Goal: Task Accomplishment & Management: Manage account settings

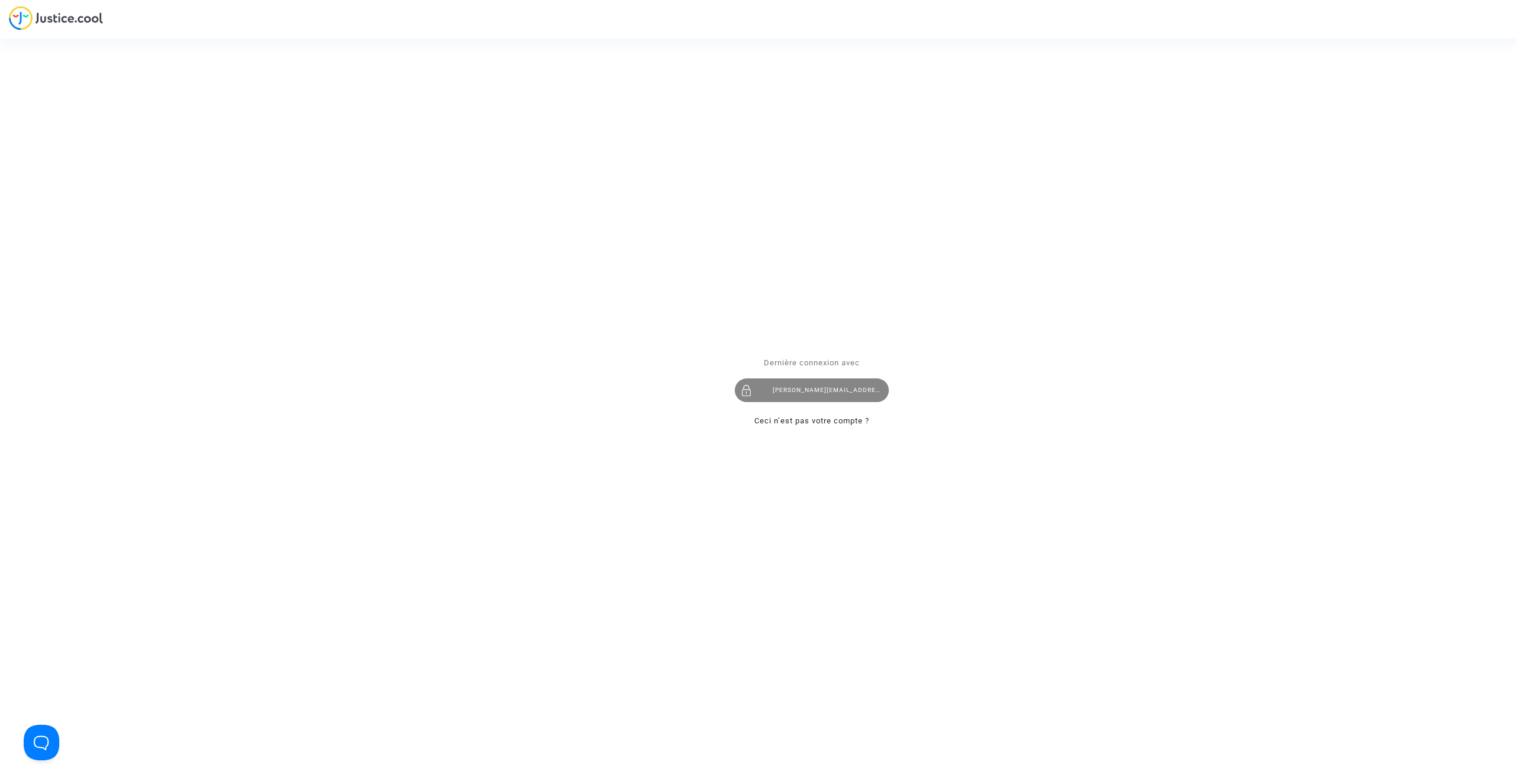
click at [772, 398] on div "tom@pitcher-avocat.fr" at bounding box center [812, 391] width 154 height 24
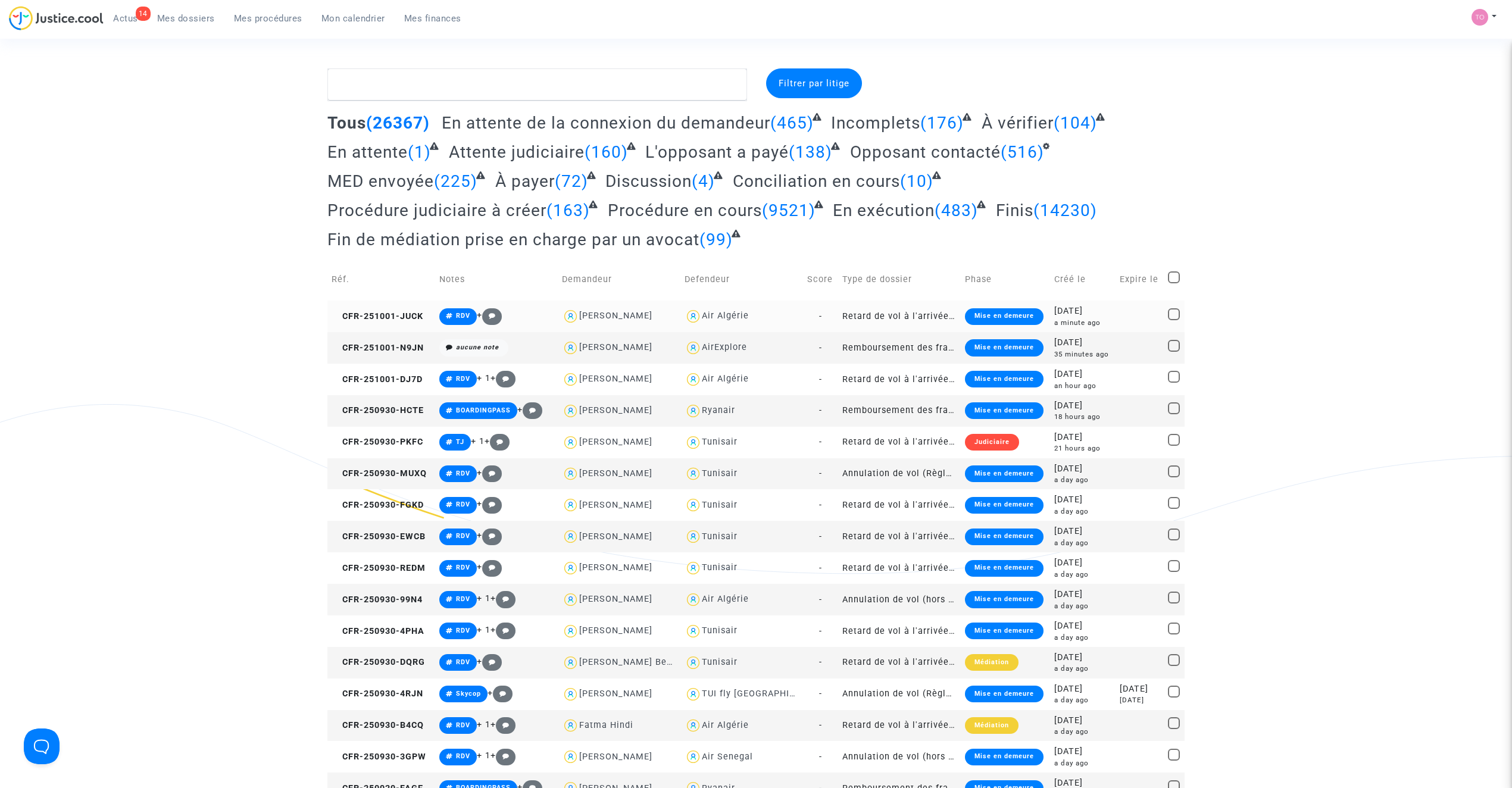
click at [722, 315] on div "Air Algérie" at bounding box center [725, 315] width 47 height 10
type textarea "@"Air Algérie""
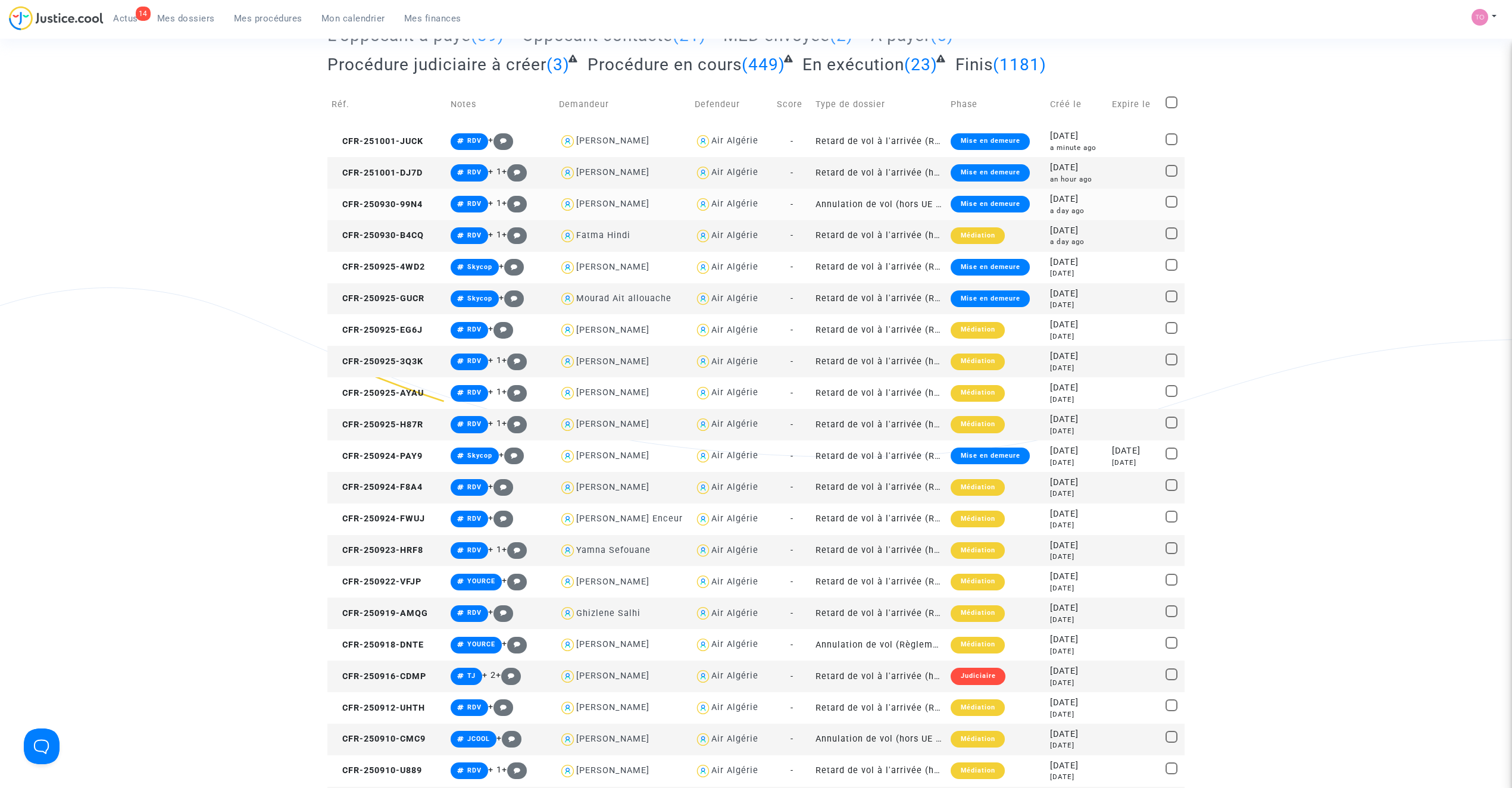
scroll to position [184, 0]
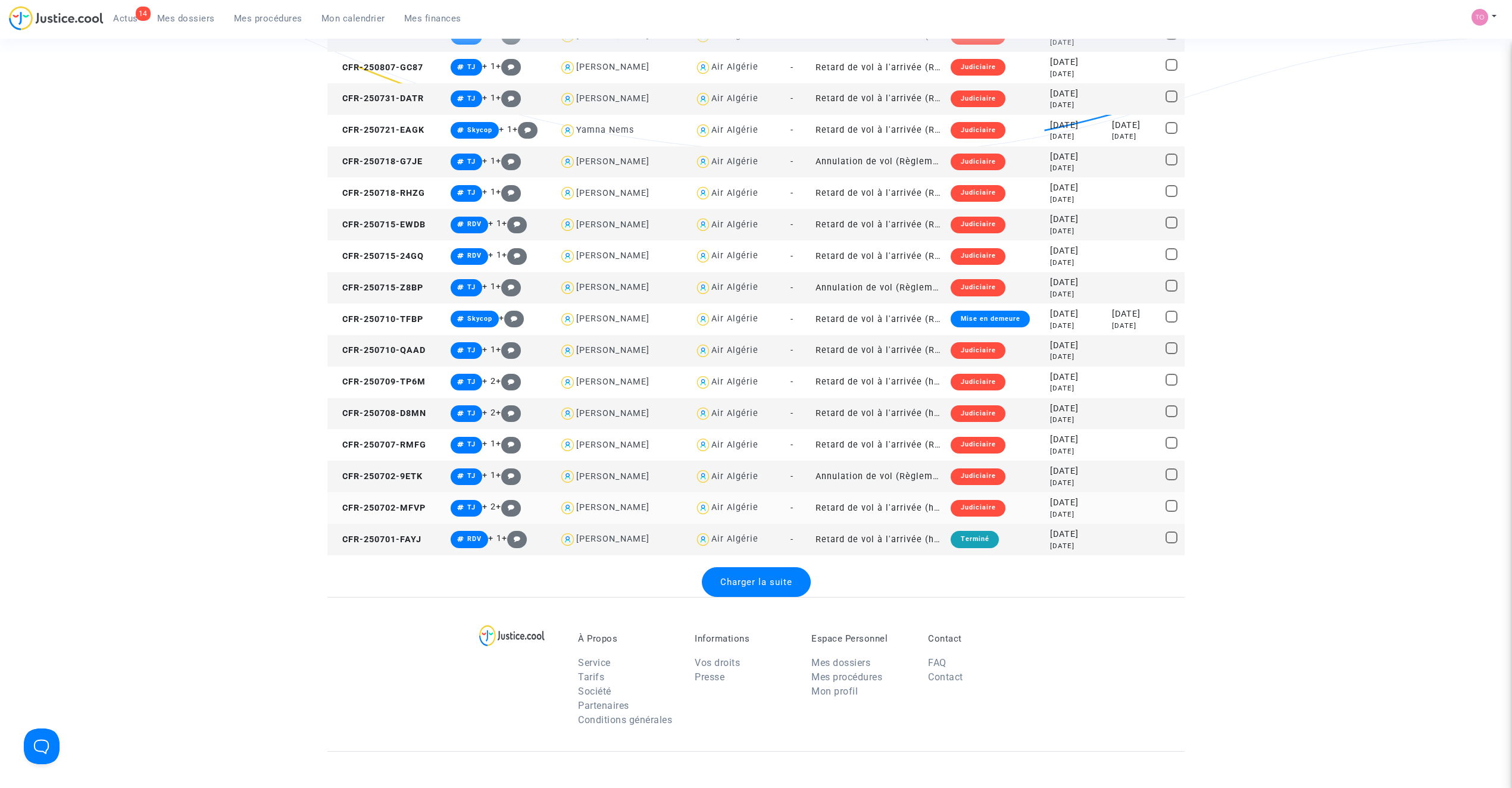
scroll to position [1296, 0]
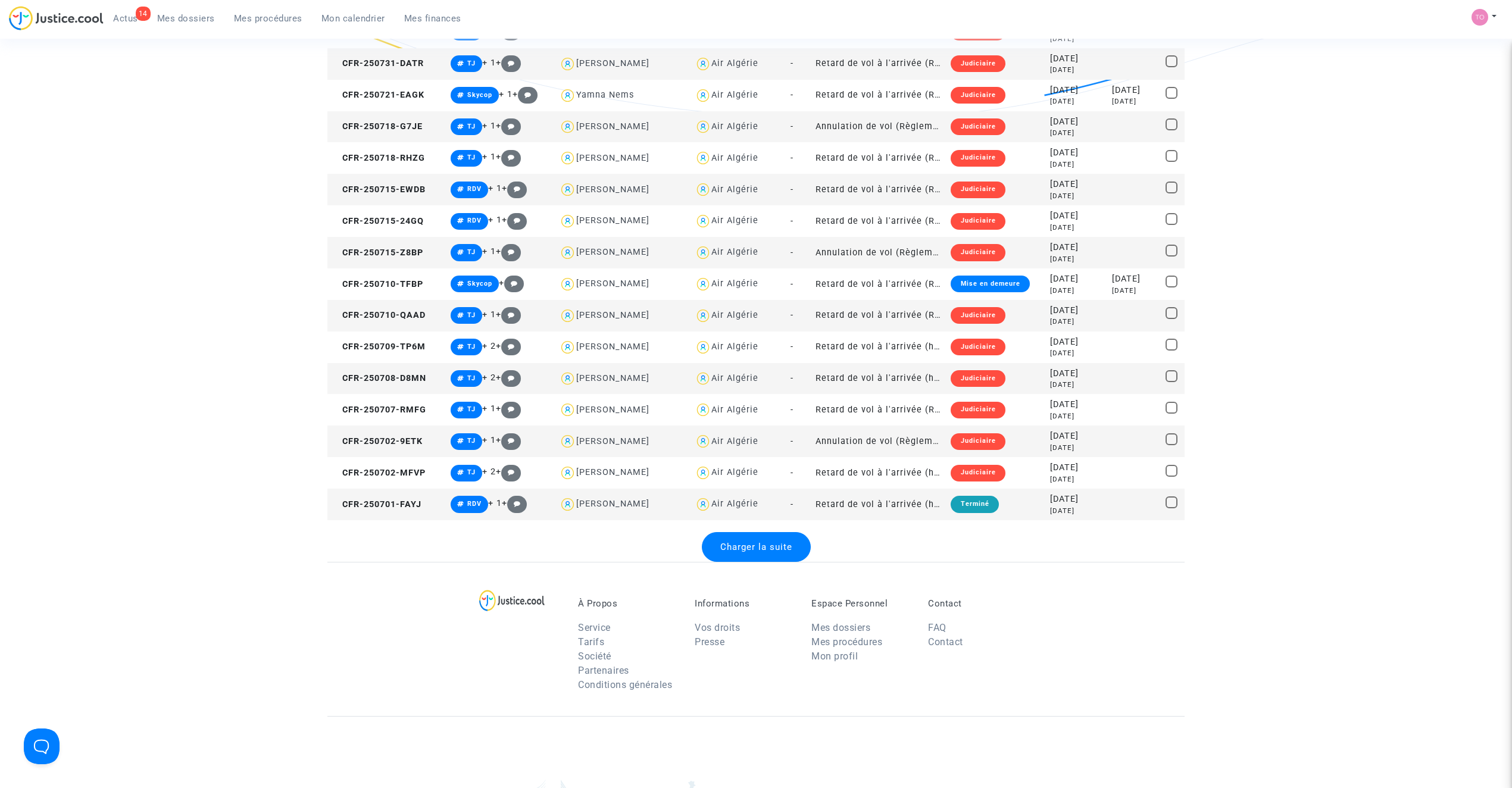
click at [762, 541] on span "Charger la suite" at bounding box center [756, 546] width 72 height 10
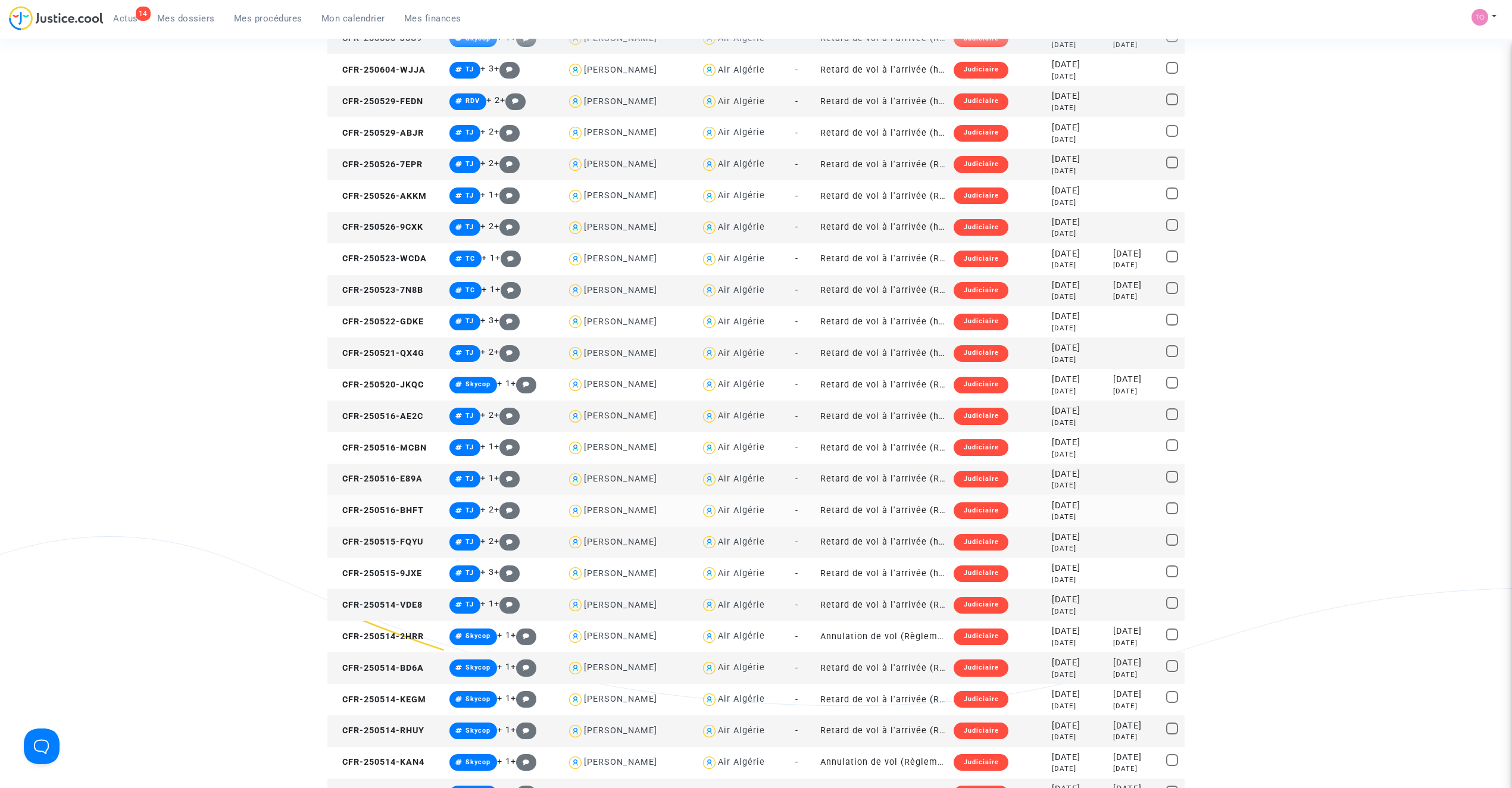
scroll to position [2370, 0]
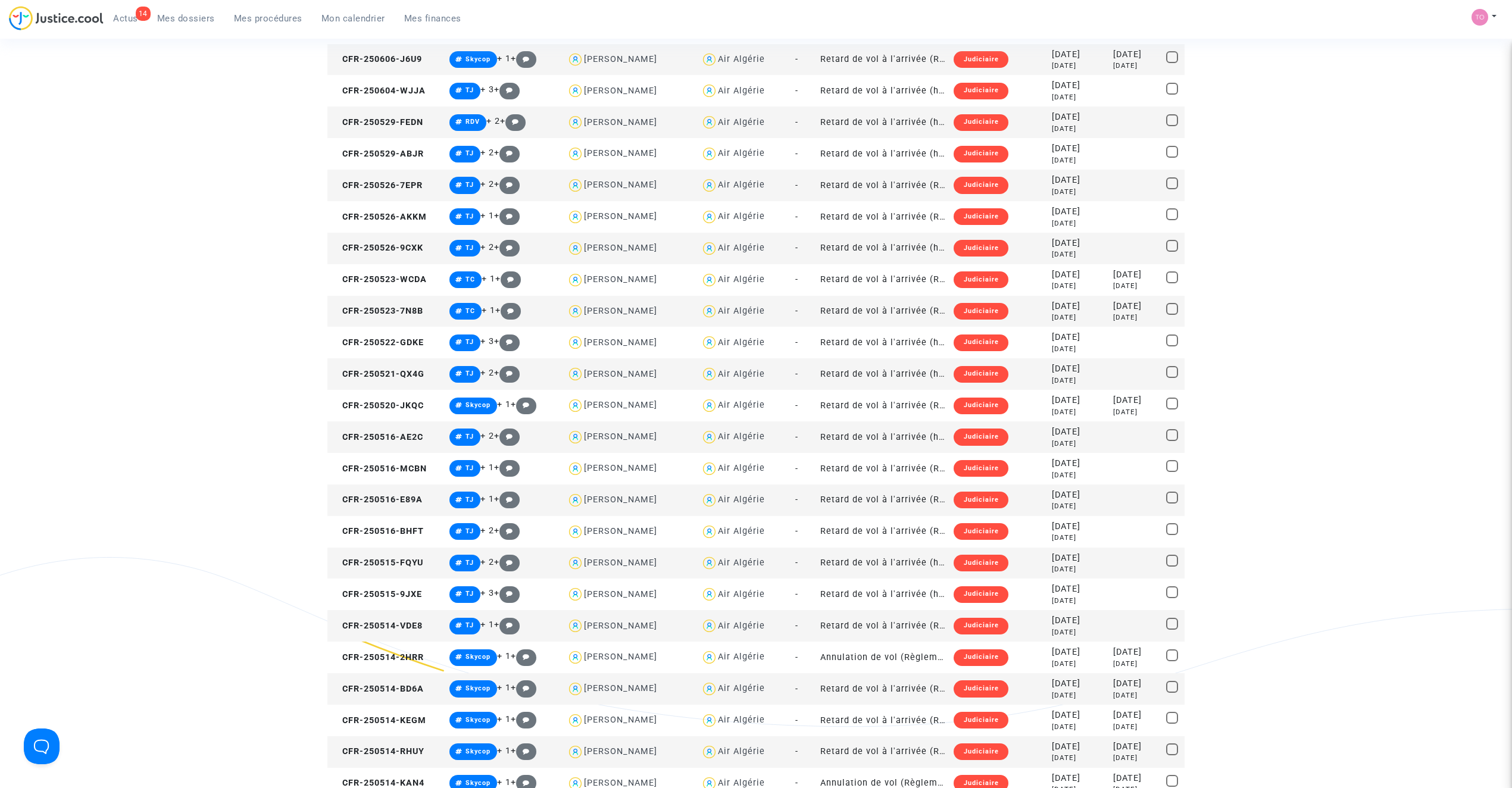
click at [738, 374] on div "Air Algérie" at bounding box center [741, 374] width 47 height 10
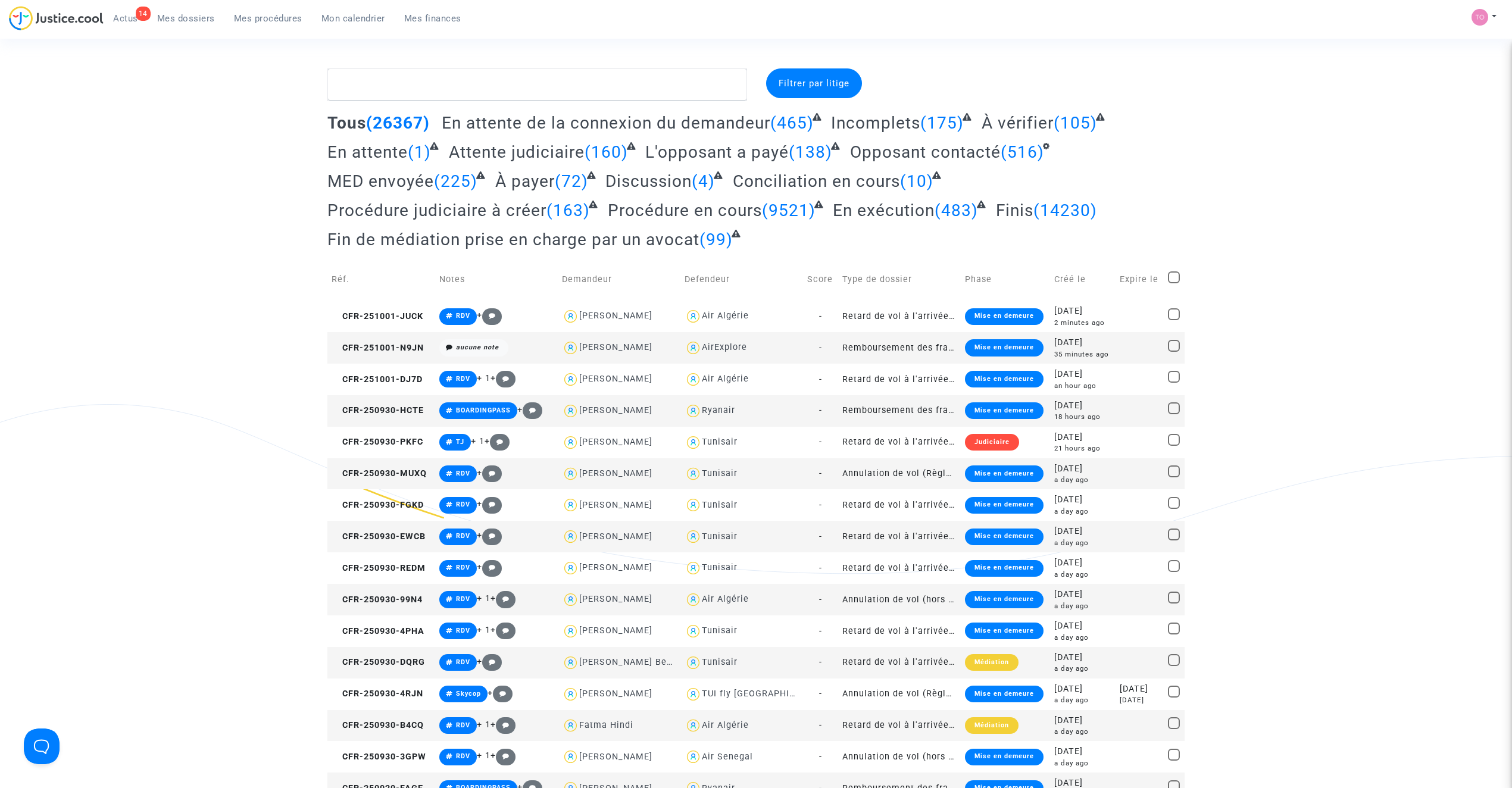
click at [349, 20] on span "Mon calendrier" at bounding box center [354, 18] width 64 height 10
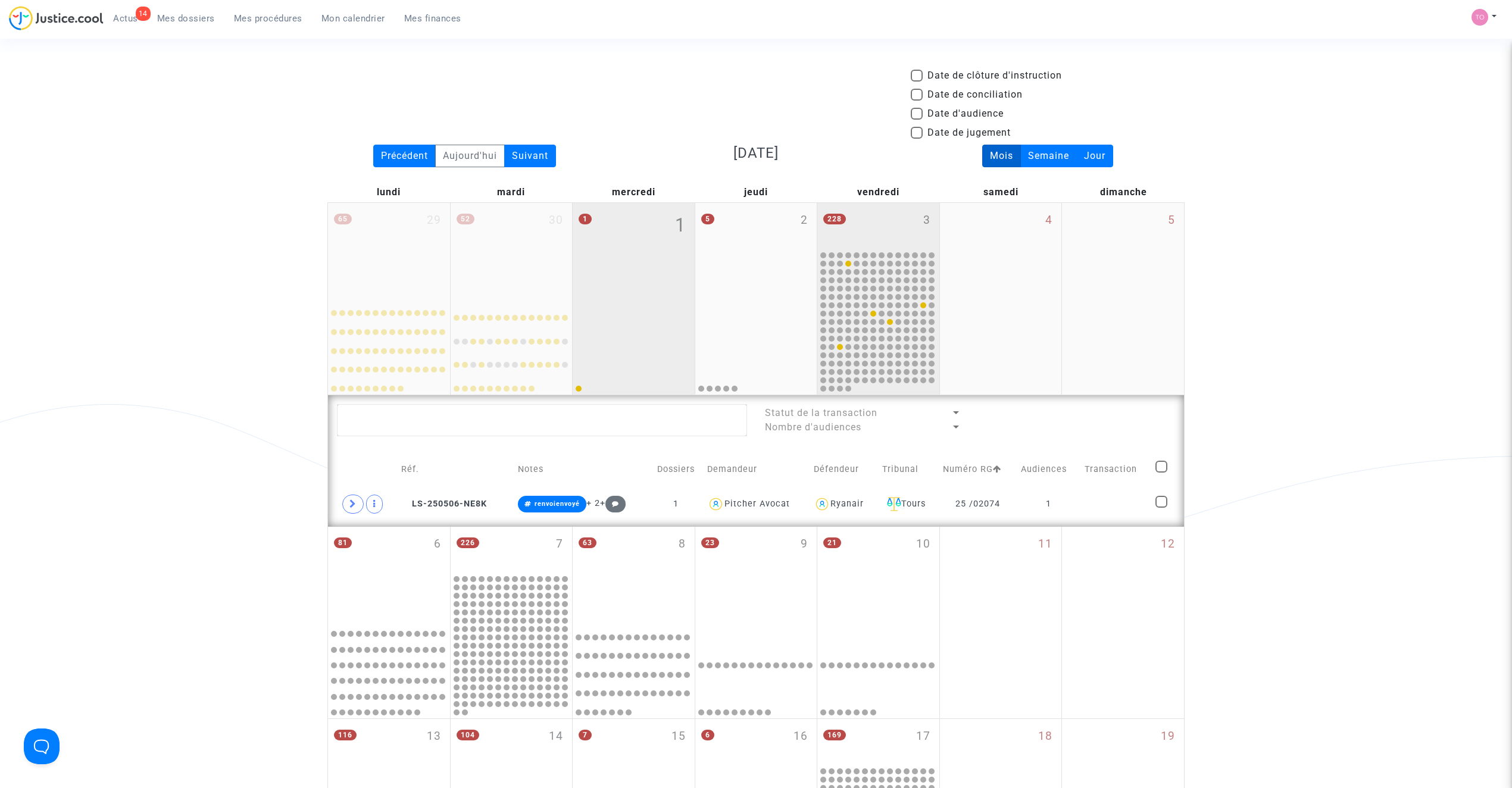
click at [887, 228] on div "228 3" at bounding box center [878, 226] width 122 height 46
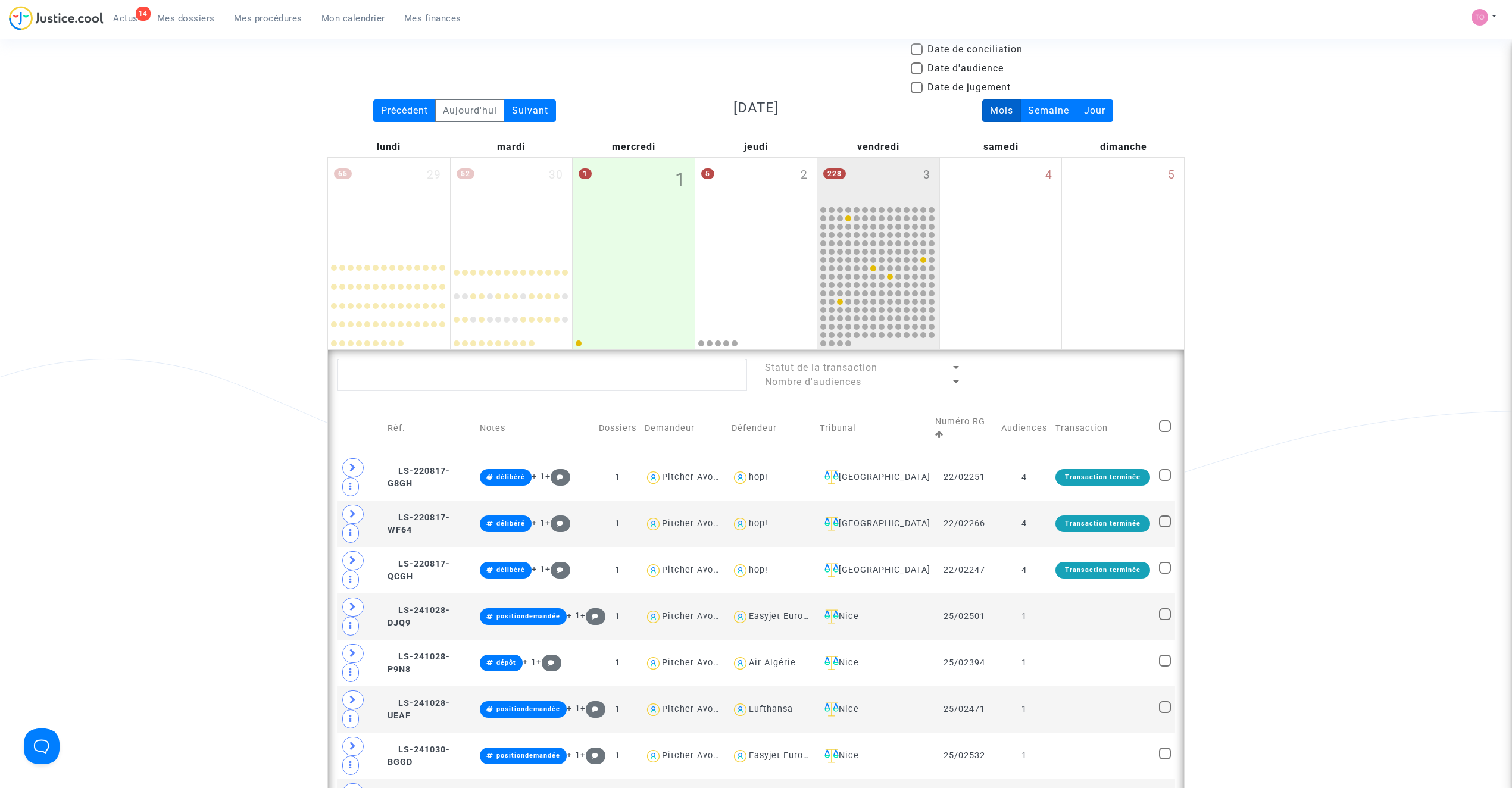
scroll to position [53, 0]
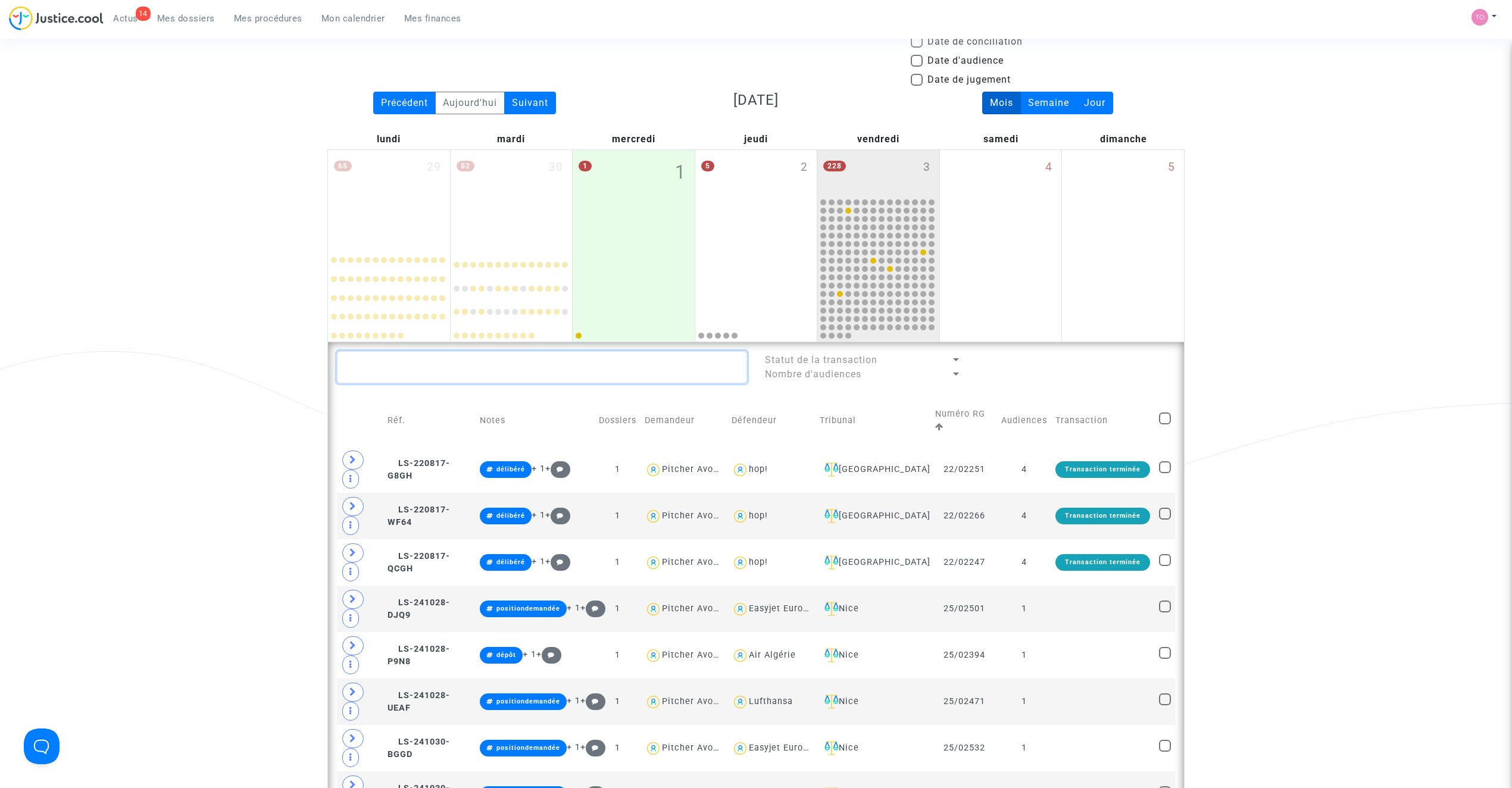
click at [477, 366] on textarea at bounding box center [542, 367] width 410 height 32
paste textarea "r"
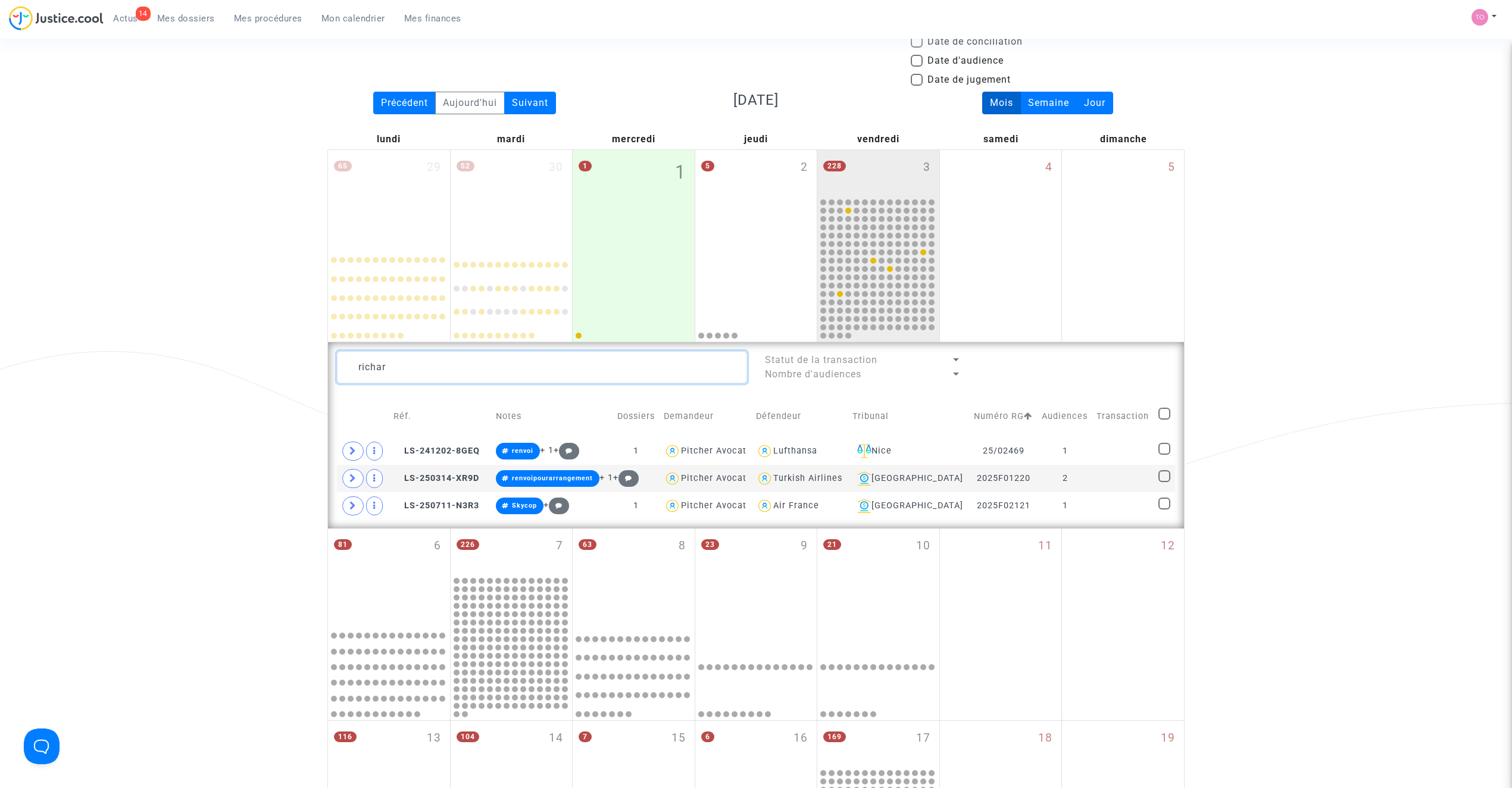
type textarea "richard"
drag, startPoint x: 396, startPoint y: 366, endPoint x: 243, endPoint y: 367, distance: 153.0
click at [243, 367] on div "Date de clôture d'instruction Date de conciliation Date d'audience Date de juge…" at bounding box center [756, 511] width 1512 height 992
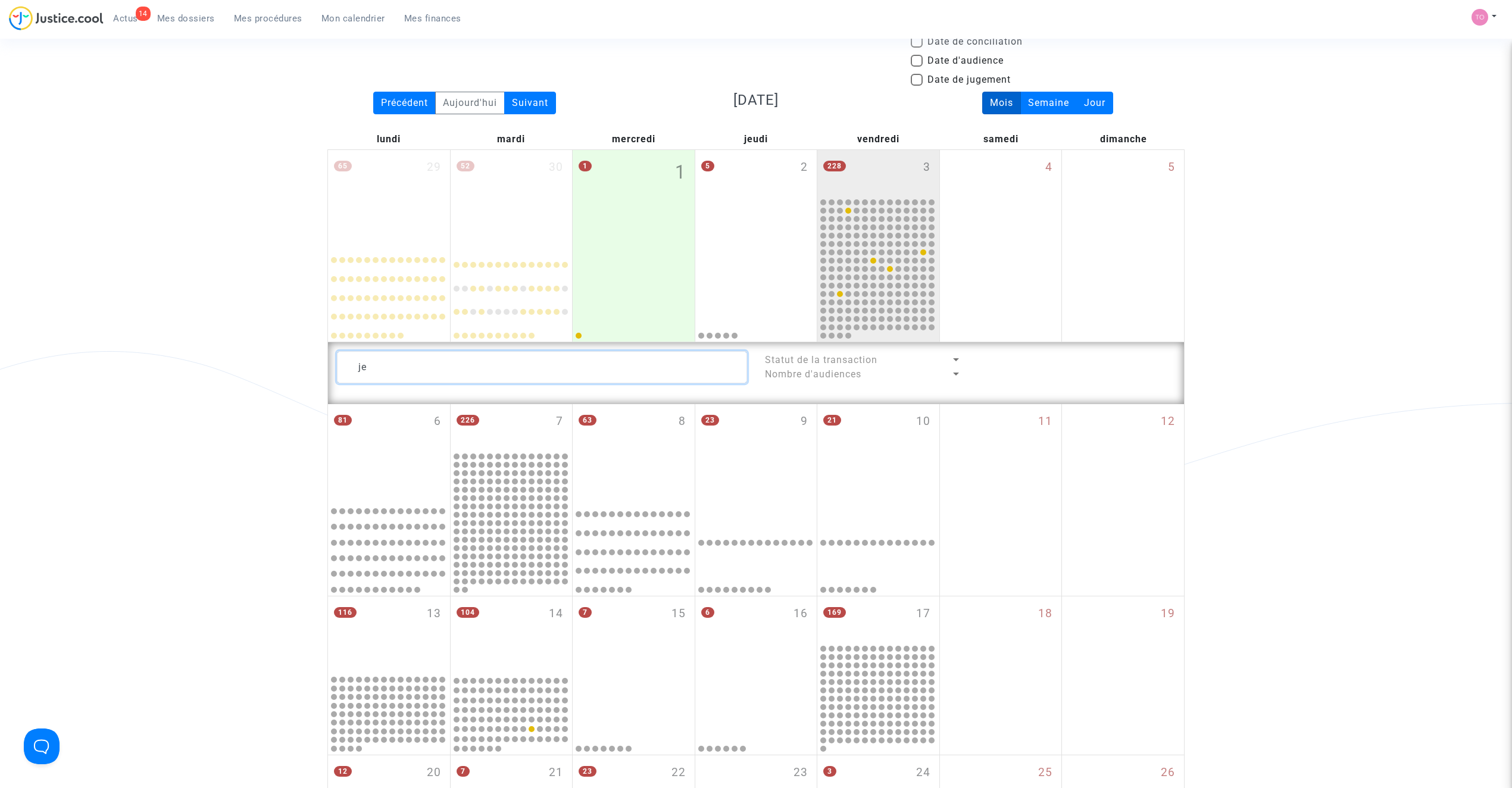
type textarea "j"
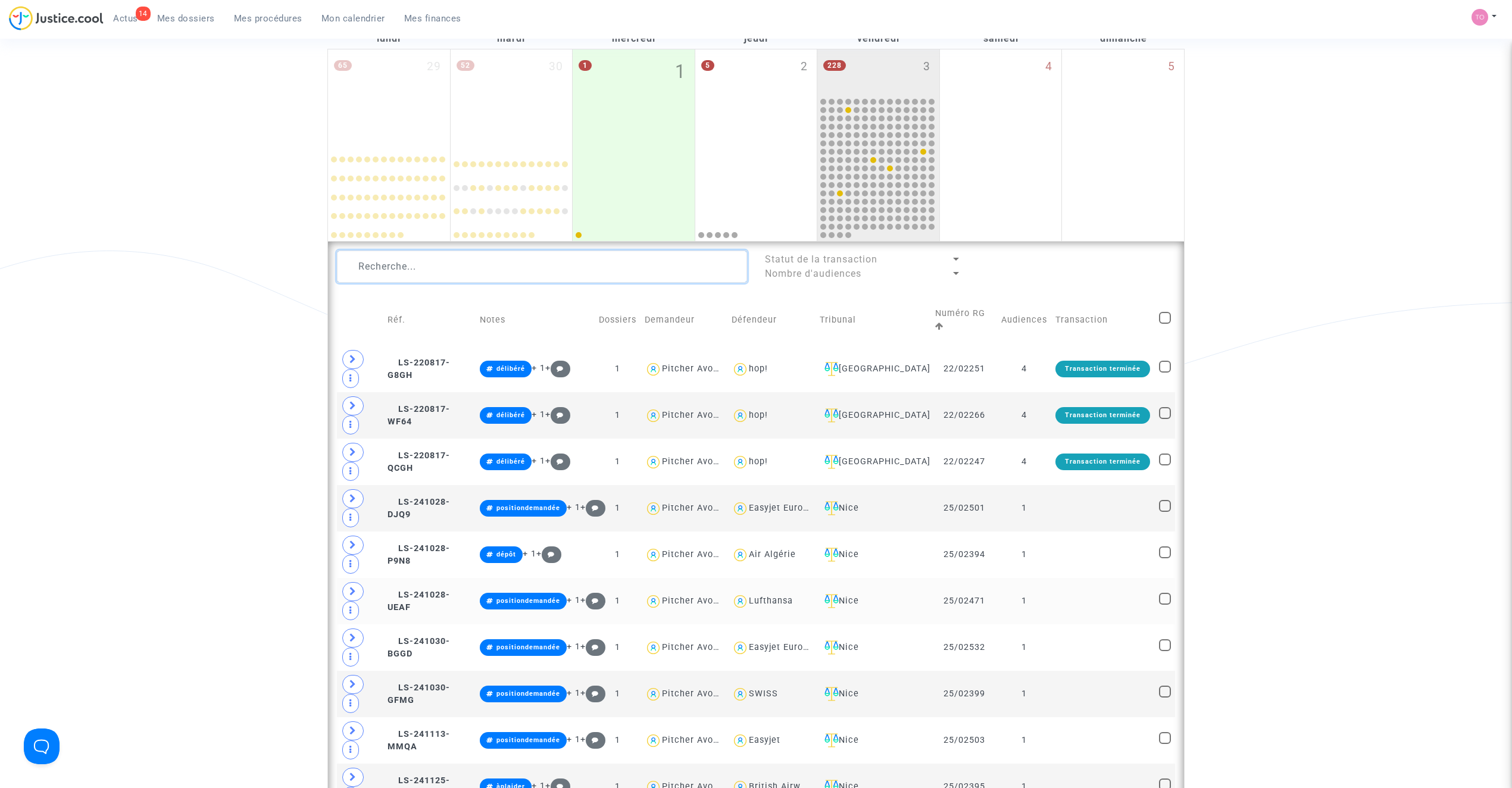
scroll to position [184, 0]
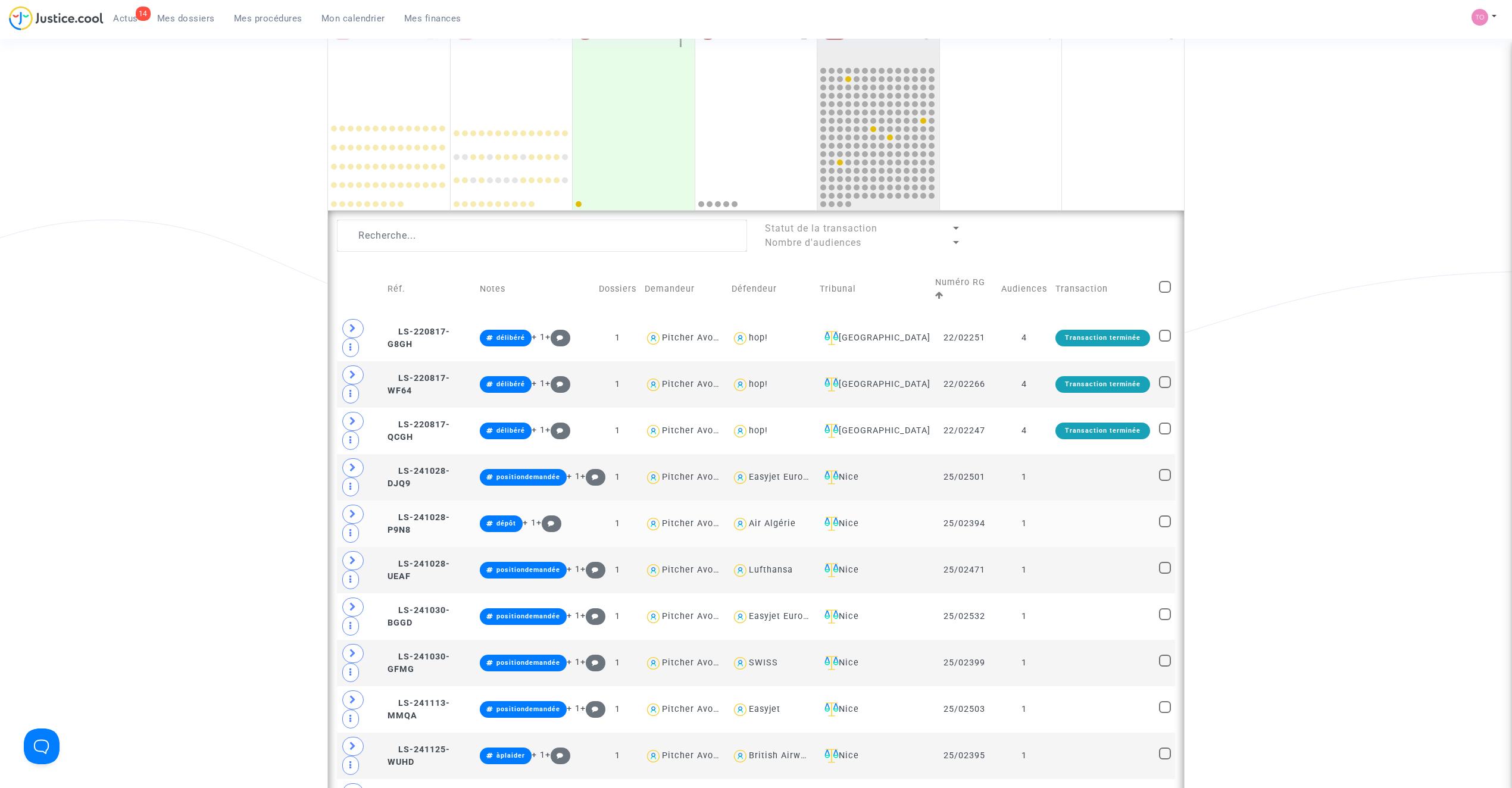
click at [787, 518] on div "Air Algérie" at bounding box center [772, 523] width 47 height 10
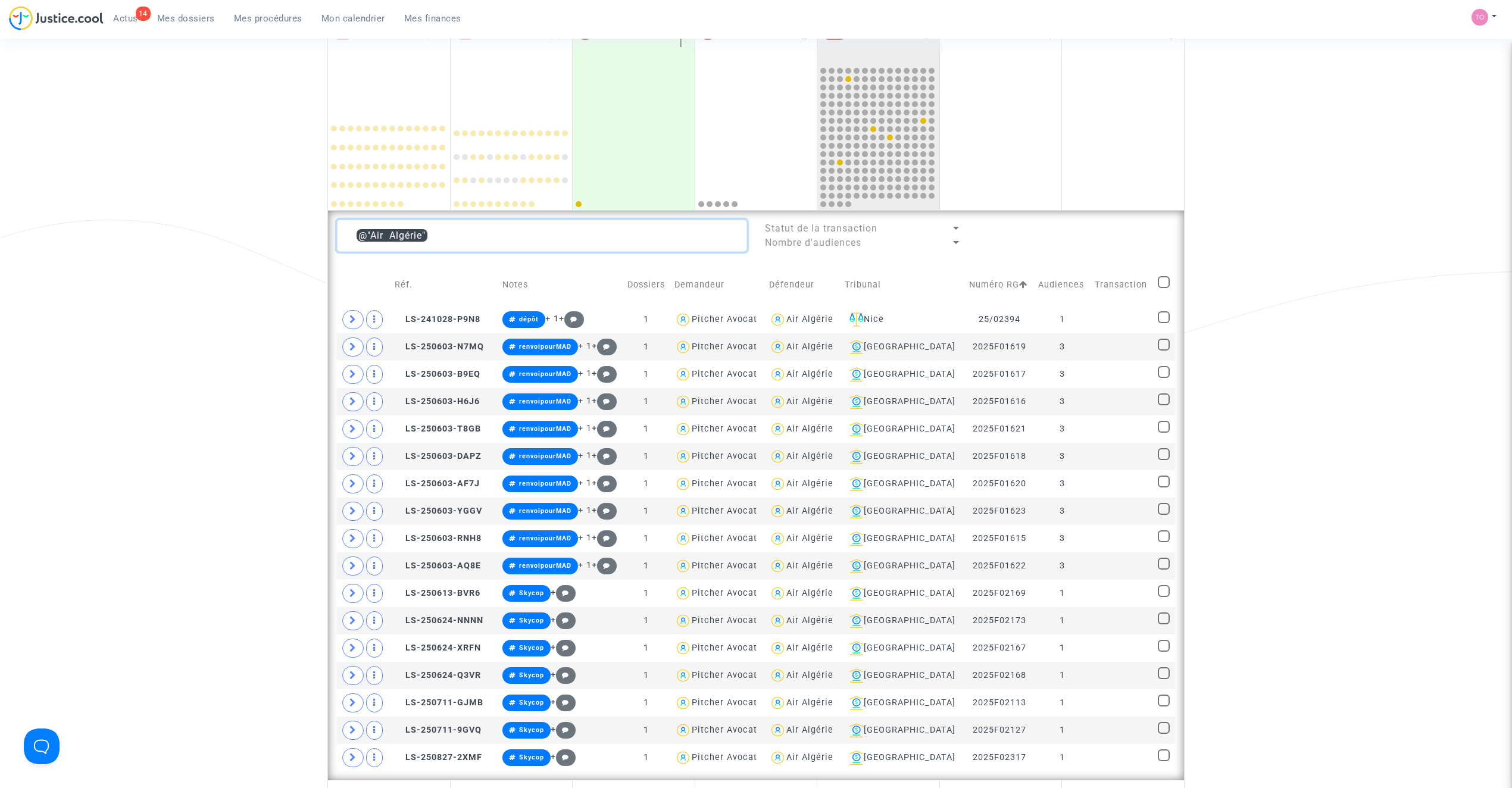
click at [462, 240] on textarea at bounding box center [542, 236] width 410 height 32
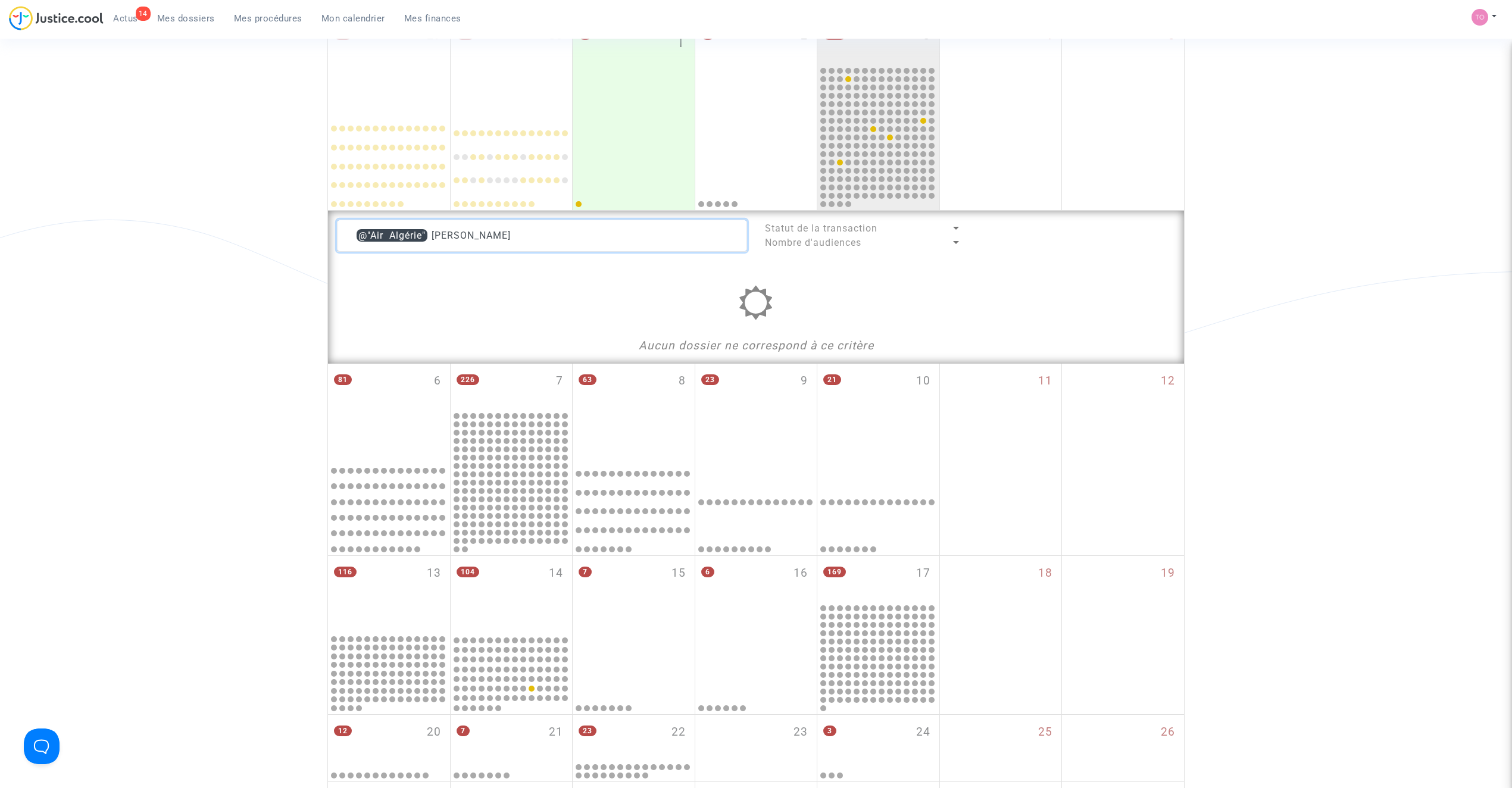
drag, startPoint x: 472, startPoint y: 239, endPoint x: 434, endPoint y: 242, distance: 38.1
click at [434, 242] on textarea at bounding box center [542, 236] width 410 height 32
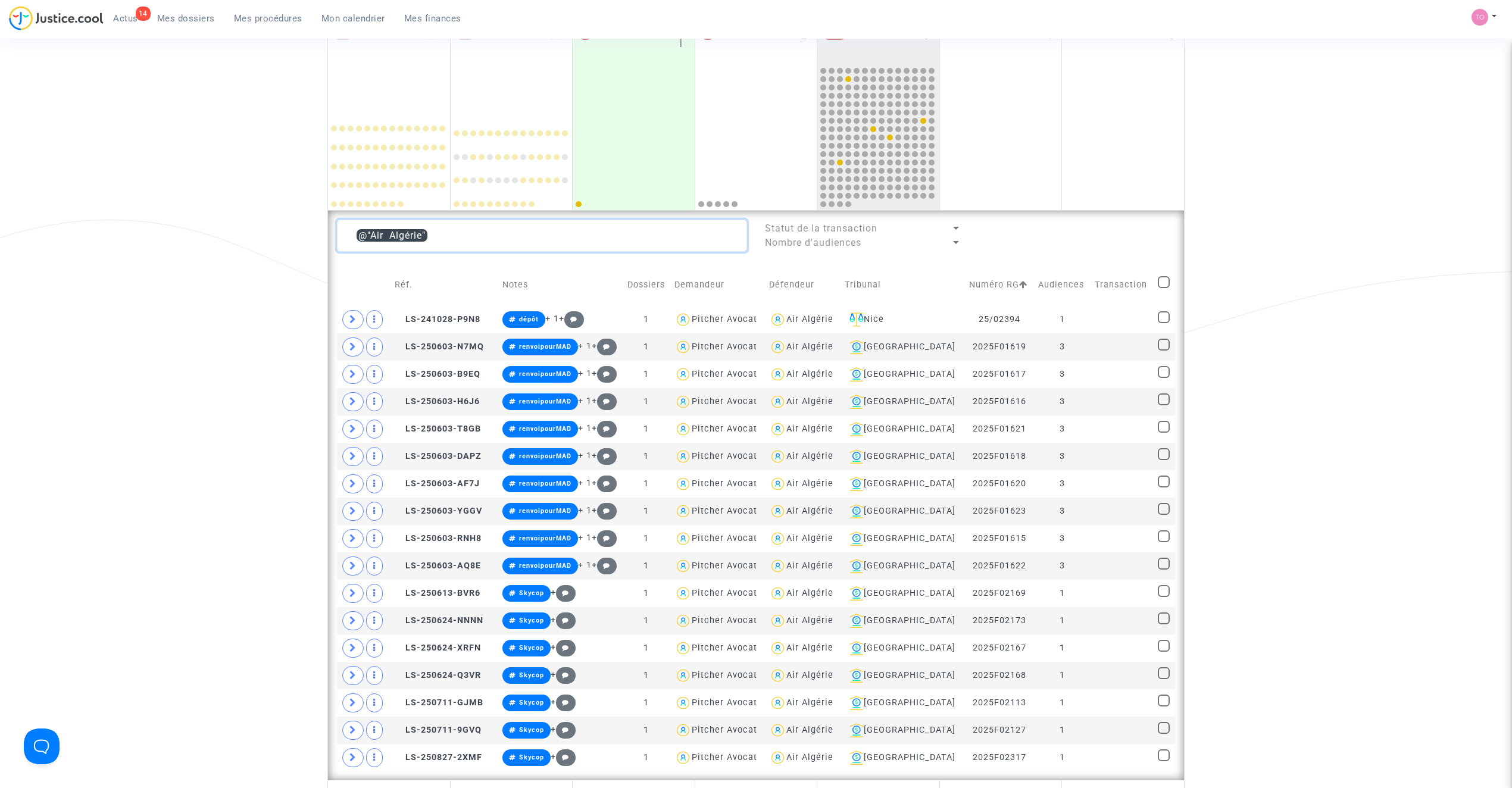
click at [467, 232] on textarea at bounding box center [542, 236] width 410 height 32
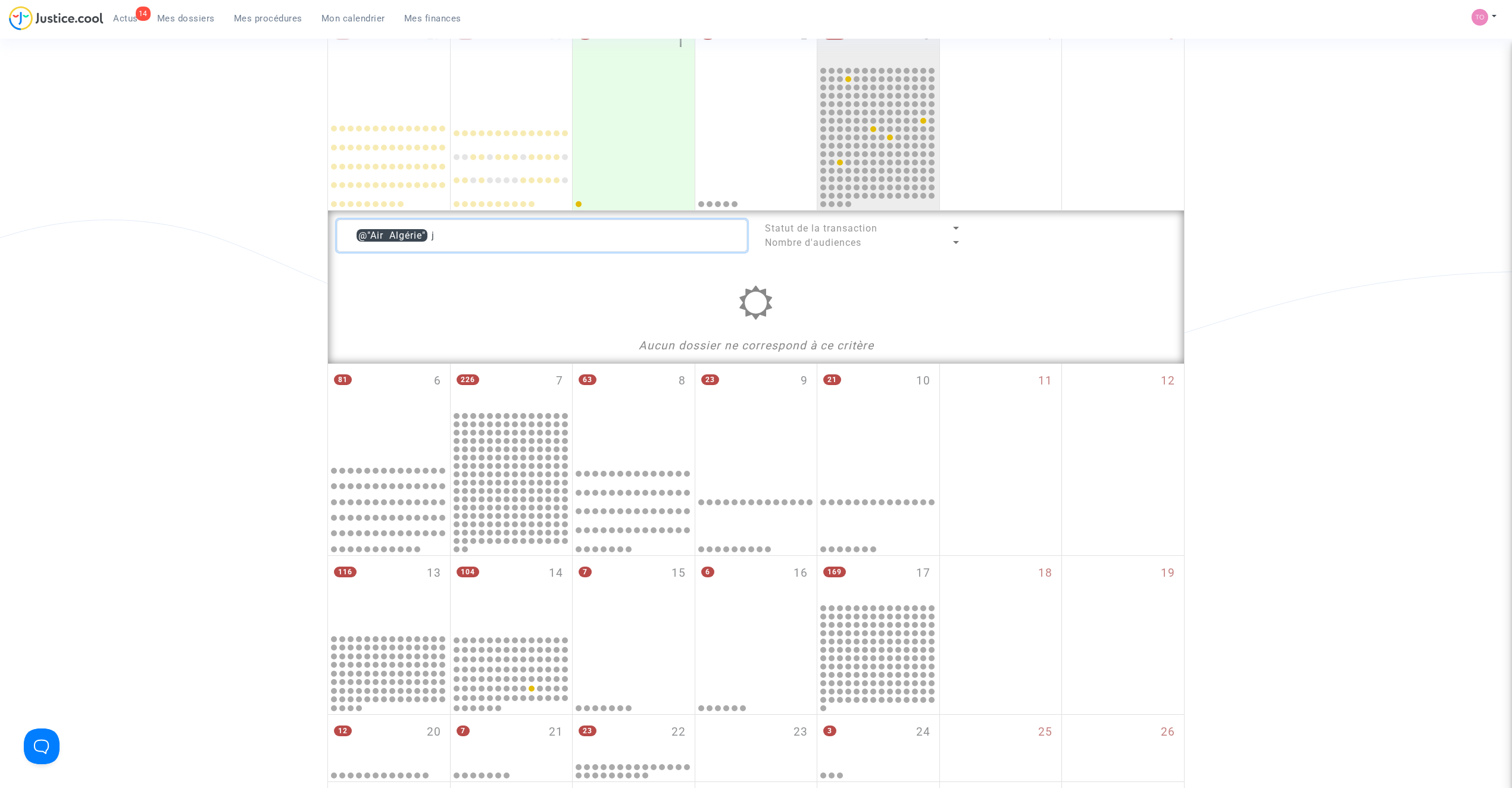
type textarea "@"Air Algérie""
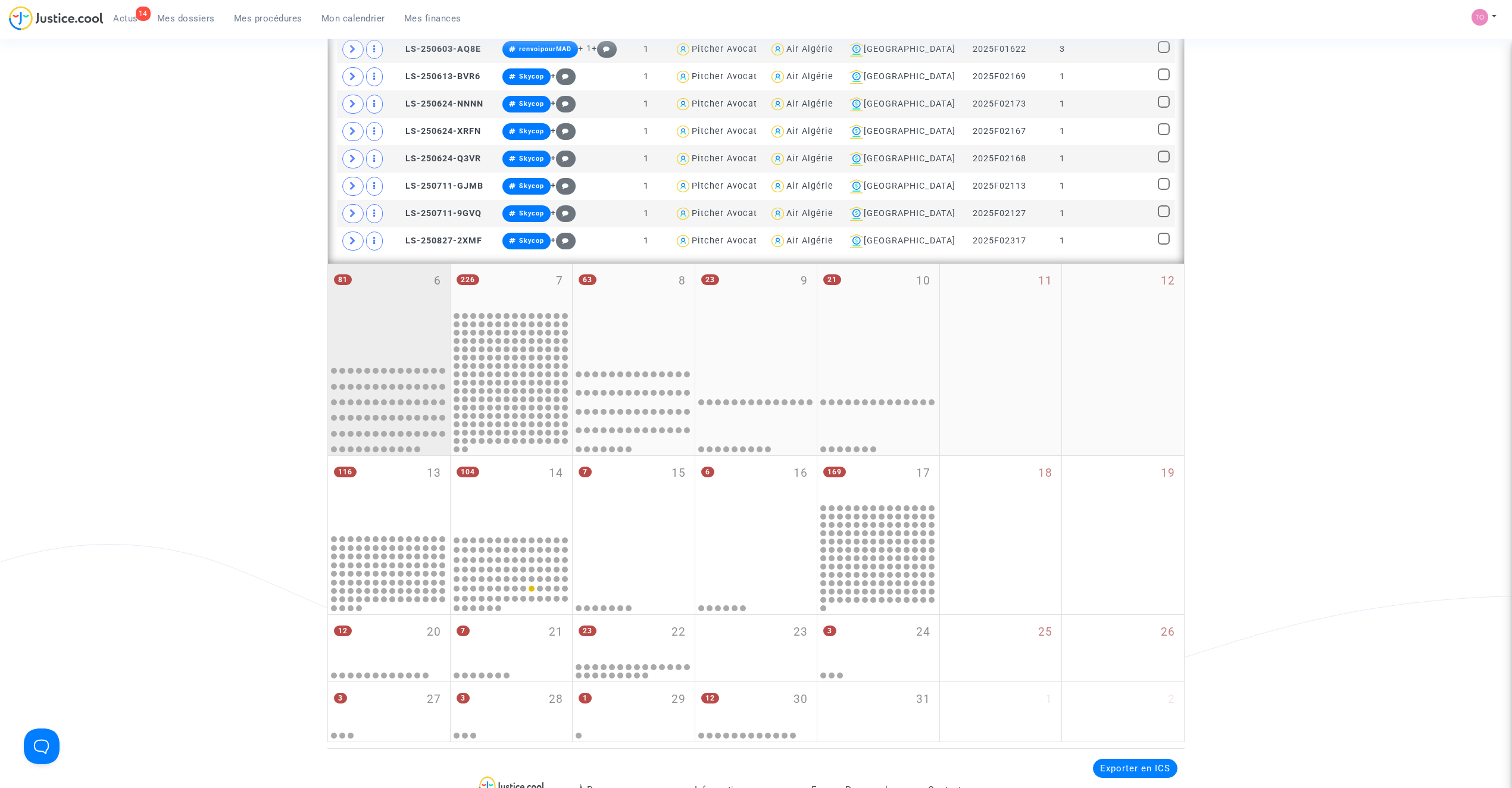
scroll to position [688, 0]
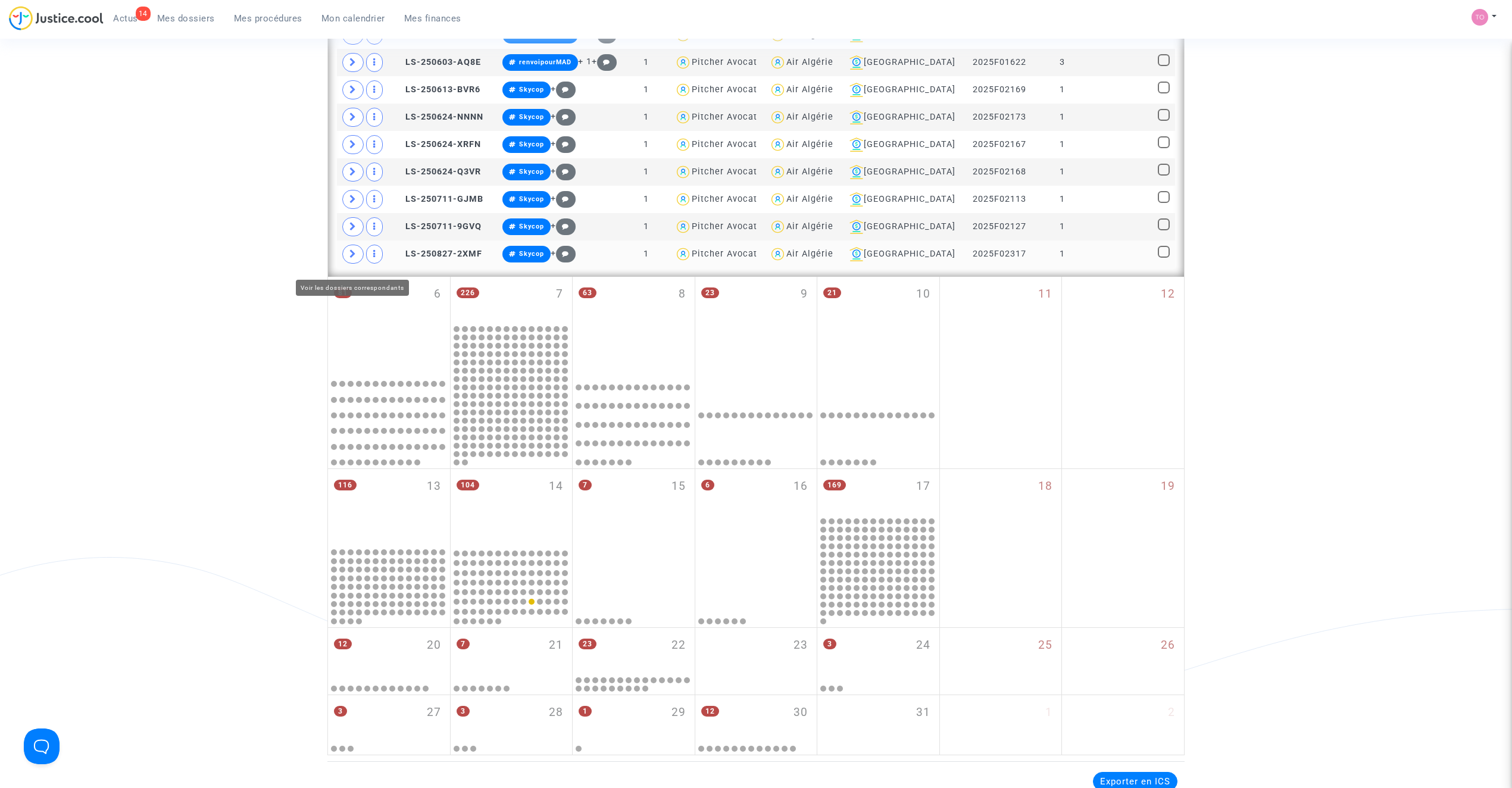
click at [358, 263] on span at bounding box center [353, 254] width 22 height 19
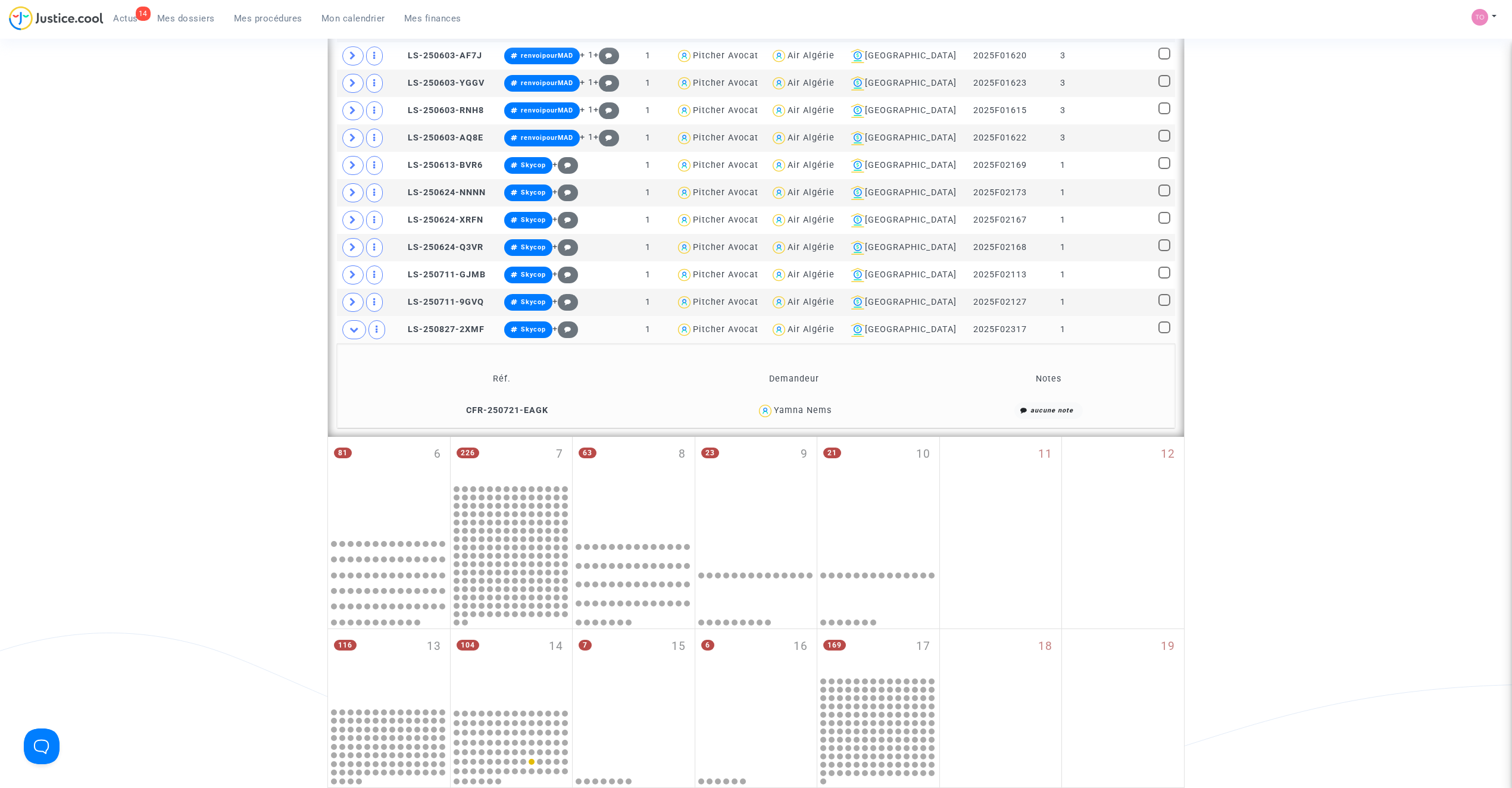
scroll to position [608, 0]
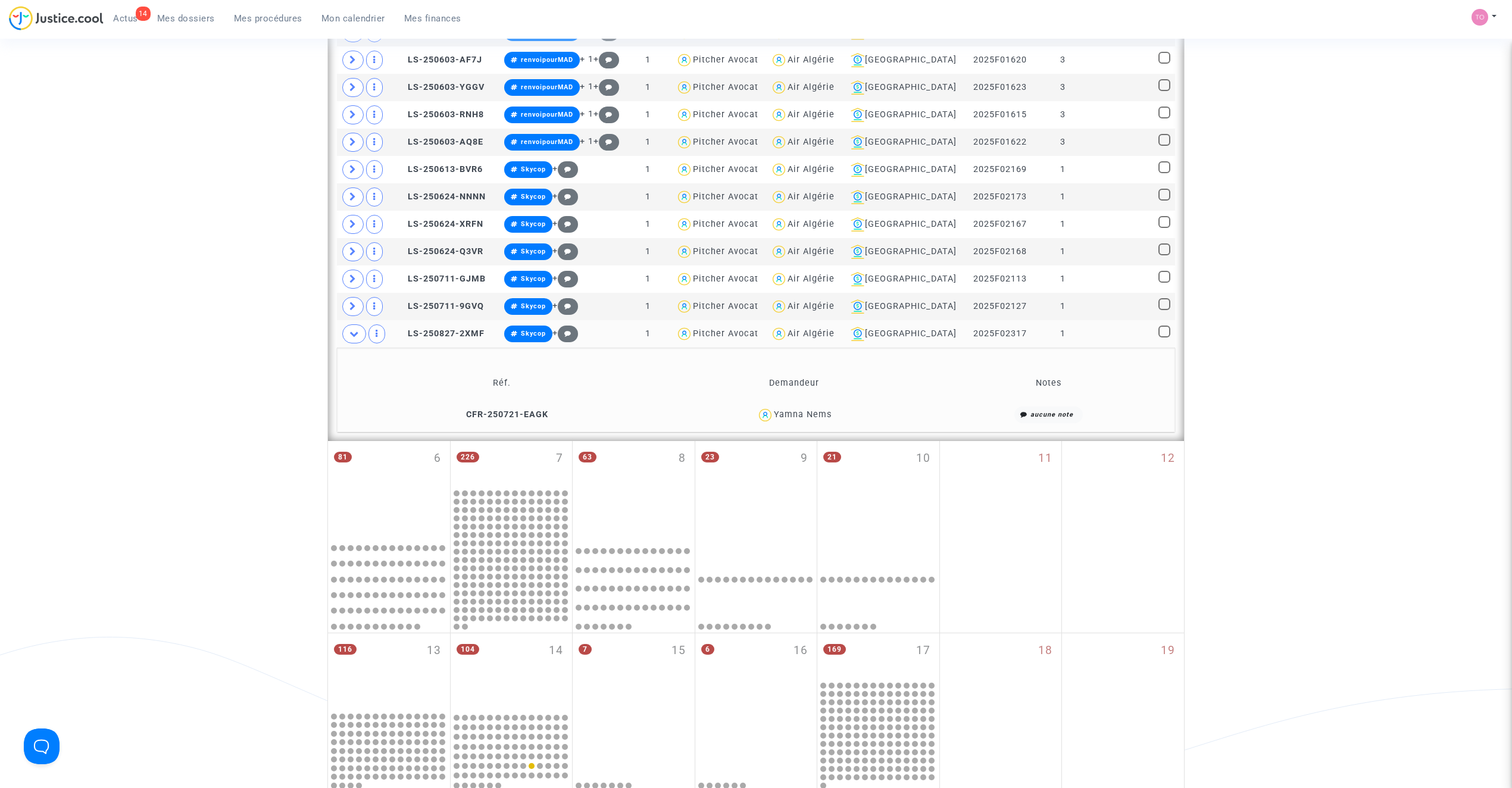
click at [346, 340] on span at bounding box center [354, 334] width 24 height 19
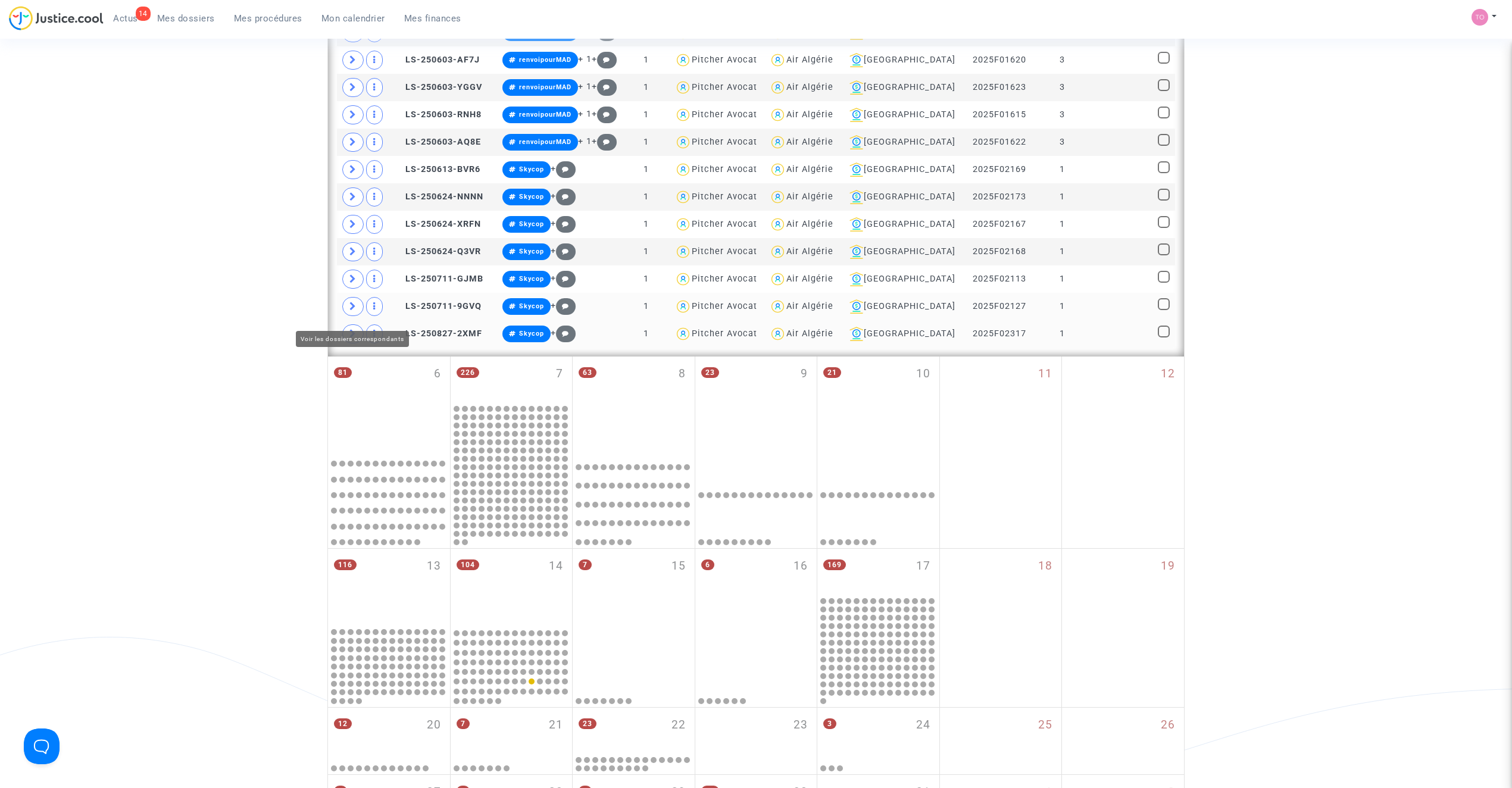
click at [346, 315] on span at bounding box center [353, 307] width 22 height 19
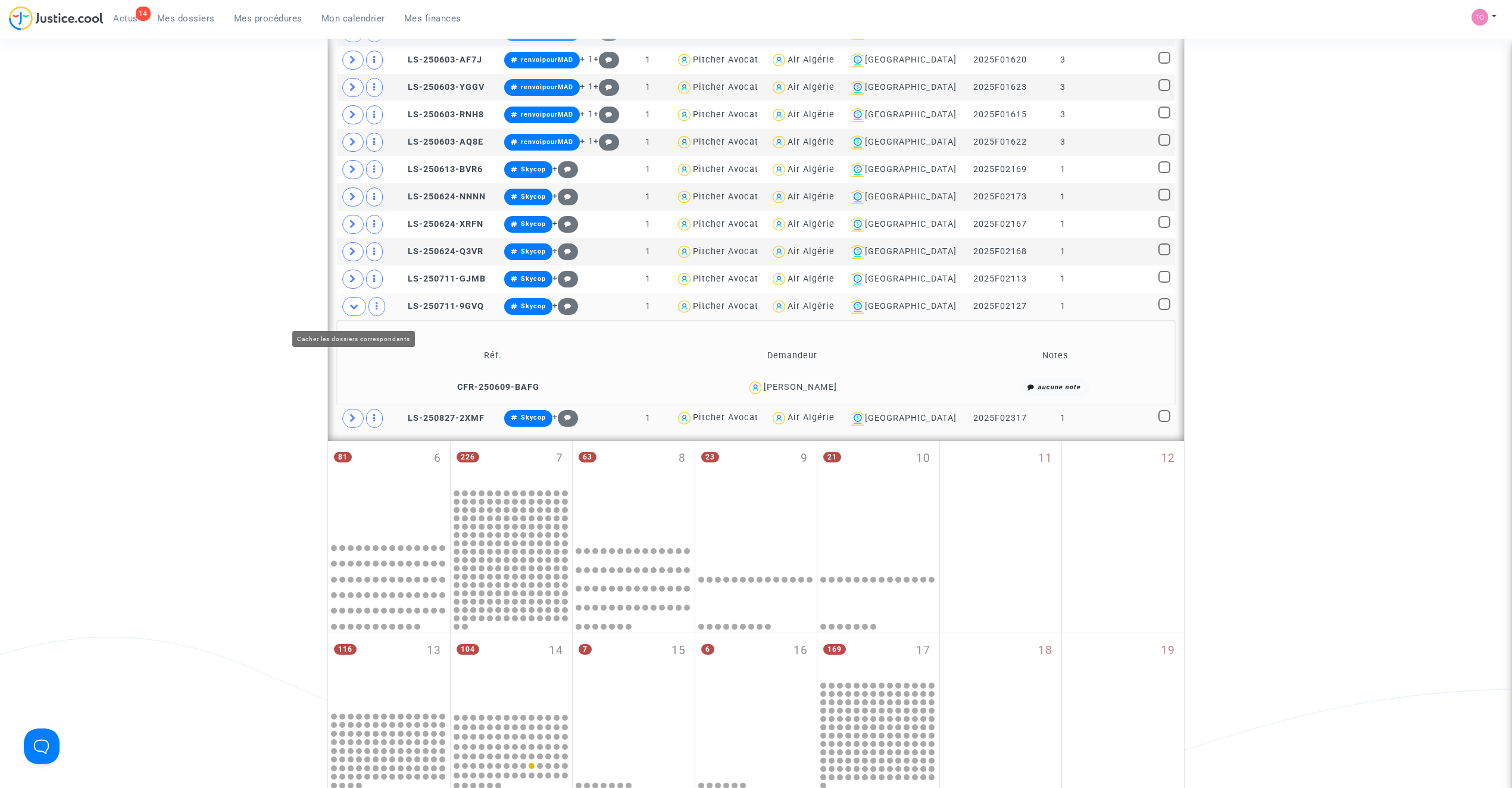
click at [346, 315] on span at bounding box center [354, 307] width 24 height 19
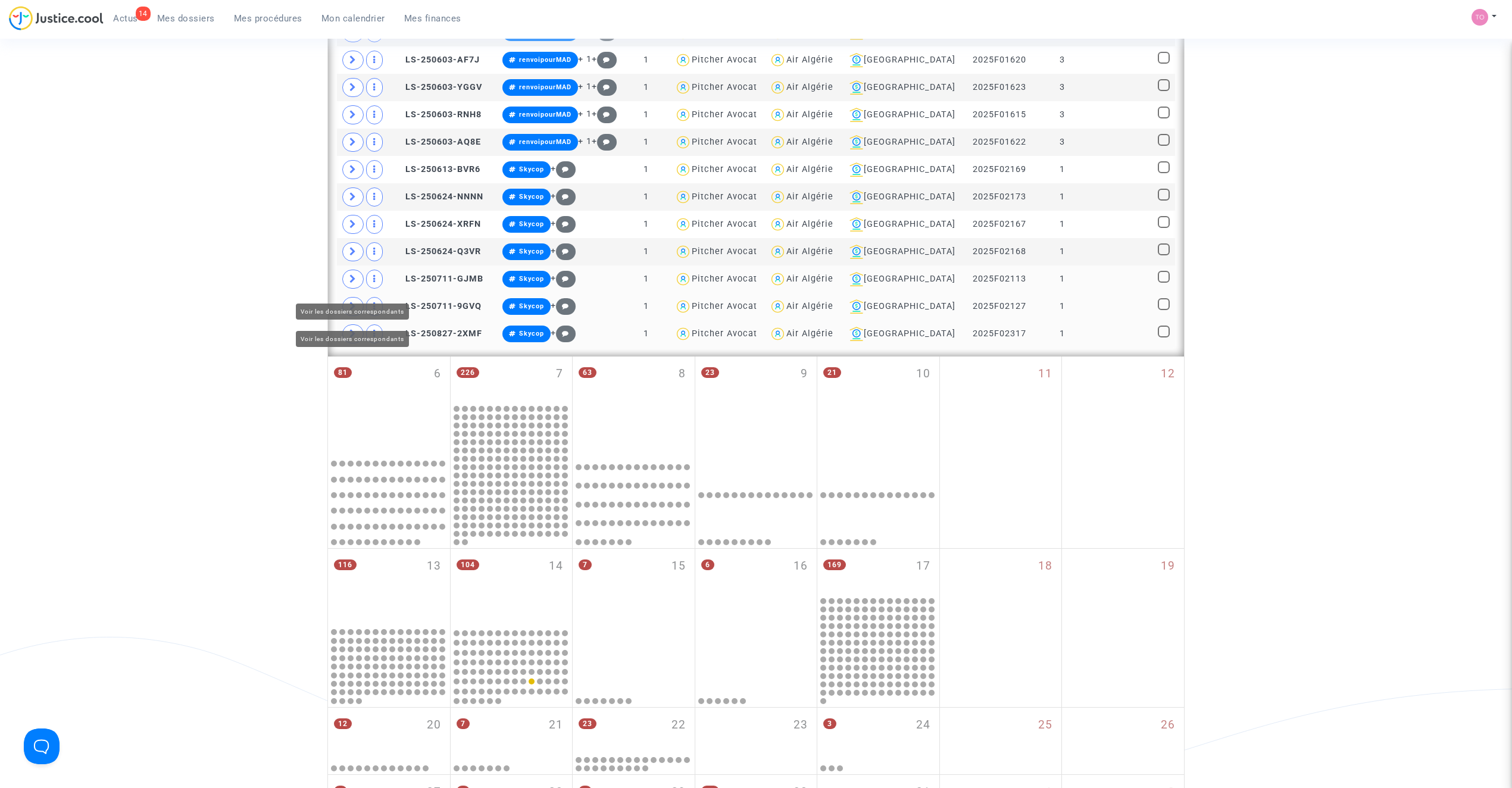
click at [348, 289] on span at bounding box center [353, 279] width 22 height 19
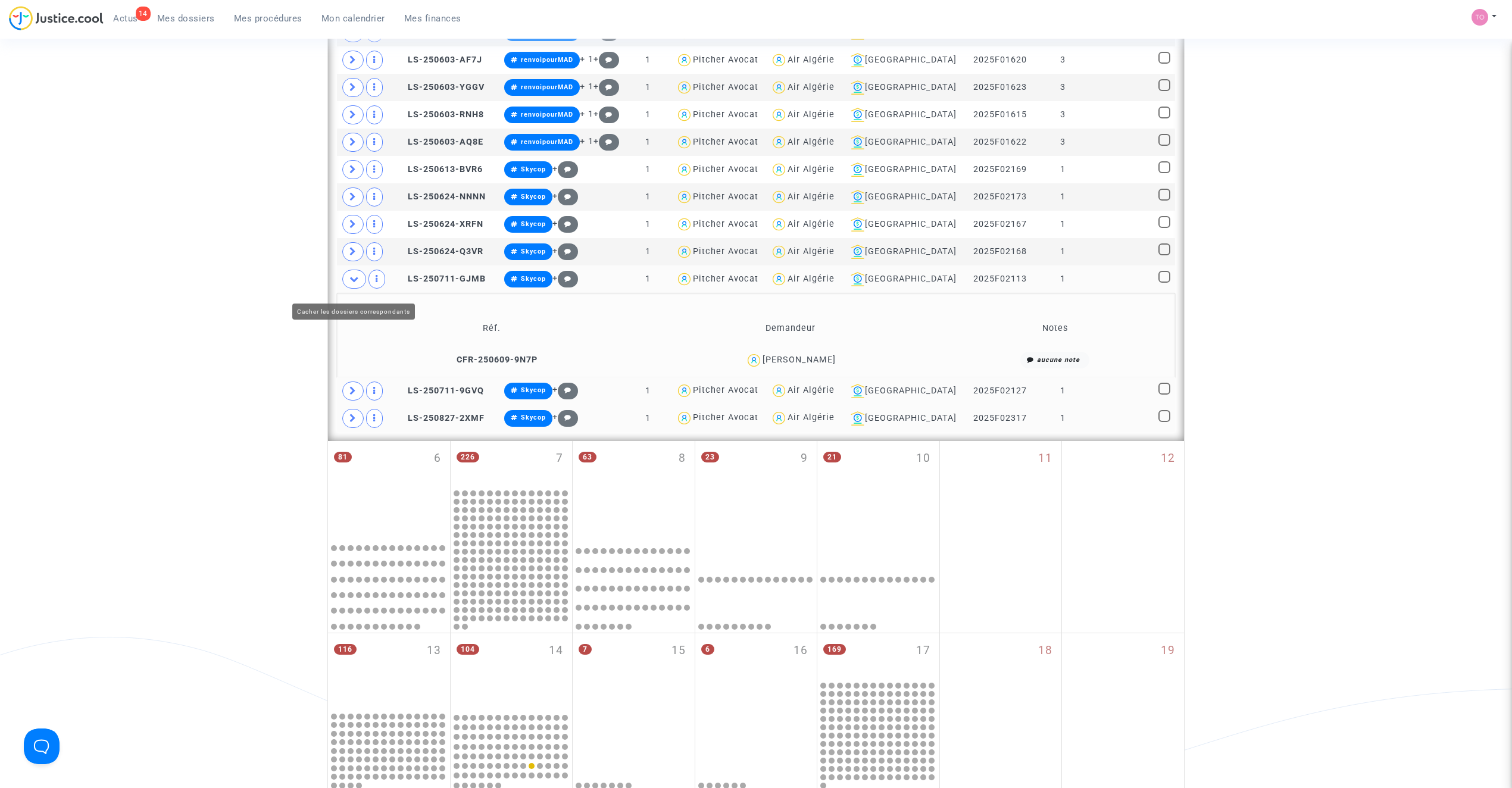
click at [348, 289] on span at bounding box center [354, 279] width 24 height 19
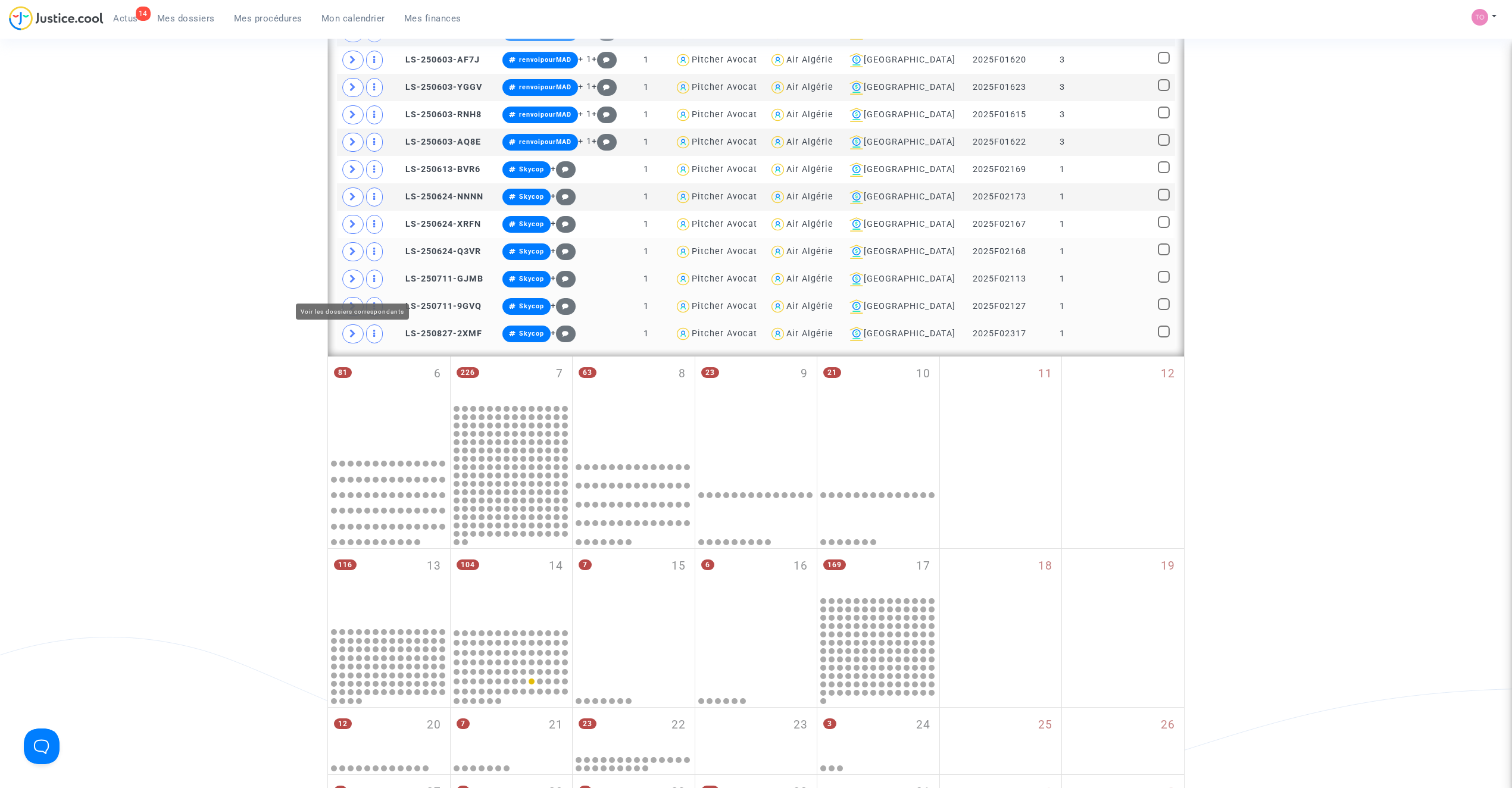
click at [353, 261] on span at bounding box center [353, 251] width 22 height 19
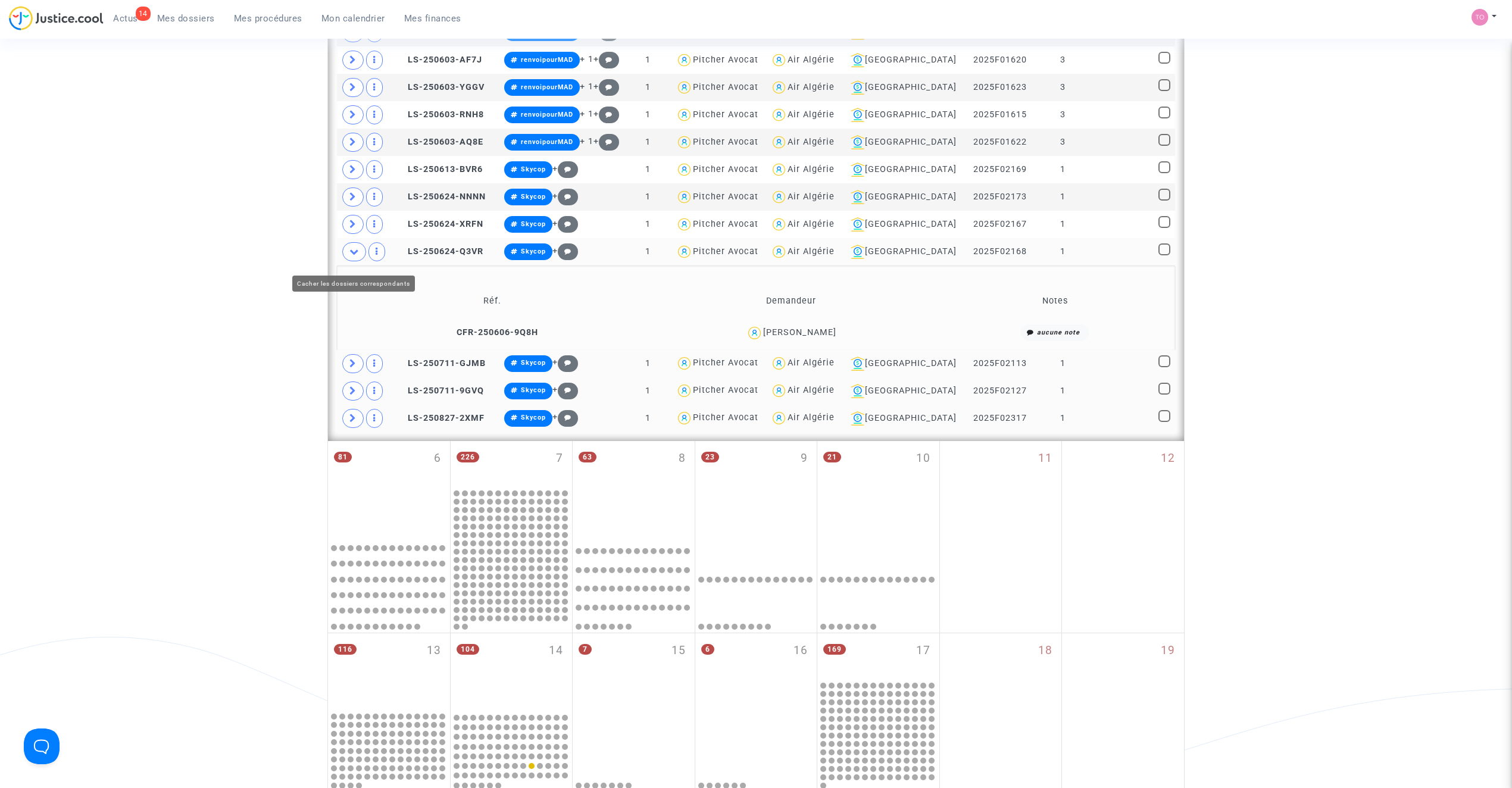
click at [353, 256] on icon at bounding box center [354, 251] width 10 height 9
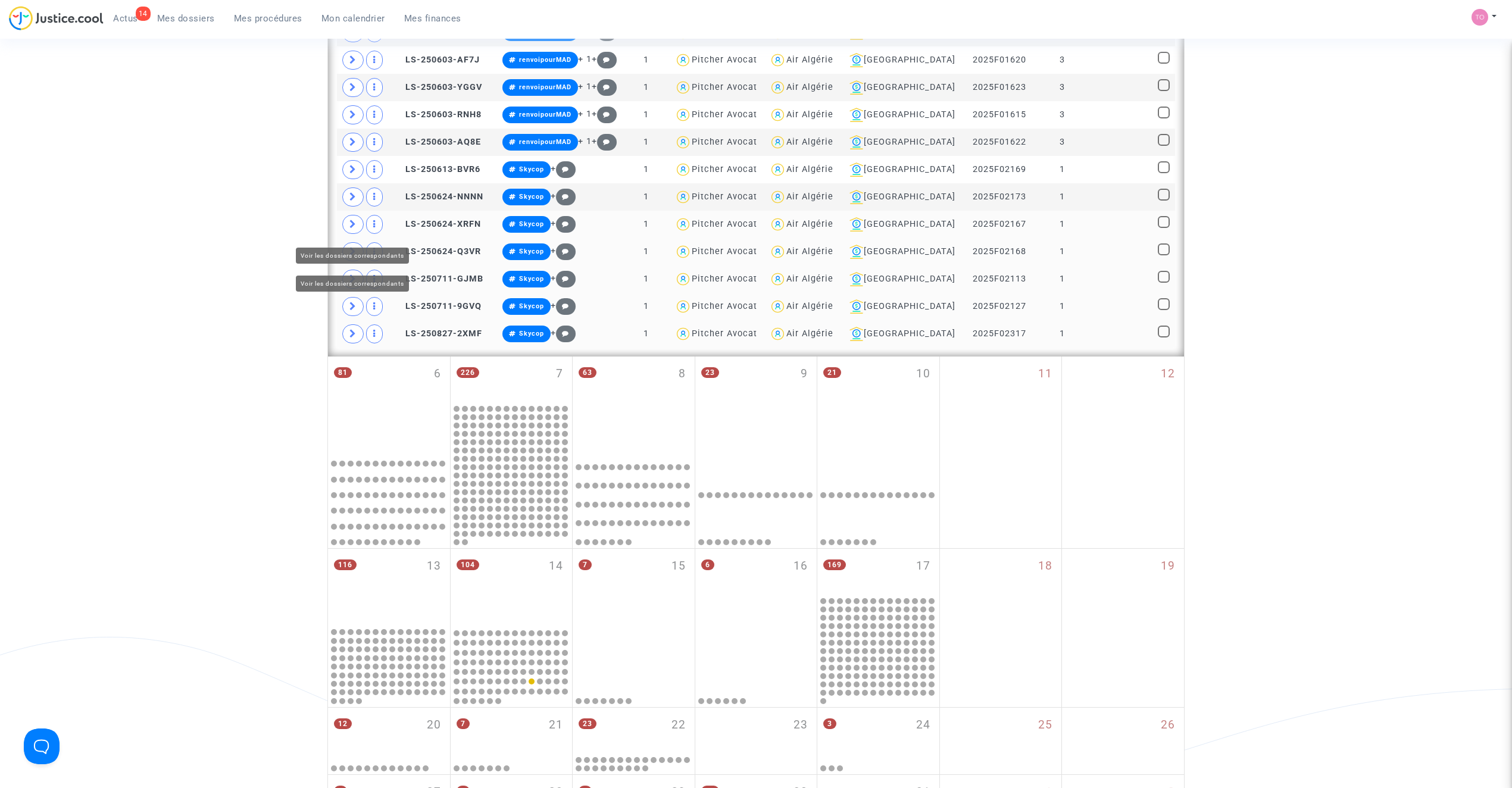
click at [354, 224] on span at bounding box center [353, 224] width 22 height 19
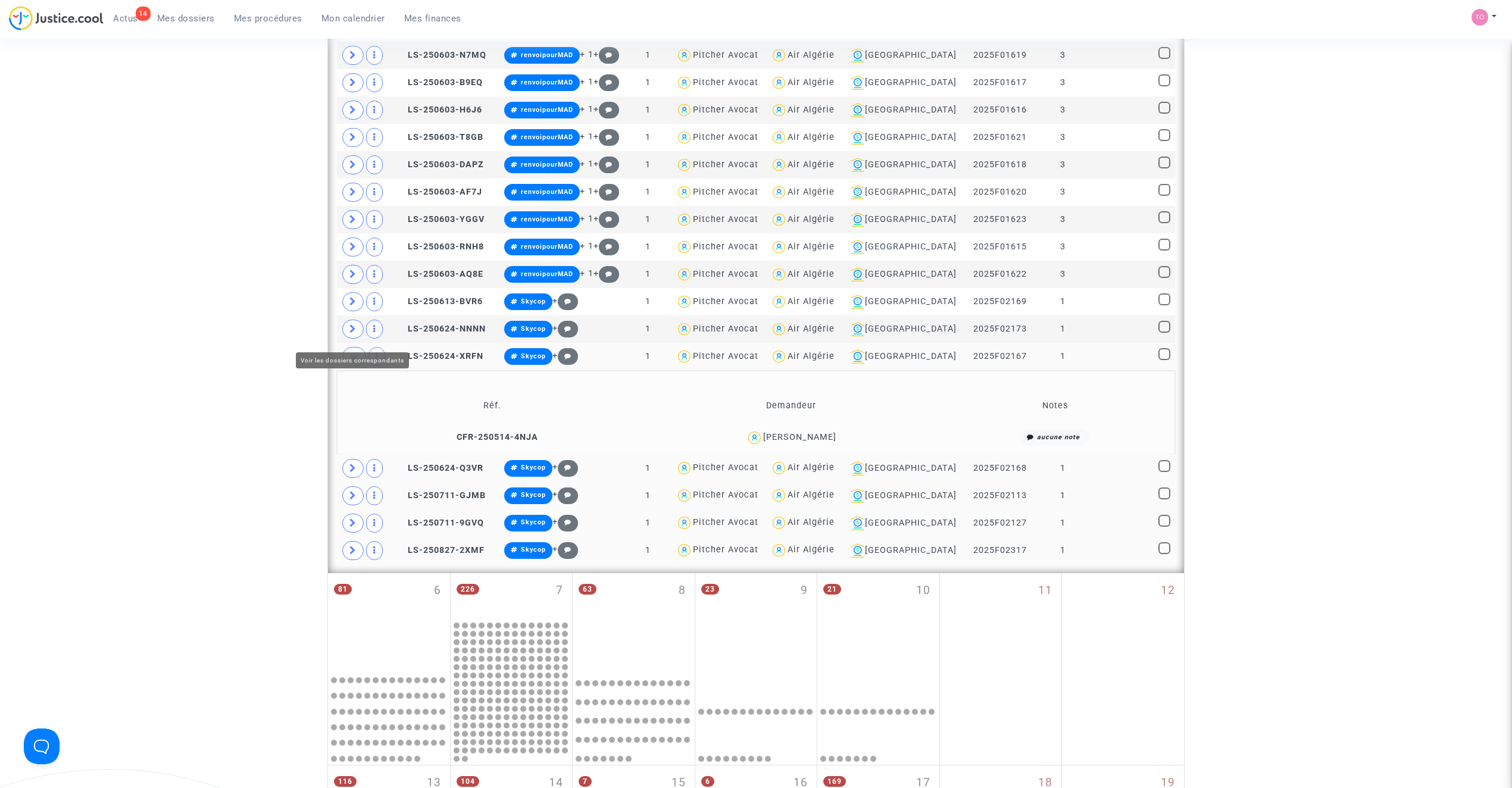
click at [351, 355] on span at bounding box center [354, 357] width 24 height 19
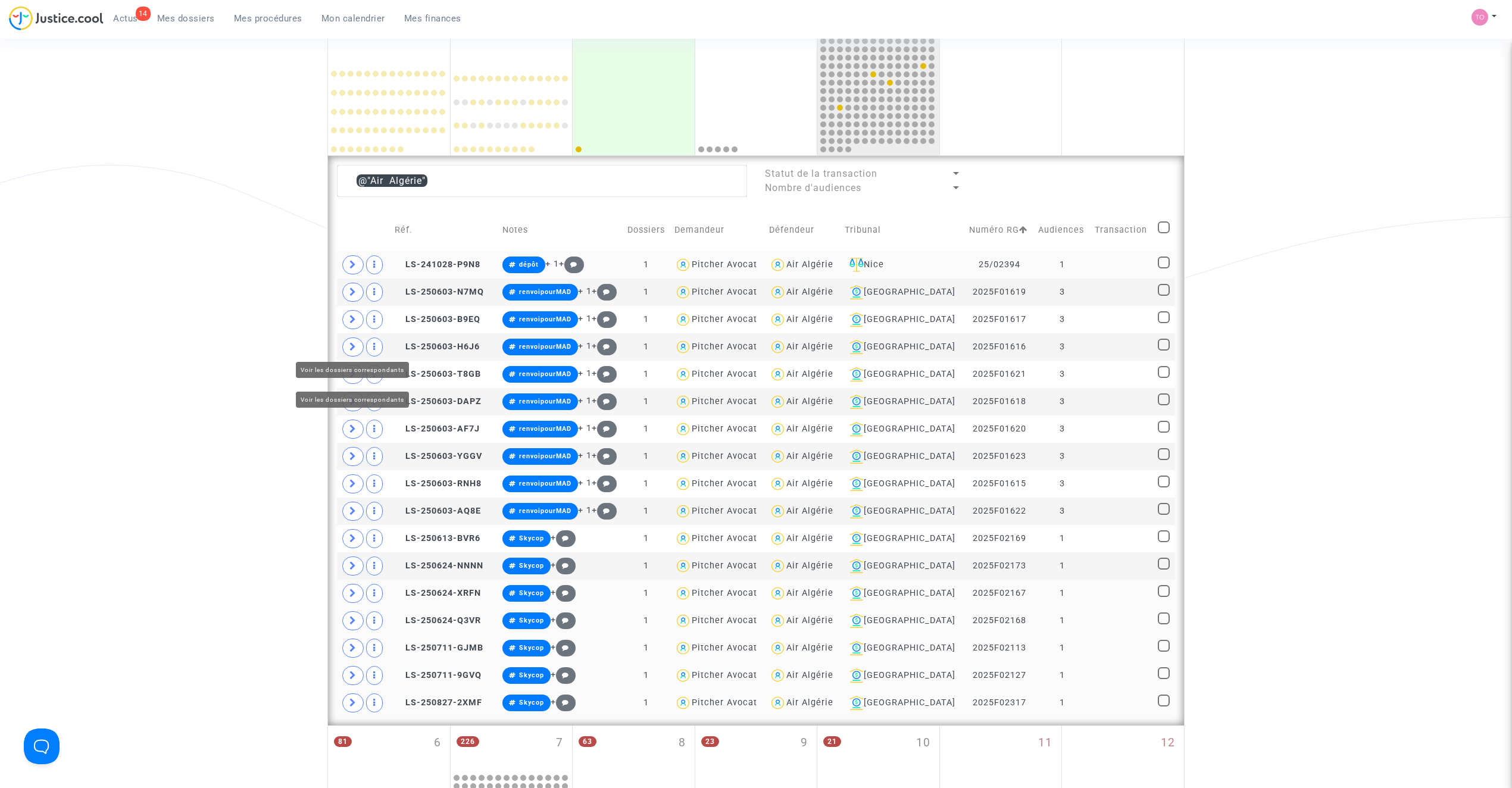
scroll to position [238, 0]
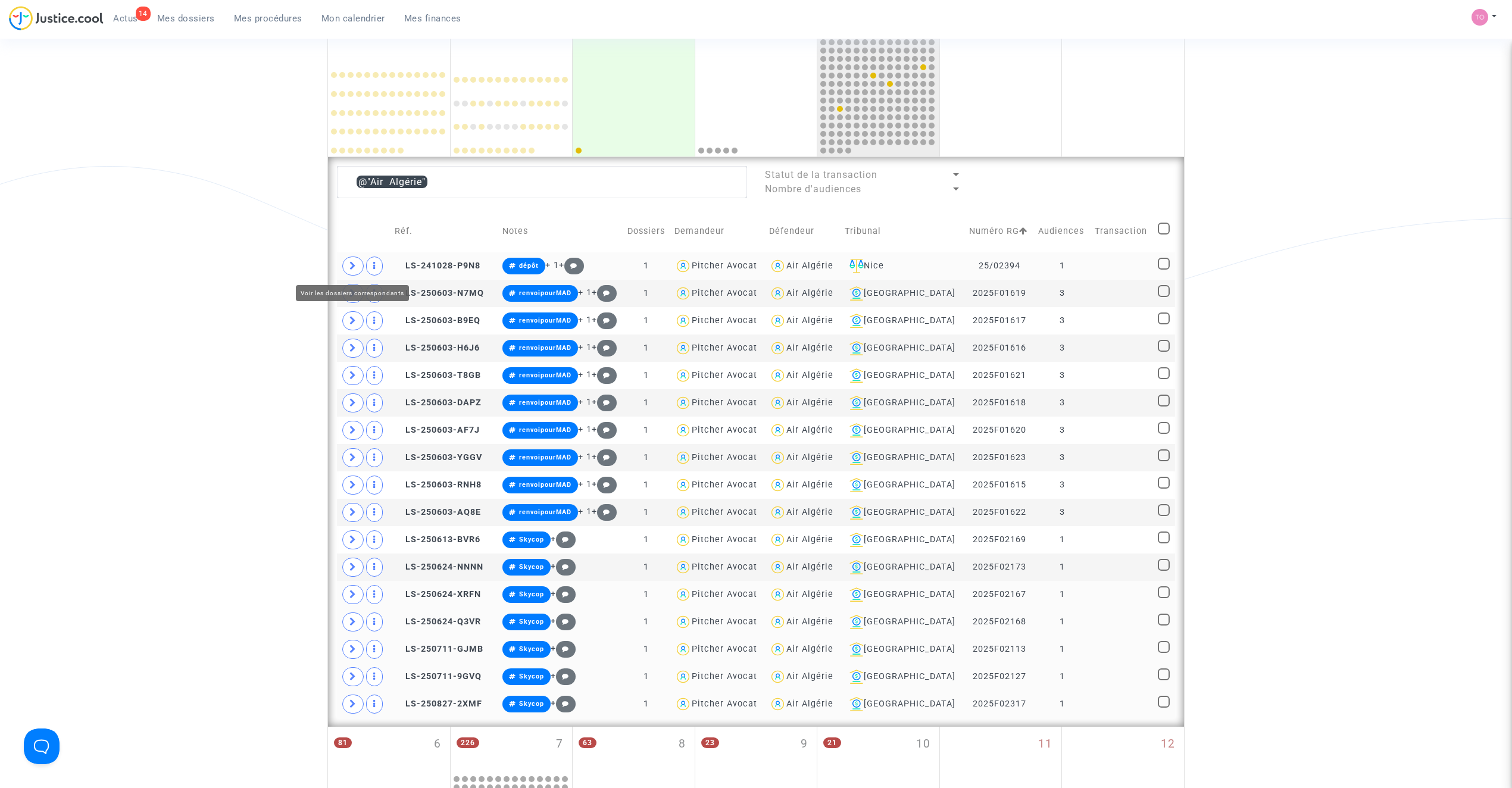
click at [351, 265] on icon at bounding box center [353, 265] width 7 height 9
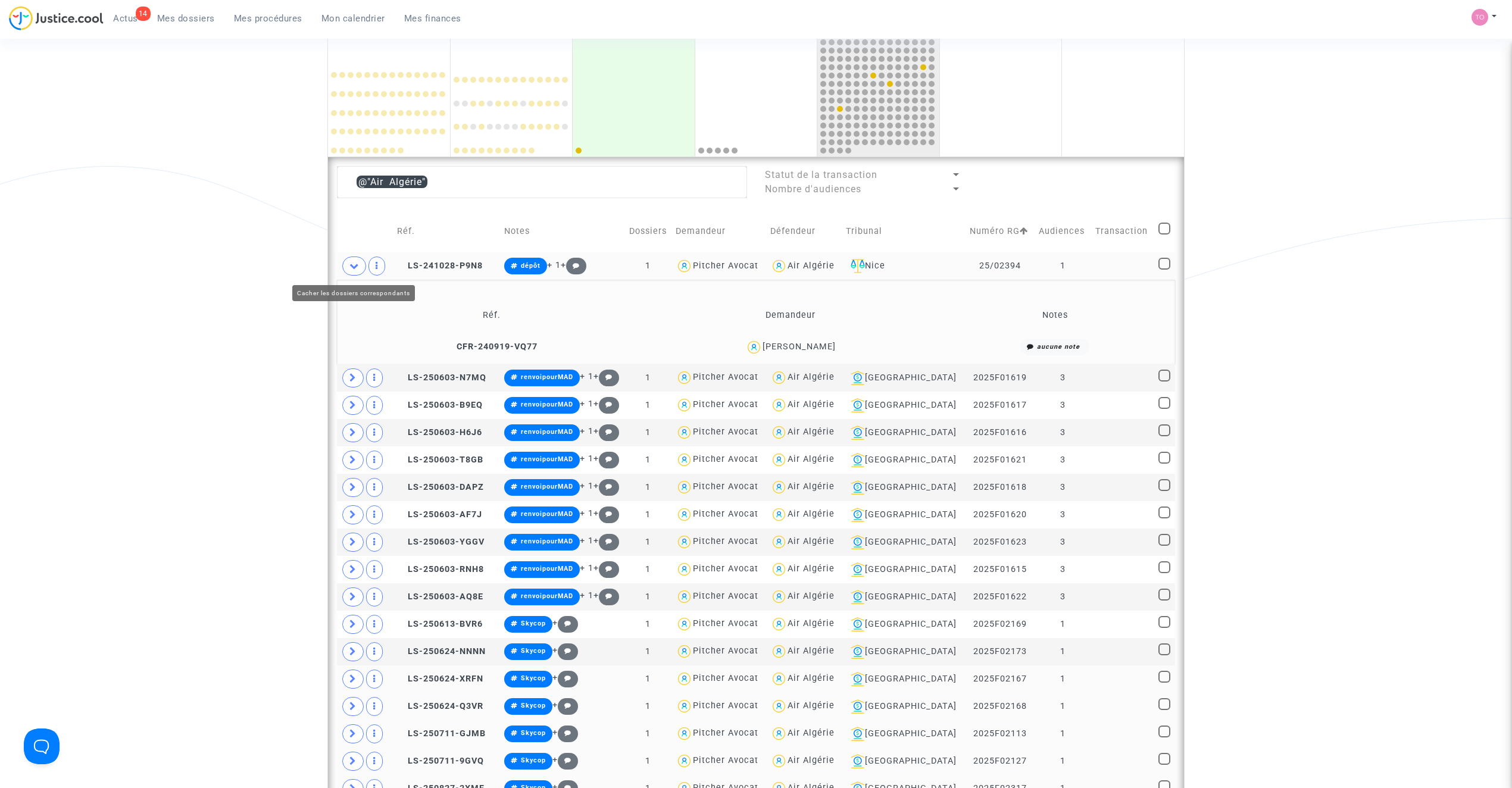
click at [351, 265] on icon at bounding box center [354, 265] width 10 height 9
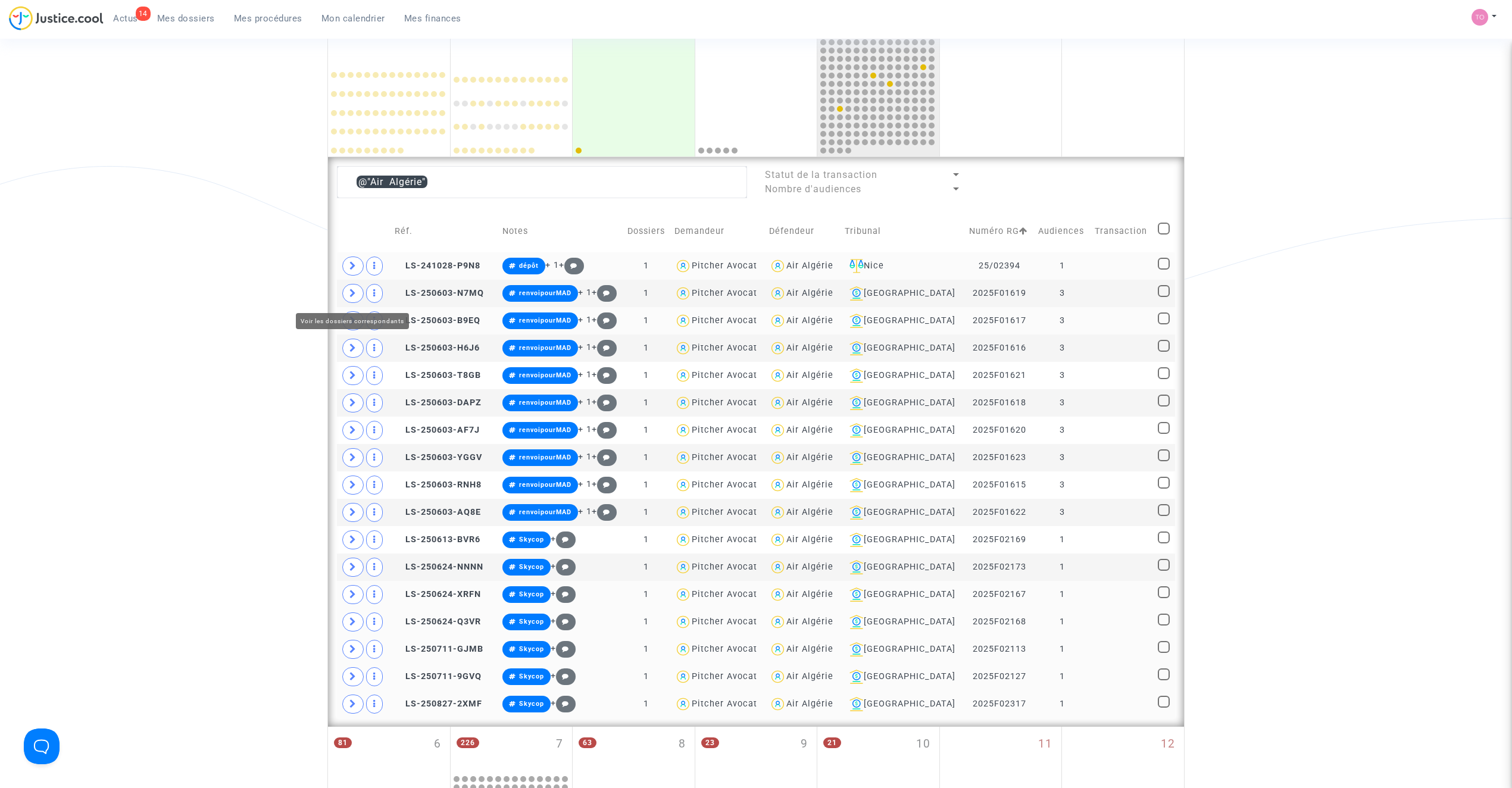
click at [354, 308] on td at bounding box center [363, 321] width 53 height 27
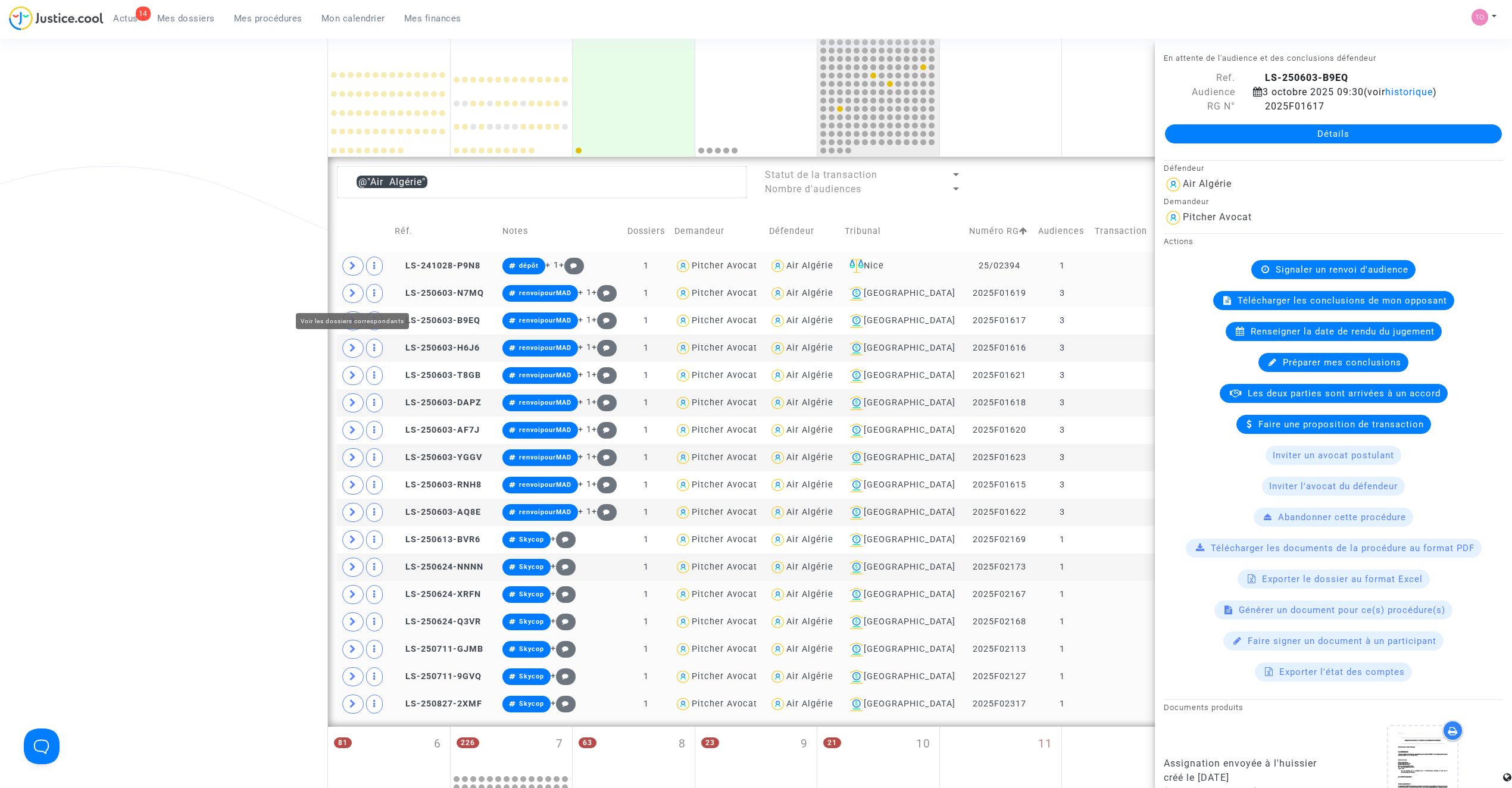
click at [351, 298] on icon at bounding box center [353, 293] width 7 height 9
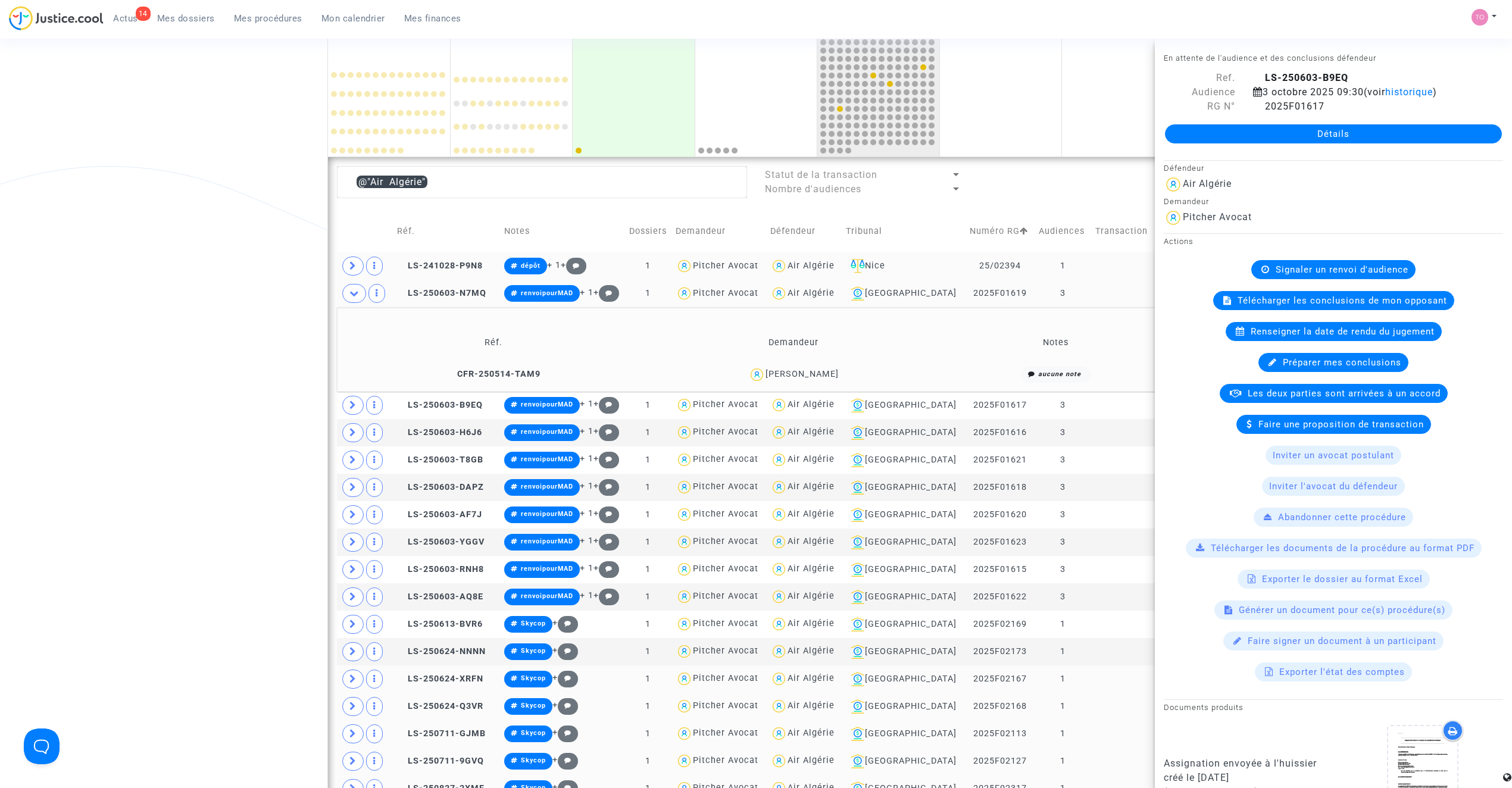
click at [301, 298] on div "Date de clôture d'instruction Date de conciliation Date d'audience Date de juge…" at bounding box center [756, 560] width 1512 height 1459
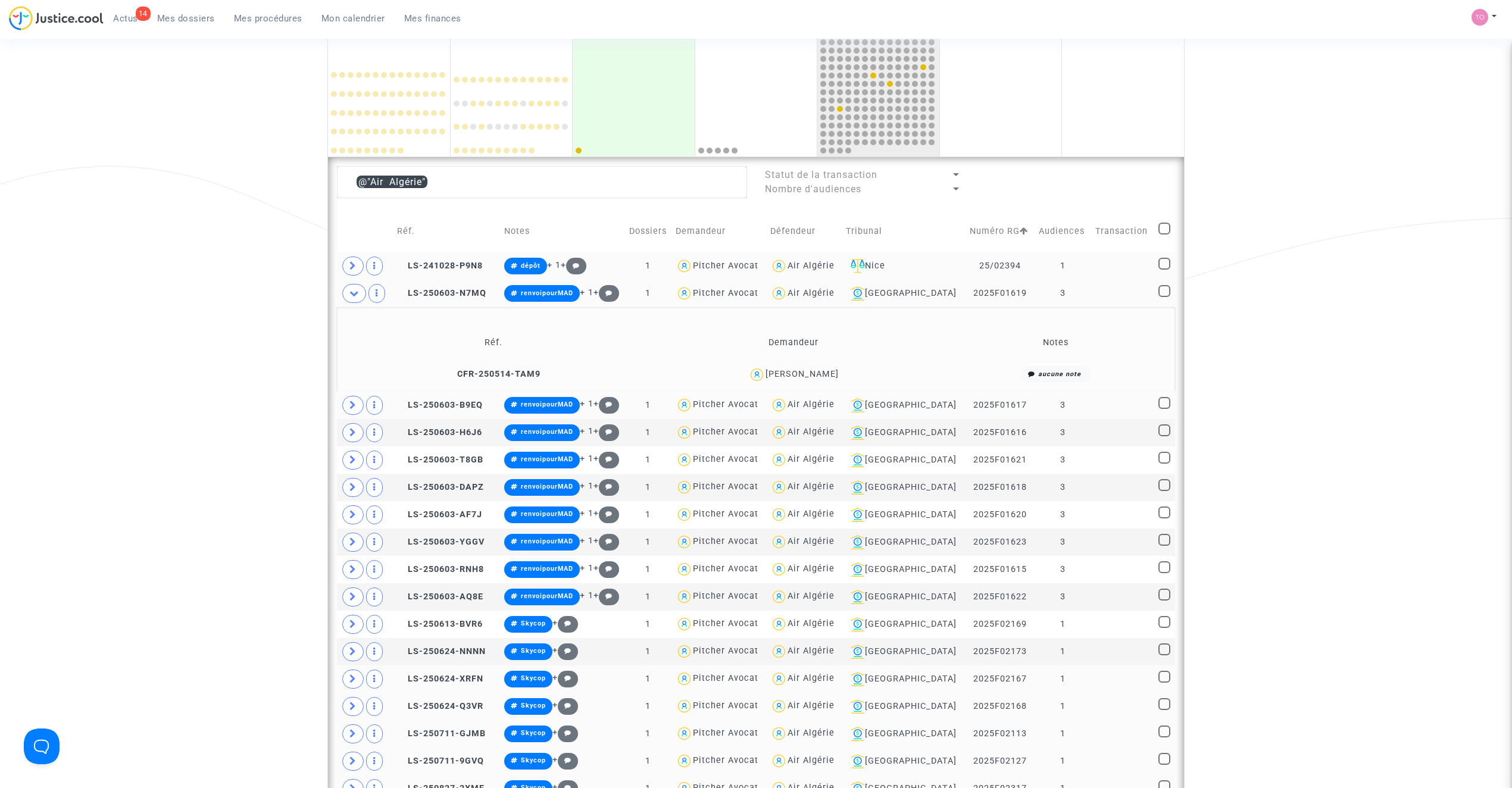
click at [351, 399] on span at bounding box center [353, 406] width 22 height 19
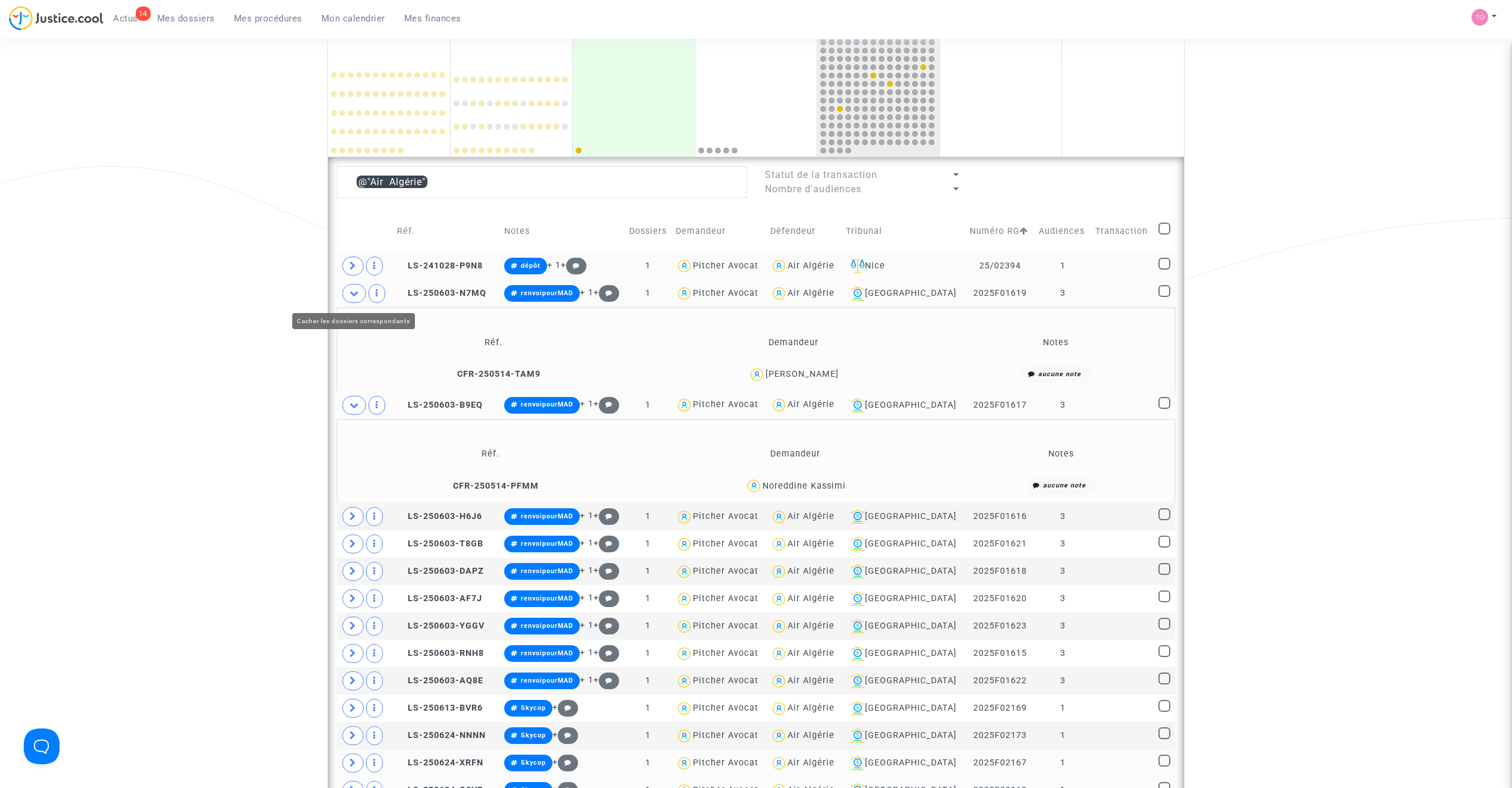
click at [357, 300] on span at bounding box center [354, 294] width 24 height 19
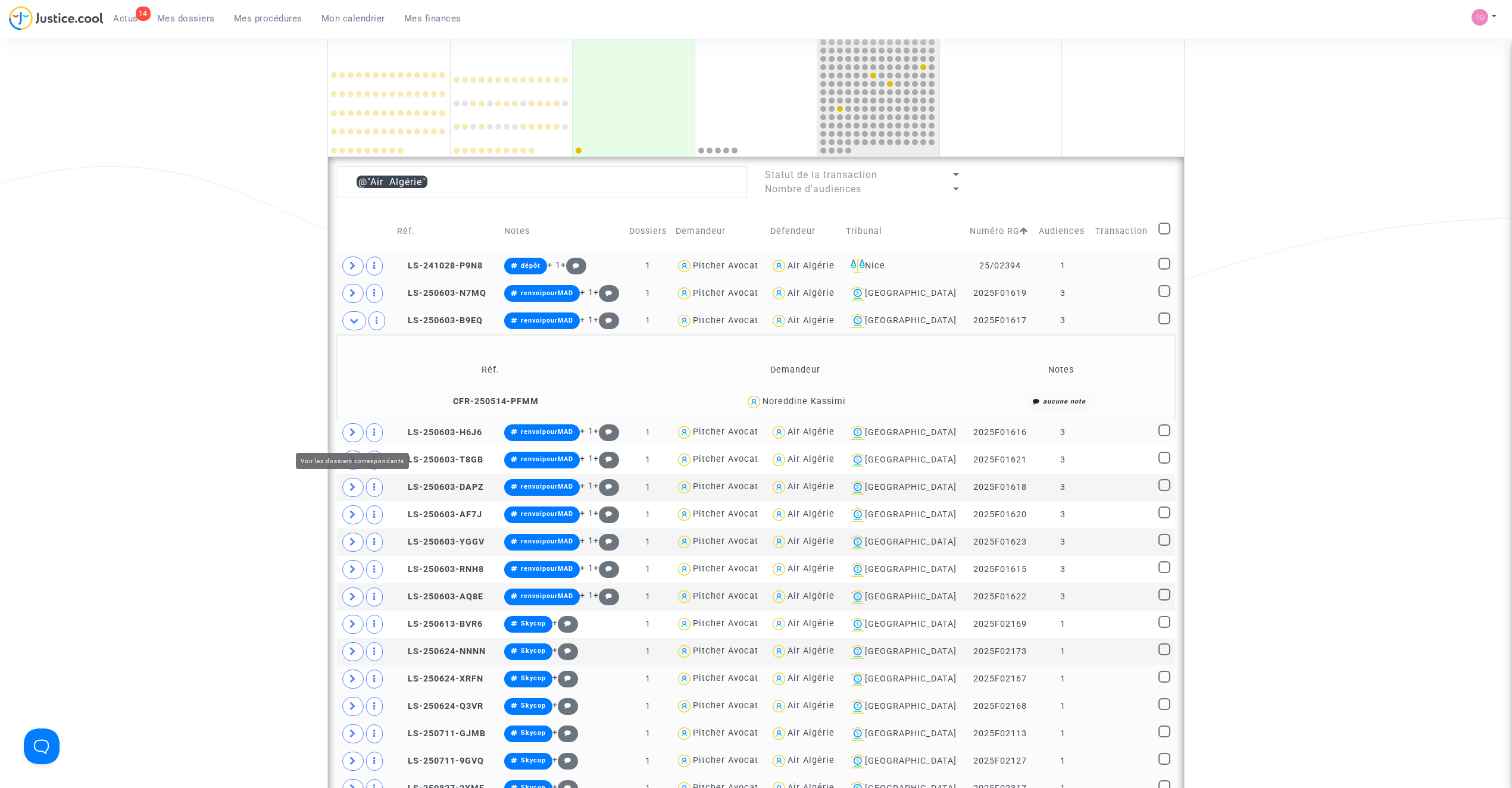
click at [346, 432] on span at bounding box center [353, 433] width 22 height 19
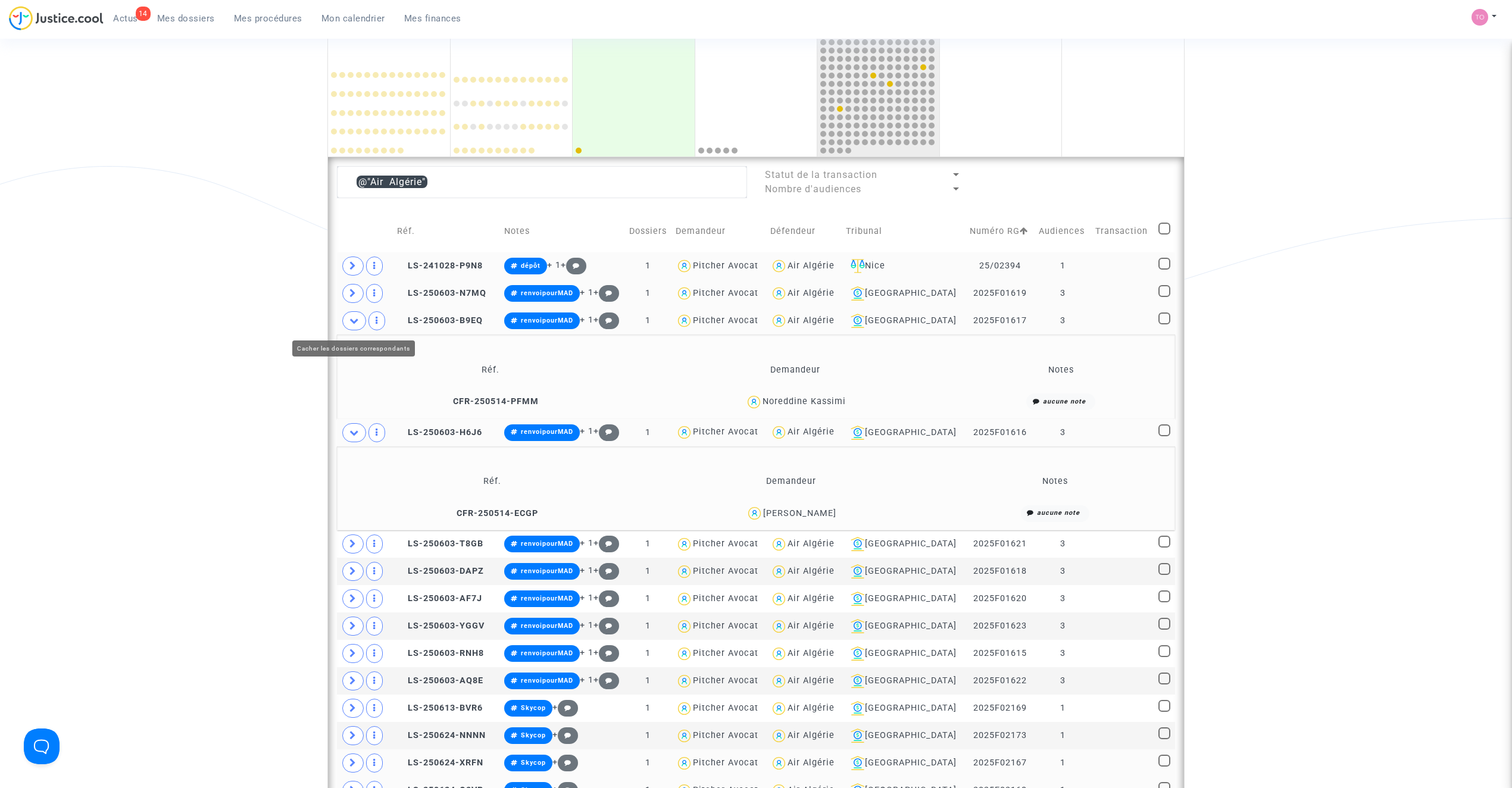
click at [350, 325] on icon at bounding box center [354, 320] width 10 height 9
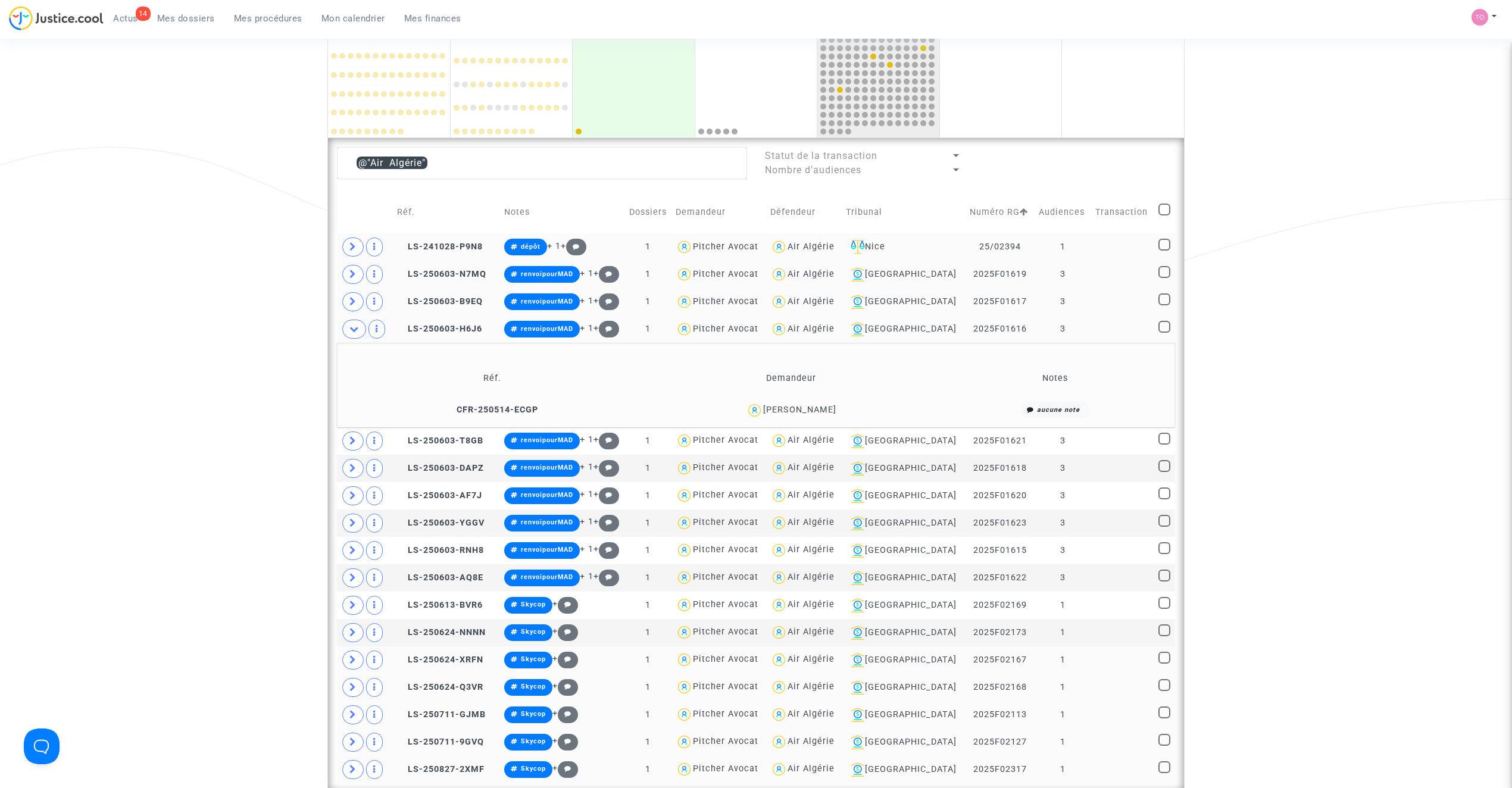
scroll to position [317, 0]
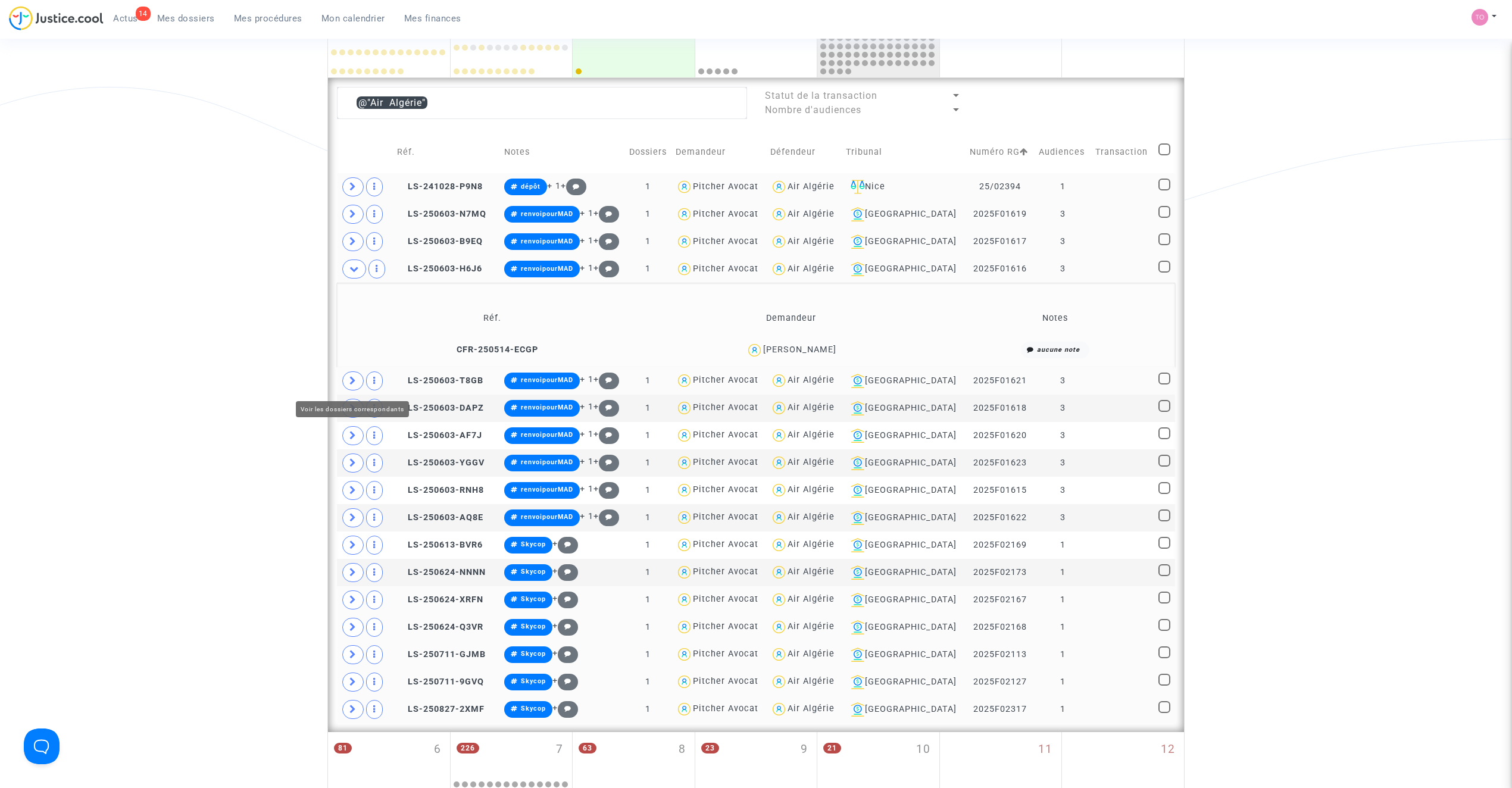
click at [350, 383] on icon at bounding box center [353, 380] width 7 height 9
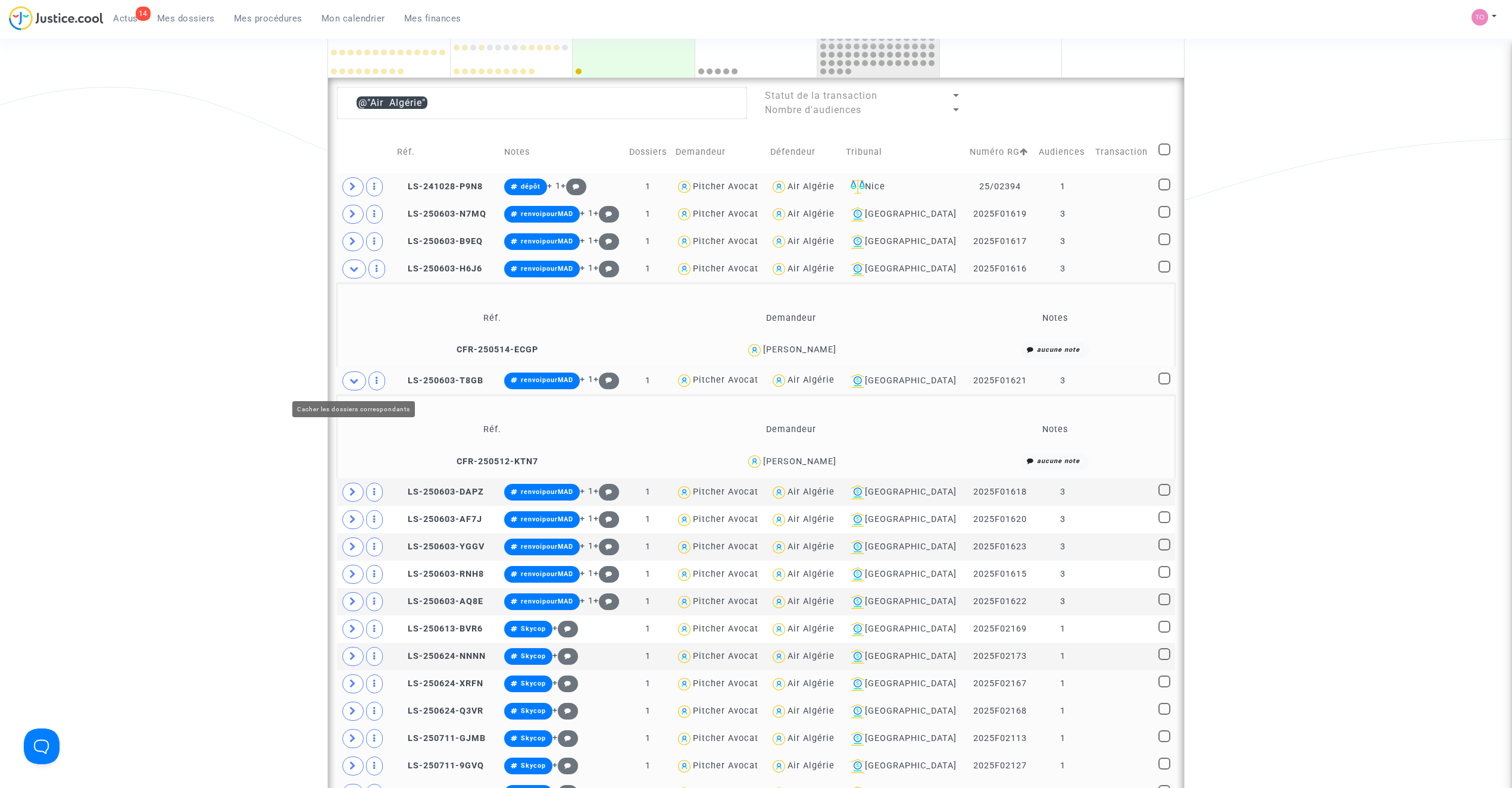
click at [350, 383] on icon at bounding box center [354, 380] width 10 height 9
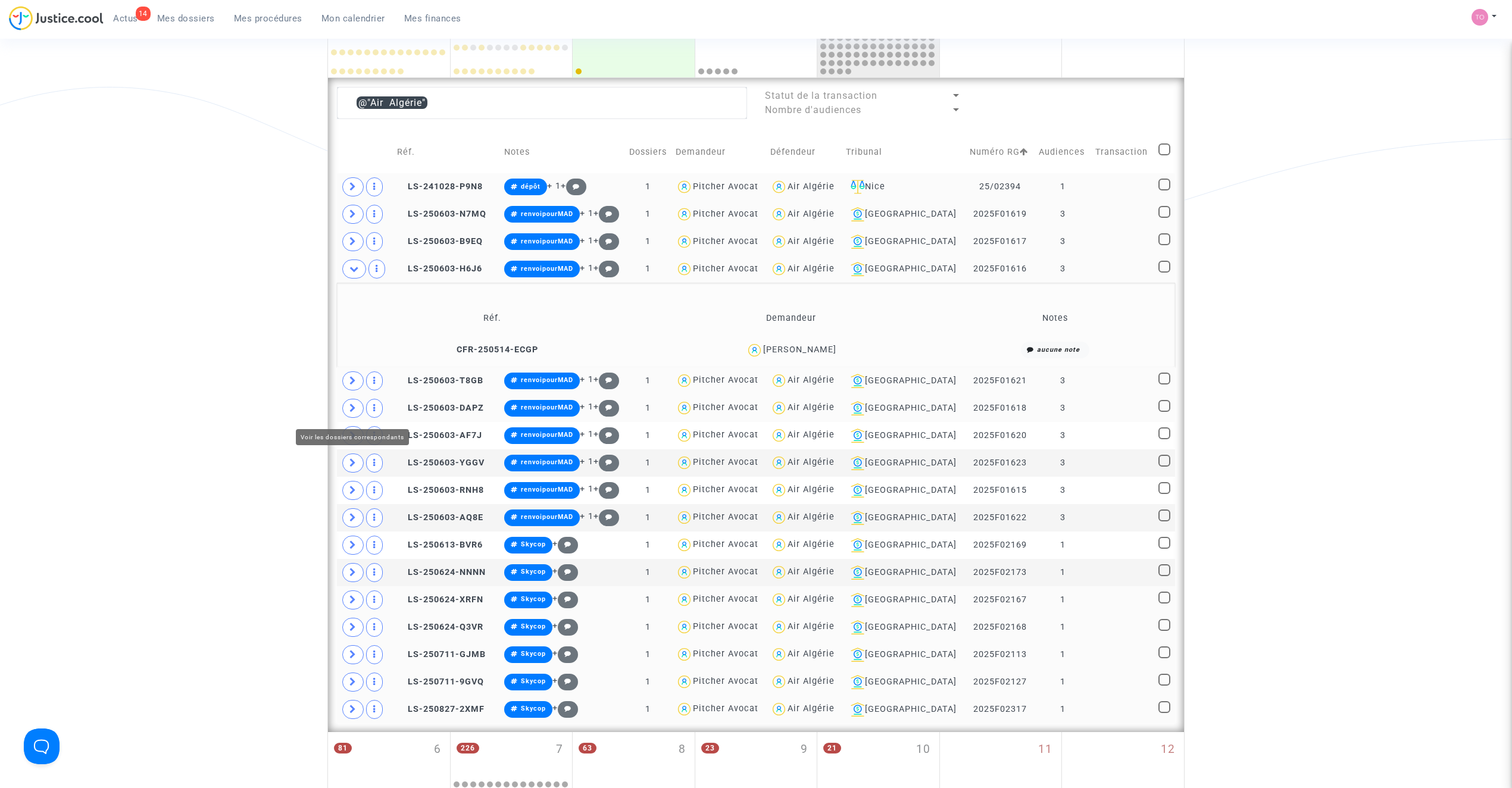
click at [357, 410] on span at bounding box center [353, 409] width 22 height 19
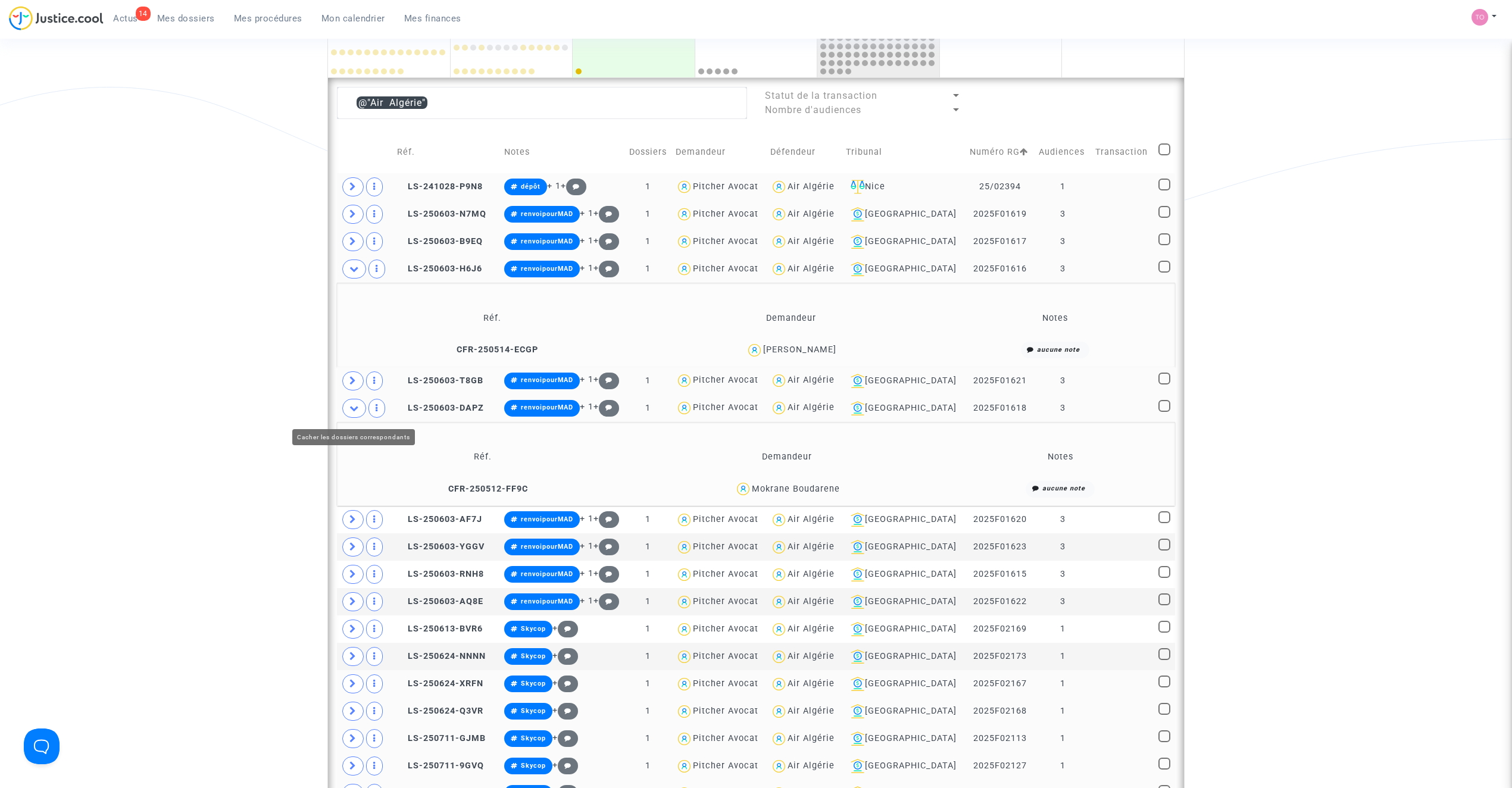
click at [357, 410] on icon at bounding box center [354, 407] width 10 height 9
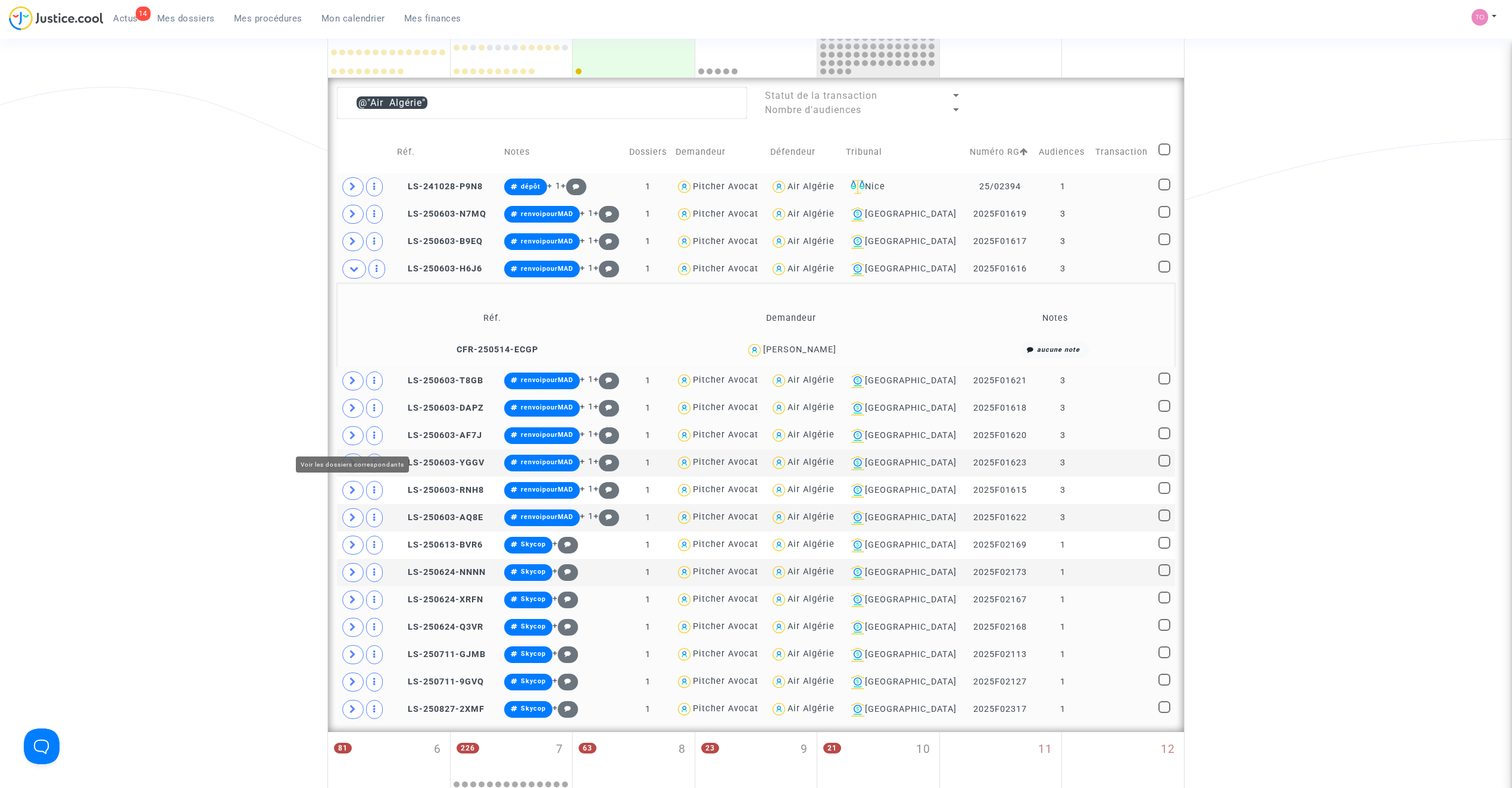
click at [350, 440] on icon at bounding box center [353, 435] width 7 height 9
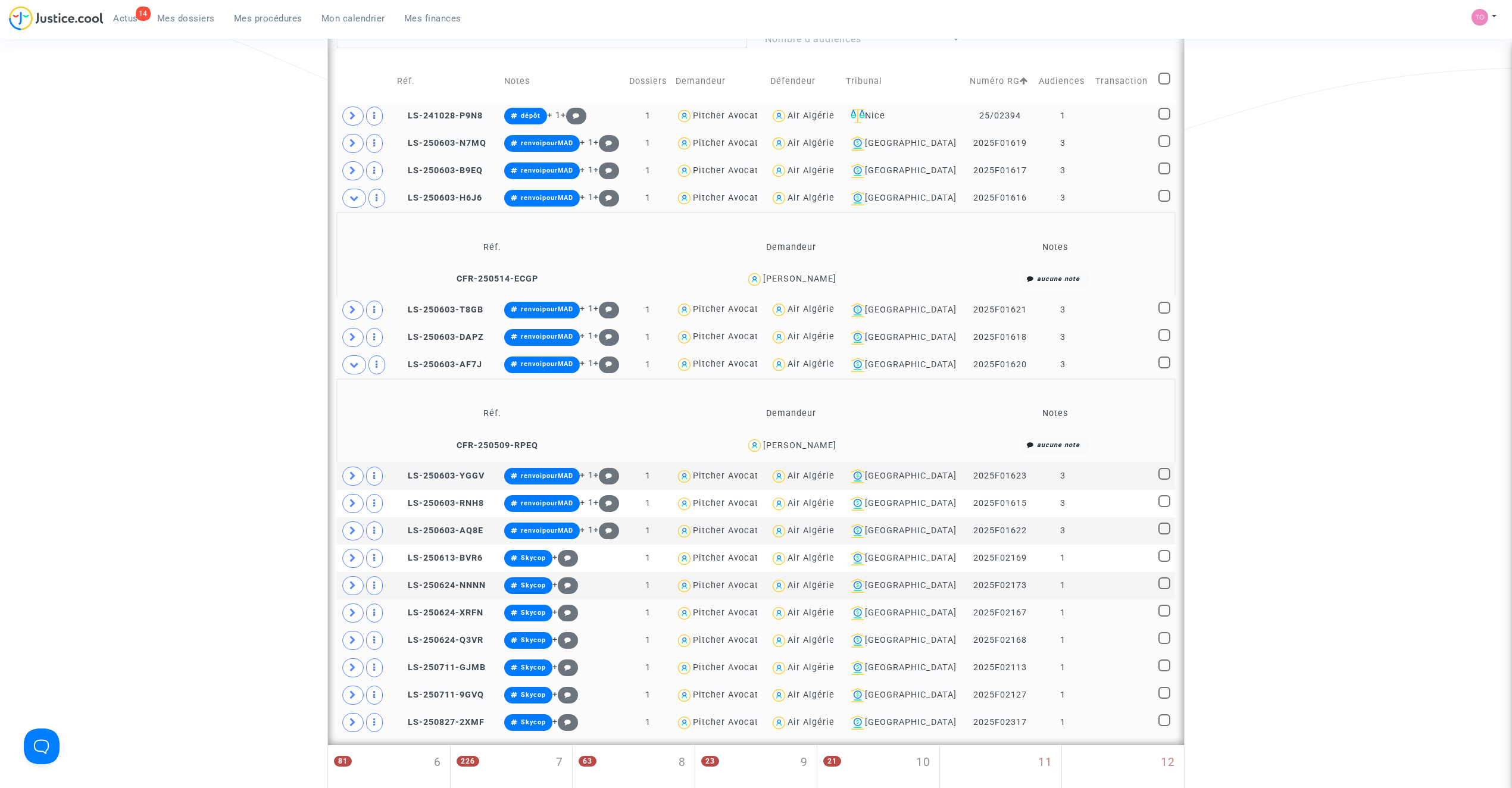
scroll to position [397, 0]
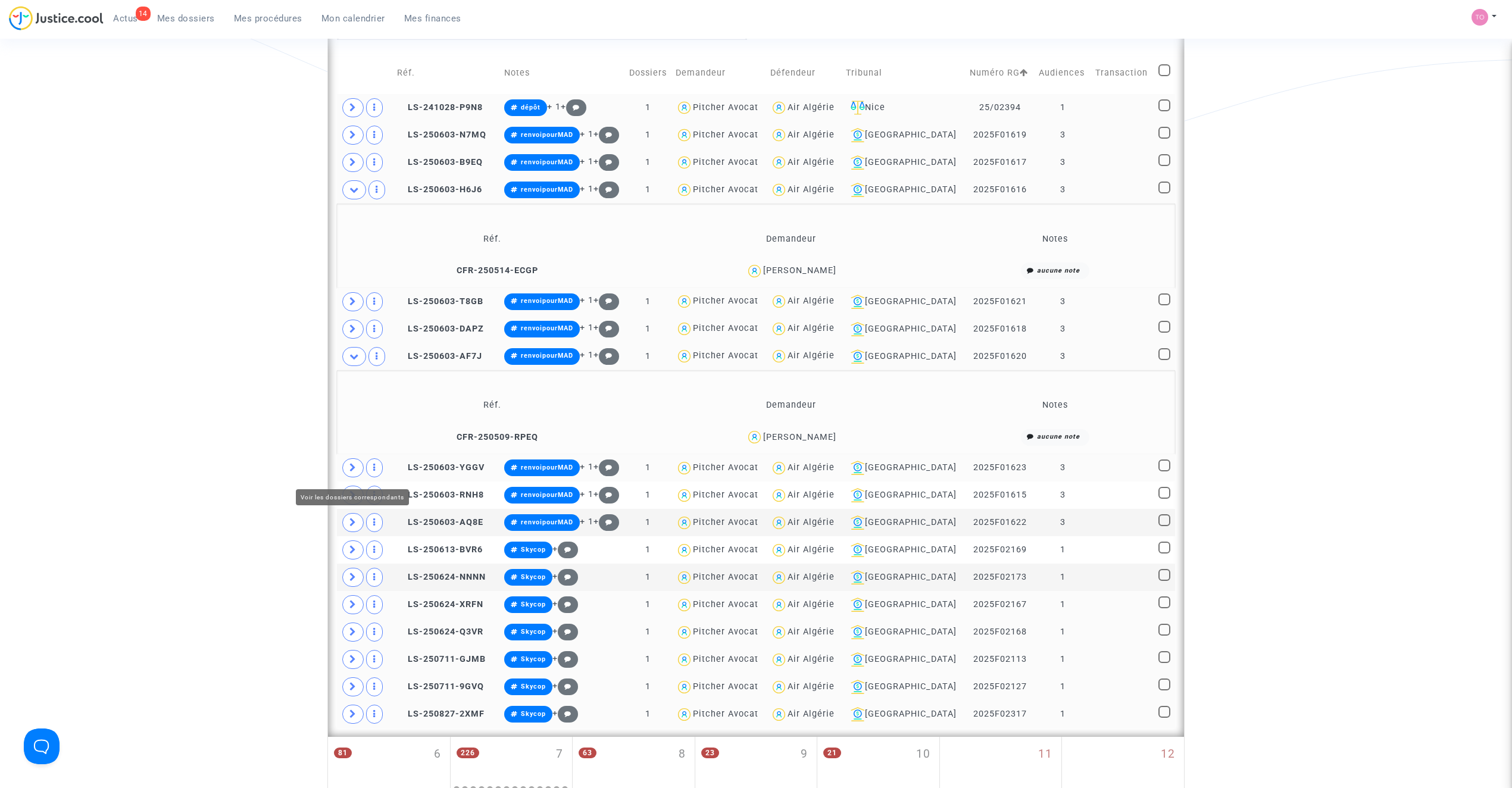
click at [350, 469] on icon at bounding box center [353, 467] width 7 height 9
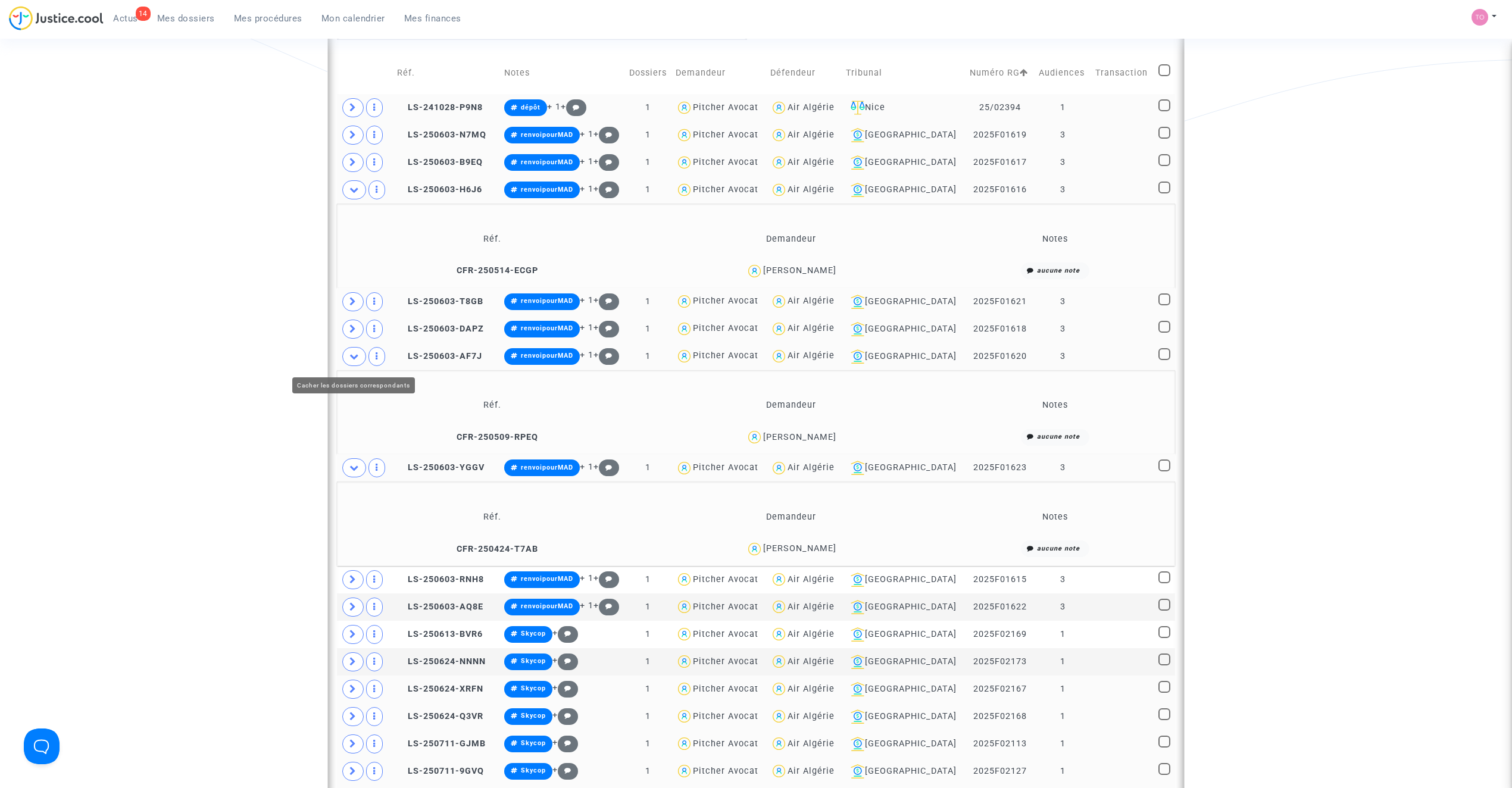
click at [353, 361] on icon at bounding box center [354, 356] width 10 height 9
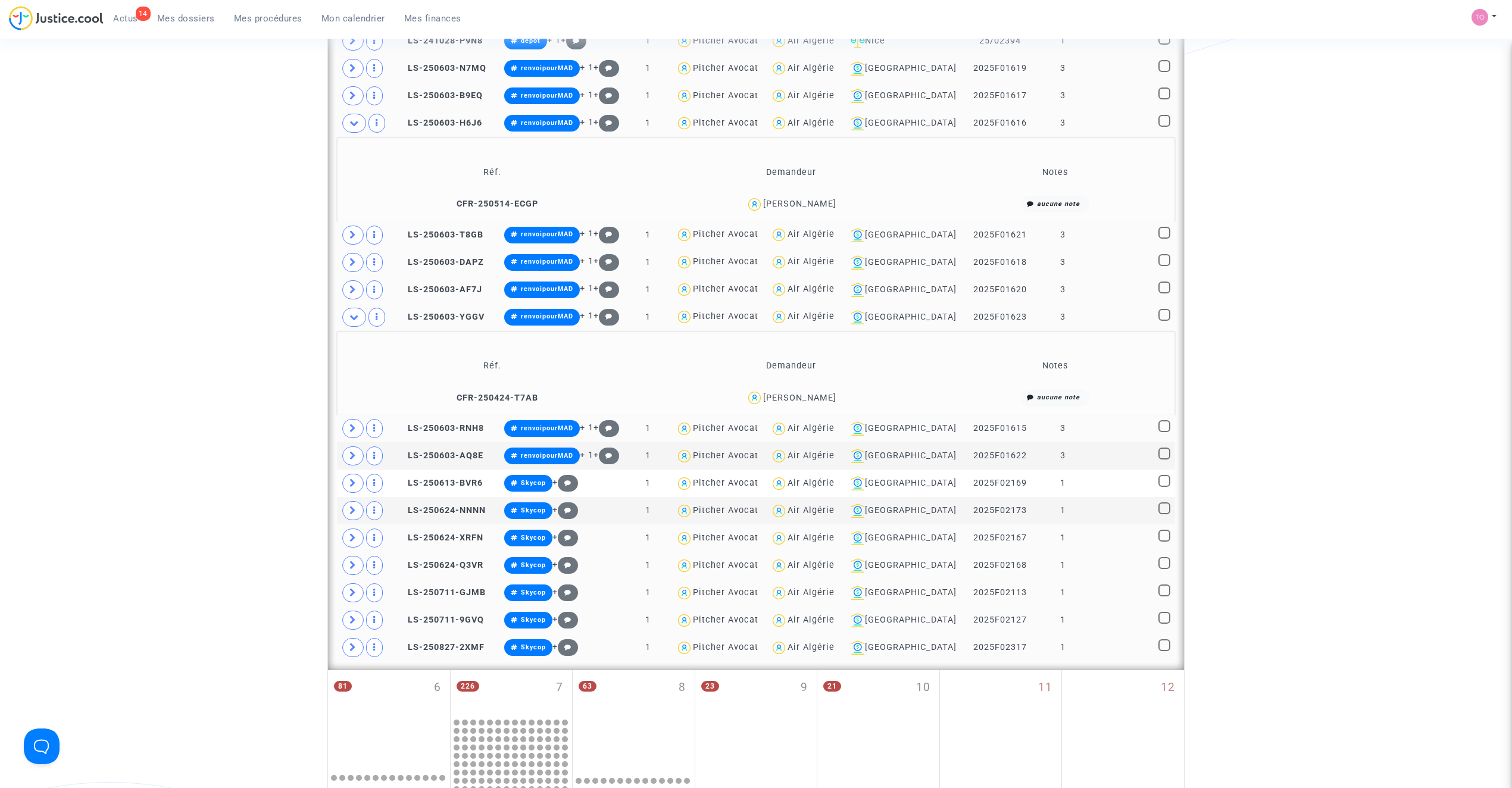
scroll to position [476, 0]
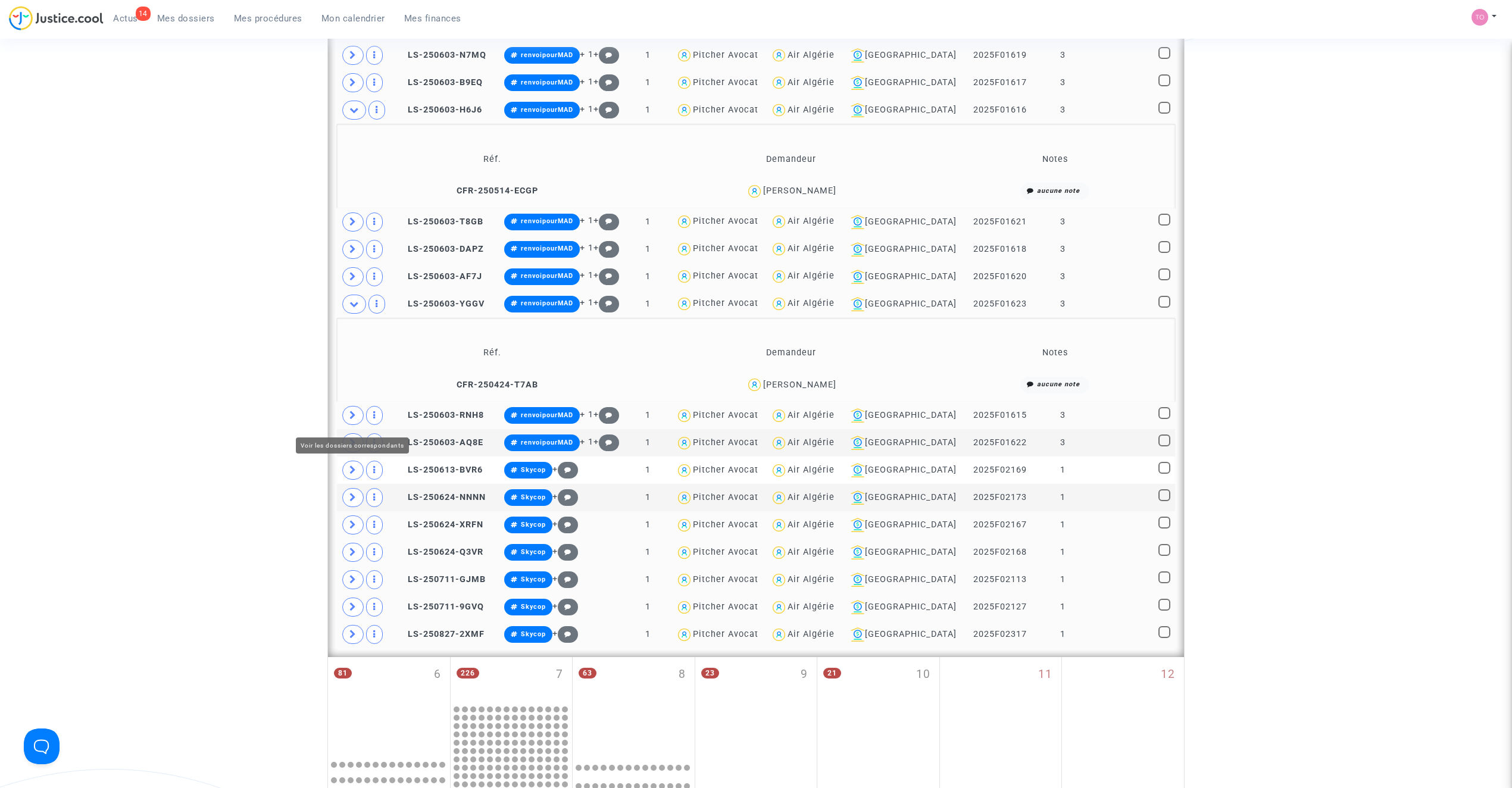
click at [351, 420] on icon at bounding box center [353, 414] width 7 height 9
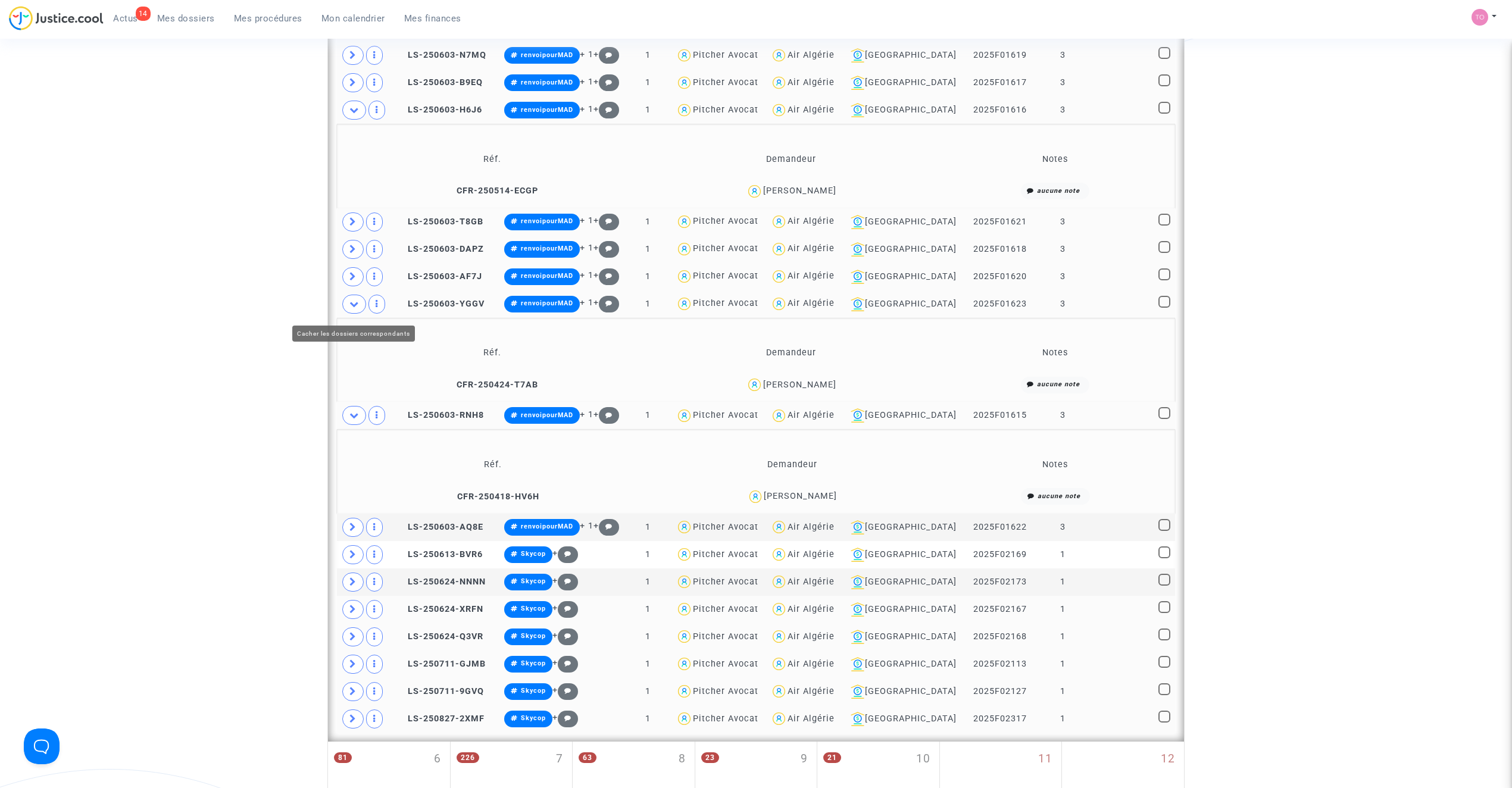
click at [358, 307] on icon at bounding box center [354, 303] width 10 height 9
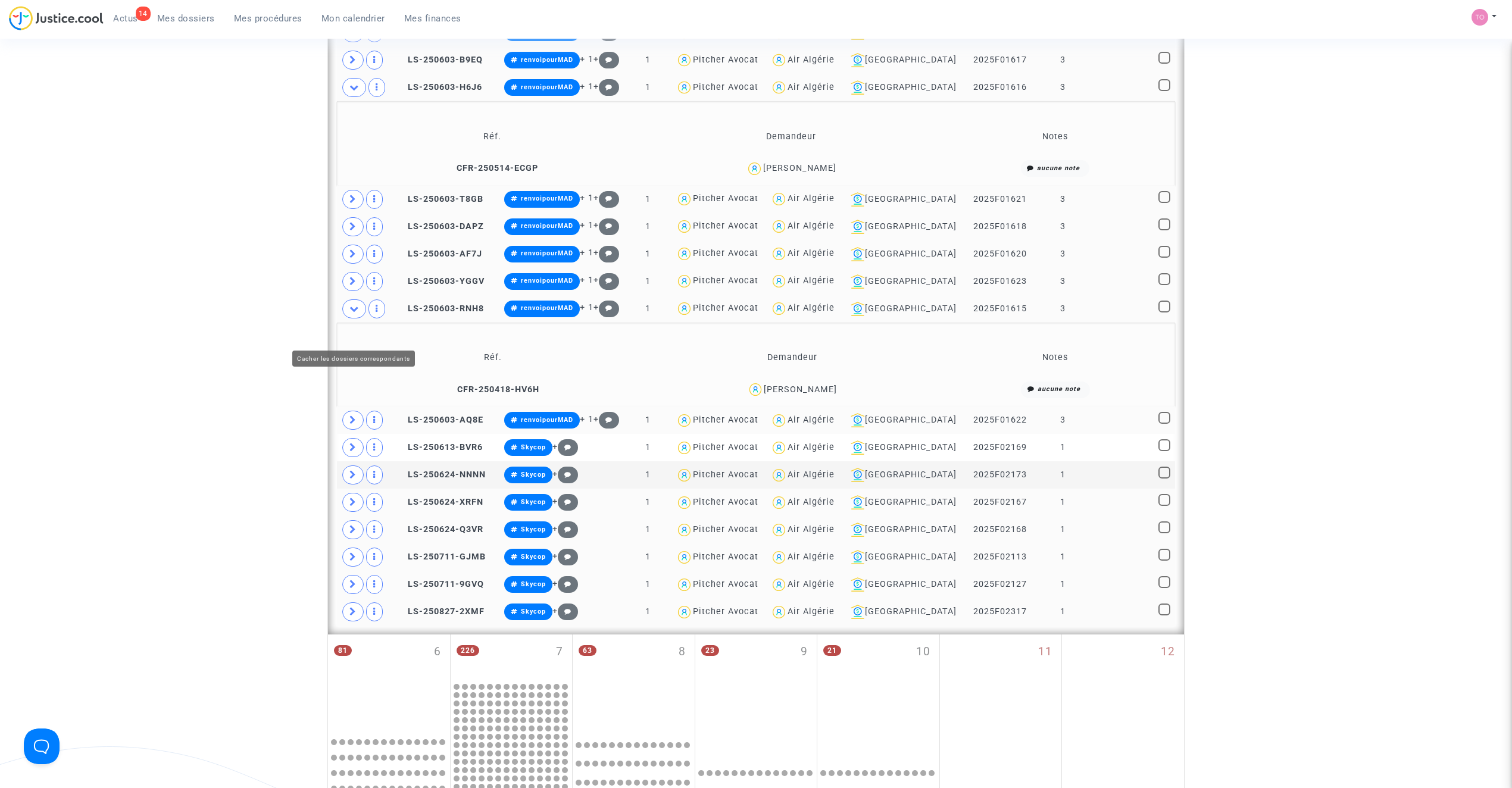
scroll to position [529, 0]
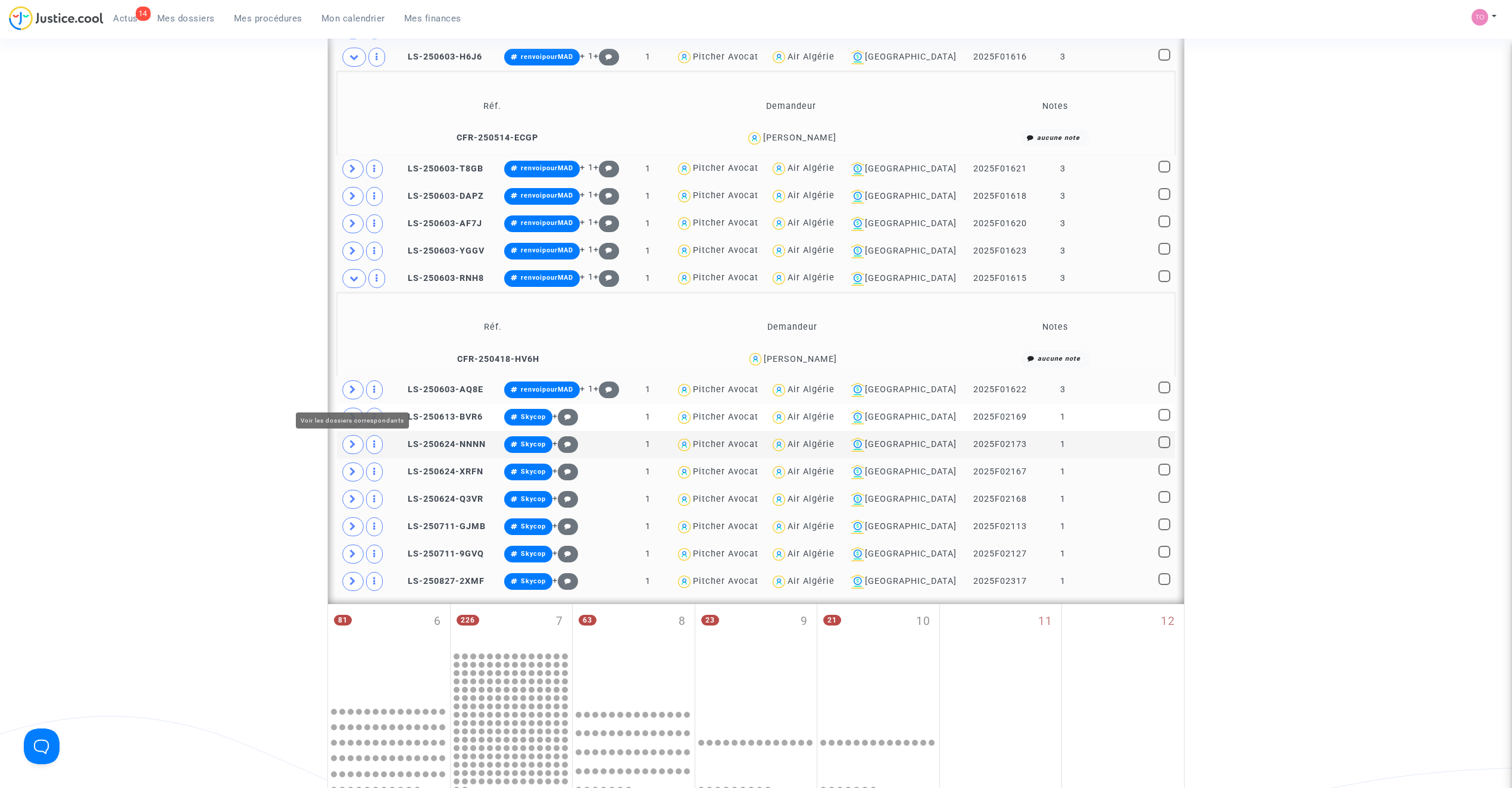
click at [355, 394] on icon at bounding box center [353, 389] width 7 height 9
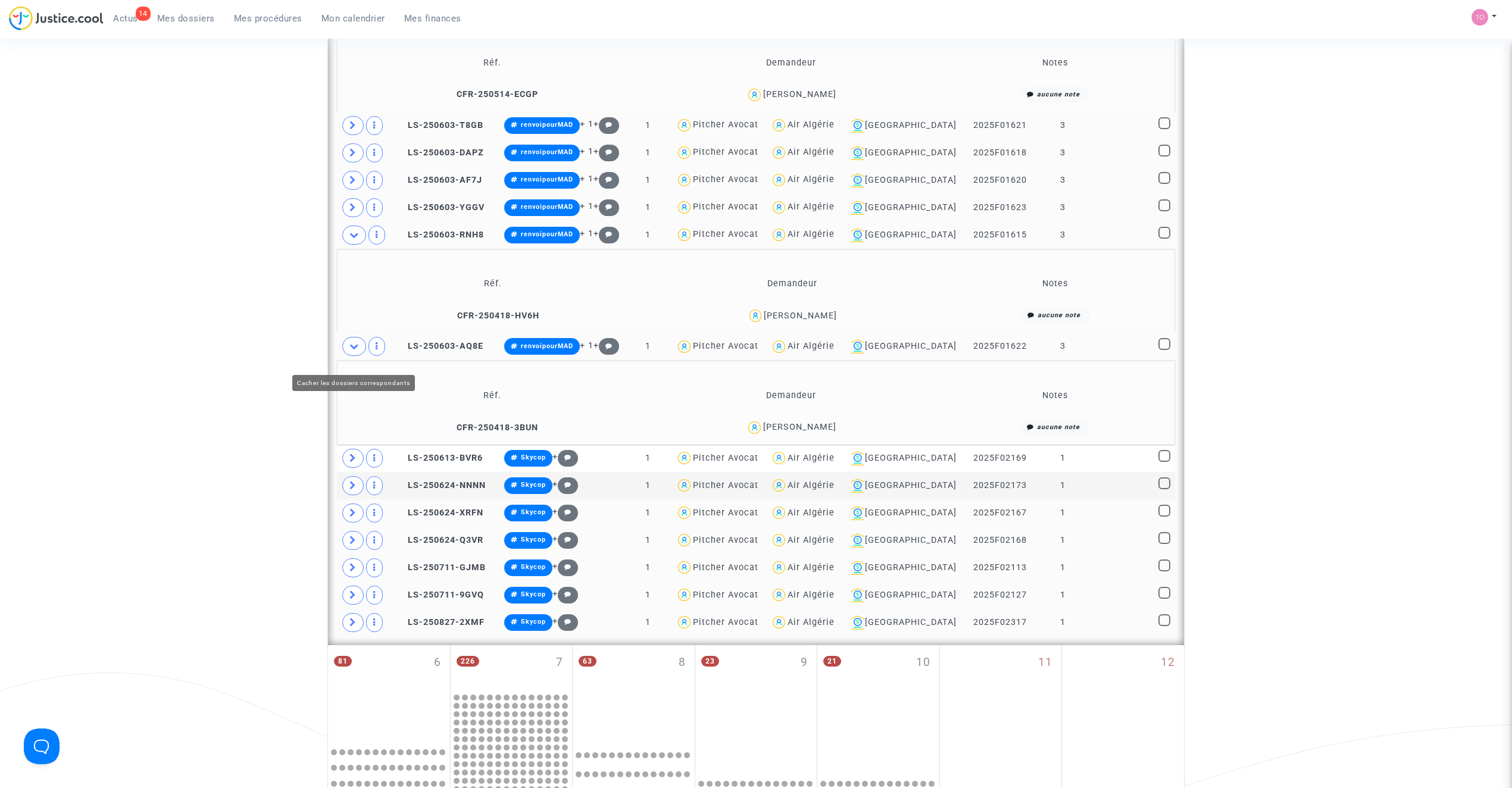
scroll to position [581, 0]
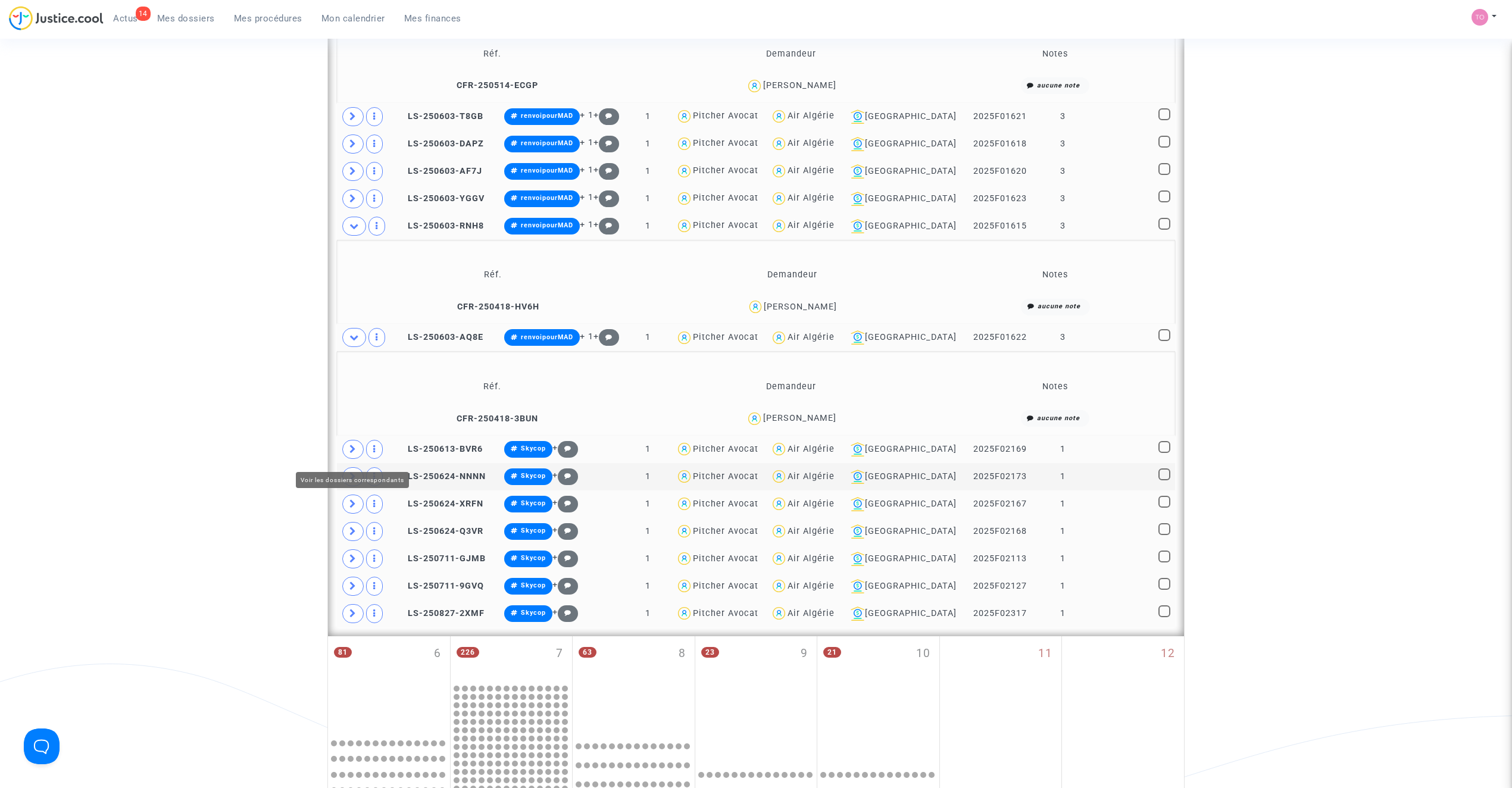
click at [351, 446] on span at bounding box center [353, 449] width 22 height 19
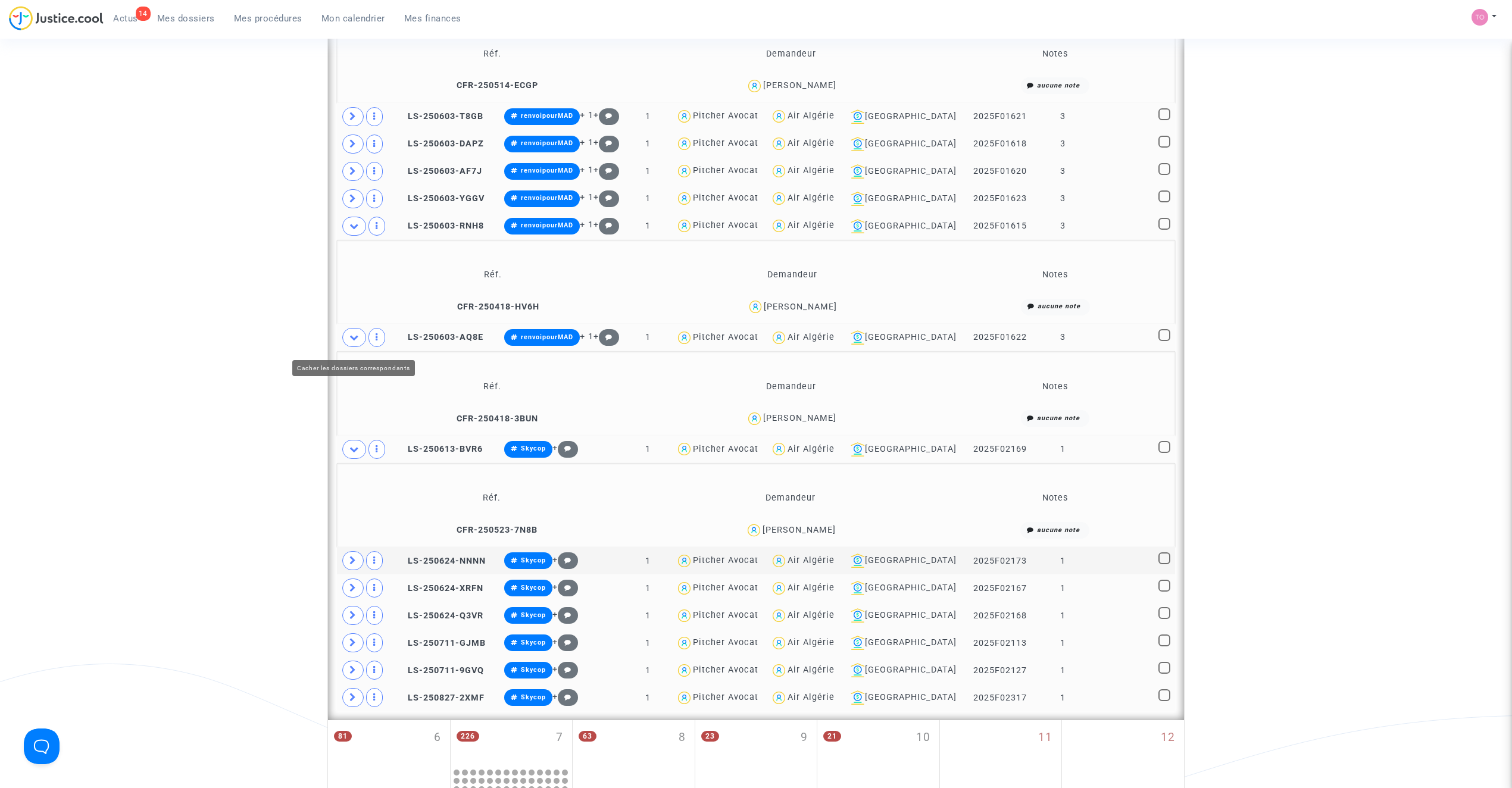
click at [356, 342] on icon at bounding box center [354, 337] width 10 height 9
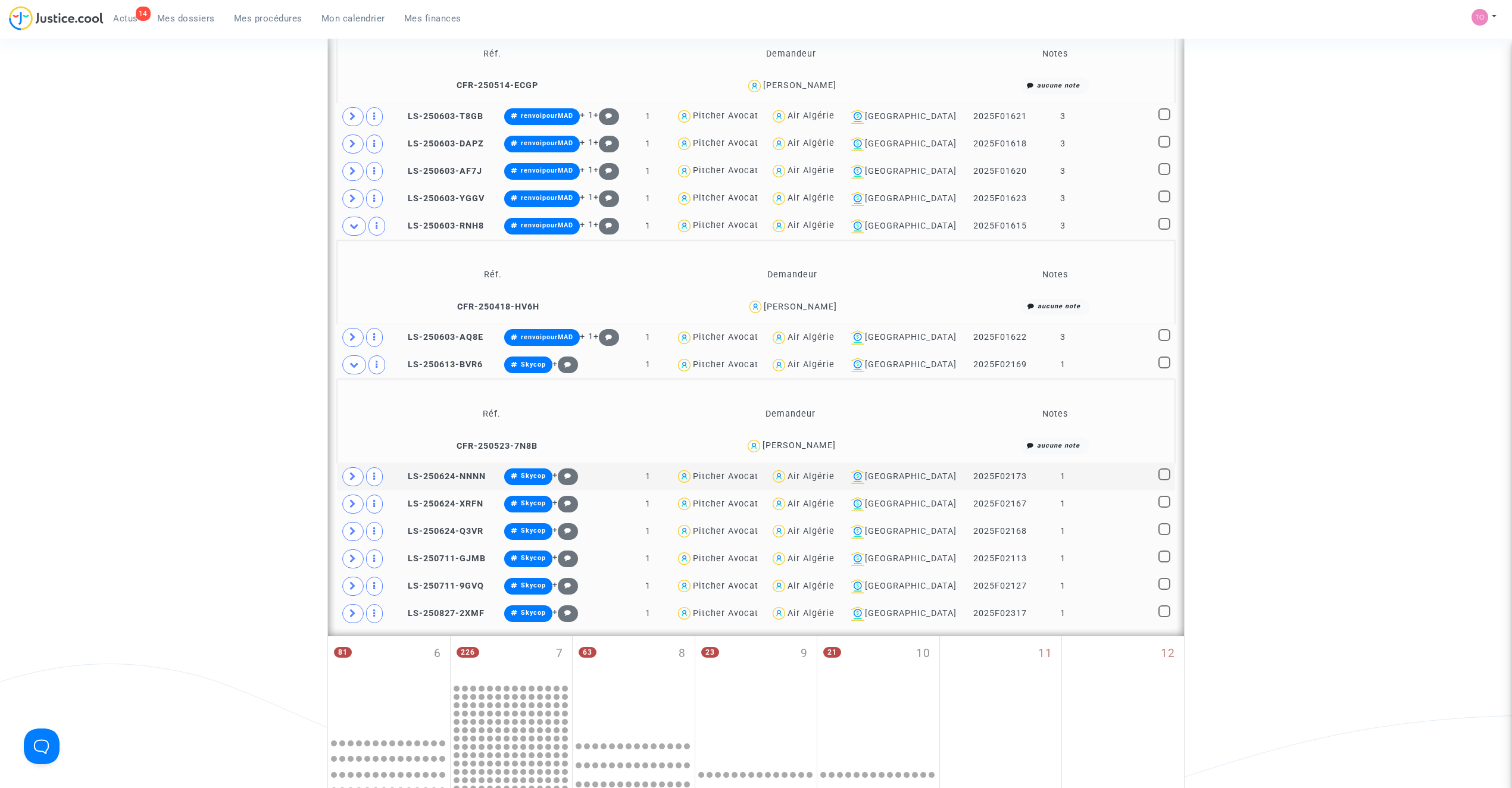
click at [355, 228] on icon at bounding box center [354, 225] width 10 height 9
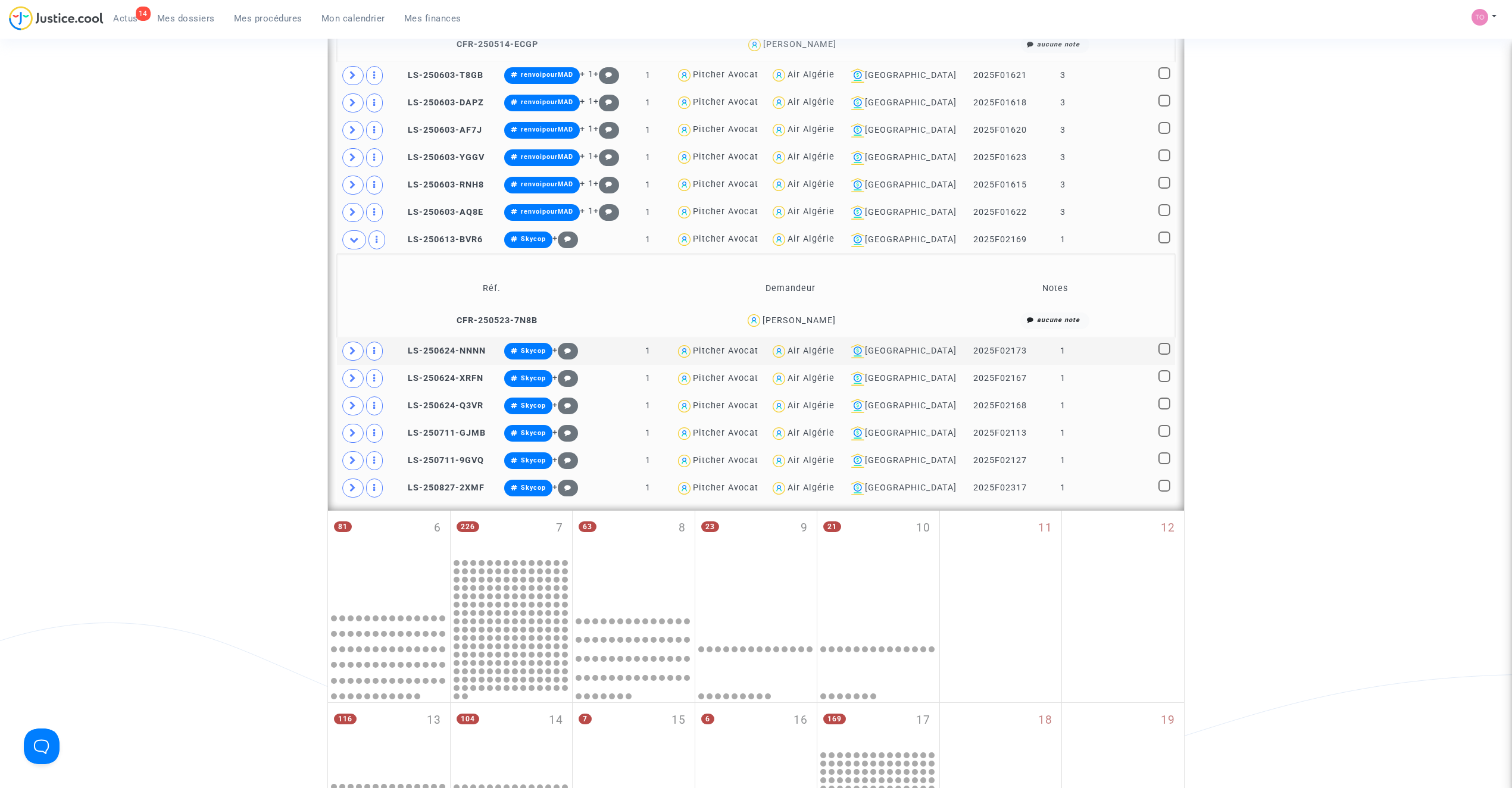
scroll to position [661, 0]
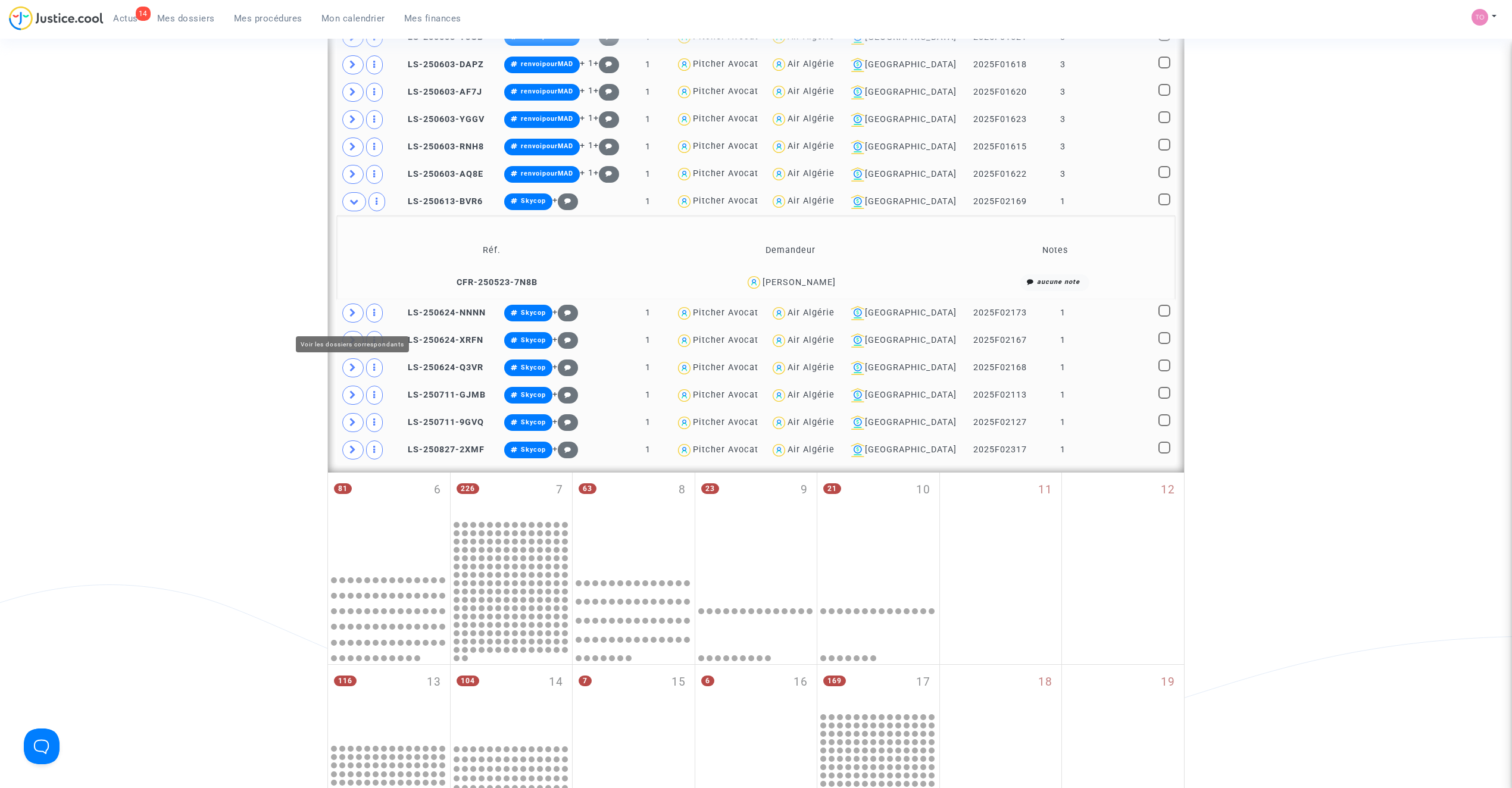
click at [357, 319] on span at bounding box center [353, 313] width 22 height 19
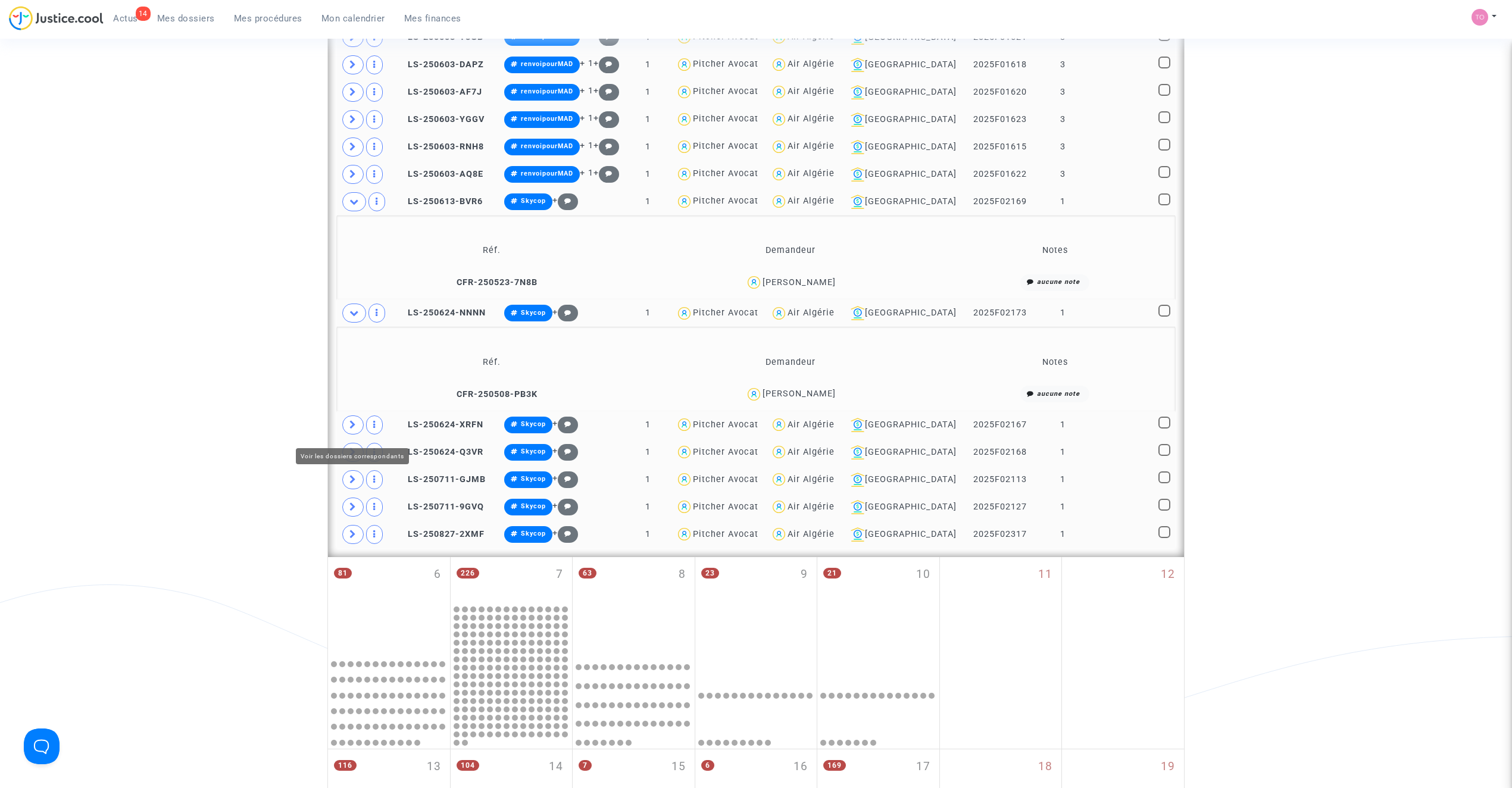
click at [346, 424] on span at bounding box center [353, 425] width 22 height 19
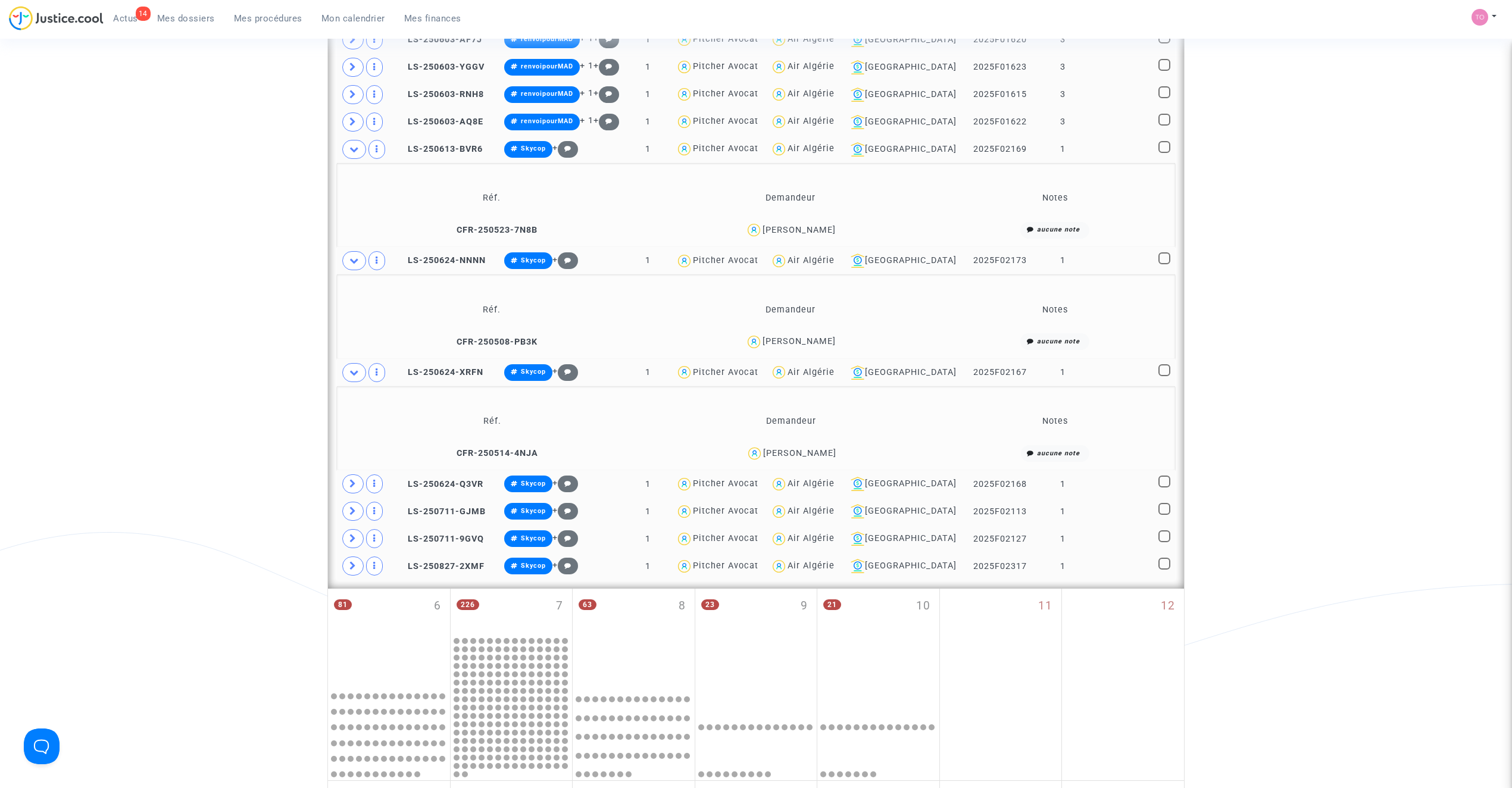
scroll to position [715, 0]
click at [345, 486] on span at bounding box center [353, 483] width 22 height 19
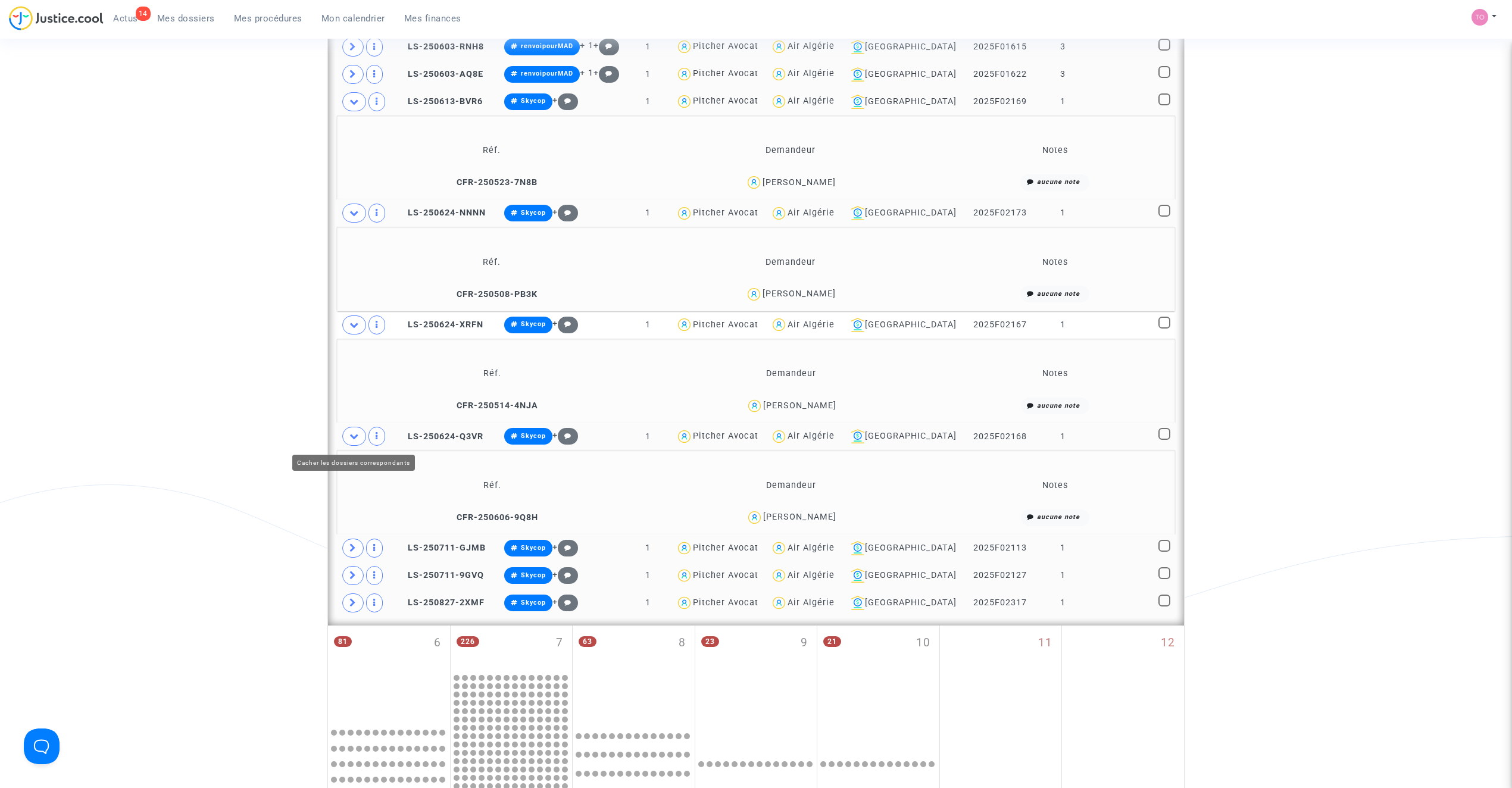
scroll to position [767, 0]
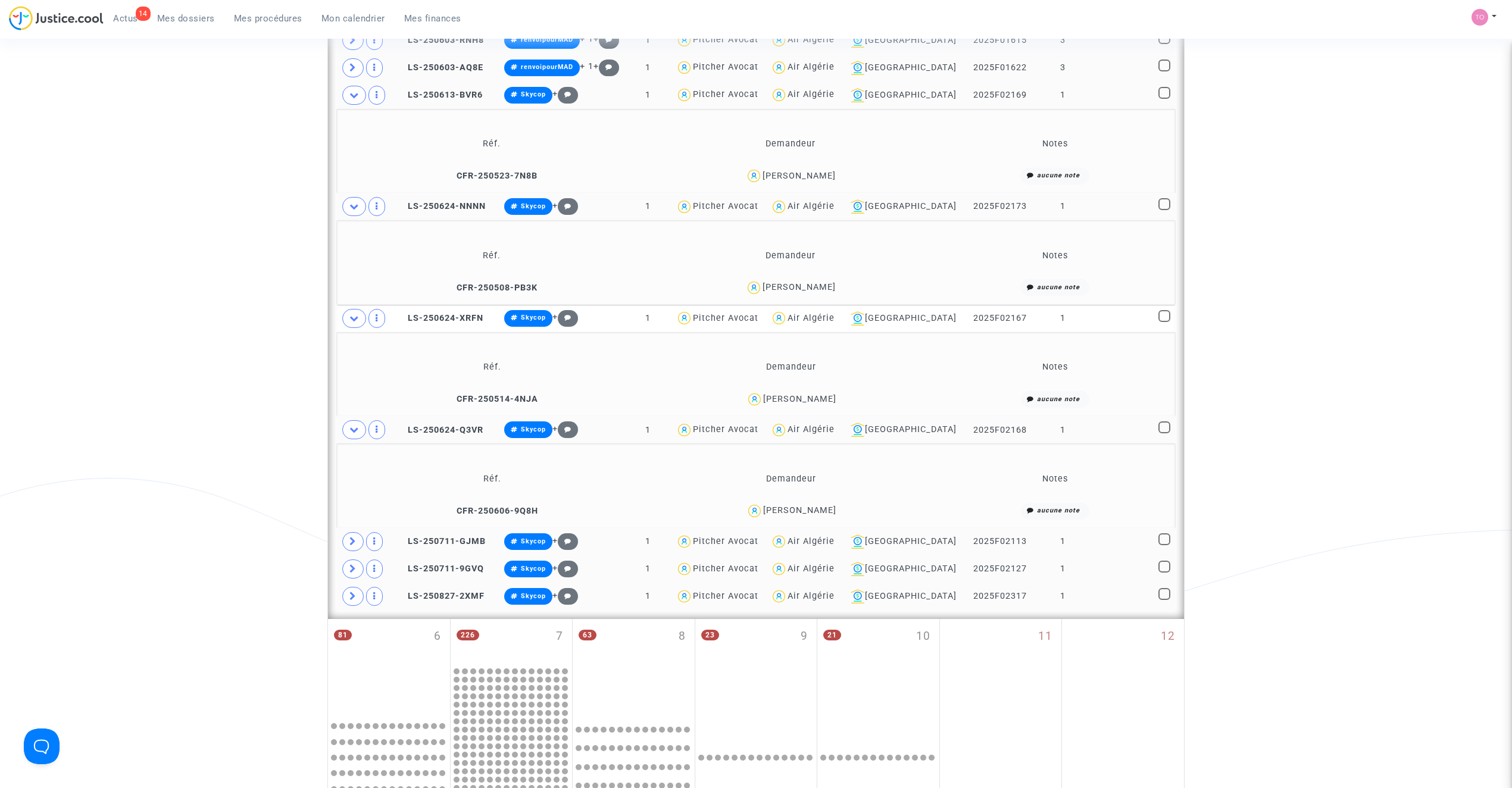
click at [353, 544] on span at bounding box center [353, 542] width 22 height 19
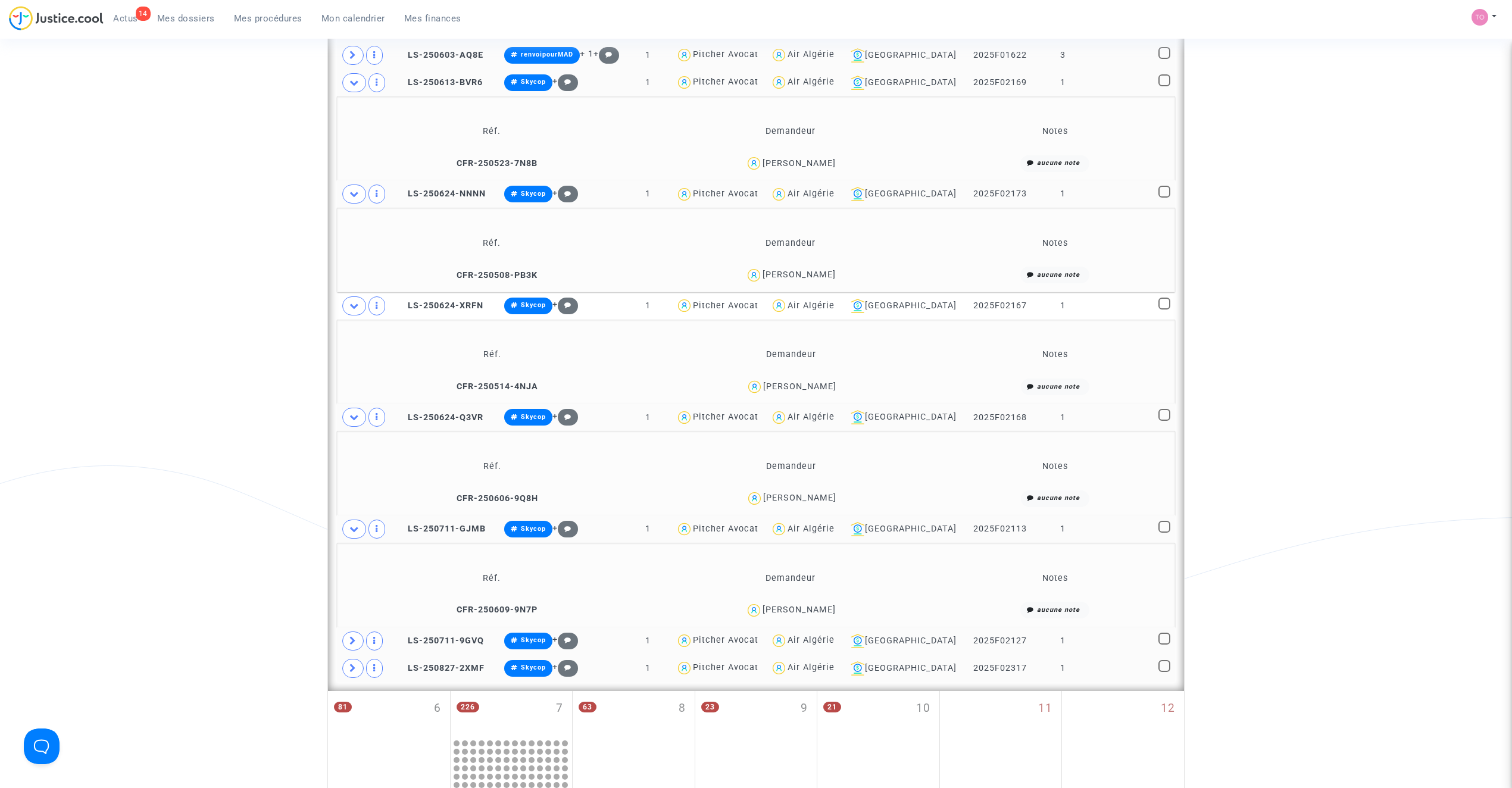
scroll to position [846, 0]
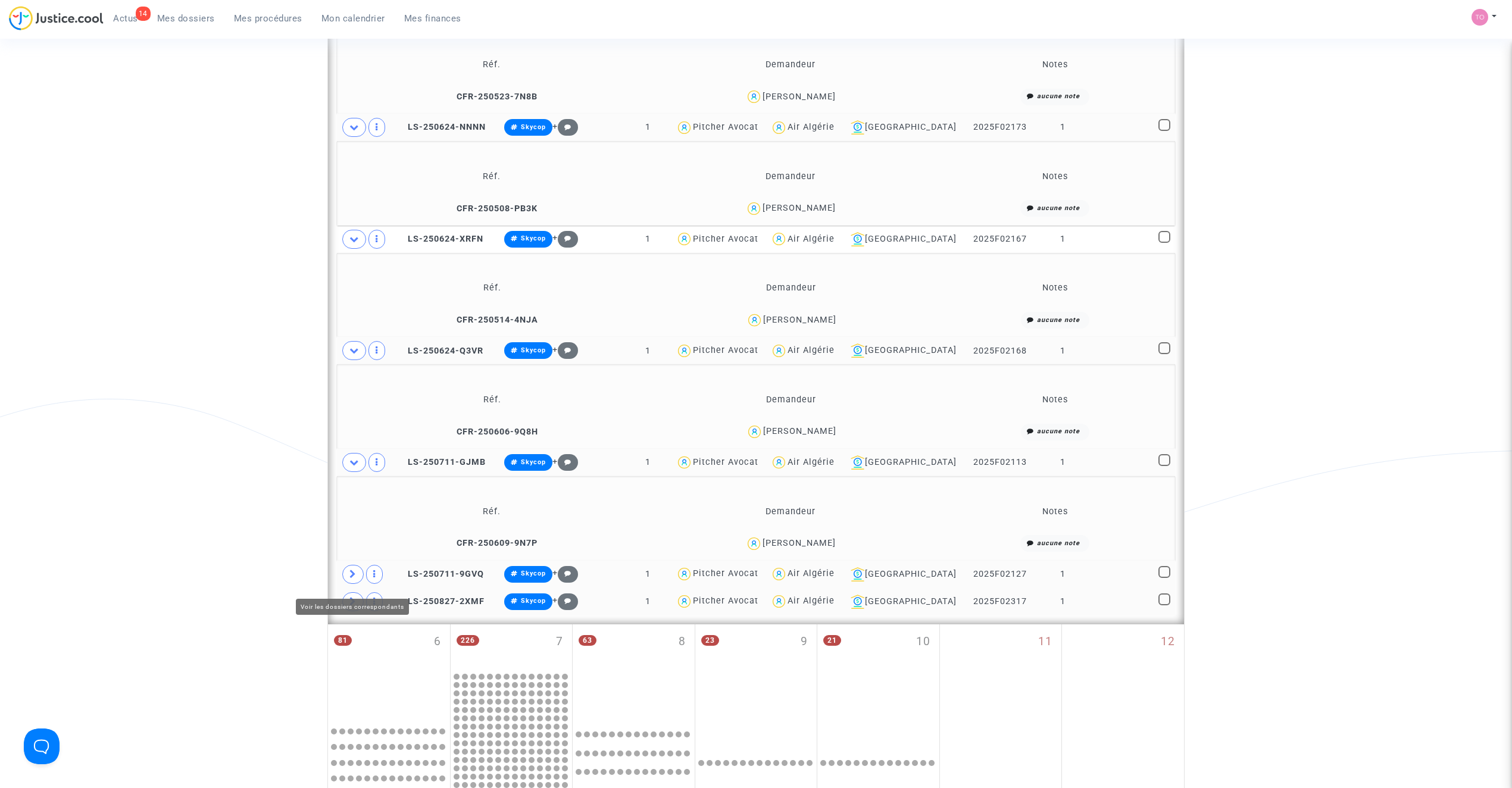
click at [354, 579] on icon at bounding box center [353, 574] width 7 height 9
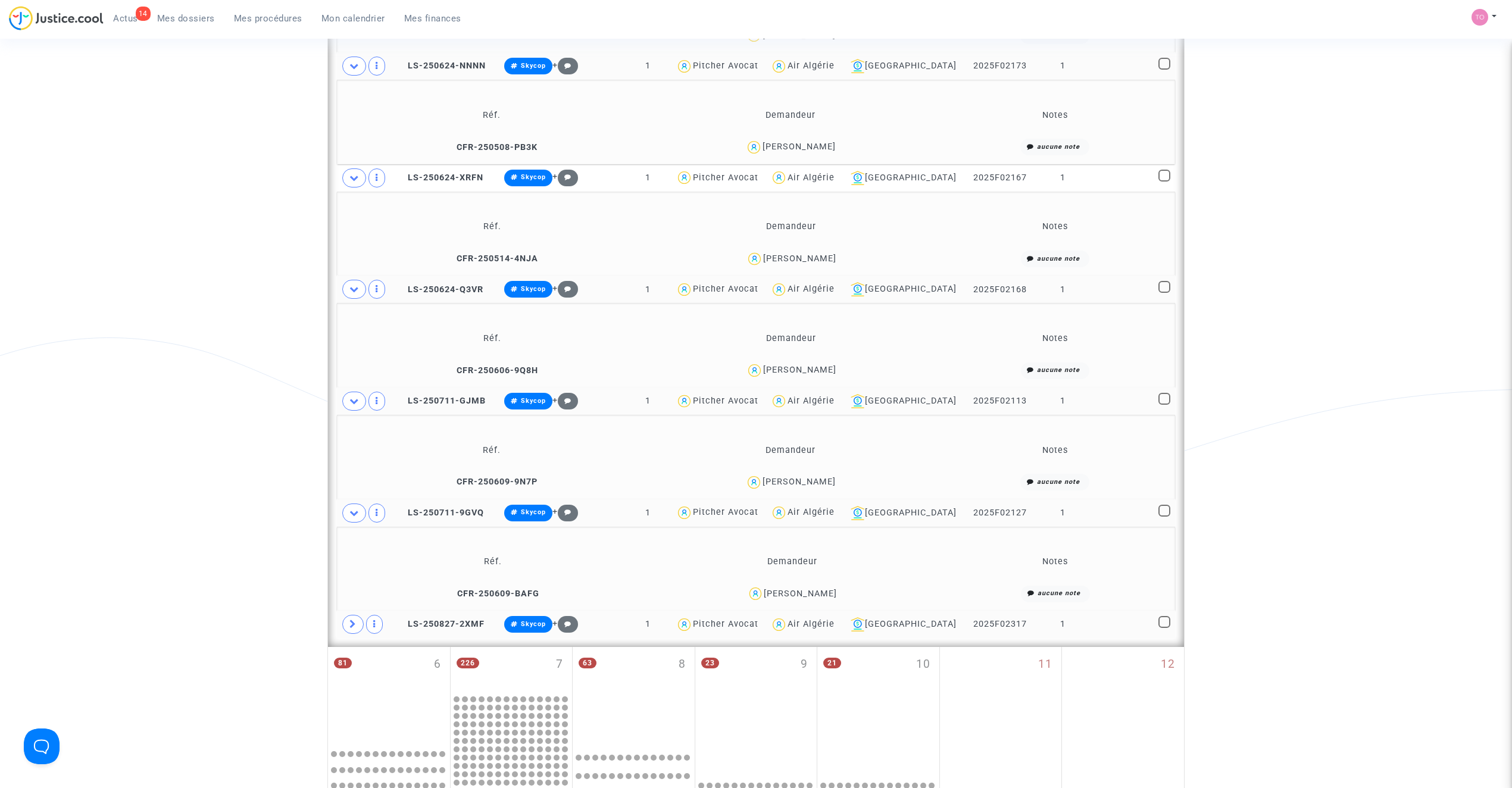
scroll to position [926, 0]
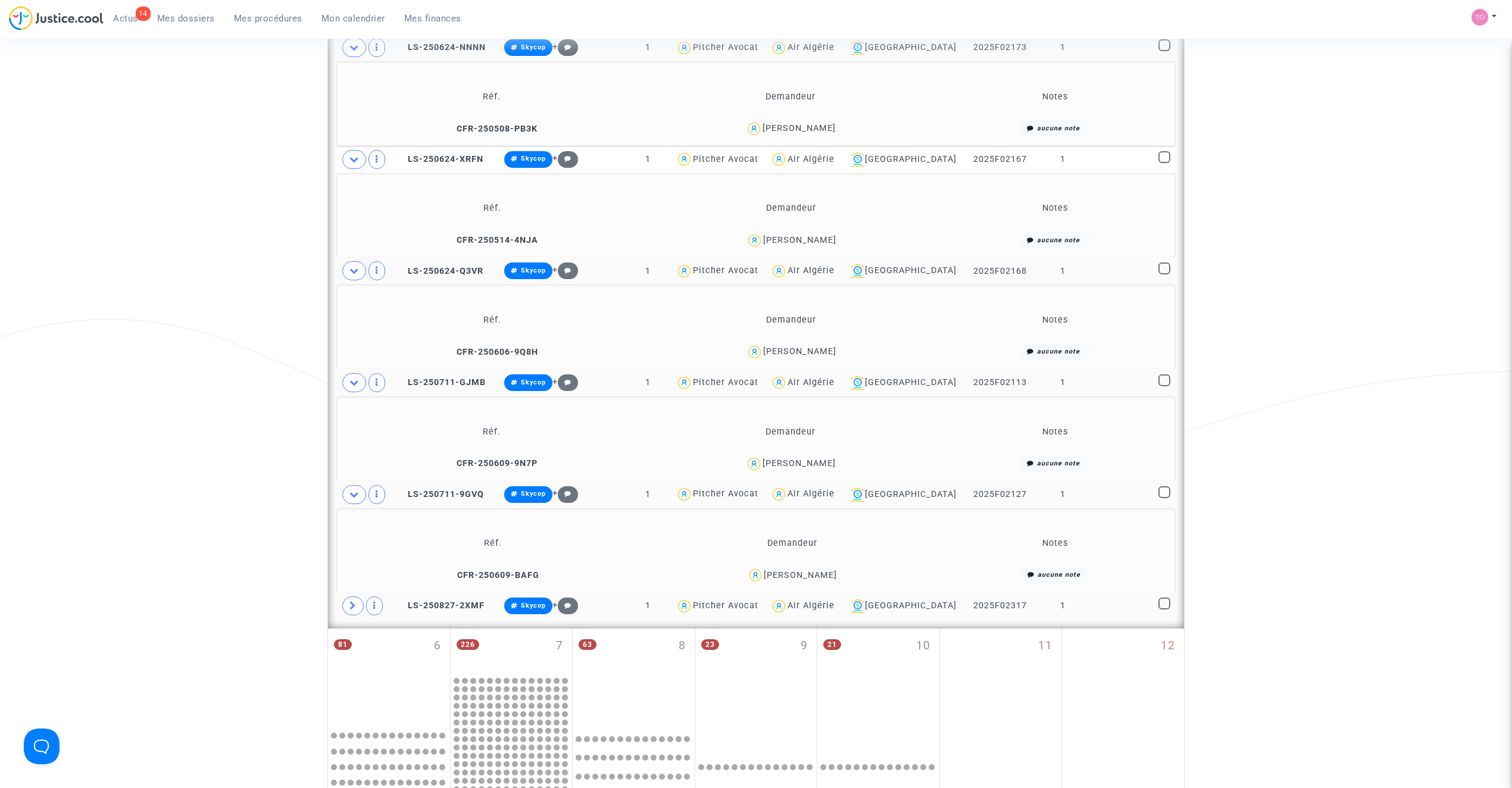
click at [790, 469] on div "Mohamed Mehri" at bounding box center [799, 463] width 73 height 10
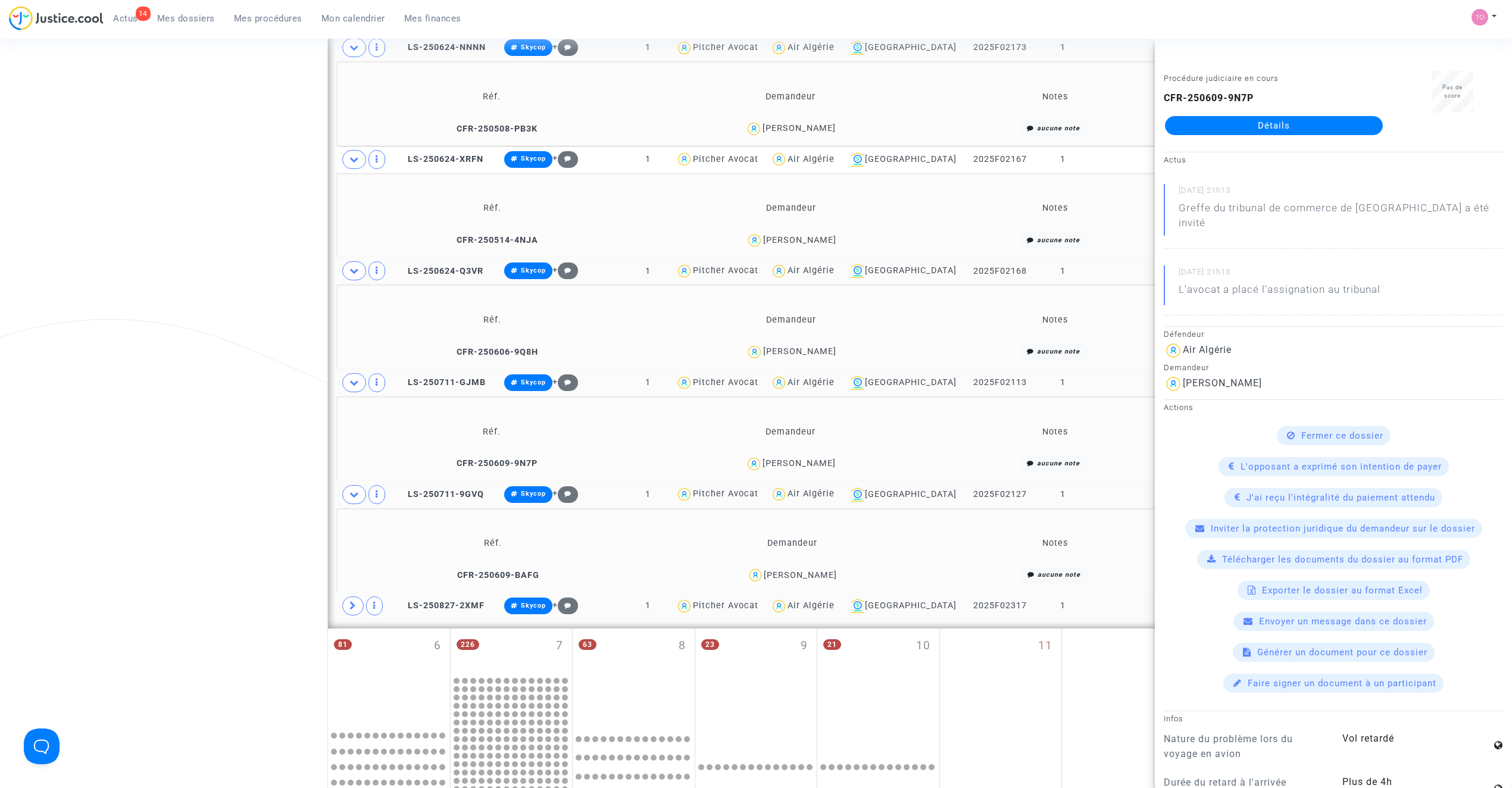
drag, startPoint x: 213, startPoint y: 426, endPoint x: 219, endPoint y: 450, distance: 24.7
click at [213, 427] on div "Date de clôture d'instruction Date de conciliation Date d'audience Date de juge…" at bounding box center [756, 125] width 1512 height 1965
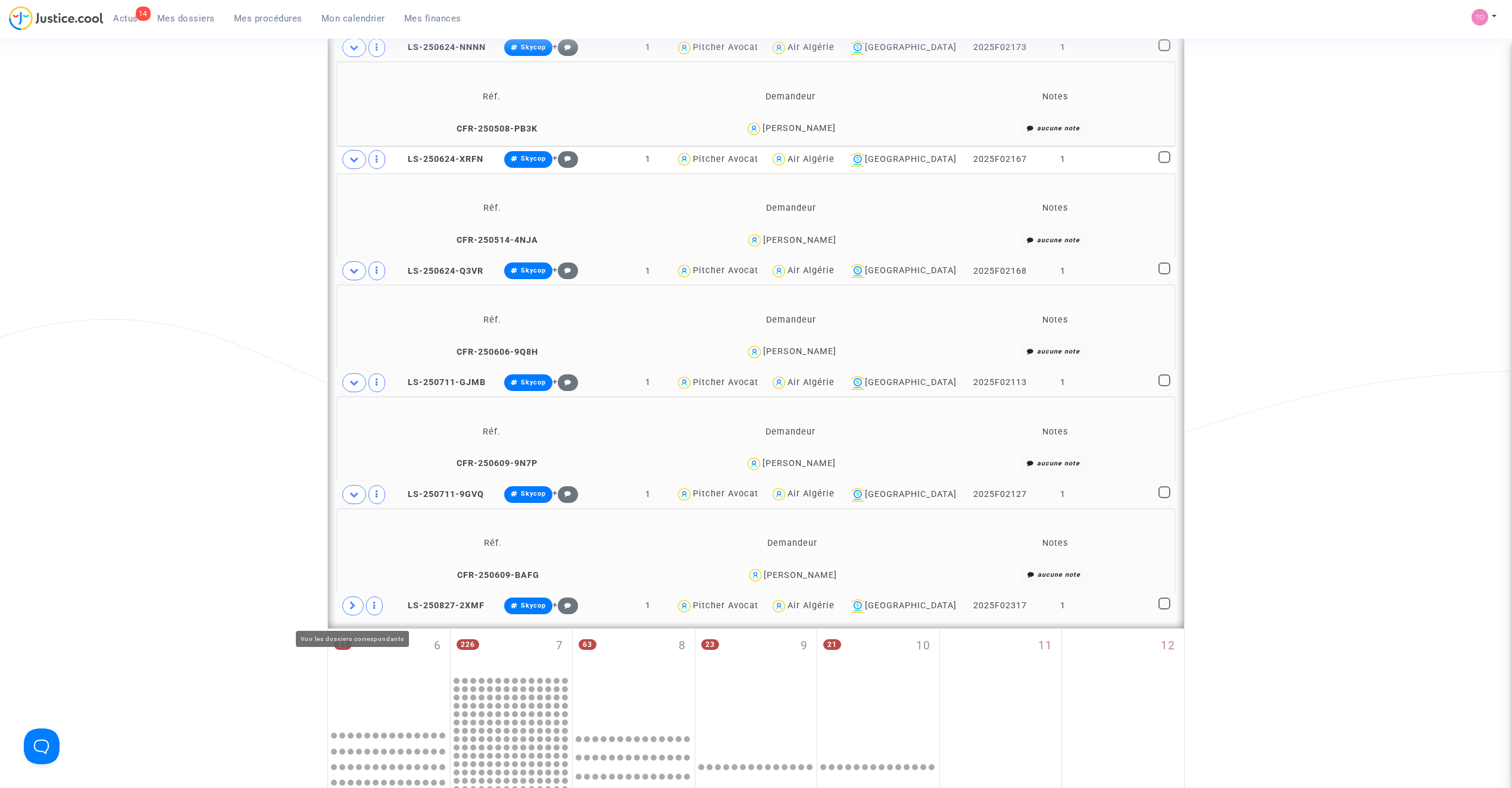
click at [345, 615] on span at bounding box center [353, 606] width 22 height 19
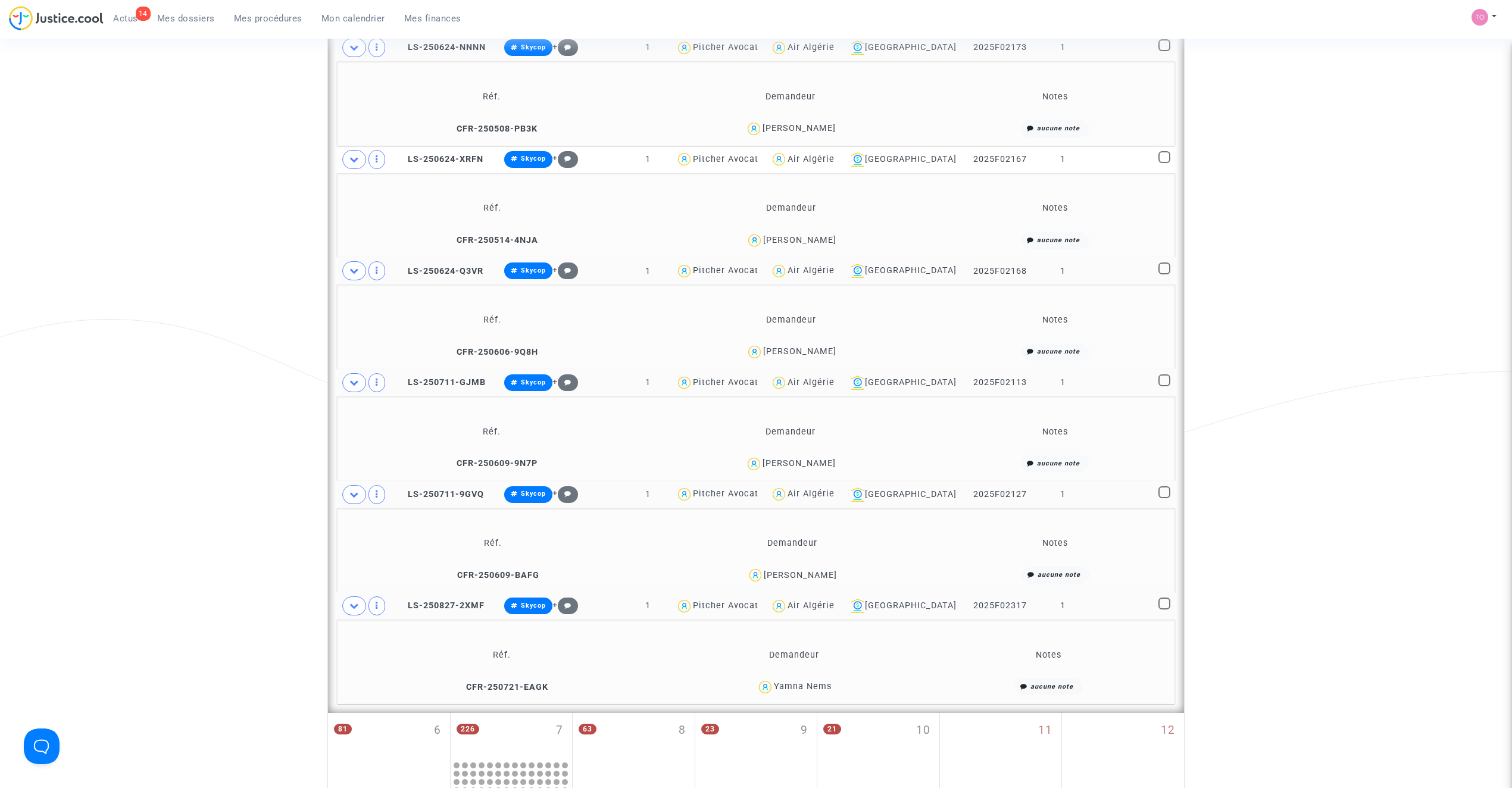
click at [802, 691] on div "Yamna Nems" at bounding box center [802, 687] width 57 height 10
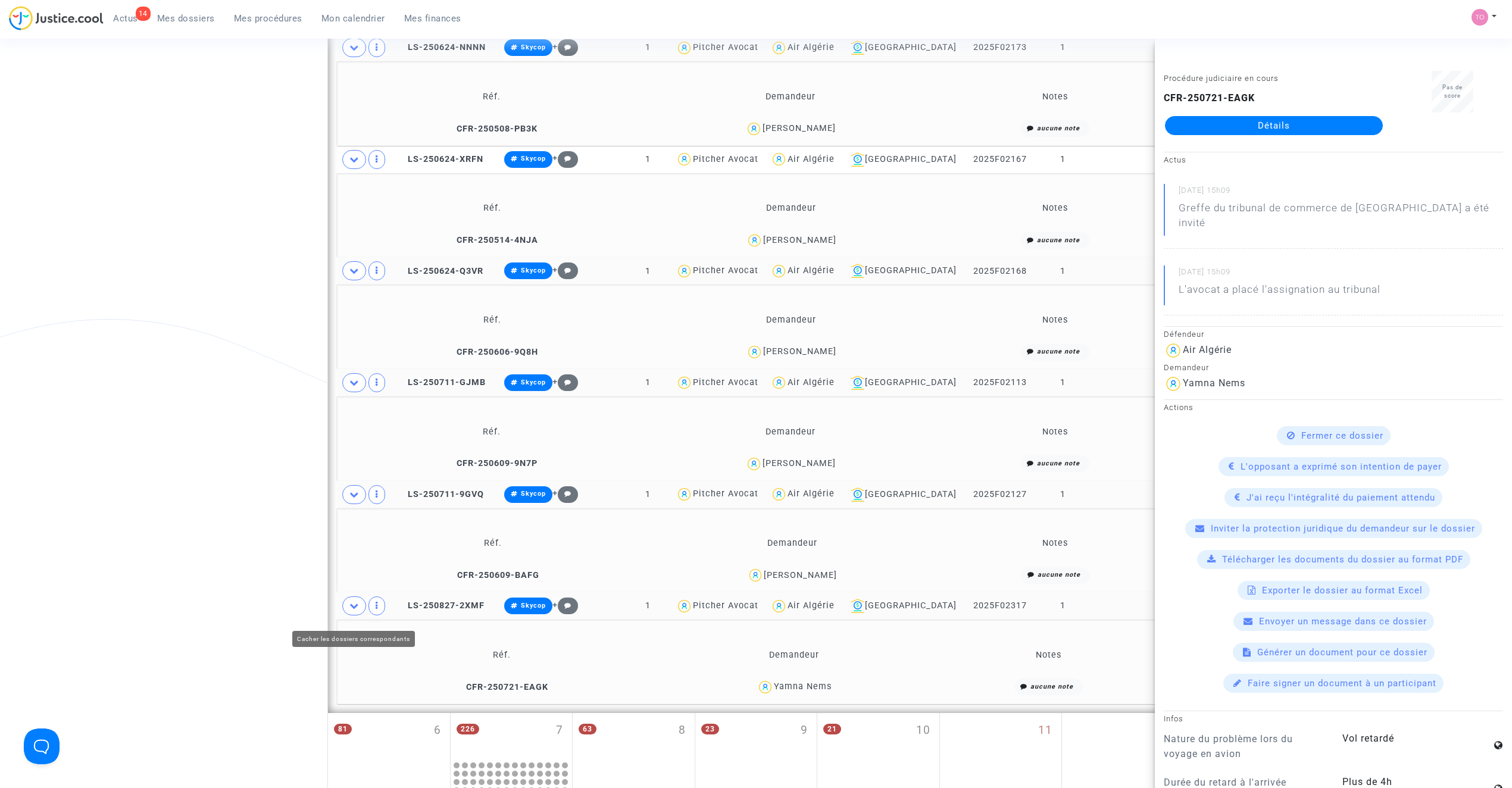
click at [356, 610] on icon at bounding box center [354, 605] width 10 height 9
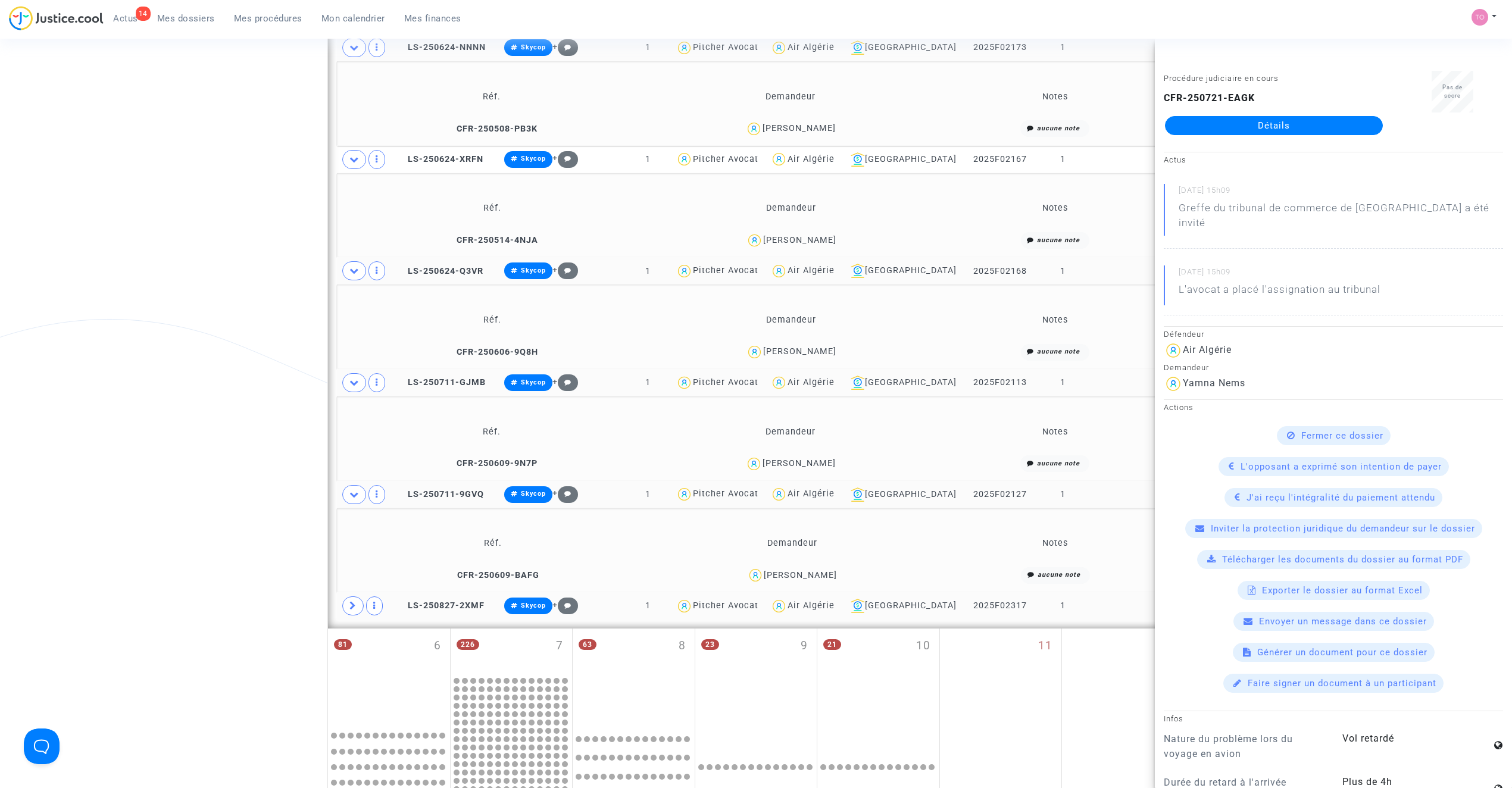
click at [358, 499] on icon at bounding box center [354, 494] width 10 height 9
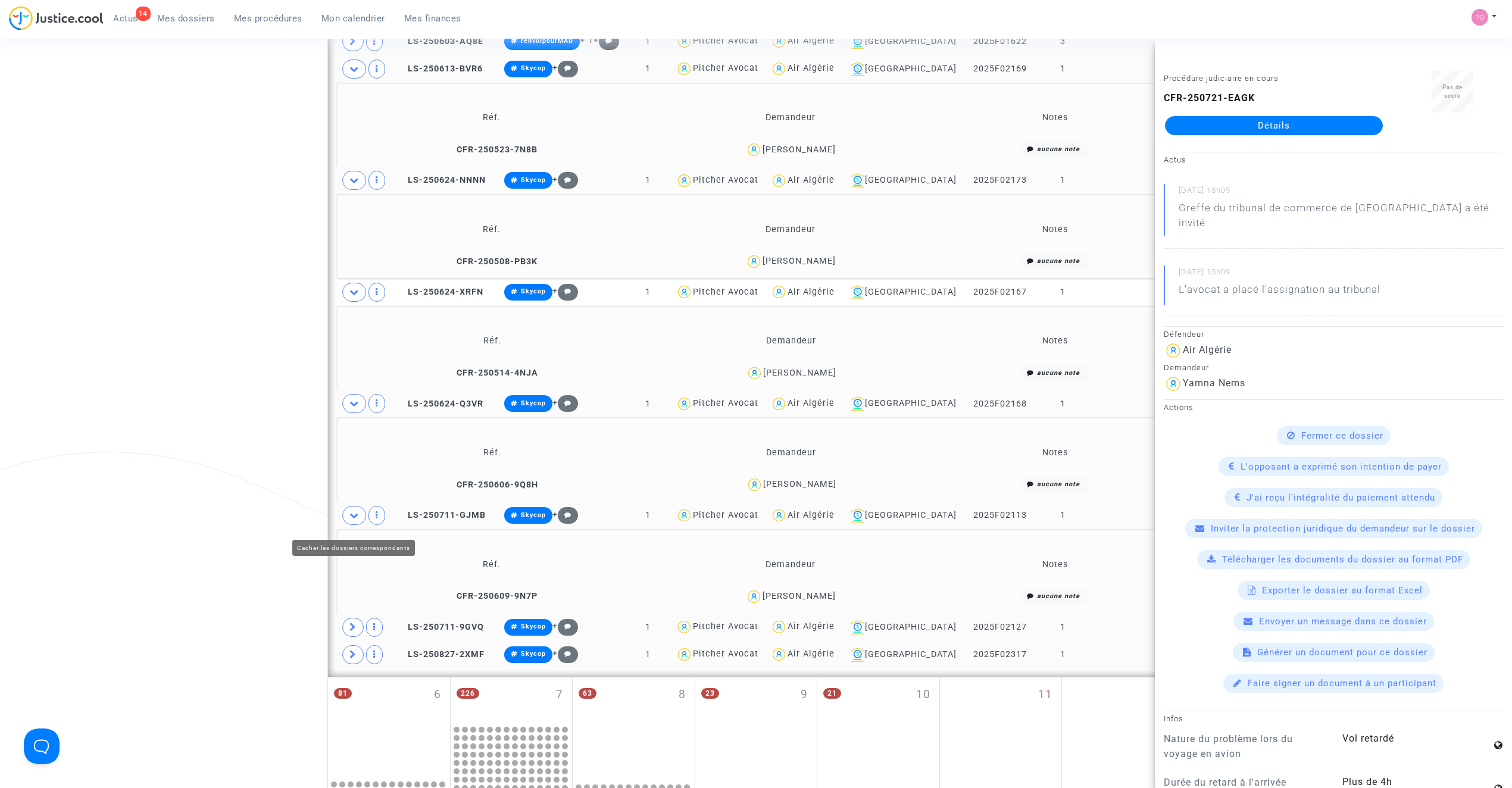
click at [353, 520] on icon at bounding box center [354, 515] width 10 height 9
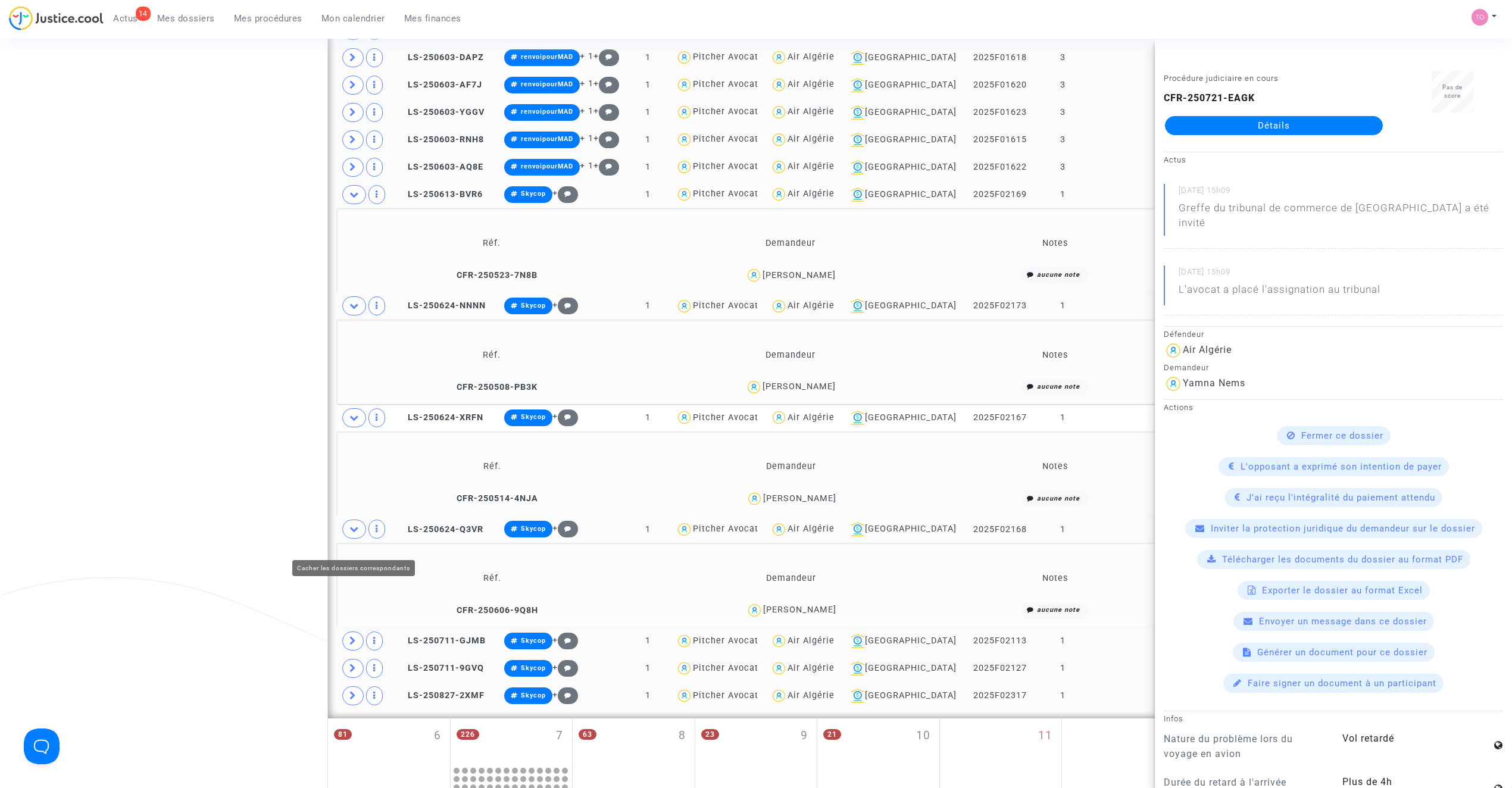
scroll to position [661, 0]
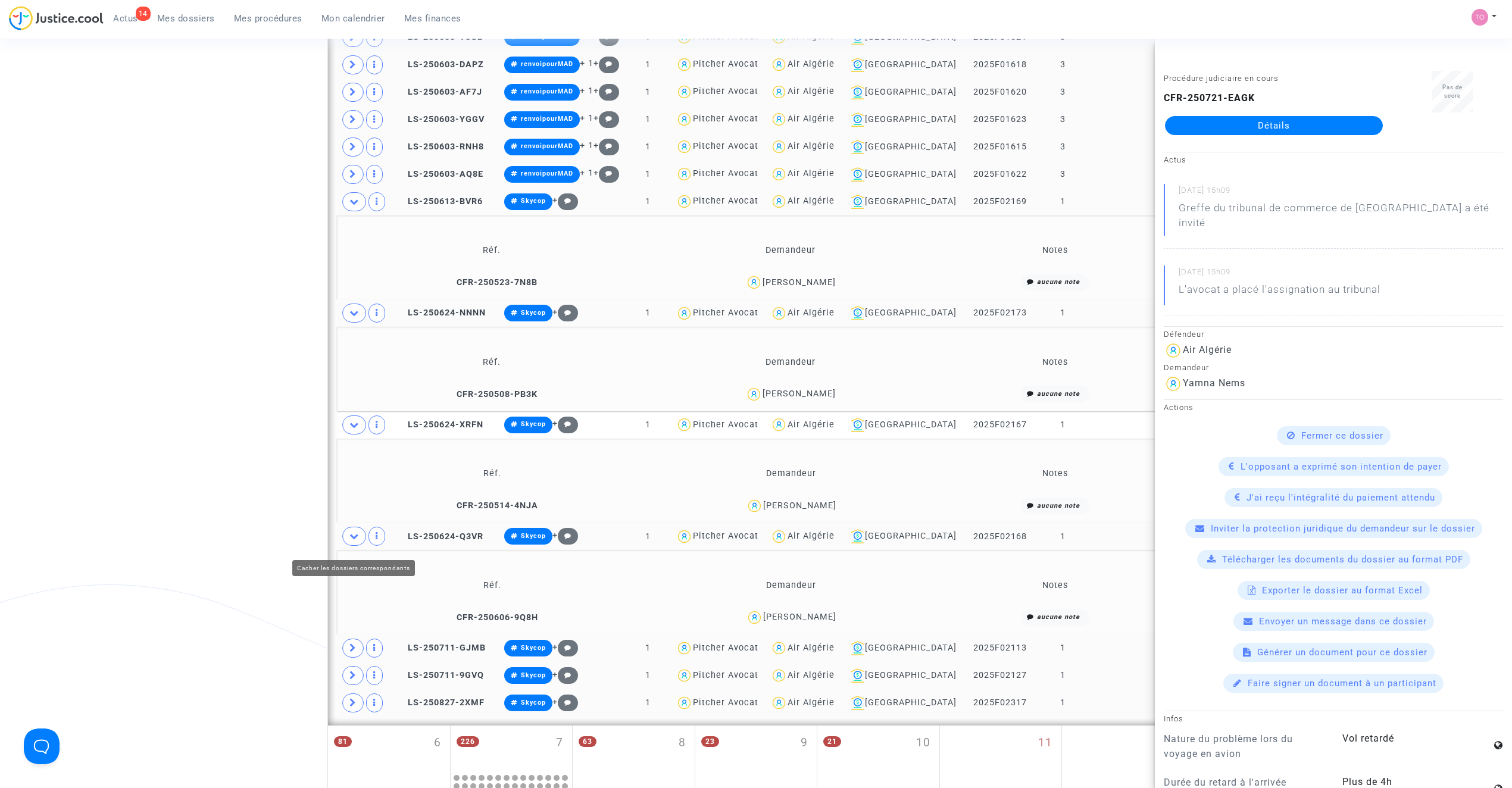
click at [352, 539] on icon at bounding box center [354, 536] width 10 height 9
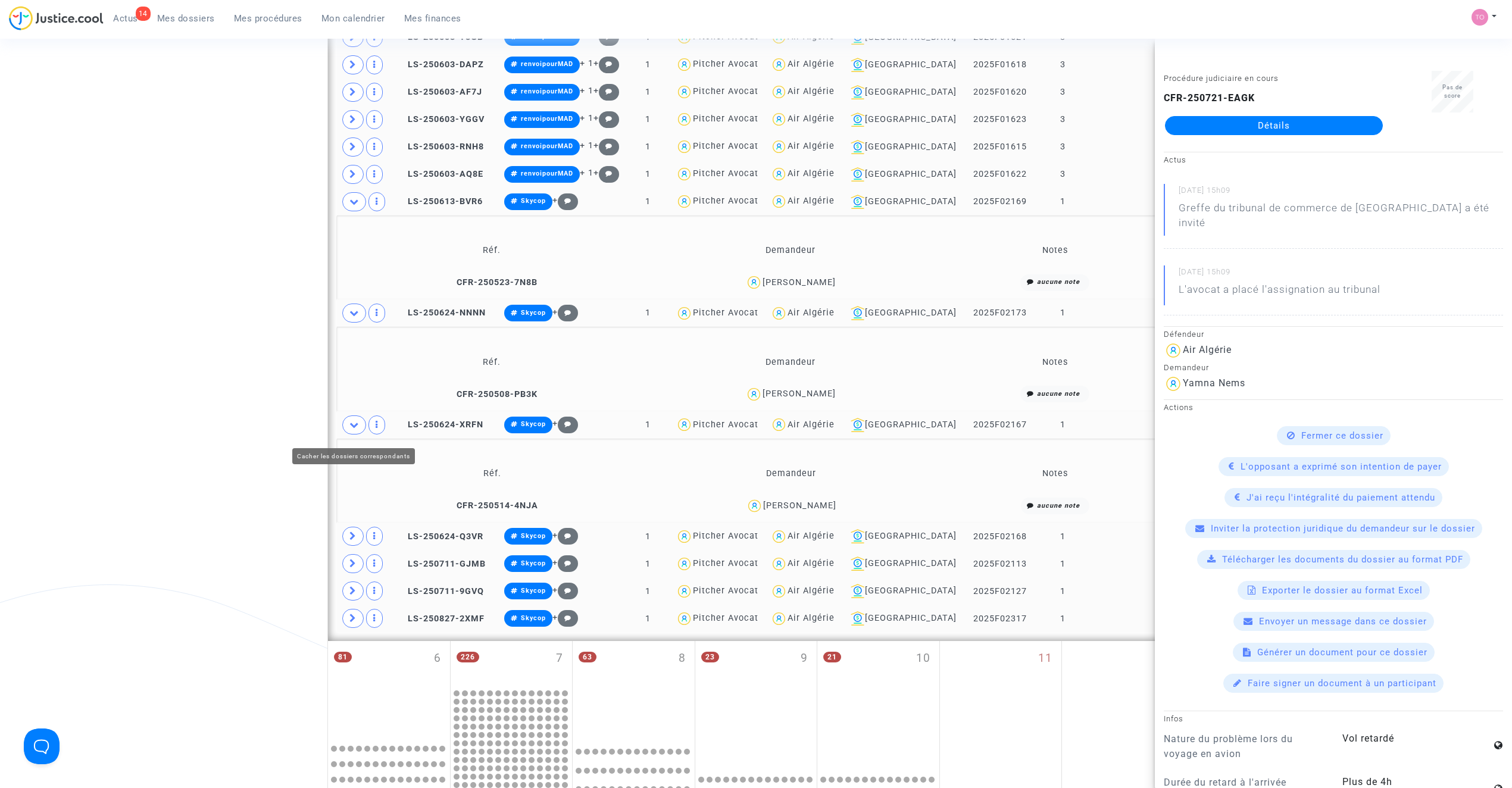
click at [359, 430] on span at bounding box center [354, 425] width 24 height 19
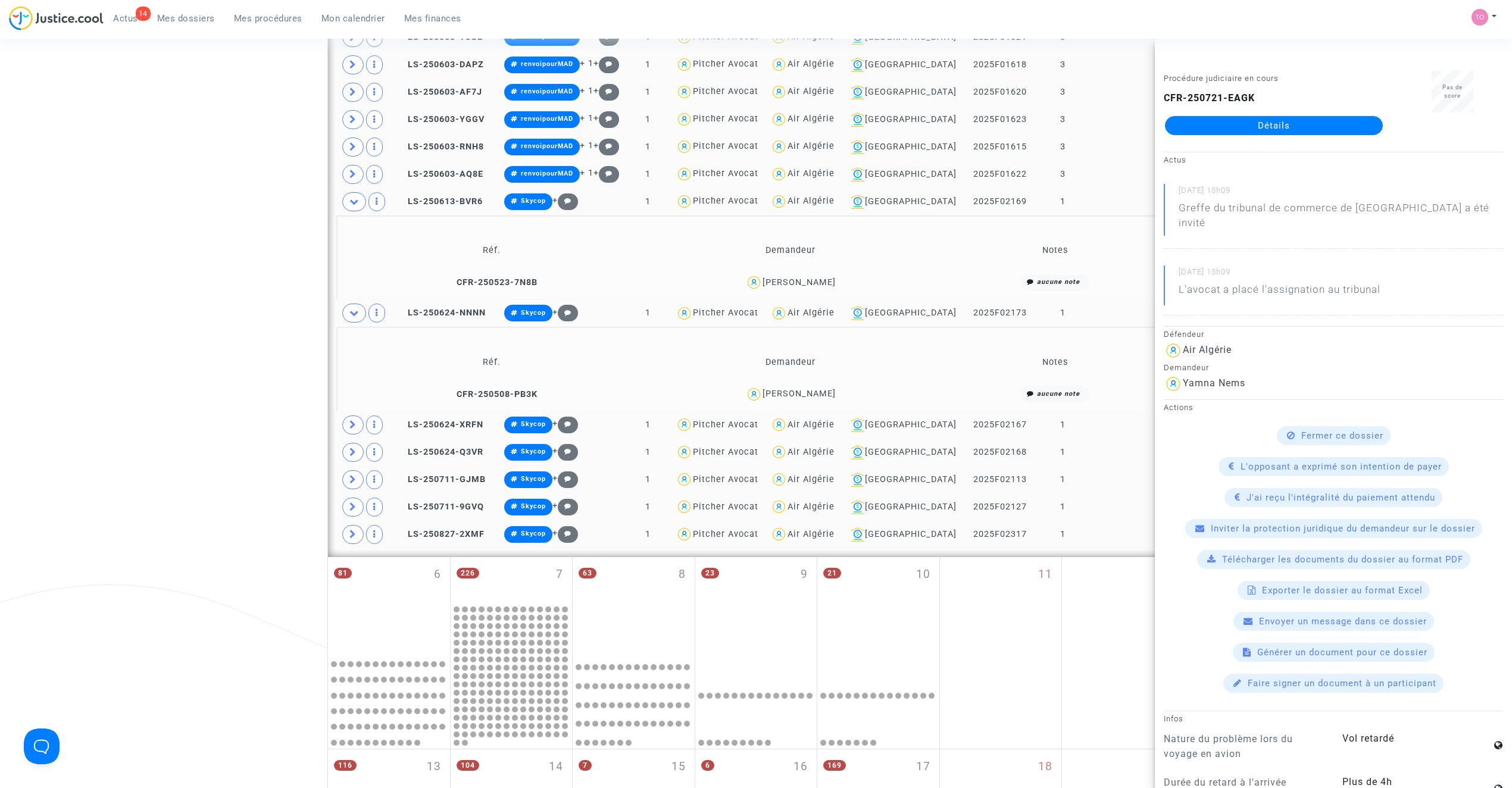
click at [354, 336] on td "Réf. Demandeur Notes CFR-250508-PB3K BELLAL SALIMA aucune note" at bounding box center [756, 369] width 838 height 85
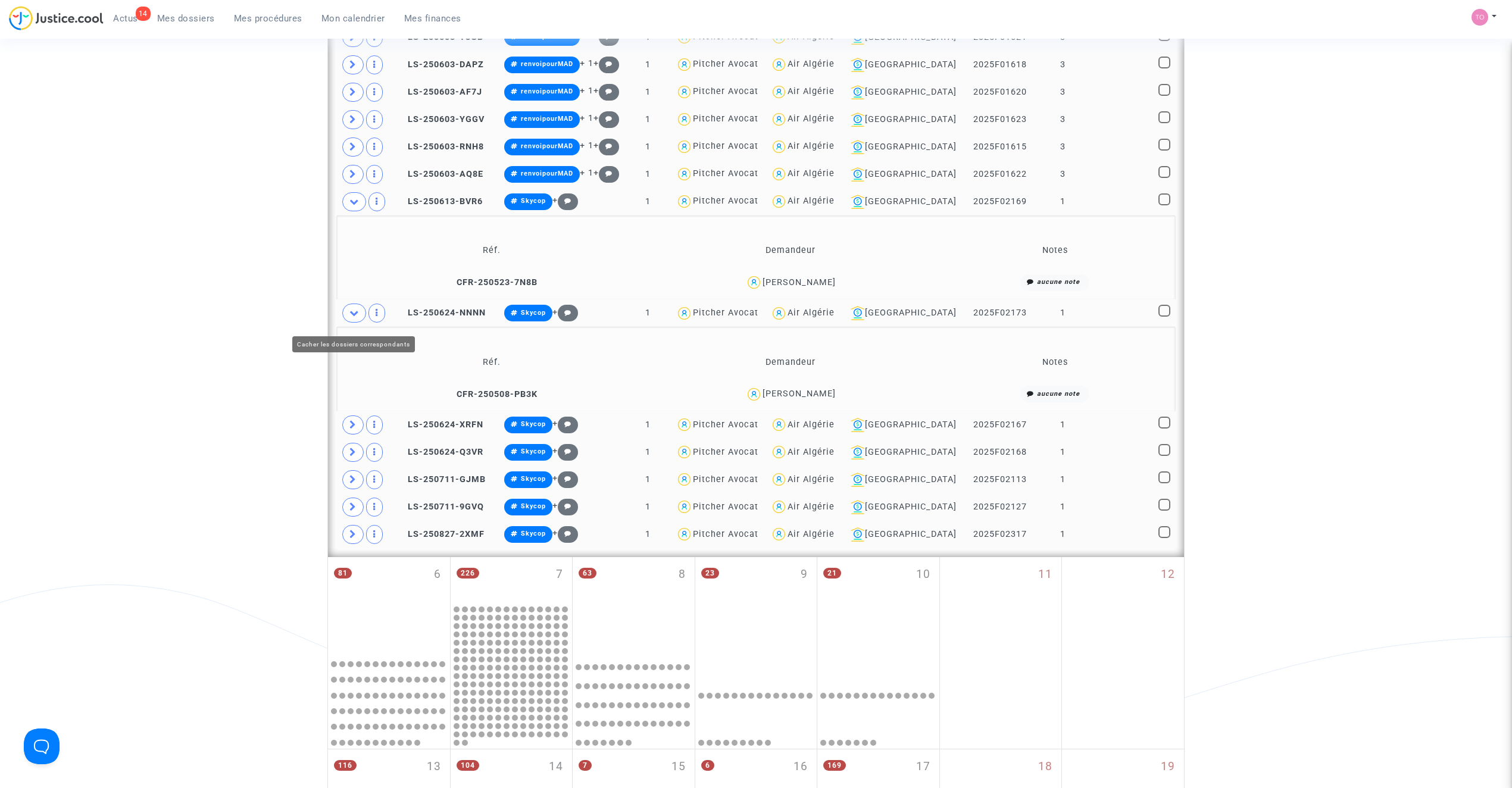
click at [354, 323] on span at bounding box center [354, 313] width 24 height 19
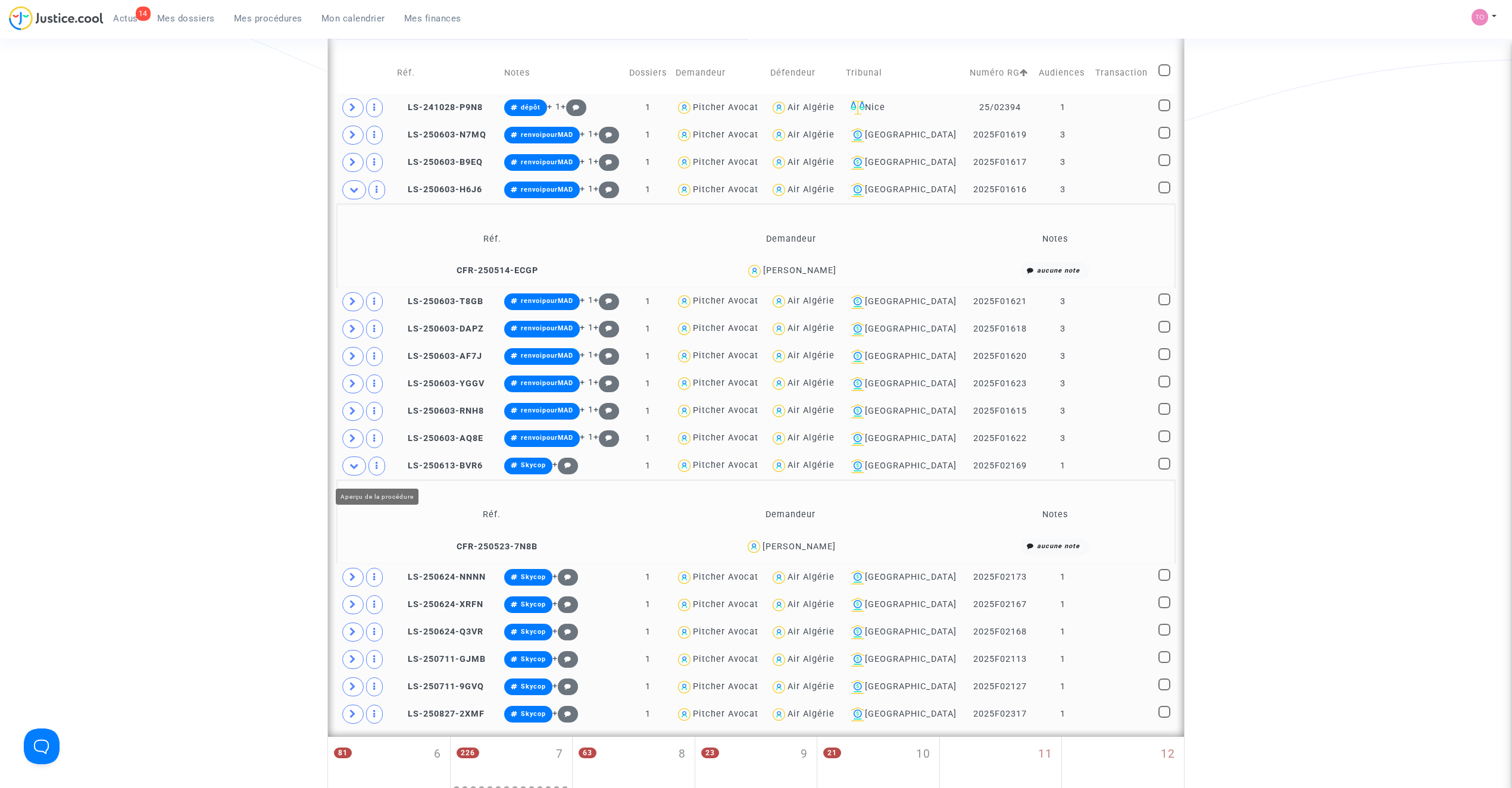
click at [366, 463] on td at bounding box center [365, 466] width 56 height 27
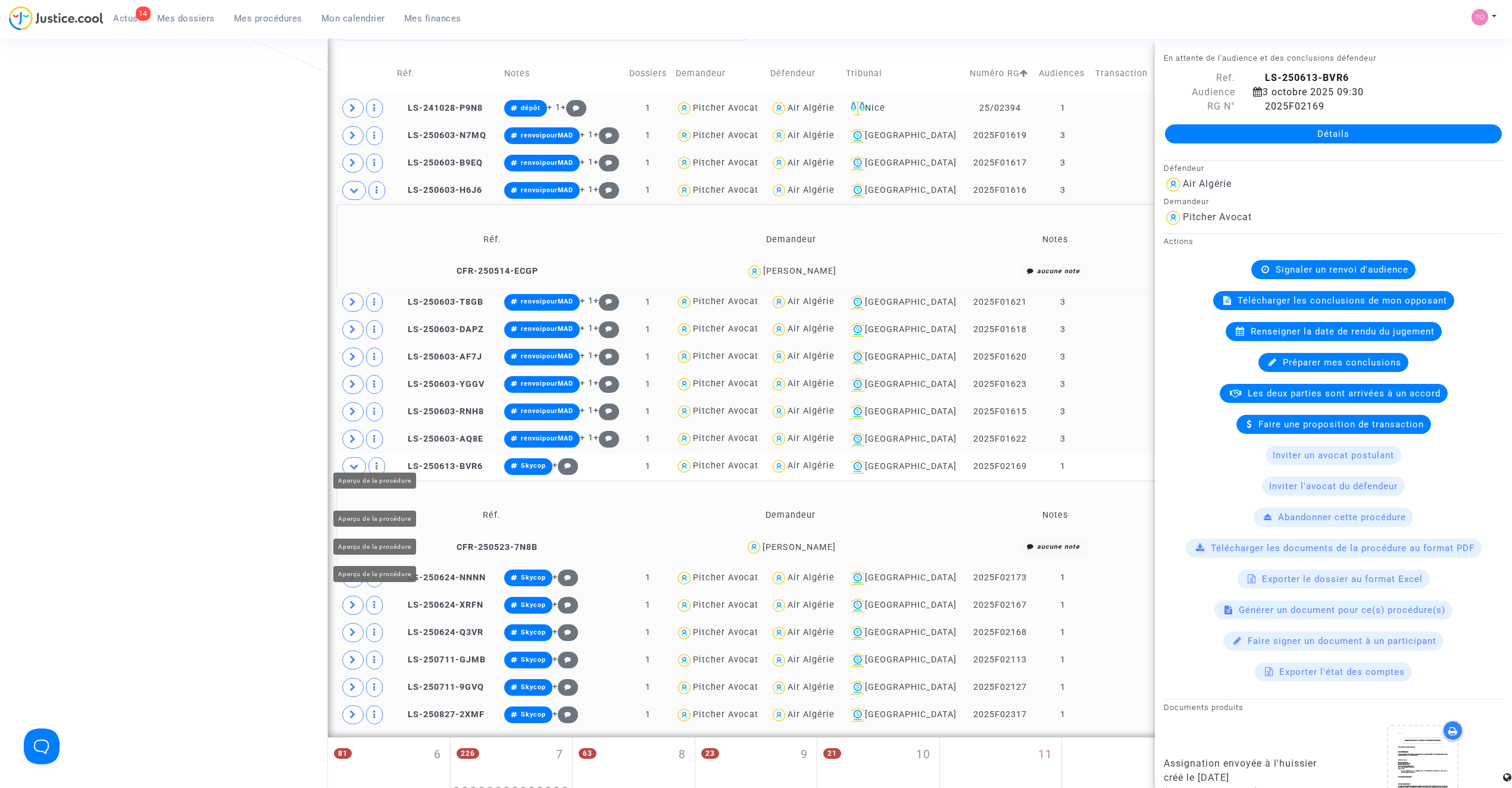
scroll to position [212, 0]
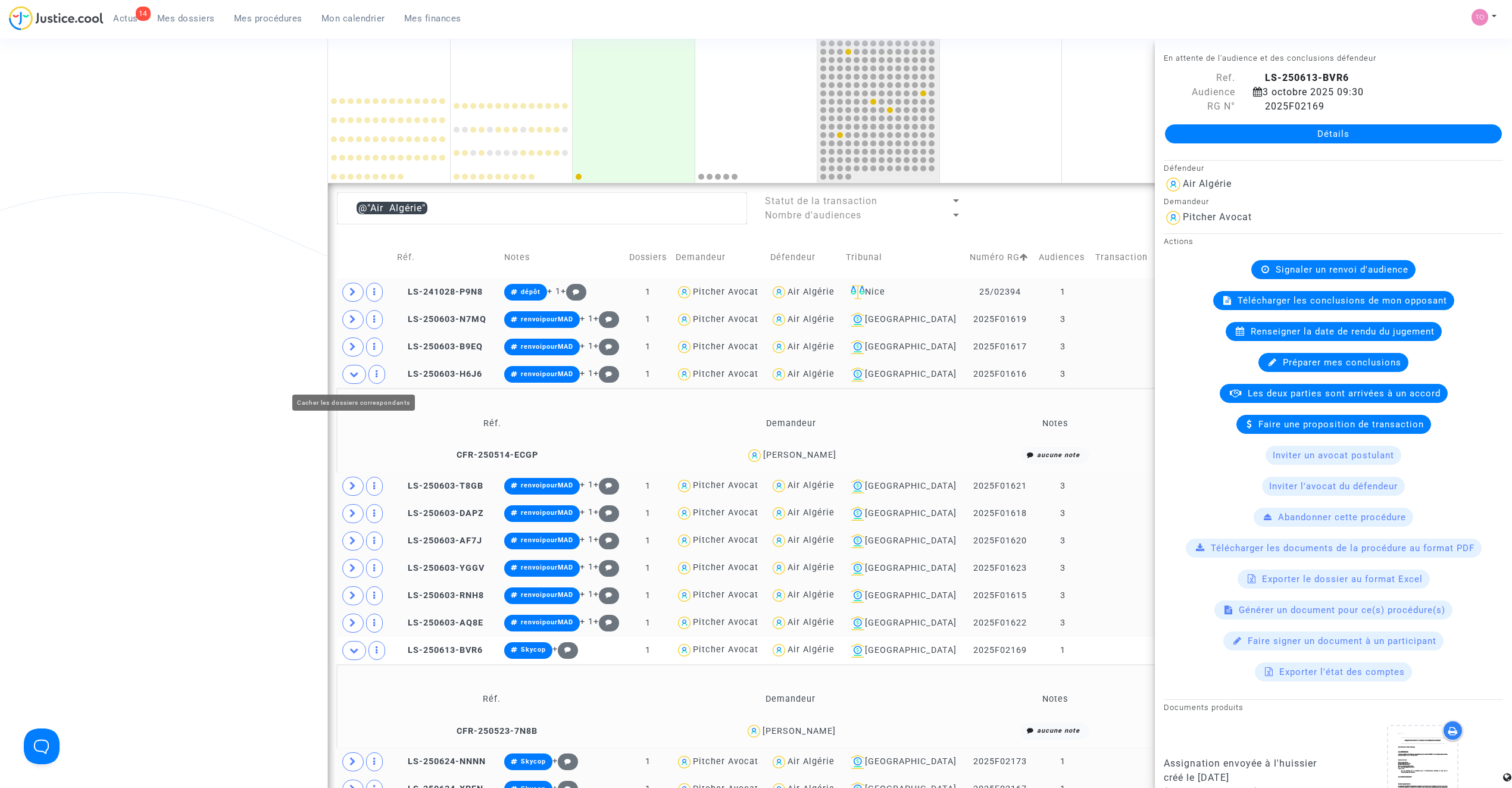
click at [355, 376] on icon at bounding box center [354, 374] width 10 height 9
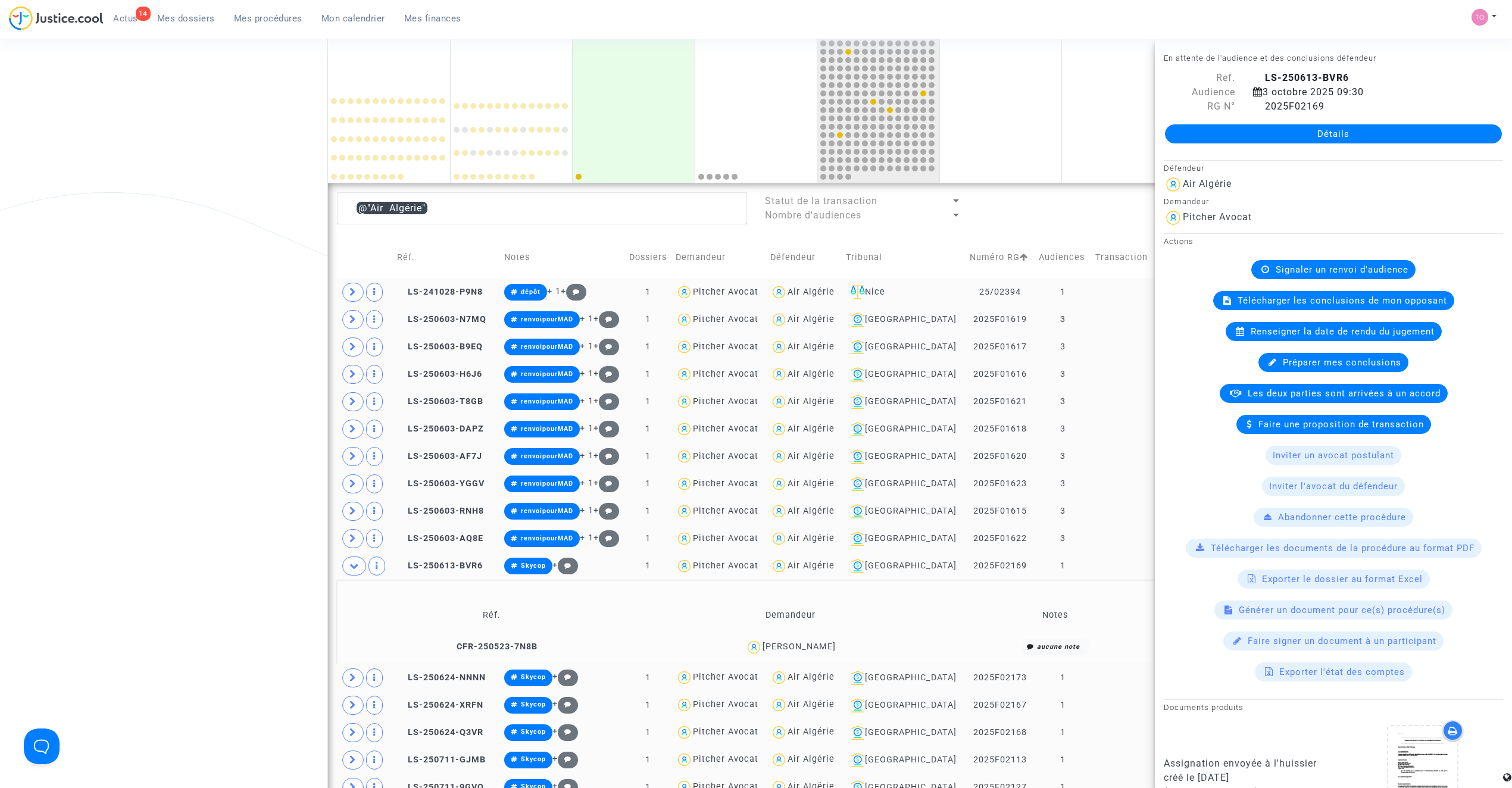
click at [358, 558] on td at bounding box center [365, 566] width 56 height 27
click at [357, 569] on icon at bounding box center [354, 565] width 10 height 9
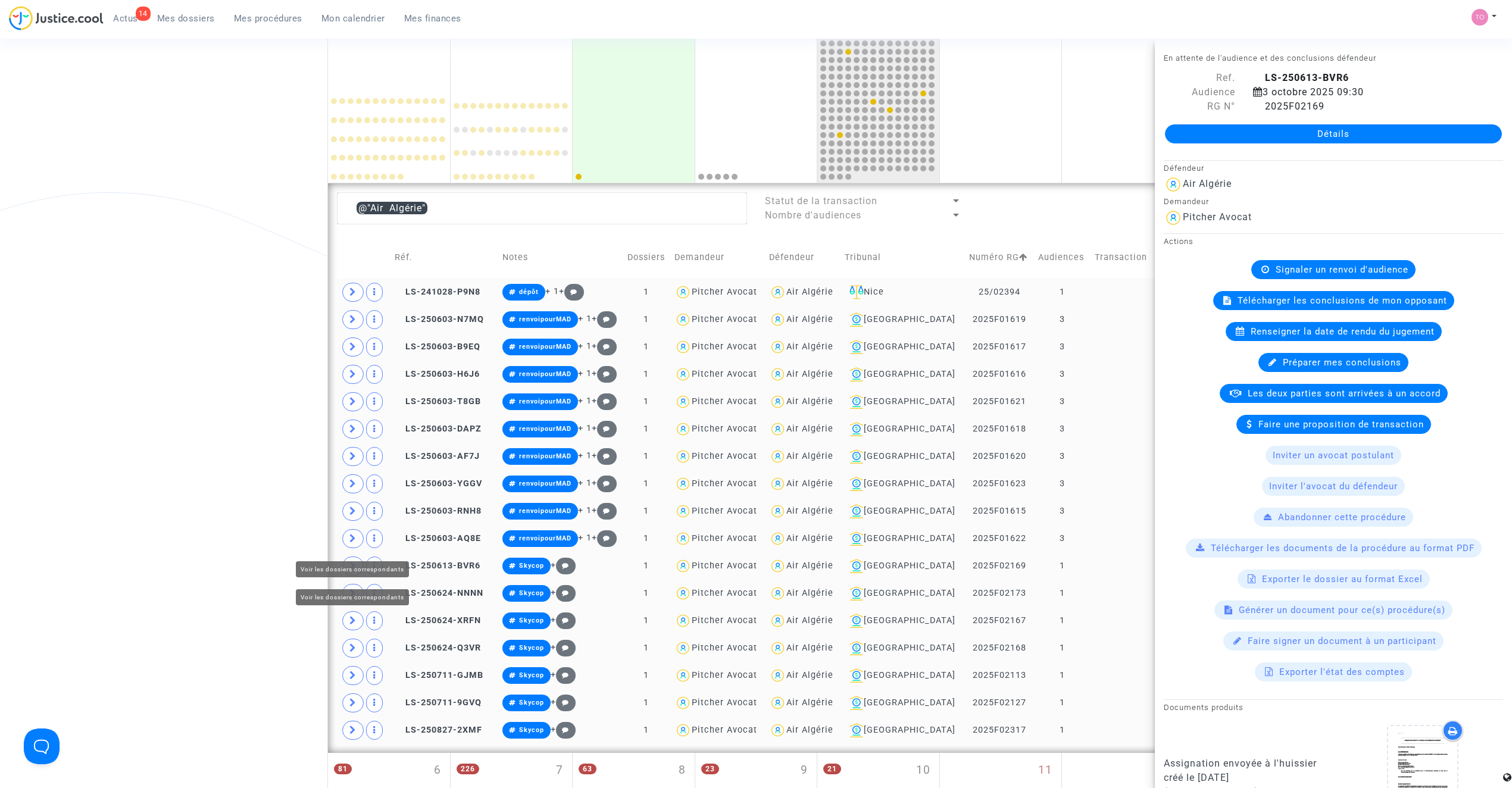
click at [286, 451] on div "Date de clôture d'instruction Date de conciliation Date d'audience Date de juge…" at bounding box center [756, 544] width 1512 height 1375
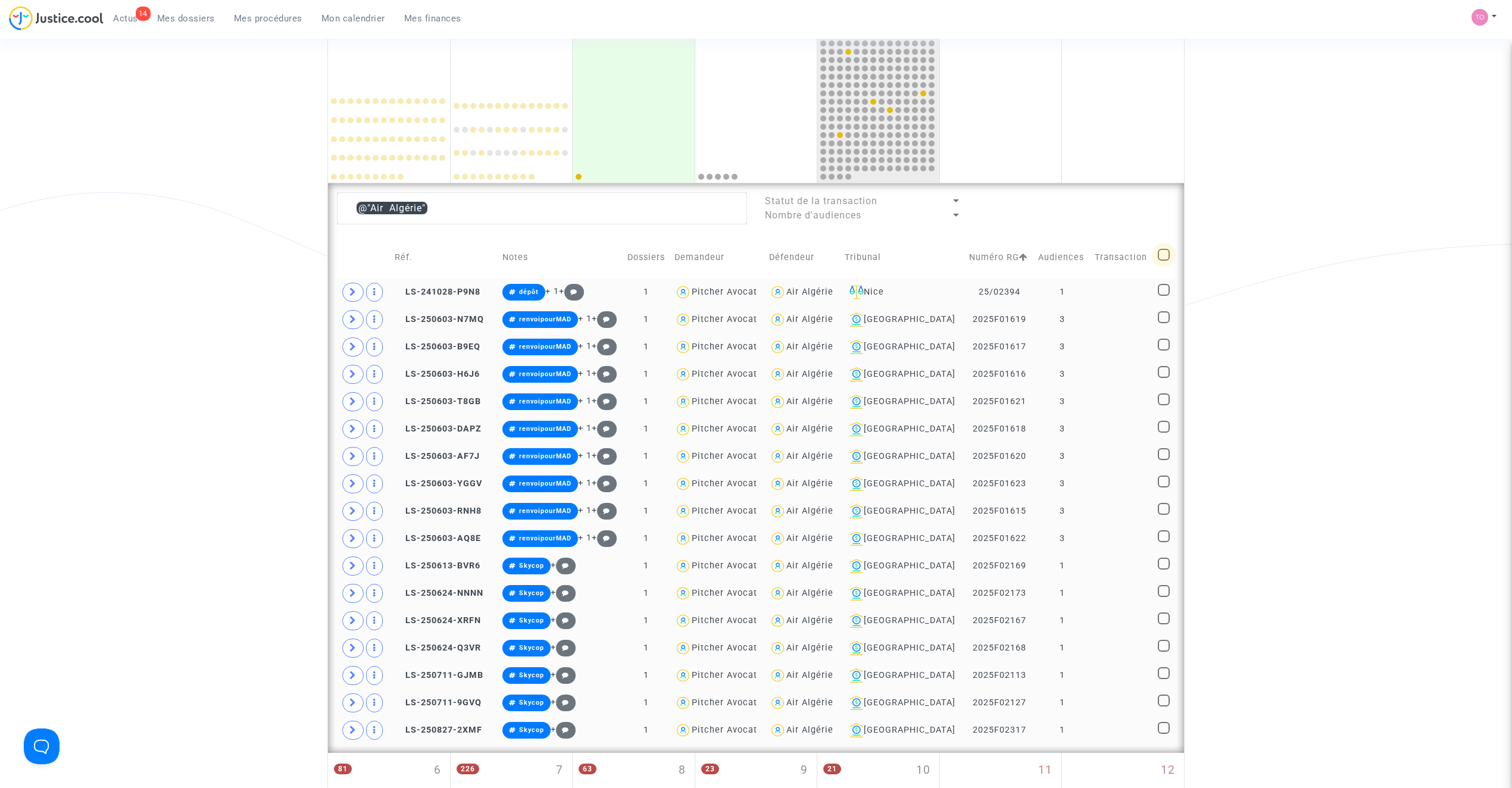
click at [1158, 254] on span at bounding box center [1163, 255] width 12 height 12
click at [1163, 261] on input "checkbox" at bounding box center [1163, 261] width 1 height 1
checkbox input "true"
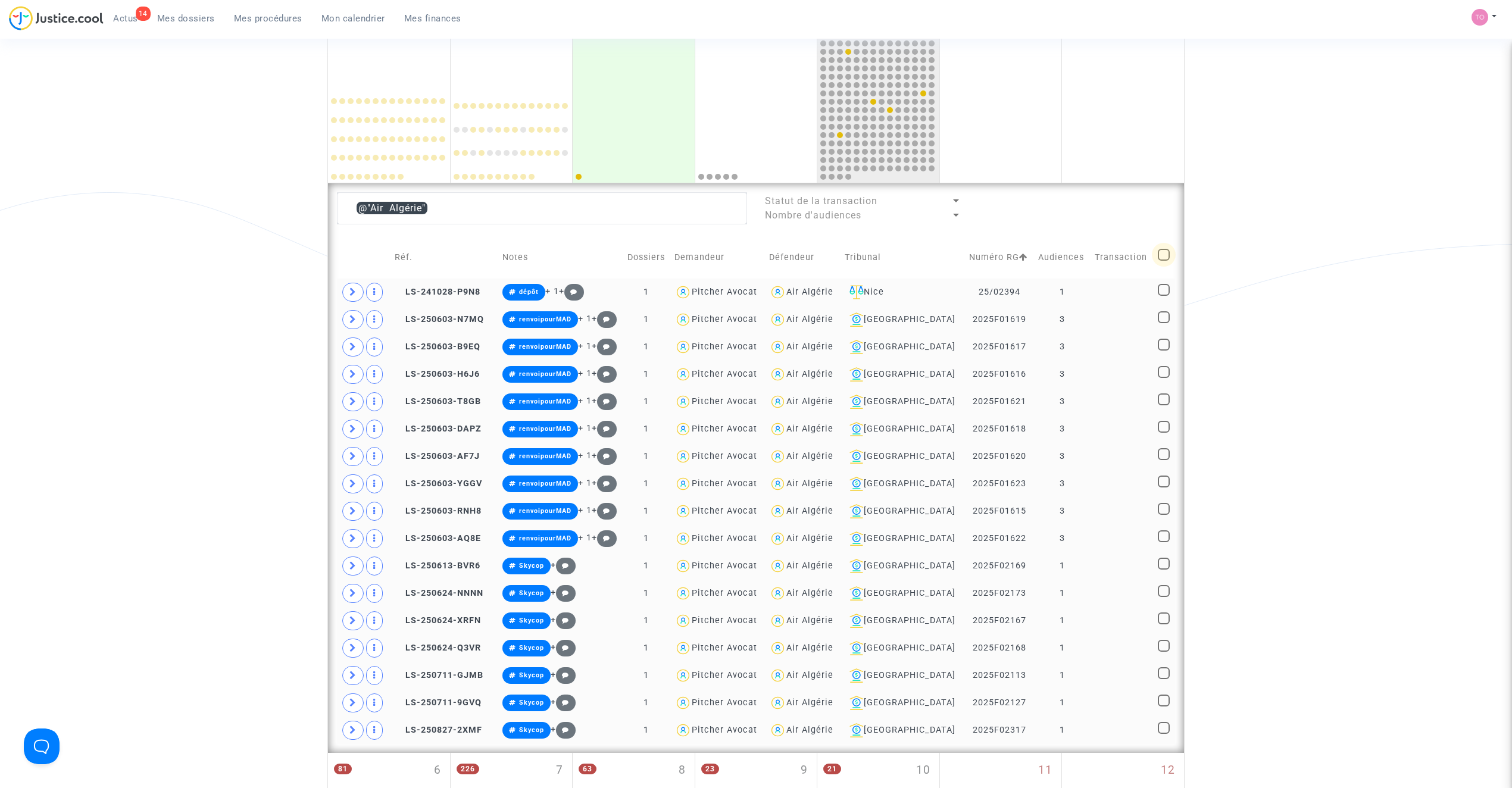
checkbox input "true"
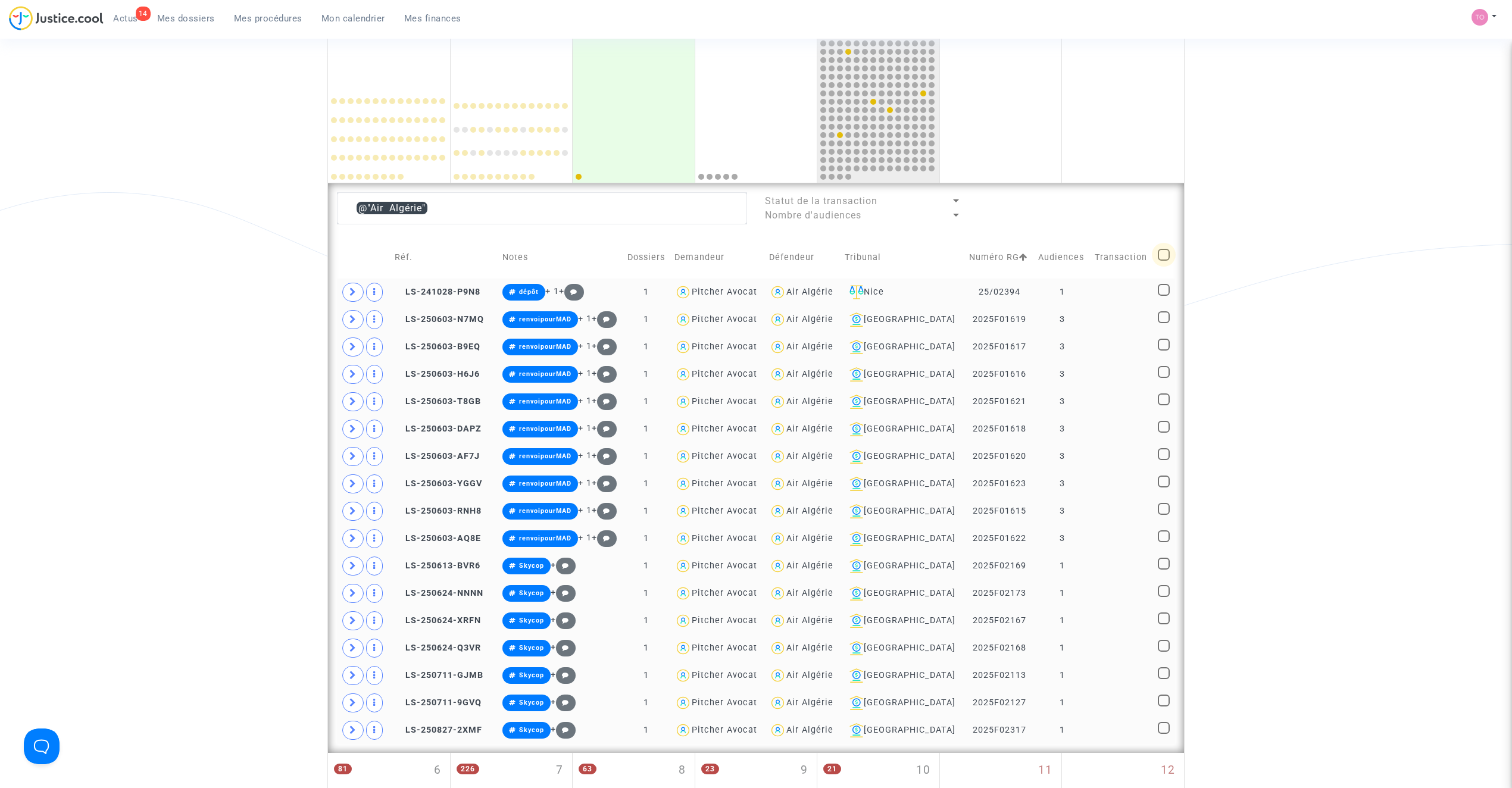
checkbox input "true"
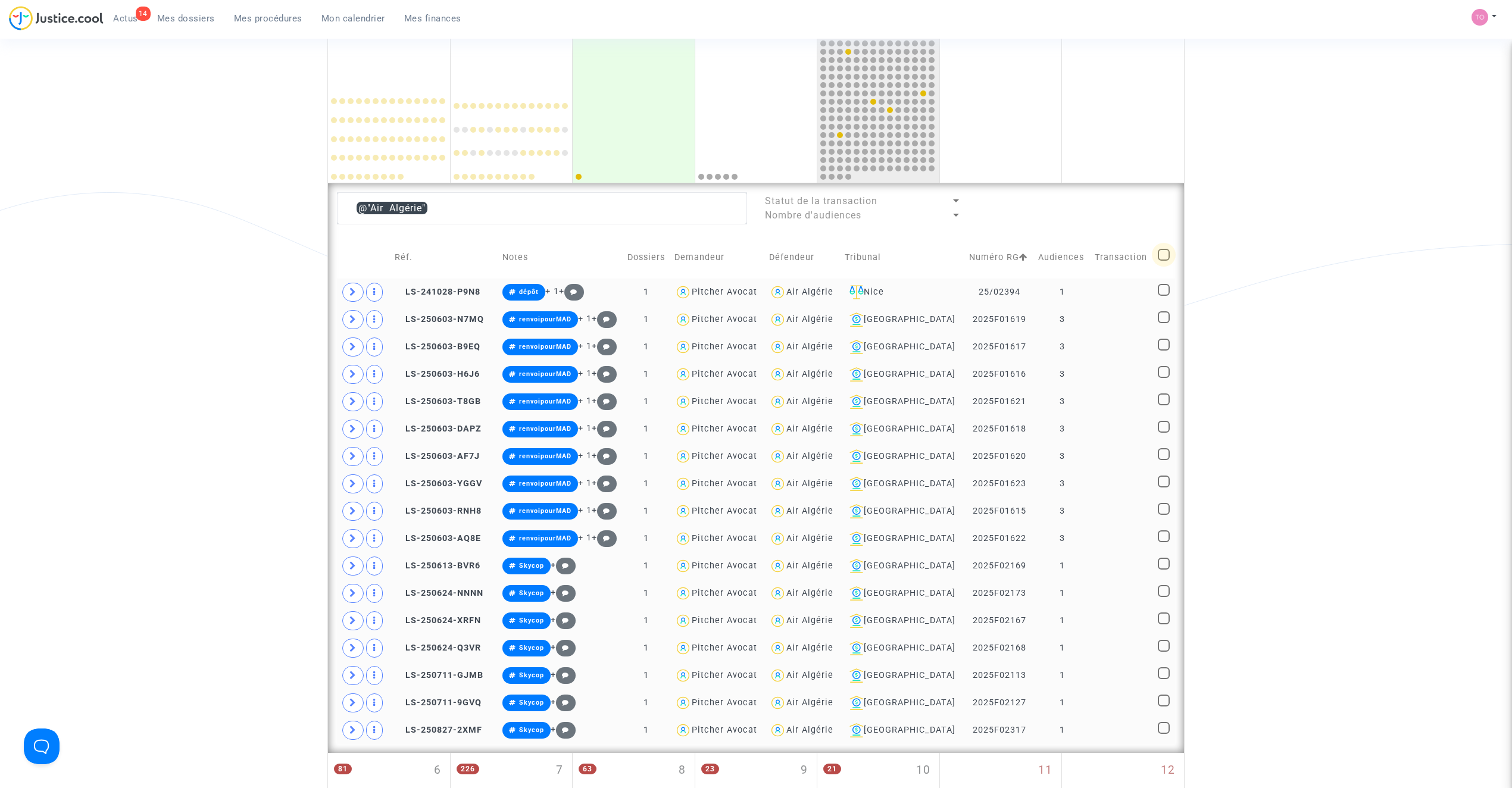
checkbox input "true"
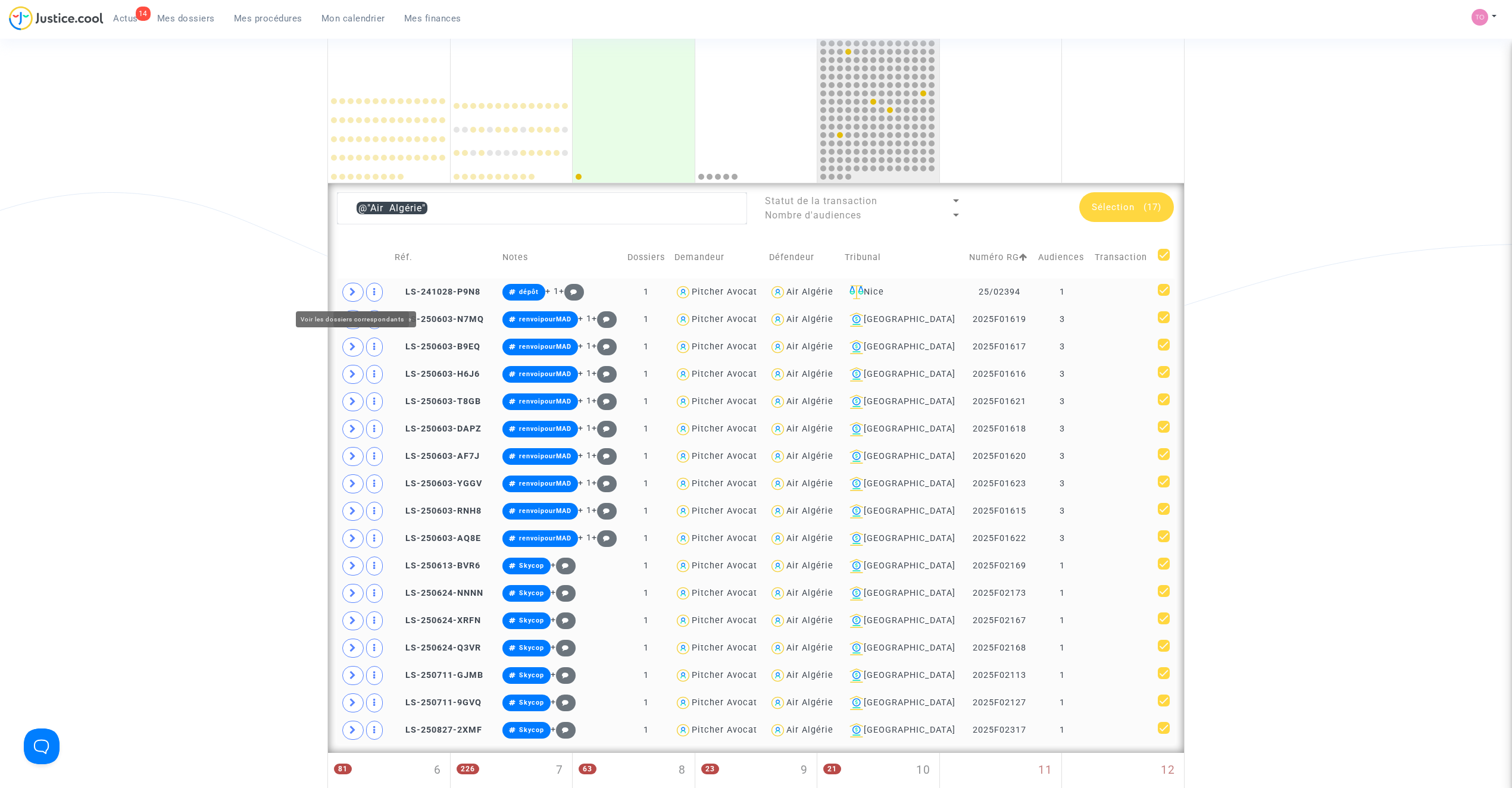
click at [355, 293] on icon at bounding box center [353, 291] width 7 height 9
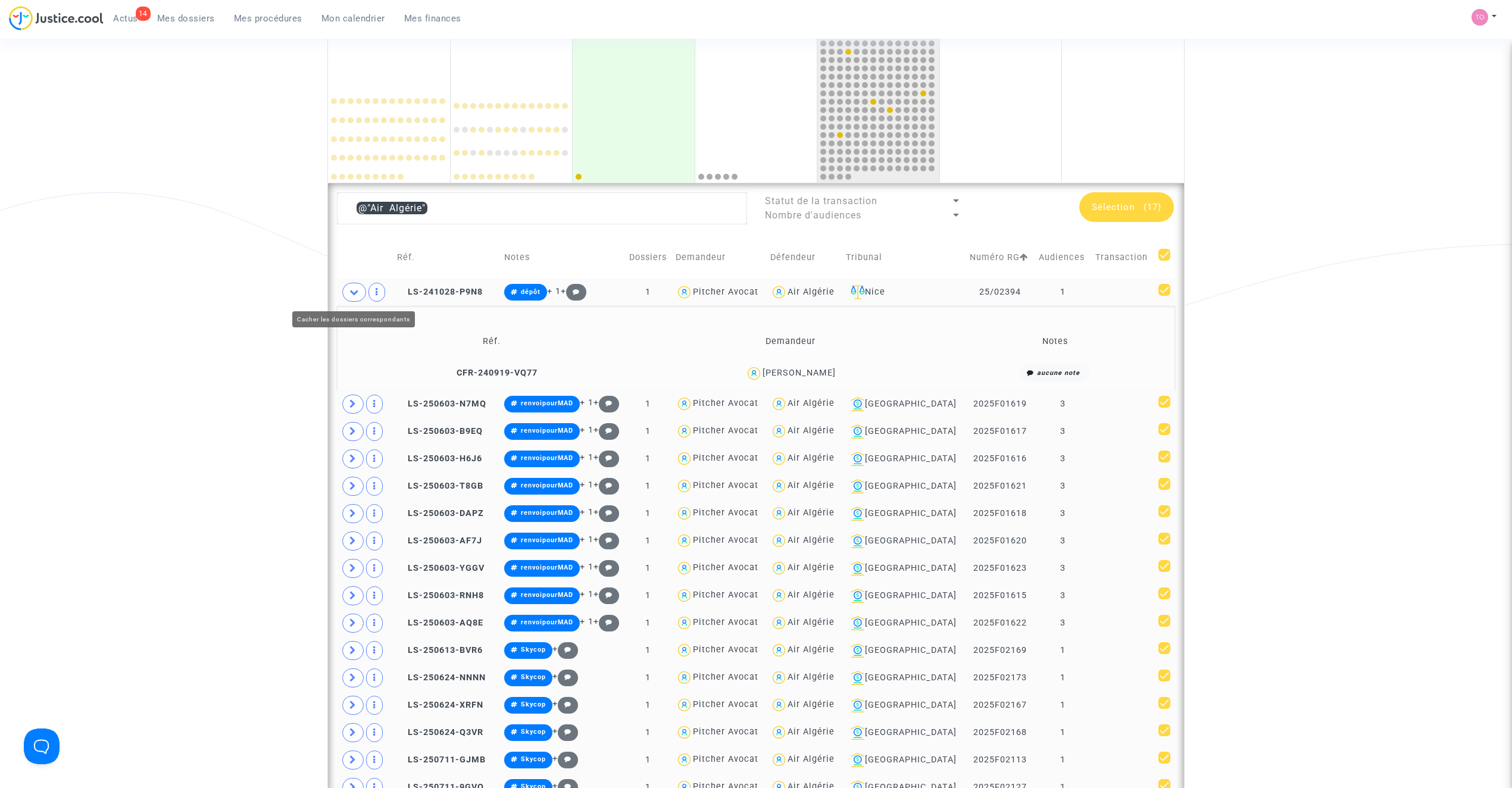
click at [355, 293] on icon at bounding box center [354, 291] width 10 height 9
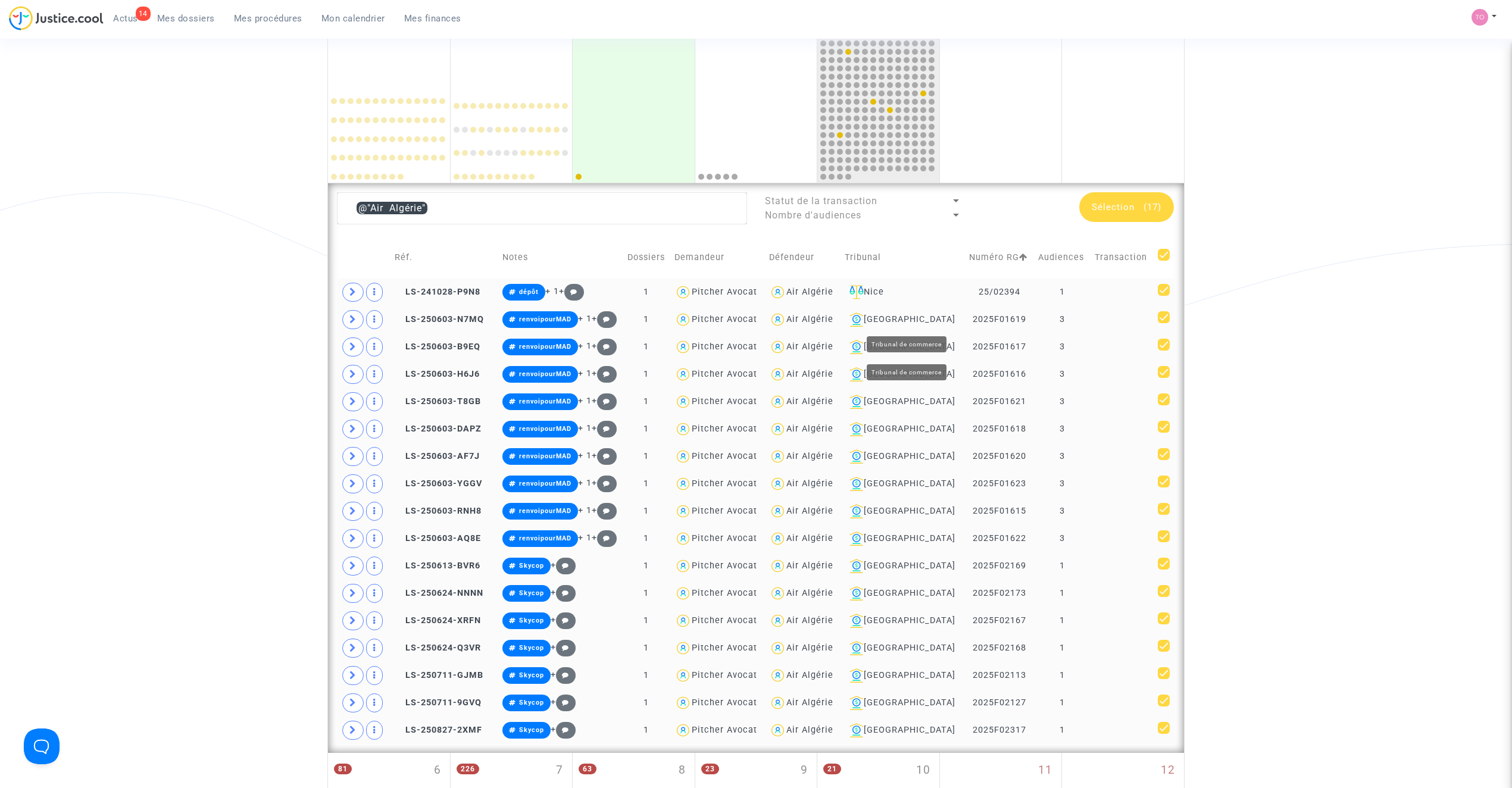
click at [922, 322] on div "[GEOGRAPHIC_DATA]" at bounding box center [902, 319] width 116 height 14
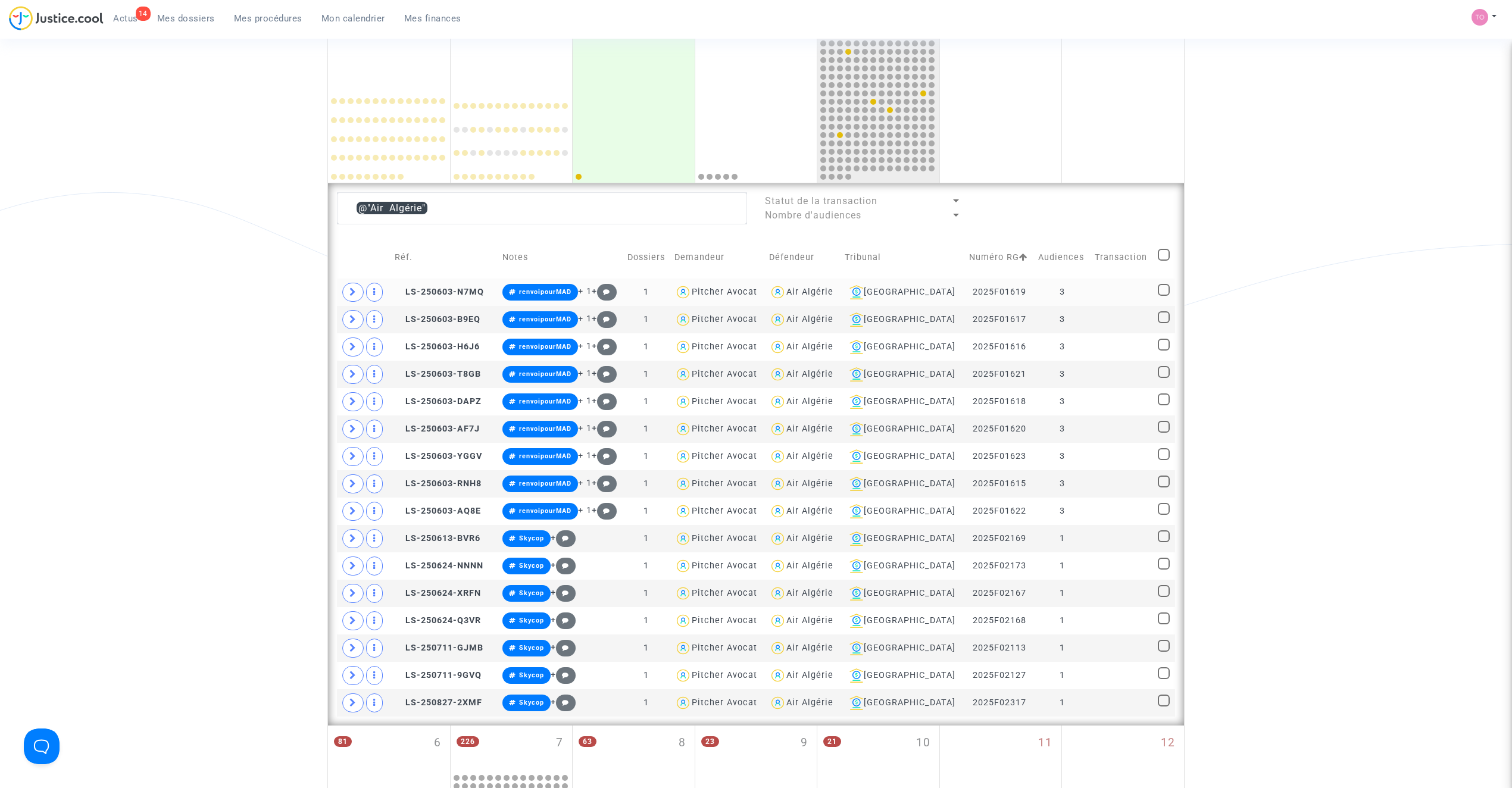
click at [829, 291] on div "Air Algérie" at bounding box center [809, 291] width 47 height 10
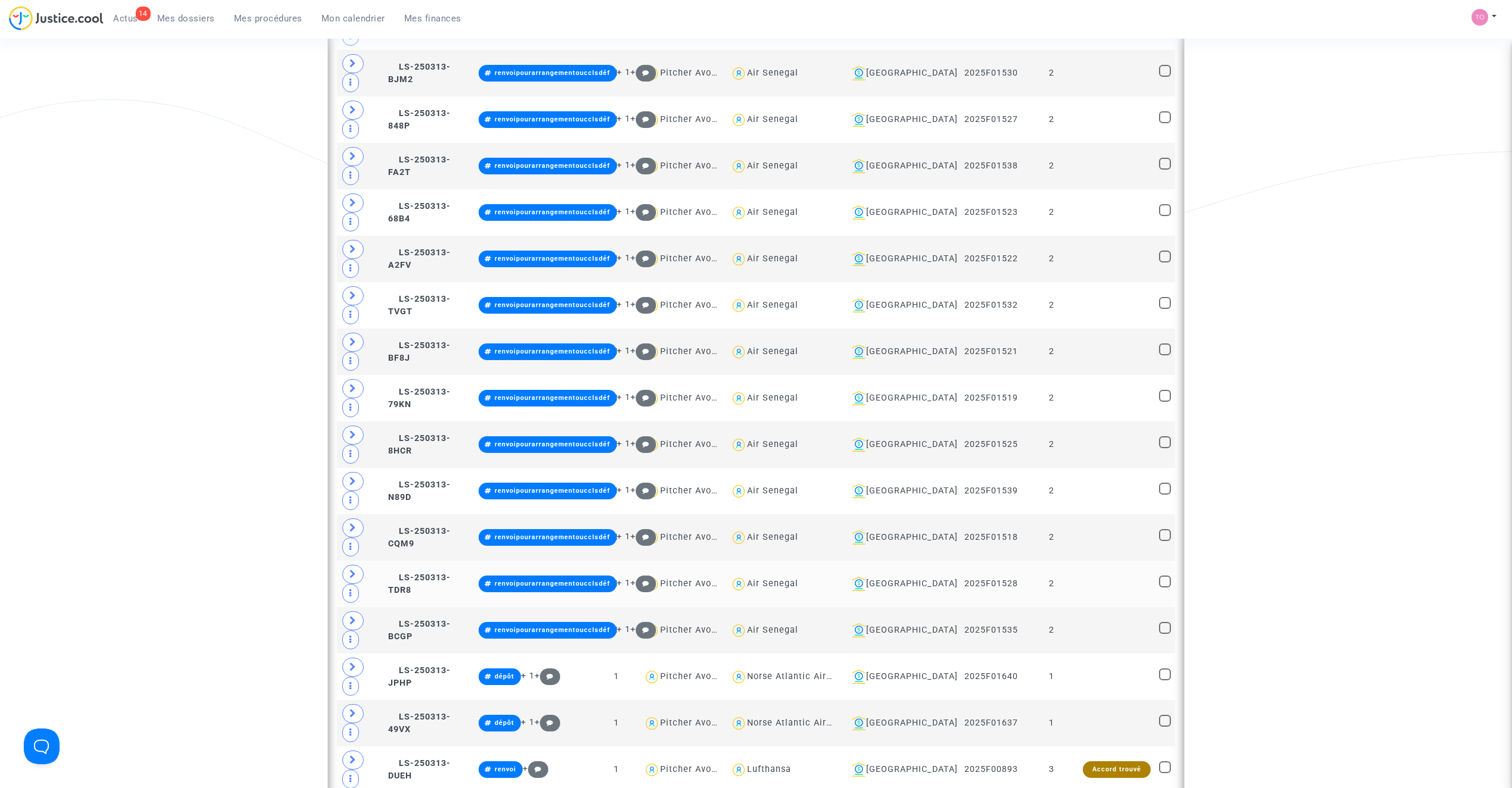
scroll to position [1190, 0]
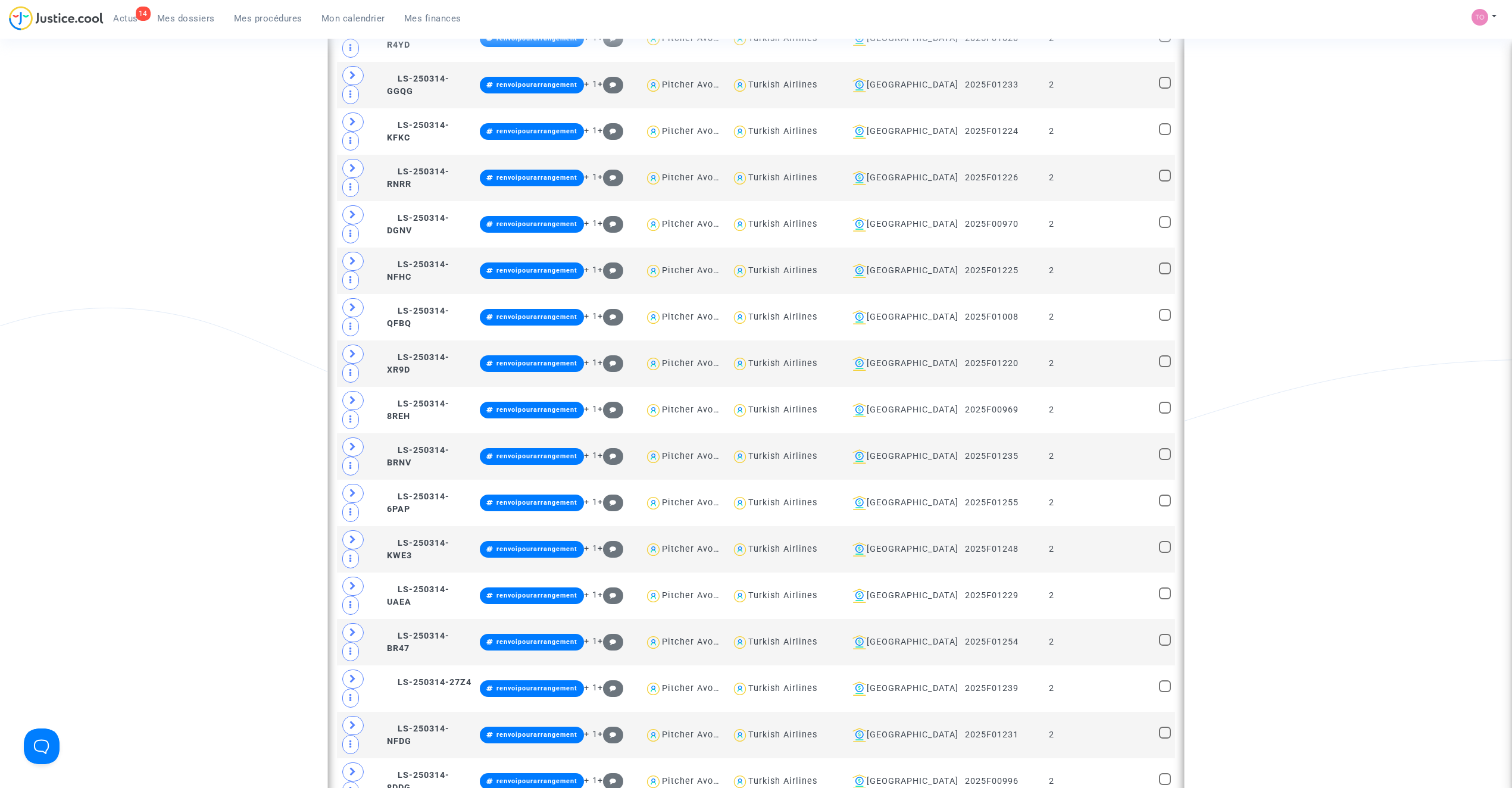
scroll to position [2619, 0]
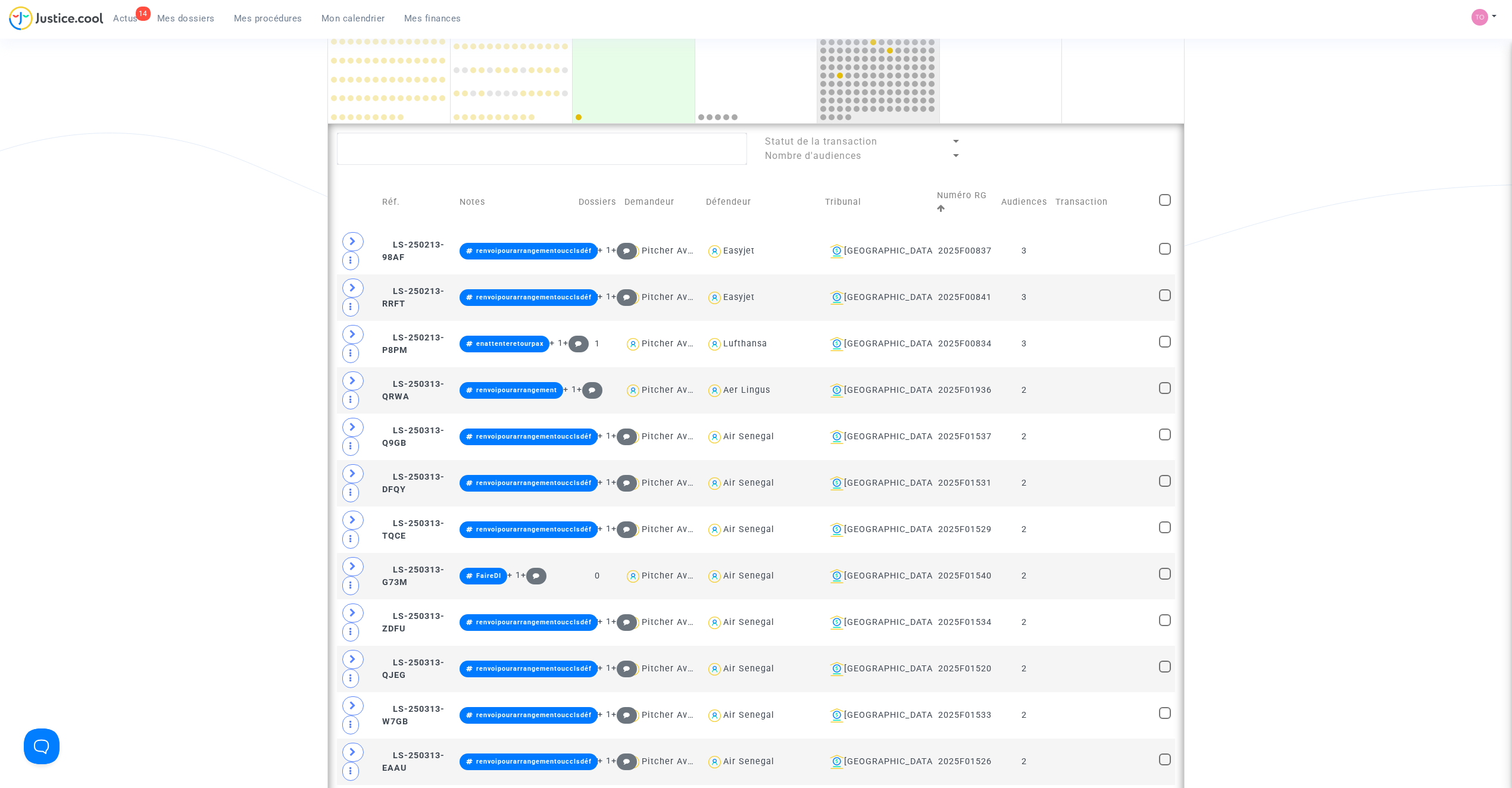
scroll to position [0, 0]
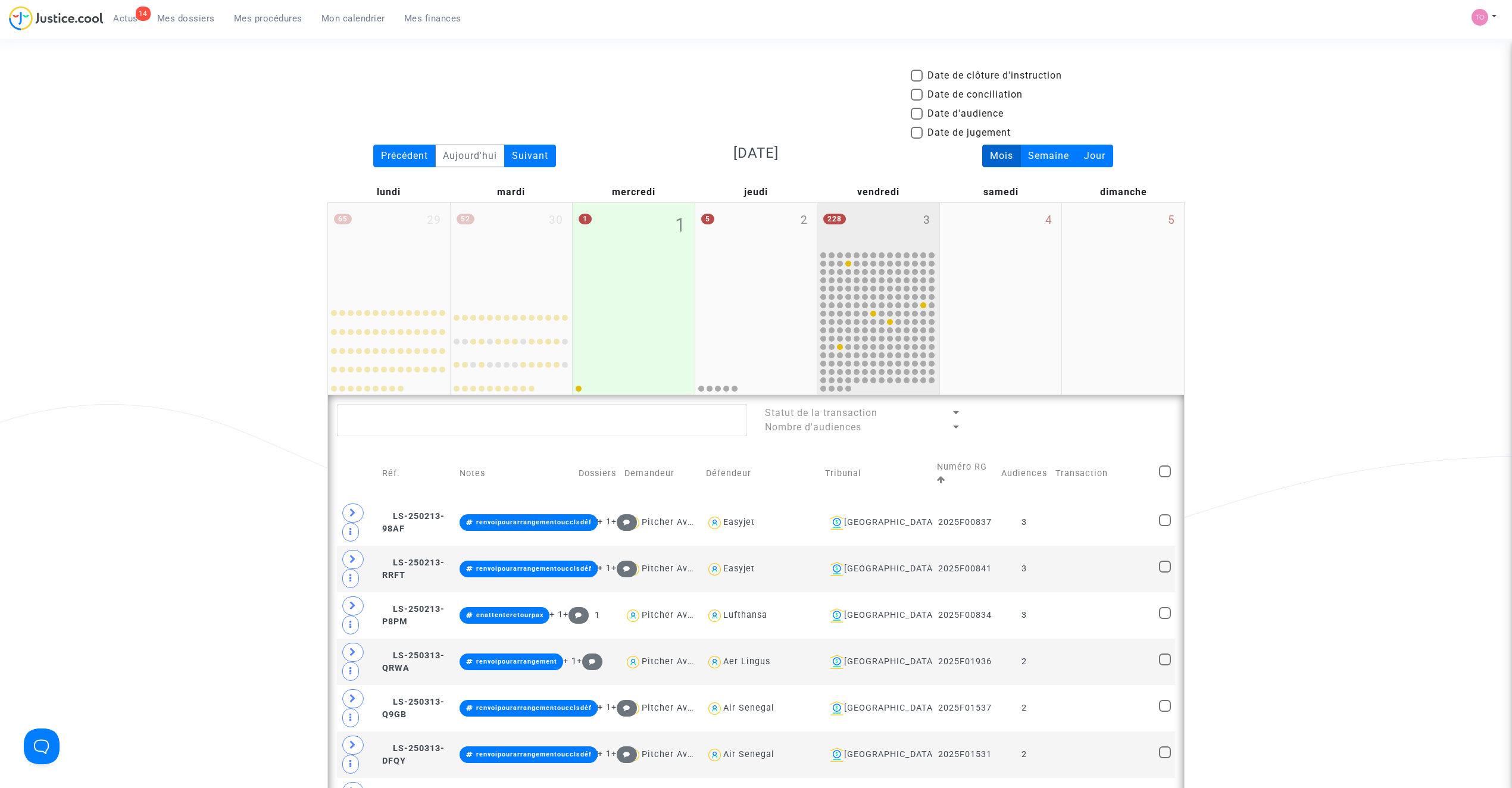
click at [869, 232] on div "228 3" at bounding box center [878, 226] width 122 height 46
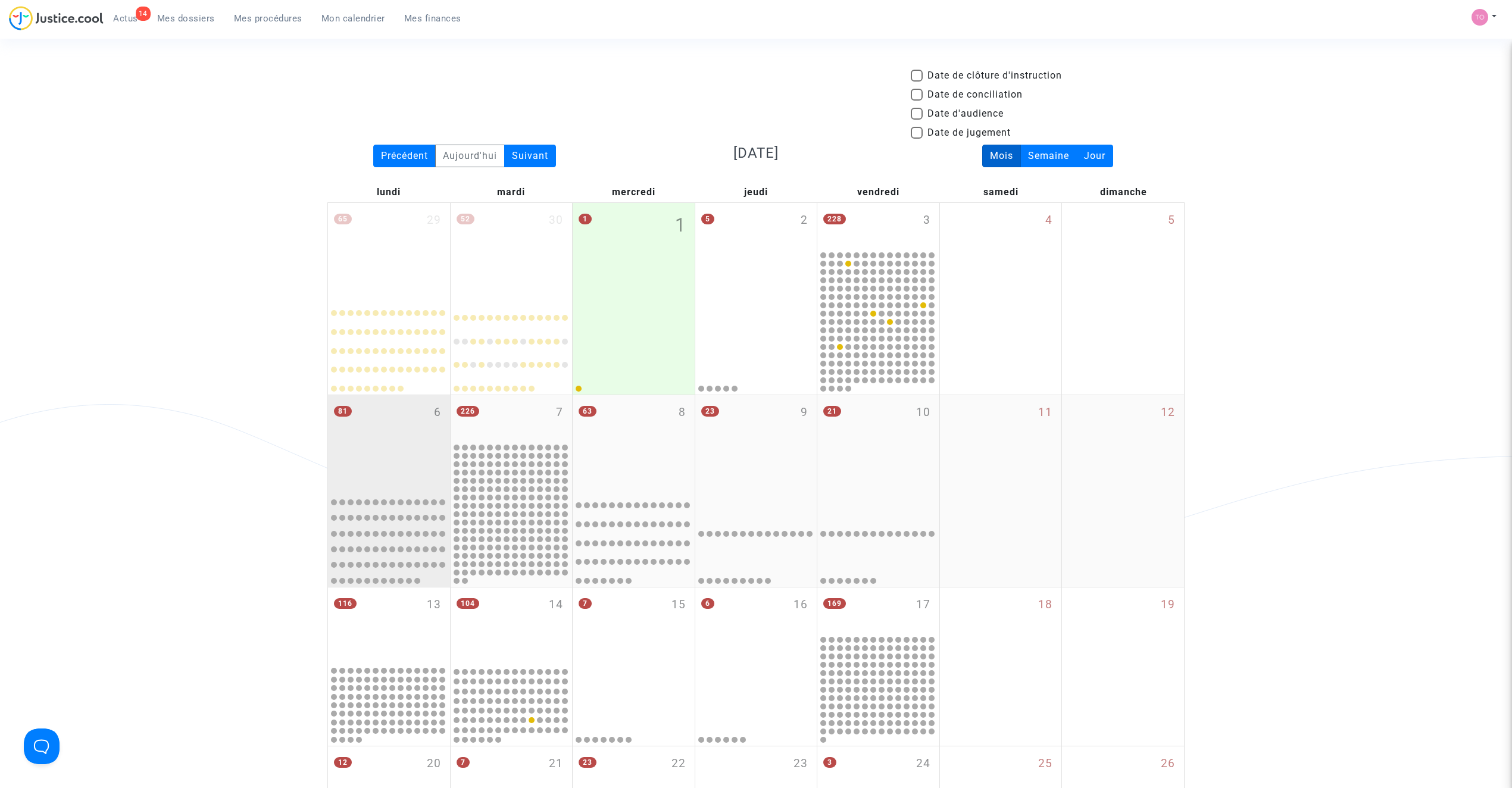
click at [368, 418] on div "81 6" at bounding box center [389, 442] width 122 height 94
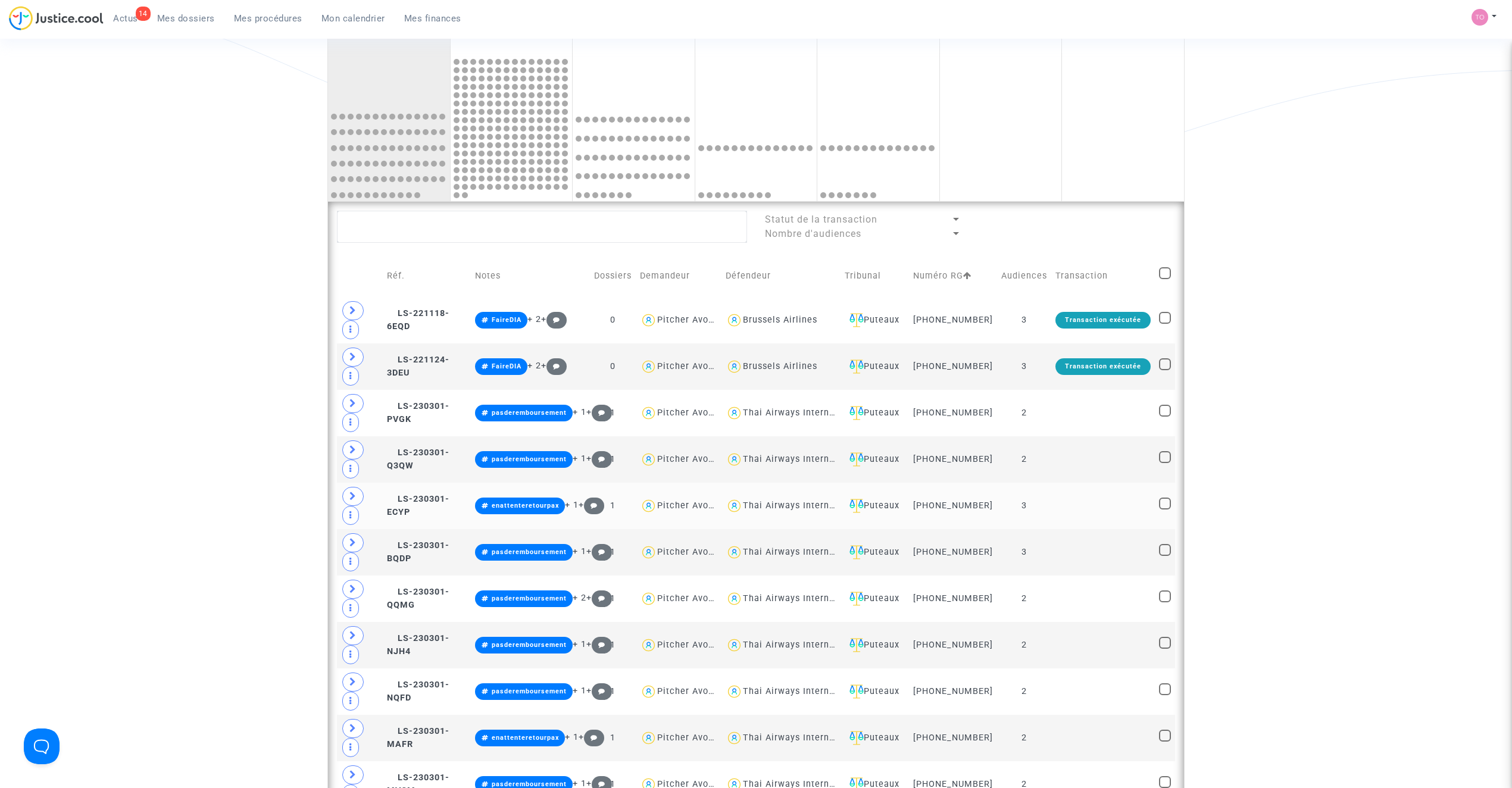
scroll to position [397, 0]
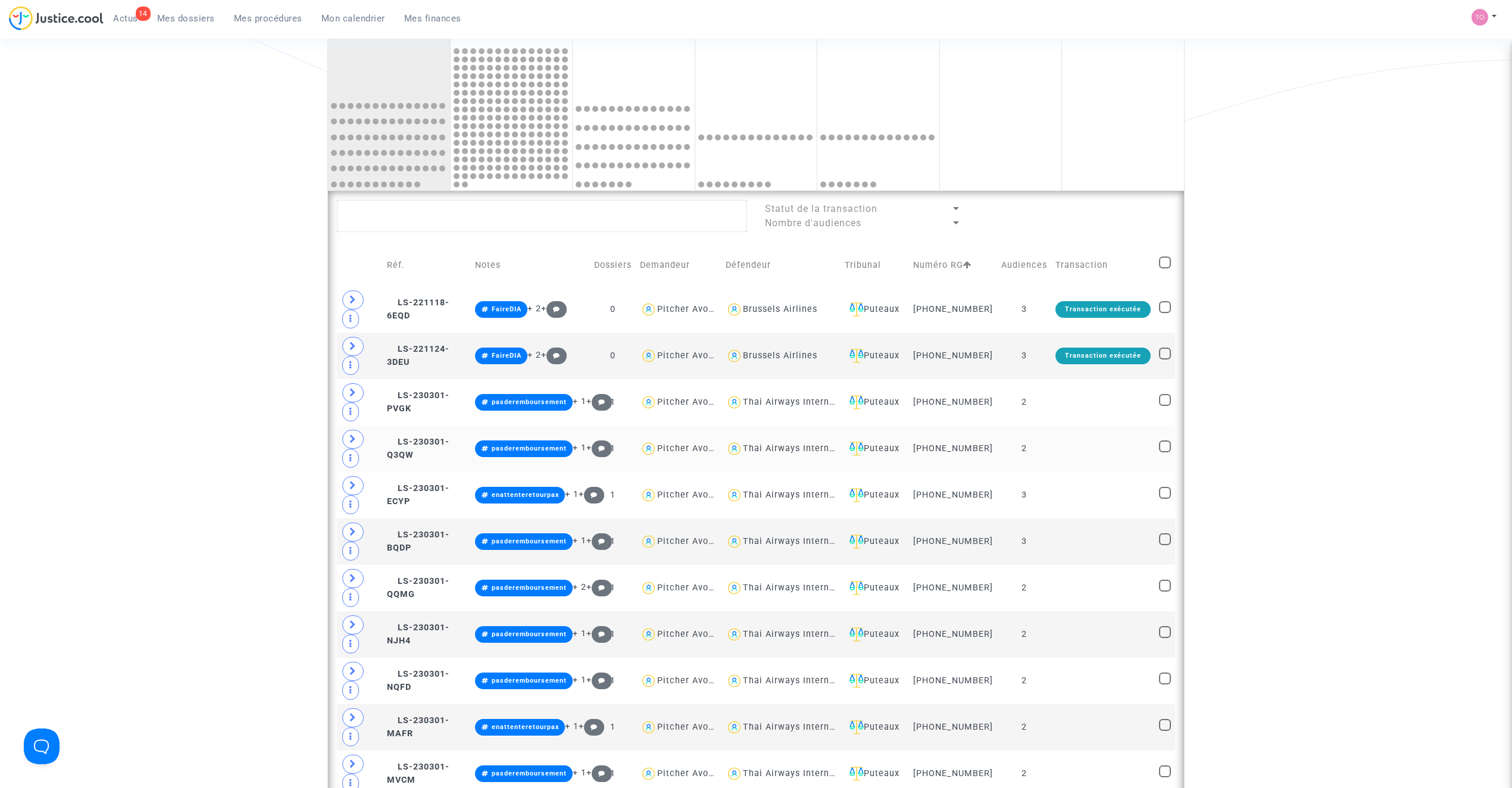
click at [783, 453] on div "Thai Airways International" at bounding box center [801, 448] width 117 height 10
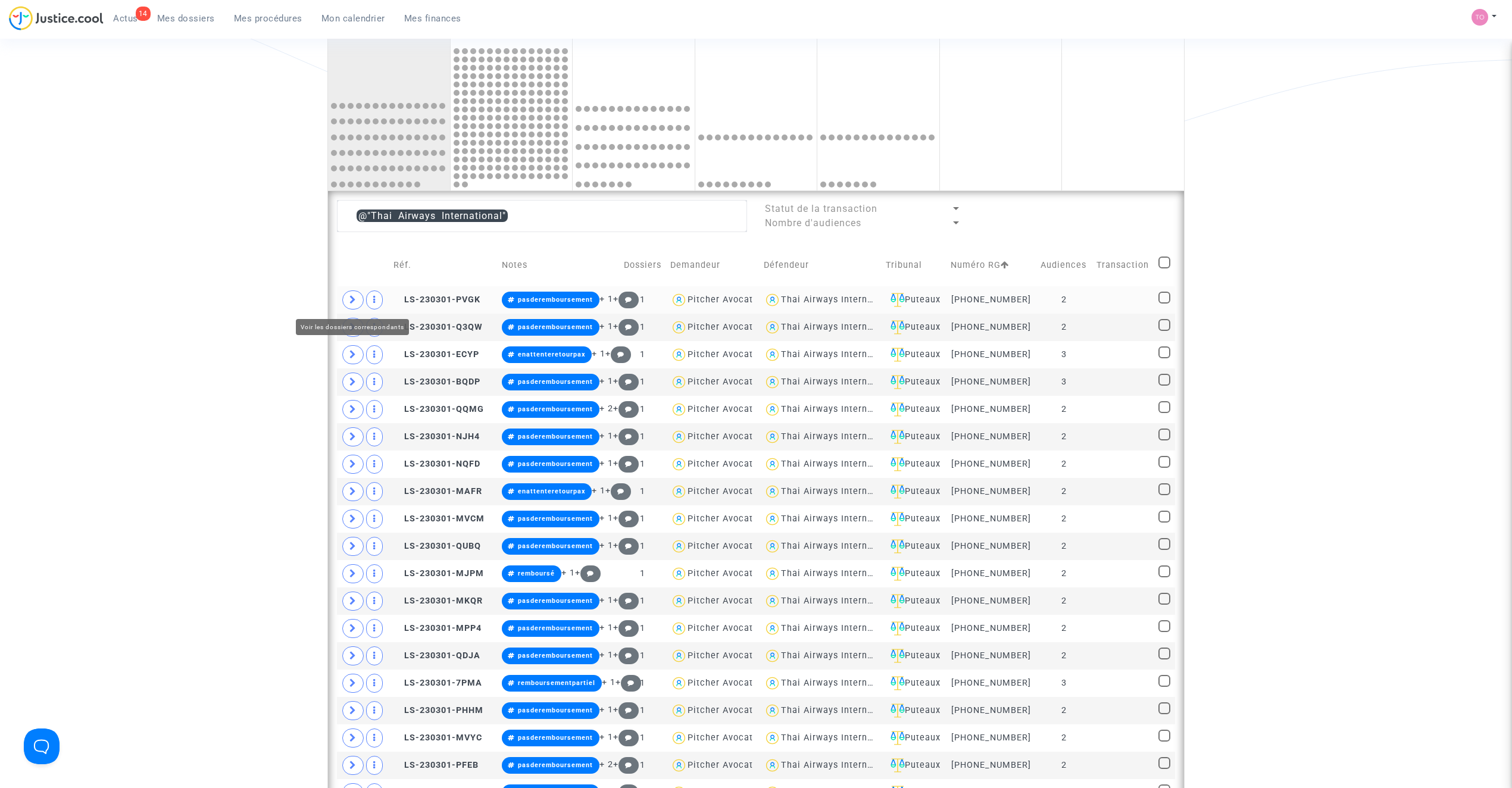
click at [351, 303] on icon at bounding box center [353, 299] width 7 height 9
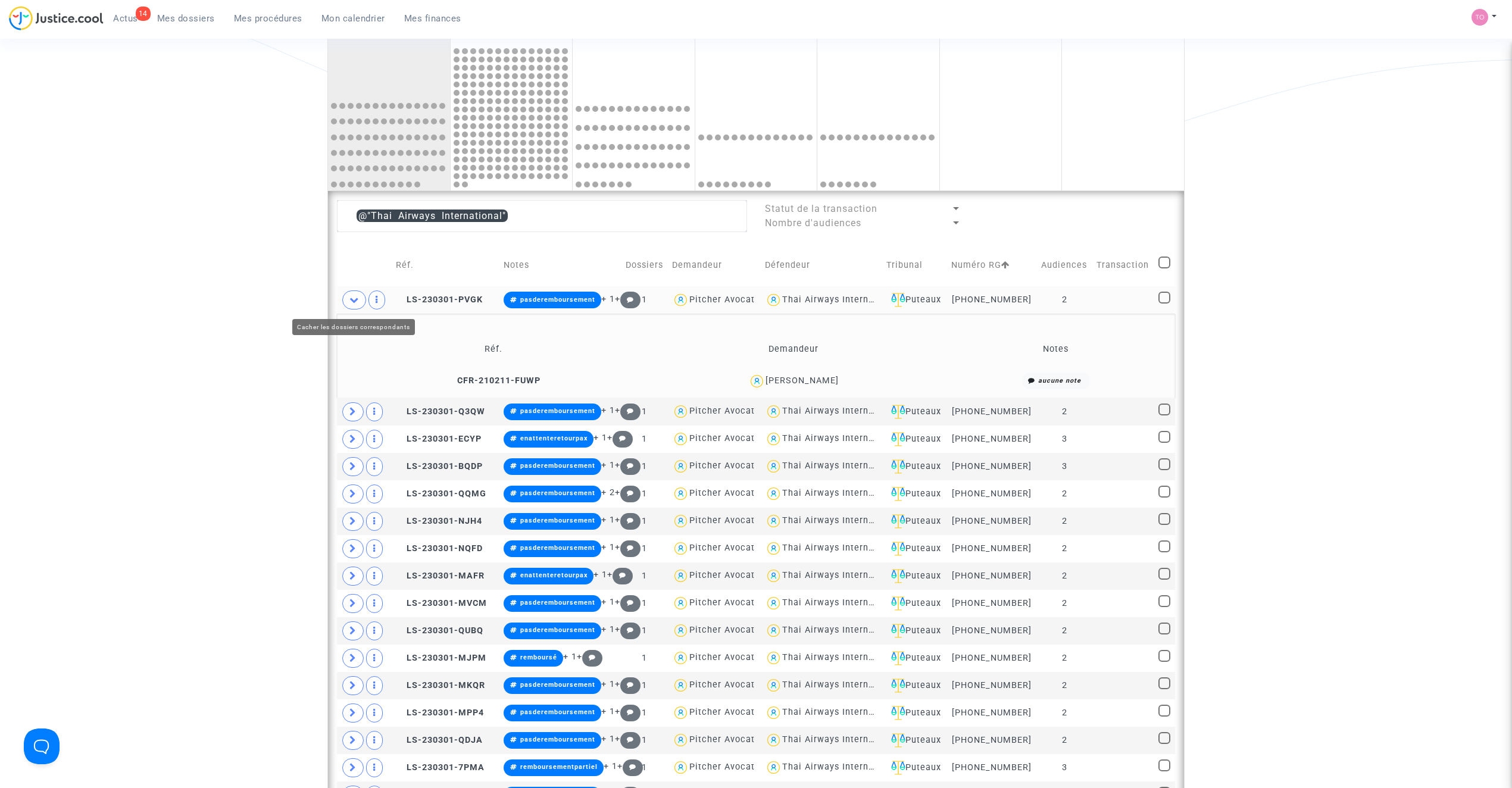
click at [351, 303] on icon at bounding box center [354, 299] width 10 height 9
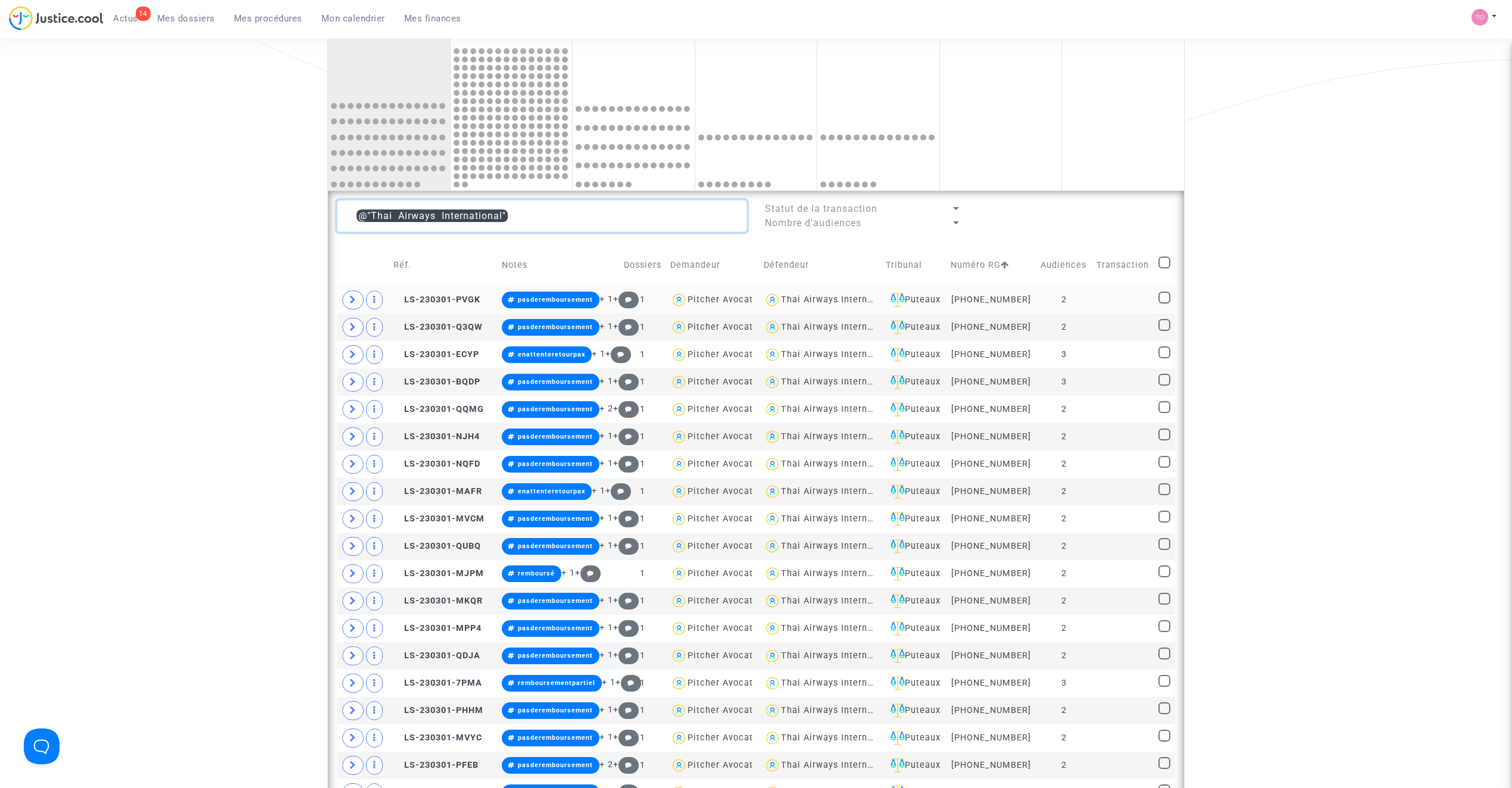
click at [550, 221] on textarea at bounding box center [542, 216] width 410 height 32
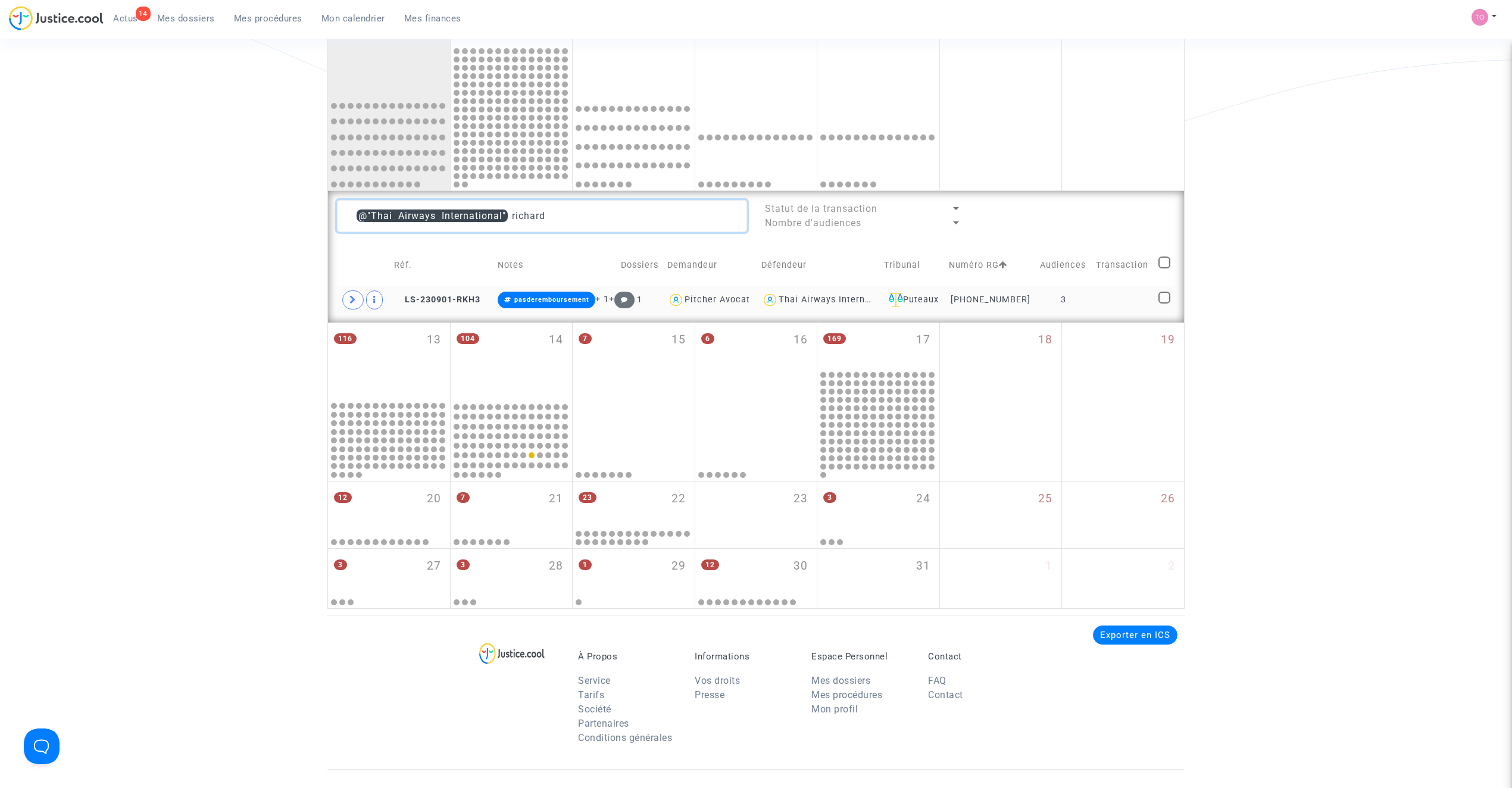
type textarea "@"Thai Airways International" richard"
click at [362, 306] on td at bounding box center [363, 300] width 53 height 27
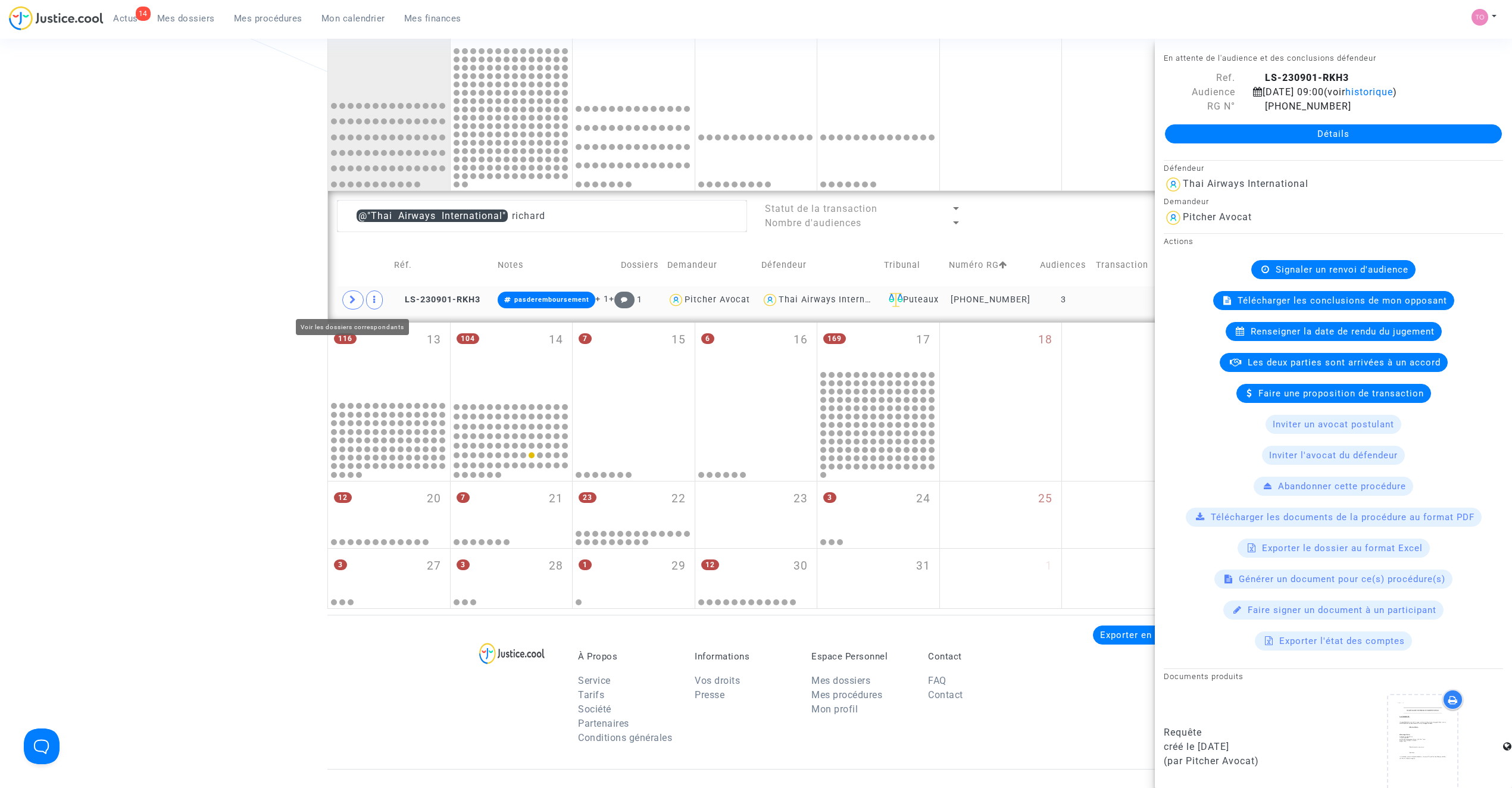
click at [359, 303] on span at bounding box center [353, 300] width 22 height 19
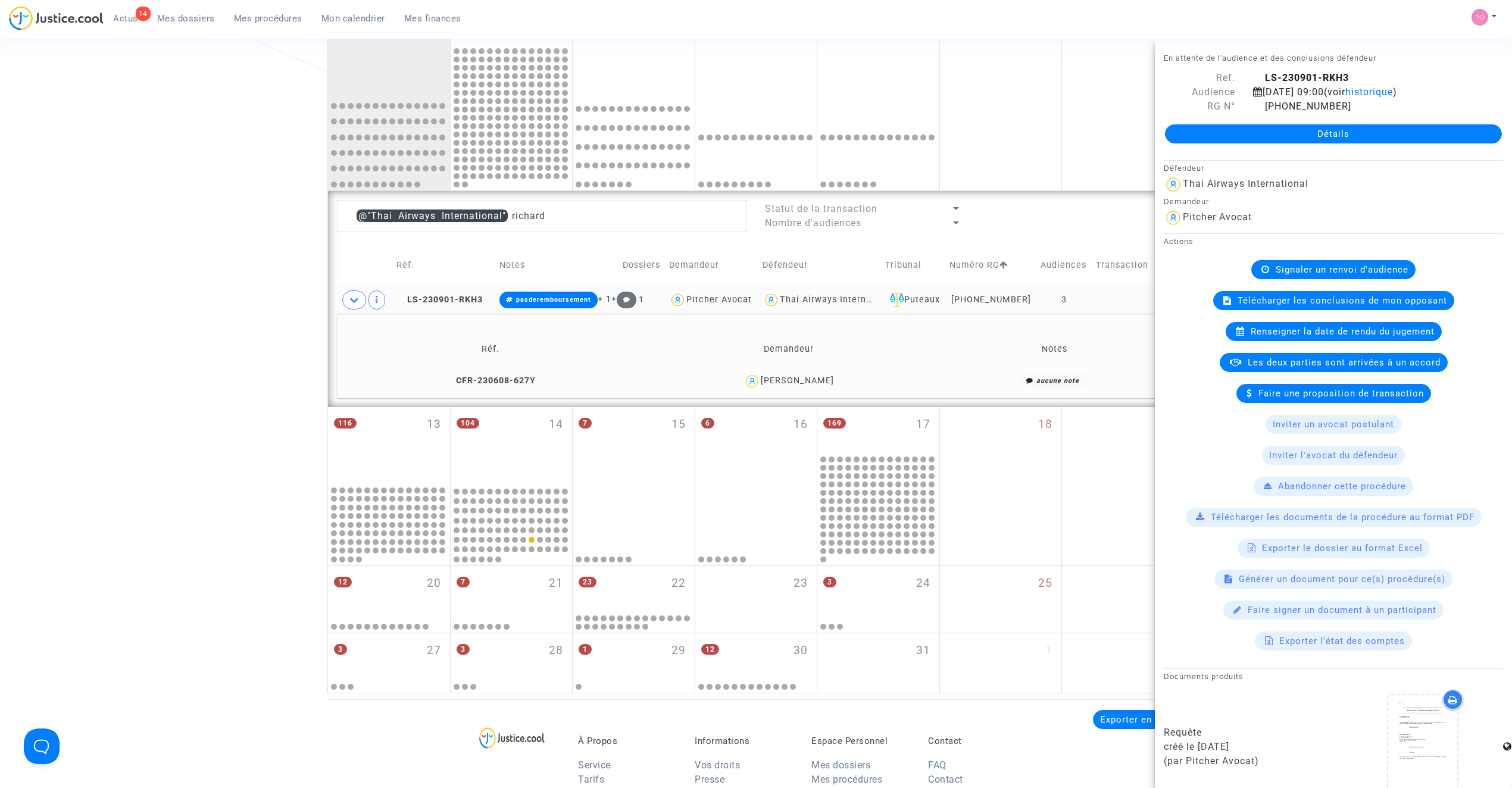
click at [243, 306] on div "Date de clôture d'instruction Date de conciliation Date d'audience Date de juge…" at bounding box center [756, 182] width 1512 height 1021
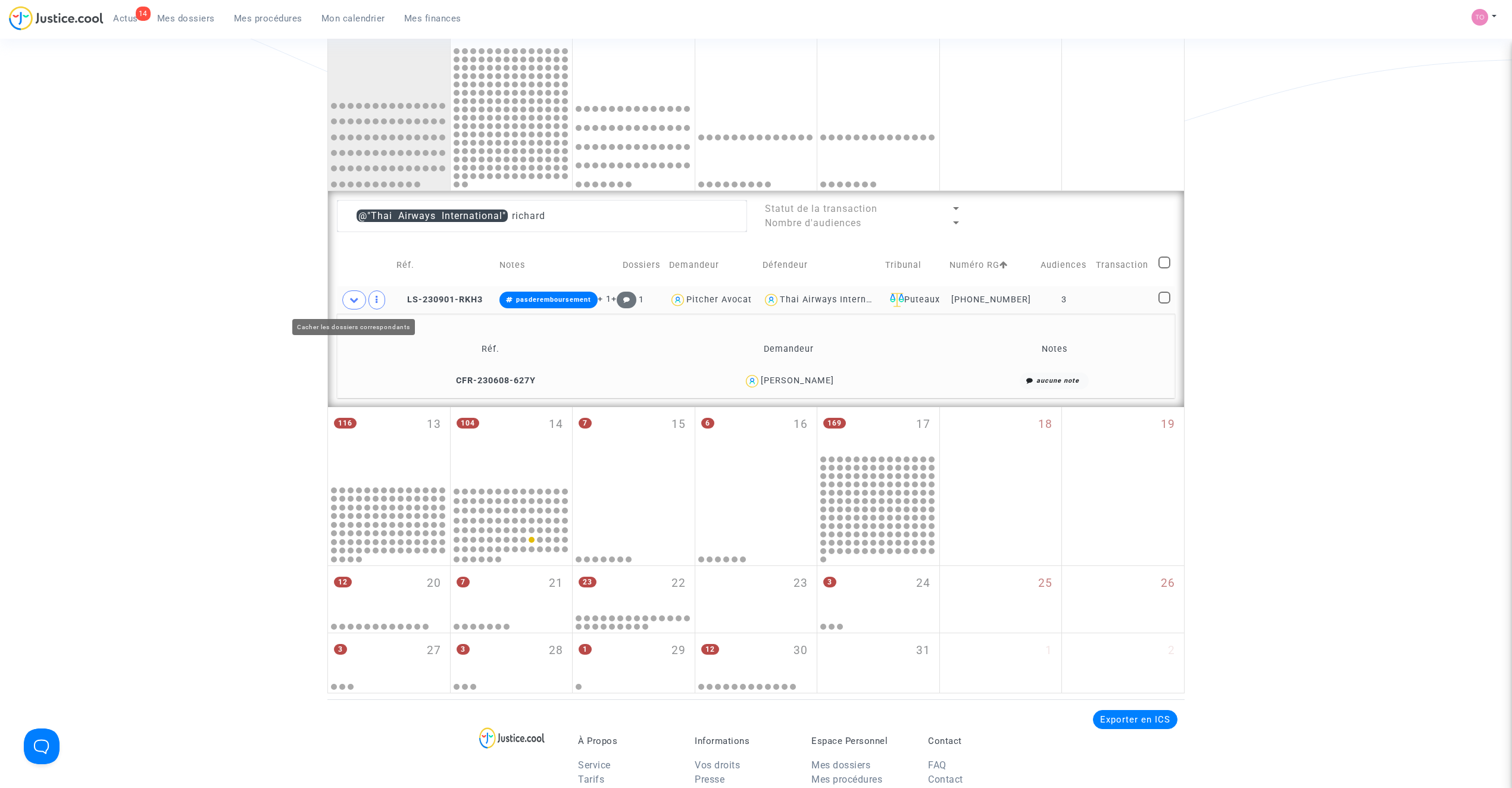
click at [342, 299] on span at bounding box center [354, 300] width 24 height 19
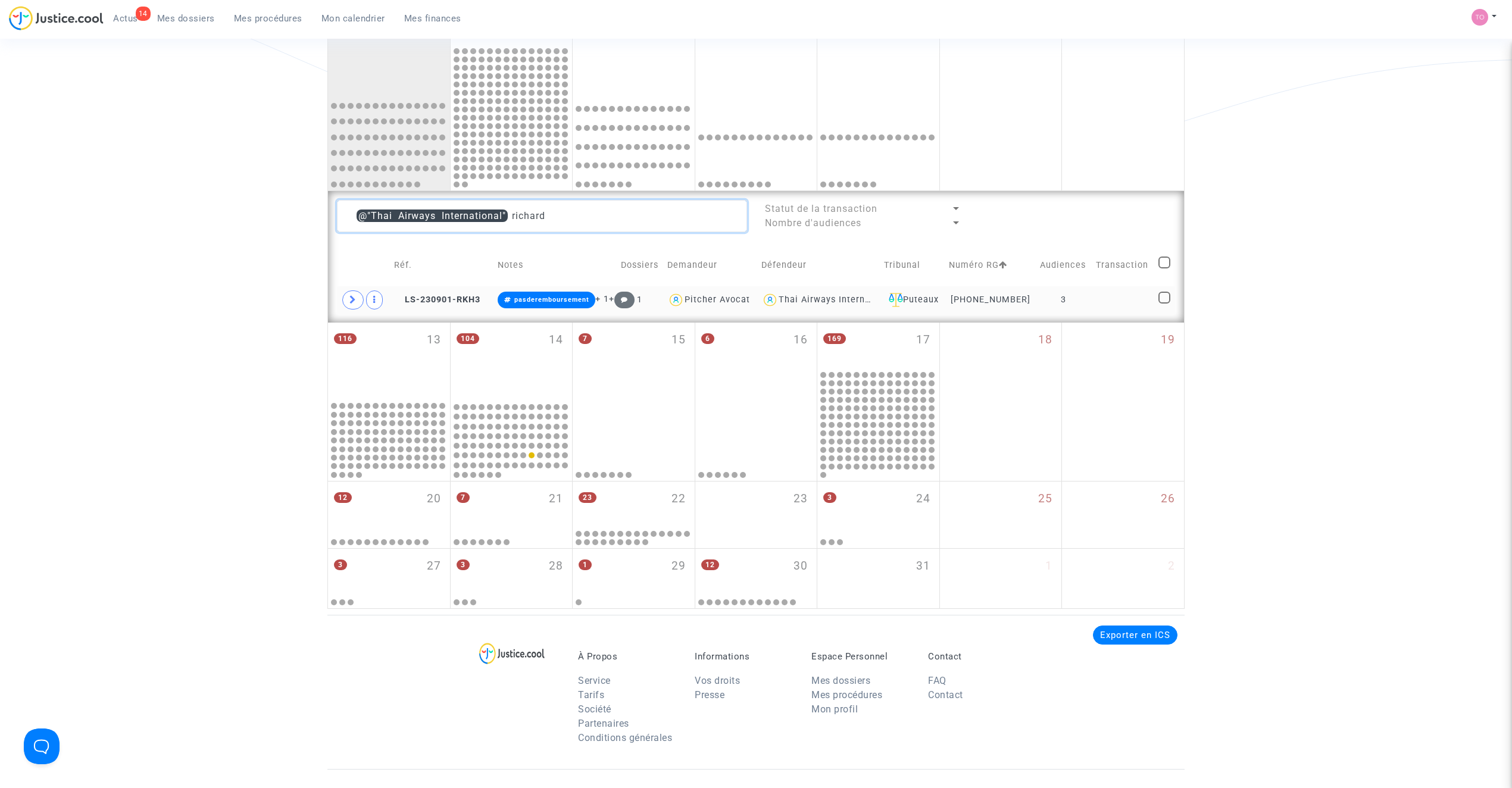
drag, startPoint x: 556, startPoint y: 219, endPoint x: 101, endPoint y: 221, distance: 455.0
click at [101, 221] on div "Date de clôture d'instruction Date de conciliation Date d'audience Date de juge…" at bounding box center [756, 141] width 1512 height 937
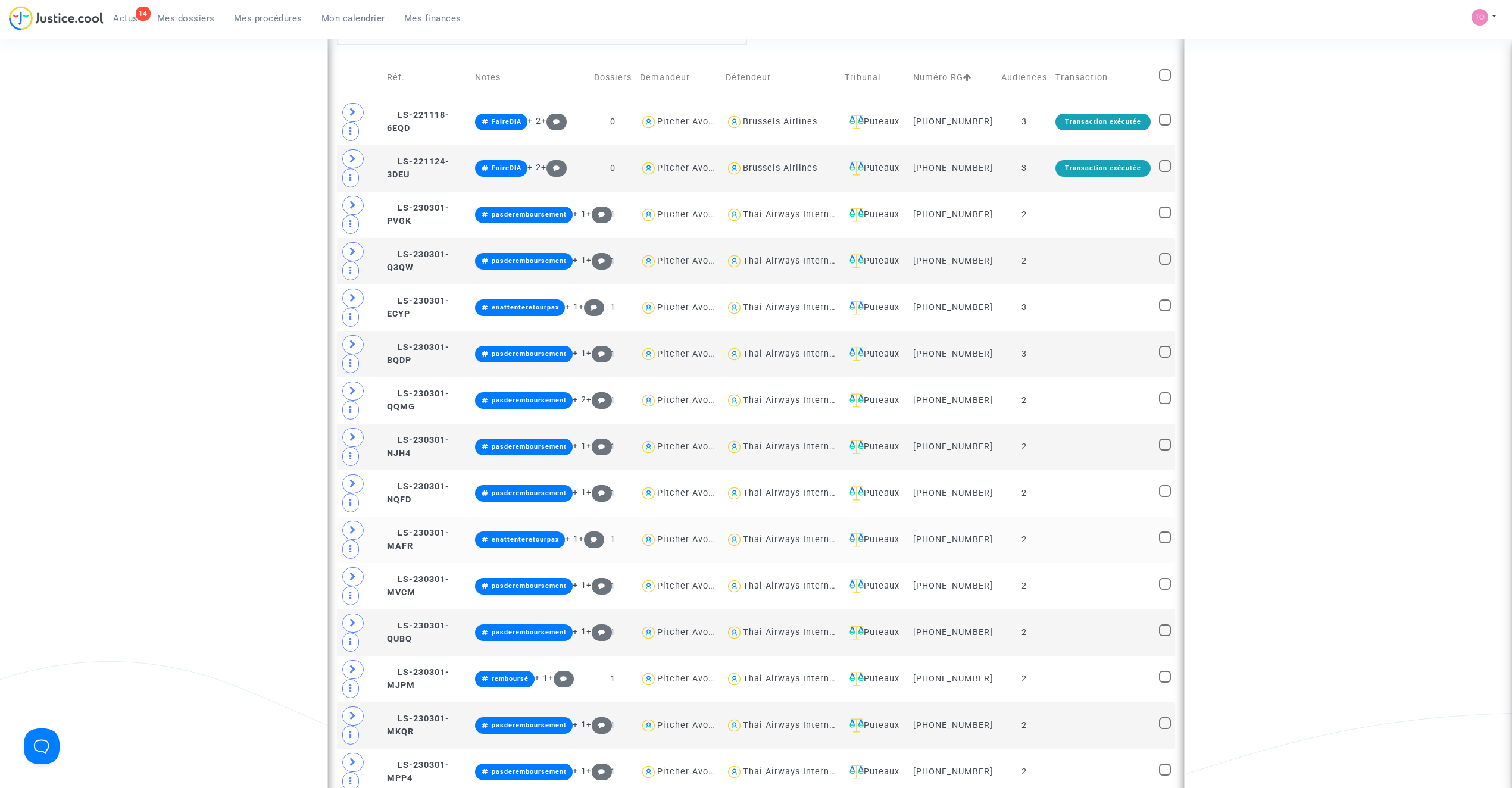
scroll to position [608, 0]
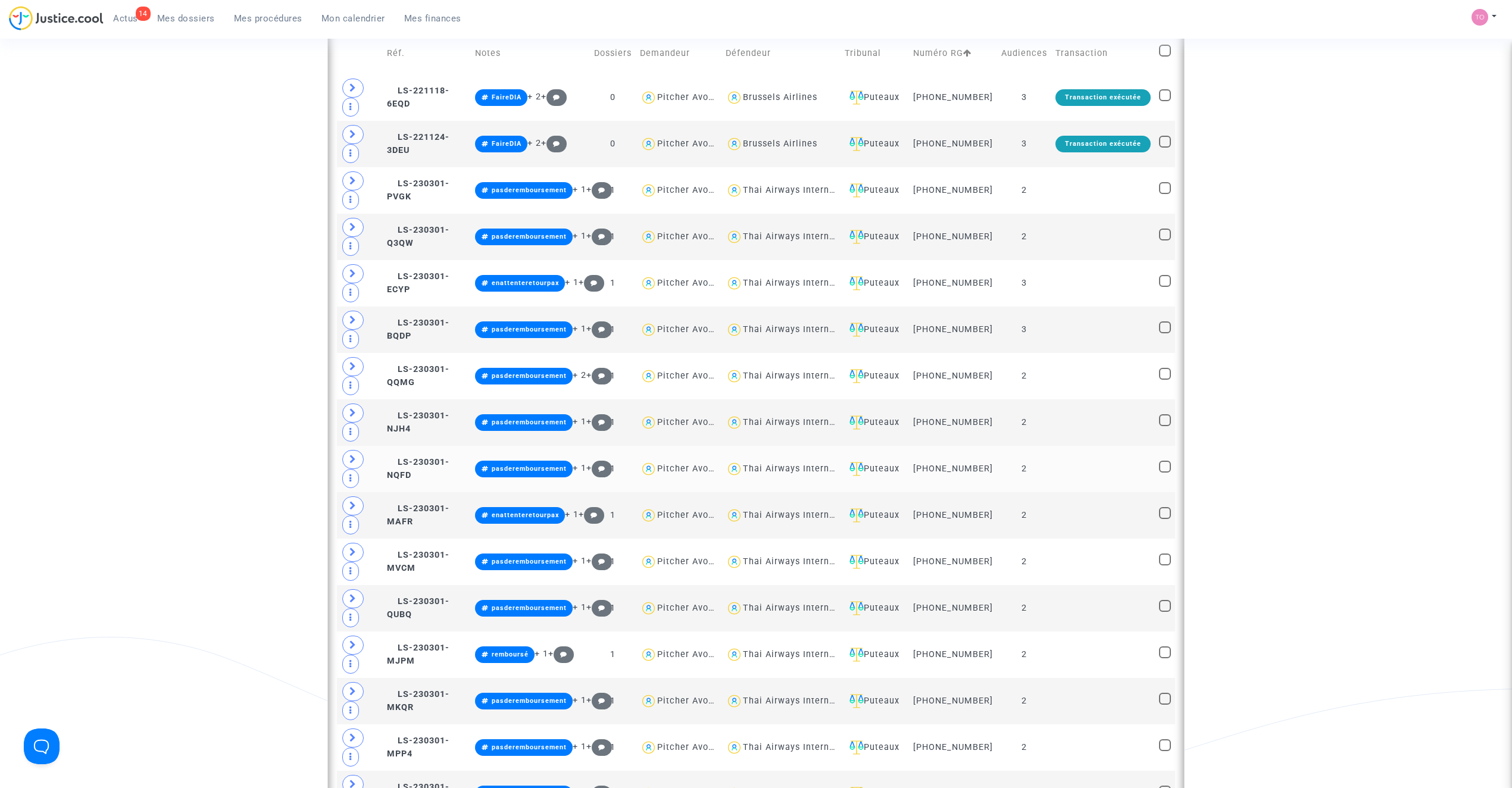
click at [792, 473] on div "Thai Airways International" at bounding box center [801, 469] width 117 height 10
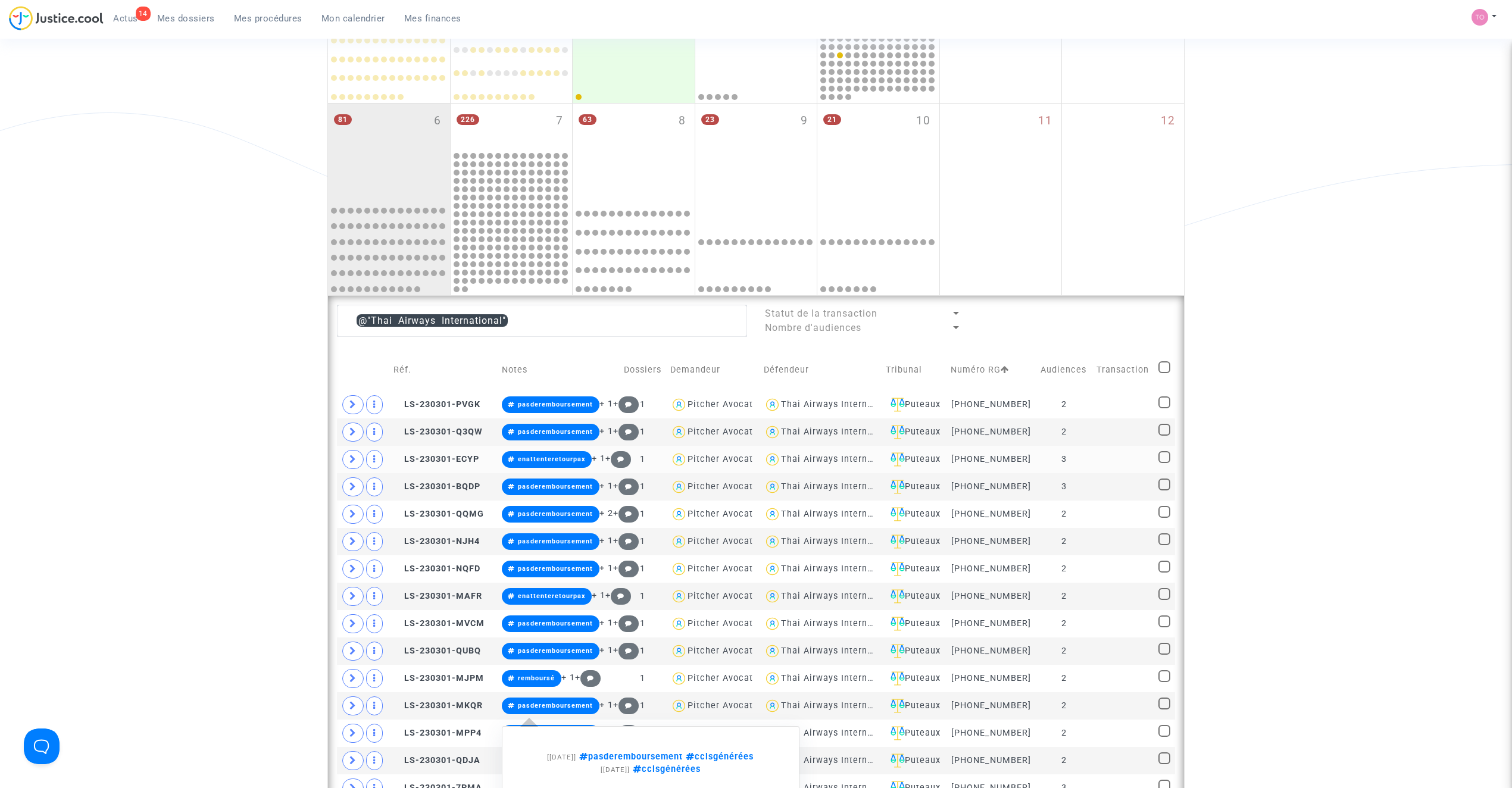
scroll to position [238, 0]
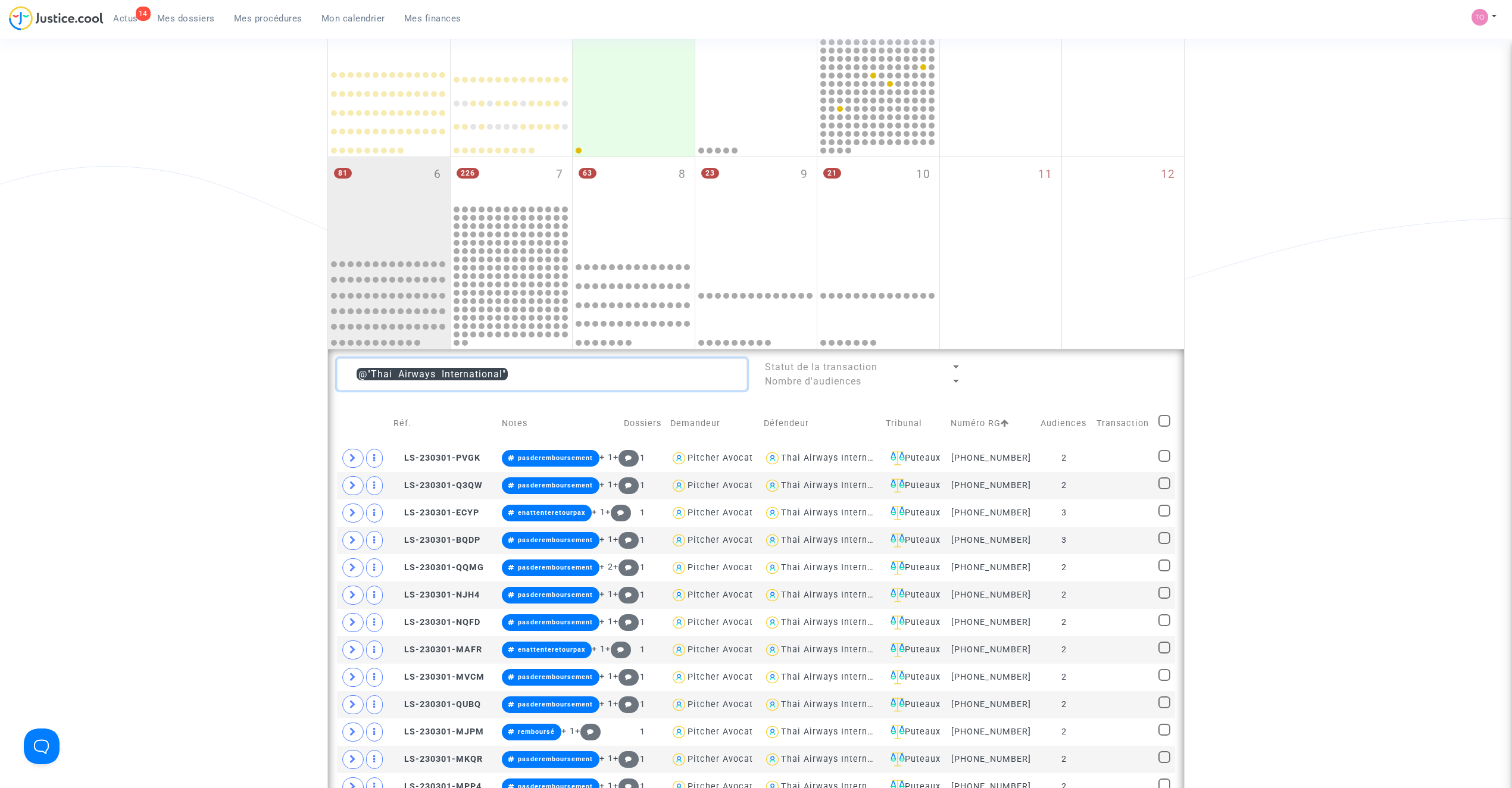
click at [538, 378] on textarea at bounding box center [542, 374] width 410 height 32
click at [539, 380] on textarea at bounding box center [542, 374] width 410 height 32
paste textarea "Dima, We re-checked yesterday and 1 more signed, I informed re this already @Co…"
click at [535, 376] on textarea at bounding box center [542, 374] width 410 height 32
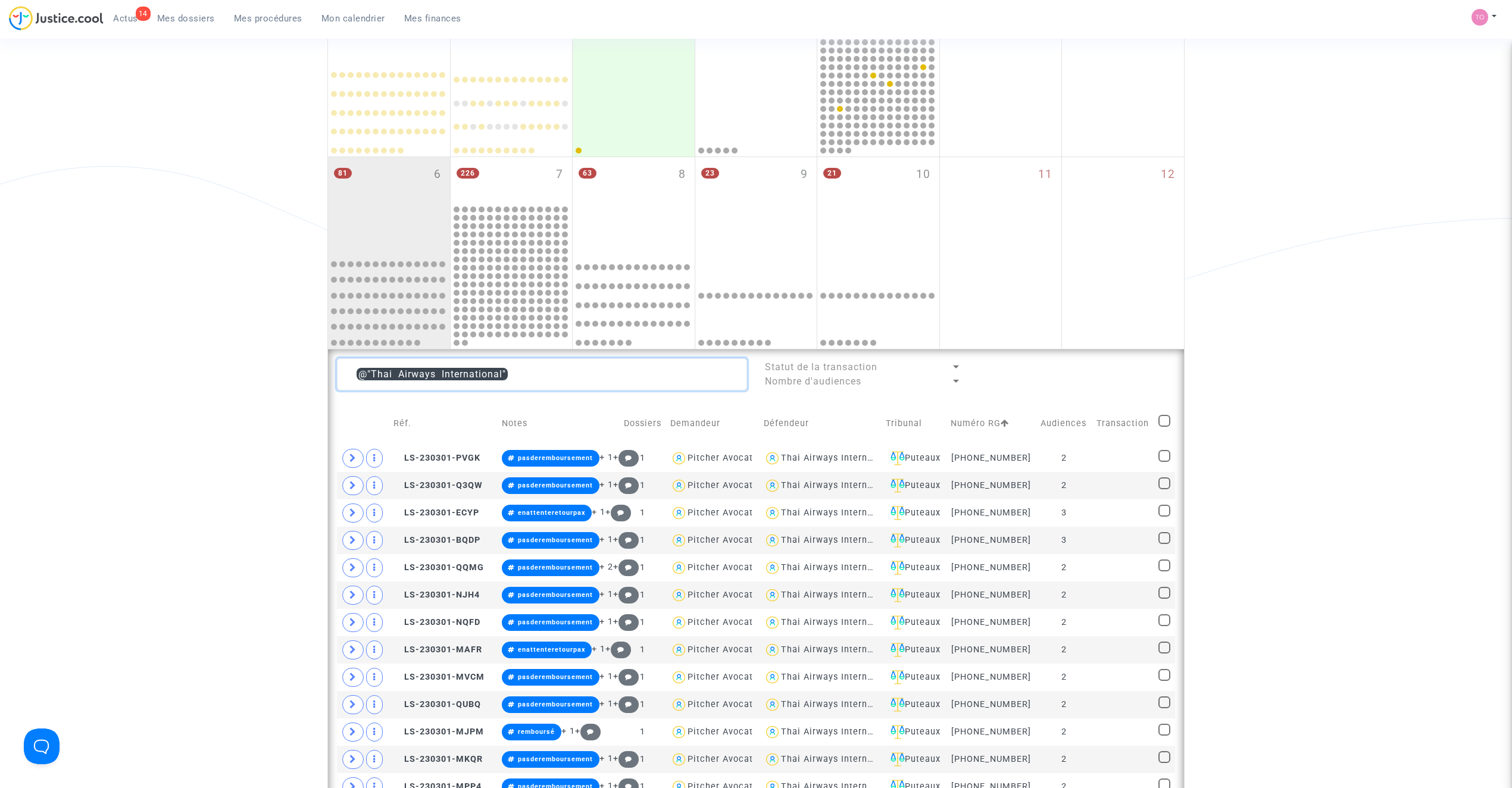
paste textarea "Mateusz"
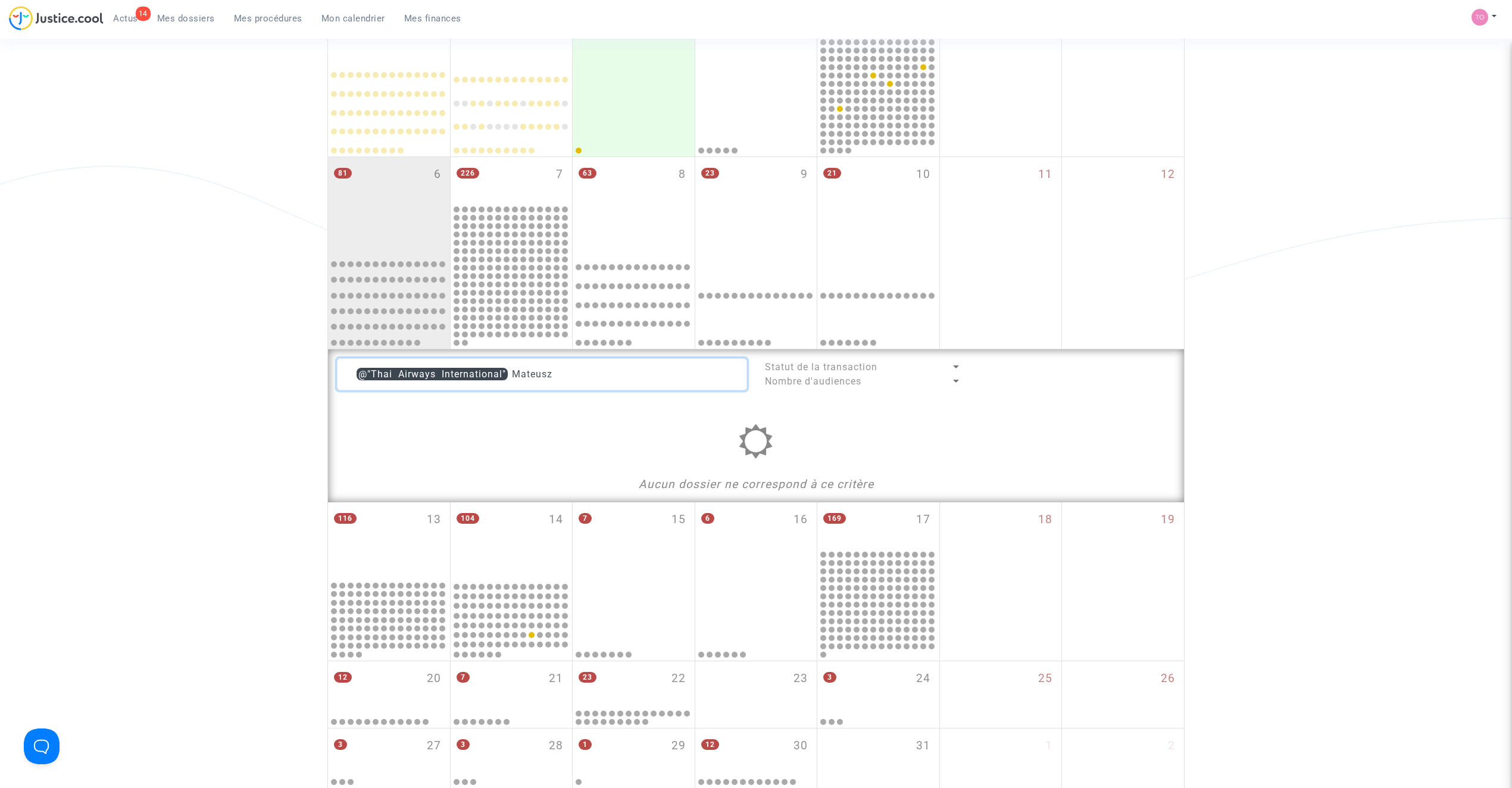
drag, startPoint x: 553, startPoint y: 370, endPoint x: 516, endPoint y: 374, distance: 37.2
click at [516, 374] on textarea at bounding box center [542, 374] width 410 height 32
paste textarea "Siham"
type textarea "@"Thai Airways International" Siham"
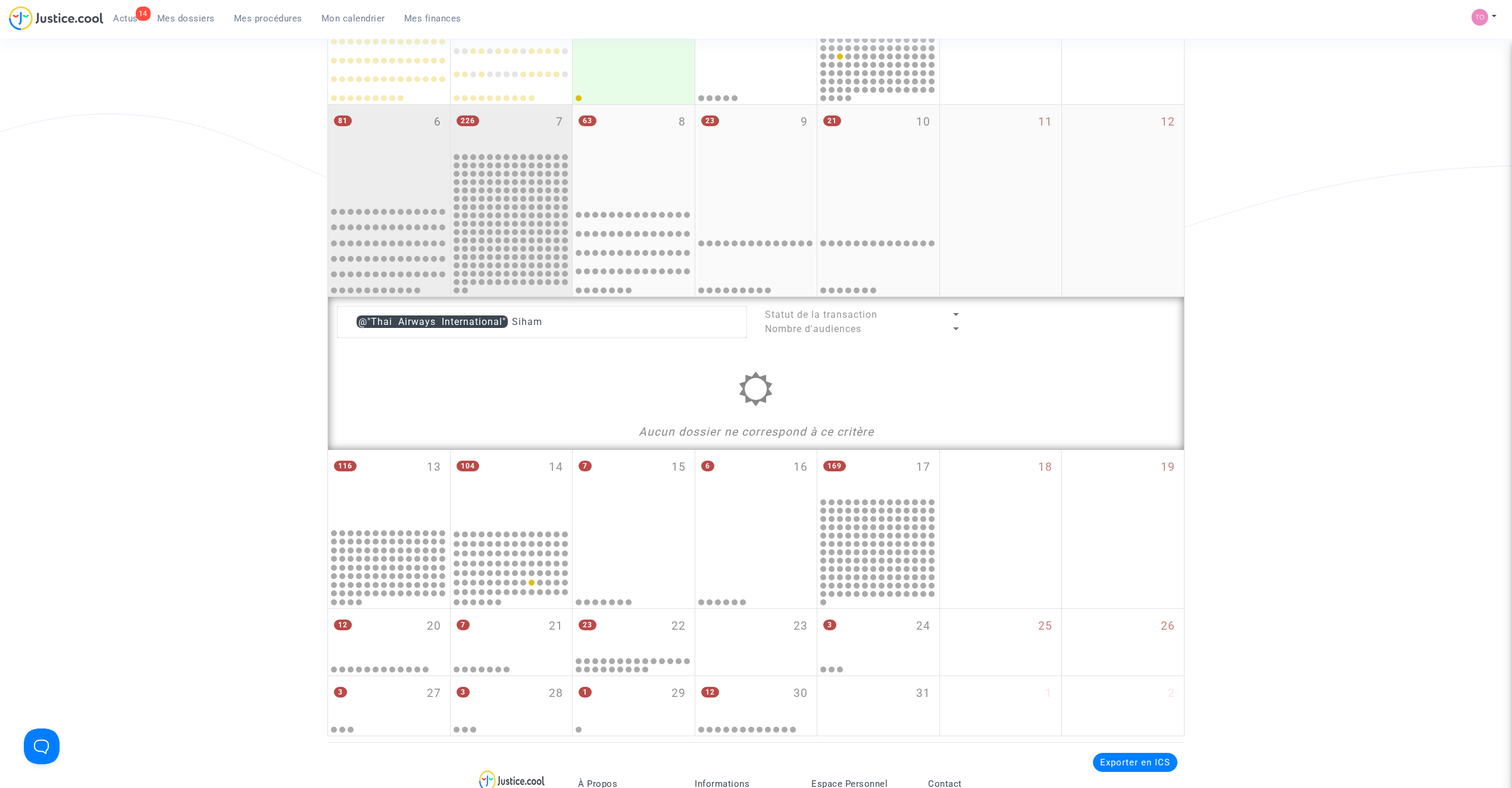
scroll to position [264, 0]
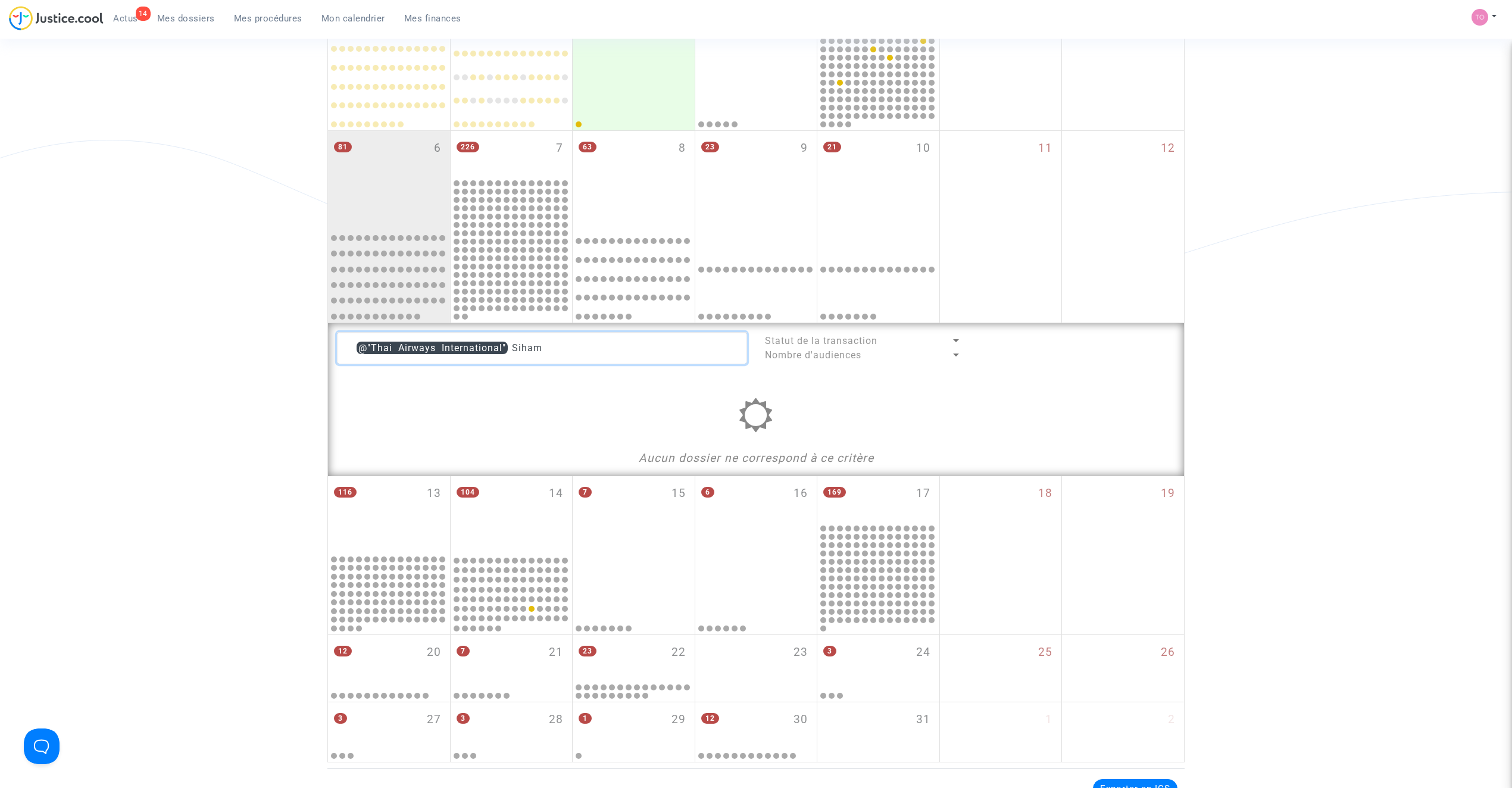
drag, startPoint x: 560, startPoint y: 344, endPoint x: 200, endPoint y: 343, distance: 360.0
click at [200, 343] on div "Date de clôture d'instruction Date de conciliation Date d'audience Date de juge…" at bounding box center [756, 283] width 1512 height 958
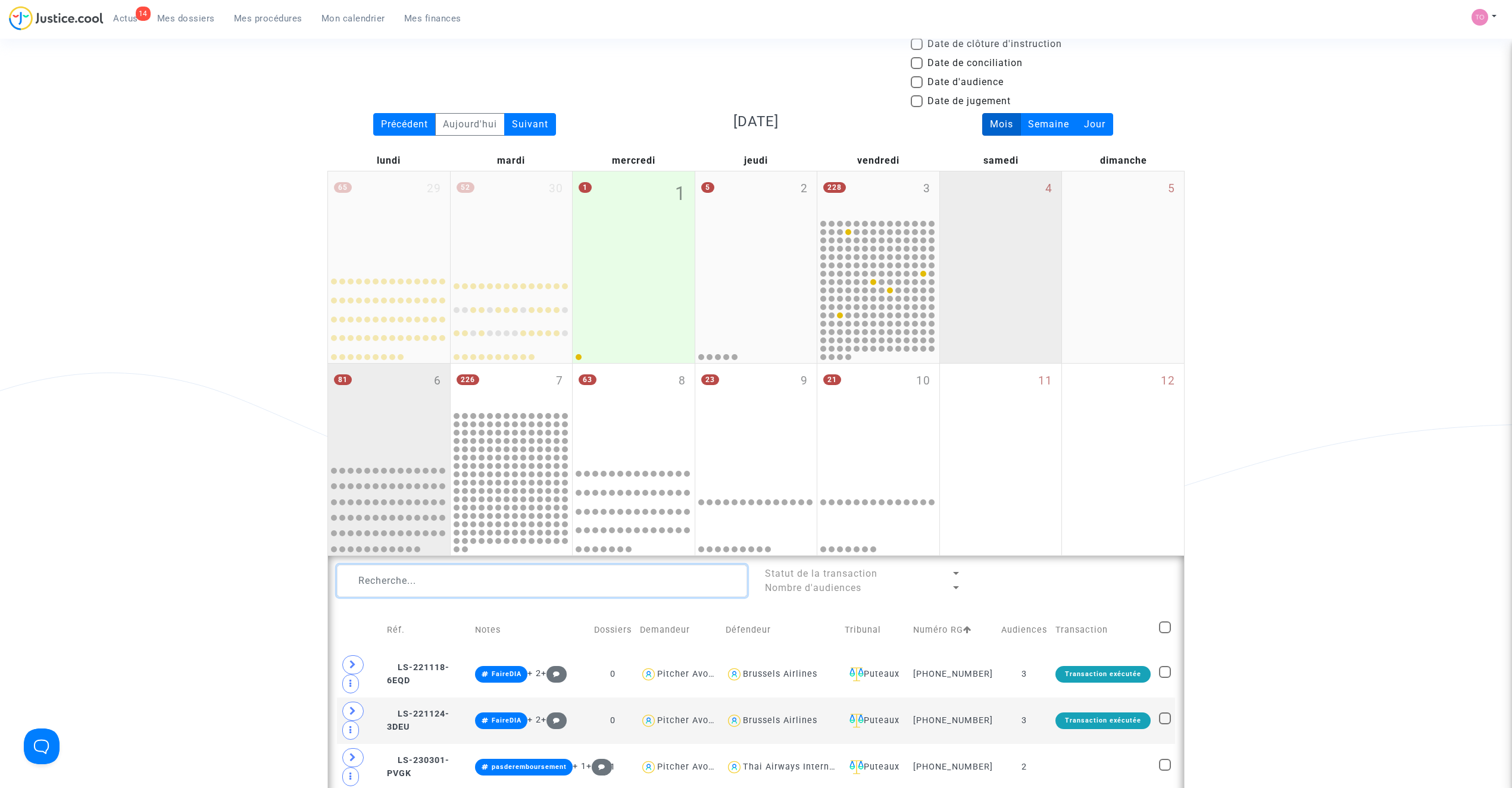
scroll to position [26, 0]
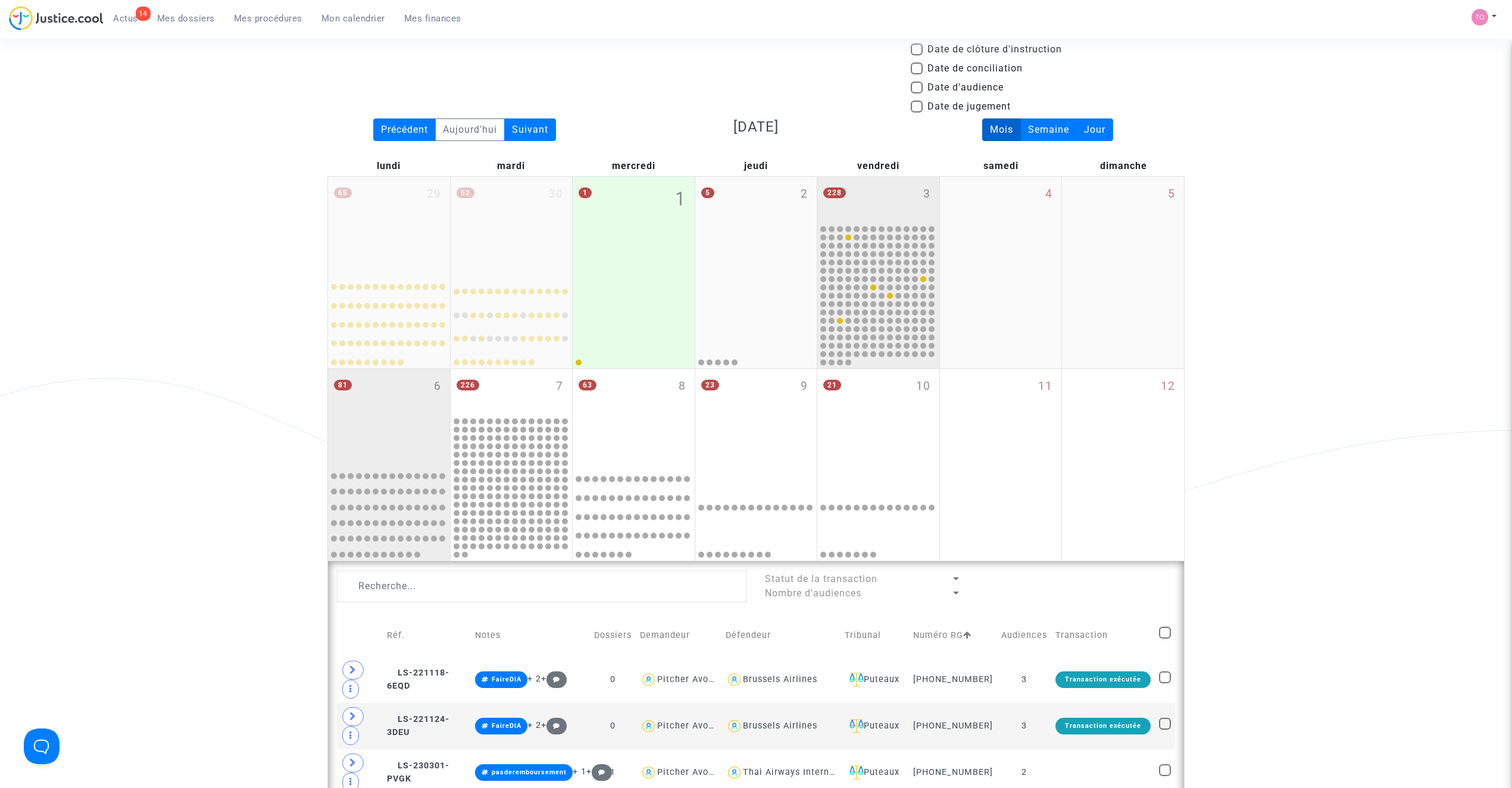
click at [876, 196] on div "228 3" at bounding box center [878, 200] width 122 height 46
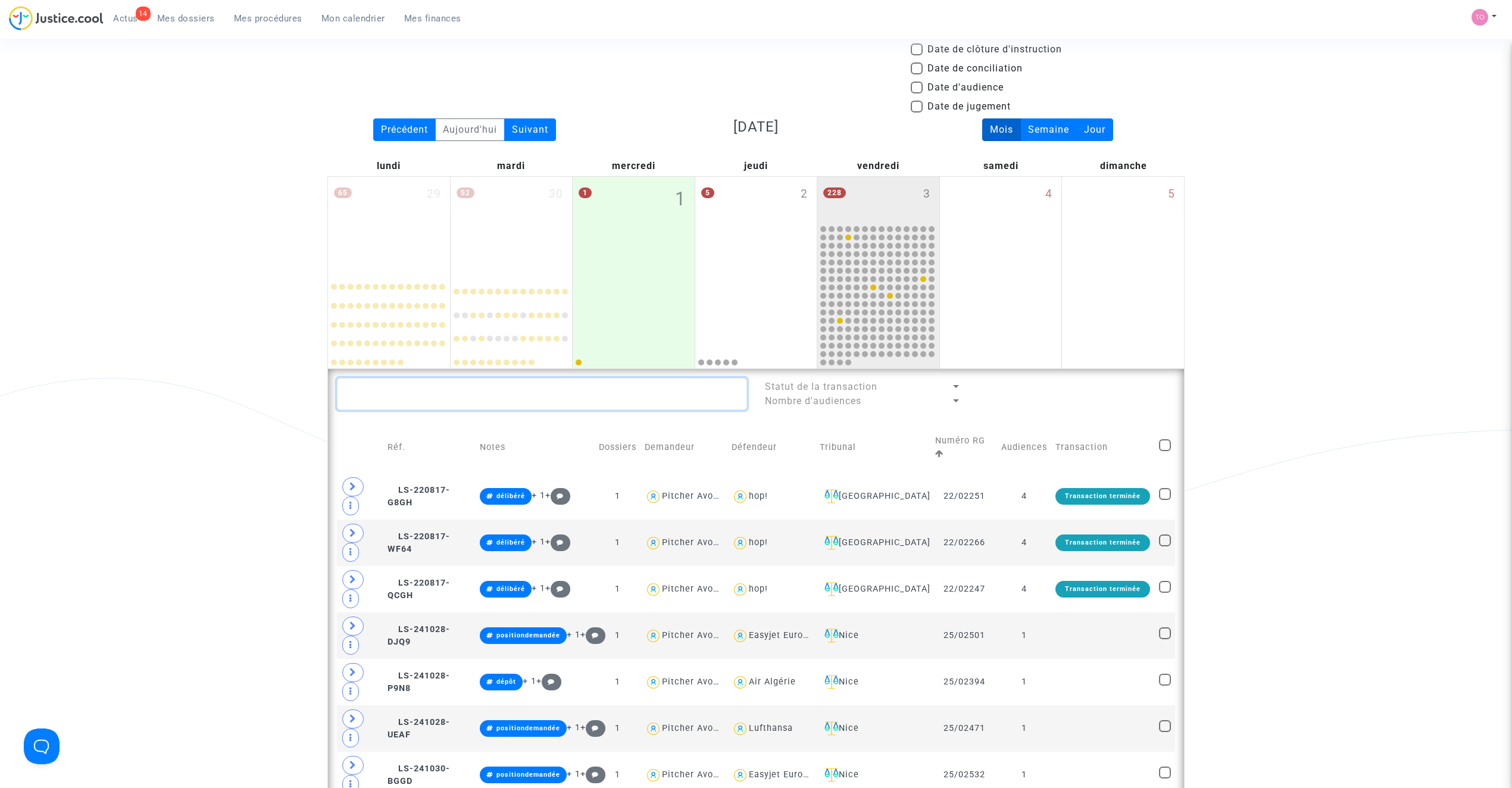
click at [377, 392] on textarea at bounding box center [542, 394] width 410 height 32
paste textarea "Siham"
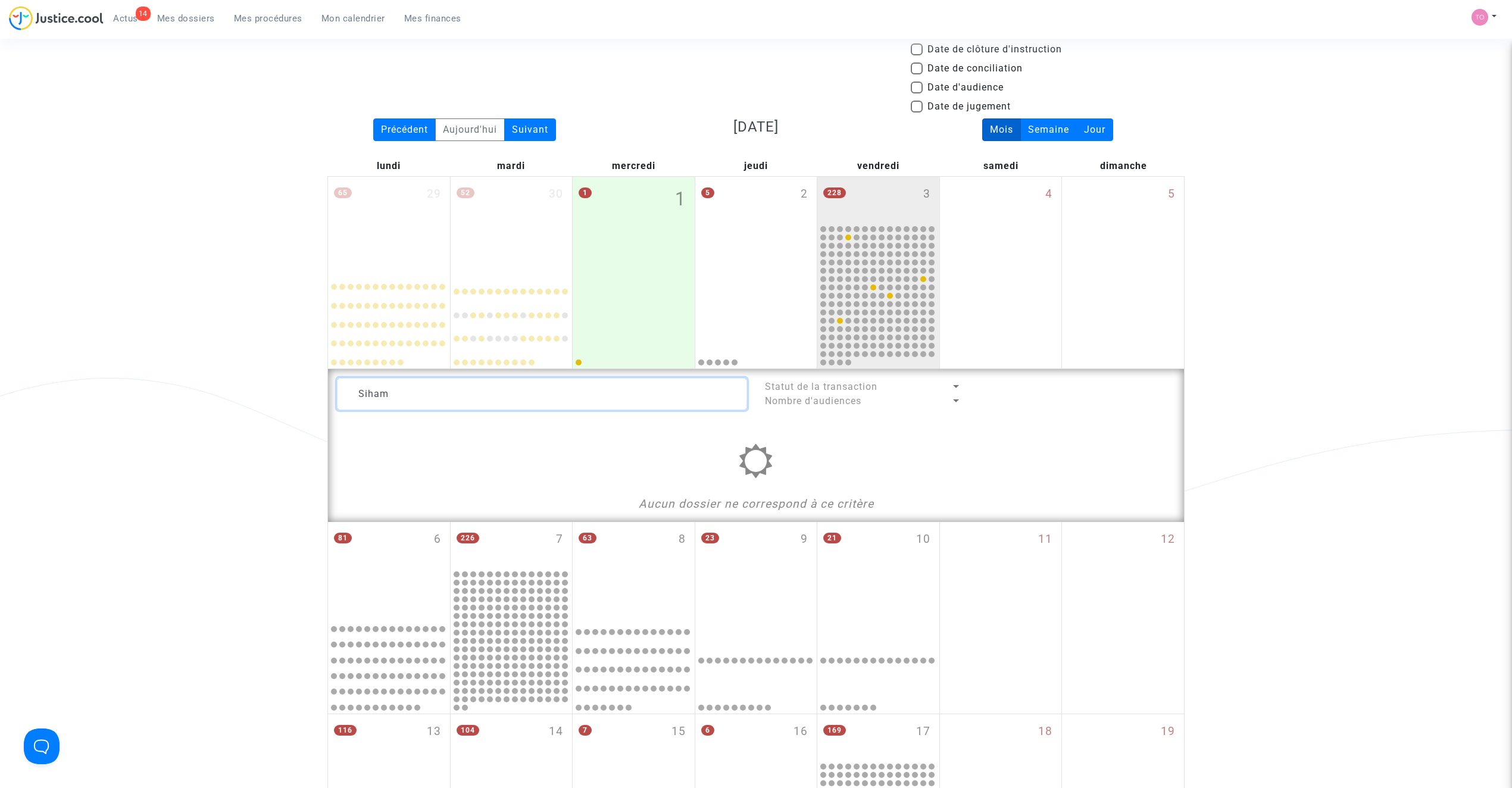
drag, startPoint x: 441, startPoint y: 382, endPoint x: 282, endPoint y: 377, distance: 159.1
click at [287, 378] on div "Date de clôture d'instruction Date de conciliation Date d'audience Date de juge…" at bounding box center [756, 521] width 1512 height 958
paste textarea "Mateusz"
drag, startPoint x: 418, startPoint y: 400, endPoint x: 238, endPoint y: 391, distance: 180.2
click at [238, 391] on div "Date de clôture d'instruction Date de conciliation Date d'audience Date de juge…" at bounding box center [756, 521] width 1512 height 958
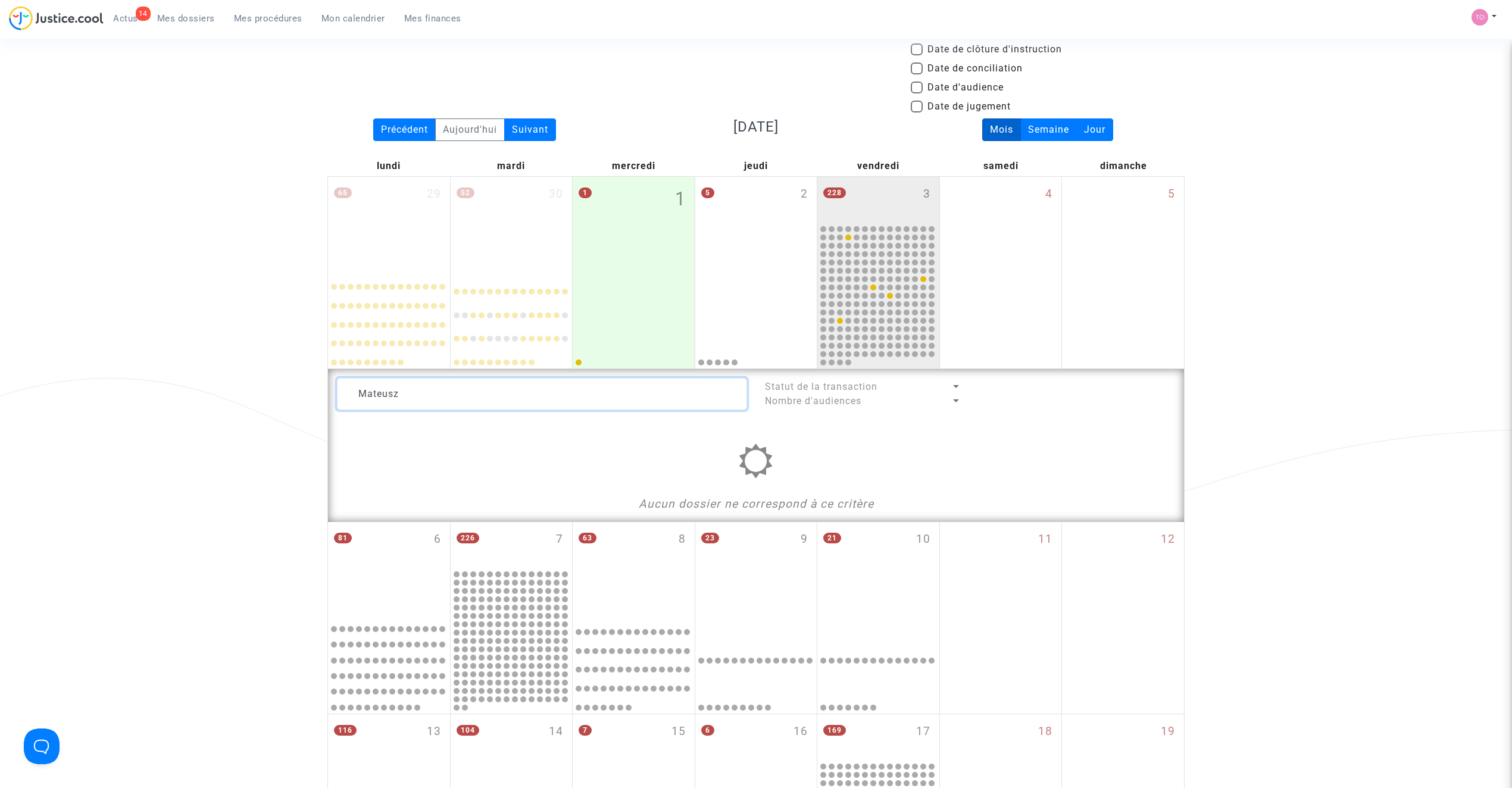
paste textarea "Neveu"
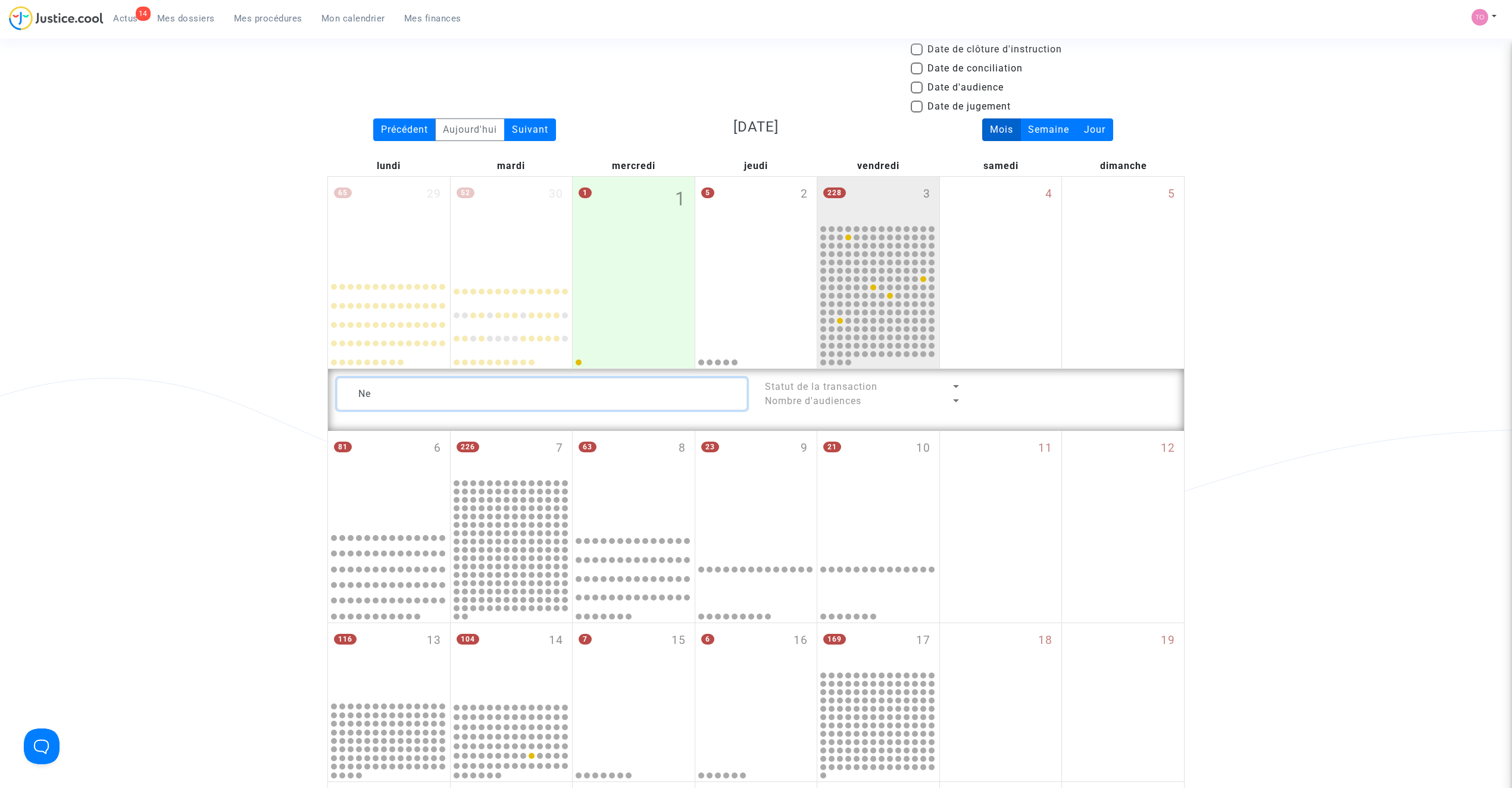
type textarea "N"
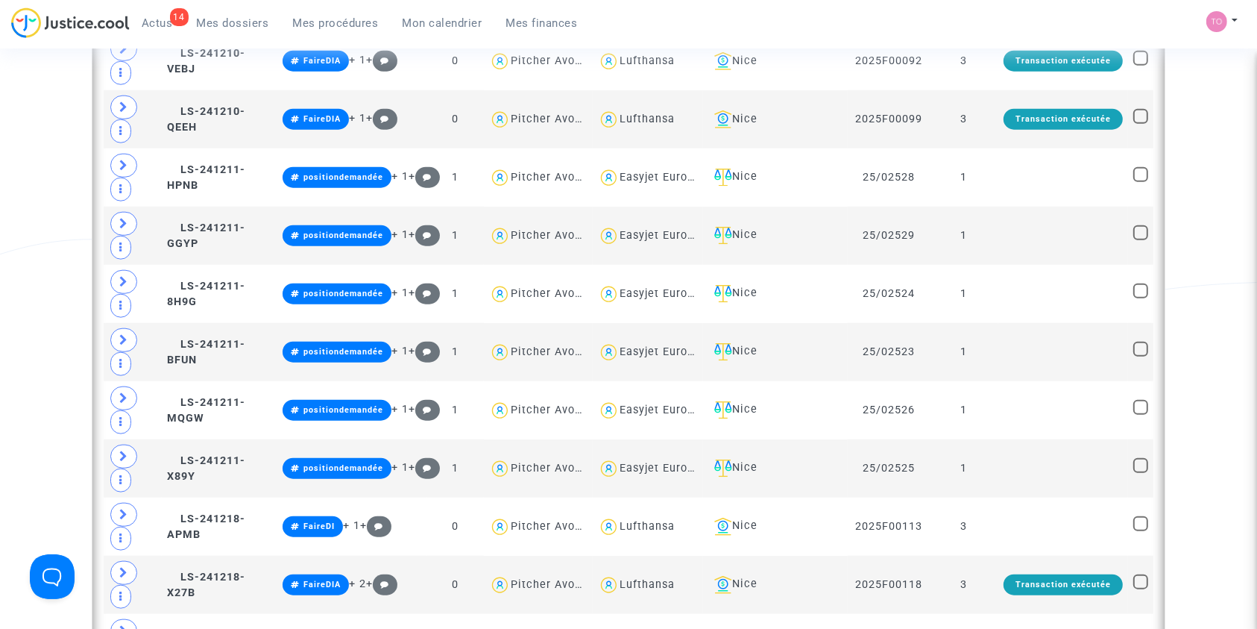
scroll to position [1955, 0]
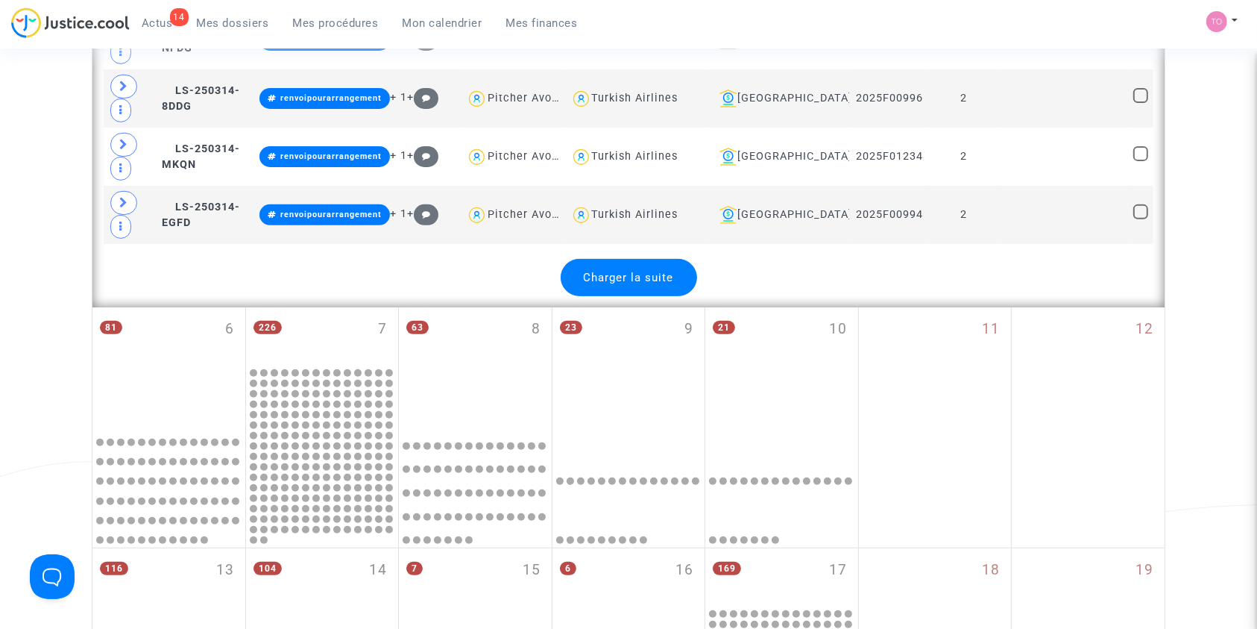
scroll to position [6196, 0]
click at [629, 271] on span "Charger la suite" at bounding box center [629, 277] width 90 height 13
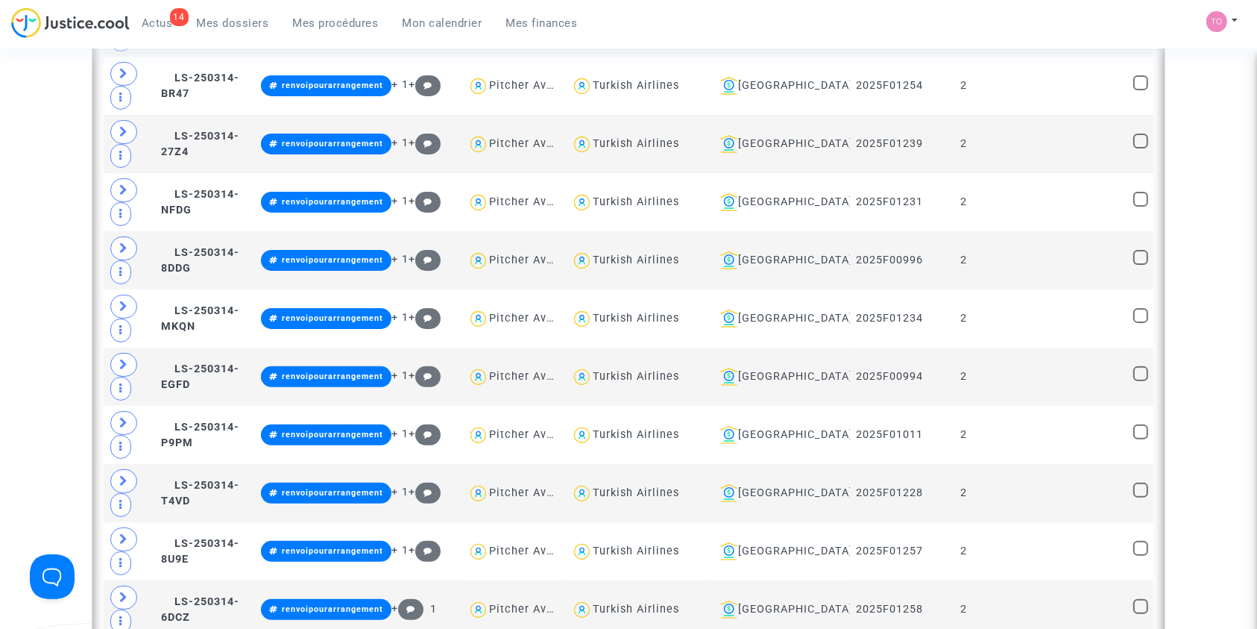
scroll to position [6030, 0]
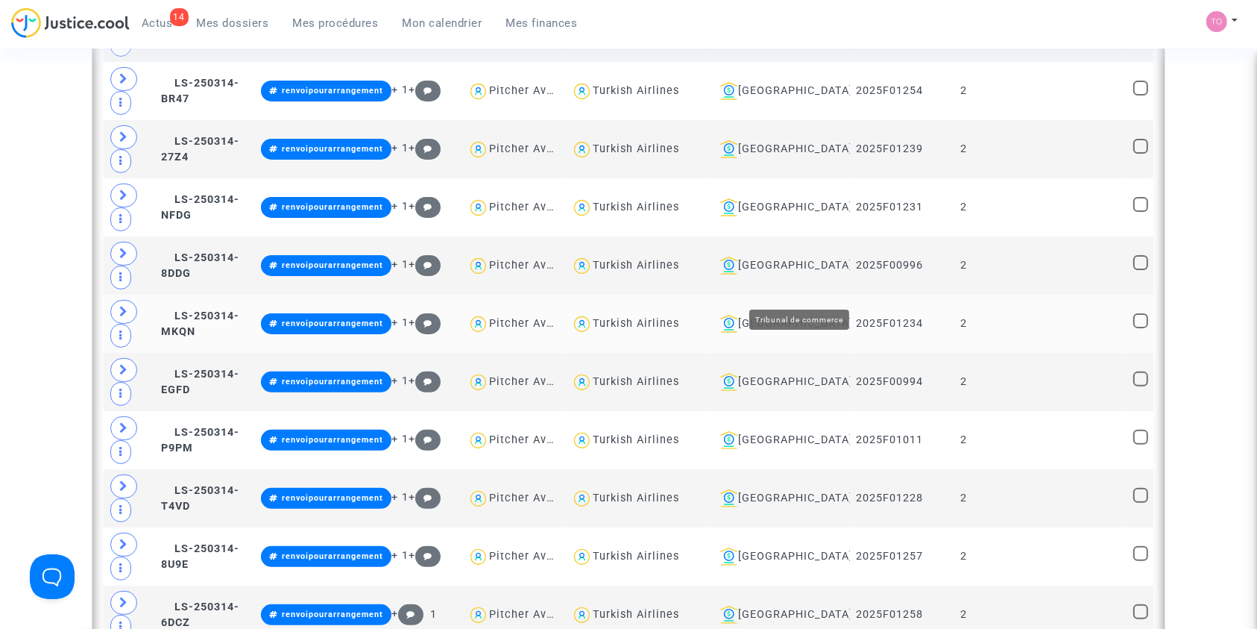
click at [819, 315] on div "[GEOGRAPHIC_DATA]" at bounding box center [779, 324] width 130 height 18
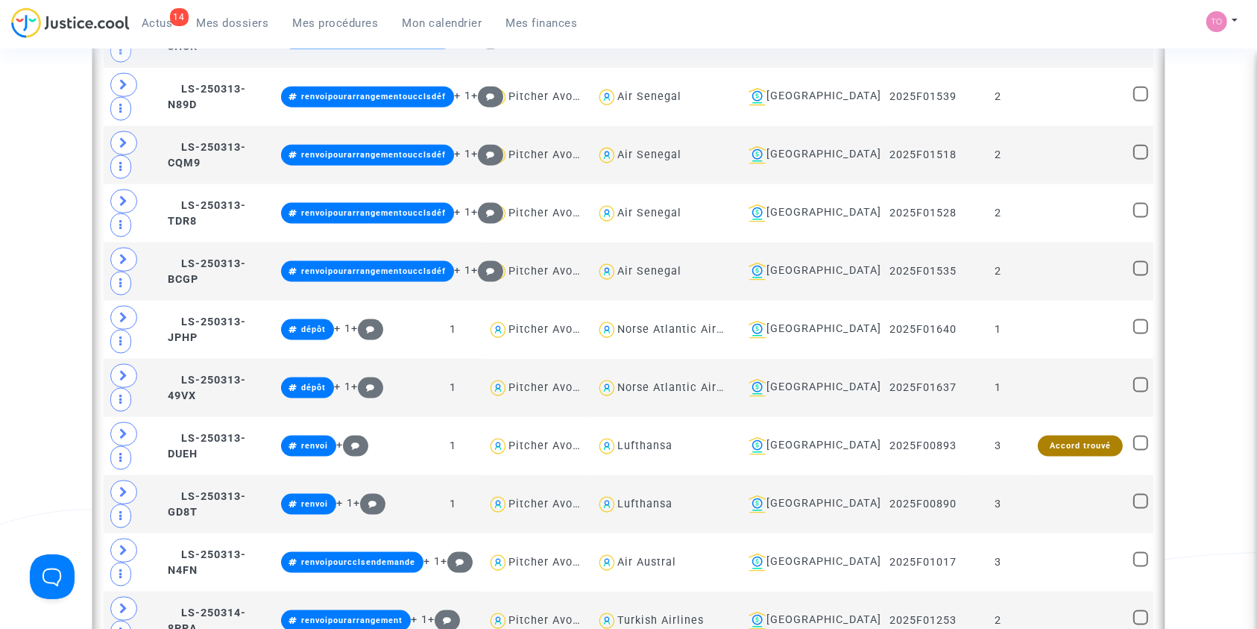
scroll to position [1955, 0]
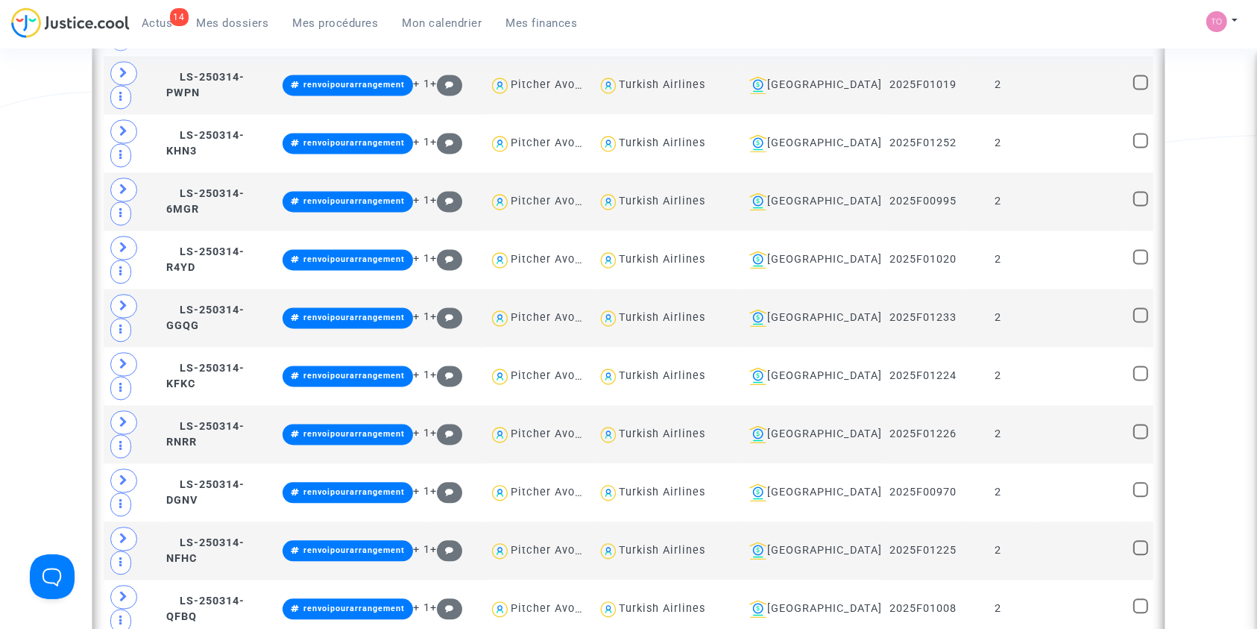
scroll to position [3114, 0]
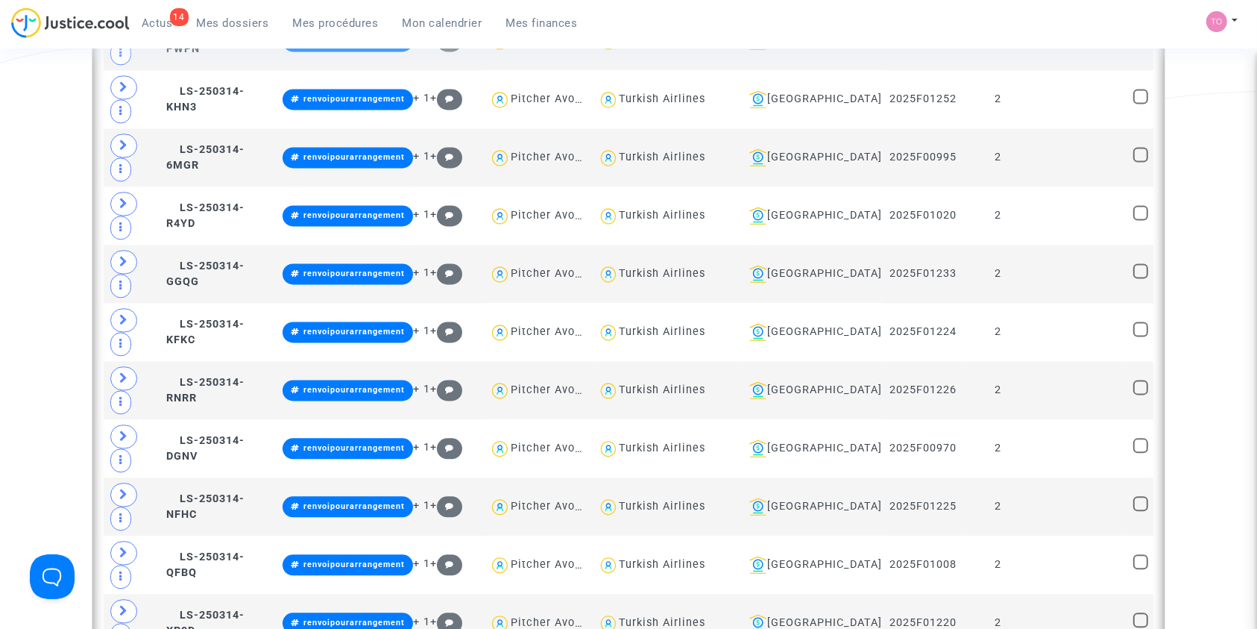
type textarea "@"Air Algérie""
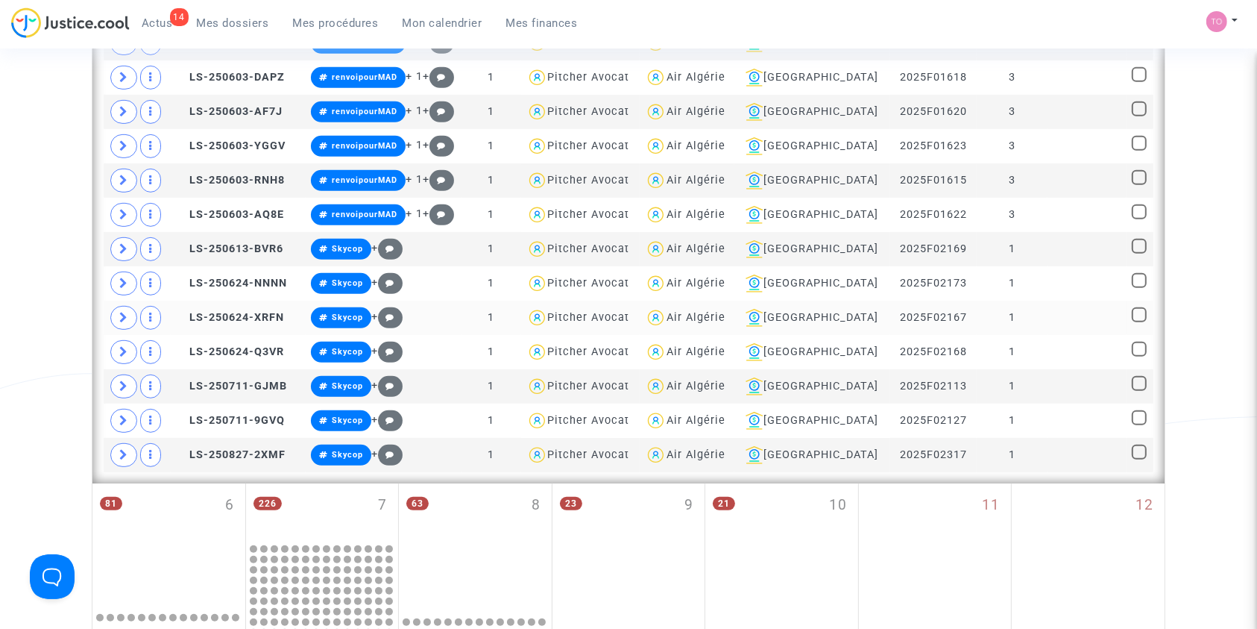
scroll to position [642, 0]
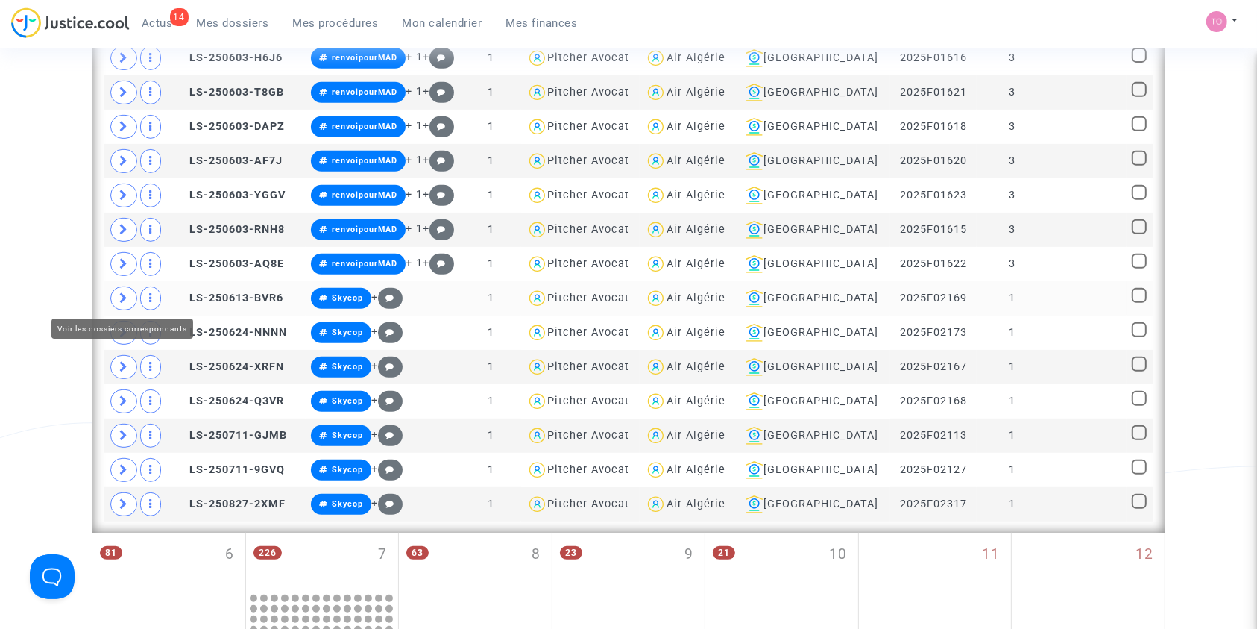
click at [116, 289] on span at bounding box center [123, 298] width 27 height 24
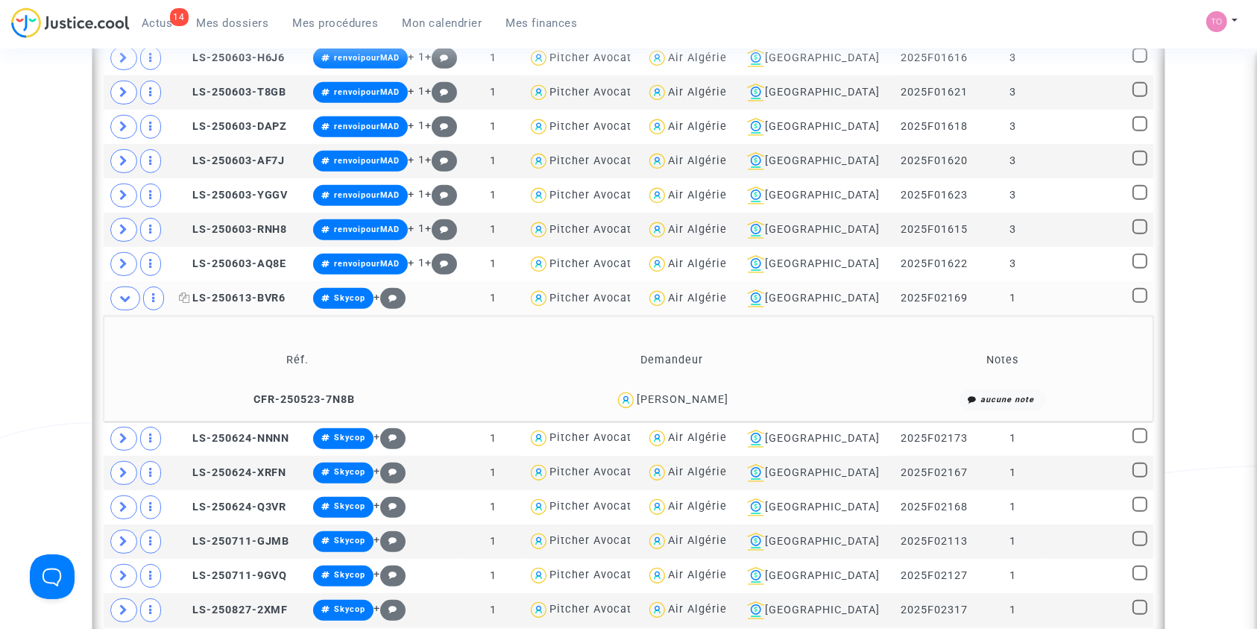
click at [189, 293] on icon at bounding box center [184, 297] width 11 height 10
drag, startPoint x: 735, startPoint y: 395, endPoint x: 643, endPoint y: 400, distance: 91.9
click at [643, 400] on div "MAISSA LARABI" at bounding box center [672, 400] width 362 height 22
copy div "MAISSA LARABI"
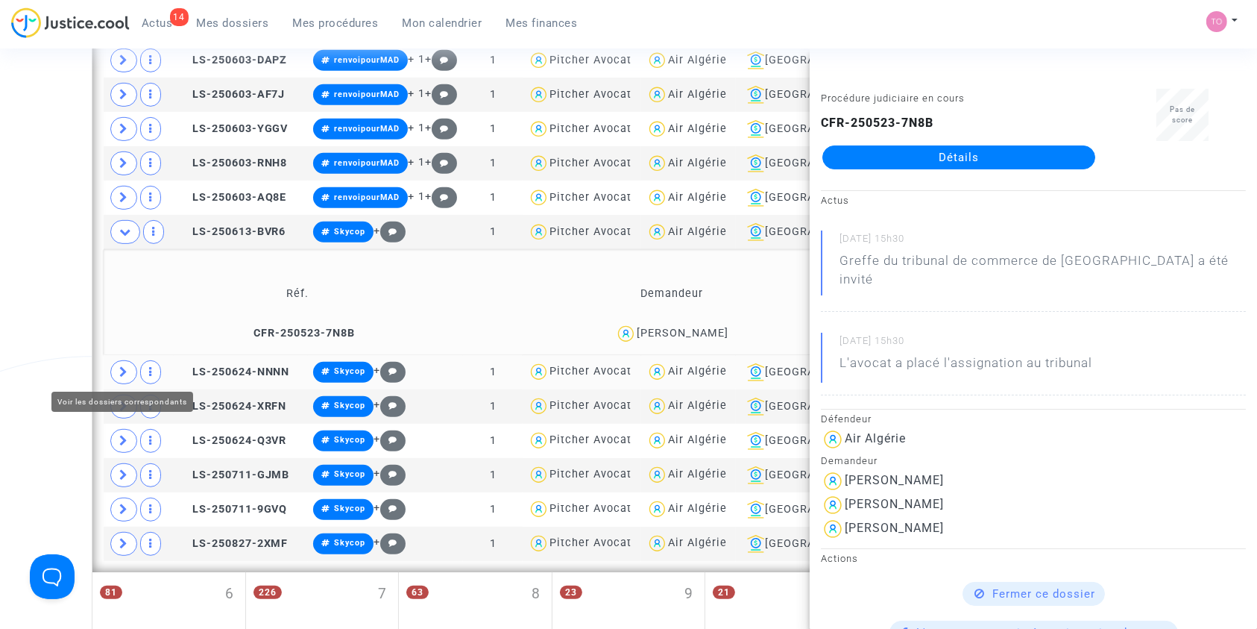
drag, startPoint x: 117, startPoint y: 373, endPoint x: 37, endPoint y: 356, distance: 81.6
click at [117, 373] on span at bounding box center [123, 372] width 27 height 24
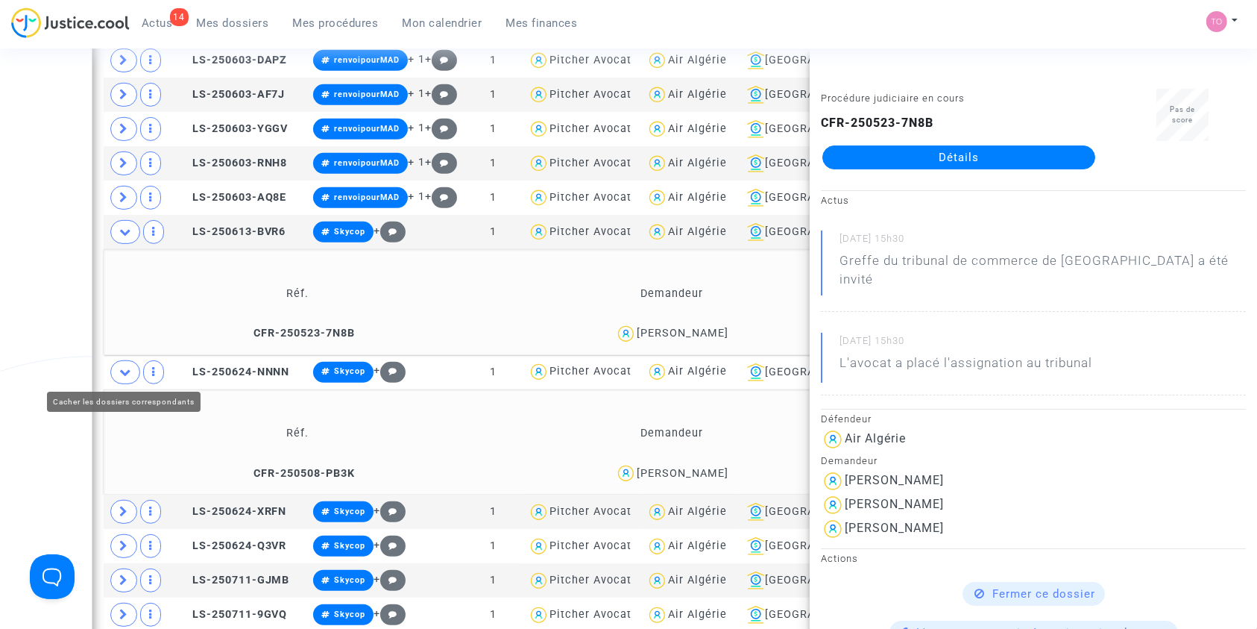
click at [37, 356] on div "Date de clôture d'instruction Date de conciliation Date d'audience Date de juge…" at bounding box center [628, 326] width 1257 height 1899
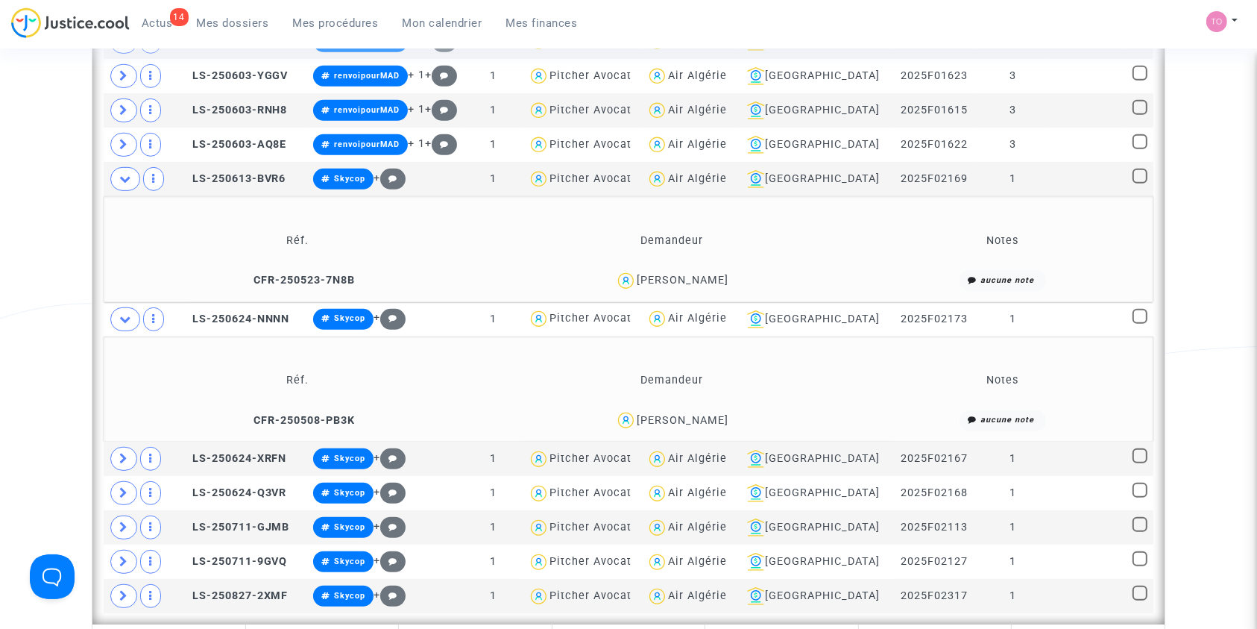
scroll to position [775, 0]
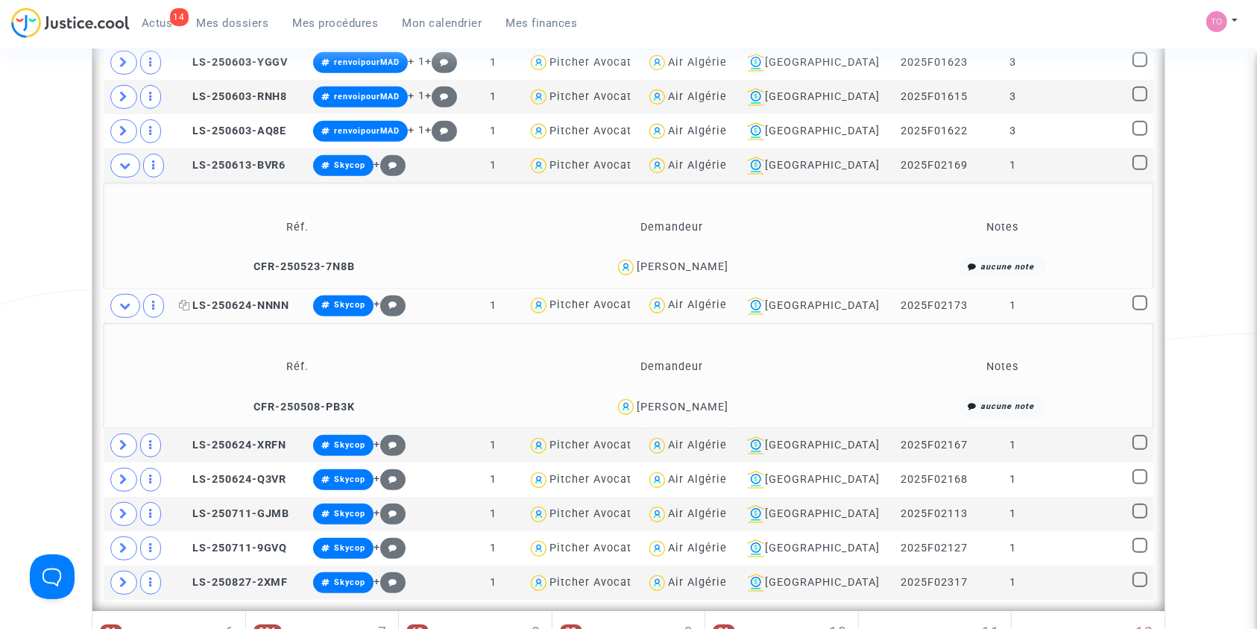
click at [190, 301] on icon at bounding box center [184, 305] width 11 height 10
drag, startPoint x: 749, startPoint y: 400, endPoint x: 639, endPoint y: 409, distance: 110.0
click at [639, 409] on div "BELLAL SALIMA" at bounding box center [672, 407] width 362 height 22
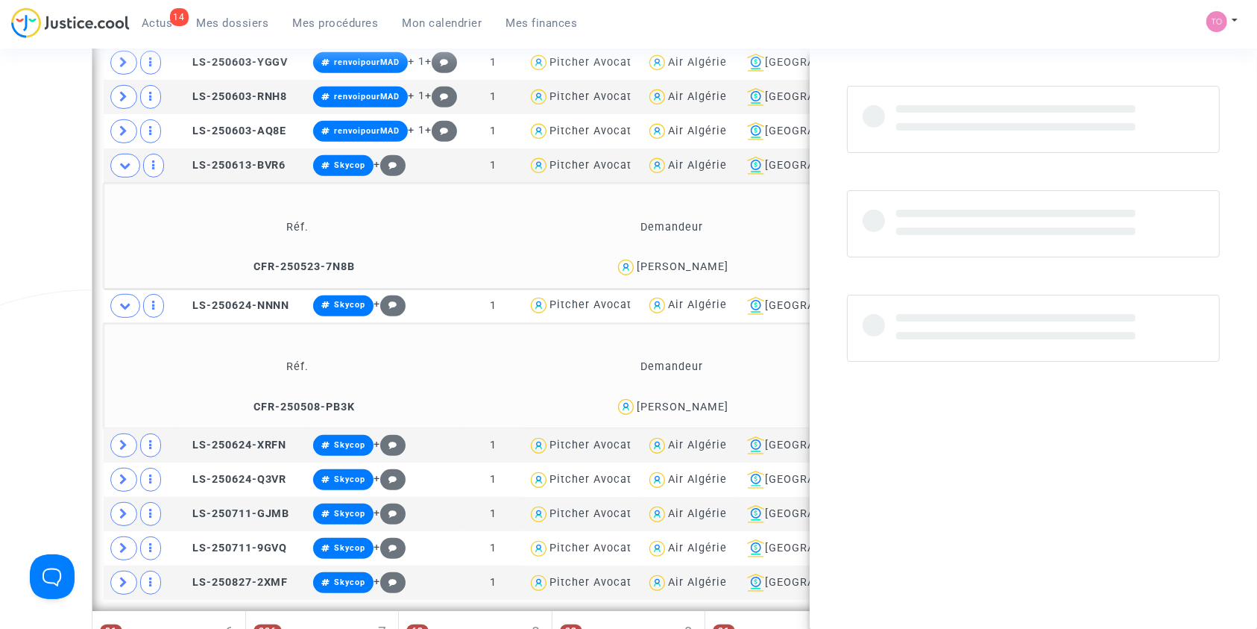
copy div "BELLAL SALIMA"
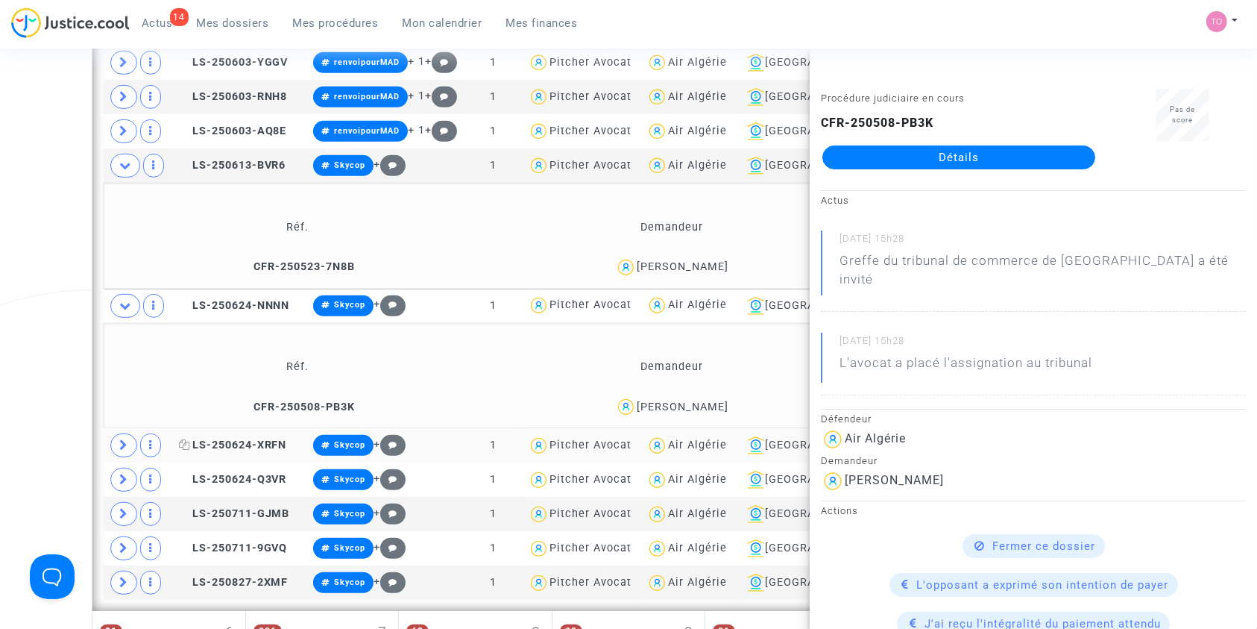
click at [189, 441] on icon at bounding box center [184, 444] width 11 height 10
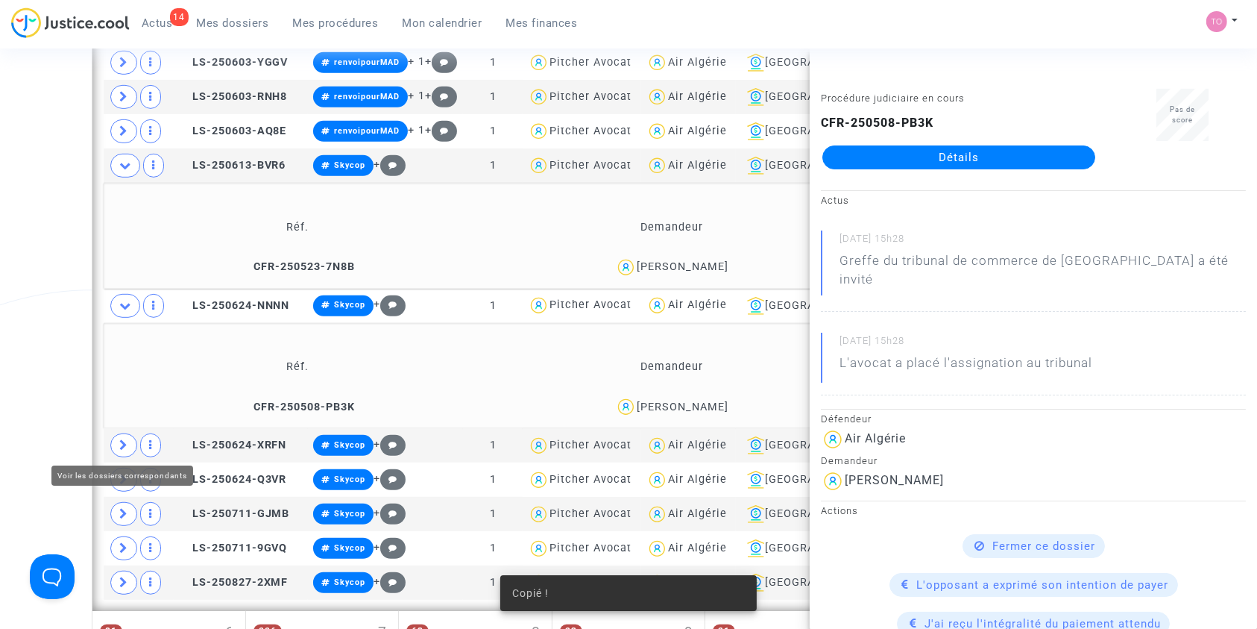
drag, startPoint x: 120, startPoint y: 438, endPoint x: 125, endPoint y: 373, distance: 65.8
click at [121, 439] on icon at bounding box center [123, 444] width 9 height 11
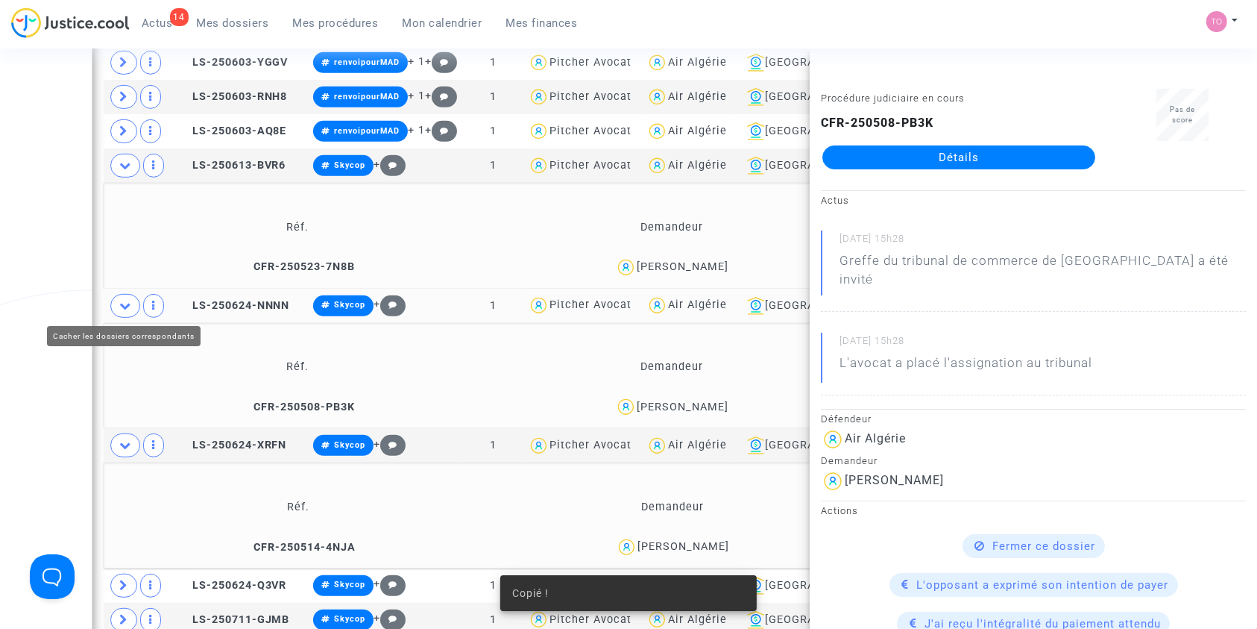
click at [123, 304] on icon at bounding box center [125, 305] width 12 height 11
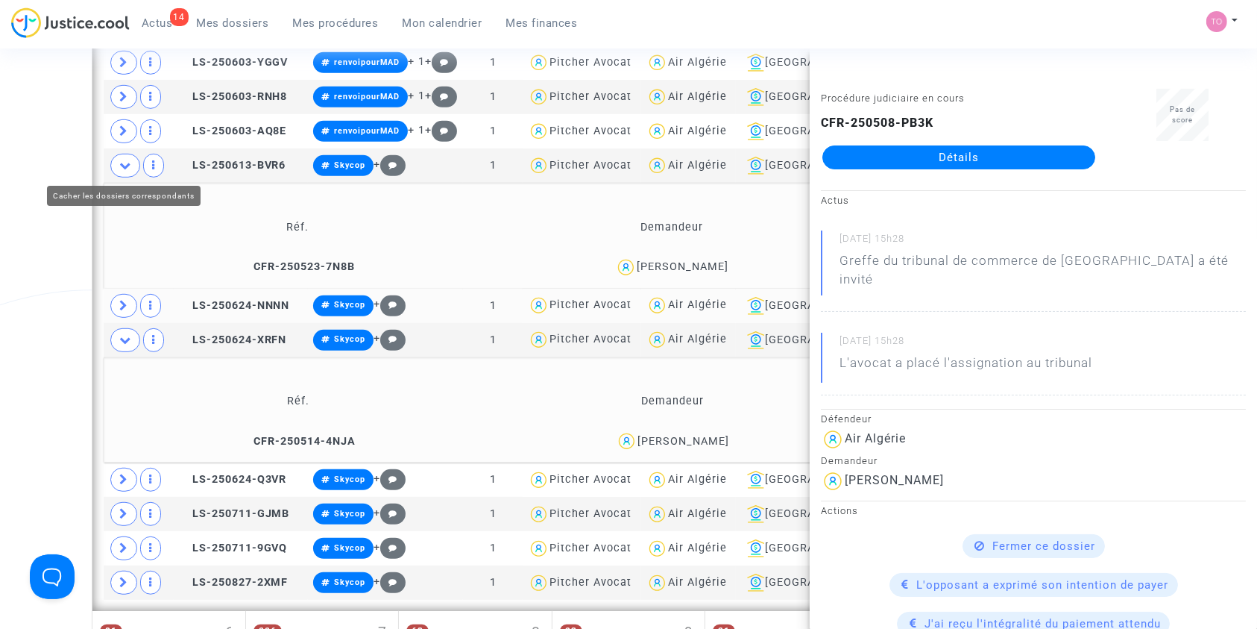
click at [124, 170] on span at bounding box center [125, 166] width 30 height 24
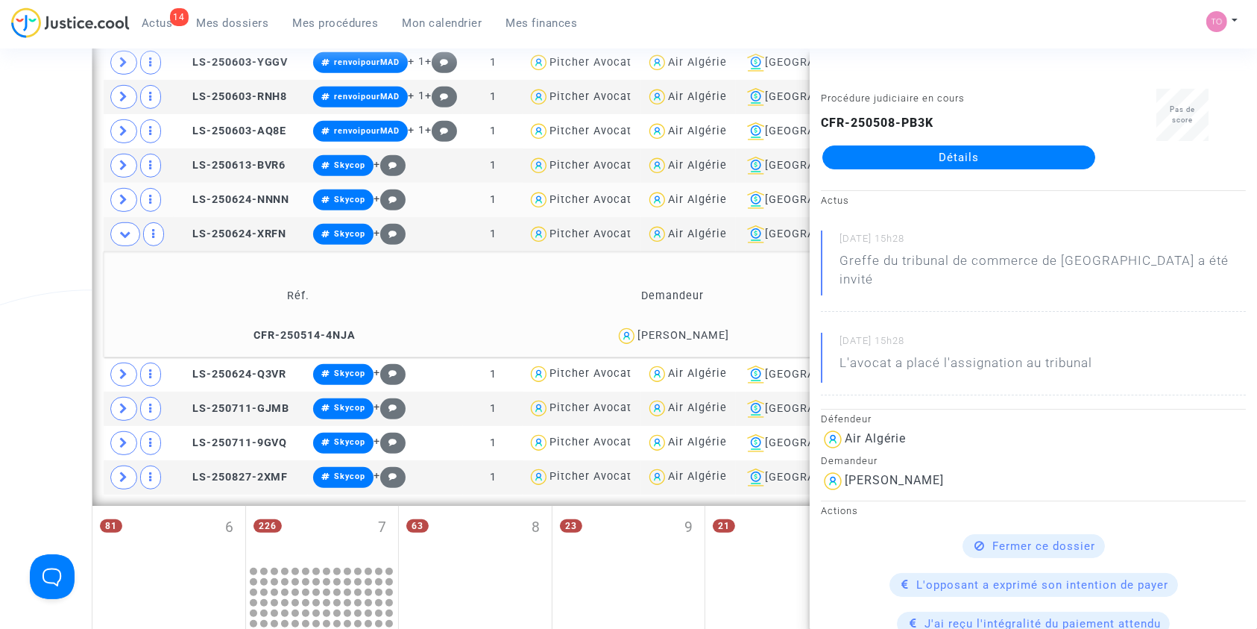
drag, startPoint x: 745, startPoint y: 330, endPoint x: 622, endPoint y: 333, distance: 123.1
click at [622, 333] on div "Abdeldjalil Yahiaoui" at bounding box center [672, 336] width 361 height 22
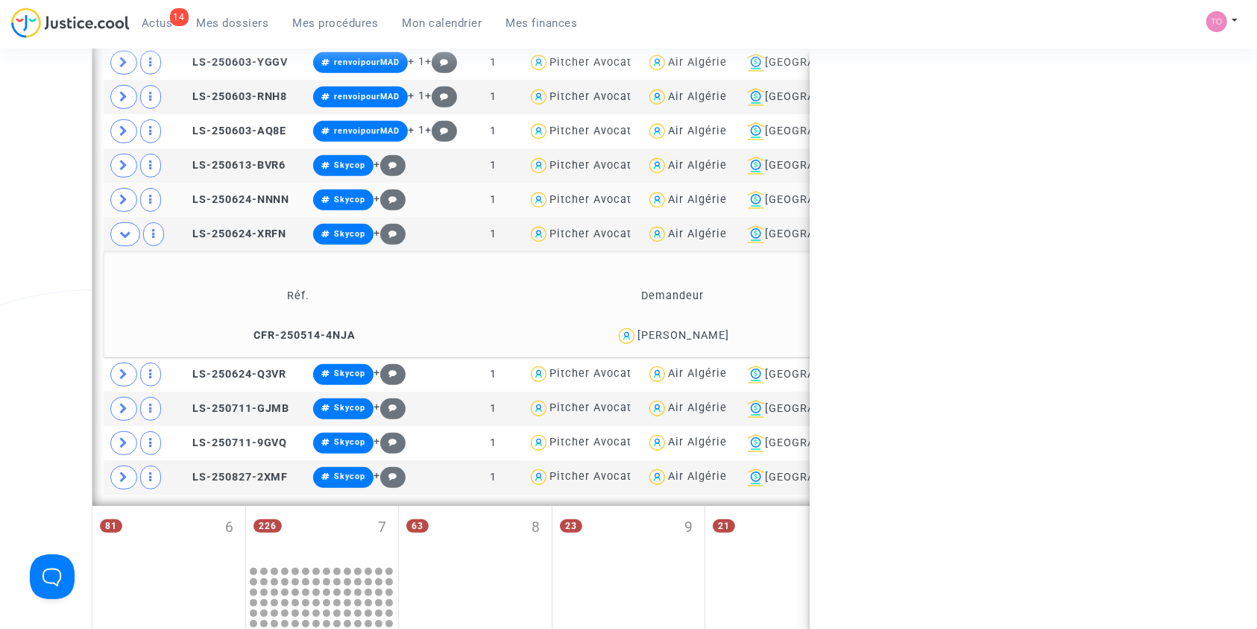
copy div "Abdeldjalil Yahiaoui"
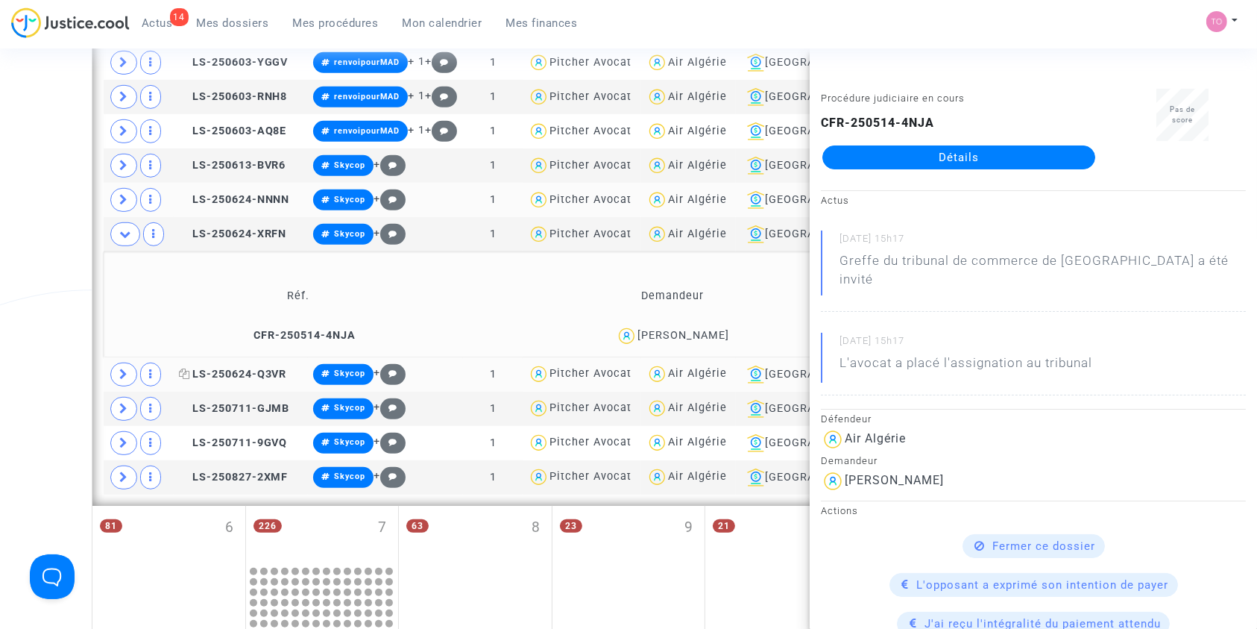
click at [190, 373] on icon at bounding box center [184, 373] width 11 height 10
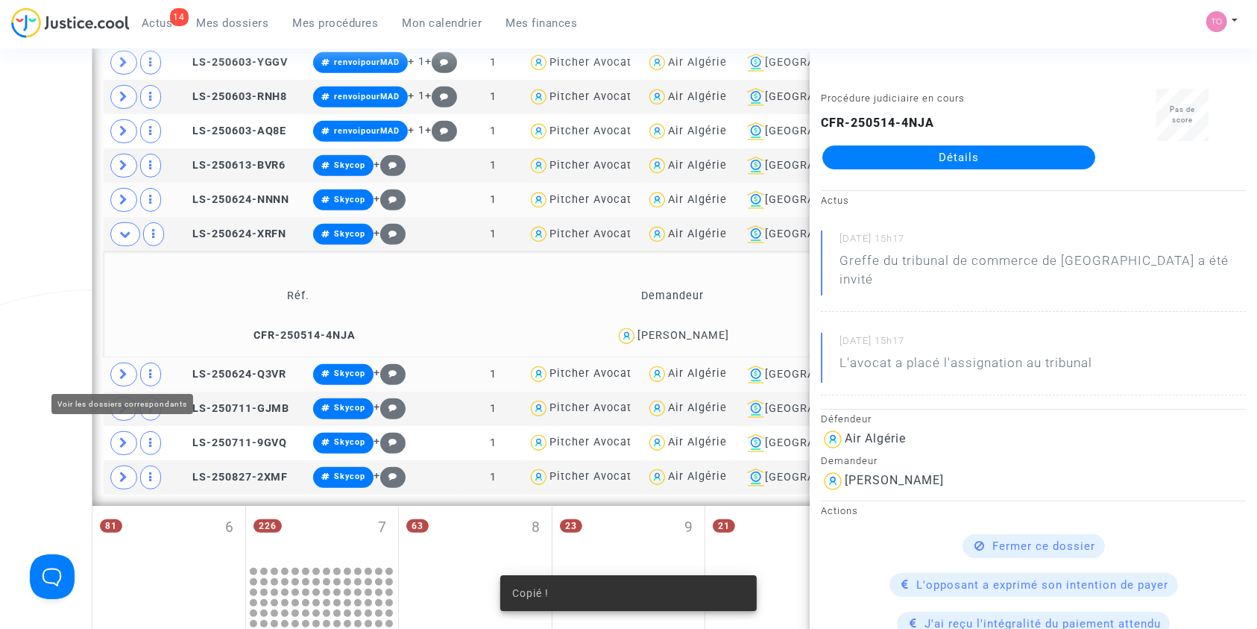
click at [125, 368] on icon at bounding box center [123, 373] width 9 height 11
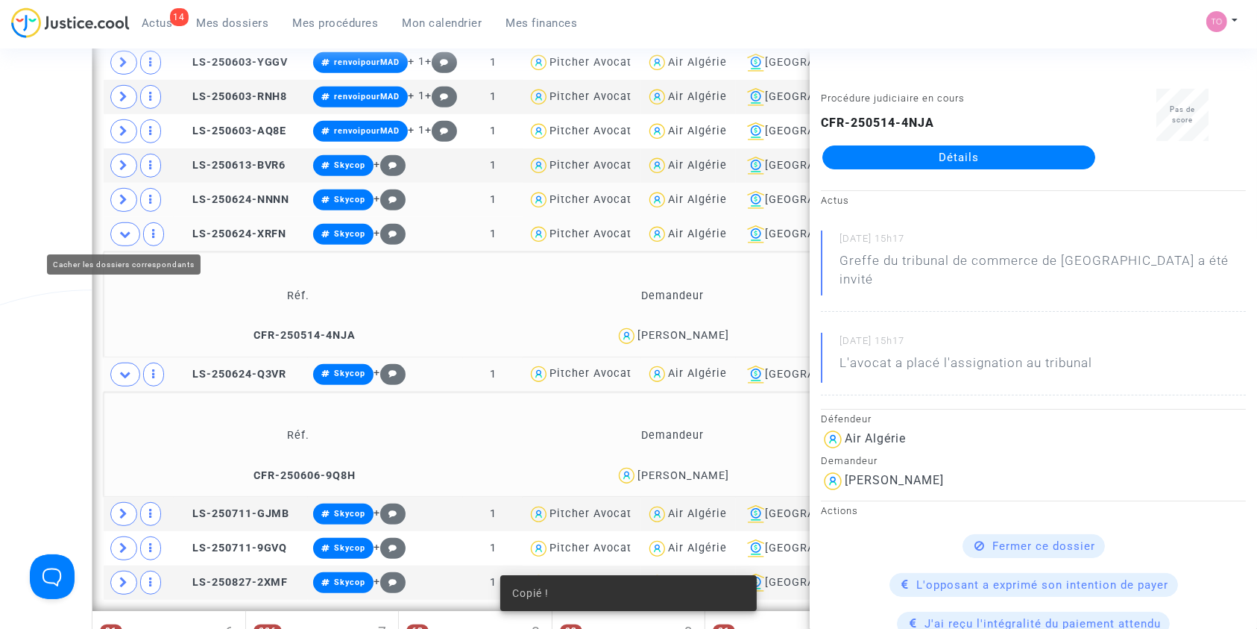
click at [121, 234] on icon at bounding box center [125, 233] width 12 height 11
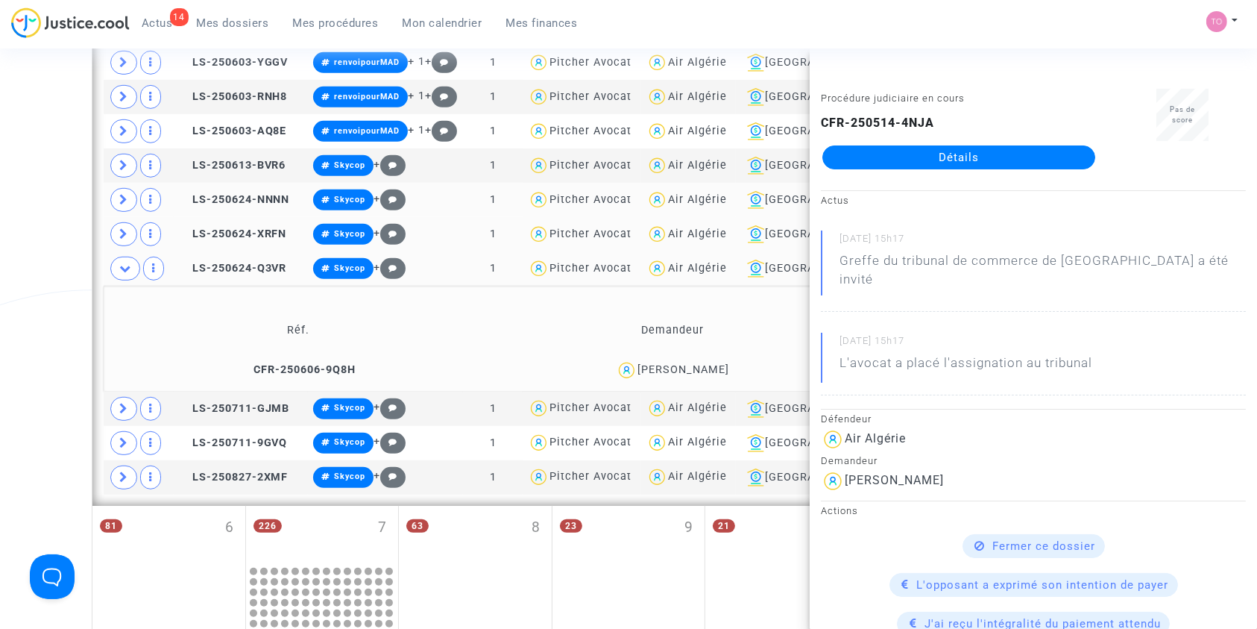
drag, startPoint x: 738, startPoint y: 368, endPoint x: 637, endPoint y: 371, distance: 100.7
click at [637, 371] on div "Samy Ait Ouadda" at bounding box center [672, 370] width 361 height 22
copy div "Samy Ait Ouadda"
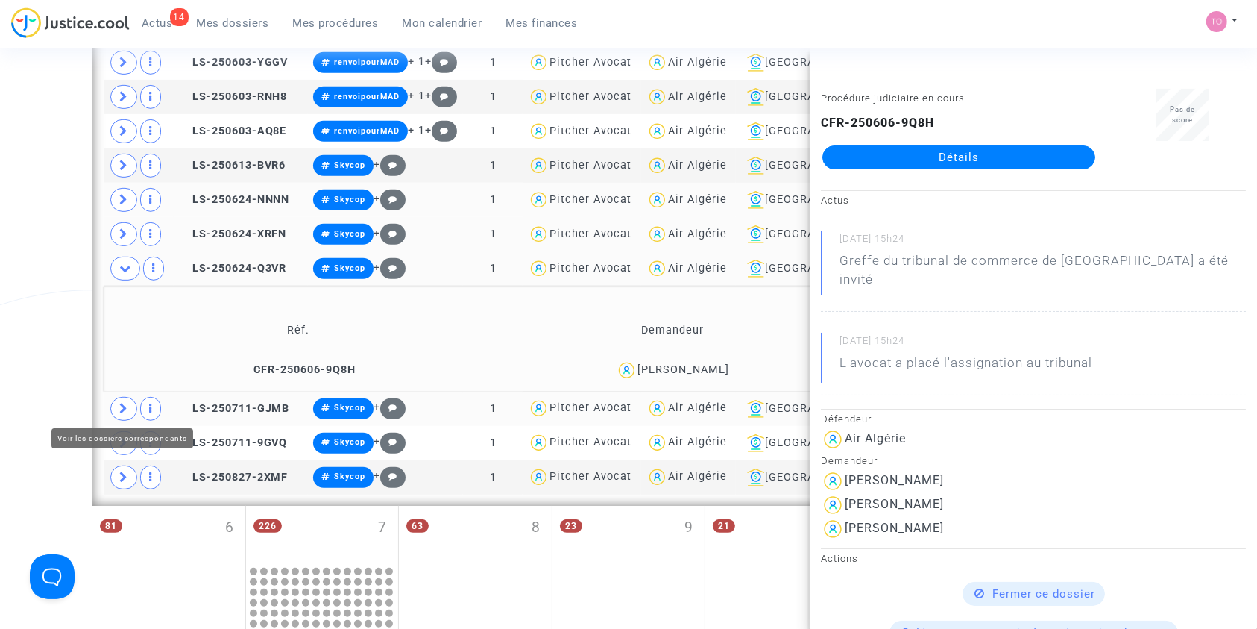
click at [121, 397] on span at bounding box center [123, 409] width 27 height 24
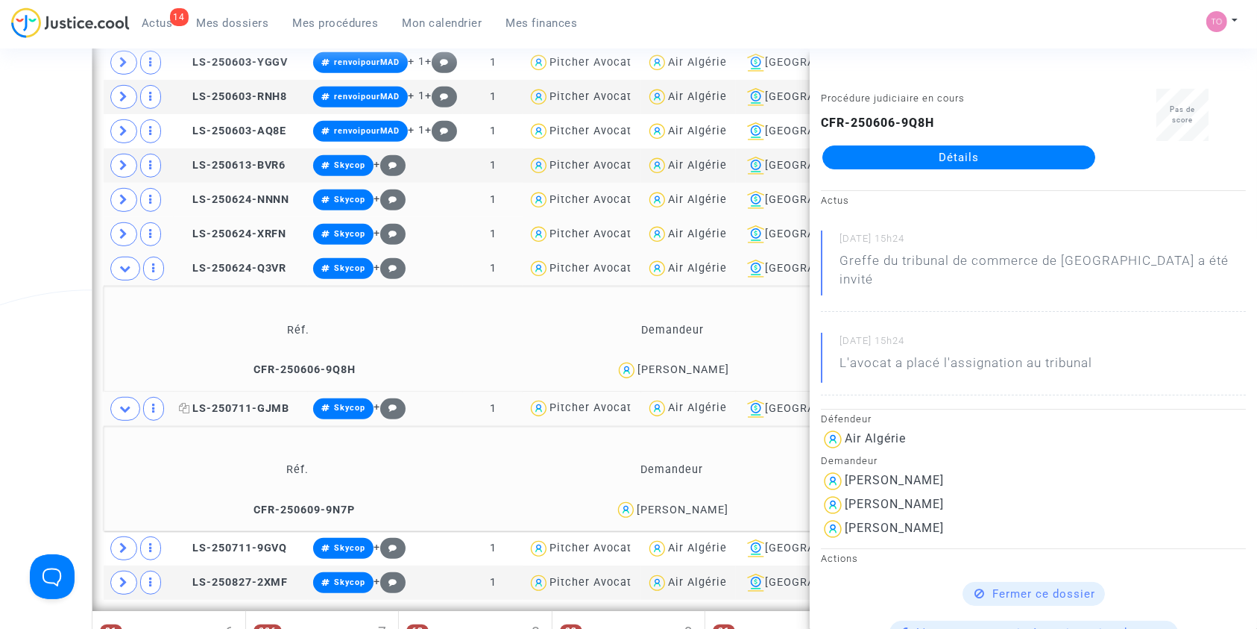
click at [186, 407] on icon at bounding box center [184, 408] width 11 height 10
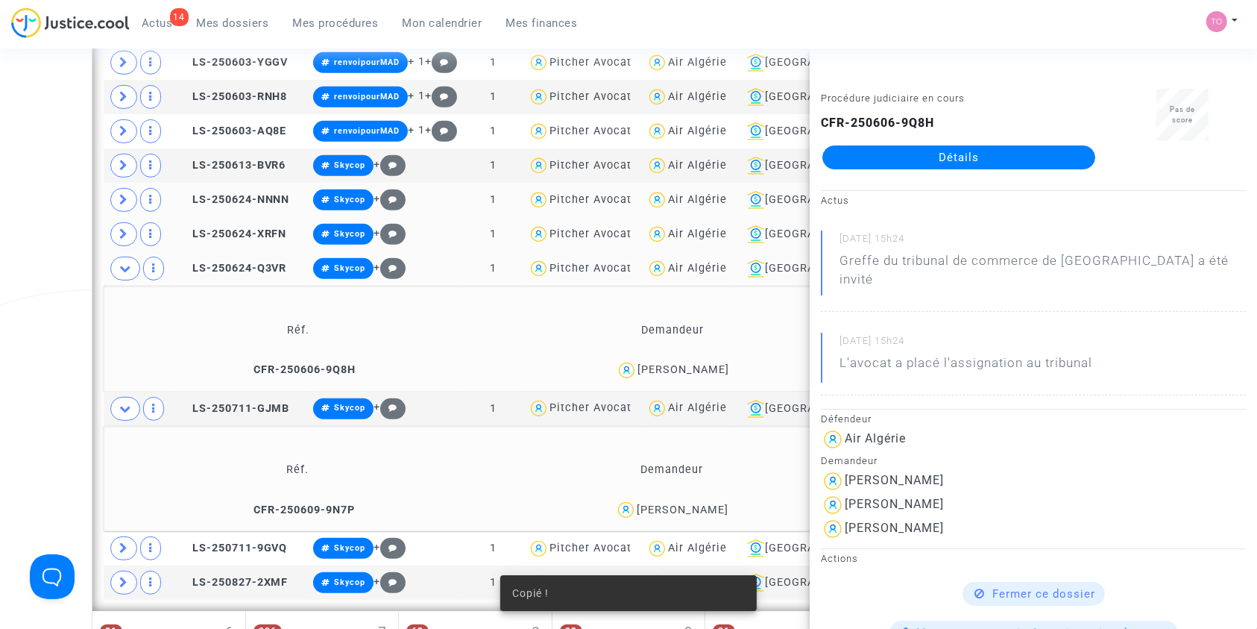
click at [125, 265] on icon at bounding box center [125, 267] width 12 height 11
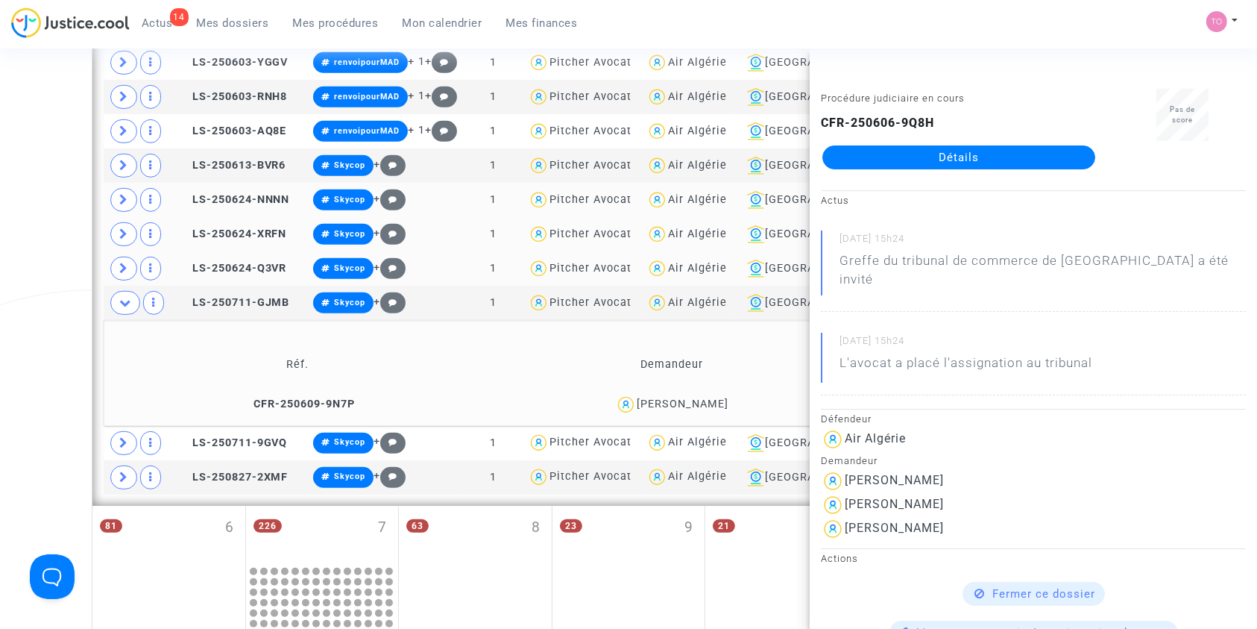
drag, startPoint x: 714, startPoint y: 403, endPoint x: 642, endPoint y: 404, distance: 71.6
click at [642, 404] on div "Mohamed Mehri" at bounding box center [672, 405] width 362 height 22
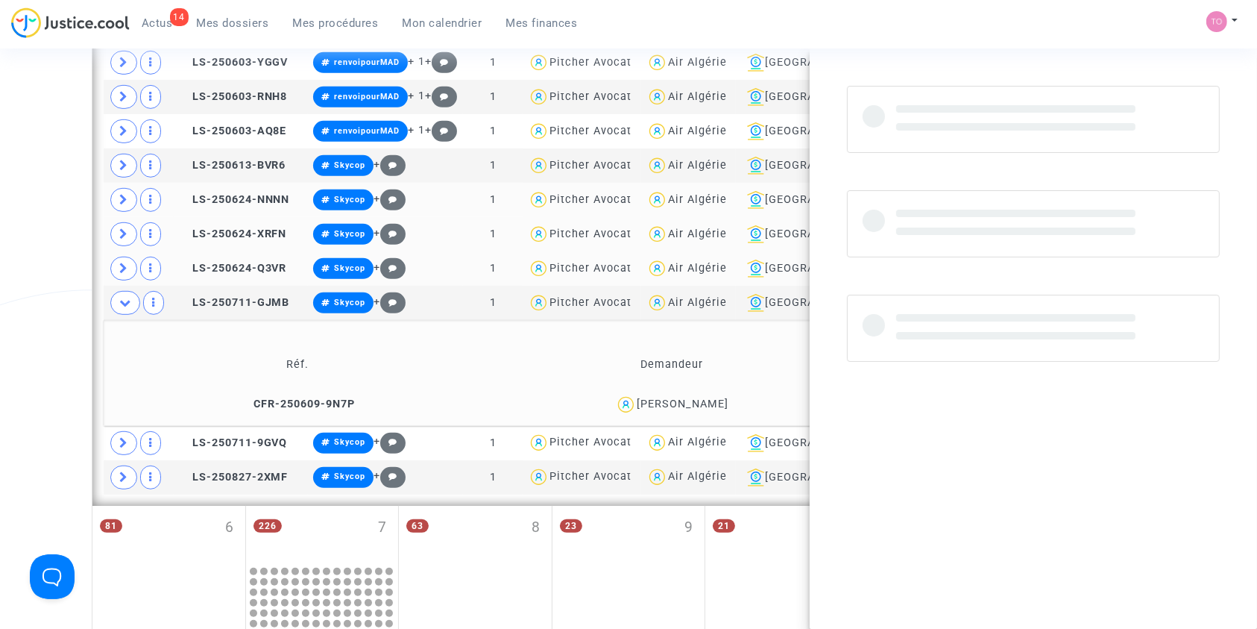
copy div "Mohamed Mehri"
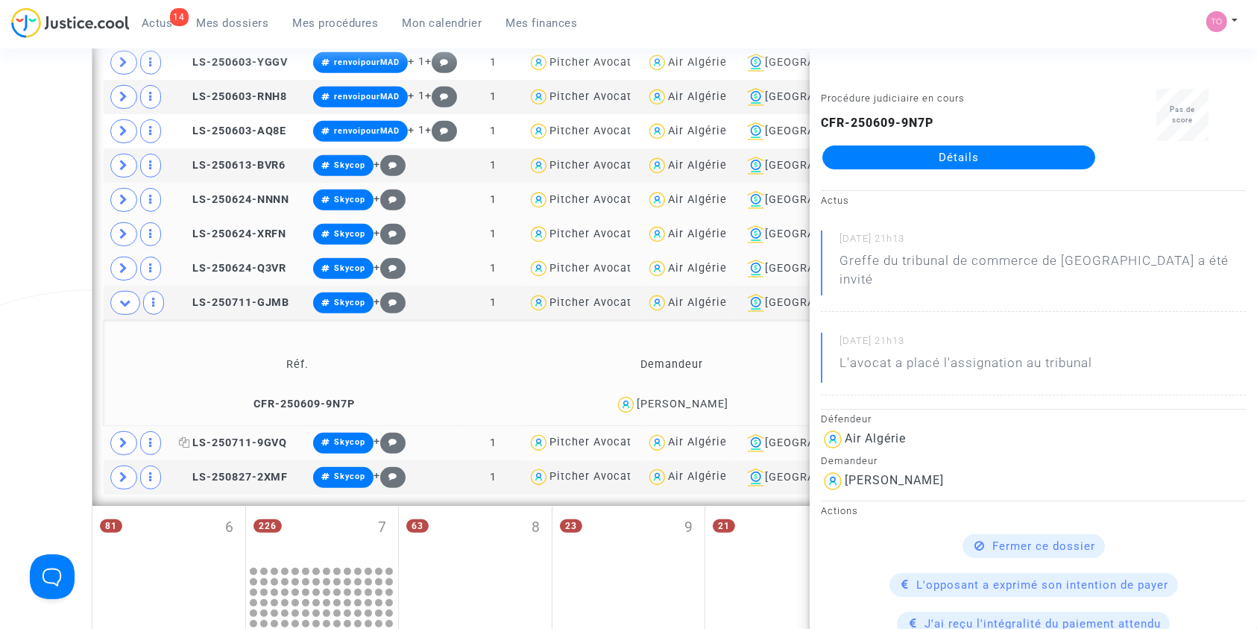
click at [190, 437] on icon at bounding box center [184, 442] width 11 height 10
click at [130, 435] on span at bounding box center [123, 443] width 27 height 24
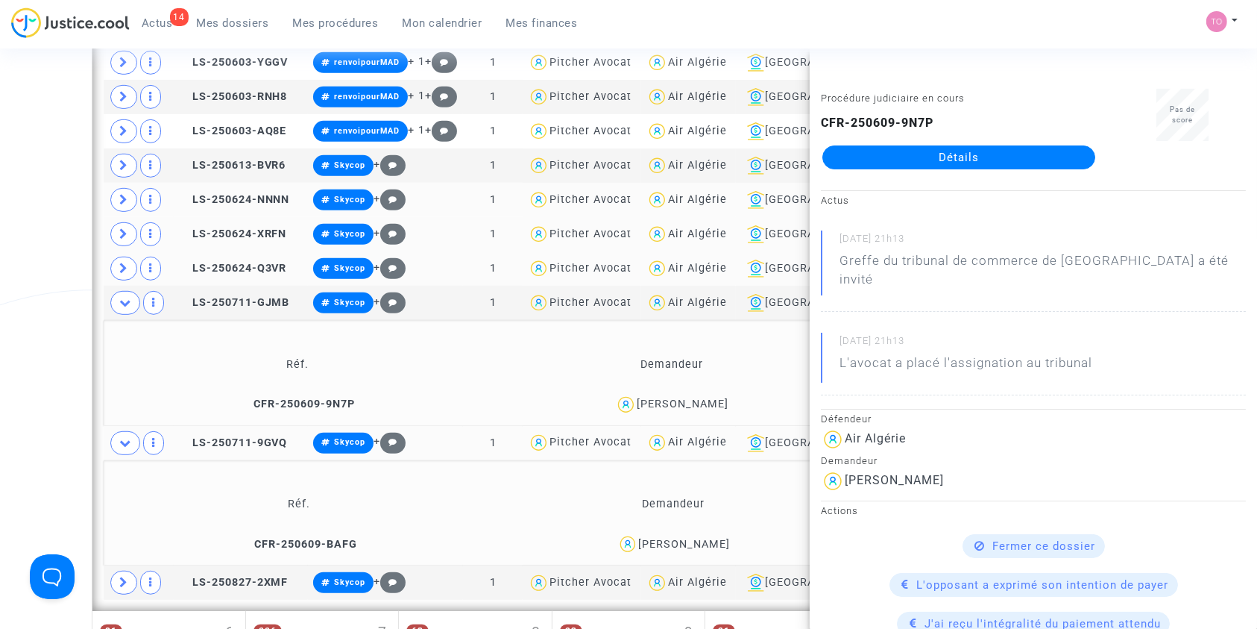
drag, startPoint x: 737, startPoint y: 534, endPoint x: 650, endPoint y: 540, distance: 86.7
click at [650, 540] on div "Souraya Chihi" at bounding box center [674, 544] width 360 height 22
copy div "Souraya Chihi"
click at [243, 576] on span "LS-250827-2XMF" at bounding box center [234, 582] width 110 height 13
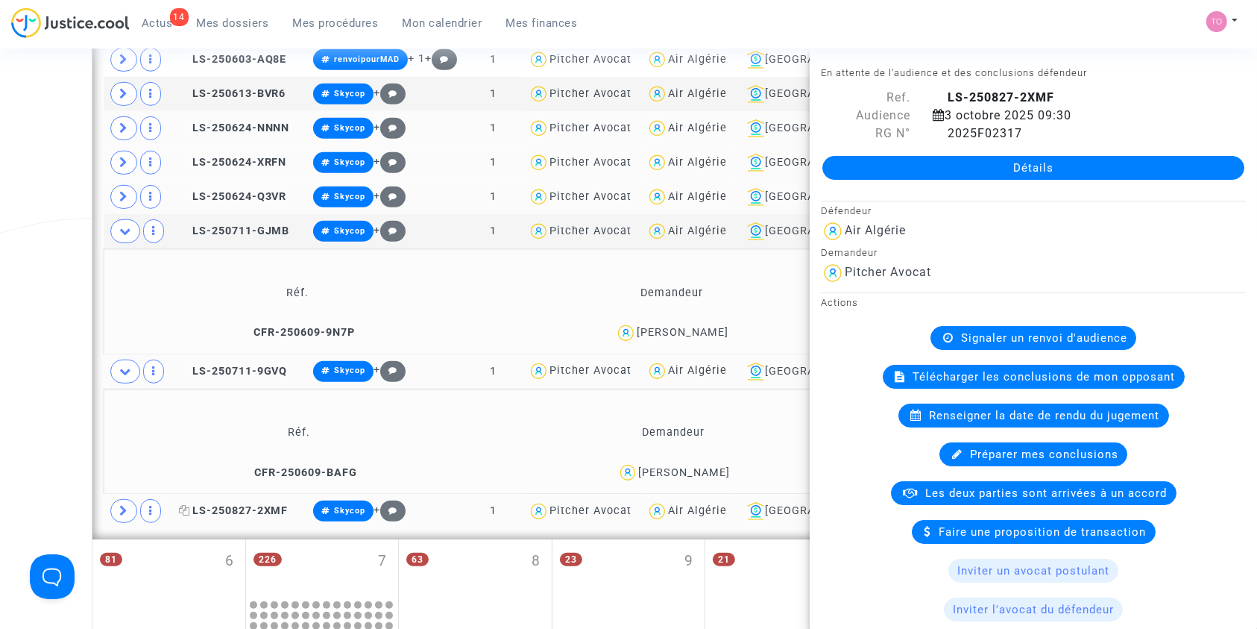
scroll to position [874, 0]
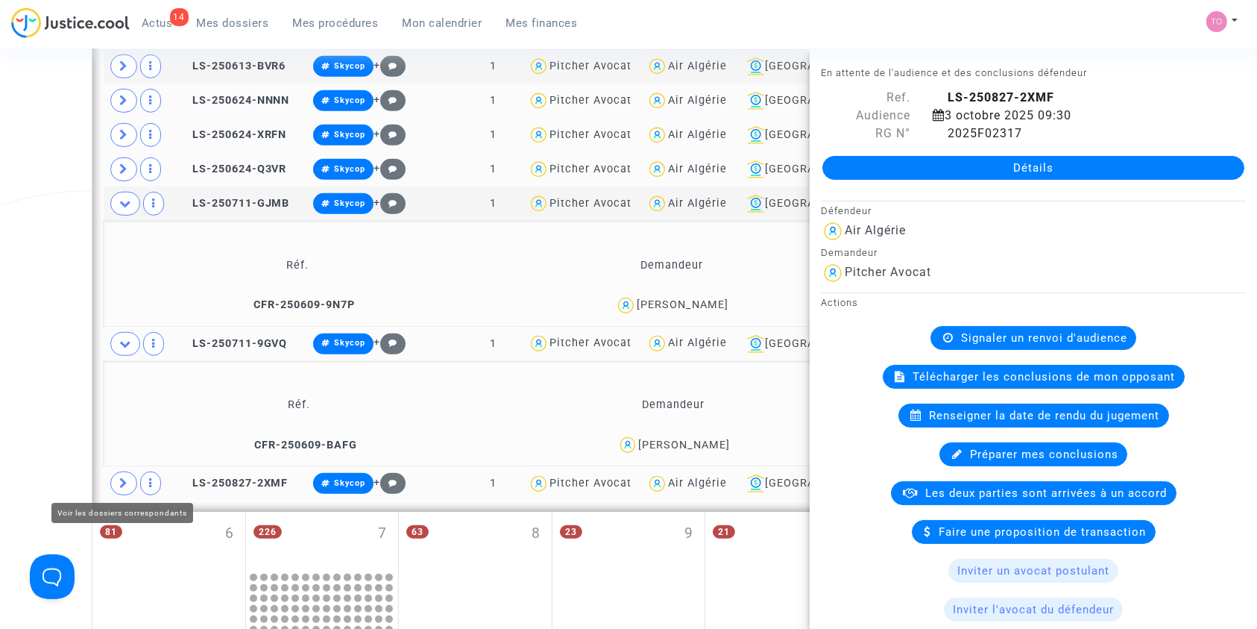
click at [125, 482] on icon at bounding box center [123, 482] width 9 height 11
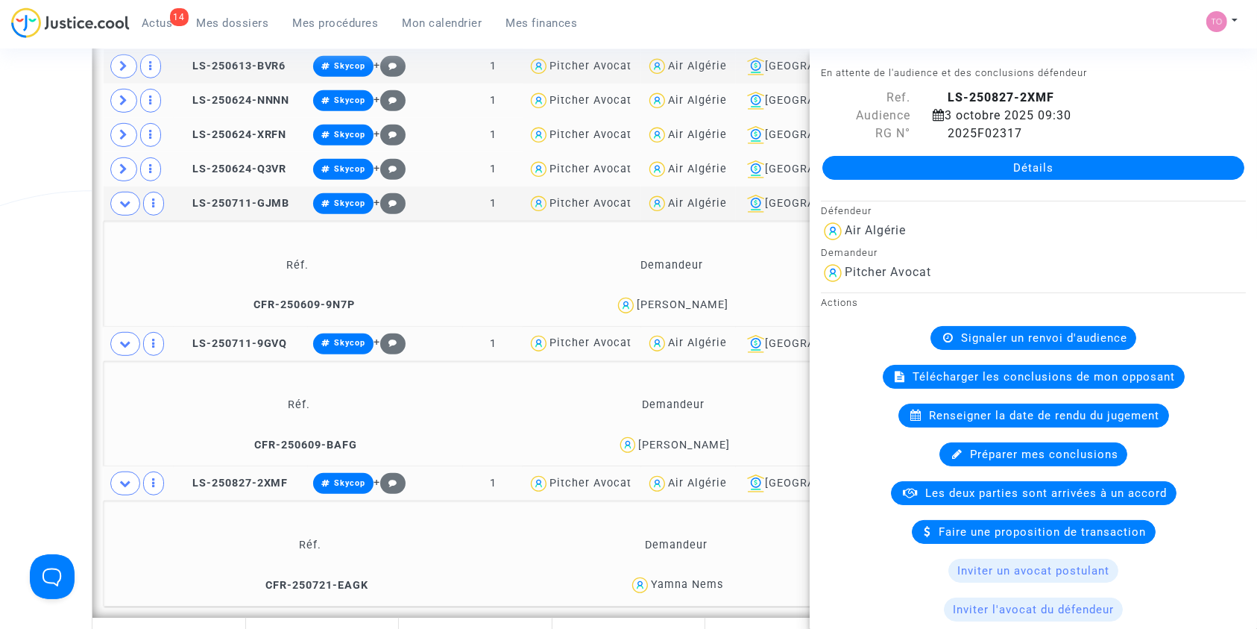
drag, startPoint x: 722, startPoint y: 576, endPoint x: 652, endPoint y: 582, distance: 70.3
click at [652, 582] on div "Yamna Nems" at bounding box center [676, 585] width 321 height 22
copy div "Yamna Nems"
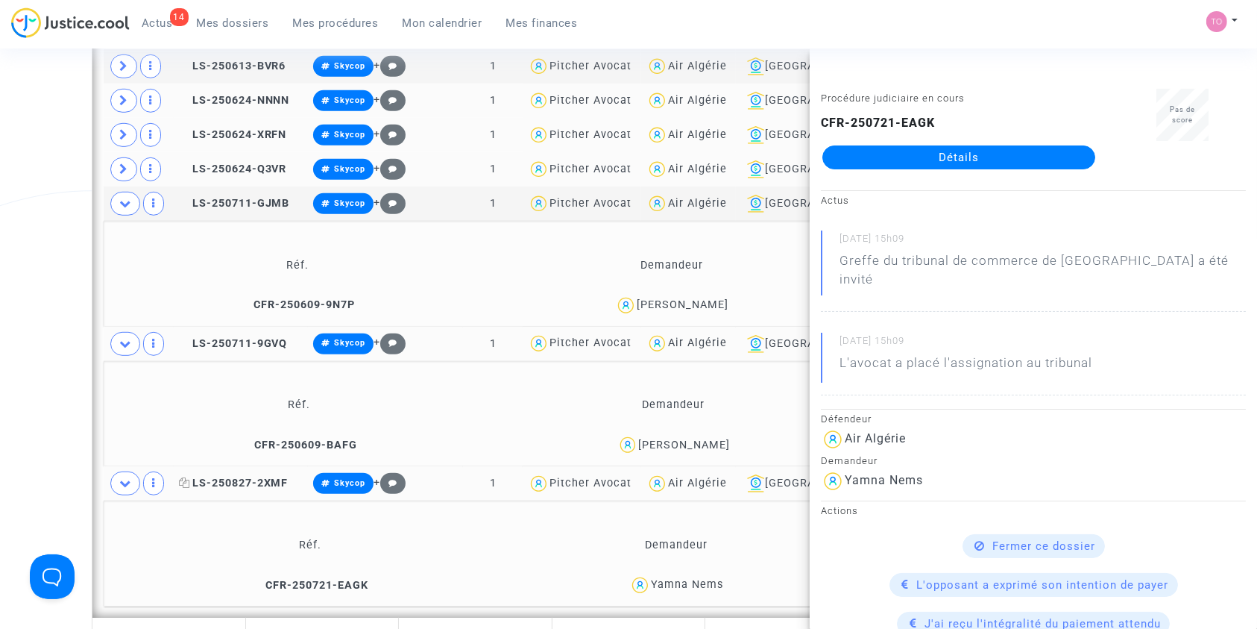
click at [182, 477] on icon at bounding box center [184, 482] width 11 height 10
click at [0, 438] on div "Date de clôture d'instruction Date de conciliation Date d'audience Date de juge…" at bounding box center [628, 214] width 1257 height 2005
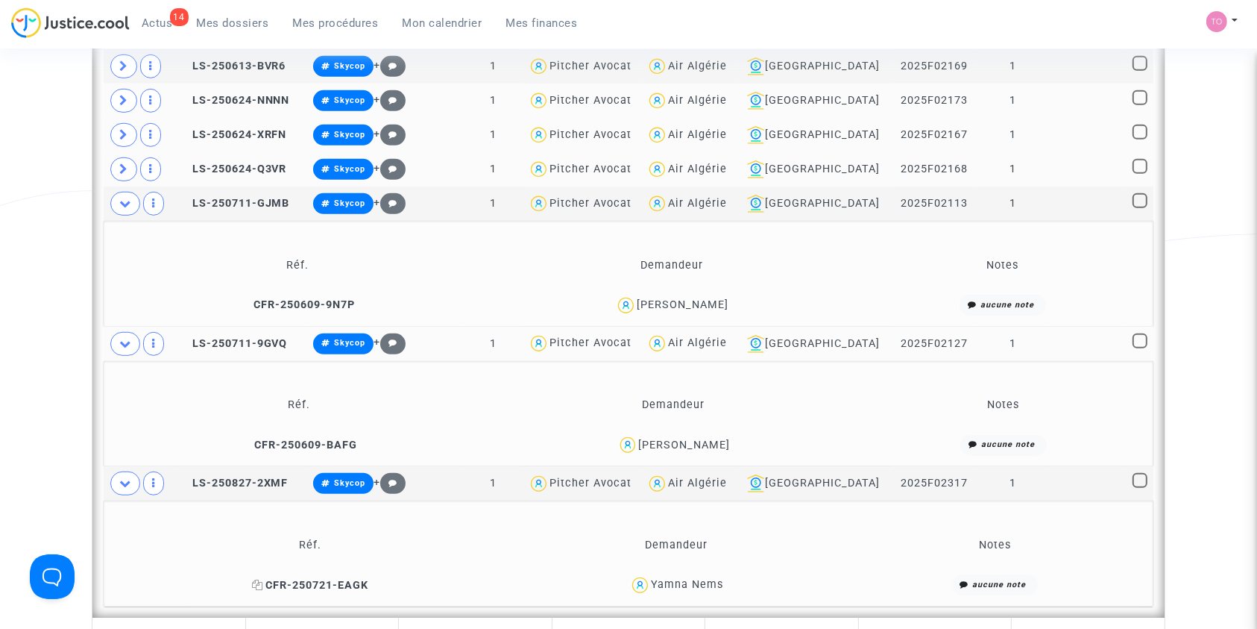
click at [350, 587] on span "CFR-250721-EAGK" at bounding box center [310, 585] width 116 height 13
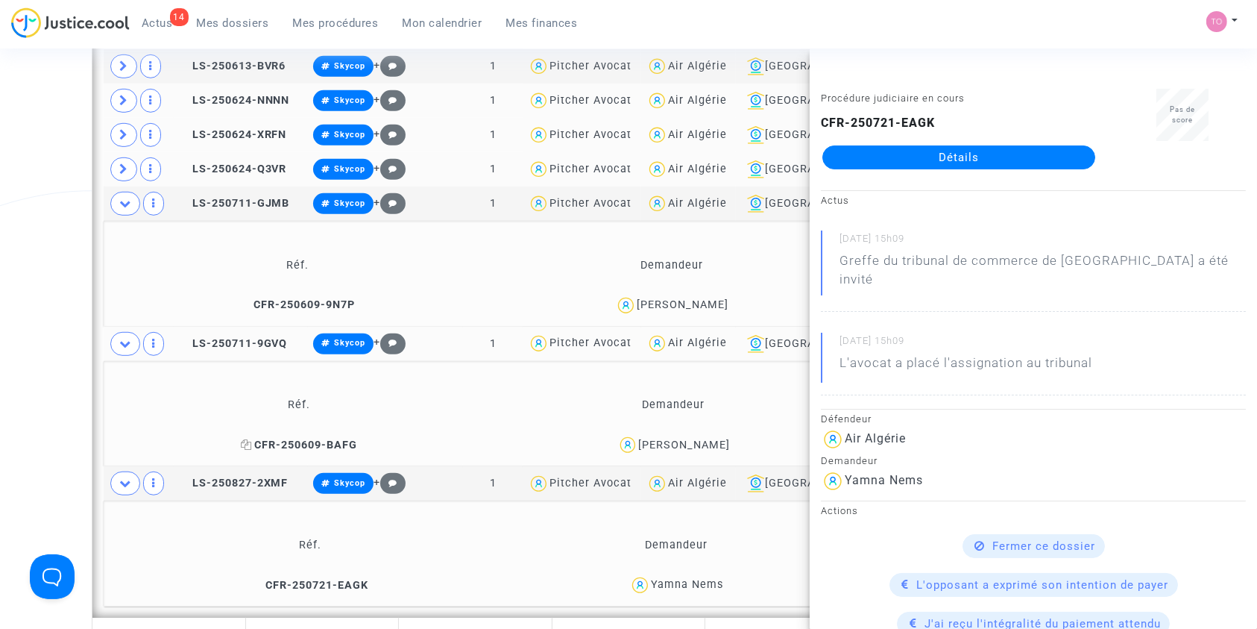
click at [314, 446] on span "CFR-250609-BAFG" at bounding box center [299, 444] width 116 height 13
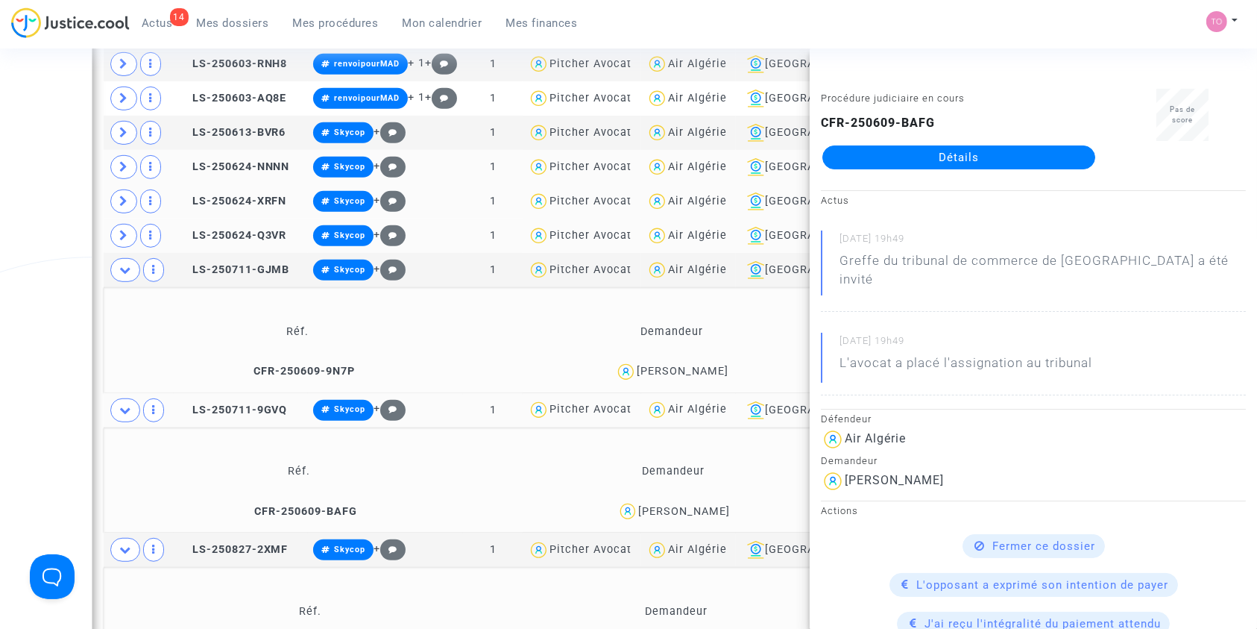
click at [306, 375] on td "CFR-250609-9N7P" at bounding box center [297, 372] width 377 height 32
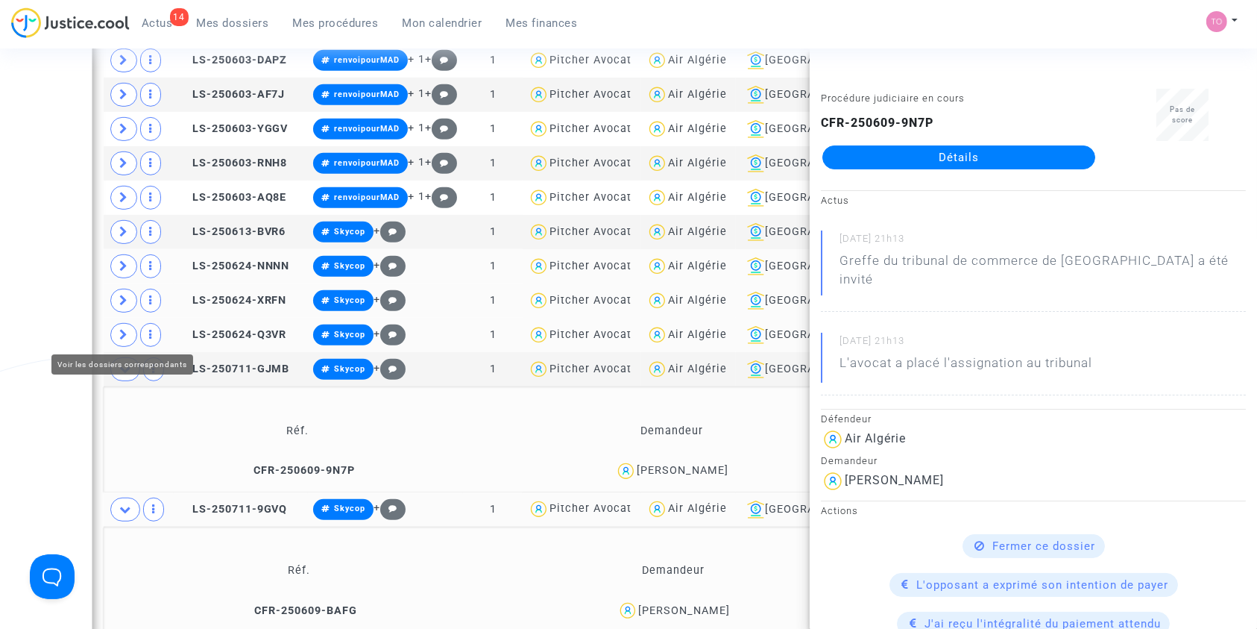
click at [130, 331] on span at bounding box center [123, 335] width 27 height 24
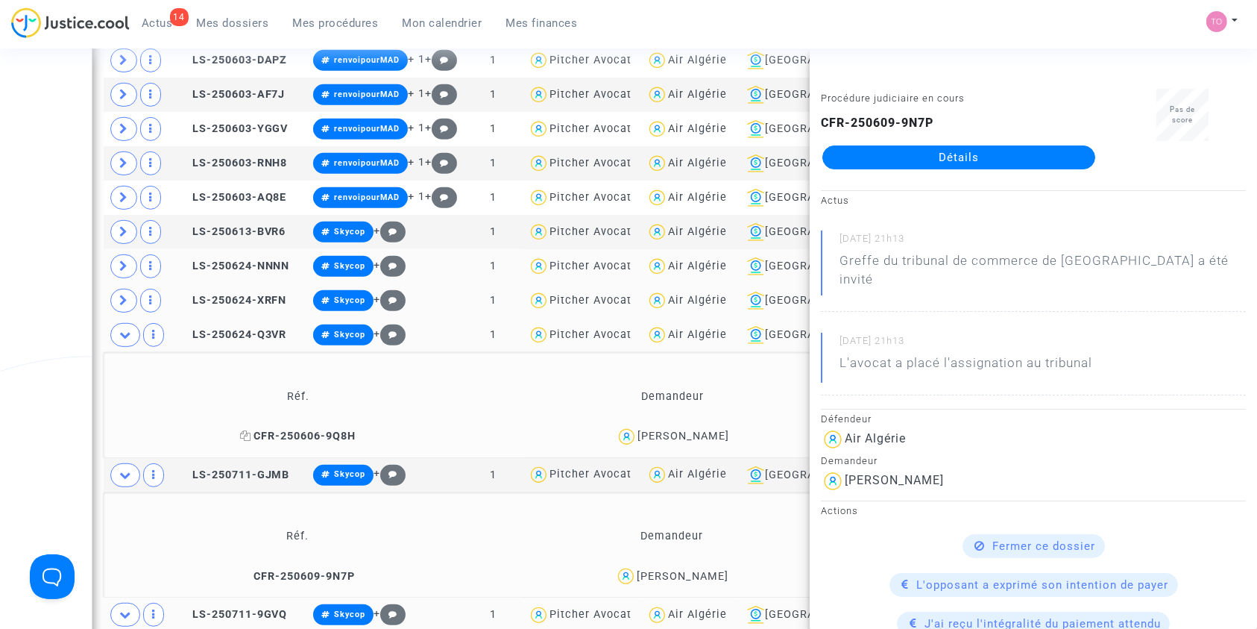
click at [317, 433] on span "CFR-250606-9Q8H" at bounding box center [298, 435] width 116 height 13
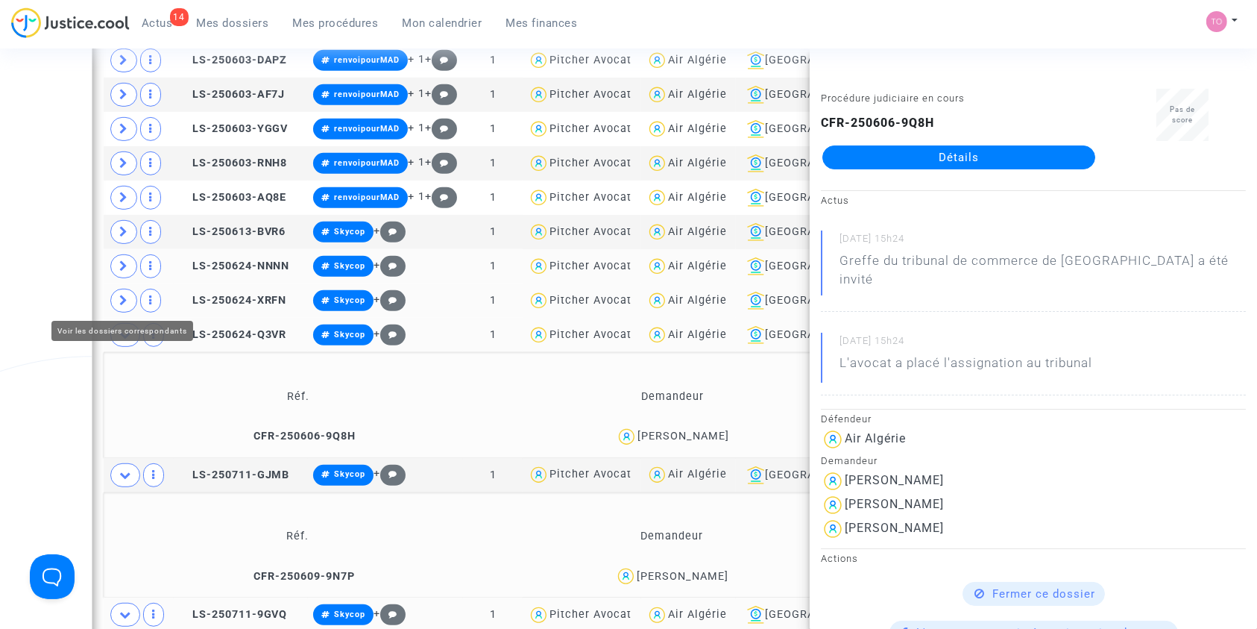
click at [130, 295] on span at bounding box center [123, 301] width 27 height 24
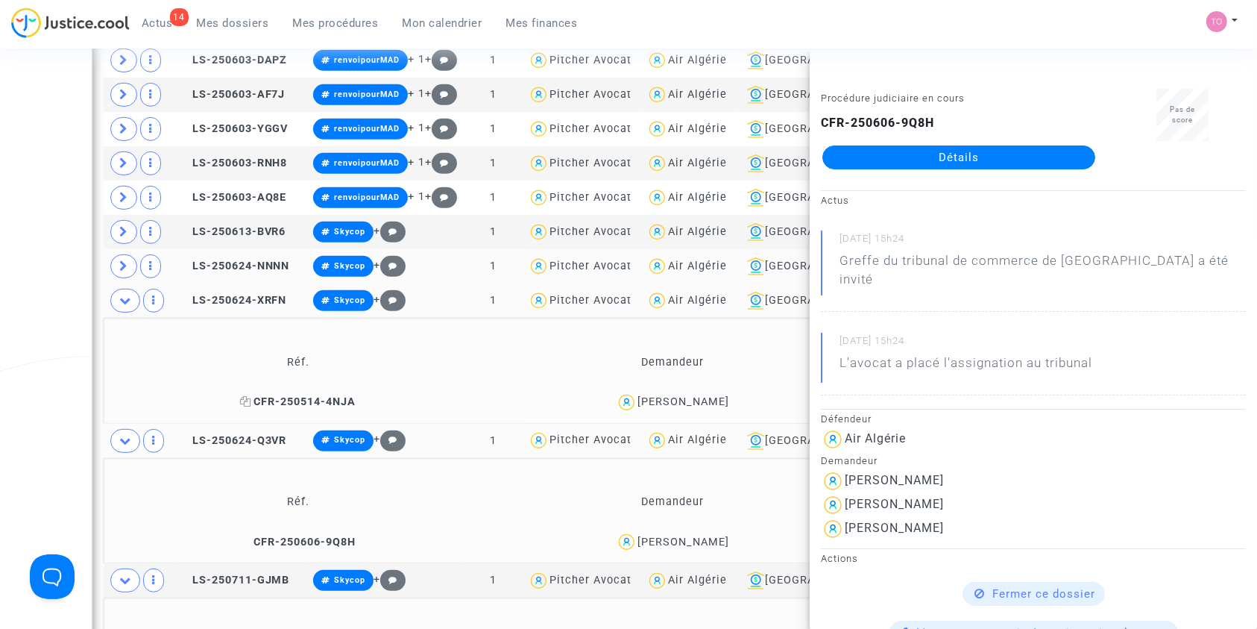
click at [303, 403] on span "CFR-250514-4NJA" at bounding box center [298, 401] width 116 height 13
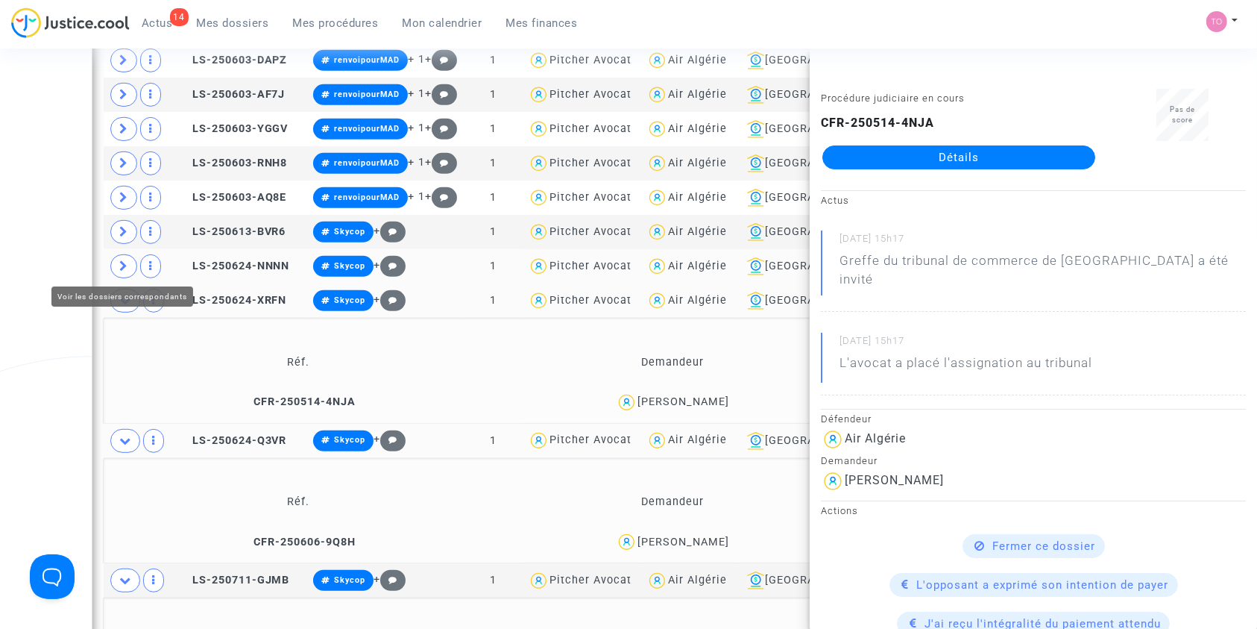
click at [129, 267] on span at bounding box center [123, 266] width 27 height 24
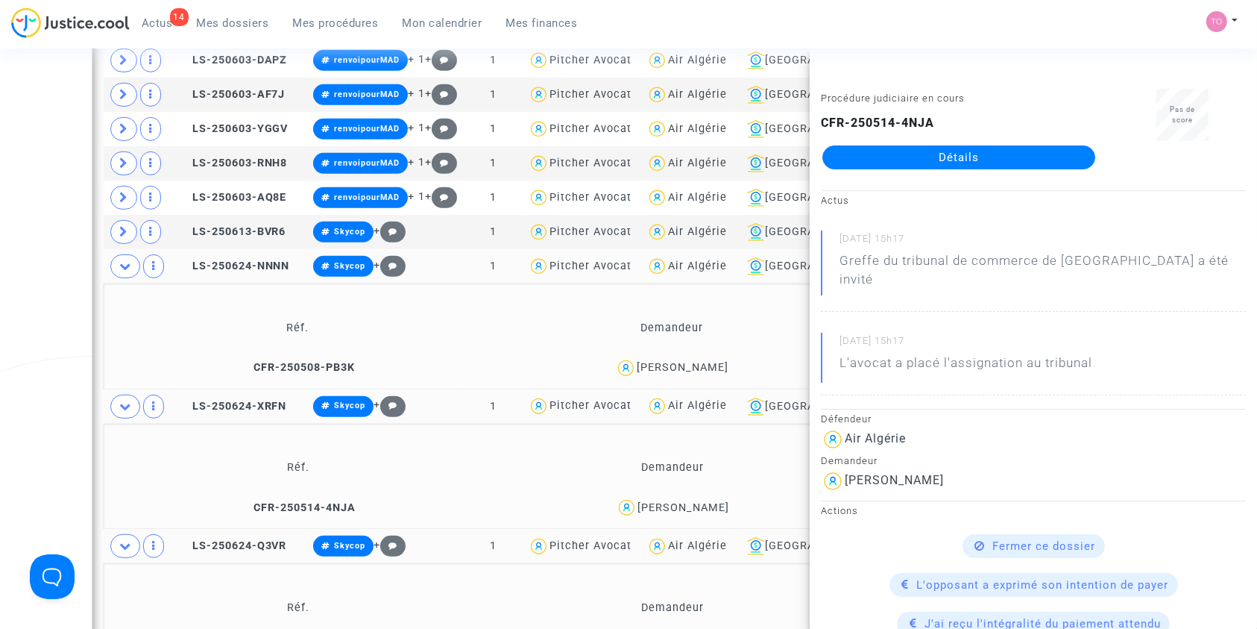
drag, startPoint x: 288, startPoint y: 368, endPoint x: 259, endPoint y: 348, distance: 34.9
click at [289, 367] on span "CFR-250508-PB3K" at bounding box center [297, 367] width 115 height 13
click at [131, 229] on span at bounding box center [123, 232] width 27 height 24
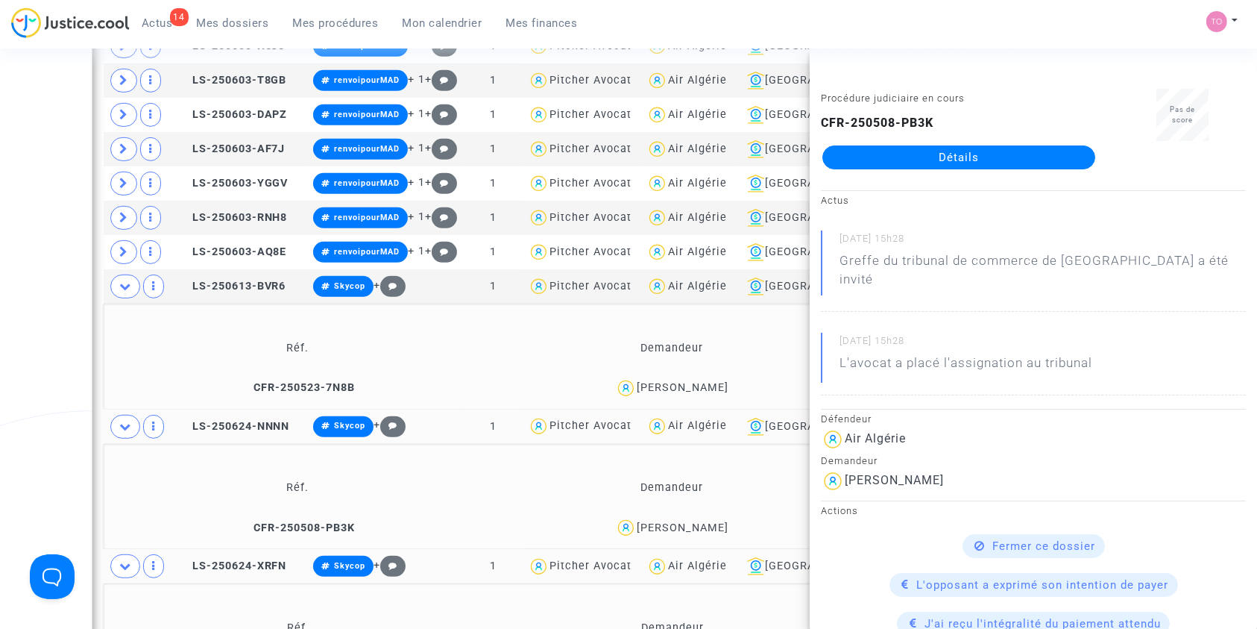
scroll to position [642, 0]
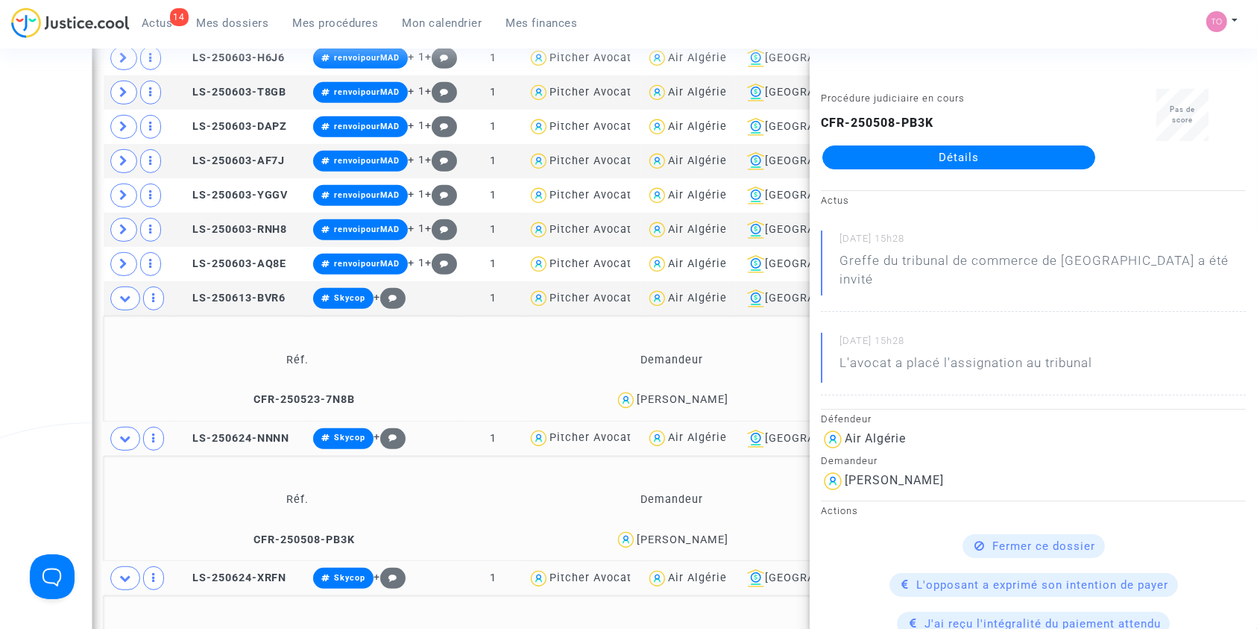
click at [297, 385] on td "CFR-250523-7N8B" at bounding box center [297, 400] width 377 height 32
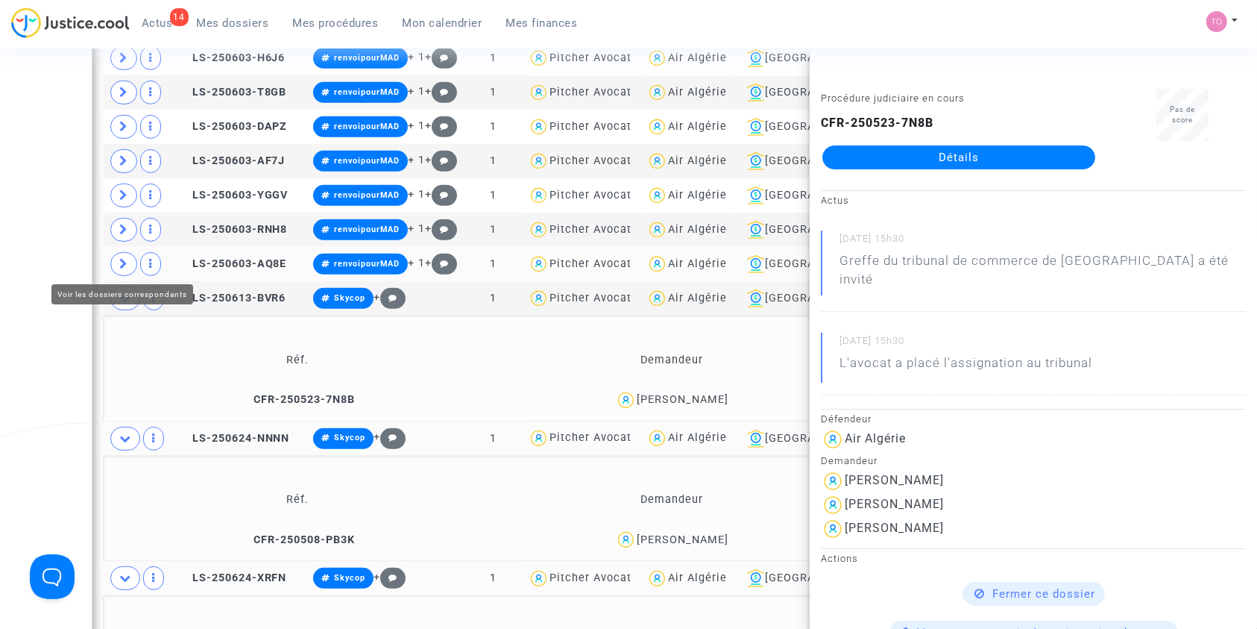
click at [130, 265] on span at bounding box center [123, 264] width 27 height 24
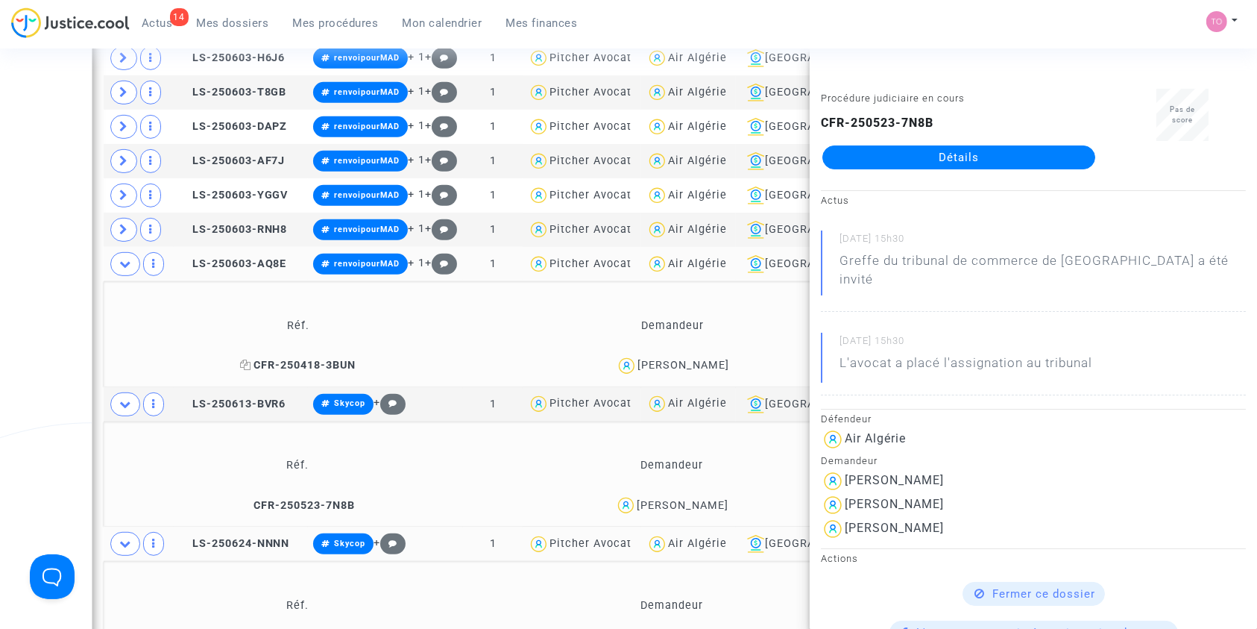
click at [311, 367] on span "CFR-250418-3BUN" at bounding box center [298, 365] width 116 height 13
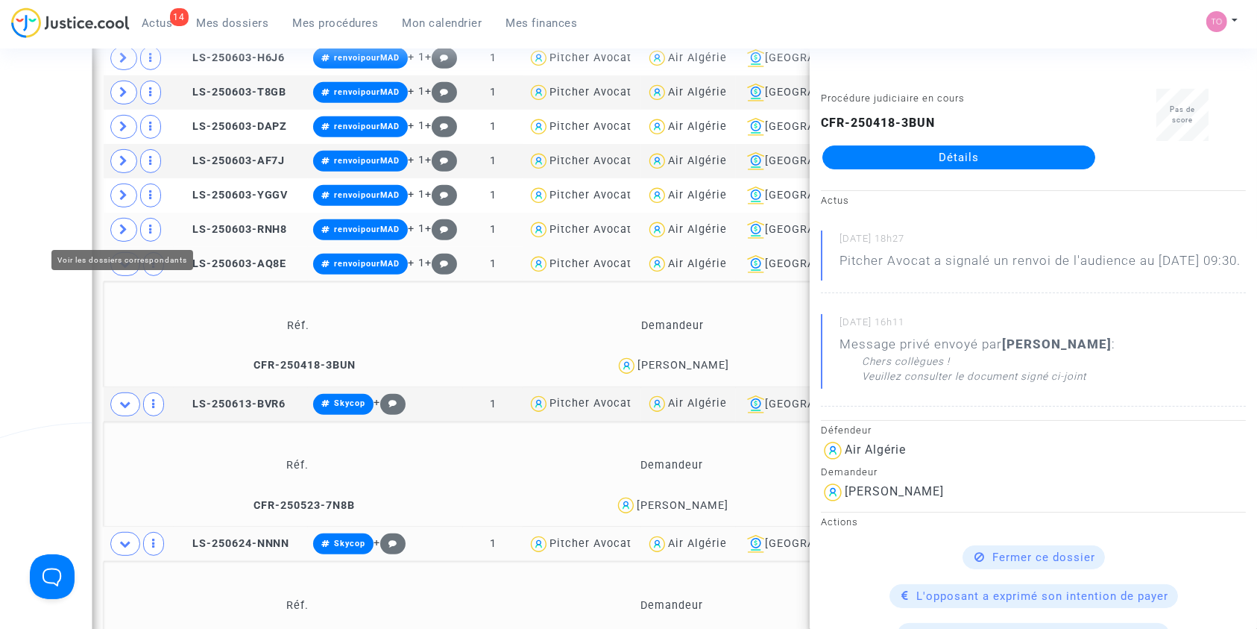
click at [129, 228] on span at bounding box center [123, 230] width 27 height 24
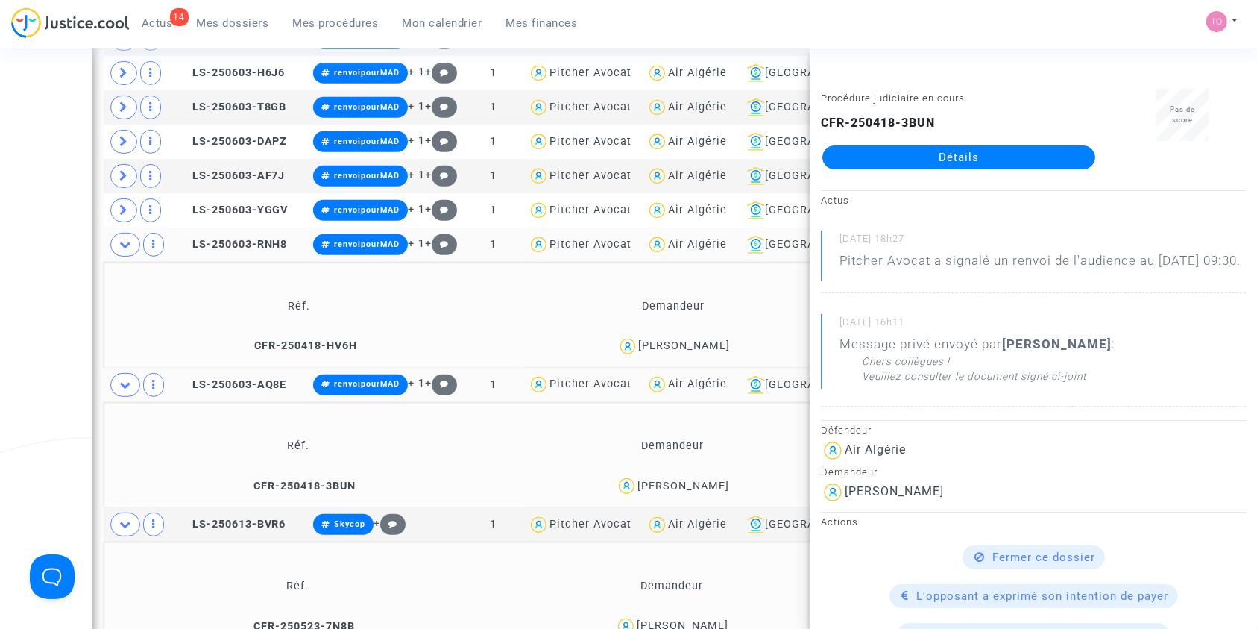
scroll to position [608, 0]
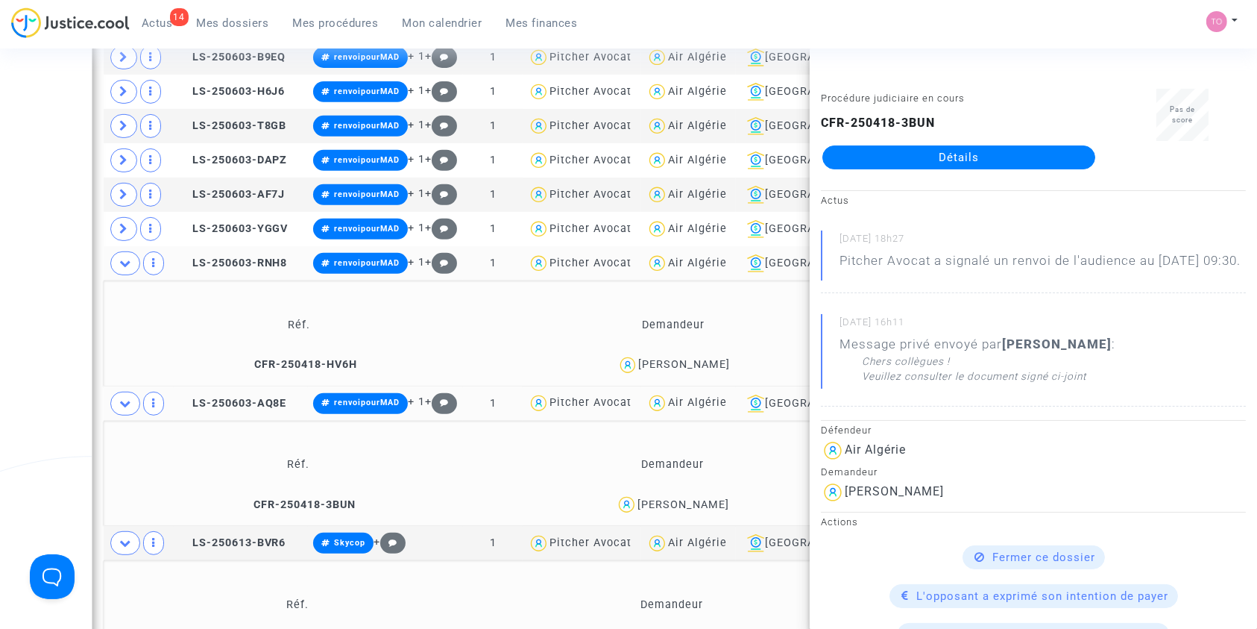
click at [638, 364] on div "Djamel Benabdelmoumene" at bounding box center [684, 364] width 92 height 13
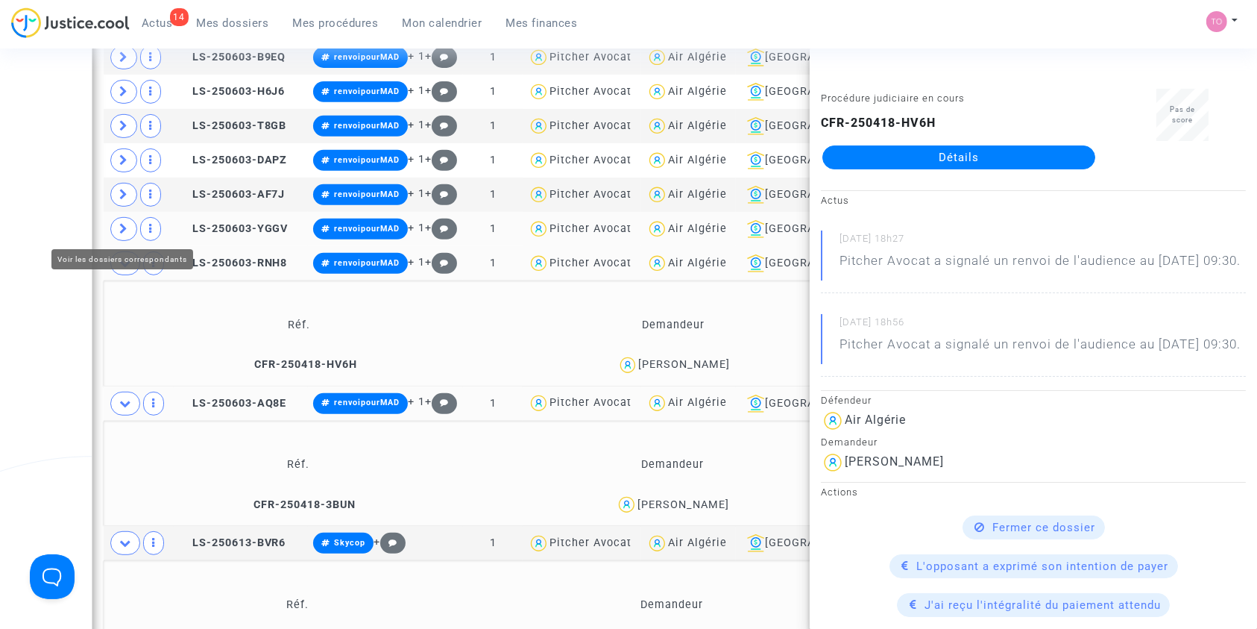
click at [121, 227] on icon at bounding box center [123, 228] width 9 height 11
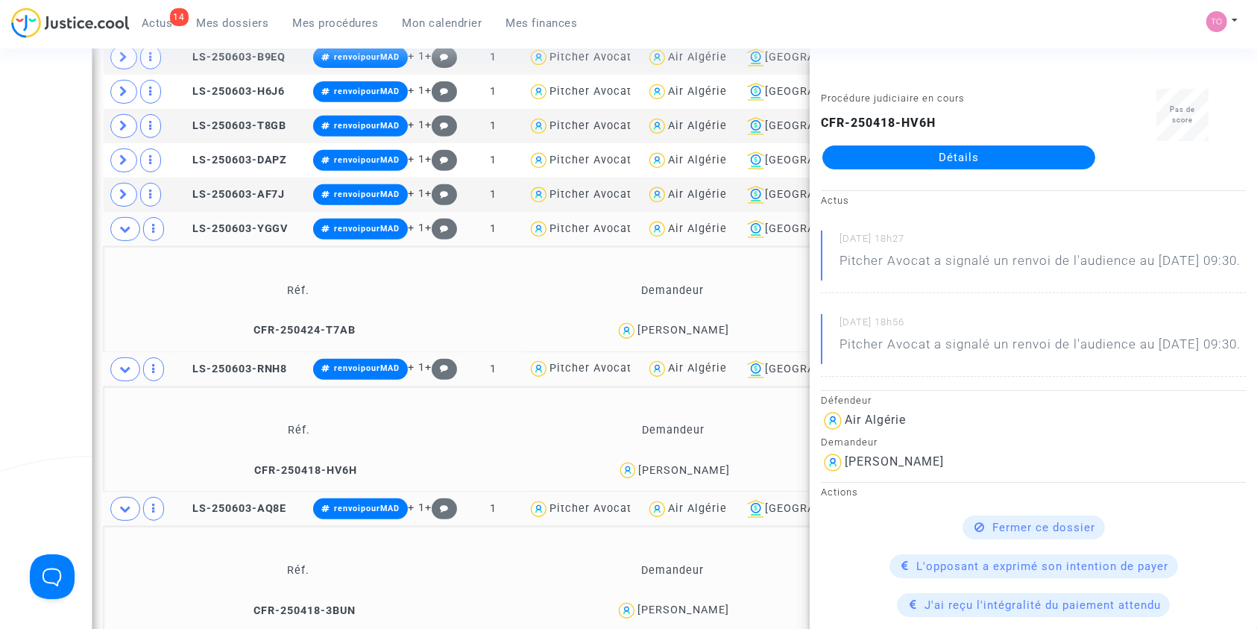
click at [649, 328] on div "Karima Hakem" at bounding box center [683, 330] width 92 height 13
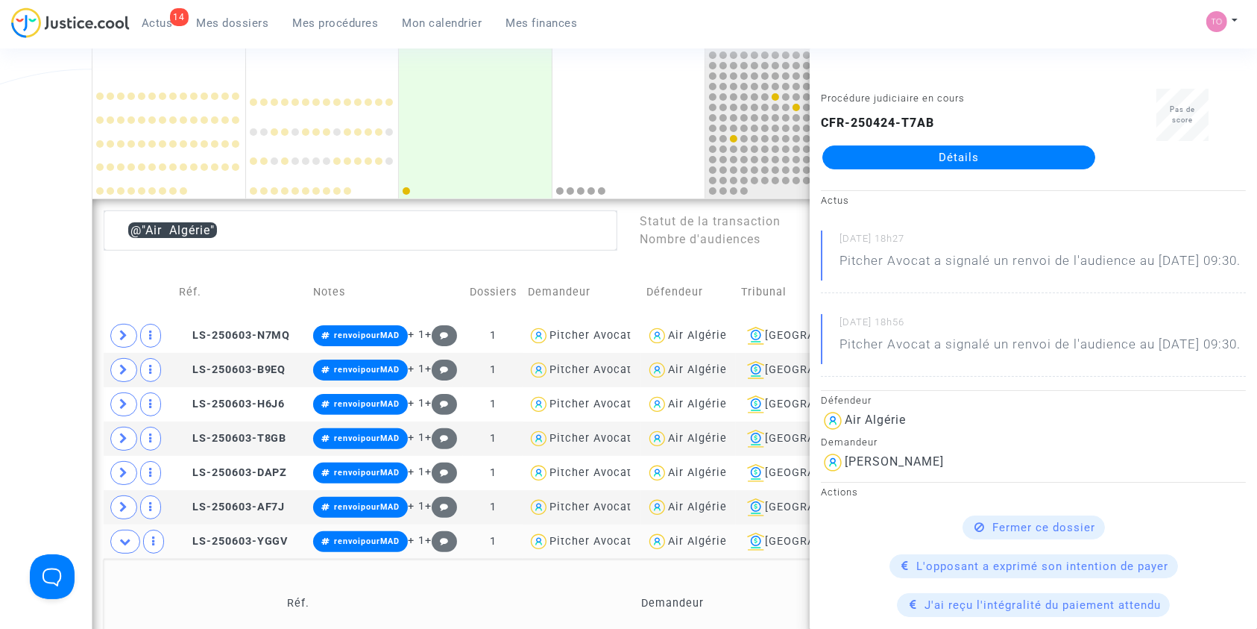
scroll to position [377, 0]
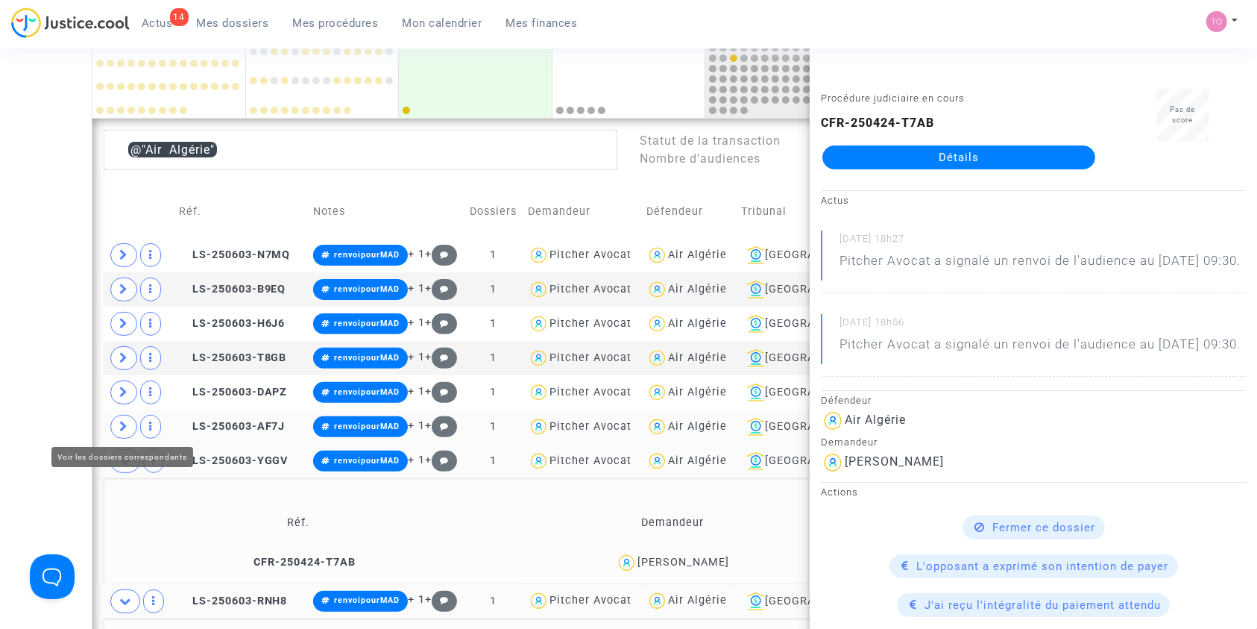
click at [124, 421] on icon at bounding box center [123, 426] width 9 height 11
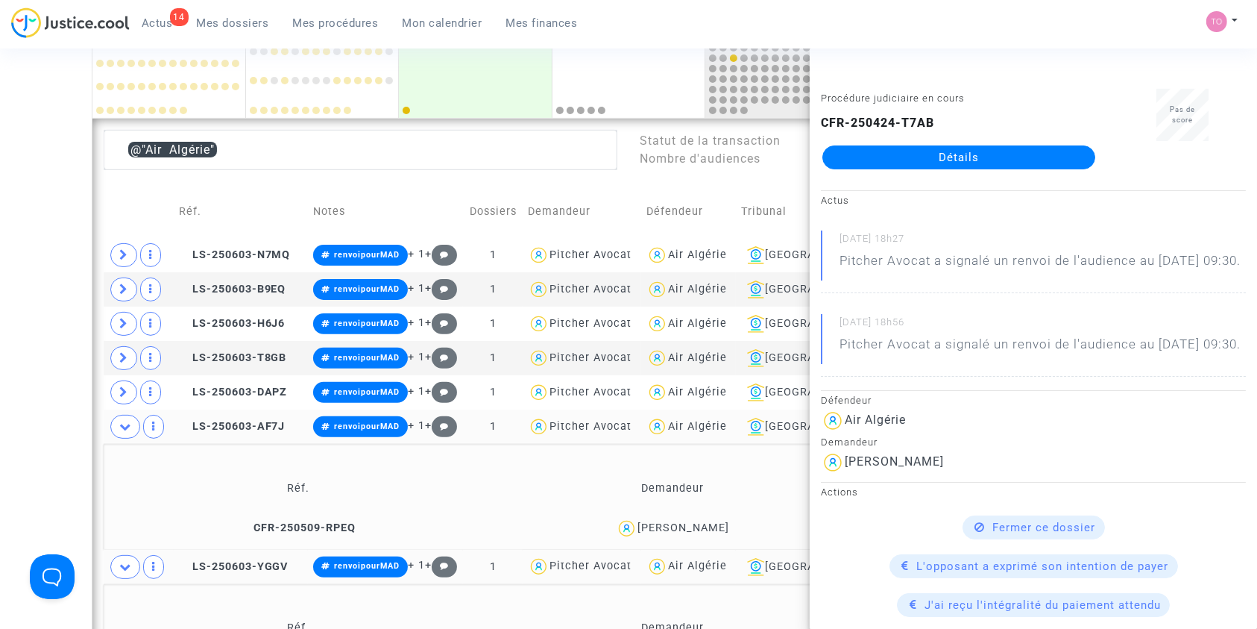
click at [698, 524] on div "Marouane Rezzik" at bounding box center [683, 527] width 92 height 13
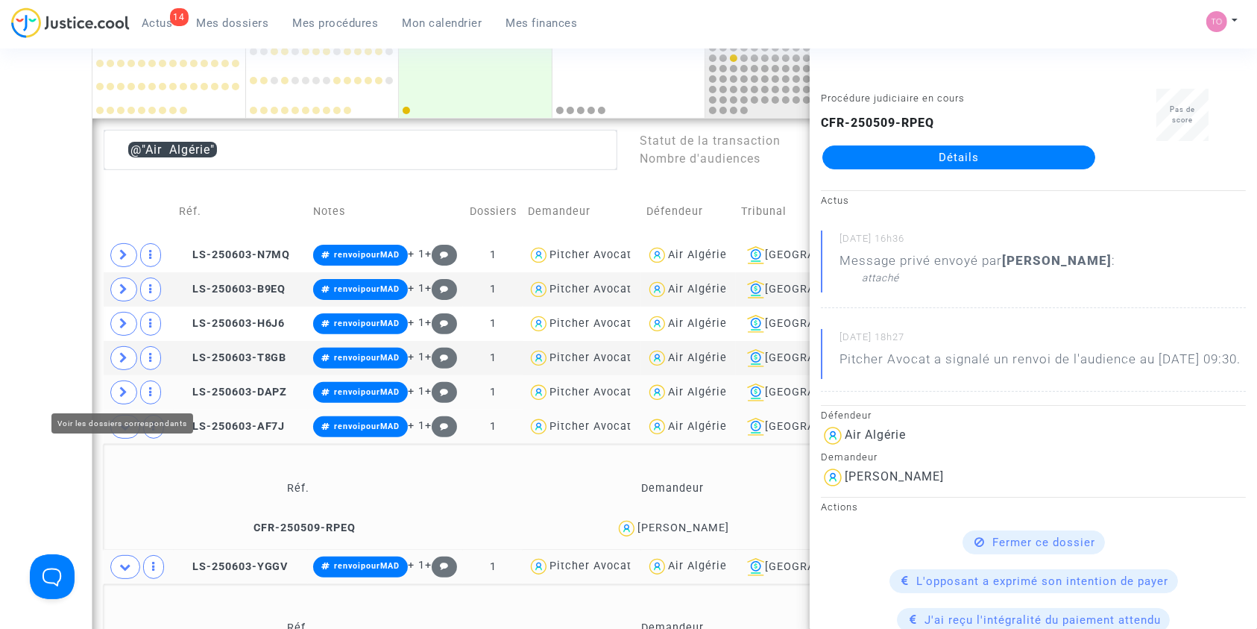
click at [116, 386] on span at bounding box center [123, 392] width 27 height 24
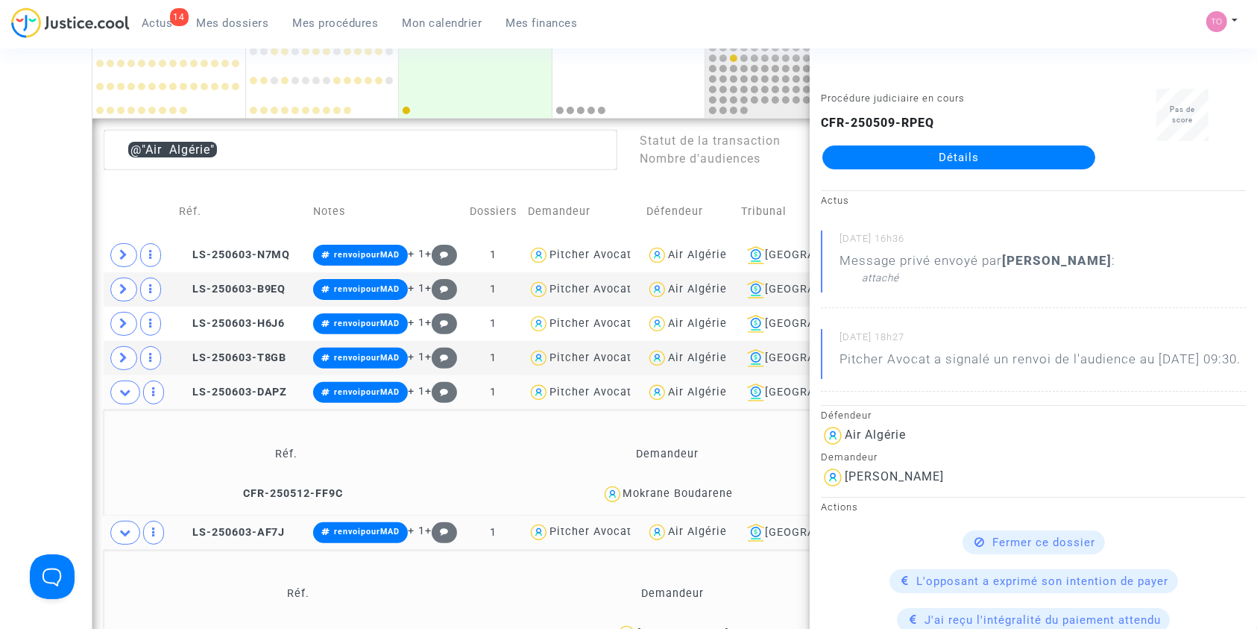
click at [659, 496] on div "Mokrane Boudarene" at bounding box center [678, 493] width 110 height 13
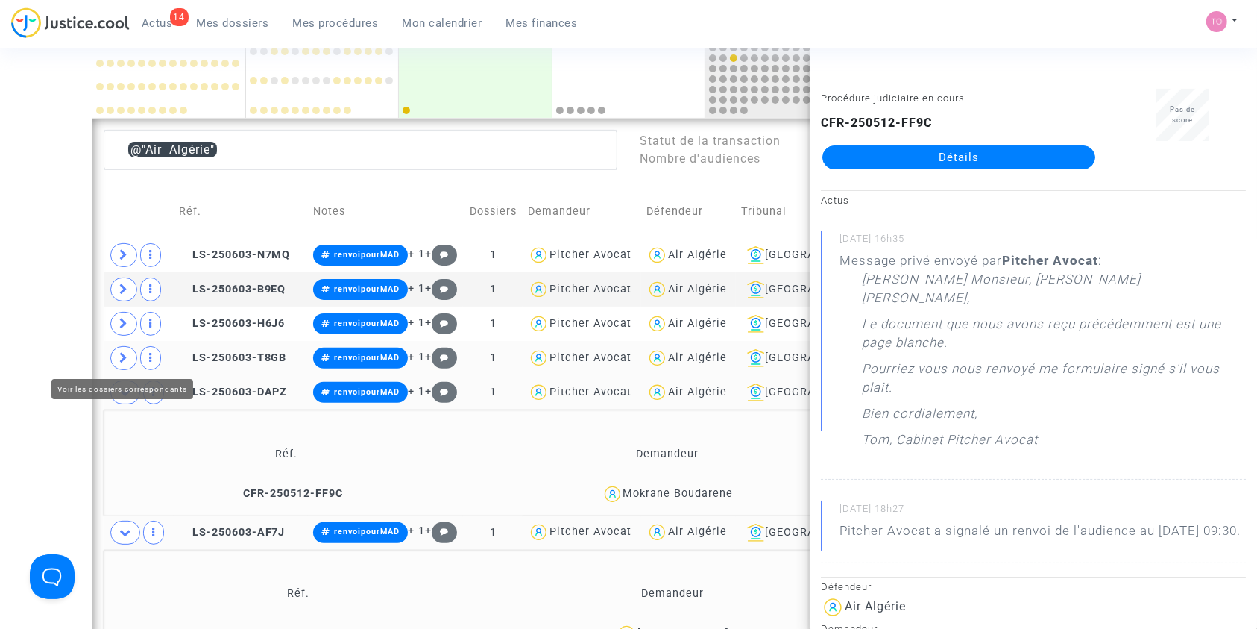
click at [125, 353] on icon at bounding box center [123, 357] width 9 height 11
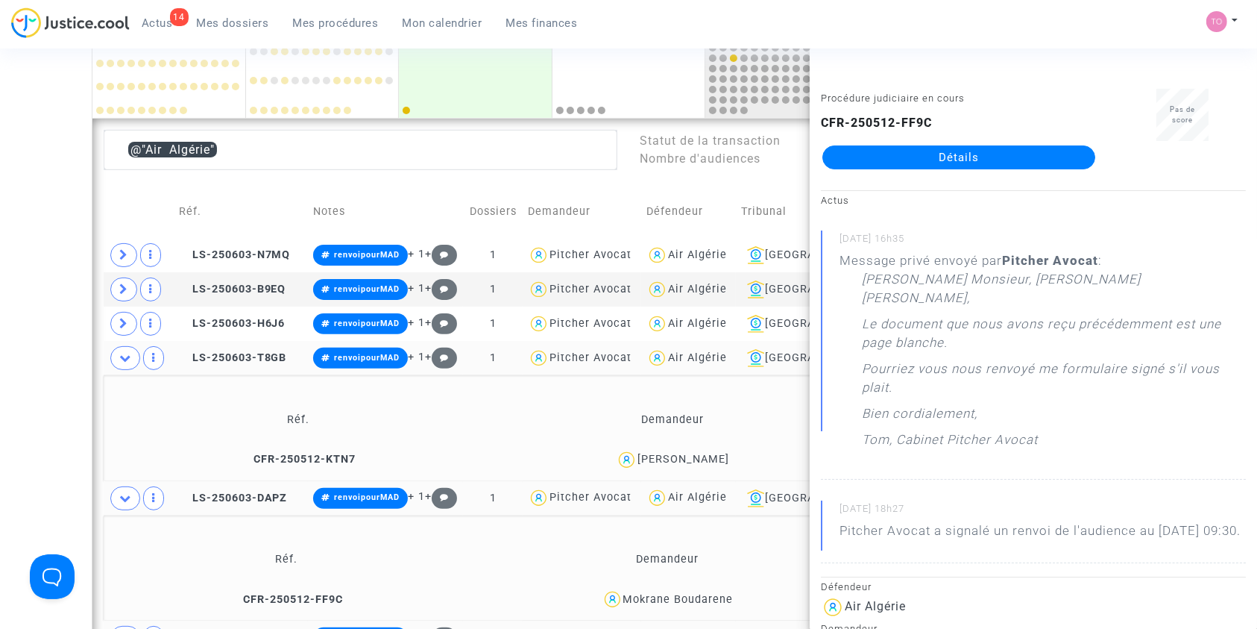
click at [658, 456] on div "Amine Amrous" at bounding box center [683, 459] width 92 height 13
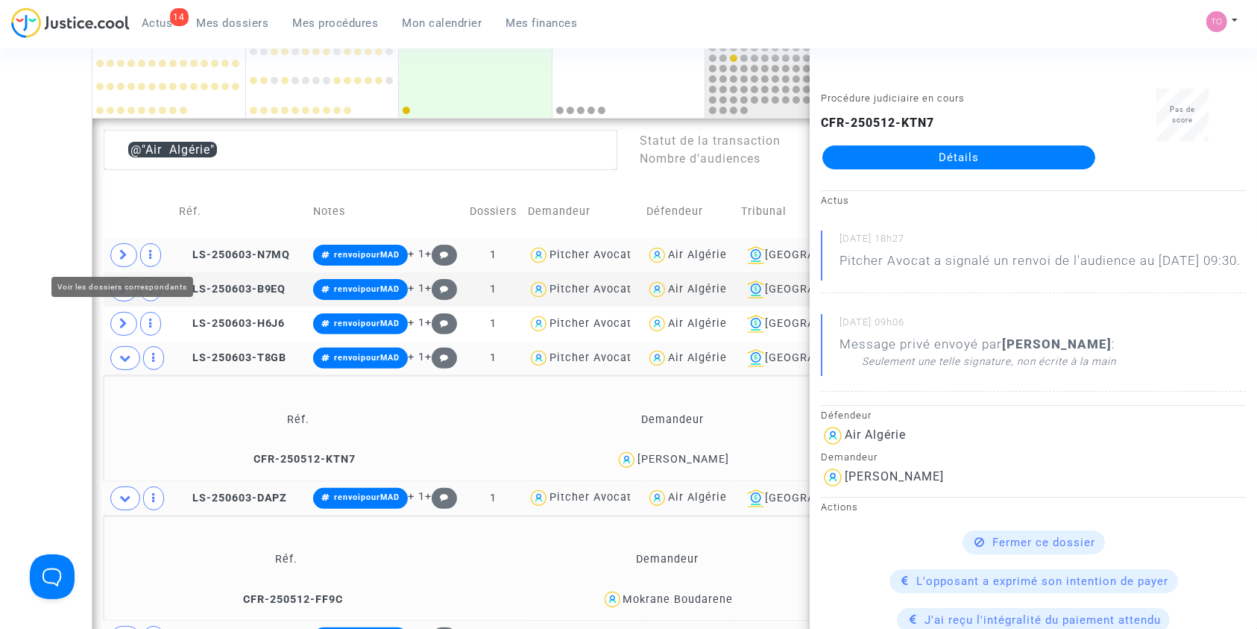
click at [117, 250] on span at bounding box center [123, 255] width 27 height 24
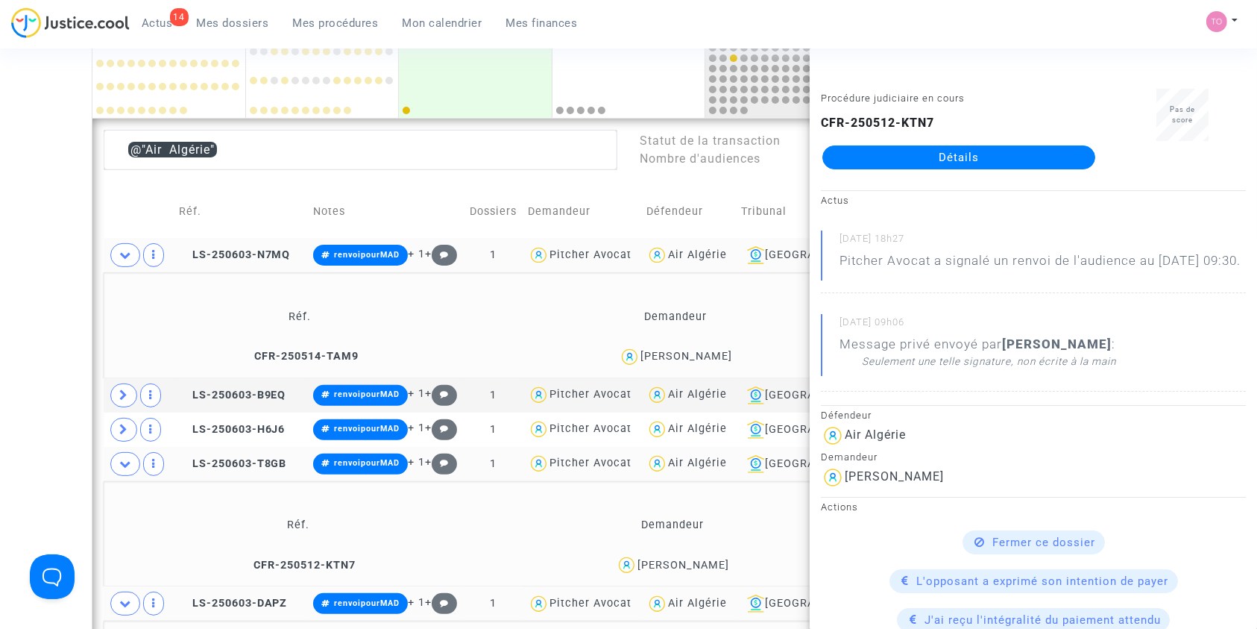
click at [668, 355] on div "Mamou Coulibaly" at bounding box center [686, 356] width 92 height 13
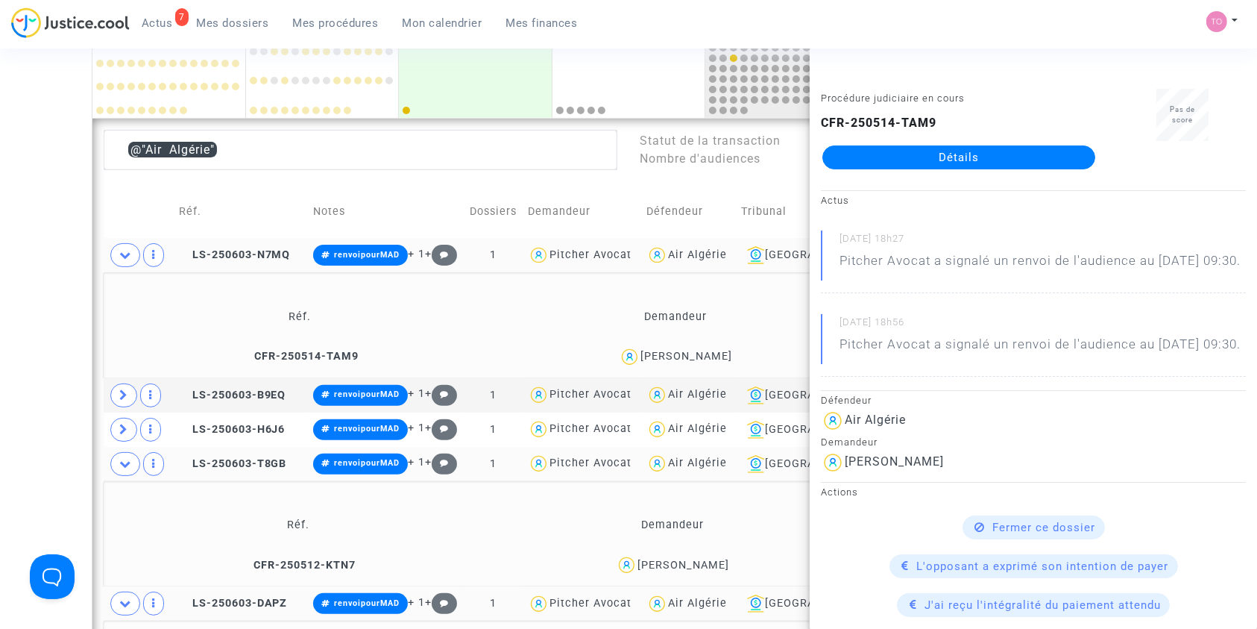
drag, startPoint x: 215, startPoint y: 13, endPoint x: 221, endPoint y: 20, distance: 9.0
click at [215, 13] on link "Mes dossiers" at bounding box center [233, 23] width 96 height 22
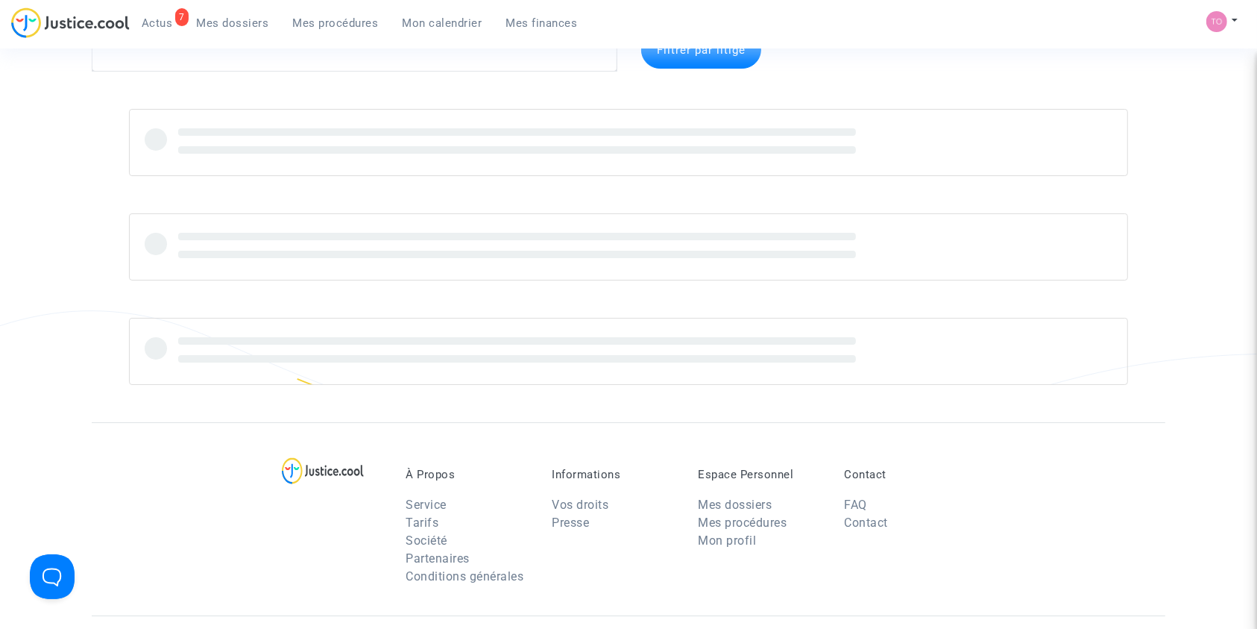
scroll to position [13, 0]
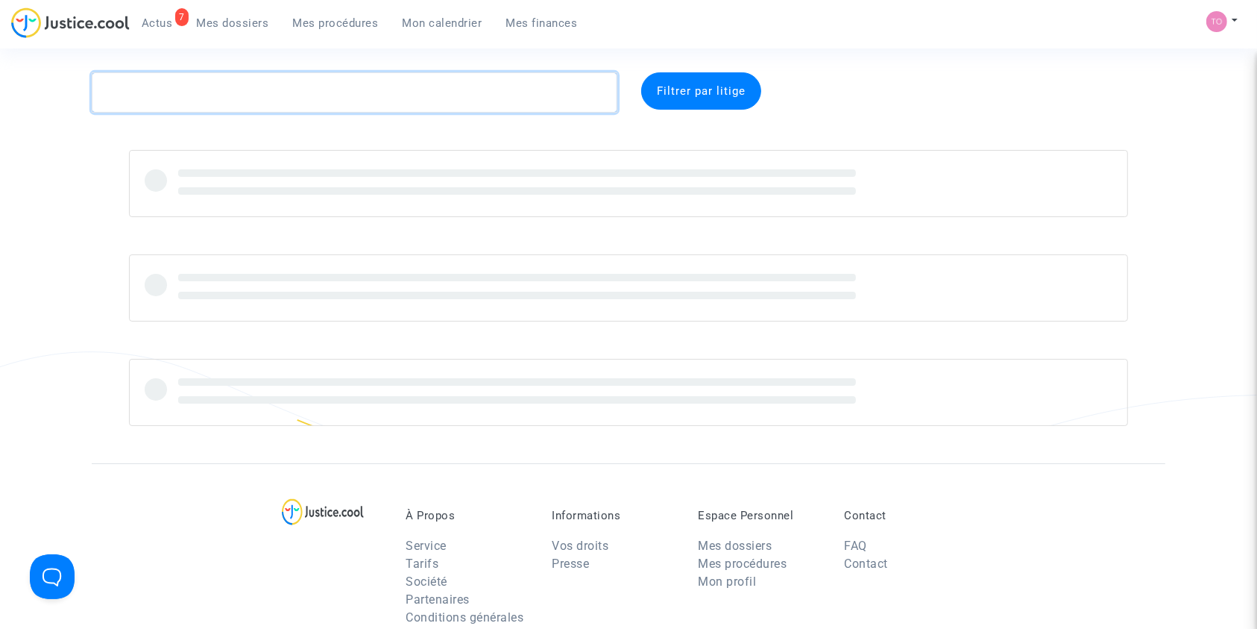
click at [174, 77] on textarea at bounding box center [355, 92] width 526 height 40
paste textarea "SENG"
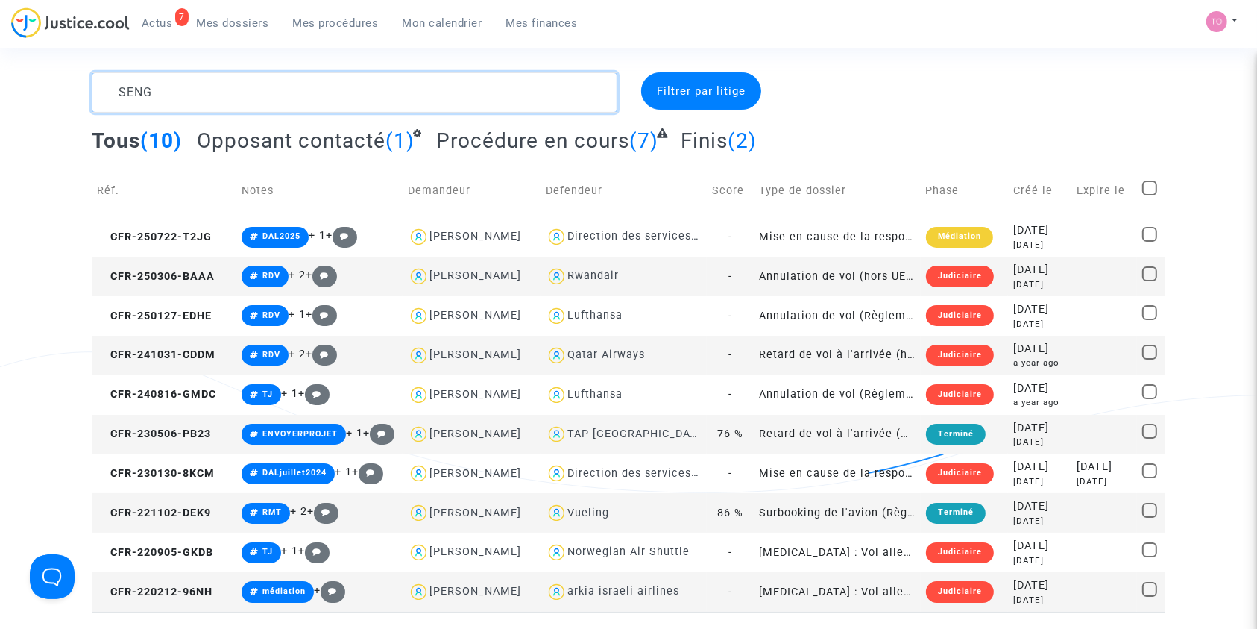
click at [219, 89] on textarea at bounding box center [355, 92] width 526 height 40
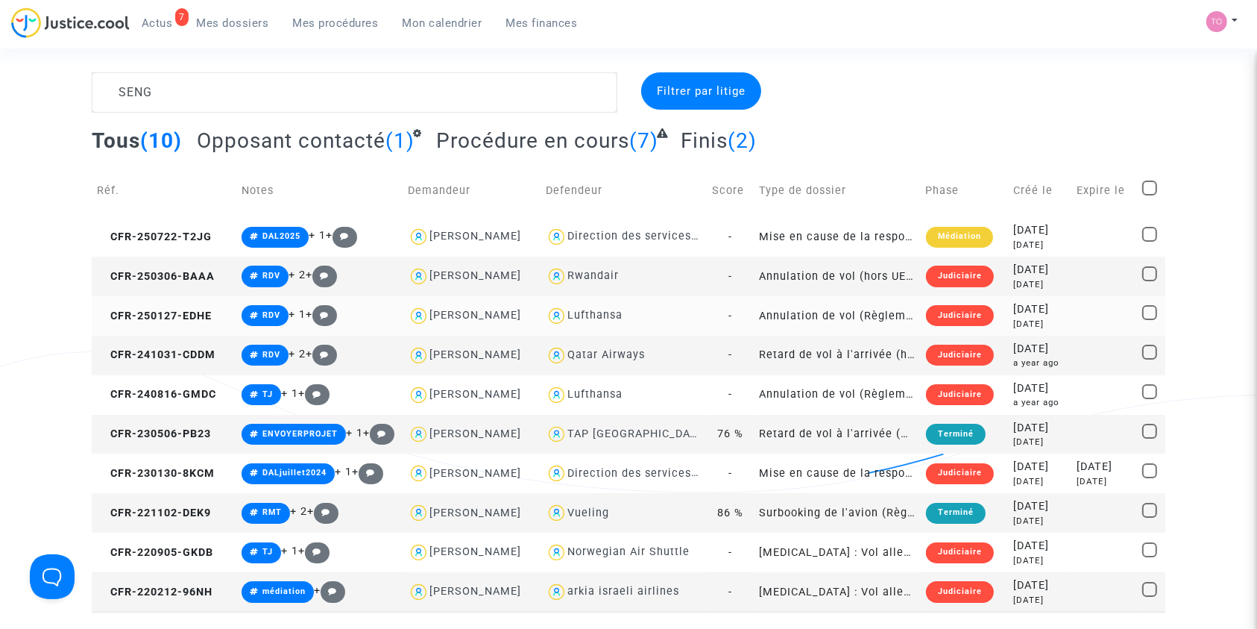
click at [592, 310] on div "Lufthansa" at bounding box center [594, 315] width 55 height 13
type textarea "SENG @Lufthansa"
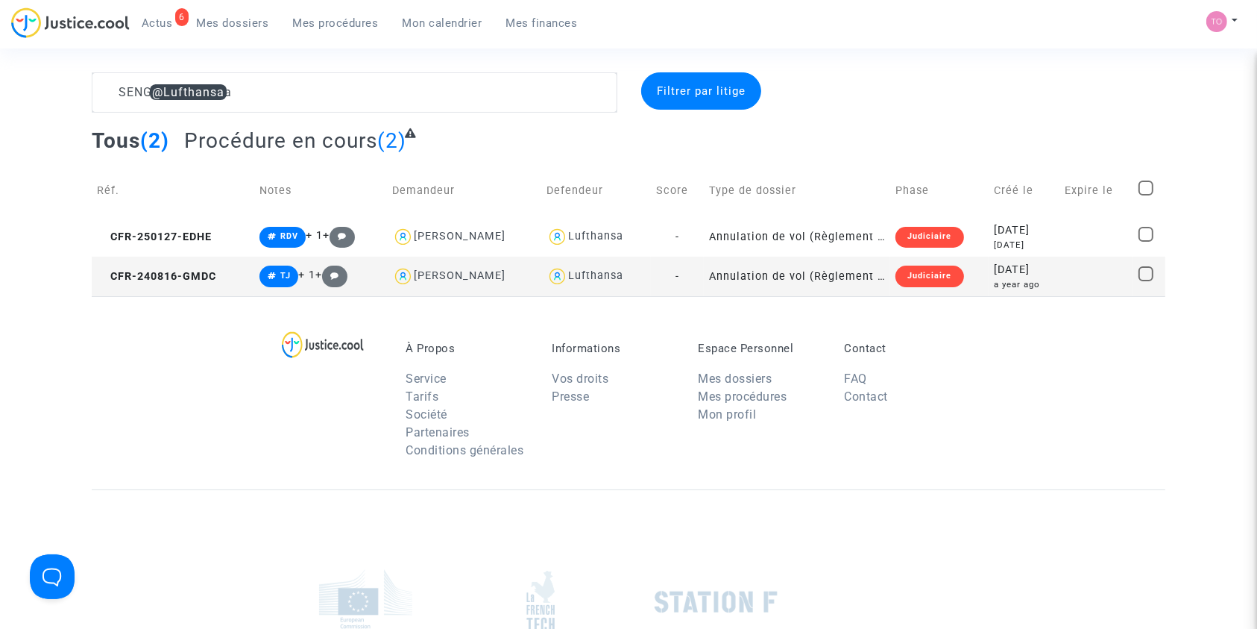
click at [1003, 281] on div "a year ago" at bounding box center [1024, 284] width 60 height 13
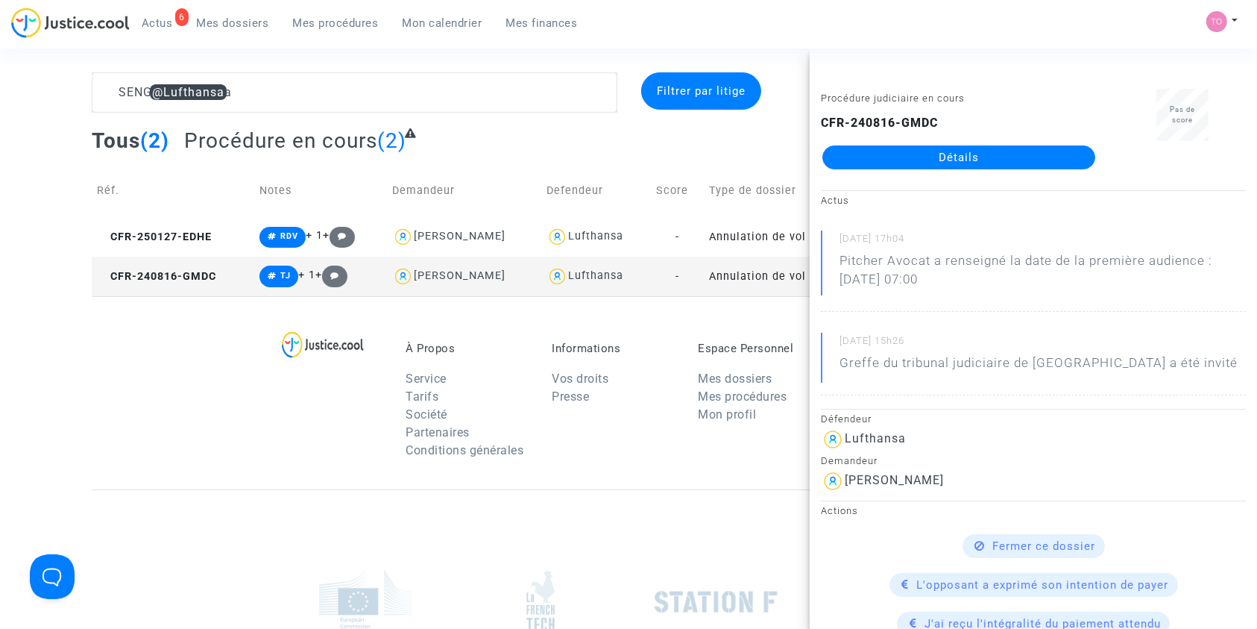
click at [939, 166] on link "Détails" at bounding box center [958, 157] width 273 height 24
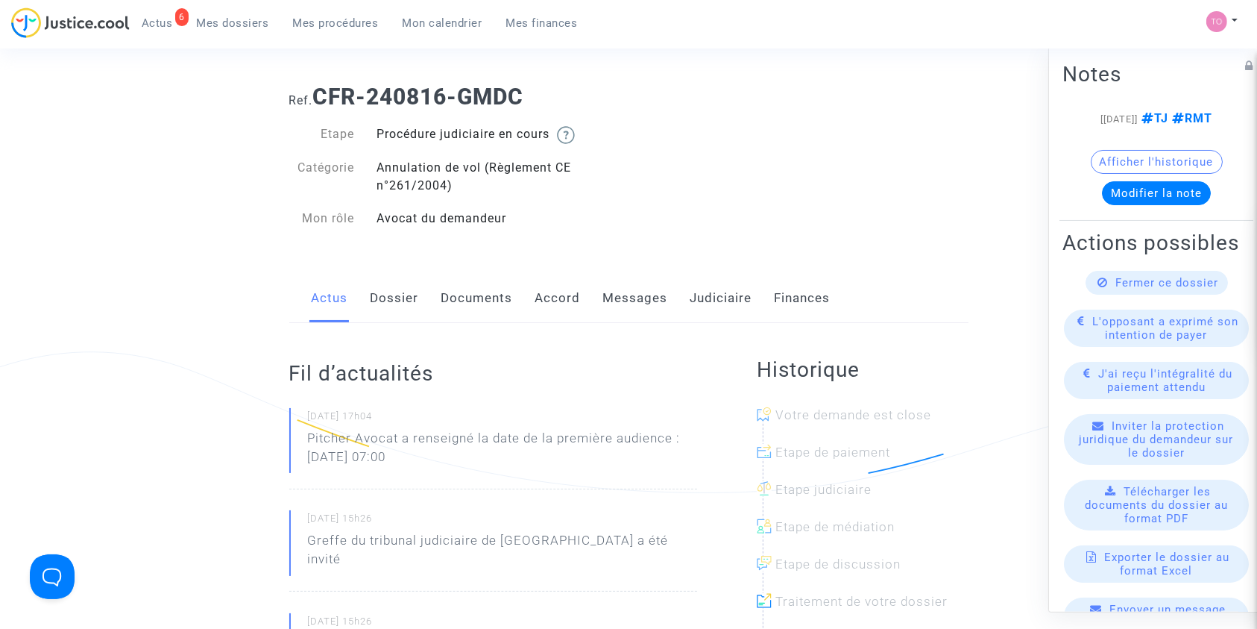
click at [573, 293] on link "Accord" at bounding box center [557, 298] width 45 height 49
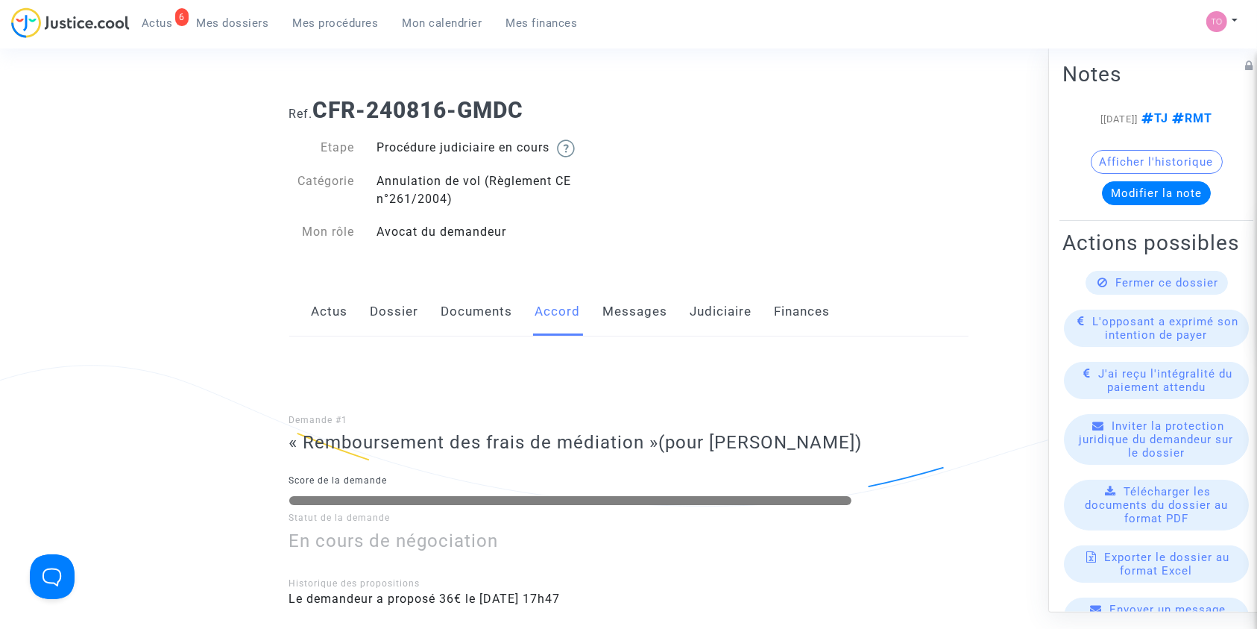
click at [714, 316] on link "Judiciaire" at bounding box center [721, 311] width 62 height 49
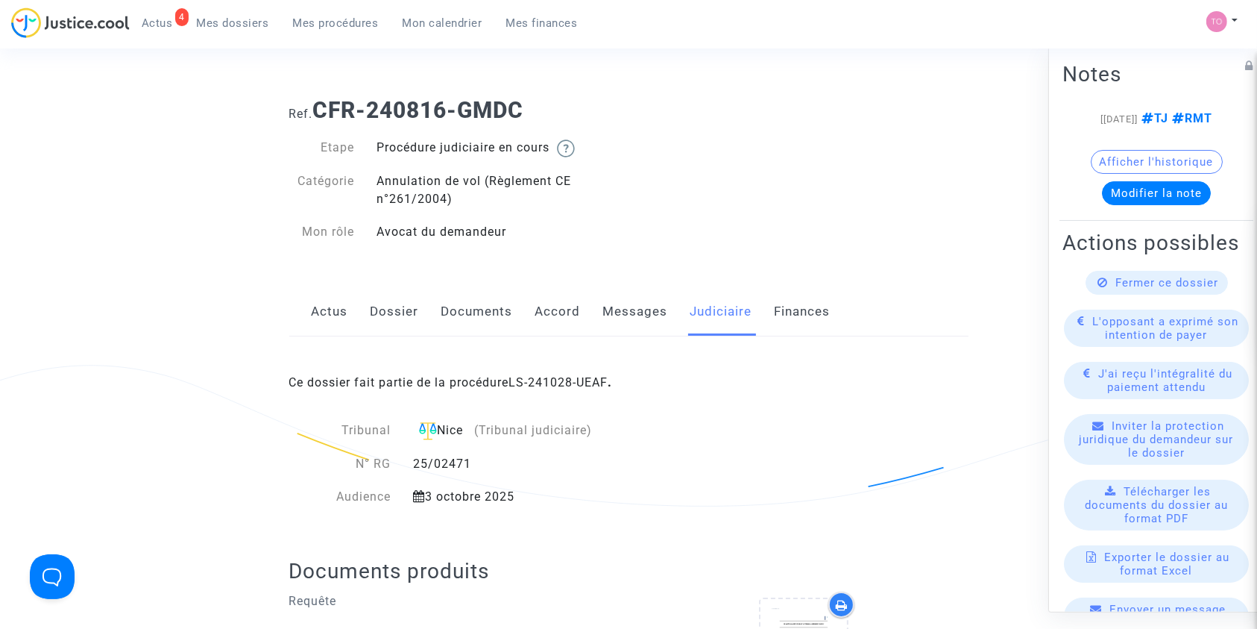
click at [233, 16] on span "Mes dossiers" at bounding box center [233, 22] width 72 height 13
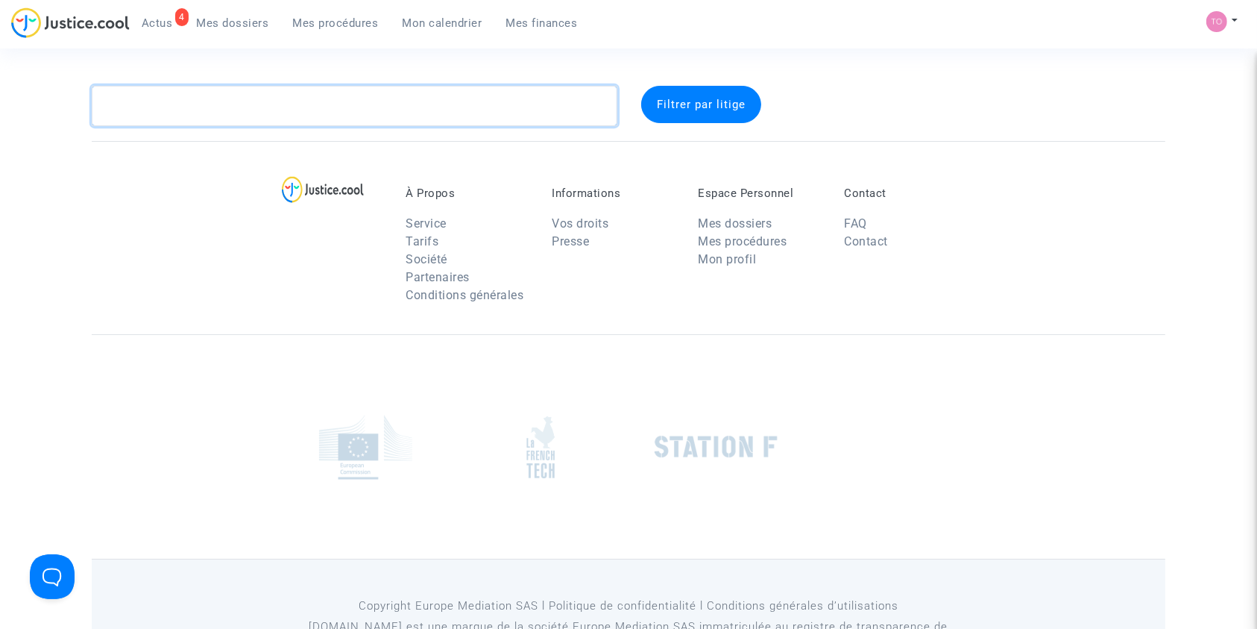
click at [200, 112] on textarea at bounding box center [355, 106] width 526 height 40
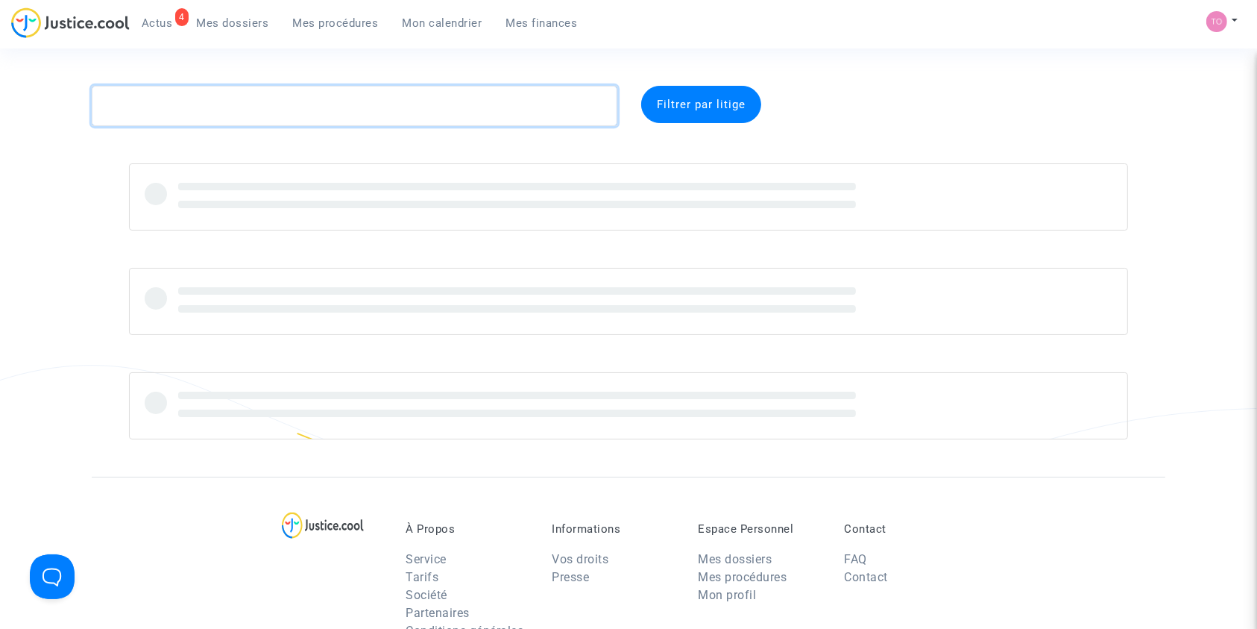
paste textarea "MARCHETTI"
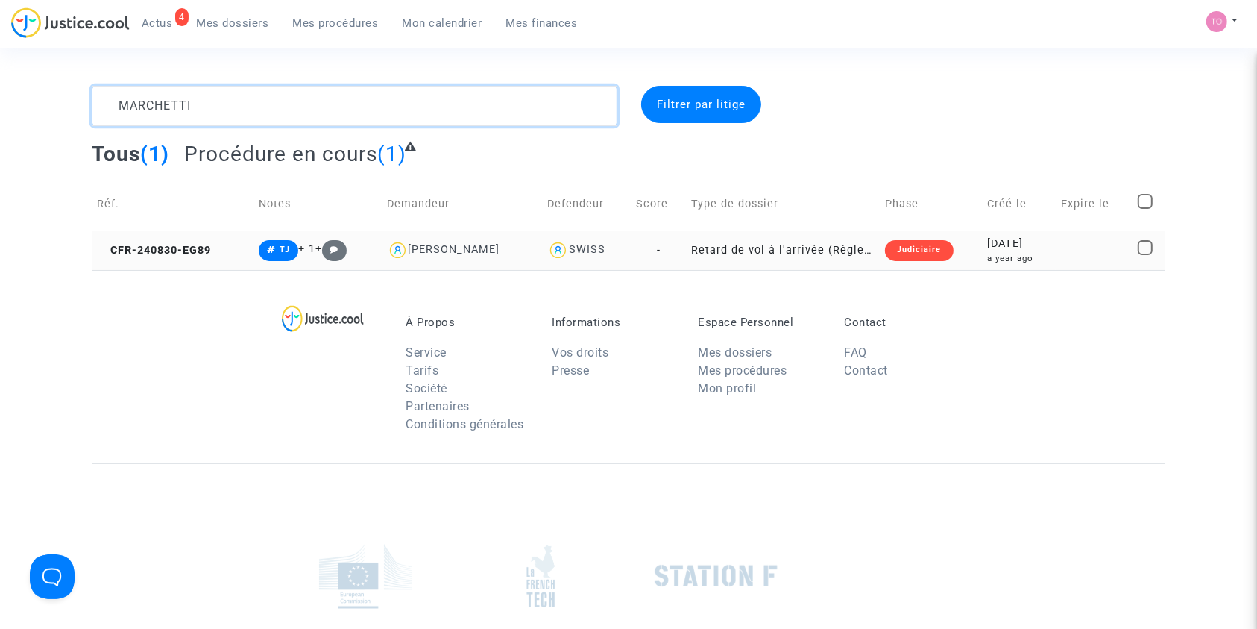
type textarea "MARCHETTI"
click at [998, 242] on div "2024-08-30" at bounding box center [1018, 244] width 63 height 16
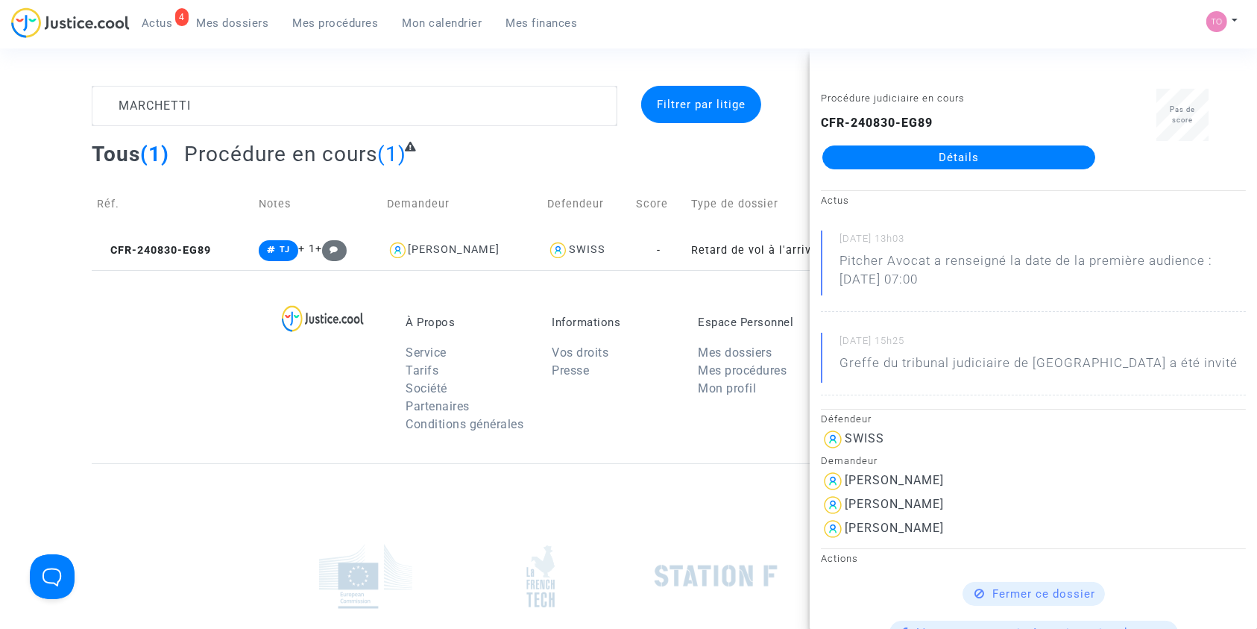
click at [952, 159] on link "Détails" at bounding box center [958, 157] width 273 height 24
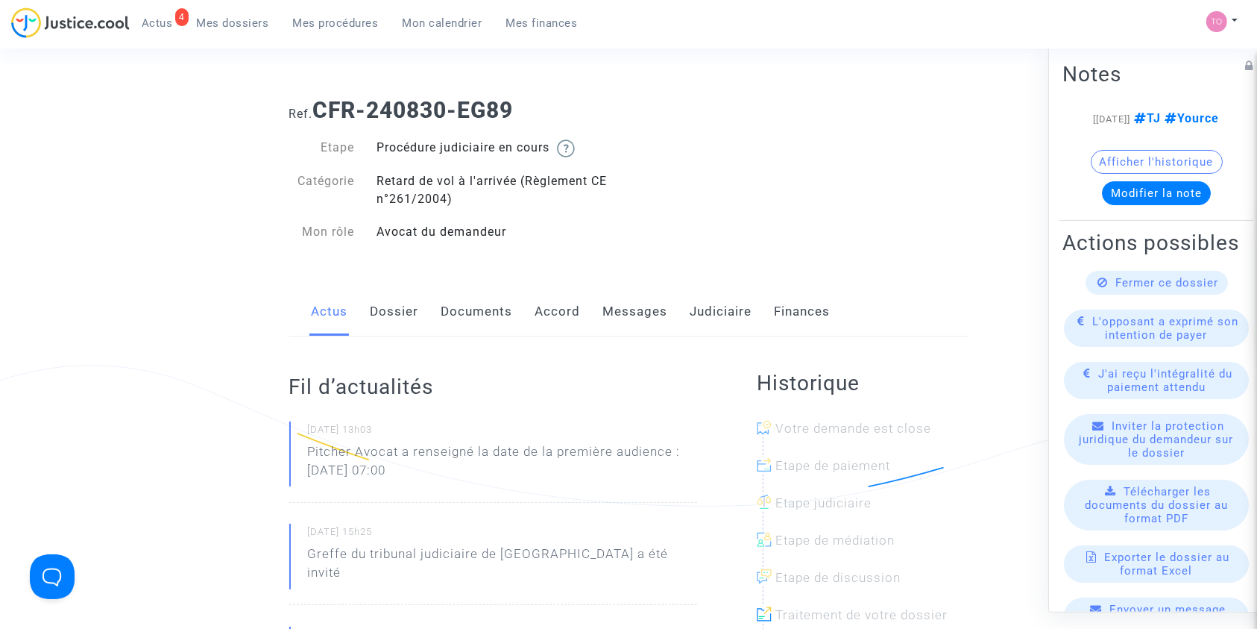
click at [707, 308] on link "Judiciaire" at bounding box center [721, 311] width 62 height 49
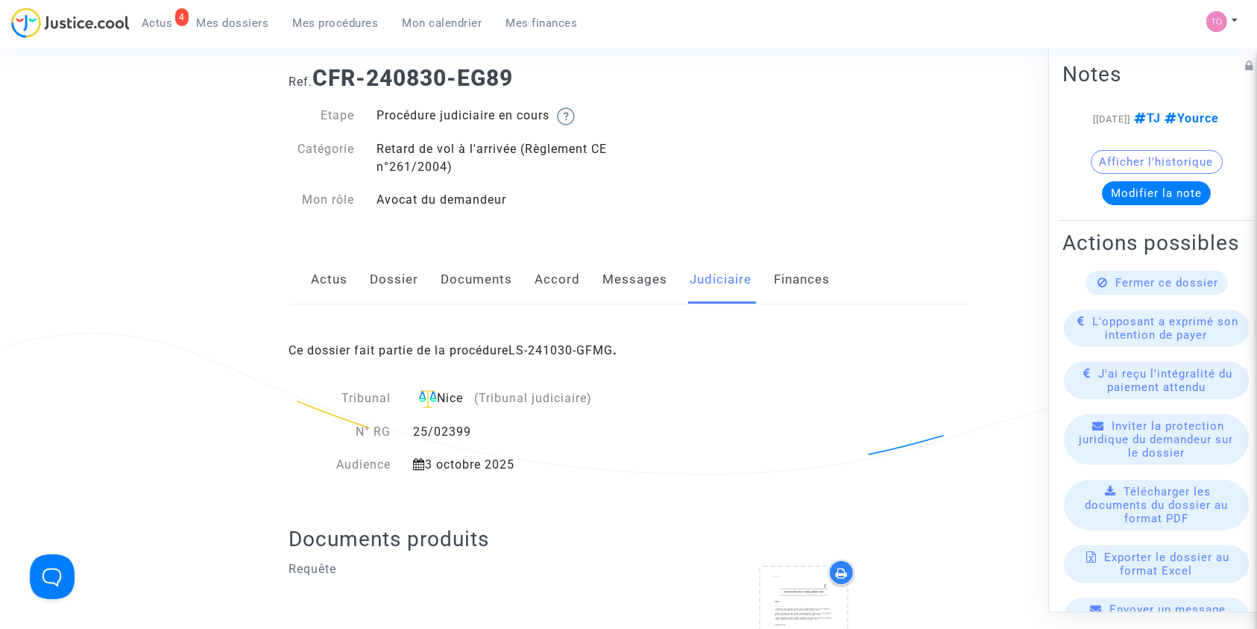
scroll to position [33, 0]
click at [403, 291] on link "Dossier" at bounding box center [395, 278] width 48 height 49
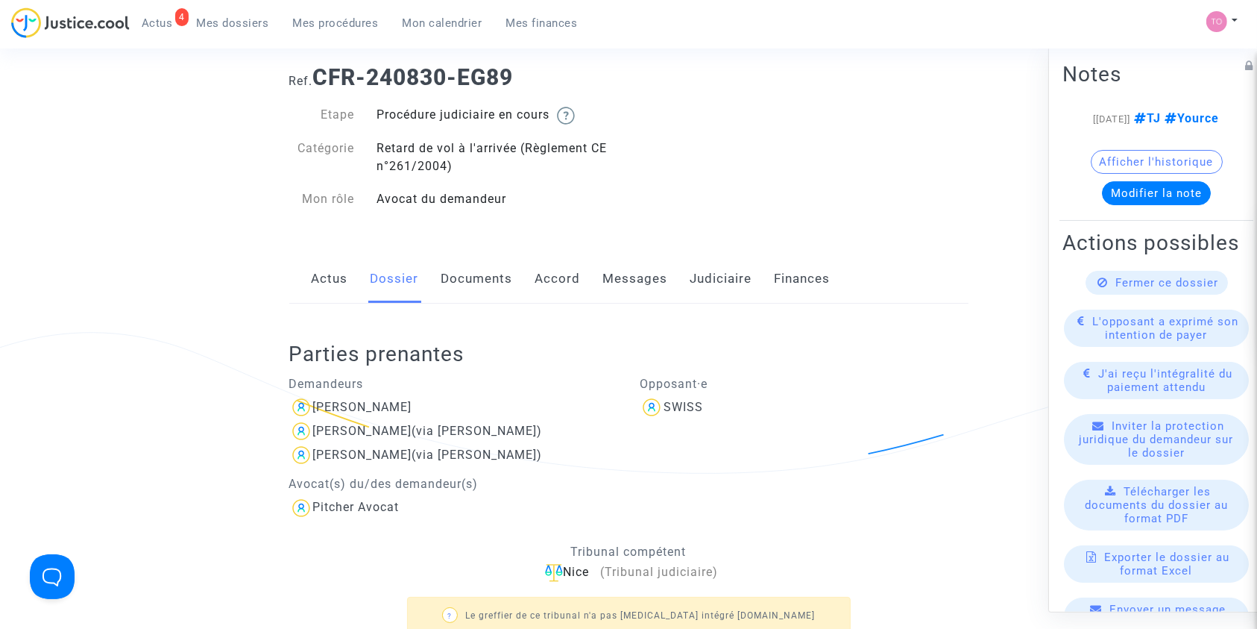
click at [699, 275] on link "Judiciaire" at bounding box center [721, 278] width 62 height 49
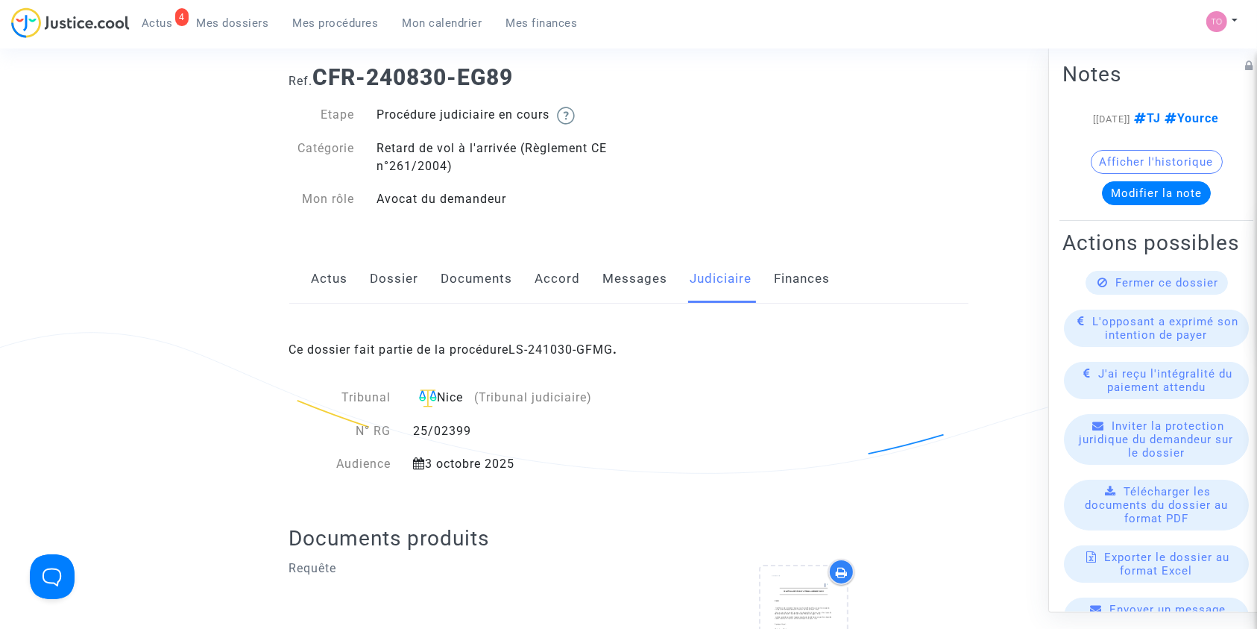
click at [393, 277] on link "Dossier" at bounding box center [395, 278] width 48 height 49
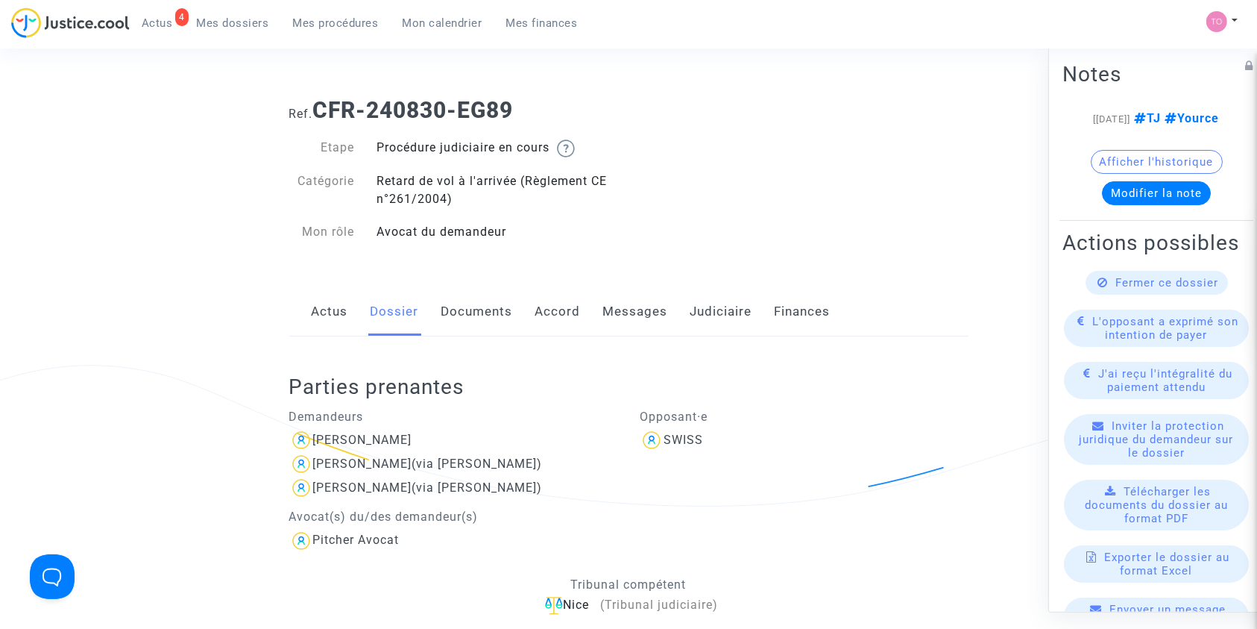
click at [478, 326] on link "Documents" at bounding box center [477, 311] width 72 height 49
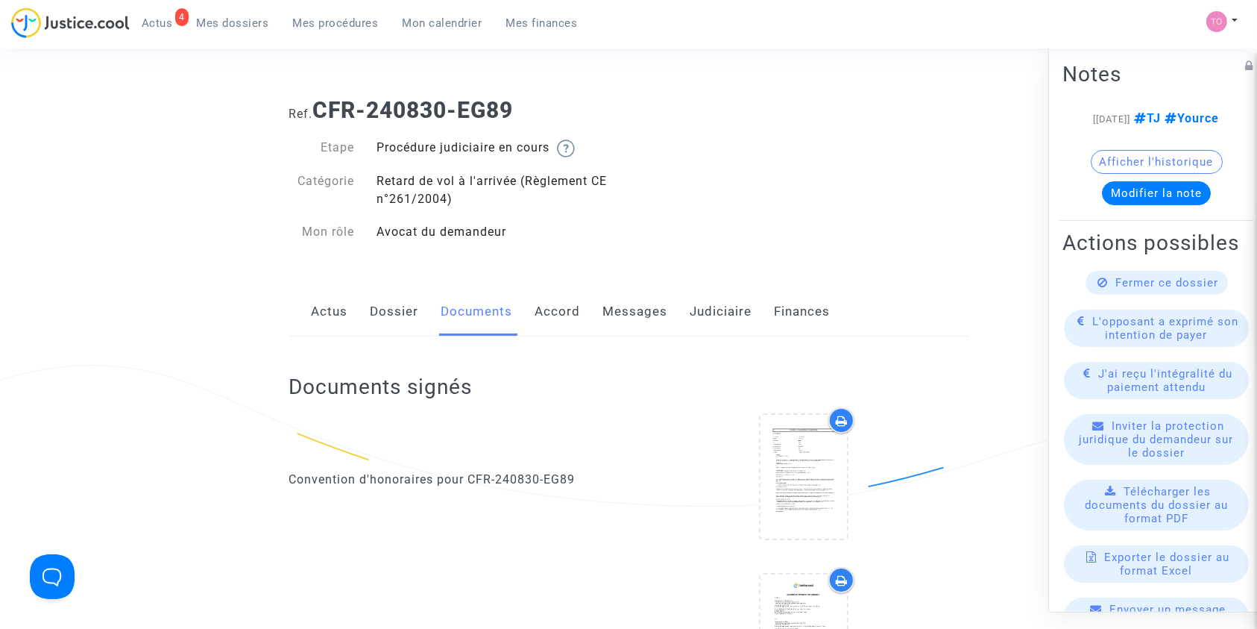
click at [566, 297] on link "Accord" at bounding box center [557, 311] width 45 height 49
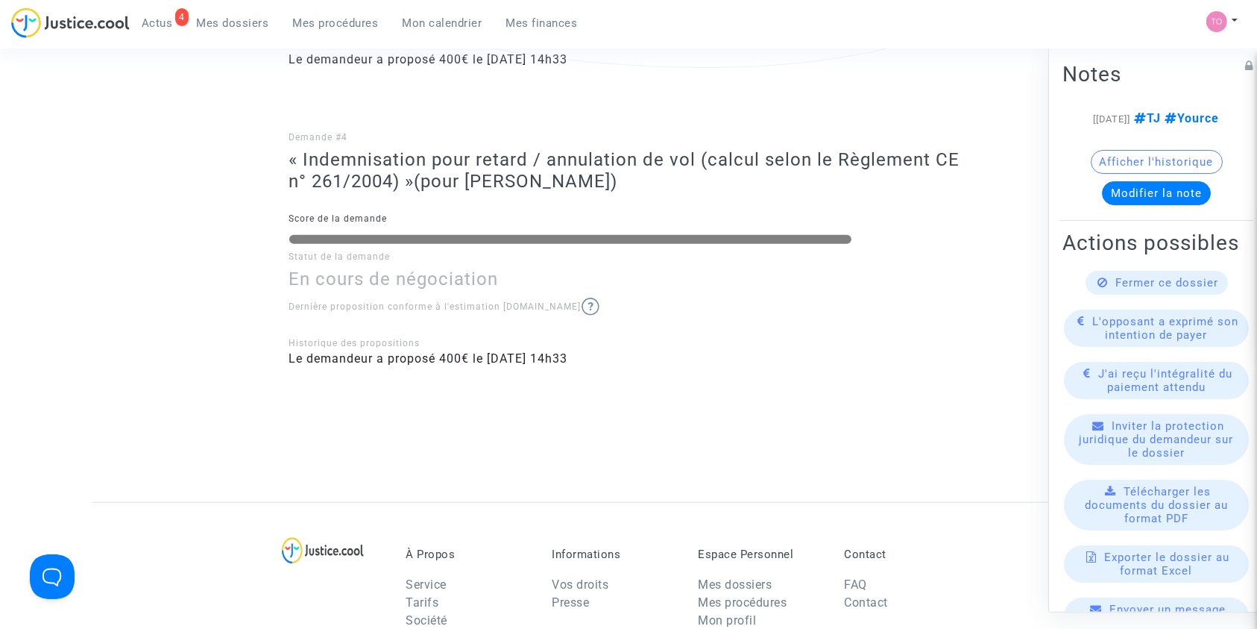
scroll to position [1159, 0]
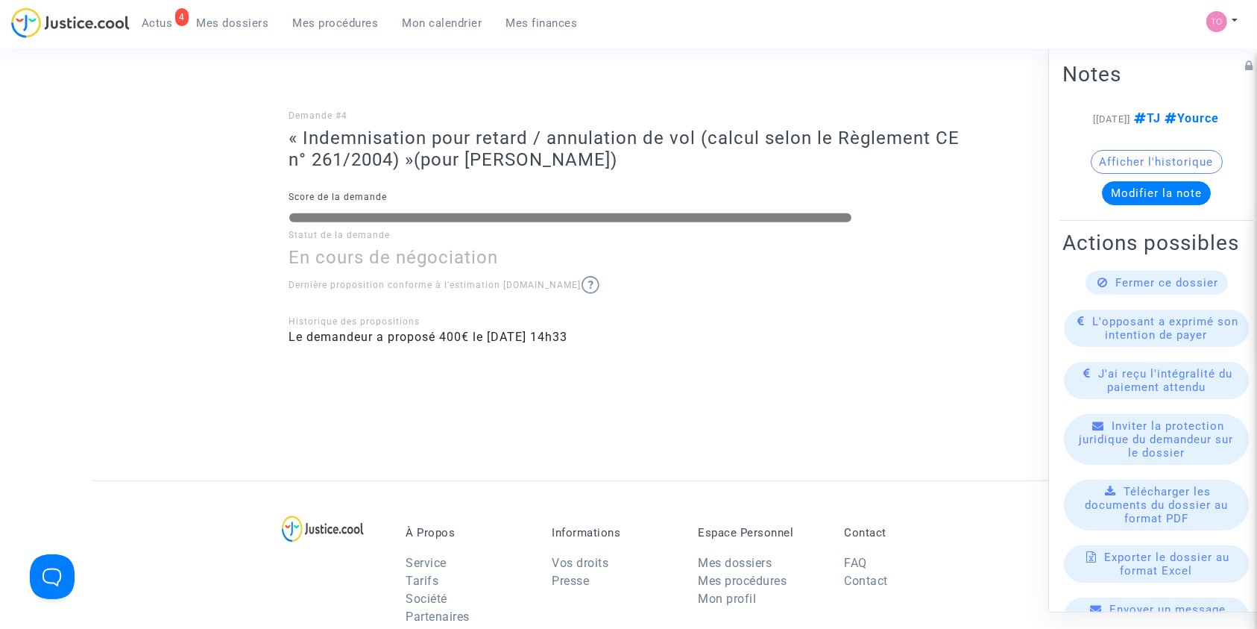
click at [796, 277] on p "Dernière proposition conforme à l'estimation Justice.cool" at bounding box center [628, 285] width 679 height 19
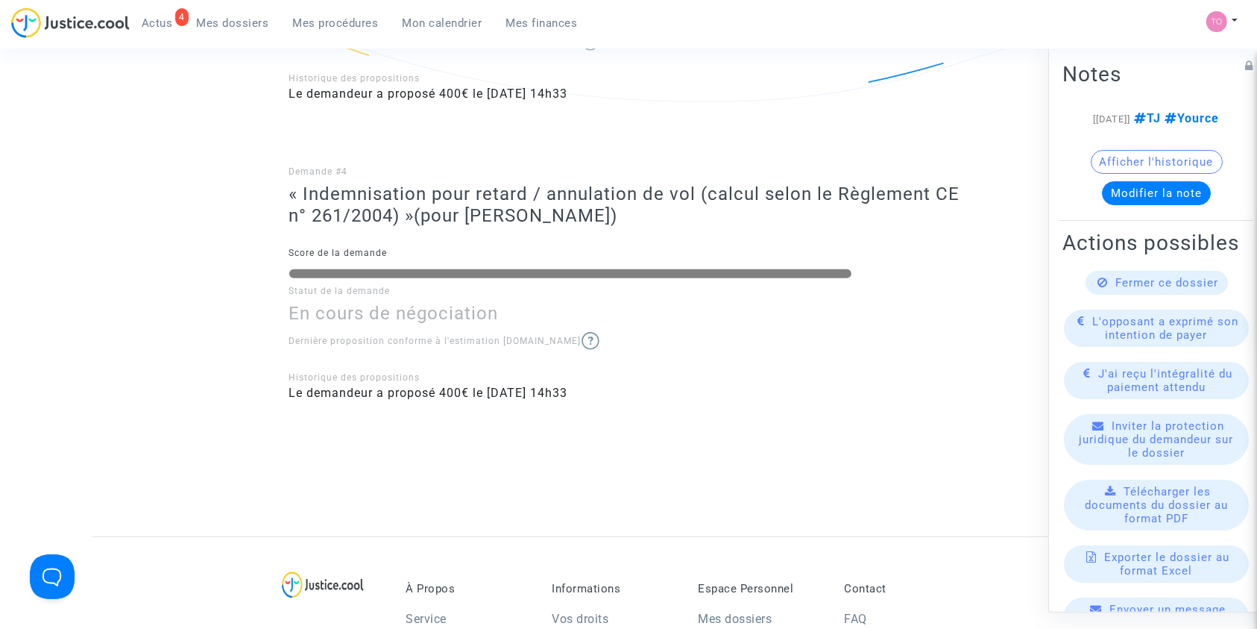
scroll to position [1093, 0]
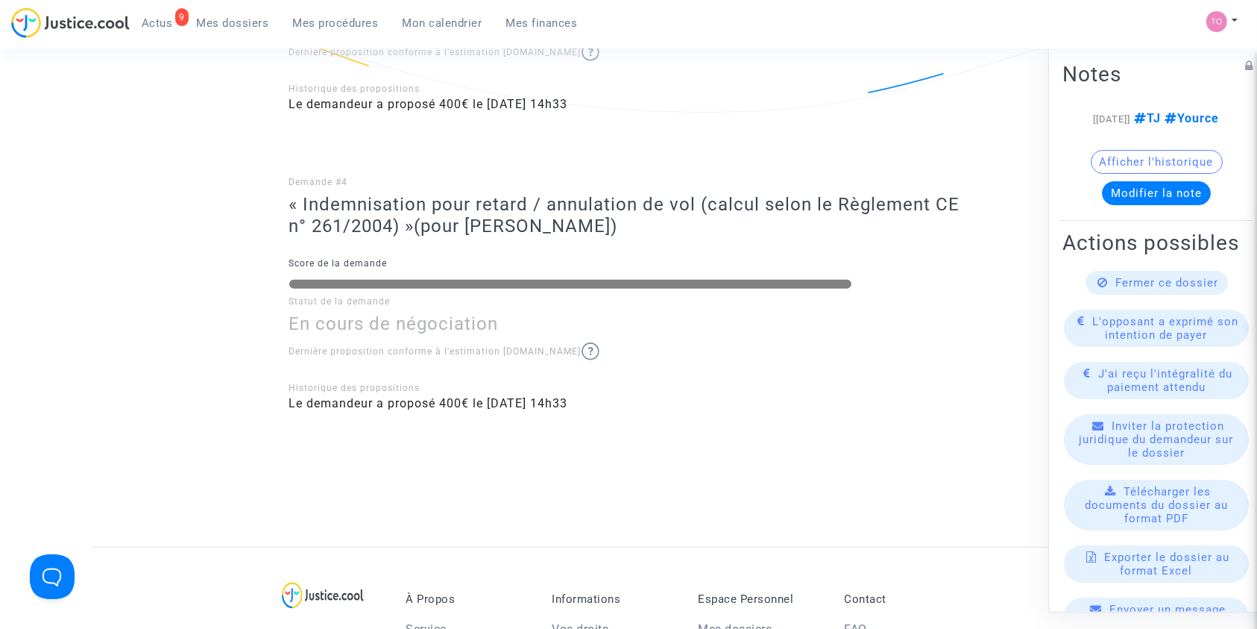
click at [253, 22] on span "Mes dossiers" at bounding box center [233, 22] width 72 height 13
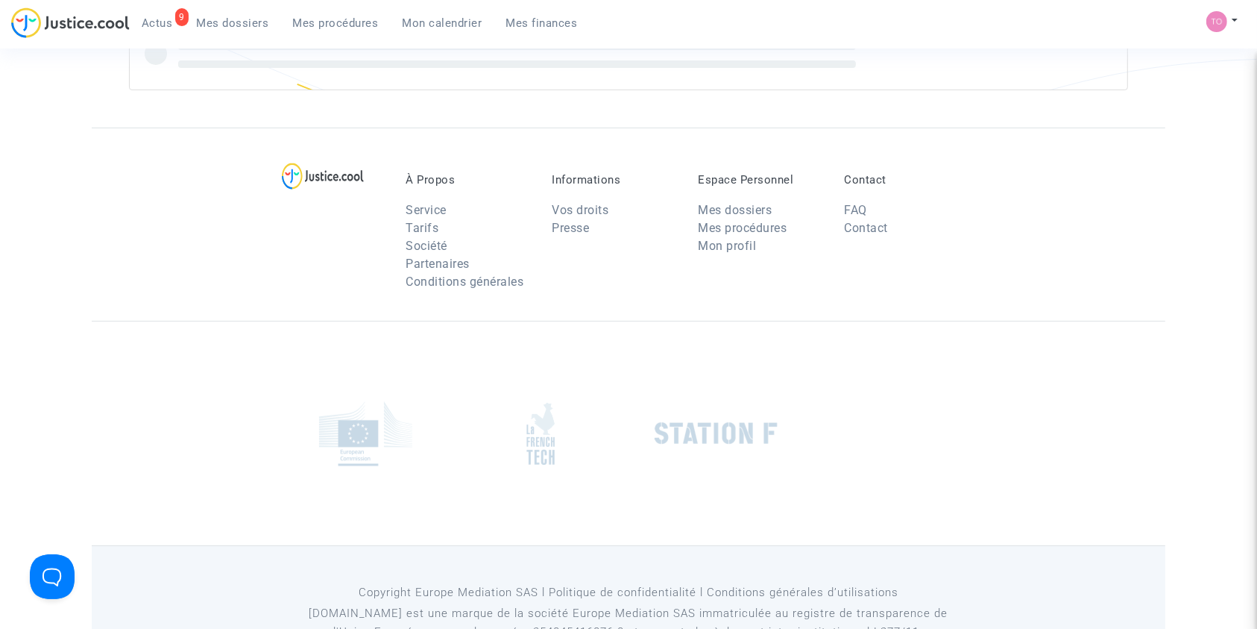
scroll to position [35, 0]
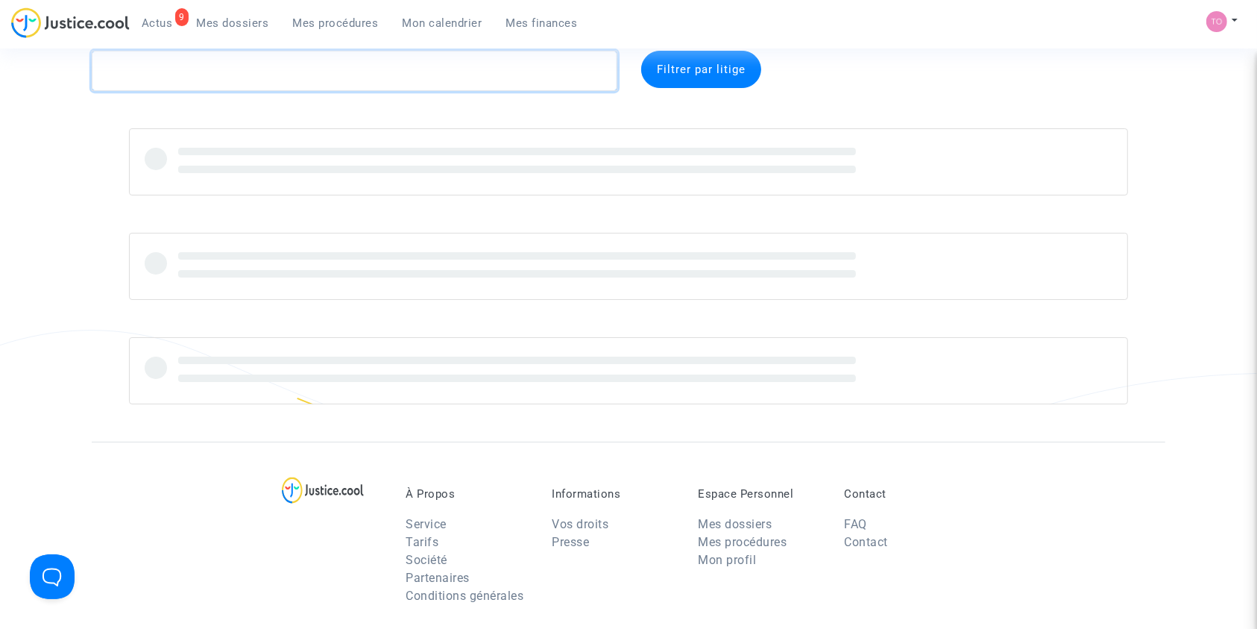
click at [166, 69] on textarea at bounding box center [355, 71] width 526 height 40
paste textarea "CHENIKI"
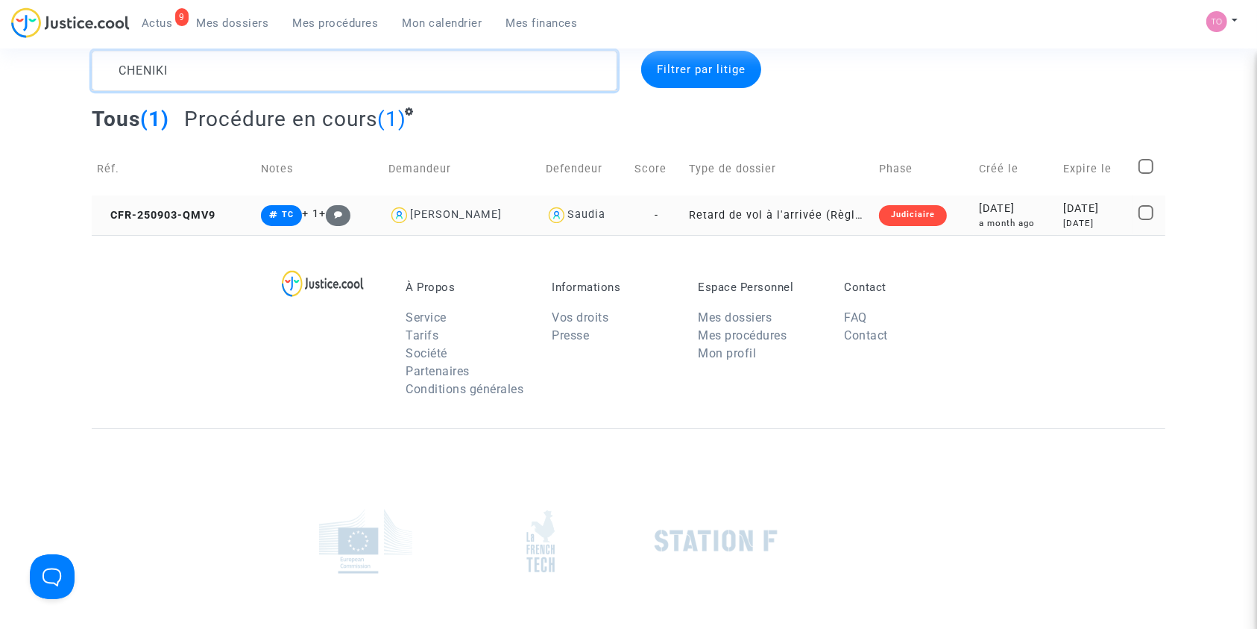
type textarea "CHENIKI"
click at [979, 217] on div "a month ago" at bounding box center [1016, 223] width 74 height 13
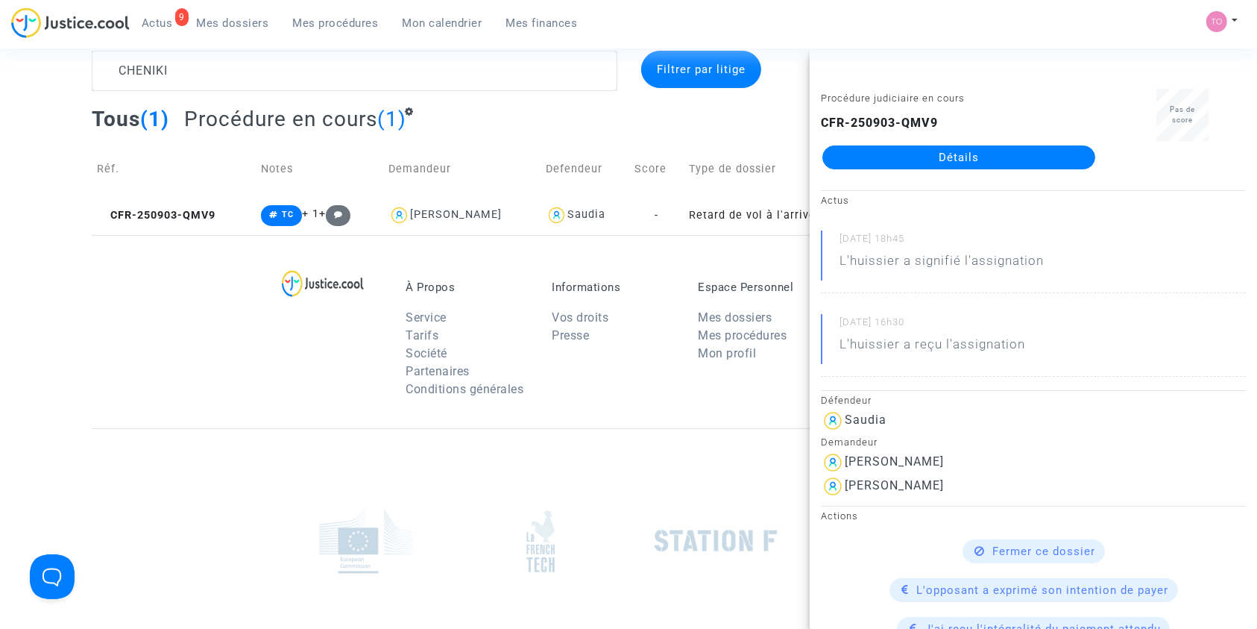
click at [933, 163] on link "Détails" at bounding box center [958, 157] width 273 height 24
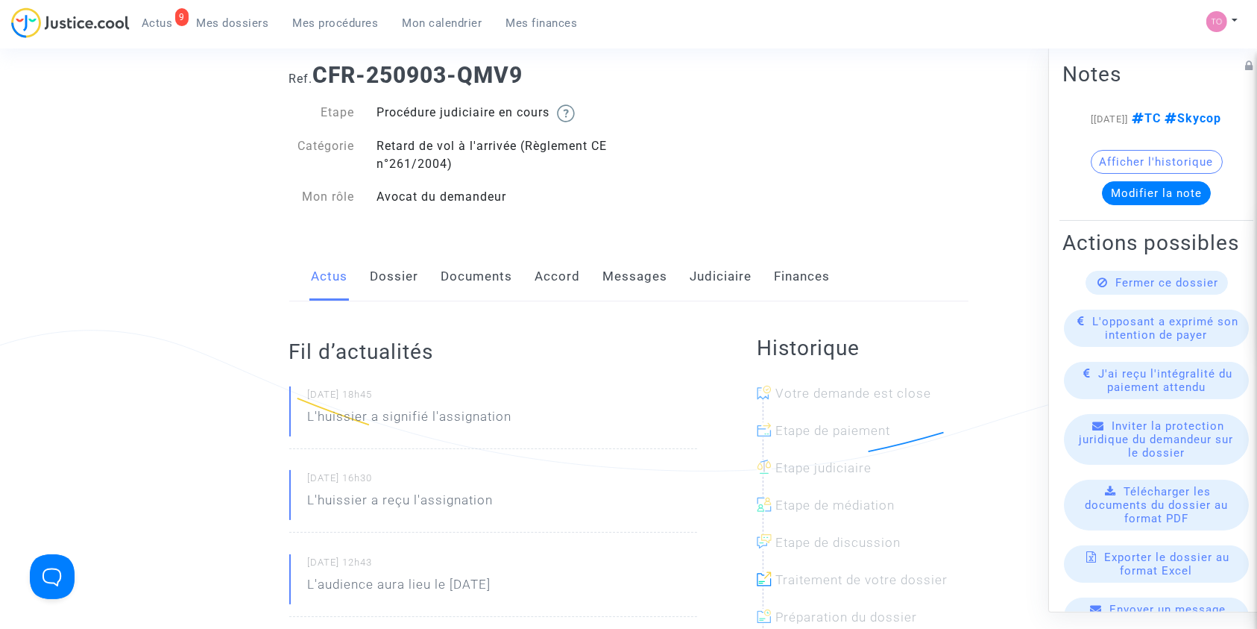
click at [620, 276] on link "Messages" at bounding box center [635, 276] width 65 height 49
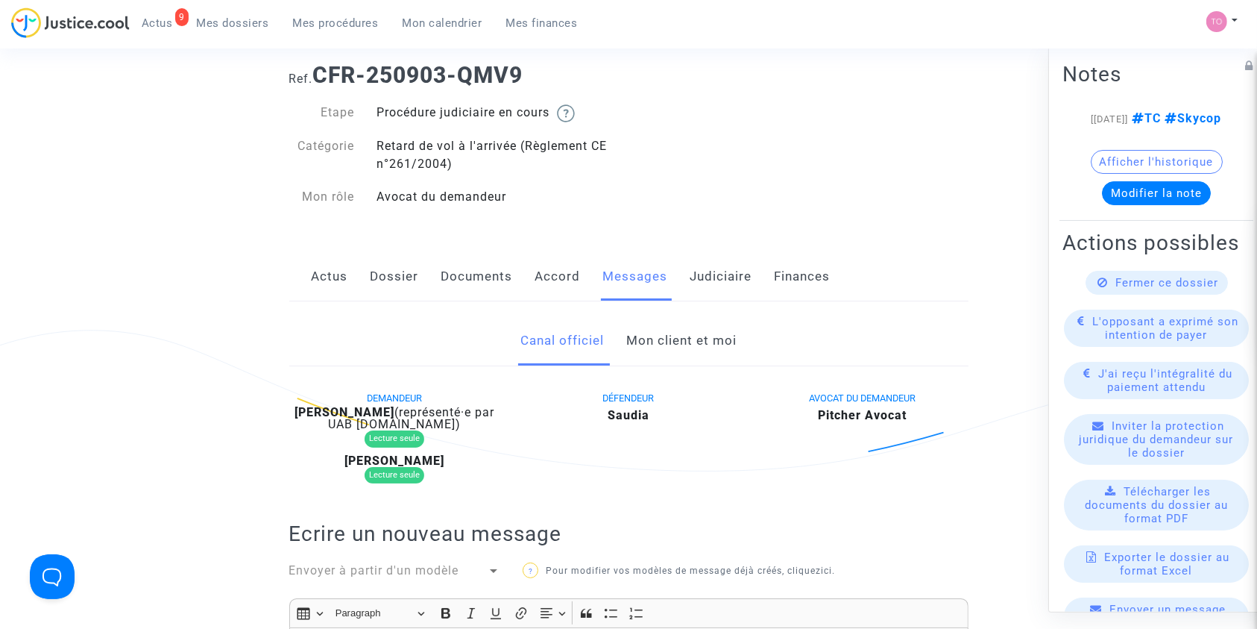
click at [678, 347] on link "Mon client et moi" at bounding box center [681, 340] width 110 height 49
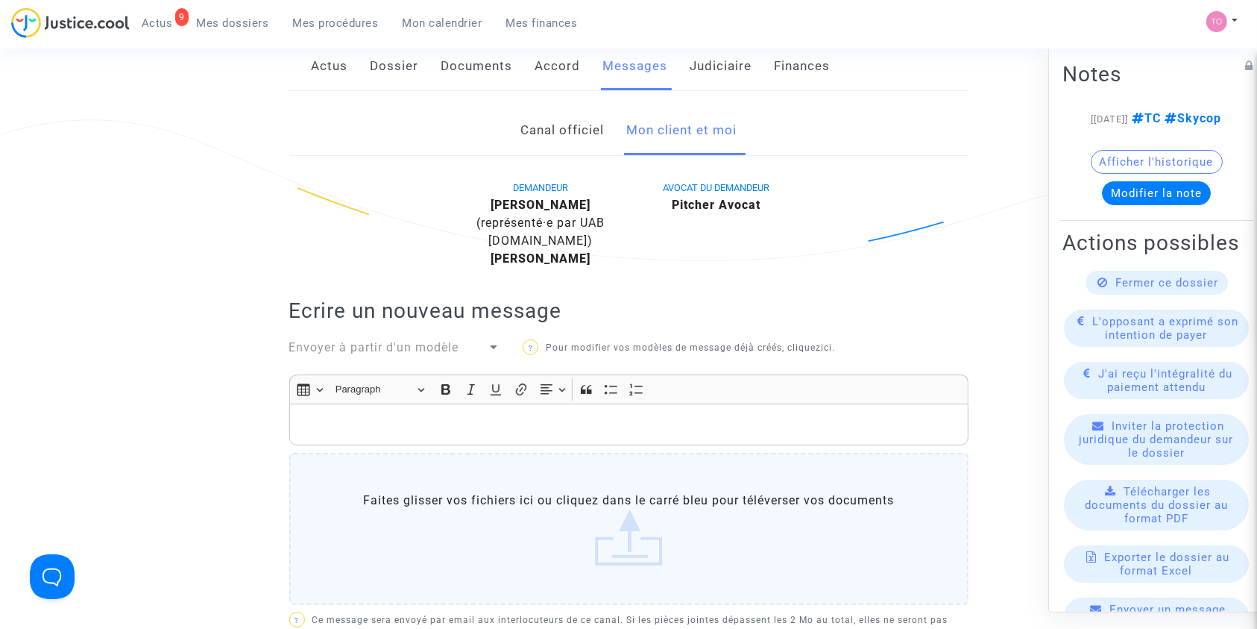
scroll to position [201, 0]
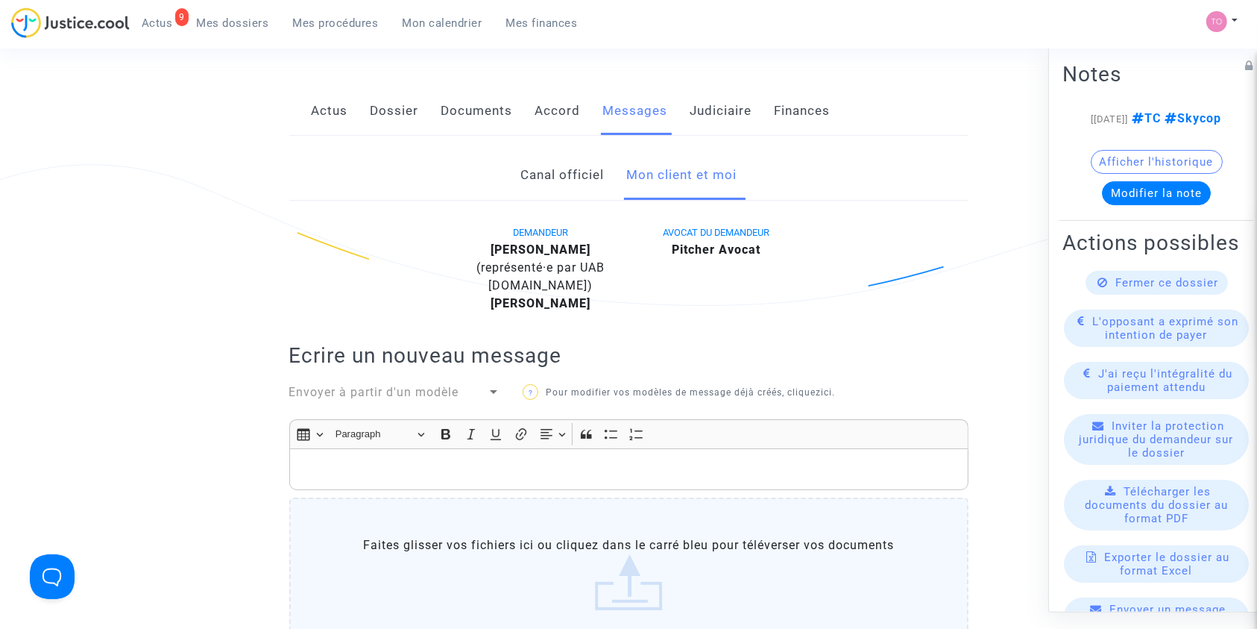
click at [1105, 173] on button "Afficher l'historique" at bounding box center [1157, 161] width 132 height 24
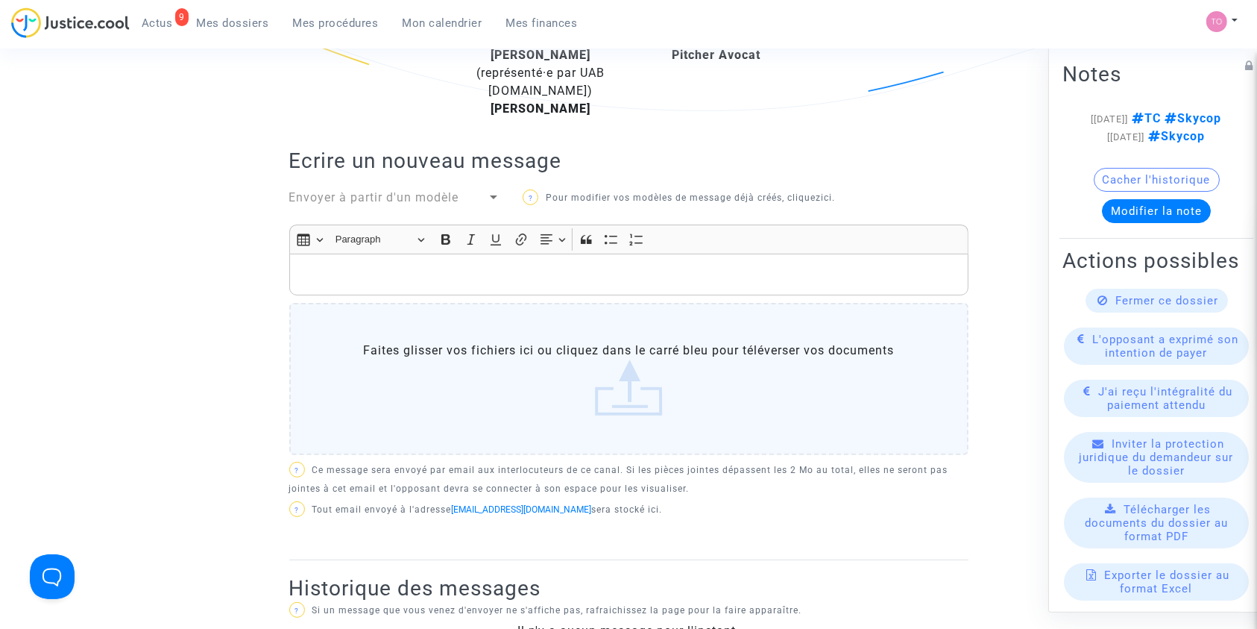
scroll to position [400, 0]
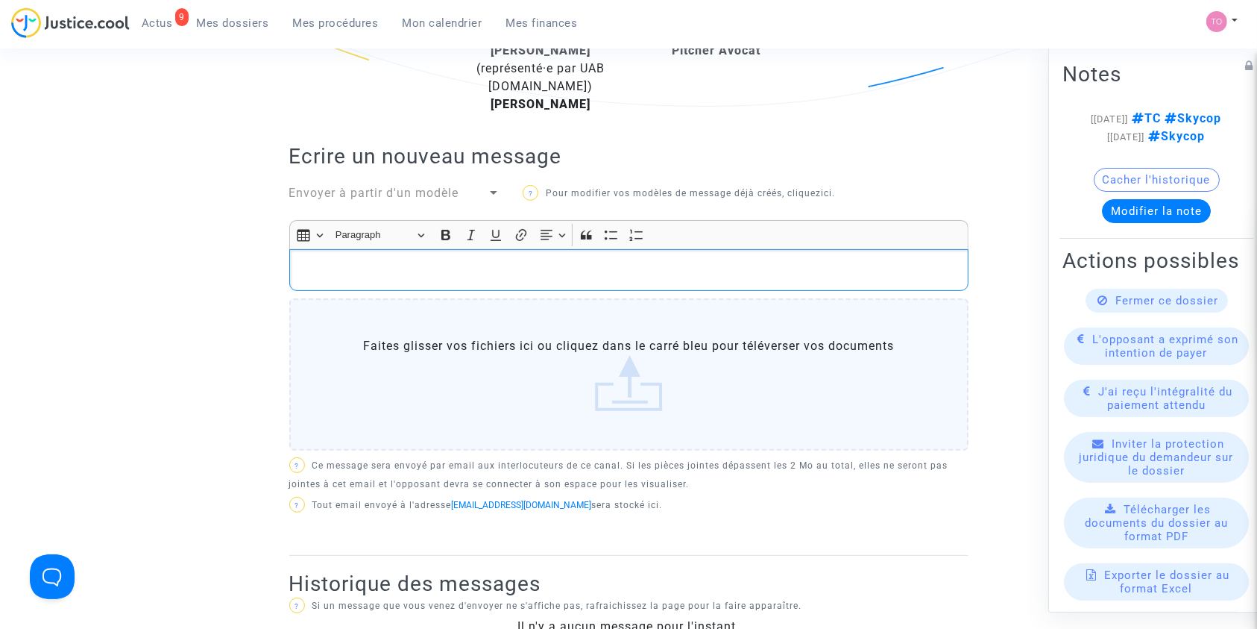
click at [531, 268] on p "Rich Text Editor, main" at bounding box center [629, 270] width 664 height 19
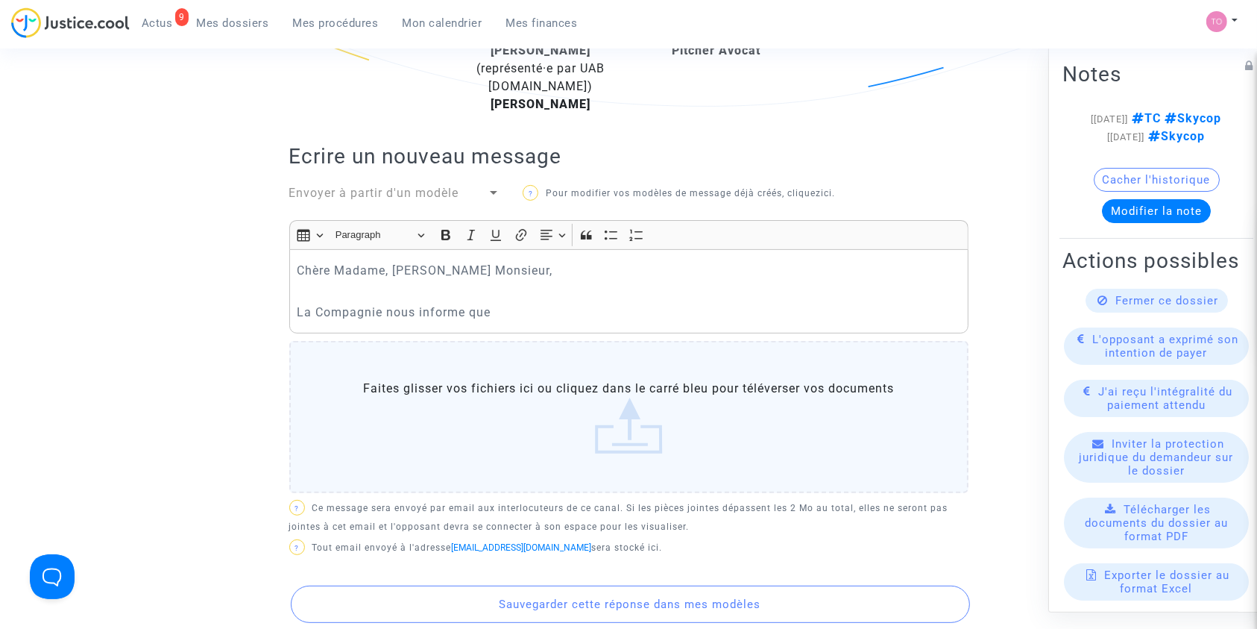
click at [553, 314] on p "La Compagnie nous informe que" at bounding box center [629, 312] width 664 height 19
drag, startPoint x: 801, startPoint y: 303, endPoint x: 811, endPoint y: 304, distance: 10.5
click at [804, 304] on p "La Compagnie nous informe que les passagers Myriam CHENIKI et Khadim NDIAYE" at bounding box center [629, 312] width 664 height 19
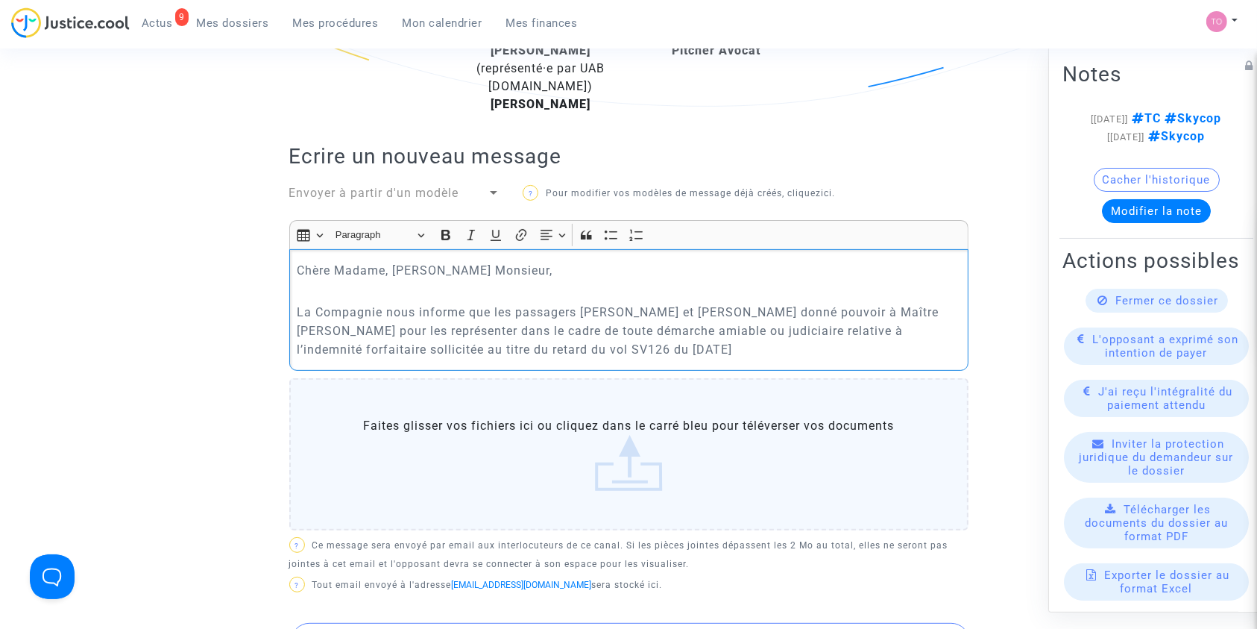
click at [796, 312] on p "La Compagnie nous informe que les passagers Myriam CHENIKI et Khadim NDIAYEont …" at bounding box center [629, 331] width 664 height 56
click at [740, 353] on p "La Compagnie nous informe que les passagers Myriam CHENIKI et Khadim NDIAYE ont…" at bounding box center [629, 331] width 664 height 56
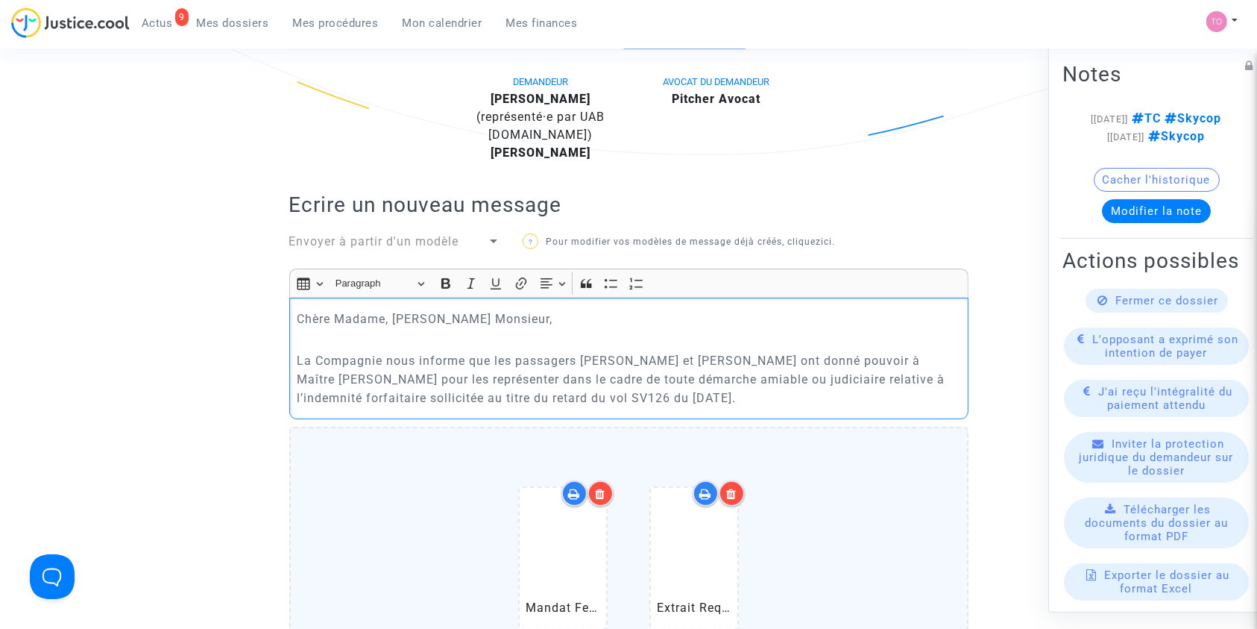
scroll to position [333, 0]
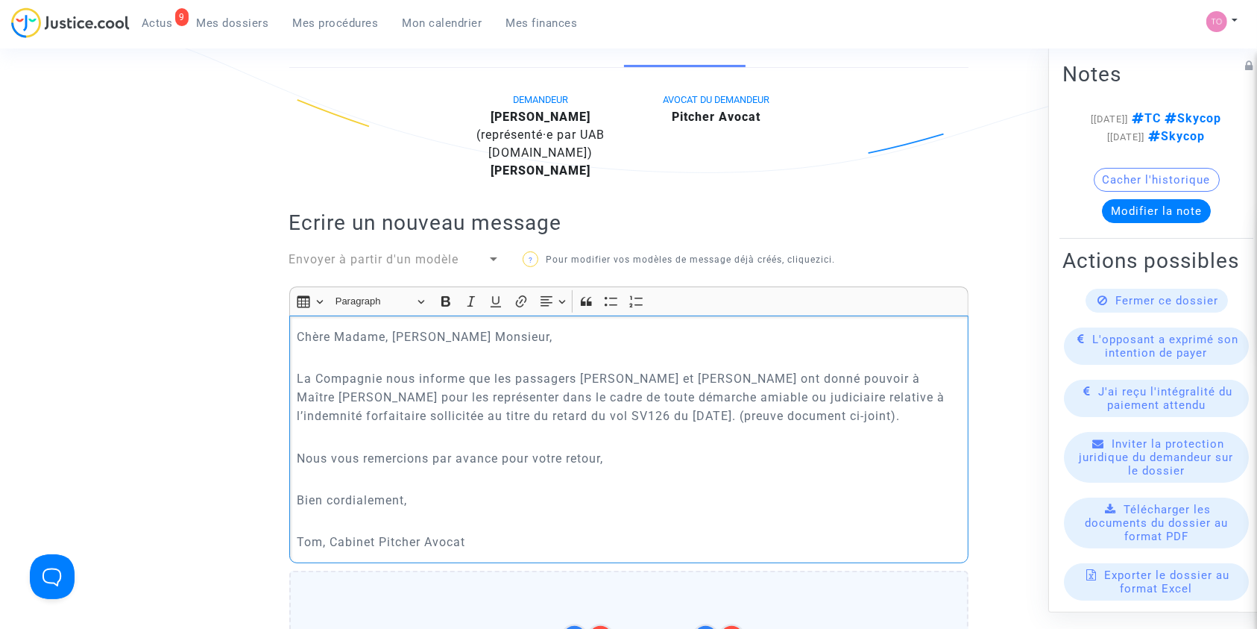
drag, startPoint x: 364, startPoint y: 397, endPoint x: 614, endPoint y: 397, distance: 249.8
click at [614, 397] on p "La Compagnie nous informe que les passagers Myriam CHENIKI et Khadim NDIAYE ont…" at bounding box center [629, 397] width 664 height 56
drag, startPoint x: 344, startPoint y: 414, endPoint x: 526, endPoint y: 418, distance: 182.7
click at [526, 418] on p "La Compagnie nous informe que les passagers Myriam CHENIKI et Khadim NDIAYE ont…" at bounding box center [629, 397] width 664 height 56
click at [549, 436] on p "Rich Text Editor, main" at bounding box center [629, 436] width 664 height 19
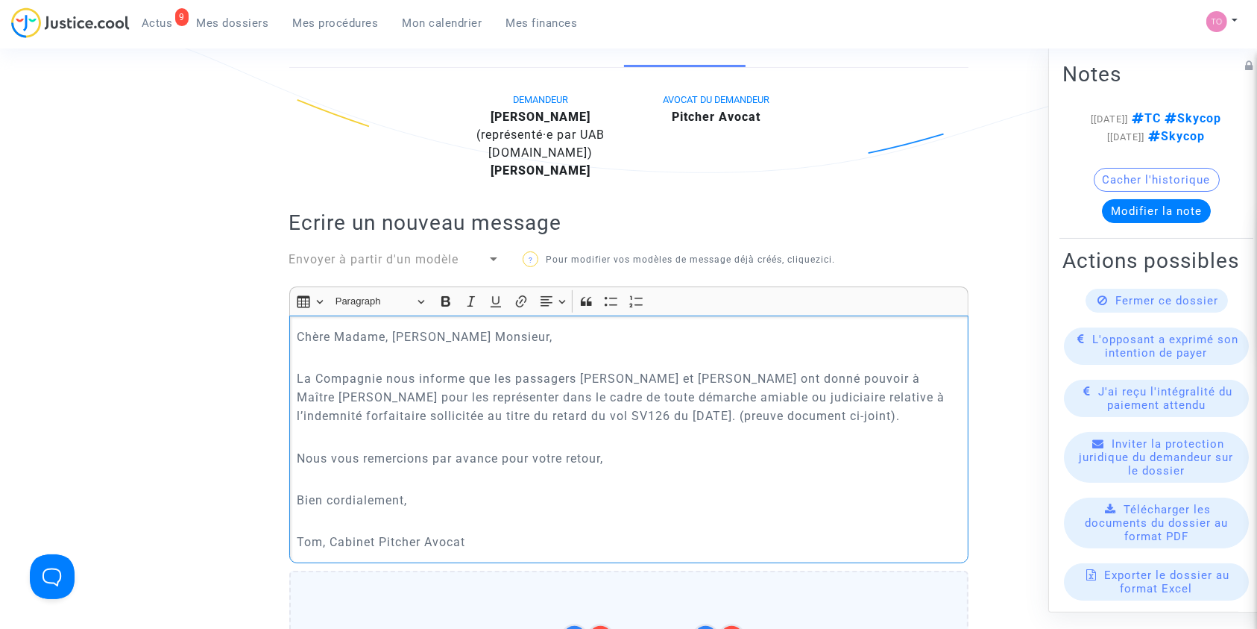
drag, startPoint x: 579, startPoint y: 413, endPoint x: 683, endPoint y: 411, distance: 103.7
click at [683, 411] on p "La Compagnie nous informe que les passagers Myriam CHENIKI et Khadim NDIAYE ont…" at bounding box center [629, 397] width 664 height 56
click at [822, 413] on p "La Compagnie nous informe que les passagers Myriam CHENIKI et Khadim NDIAYE ont…" at bounding box center [629, 397] width 664 height 56
click at [874, 413] on p "La Compagnie nous informe que les passagers Myriam CHENIKI et Khadim NDIAYE ont…" at bounding box center [629, 397] width 664 height 56
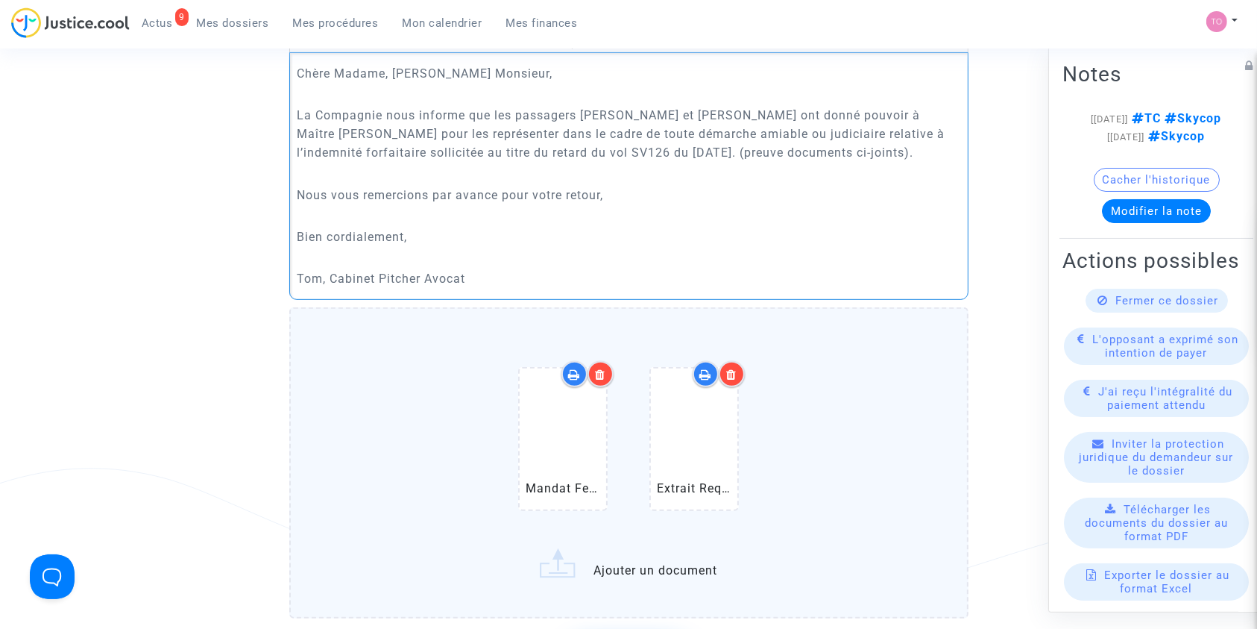
scroll to position [598, 0]
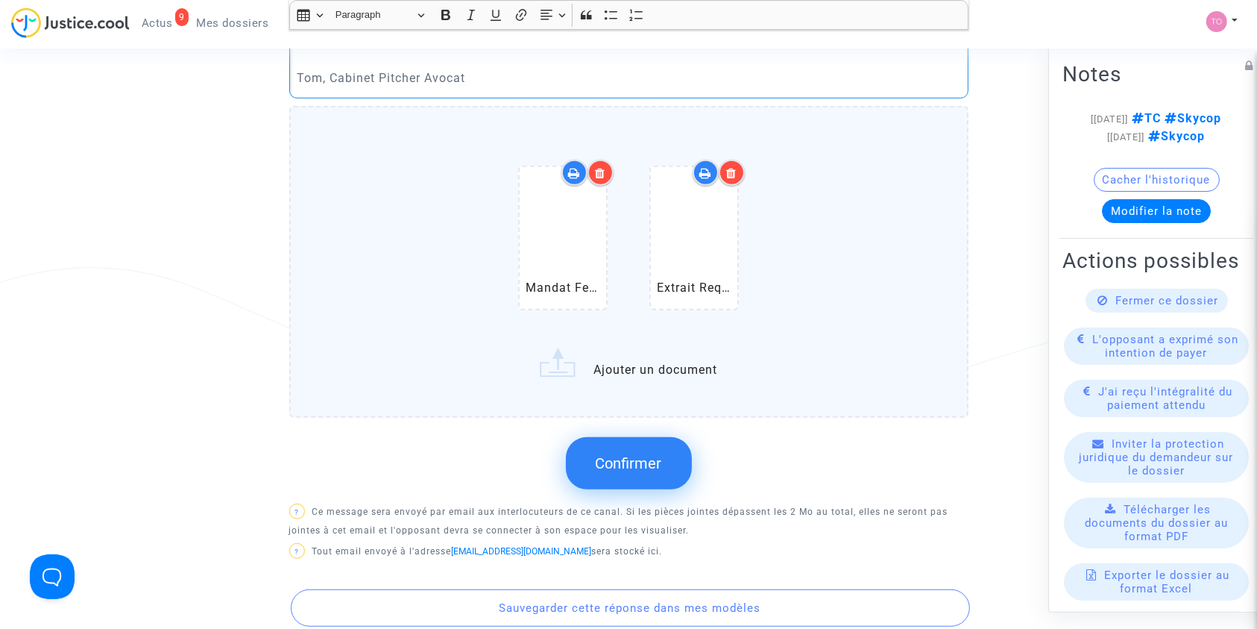
click at [631, 477] on button "Confirmer" at bounding box center [629, 463] width 126 height 52
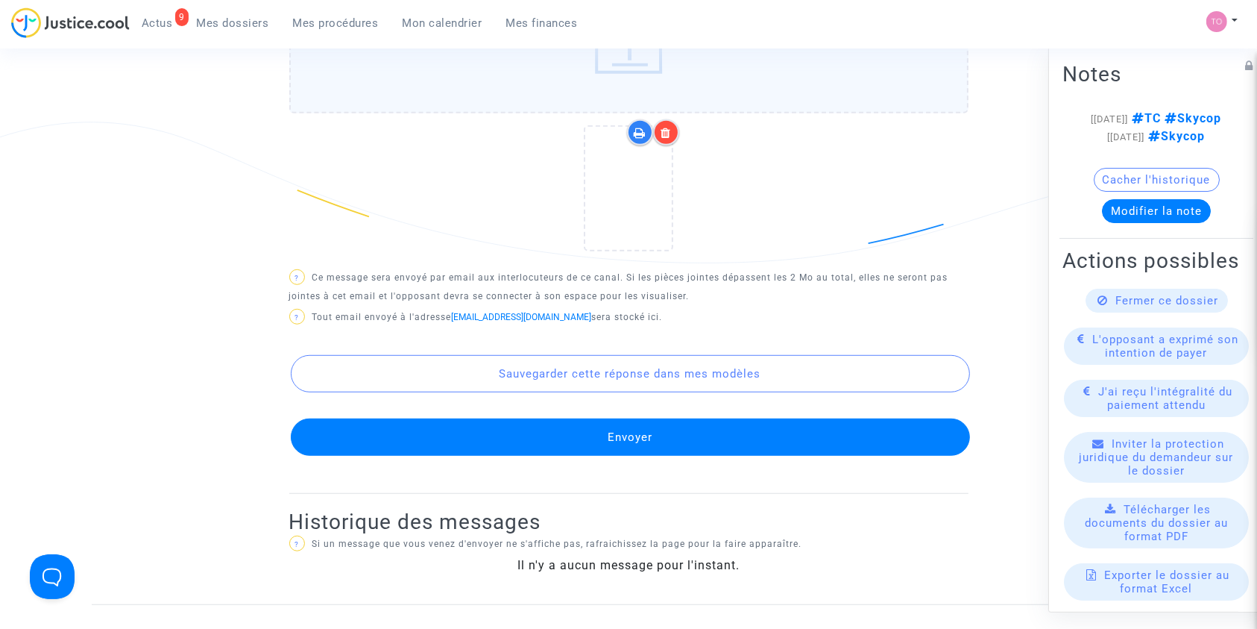
scroll to position [963, 0]
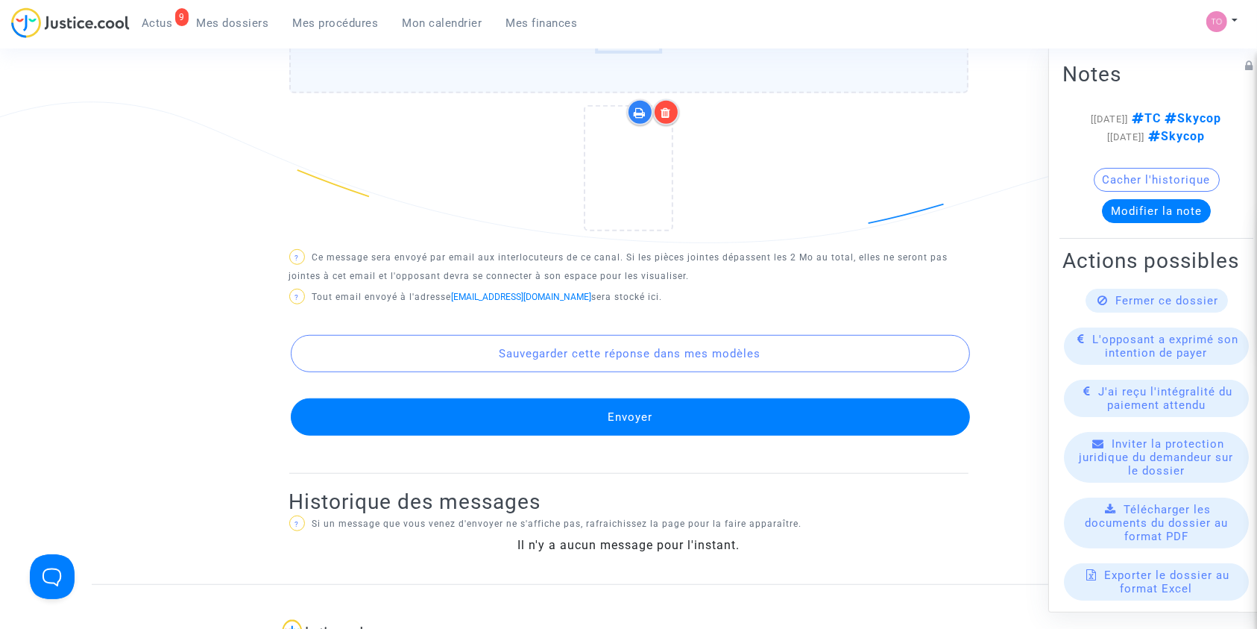
click at [610, 411] on button "Envoyer" at bounding box center [630, 416] width 679 height 37
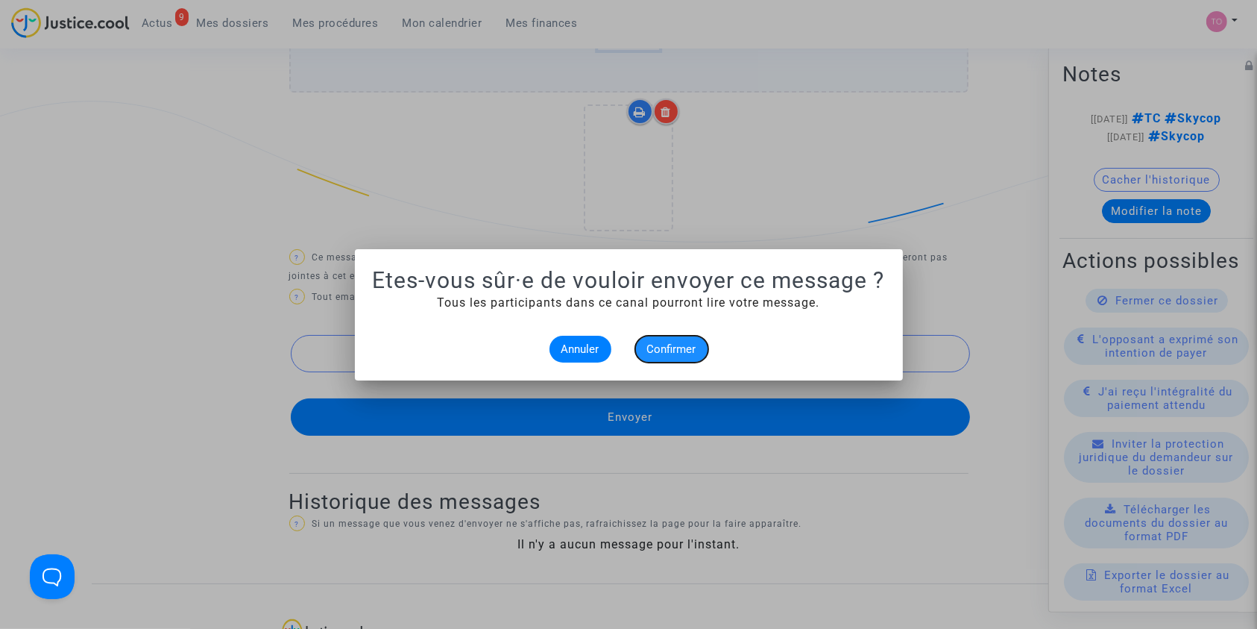
click at [693, 343] on span "Confirmer" at bounding box center [671, 348] width 49 height 13
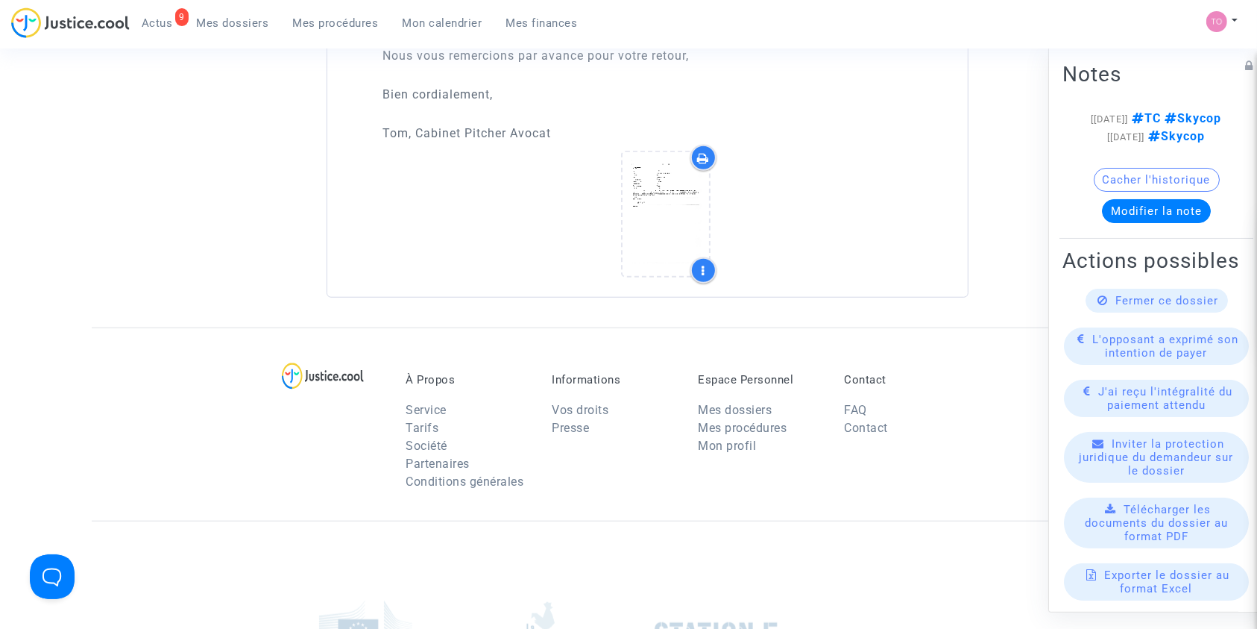
scroll to position [1194, 0]
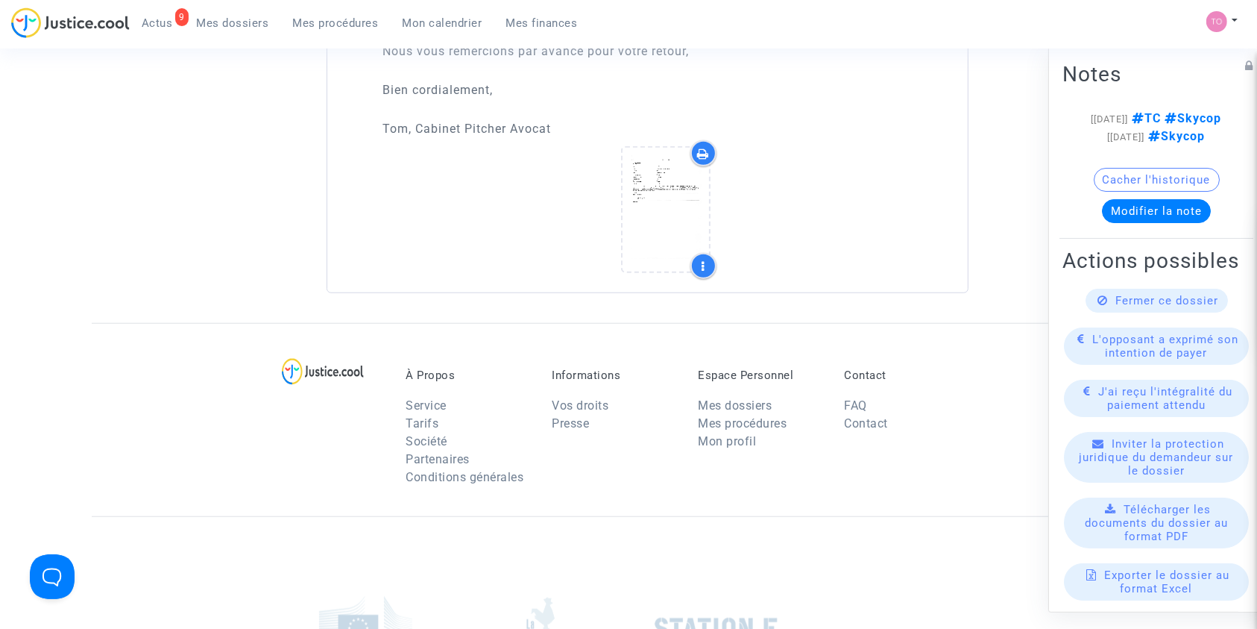
click at [1164, 222] on button "Modifier la note" at bounding box center [1156, 210] width 109 height 24
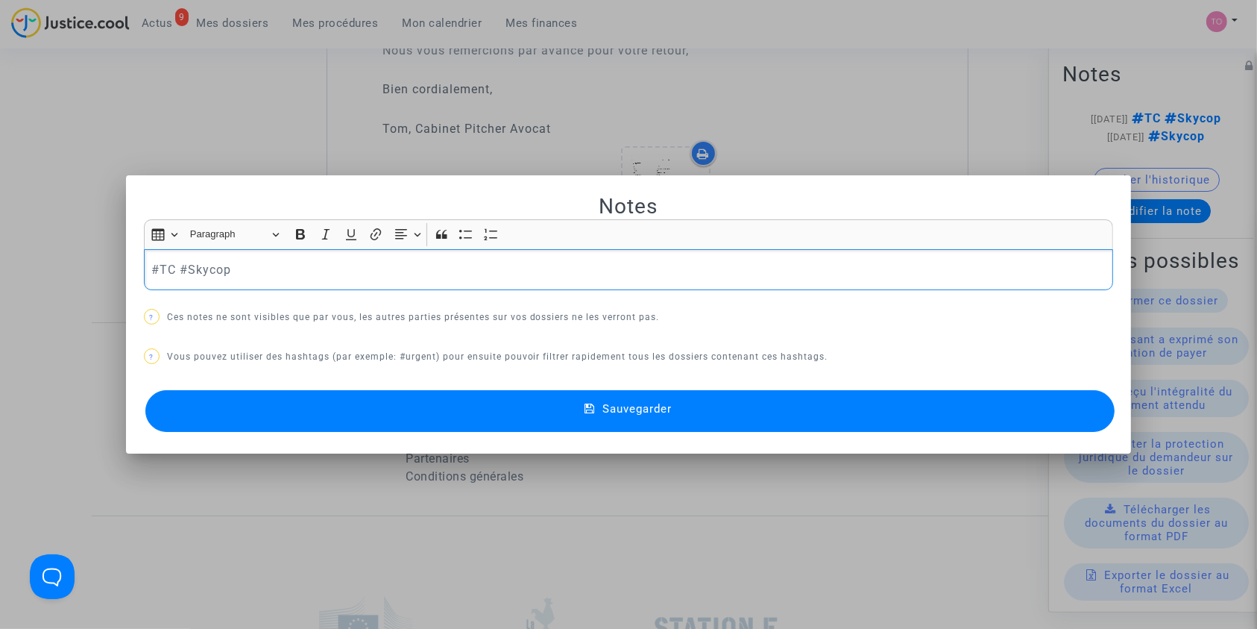
scroll to position [0, 0]
drag, startPoint x: 429, startPoint y: 267, endPoint x: 507, endPoint y: 270, distance: 77.6
click at [507, 270] on p "#enattenteretourSkycop Doss rpz par FERTOUT = se désister #TC #Skycop" at bounding box center [628, 269] width 954 height 19
click at [292, 265] on p "#enattenteretourSkycop Doss rpz par FERTOUT #TC #Skycop" at bounding box center [628, 269] width 954 height 19
click at [480, 398] on button "Sauvegarder" at bounding box center [630, 411] width 970 height 42
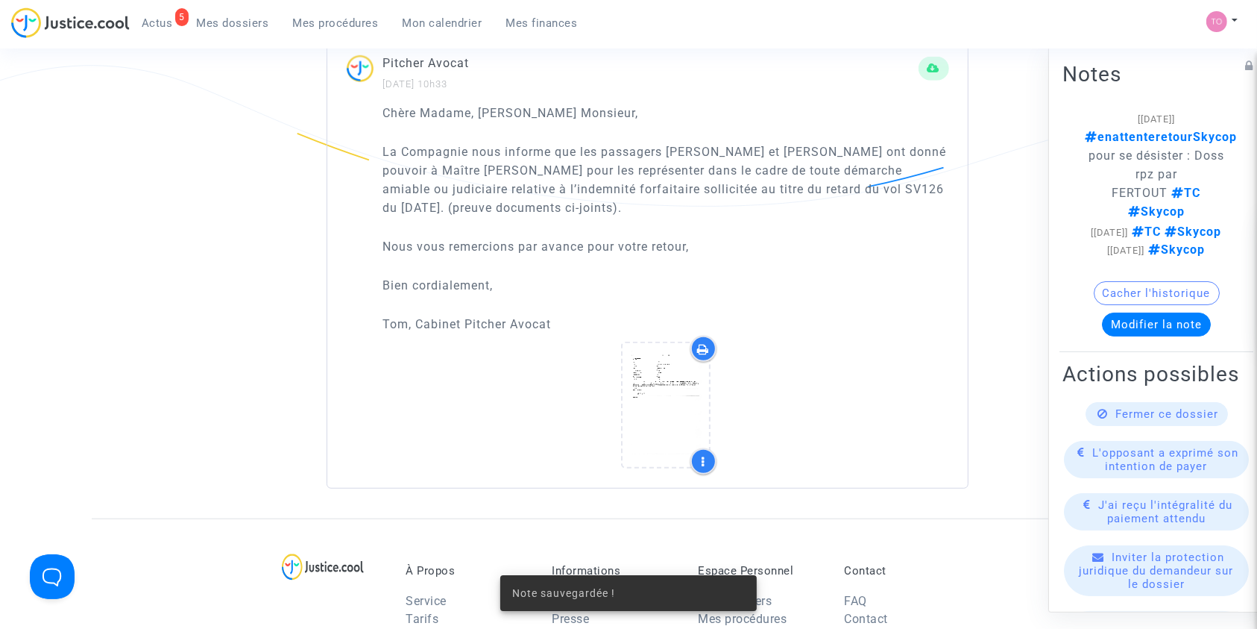
scroll to position [996, 0]
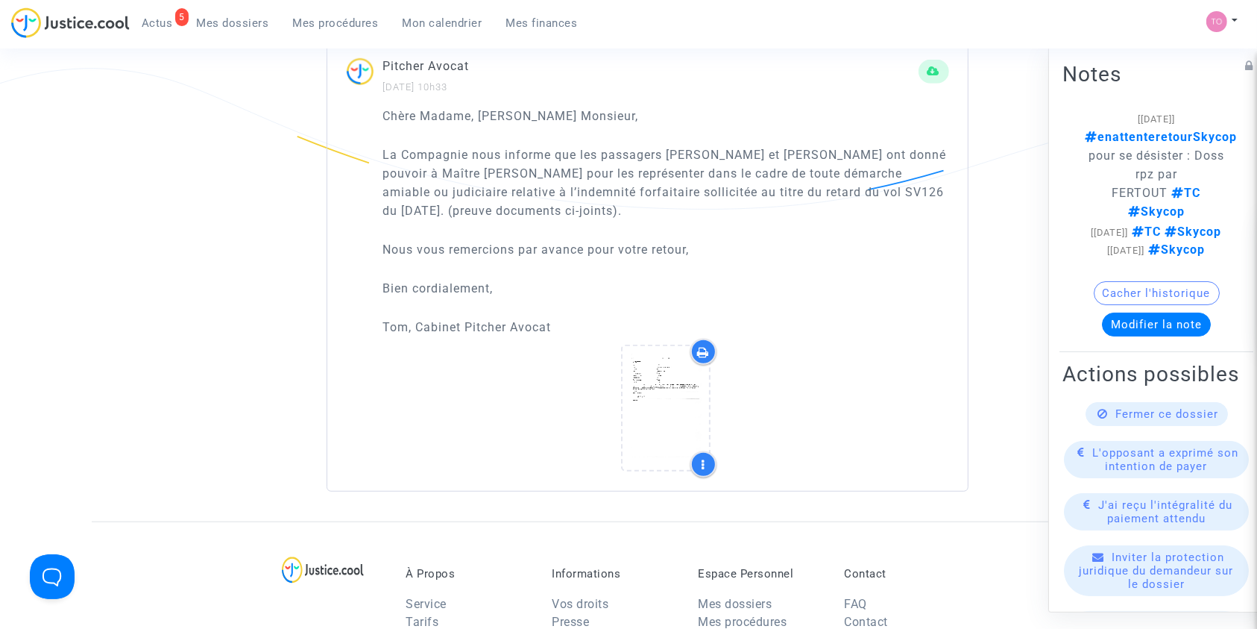
click at [227, 16] on span "Mes dossiers" at bounding box center [233, 22] width 72 height 13
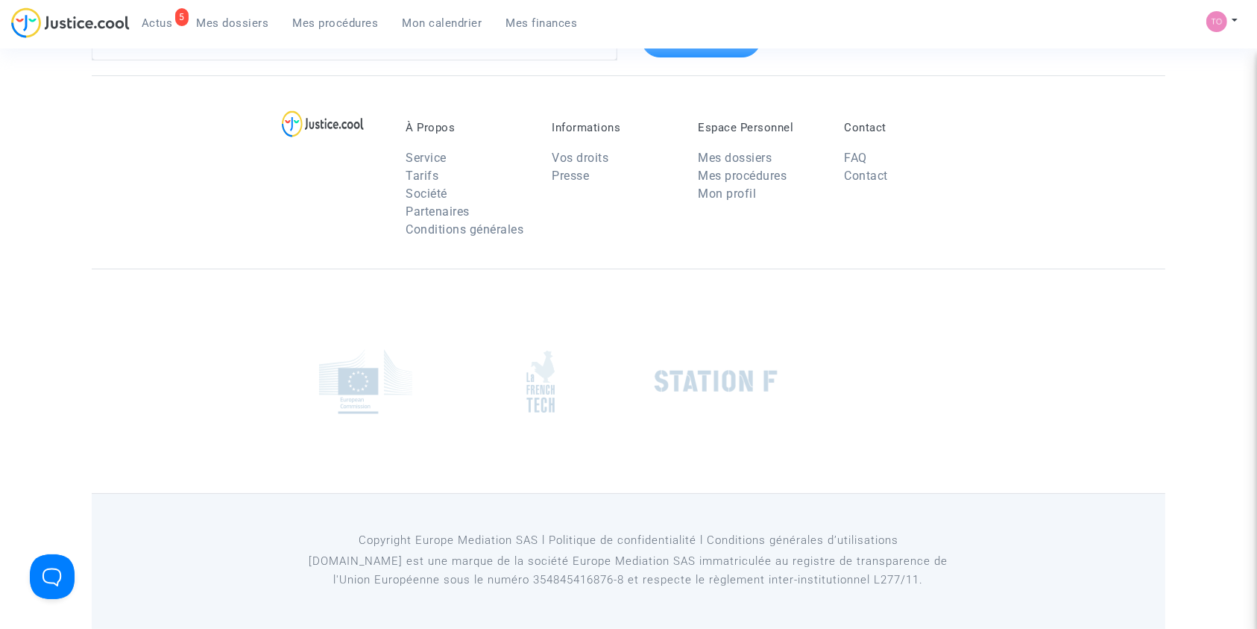
scroll to position [54, 0]
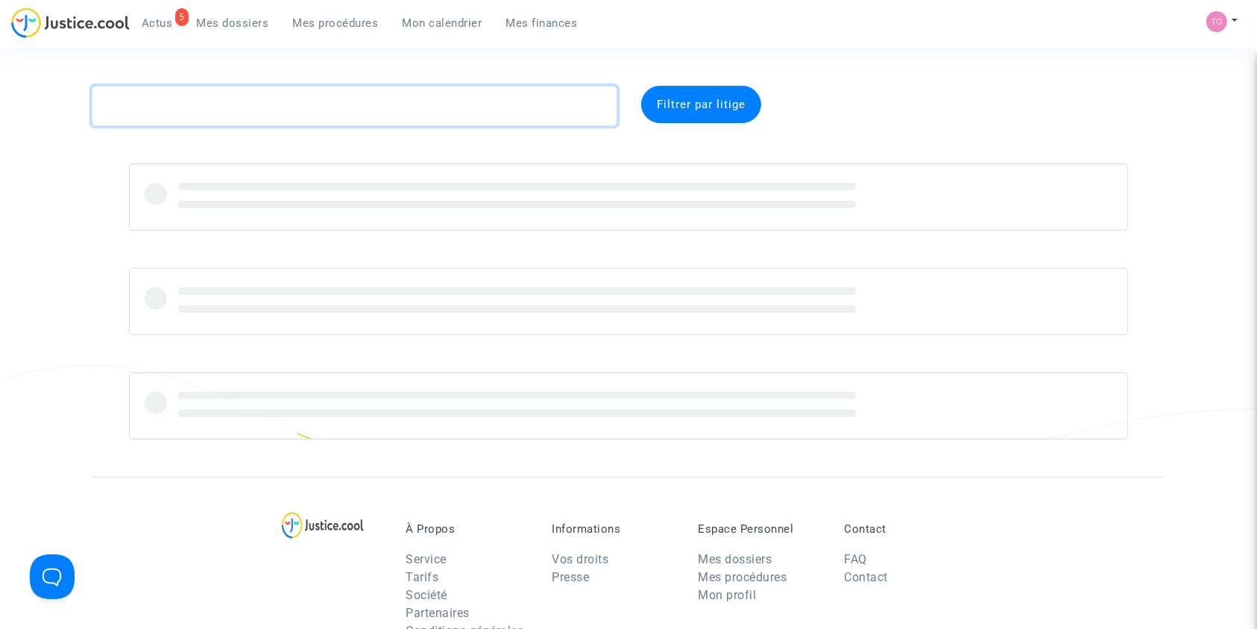
click at [227, 101] on textarea at bounding box center [355, 106] width 526 height 40
paste textarea "RAHHOU"
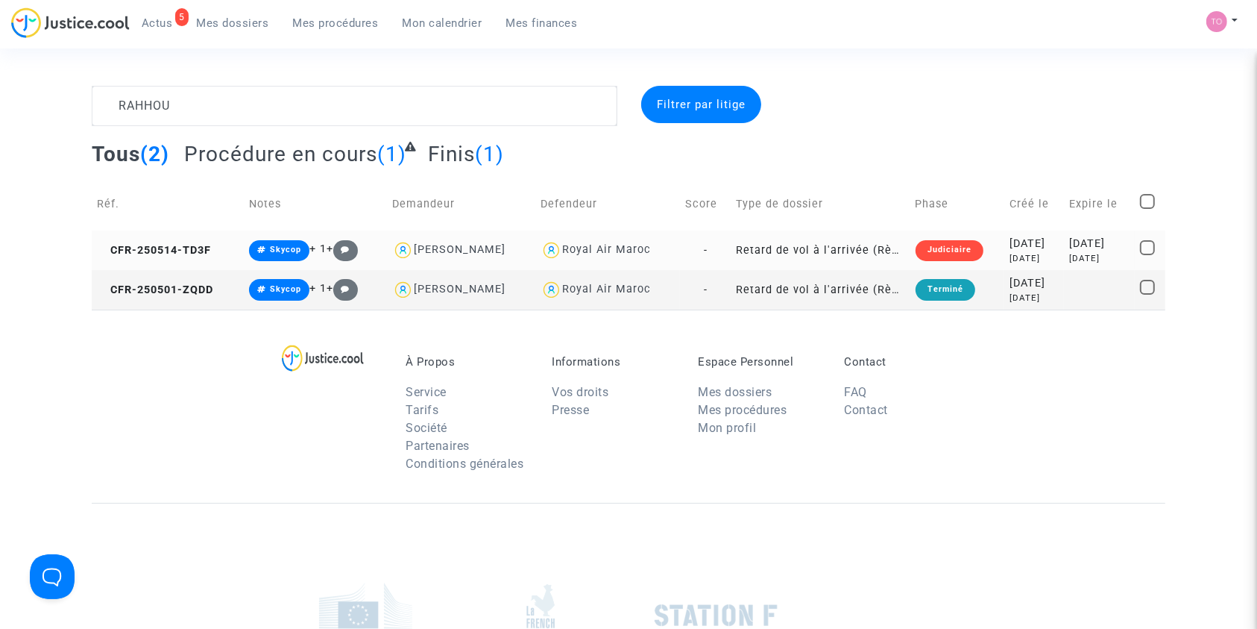
click at [614, 253] on div "Royal Air Maroc" at bounding box center [606, 249] width 89 height 13
type textarea "RAHHOU @"Royal Air Maroc""
click at [1010, 238] on div "2025-05-14" at bounding box center [1034, 244] width 49 height 16
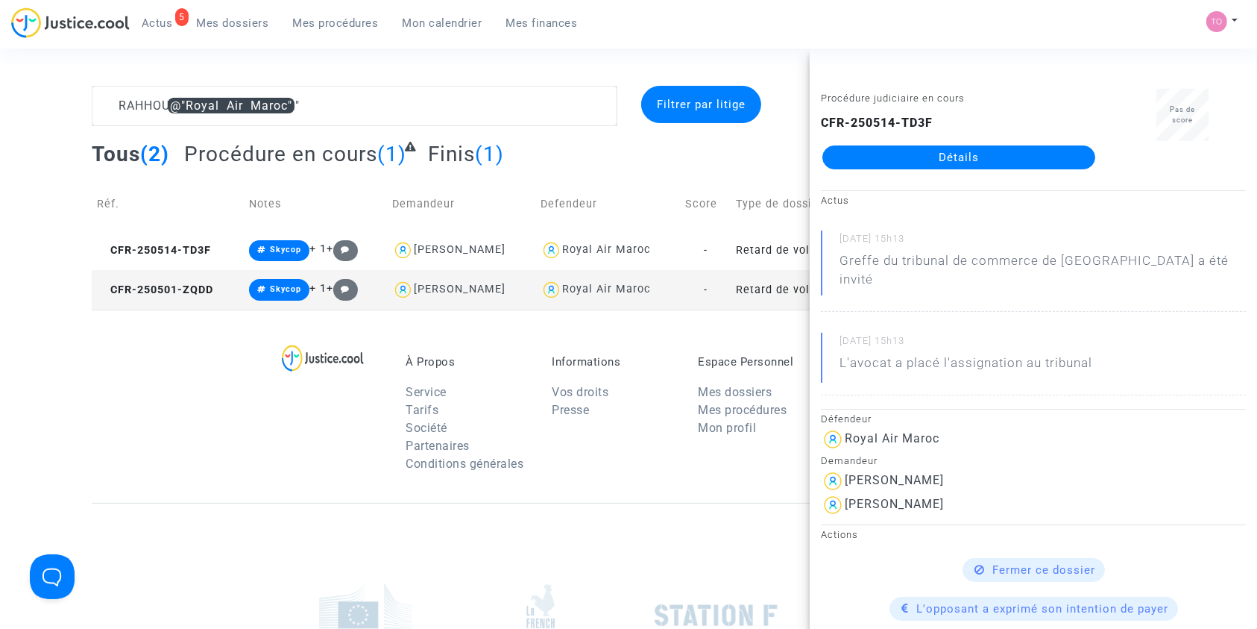
click at [945, 164] on link "Détails" at bounding box center [958, 157] width 273 height 24
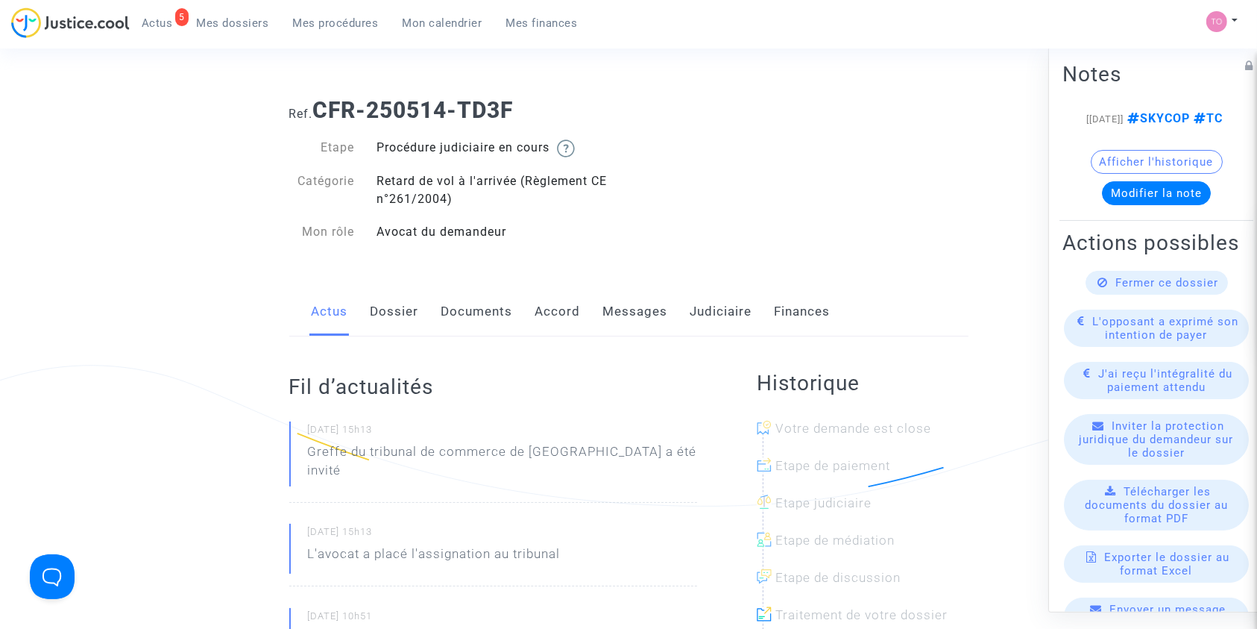
click at [555, 303] on link "Accord" at bounding box center [557, 311] width 45 height 49
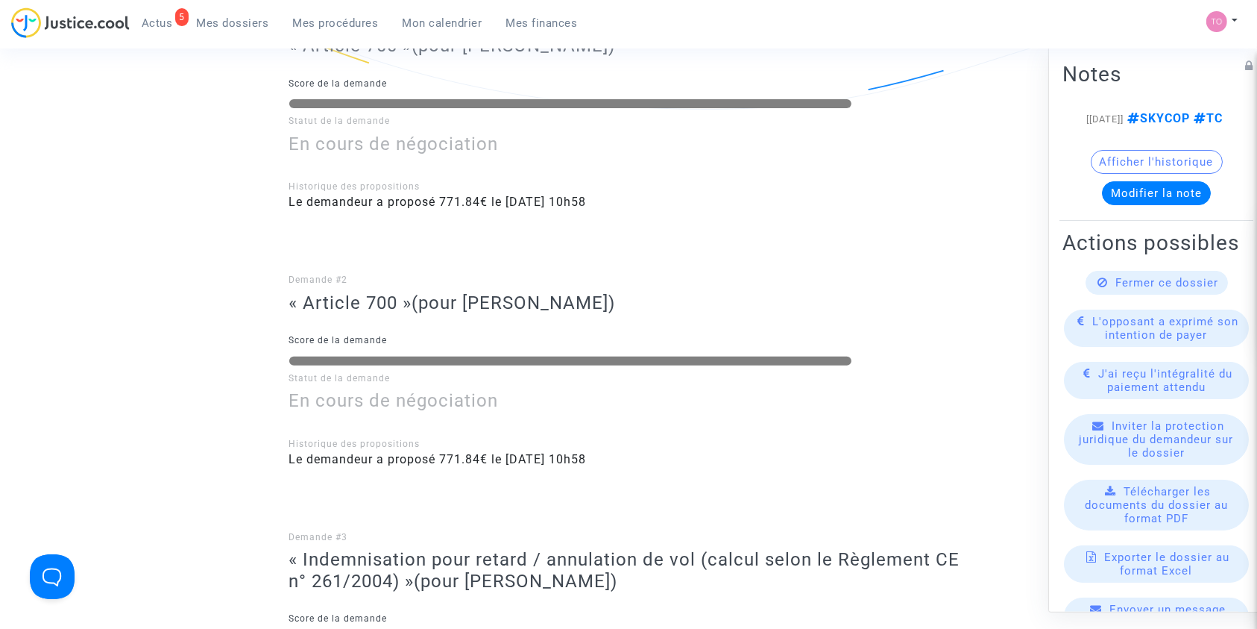
scroll to position [397, 0]
click at [1121, 173] on button "Afficher l'historique" at bounding box center [1157, 161] width 132 height 24
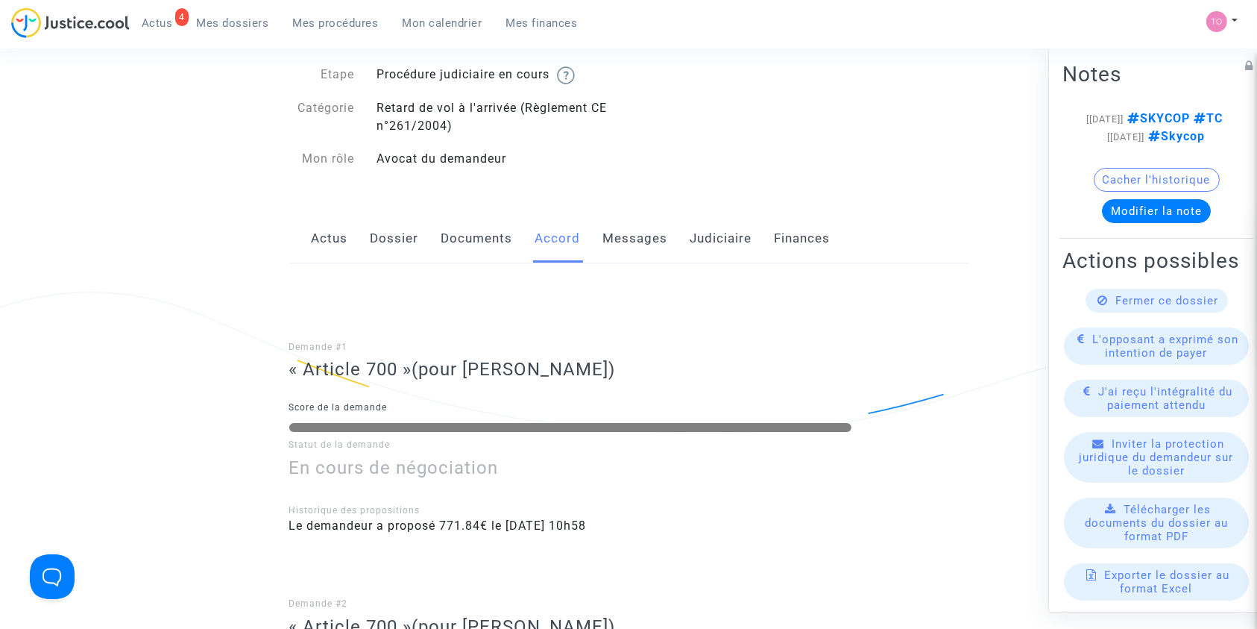
scroll to position [33, 0]
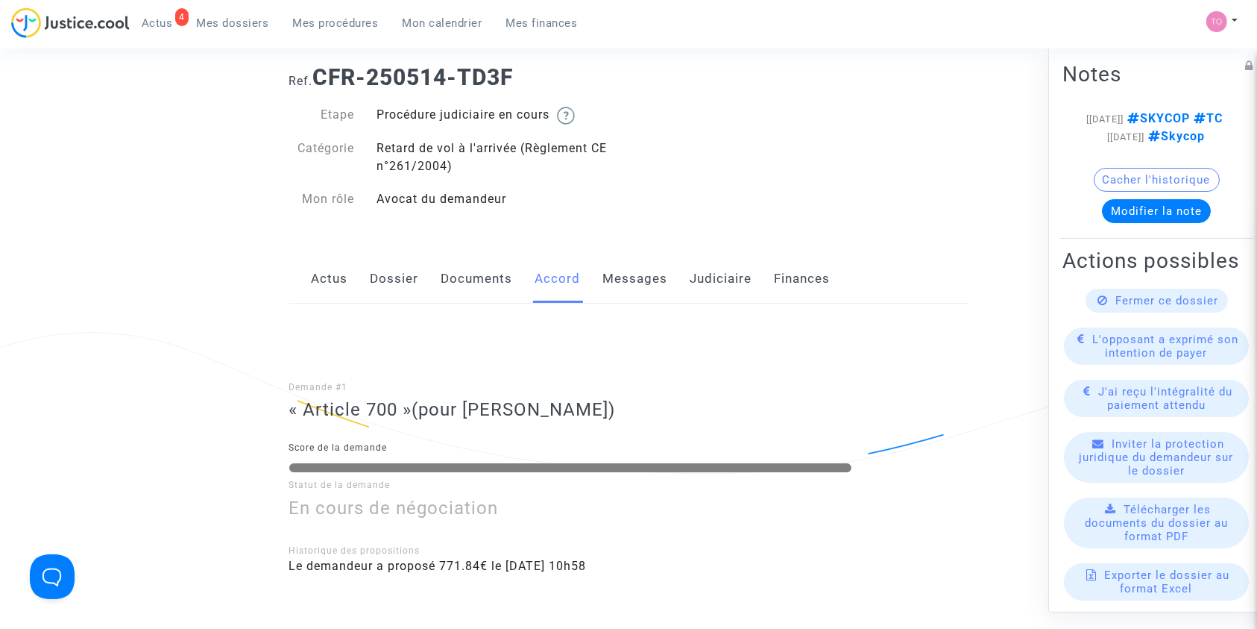
click at [814, 283] on link "Finances" at bounding box center [803, 278] width 56 height 49
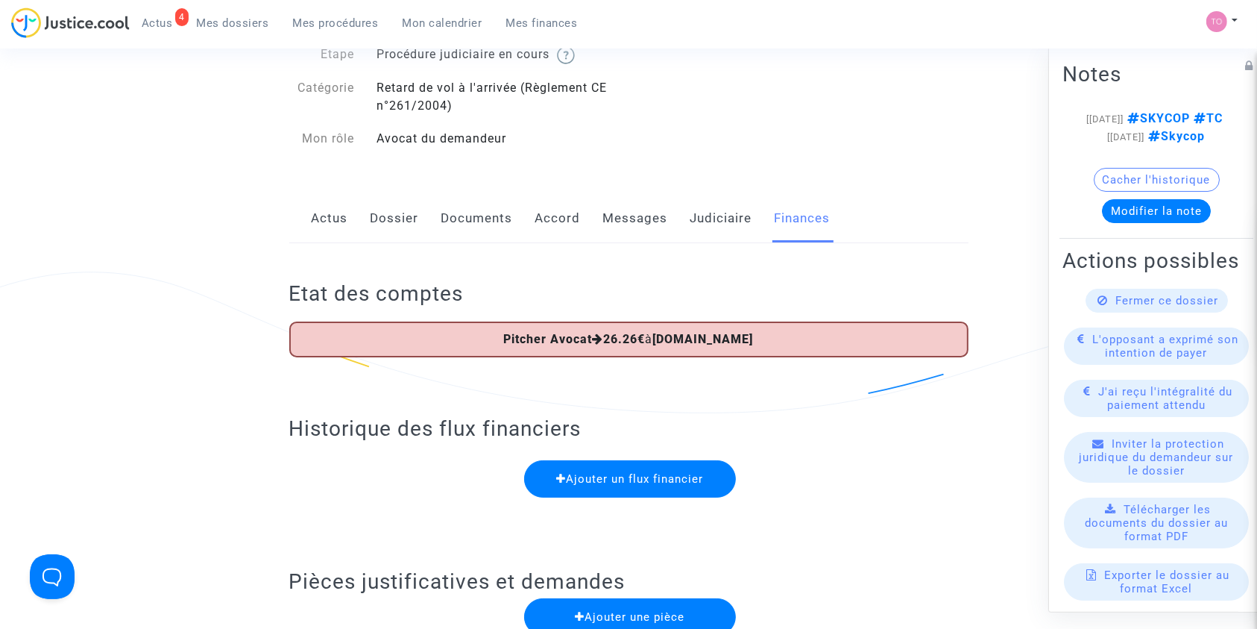
scroll to position [198, 0]
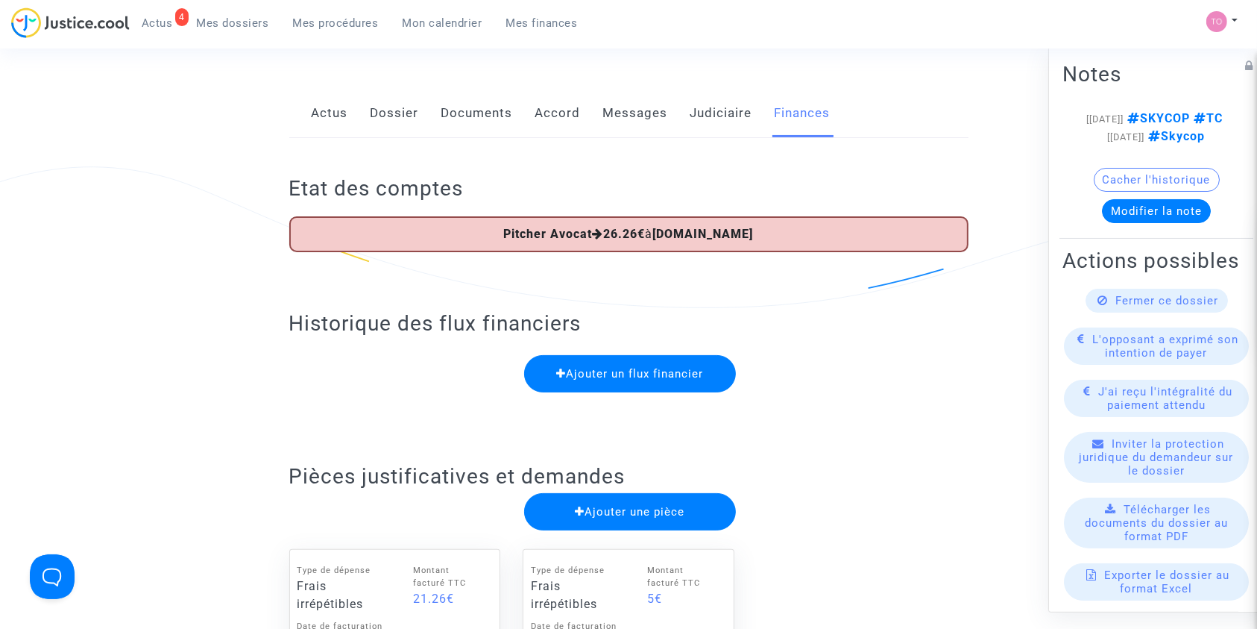
click at [711, 116] on link "Judiciaire" at bounding box center [721, 113] width 62 height 49
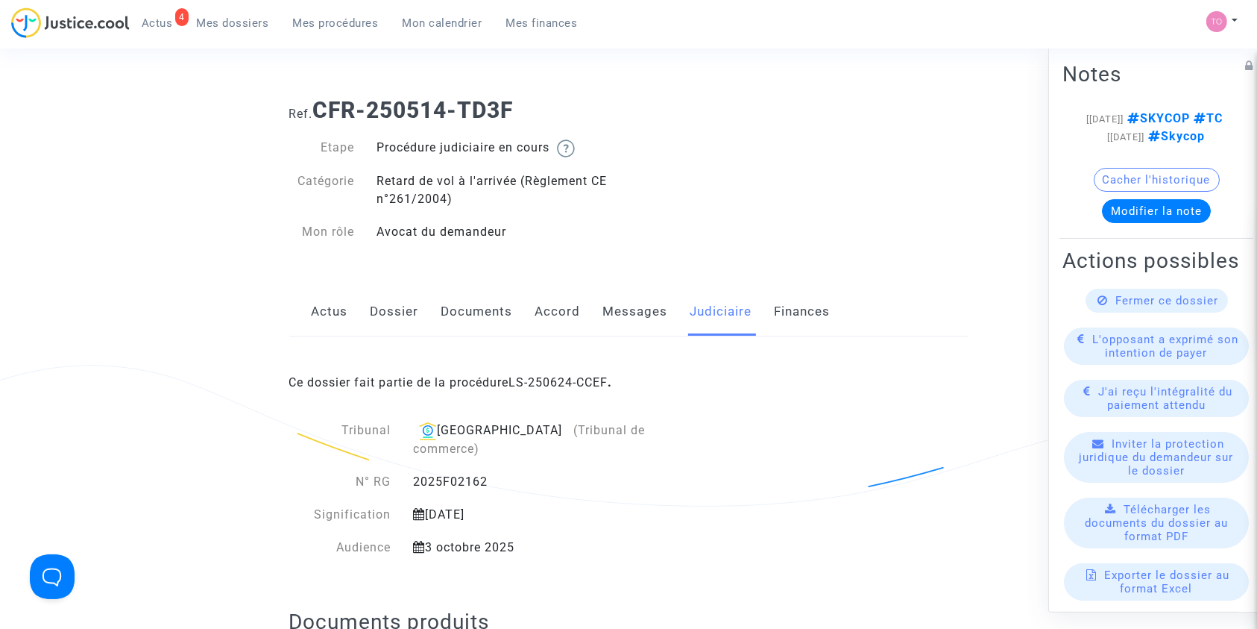
click at [549, 373] on div "Ce dossier fait partie de la procédure LS-250624-CCEF ." at bounding box center [628, 371] width 679 height 70
click at [552, 380] on link "LS-250624-CCEF" at bounding box center [558, 382] width 99 height 14
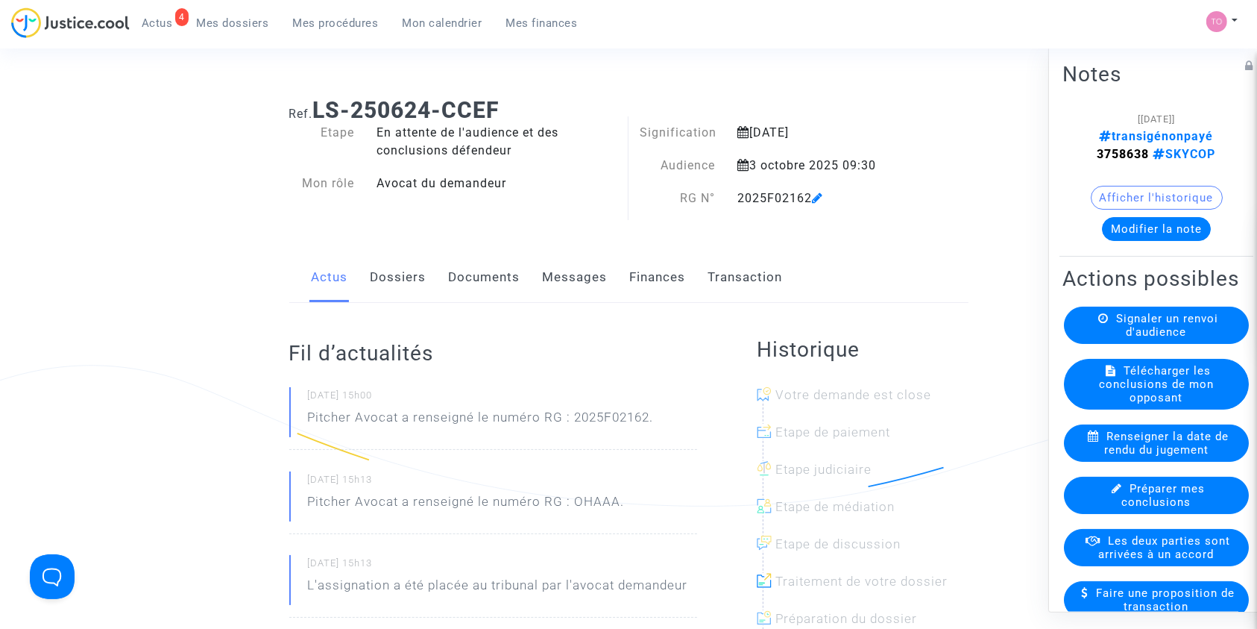
click at [727, 279] on link "Transaction" at bounding box center [745, 277] width 75 height 49
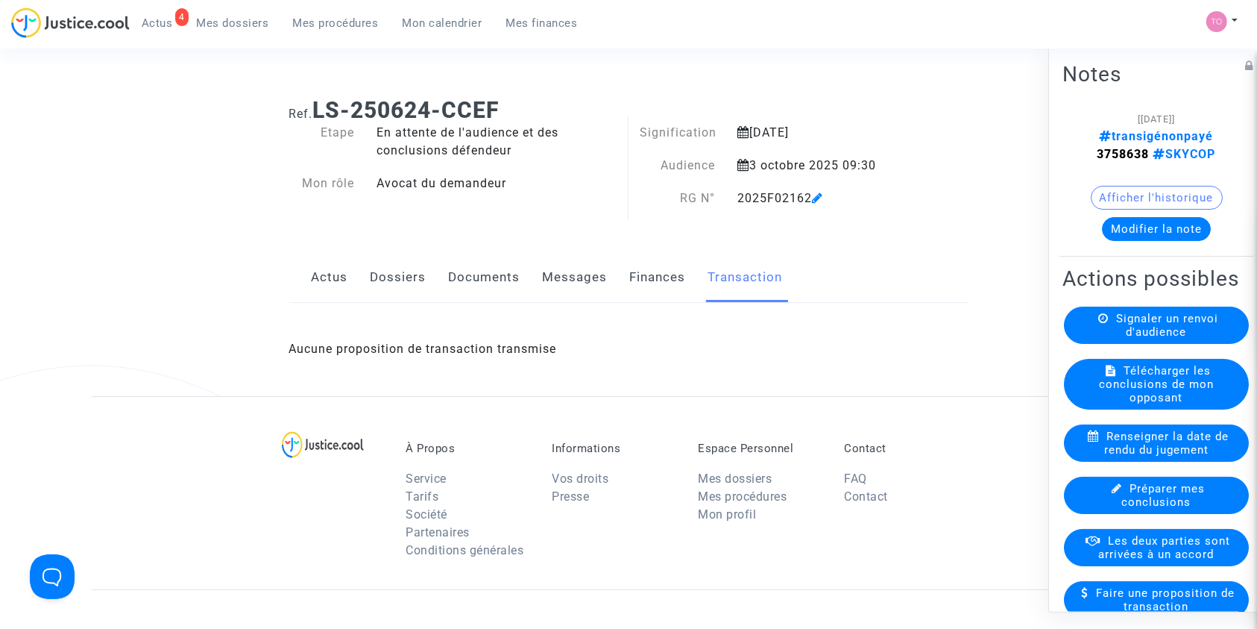
click at [670, 273] on link "Finances" at bounding box center [658, 277] width 56 height 49
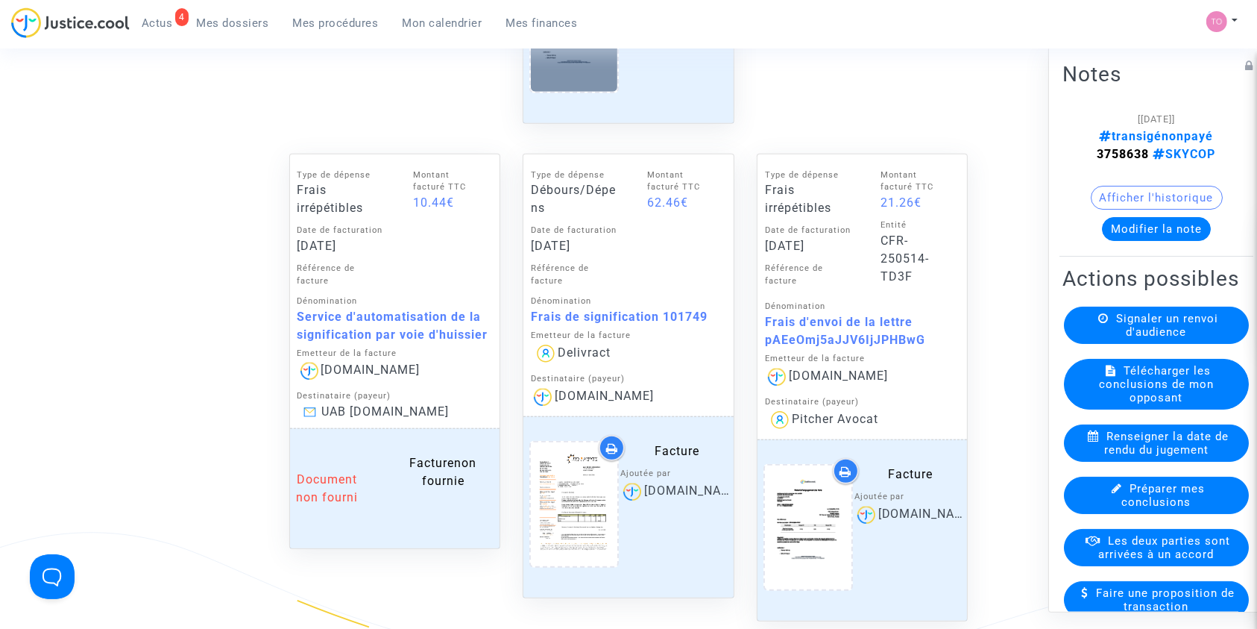
scroll to position [1259, 0]
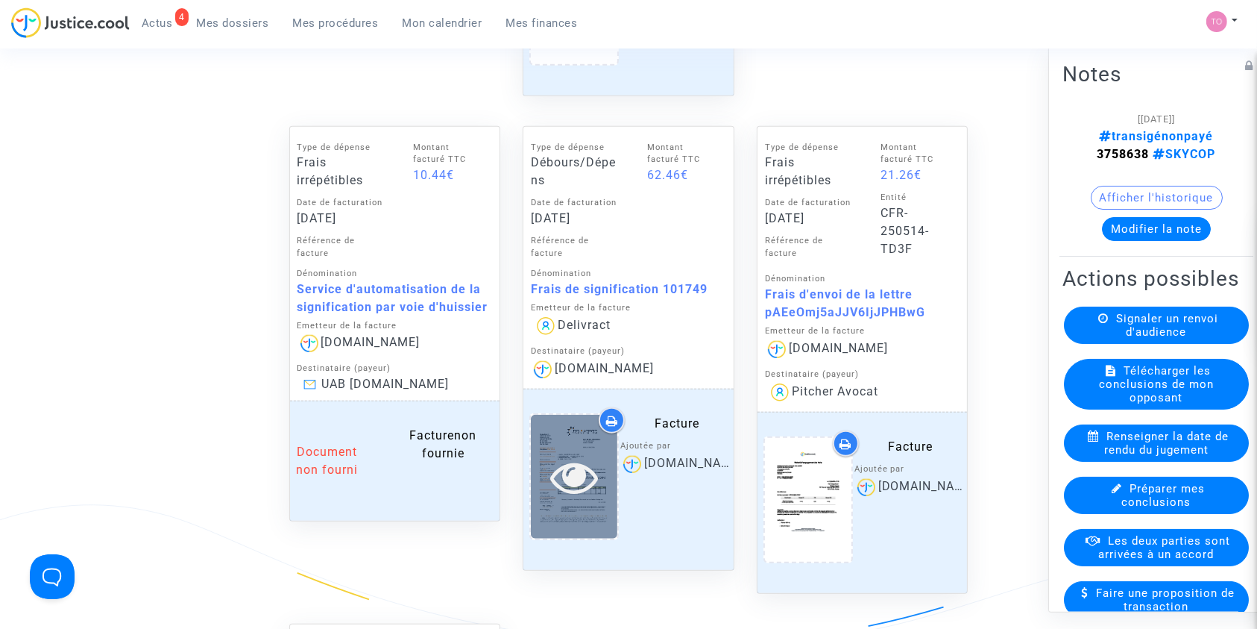
click at [589, 454] on icon at bounding box center [574, 477] width 48 height 48
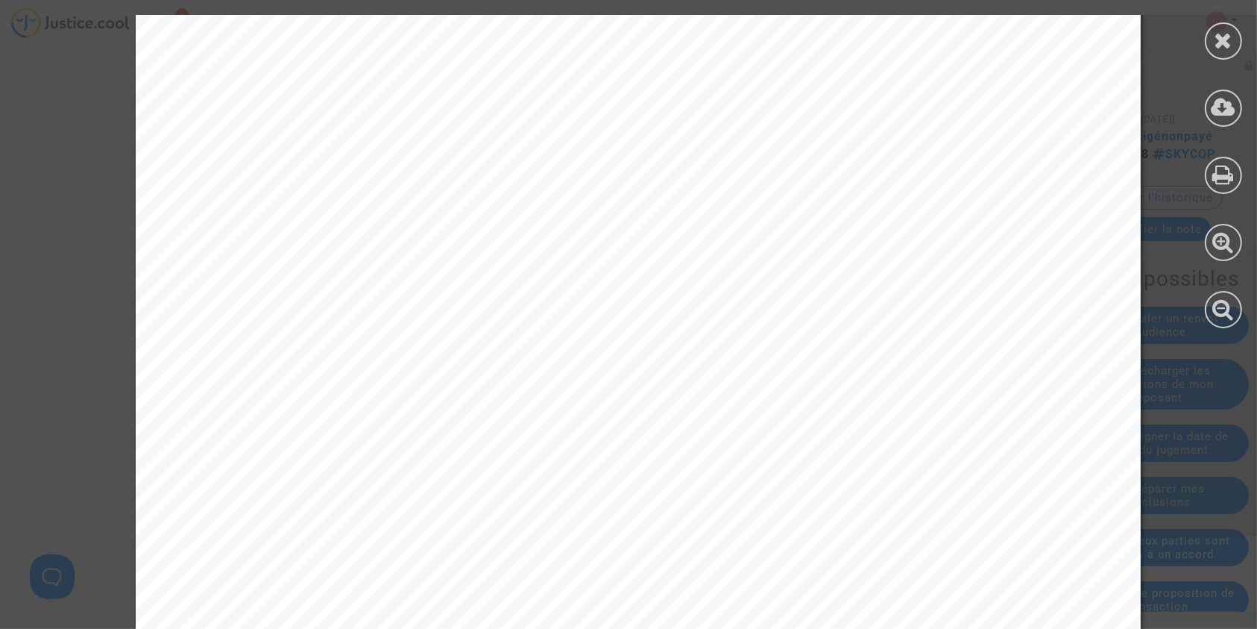
scroll to position [728, 0]
click at [1215, 45] on icon at bounding box center [1224, 40] width 19 height 22
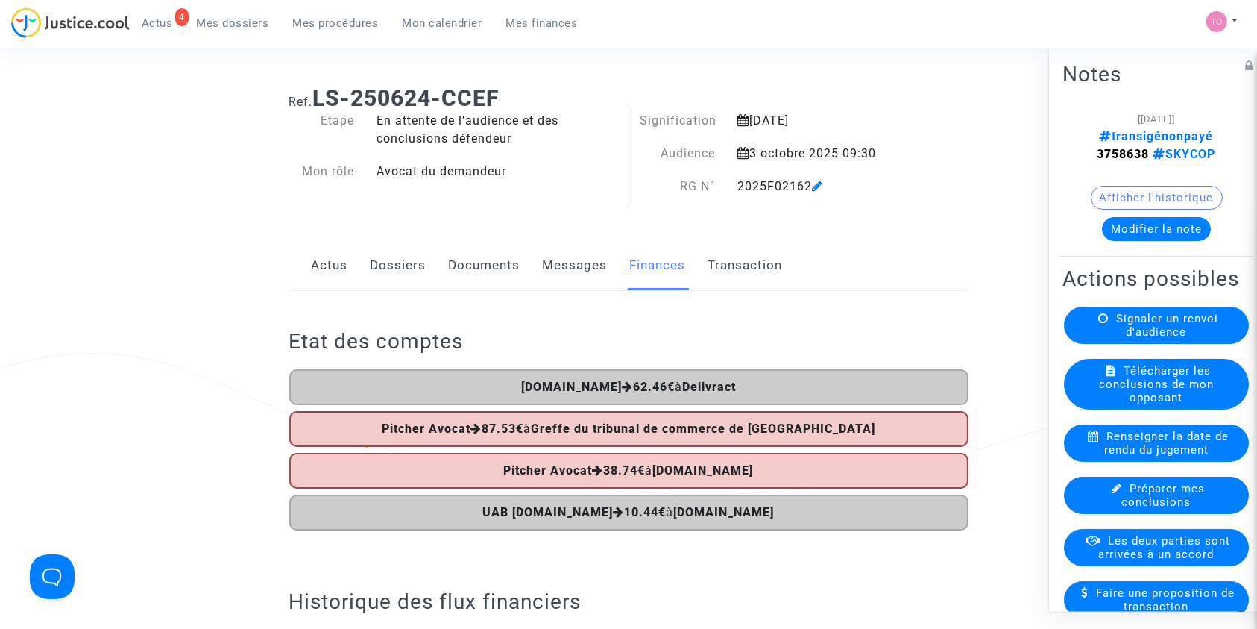
scroll to position [0, 0]
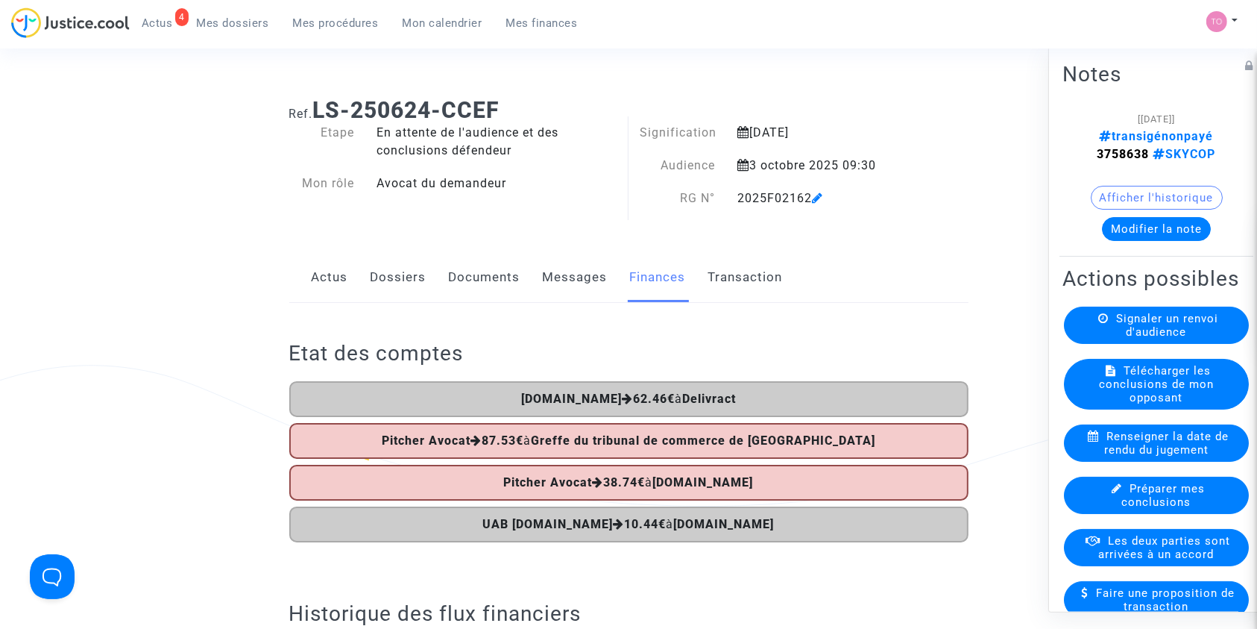
click at [400, 272] on link "Dossiers" at bounding box center [399, 277] width 56 height 49
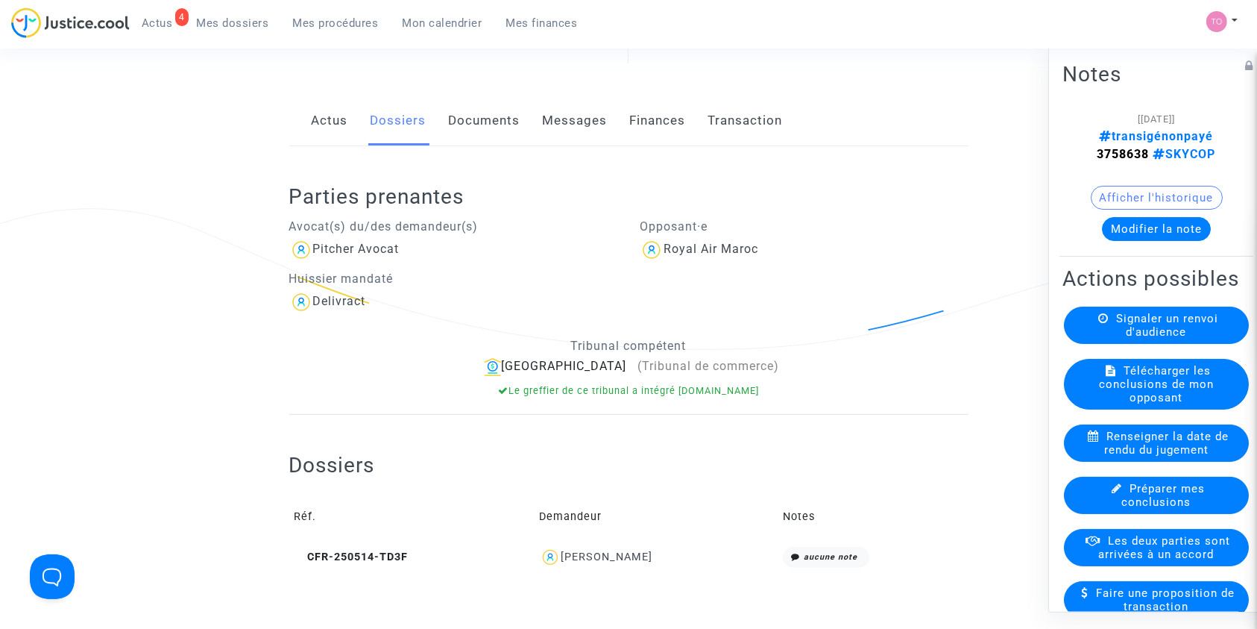
scroll to position [232, 0]
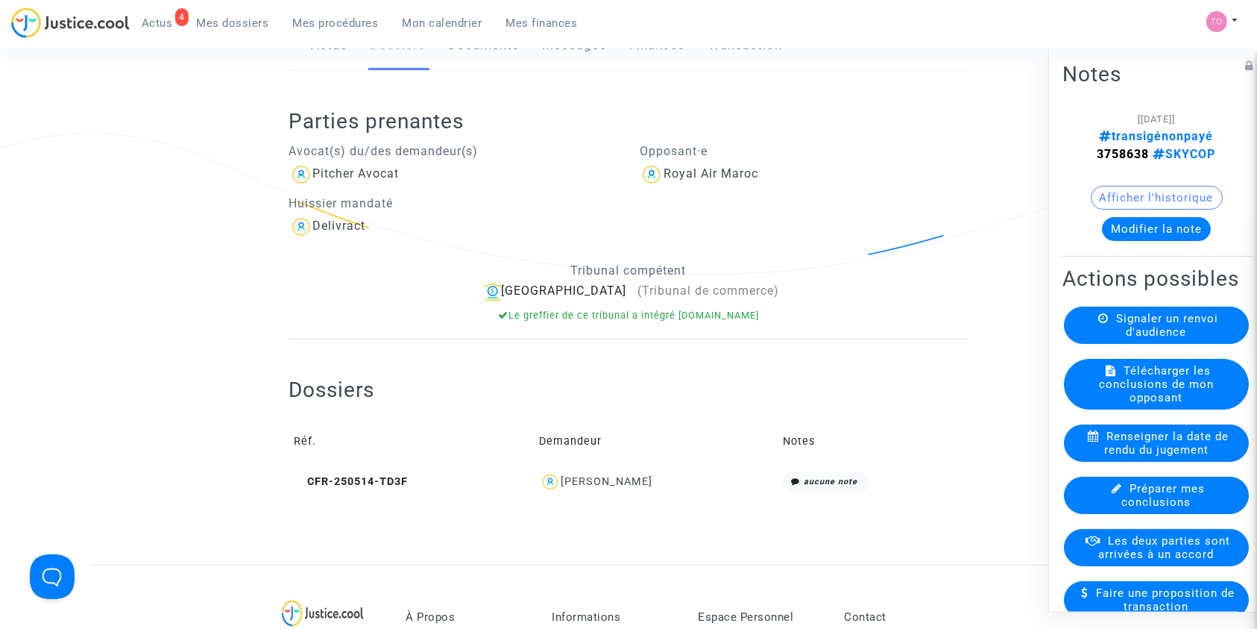
click at [1133, 204] on button "Afficher l'historique" at bounding box center [1157, 197] width 132 height 24
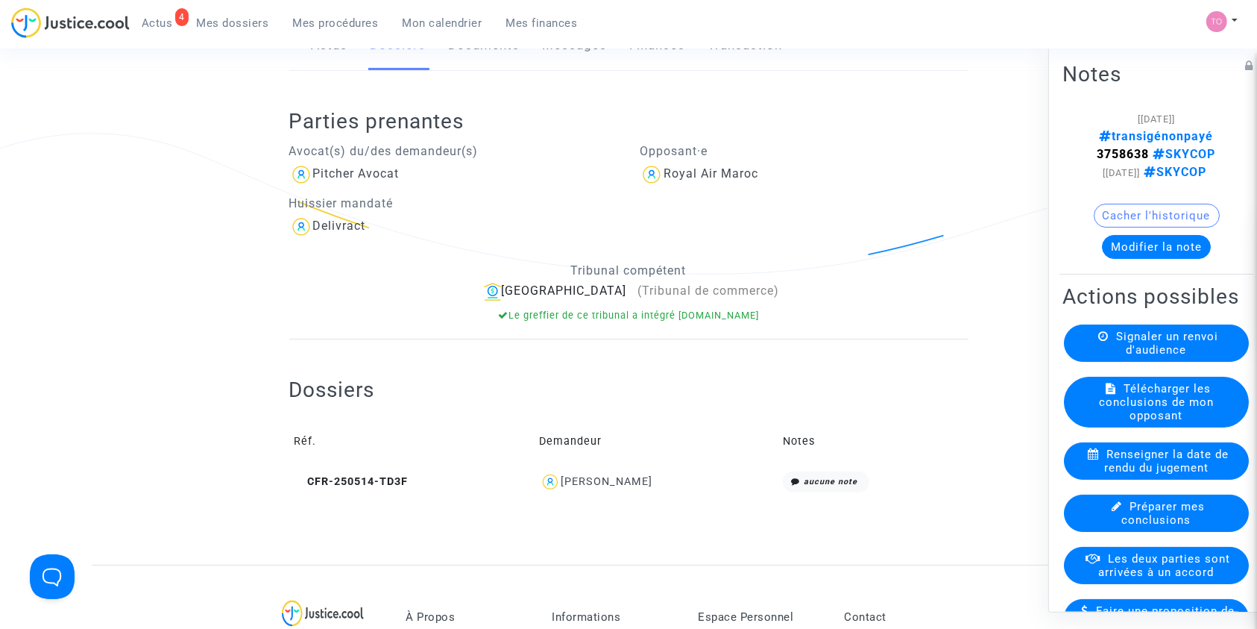
click at [1150, 151] on strong "3758638" at bounding box center [1123, 153] width 52 height 14
click at [1150, 152] on strong "3758638" at bounding box center [1123, 153] width 52 height 14
copy strong "3758638"
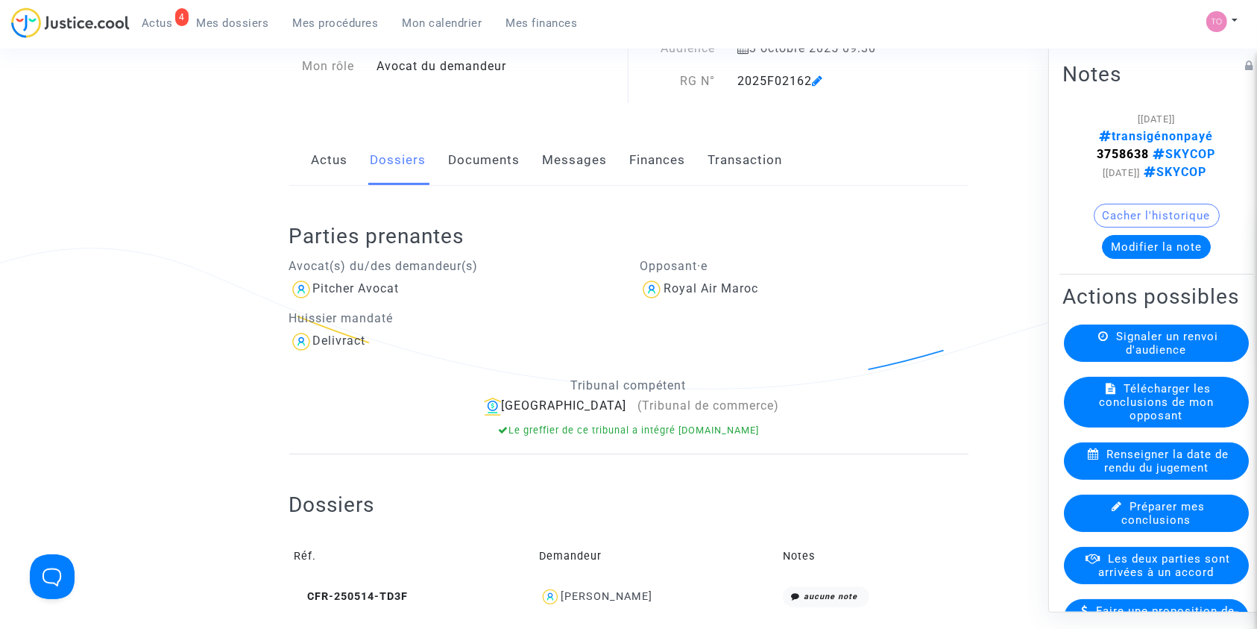
scroll to position [132, 0]
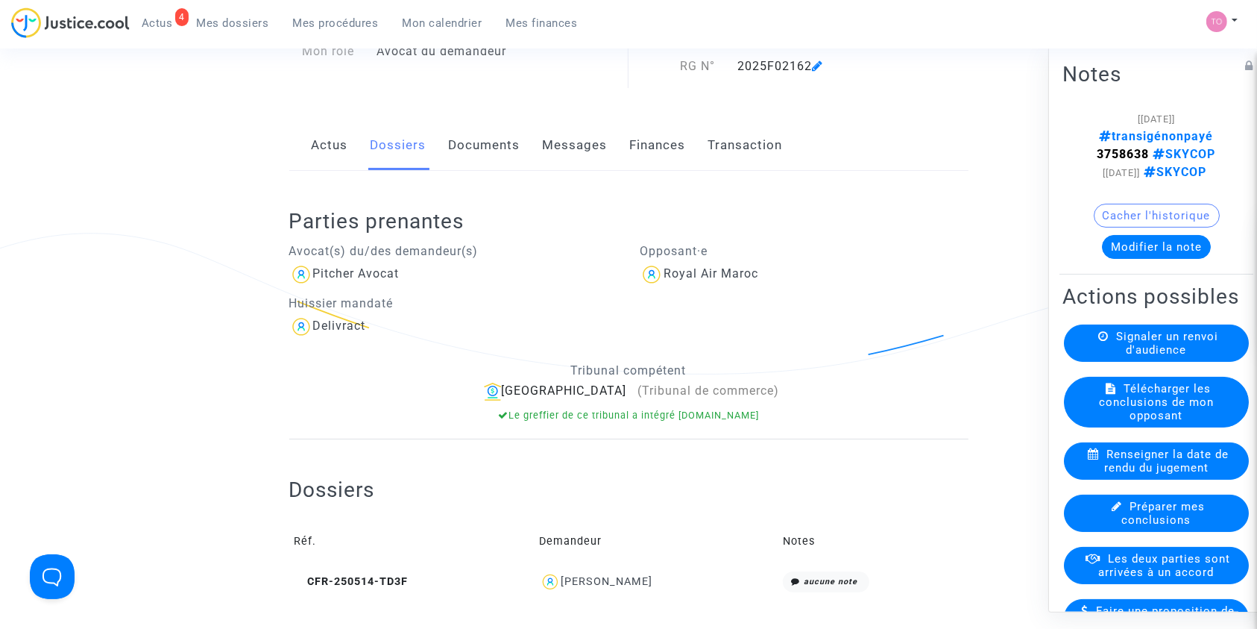
click at [600, 585] on div "Younes Rahhou" at bounding box center [607, 581] width 92 height 13
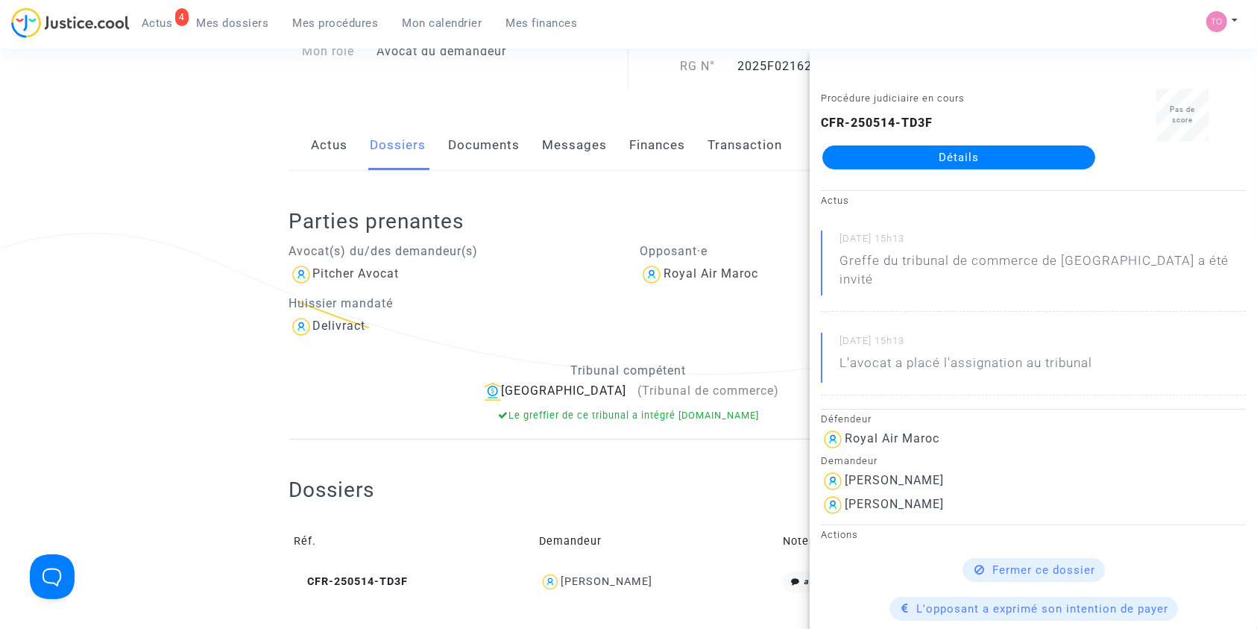
click at [949, 152] on link "Détails" at bounding box center [958, 157] width 273 height 24
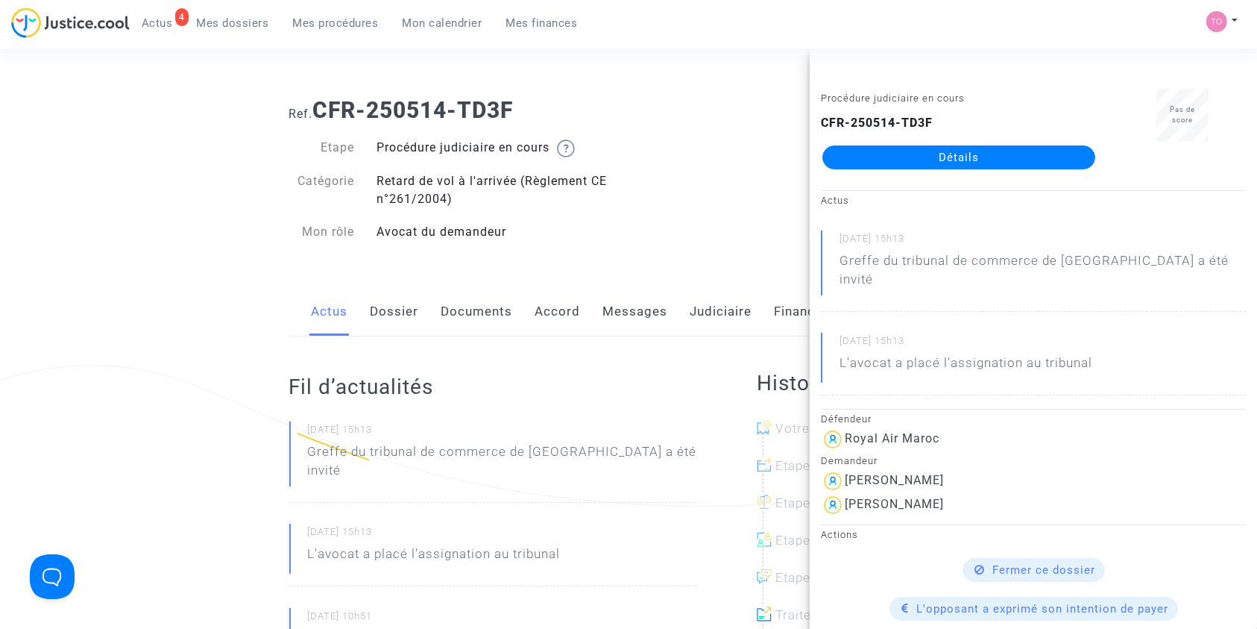
drag, startPoint x: 519, startPoint y: 116, endPoint x: 312, endPoint y: 109, distance: 206.6
click at [312, 109] on h1 "Ref. CFR-250514-TD3F" at bounding box center [628, 110] width 679 height 27
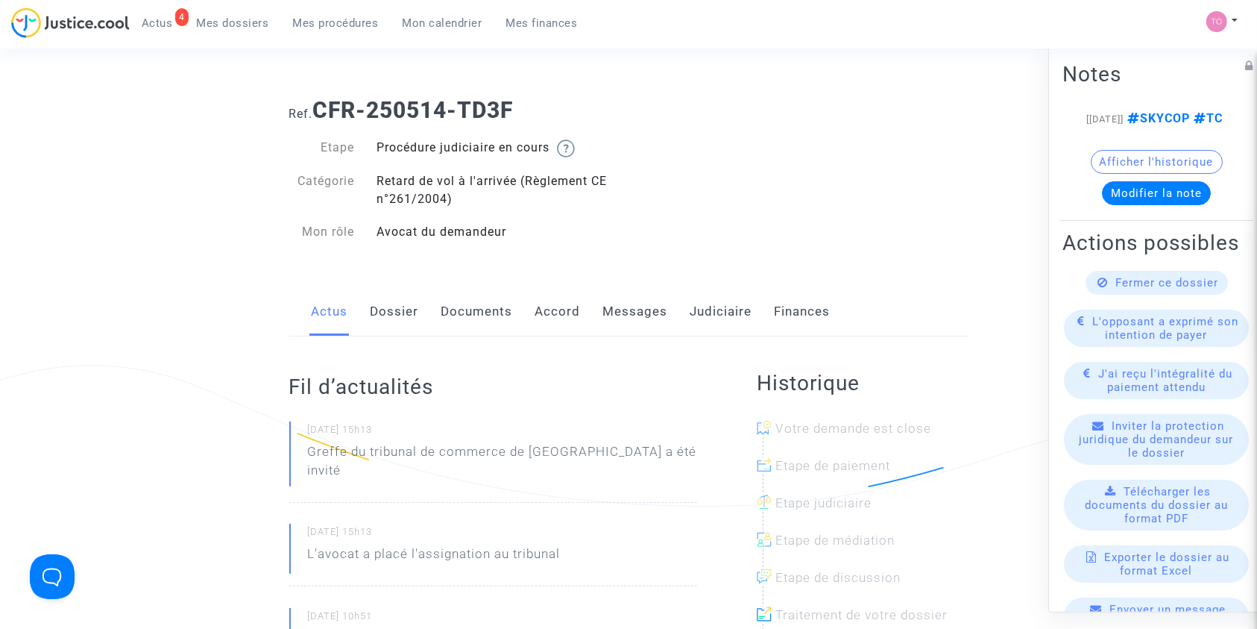
copy h1 "CFR-250514-TD3F"
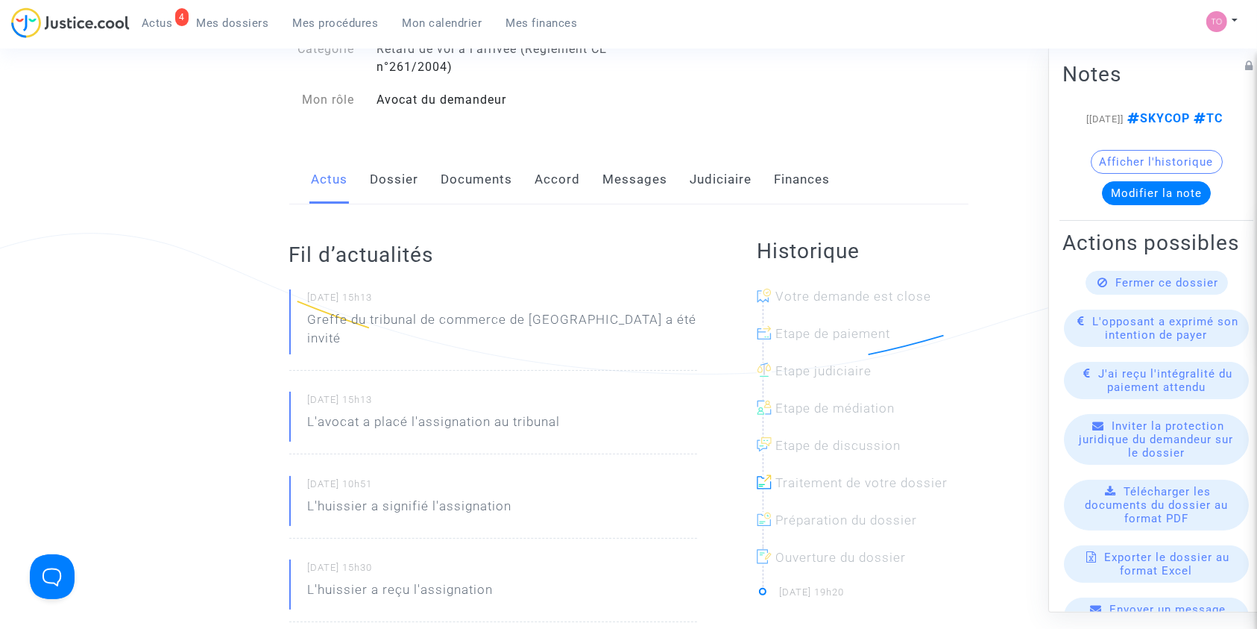
click at [394, 186] on link "Dossier" at bounding box center [395, 179] width 48 height 49
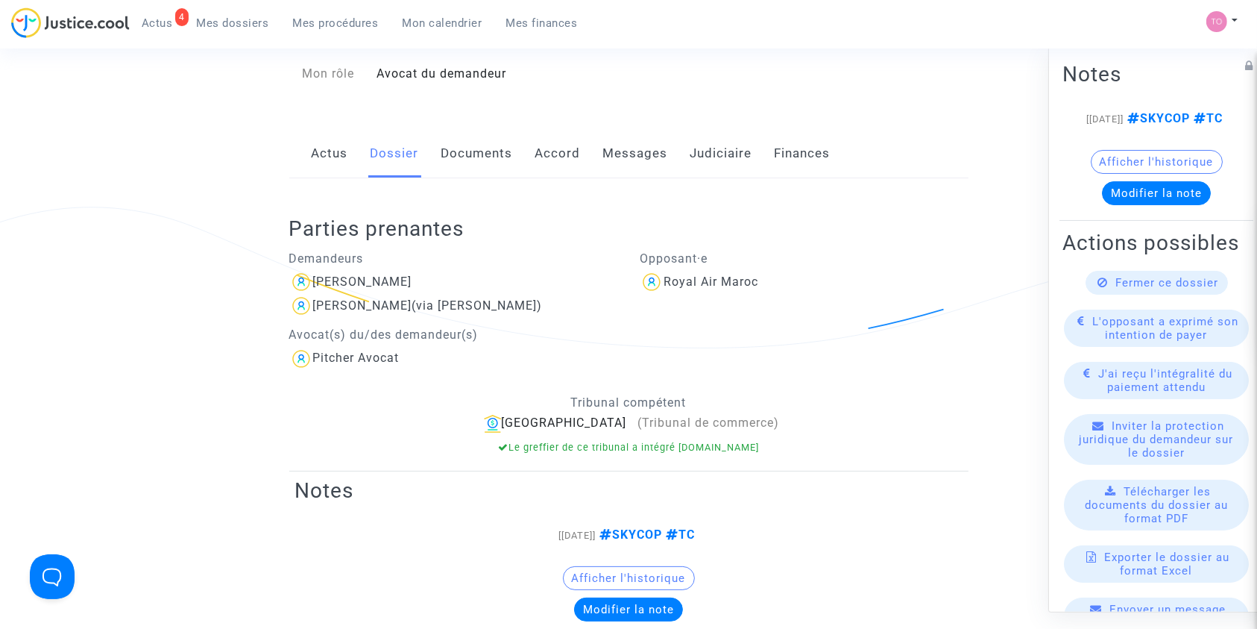
scroll to position [265, 0]
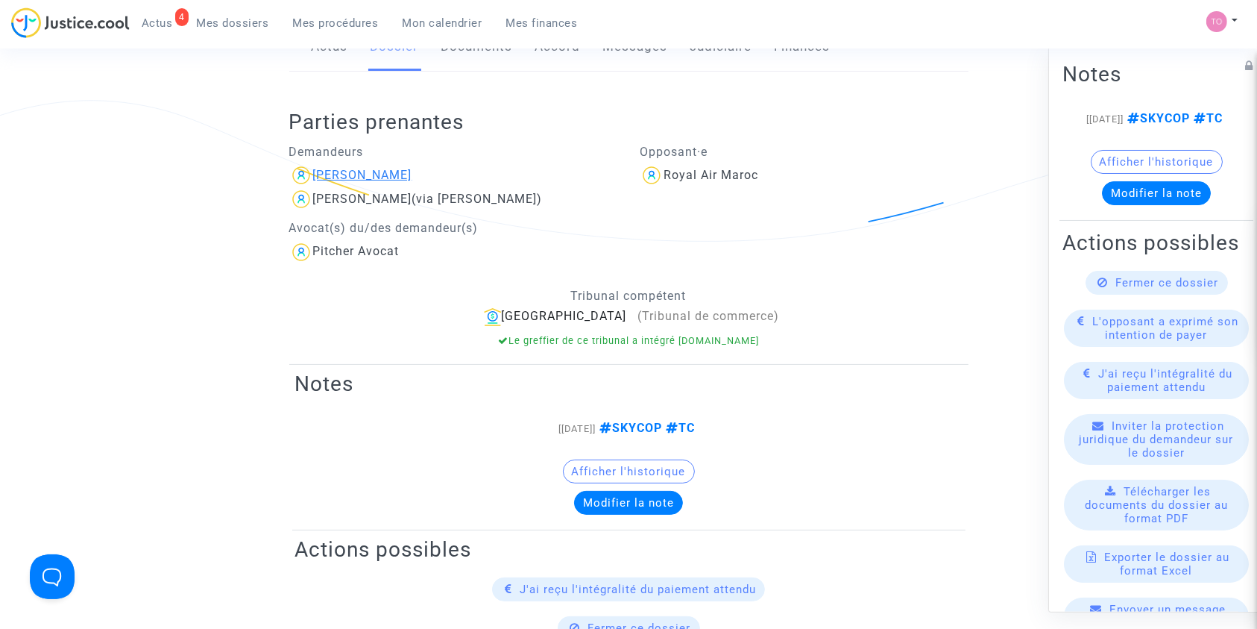
drag, startPoint x: 426, startPoint y: 171, endPoint x: 315, endPoint y: 171, distance: 111.1
click at [315, 171] on div "Younes Rahhou" at bounding box center [453, 175] width 329 height 24
copy div "Younes Rahhou"
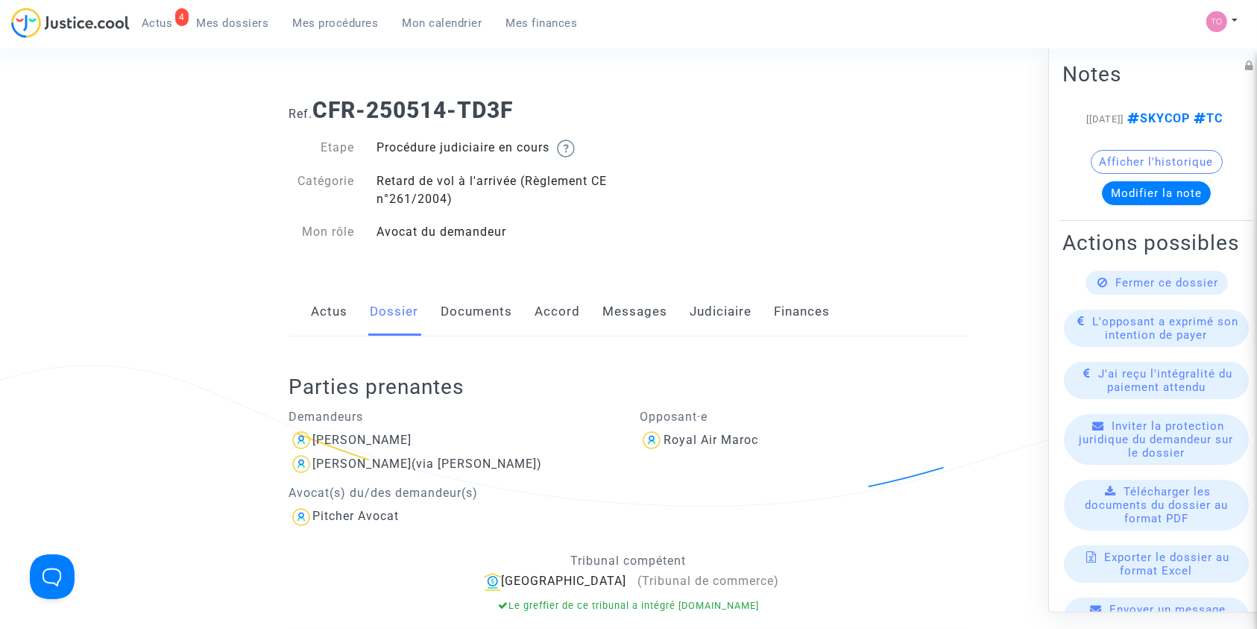
scroll to position [0, 0]
click at [221, 28] on span "Mes dossiers" at bounding box center [233, 22] width 72 height 13
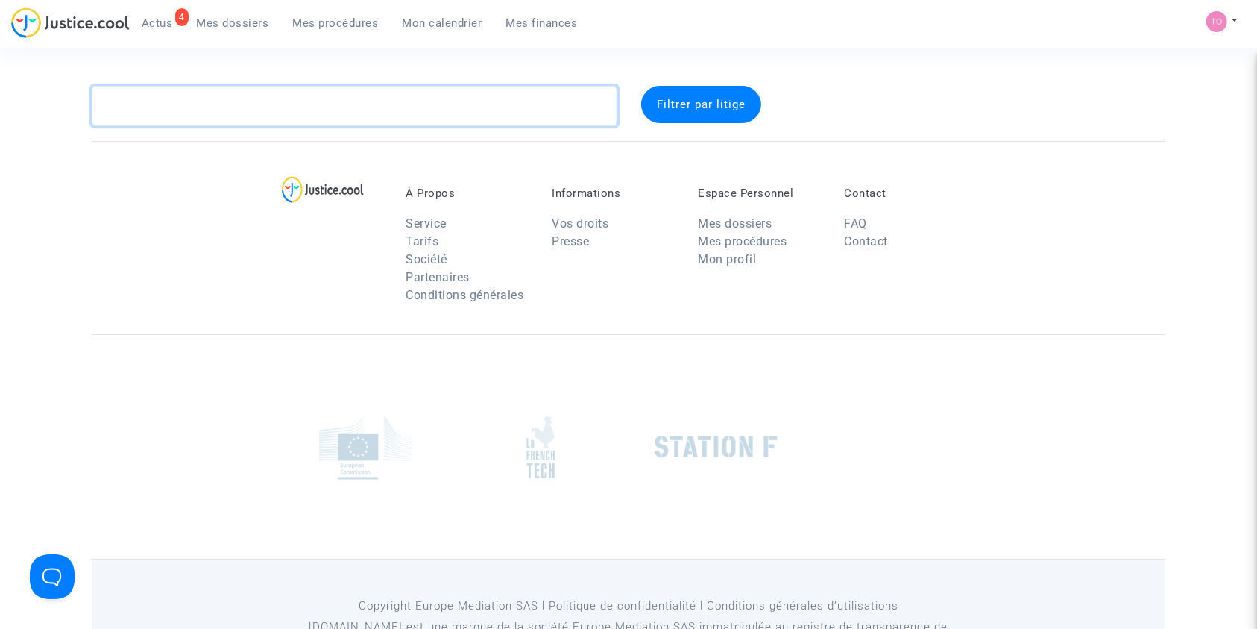
click at [215, 104] on textarea at bounding box center [355, 106] width 526 height 40
paste textarea "MAIGA"
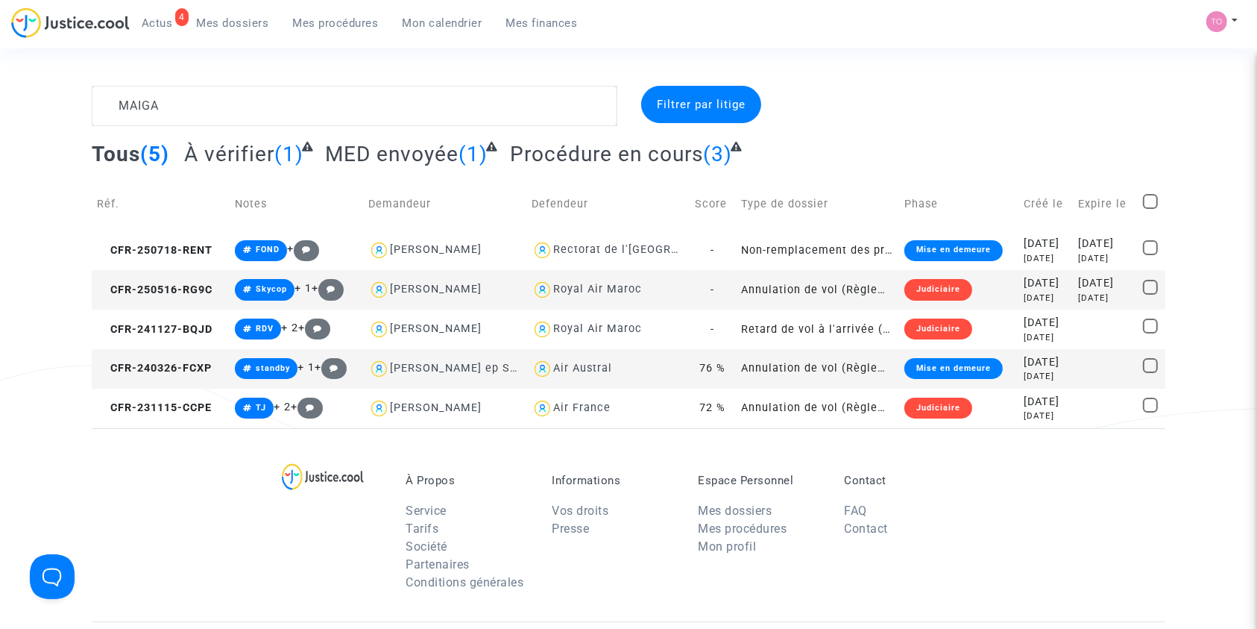
click at [591, 289] on div "Royal Air Maroc" at bounding box center [597, 289] width 89 height 13
type textarea "MAIGA @"Royal Air Maroc""
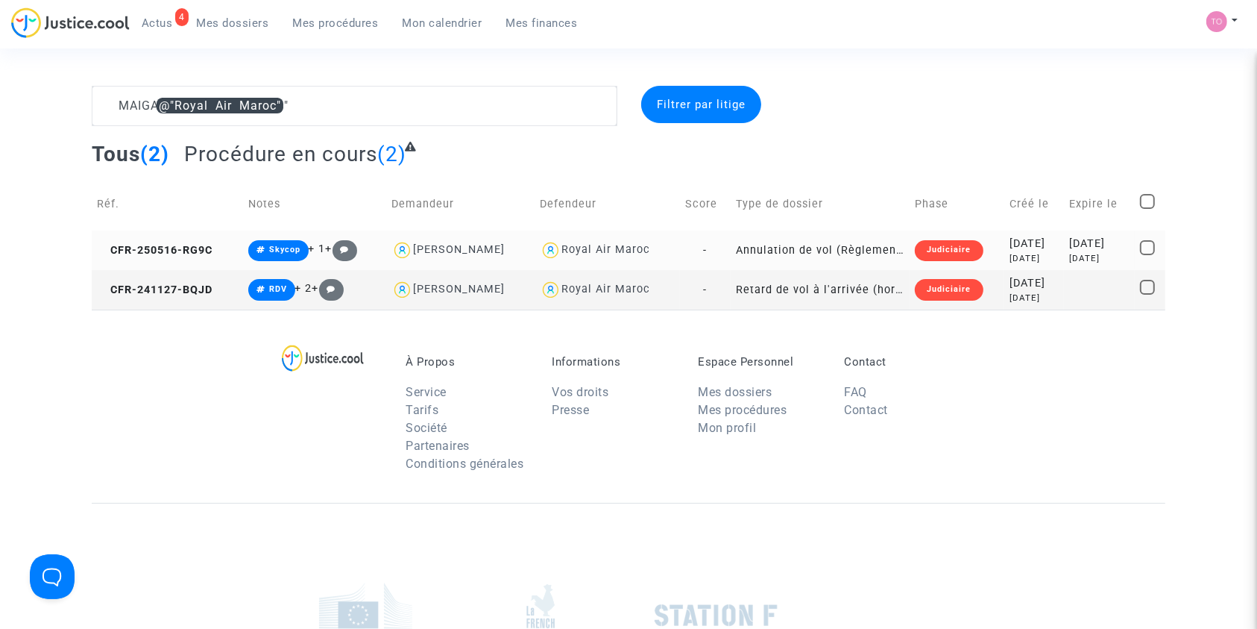
click at [1010, 246] on div "2025-05-16" at bounding box center [1034, 244] width 49 height 16
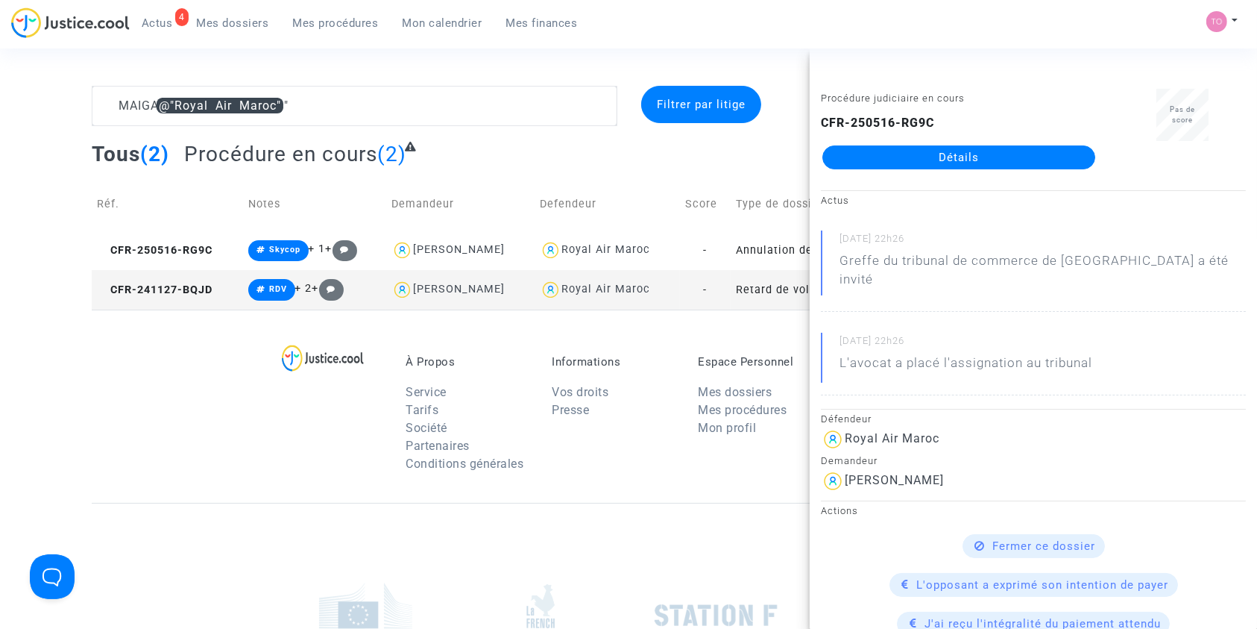
drag, startPoint x: 948, startPoint y: 164, endPoint x: 913, endPoint y: 164, distance: 35.0
click at [948, 164] on link "Détails" at bounding box center [958, 157] width 273 height 24
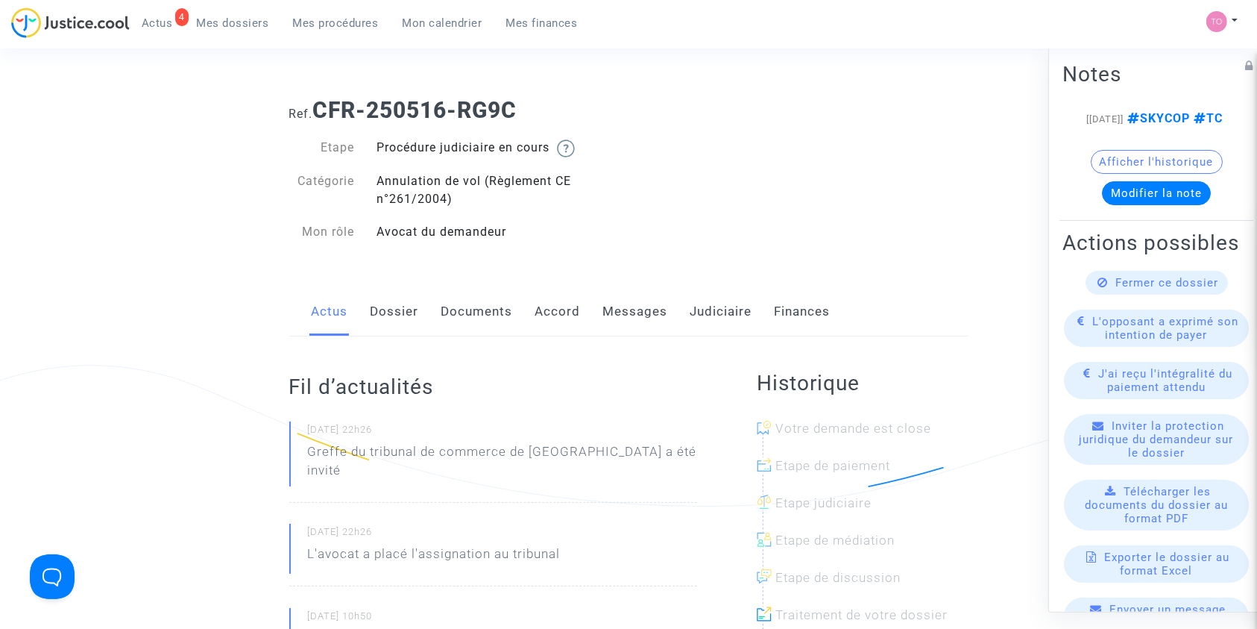
click at [549, 315] on link "Accord" at bounding box center [557, 311] width 45 height 49
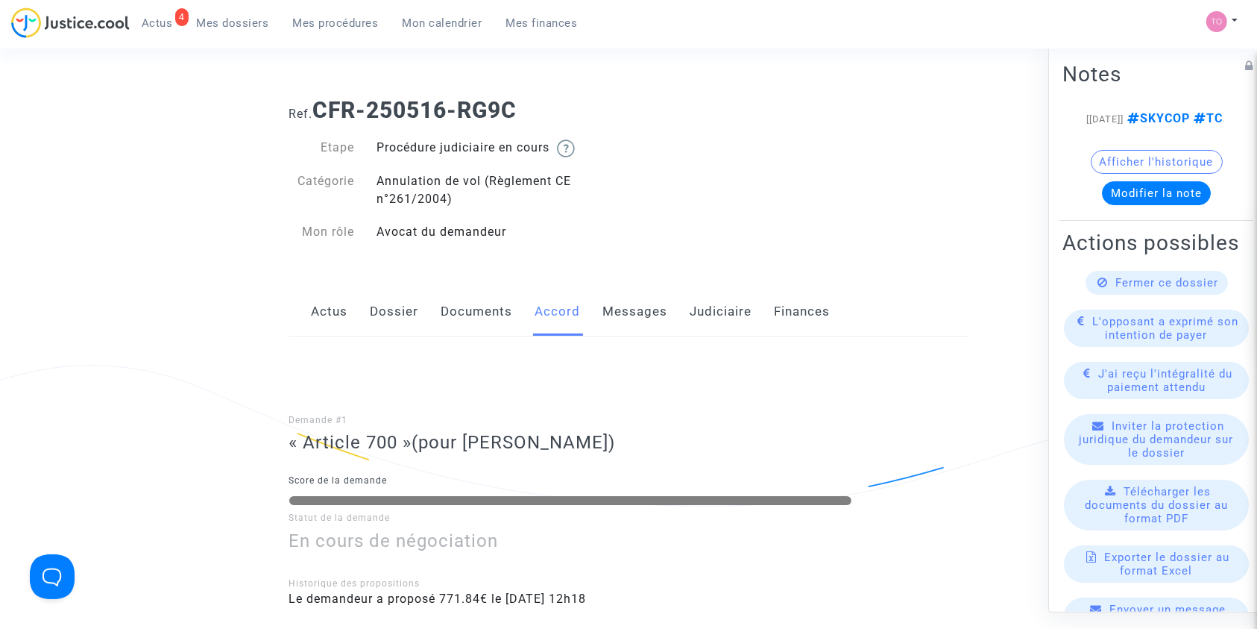
click at [717, 311] on link "Judiciaire" at bounding box center [721, 311] width 62 height 49
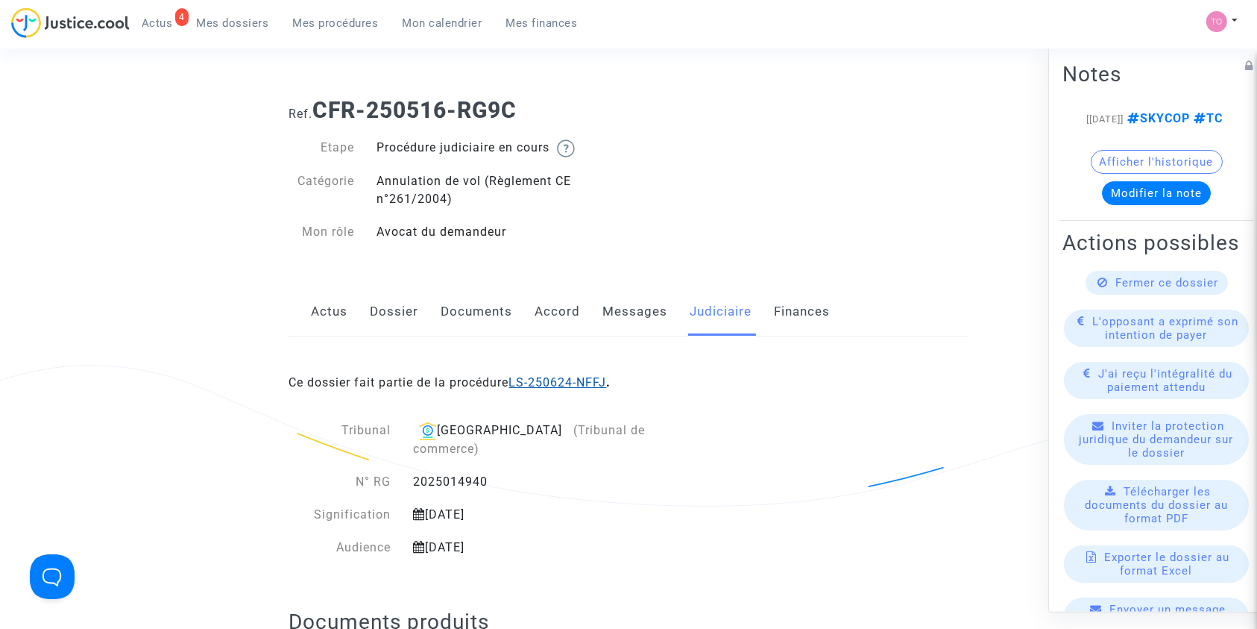
click at [537, 387] on link "LS-250624-NFFJ" at bounding box center [558, 382] width 98 height 14
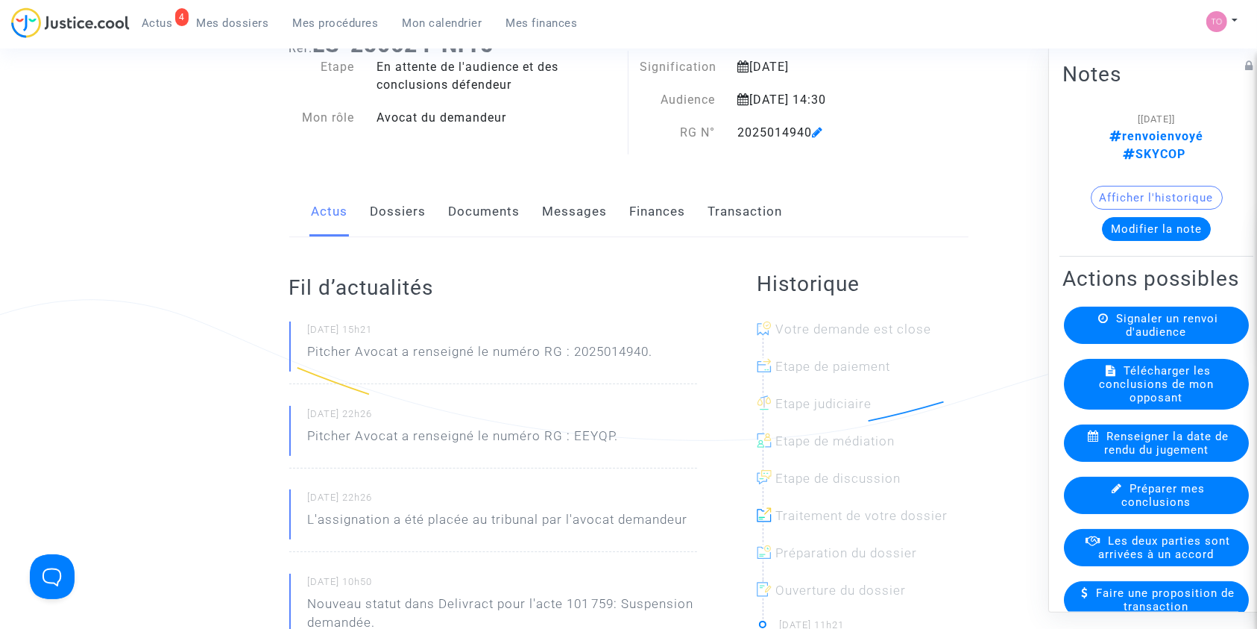
click at [658, 218] on link "Finances" at bounding box center [658, 211] width 56 height 49
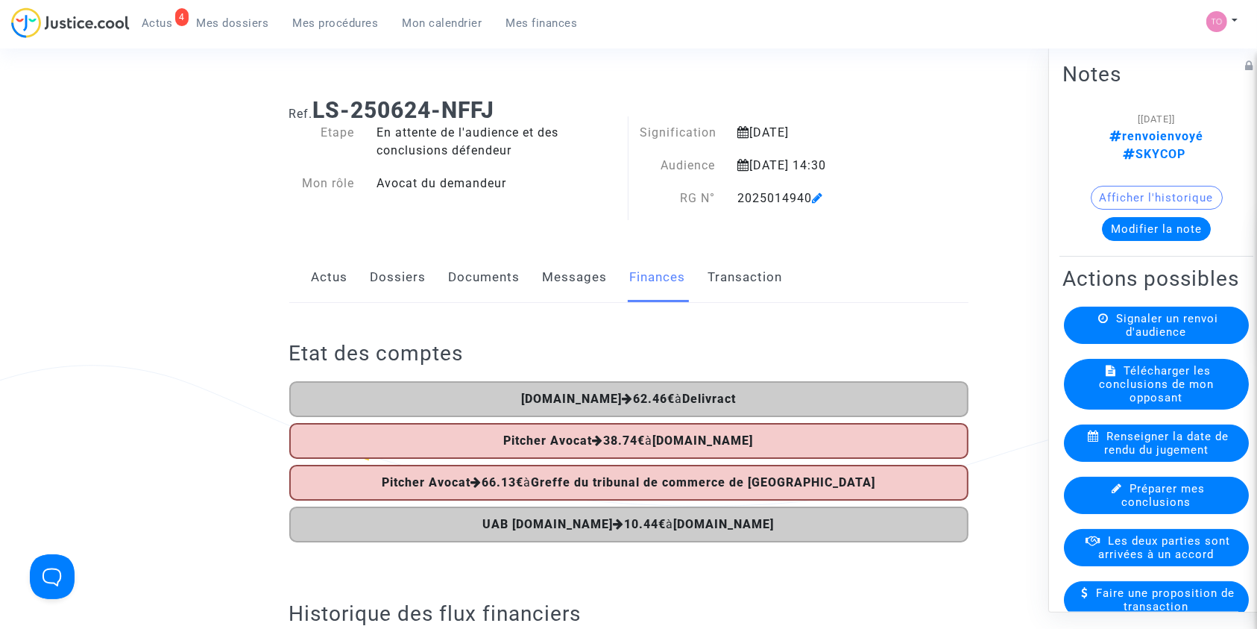
click at [409, 279] on link "Dossiers" at bounding box center [399, 277] width 56 height 49
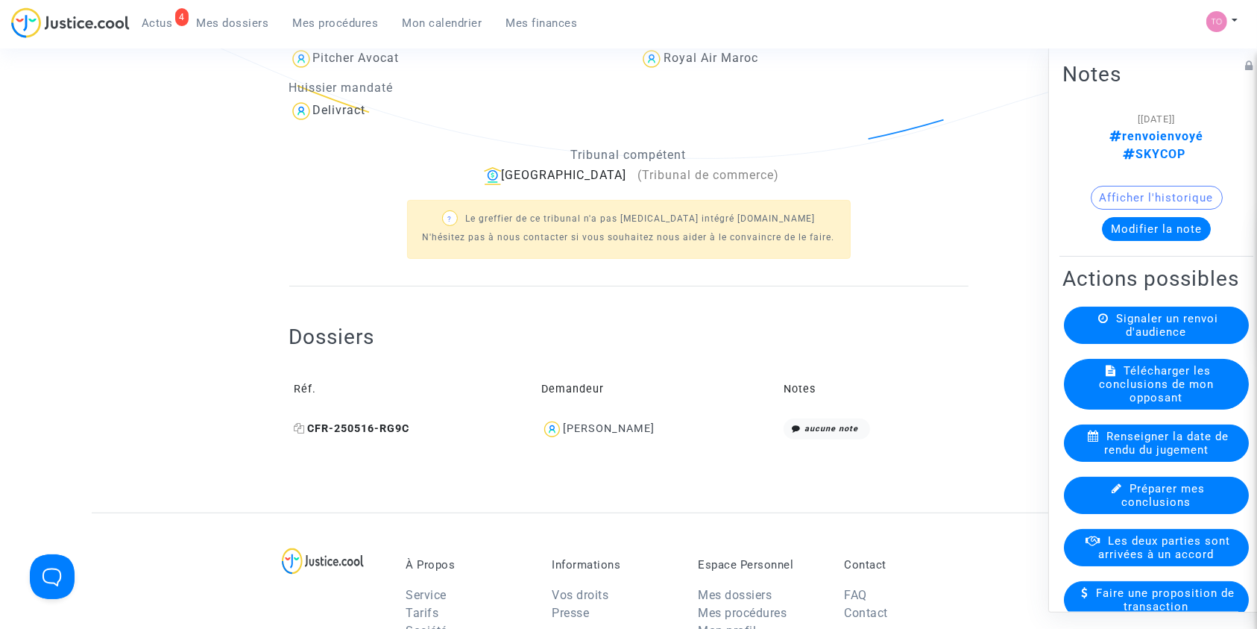
scroll to position [364, 0]
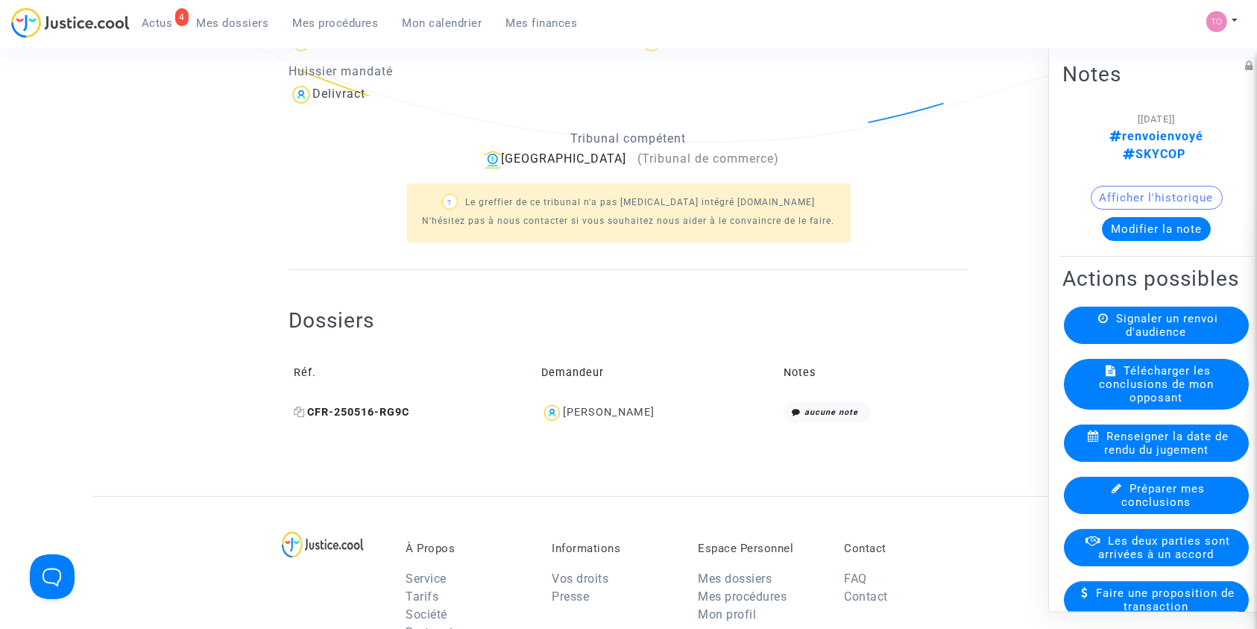
click at [299, 415] on icon at bounding box center [300, 411] width 11 height 10
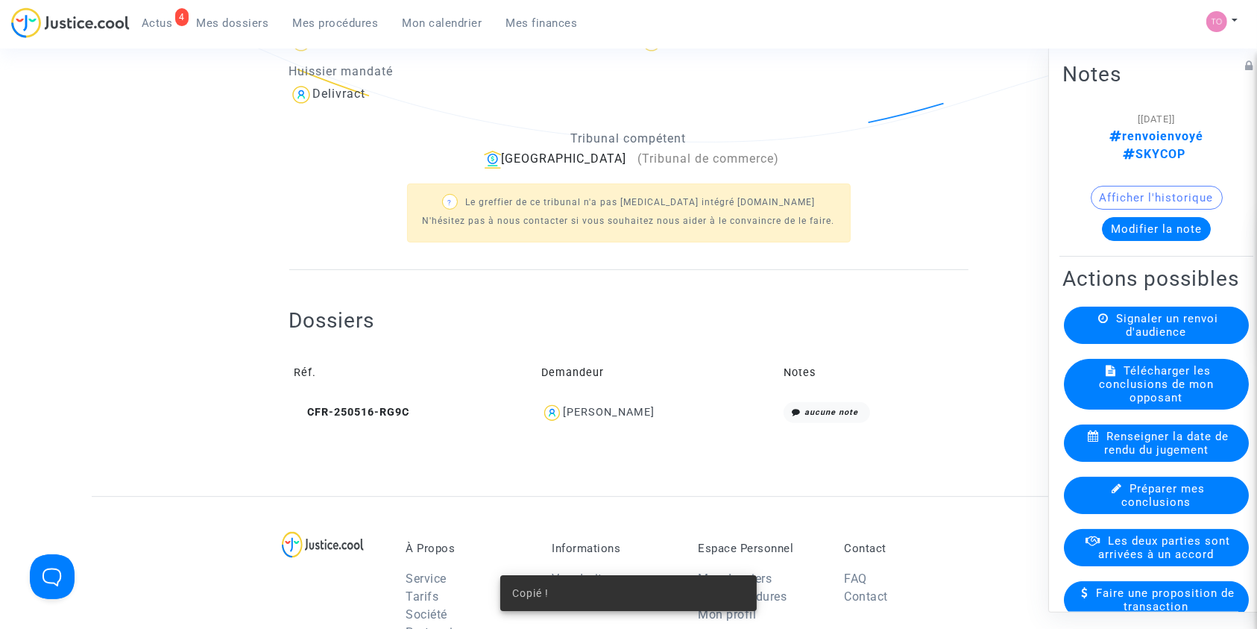
click at [1097, 185] on button "Afficher l'historique" at bounding box center [1157, 197] width 132 height 24
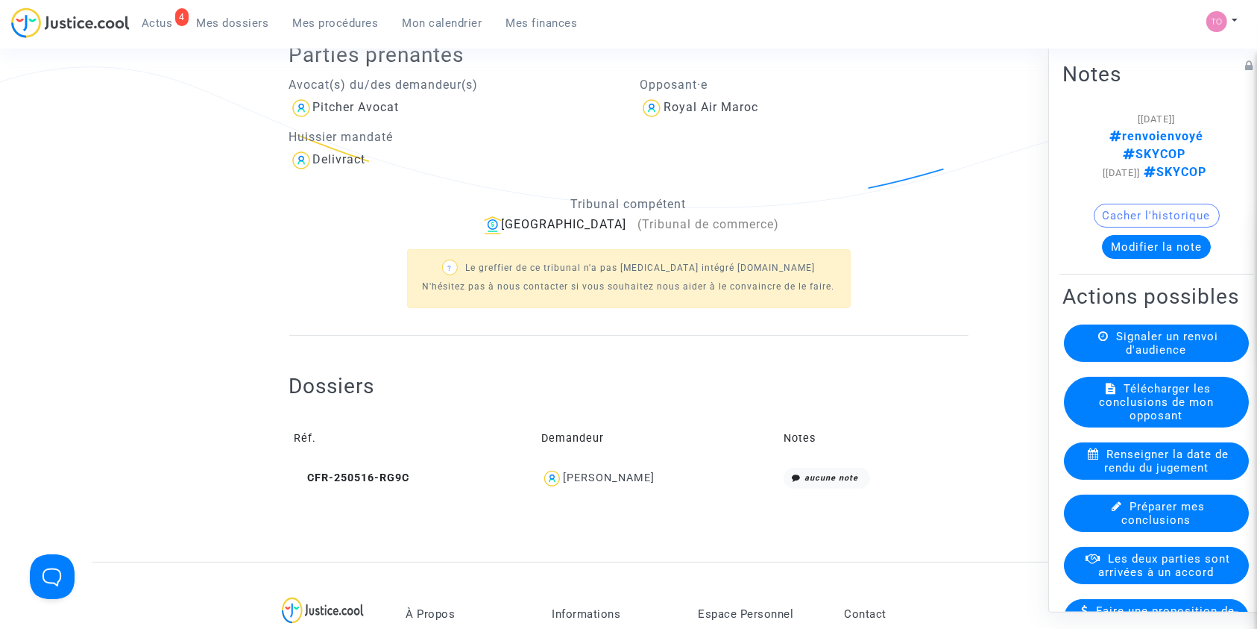
scroll to position [265, 0]
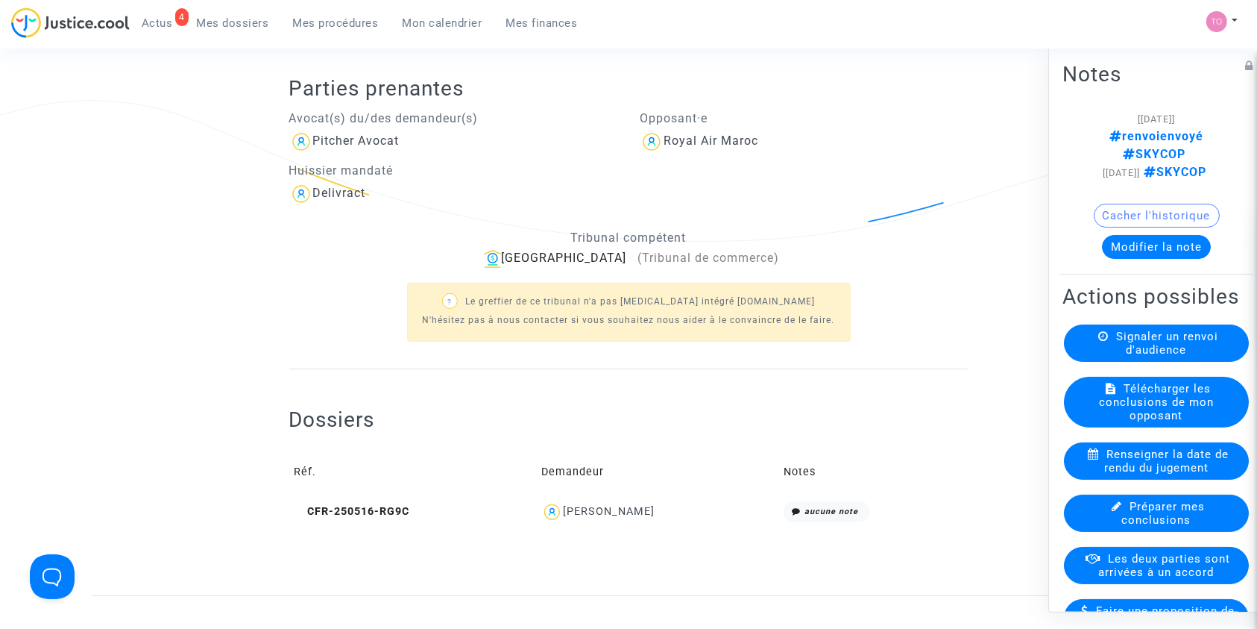
drag, startPoint x: 662, startPoint y: 510, endPoint x: 575, endPoint y: 516, distance: 87.4
click at [575, 516] on div "Anasse Maiga" at bounding box center [657, 512] width 232 height 22
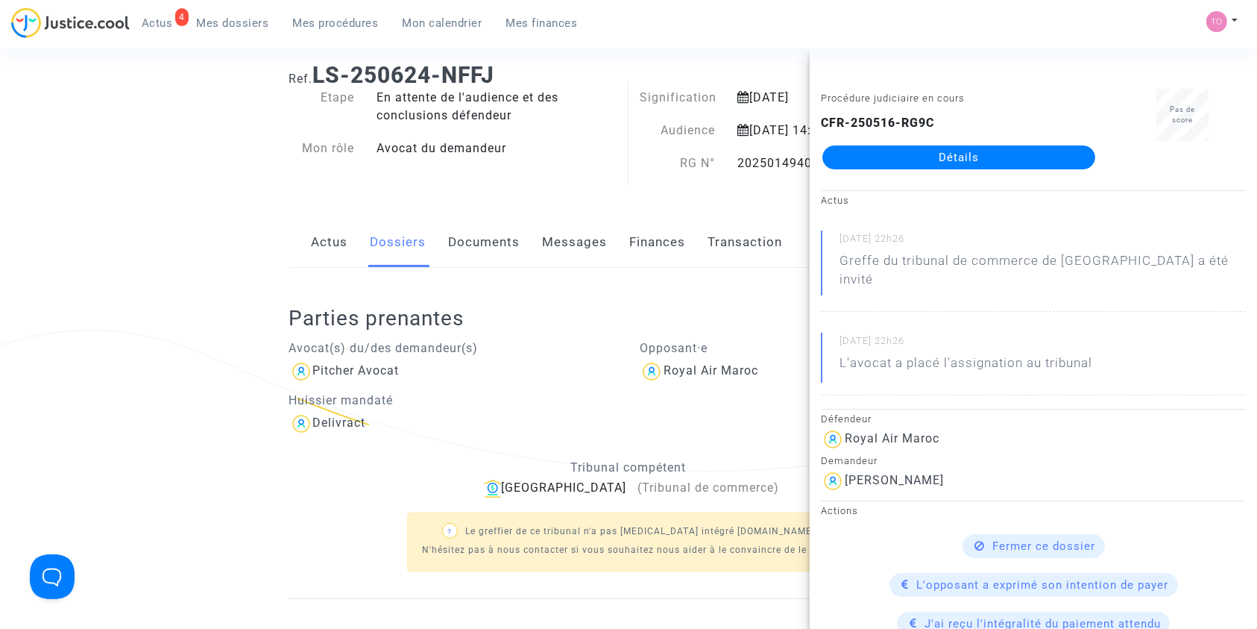
scroll to position [0, 0]
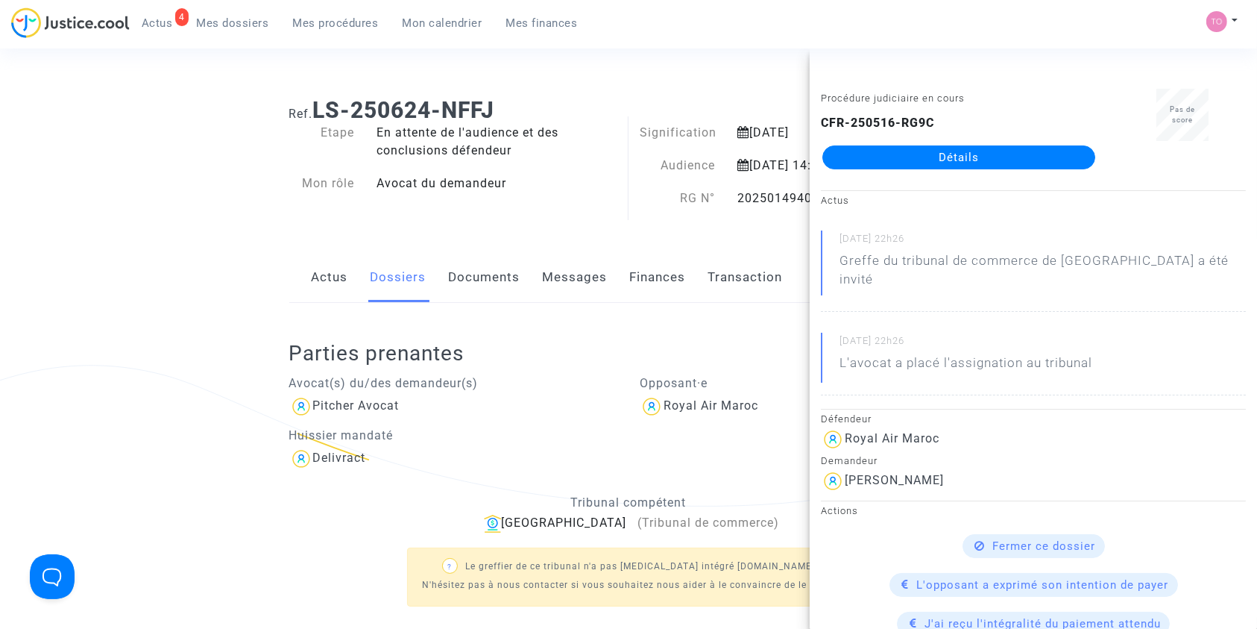
click at [193, 245] on ng-component "Ref. LS-250624-NFFJ Etape En attente de l'audience et des conclusions défendeur…" at bounding box center [629, 473] width 1074 height 774
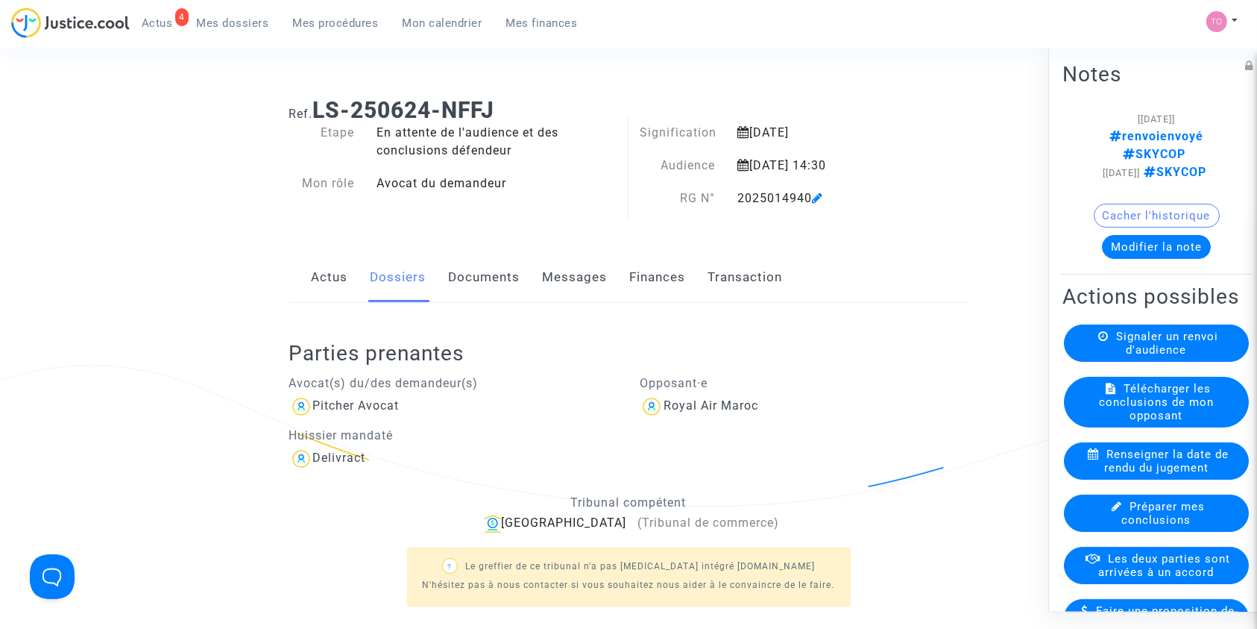
click at [1139, 246] on button "Modifier la note" at bounding box center [1156, 246] width 109 height 24
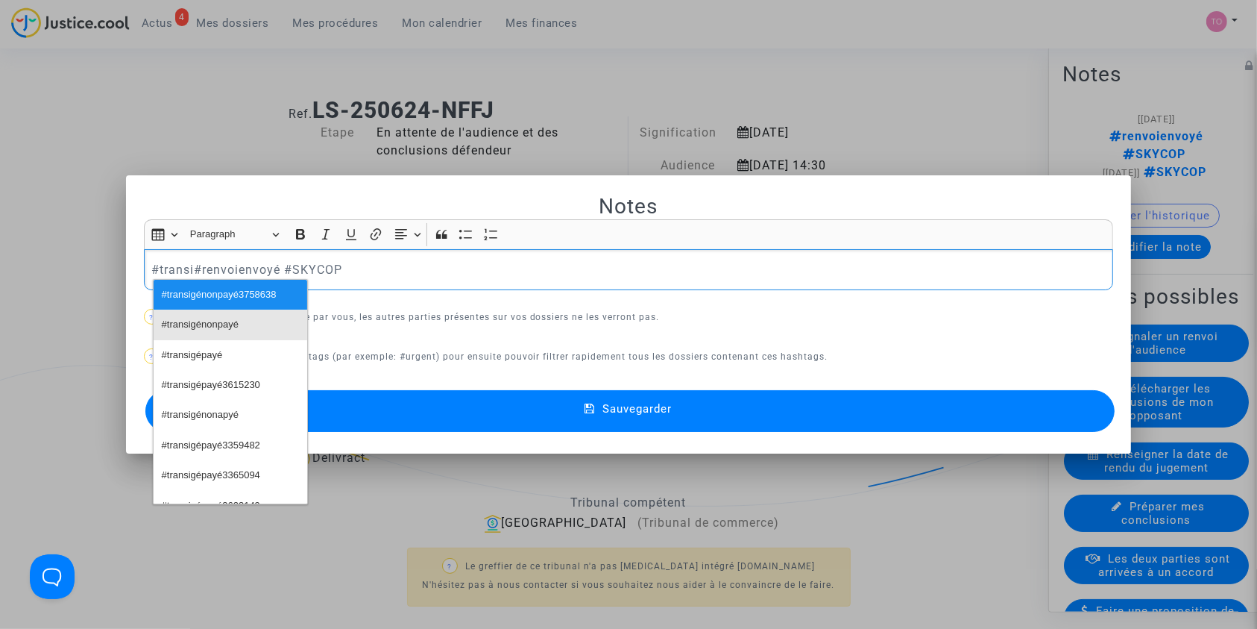
click at [204, 333] on span "#transigénonpayé" at bounding box center [200, 325] width 77 height 22
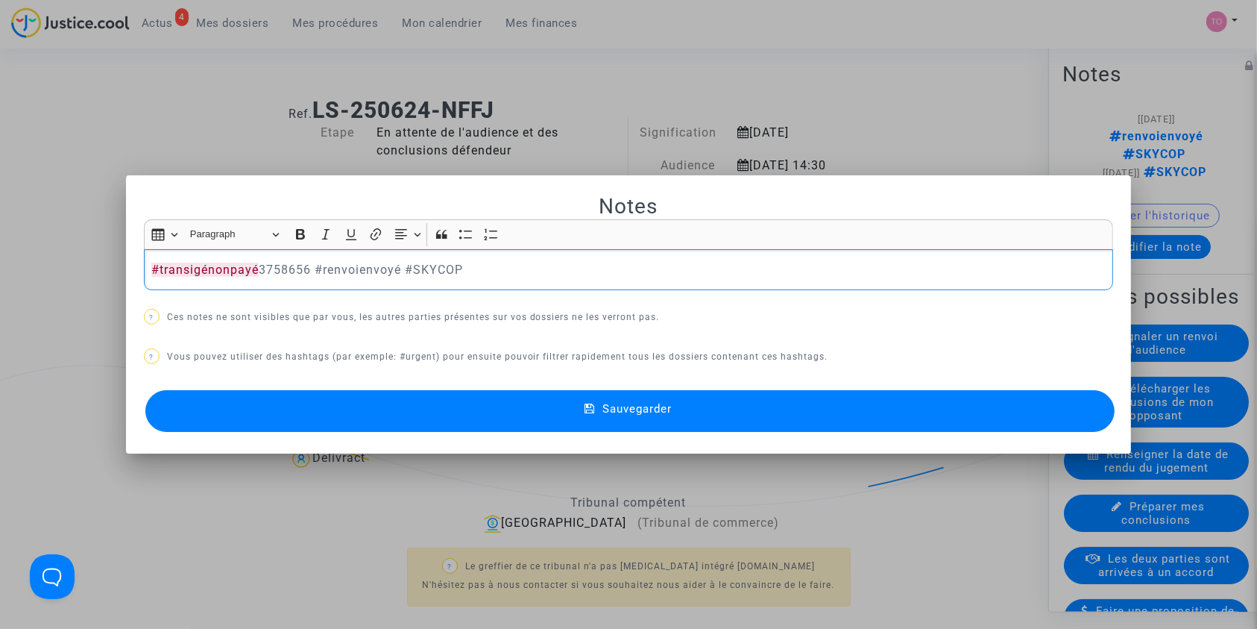
click at [450, 417] on button "Sauvegarder" at bounding box center [630, 411] width 970 height 42
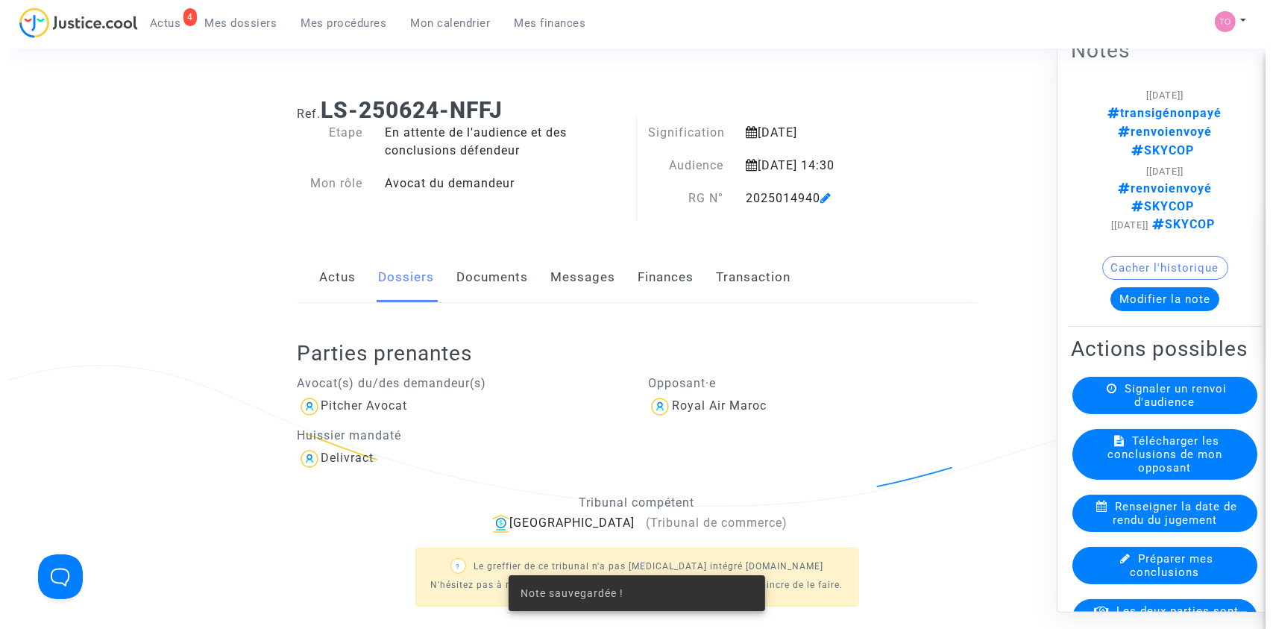
scroll to position [99, 0]
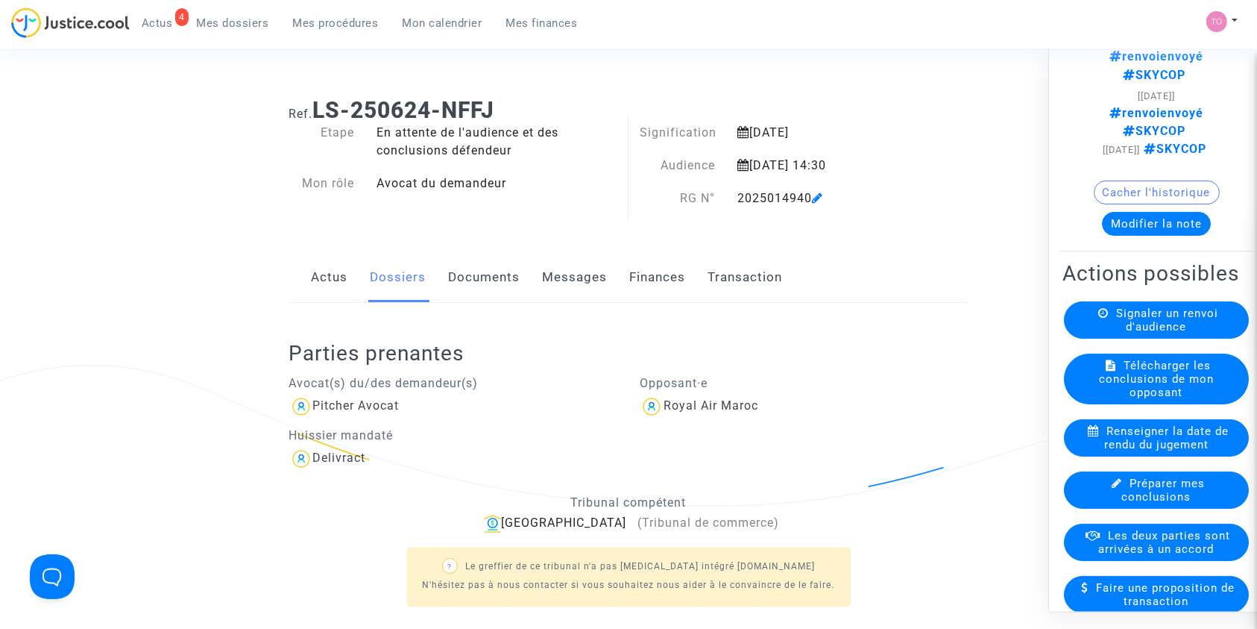
click at [1149, 534] on span "Les deux parties sont arrivées à un accord" at bounding box center [1165, 541] width 132 height 27
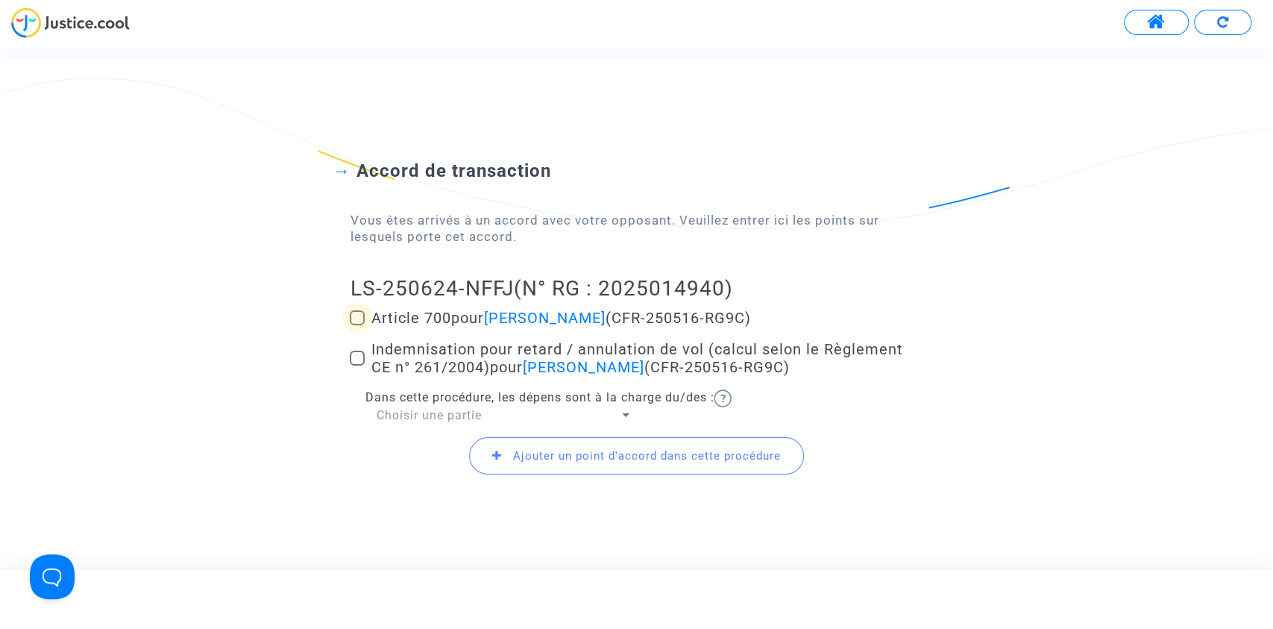
click at [363, 313] on span at bounding box center [357, 317] width 15 height 15
click at [357, 325] on input "Article 700 pour Anasse Maiga (CFR-250516-RG9C)" at bounding box center [356, 325] width 1 height 1
checkbox input "true"
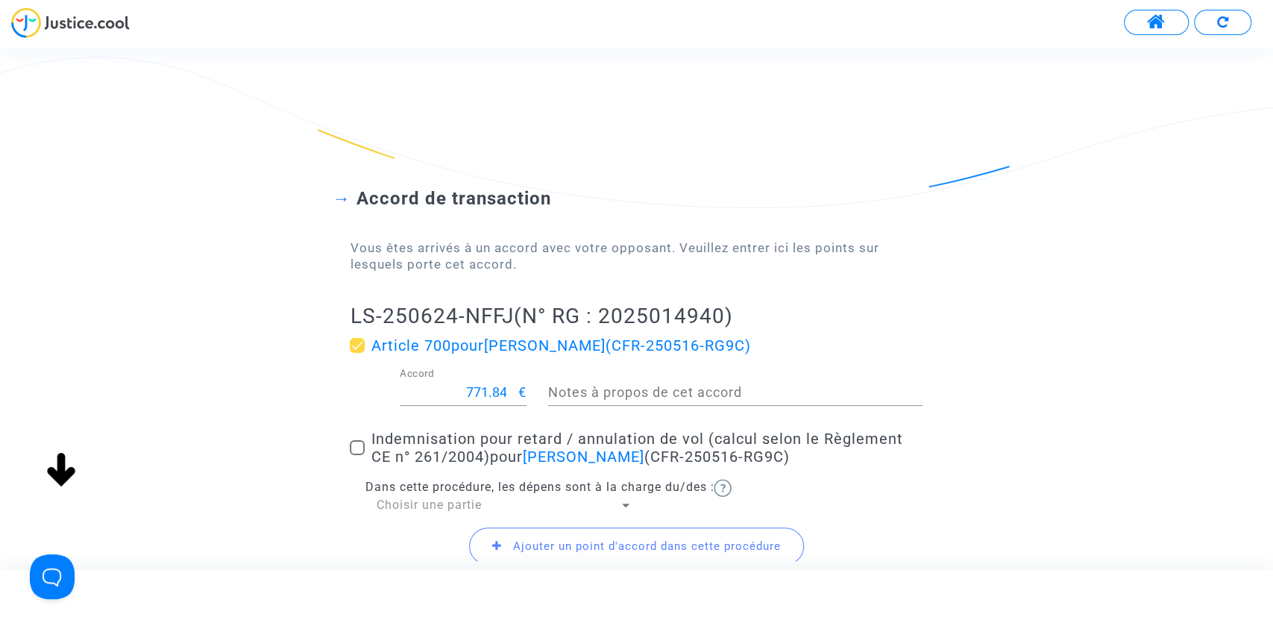
click at [360, 445] on span at bounding box center [357, 447] width 15 height 15
click at [357, 455] on input "Indemnisation pour retard / annulation de vol (calcul selon le Règlement CE n° …" at bounding box center [356, 455] width 1 height 1
checkbox input "true"
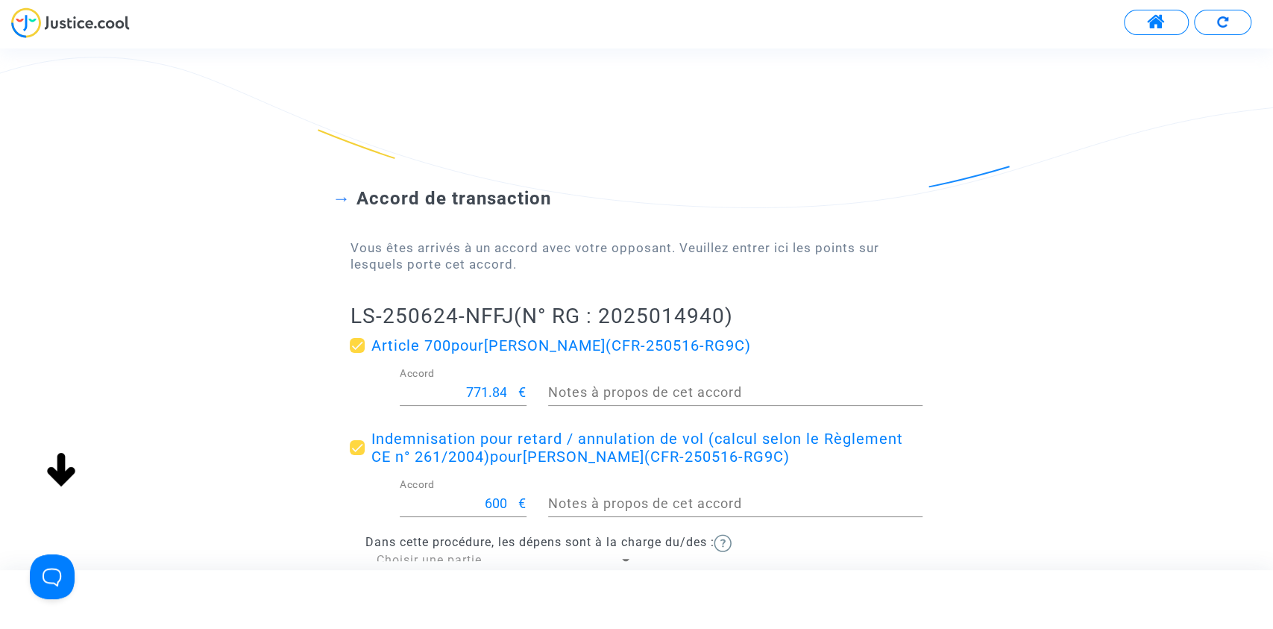
click at [487, 385] on input "771.84" at bounding box center [459, 392] width 119 height 15
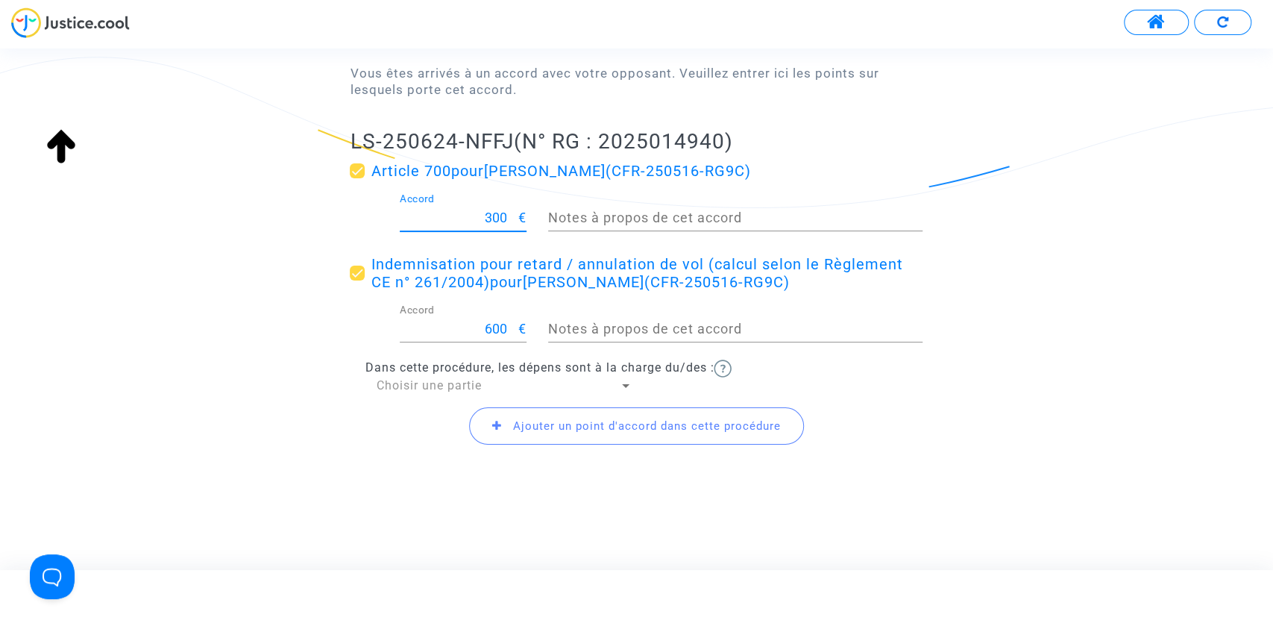
scroll to position [175, 0]
type input "300"
click at [402, 380] on span "Choisir une partie" at bounding box center [428, 384] width 105 height 14
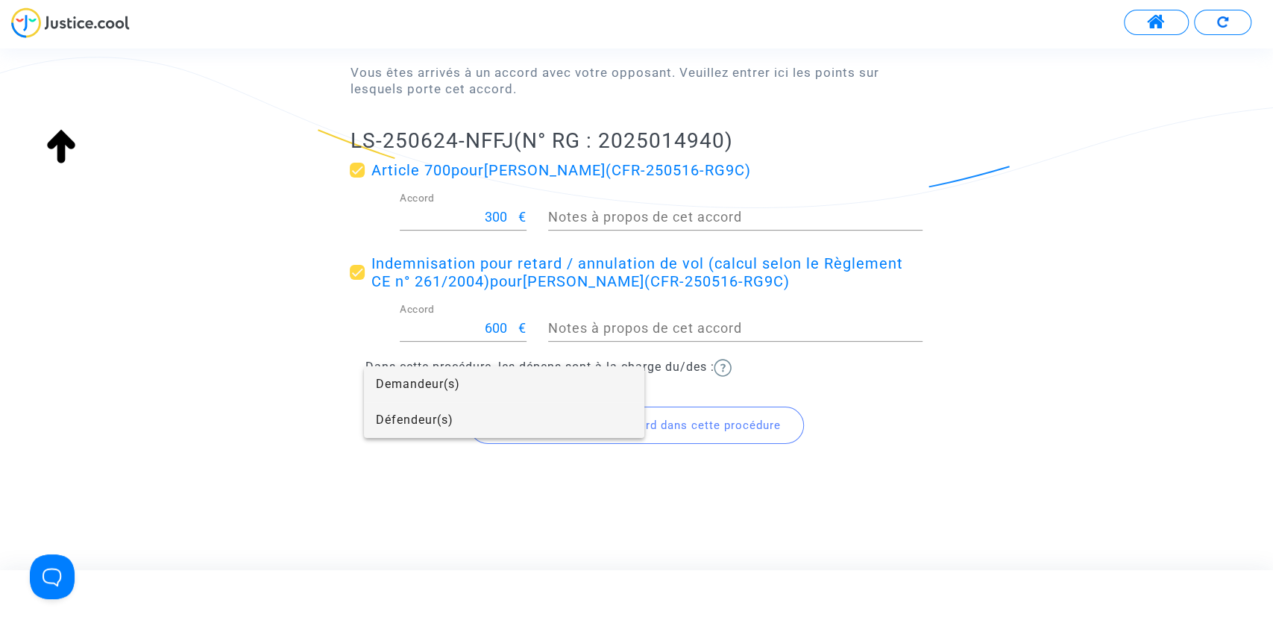
click at [432, 420] on span "Défendeur(s)" at bounding box center [504, 420] width 256 height 36
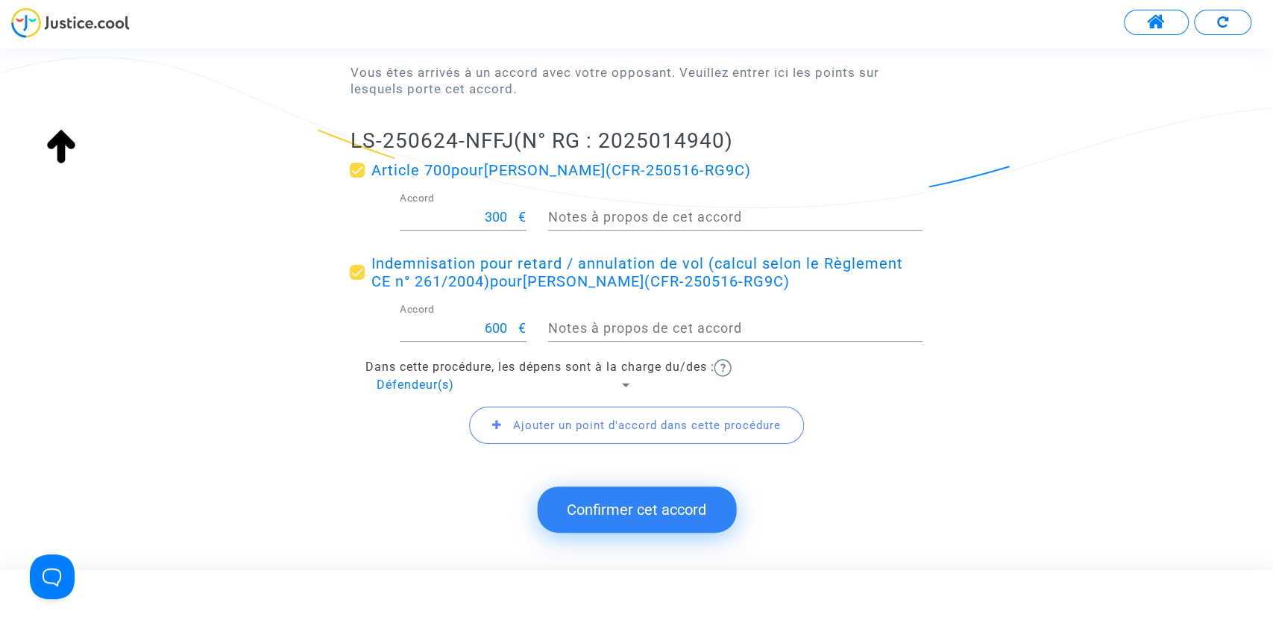
click at [636, 532] on submit-question "Confirmer cet accord" at bounding box center [636, 509] width 199 height 73
click at [629, 516] on button "Confirmer cet accord" at bounding box center [636, 509] width 199 height 46
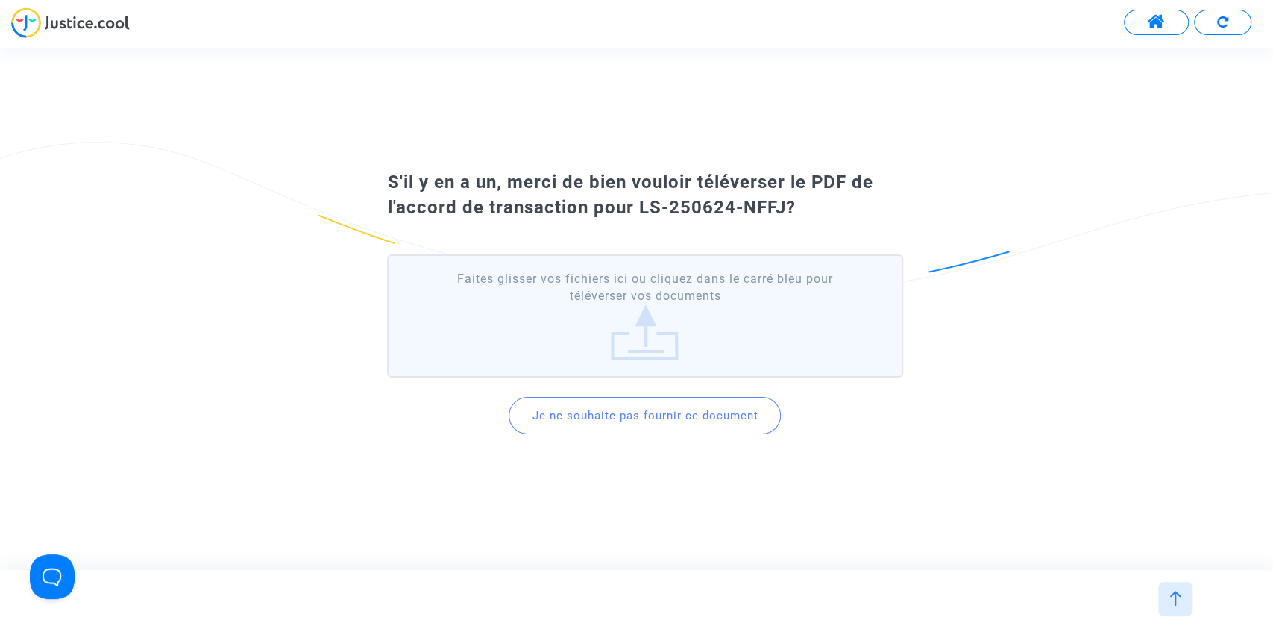
click at [638, 417] on button "Je ne souhaite pas fournir ce document" at bounding box center [644, 415] width 272 height 37
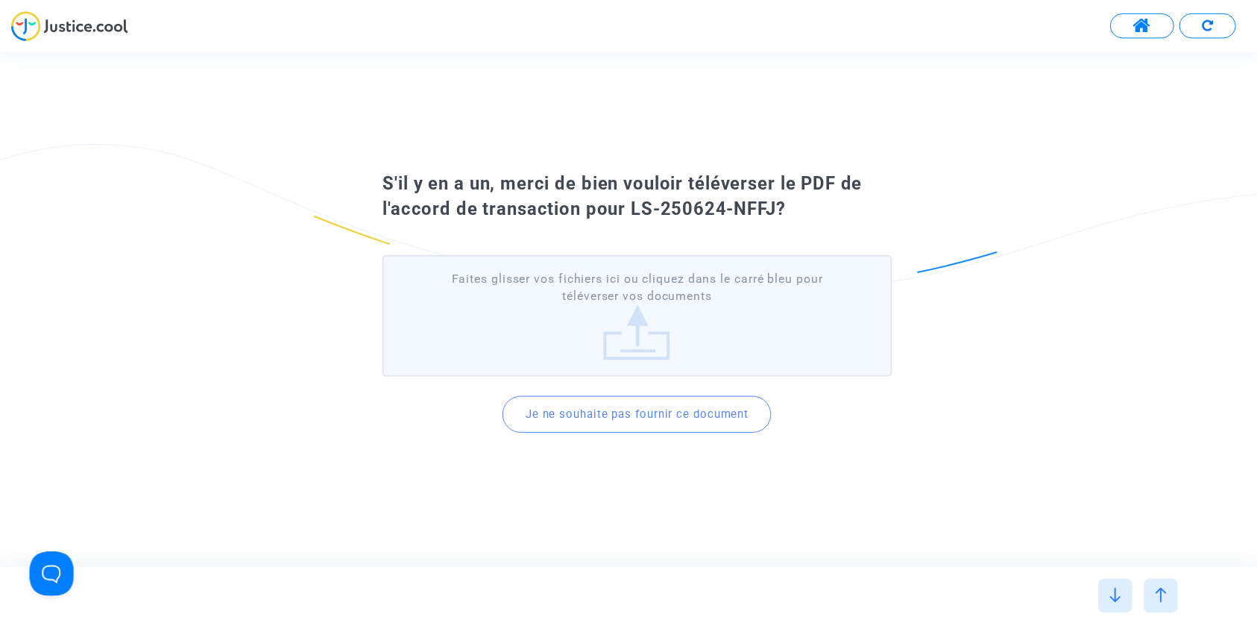
scroll to position [0, 0]
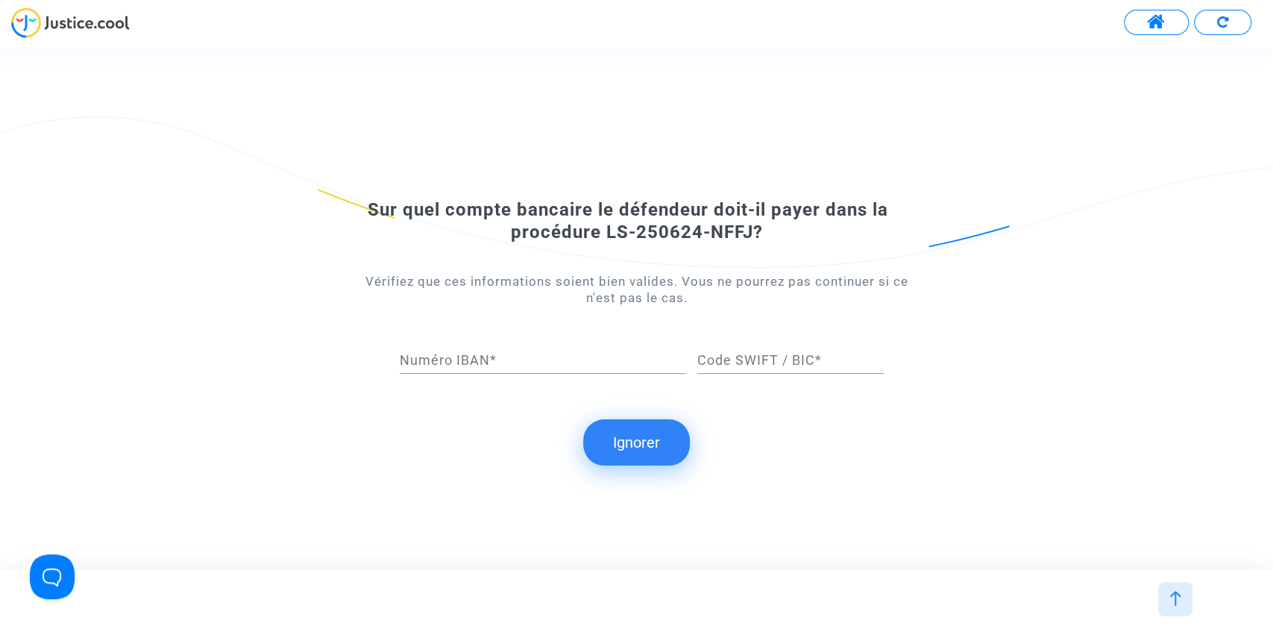
click at [632, 438] on button "Ignorer" at bounding box center [636, 442] width 107 height 46
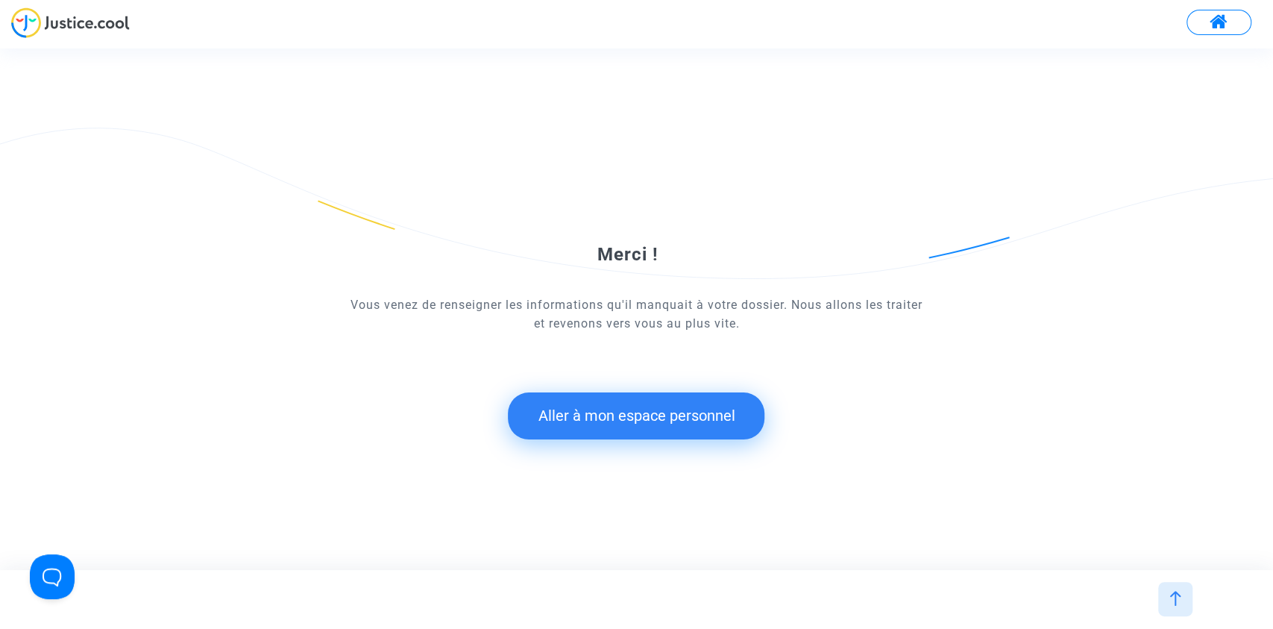
click at [618, 423] on button "Aller à mon espace personnel" at bounding box center [636, 415] width 256 height 46
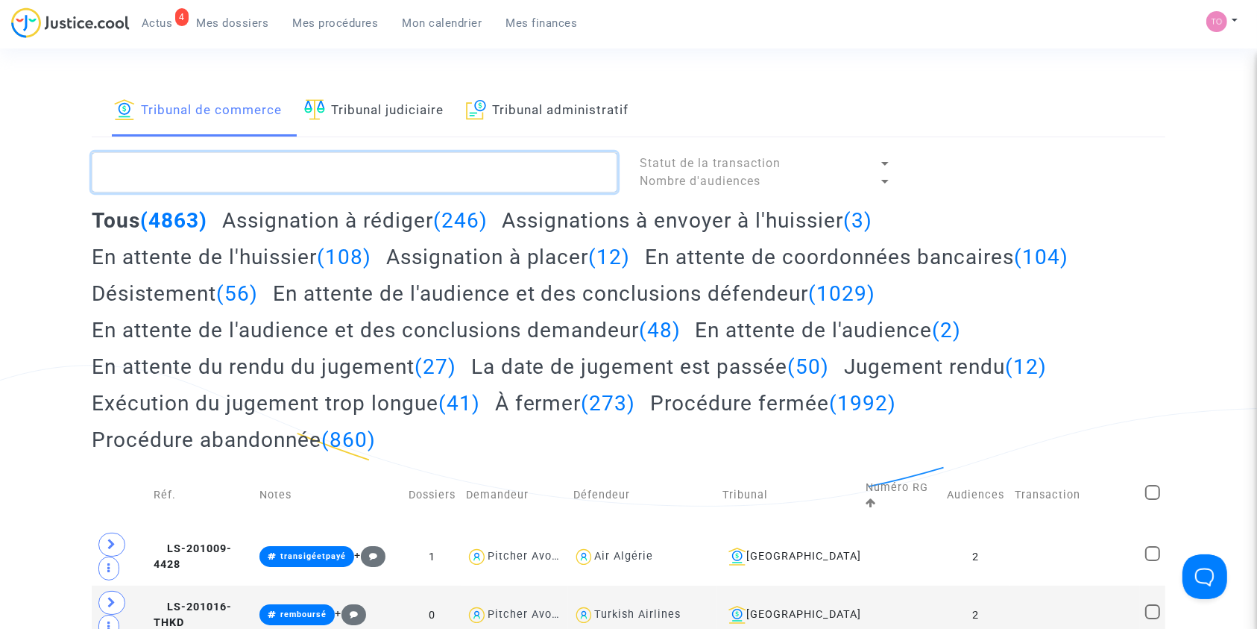
click at [153, 168] on textarea at bounding box center [355, 172] width 526 height 40
paste textarea "MARONE"
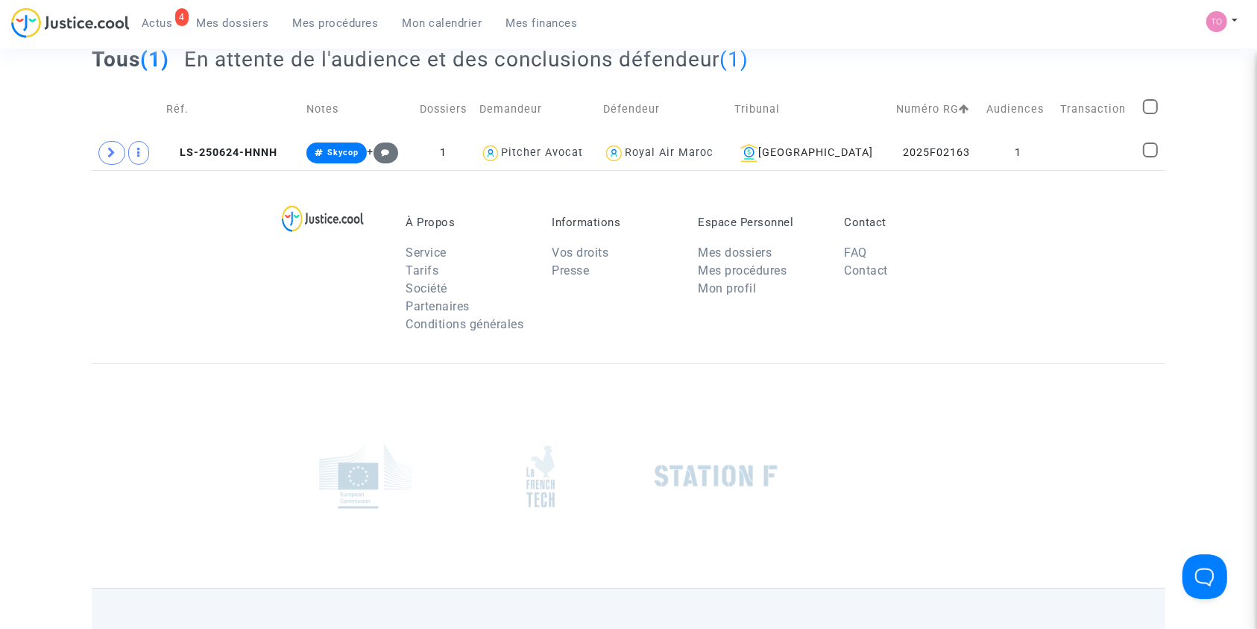
scroll to position [198, 0]
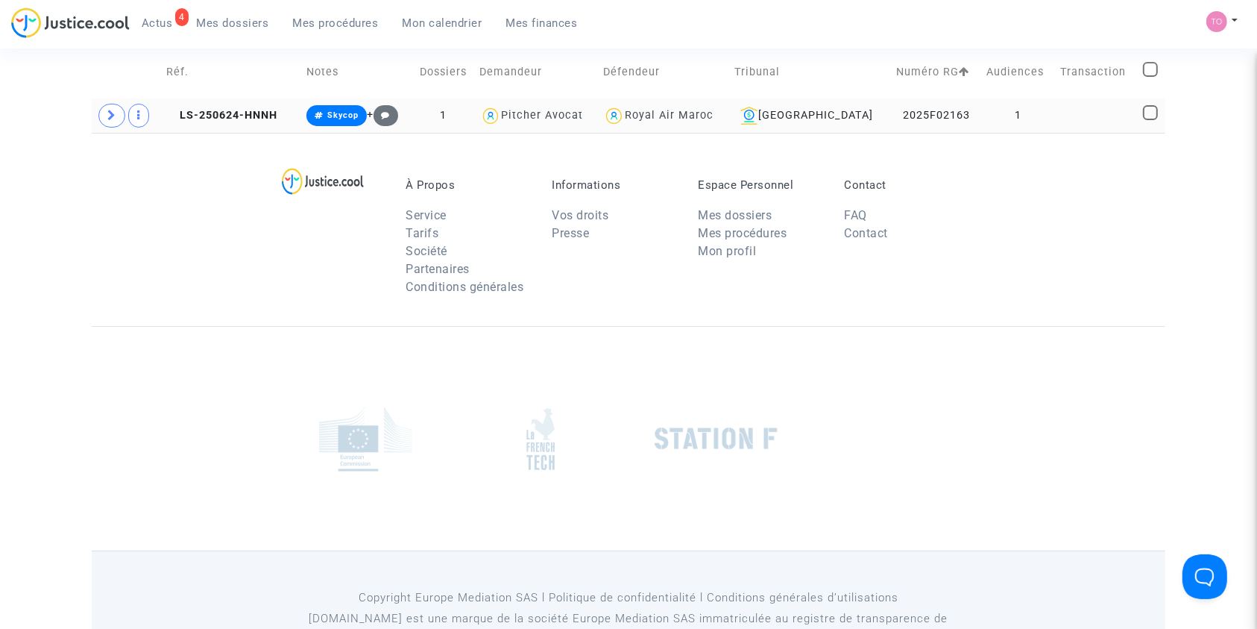
type textarea "MARONE"
click at [986, 119] on td "1" at bounding box center [1019, 115] width 74 height 34
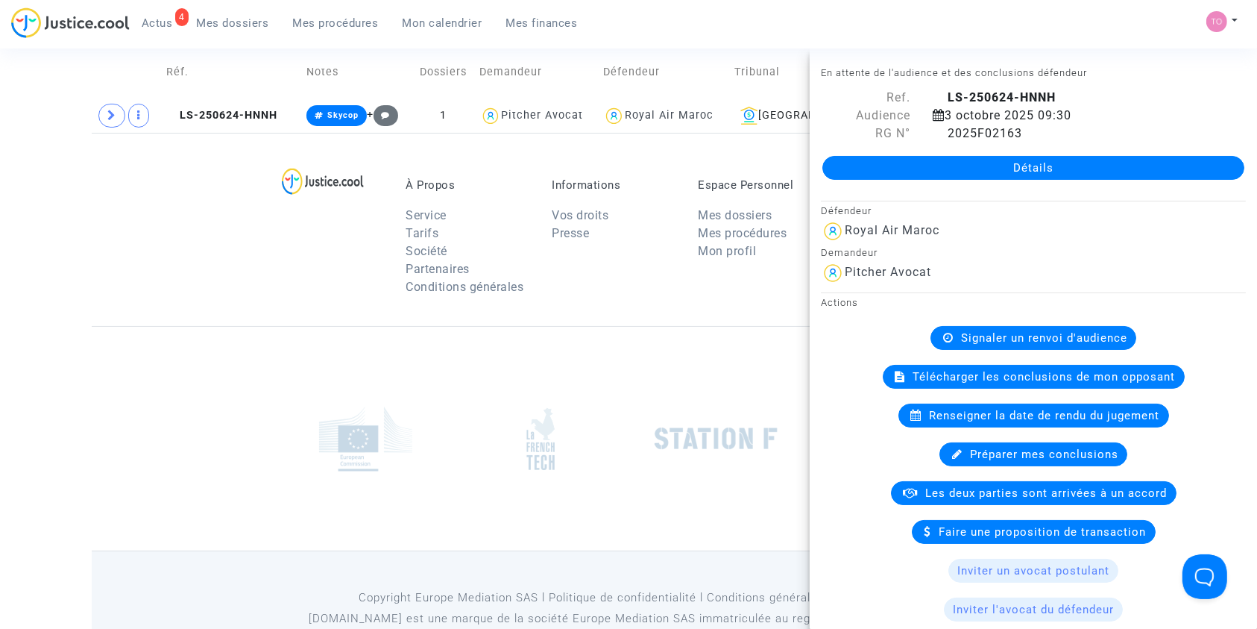
click at [1000, 168] on link "Détails" at bounding box center [1033, 168] width 422 height 24
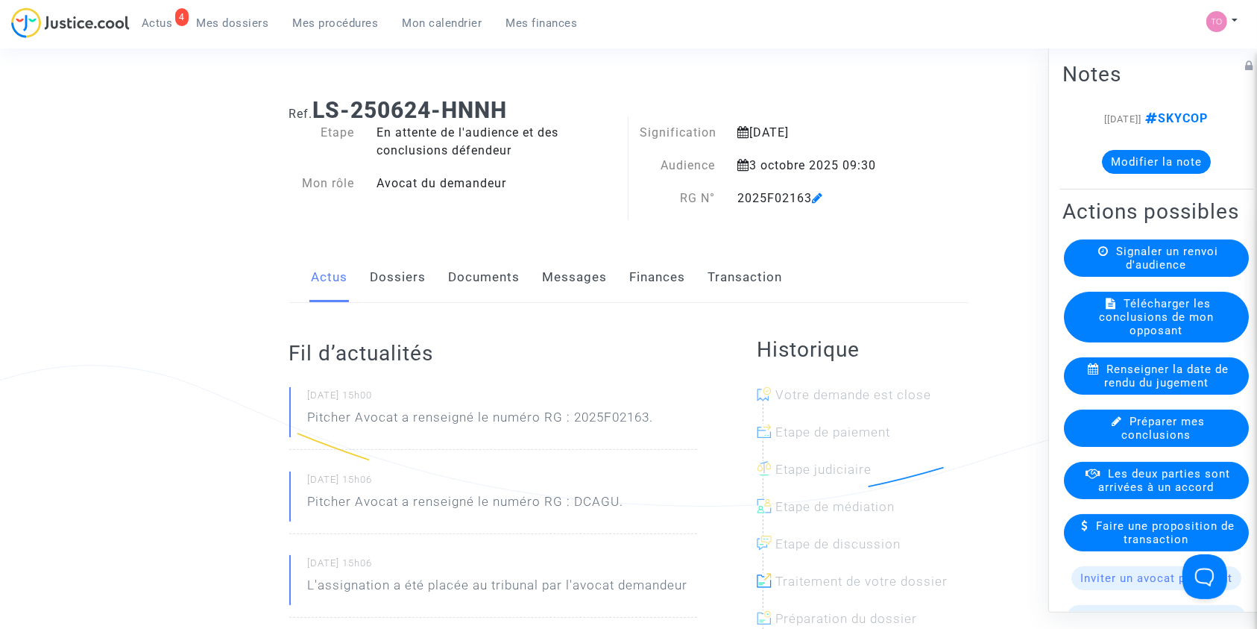
click at [382, 277] on link "Dossiers" at bounding box center [399, 277] width 56 height 49
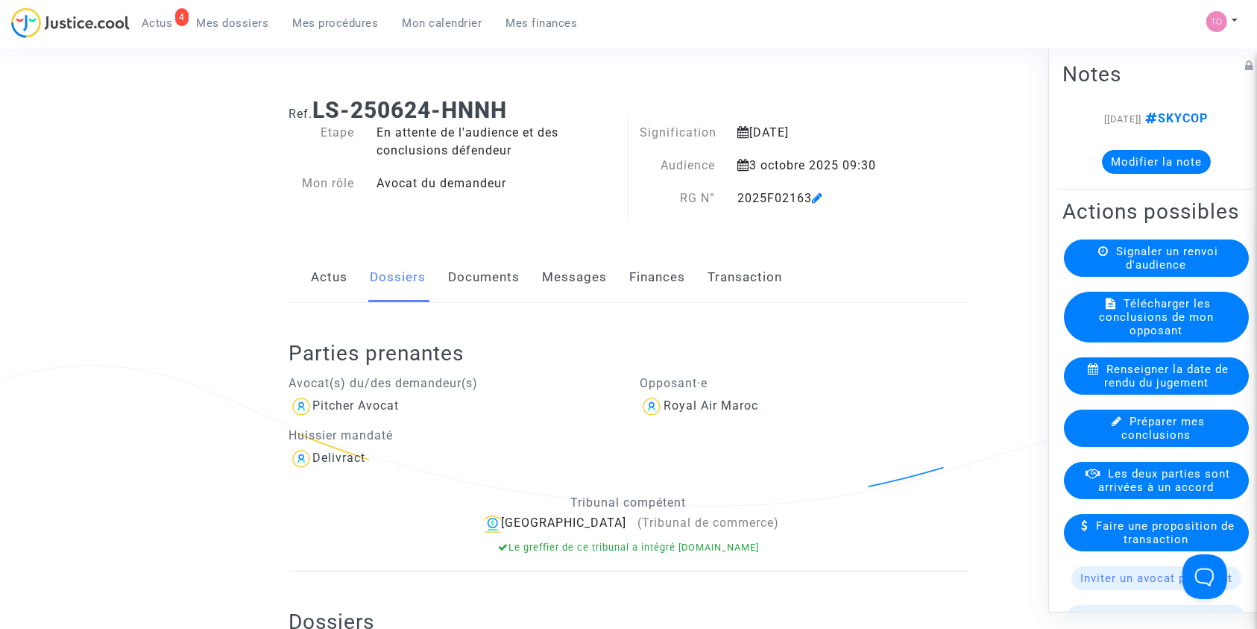
click at [663, 281] on link "Finances" at bounding box center [658, 277] width 56 height 49
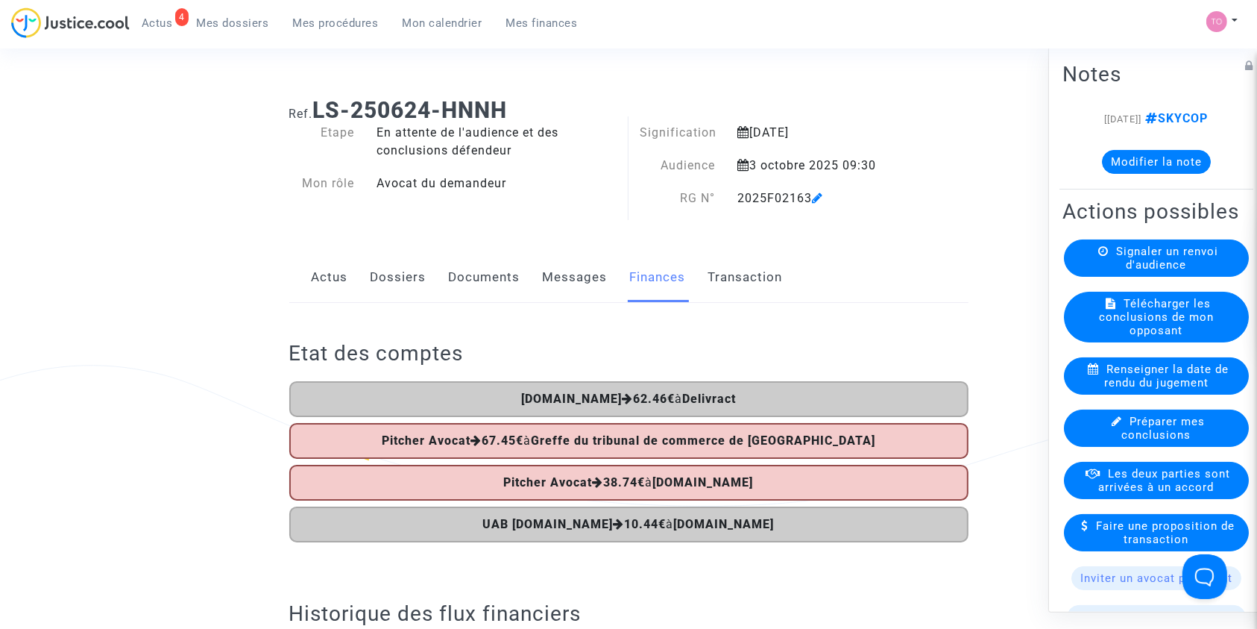
click at [403, 270] on link "Dossiers" at bounding box center [399, 277] width 56 height 49
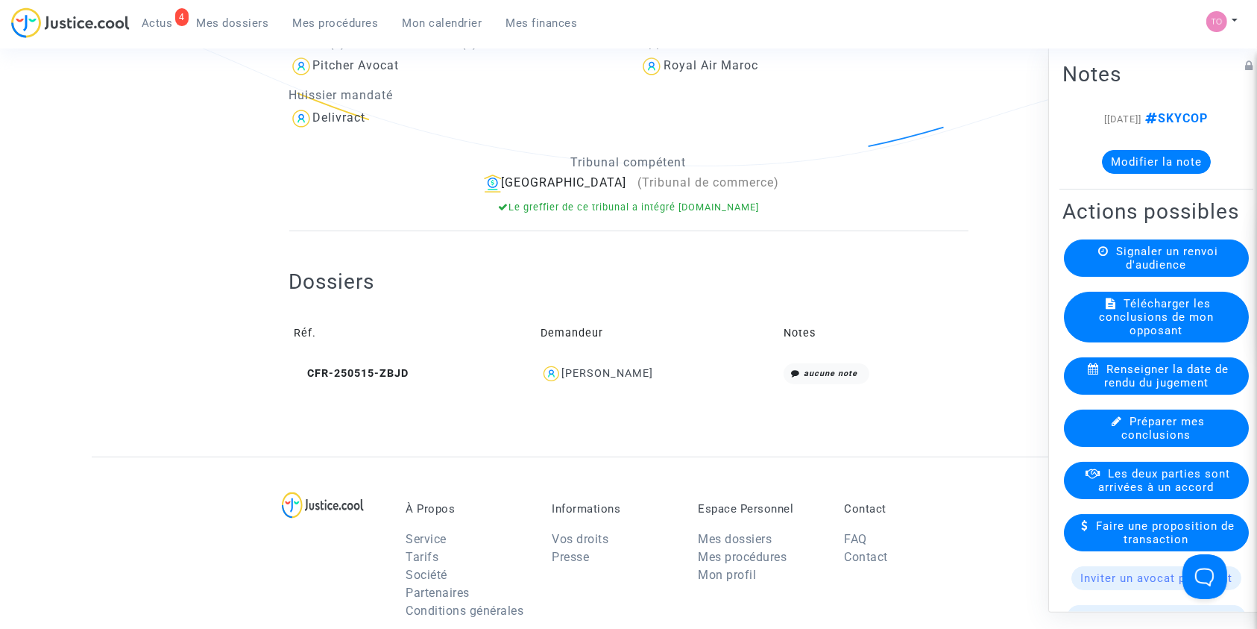
scroll to position [530, 0]
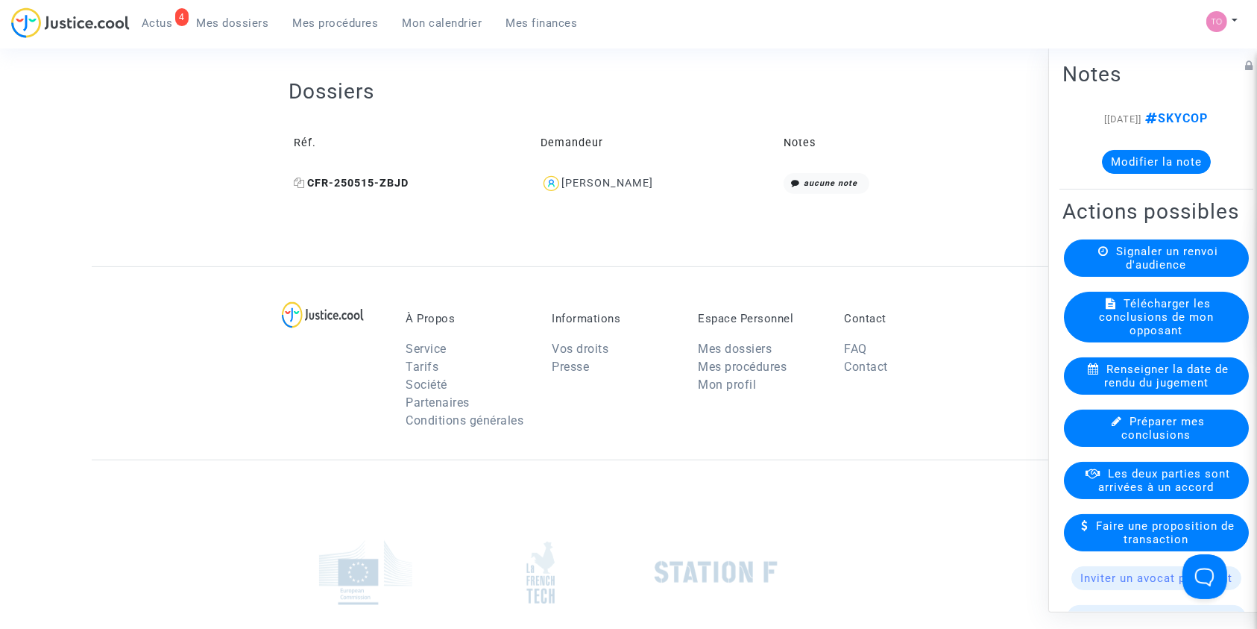
click at [299, 182] on icon at bounding box center [300, 182] width 11 height 10
drag, startPoint x: 663, startPoint y: 193, endPoint x: 544, endPoint y: 189, distance: 119.4
click at [544, 189] on td "Abdoul Ahad MARONE" at bounding box center [656, 184] width 243 height 32
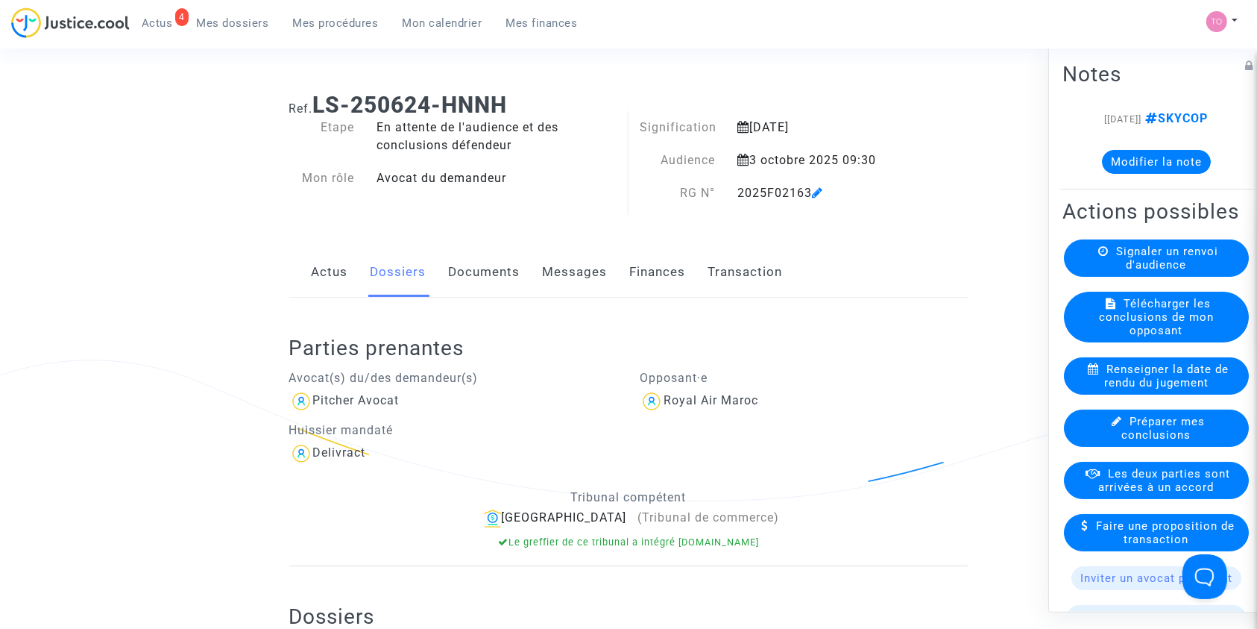
scroll to position [0, 0]
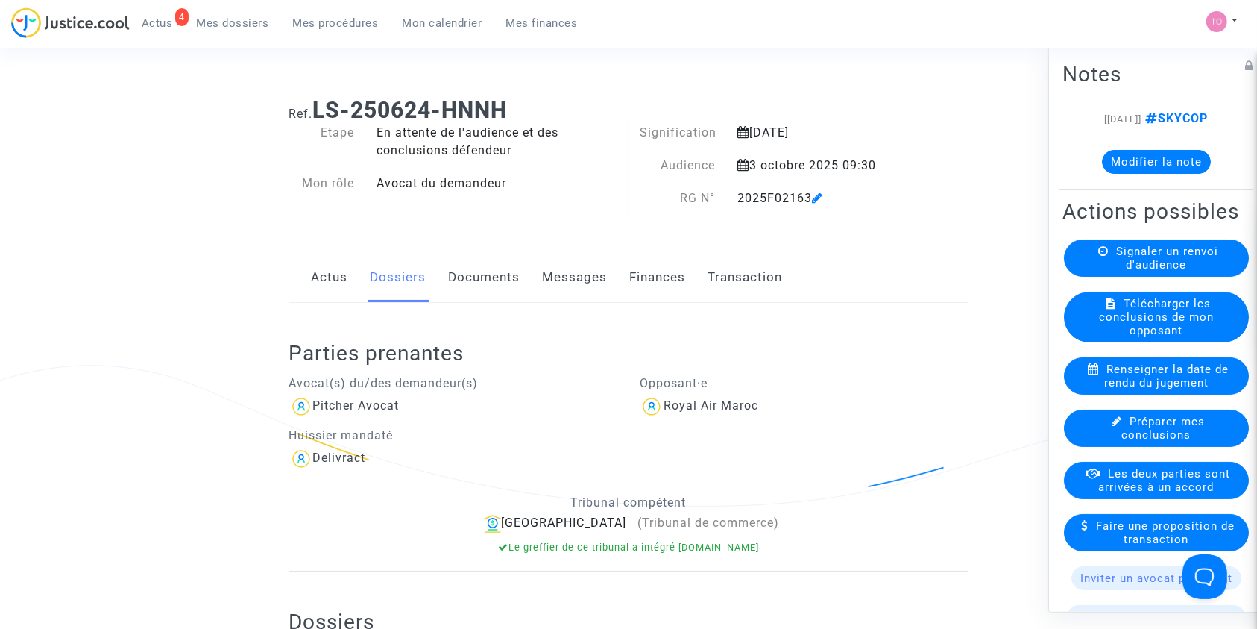
click at [1122, 173] on button "Modifier la note" at bounding box center [1156, 161] width 109 height 24
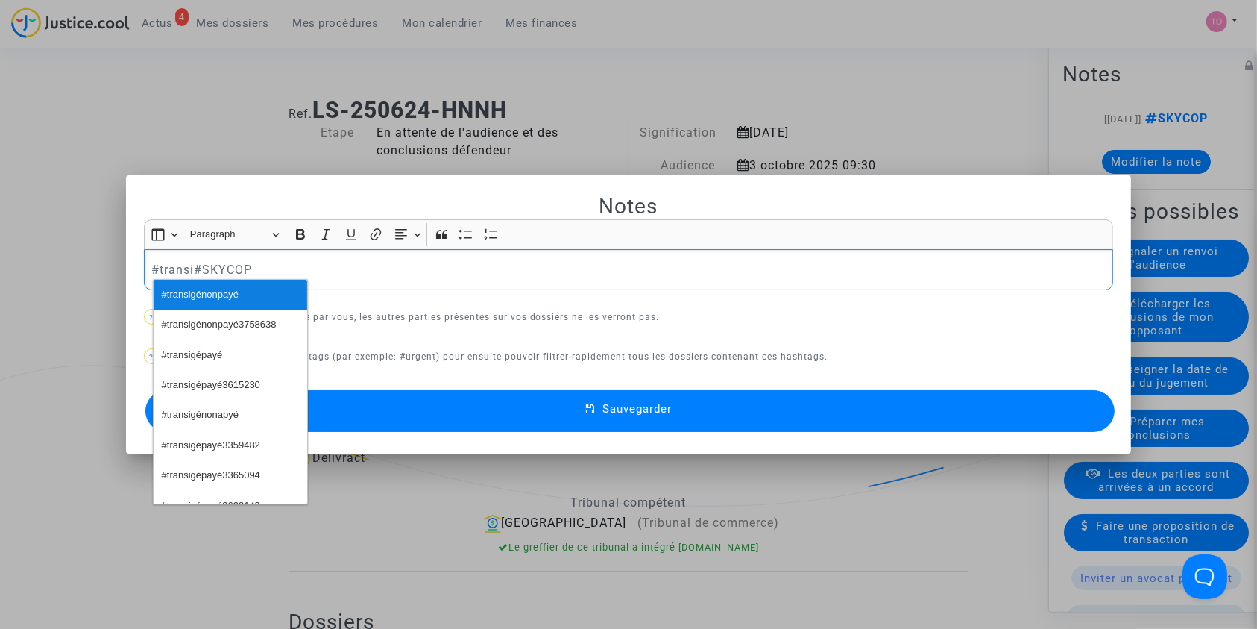
click at [240, 291] on button "#transigénonpayé" at bounding box center [231, 295] width 154 height 30
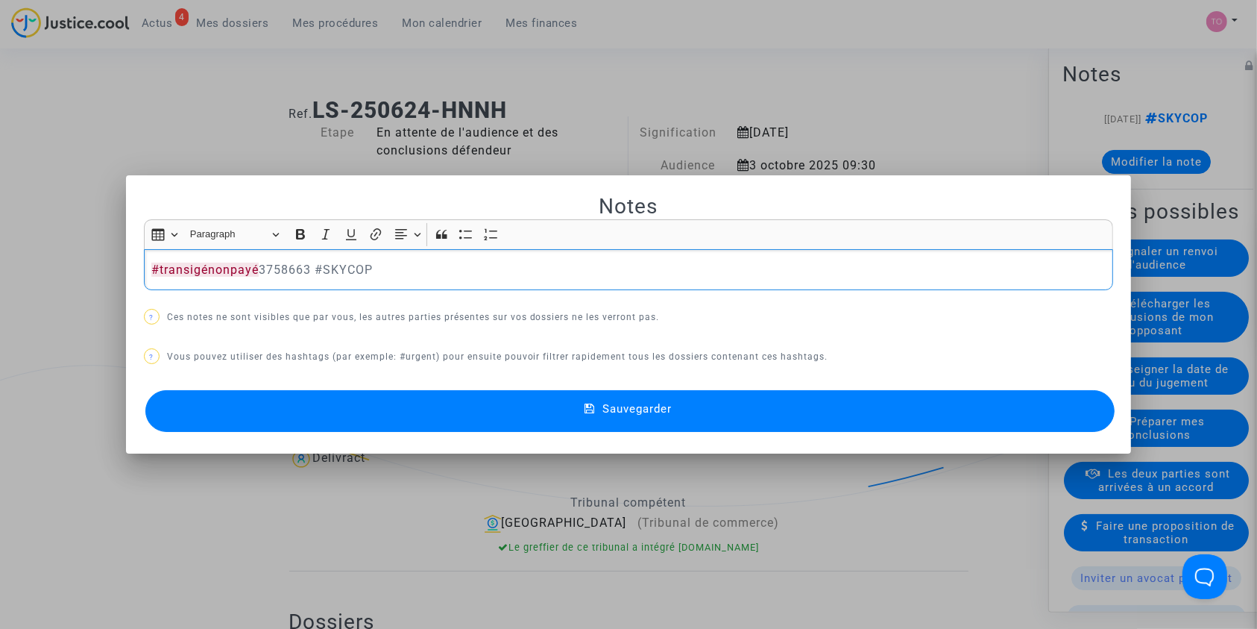
click at [543, 409] on button "Sauvegarder" at bounding box center [630, 411] width 970 height 42
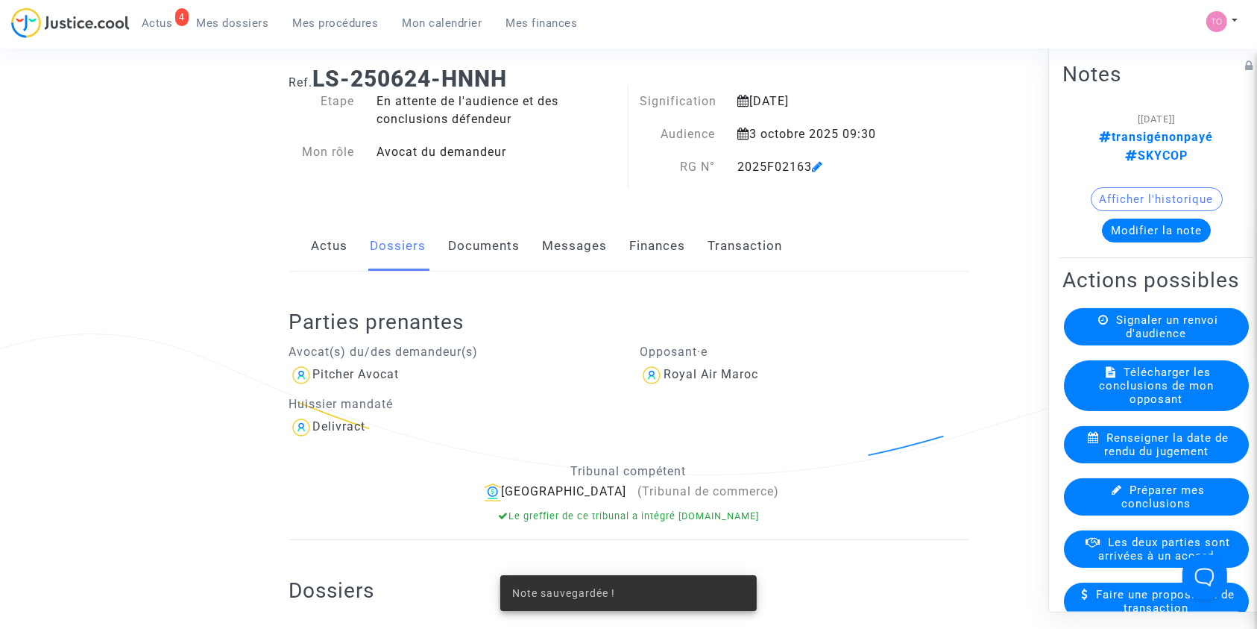
scroll to position [33, 0]
click at [1134, 541] on span "Les deux parties sont arrivées à un accord" at bounding box center [1165, 548] width 132 height 27
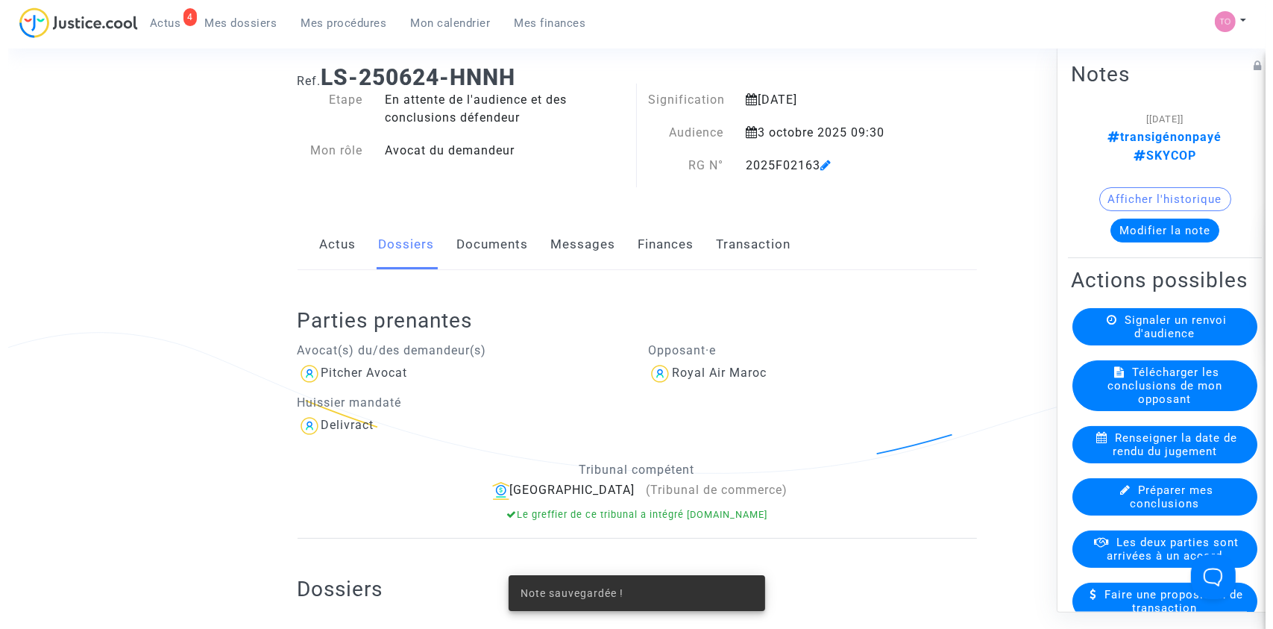
scroll to position [0, 0]
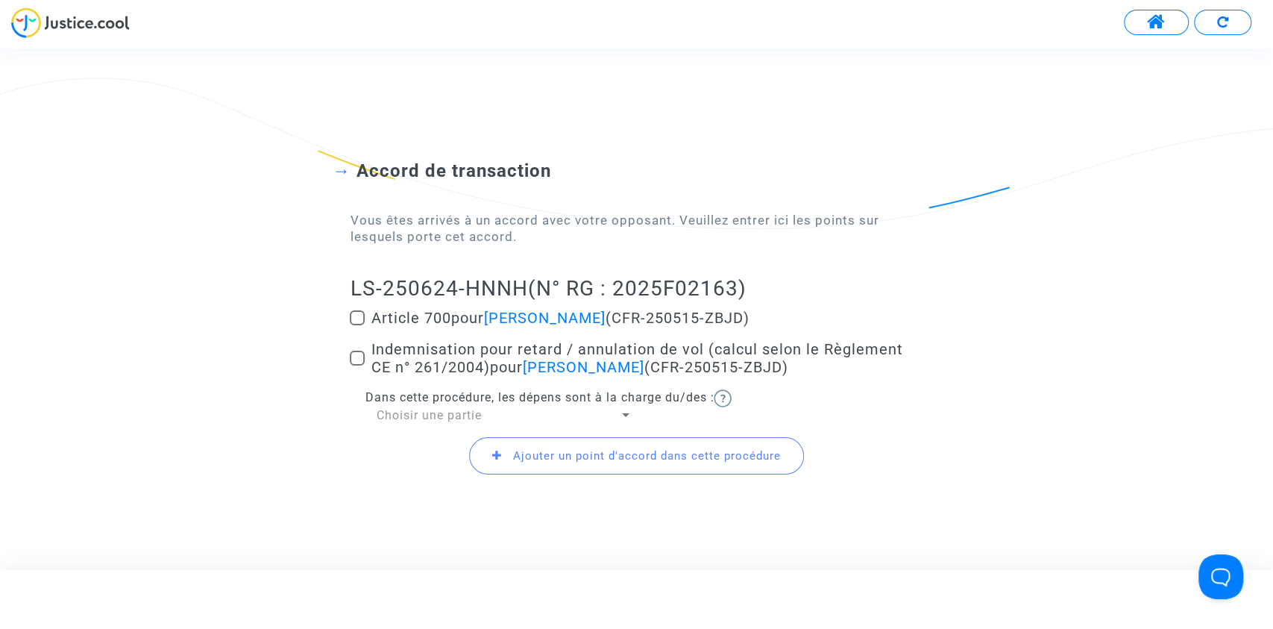
click at [360, 312] on span at bounding box center [357, 317] width 15 height 15
click at [357, 325] on input "Article 700 pour Abdoul Ahad MARONE (CFR-250515-ZBJD)" at bounding box center [356, 325] width 1 height 1
checkbox input "true"
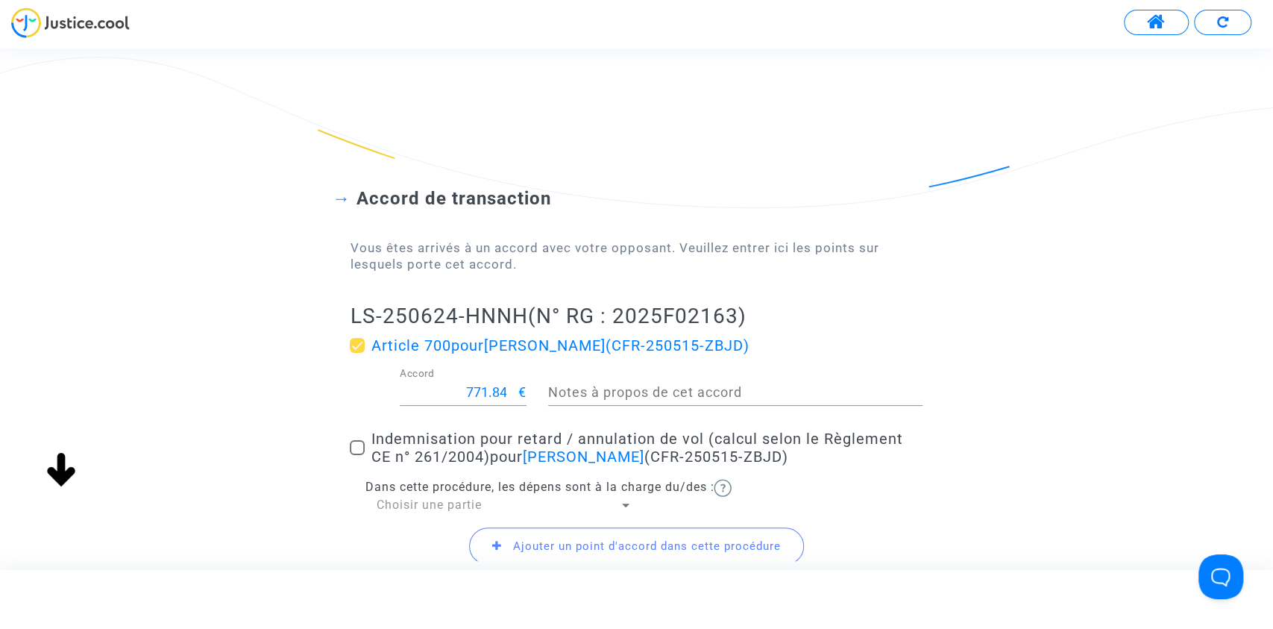
click at [488, 391] on input "771.84" at bounding box center [459, 392] width 119 height 15
type input "300"
click at [220, 379] on div "Accord de transaction Vous êtes arrivés à un accord avec votre opposant. Veuill…" at bounding box center [636, 367] width 1273 height 480
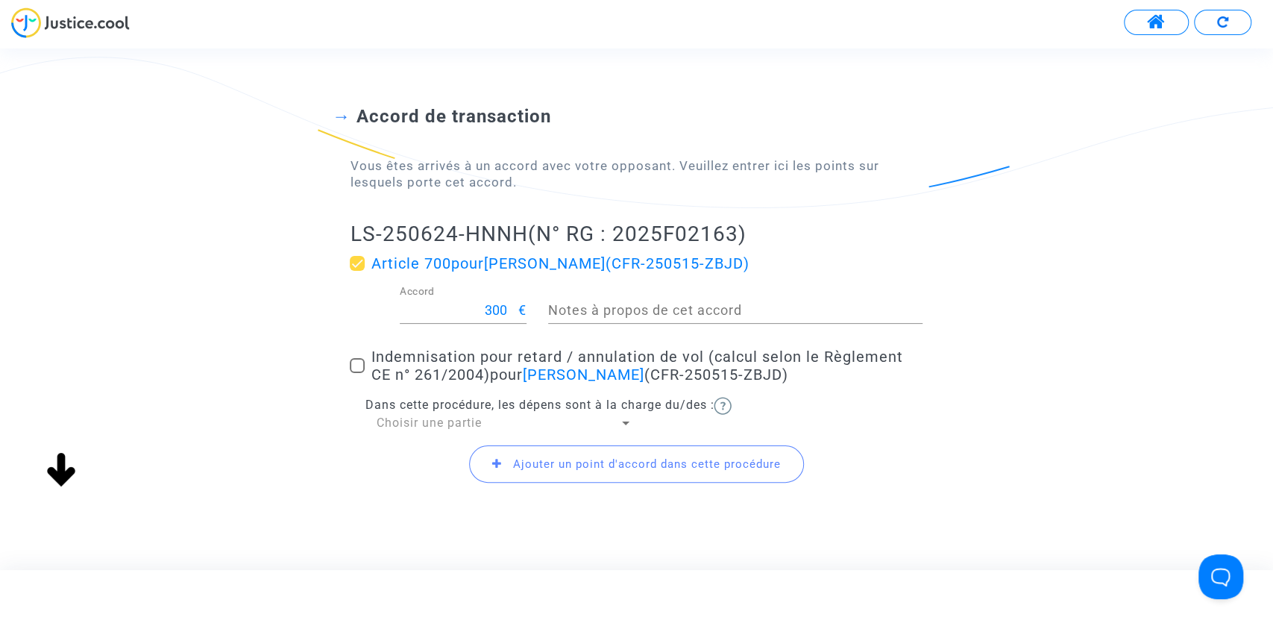
scroll to position [120, 0]
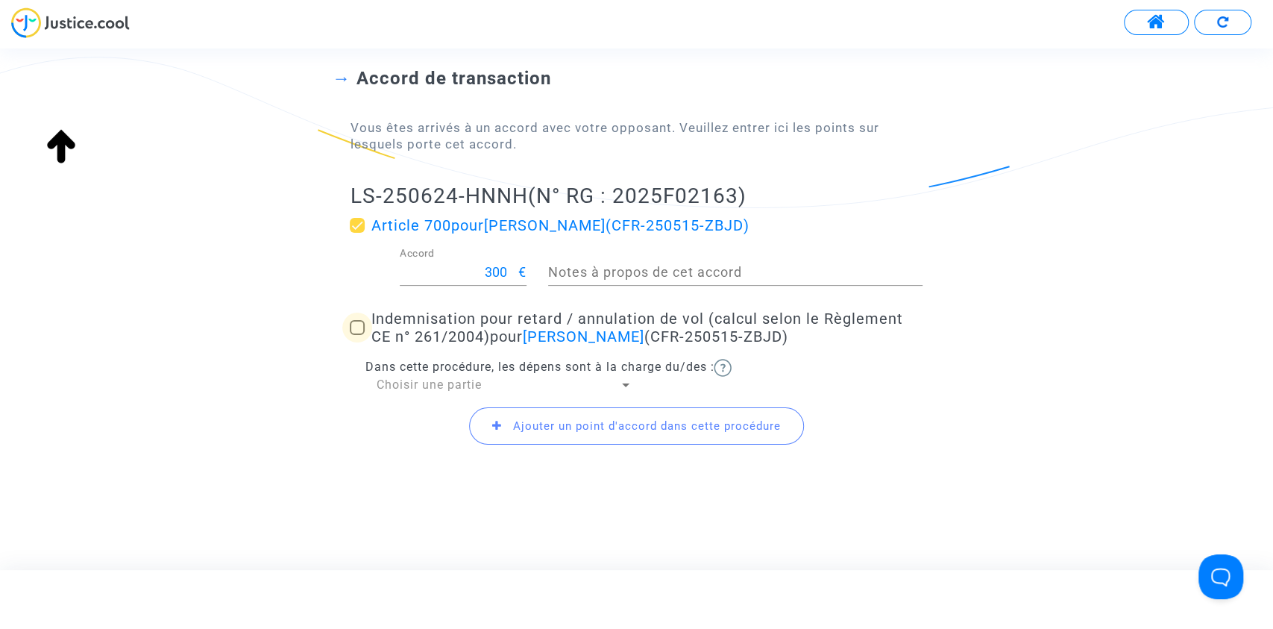
click at [357, 333] on span at bounding box center [357, 327] width 15 height 15
click at [357, 335] on input "Indemnisation pour retard / annulation de vol (calcul selon le Règlement CE n° …" at bounding box center [356, 335] width 1 height 1
checkbox input "true"
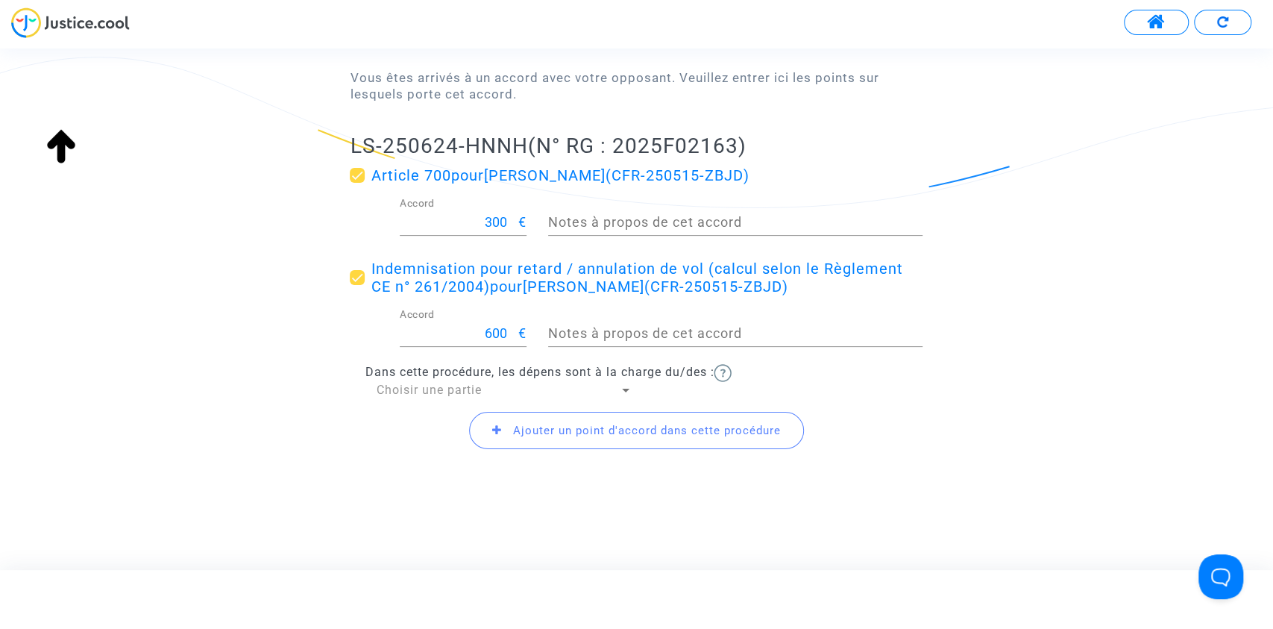
scroll to position [175, 0]
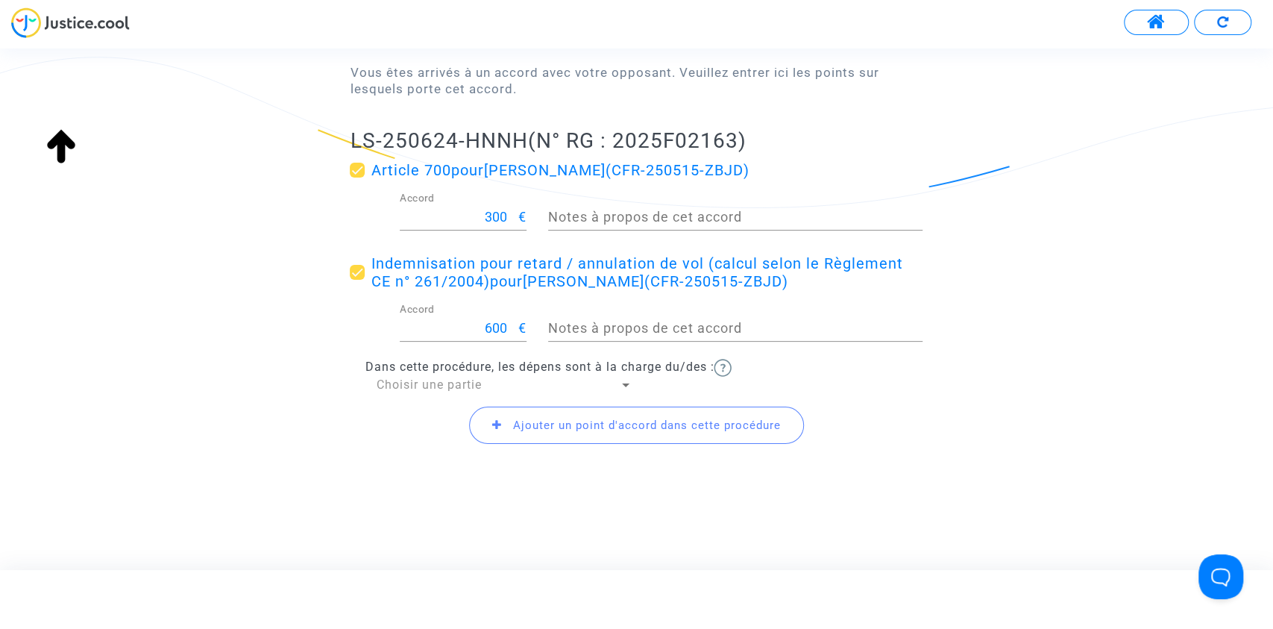
click at [406, 379] on span "Choisir une partie" at bounding box center [428, 384] width 105 height 14
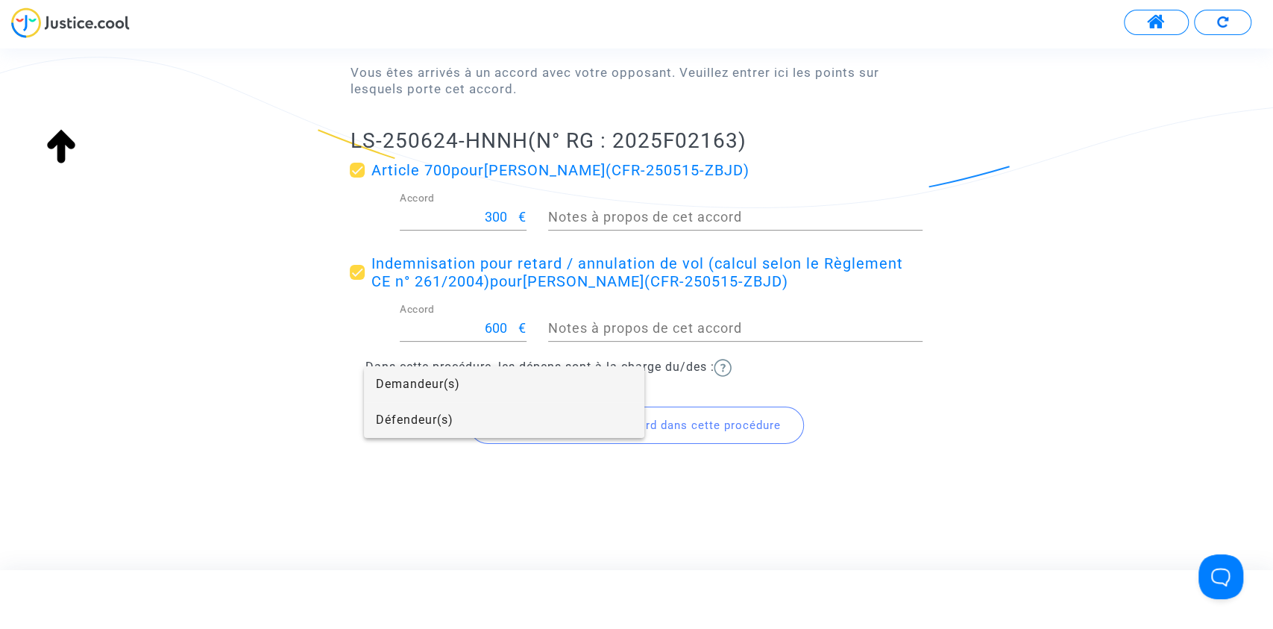
click at [433, 422] on span "Défendeur(s)" at bounding box center [504, 420] width 256 height 36
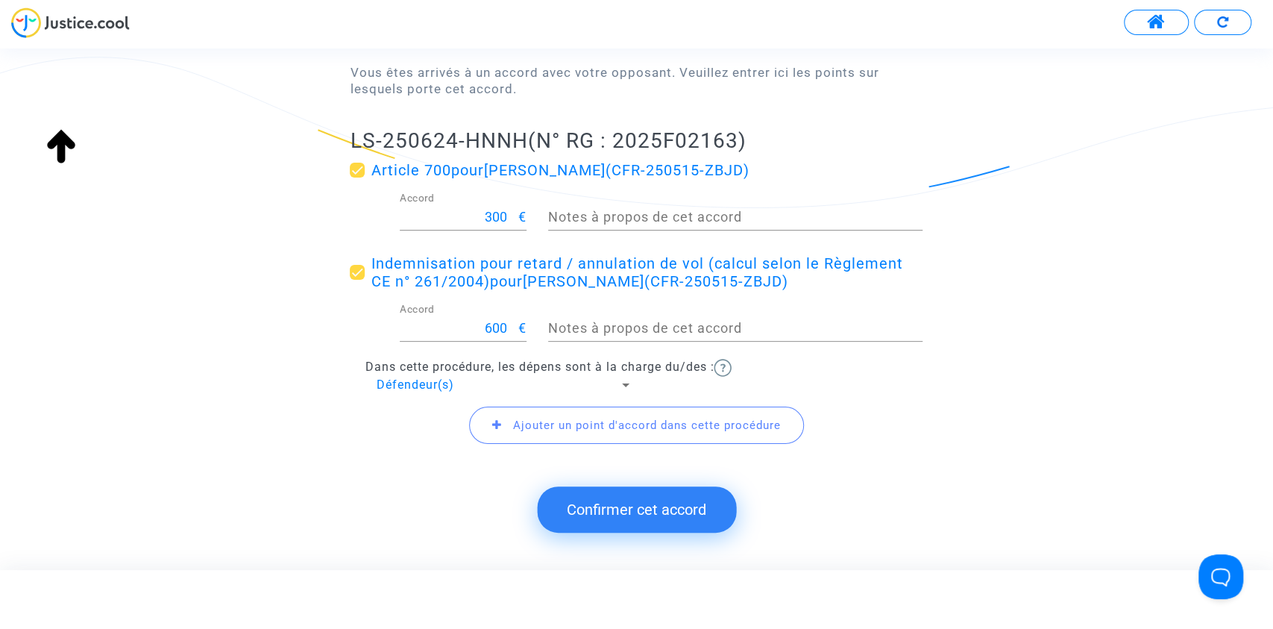
click at [286, 432] on div "Accord de transaction Vous êtes arrivés à un accord avec votre opposant. Veuill…" at bounding box center [636, 219] width 1273 height 535
click at [650, 511] on button "Confirmer cet accord" at bounding box center [636, 509] width 199 height 46
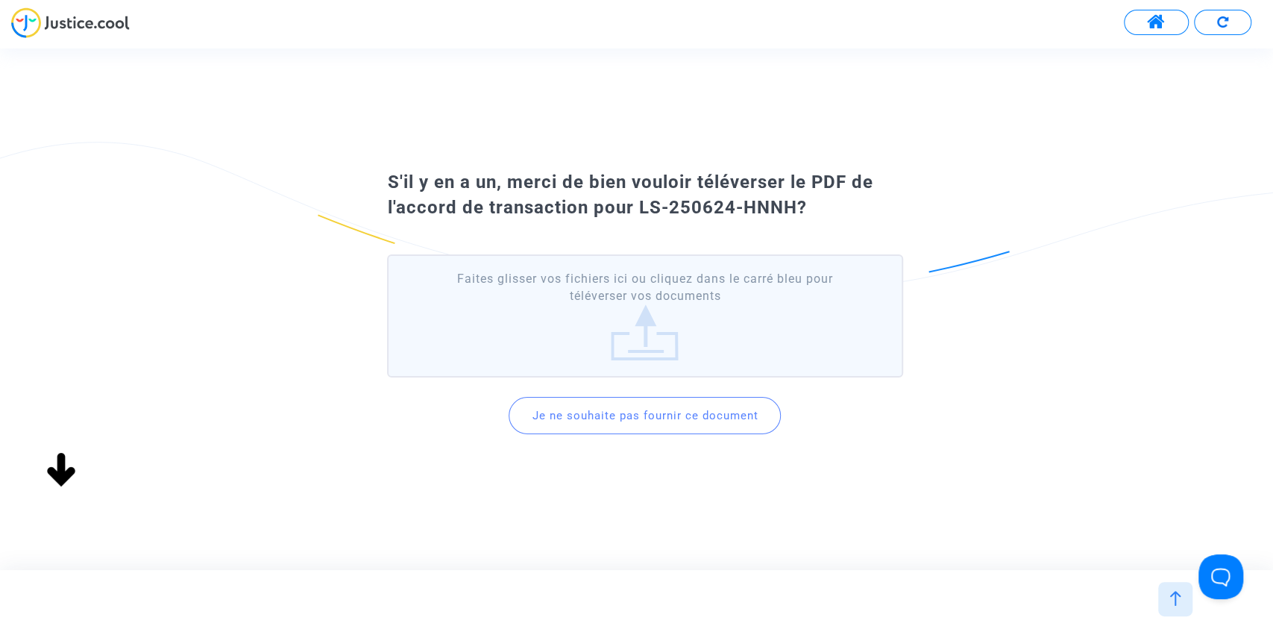
click at [634, 401] on button "Je ne souhaite pas fournir ce document" at bounding box center [644, 415] width 272 height 37
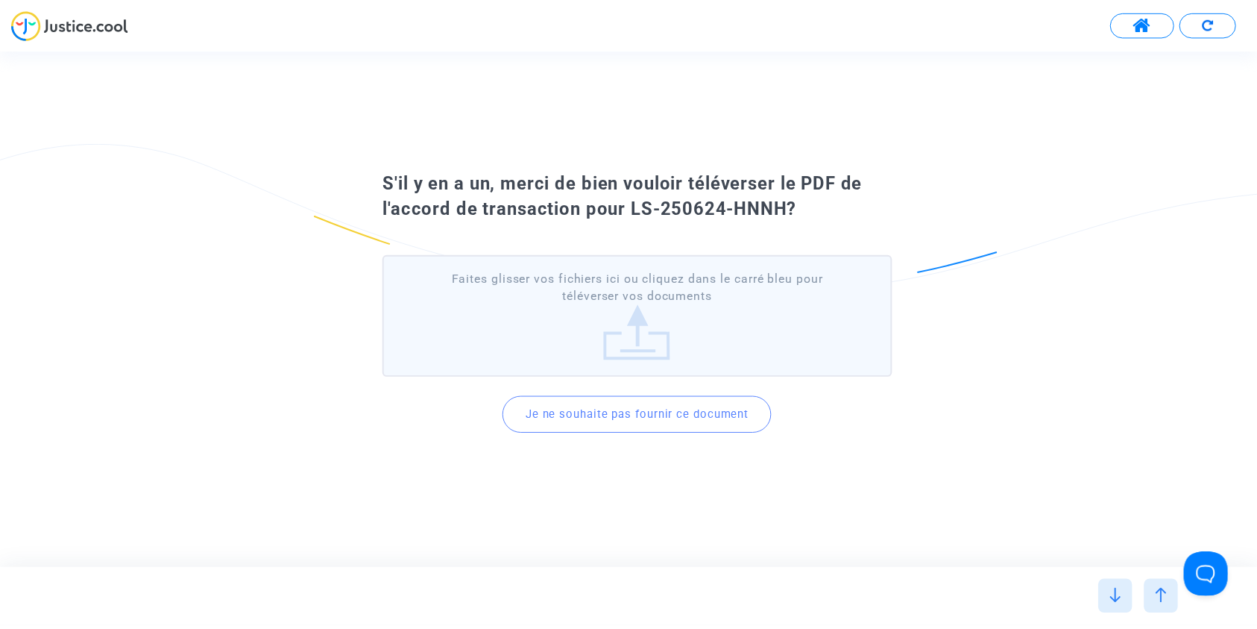
scroll to position [0, 0]
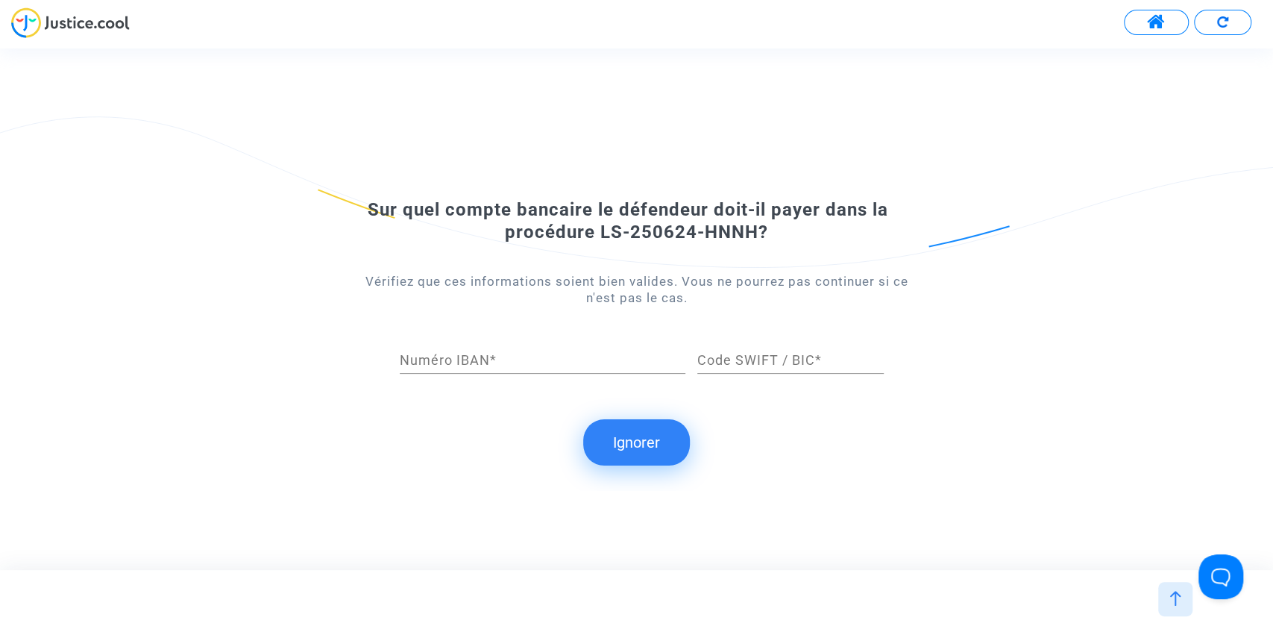
click at [640, 445] on button "Ignorer" at bounding box center [636, 442] width 107 height 46
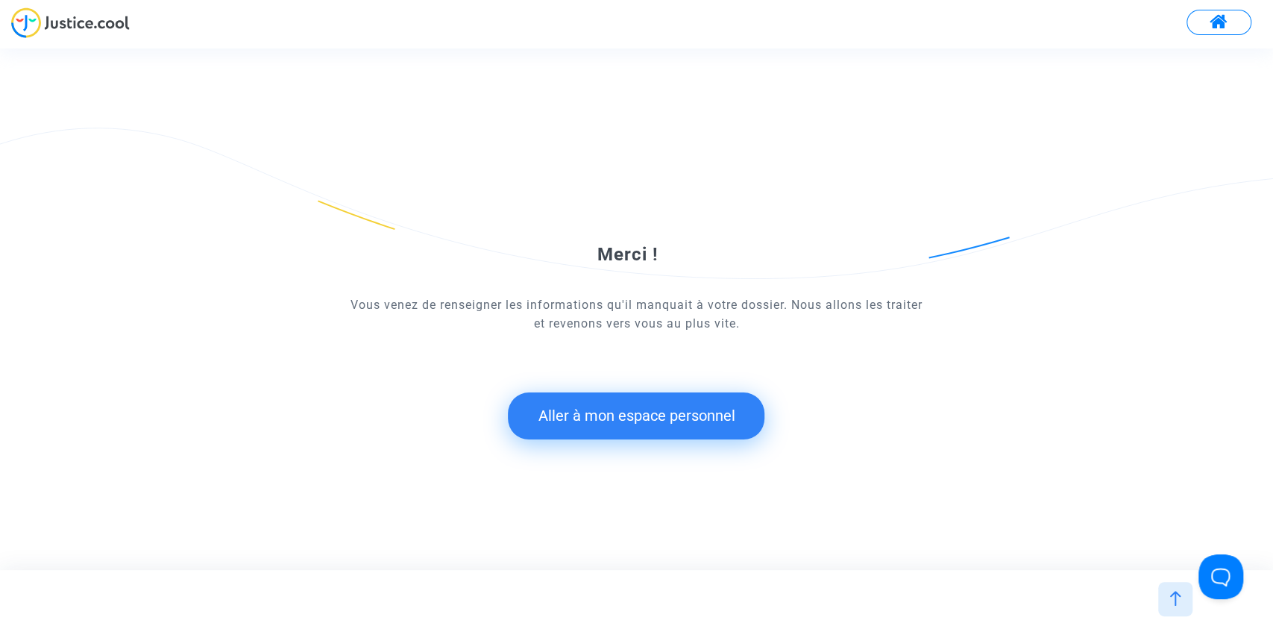
click at [571, 405] on button "Aller à mon espace personnel" at bounding box center [636, 415] width 256 height 46
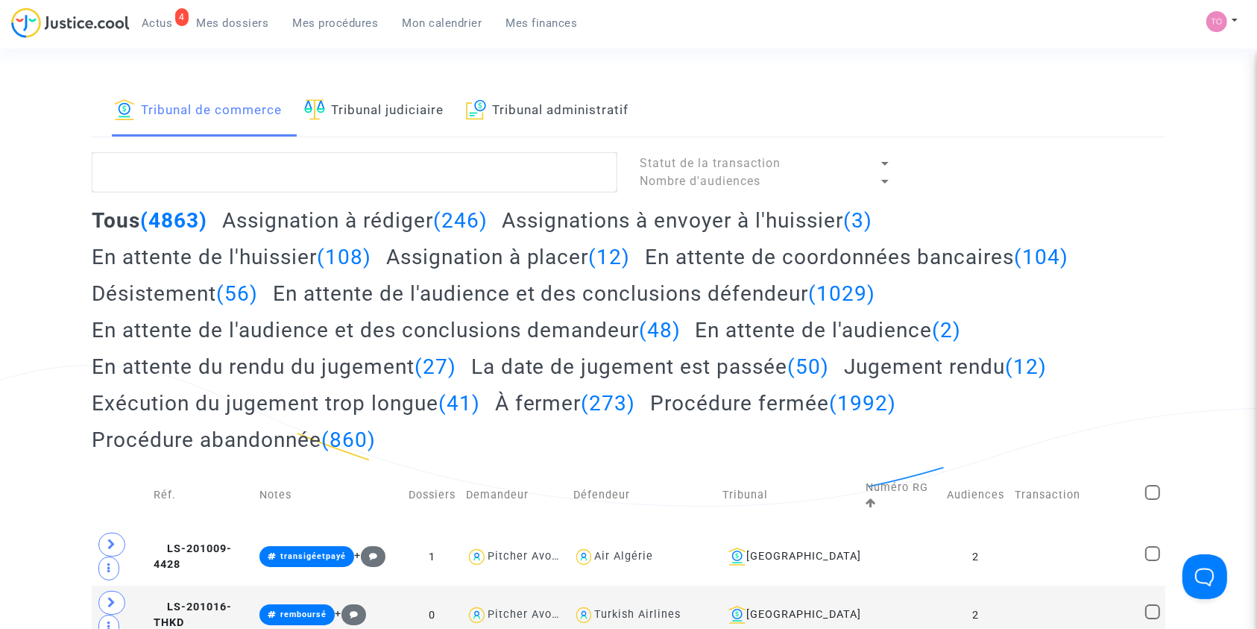
click at [230, 37] on div "4 Actus Mes dossiers Mes procédures Mon calendrier Mes finances" at bounding box center [300, 27] width 579 height 41
click at [215, 25] on span "Mes dossiers" at bounding box center [233, 22] width 72 height 13
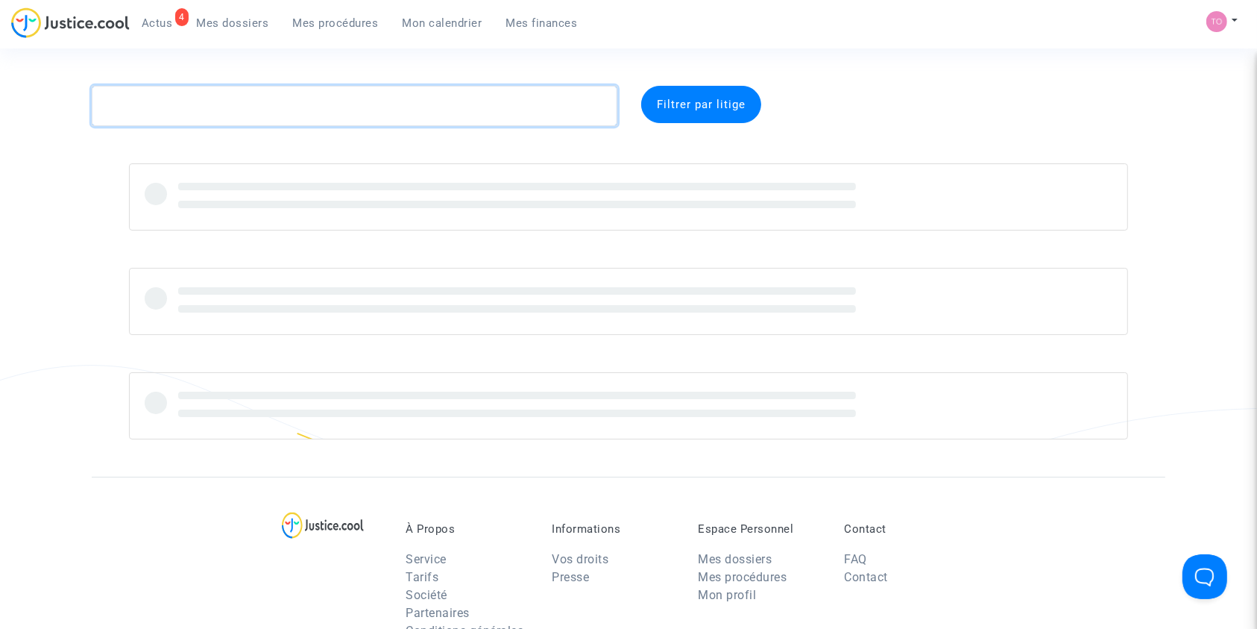
click at [190, 104] on textarea at bounding box center [355, 106] width 526 height 40
paste textarea "MAIGA"
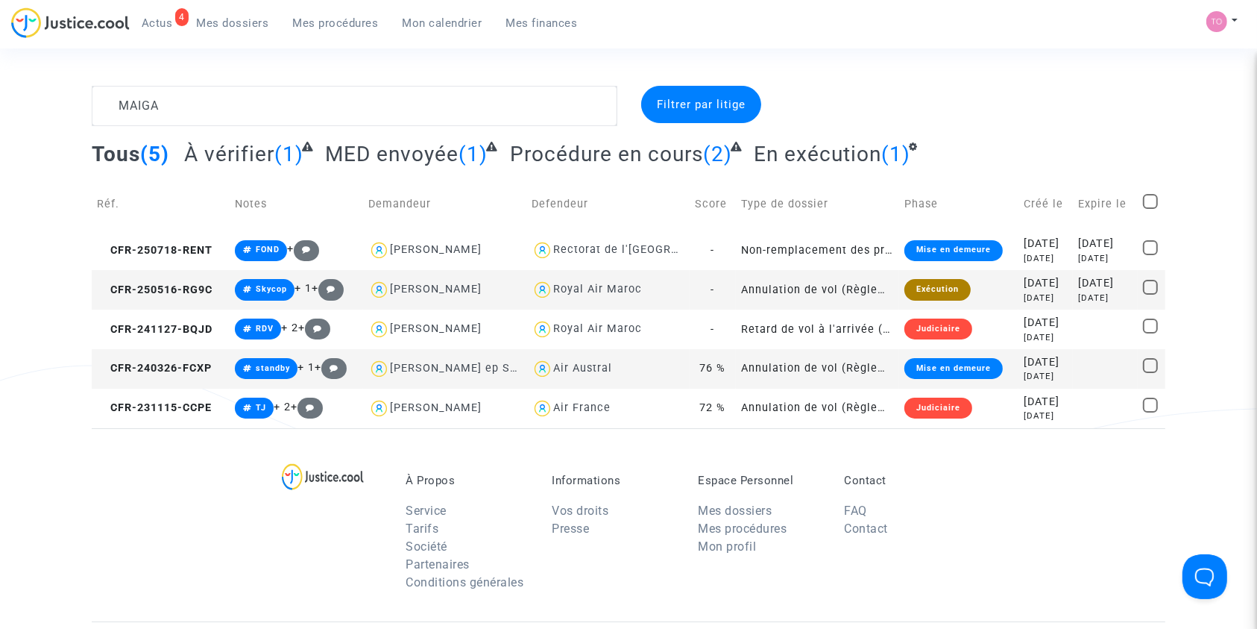
click at [595, 292] on div "Royal Air Maroc" at bounding box center [597, 289] width 89 height 13
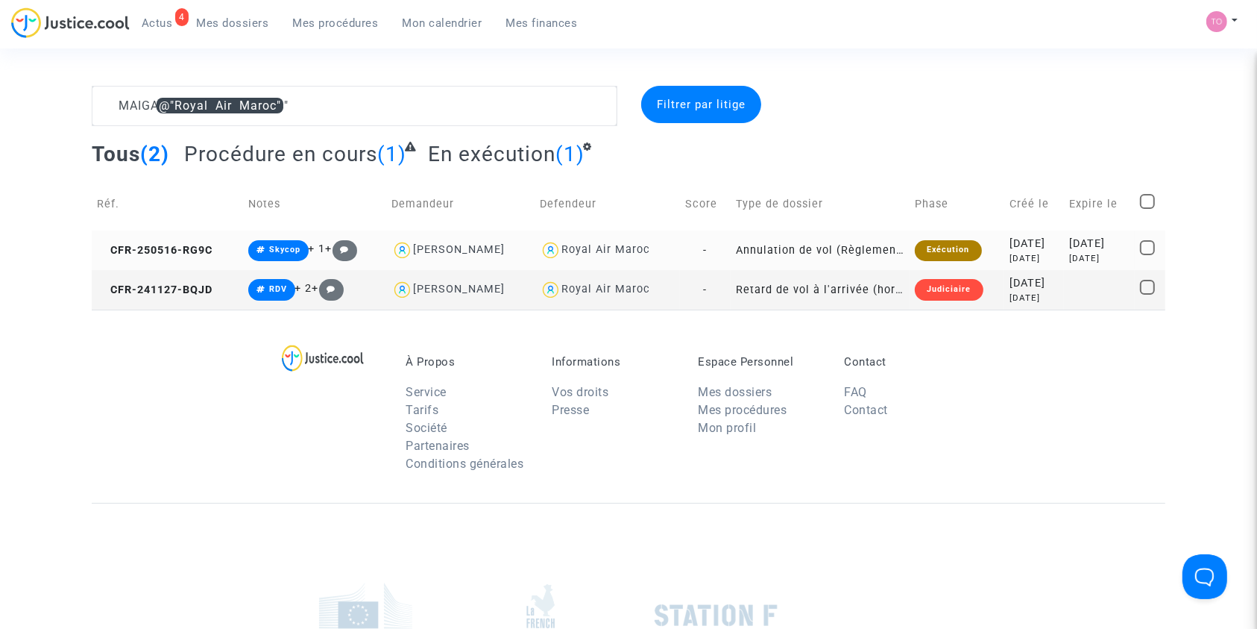
click at [459, 248] on div "Anasse Maiga" at bounding box center [459, 249] width 92 height 13
type textarea "MAIGA @"Royal Air Maroc" @"Anasse Maiga" @"Pitcher Avocat""
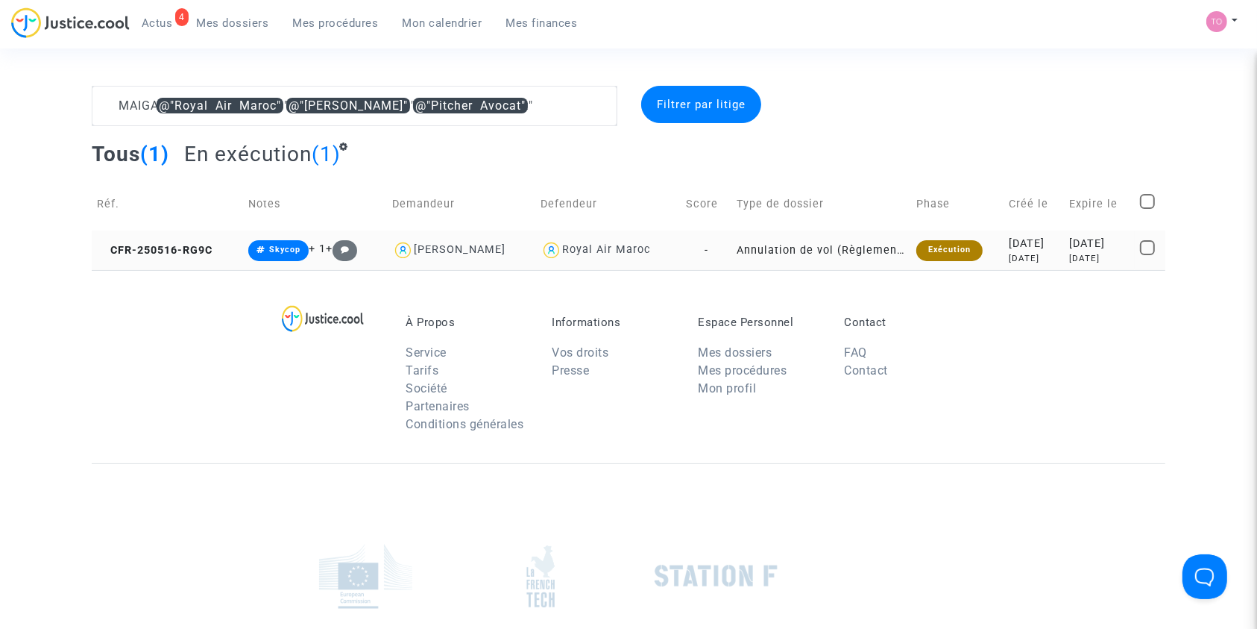
click at [1009, 243] on div "2025-05-16" at bounding box center [1034, 244] width 50 height 16
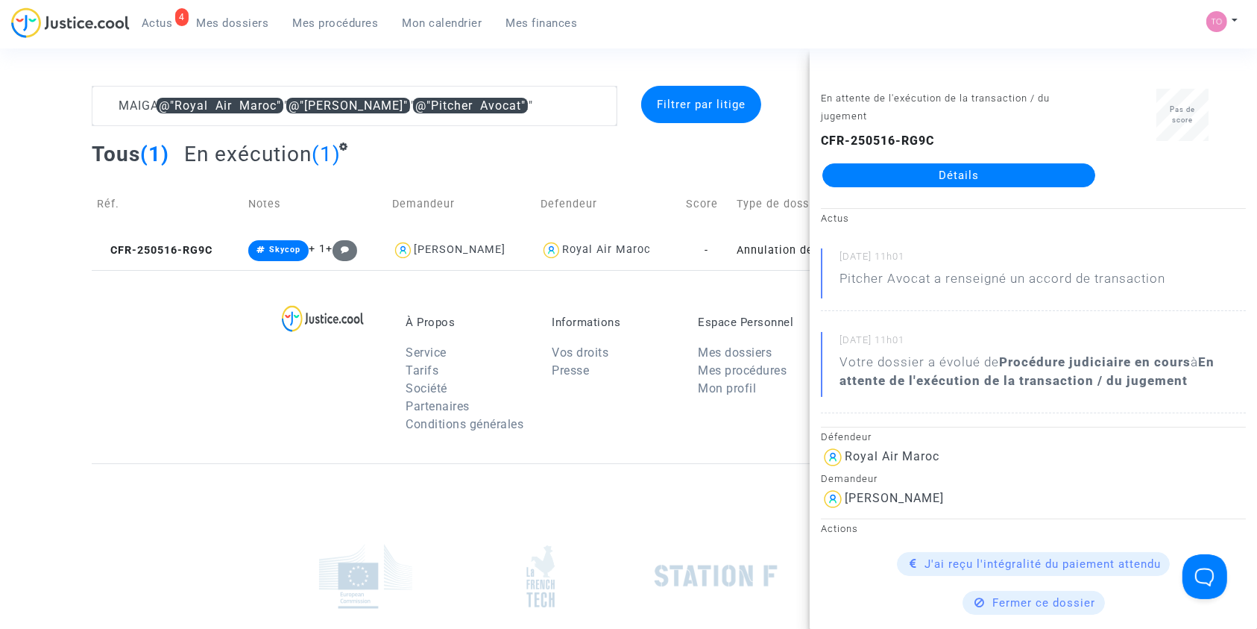
click at [936, 192] on div "En attente de l'exécution de la transaction / du jugement CFR-250516-RG9C Détai…" at bounding box center [959, 145] width 298 height 112
click at [914, 171] on link "Détails" at bounding box center [958, 175] width 273 height 24
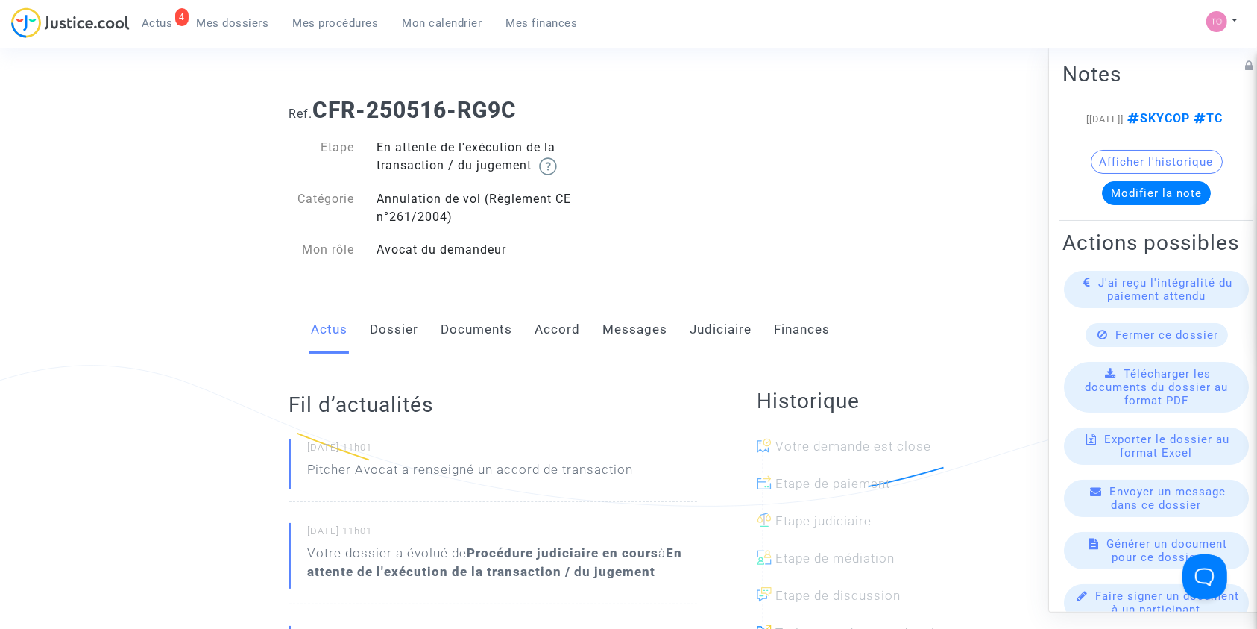
click at [704, 325] on link "Judiciaire" at bounding box center [721, 329] width 62 height 49
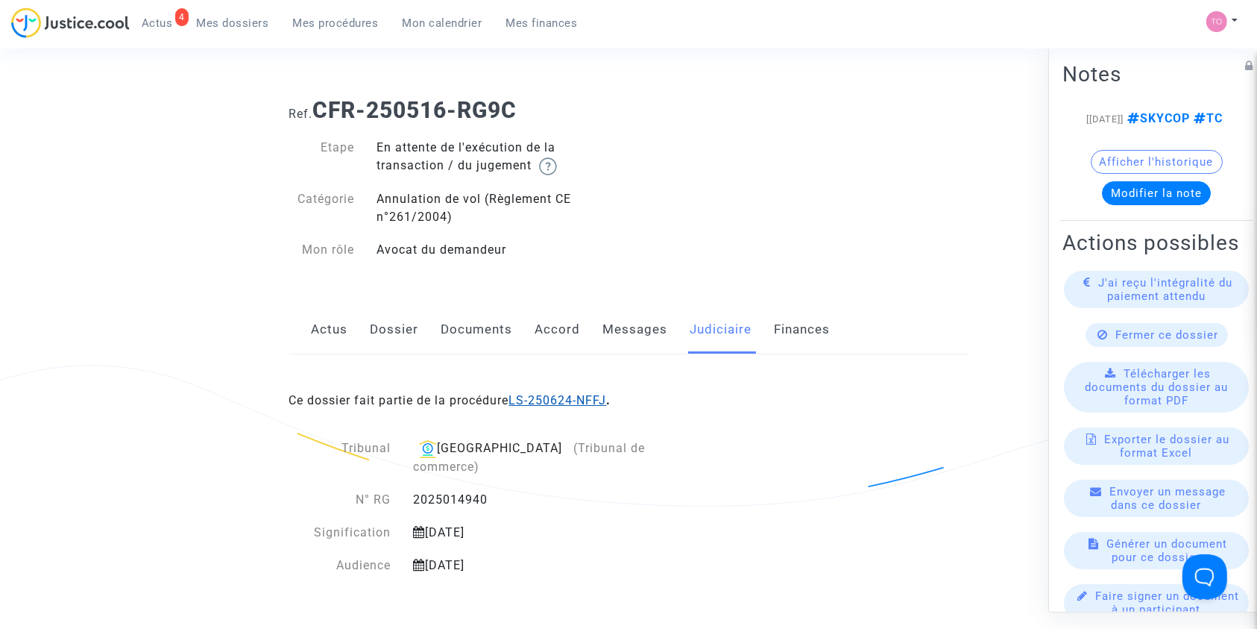
click at [561, 397] on link "LS-250624-NFFJ" at bounding box center [558, 400] width 98 height 14
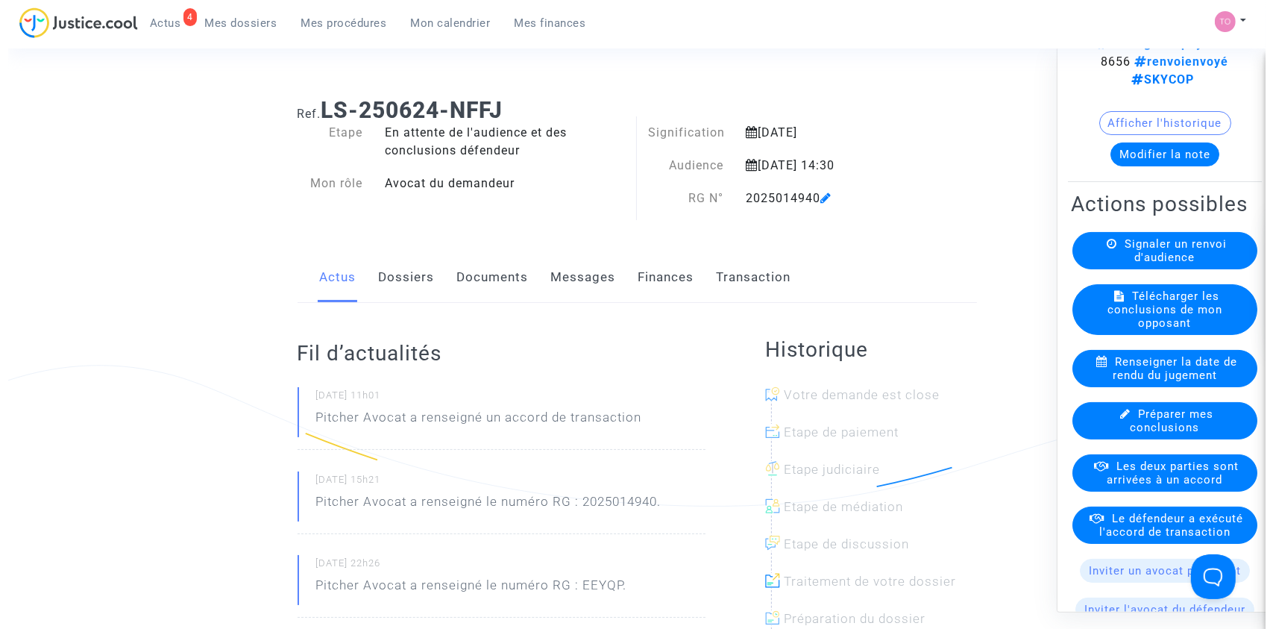
scroll to position [99, 0]
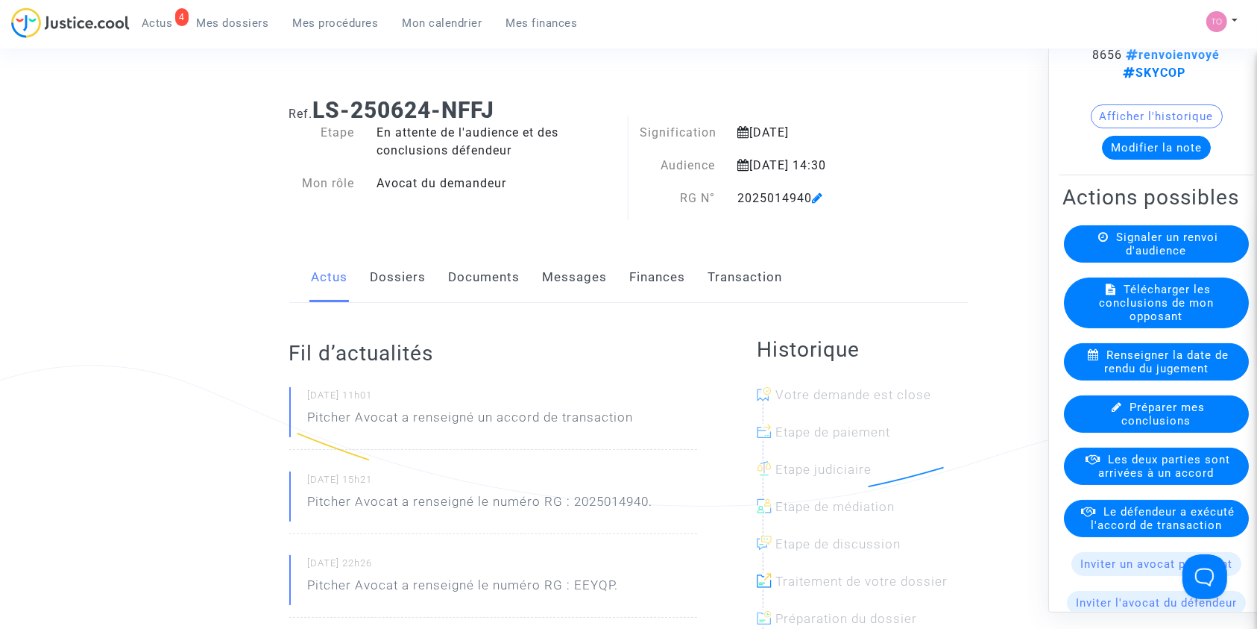
click at [1119, 479] on span "Les deux parties sont arrivées à un accord" at bounding box center [1165, 465] width 132 height 27
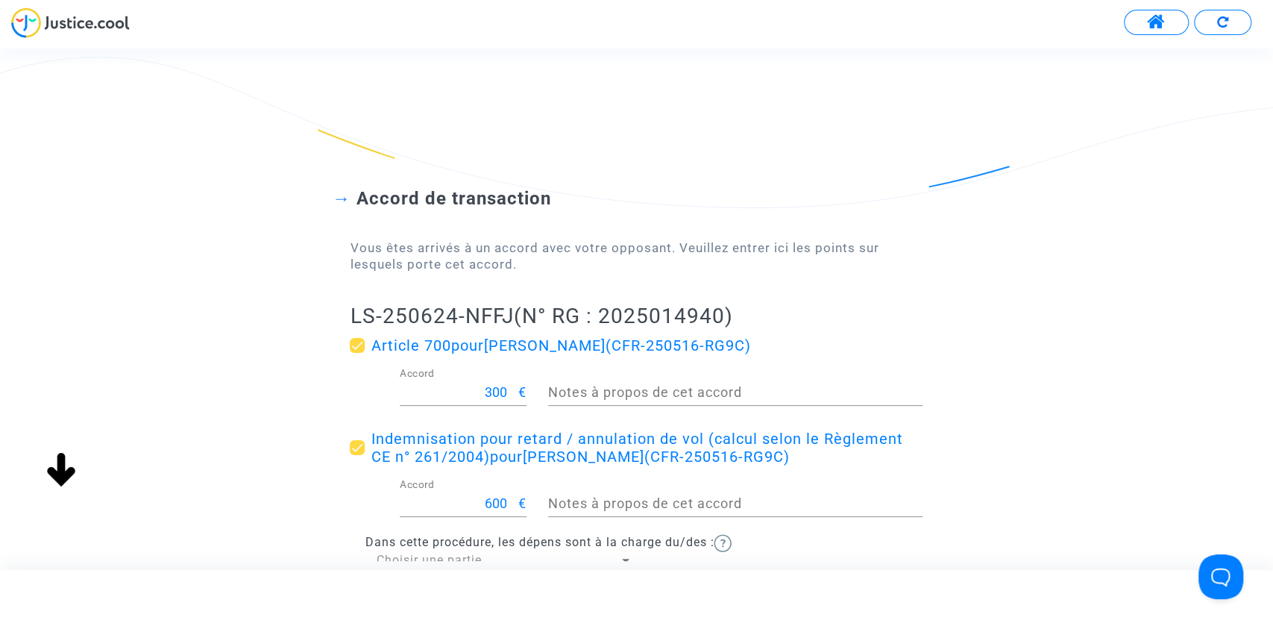
click at [112, 19] on img at bounding box center [70, 22] width 119 height 31
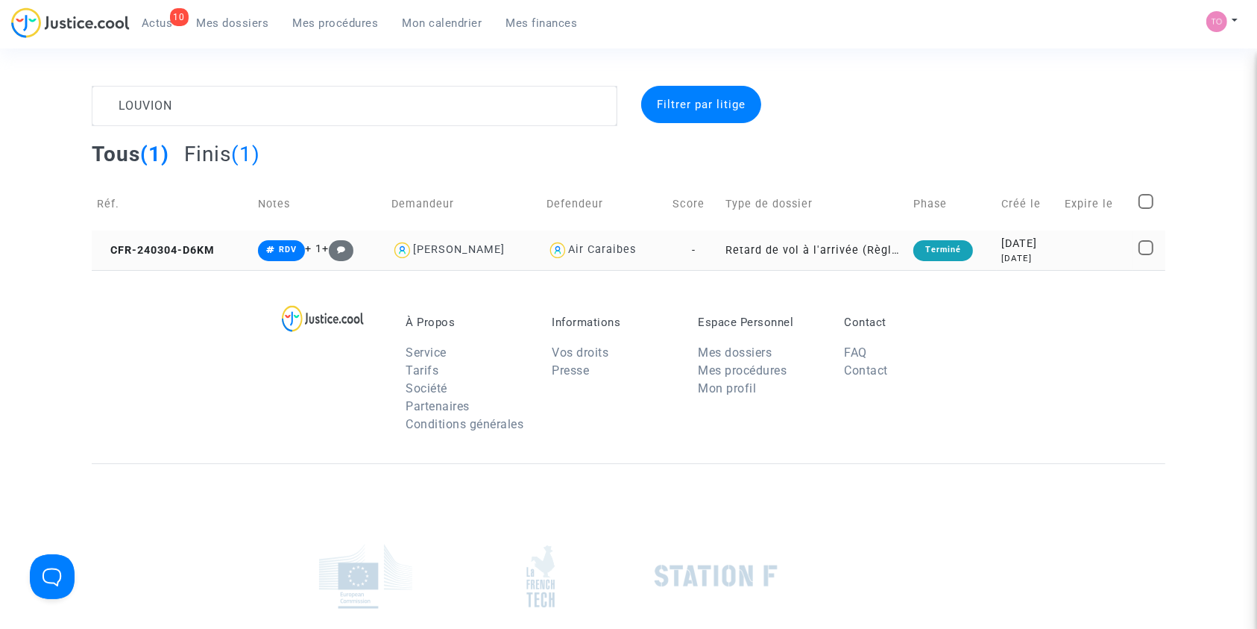
type textarea "LOUVION"
click at [1002, 244] on div "2024-03-04" at bounding box center [1028, 244] width 52 height 16
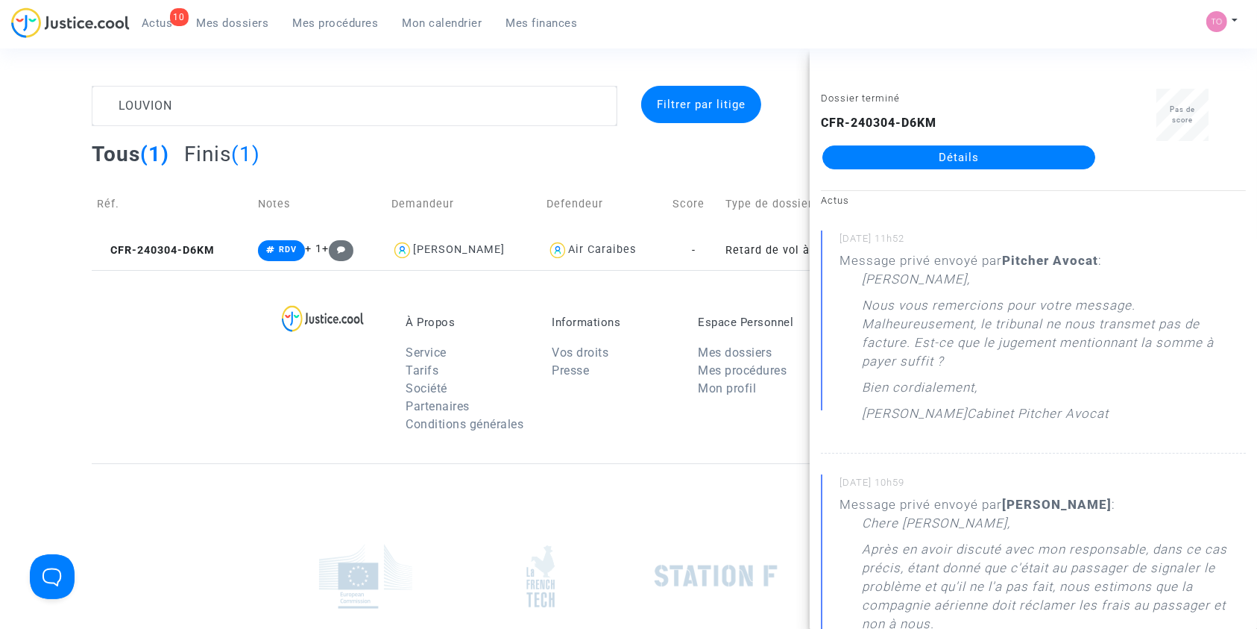
click at [926, 166] on link "Détails" at bounding box center [958, 157] width 273 height 24
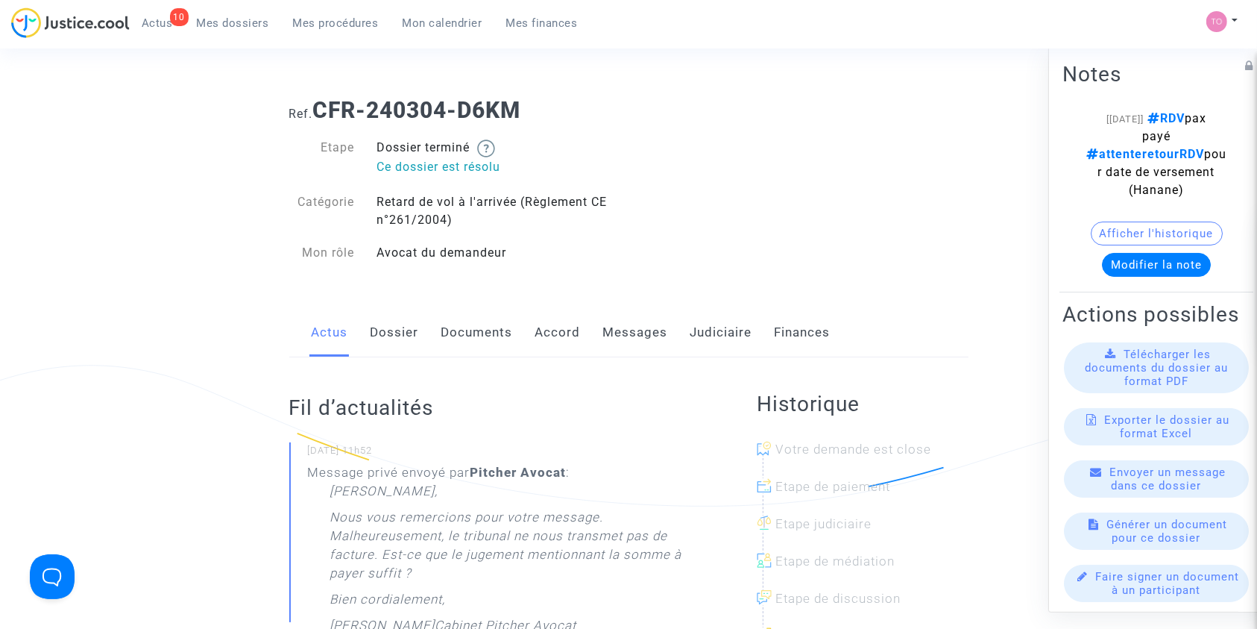
click at [464, 333] on link "Documents" at bounding box center [477, 332] width 72 height 49
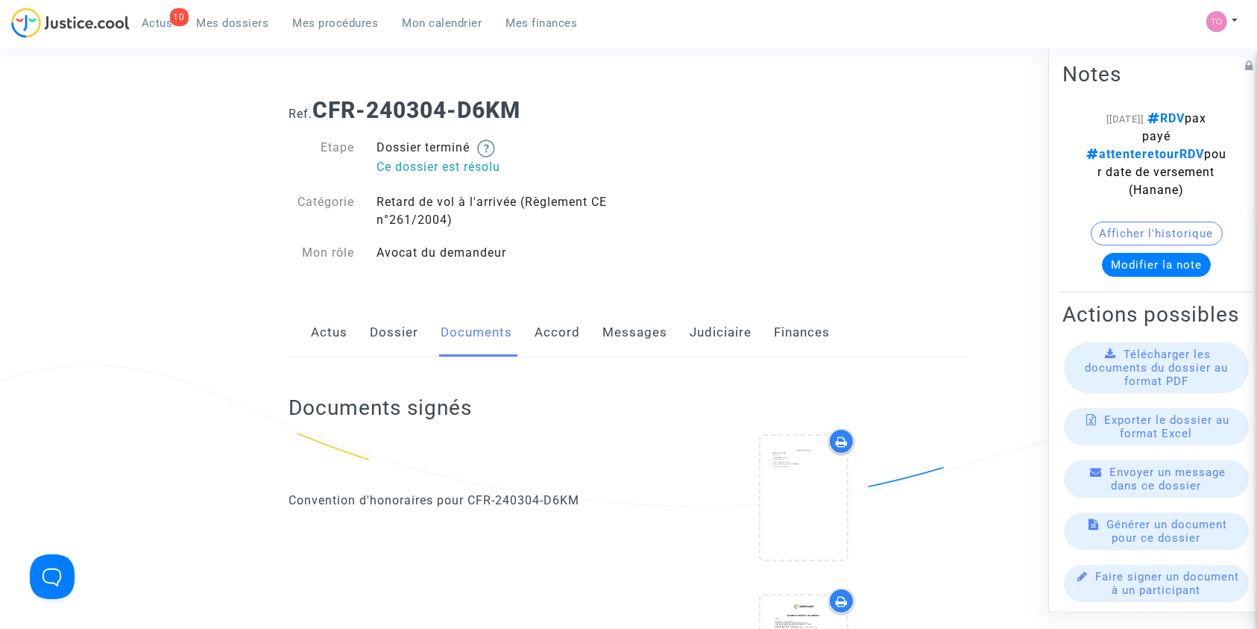
click at [650, 341] on link "Messages" at bounding box center [635, 332] width 65 height 49
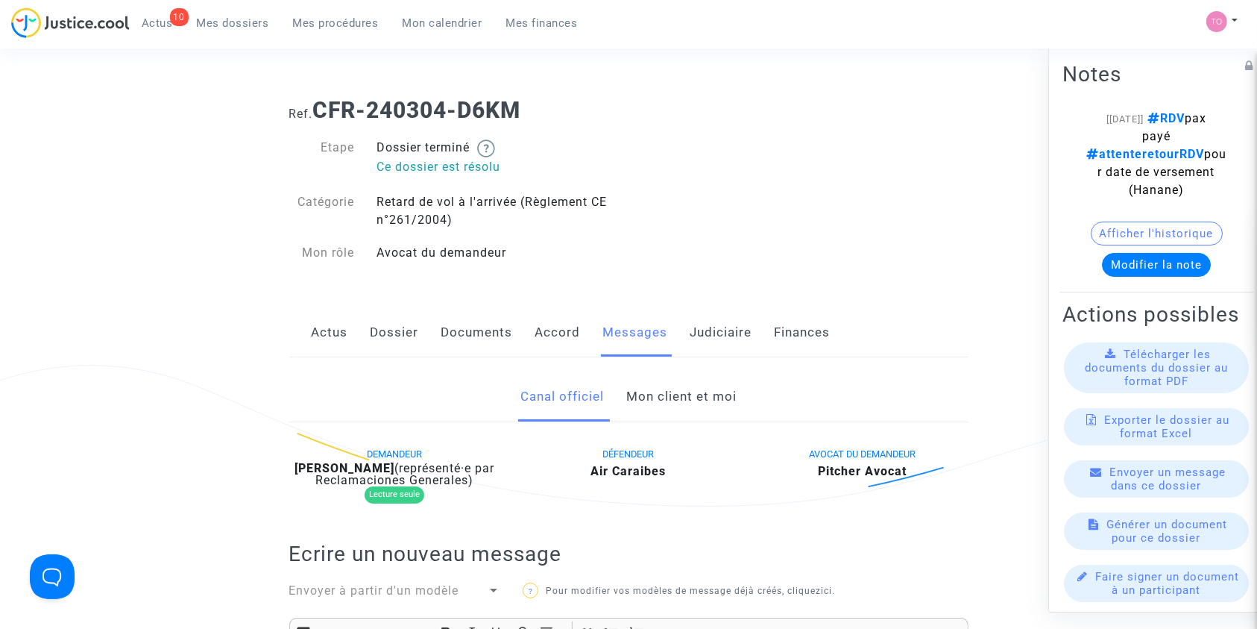
click at [681, 395] on link "Mon client et moi" at bounding box center [681, 396] width 110 height 49
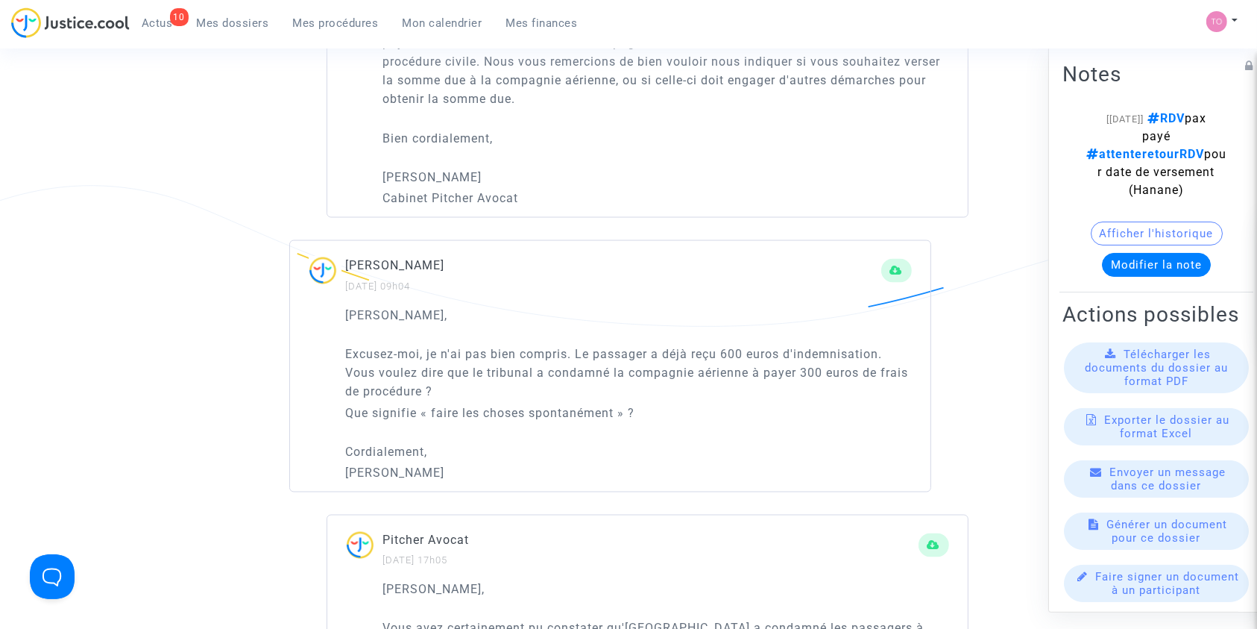
scroll to position [2253, 0]
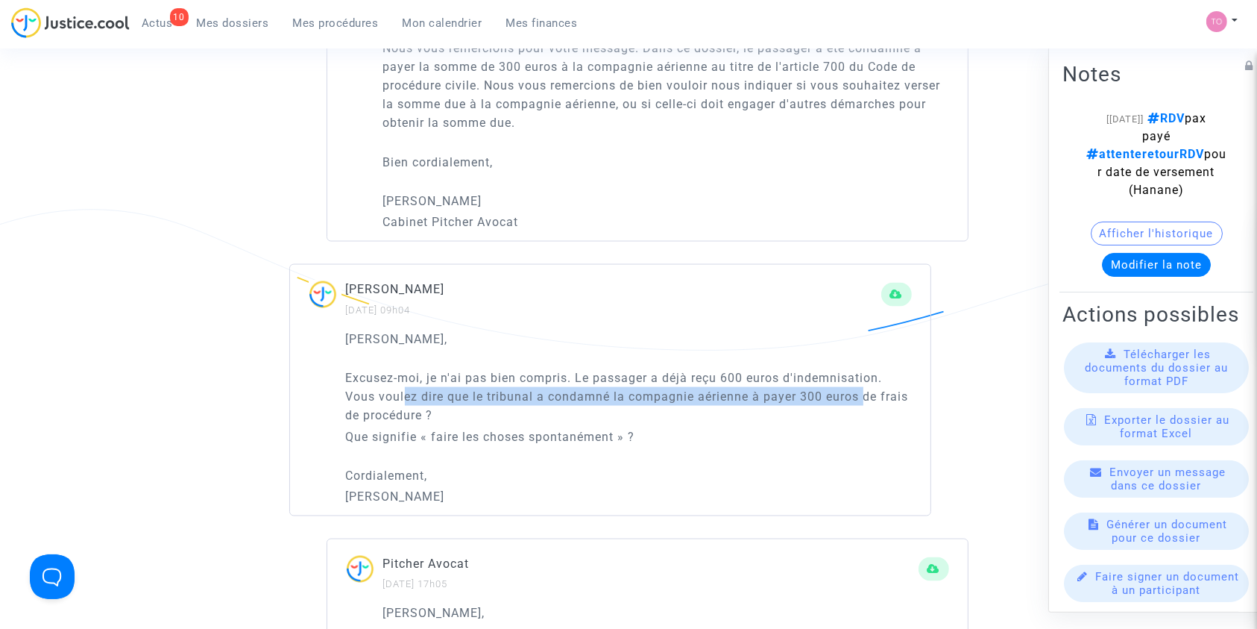
drag, startPoint x: 406, startPoint y: 397, endPoint x: 864, endPoint y: 396, distance: 458.5
click at [864, 396] on p "Excusez-moi, je n'ai pas bien compris. Le passager a déjà reçu 600 euros d'inde…" at bounding box center [629, 396] width 566 height 56
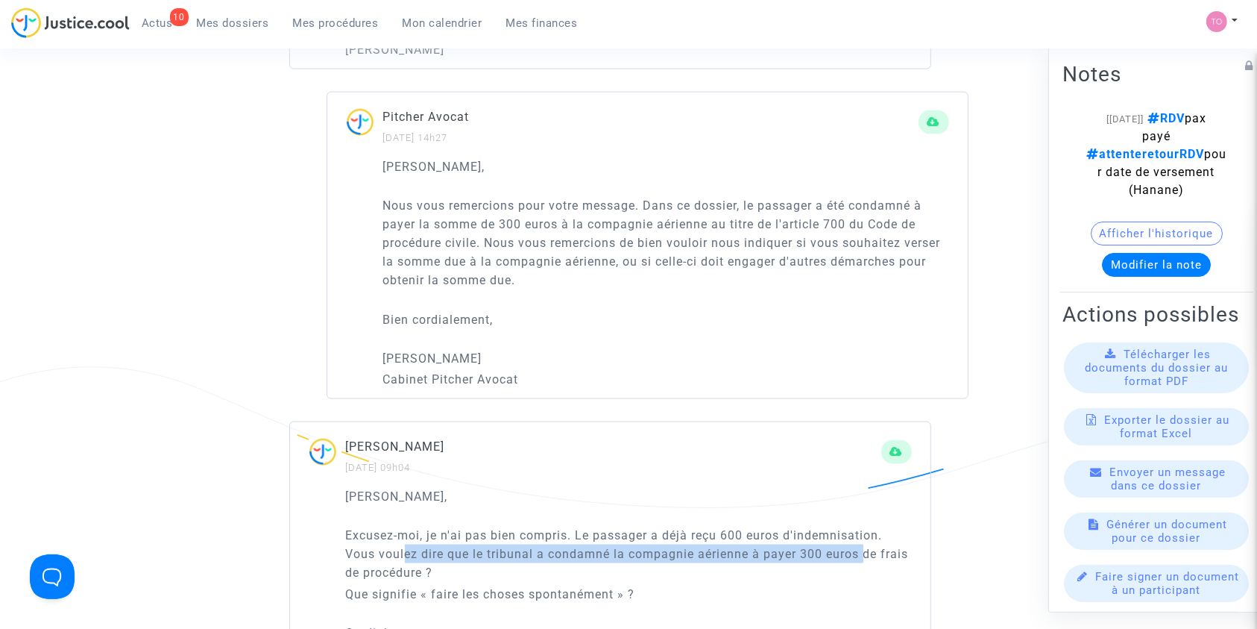
scroll to position [2088, 0]
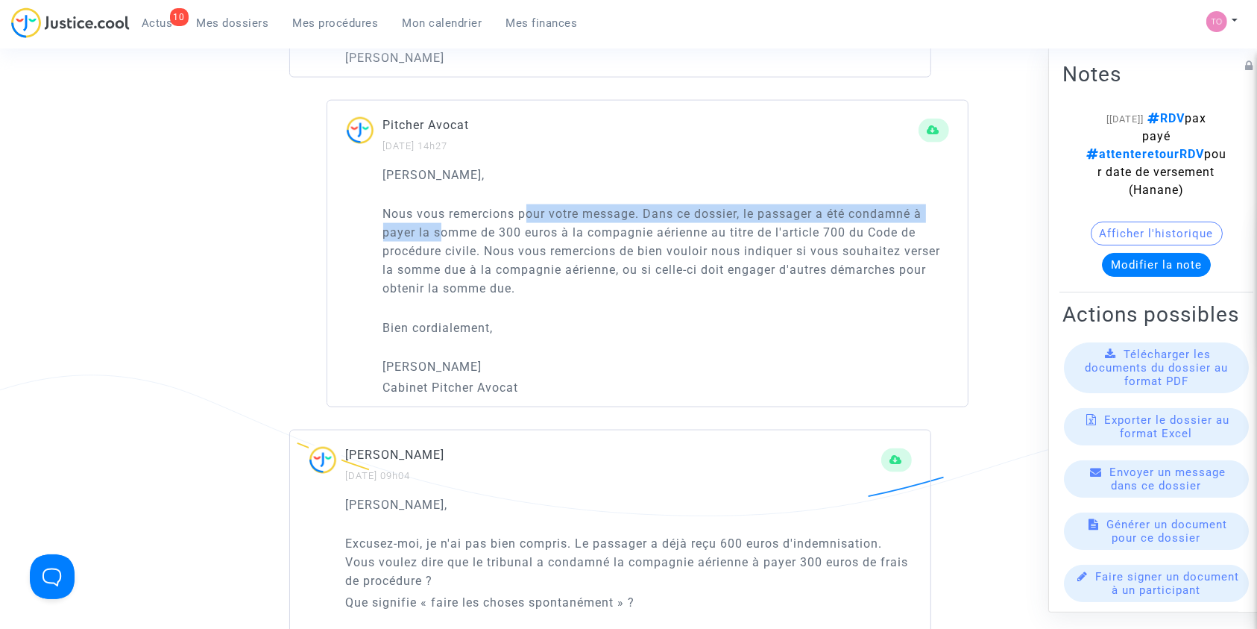
drag, startPoint x: 445, startPoint y: 221, endPoint x: 530, endPoint y: 221, distance: 85.0
click at [529, 221] on p "Nous vous remercions pour votre message. Dans ce dossier, le passager a été con…" at bounding box center [666, 250] width 566 height 93
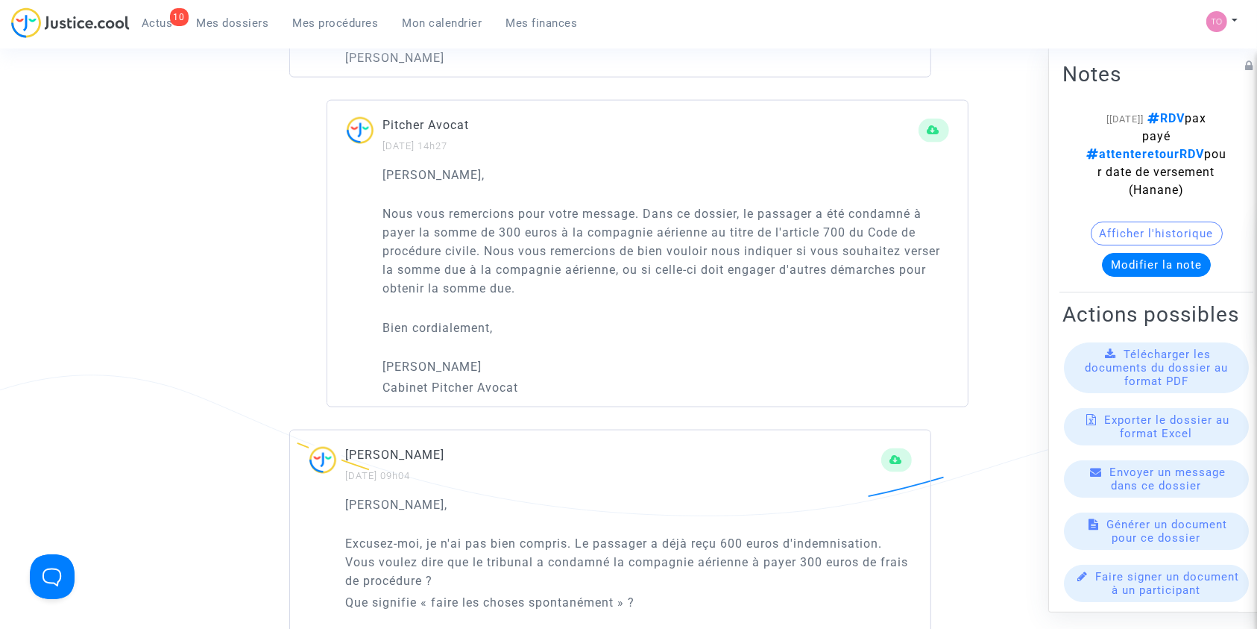
drag, startPoint x: 623, startPoint y: 224, endPoint x: 650, endPoint y: 224, distance: 27.6
click at [626, 224] on p "Nous vous remercions pour votre message. Dans ce dossier, le passager a été con…" at bounding box center [666, 250] width 566 height 93
drag, startPoint x: 733, startPoint y: 210, endPoint x: 849, endPoint y: 213, distance: 116.3
click at [855, 210] on p "Nous vous remercions pour votre message. Dans ce dossier, le passager a été con…" at bounding box center [666, 250] width 566 height 93
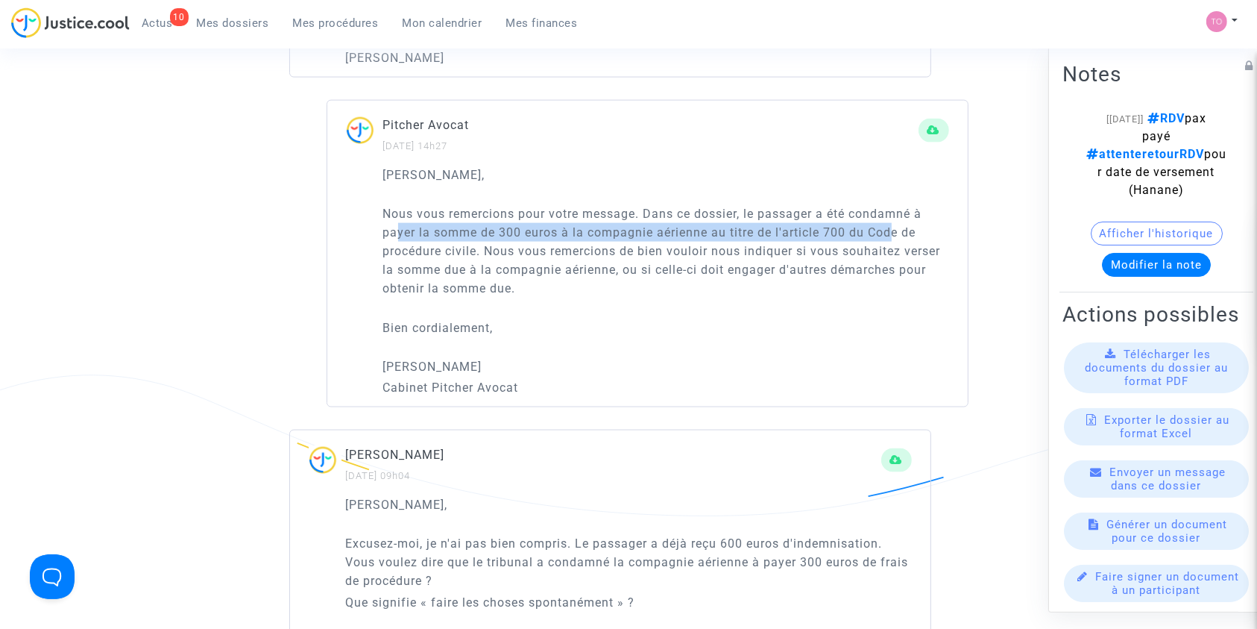
drag, startPoint x: 435, startPoint y: 232, endPoint x: 799, endPoint y: 244, distance: 364.0
click at [895, 228] on p "Nous vous remercions pour votre message. Dans ce dossier, le passager a été con…" at bounding box center [666, 250] width 566 height 93
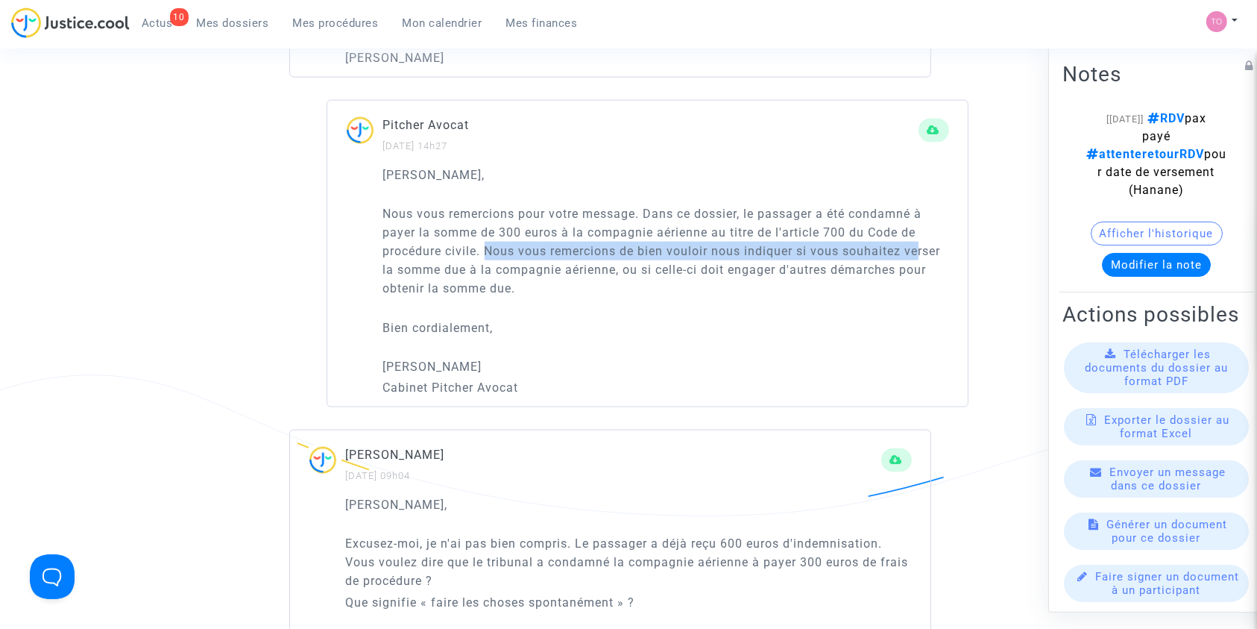
drag, startPoint x: 493, startPoint y: 248, endPoint x: 853, endPoint y: 252, distance: 360.1
click at [922, 246] on p "Nous vous remercions pour votre message. Dans ce dossier, le passager a été con…" at bounding box center [666, 250] width 566 height 93
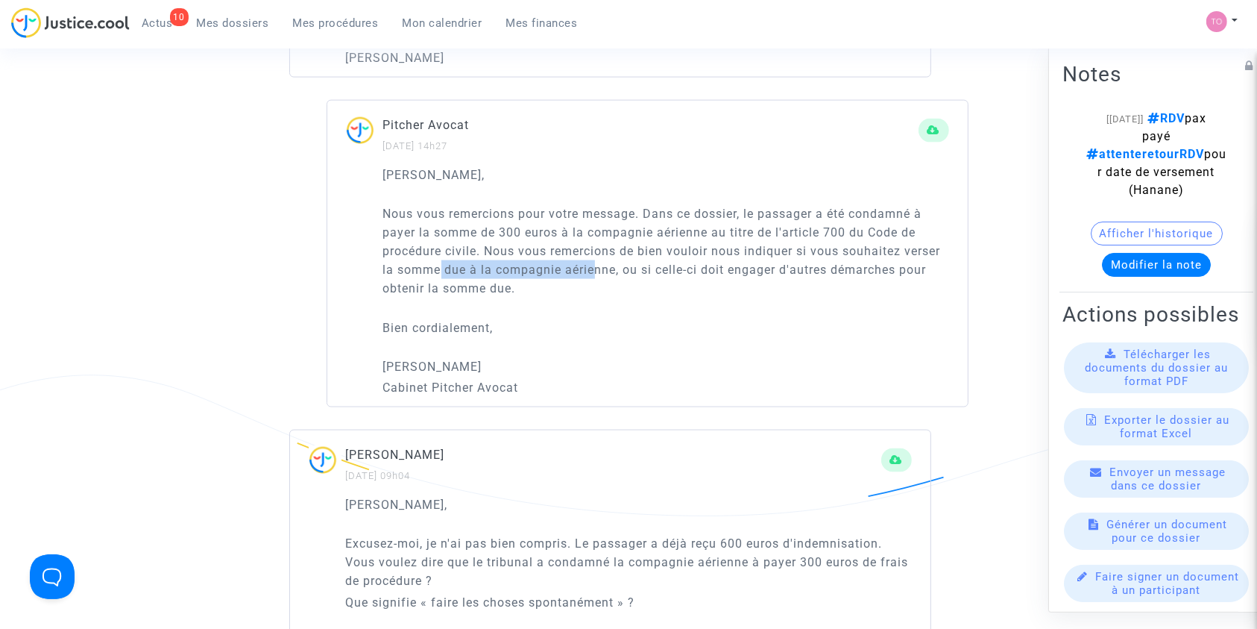
drag, startPoint x: 462, startPoint y: 267, endPoint x: 595, endPoint y: 269, distance: 133.5
click at [595, 269] on p "Nous vous remercions pour votre message. Dans ce dossier, le passager a été con…" at bounding box center [666, 250] width 566 height 93
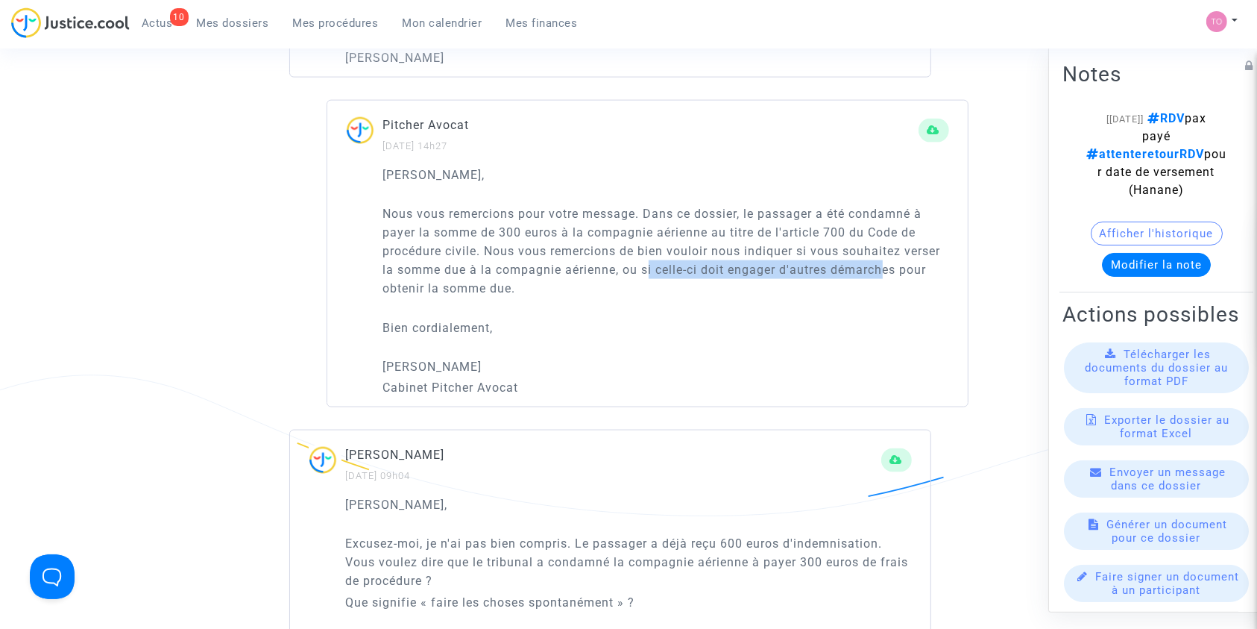
drag, startPoint x: 668, startPoint y: 268, endPoint x: 799, endPoint y: 290, distance: 132.4
click at [889, 272] on p "Nous vous remercions pour votre message. Dans ce dossier, le passager a été con…" at bounding box center [666, 250] width 566 height 93
drag, startPoint x: 406, startPoint y: 280, endPoint x: 447, endPoint y: 278, distance: 41.8
click at [447, 278] on p "Nous vous remercions pour votre message. Dans ce dossier, le passager a été con…" at bounding box center [666, 250] width 566 height 93
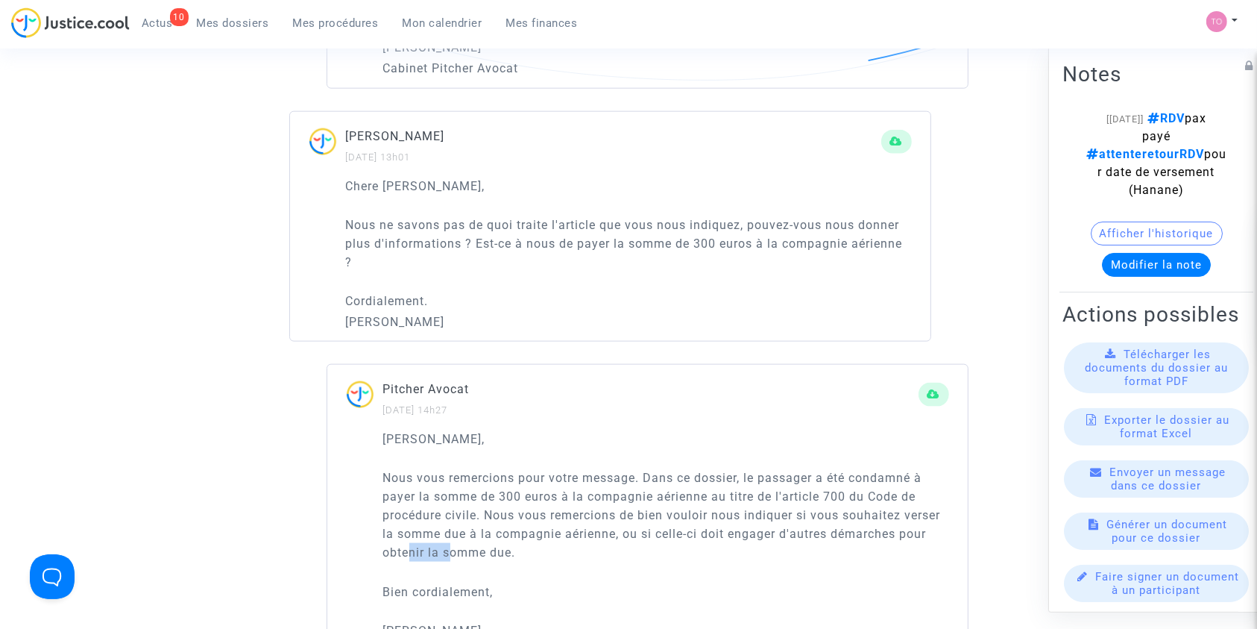
scroll to position [1822, 0]
drag, startPoint x: 388, startPoint y: 218, endPoint x: 630, endPoint y: 215, distance: 242.3
click at [630, 217] on p "Nous ne savons pas de quoi traite l'article que vous nous indiquez, pouvez-vous…" at bounding box center [629, 245] width 566 height 56
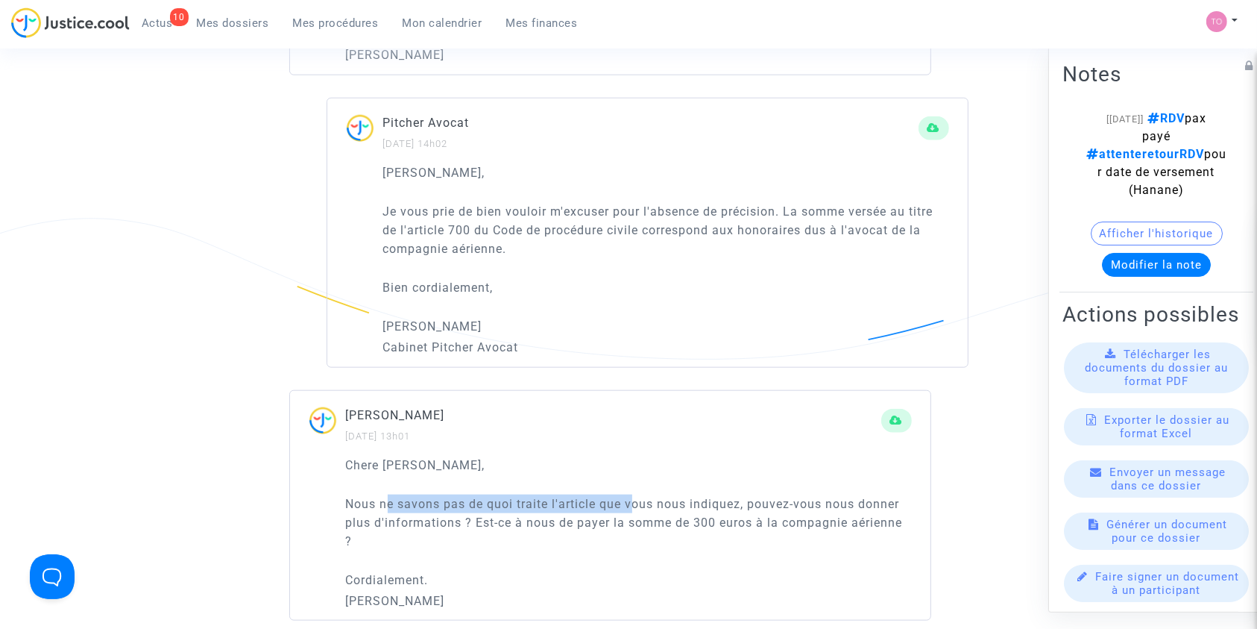
scroll to position [1524, 0]
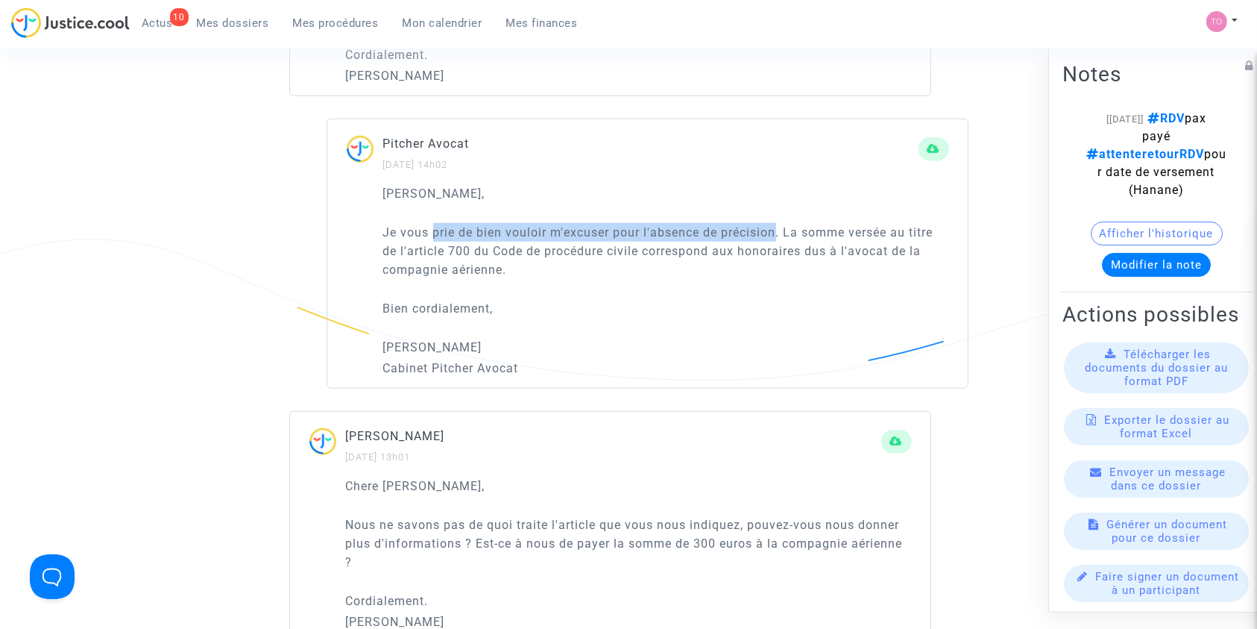
drag, startPoint x: 435, startPoint y: 230, endPoint x: 776, endPoint y: 230, distance: 340.7
click at [776, 230] on p "Je vous prie de bien vouloir m'excuser pour l'absence de précision. La somme ve…" at bounding box center [666, 251] width 566 height 56
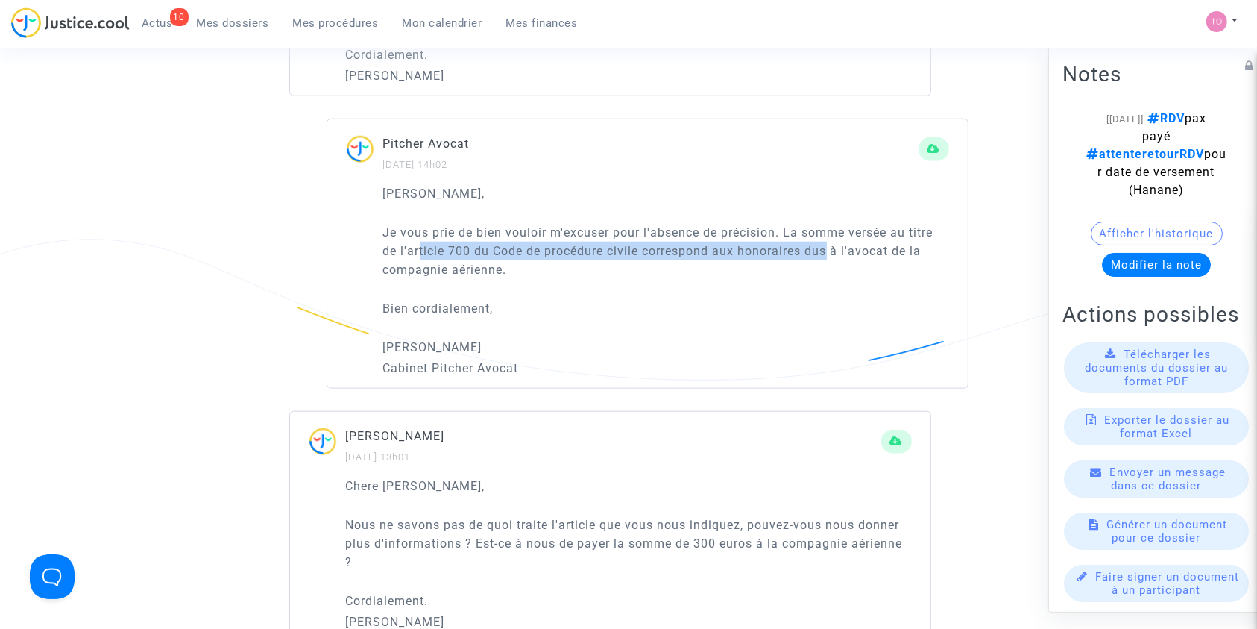
drag, startPoint x: 418, startPoint y: 242, endPoint x: 833, endPoint y: 248, distance: 415.3
click at [833, 248] on p "Je vous prie de bien vouloir m'excuser pour l'absence de précision. La somme ve…" at bounding box center [666, 251] width 566 height 56
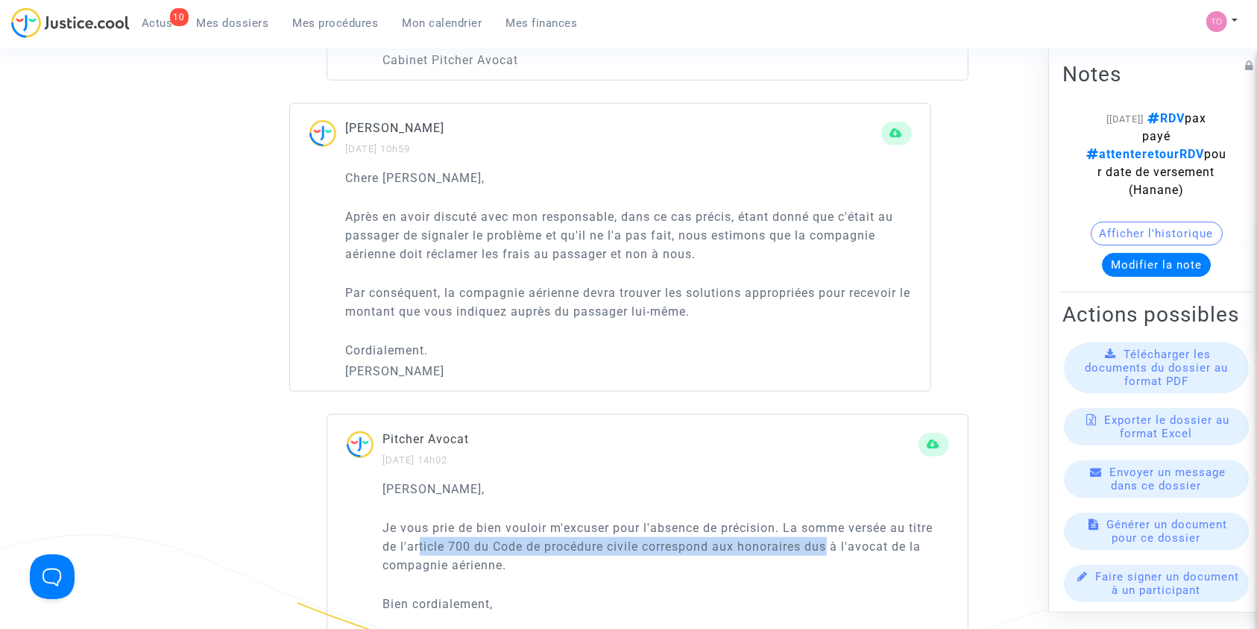
scroll to position [1226, 0]
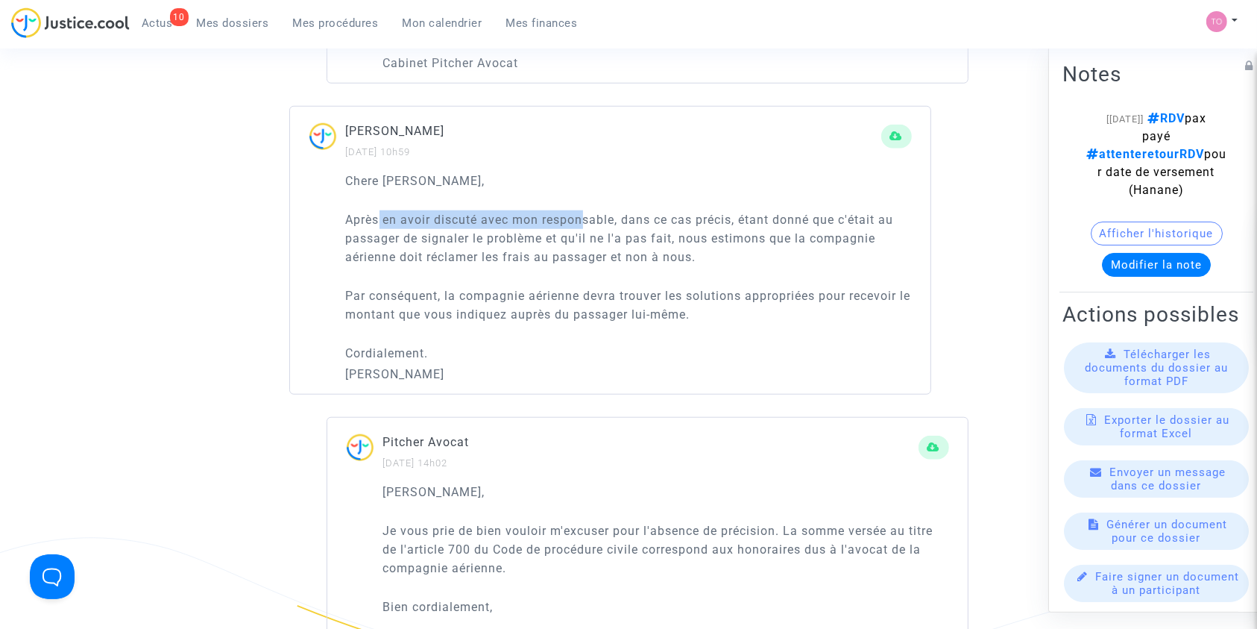
drag, startPoint x: 377, startPoint y: 215, endPoint x: 586, endPoint y: 212, distance: 209.5
click at [586, 212] on p "Après en avoir discuté avec mon responsable, dans ce cas précis, étant donné qu…" at bounding box center [629, 238] width 566 height 56
drag, startPoint x: 686, startPoint y: 216, endPoint x: 790, endPoint y: 217, distance: 103.6
click at [790, 217] on p "Après en avoir discuté avec mon responsable, dans ce cas précis, étant donné qu…" at bounding box center [629, 238] width 566 height 56
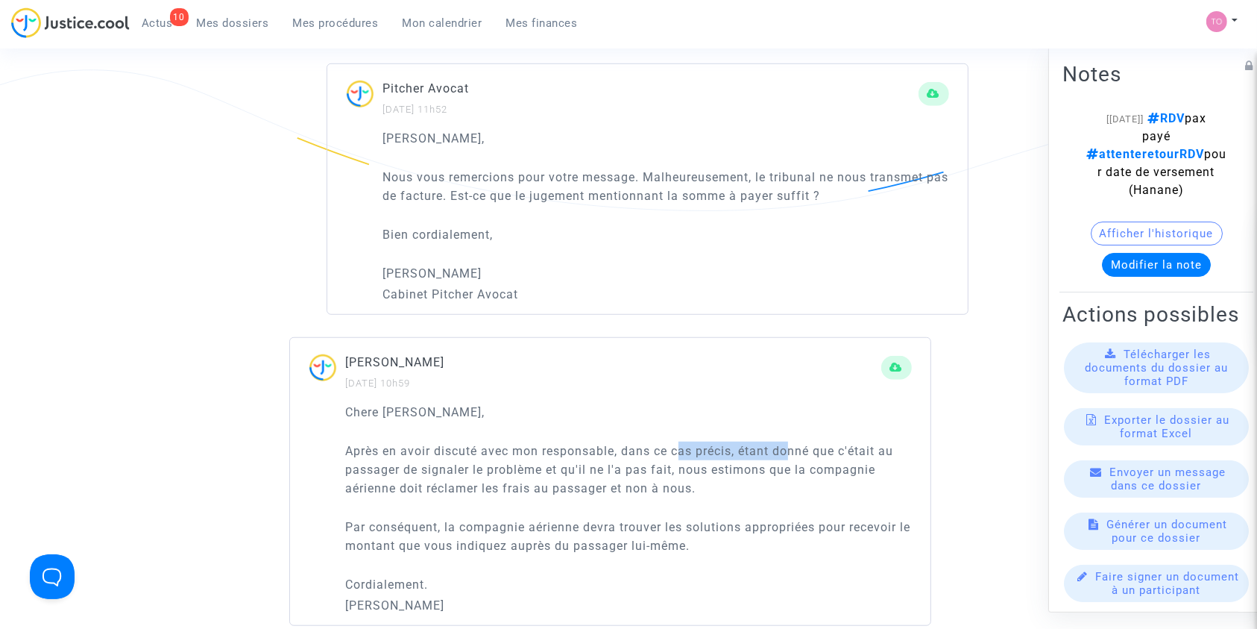
scroll to position [994, 0]
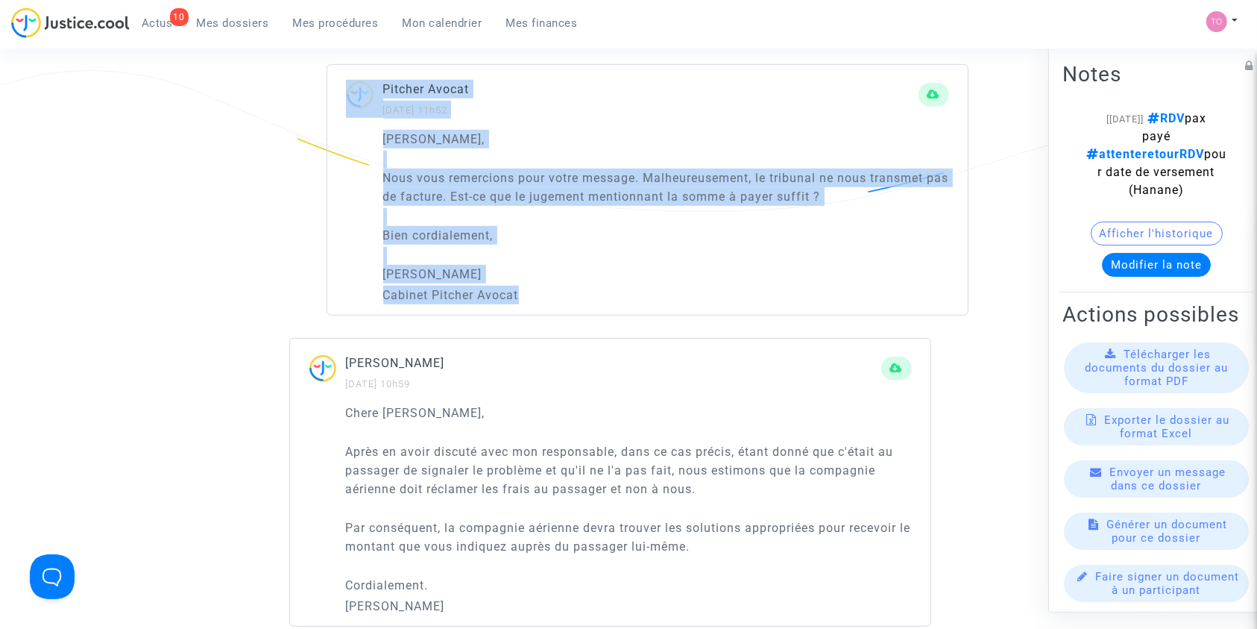
drag, startPoint x: 324, startPoint y: 89, endPoint x: 609, endPoint y: 310, distance: 360.8
click at [609, 310] on div "Pitcher Avocat 19/09/2025 - 11h52 Cher Erik, Nous vous remercions pour votre me…" at bounding box center [628, 189] width 679 height 251
click at [590, 270] on p "Laurène" at bounding box center [666, 274] width 566 height 19
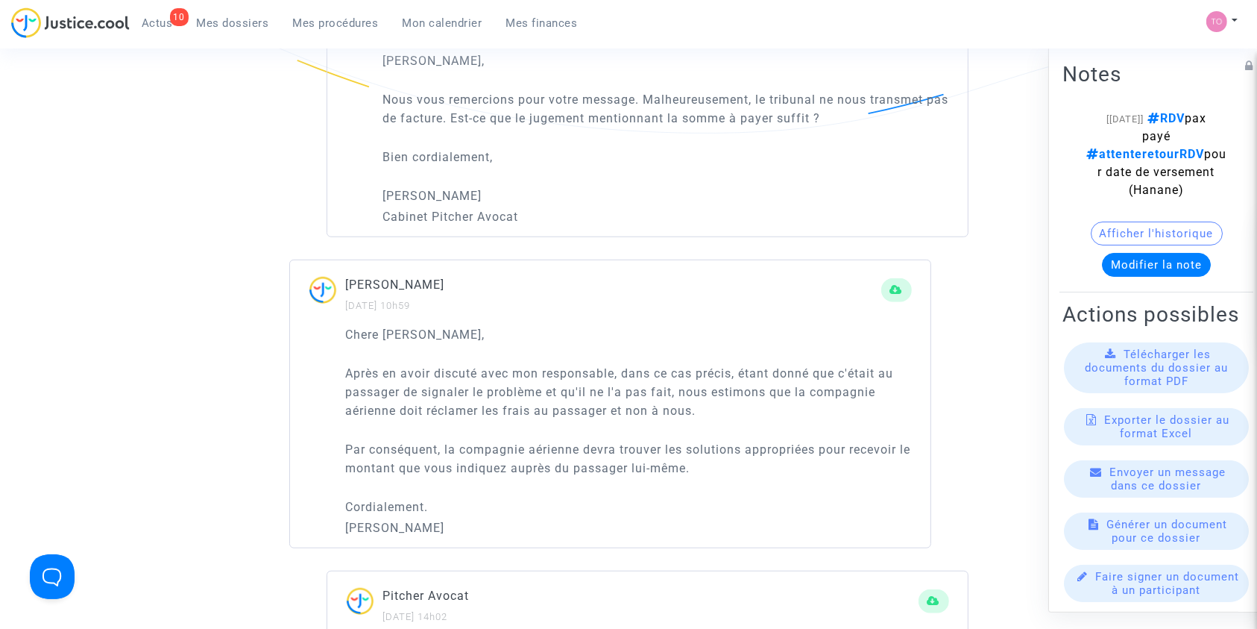
scroll to position [1193, 0]
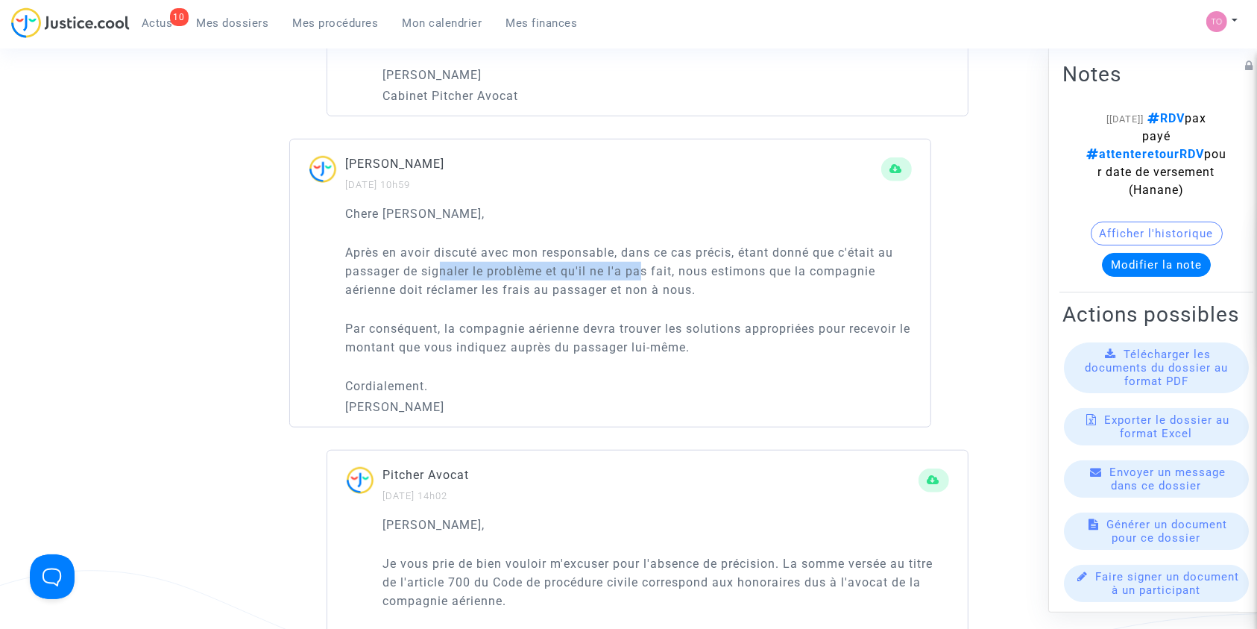
drag, startPoint x: 440, startPoint y: 271, endPoint x: 644, endPoint y: 271, distance: 204.3
click at [644, 271] on p "Après en avoir discuté avec mon responsable, dans ce cas précis, étant donné qu…" at bounding box center [629, 271] width 566 height 56
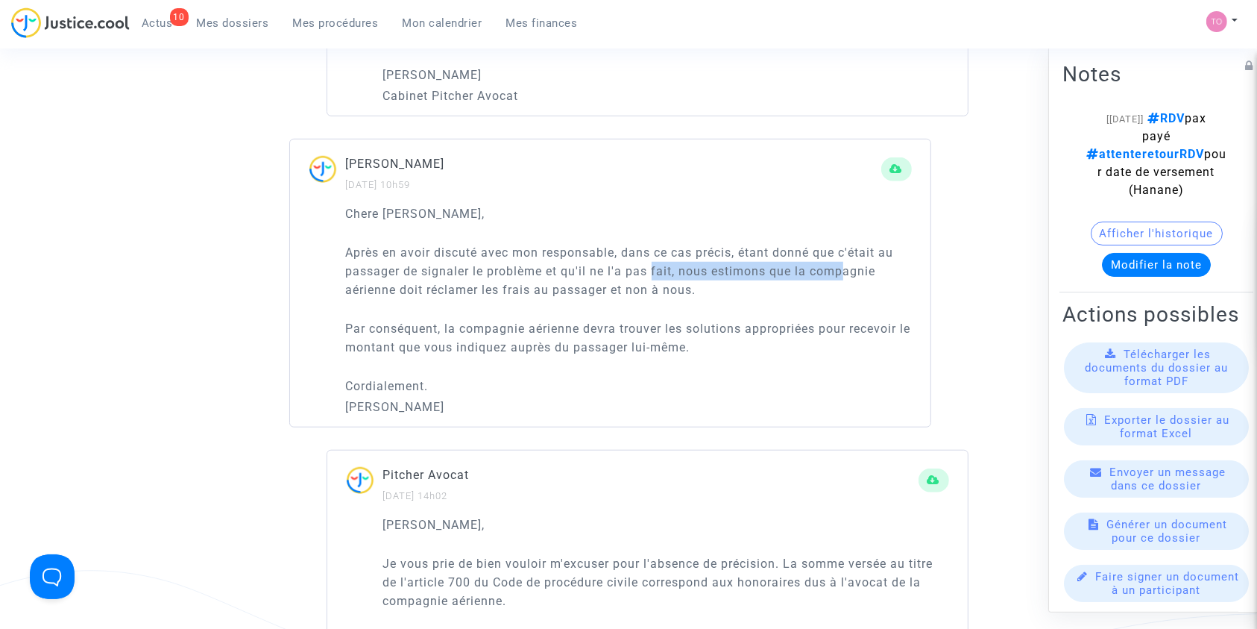
drag, startPoint x: 687, startPoint y: 271, endPoint x: 793, endPoint y: 282, distance: 106.4
click at [847, 279] on p "Après en avoir discuté avec mon responsable, dans ce cas précis, étant donné qu…" at bounding box center [629, 271] width 566 height 56
click at [503, 279] on p "Après en avoir discuté avec mon responsable, dans ce cas précis, étant donné qu…" at bounding box center [629, 271] width 566 height 56
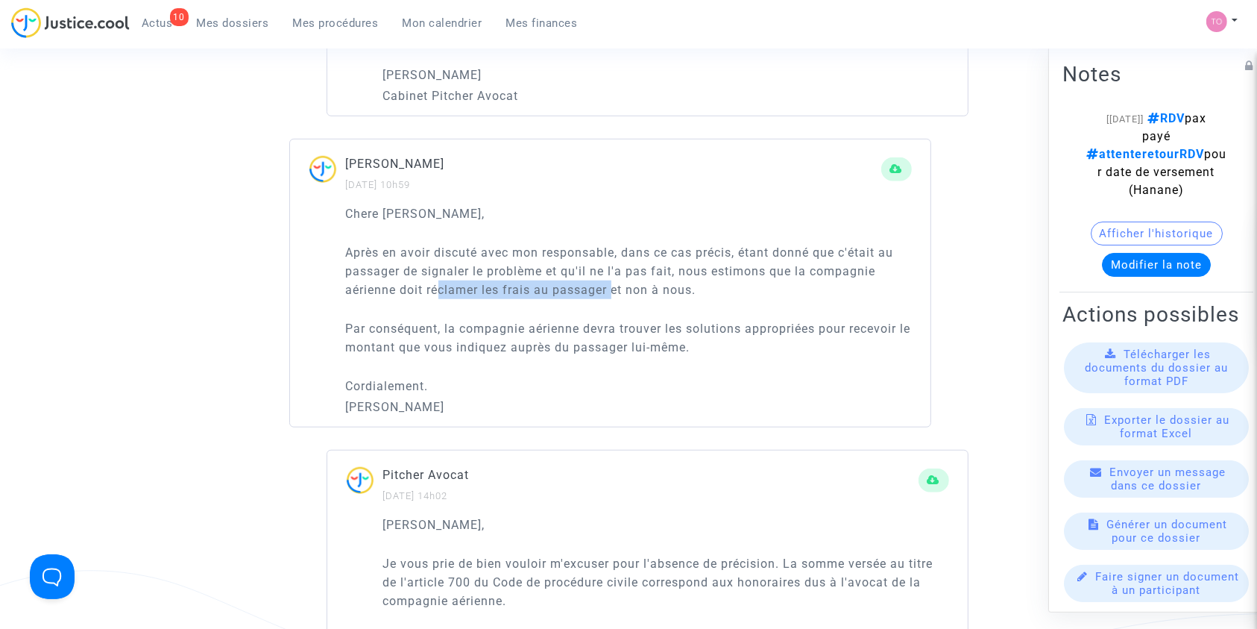
drag, startPoint x: 441, startPoint y: 288, endPoint x: 617, endPoint y: 289, distance: 175.2
click at [617, 289] on p "Après en avoir discuté avec mon responsable, dans ce cas précis, étant donné qu…" at bounding box center [629, 271] width 566 height 56
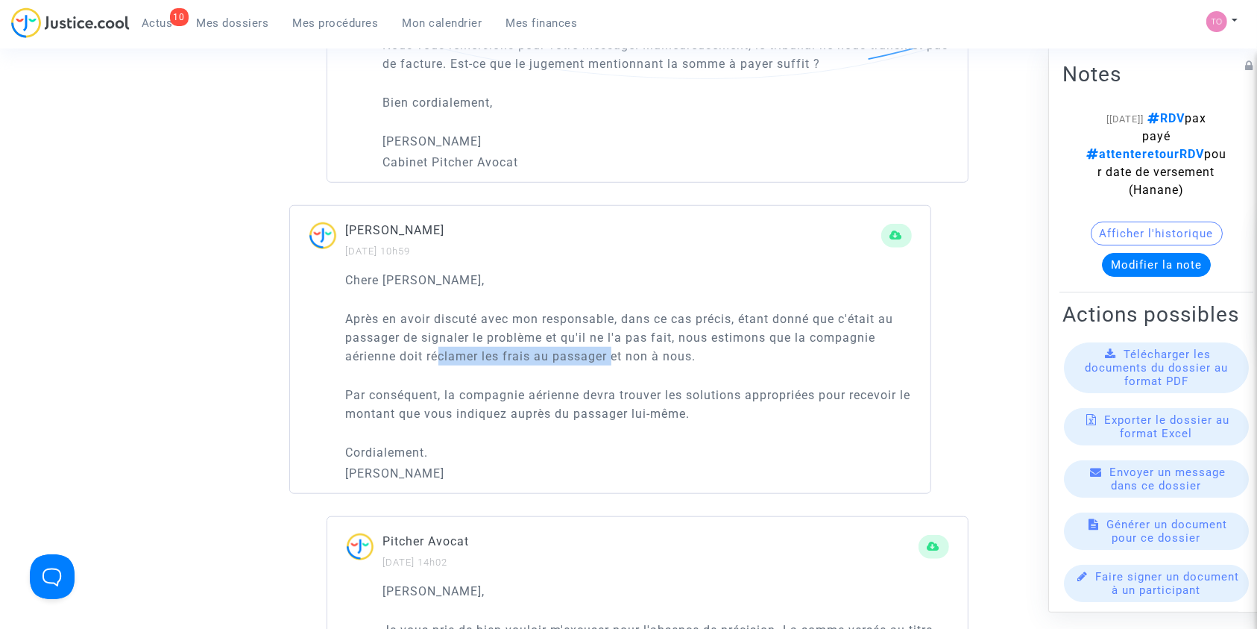
scroll to position [1093, 0]
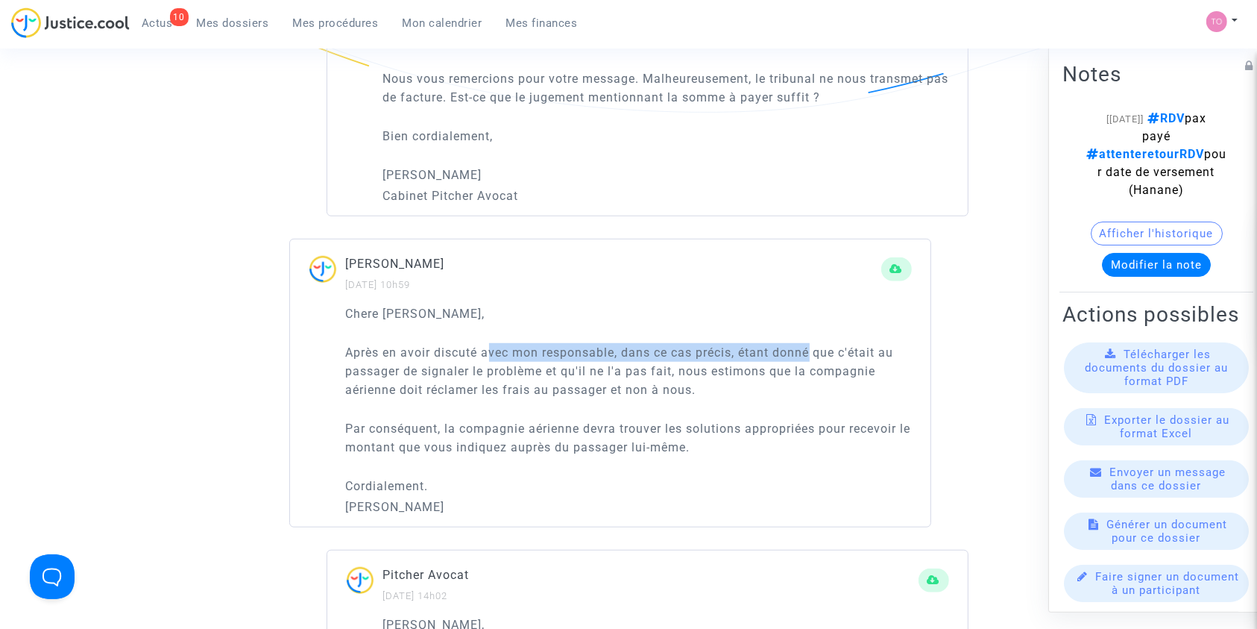
drag, startPoint x: 491, startPoint y: 343, endPoint x: 811, endPoint y: 349, distance: 319.9
click at [811, 349] on p "Après en avoir discuté avec mon responsable, dans ce cas précis, étant donné qu…" at bounding box center [629, 371] width 566 height 56
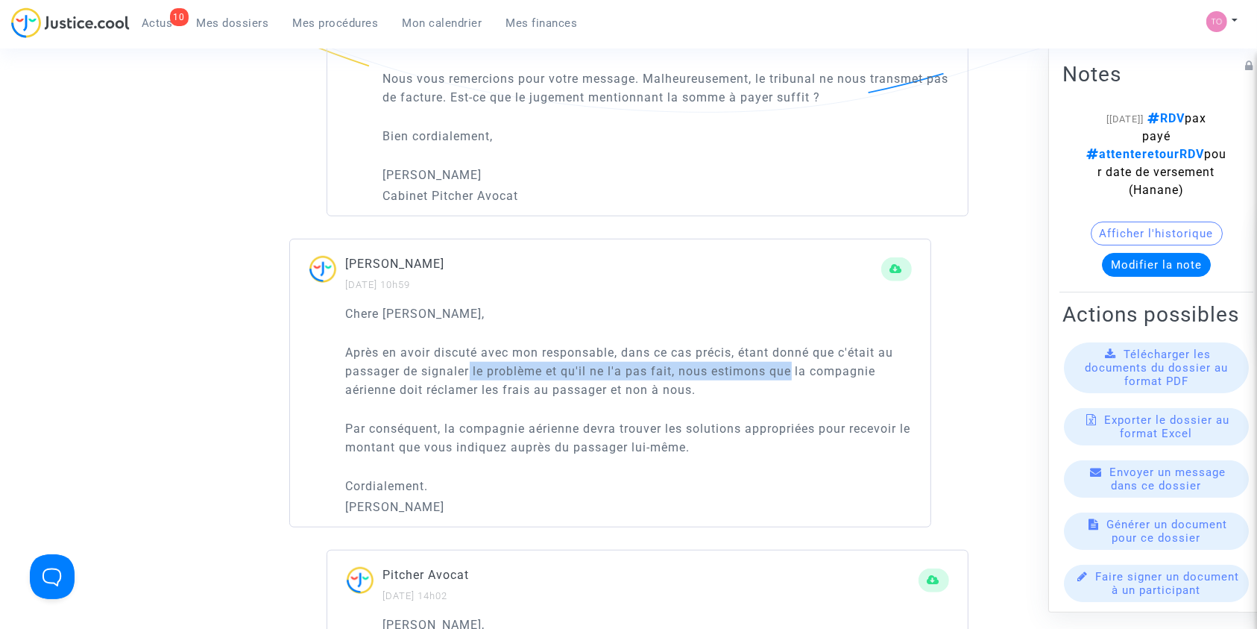
drag, startPoint x: 495, startPoint y: 373, endPoint x: 793, endPoint y: 368, distance: 298.3
click at [793, 368] on p "Après en avoir discuté avec mon responsable, dans ce cas précis, étant donné qu…" at bounding box center [629, 371] width 566 height 56
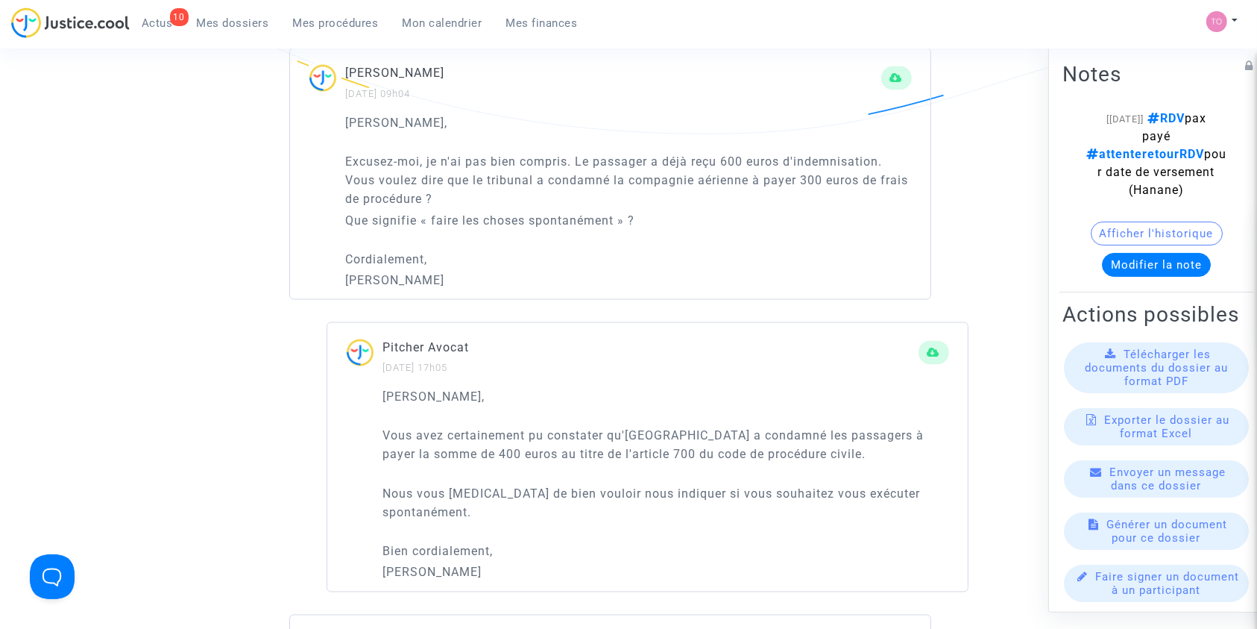
scroll to position [2485, 0]
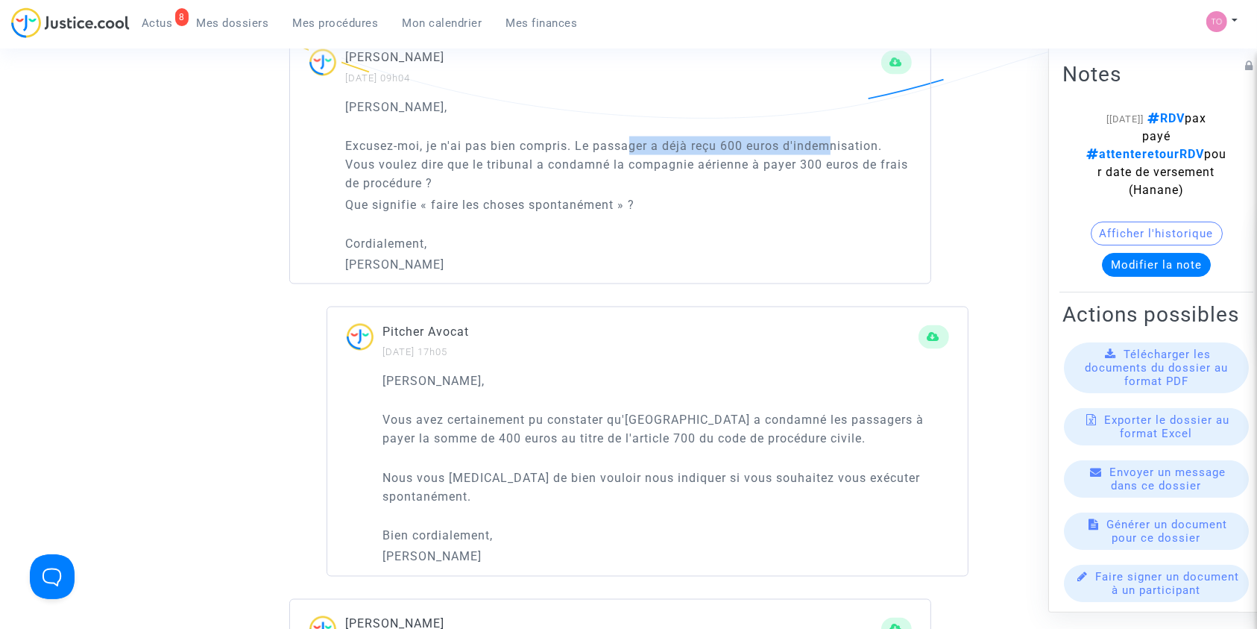
drag, startPoint x: 629, startPoint y: 146, endPoint x: 829, endPoint y: 150, distance: 200.6
click at [829, 149] on p "Excusez-moi, je n'ai pas bien compris. Le passager a déjà reçu 600 euros d'inde…" at bounding box center [629, 164] width 566 height 56
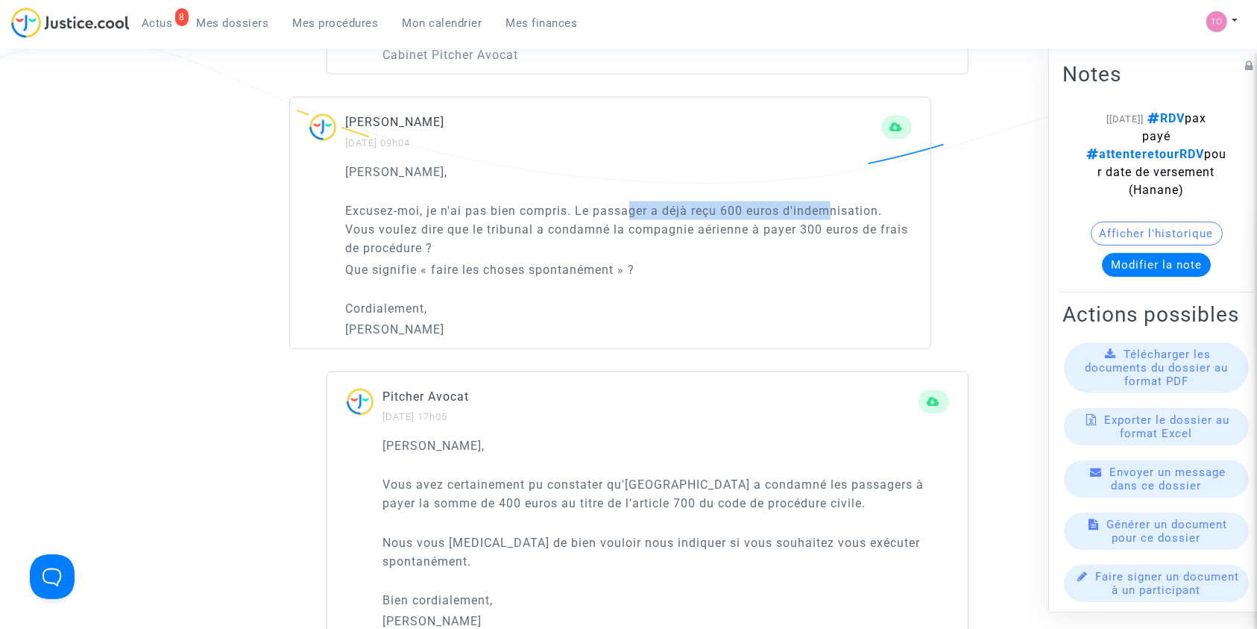
scroll to position [2419, 0]
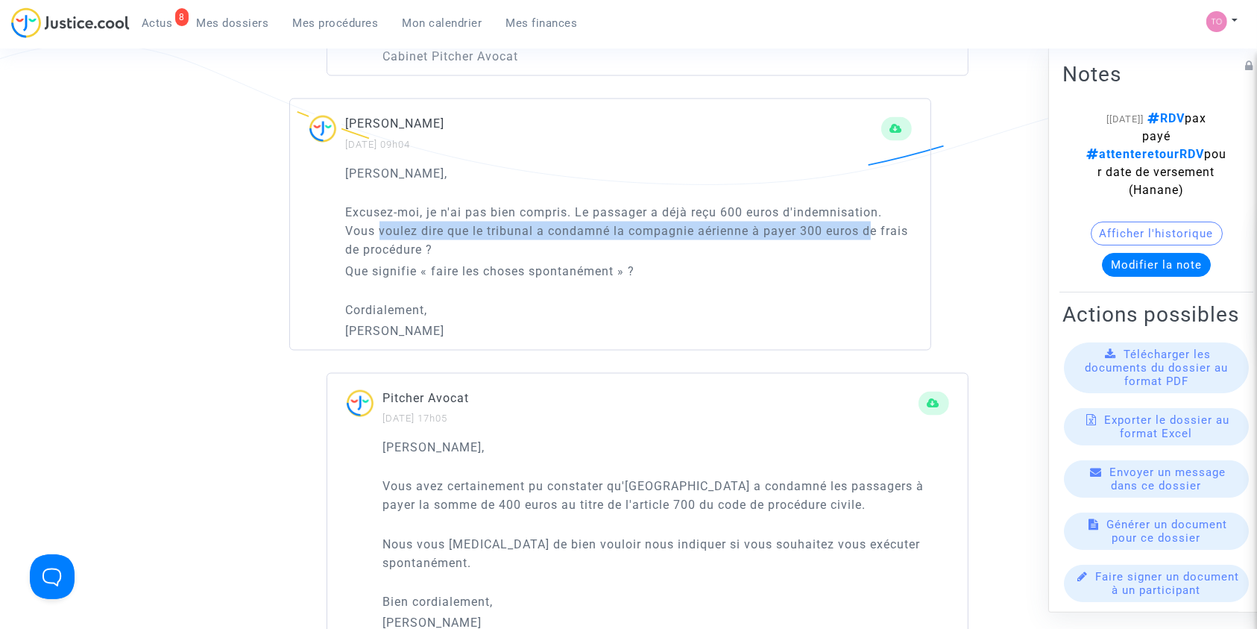
drag, startPoint x: 378, startPoint y: 227, endPoint x: 869, endPoint y: 224, distance: 491.3
click at [869, 224] on p "Excusez-moi, je n'ai pas bien compris. Le passager a déjà reçu 600 euros d'inde…" at bounding box center [629, 231] width 566 height 56
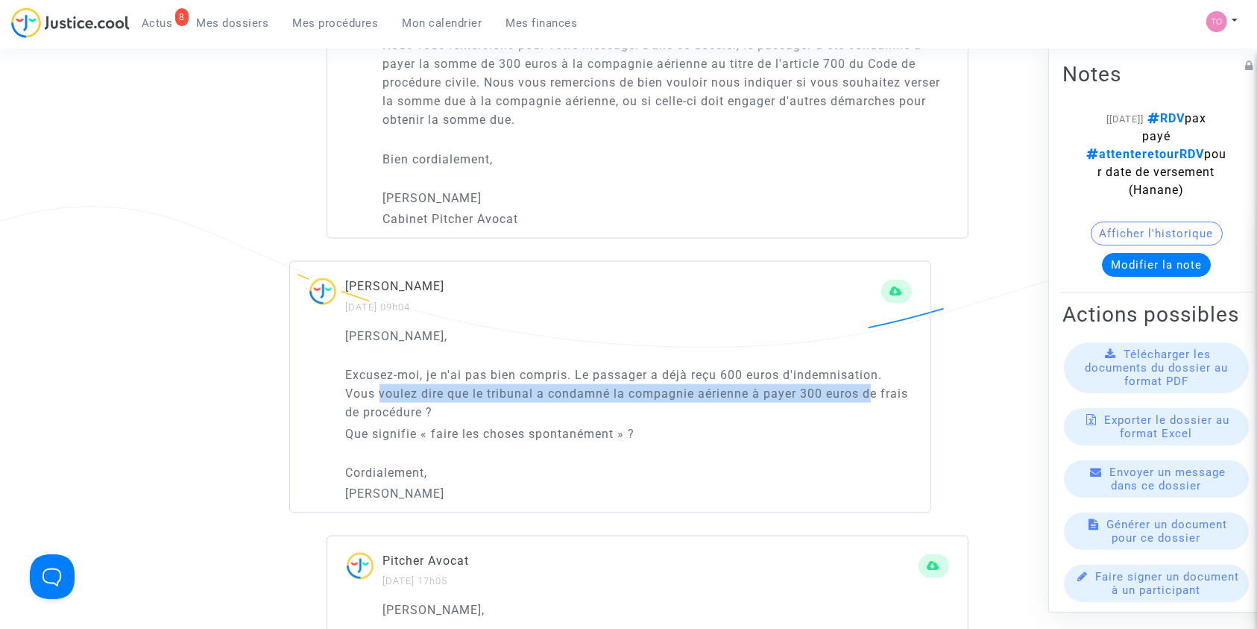
scroll to position [2253, 0]
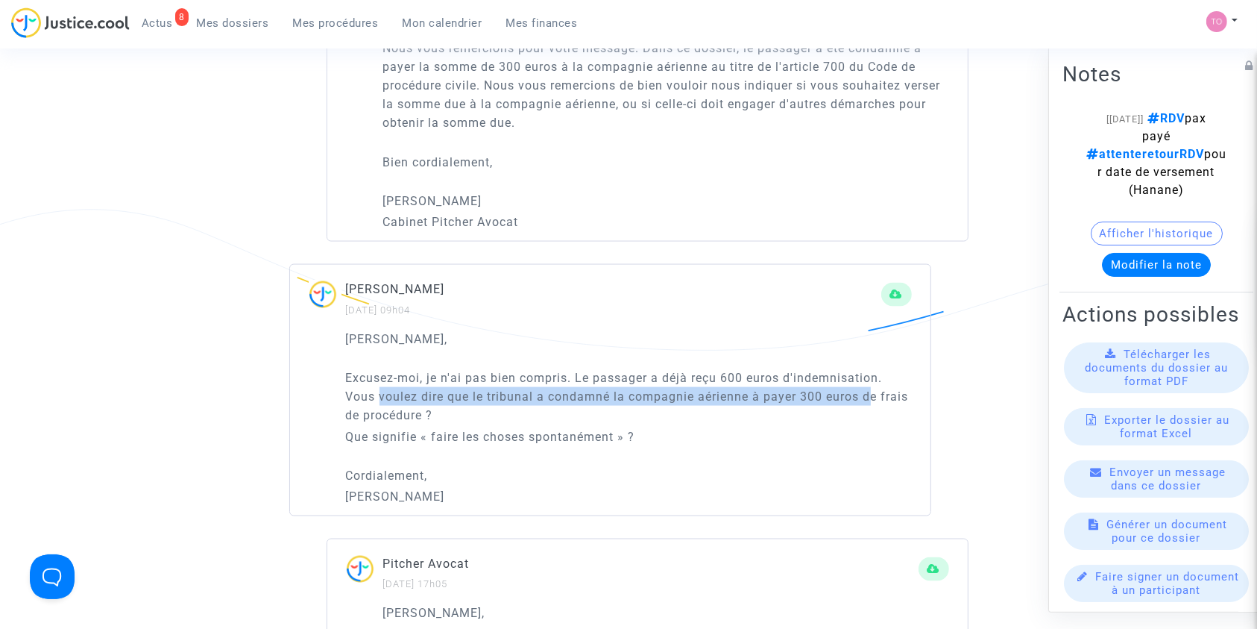
click at [486, 395] on p "Excusez-moi, je n'ai pas bien compris. Le passager a déjà reçu 600 euros d'inde…" at bounding box center [629, 396] width 566 height 56
drag, startPoint x: 525, startPoint y: 391, endPoint x: 848, endPoint y: 396, distance: 323.6
click at [848, 396] on p "Excusez-moi, je n'ai pas bien compris. Le passager a déjà reçu 600 euros d'inde…" at bounding box center [629, 396] width 566 height 56
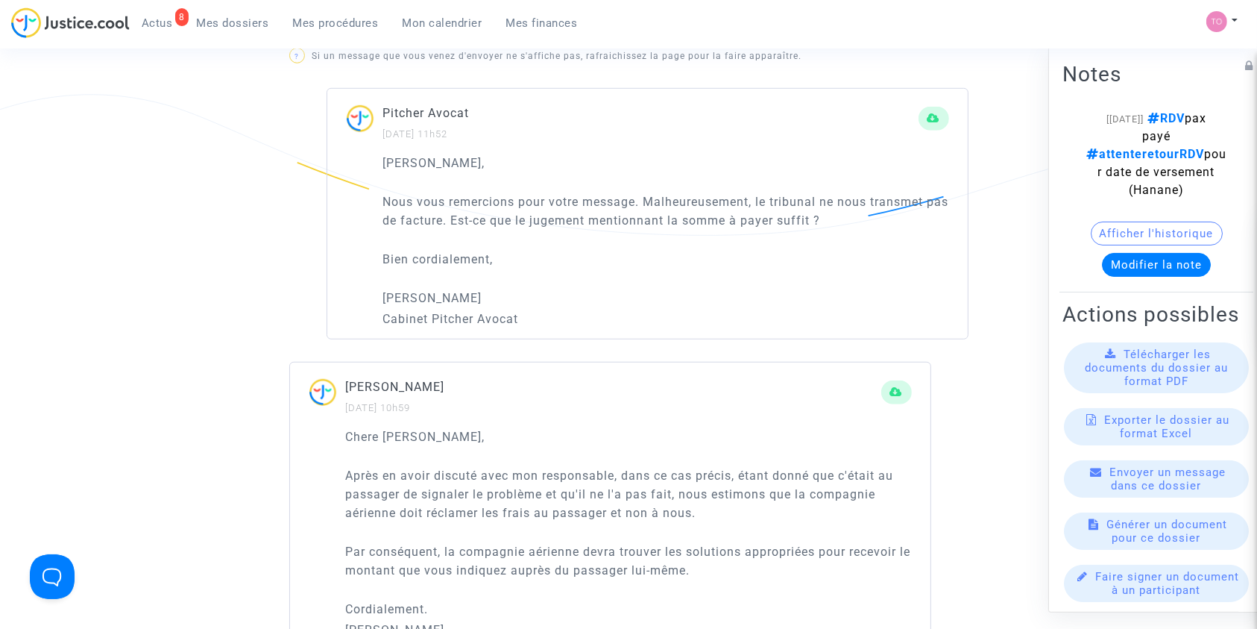
scroll to position [960, 0]
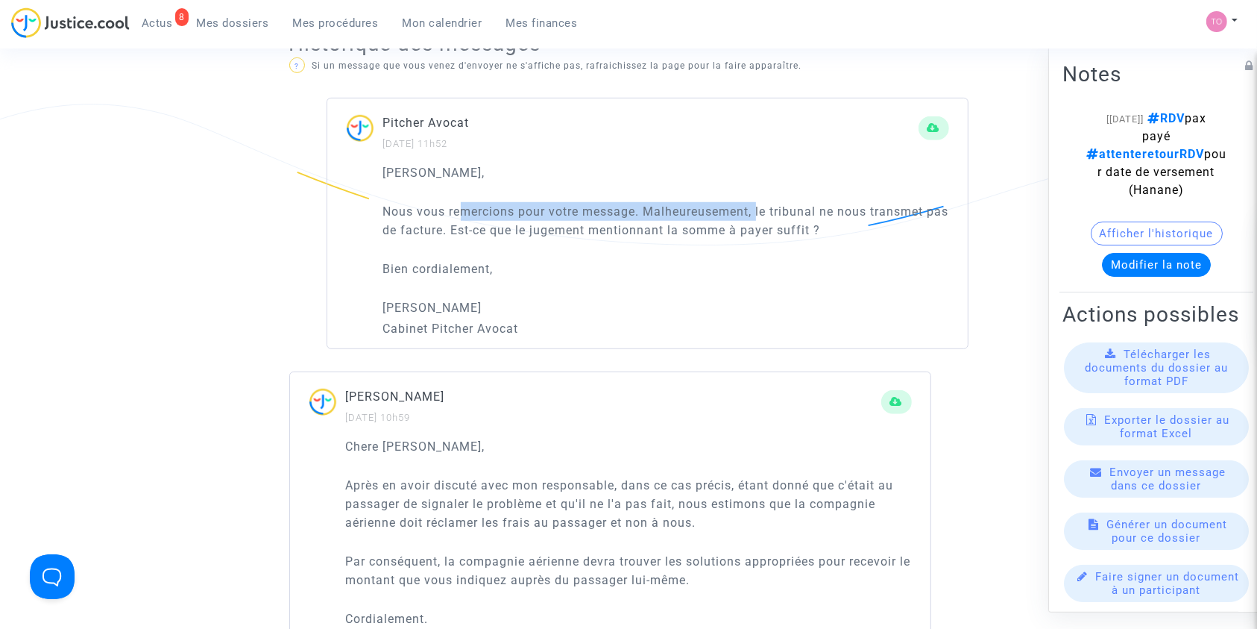
drag, startPoint x: 498, startPoint y: 201, endPoint x: 758, endPoint y: 200, distance: 260.2
click at [758, 202] on p "Nous vous remercions pour votre message. Malheureusement, le tribunal ne nous t…" at bounding box center [666, 220] width 566 height 37
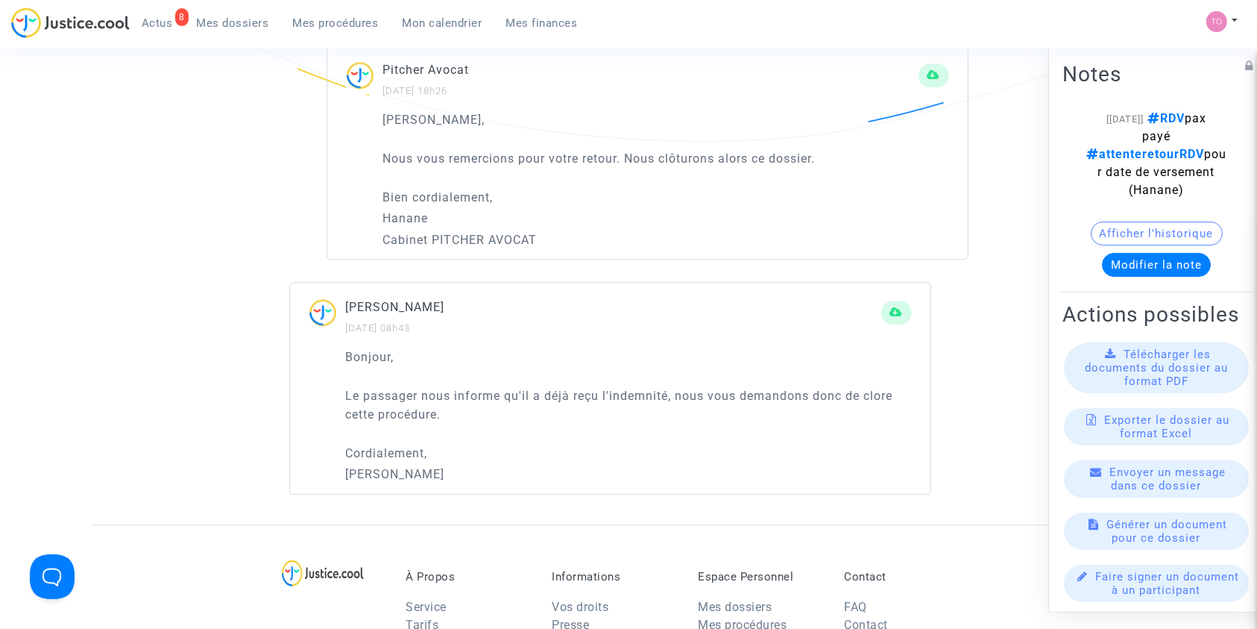
scroll to position [3810, 0]
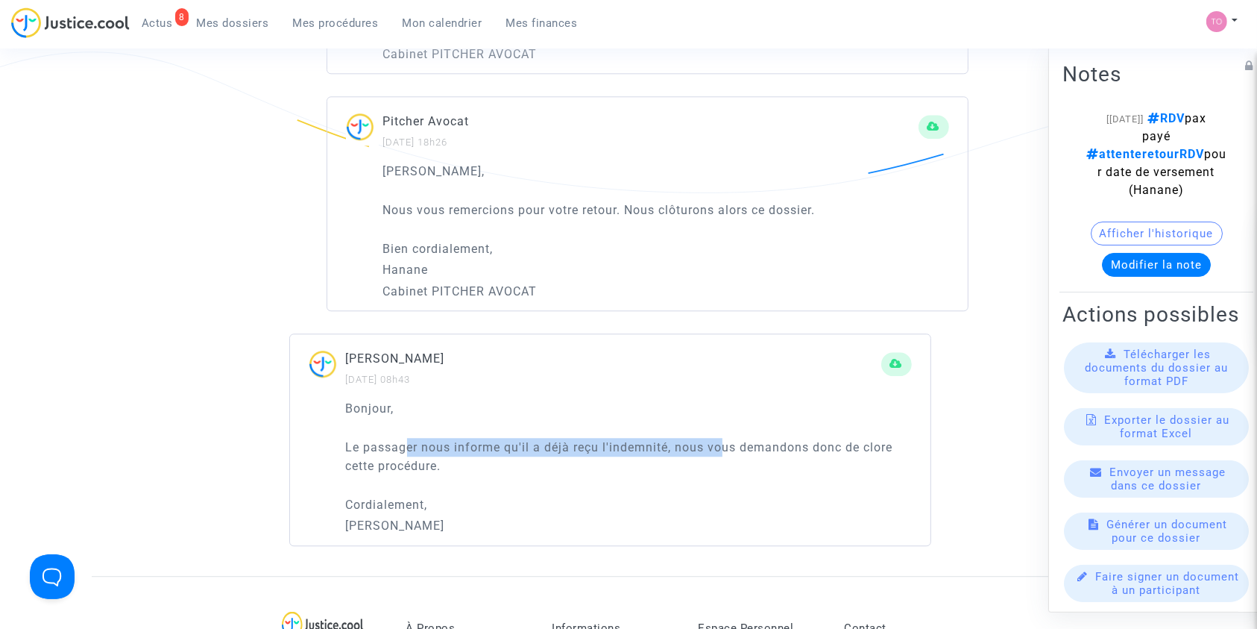
drag, startPoint x: 403, startPoint y: 436, endPoint x: 722, endPoint y: 441, distance: 318.4
click at [722, 441] on p "Le passager nous informe qu'il a déjà reçu l'indemnité, nous vous demandons don…" at bounding box center [629, 456] width 566 height 37
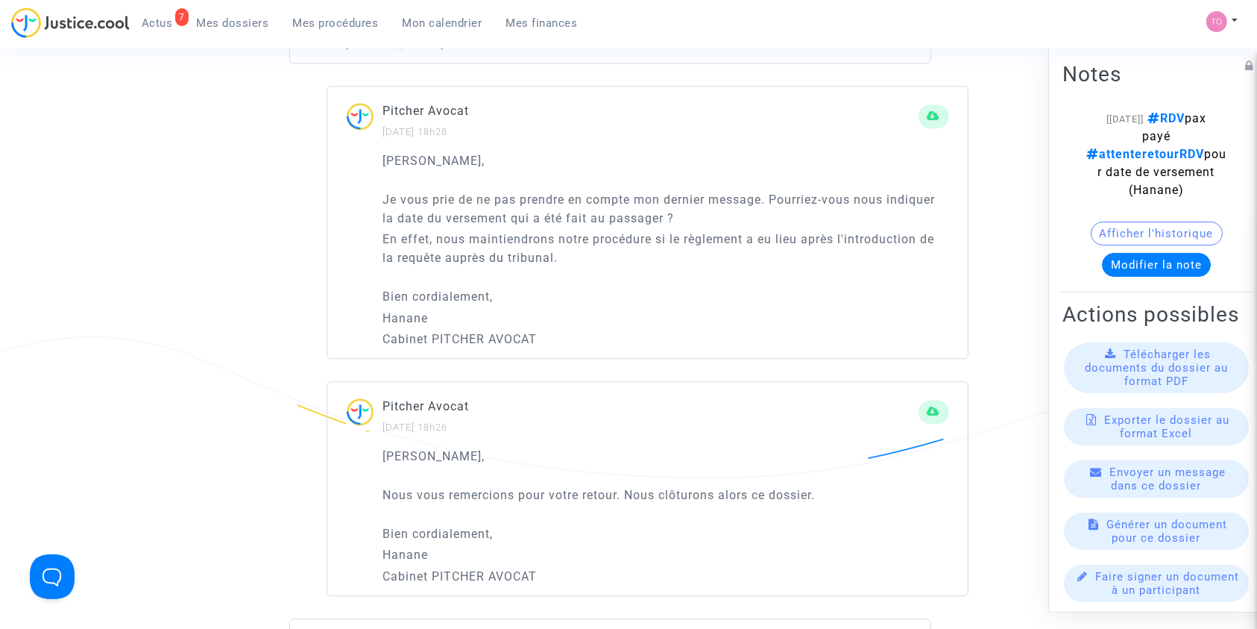
scroll to position [3512, 0]
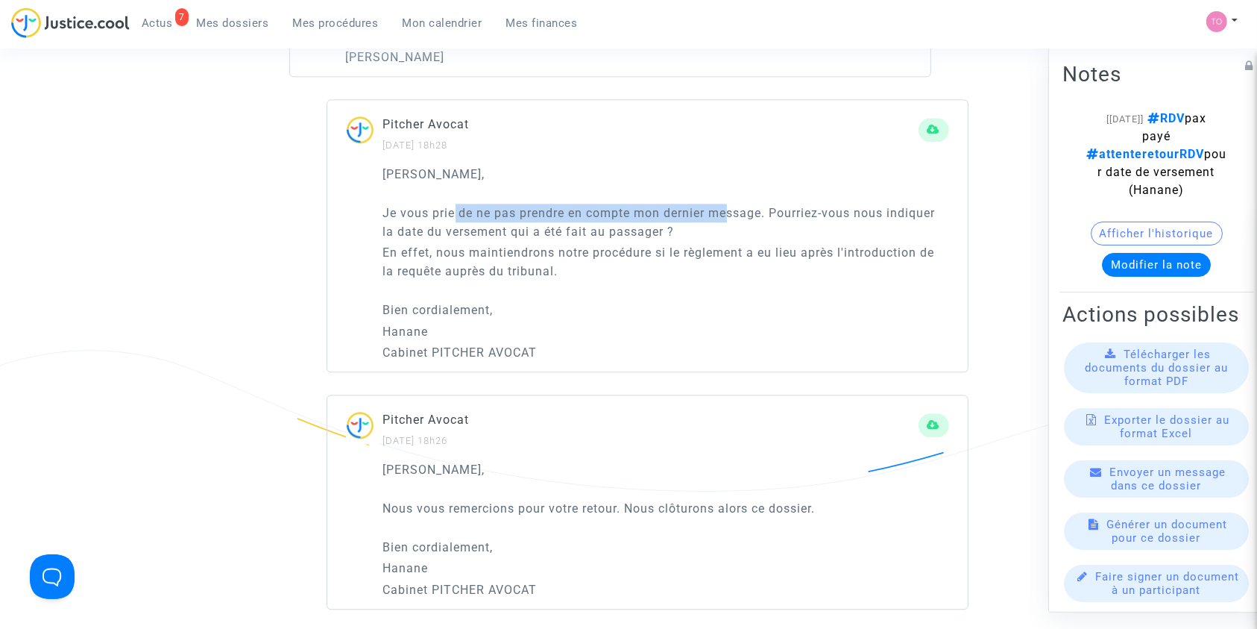
drag, startPoint x: 453, startPoint y: 211, endPoint x: 731, endPoint y: 208, distance: 278.9
click at [731, 208] on p "Je vous prie de ne pas prendre en compte mon dernier message. Pourriez-vous nou…" at bounding box center [666, 222] width 566 height 37
drag, startPoint x: 443, startPoint y: 226, endPoint x: 582, endPoint y: 224, distance: 138.7
click at [582, 224] on p "Je vous prie de ne pas prendre en compte mon dernier message. Pourriez-vous nou…" at bounding box center [666, 222] width 566 height 37
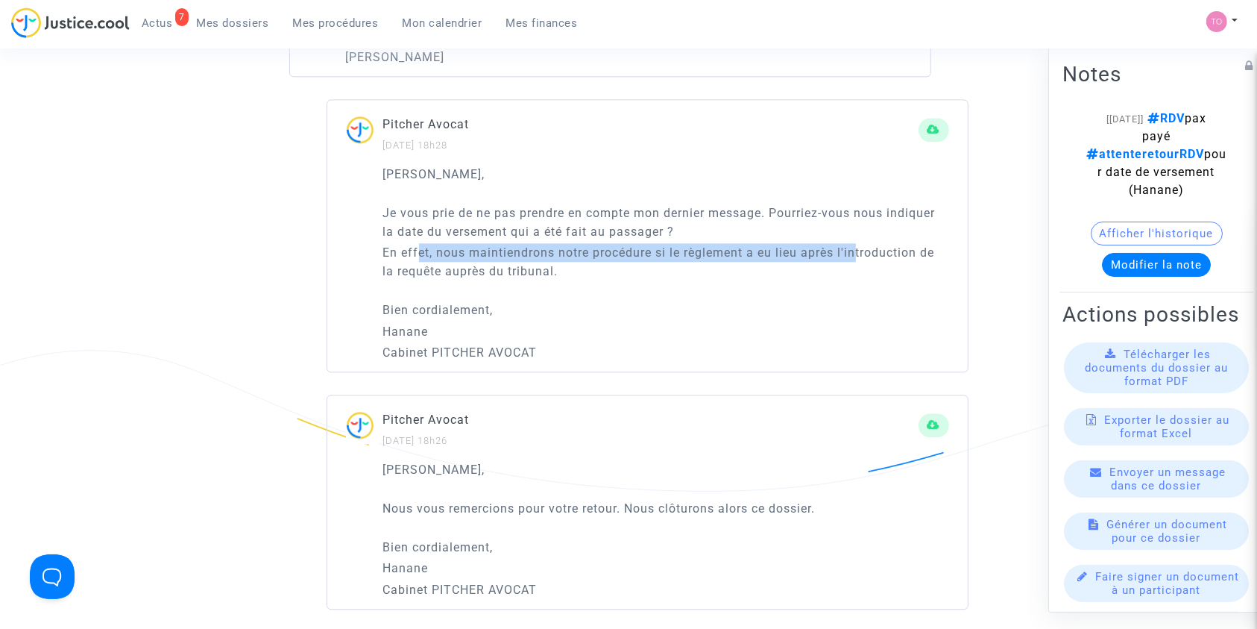
drag, startPoint x: 418, startPoint y: 246, endPoint x: 789, endPoint y: 259, distance: 371.5
click at [854, 253] on p "En effet, nous maintiendrons notre procédure si le règlement a eu lieu après l'…" at bounding box center [666, 261] width 566 height 37
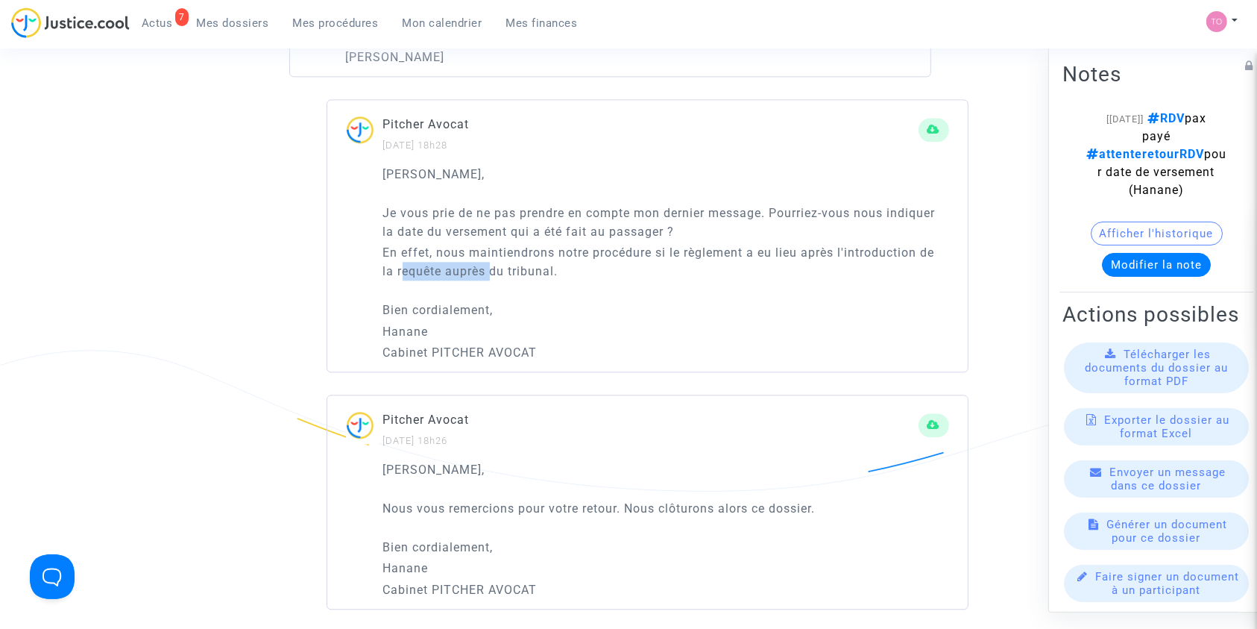
drag, startPoint x: 405, startPoint y: 263, endPoint x: 489, endPoint y: 265, distance: 84.3
click at [489, 265] on p "En effet, nous maintiendrons notre procédure si le règlement a eu lieu après l'…" at bounding box center [666, 261] width 566 height 37
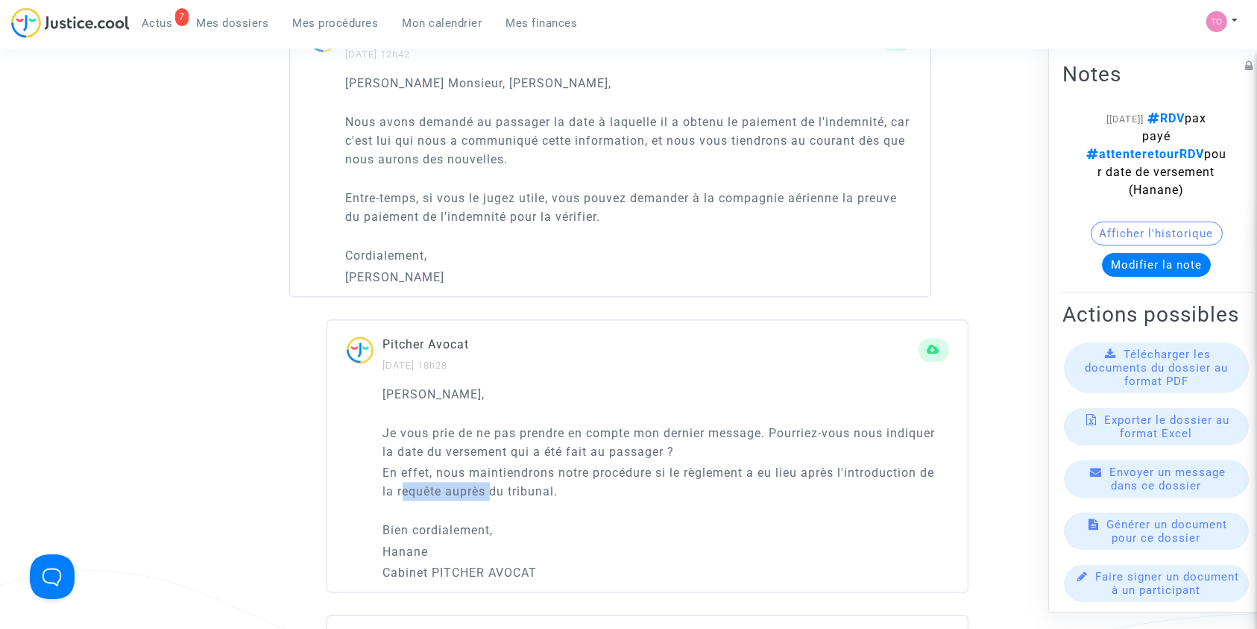
scroll to position [3246, 0]
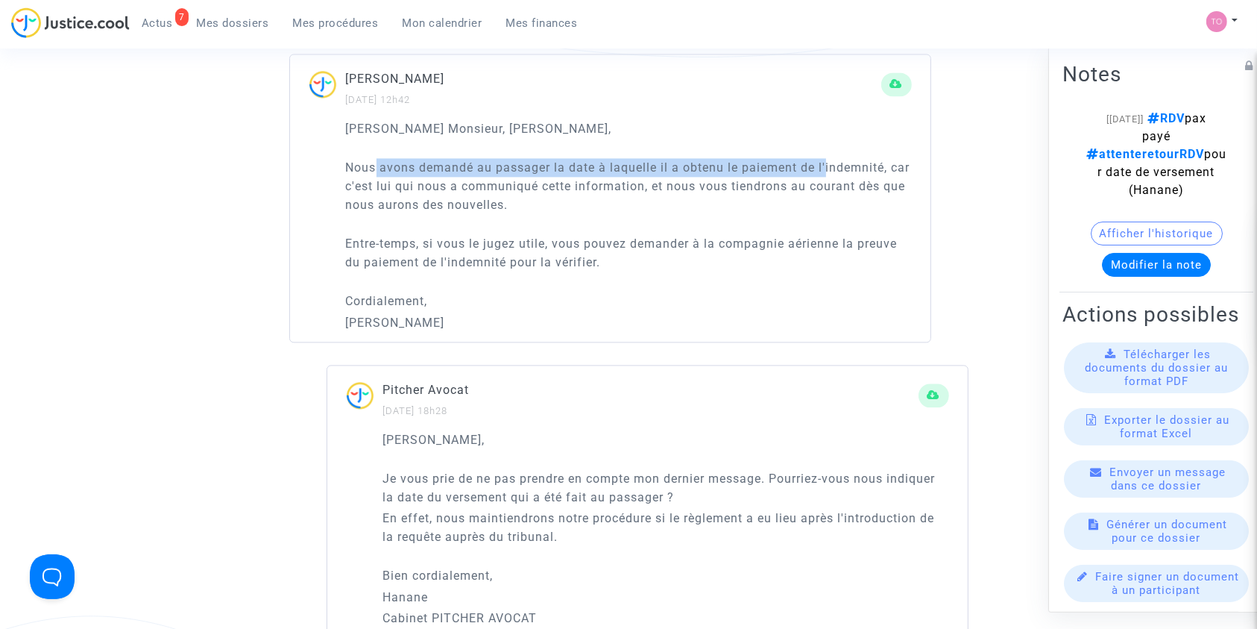
drag, startPoint x: 411, startPoint y: 163, endPoint x: 828, endPoint y: 166, distance: 417.5
click at [828, 166] on p "Nous avons demandé au passager la date à laquelle il a obtenu le paiement de l'…" at bounding box center [629, 186] width 566 height 56
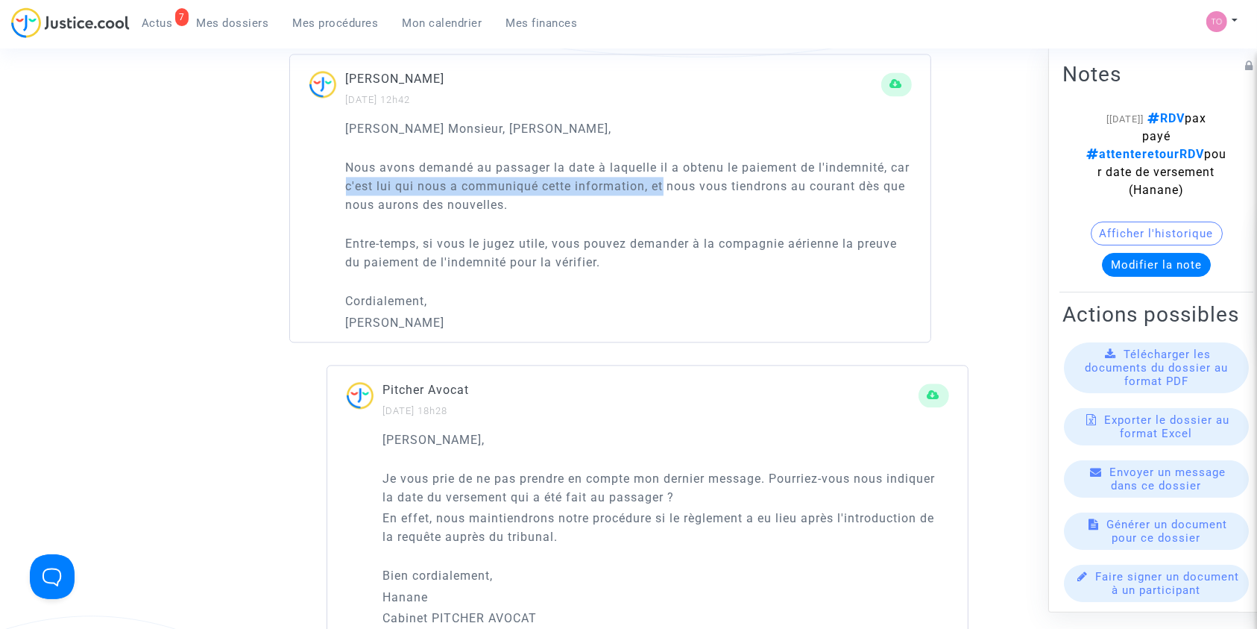
drag, startPoint x: 371, startPoint y: 183, endPoint x: 689, endPoint y: 184, distance: 318.4
click at [689, 184] on p "Nous avons demandé au passager la date à laquelle il a obtenu le paiement de l'…" at bounding box center [629, 186] width 566 height 56
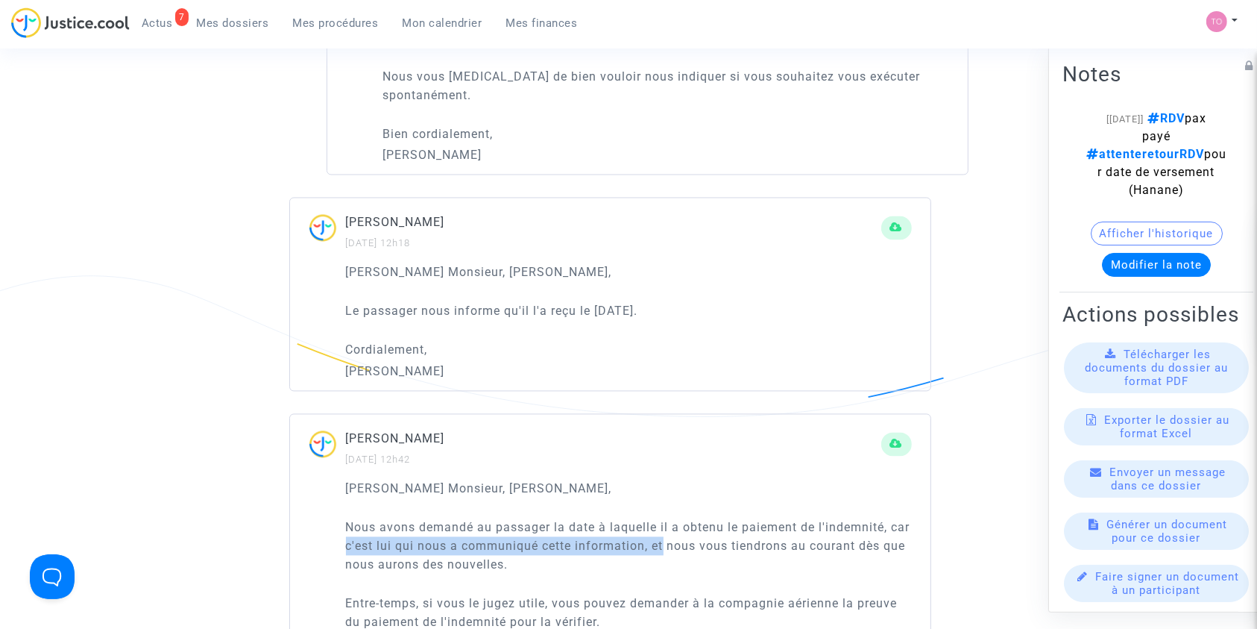
scroll to position [2849, 0]
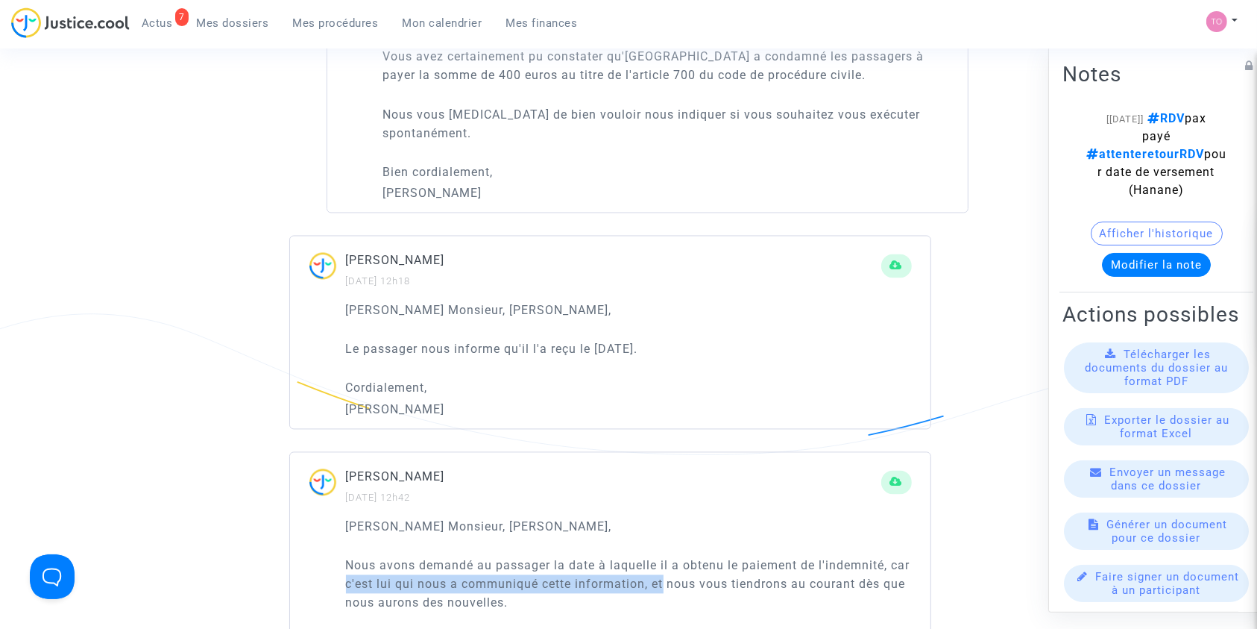
drag, startPoint x: 596, startPoint y: 343, endPoint x: 704, endPoint y: 344, distance: 107.4
click at [704, 344] on p "Le passager nous informe qu'il l'a reçu le 5 février 2024." at bounding box center [629, 348] width 566 height 19
copy p "5 février 2024."
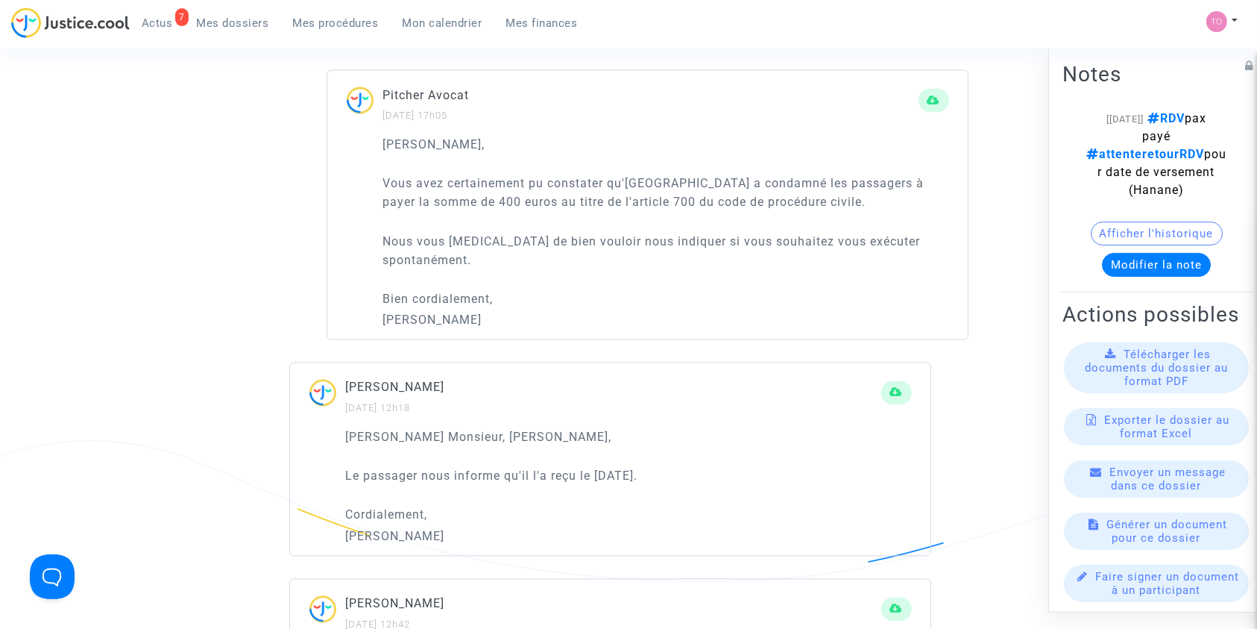
scroll to position [2716, 0]
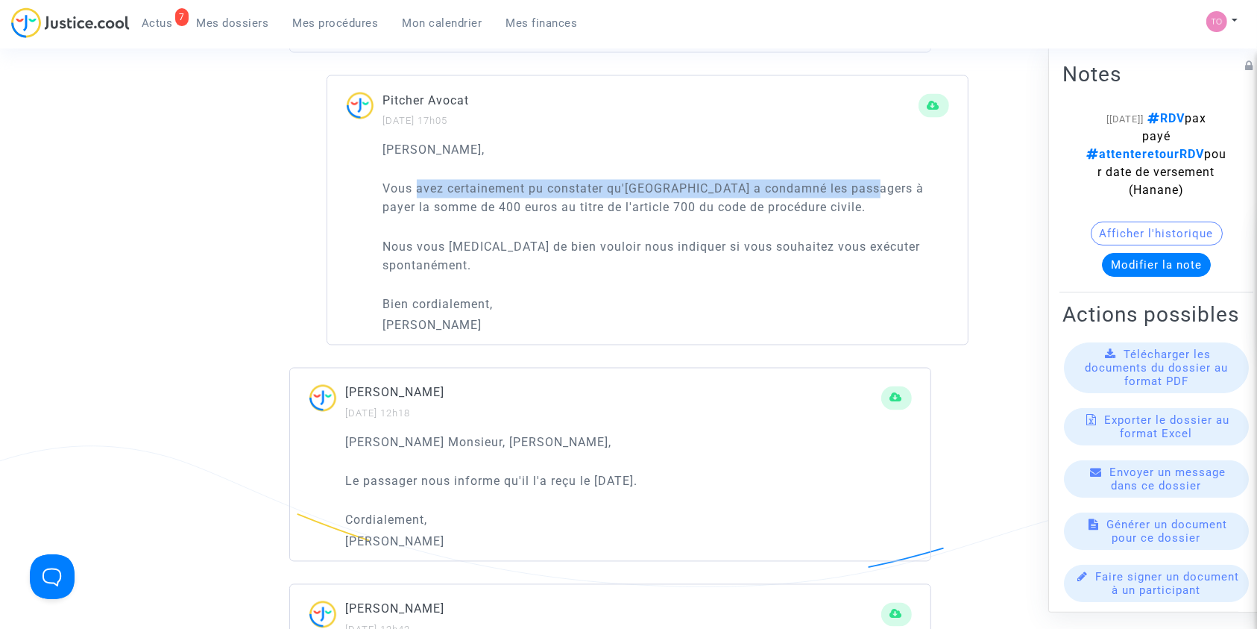
drag, startPoint x: 459, startPoint y: 186, endPoint x: 810, endPoint y: 192, distance: 352.0
click at [859, 188] on p "Vous avez certainement pu constater qu'Ivry-sur-Seine a condamné les passagers …" at bounding box center [666, 198] width 566 height 37
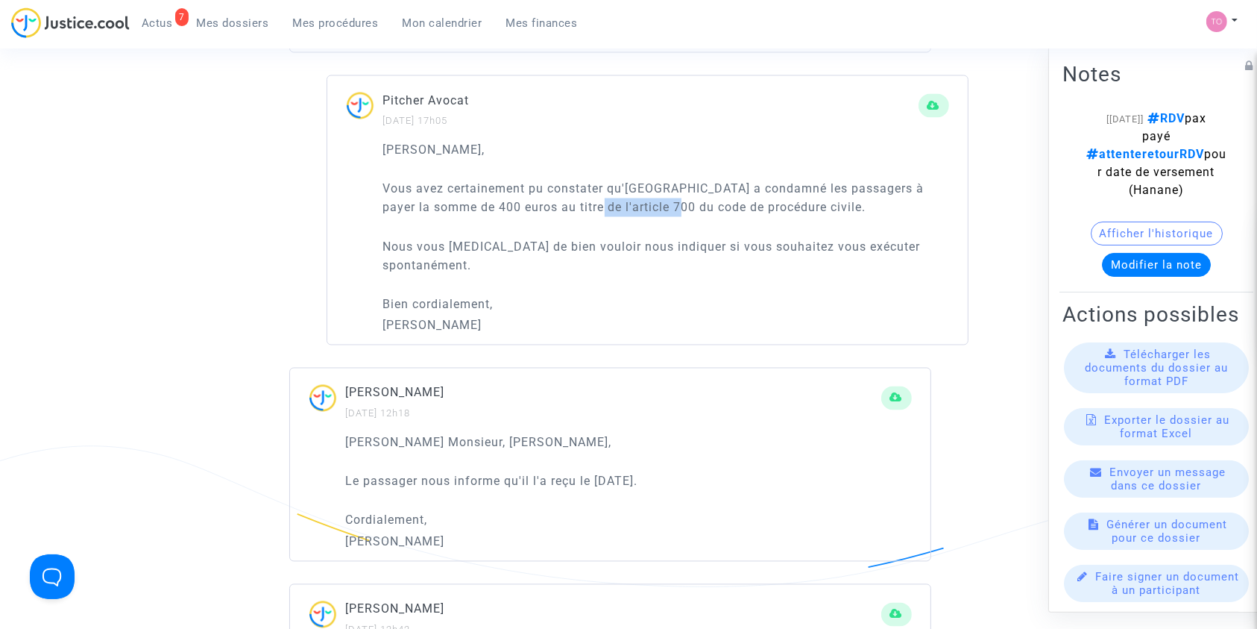
drag, startPoint x: 576, startPoint y: 206, endPoint x: 650, endPoint y: 208, distance: 73.8
click at [650, 208] on p "Vous avez certainement pu constater qu'Ivry-sur-Seine a condamné les passagers …" at bounding box center [666, 198] width 566 height 37
drag, startPoint x: 428, startPoint y: 245, endPoint x: 698, endPoint y: 242, distance: 269.9
click at [698, 239] on p "Nous vous prions de bien vouloir nous indiquer si vous souhaitez vous exécuter …" at bounding box center [666, 256] width 566 height 37
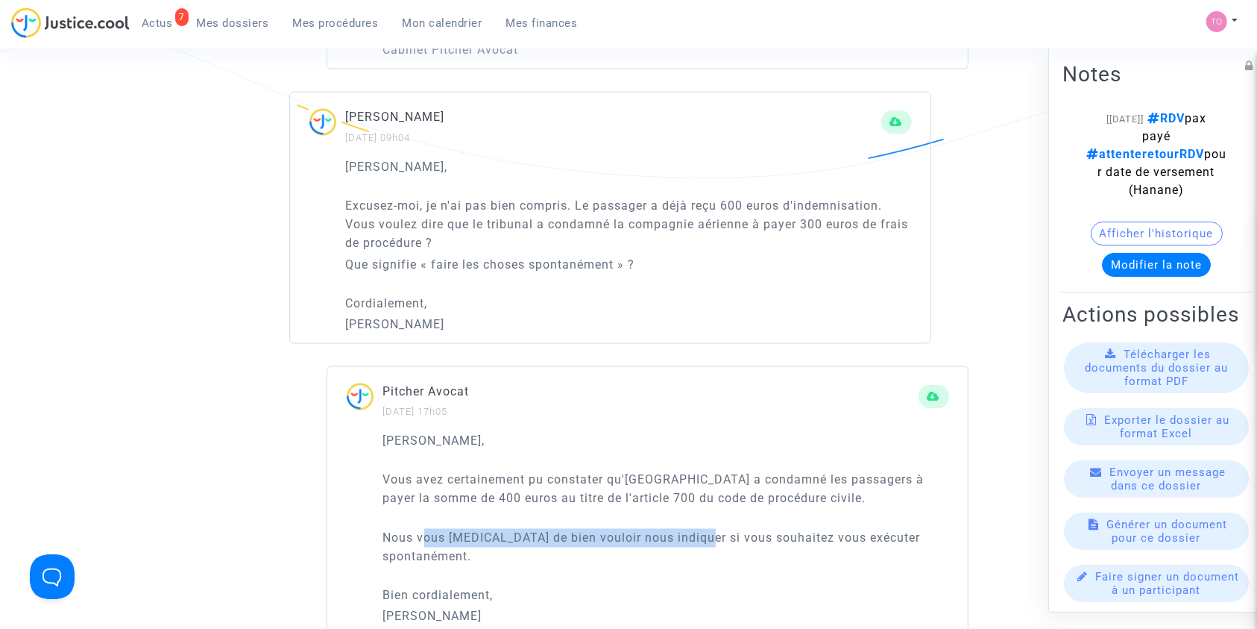
scroll to position [2418, 0]
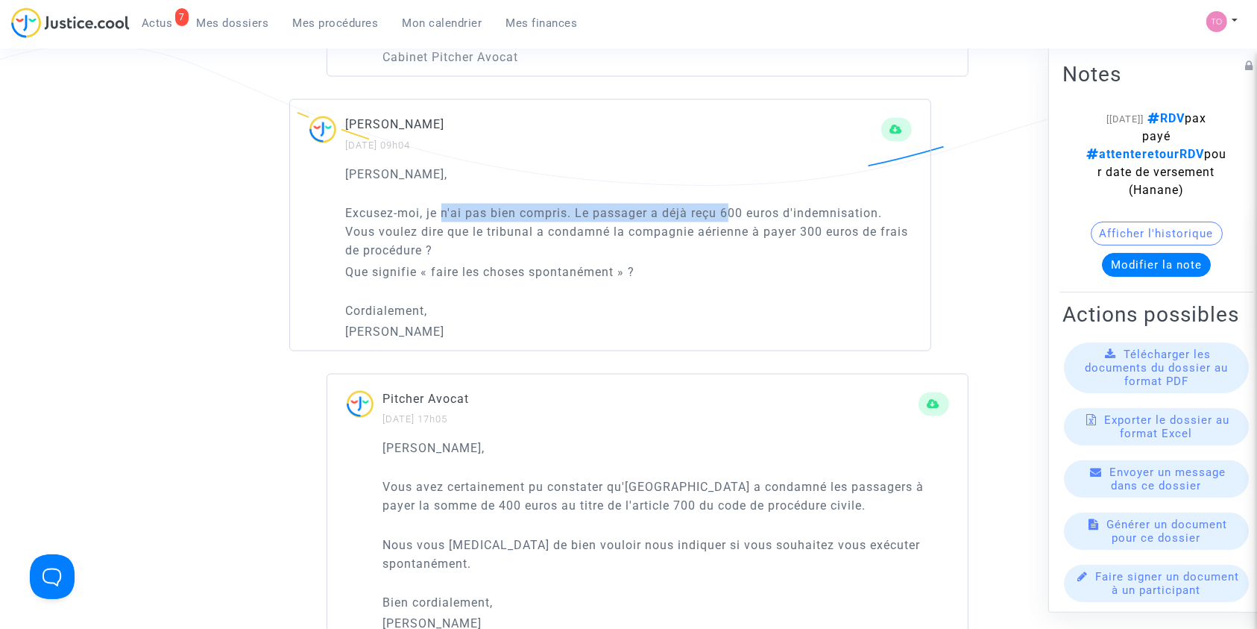
drag, startPoint x: 546, startPoint y: 211, endPoint x: 732, endPoint y: 207, distance: 186.4
click at [732, 207] on p "Excusez-moi, je n'ai pas bien compris. Le passager a déjà reçu 600 euros d'inde…" at bounding box center [629, 232] width 566 height 56
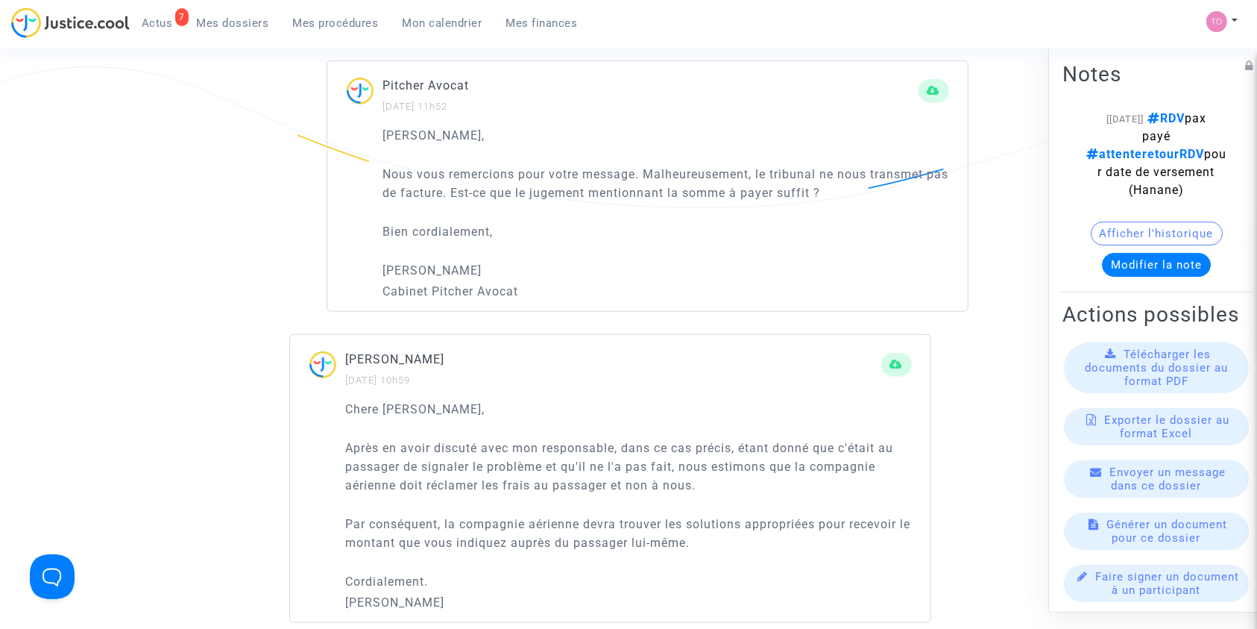
scroll to position [1026, 0]
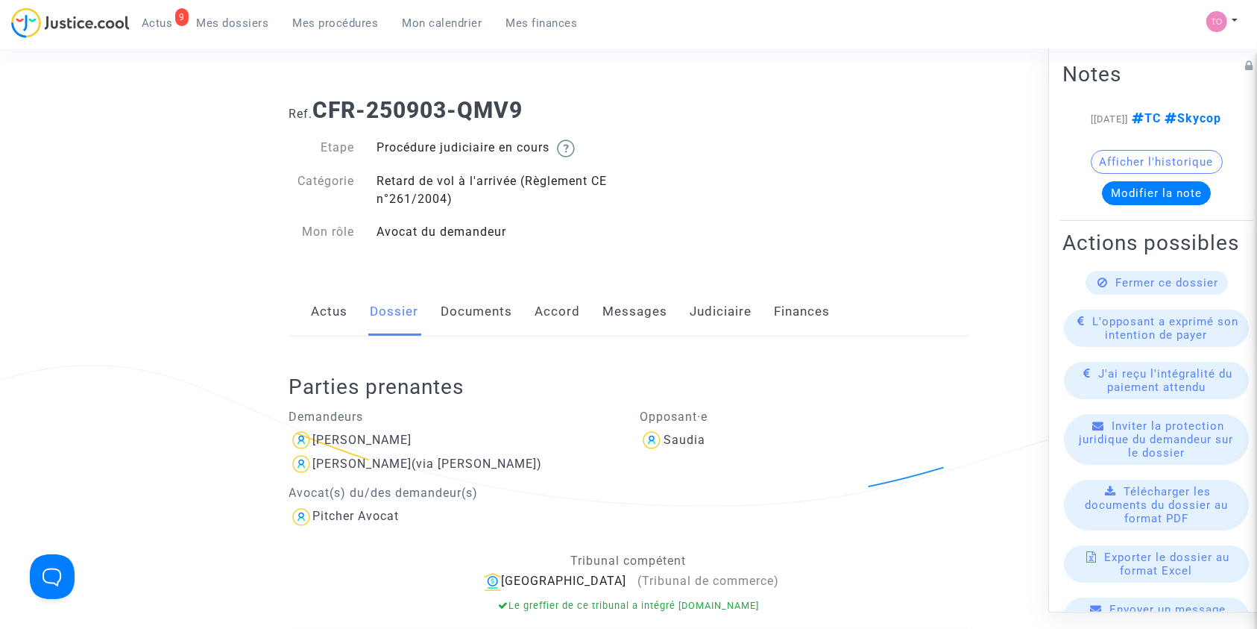
click at [464, 313] on link "Documents" at bounding box center [477, 311] width 72 height 49
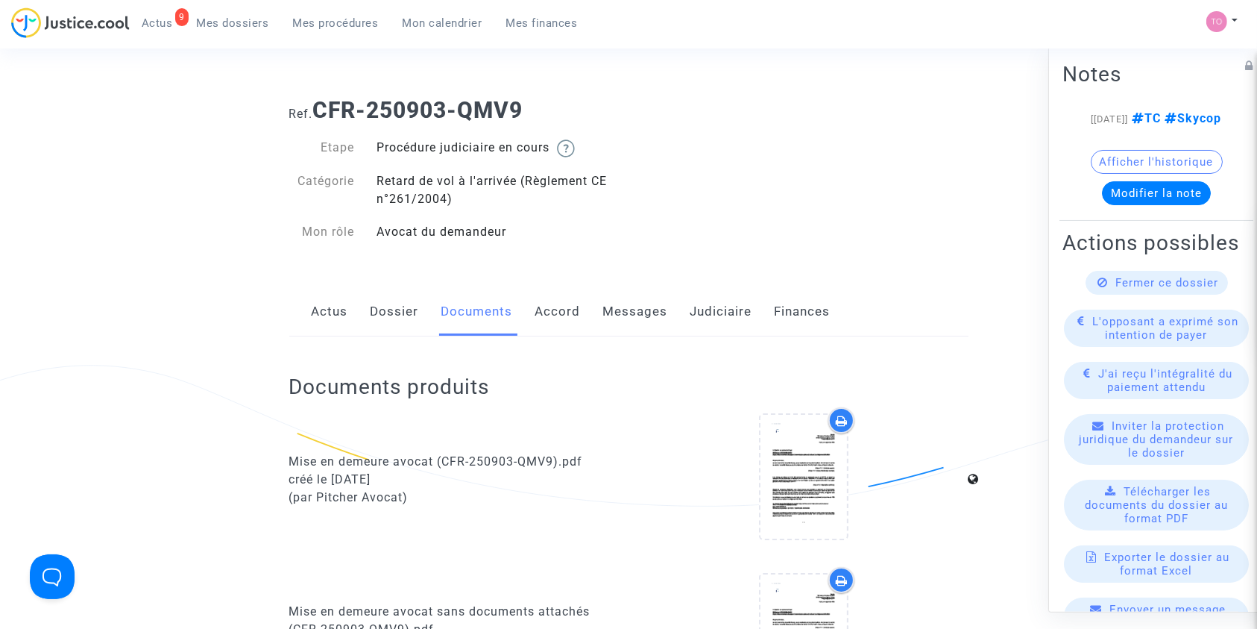
click at [748, 301] on link "Judiciaire" at bounding box center [721, 311] width 62 height 49
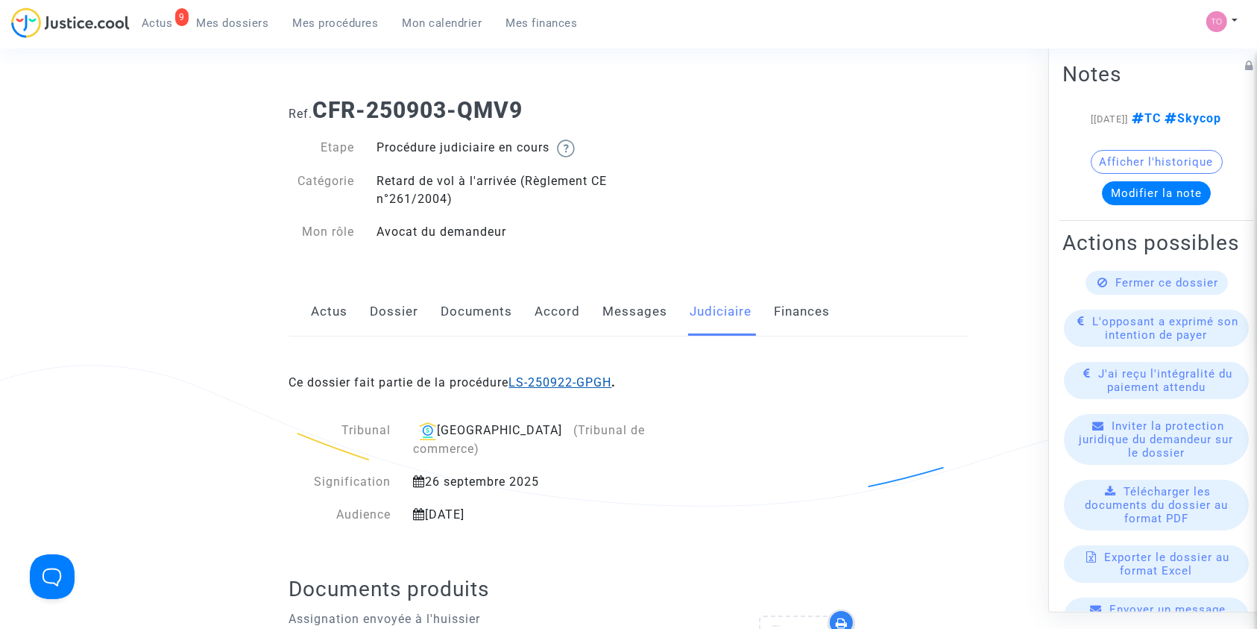
click at [567, 380] on link "LS-250922-GPGH" at bounding box center [560, 382] width 103 height 14
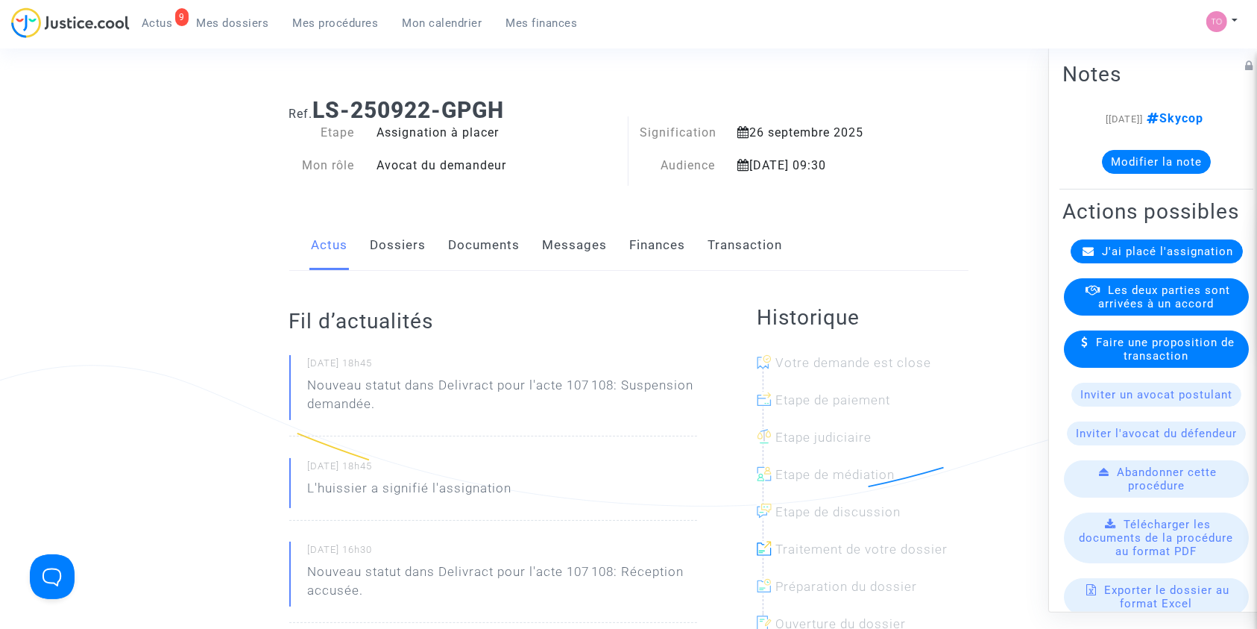
click at [480, 236] on link "Documents" at bounding box center [485, 245] width 72 height 49
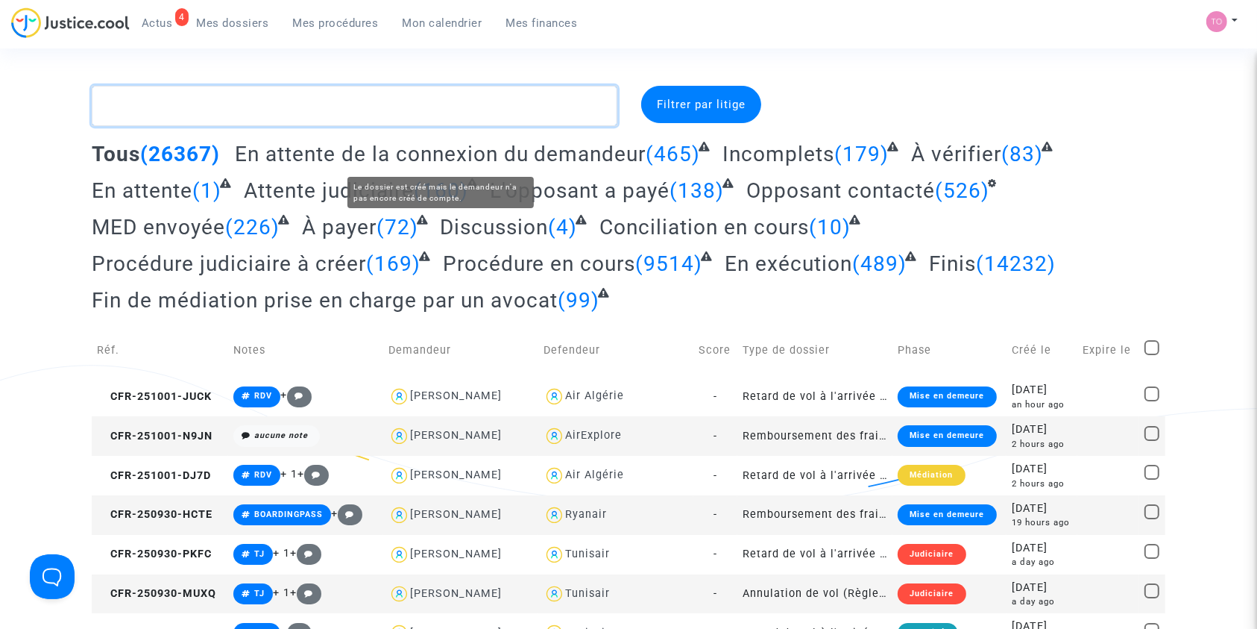
drag, startPoint x: 160, startPoint y: 104, endPoint x: 185, endPoint y: 111, distance: 26.4
click at [159, 104] on textarea at bounding box center [355, 106] width 526 height 40
paste textarea "OUJID"
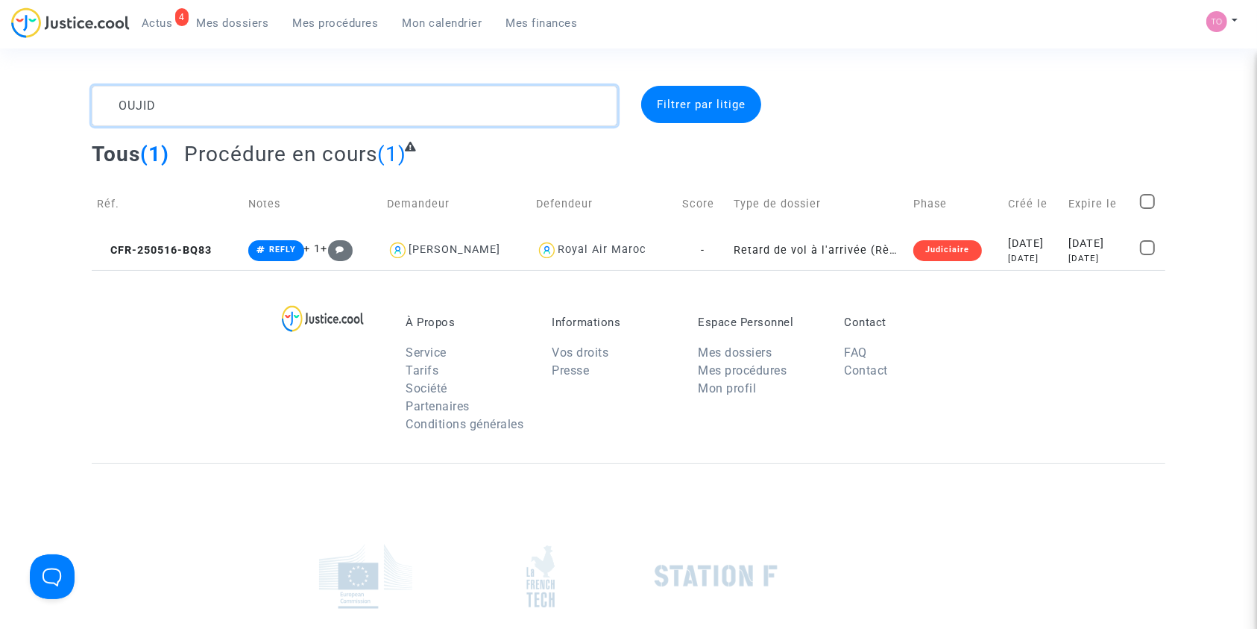
type textarea "OUJID"
click at [1009, 247] on div "[DATE]" at bounding box center [1034, 244] width 50 height 16
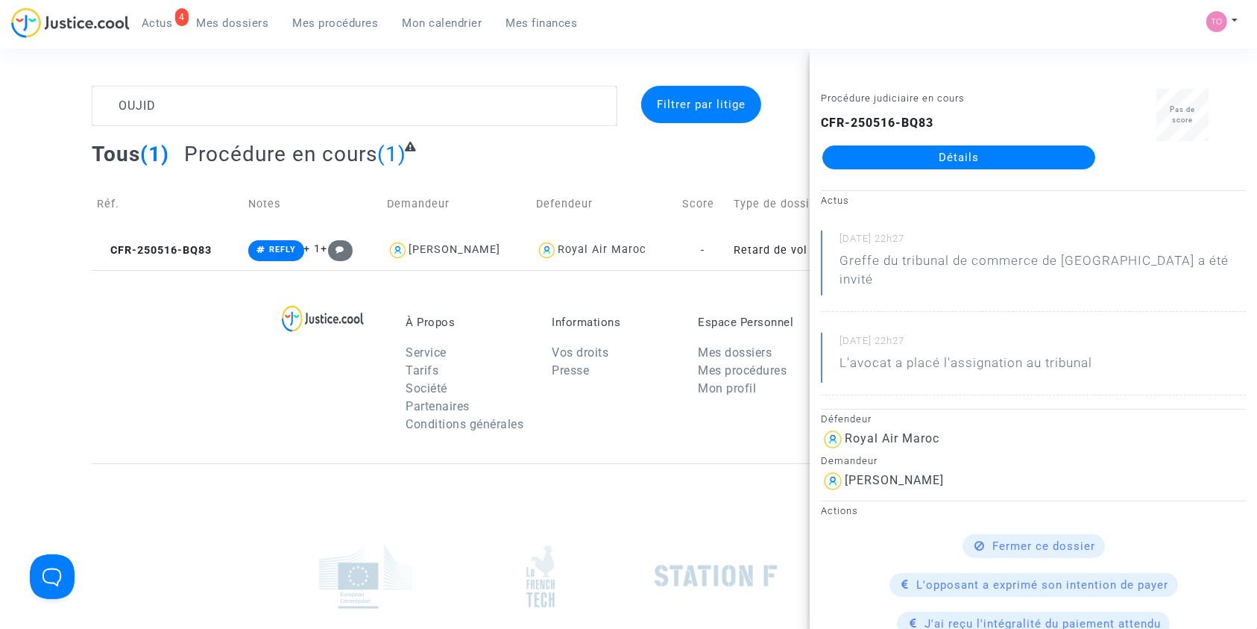
click at [942, 157] on link "Détails" at bounding box center [958, 157] width 273 height 24
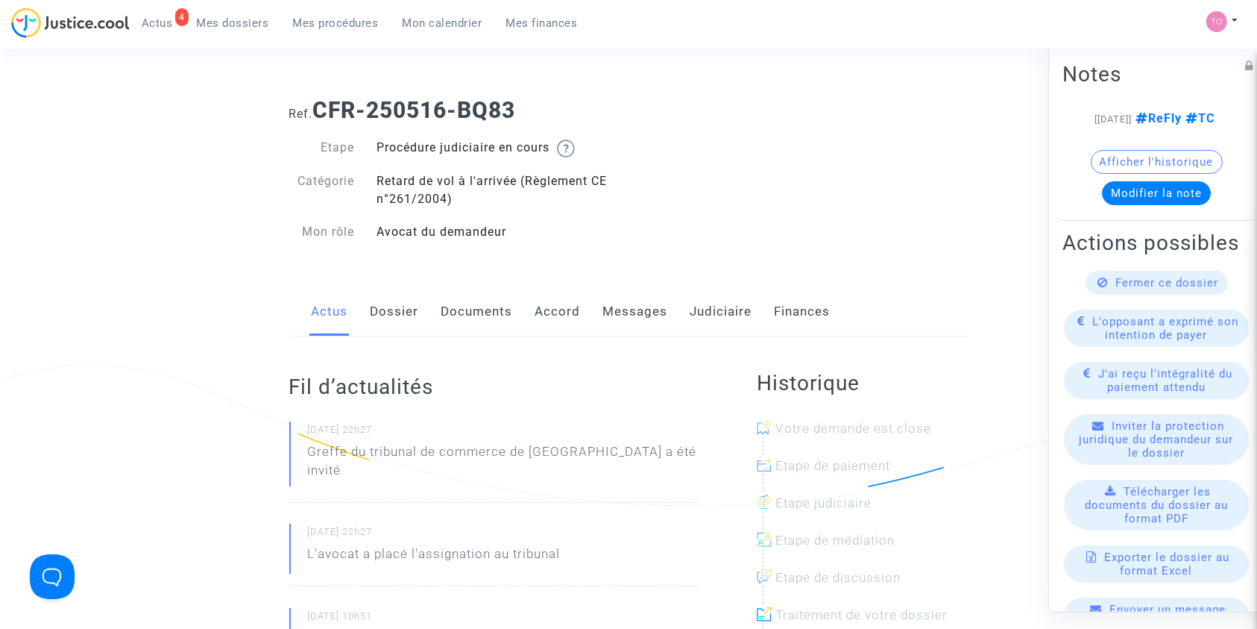
click at [555, 319] on link "Accord" at bounding box center [557, 311] width 45 height 49
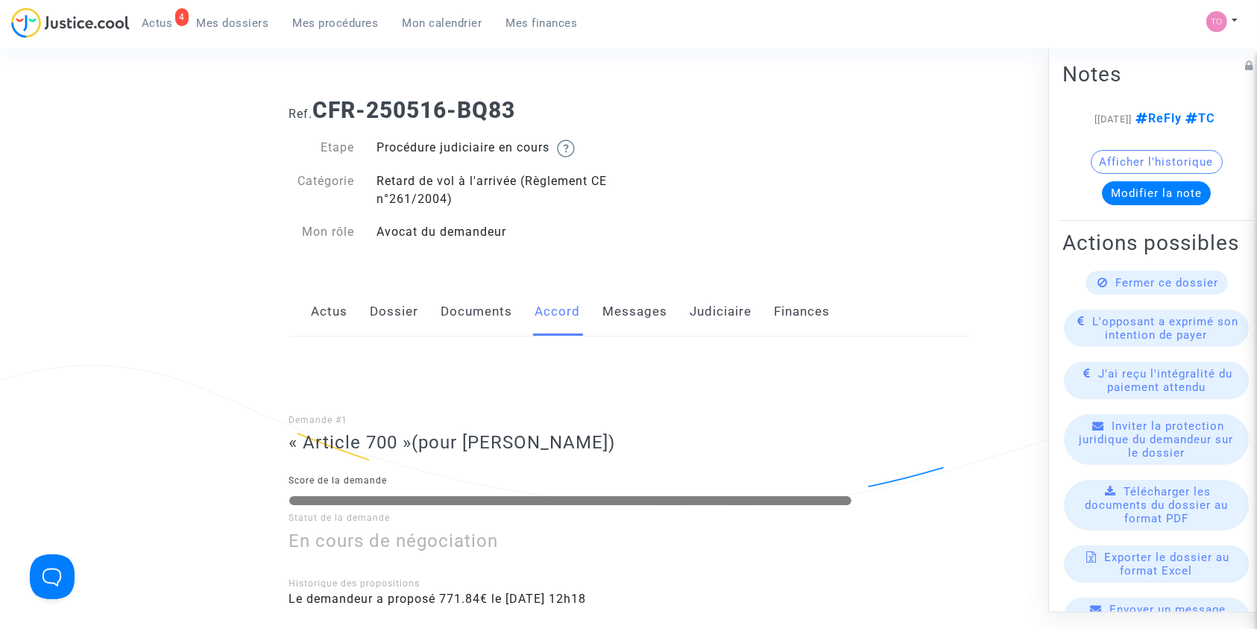
drag, startPoint x: 519, startPoint y: 115, endPoint x: 318, endPoint y: 105, distance: 200.8
click at [318, 105] on b "CFR-250516-BQ83" at bounding box center [414, 110] width 203 height 26
copy b "CFR-250516-BQ83"
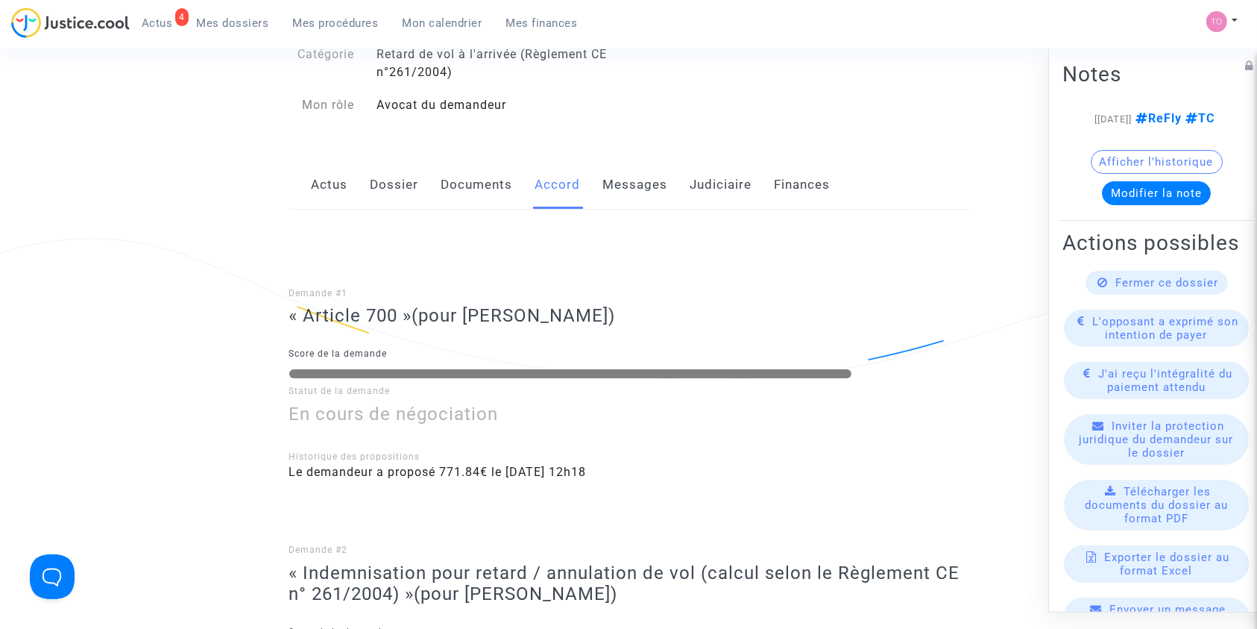
scroll to position [132, 0]
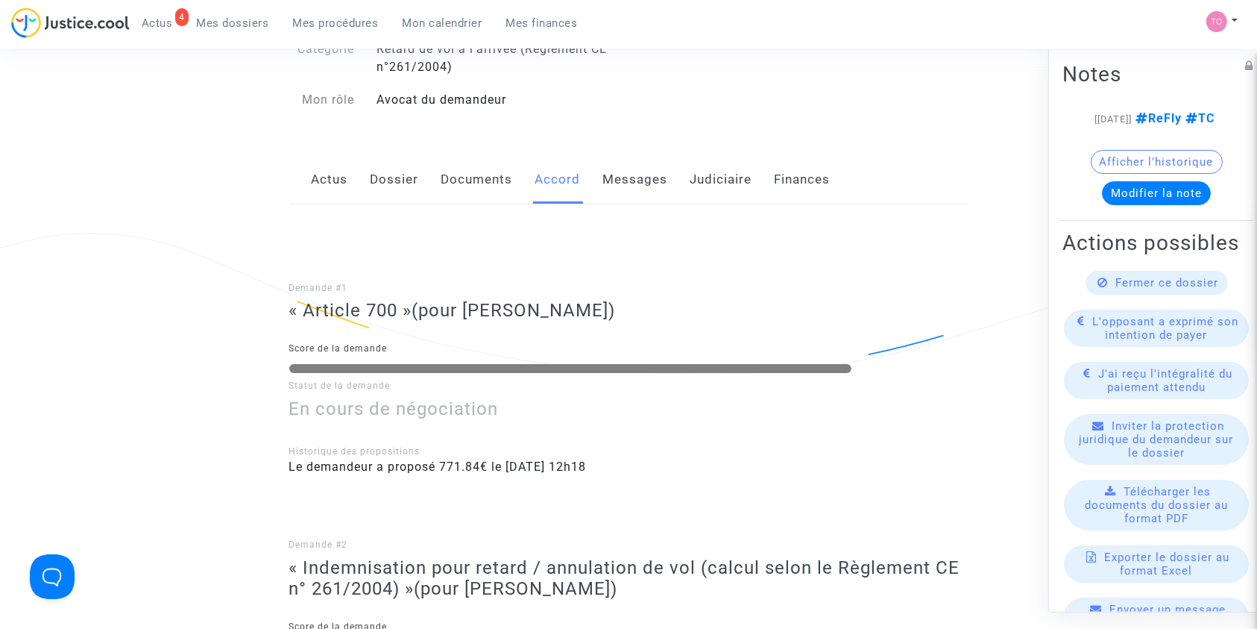
click at [1144, 173] on button "Afficher l'historique" at bounding box center [1157, 161] width 132 height 24
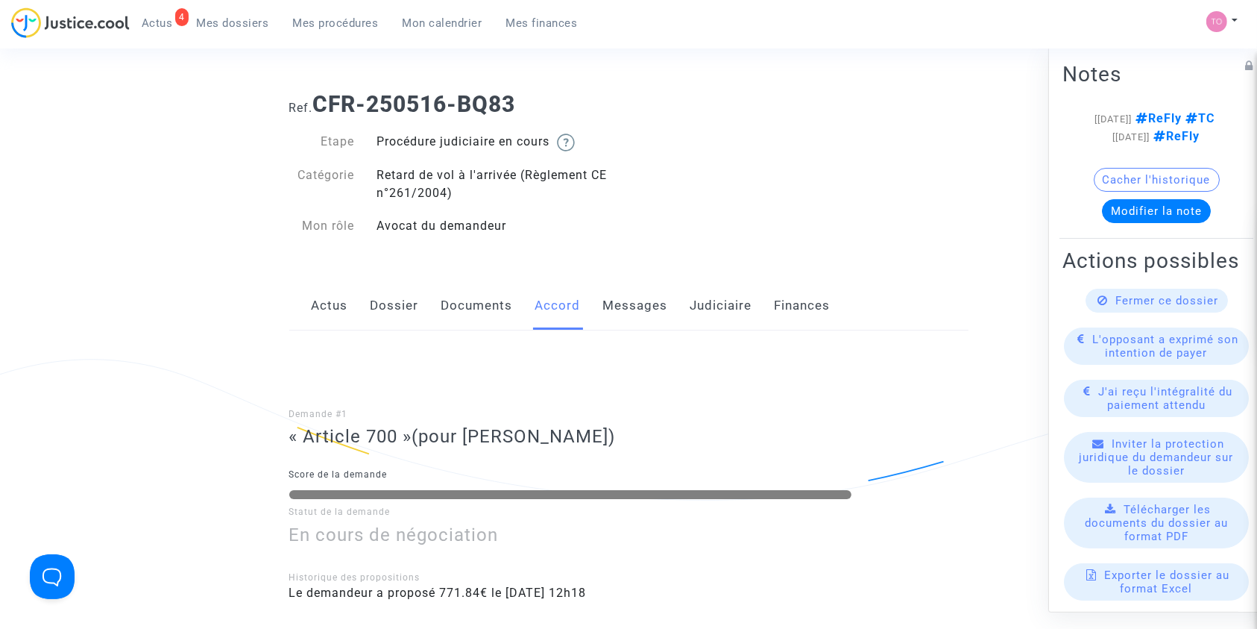
scroll to position [0, 0]
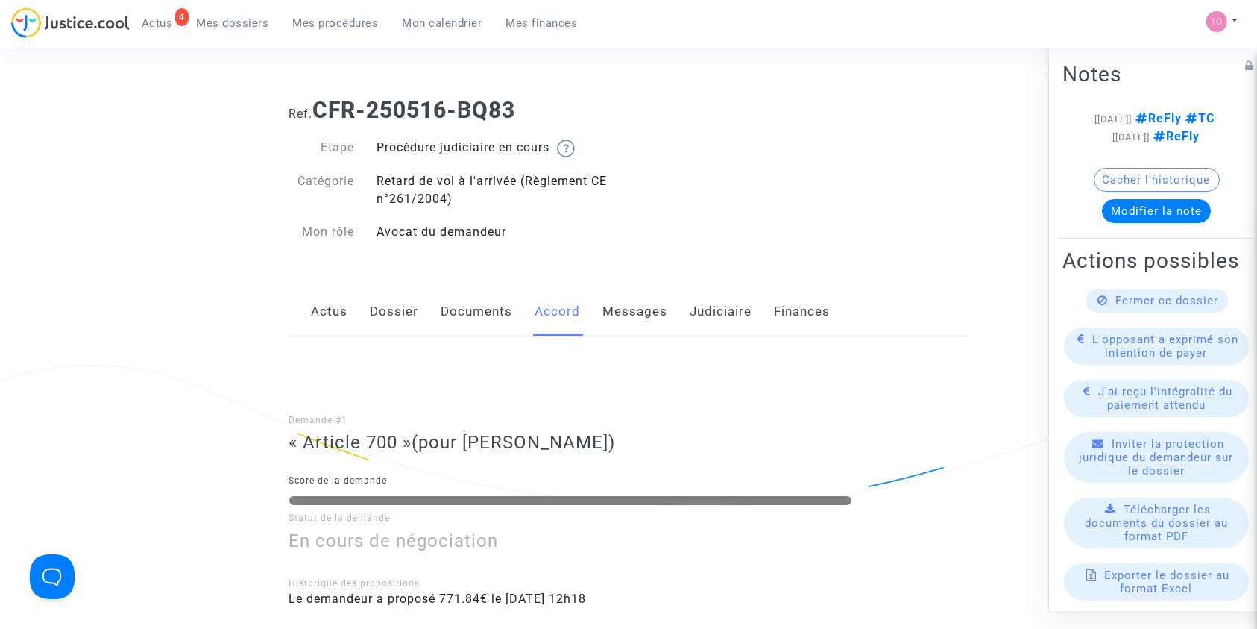
click at [635, 308] on link "Messages" at bounding box center [635, 311] width 65 height 49
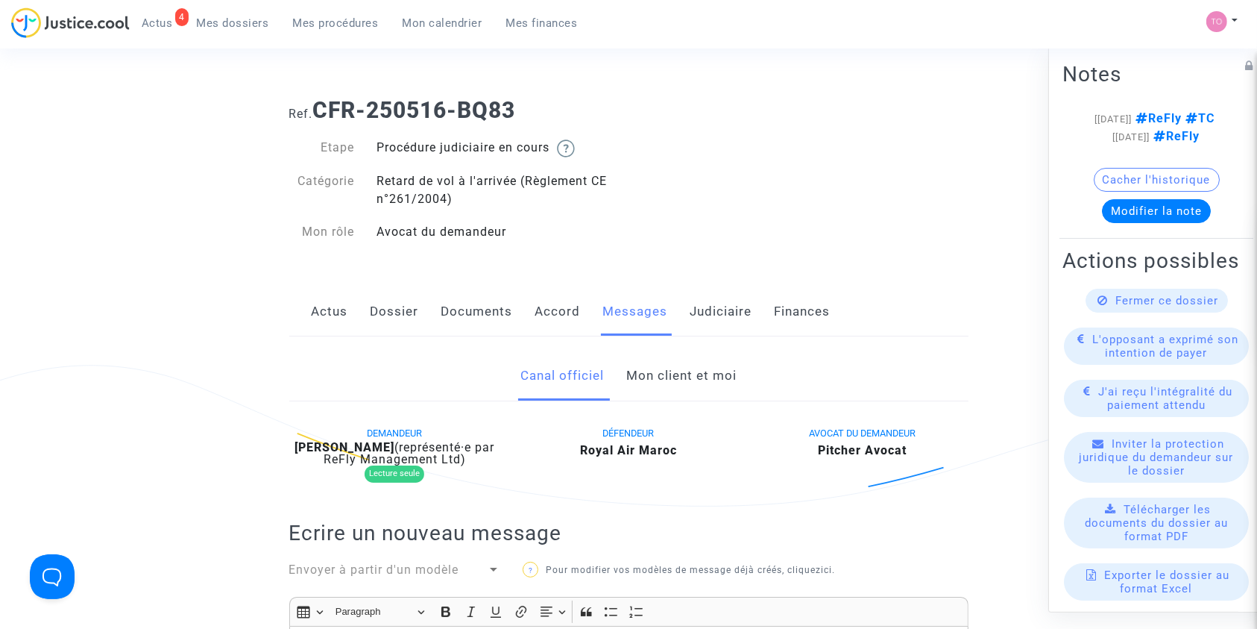
click at [555, 307] on link "Accord" at bounding box center [557, 311] width 45 height 49
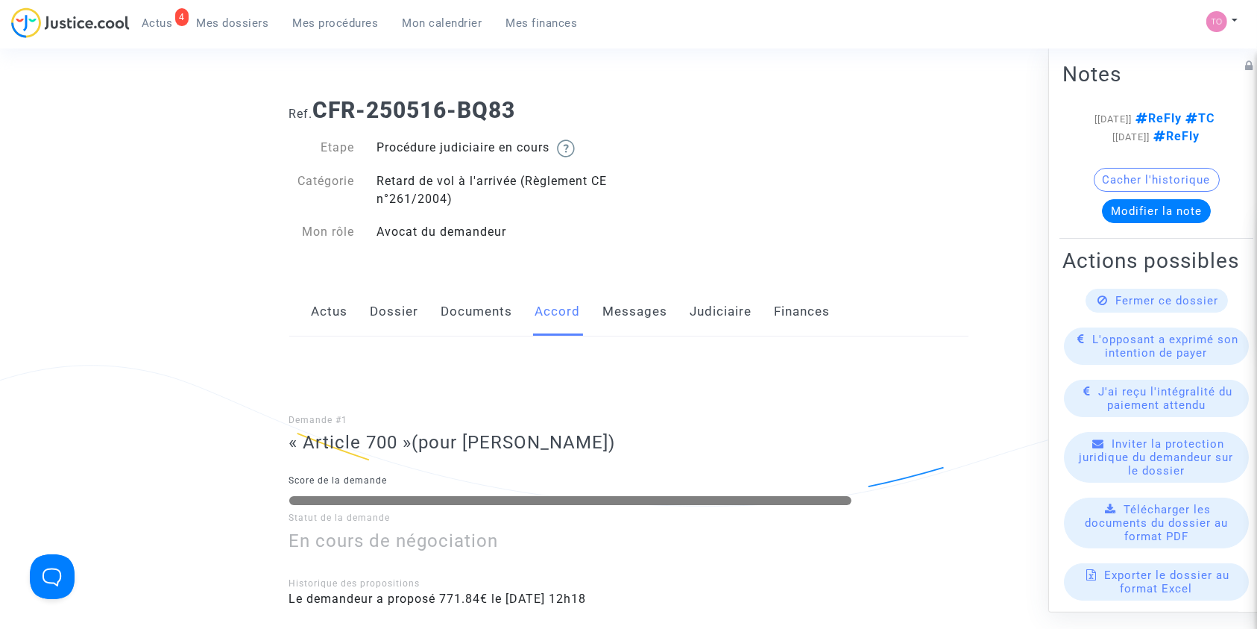
click at [620, 310] on link "Messages" at bounding box center [635, 311] width 65 height 49
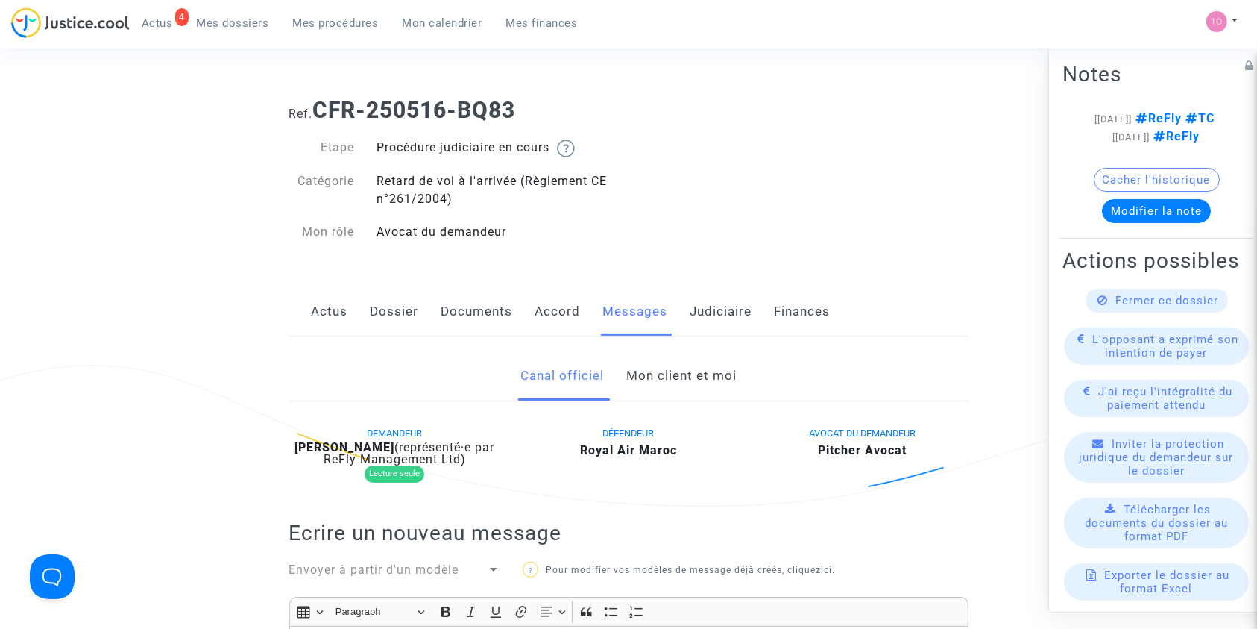
click at [738, 307] on link "Judiciaire" at bounding box center [721, 311] width 62 height 49
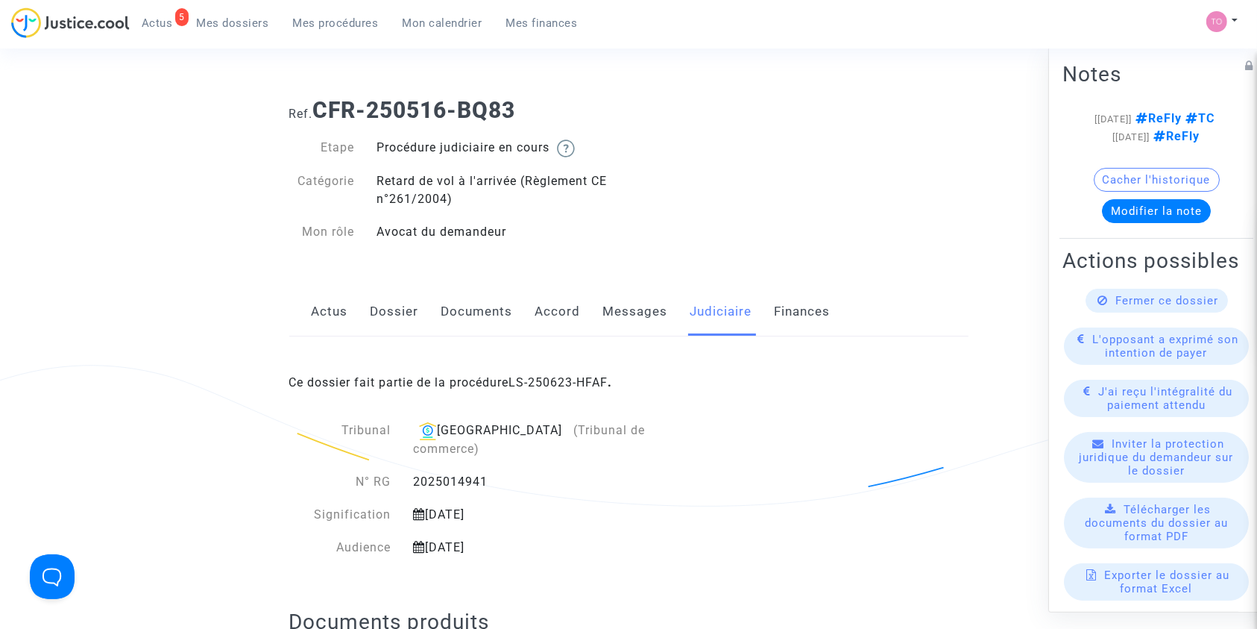
click at [543, 313] on link "Accord" at bounding box center [557, 311] width 45 height 49
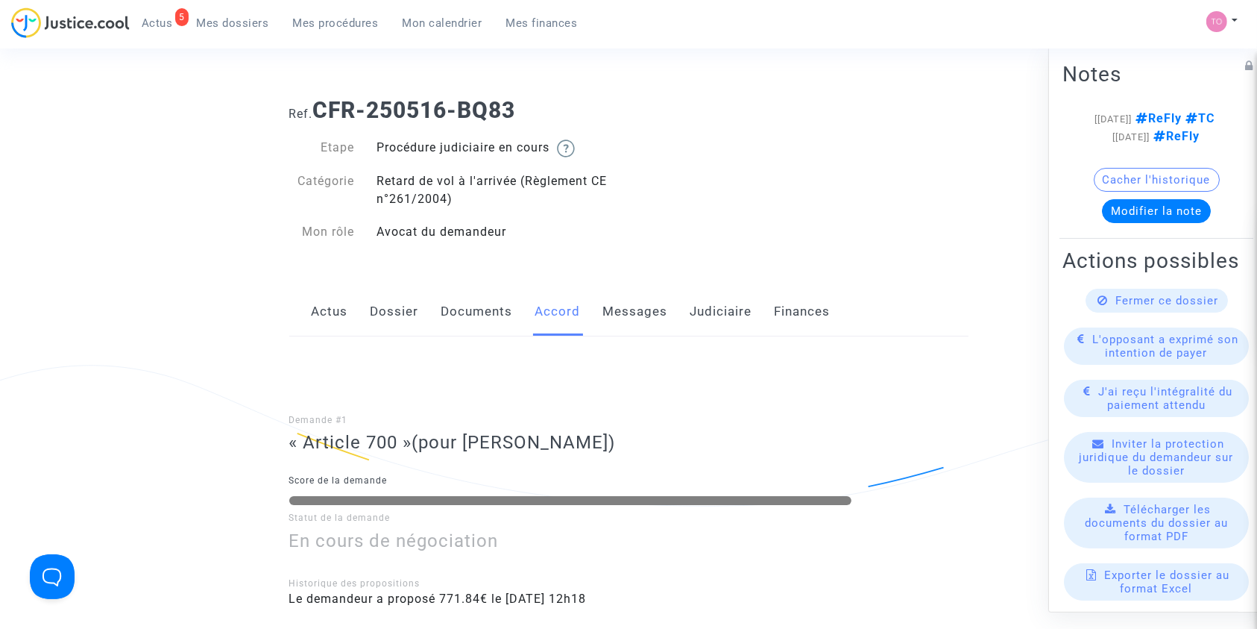
click at [700, 309] on link "Judiciaire" at bounding box center [721, 311] width 62 height 49
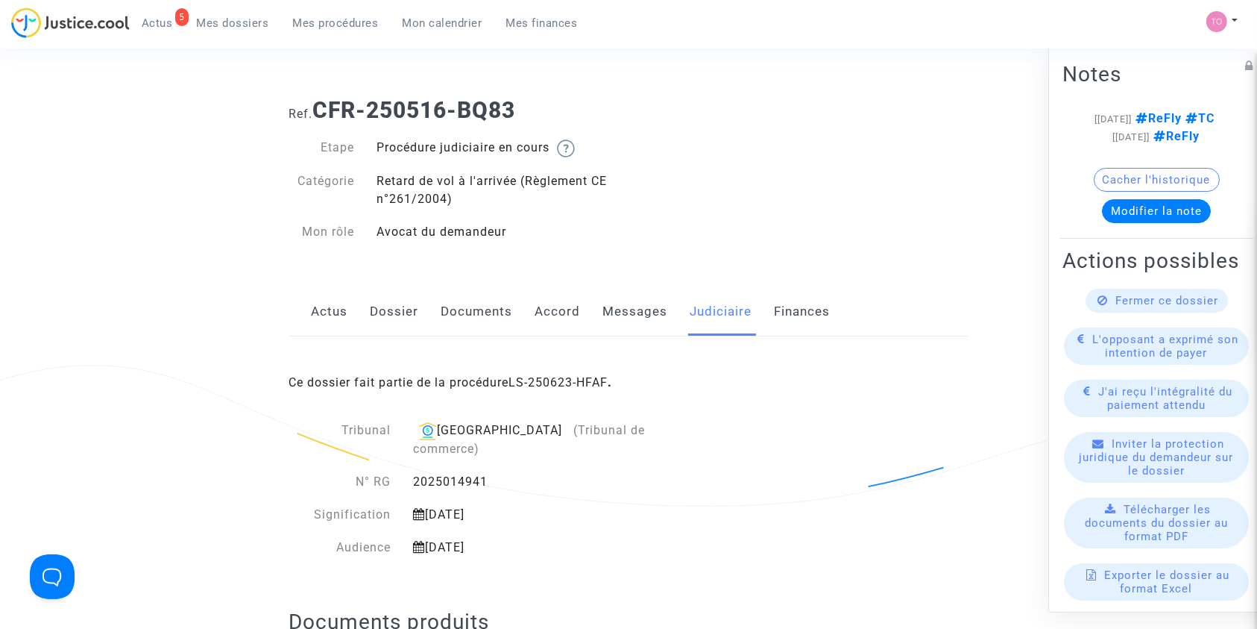
click at [562, 374] on div "Ce dossier fait partie de la procédure LS-250623-HFAF ." at bounding box center [628, 371] width 679 height 70
click at [561, 376] on link "LS-250623-HFAF" at bounding box center [558, 382] width 99 height 14
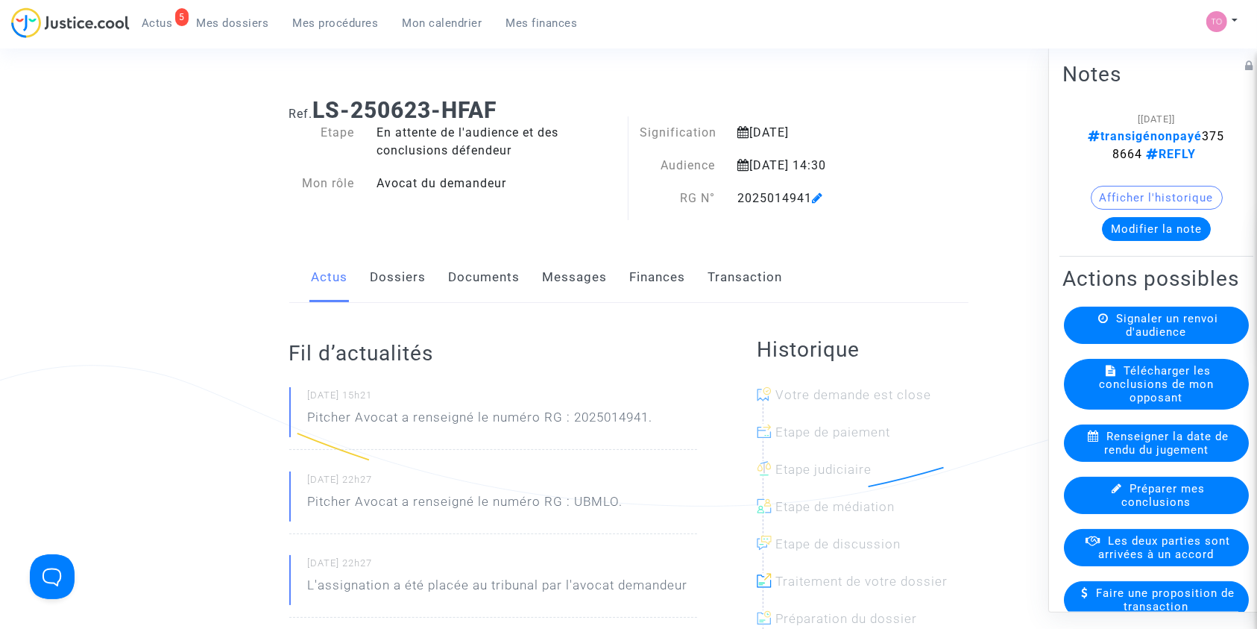
click at [653, 265] on link "Finances" at bounding box center [658, 277] width 56 height 49
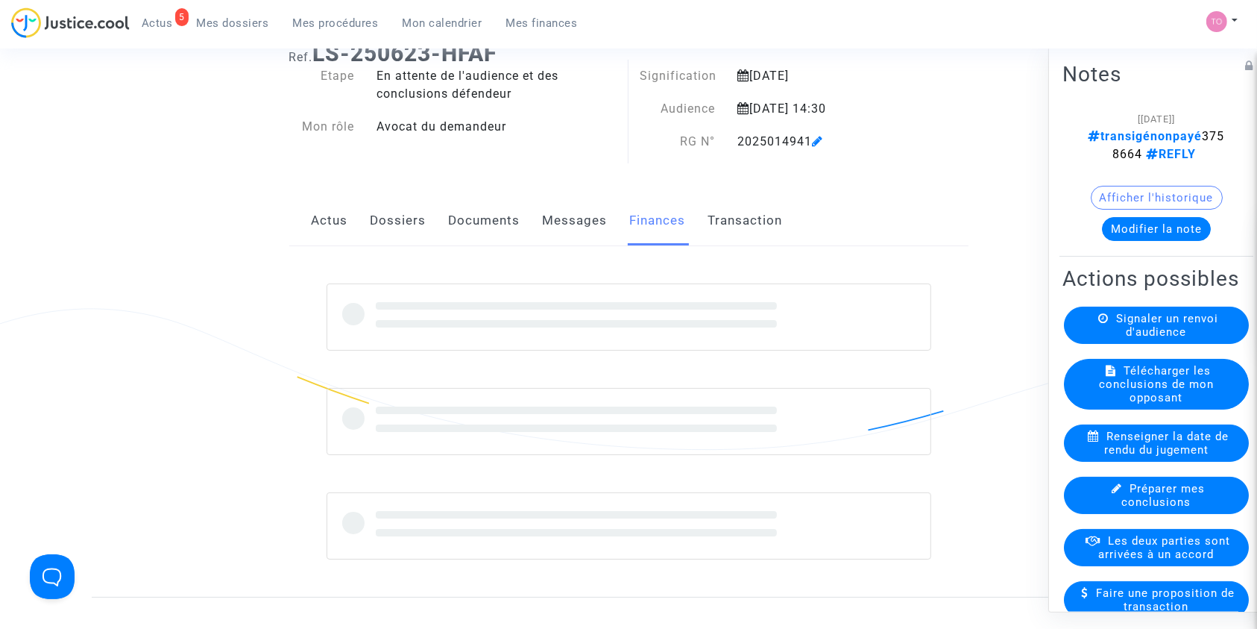
scroll to position [132, 0]
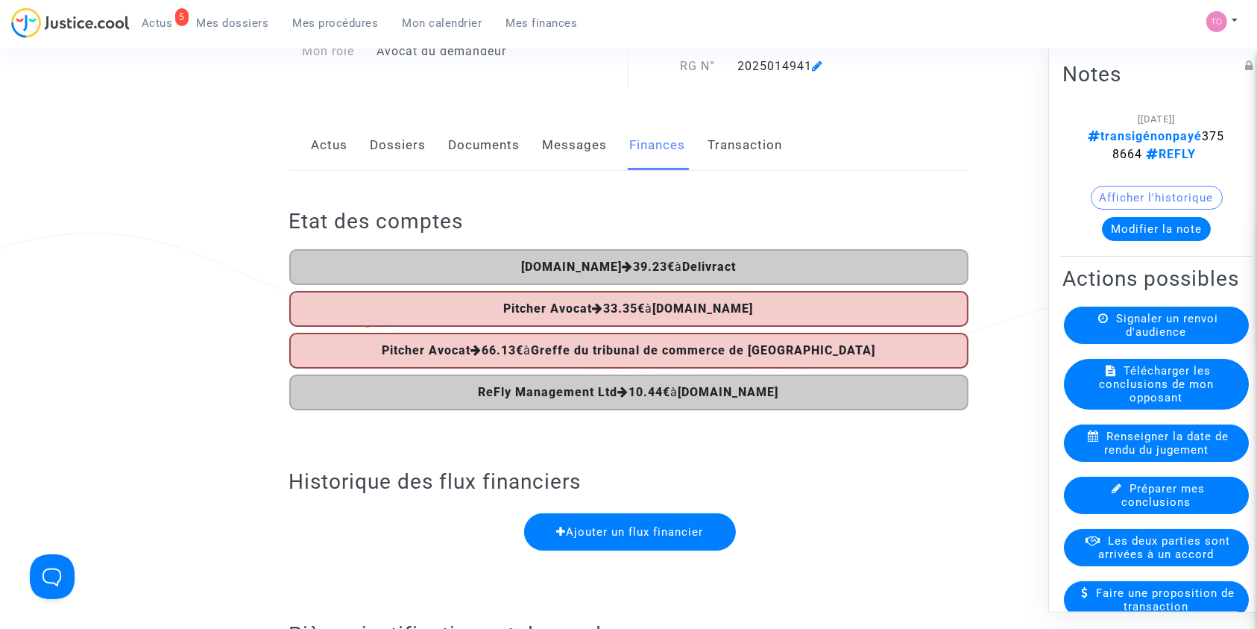
click at [1096, 158] on span "transigénonpayé 3758664 REFLY" at bounding box center [1157, 144] width 136 height 32
copy span "3758664"
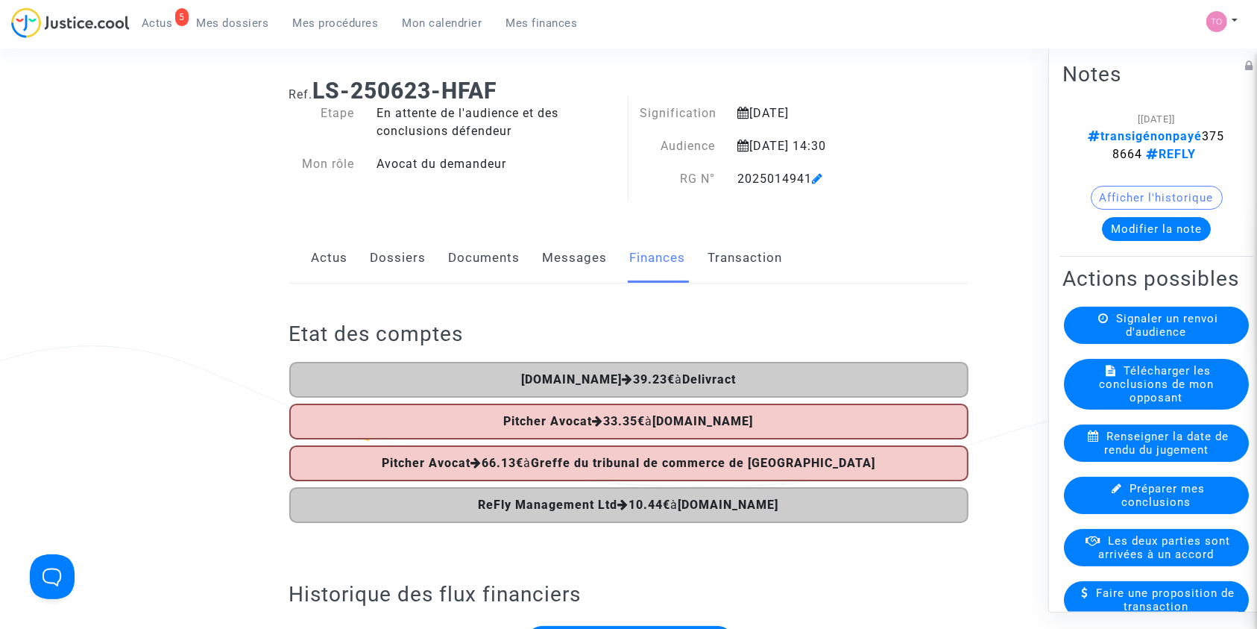
scroll to position [0, 0]
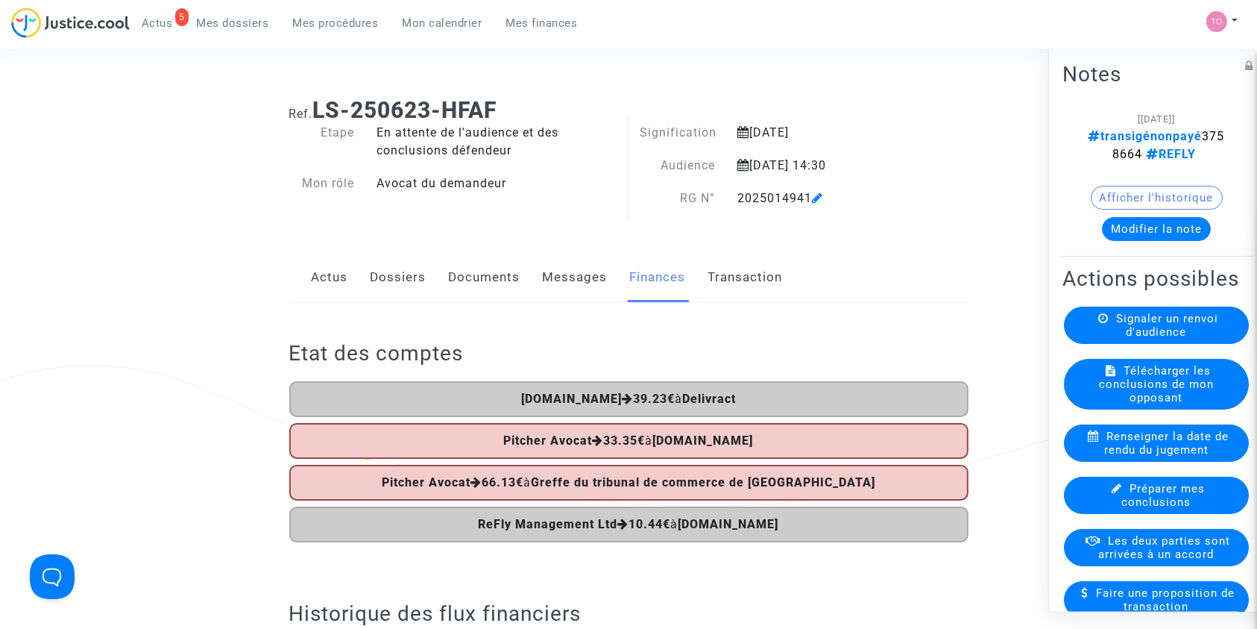
click at [392, 267] on link "Dossiers" at bounding box center [399, 277] width 56 height 49
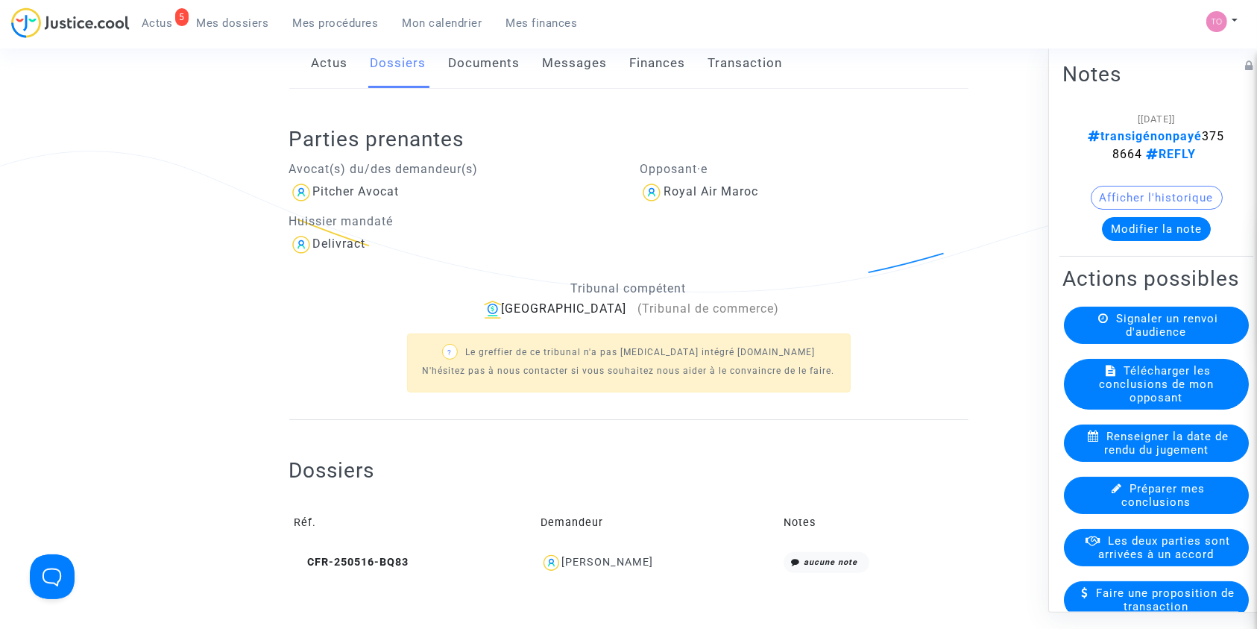
scroll to position [265, 0]
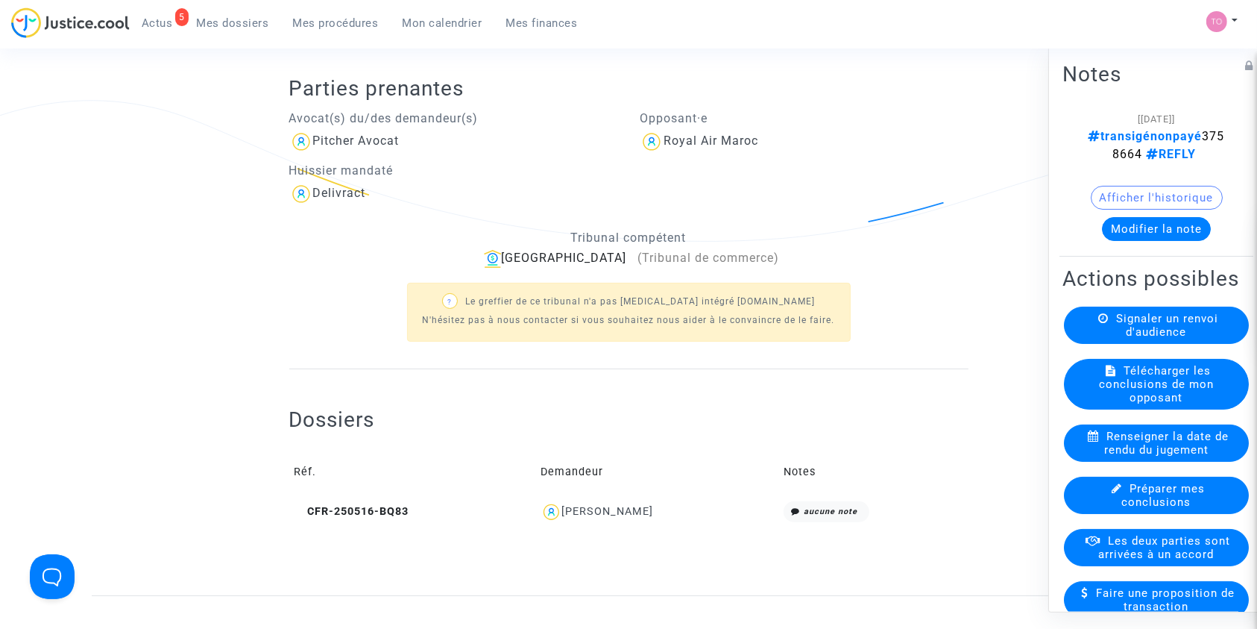
drag, startPoint x: 660, startPoint y: 512, endPoint x: 586, endPoint y: 517, distance: 74.0
click at [586, 517] on div "Selma Oujid" at bounding box center [657, 512] width 233 height 22
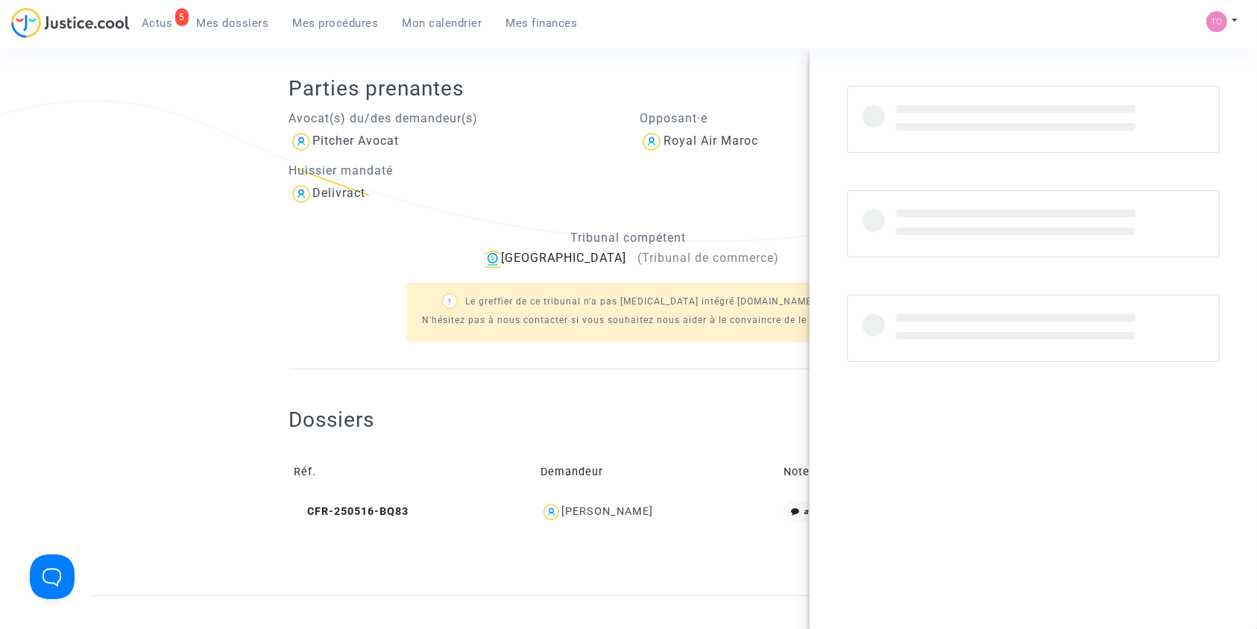
copy div "Selma Oujid"
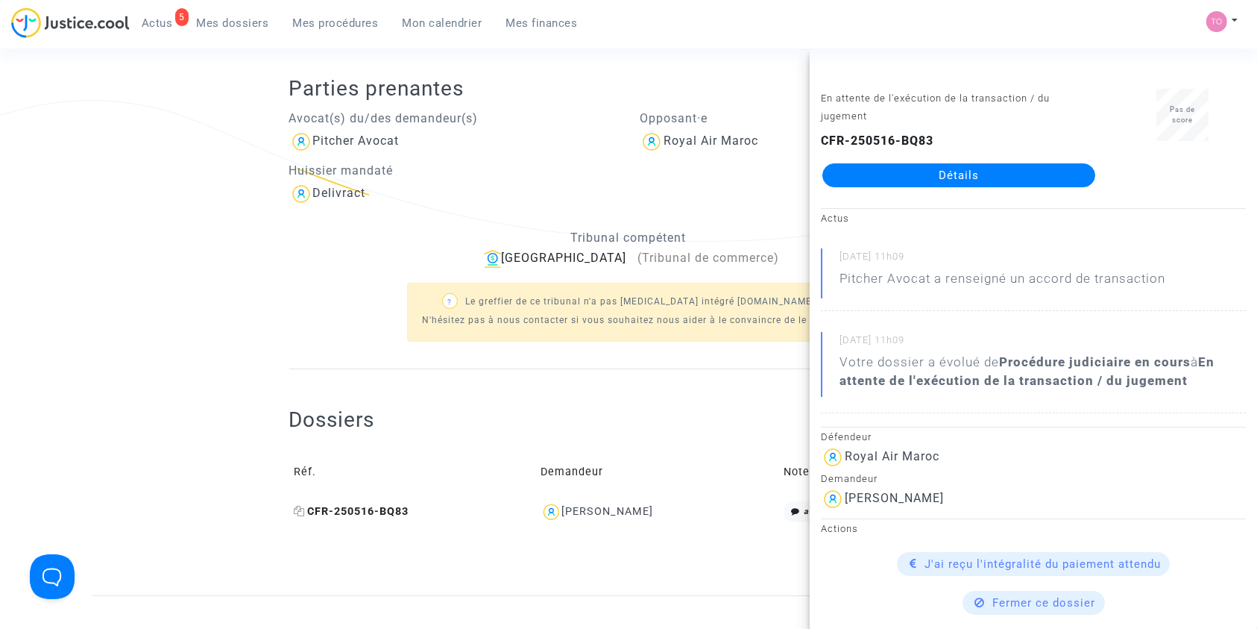
click at [302, 509] on icon at bounding box center [300, 510] width 11 height 10
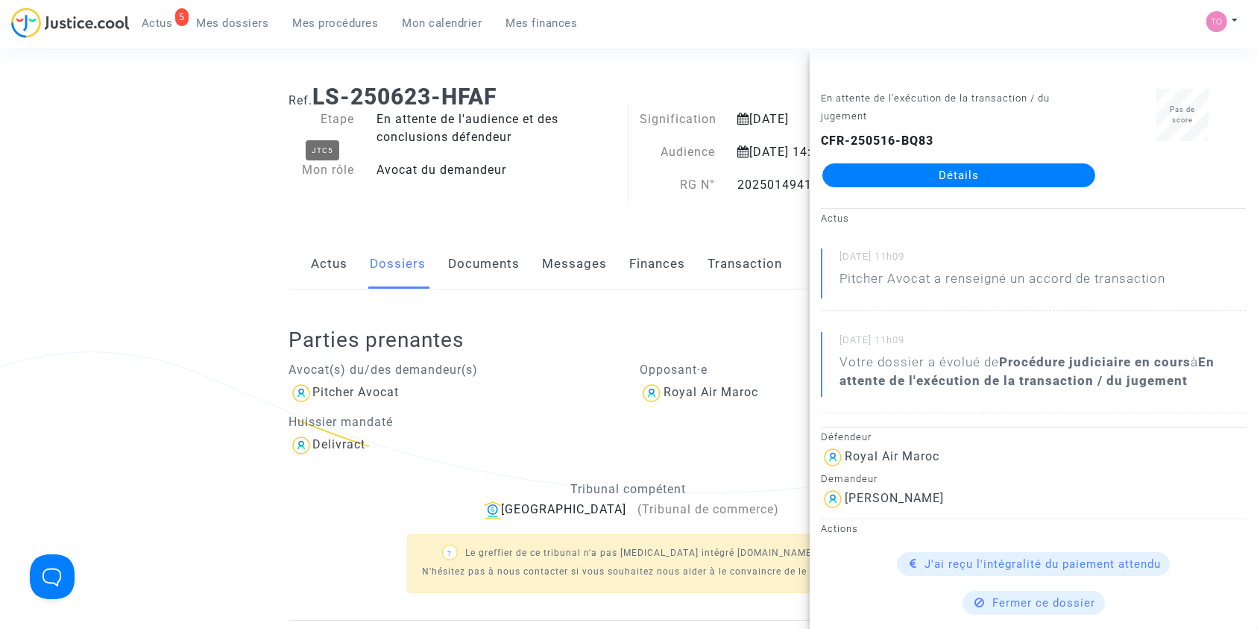
scroll to position [0, 0]
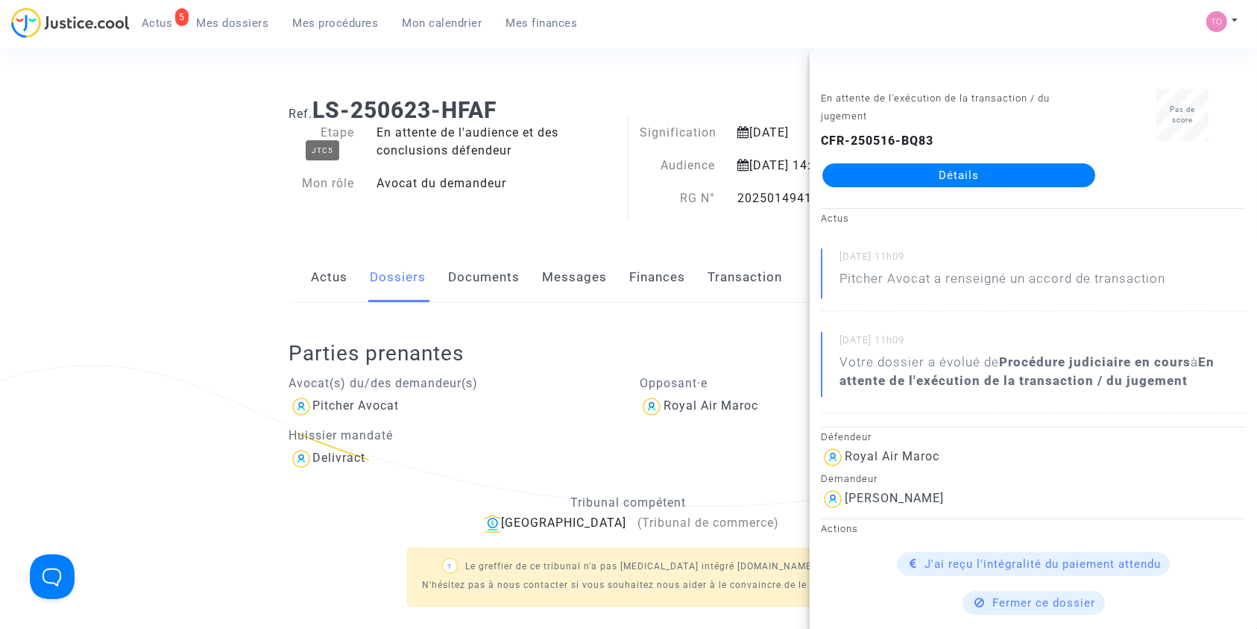
click at [223, 21] on span "Mes dossiers" at bounding box center [233, 22] width 72 height 13
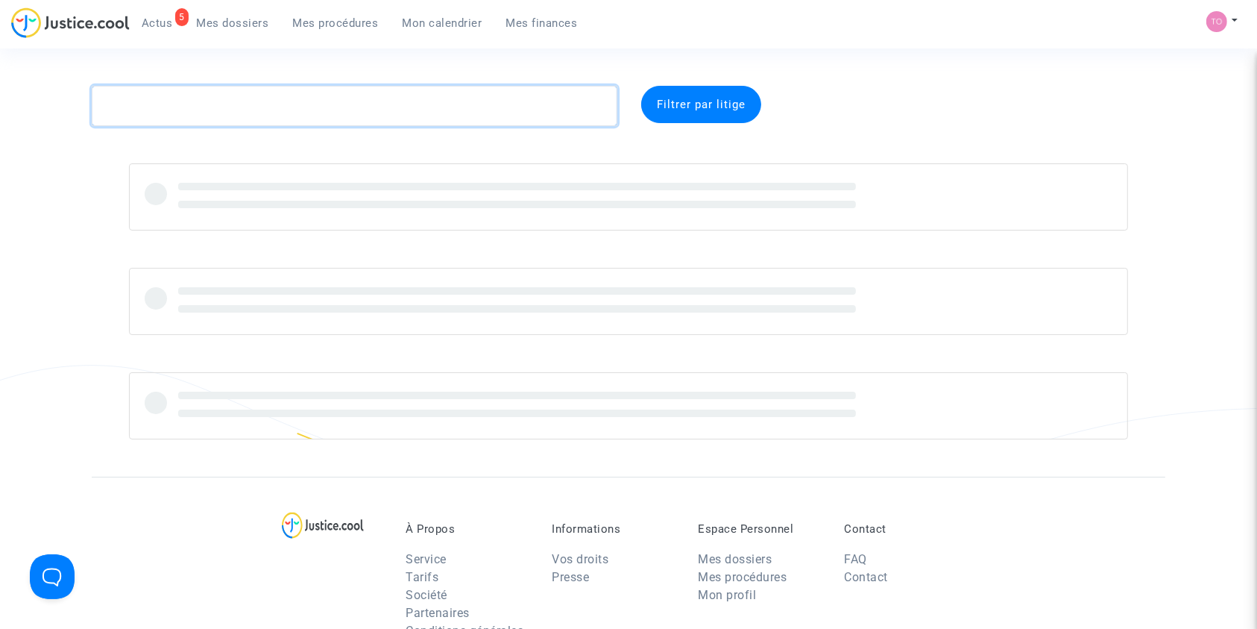
click at [203, 113] on textarea at bounding box center [355, 106] width 526 height 40
paste textarea "NGONGO"
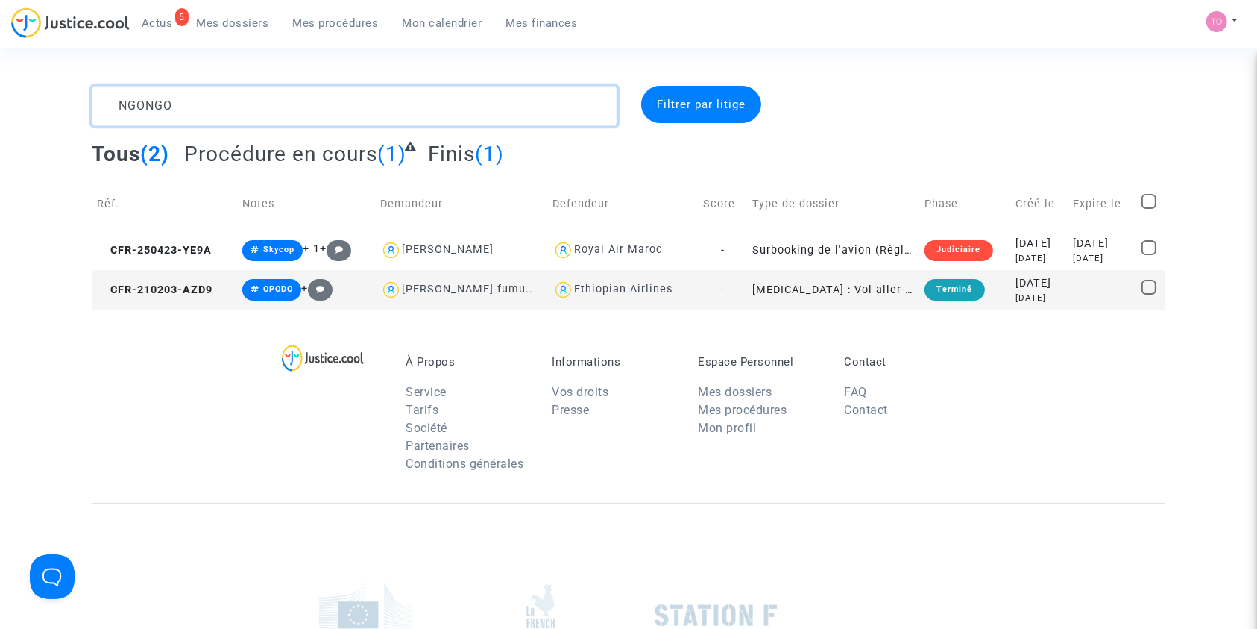
drag, startPoint x: 120, startPoint y: 101, endPoint x: 0, endPoint y: 104, distance: 120.1
click at [0, 104] on div "NGONGO Filtrer par litige Tous (2) Procédure en cours (1) Finis (1) Réf. Notes …" at bounding box center [628, 198] width 1257 height 224
paste textarea "LOUSTALOT"
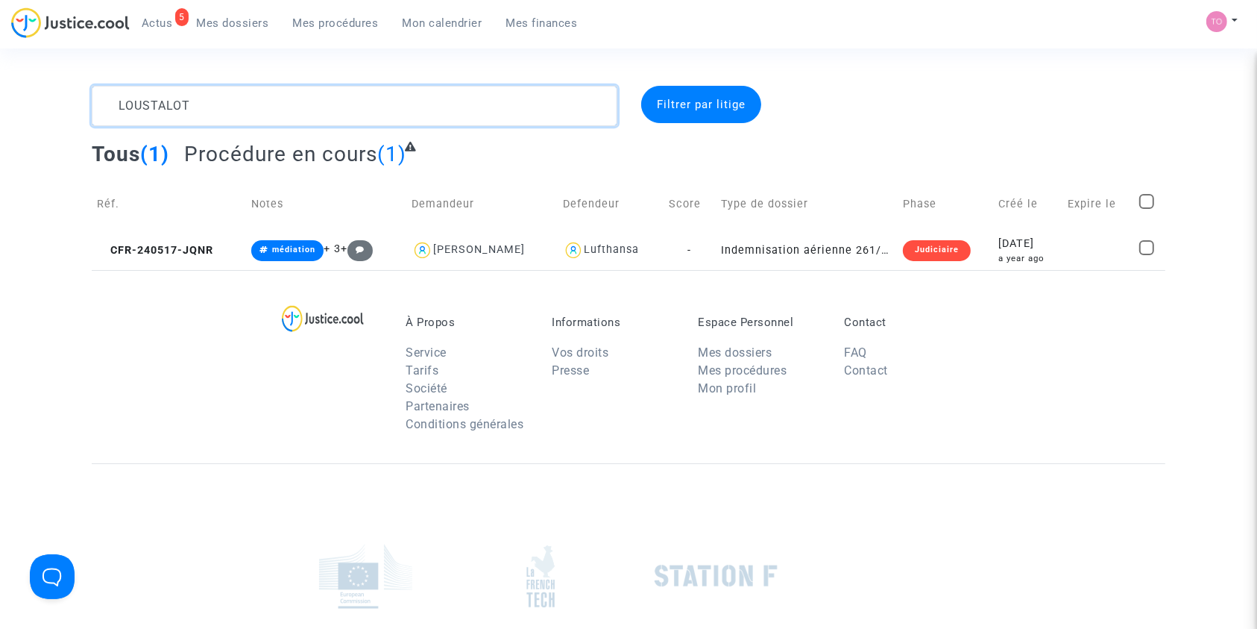
drag, startPoint x: 211, startPoint y: 92, endPoint x: 16, endPoint y: 101, distance: 195.5
click at [16, 103] on div "LOUSTALOT Filtrer par litige Tous (1) Procédure en cours (1) Réf. Notes Demande…" at bounding box center [628, 178] width 1257 height 184
paste textarea "NGONGO"
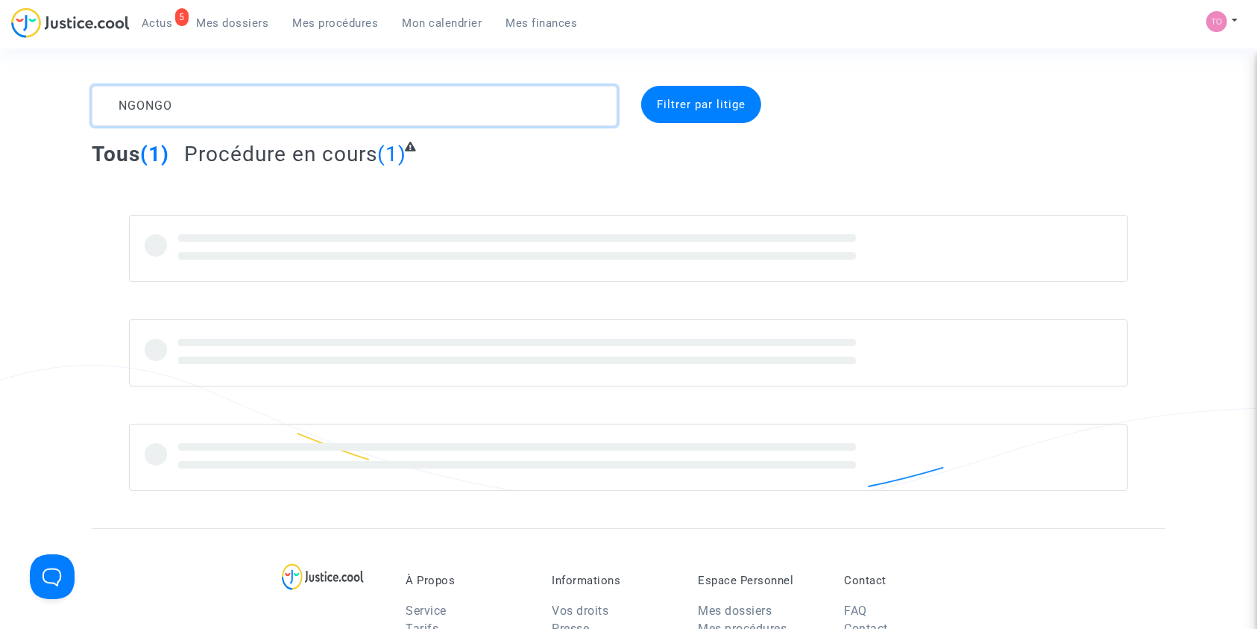
type textarea "NGONGO"
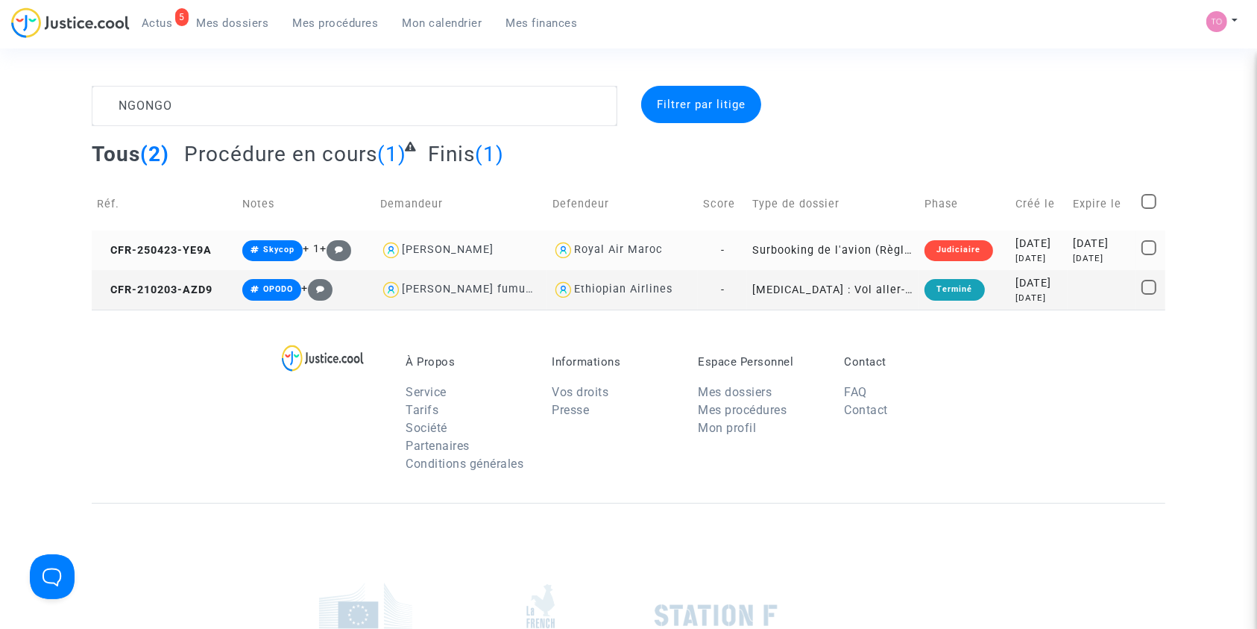
click at [1015, 243] on div "2025-04-23" at bounding box center [1038, 244] width 47 height 16
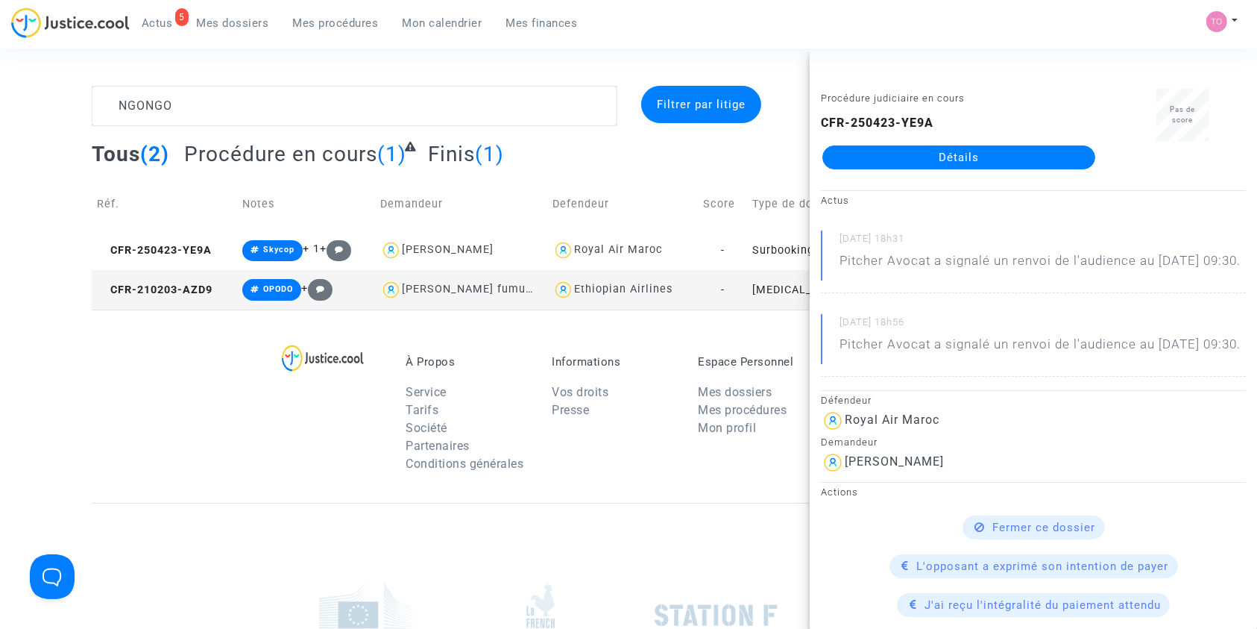
click at [954, 155] on link "Détails" at bounding box center [958, 157] width 273 height 24
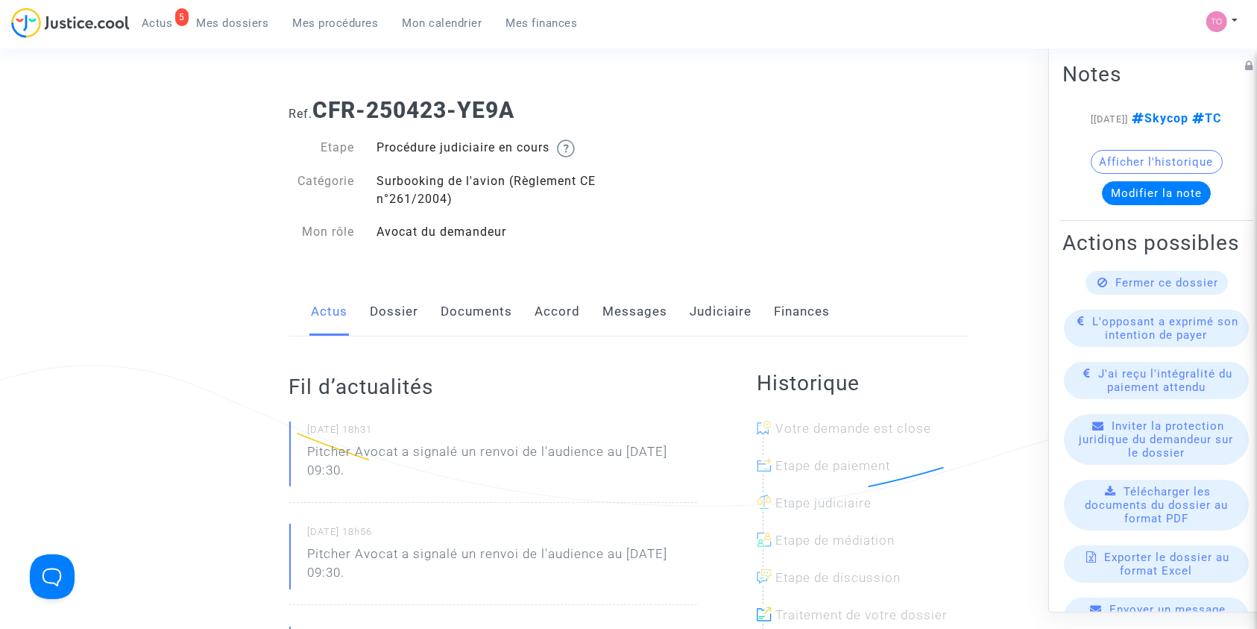
click at [626, 316] on link "Messages" at bounding box center [635, 311] width 65 height 49
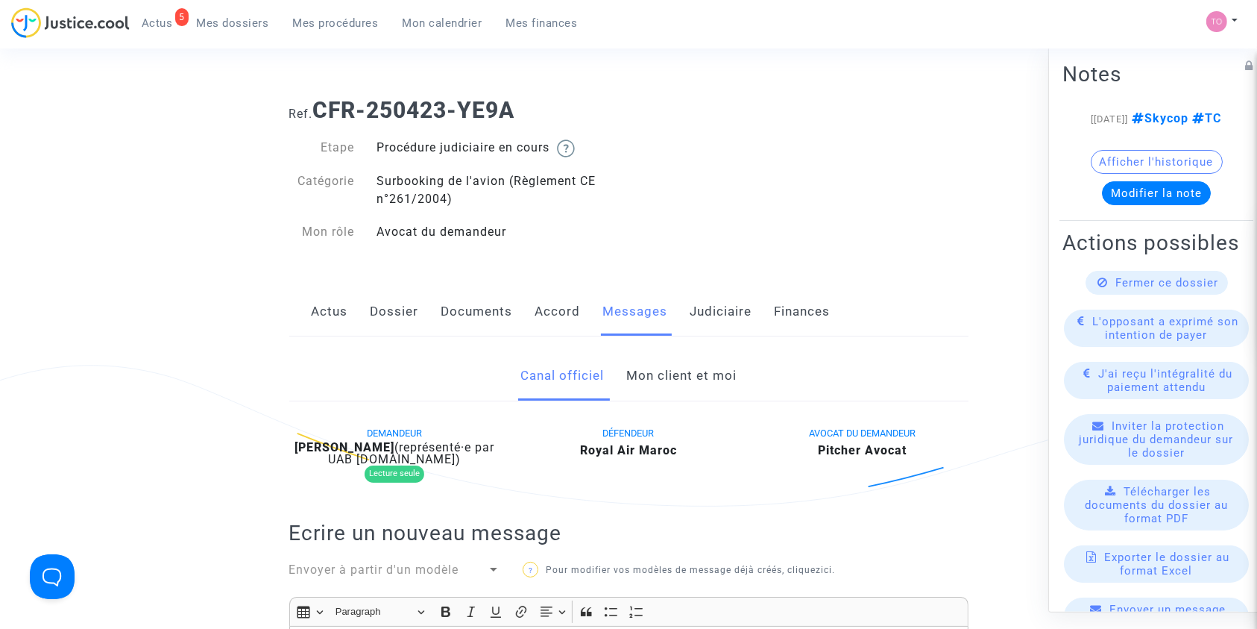
click at [666, 377] on link "Mon client et moi" at bounding box center [681, 375] width 110 height 49
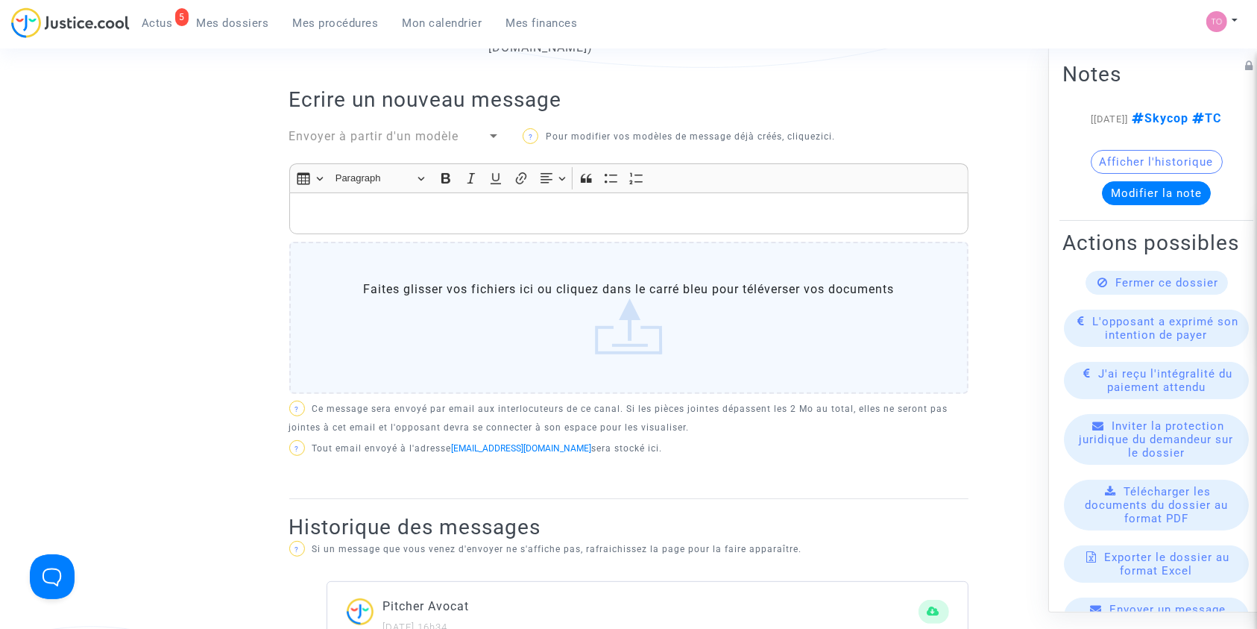
scroll to position [430, 0]
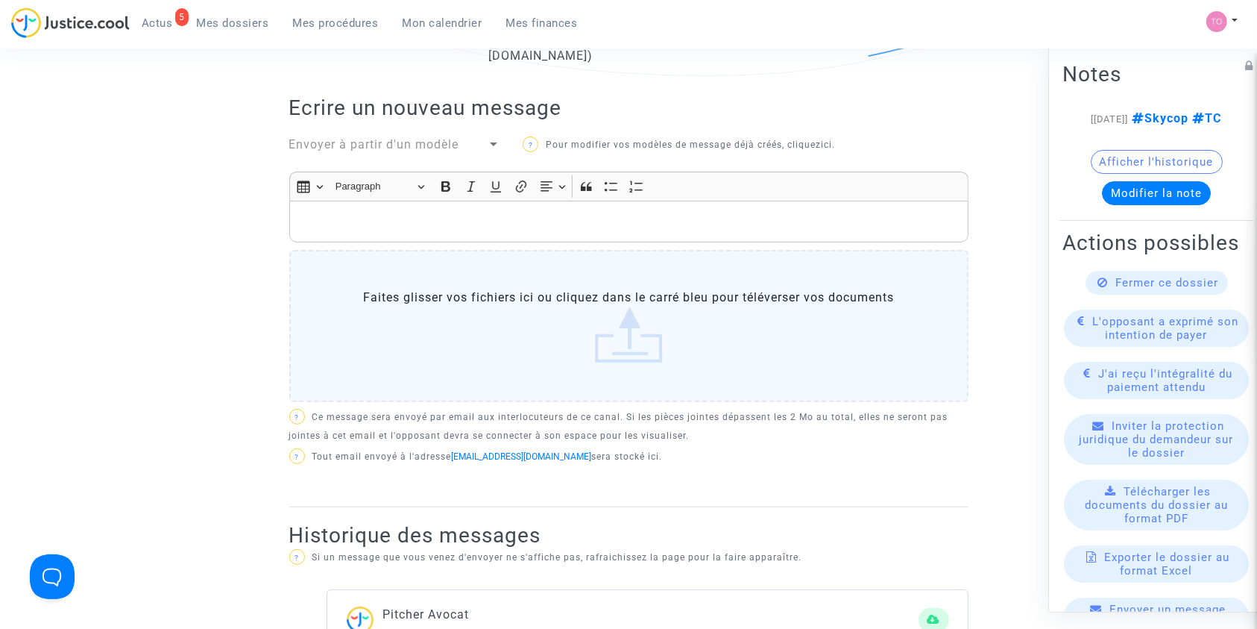
click at [409, 230] on div "Rich Text Editor, main" at bounding box center [628, 222] width 679 height 42
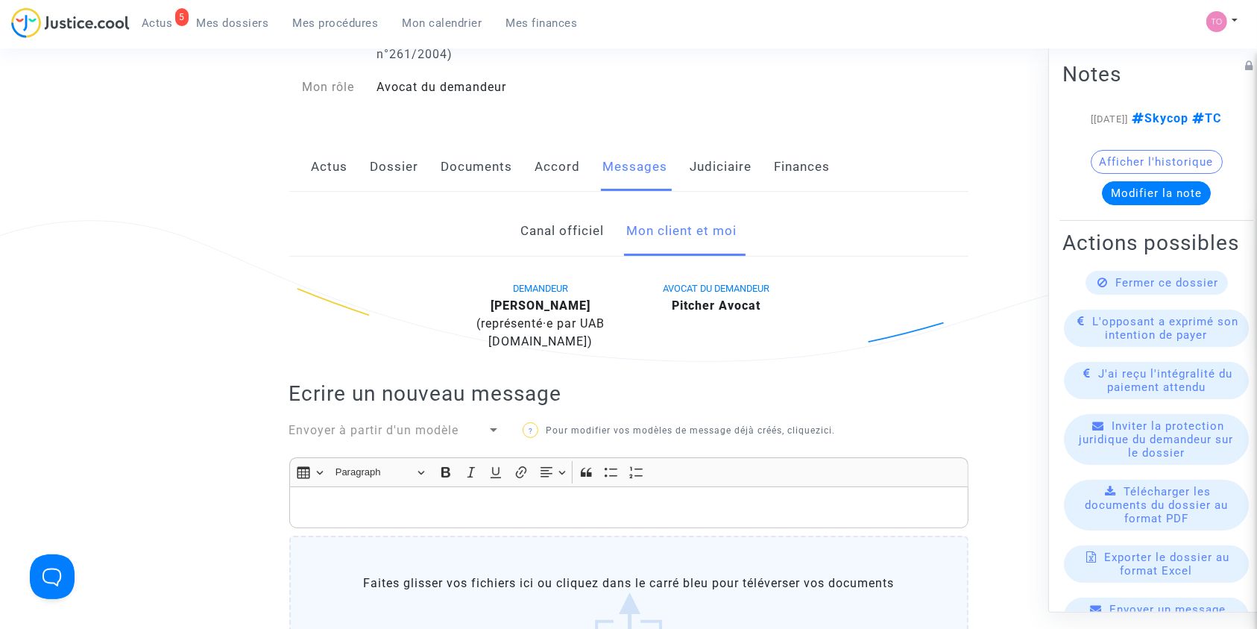
scroll to position [33, 0]
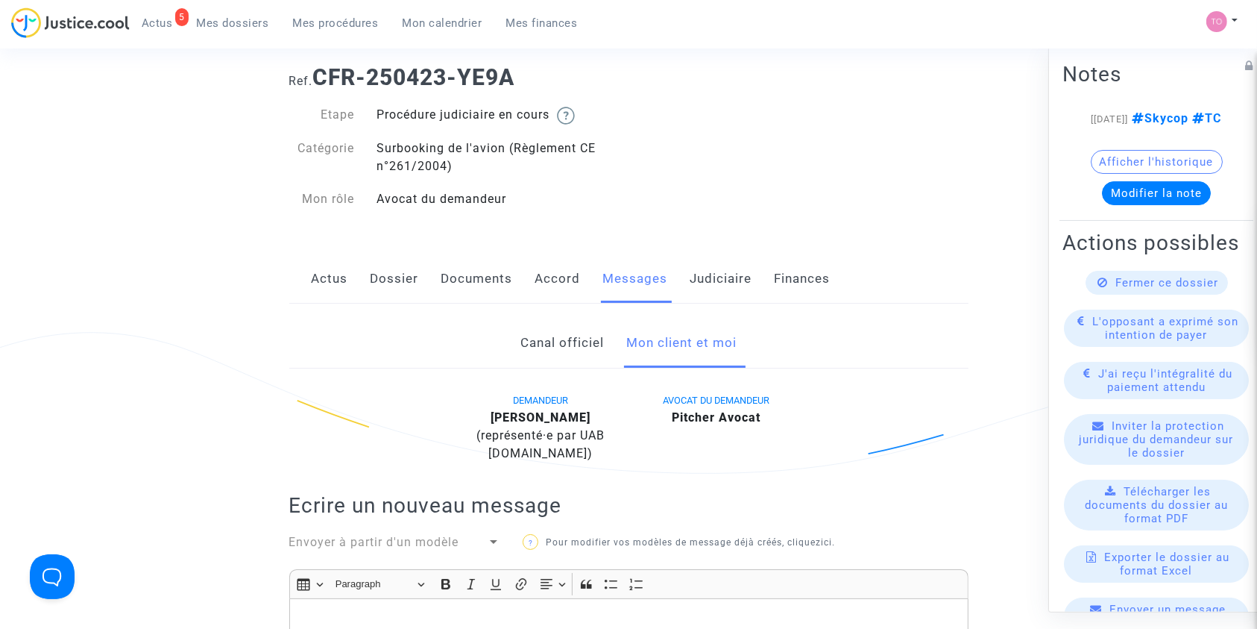
click at [715, 277] on link "Judiciaire" at bounding box center [721, 278] width 62 height 49
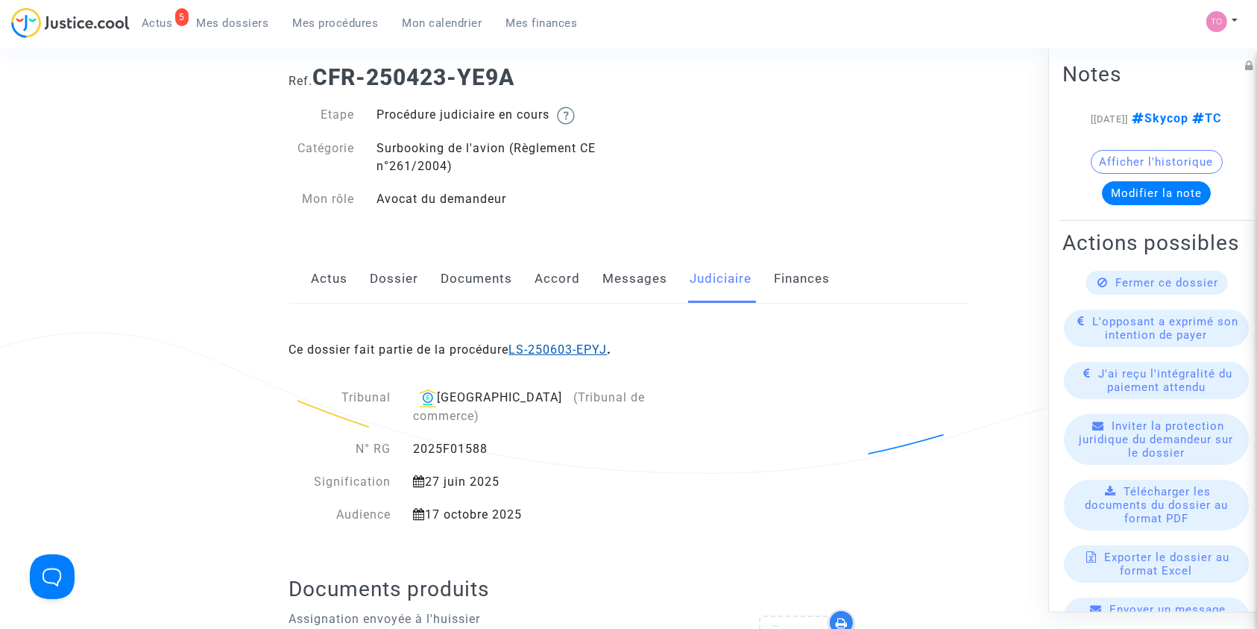
click at [552, 350] on link "LS-250603-EPYJ" at bounding box center [558, 349] width 98 height 14
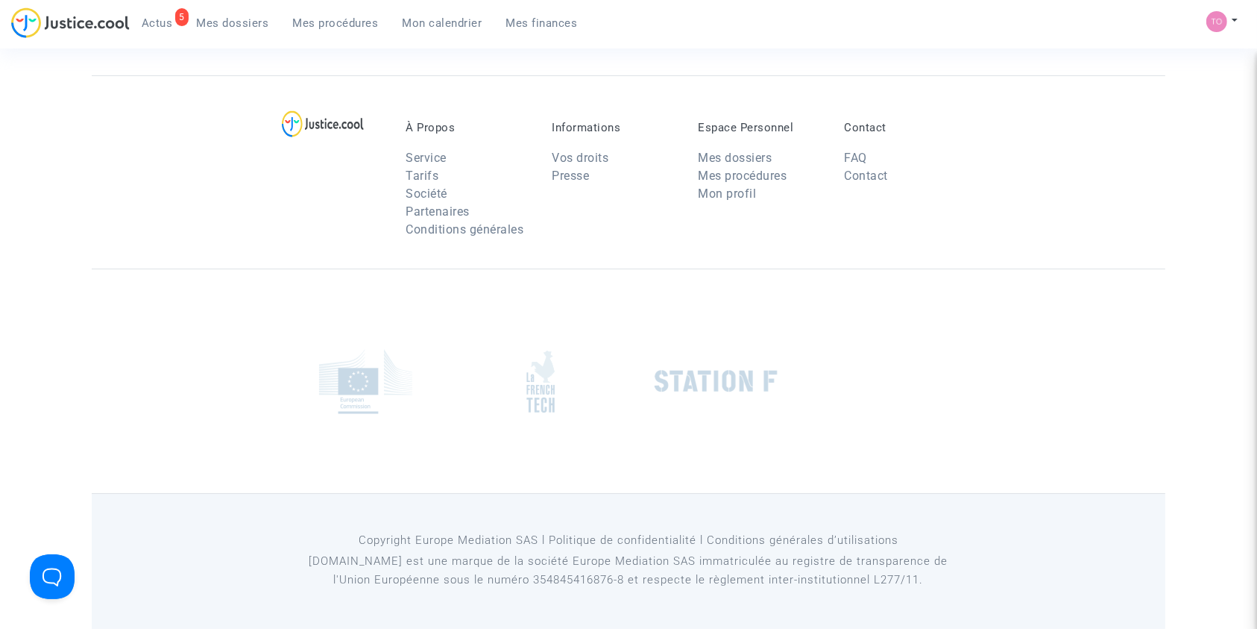
scroll to position [33, 0]
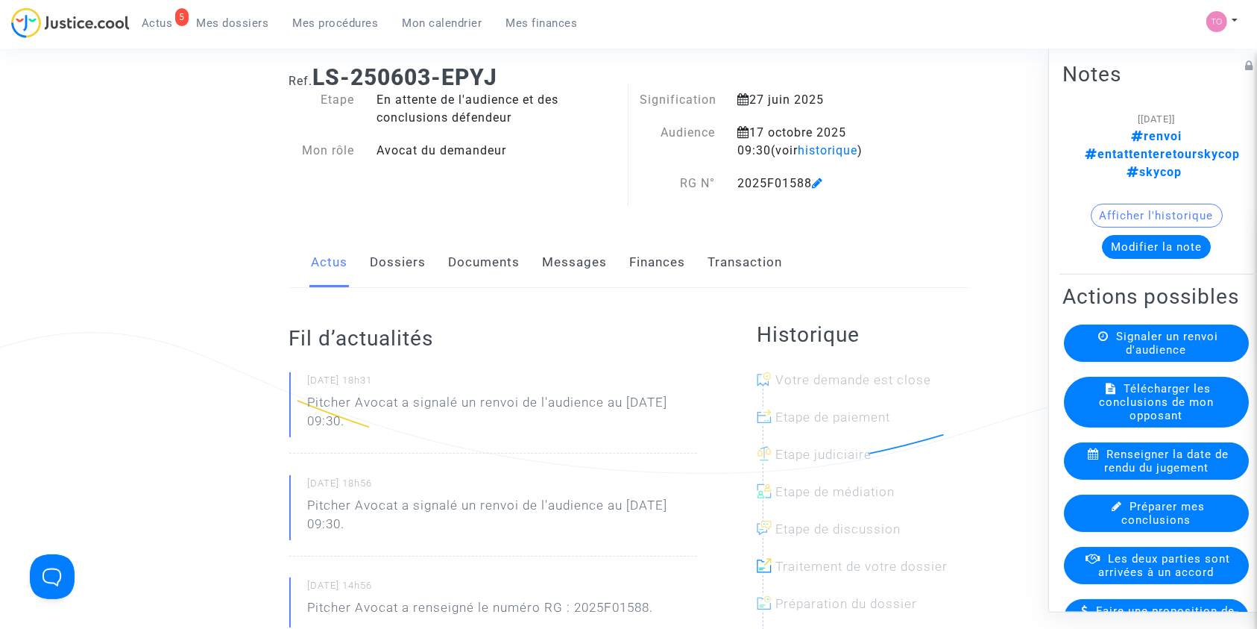
click at [1124, 203] on button "Afficher l'historique" at bounding box center [1157, 215] width 132 height 24
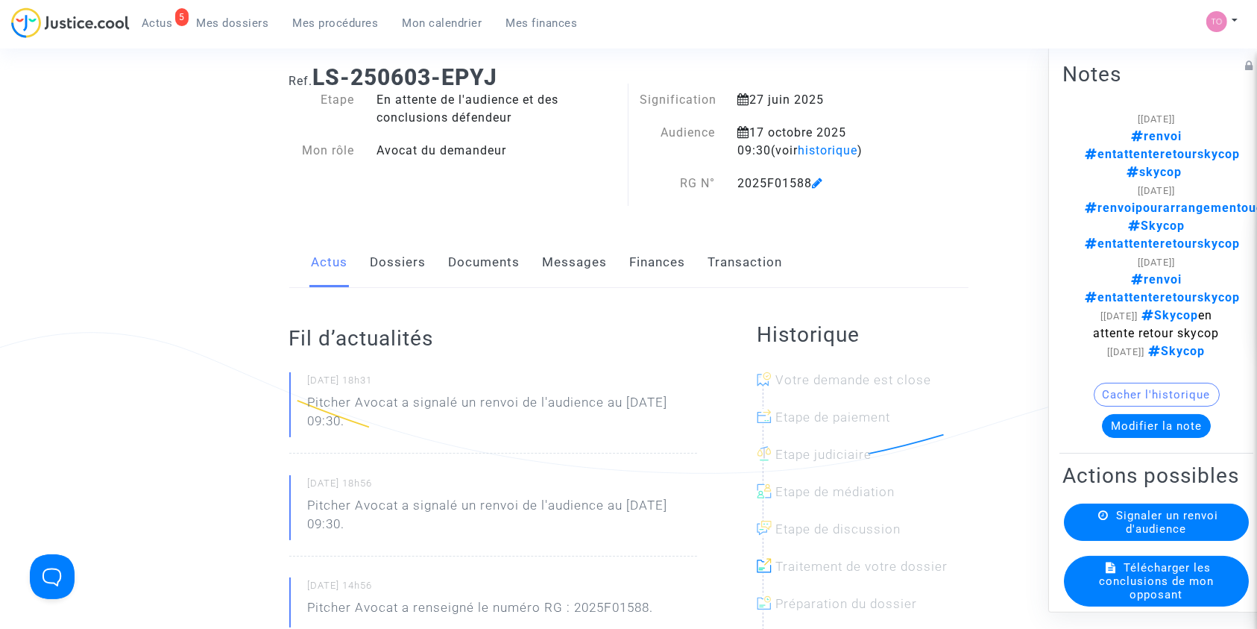
click at [545, 259] on link "Messages" at bounding box center [575, 262] width 65 height 49
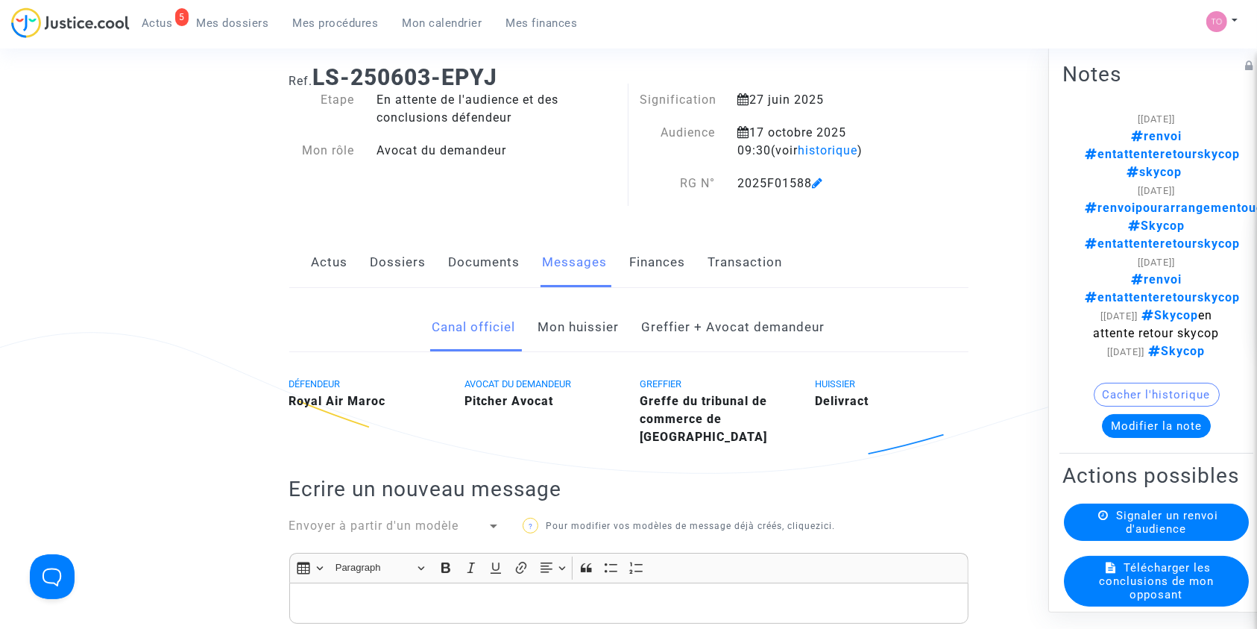
click at [1118, 413] on button "Modifier la note" at bounding box center [1156, 425] width 109 height 24
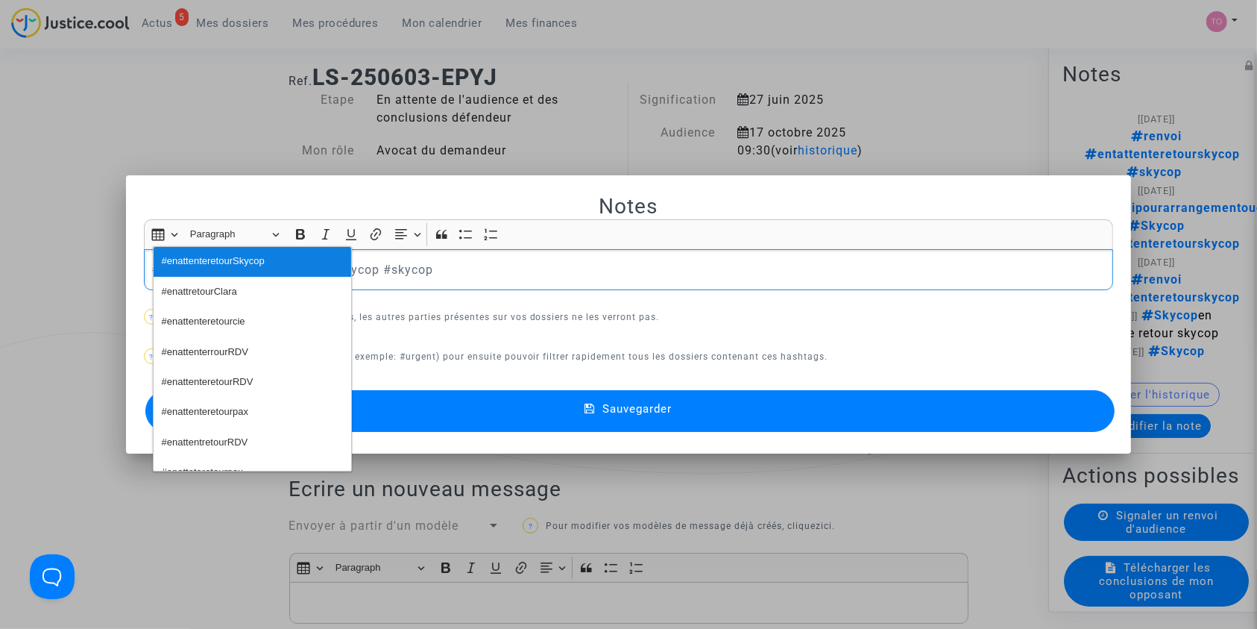
click at [203, 260] on span "#enattenteretourSkycop" at bounding box center [213, 262] width 103 height 22
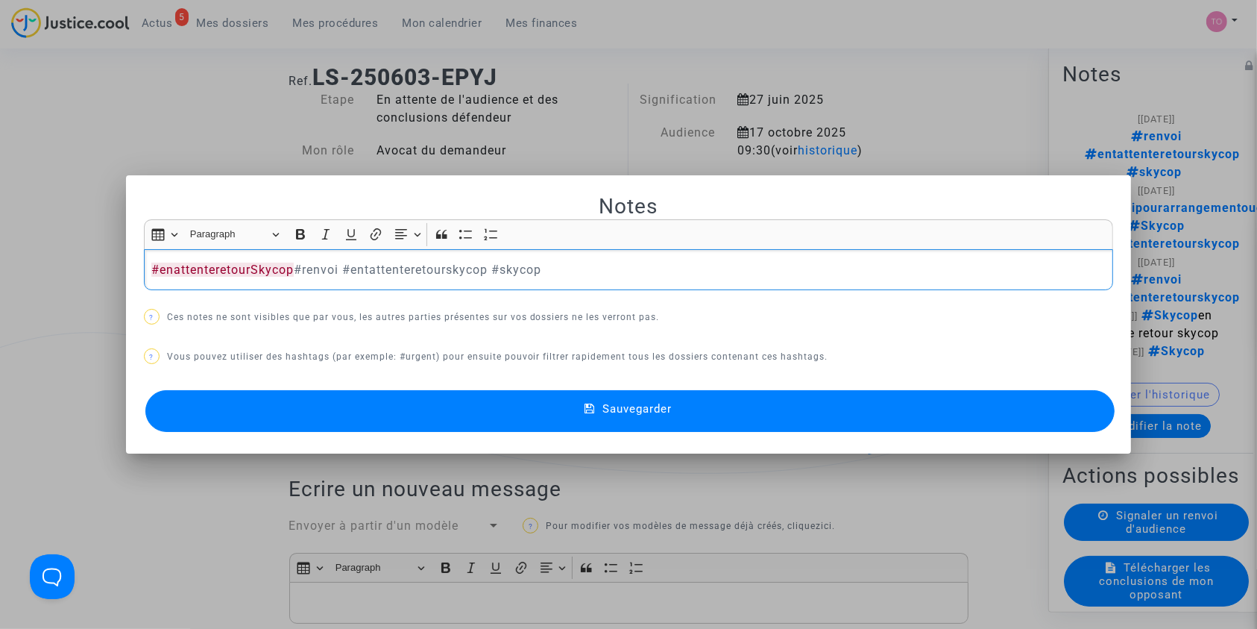
click at [324, 265] on p "#enattenteretourSkycop #renvoi #entattenteretourskycop #skycop" at bounding box center [628, 269] width 954 height 19
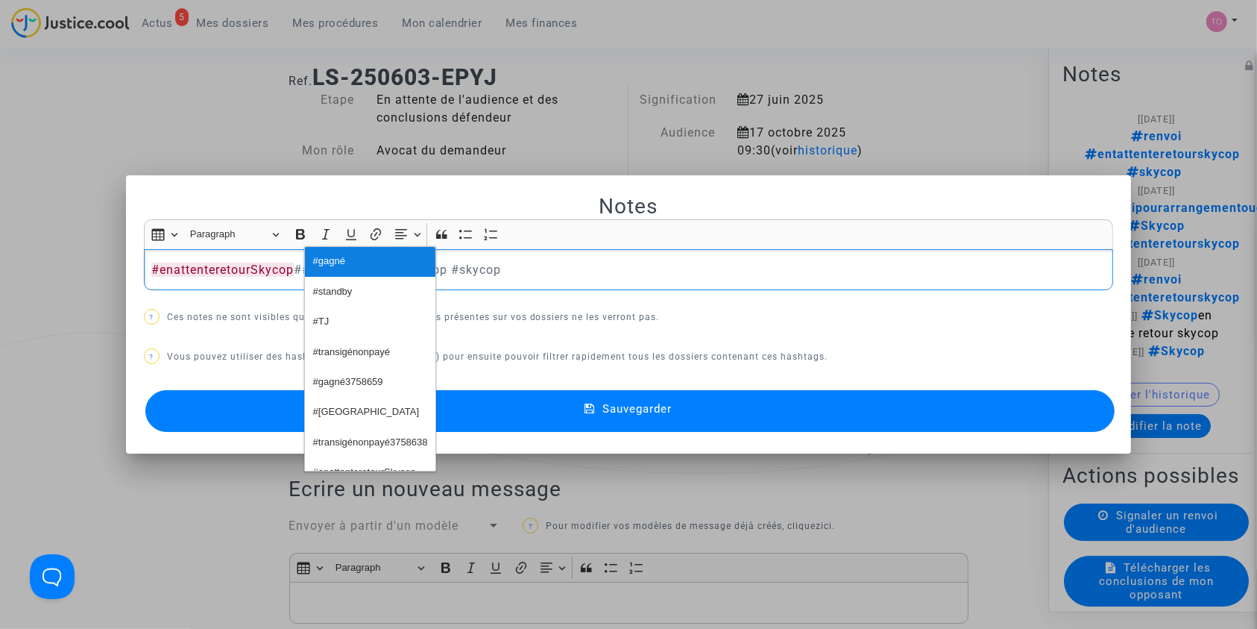
click at [361, 272] on button "#gagné" at bounding box center [370, 262] width 130 height 30
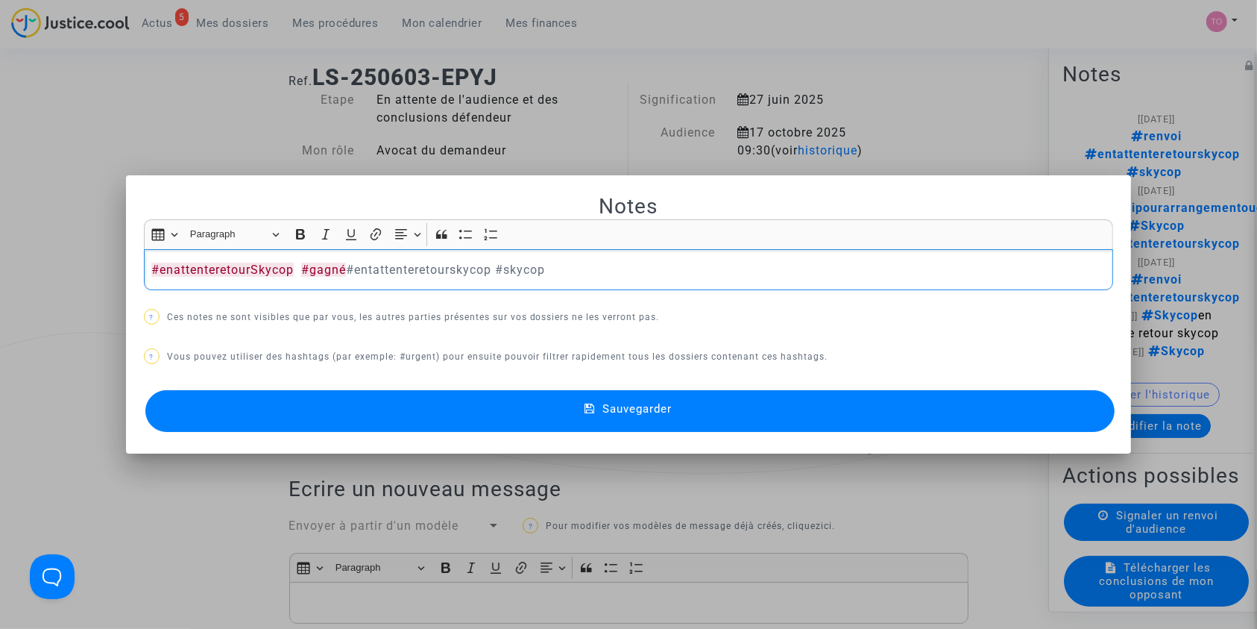
click at [405, 271] on p "#enattenteretourSkycop #gagné #entattenteretourskycop #skycop" at bounding box center [628, 269] width 954 height 19
click at [406, 271] on p "#enattenteretourSkycop #gagné #entattenteretourskycop #skycop" at bounding box center [628, 269] width 954 height 19
click at [315, 269] on span "#gagné" at bounding box center [323, 269] width 45 height 14
click at [304, 265] on p "#enattenteretourSkycop # #skycop" at bounding box center [628, 269] width 954 height 19
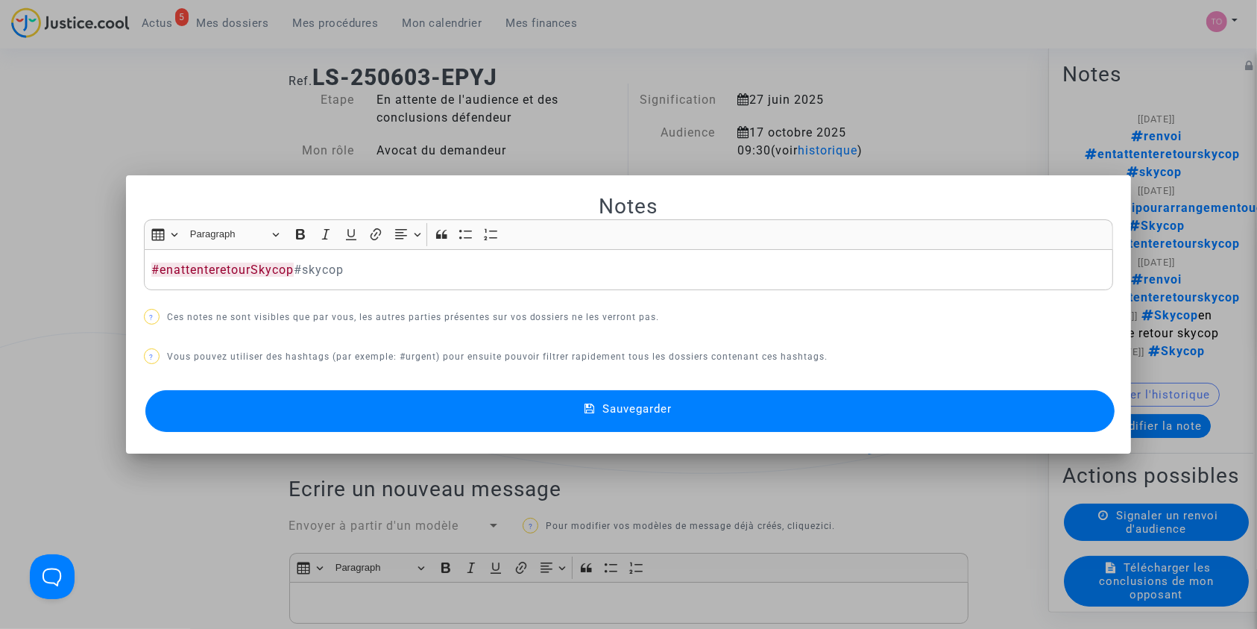
click at [400, 400] on button "Sauvegarder" at bounding box center [630, 411] width 970 height 42
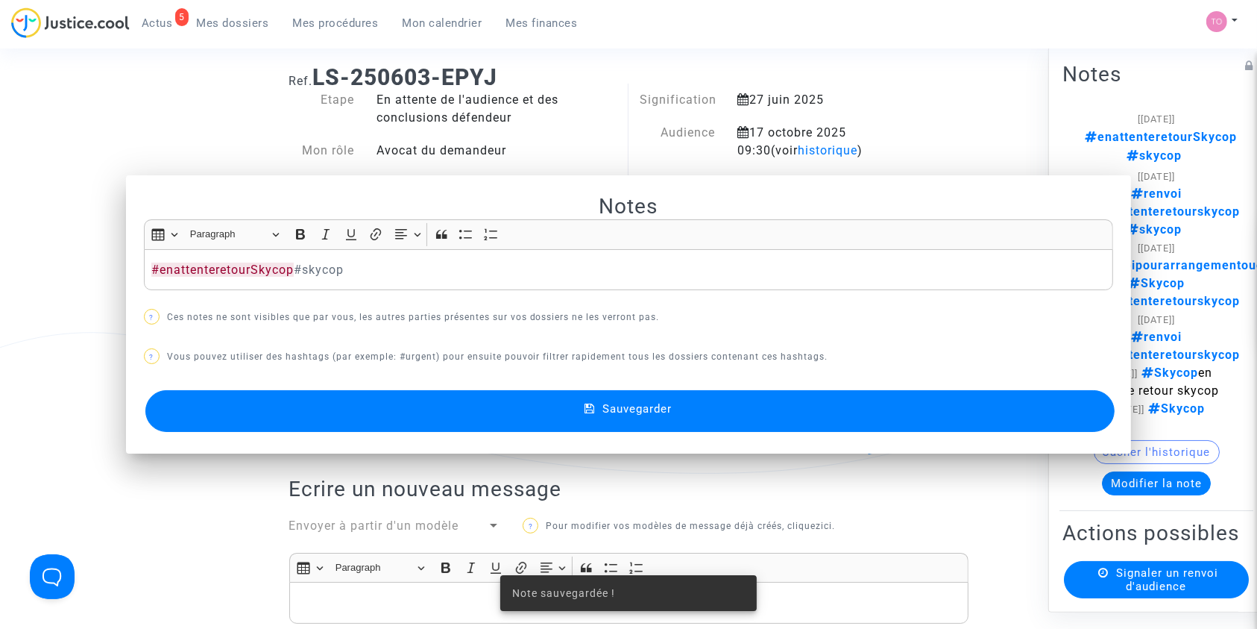
scroll to position [33, 0]
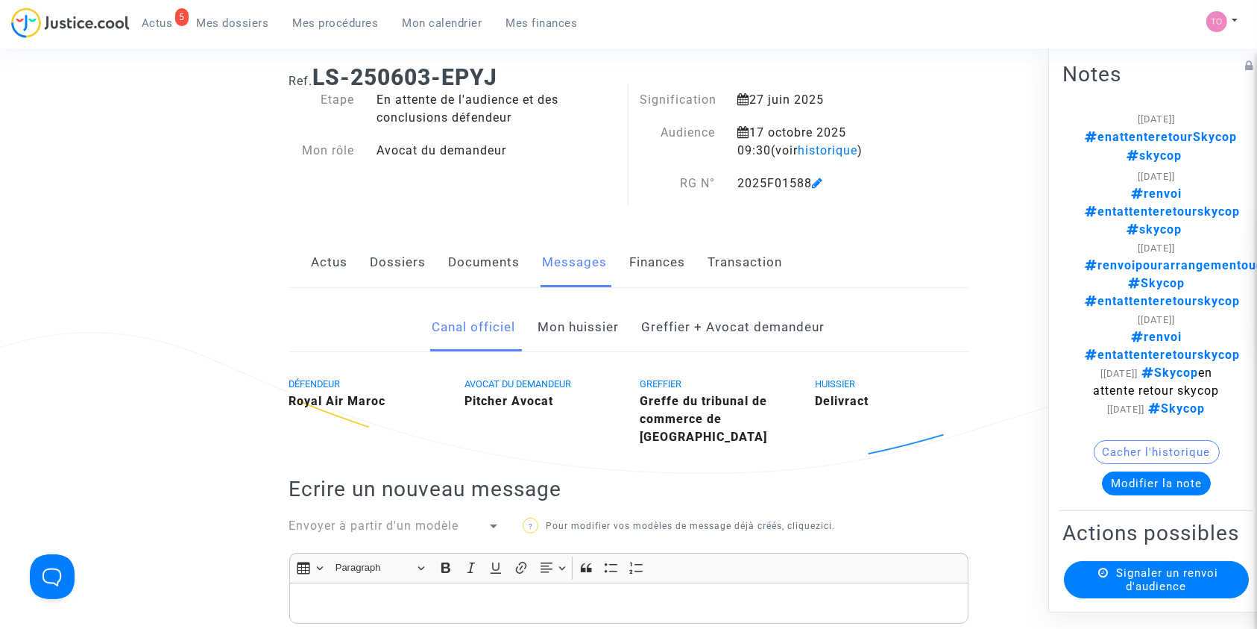
click at [465, 26] on span "Mon calendrier" at bounding box center [443, 22] width 80 height 13
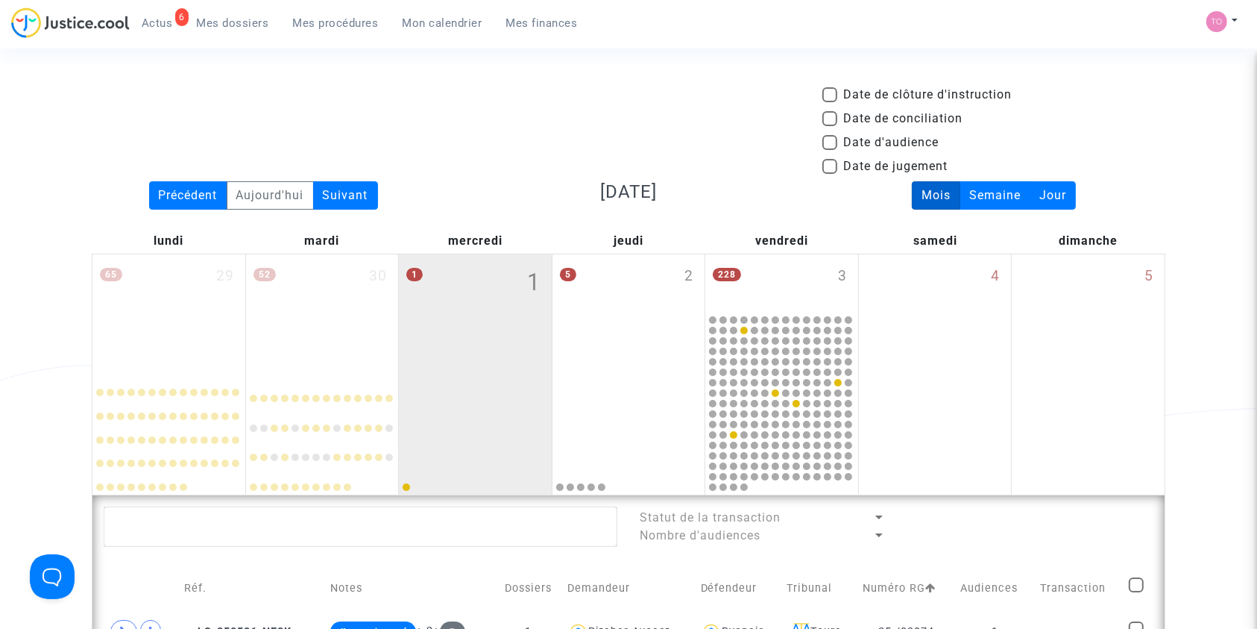
click at [227, 13] on link "Mes dossiers" at bounding box center [233, 23] width 96 height 22
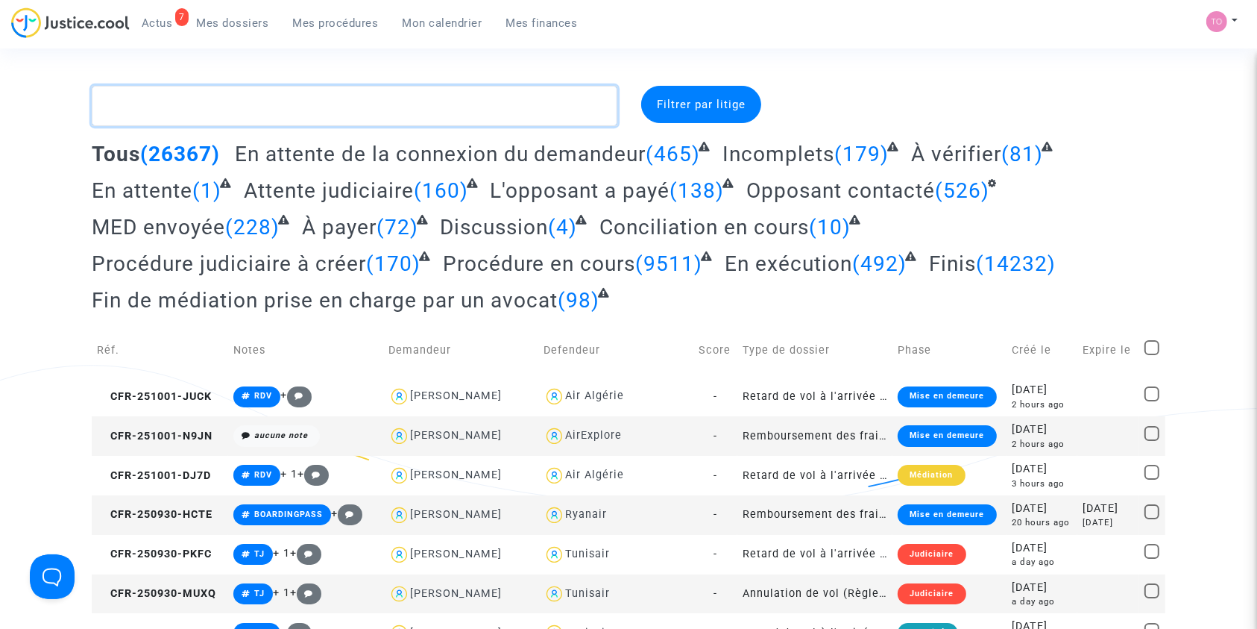
click at [274, 86] on textarea at bounding box center [355, 106] width 526 height 40
paste textarea "- DOARE"
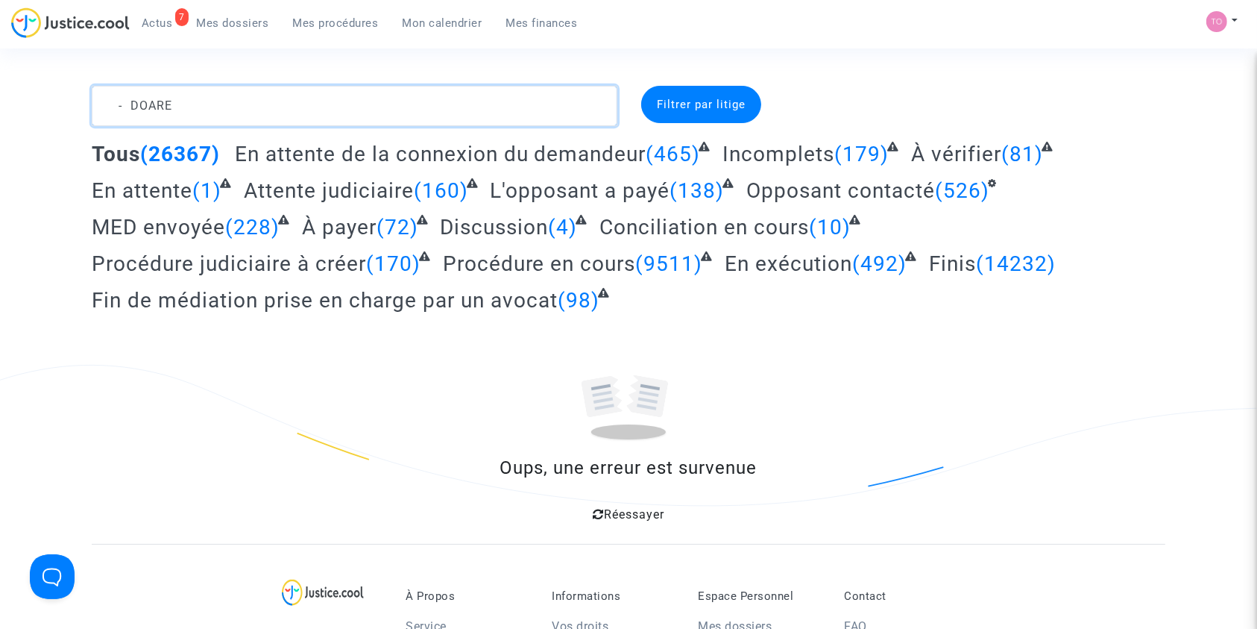
drag, startPoint x: 145, startPoint y: 100, endPoint x: 21, endPoint y: 93, distance: 123.9
click at [19, 94] on div "- DOARE Filtrer par litige Tous (26367) En attente de la connexion du demandeur…" at bounding box center [628, 306] width 1257 height 440
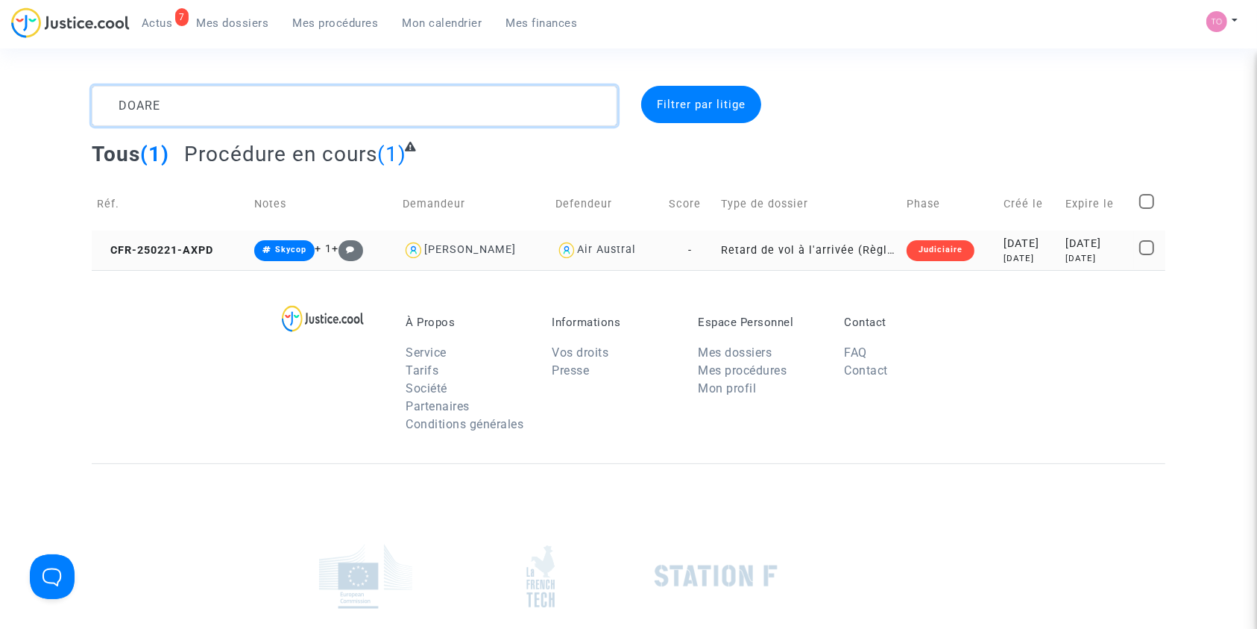
type textarea "DOARE"
click at [1003, 232] on td "2025-02-21 7 months ago" at bounding box center [1030, 250] width 62 height 40
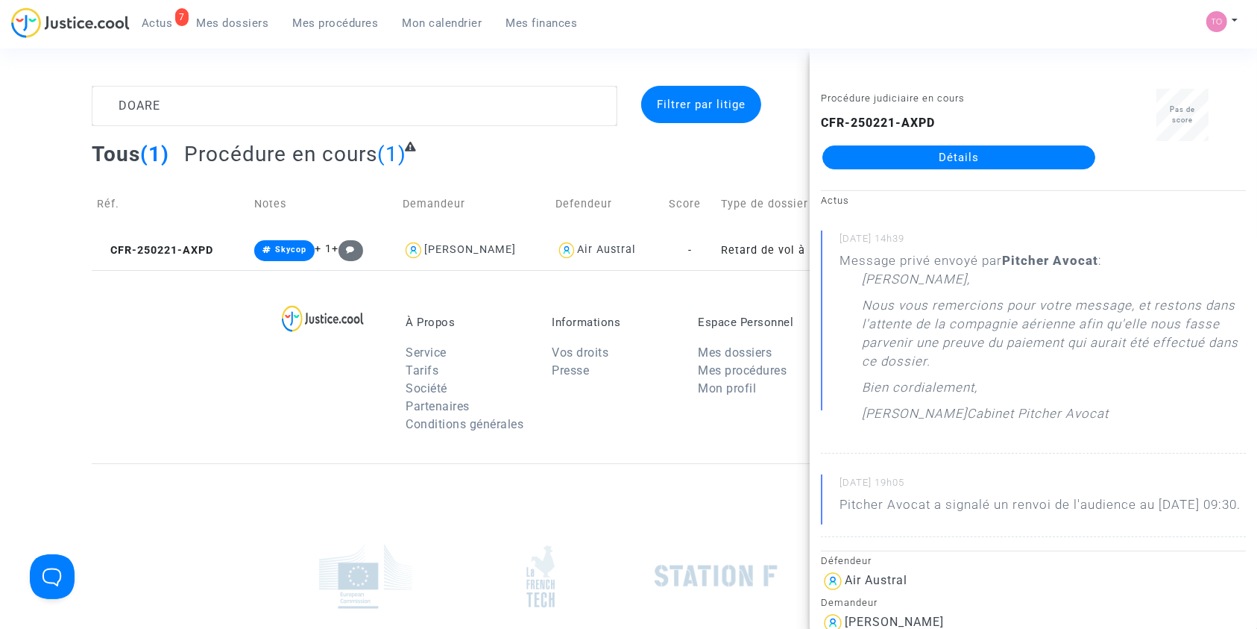
click at [933, 146] on link "Détails" at bounding box center [958, 157] width 273 height 24
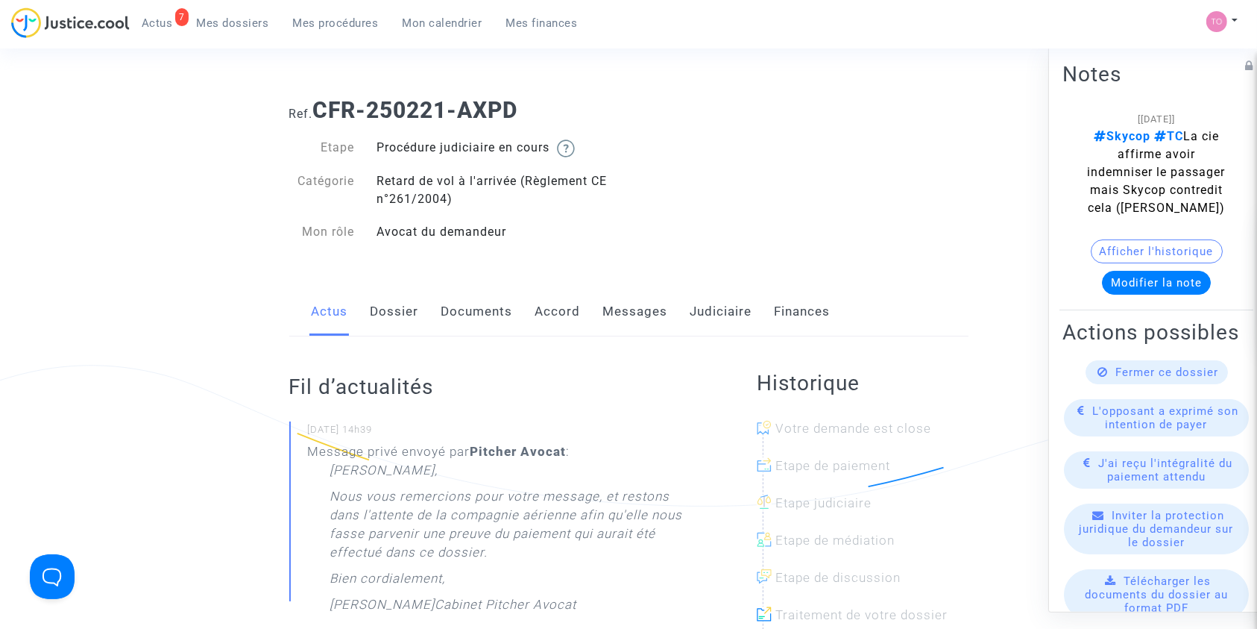
drag, startPoint x: 530, startPoint y: 305, endPoint x: 549, endPoint y: 256, distance: 52.6
click at [664, 221] on div "Ref. CFR-250221-AXPD Etape Procédure judiciaire en cours Catégorie Retard de vo…" at bounding box center [629, 171] width 702 height 171
click at [559, 319] on link "Accord" at bounding box center [557, 311] width 45 height 49
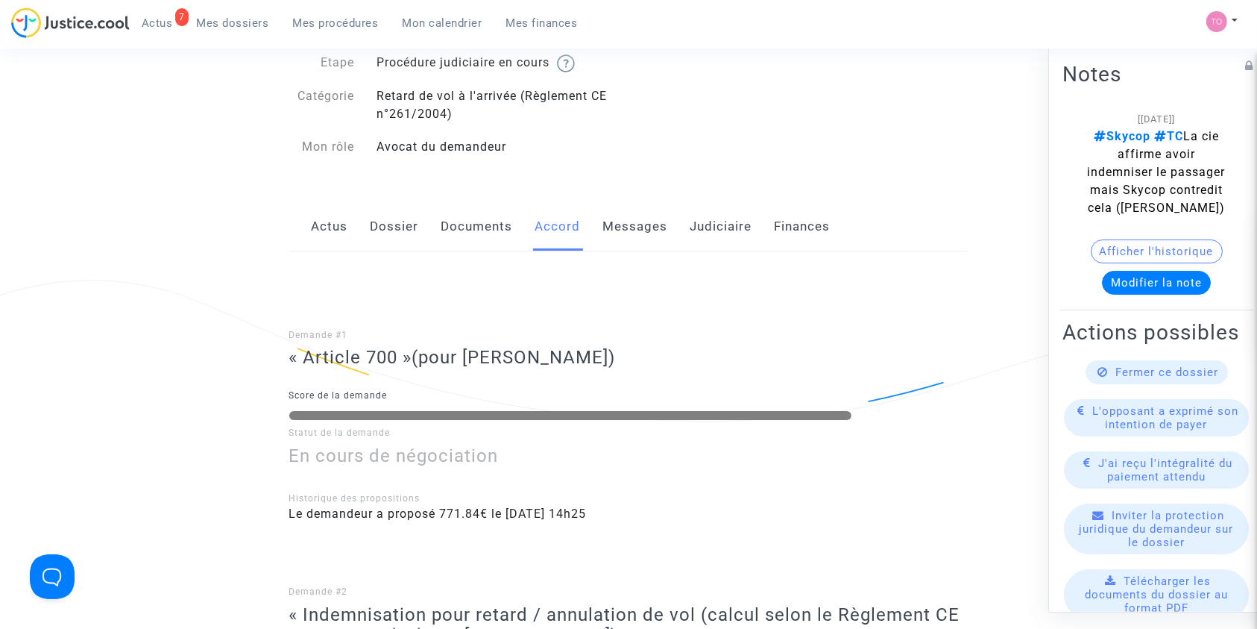
scroll to position [33, 0]
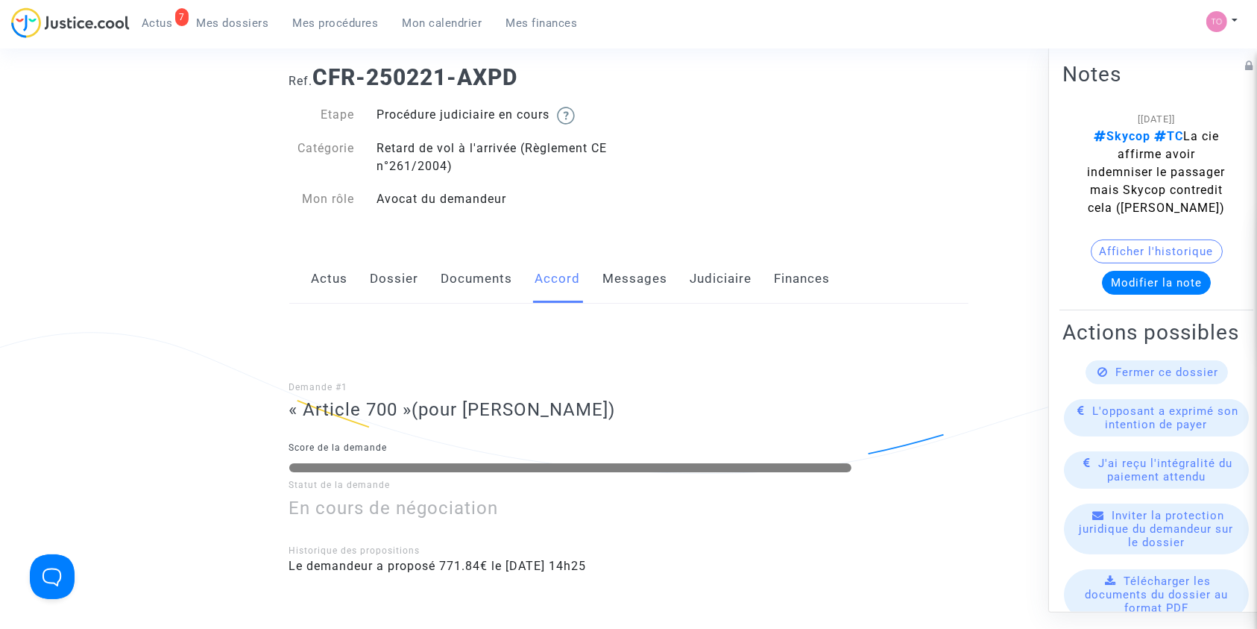
click at [696, 272] on link "Judiciaire" at bounding box center [721, 278] width 62 height 49
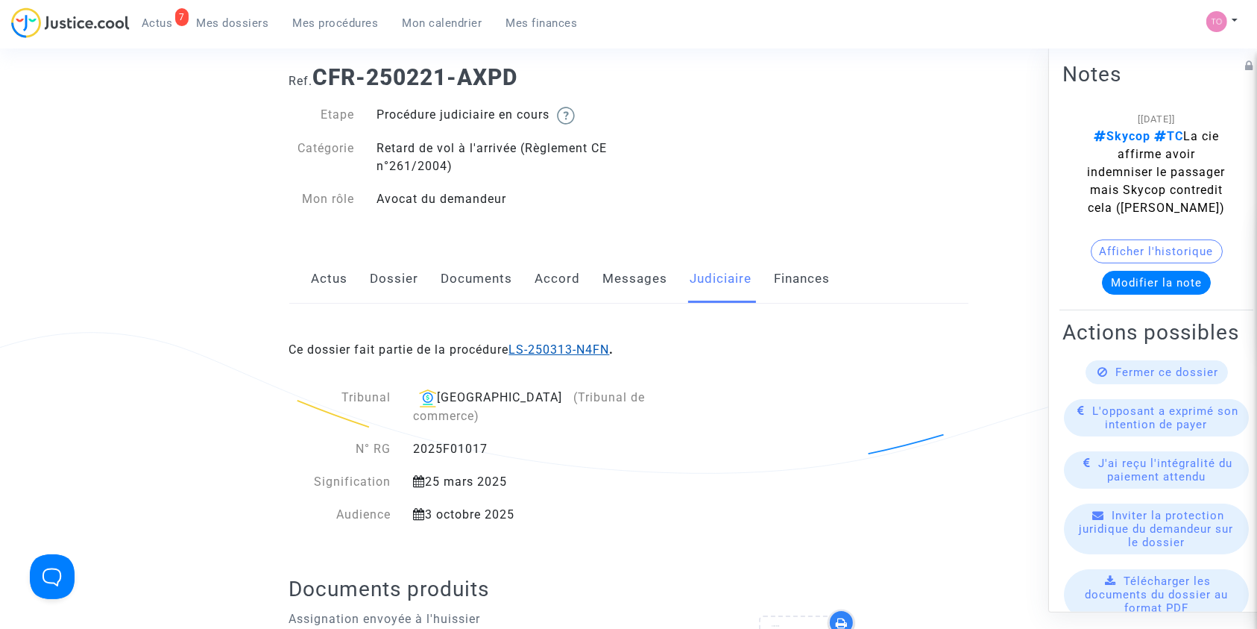
click at [572, 344] on link "LS-250313-N4FN" at bounding box center [559, 349] width 101 height 14
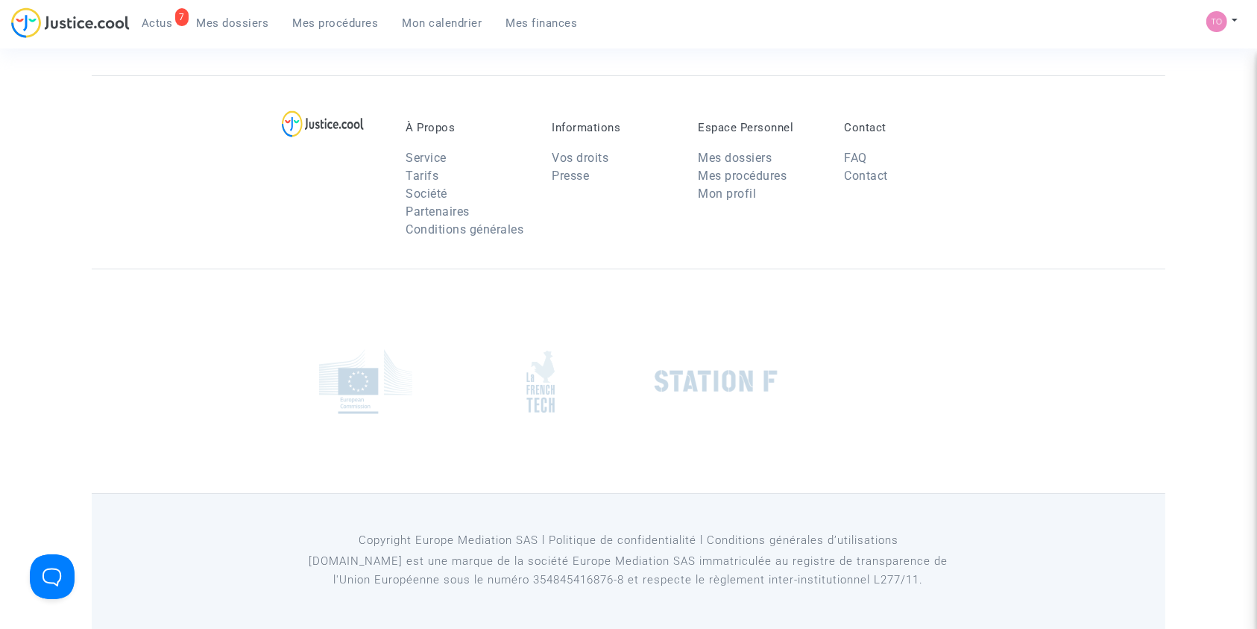
scroll to position [33, 0]
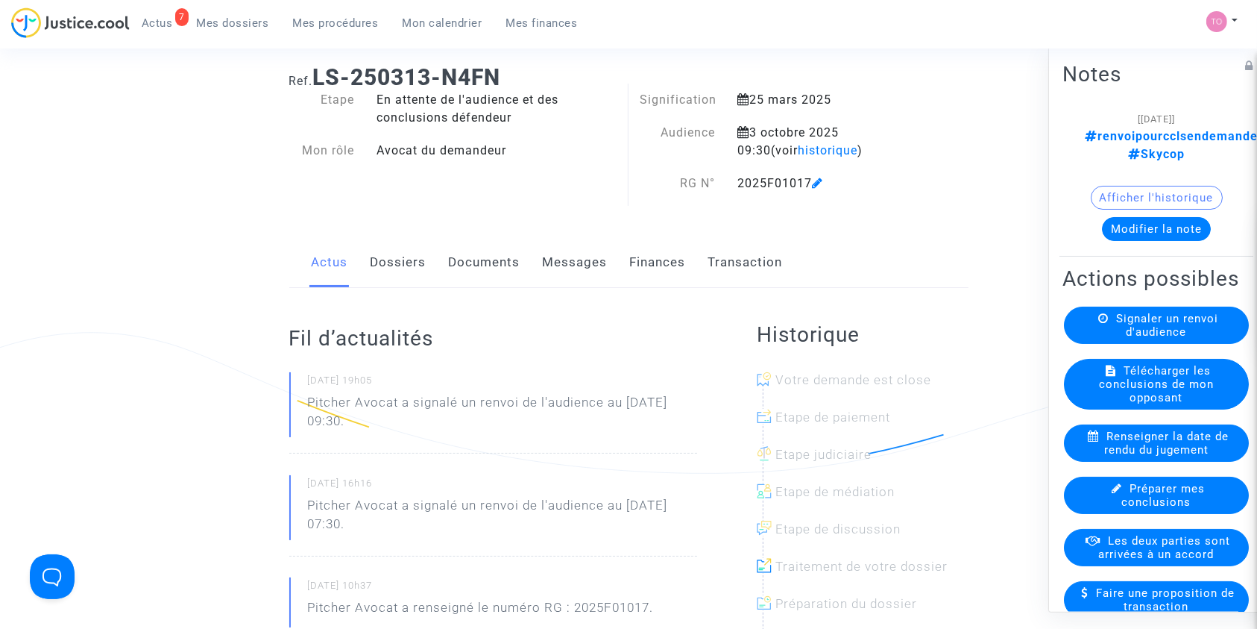
click at [645, 259] on link "Finances" at bounding box center [658, 262] width 56 height 49
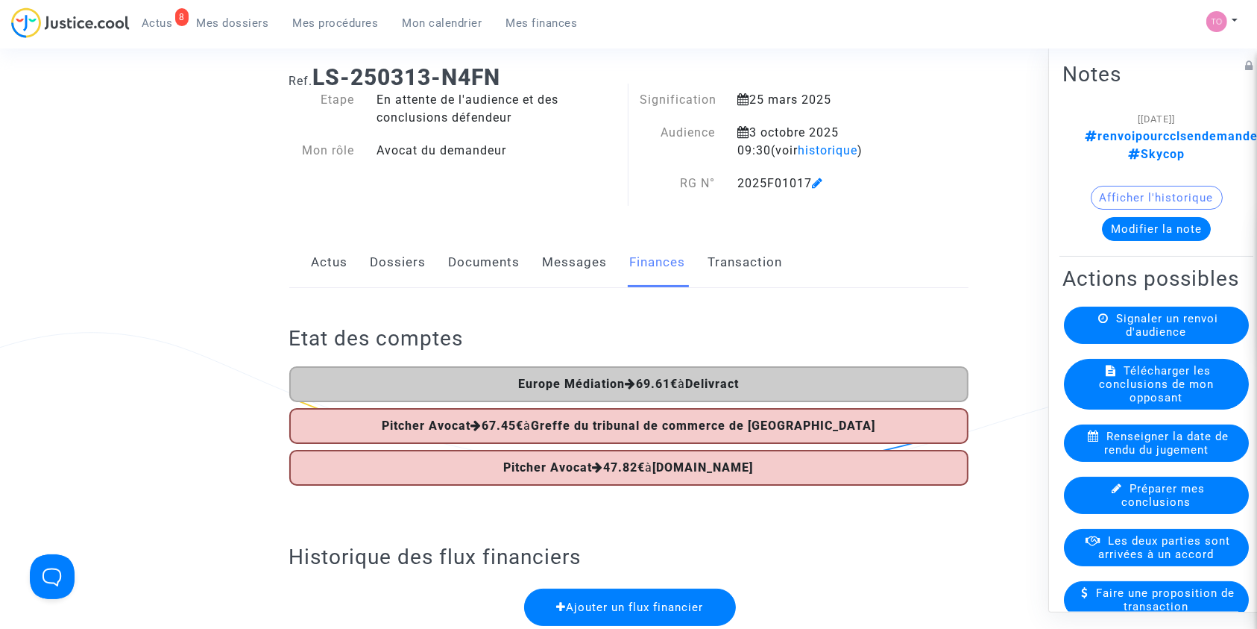
click at [385, 257] on link "Dossiers" at bounding box center [399, 262] width 56 height 49
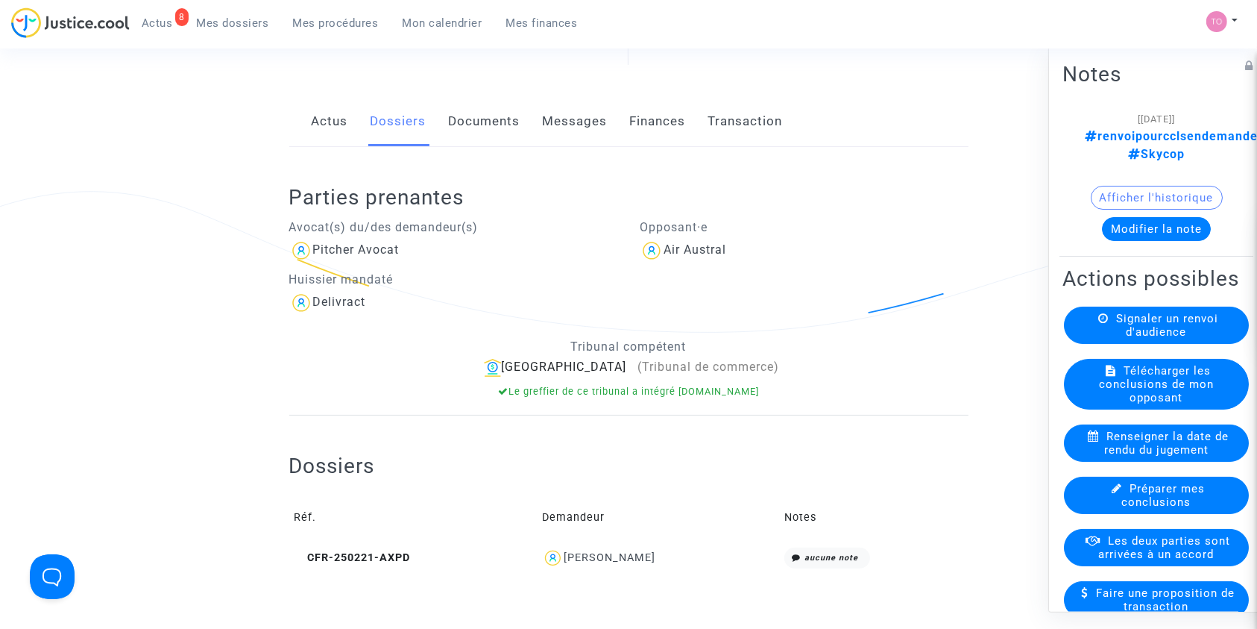
scroll to position [265, 0]
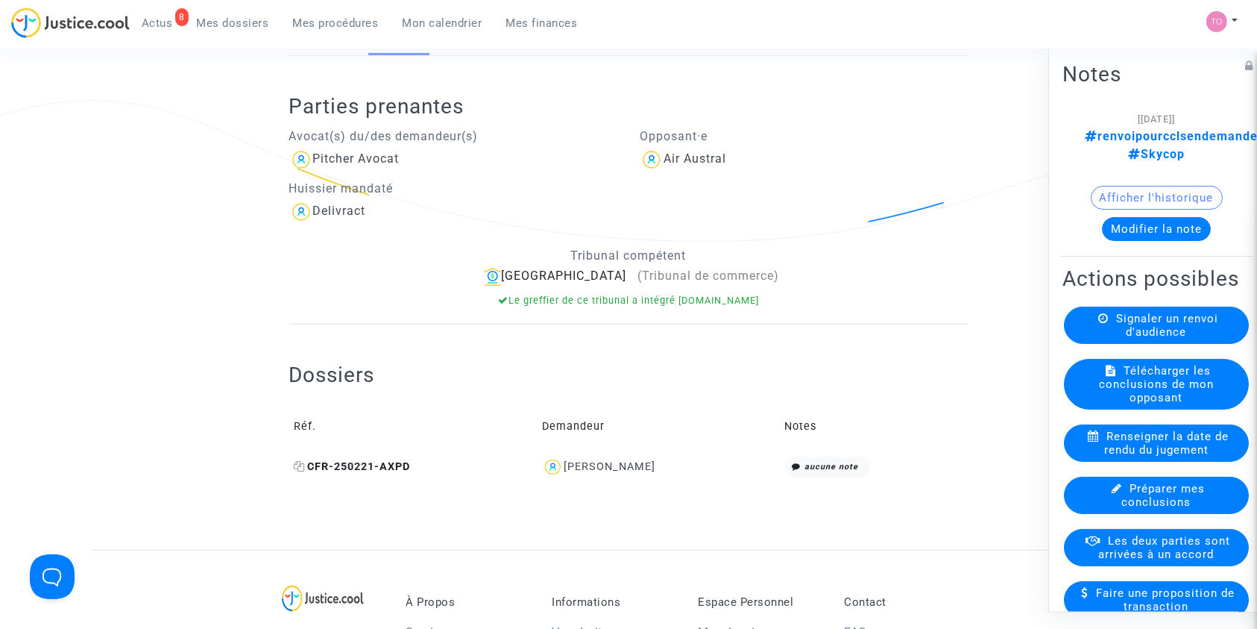
click at [303, 469] on icon at bounding box center [300, 466] width 11 height 10
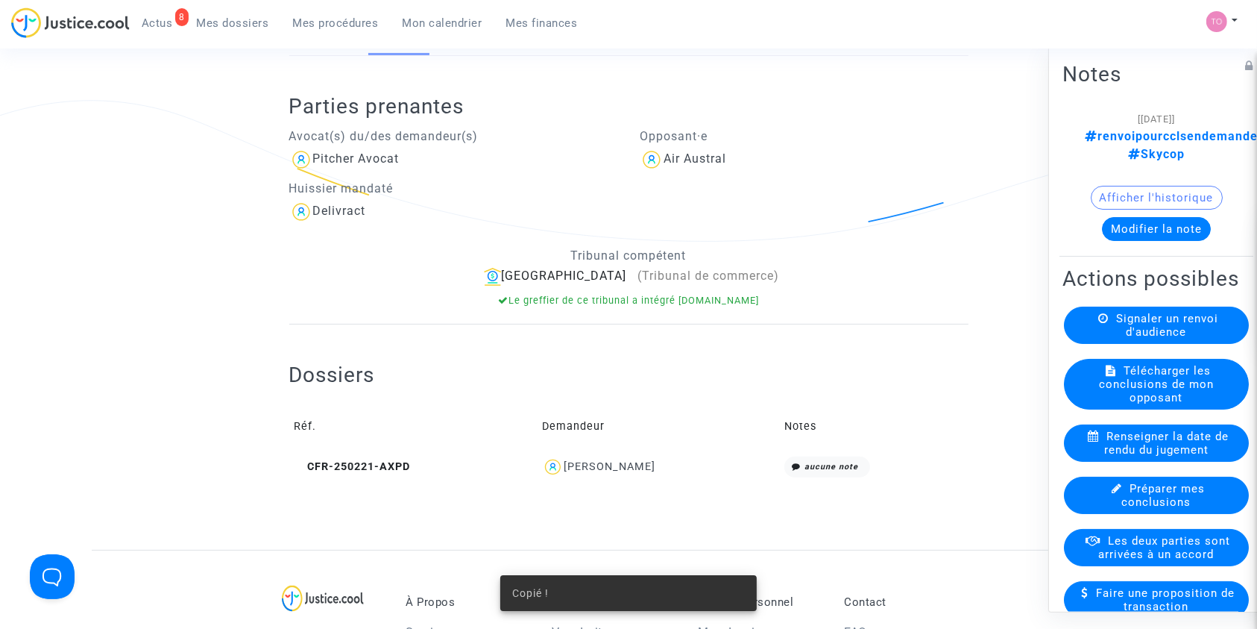
click at [1137, 165] on note-viewer "[05/09/2025] renvoipourcclsendemande Skycop Afficher l'historique Modifier la n…" at bounding box center [1156, 174] width 188 height 131
click at [1135, 185] on button "Afficher l'historique" at bounding box center [1157, 197] width 132 height 24
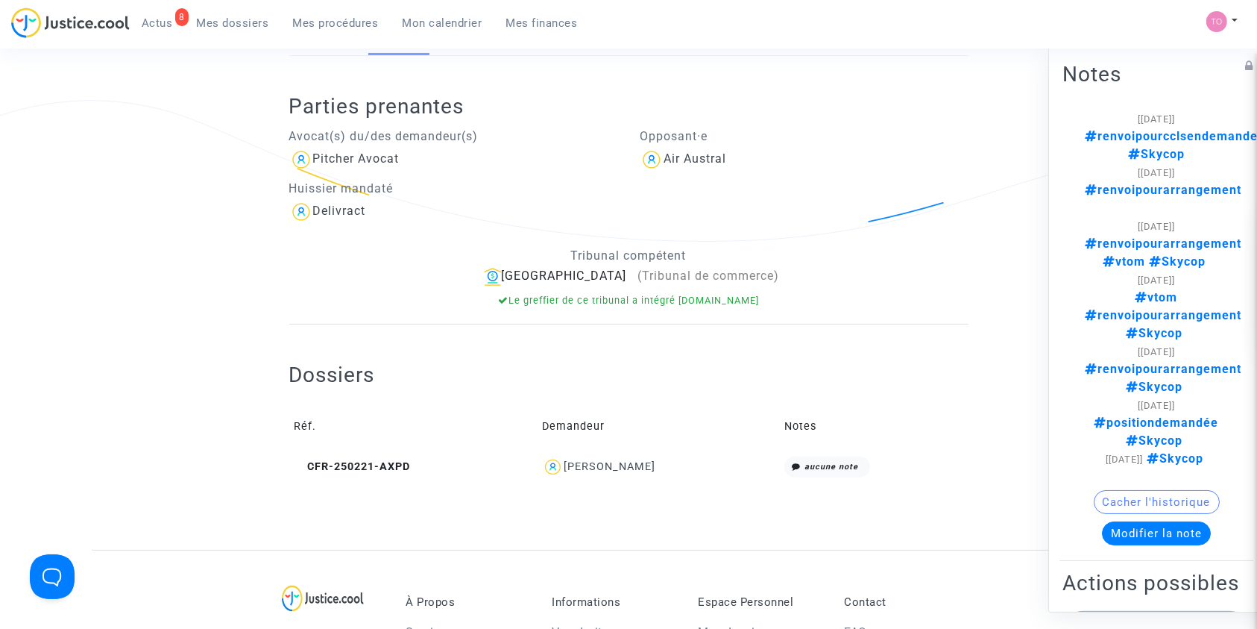
drag, startPoint x: 661, startPoint y: 475, endPoint x: 576, endPoint y: 472, distance: 85.0
click at [575, 472] on div "Bruno DOARE" at bounding box center [658, 467] width 232 height 22
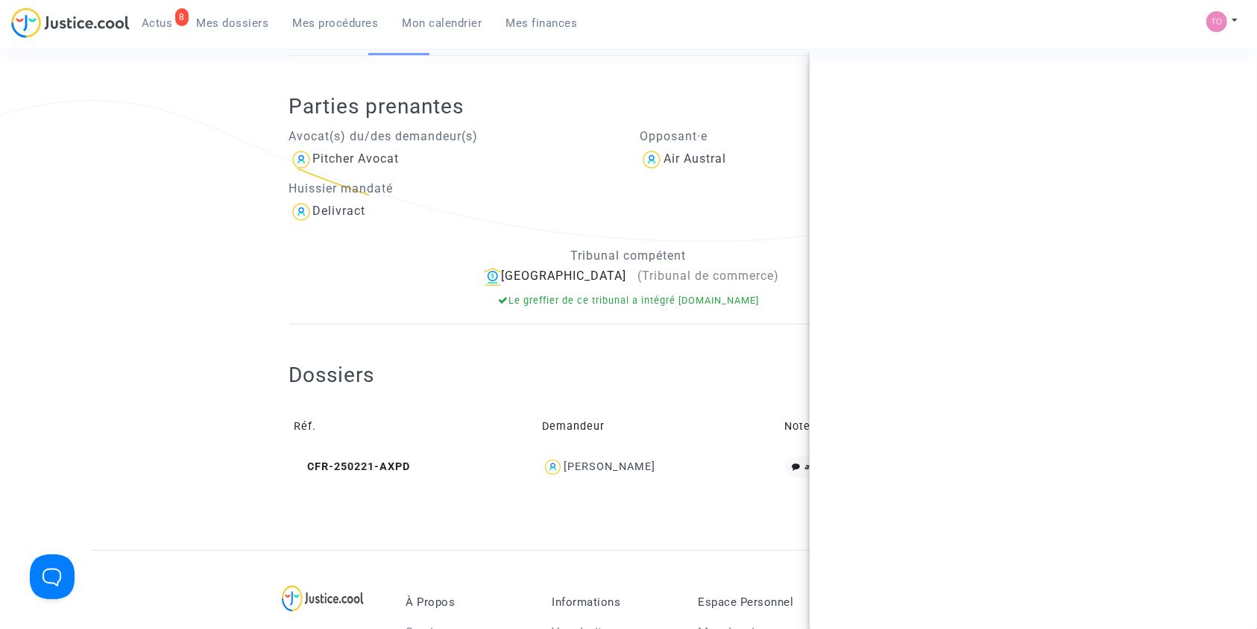
copy div "Bruno DOARE"
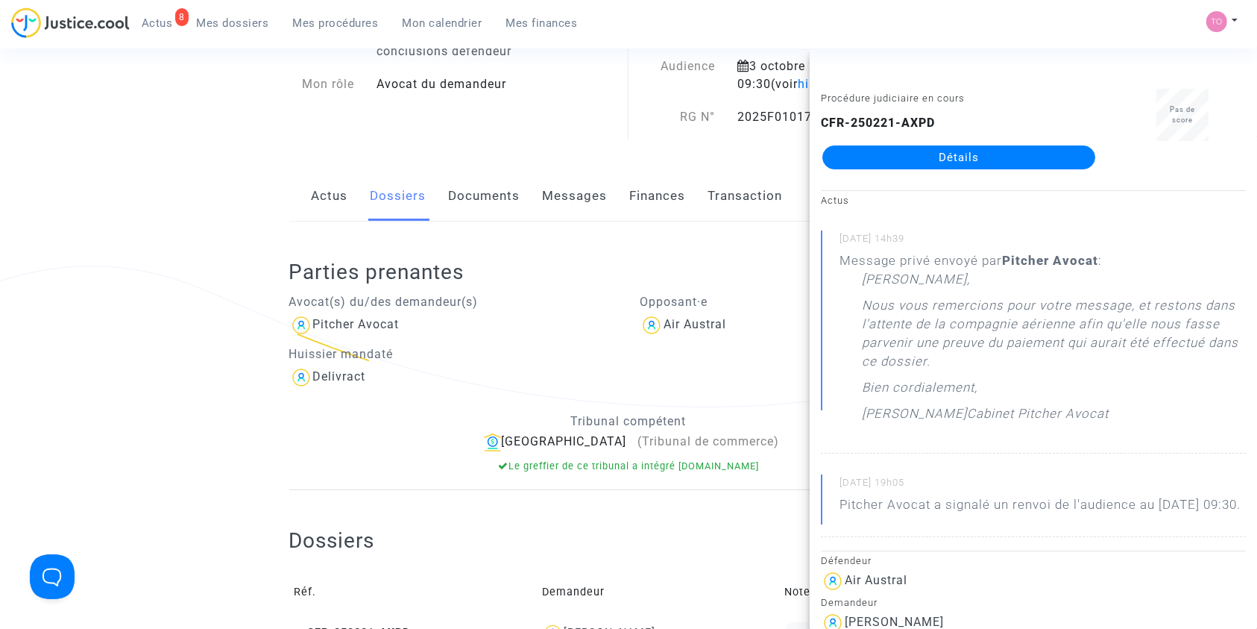
click at [36, 175] on div "Ref. LS-250313-N4FN Etape En attente de l'audience et des conclusions défendeur…" at bounding box center [628, 351] width 1257 height 728
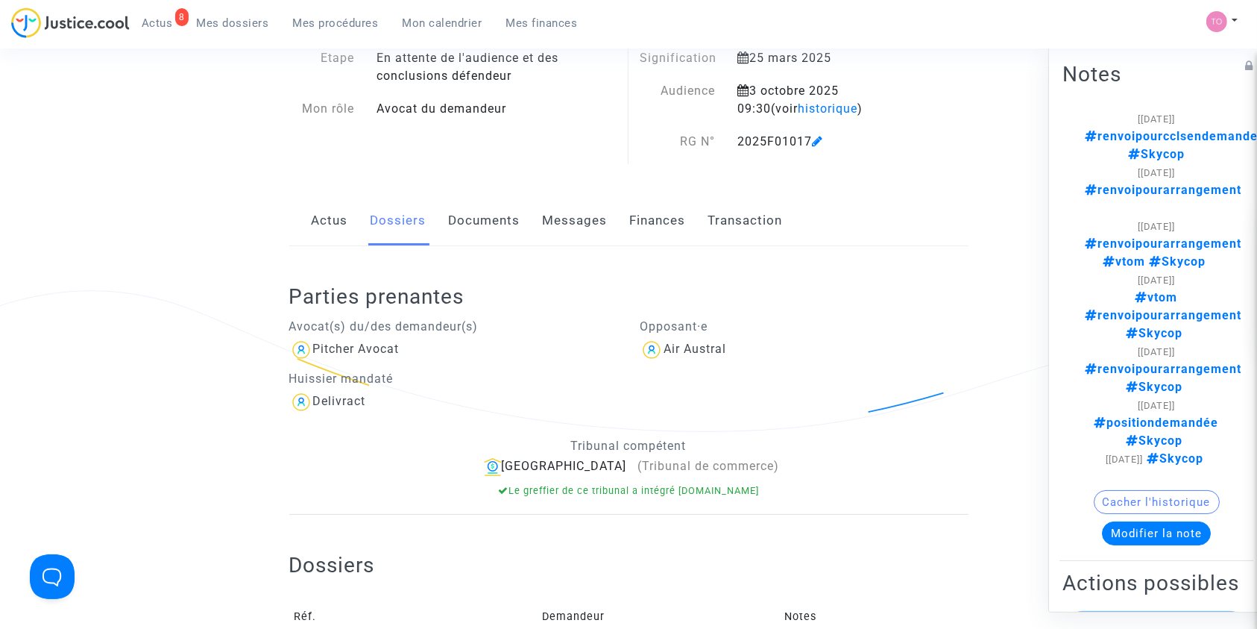
scroll to position [0, 0]
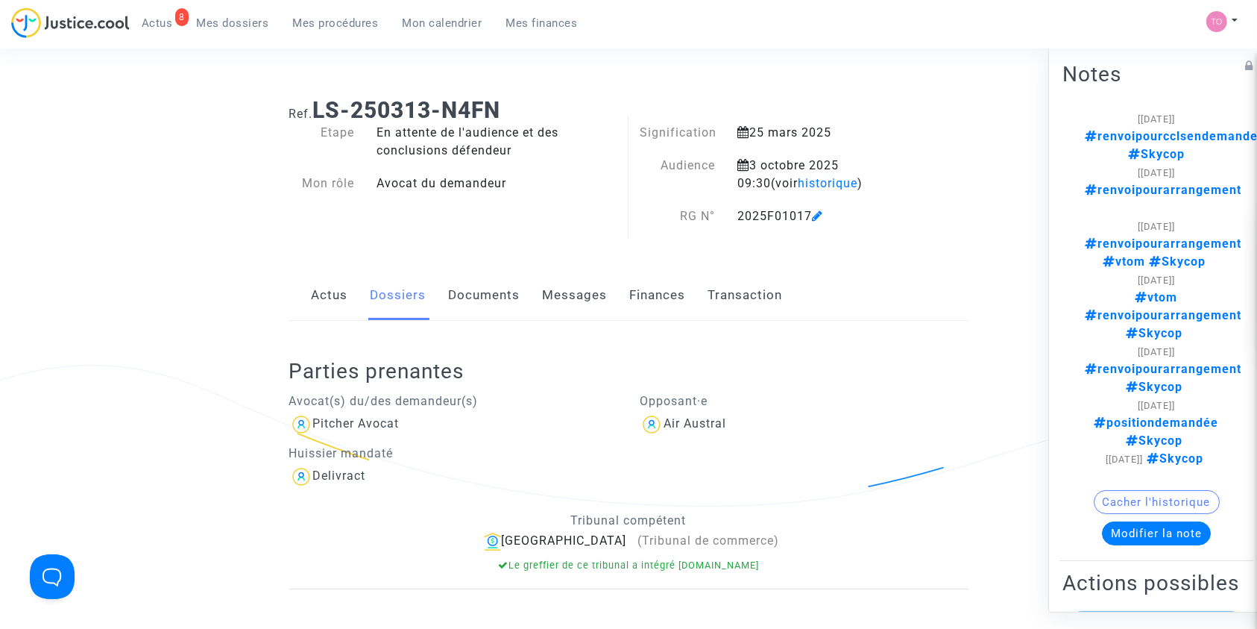
click at [1149, 438] on div "[05/09/2025] renvoipourcclsendemande Skycop [03/09/2025] renvoipourarrangement …" at bounding box center [1156, 332] width 188 height 447
click at [1144, 520] on button "Modifier la note" at bounding box center [1156, 532] width 109 height 24
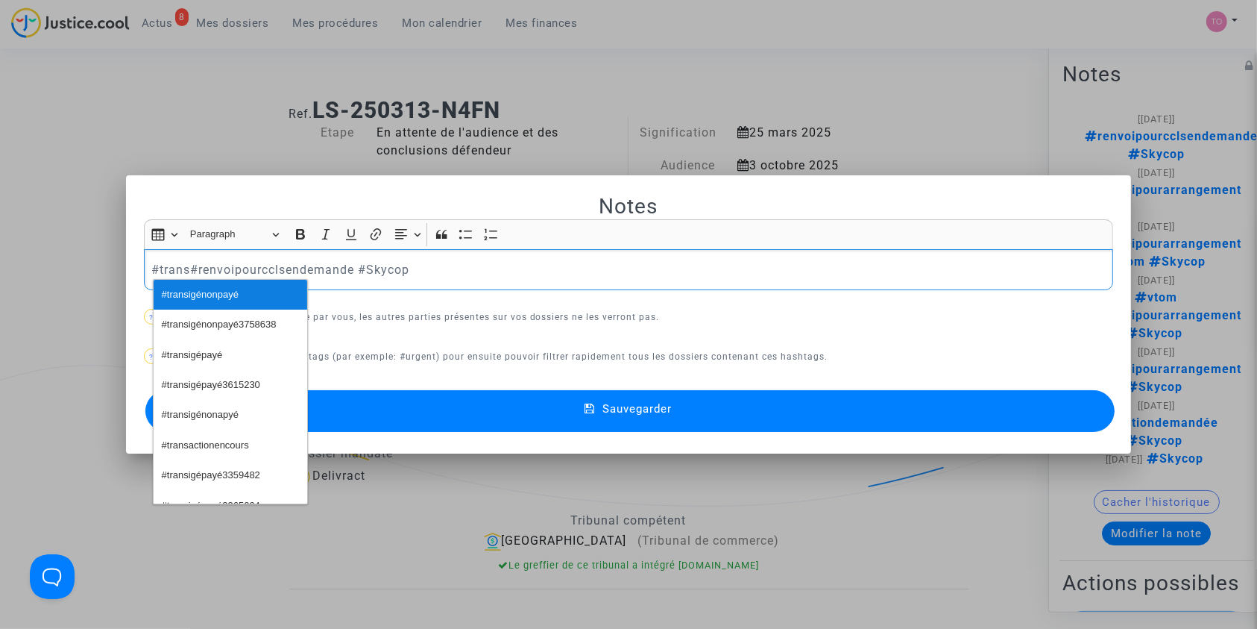
click at [235, 295] on span "#transigénonpayé" at bounding box center [200, 295] width 77 height 22
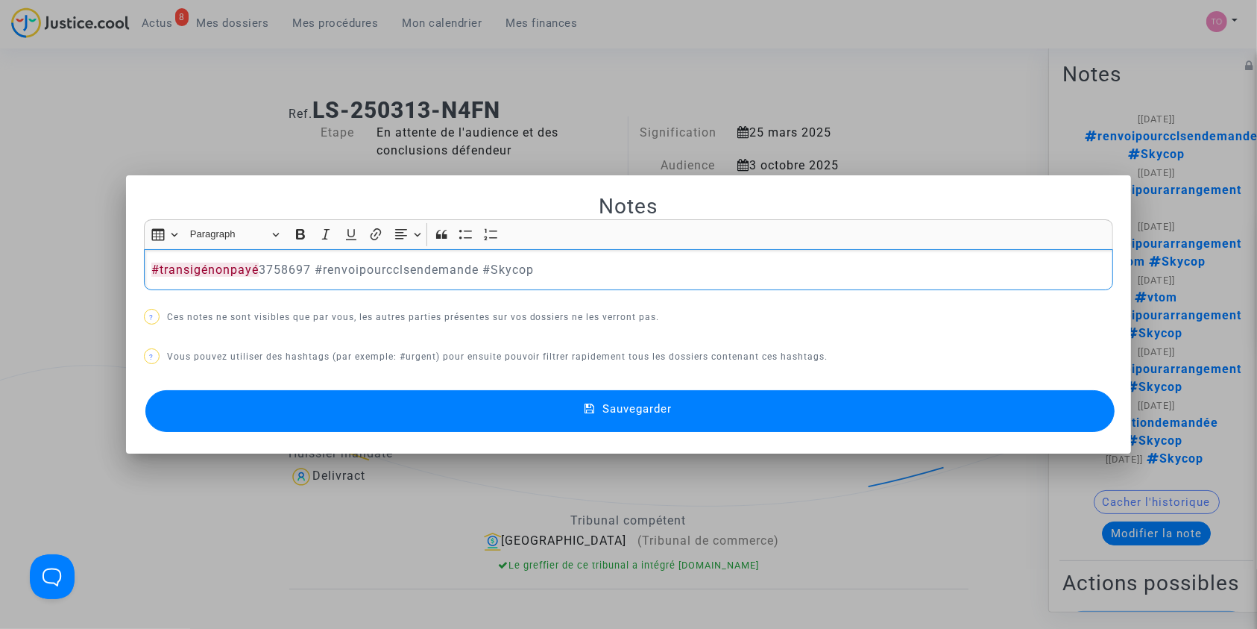
click at [561, 409] on button "Sauvegarder" at bounding box center [630, 411] width 970 height 42
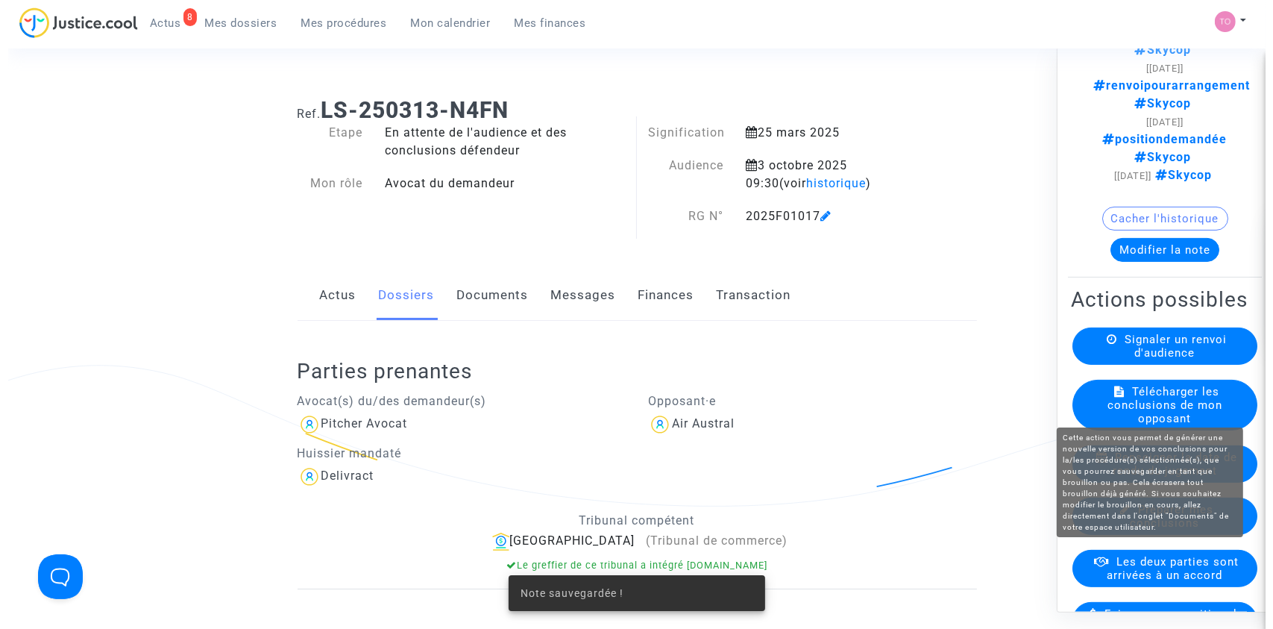
scroll to position [364, 0]
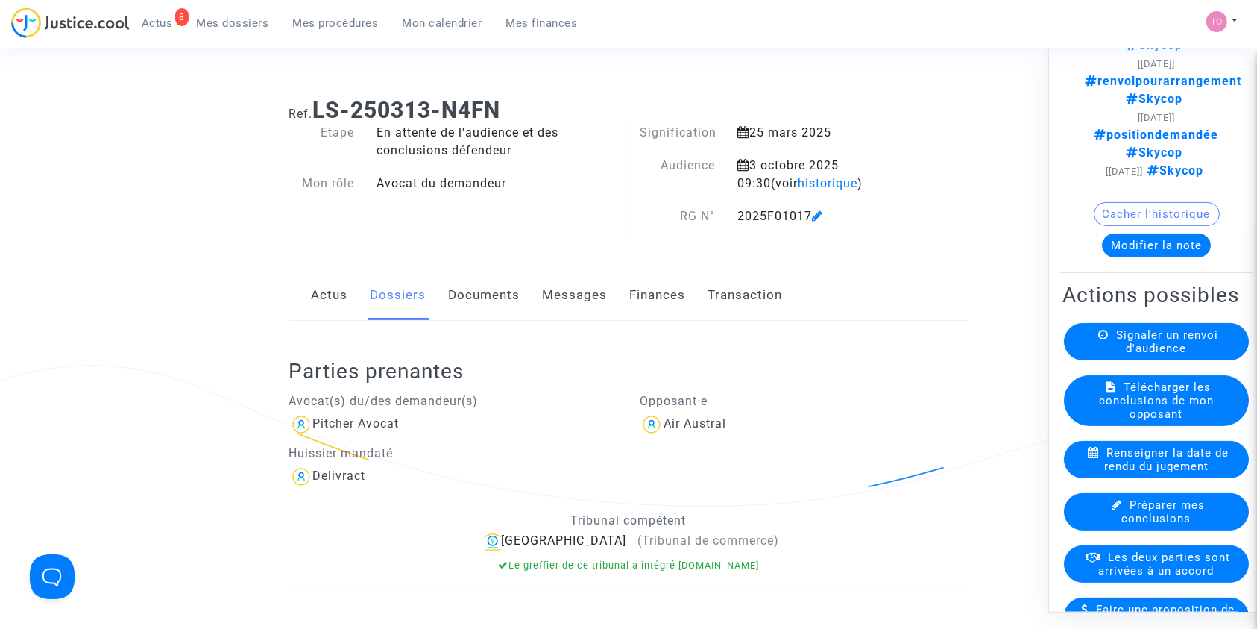
click at [1138, 549] on span "Les deux parties sont arrivées à un accord" at bounding box center [1165, 562] width 132 height 27
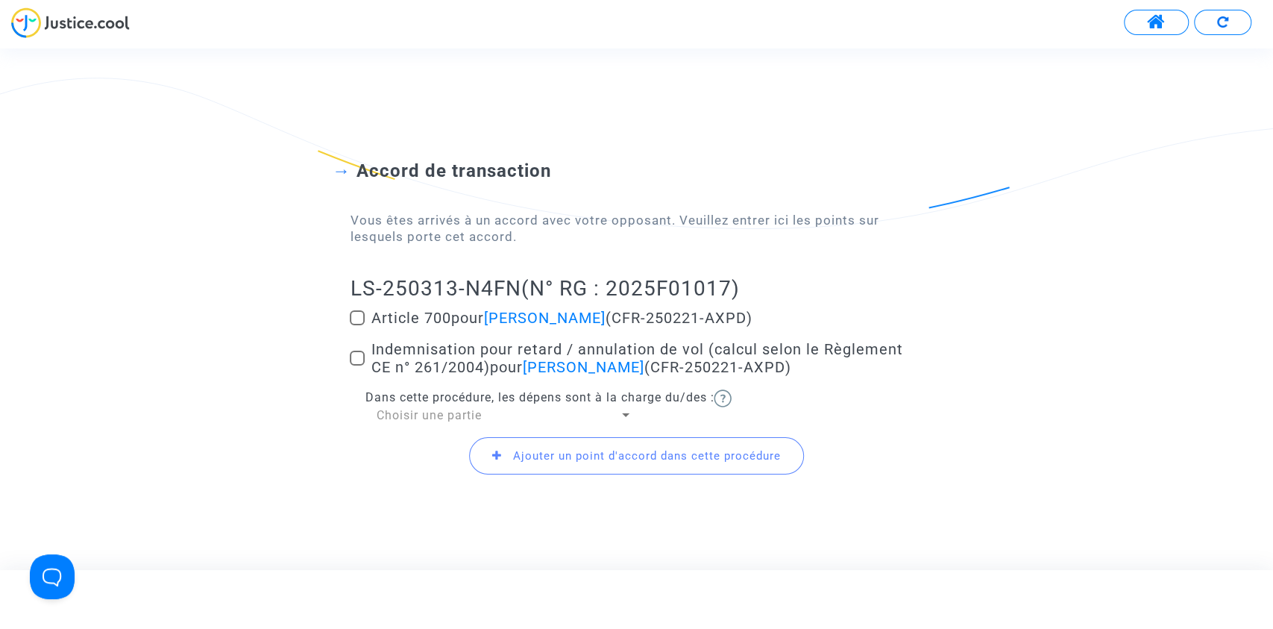
click at [362, 318] on span at bounding box center [357, 317] width 15 height 15
click at [357, 325] on input "Article 700 pour Bruno DOARE (CFR-250221-AXPD)" at bounding box center [356, 325] width 1 height 1
checkbox input "true"
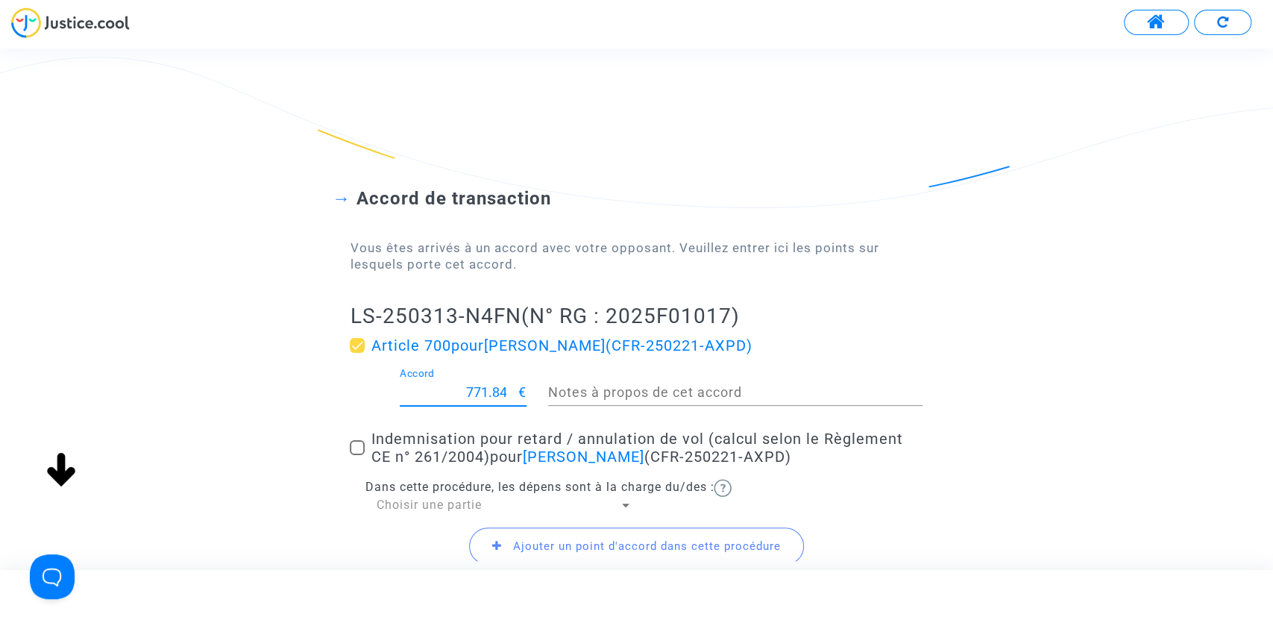
click at [496, 387] on input "771.84" at bounding box center [459, 392] width 119 height 15
type input "250"
click at [351, 450] on span at bounding box center [357, 447] width 15 height 15
click at [356, 455] on input "Indemnisation pour retard / annulation de vol (calcul selon le Règlement CE n° …" at bounding box center [356, 455] width 1 height 1
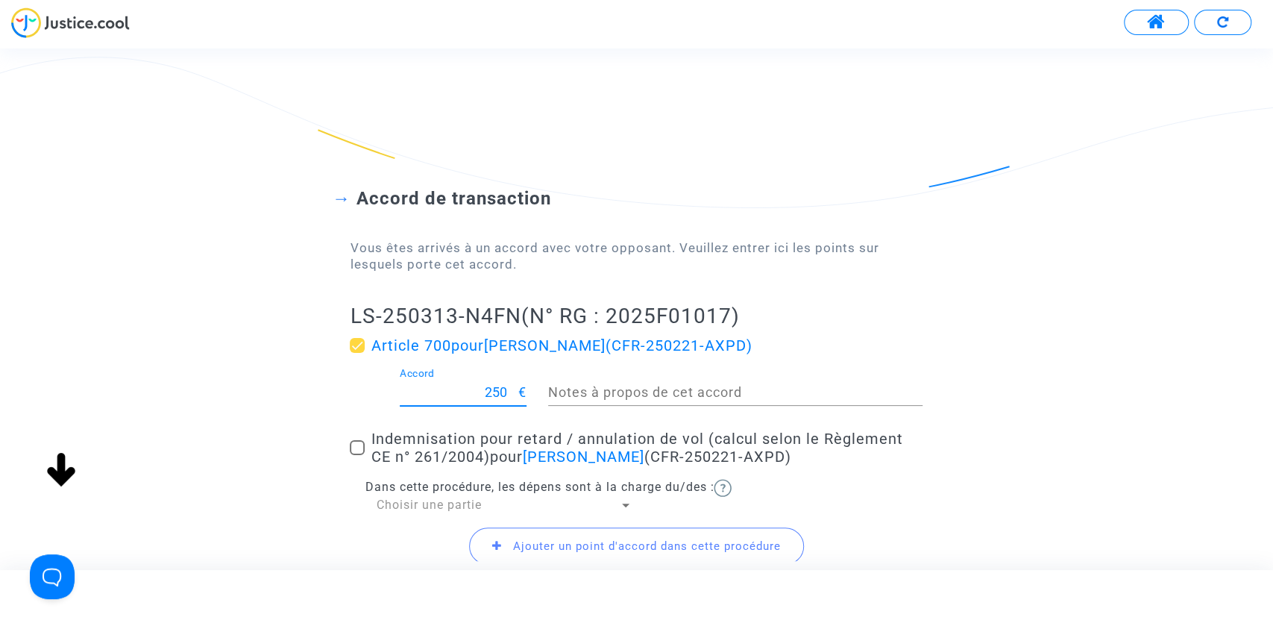
checkbox input "true"
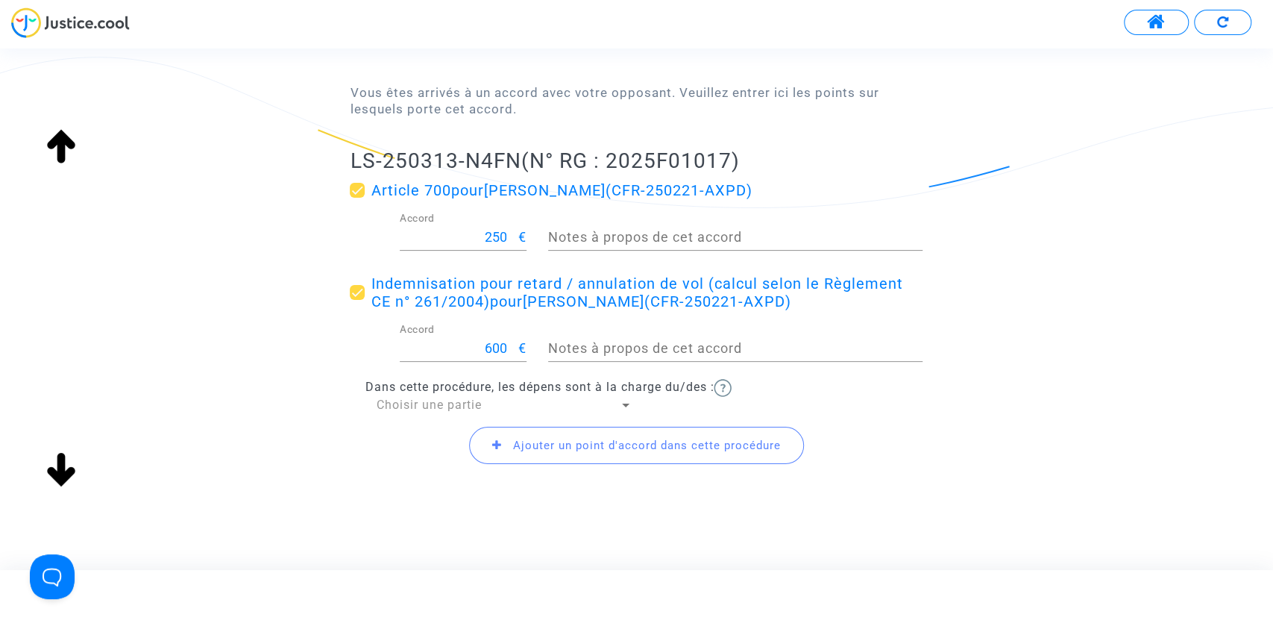
scroll to position [175, 0]
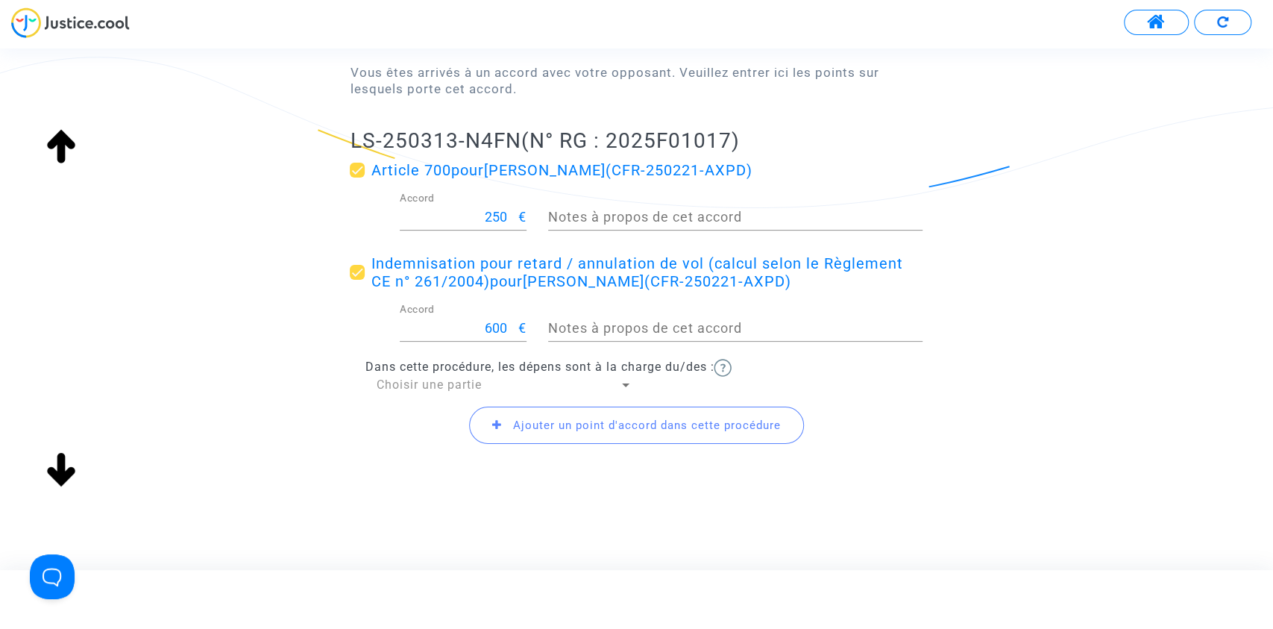
click at [421, 382] on span "Choisir une partie" at bounding box center [428, 384] width 105 height 14
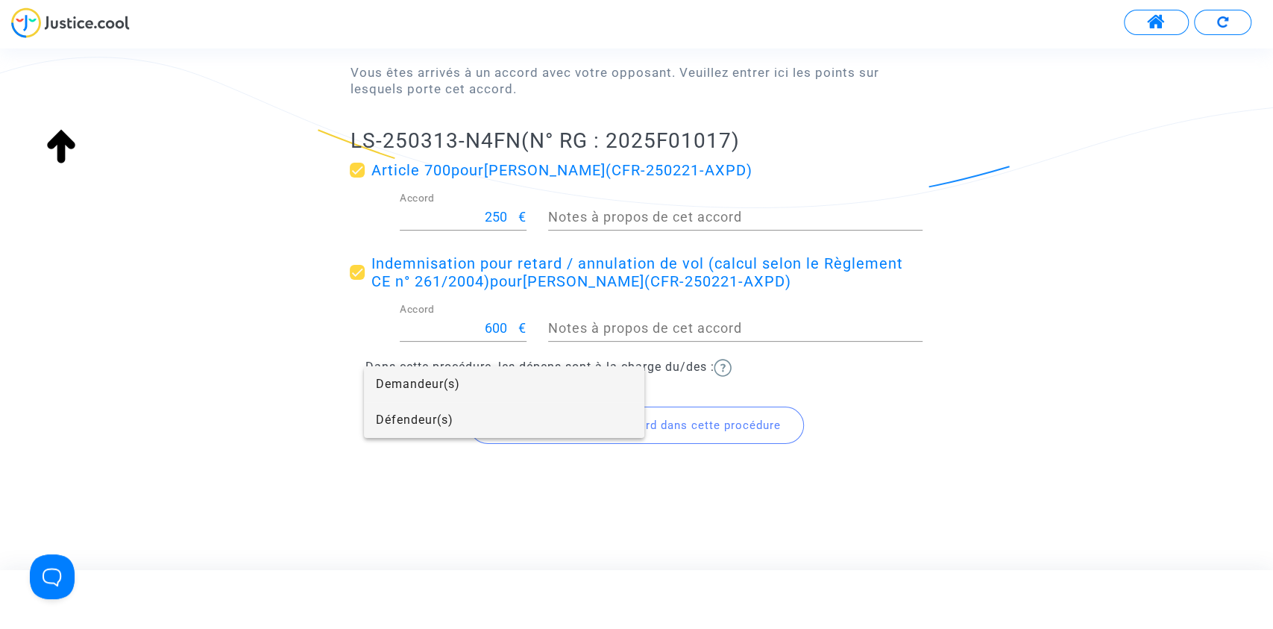
click at [452, 422] on span "Défendeur(s)" at bounding box center [504, 420] width 256 height 36
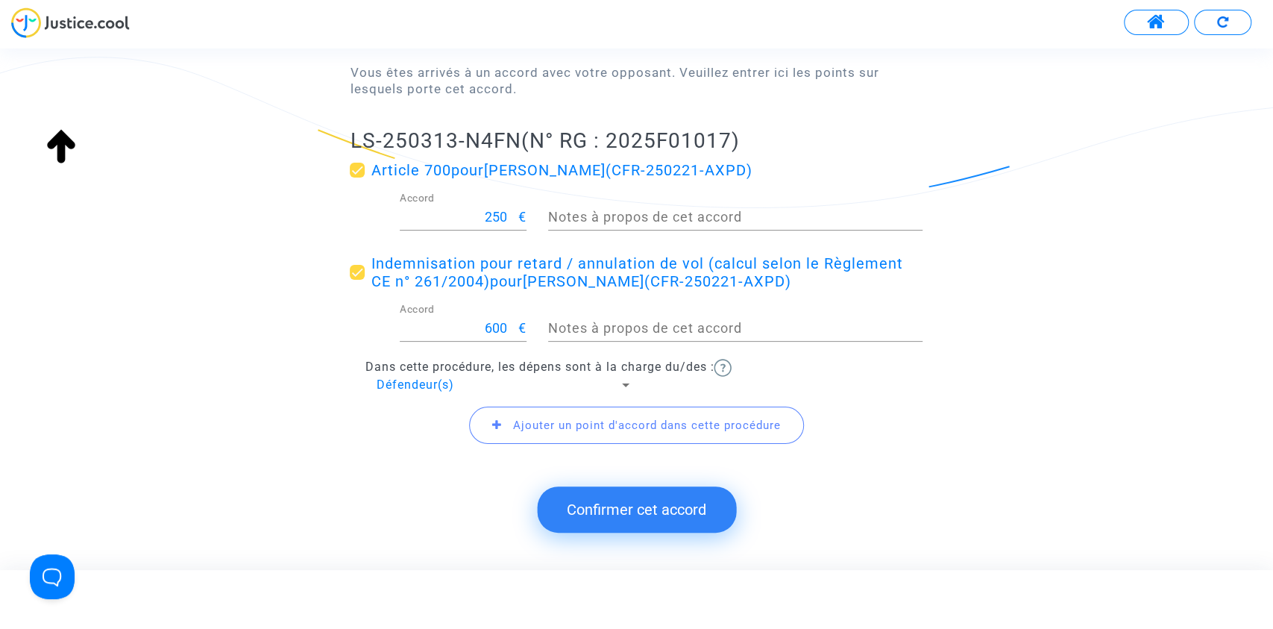
click at [676, 522] on button "Confirmer cet accord" at bounding box center [636, 509] width 199 height 46
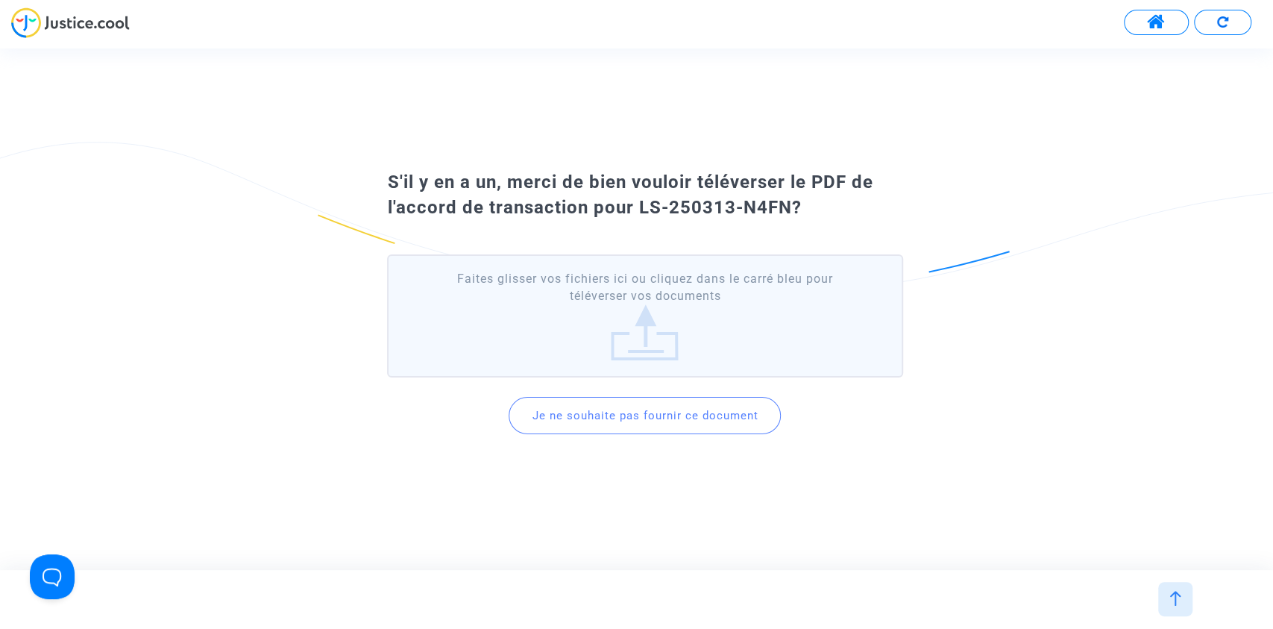
click at [649, 412] on button "Je ne souhaite pas fournir ce document" at bounding box center [644, 415] width 272 height 37
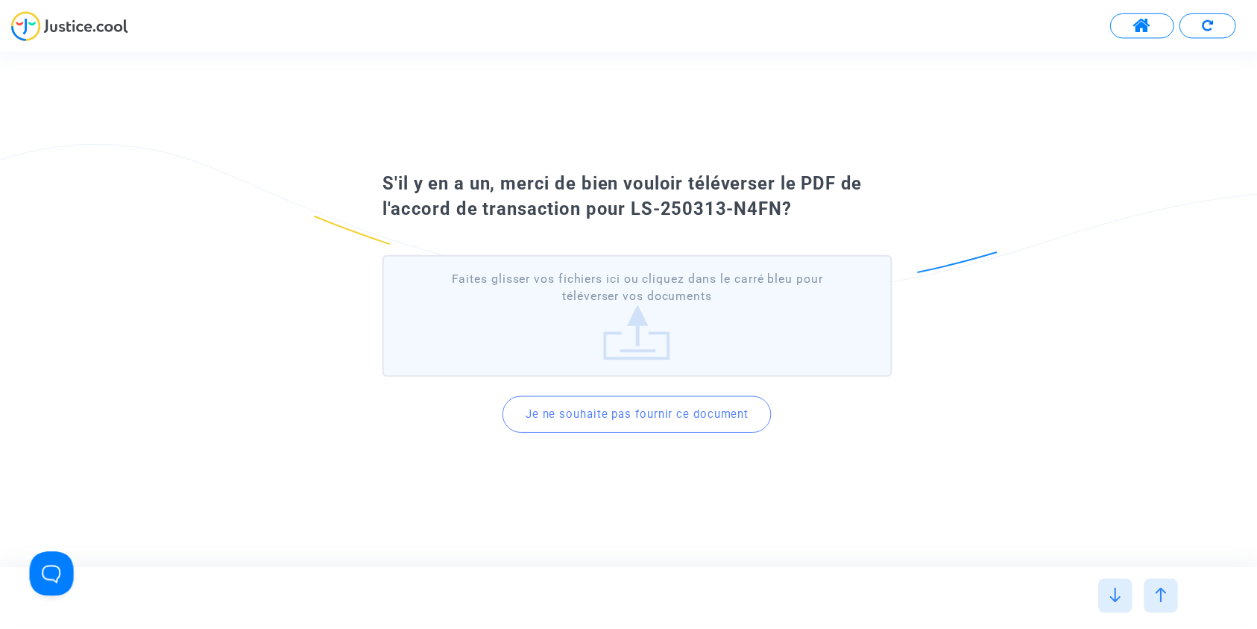
scroll to position [0, 0]
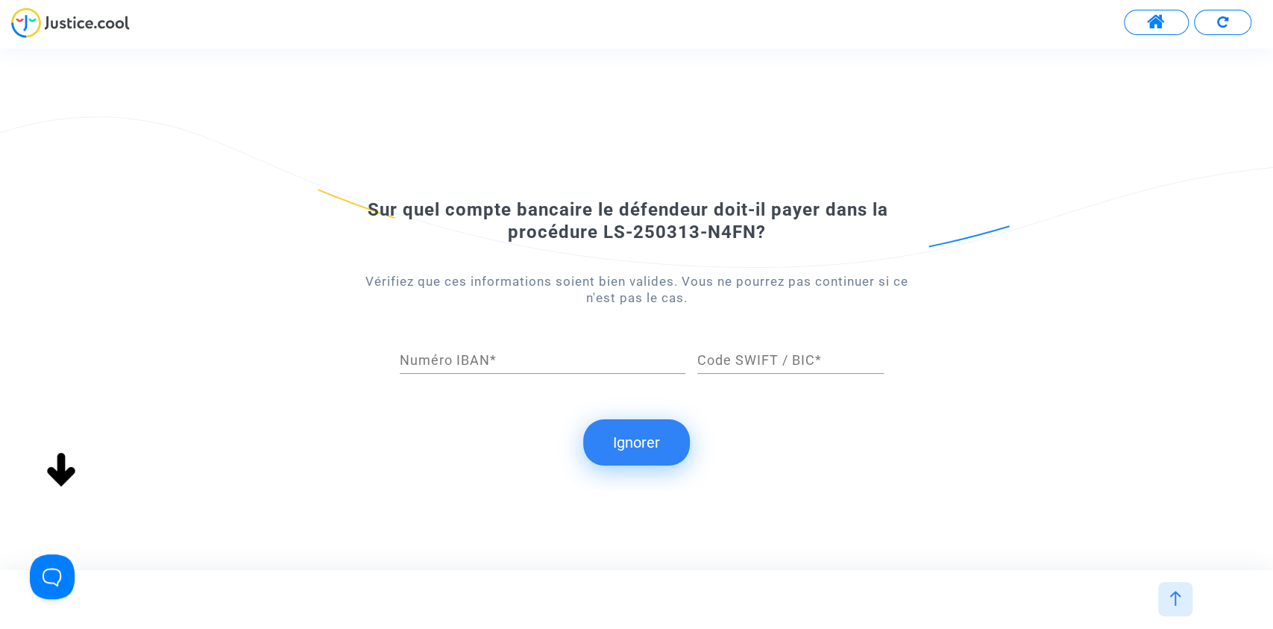
click at [652, 451] on button "Ignorer" at bounding box center [636, 442] width 107 height 46
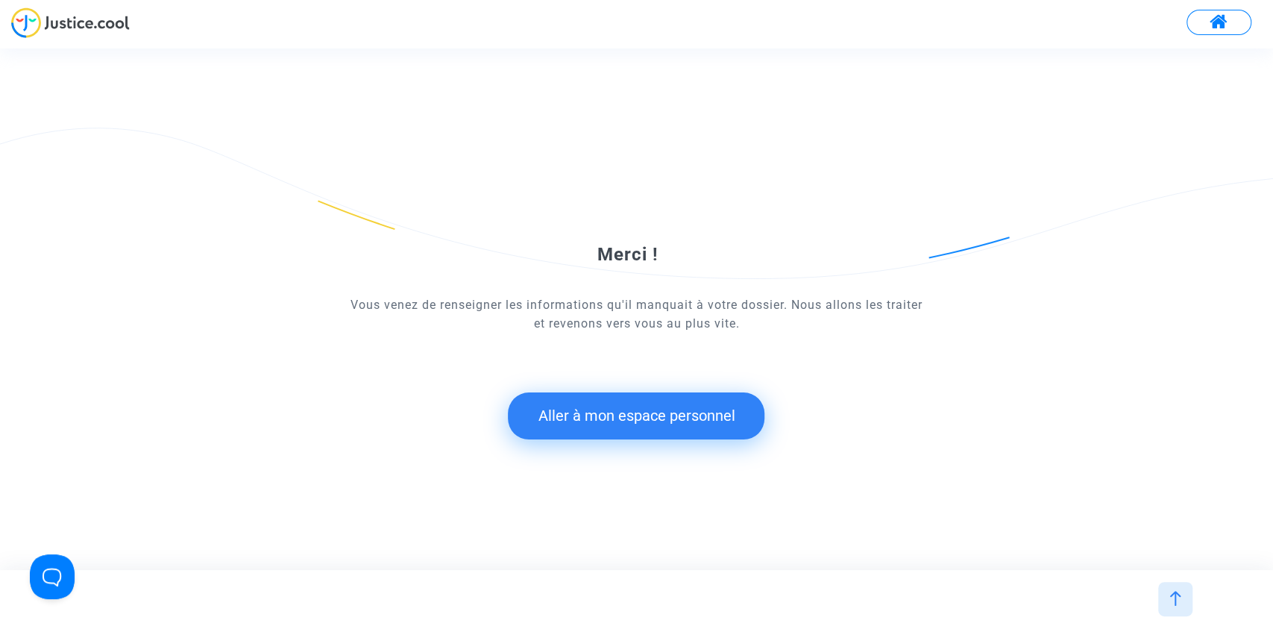
click at [711, 421] on button "Aller à mon espace personnel" at bounding box center [636, 415] width 256 height 46
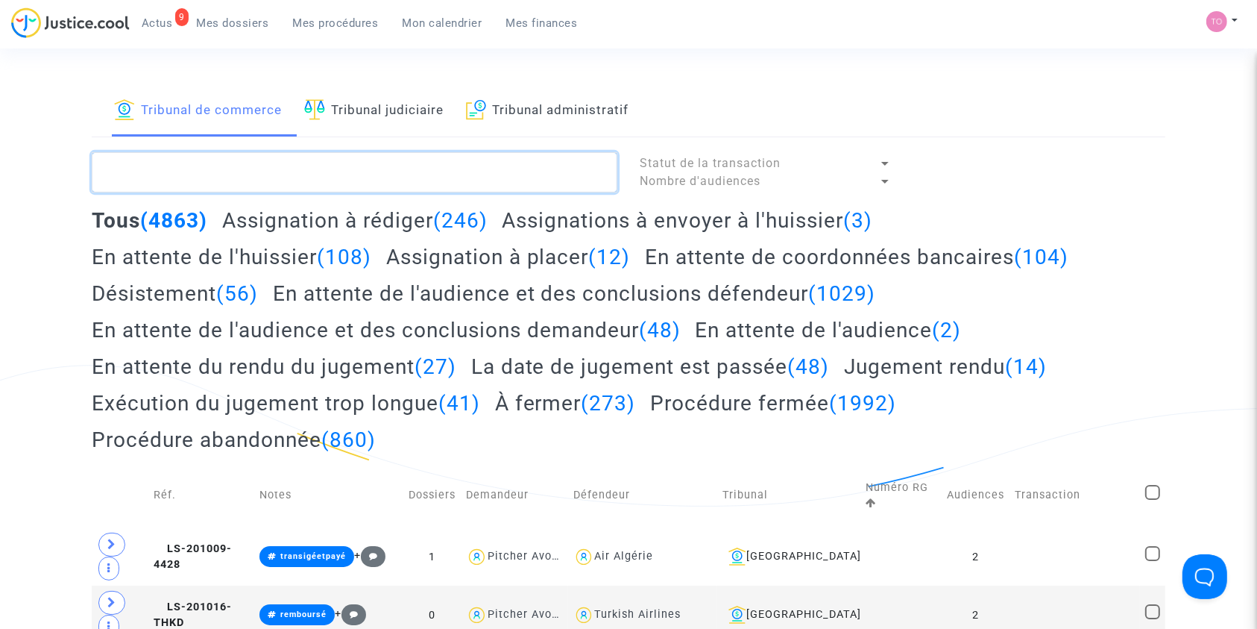
click at [173, 166] on textarea at bounding box center [355, 172] width 526 height 40
paste textarea "BINEAU"
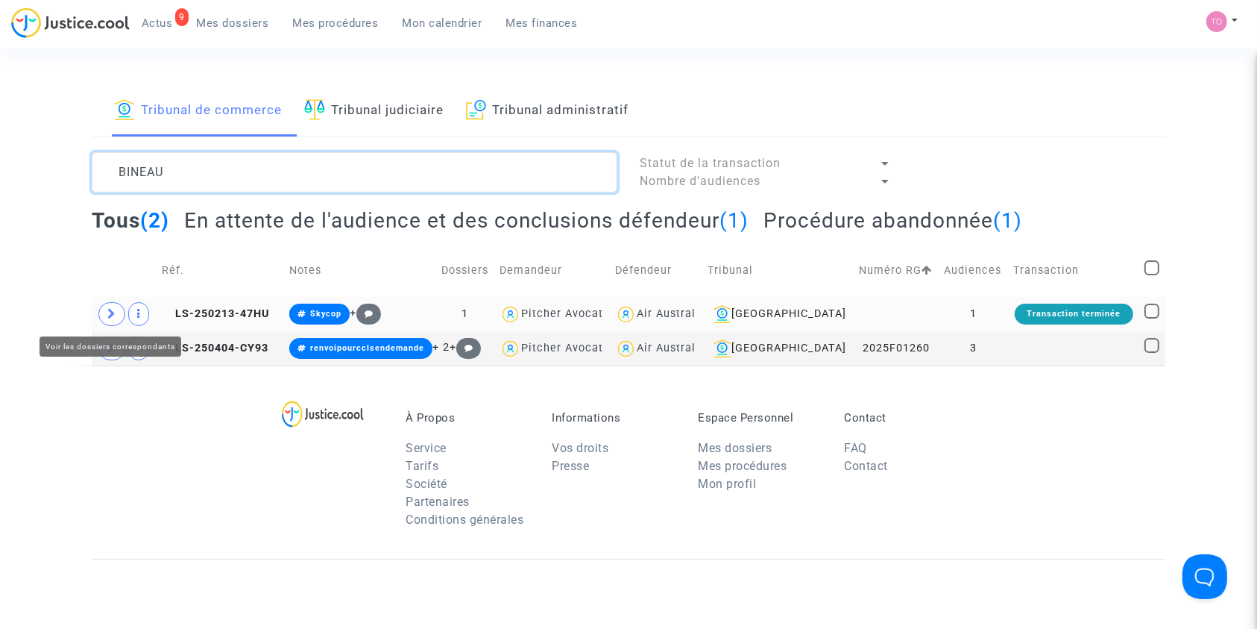
type textarea "BINEAU"
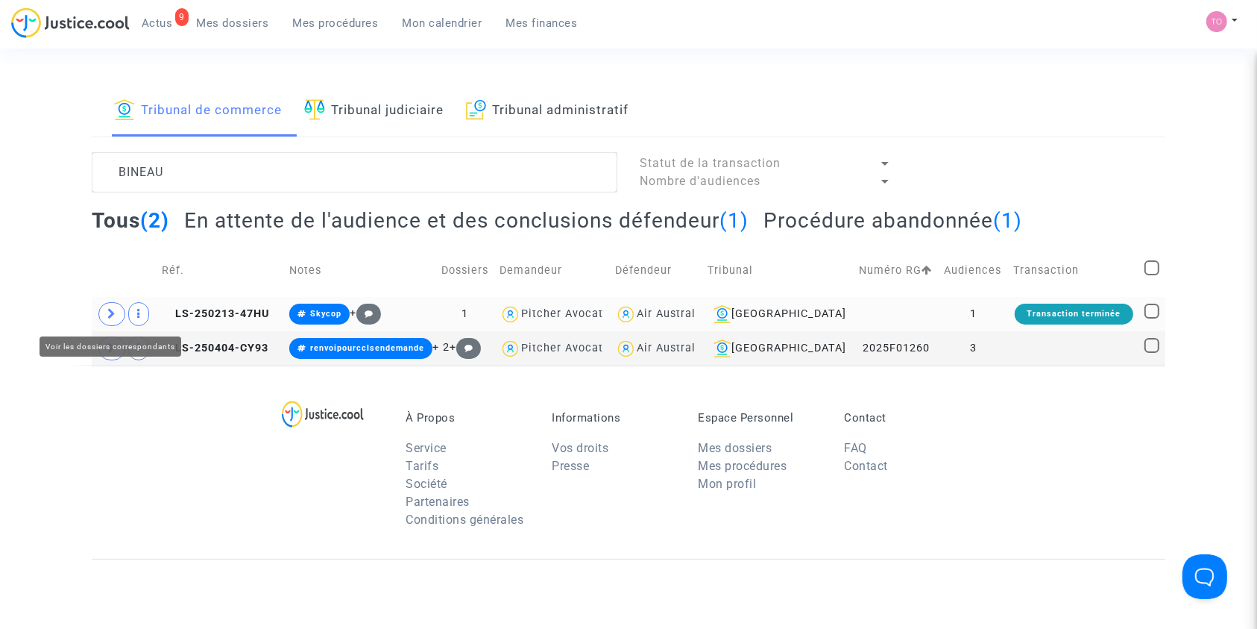
click at [116, 308] on icon at bounding box center [111, 313] width 9 height 11
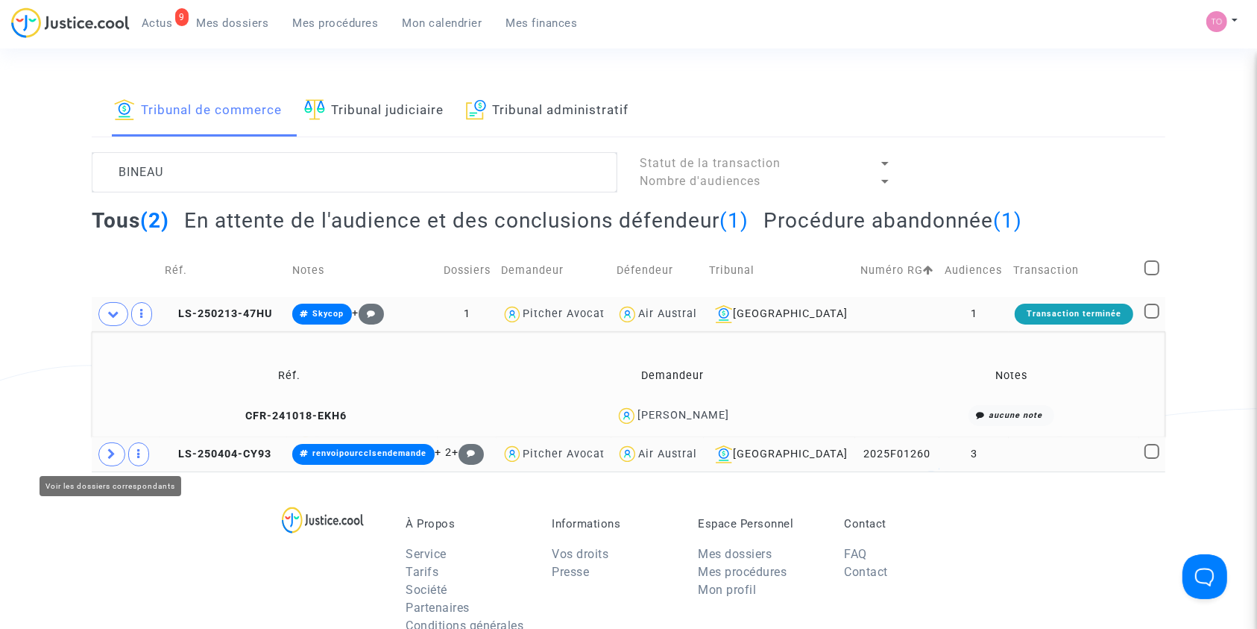
click at [100, 450] on span at bounding box center [111, 454] width 27 height 24
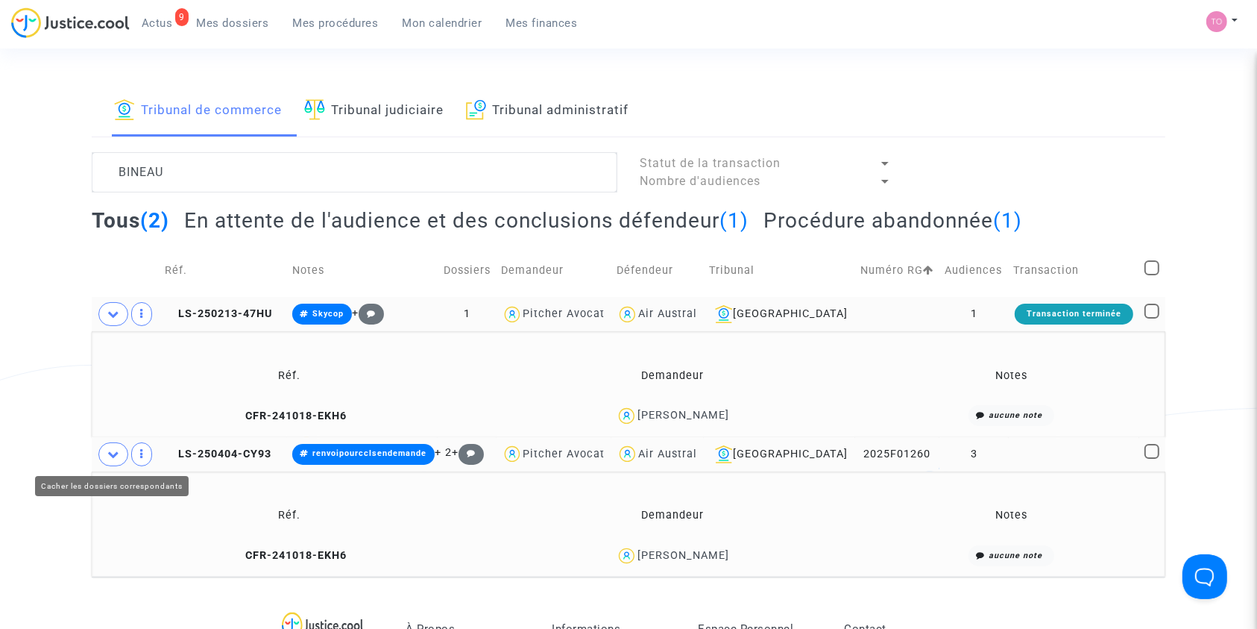
click at [100, 450] on span at bounding box center [113, 454] width 30 height 24
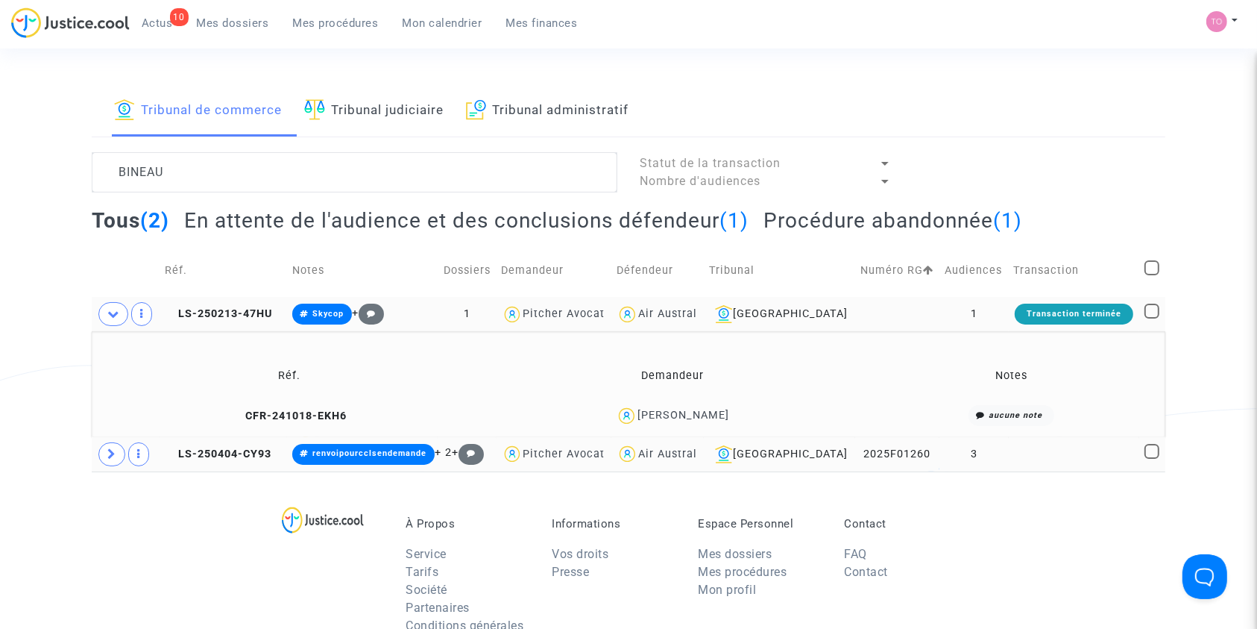
click at [901, 446] on td "2025F01260" at bounding box center [897, 454] width 85 height 34
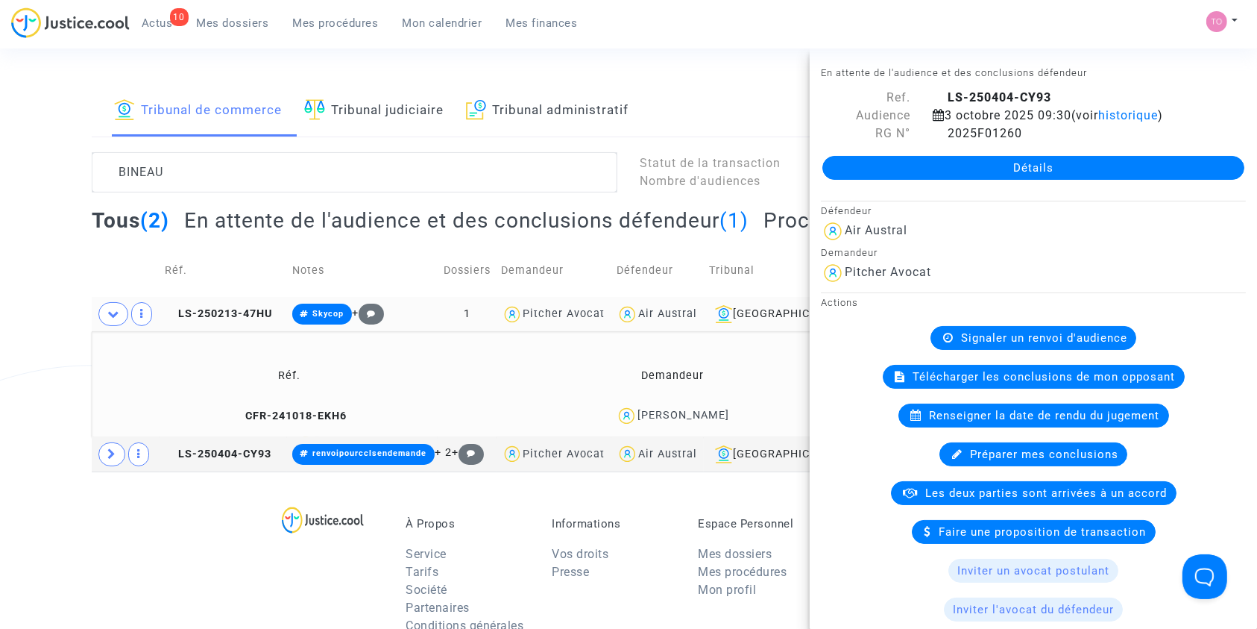
click at [951, 166] on link "Détails" at bounding box center [1033, 168] width 422 height 24
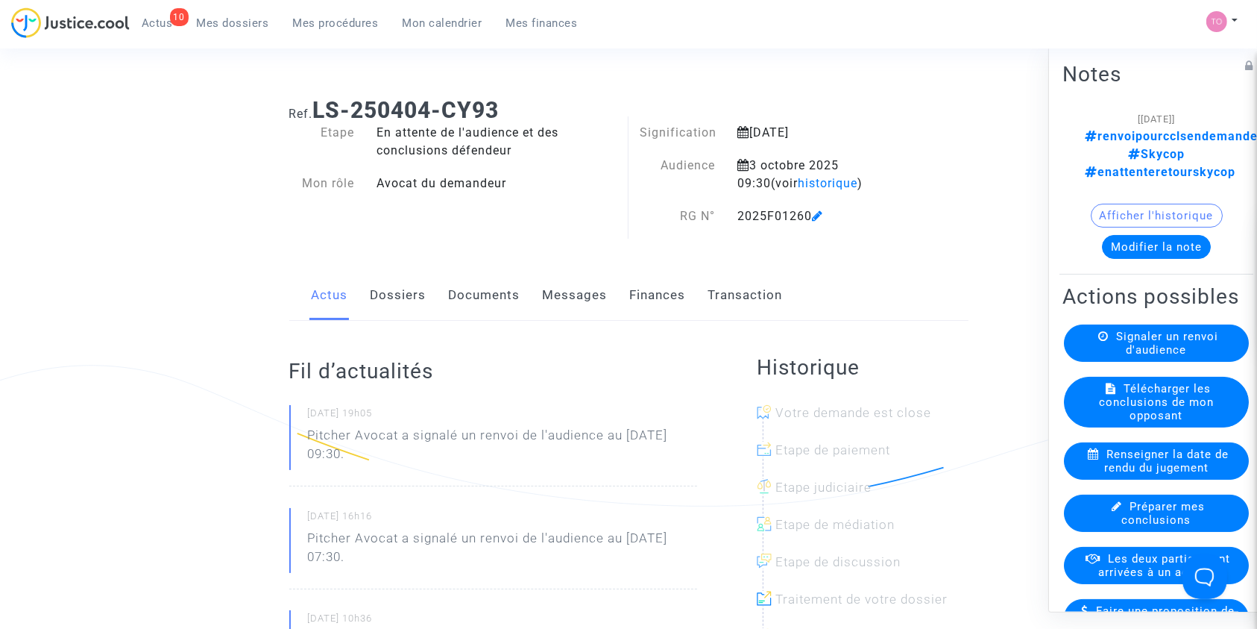
click at [404, 297] on link "Dossiers" at bounding box center [399, 295] width 56 height 49
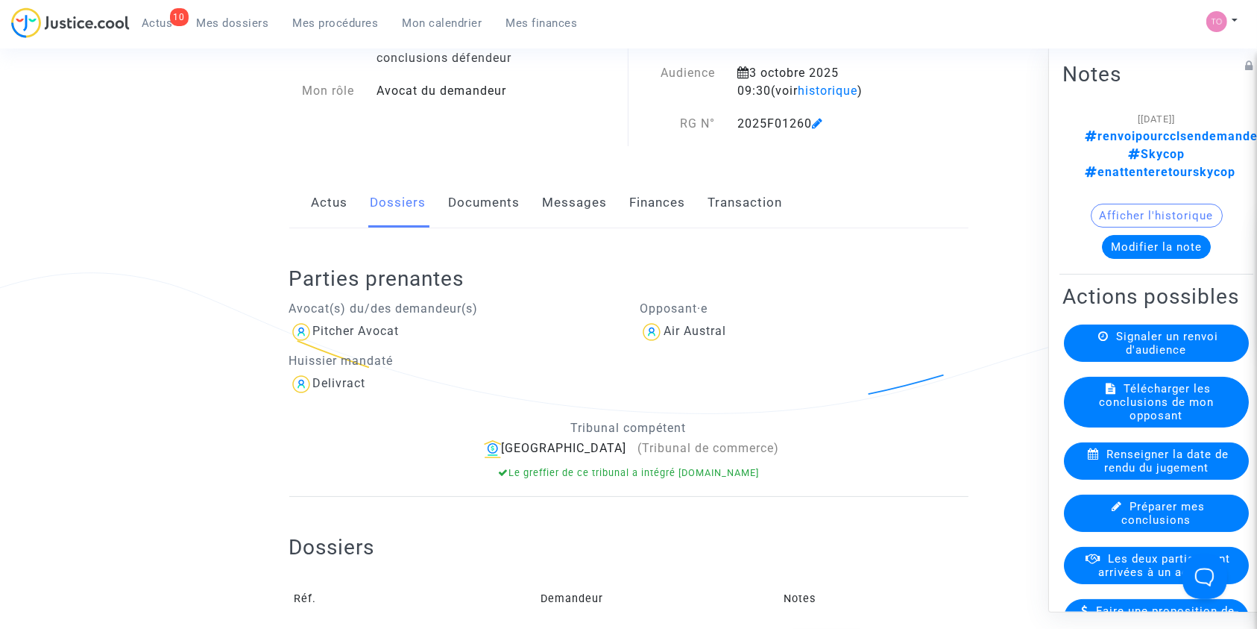
scroll to position [43, 0]
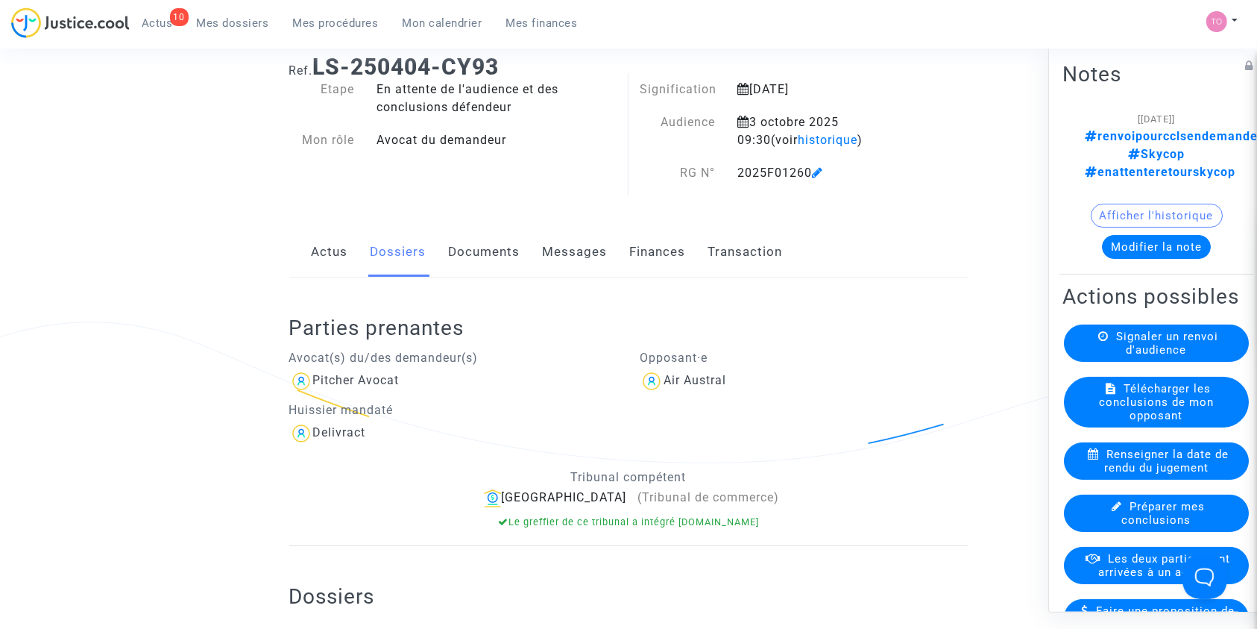
click at [579, 260] on link "Messages" at bounding box center [575, 251] width 65 height 49
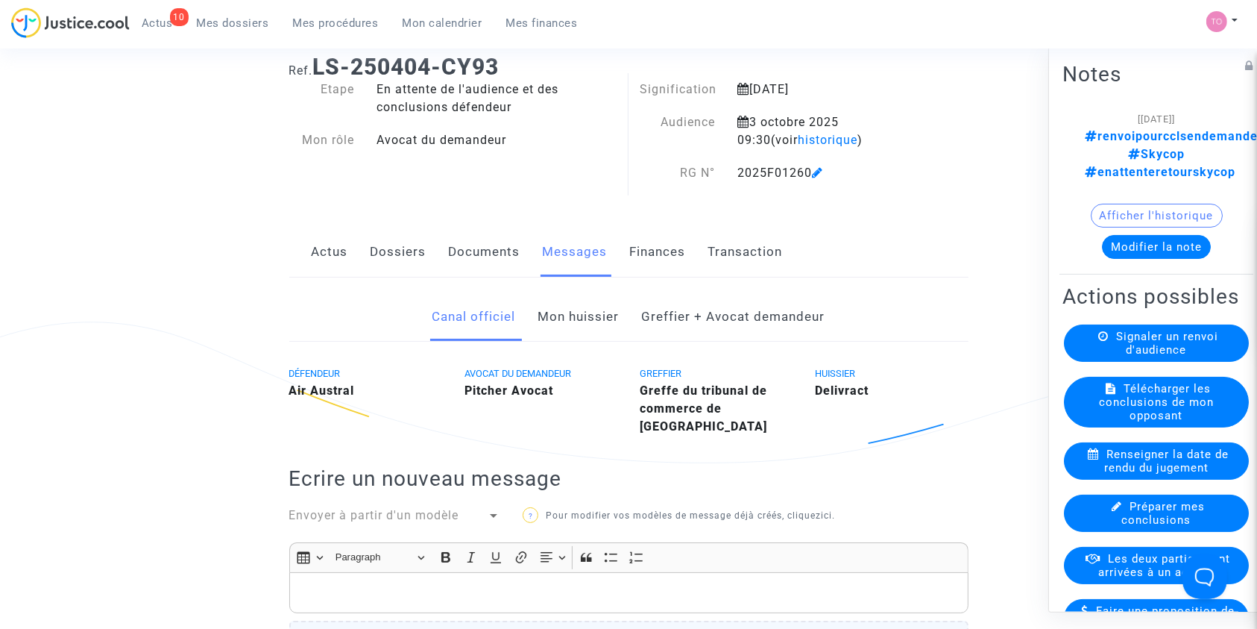
click at [491, 254] on link "Documents" at bounding box center [485, 251] width 72 height 49
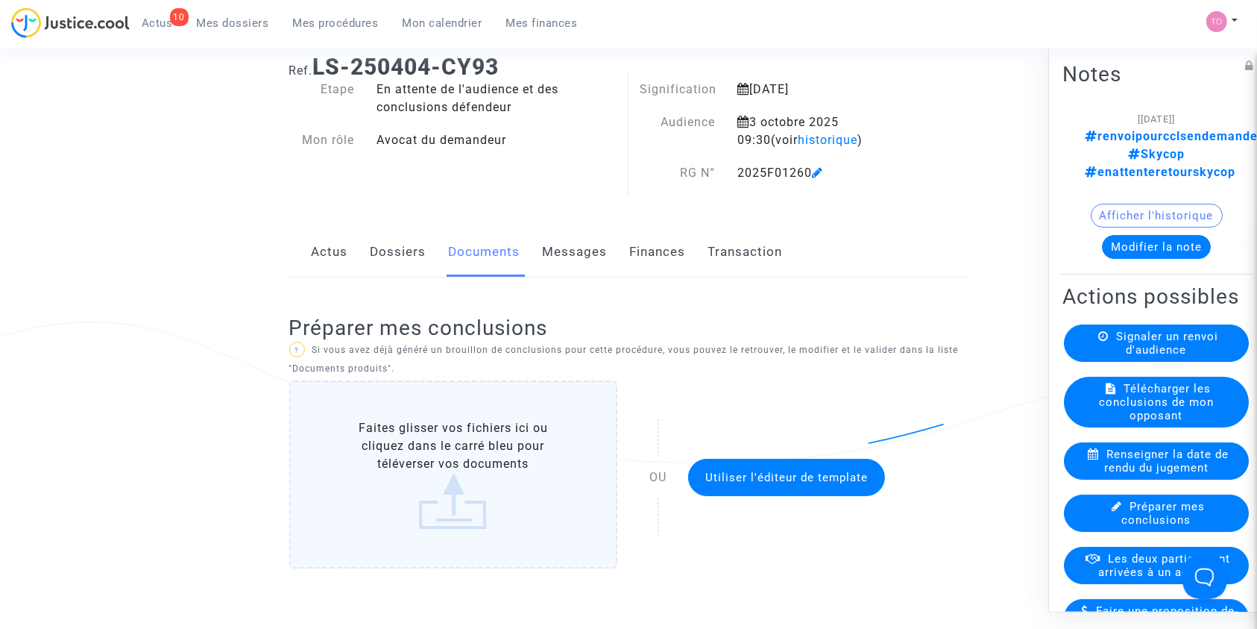
click at [377, 251] on link "Dossiers" at bounding box center [399, 251] width 56 height 49
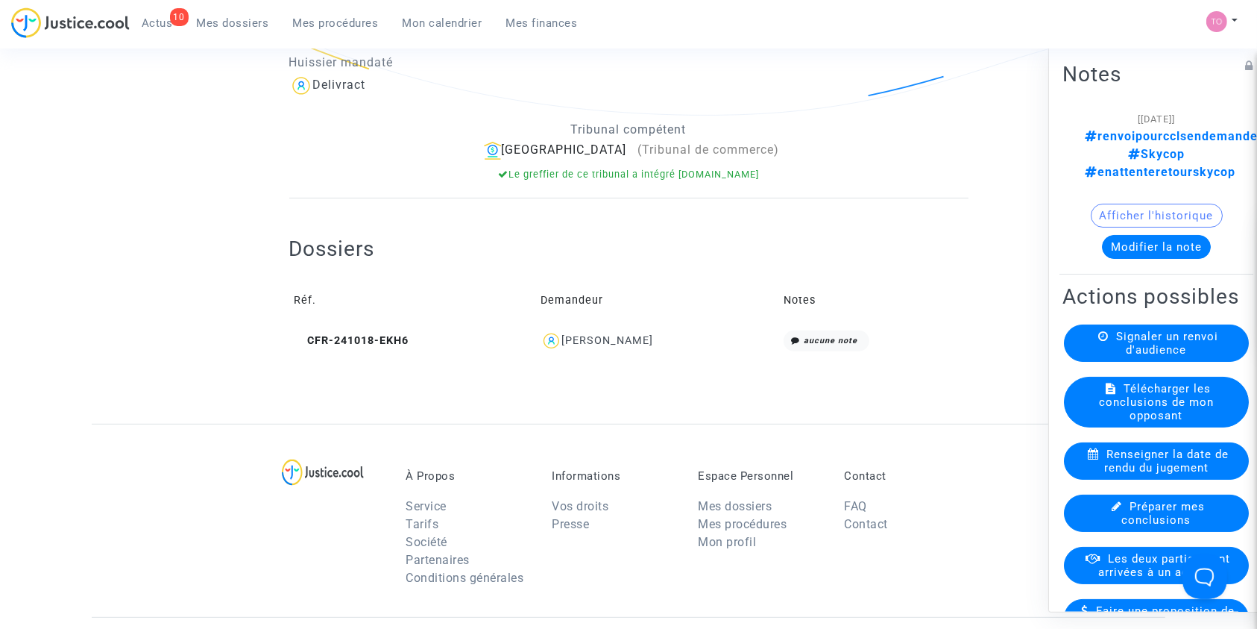
scroll to position [408, 0]
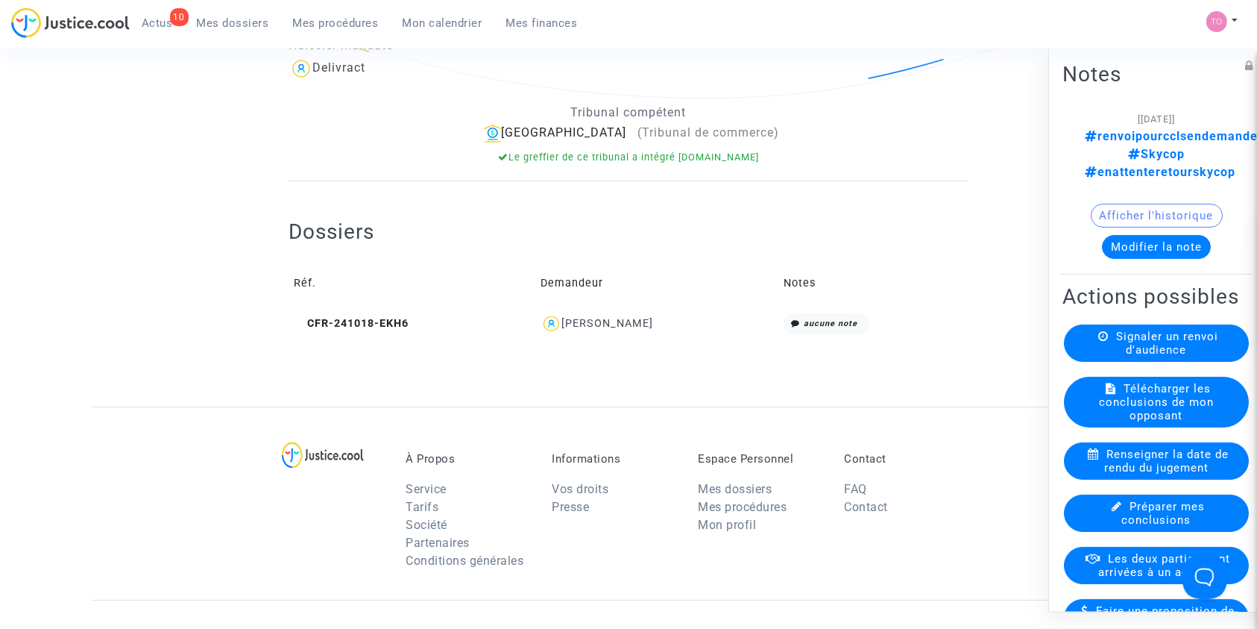
click at [613, 328] on div "Martine BINEAU" at bounding box center [657, 324] width 233 height 22
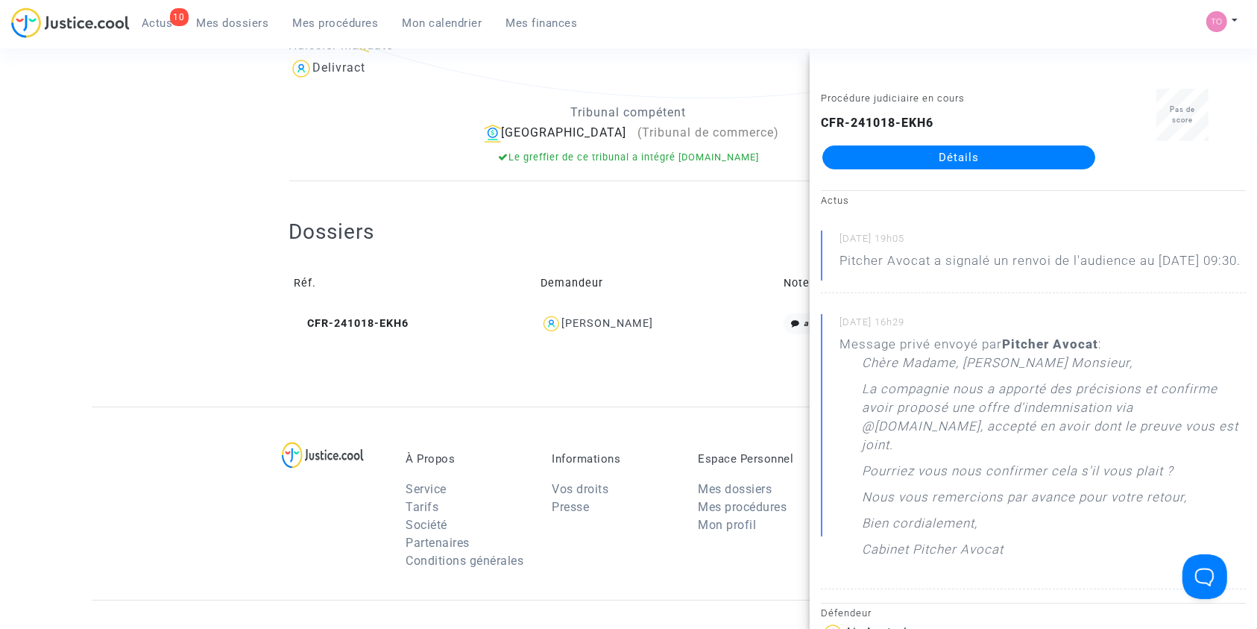
click at [933, 159] on link "Détails" at bounding box center [958, 157] width 273 height 24
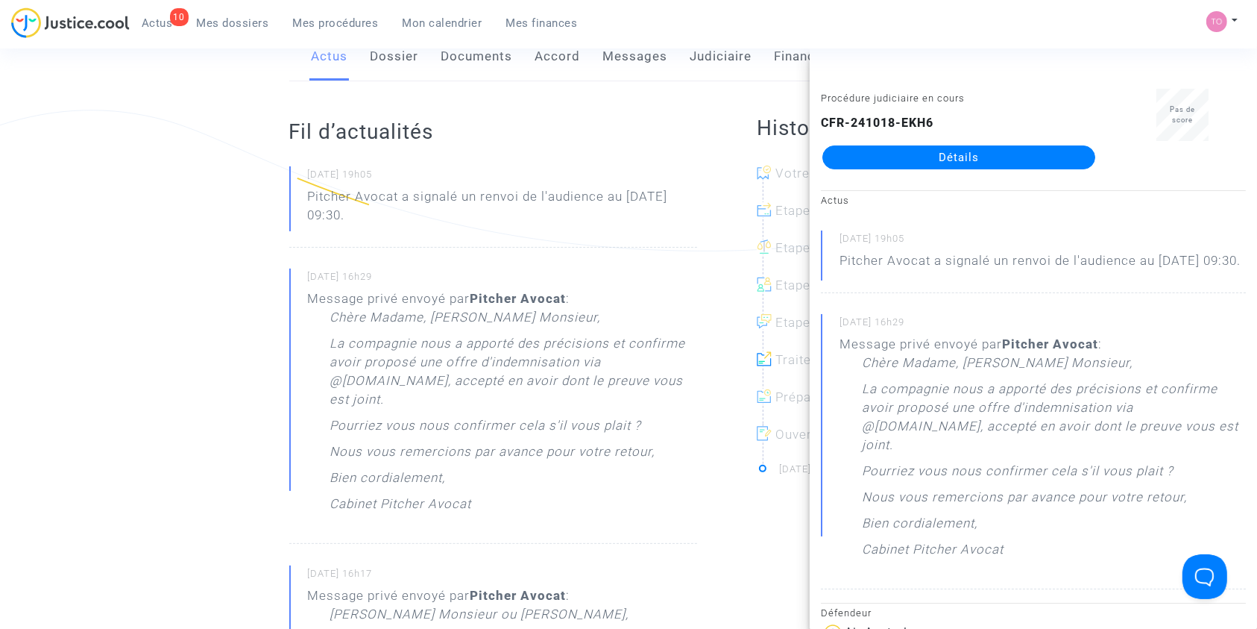
scroll to position [242, 0]
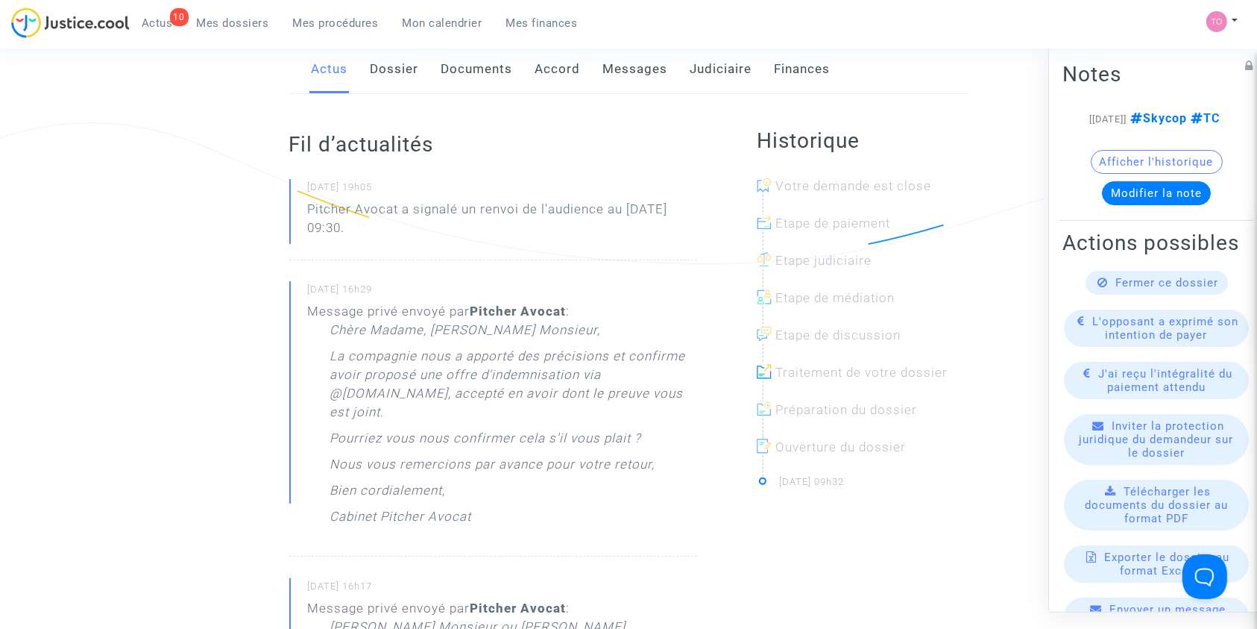
click at [631, 76] on link "Messages" at bounding box center [635, 69] width 65 height 49
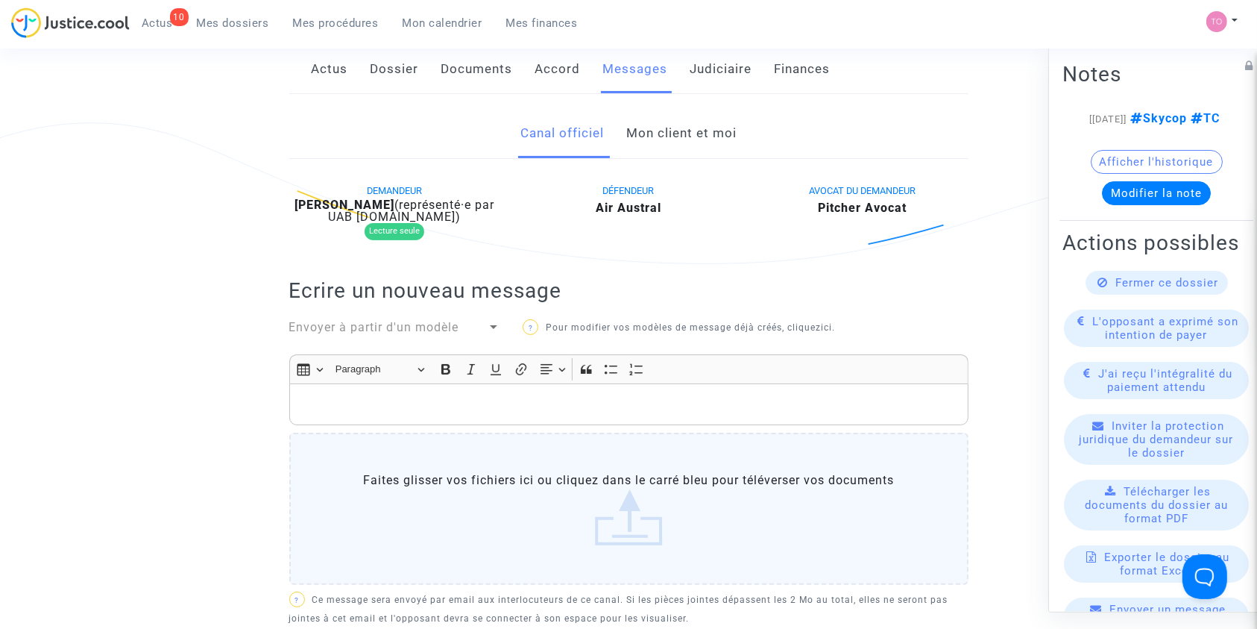
click at [675, 141] on link "Mon client et moi" at bounding box center [681, 133] width 110 height 49
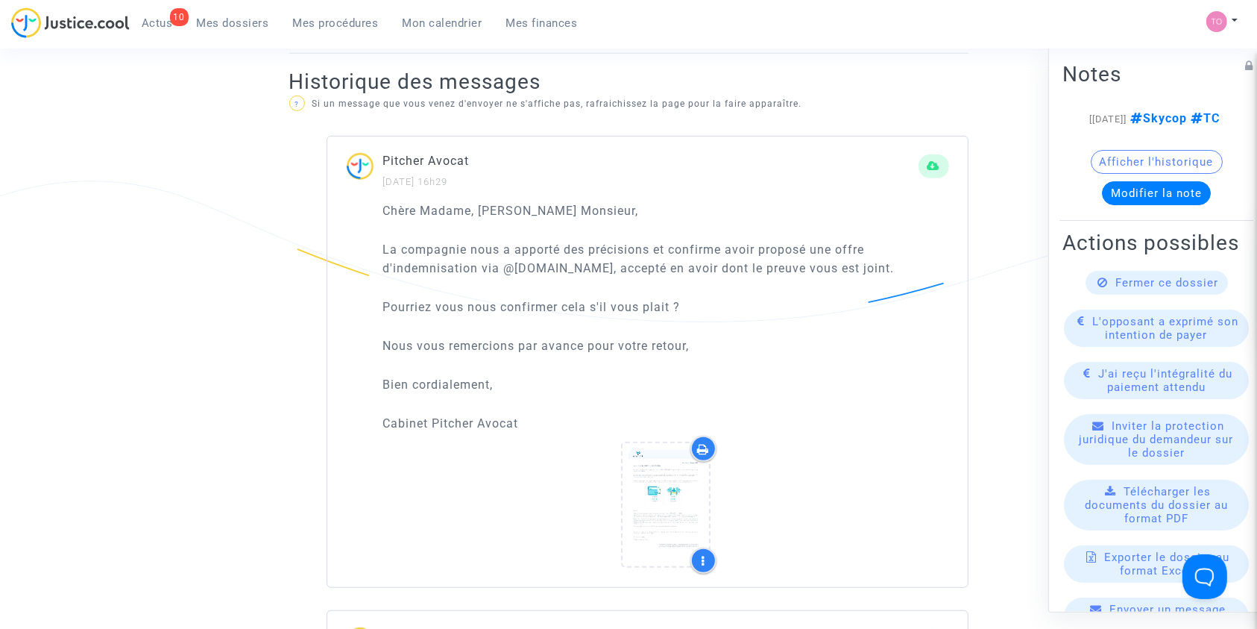
scroll to position [905, 0]
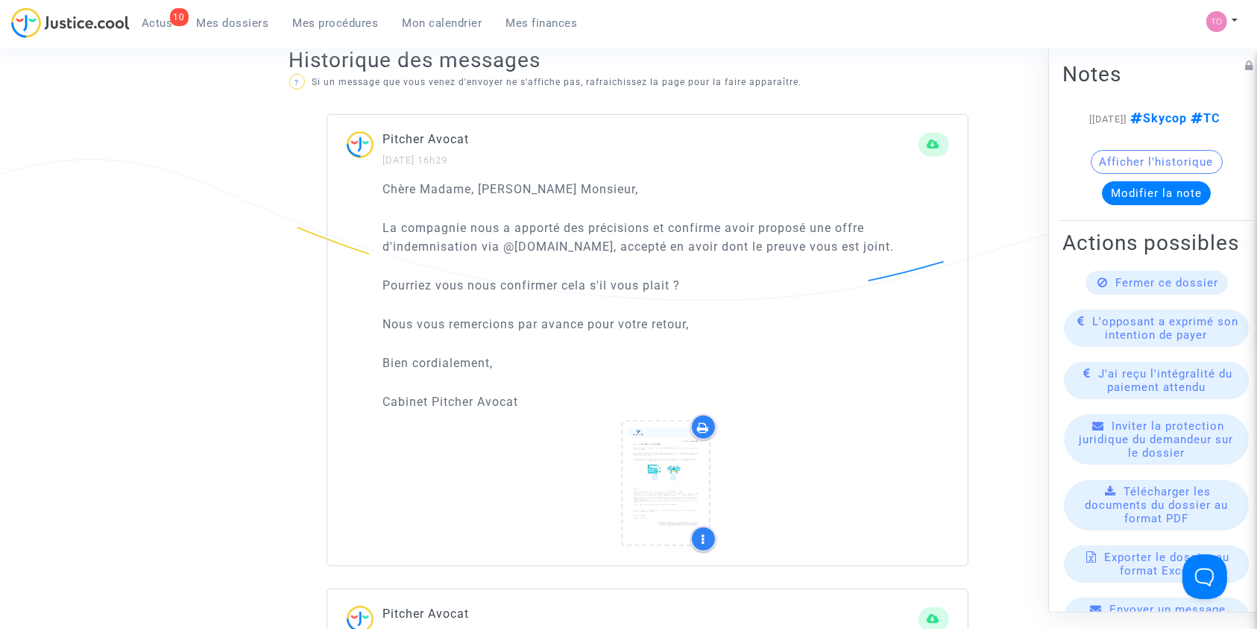
drag, startPoint x: 436, startPoint y: 239, endPoint x: 834, endPoint y: 243, distance: 397.4
click at [834, 243] on p "La compagnie nous a apporté des précisions et confirme avoir proposé une offre …" at bounding box center [666, 236] width 566 height 37
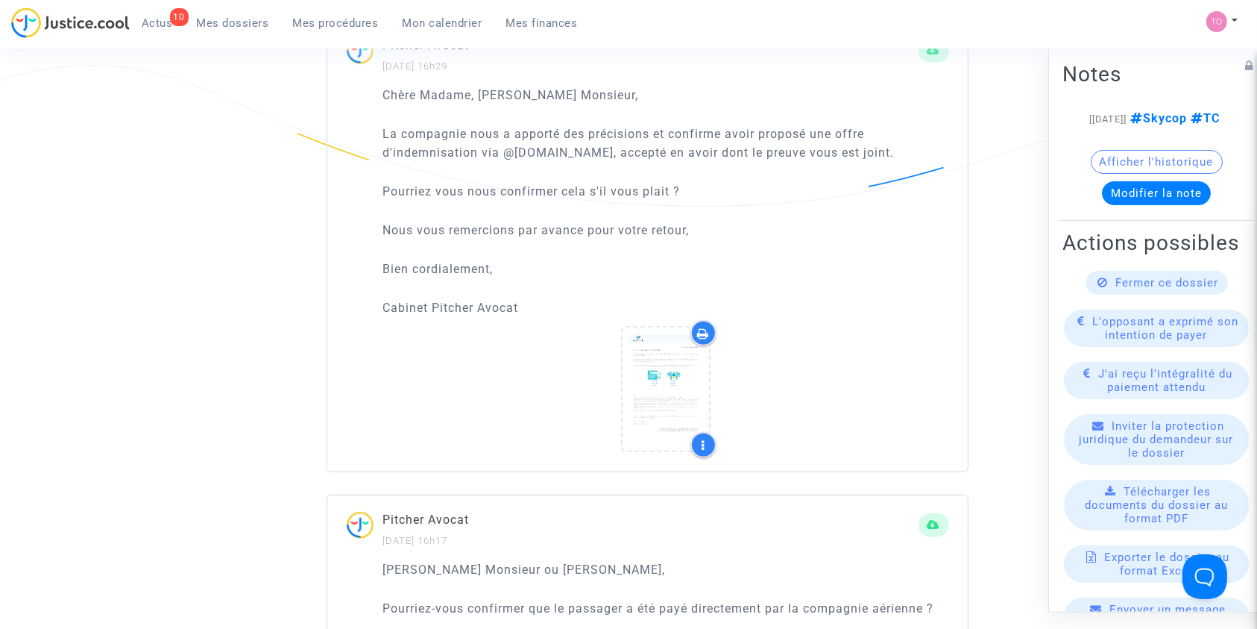
scroll to position [1004, 0]
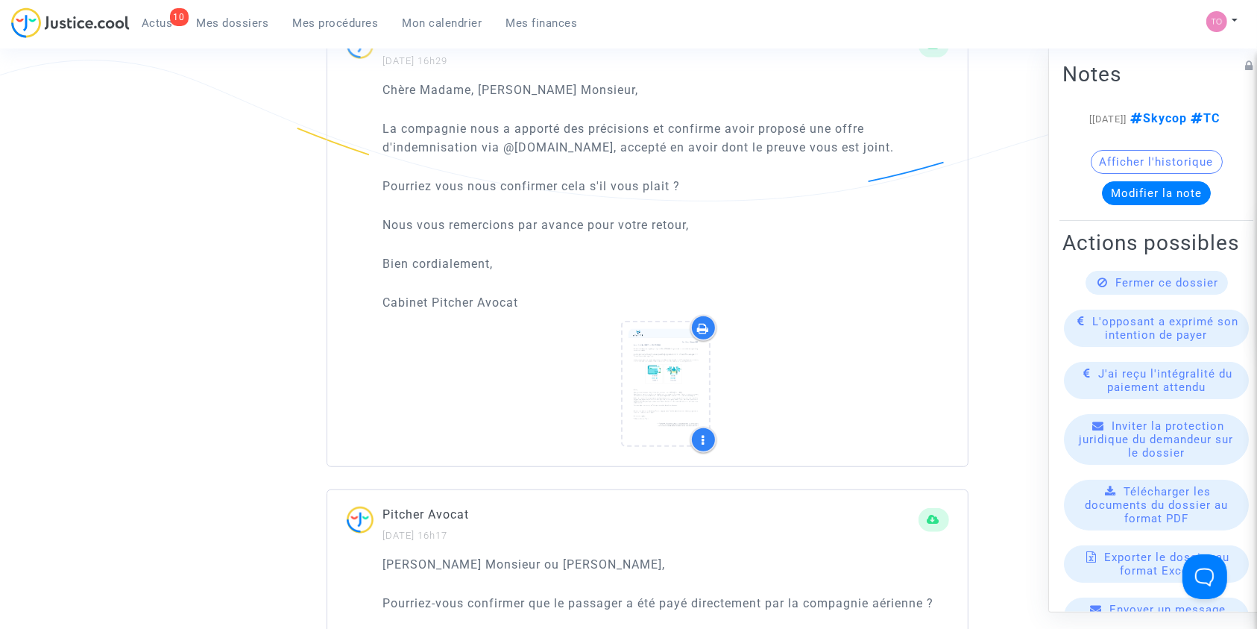
drag, startPoint x: 441, startPoint y: 186, endPoint x: 619, endPoint y: 191, distance: 177.5
click at [619, 191] on p "Pourriez vous nous confirmer cela s'il vous plait ?" at bounding box center [666, 186] width 566 height 19
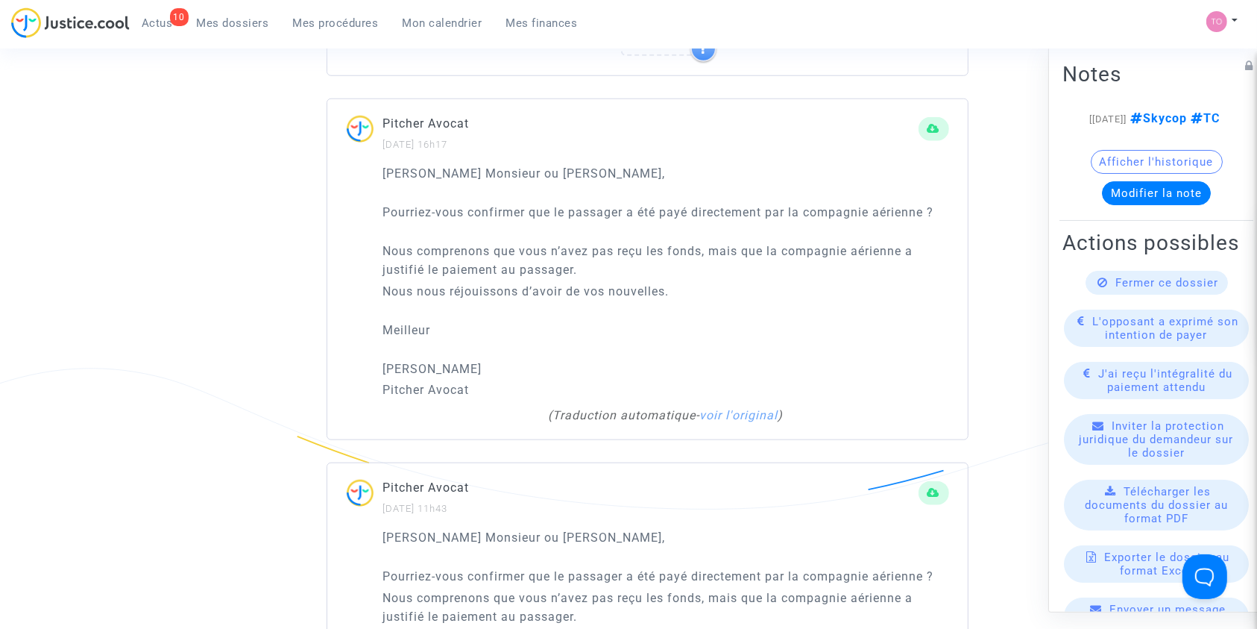
scroll to position [1402, 0]
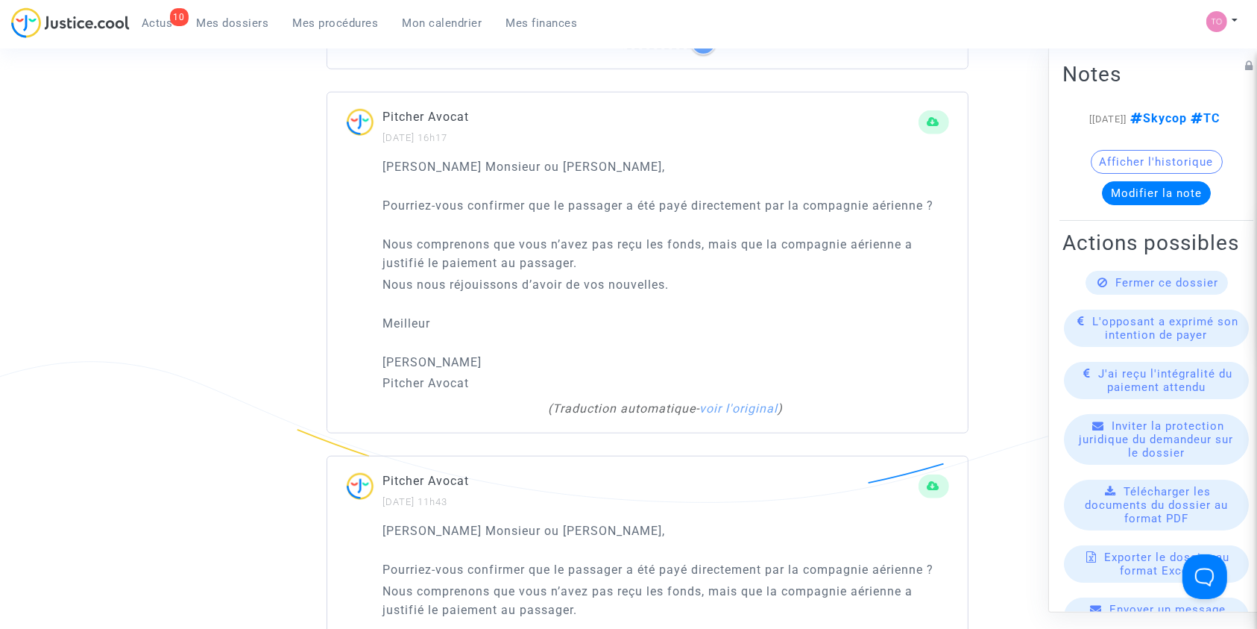
drag, startPoint x: 429, startPoint y: 240, endPoint x: 804, endPoint y: 238, distance: 375.0
click at [804, 238] on p "Nous comprenons que vous n’avez pas reçu les fonds, mais que la compagnie aérie…" at bounding box center [666, 253] width 566 height 37
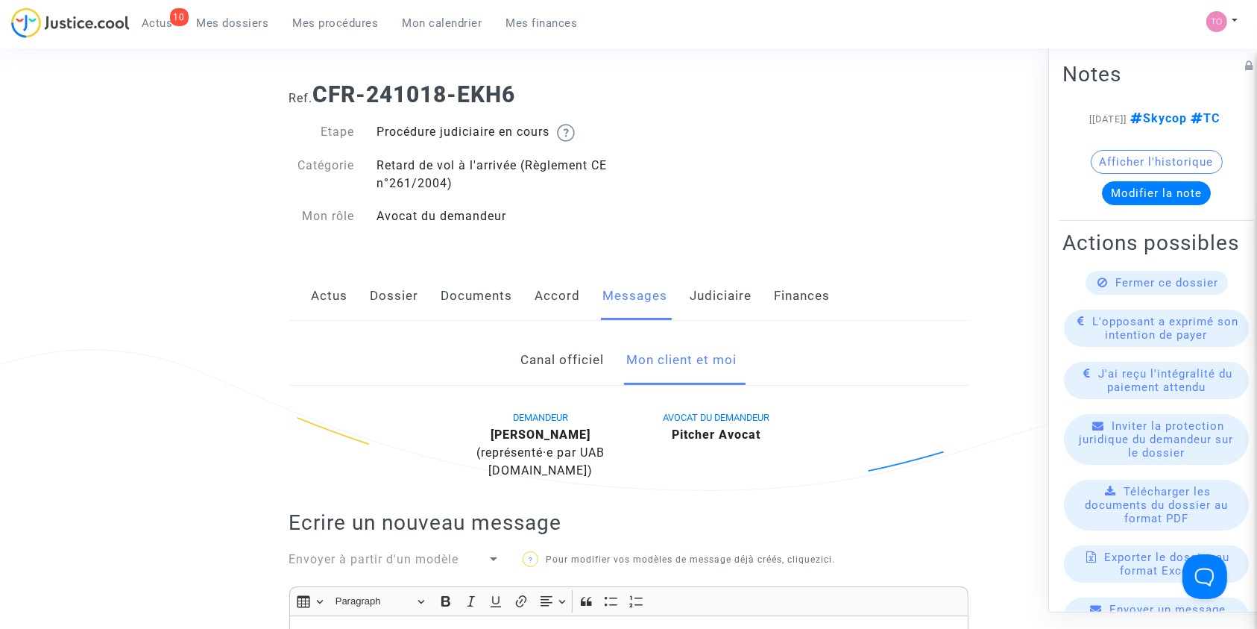
scroll to position [0, 0]
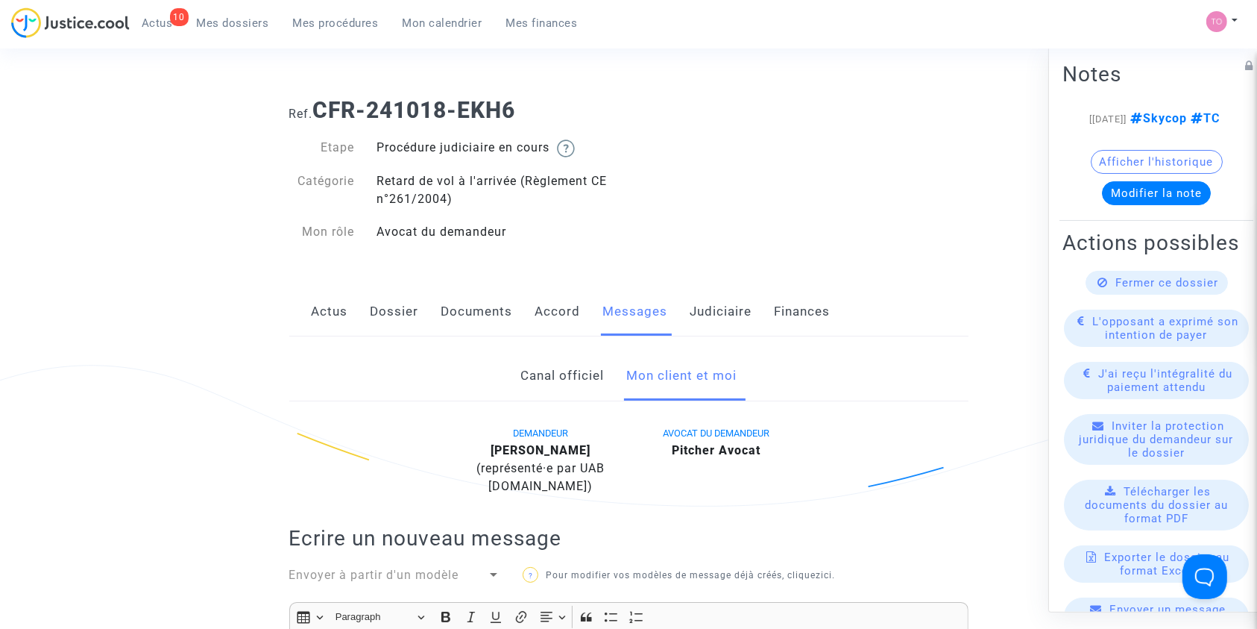
drag, startPoint x: 717, startPoint y: 311, endPoint x: 711, endPoint y: 316, distance: 7.9
click at [718, 311] on link "Judiciaire" at bounding box center [721, 311] width 62 height 49
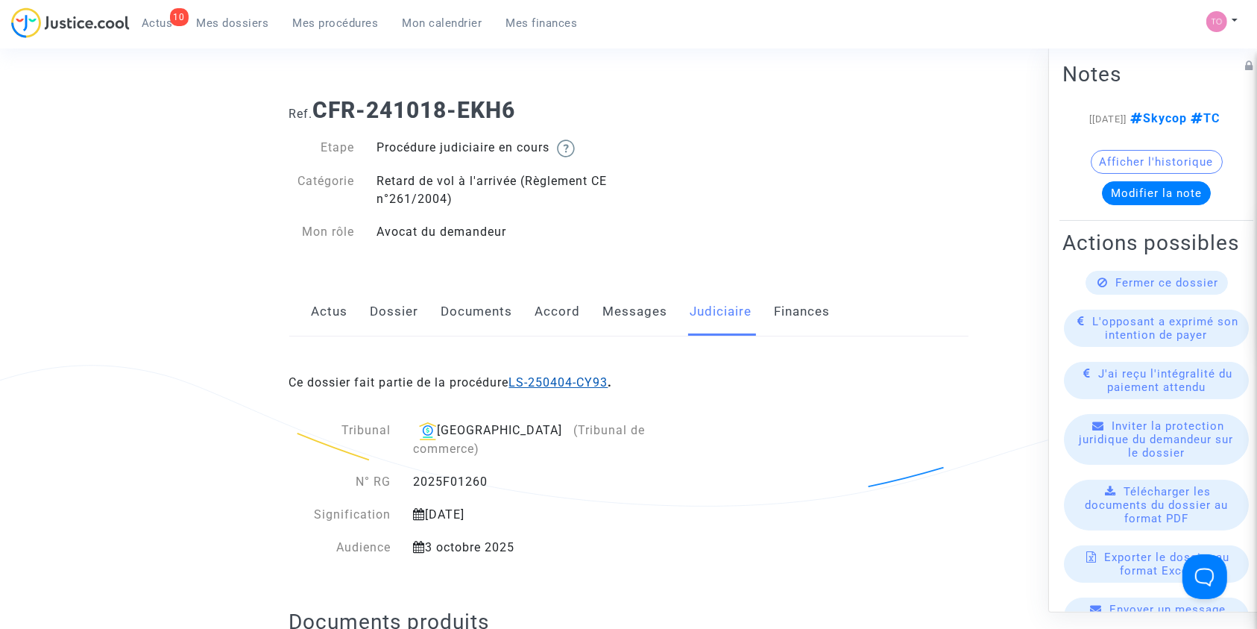
click at [579, 376] on link "LS-250404-CY93" at bounding box center [558, 382] width 99 height 14
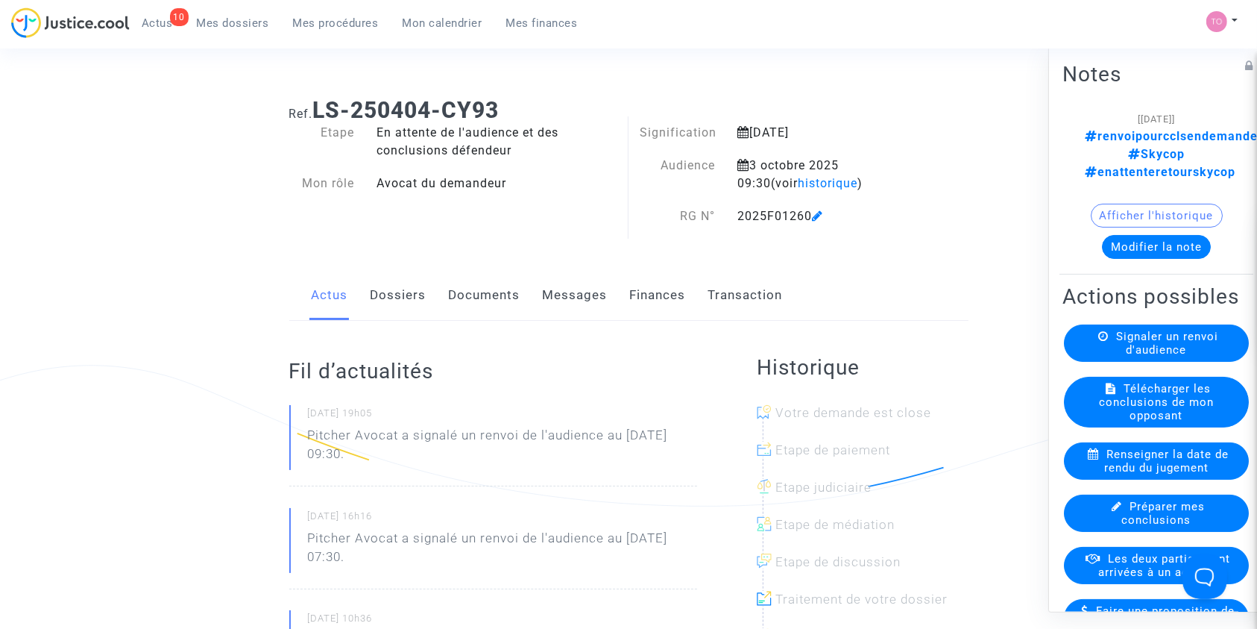
click at [1125, 234] on button "Modifier la note" at bounding box center [1156, 246] width 109 height 24
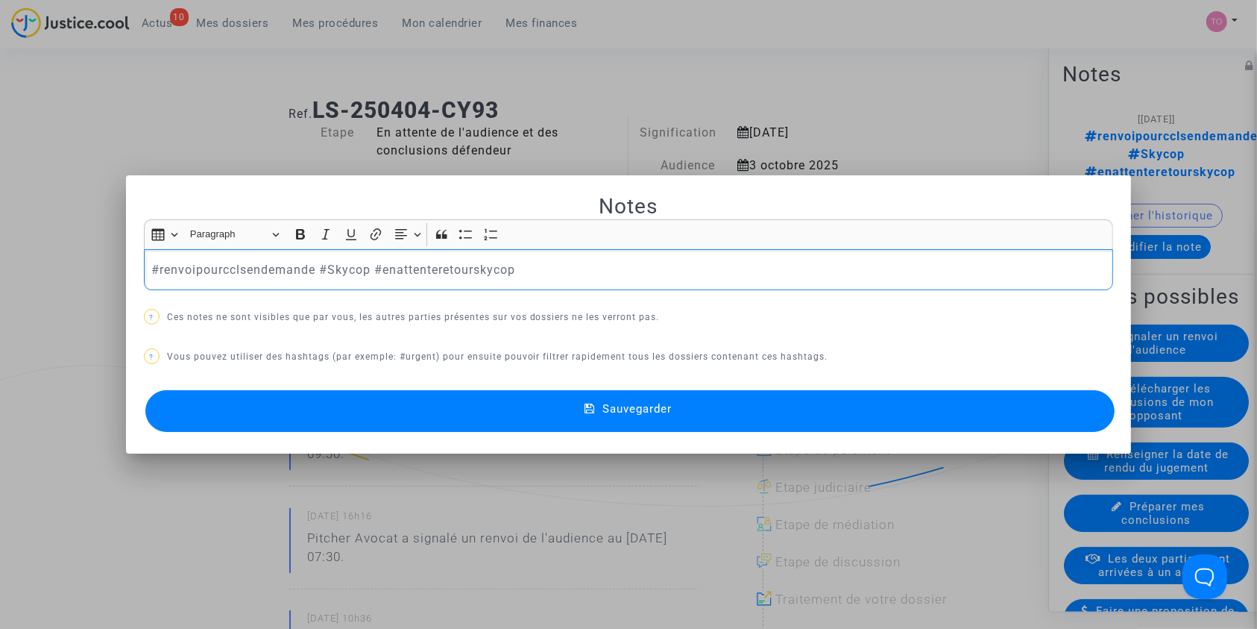
drag, startPoint x: 364, startPoint y: 268, endPoint x: 84, endPoint y: 260, distance: 280.5
click at [85, 260] on div "Notes Rich Text Editor Insert table Insert table Heading Paragraph Paragraph He…" at bounding box center [628, 314] width 1257 height 629
click at [83, 259] on div at bounding box center [628, 314] width 1257 height 629
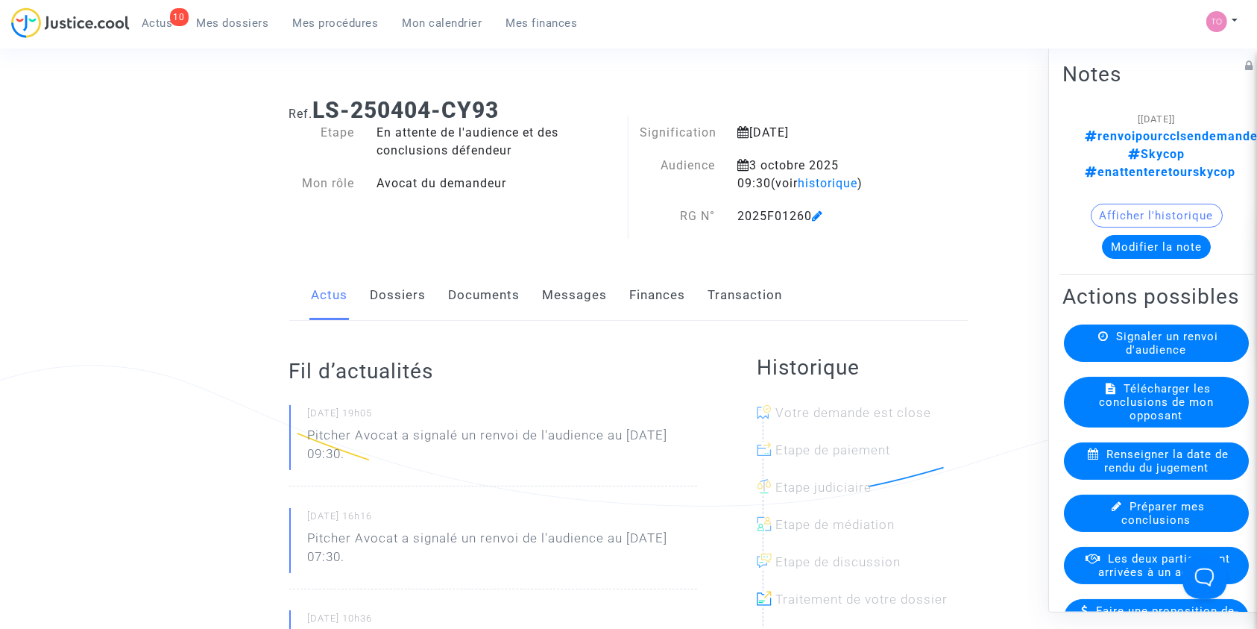
copy link "Actus"
click at [1137, 234] on button "Modifier la note" at bounding box center [1156, 246] width 109 height 24
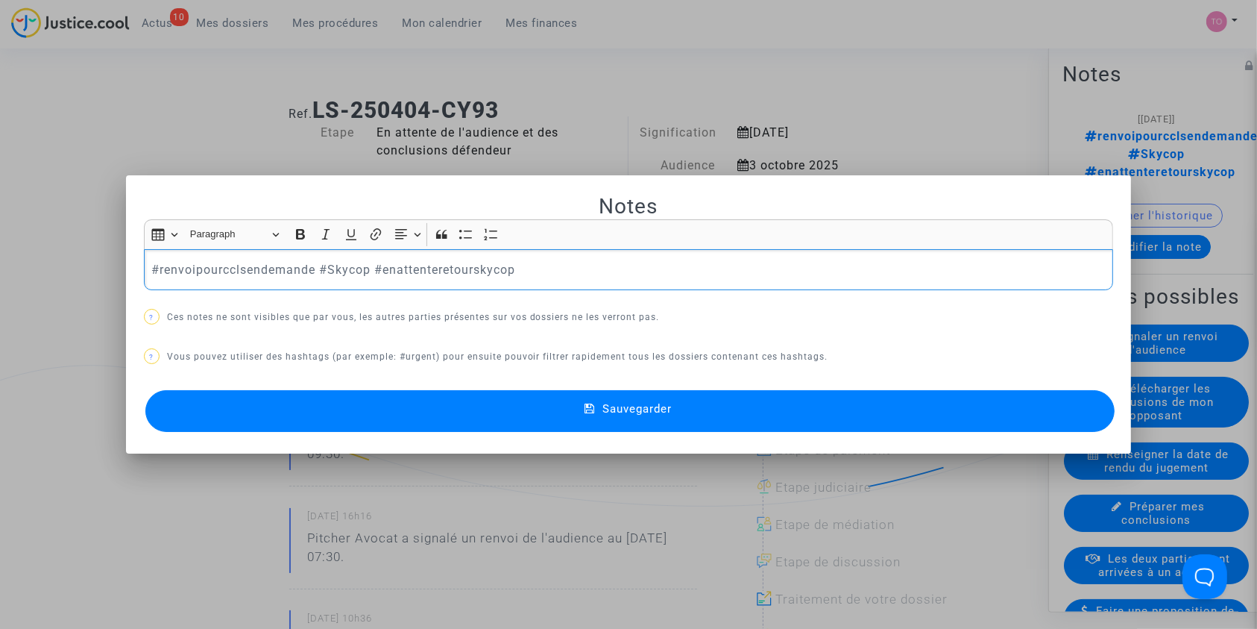
click at [340, 273] on p "#renvoipourcclsendemande #Skycop #enattenteretourskycop" at bounding box center [628, 269] width 954 height 19
copy p "Skycop"
drag, startPoint x: 318, startPoint y: 268, endPoint x: 365, endPoint y: 268, distance: 46.2
click at [365, 268] on p "#renvoipourcclsendemande #Skycop #enattenteretourskycop" at bounding box center [628, 269] width 954 height 19
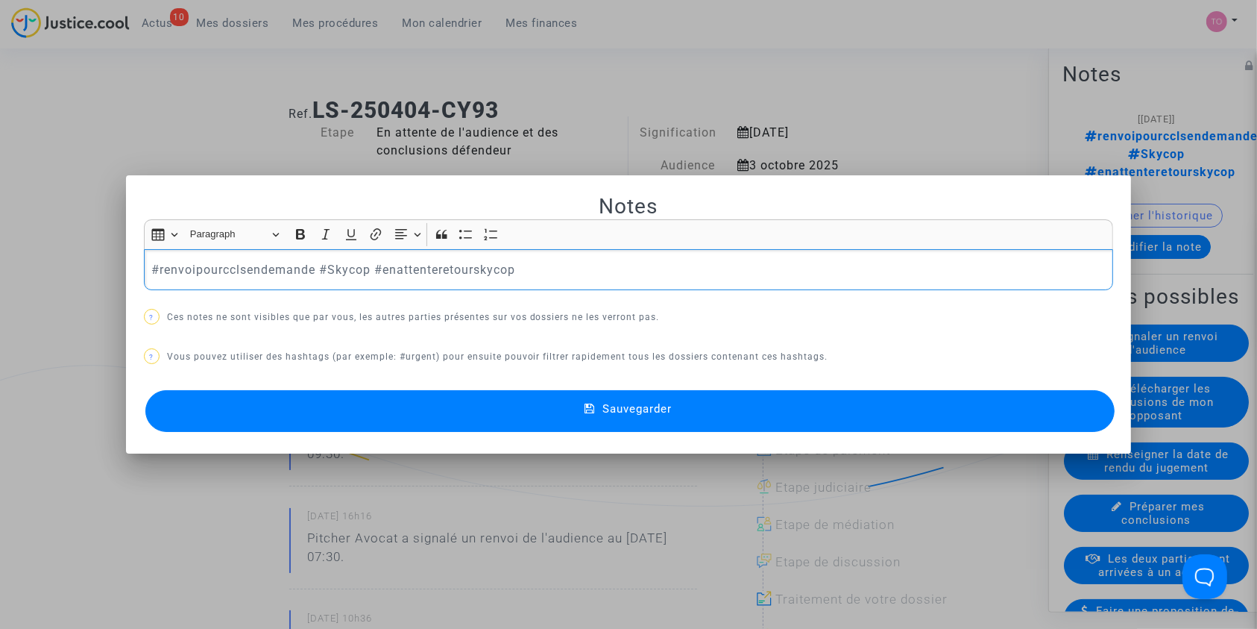
copy p "#Skycop"
click at [560, 272] on p "#renvoipourcclsendemande #Skycop #enattenteretourskycop" at bounding box center [628, 269] width 954 height 19
click at [514, 268] on p "#renvoipourcclsendemande #Skycop #enattenteretourskycop#Skycop" at bounding box center [628, 269] width 954 height 19
drag, startPoint x: 366, startPoint y: 270, endPoint x: 16, endPoint y: 280, distance: 349.8
click at [17, 280] on div "Notes Rich Text Editor Insert table Insert table Heading Paragraph Paragraph He…" at bounding box center [628, 314] width 1257 height 629
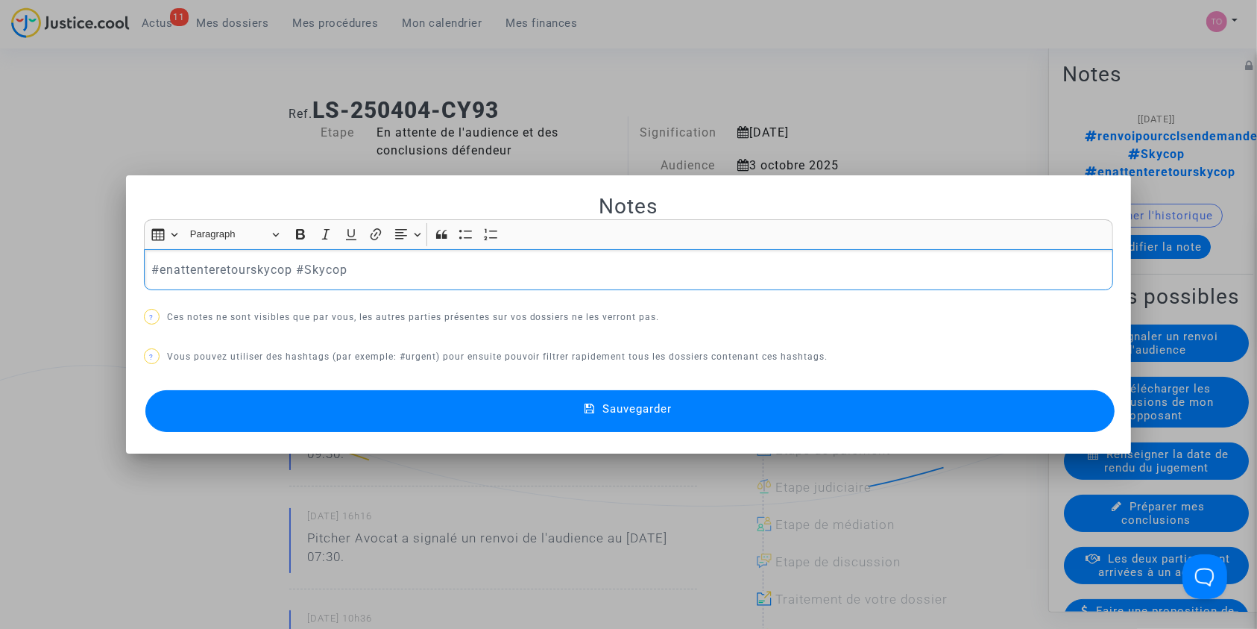
click at [358, 417] on button "Sauvegarder" at bounding box center [630, 411] width 970 height 42
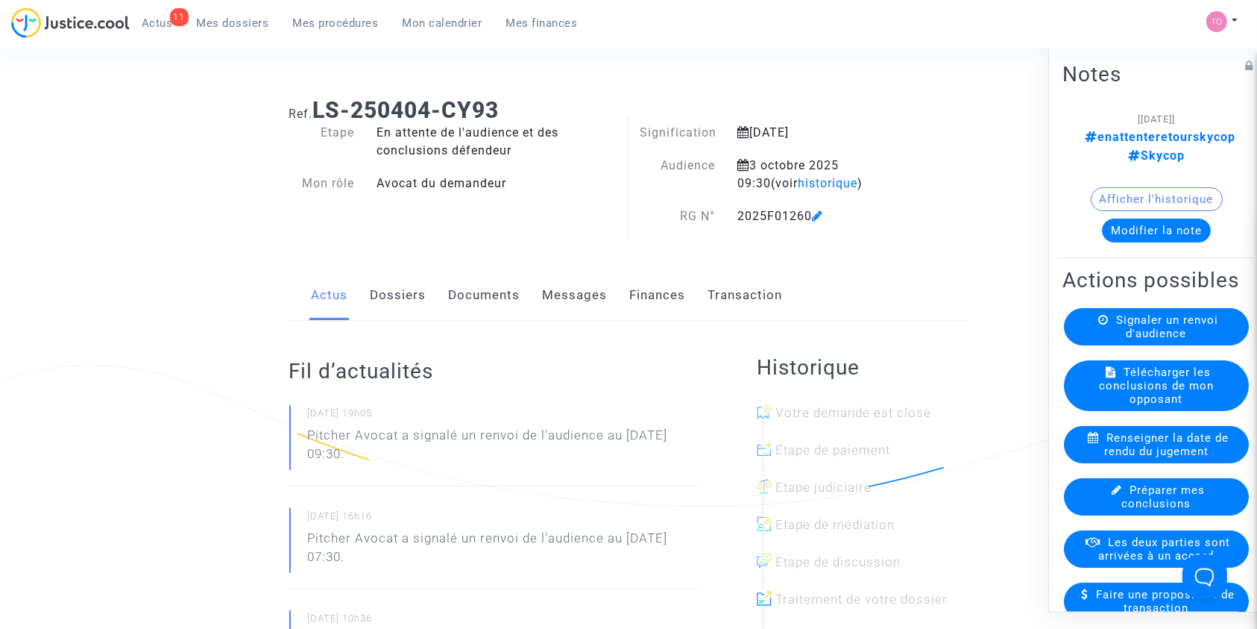
click at [398, 295] on link "Dossiers" at bounding box center [399, 295] width 56 height 49
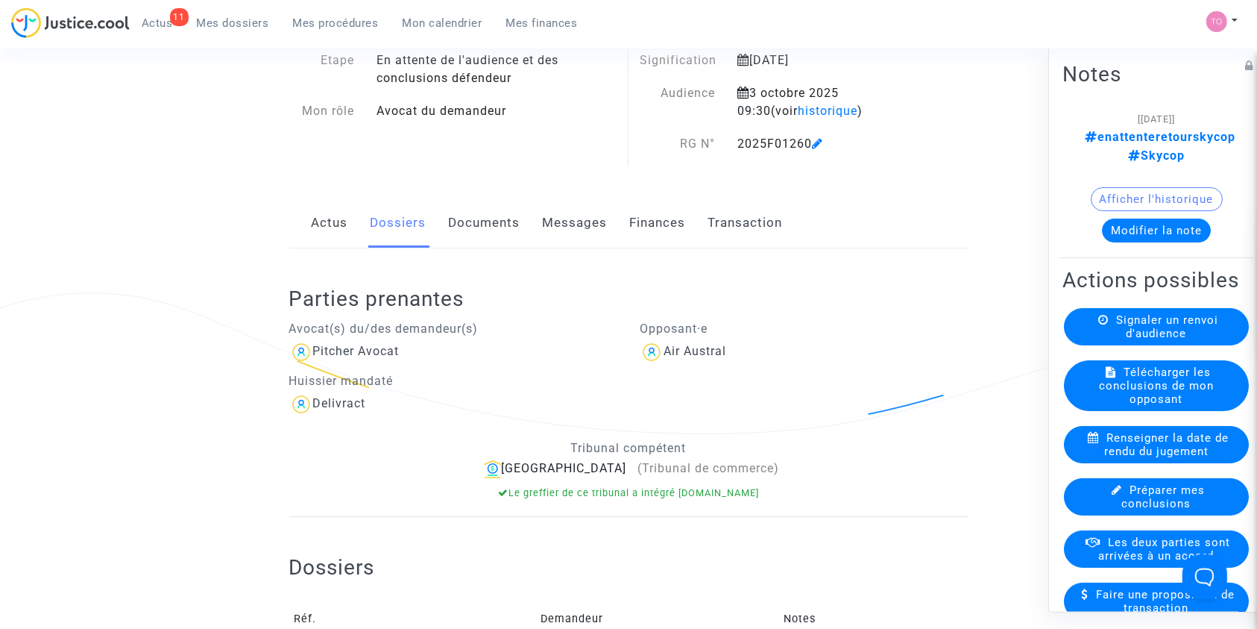
scroll to position [33, 0]
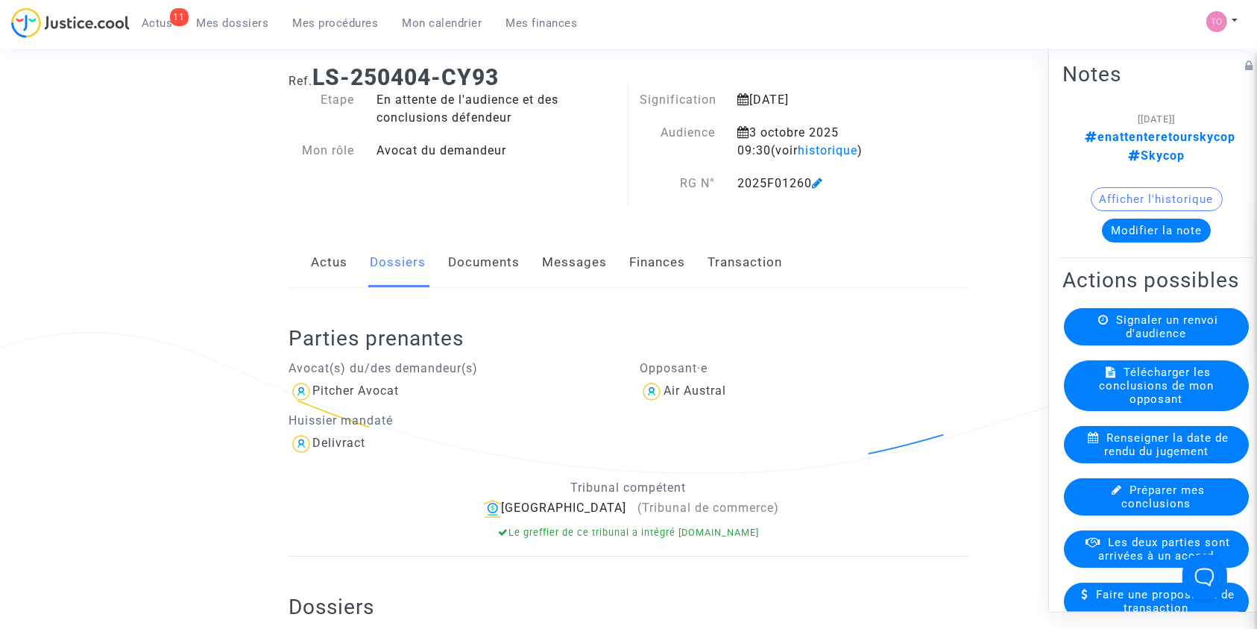
click at [582, 263] on link "Messages" at bounding box center [575, 262] width 65 height 49
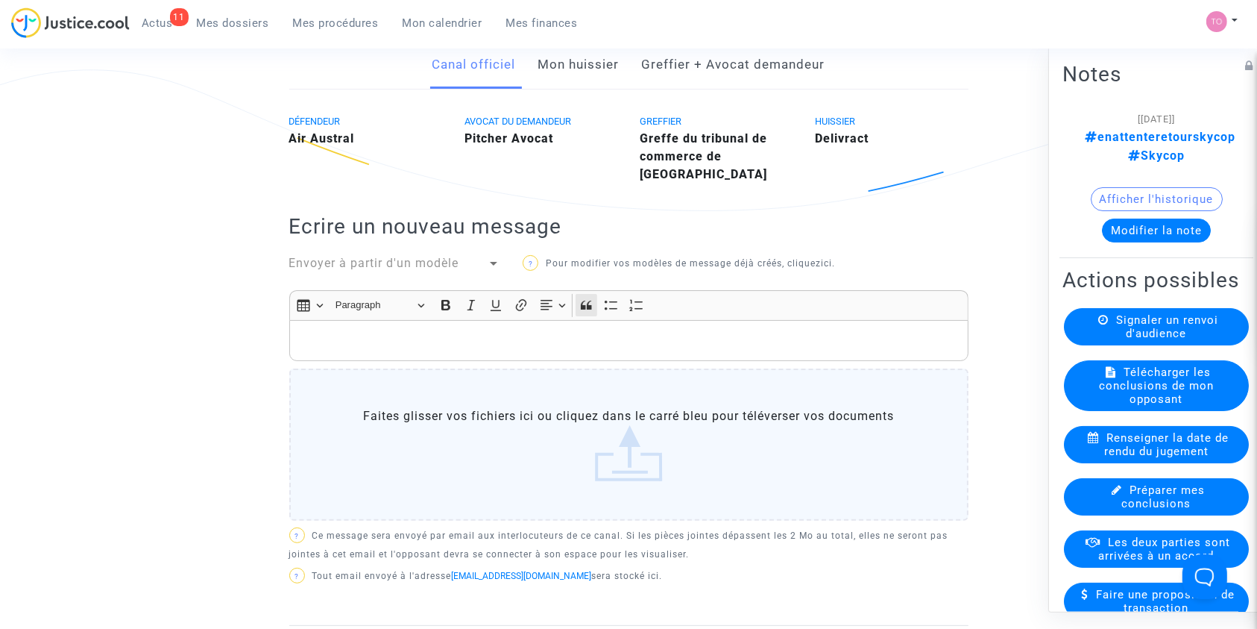
scroll to position [132, 0]
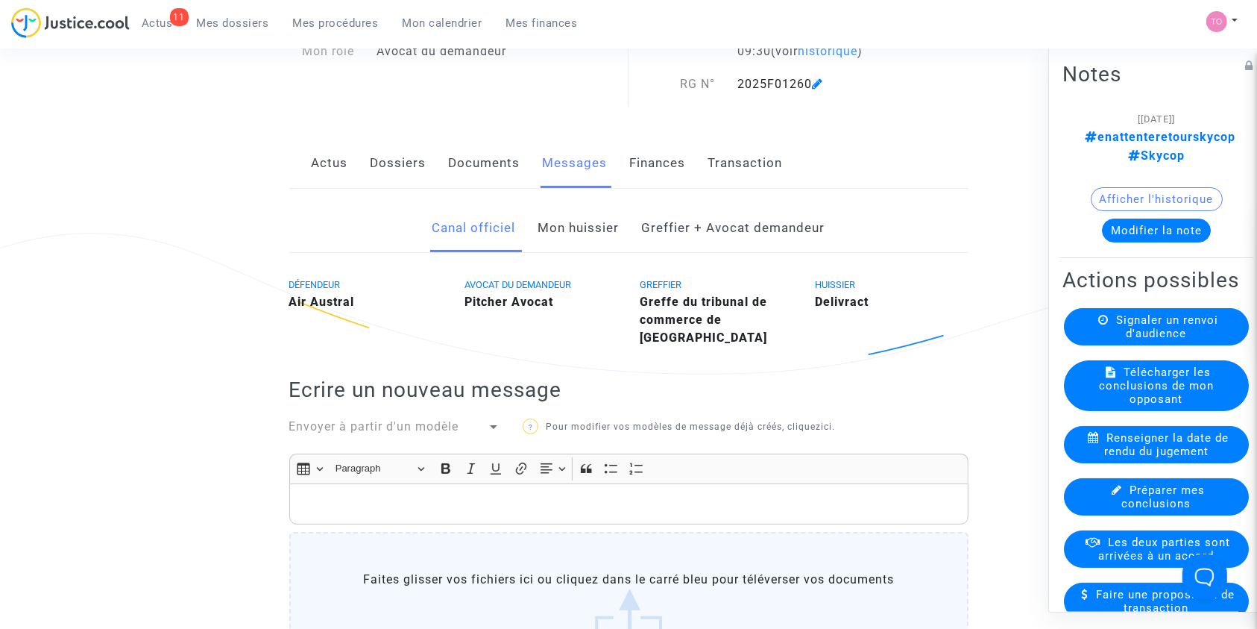
click at [402, 161] on link "Dossiers" at bounding box center [399, 163] width 56 height 49
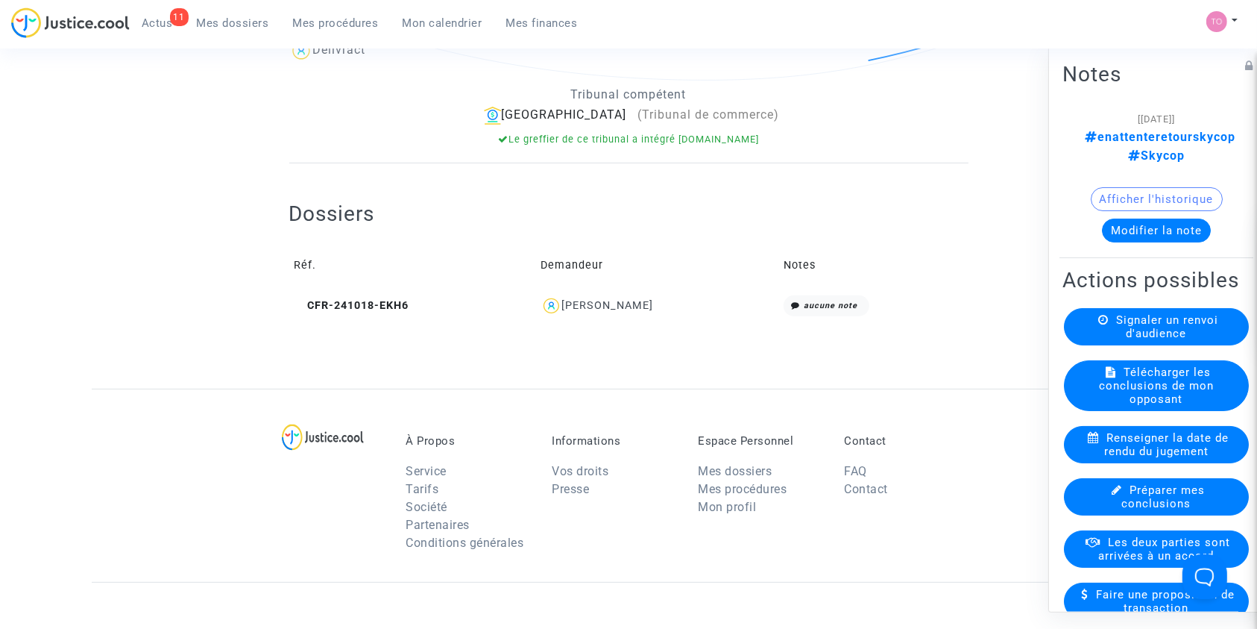
scroll to position [430, 0]
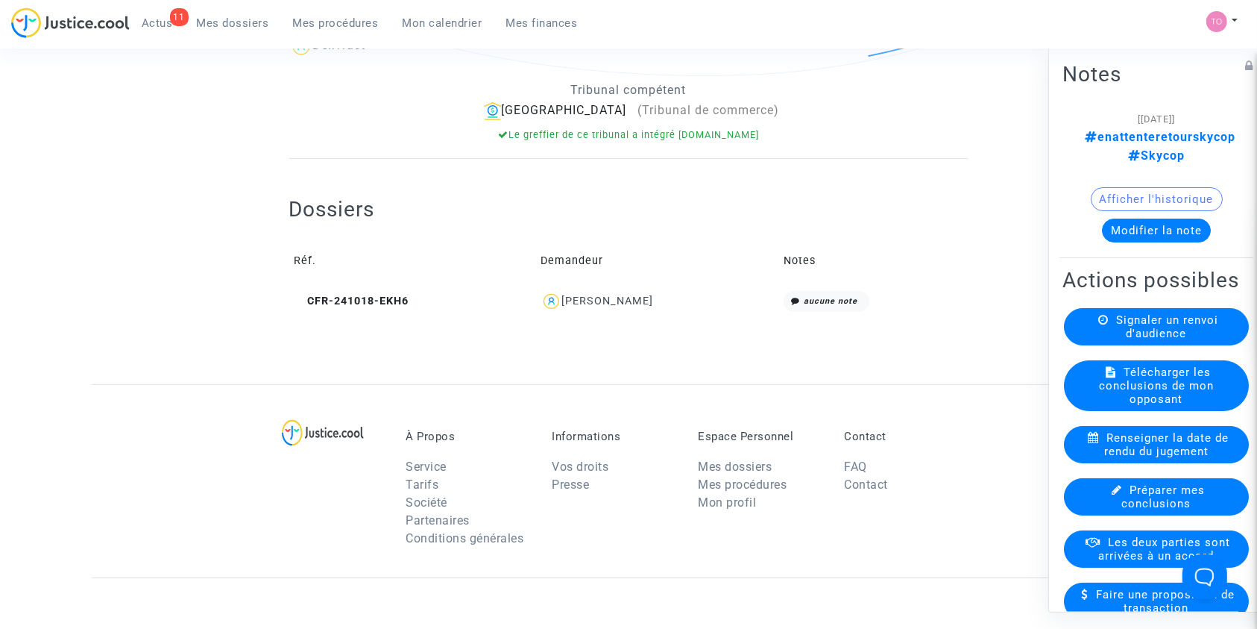
click at [602, 289] on td "Martine BINEAU" at bounding box center [656, 302] width 243 height 32
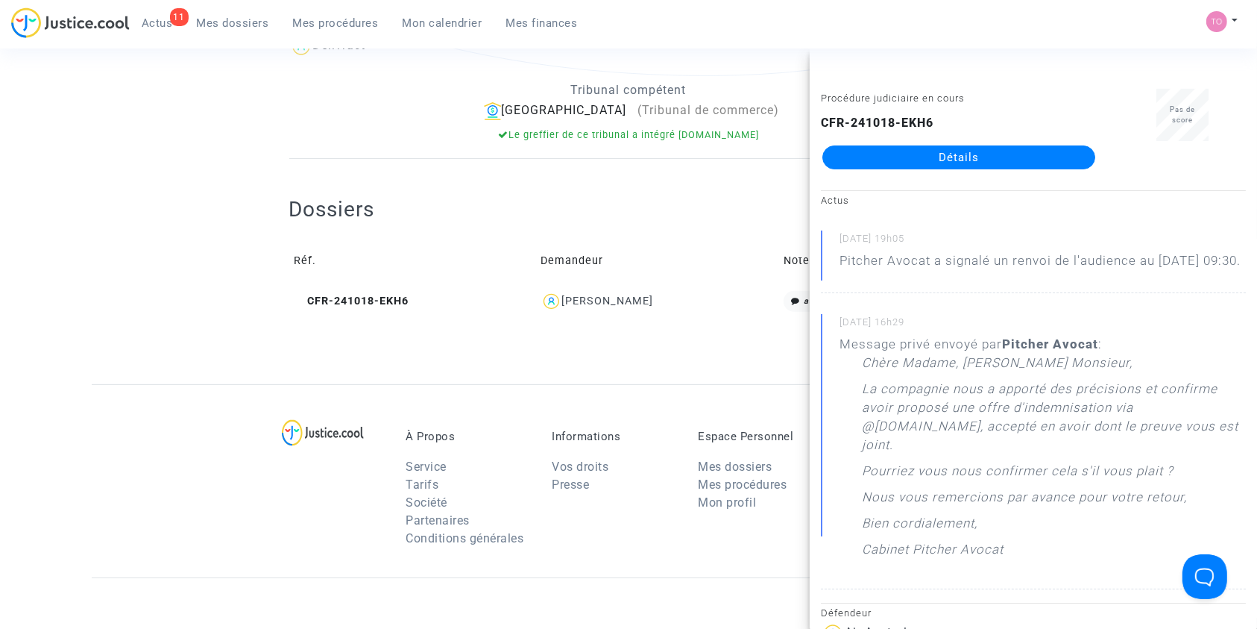
click at [910, 156] on link "Détails" at bounding box center [958, 157] width 273 height 24
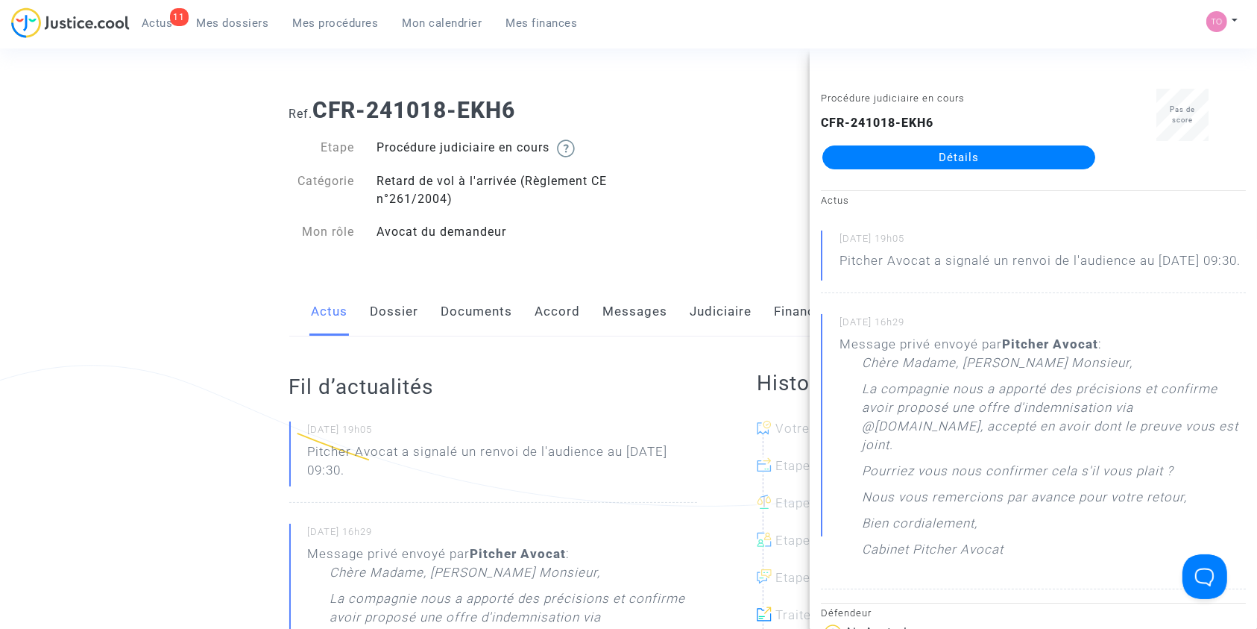
click at [626, 298] on link "Messages" at bounding box center [635, 311] width 65 height 49
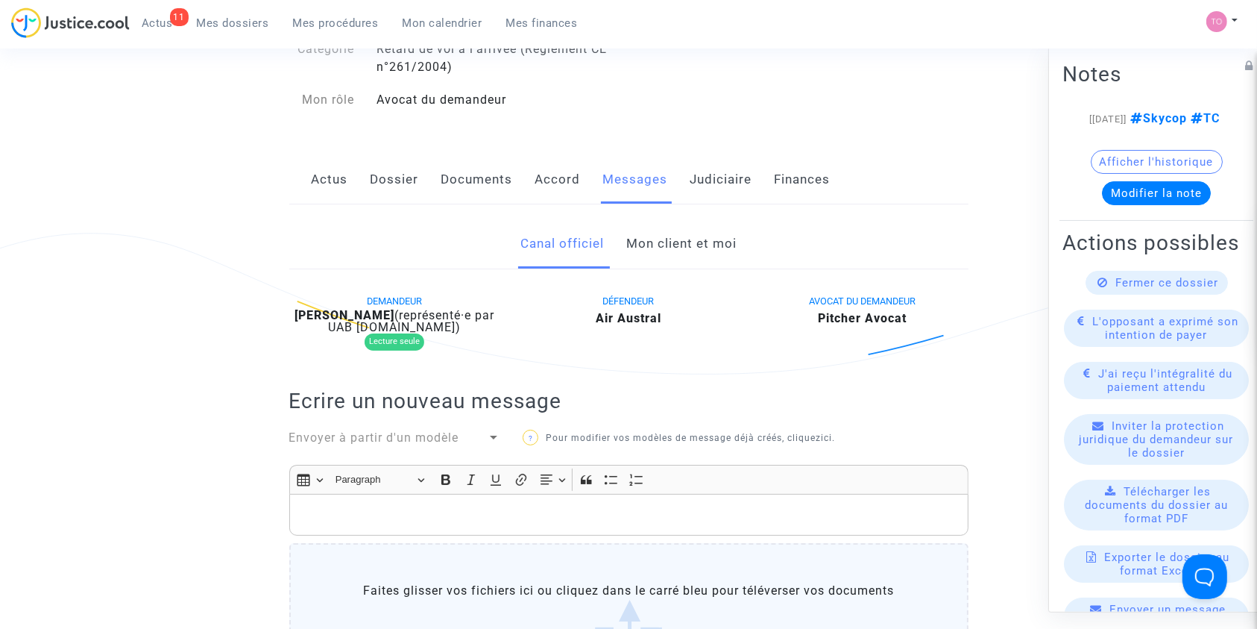
click at [681, 253] on link "Mon client et moi" at bounding box center [681, 243] width 110 height 49
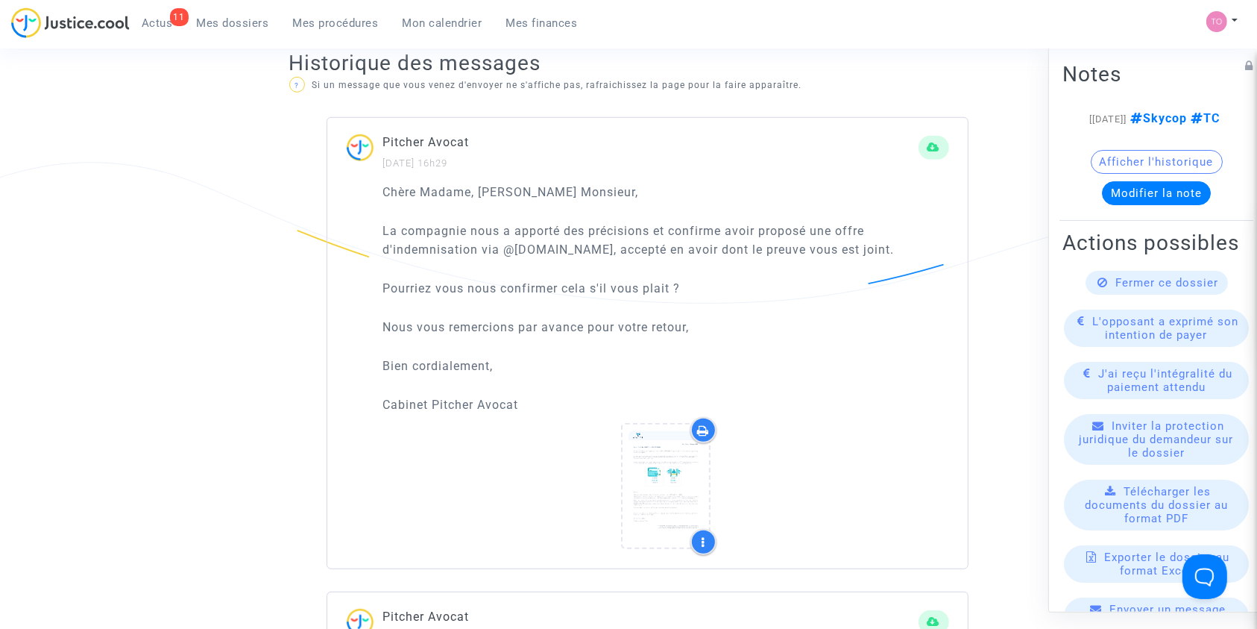
scroll to position [927, 0]
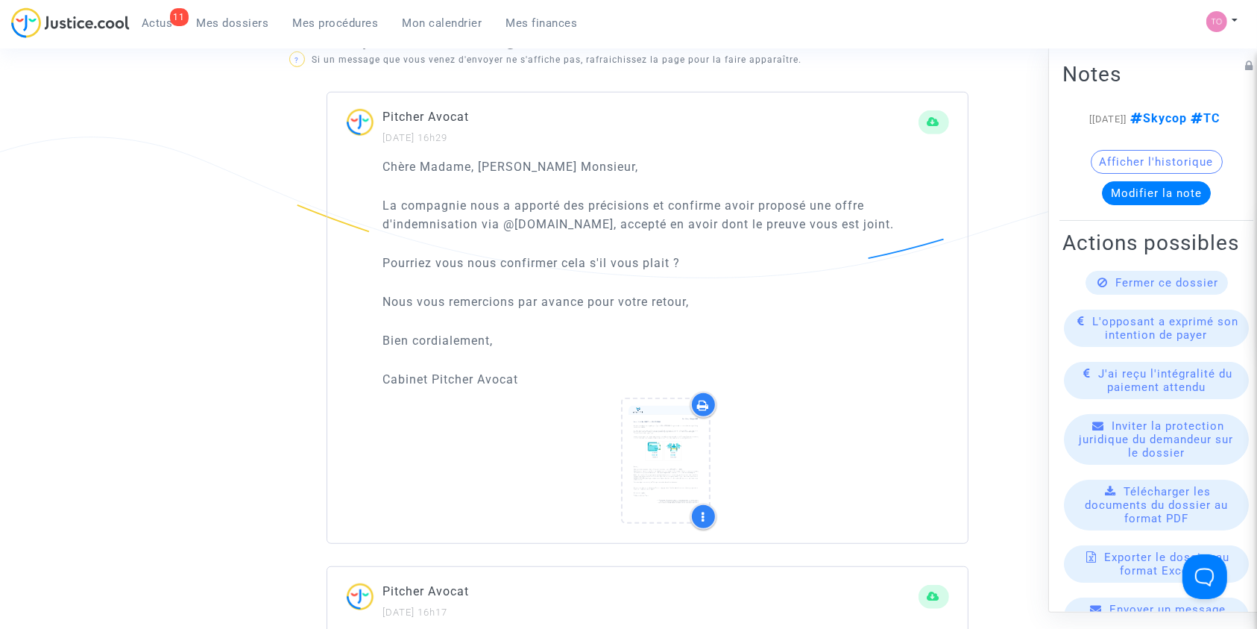
drag, startPoint x: 382, startPoint y: 163, endPoint x: 590, endPoint y: 353, distance: 281.3
click at [597, 366] on div "Chère Madame, Cher Monsieur, La compagnie nous a apporté des précisions et conf…" at bounding box center [666, 273] width 566 height 232
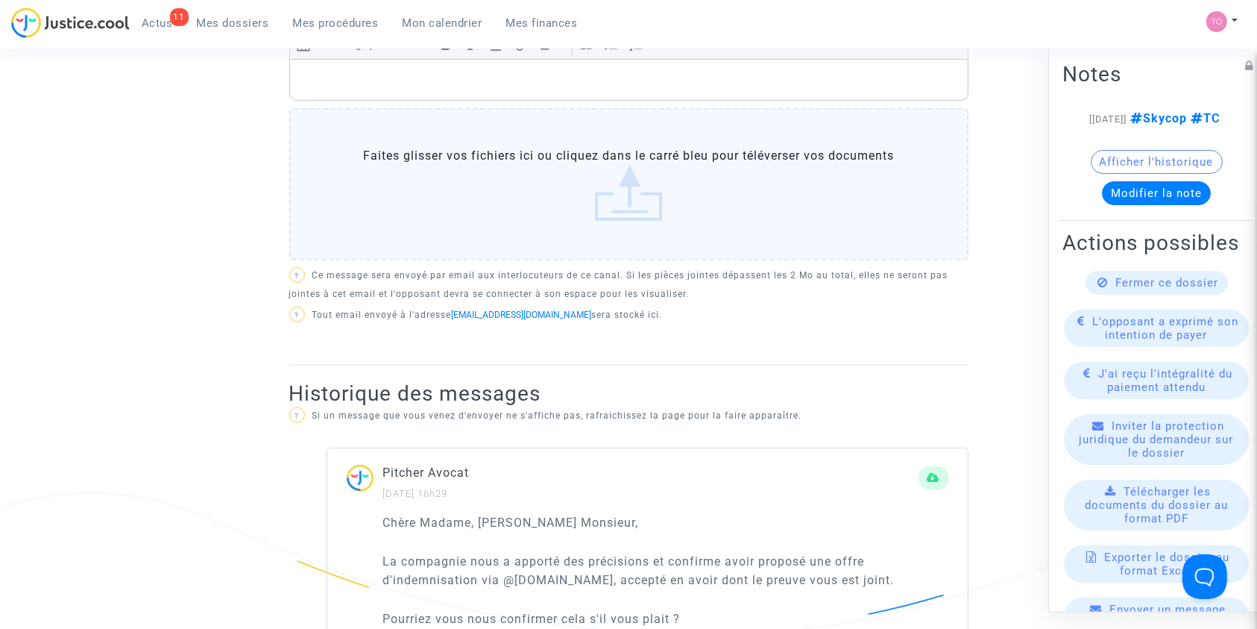
scroll to position [530, 0]
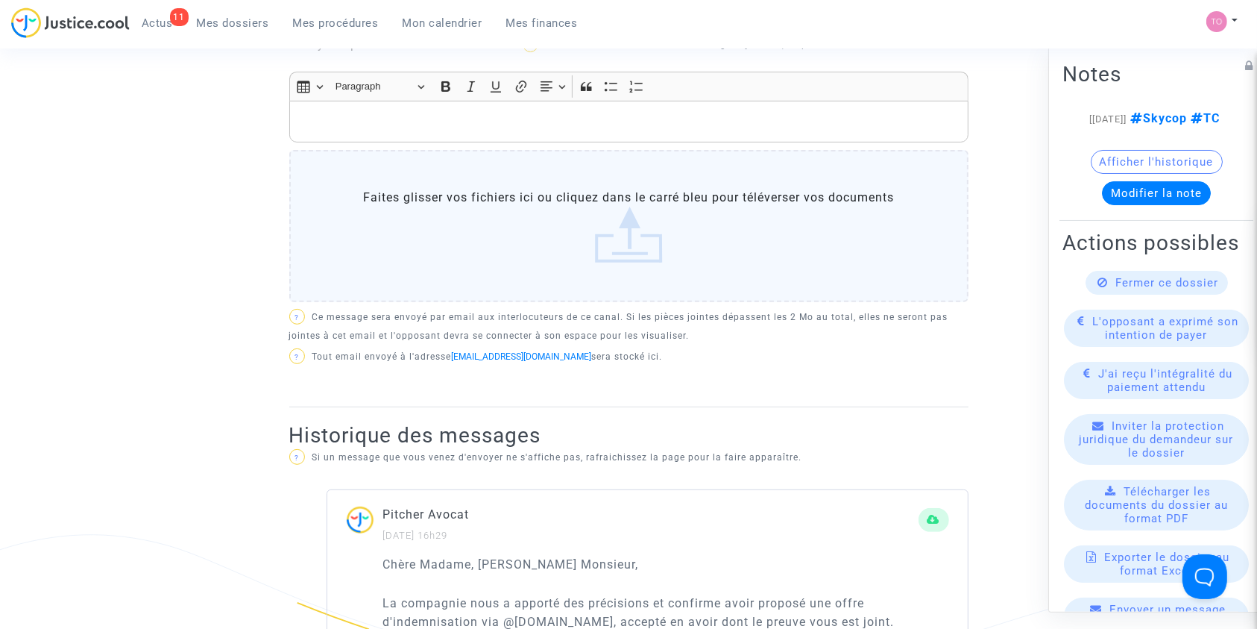
click at [401, 115] on p "Rich Text Editor, main" at bounding box center [629, 122] width 664 height 19
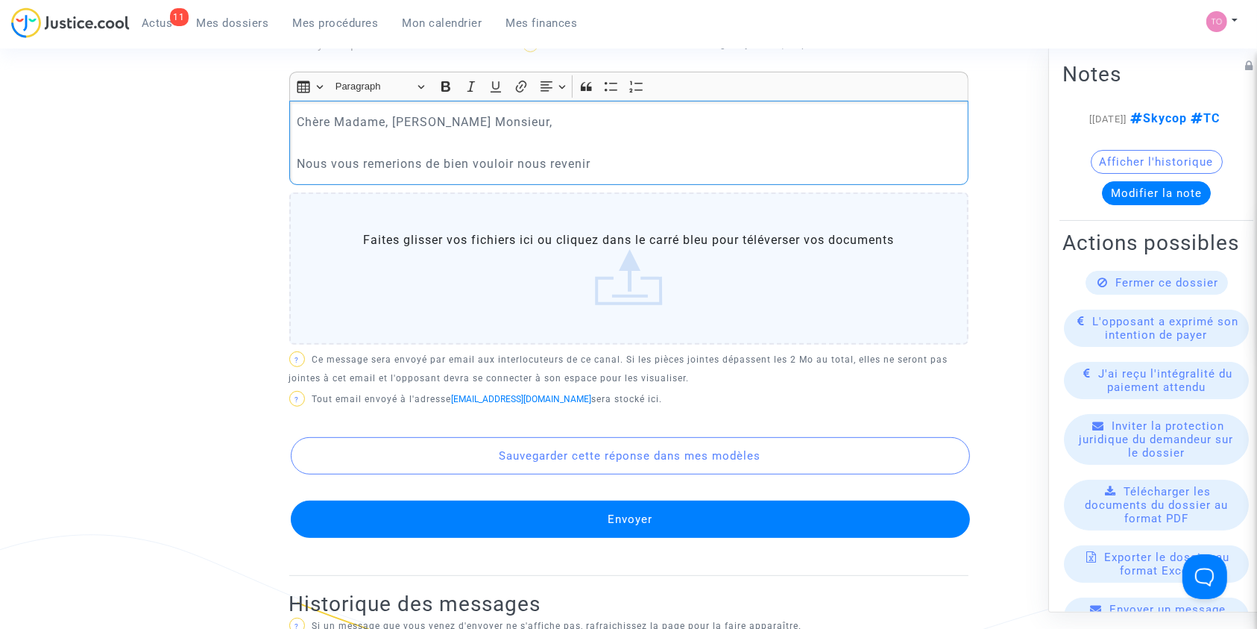
click at [393, 154] on p "Nous vous remerions de bien vouloir nous revenir" at bounding box center [629, 163] width 664 height 19
click at [396, 158] on p "Nous vous remerions de bien vouloir nous revenir" at bounding box center [629, 163] width 664 height 19
drag, startPoint x: 627, startPoint y: 160, endPoint x: 295, endPoint y: 156, distance: 331.8
click at [295, 156] on div "Chère Madame, Cher Monsieur, Nous vous remerions de bien vouloir nous revenir" at bounding box center [628, 143] width 679 height 84
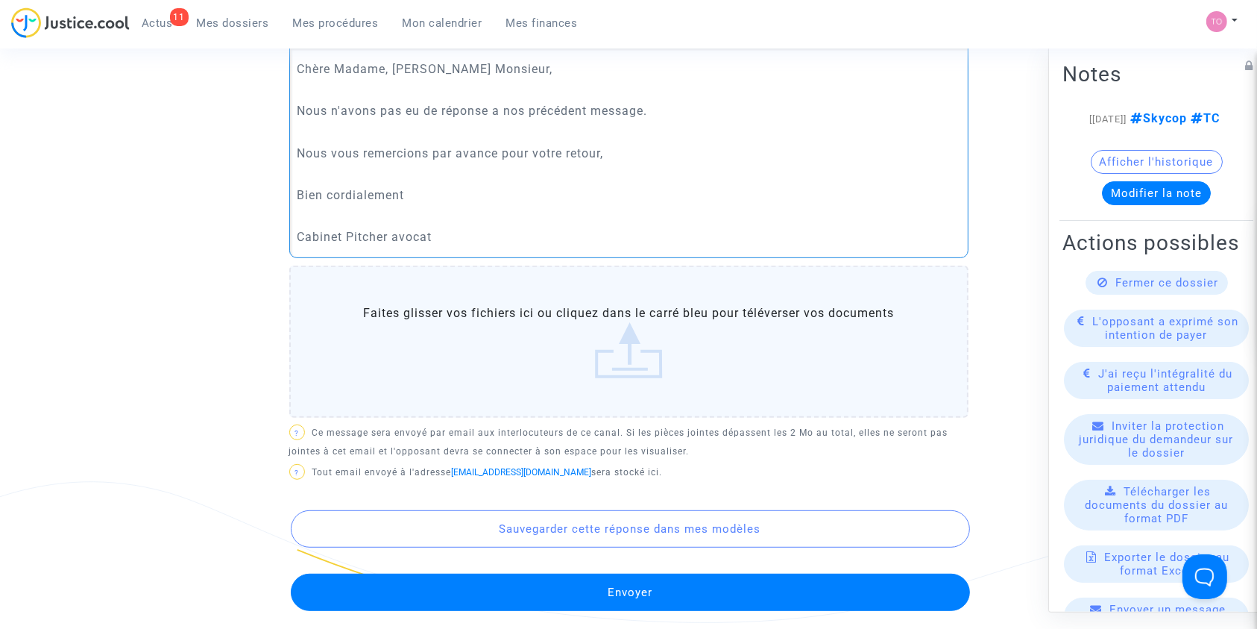
scroll to position [596, 0]
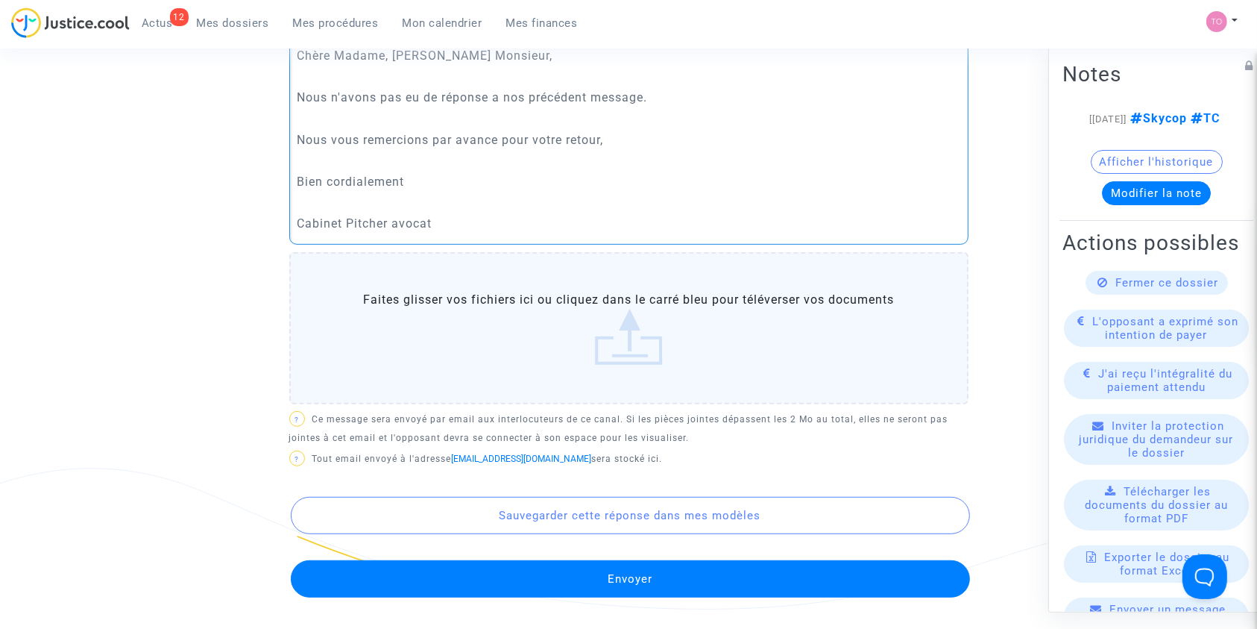
click at [499, 98] on p "Nous n'avons pas eu de réponse a nos précédent message." at bounding box center [629, 97] width 664 height 19
click at [588, 92] on p "Nous n'avons pas eu de réponse à nos précédent message." at bounding box center [629, 97] width 664 height 19
click at [653, 96] on p "Nous n'avons pas eu de réponse à nos précédents message." at bounding box center [629, 97] width 664 height 19
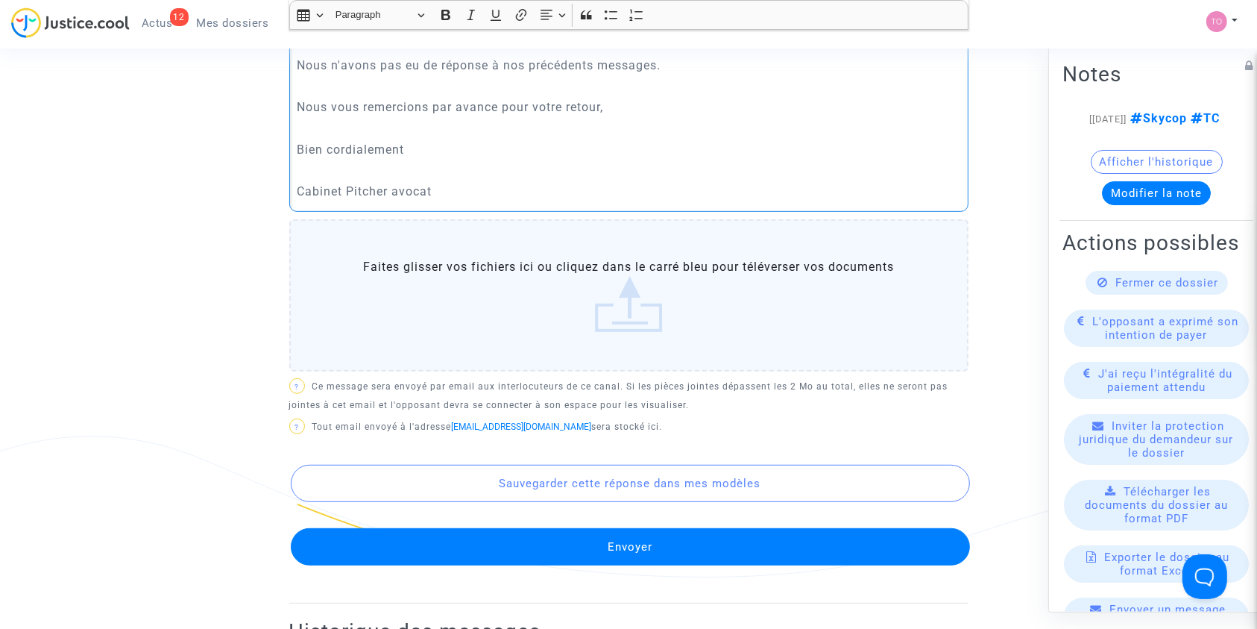
scroll to position [629, 0]
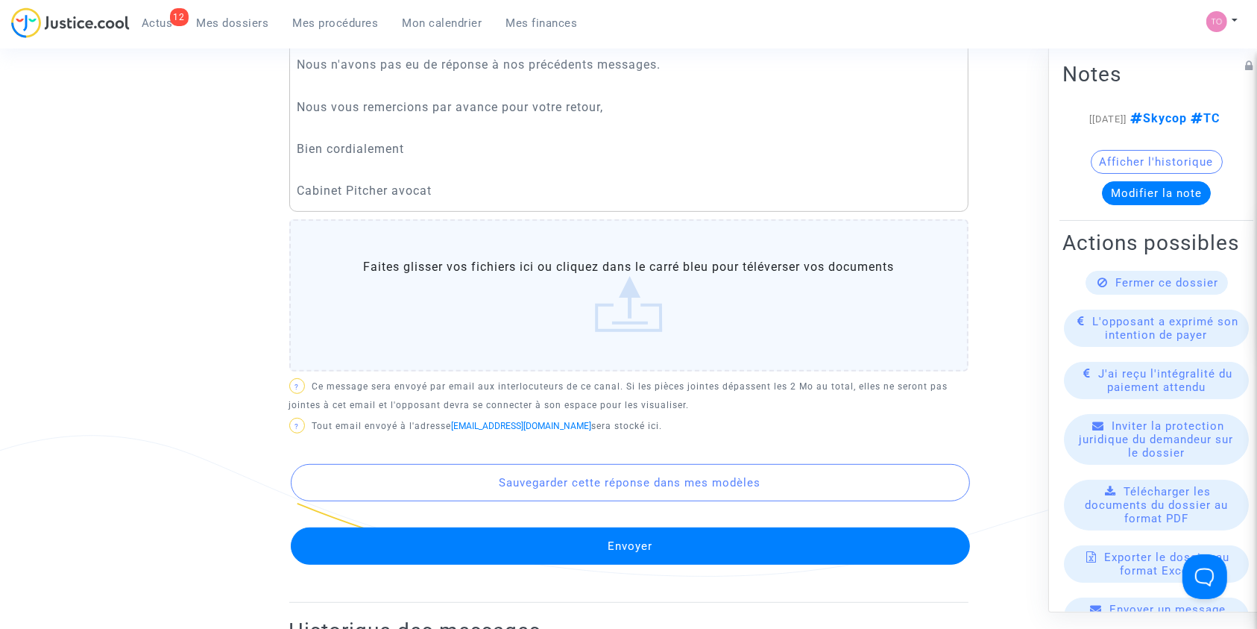
click at [558, 551] on button "Envoyer" at bounding box center [630, 545] width 679 height 37
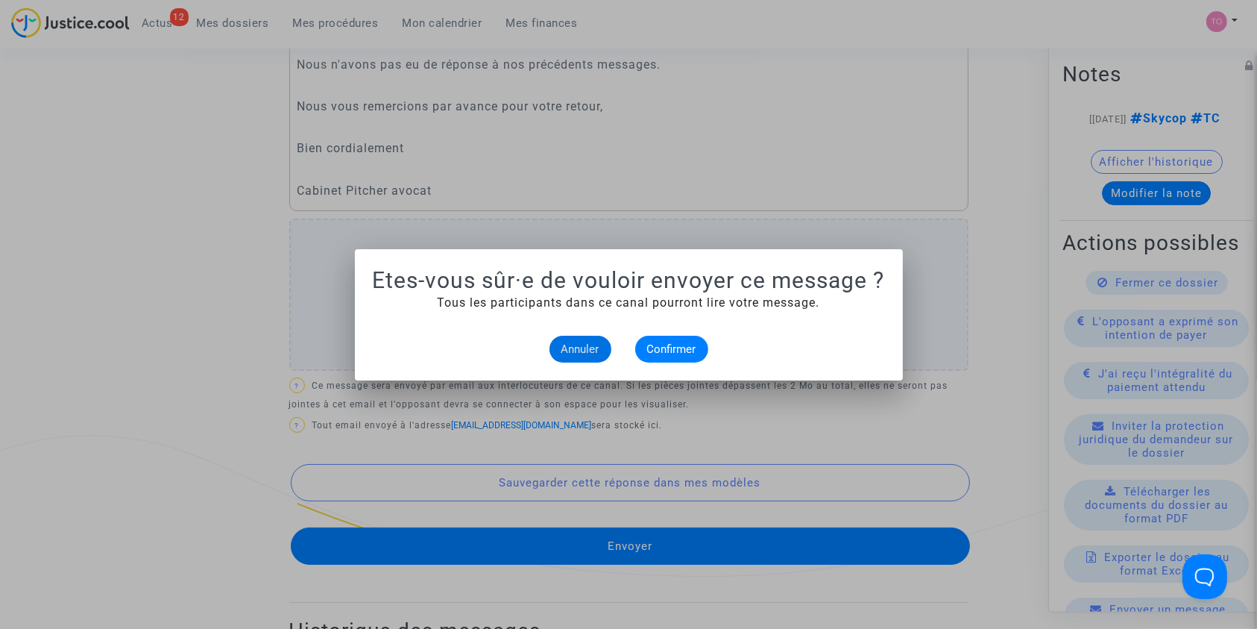
click at [670, 318] on alert-dialogs "Etes-vous sûr·e de vouloir envoyer ce message ? Tous les participants dans ce c…" at bounding box center [629, 314] width 512 height 95
click at [670, 339] on button "Confirmer" at bounding box center [671, 349] width 73 height 27
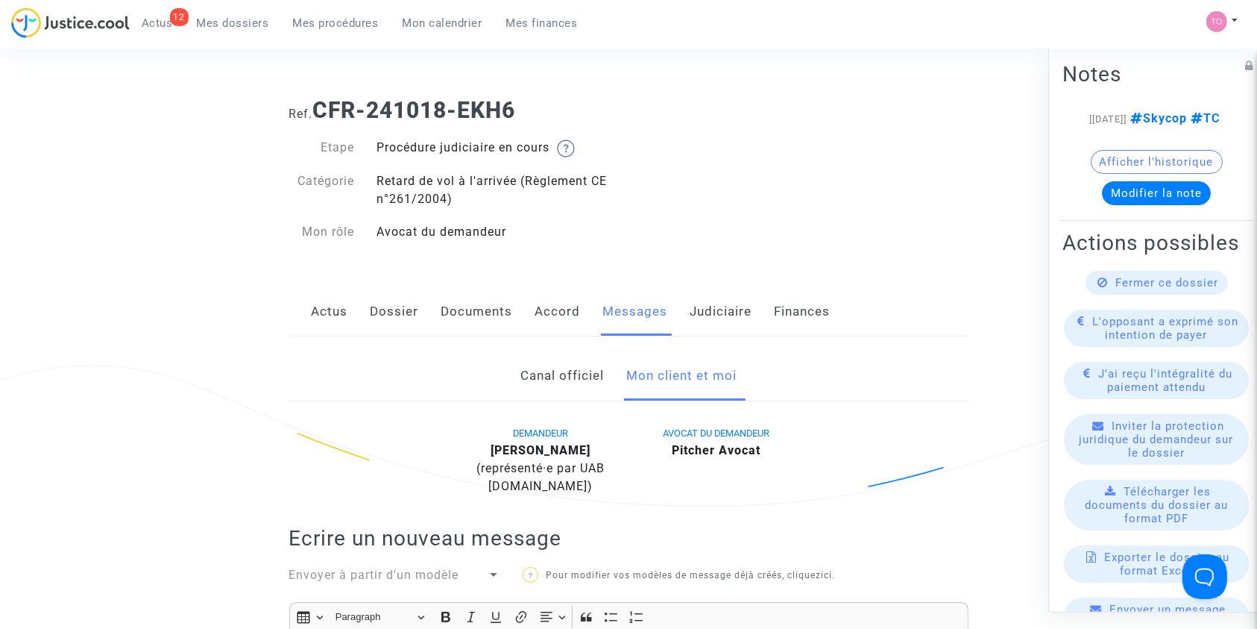
click at [241, 22] on span "Mes dossiers" at bounding box center [233, 22] width 72 height 13
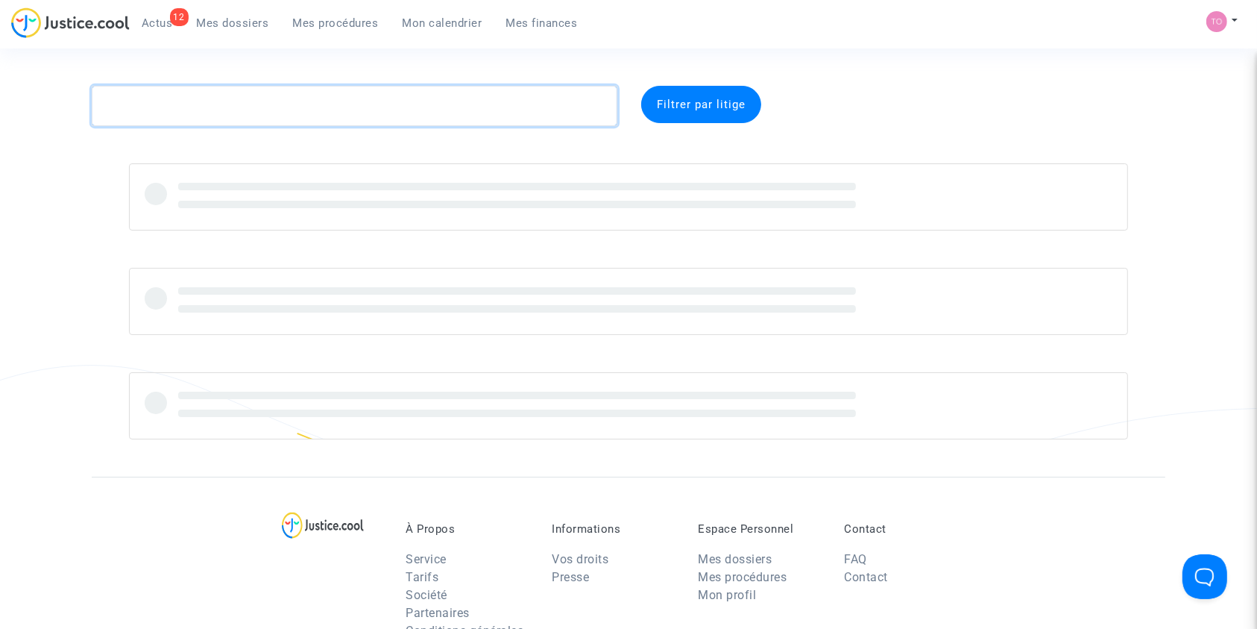
click at [221, 95] on textarea at bounding box center [355, 106] width 526 height 40
paste textarea "- LIGUORI"
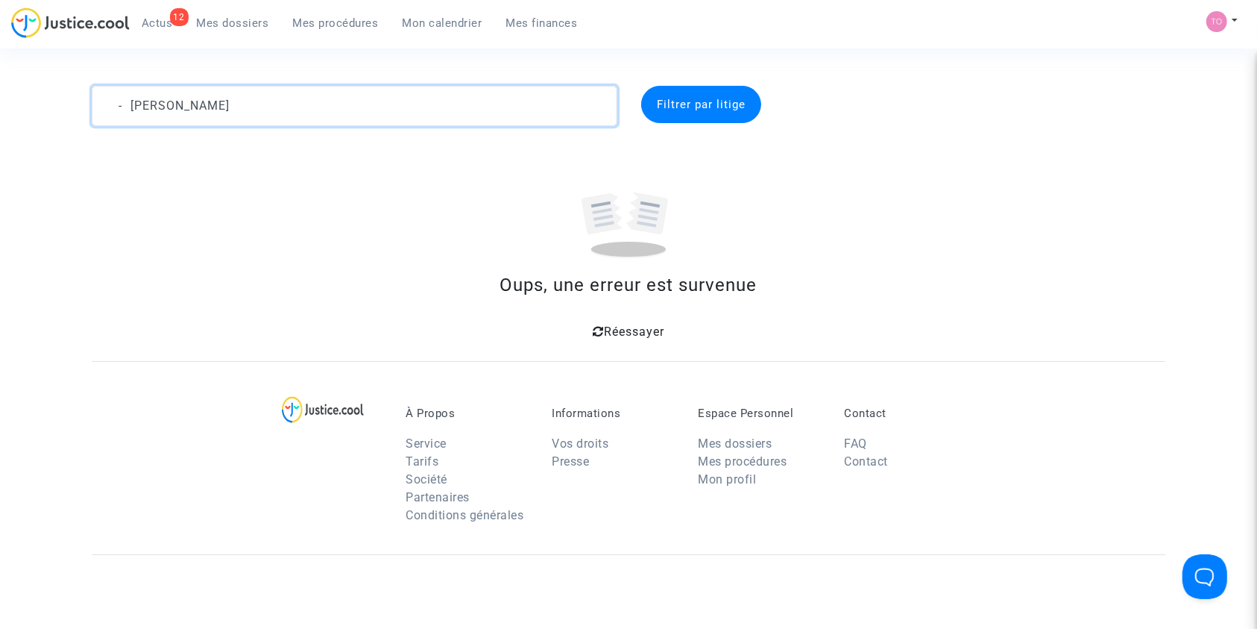
drag, startPoint x: 145, startPoint y: 104, endPoint x: 0, endPoint y: 104, distance: 144.6
click at [0, 104] on div "- LIGUORI Filtrer par litige Oups, une erreur est survenue Réessayer" at bounding box center [628, 214] width 1257 height 257
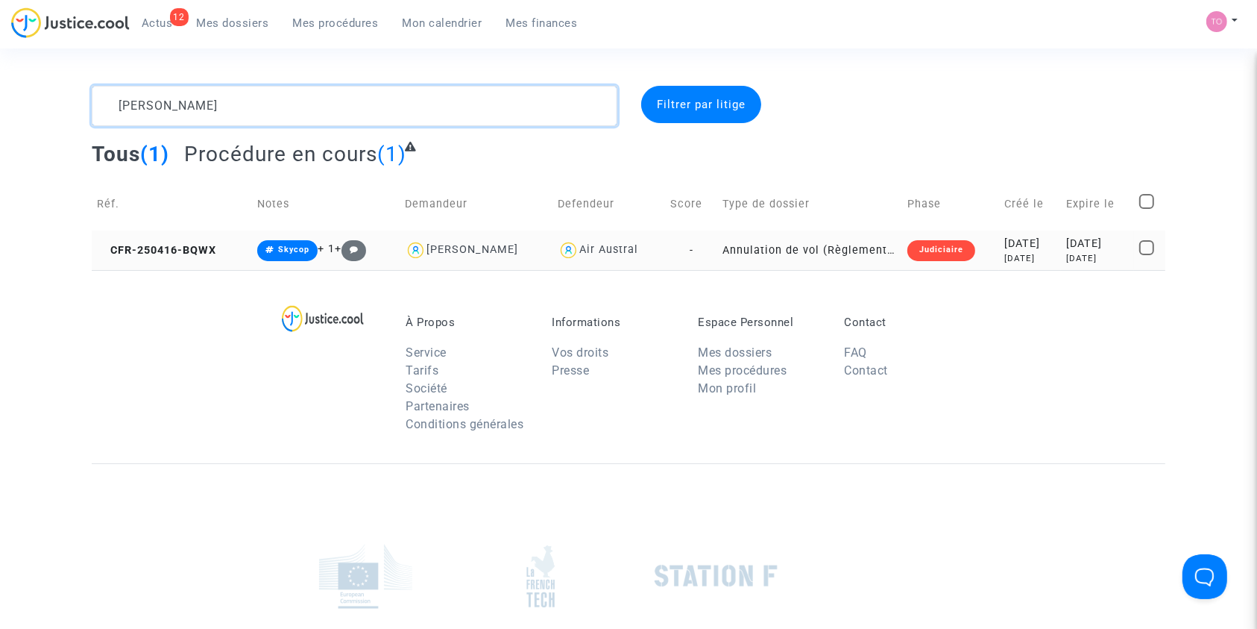
type textarea "LIGUORI"
click at [1004, 257] on div "5 months ago" at bounding box center [1029, 258] width 51 height 13
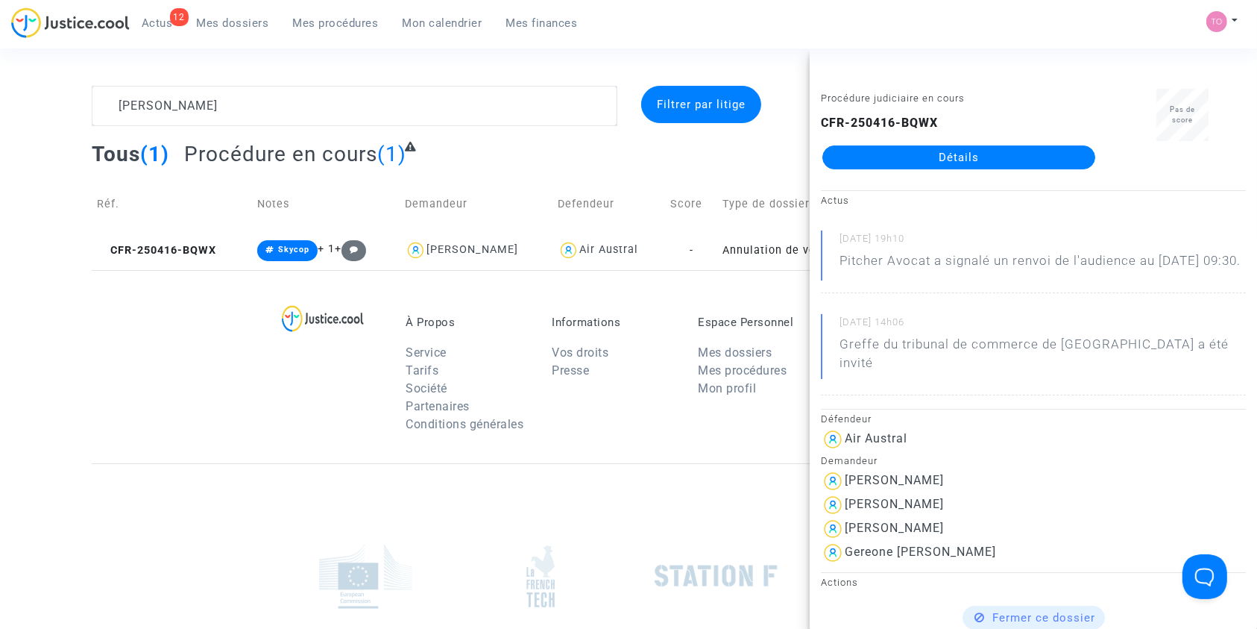
click at [954, 164] on link "Détails" at bounding box center [958, 157] width 273 height 24
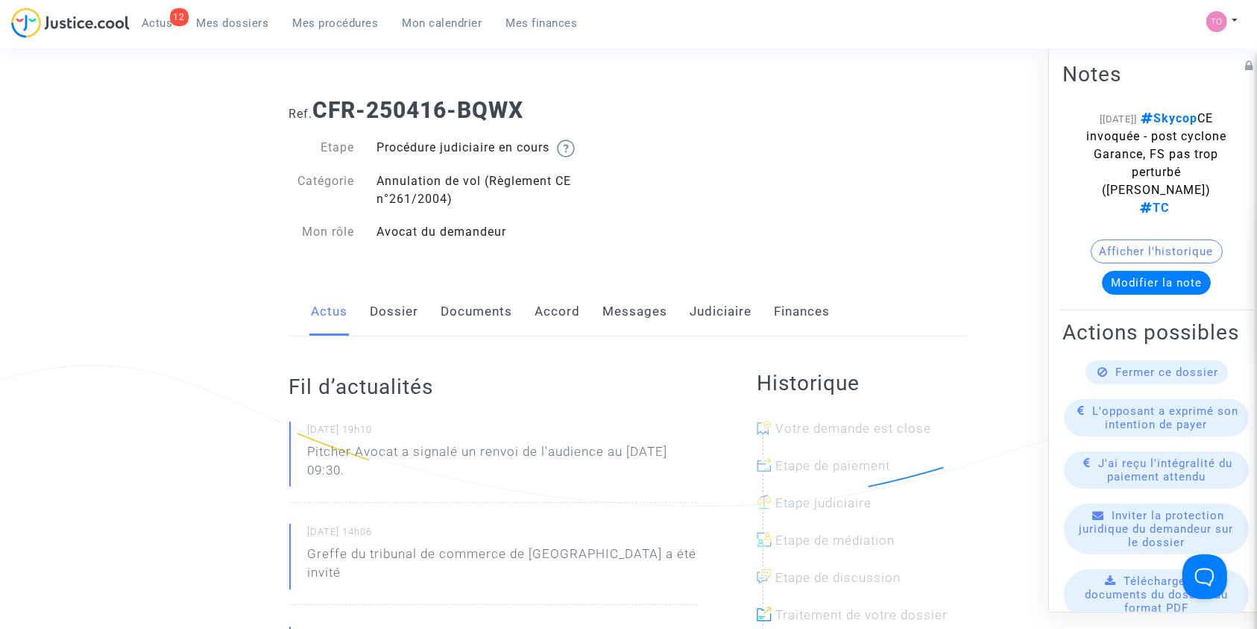
click at [692, 307] on link "Judiciaire" at bounding box center [721, 311] width 62 height 49
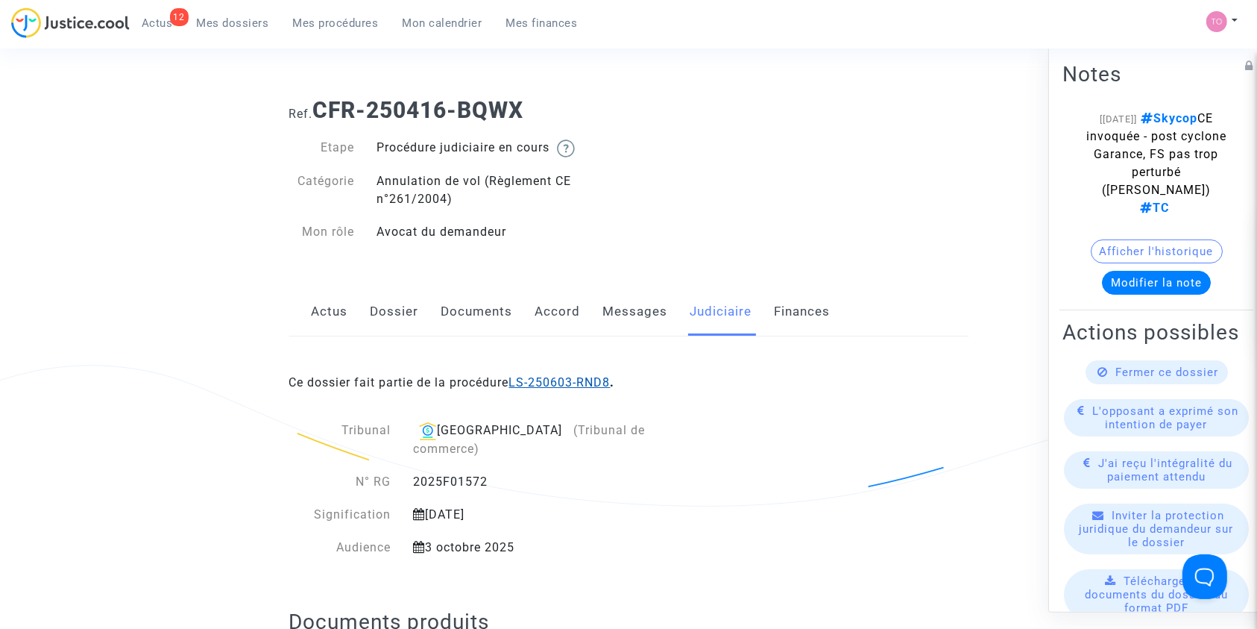
click at [563, 382] on link "LS-250603-RND8" at bounding box center [559, 382] width 101 height 14
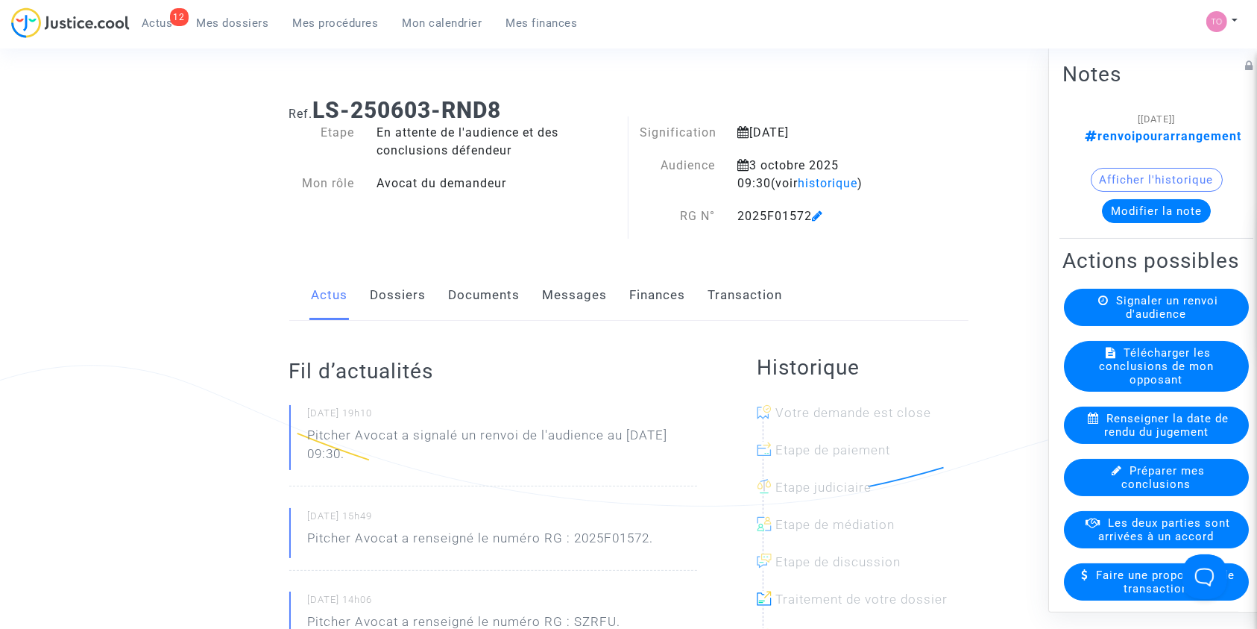
click at [1121, 182] on button "Afficher l'historique" at bounding box center [1157, 179] width 132 height 24
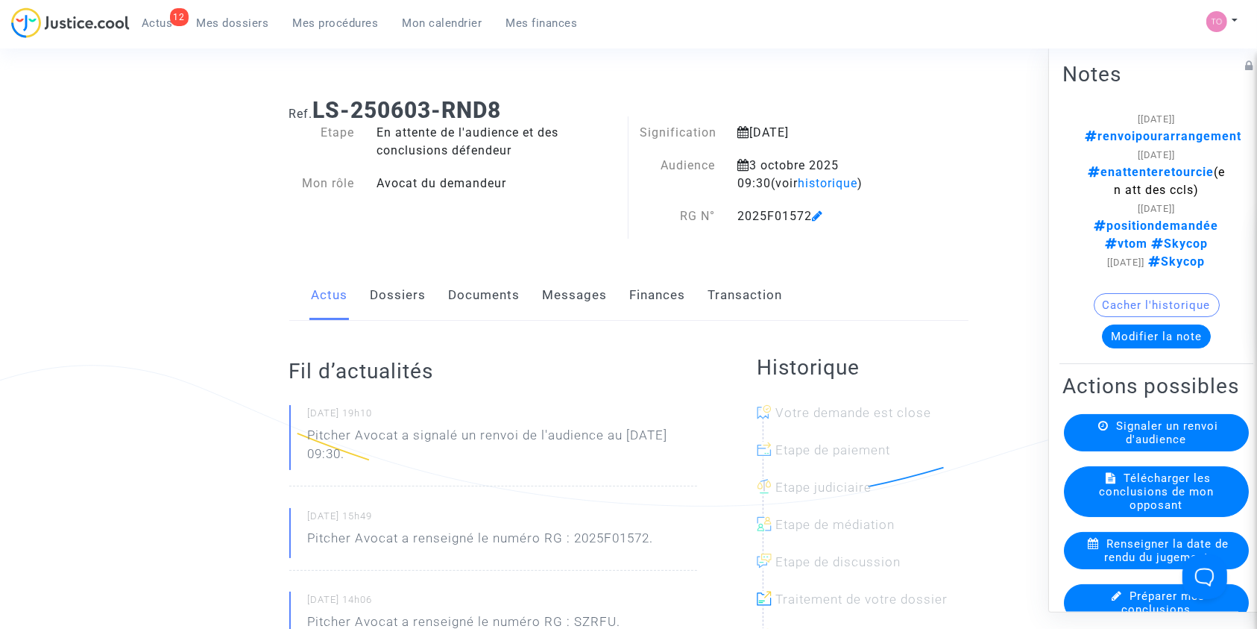
click at [1109, 292] on button "Cacher l'historique" at bounding box center [1157, 304] width 126 height 24
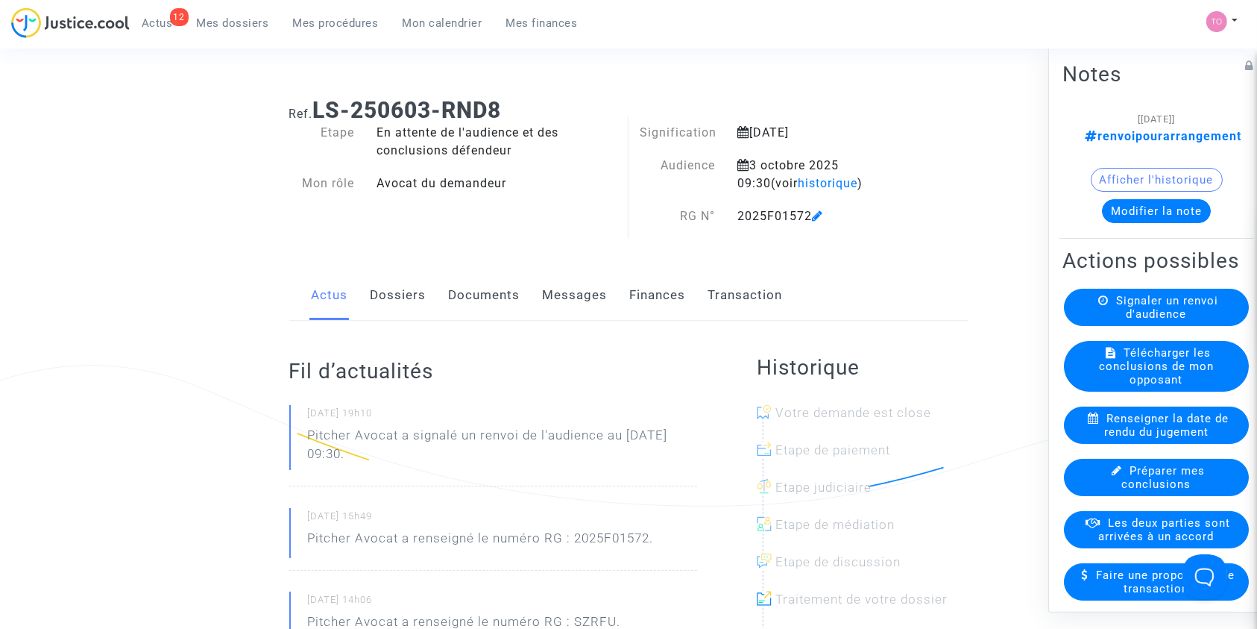
click at [1121, 180] on button "Afficher l'historique" at bounding box center [1157, 179] width 132 height 24
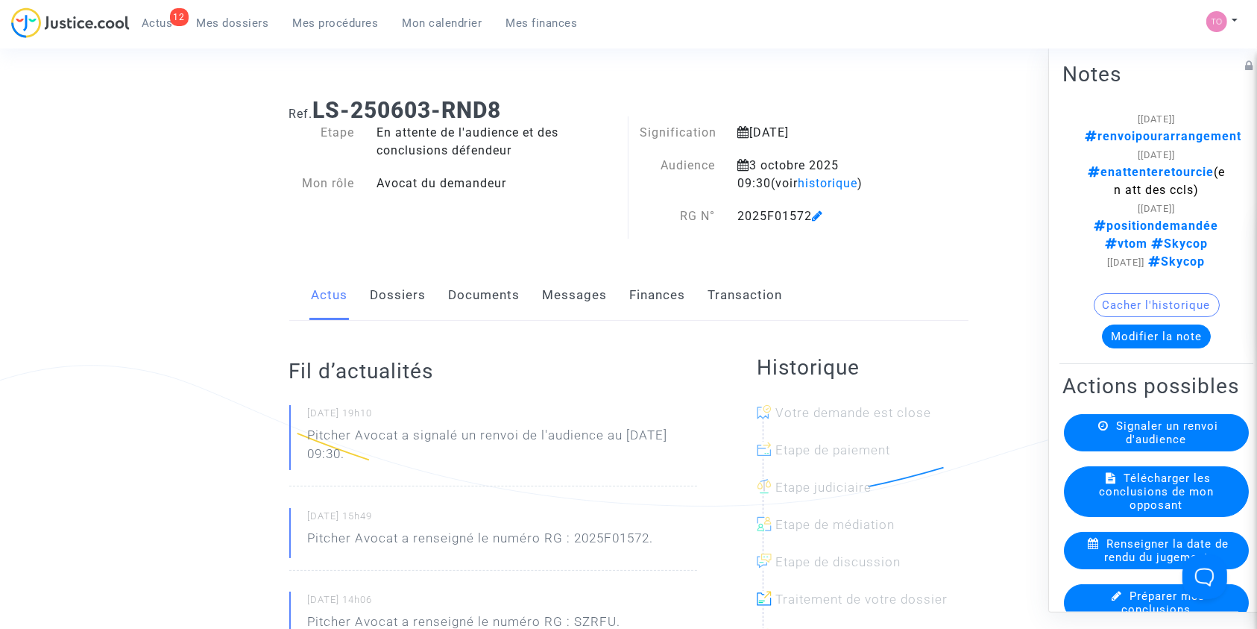
click at [391, 287] on link "Dossiers" at bounding box center [399, 295] width 56 height 49
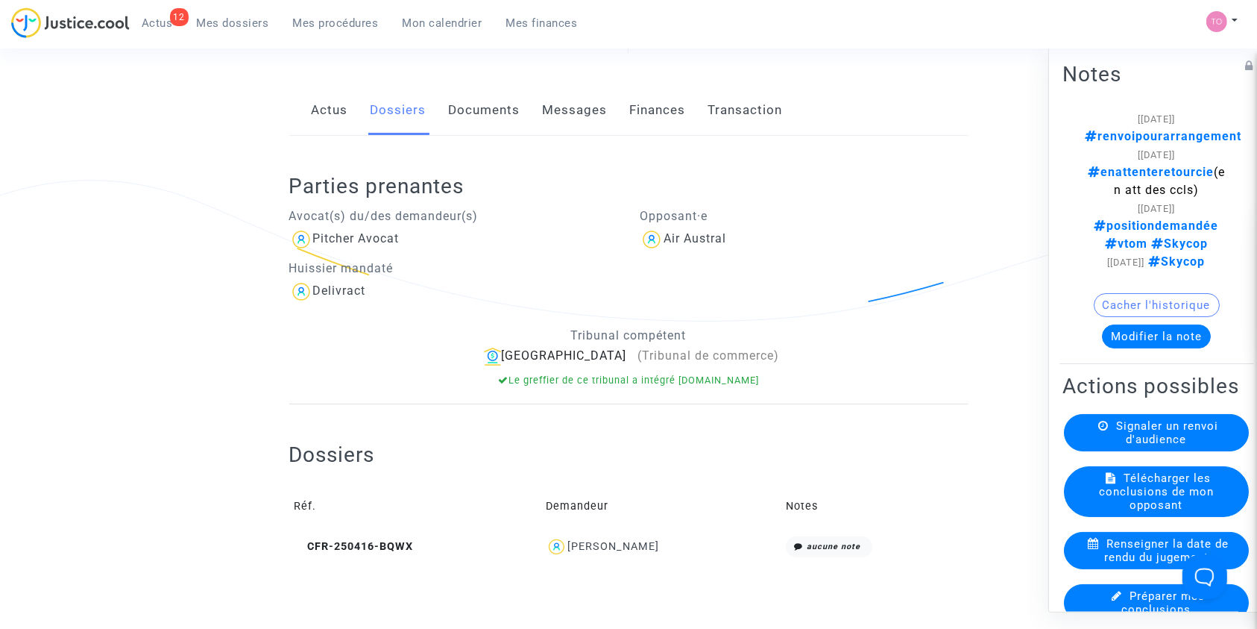
scroll to position [198, 0]
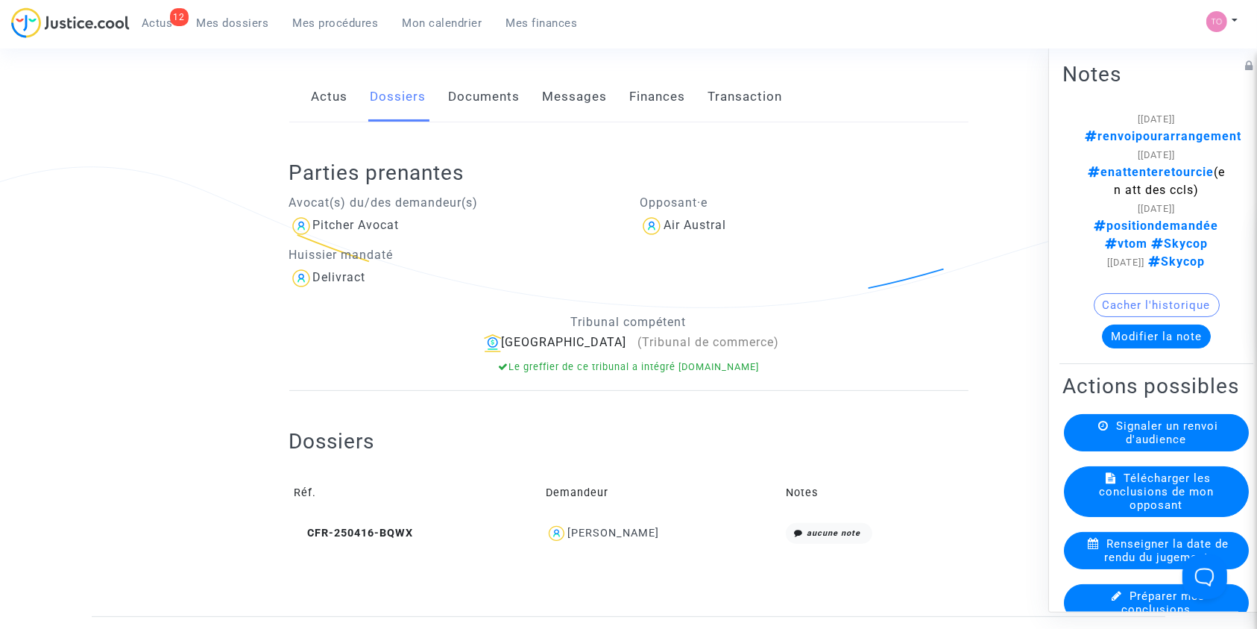
click at [611, 533] on div "Liguori Gabrielle" at bounding box center [613, 532] width 92 height 13
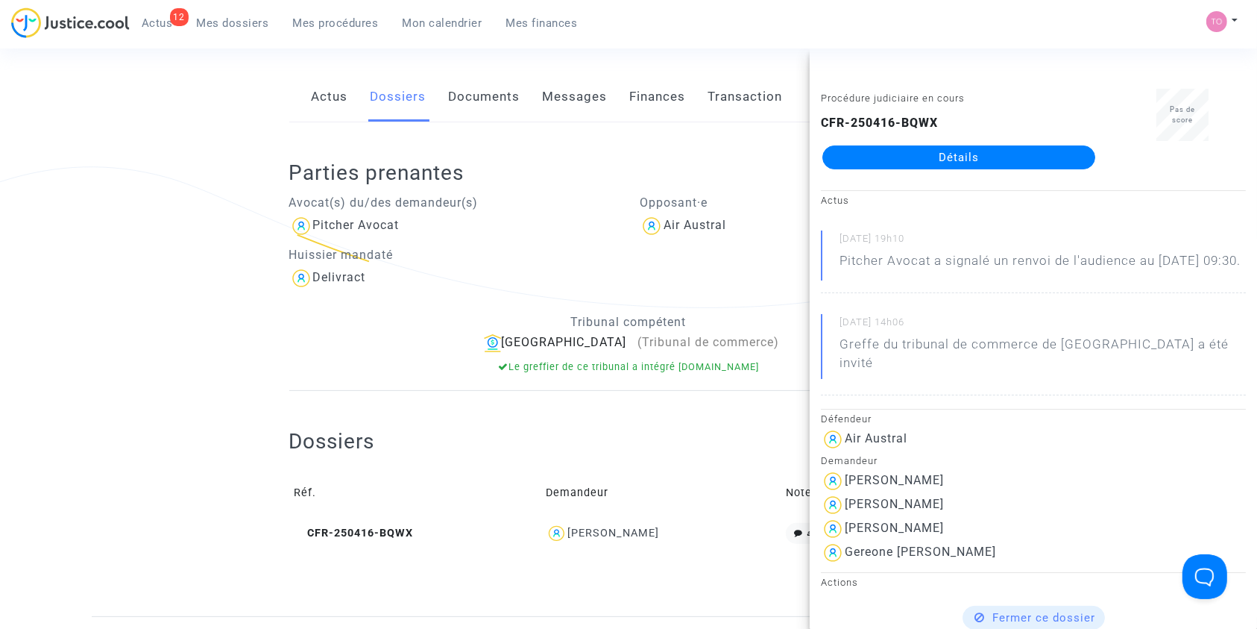
click at [936, 160] on link "Détails" at bounding box center [958, 157] width 273 height 24
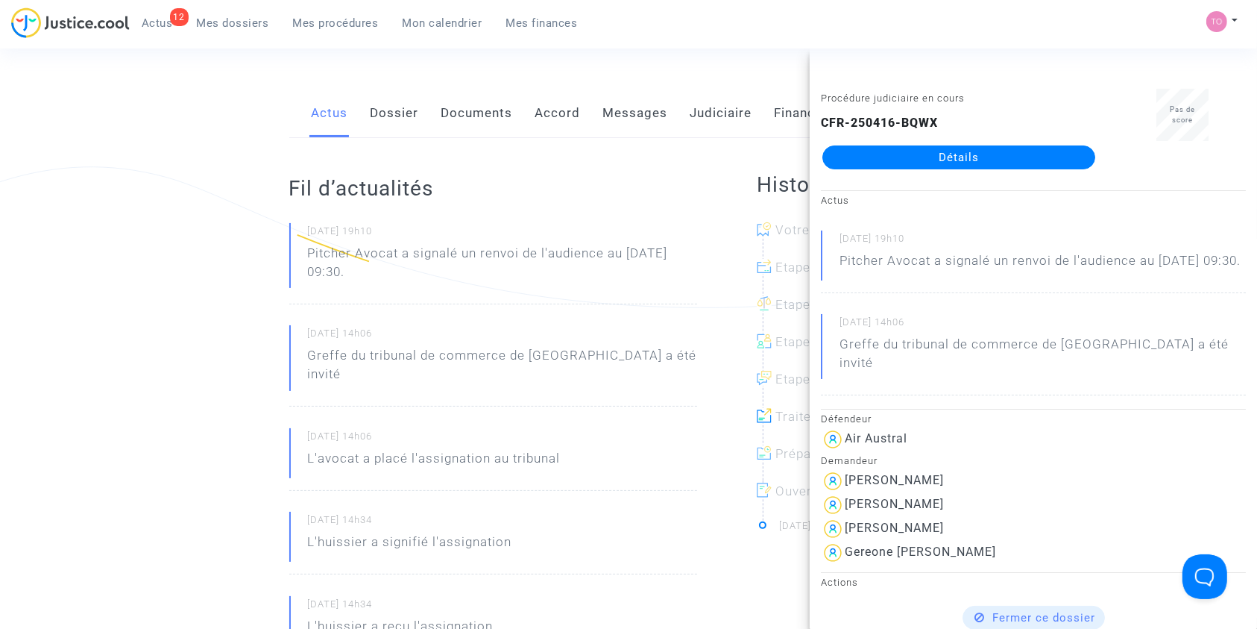
click at [160, 225] on ng-component "Ref. CFR-250416-BQWX Etape Procédure judiciaire en cours Catégorie Annulation d…" at bounding box center [629, 605] width 1074 height 1436
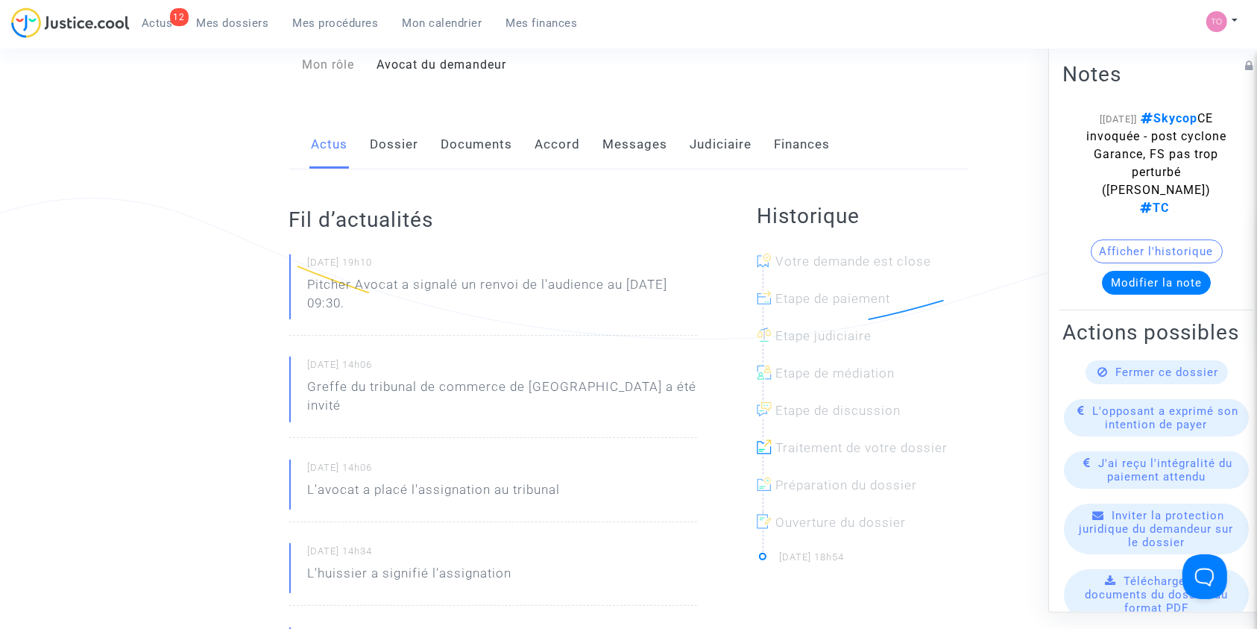
scroll to position [166, 0]
click at [1133, 239] on button "Afficher l'historique" at bounding box center [1157, 251] width 132 height 24
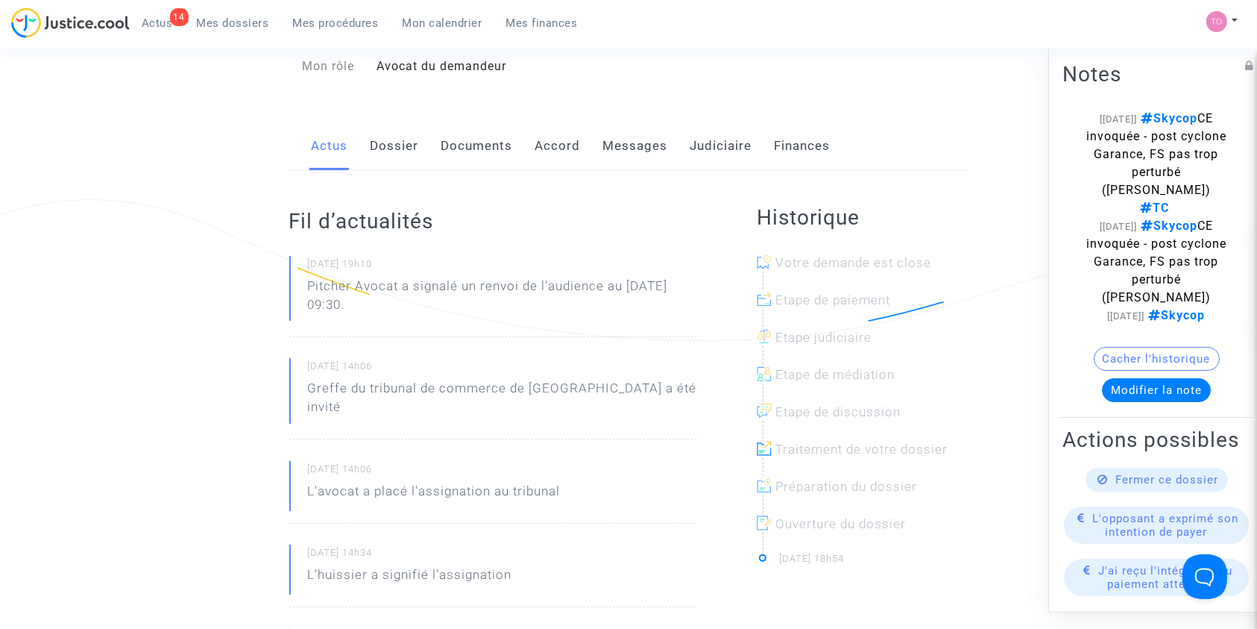
click at [223, 21] on span "Mes dossiers" at bounding box center [233, 22] width 72 height 13
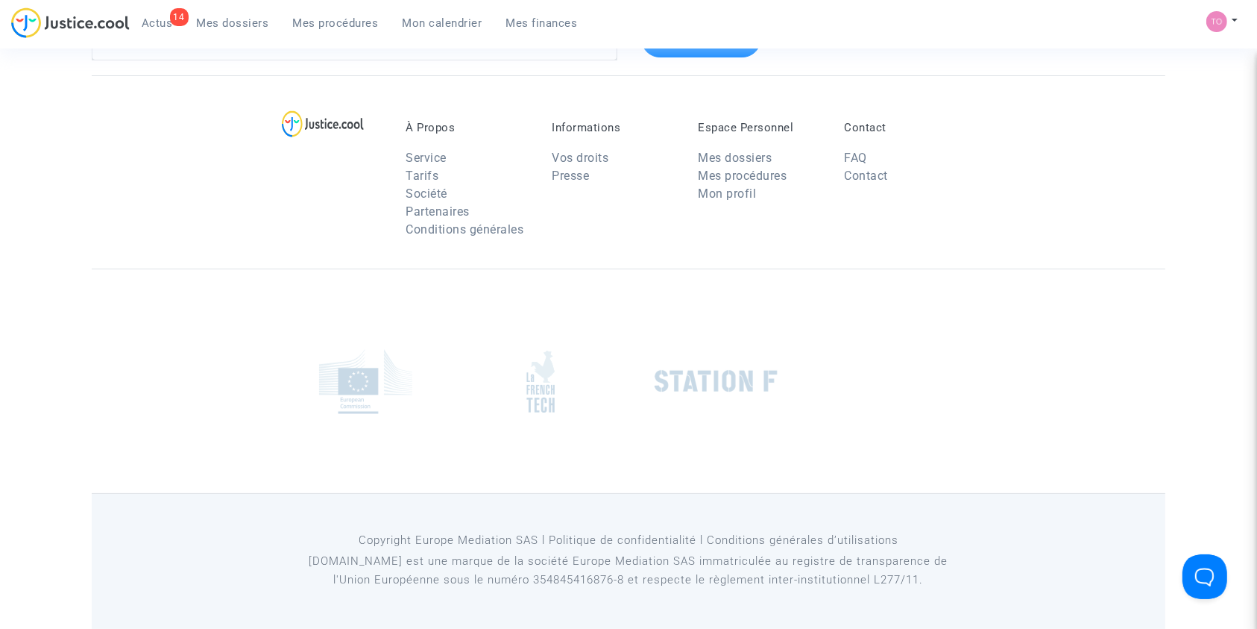
scroll to position [35, 0]
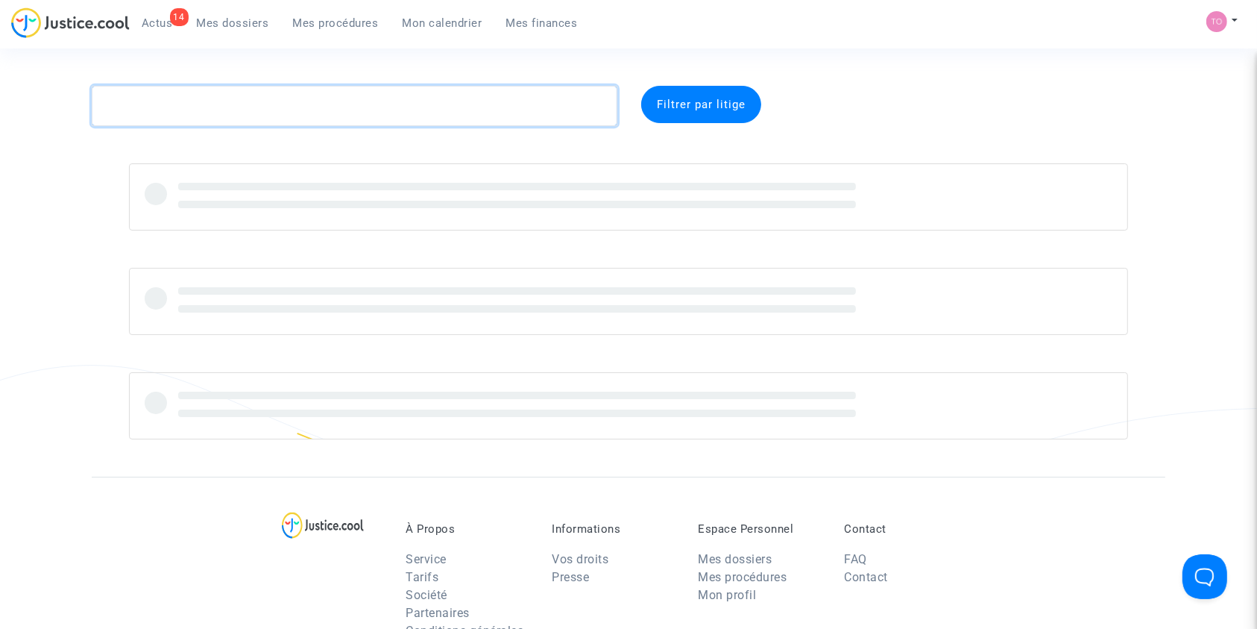
click at [219, 111] on textarea at bounding box center [355, 106] width 526 height 40
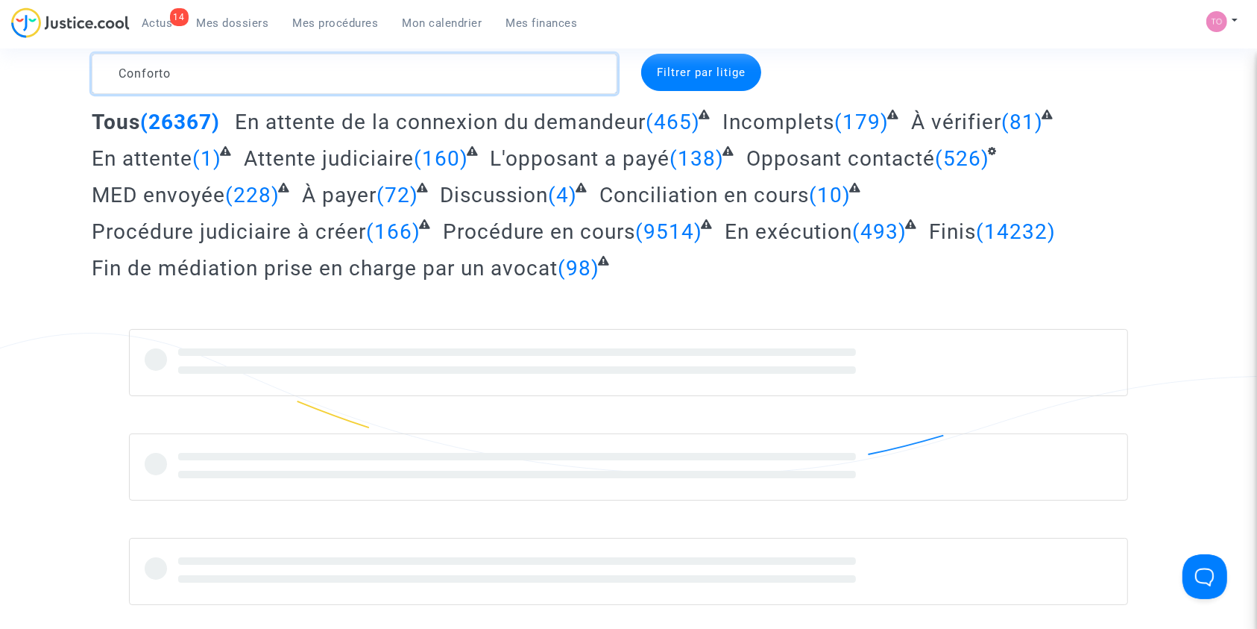
scroll to position [33, 0]
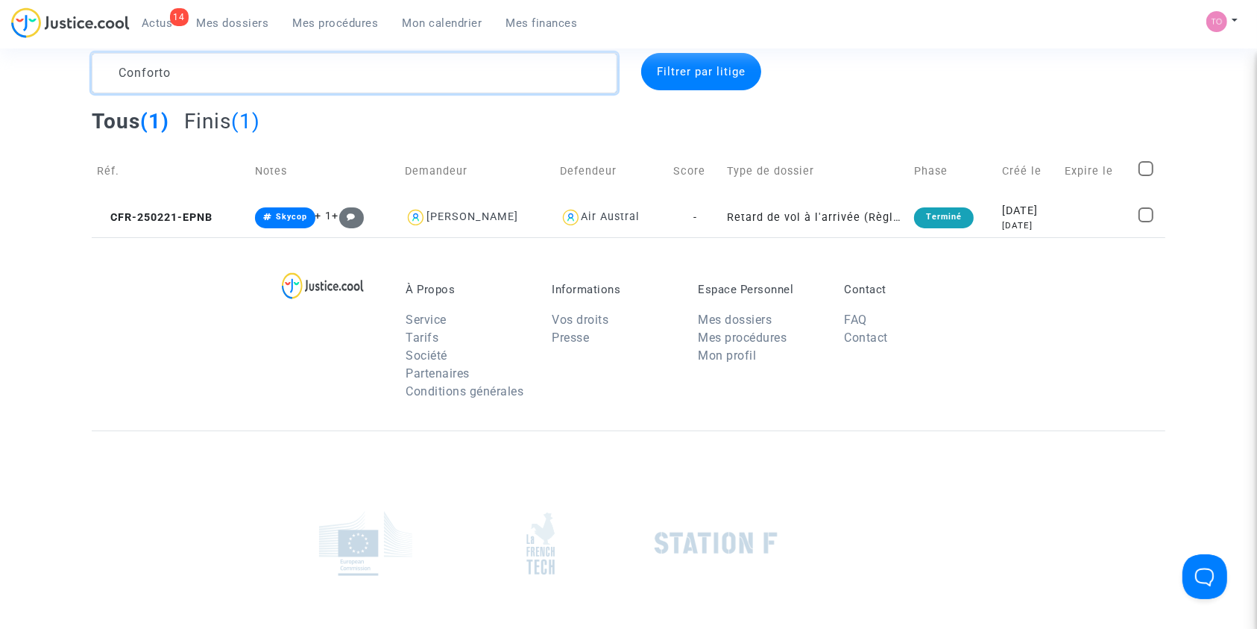
type textarea "Conforto"
click at [1039, 188] on td "Créé le" at bounding box center [1028, 171] width 63 height 53
click at [1026, 201] on td "2025-02-21 7 months ago" at bounding box center [1028, 218] width 63 height 40
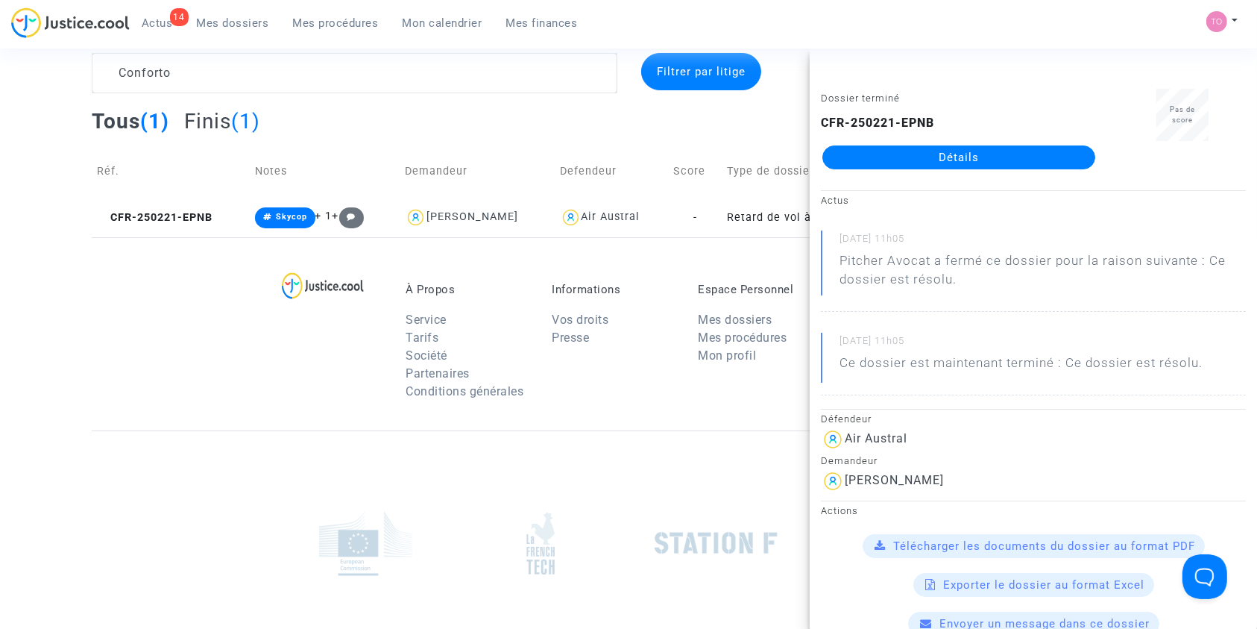
click at [968, 154] on link "Détails" at bounding box center [958, 157] width 273 height 24
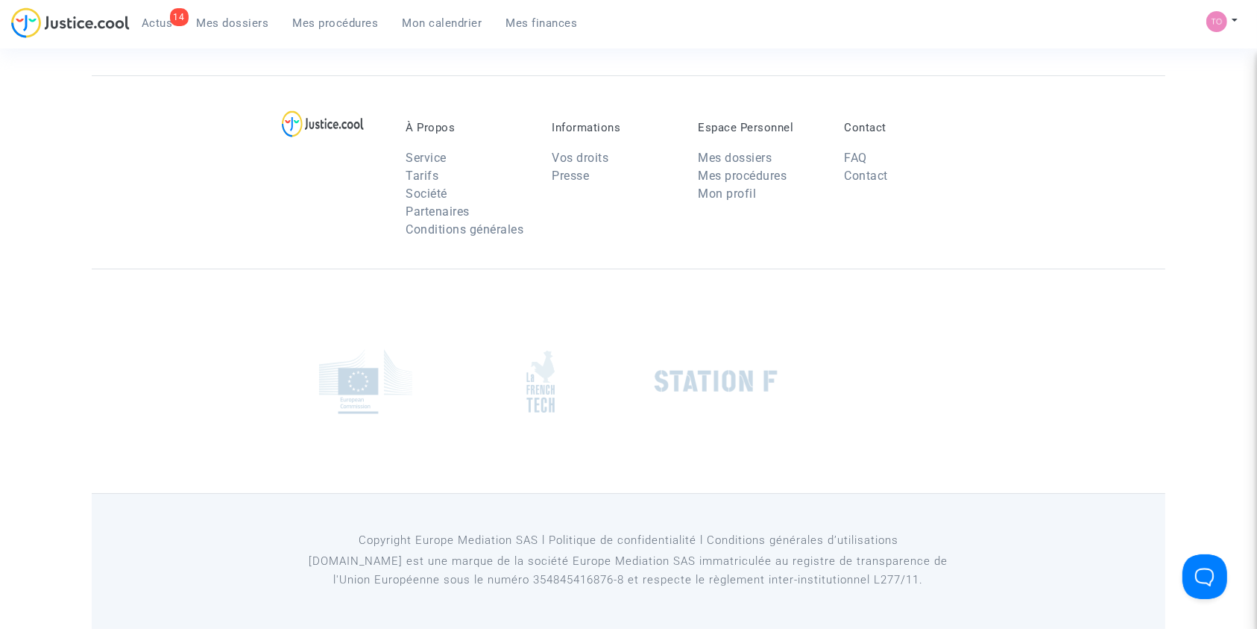
scroll to position [33, 0]
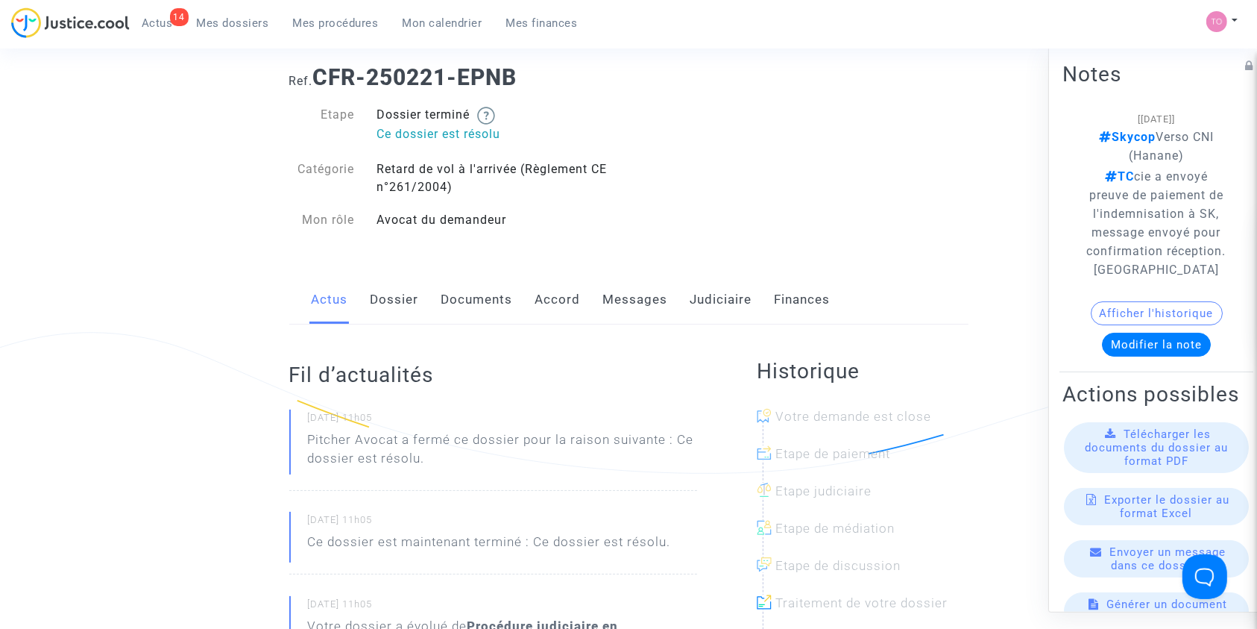
click at [706, 296] on link "Judiciaire" at bounding box center [721, 299] width 62 height 49
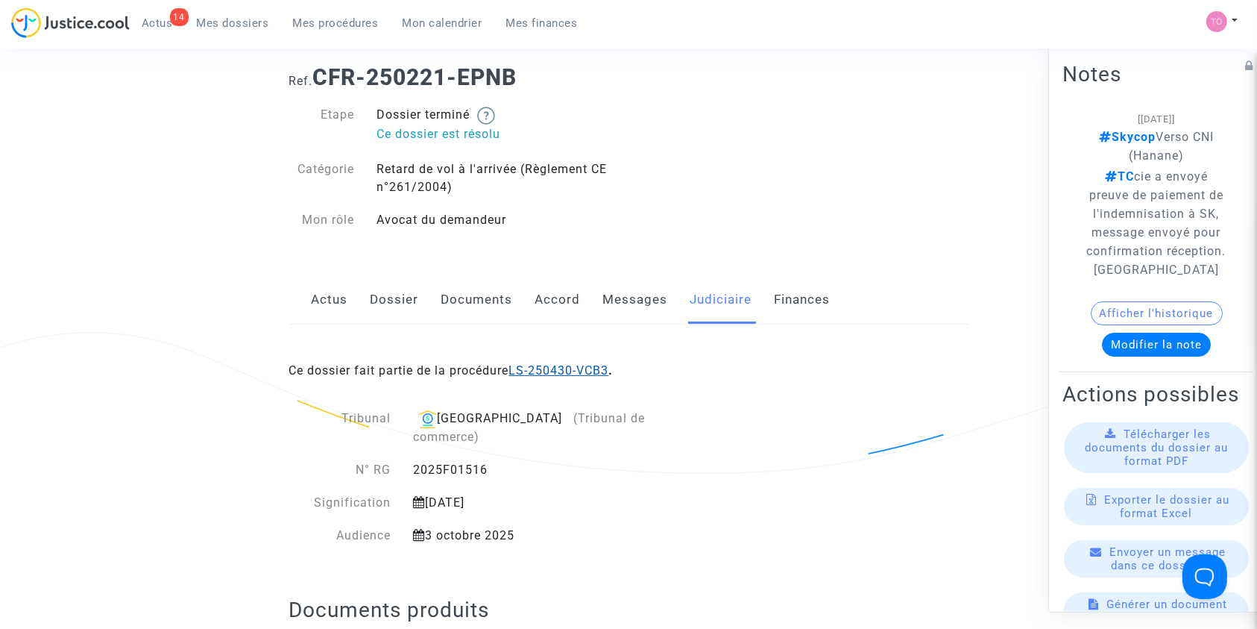
click at [560, 365] on link "LS-250430-VCB3" at bounding box center [559, 370] width 100 height 14
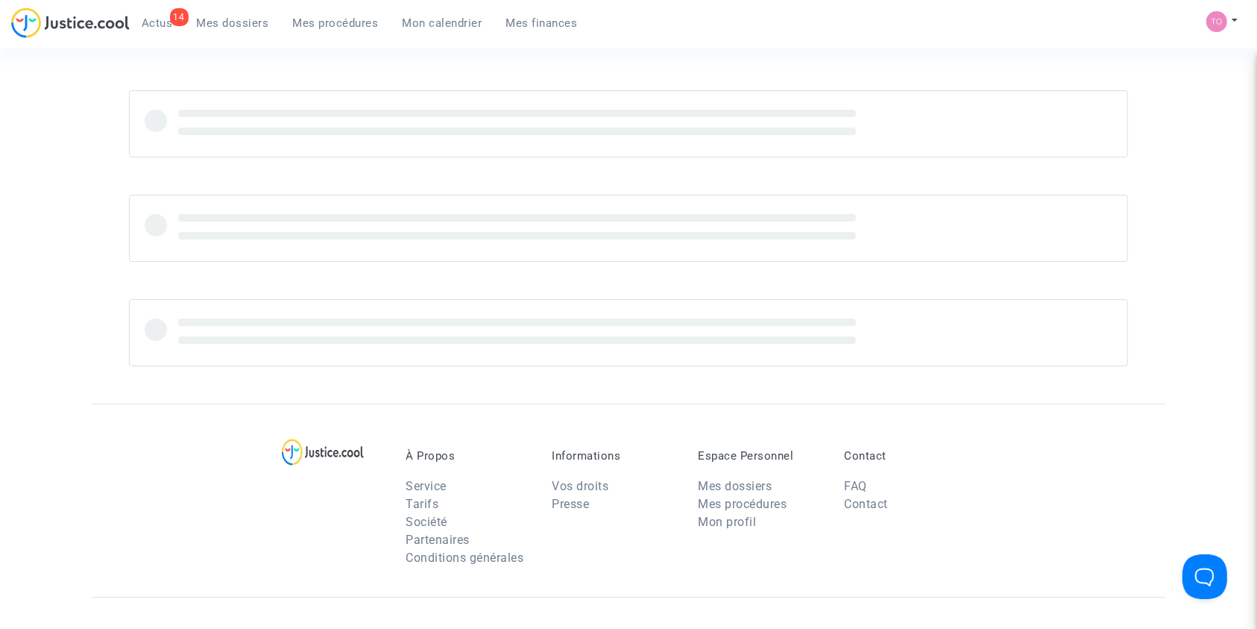
scroll to position [33, 0]
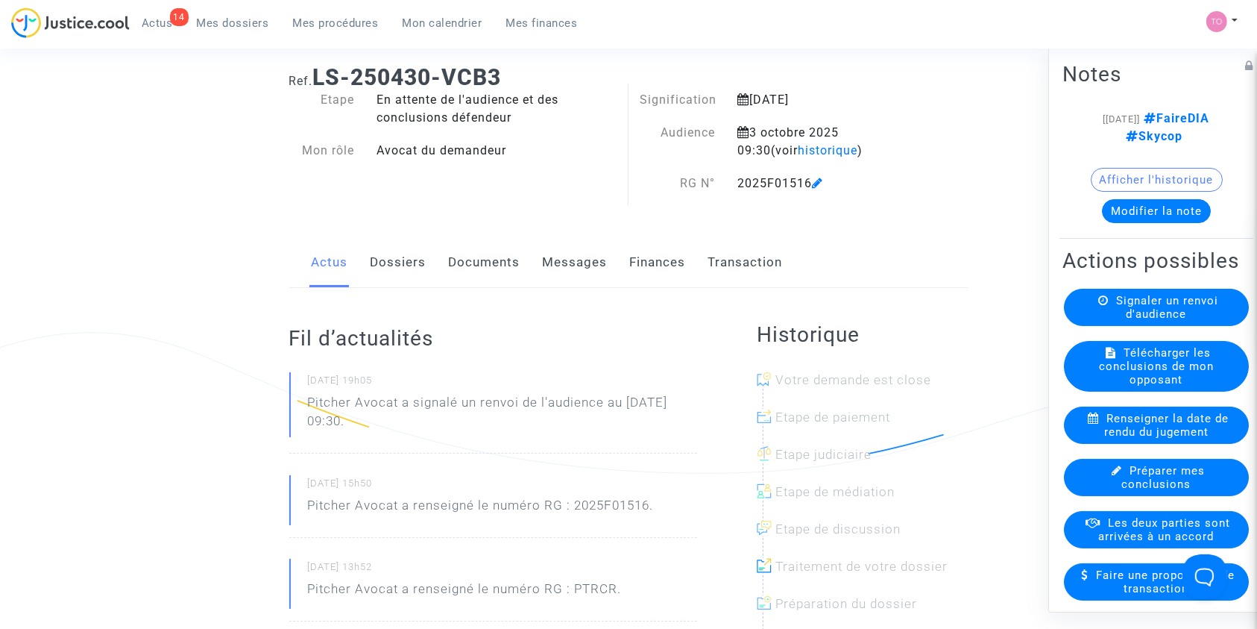
click at [223, 16] on span "Mes dossiers" at bounding box center [233, 22] width 72 height 13
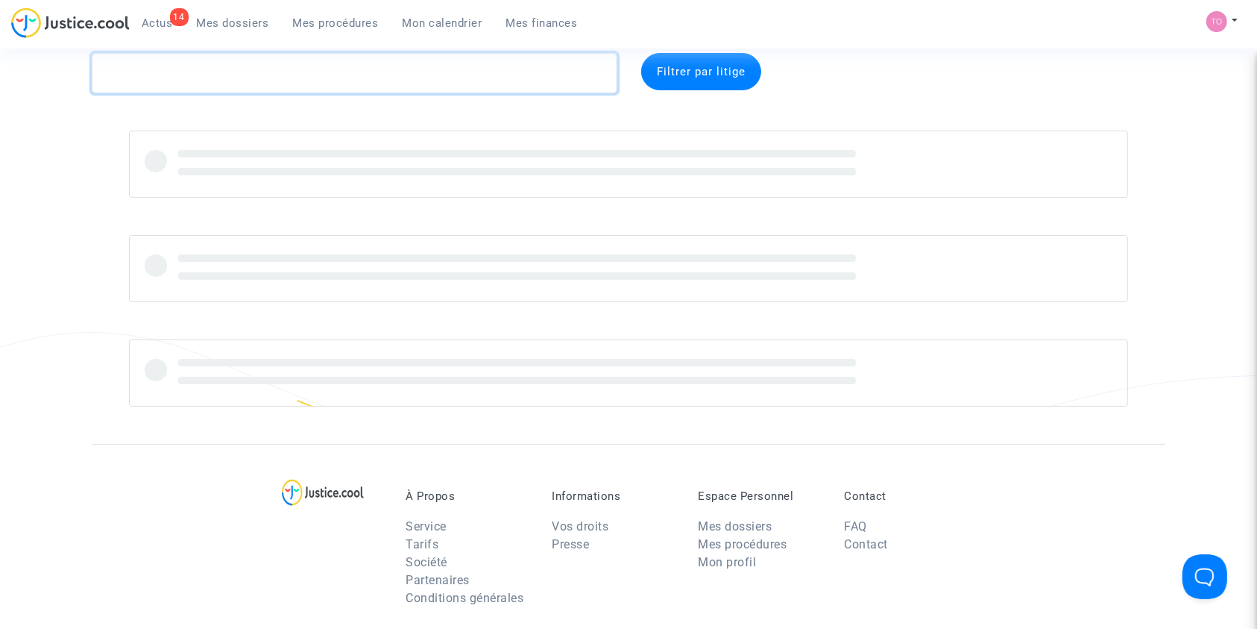
click at [204, 73] on textarea at bounding box center [355, 73] width 526 height 40
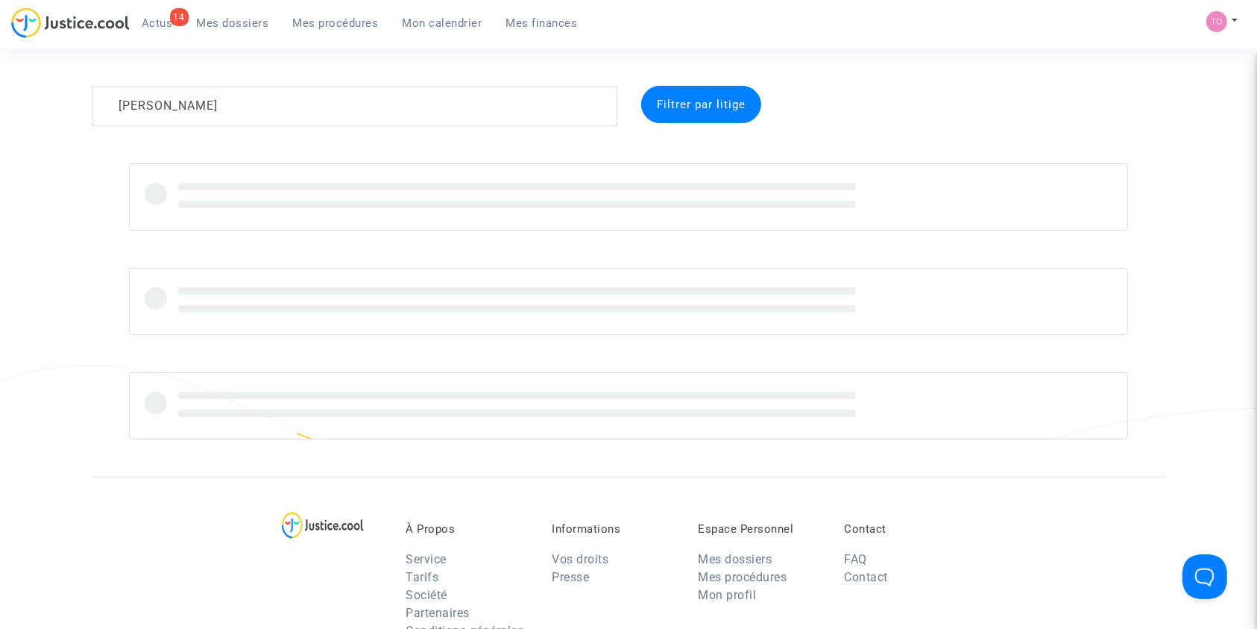
click at [936, 140] on complex-dispute-list "LIGUori Filtrer par litige" at bounding box center [629, 262] width 1074 height 353
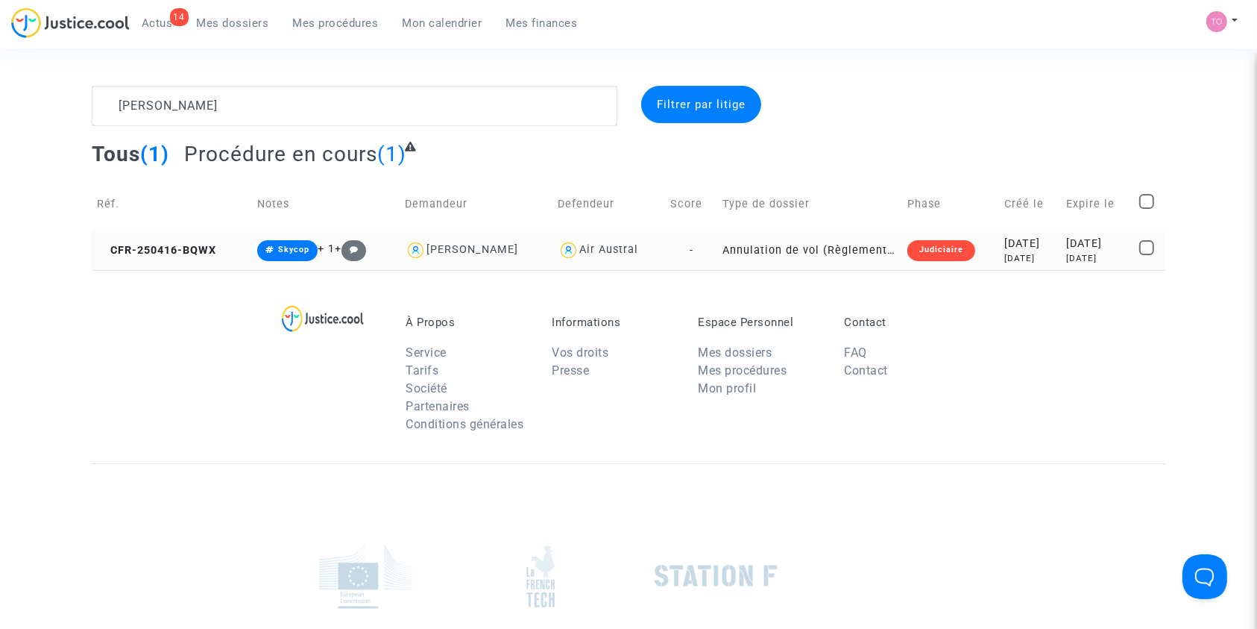
click at [1004, 260] on div "5 months ago" at bounding box center [1029, 258] width 51 height 13
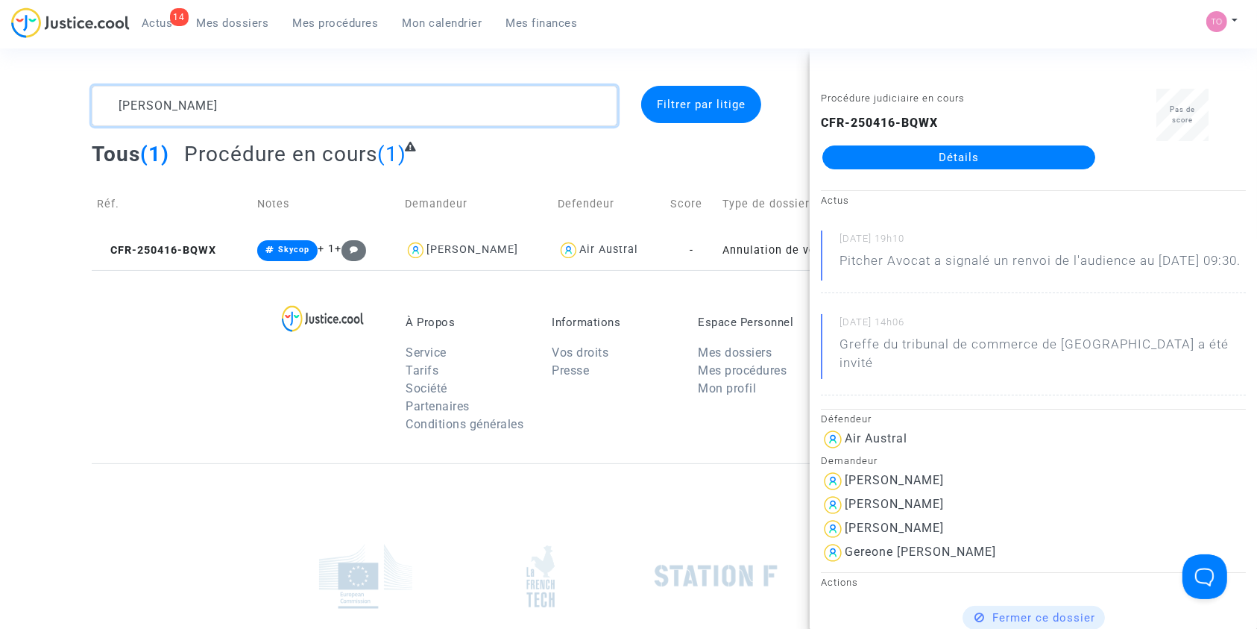
drag, startPoint x: 220, startPoint y: 112, endPoint x: 64, endPoint y: 97, distance: 156.5
click at [64, 97] on div "LIGUori Filtrer par litige Tous (1) Procédure en cours (1) Réf. Notes Demandeur…" at bounding box center [628, 178] width 1257 height 184
paste textarea "Arrebolle"
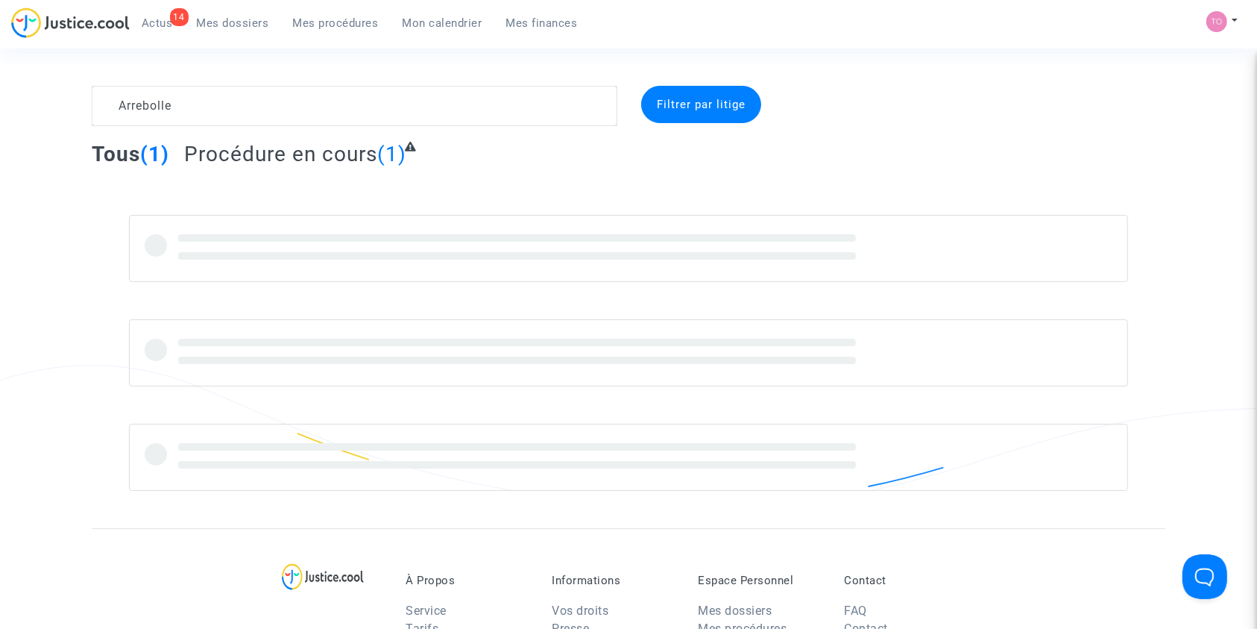
click at [927, 136] on complex-dispute-list "Arrebolle Filtrer par litige Tous (1) Procédure en cours (1)" at bounding box center [629, 288] width 1074 height 405
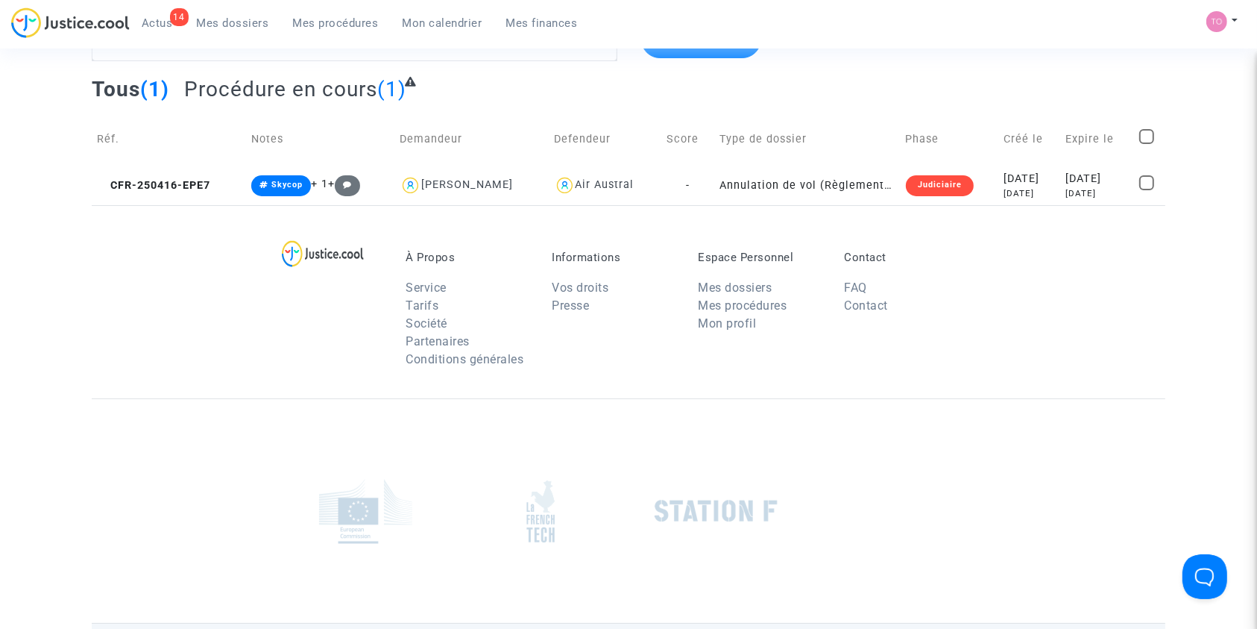
scroll to position [66, 0]
drag, startPoint x: 1015, startPoint y: 177, endPoint x: 1042, endPoint y: 181, distance: 26.4
click at [1042, 181] on div "2025-04-16" at bounding box center [1029, 178] width 51 height 16
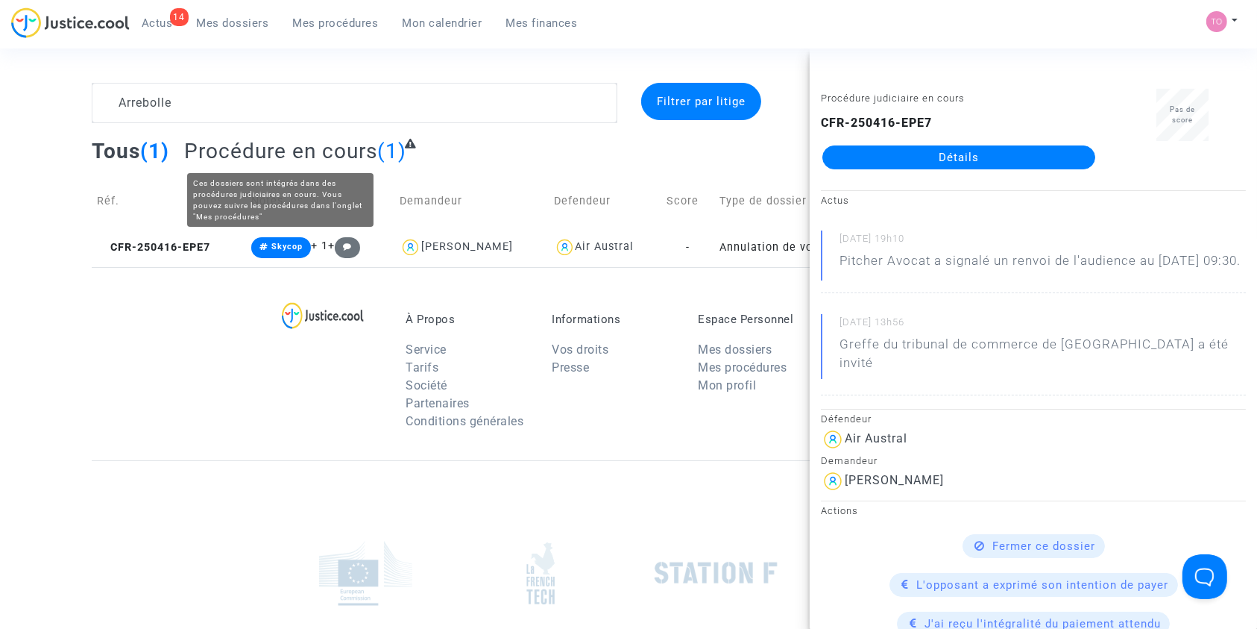
scroll to position [0, 0]
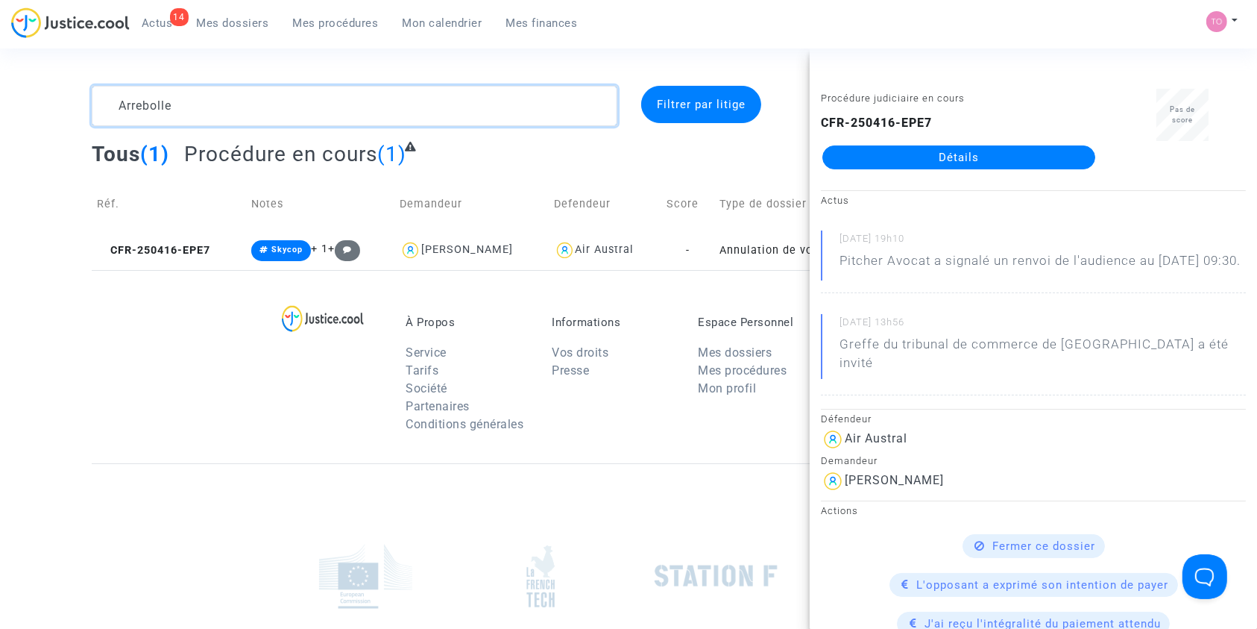
drag, startPoint x: 210, startPoint y: 98, endPoint x: 11, endPoint y: 91, distance: 198.5
click at [13, 92] on div "Arrebolle Filtrer par litige Tous (1) Procédure en cours (1) Réf. Notes Demande…" at bounding box center [628, 178] width 1257 height 184
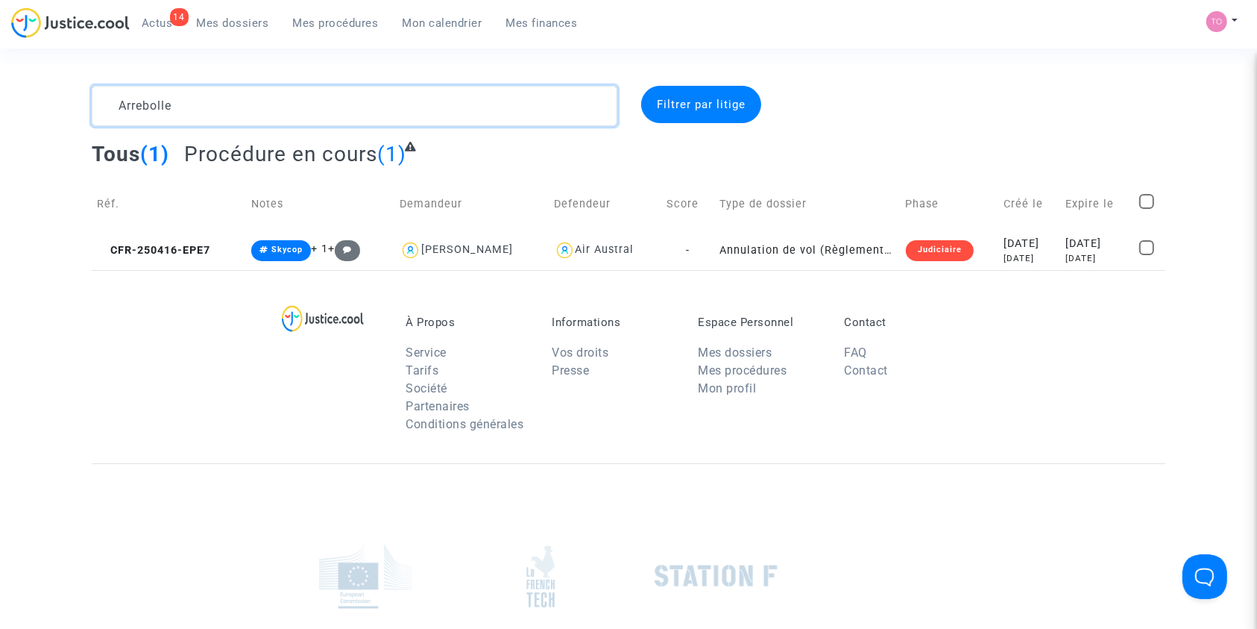
paste textarea "Rault"
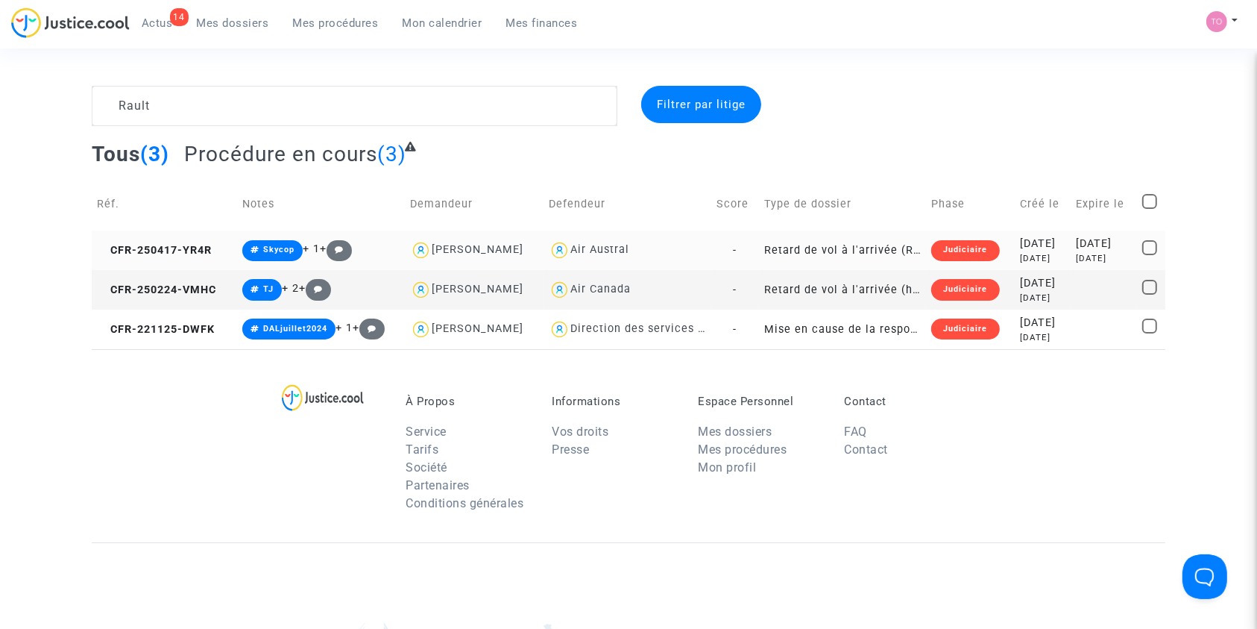
click at [1047, 245] on div "2025-04-17" at bounding box center [1042, 244] width 45 height 16
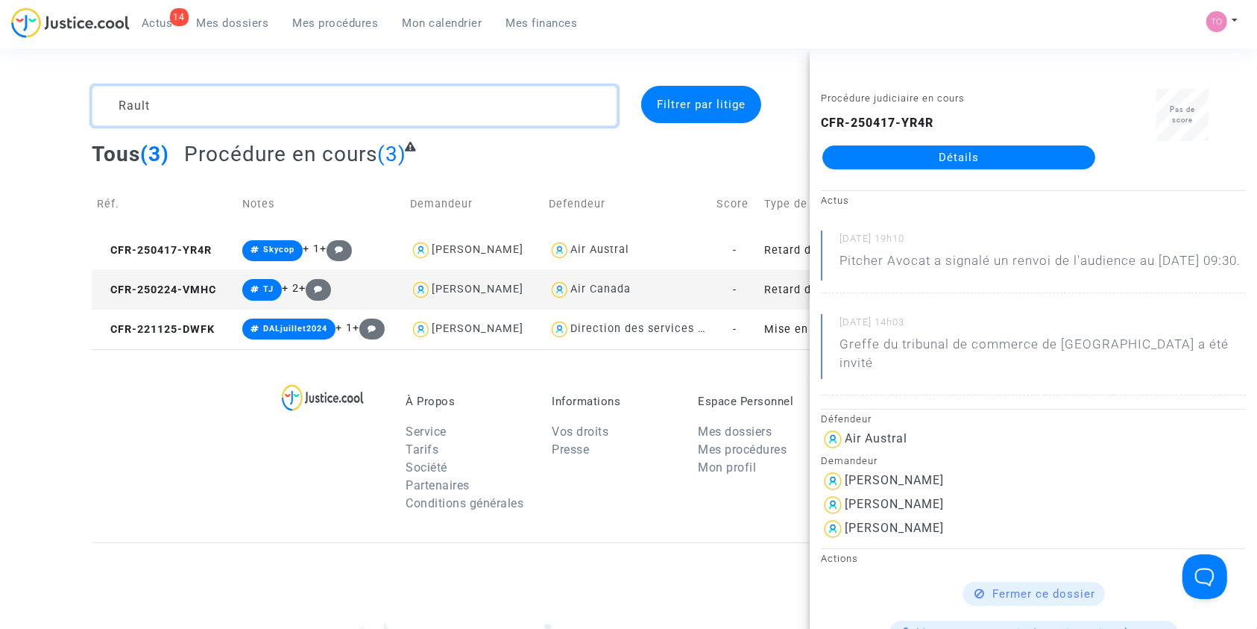
drag, startPoint x: 182, startPoint y: 108, endPoint x: 0, endPoint y: 108, distance: 181.9
click at [0, 107] on div "Rault Filtrer par litige Tous (3) Procédure en cours (3) Réf. Notes Demandeur D…" at bounding box center [628, 217] width 1257 height 263
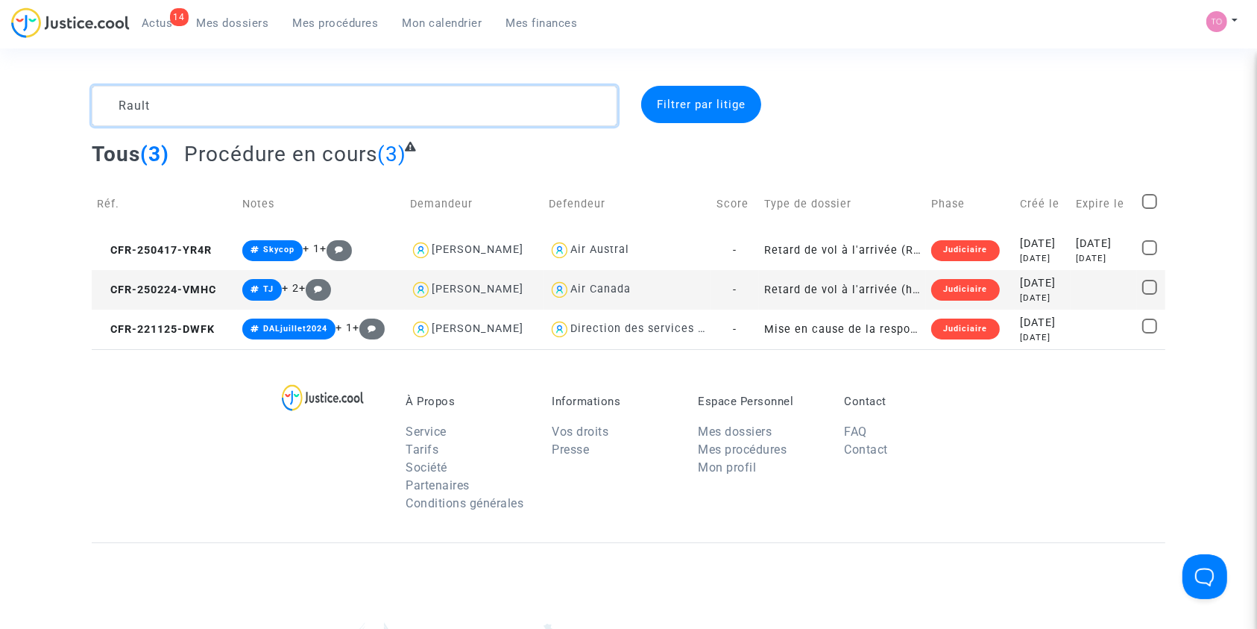
paste textarea "upert"
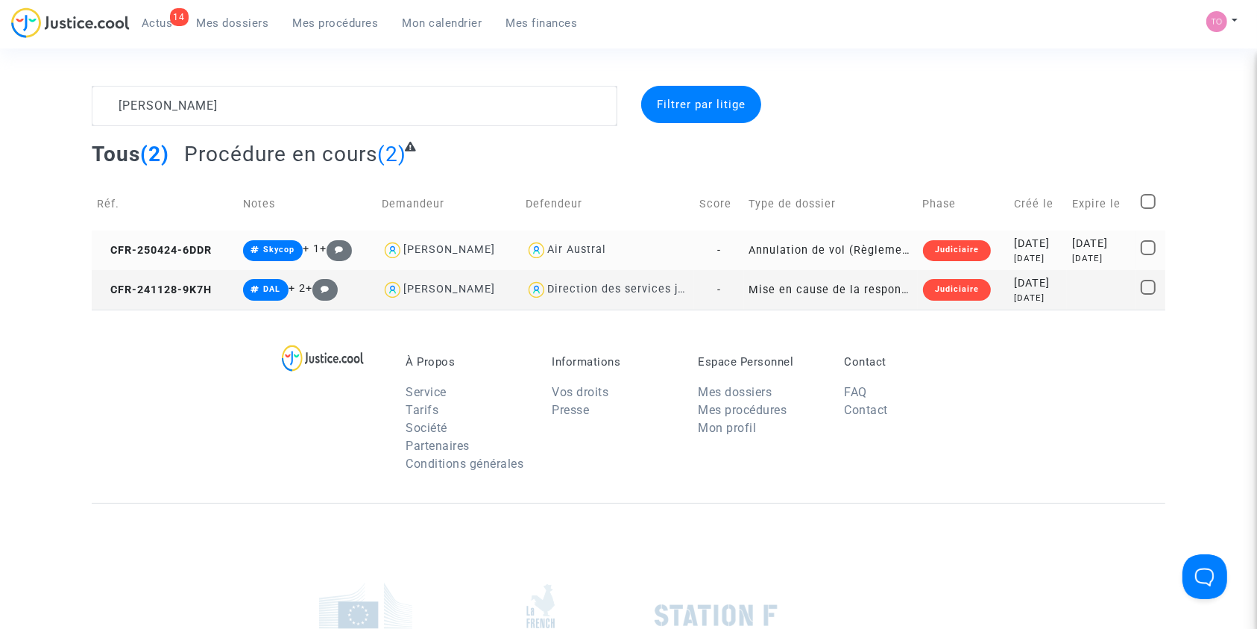
click at [1072, 251] on div "2025-05-09" at bounding box center [1101, 244] width 58 height 16
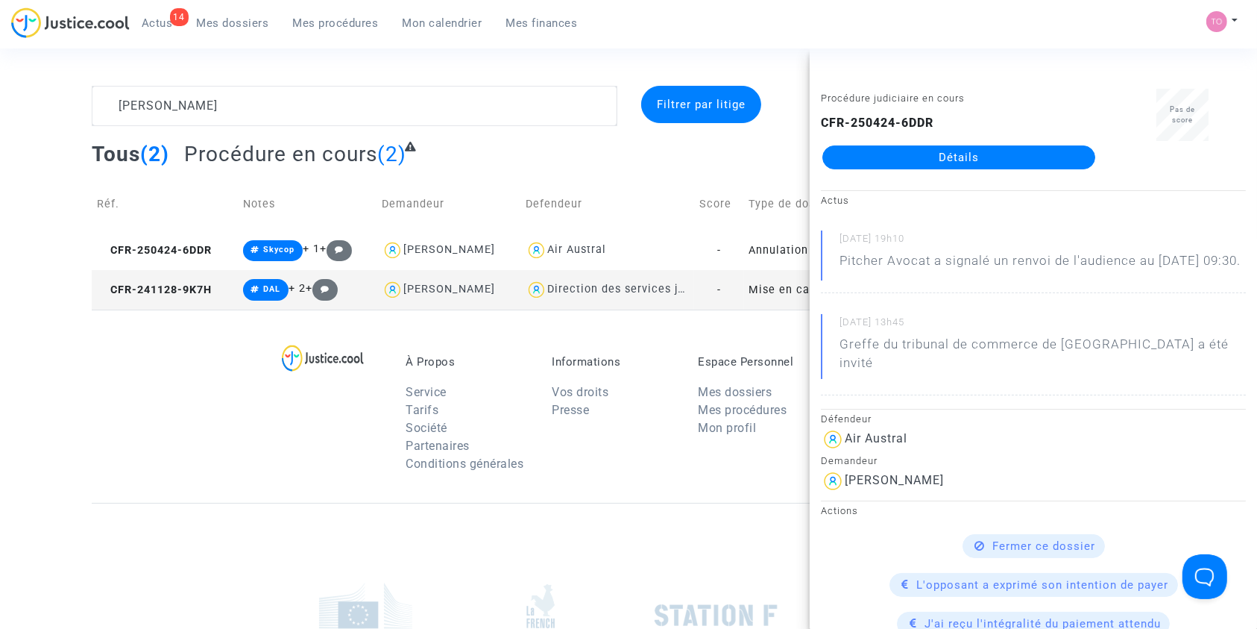
click at [168, 371] on div "À Propos Service Tarifs Société Partenaires Conditions générales Informations V…" at bounding box center [629, 405] width 1074 height 193
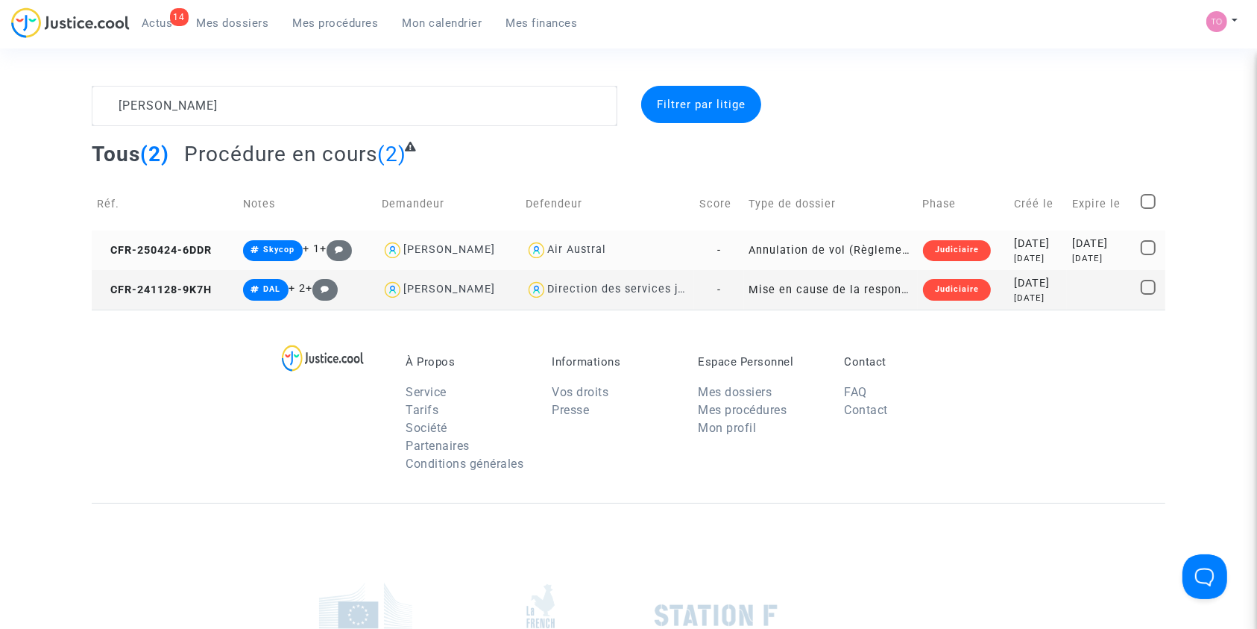
click at [1072, 242] on div "2025-05-09" at bounding box center [1101, 244] width 58 height 16
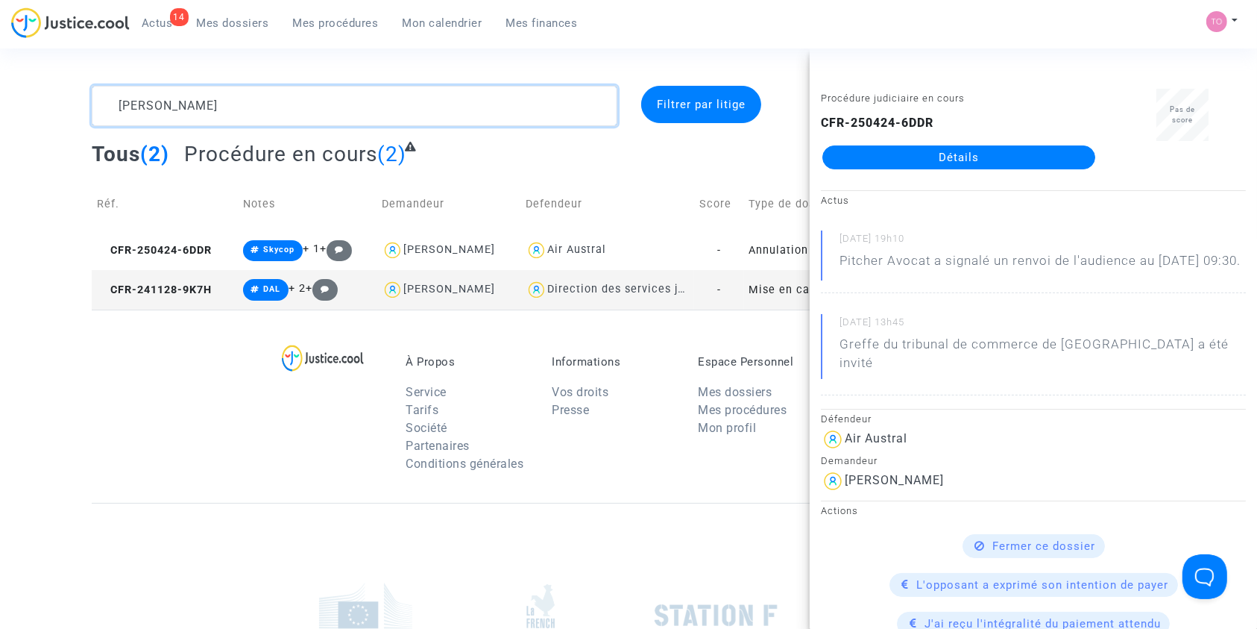
drag, startPoint x: 171, startPoint y: 103, endPoint x: 42, endPoint y: 98, distance: 129.1
click at [46, 99] on div "Rupert Filtrer par litige Tous (2) Procédure en cours (2) Réf. Notes Demandeur …" at bounding box center [628, 198] width 1257 height 224
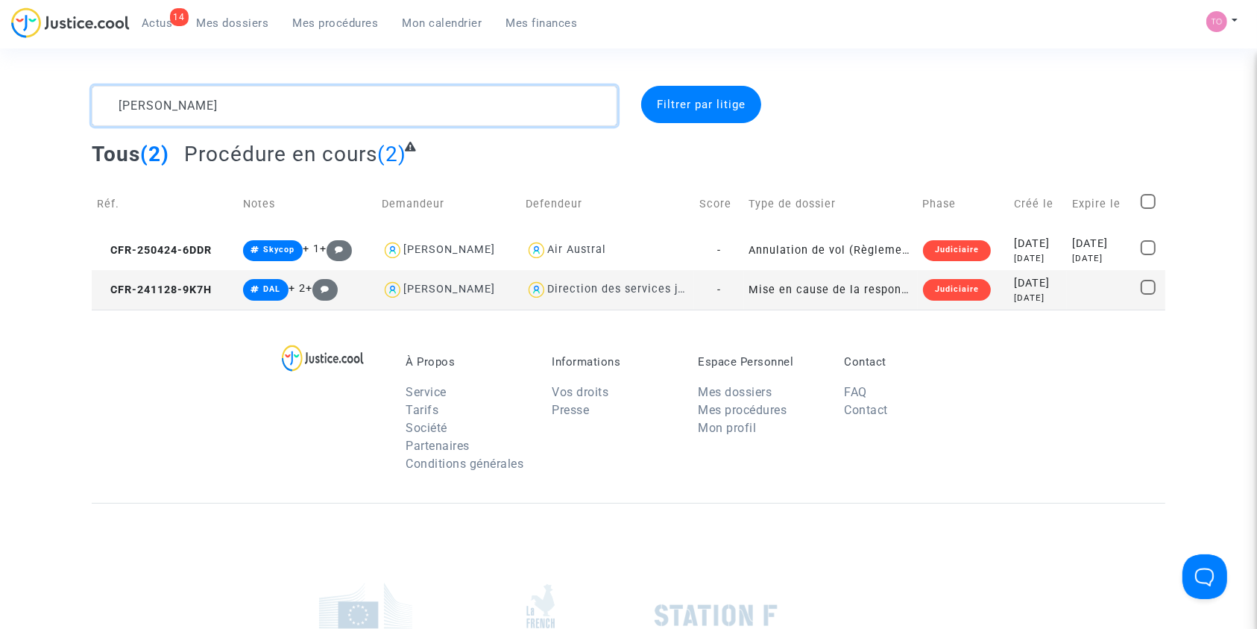
paste textarea "André"
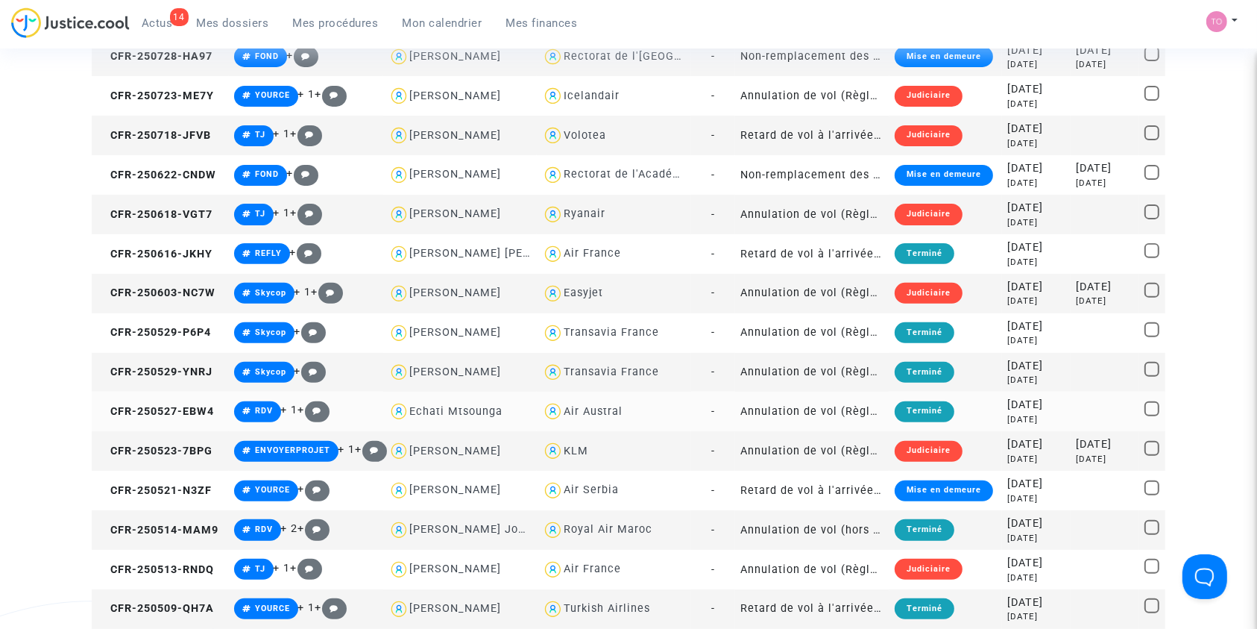
click at [596, 409] on div "Air Austral" at bounding box center [593, 411] width 59 height 13
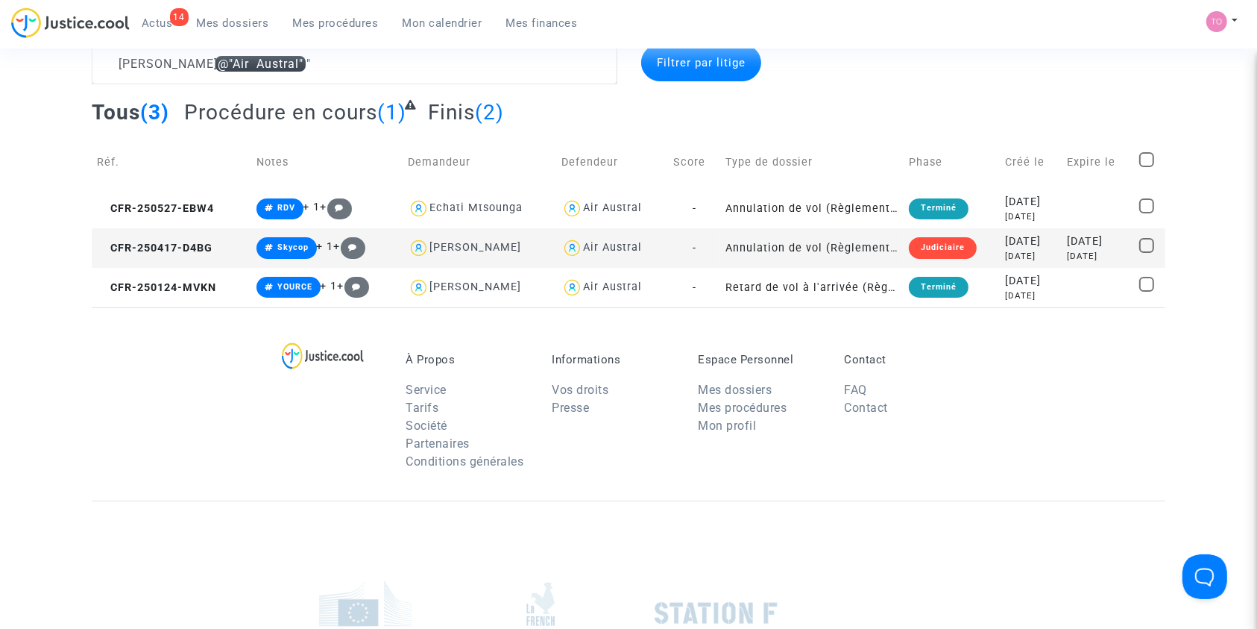
scroll to position [42, 0]
click at [1074, 253] on div "4 months ago" at bounding box center [1098, 256] width 62 height 13
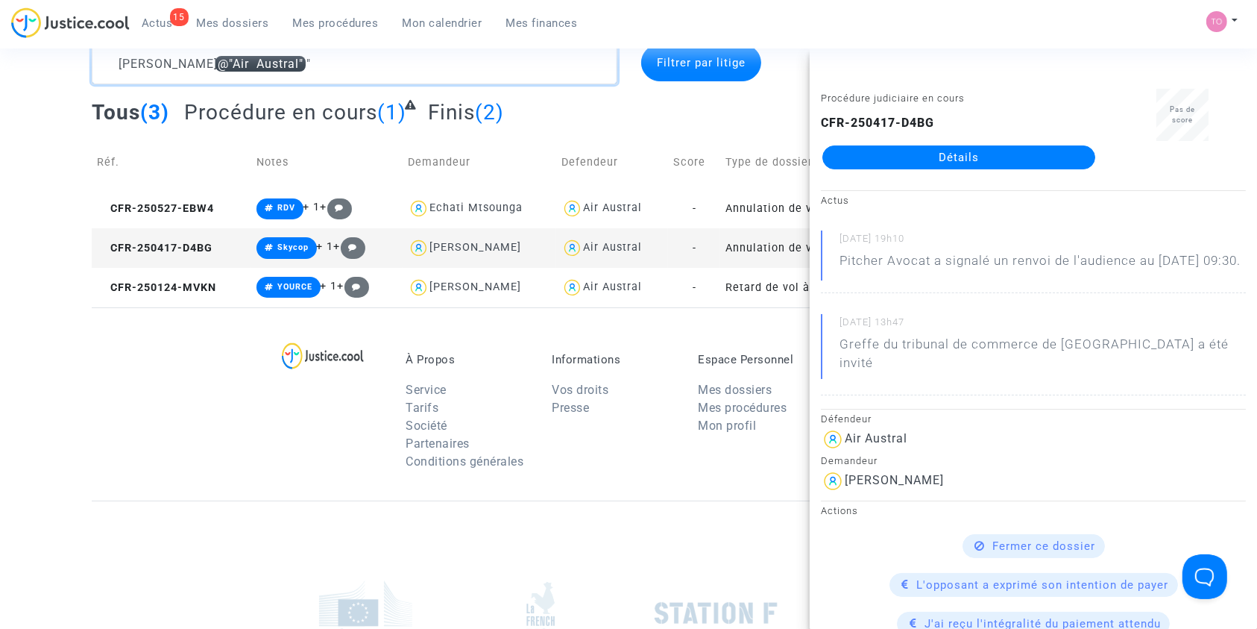
drag, startPoint x: 154, startPoint y: 60, endPoint x: 40, endPoint y: 58, distance: 114.1
click at [40, 58] on div "André @"Air Austral" Filtrer par litige Tous (3) Procédure en cours (1) Finis (…" at bounding box center [628, 175] width 1257 height 263
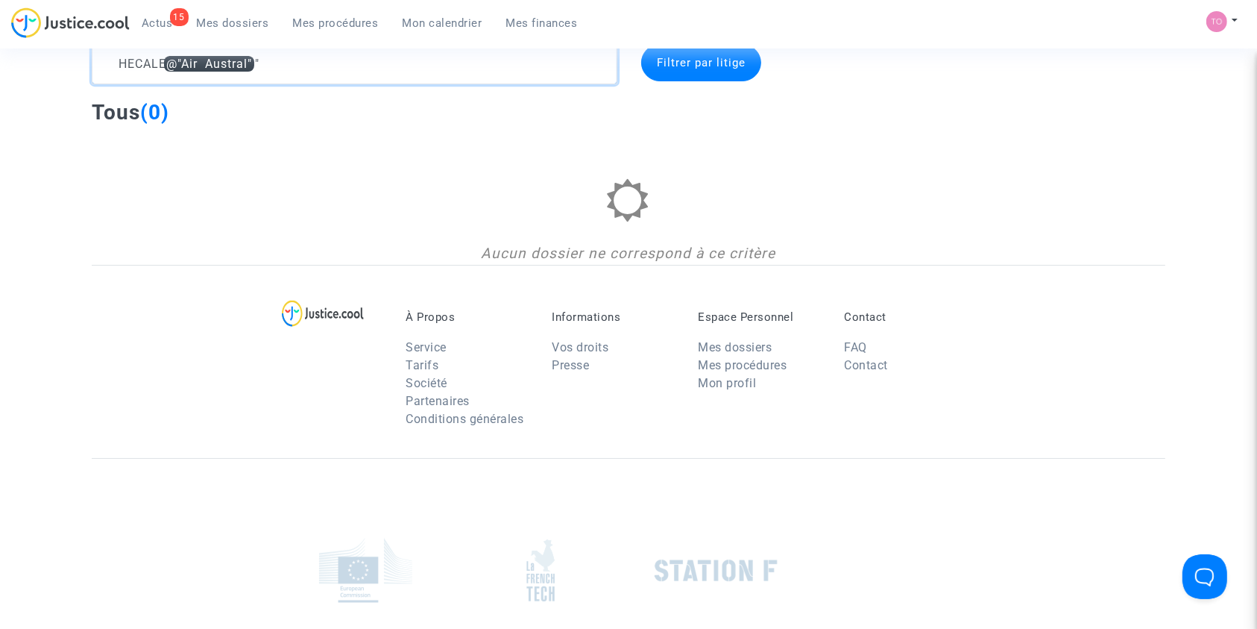
drag, startPoint x: 280, startPoint y: 64, endPoint x: 175, endPoint y: 64, distance: 104.4
click at [175, 64] on textarea at bounding box center [355, 64] width 526 height 40
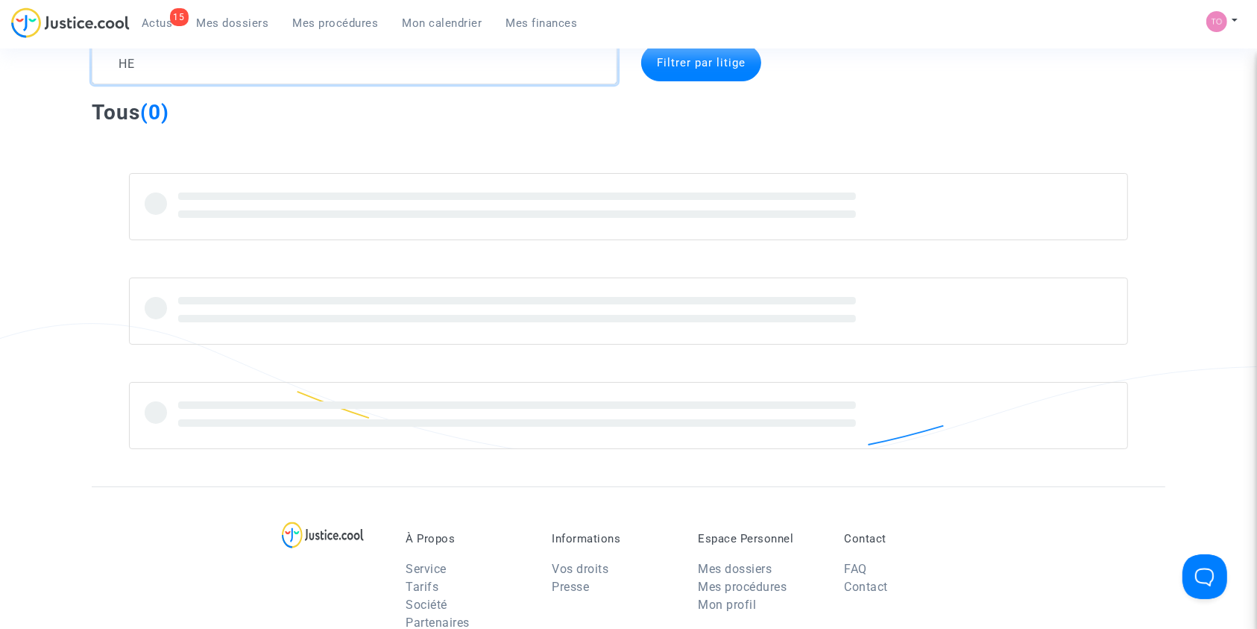
type textarea "H"
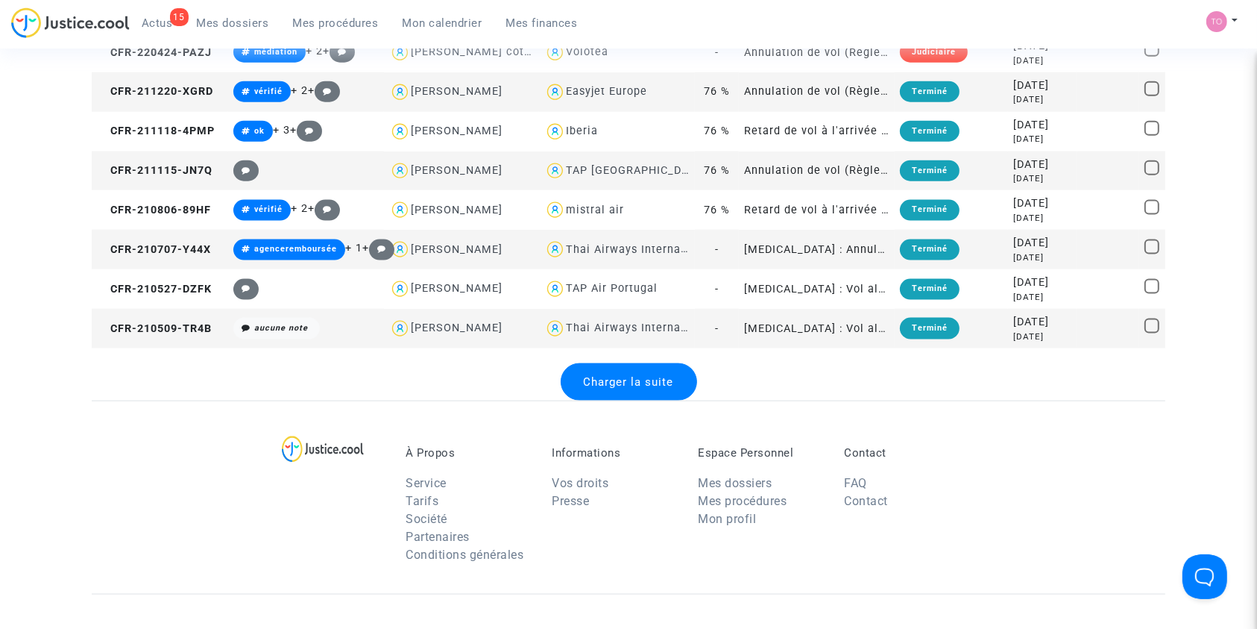
scroll to position [1930, 0]
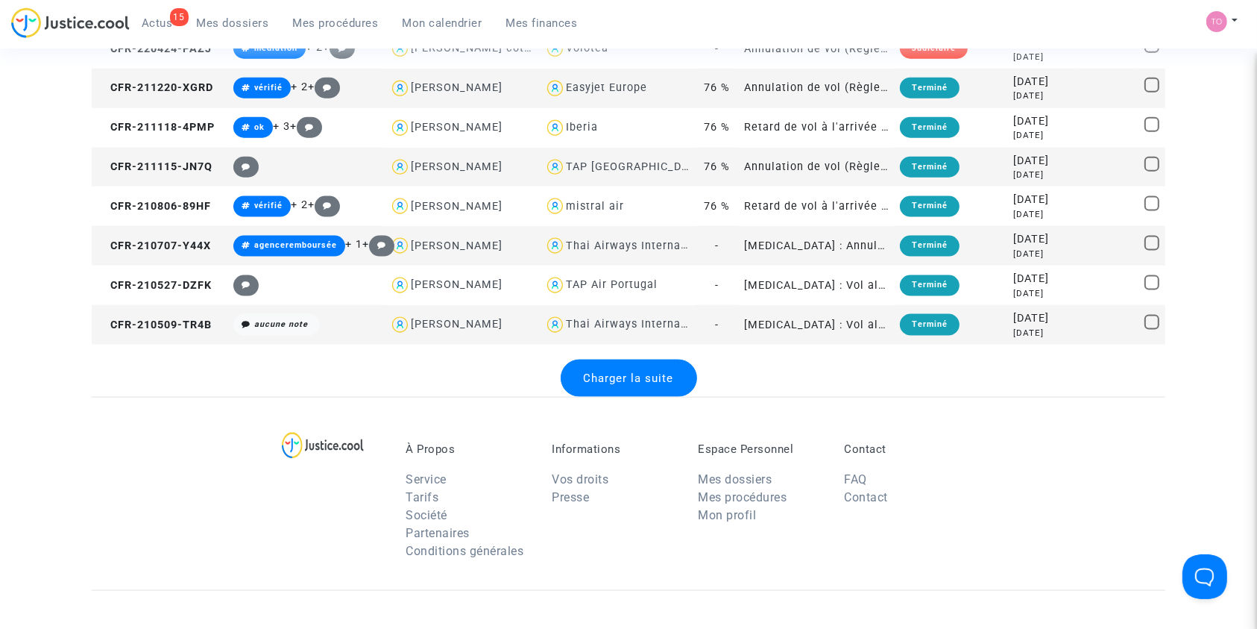
click at [619, 385] on div "Charger la suite" at bounding box center [629, 377] width 136 height 37
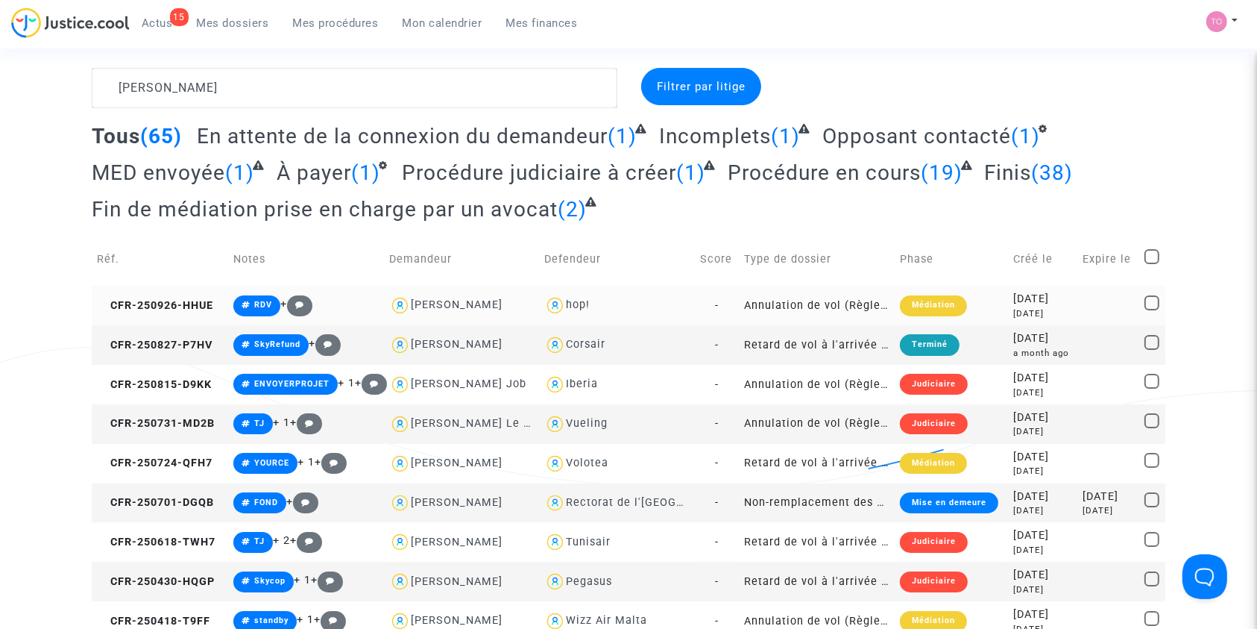
scroll to position [0, 0]
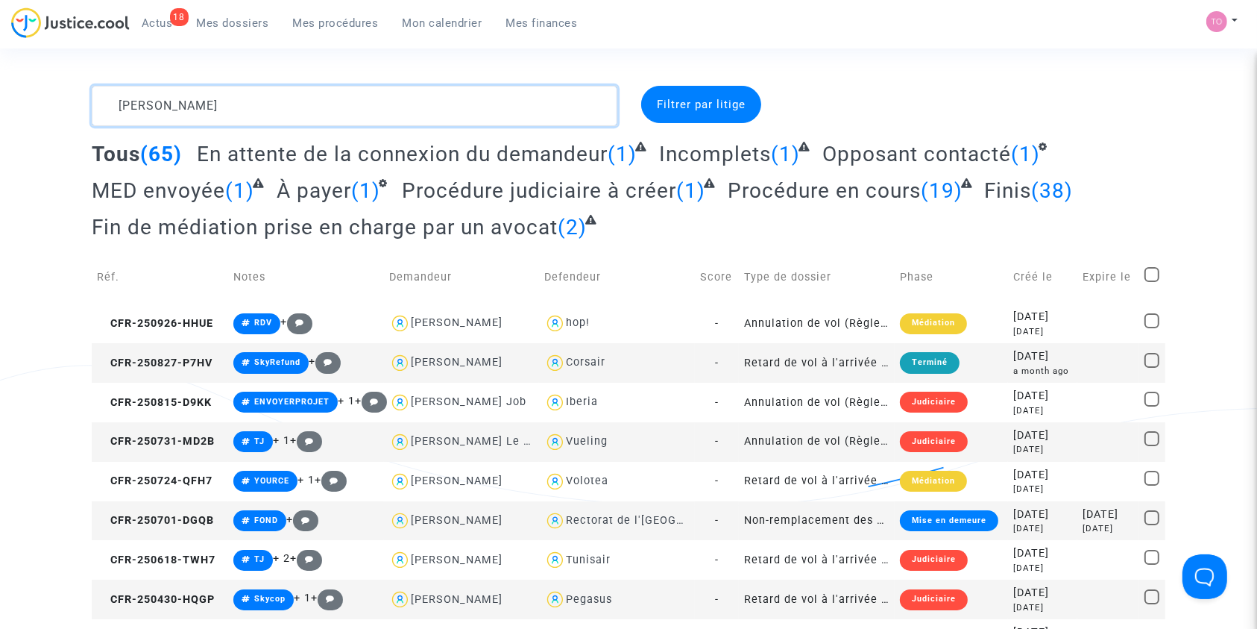
drag, startPoint x: 161, startPoint y: 97, endPoint x: 101, endPoint y: 95, distance: 60.4
paste textarea "PIAN"
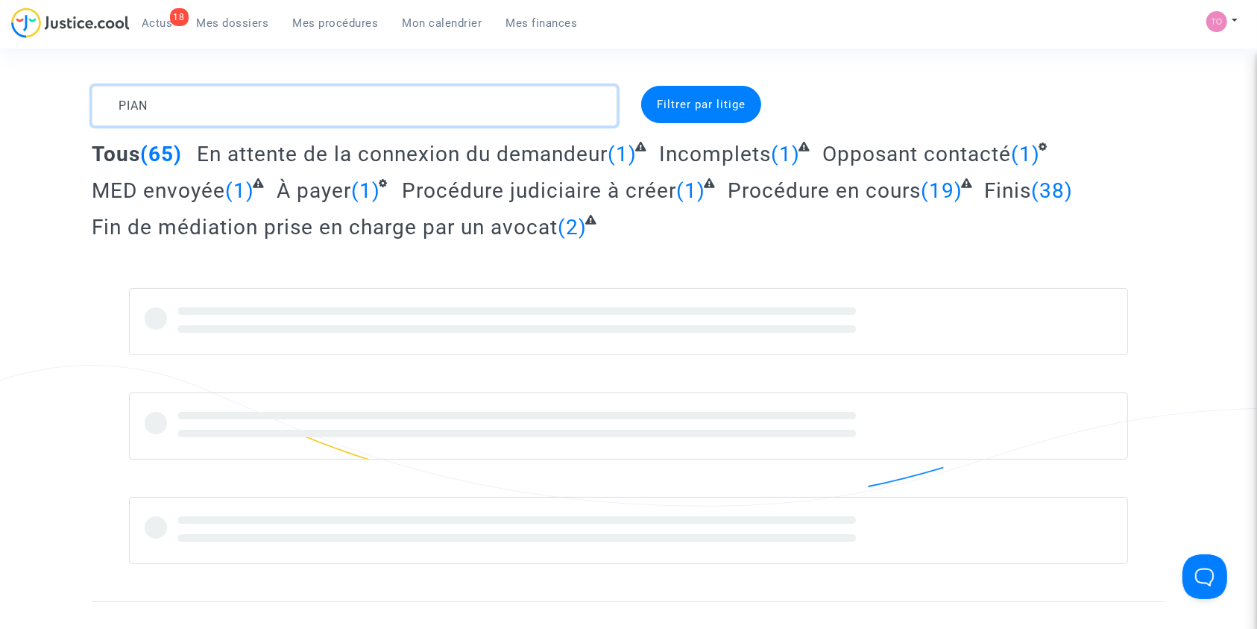
type textarea "PIAN"
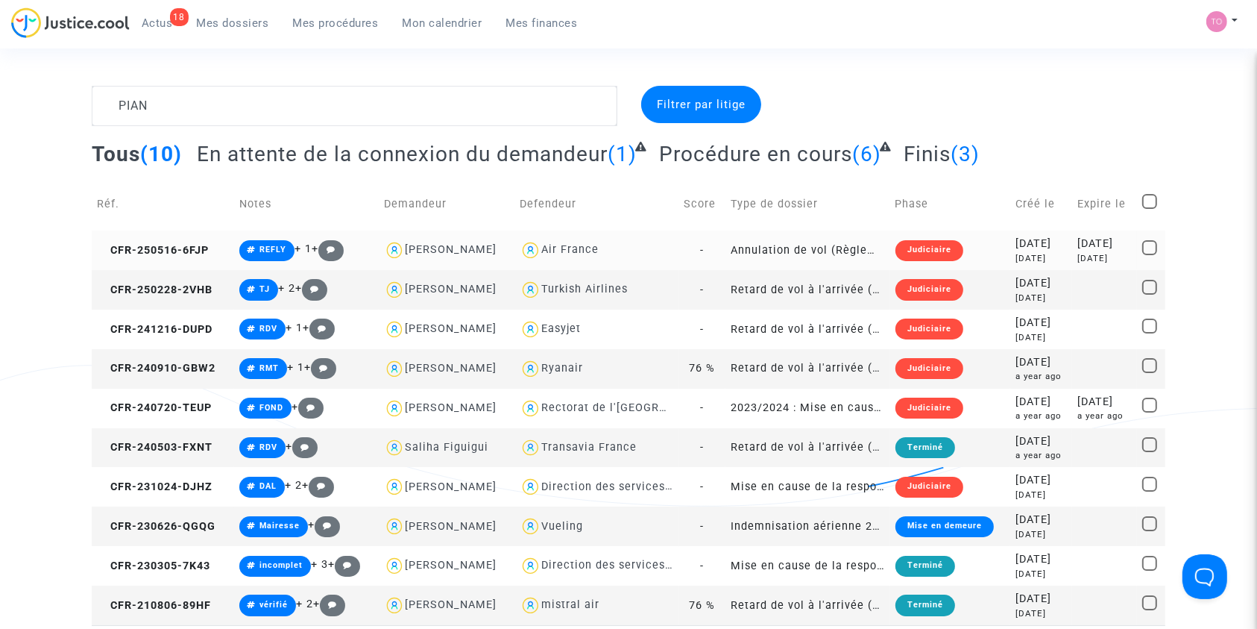
click at [1015, 244] on div "2025-05-16" at bounding box center [1041, 244] width 52 height 16
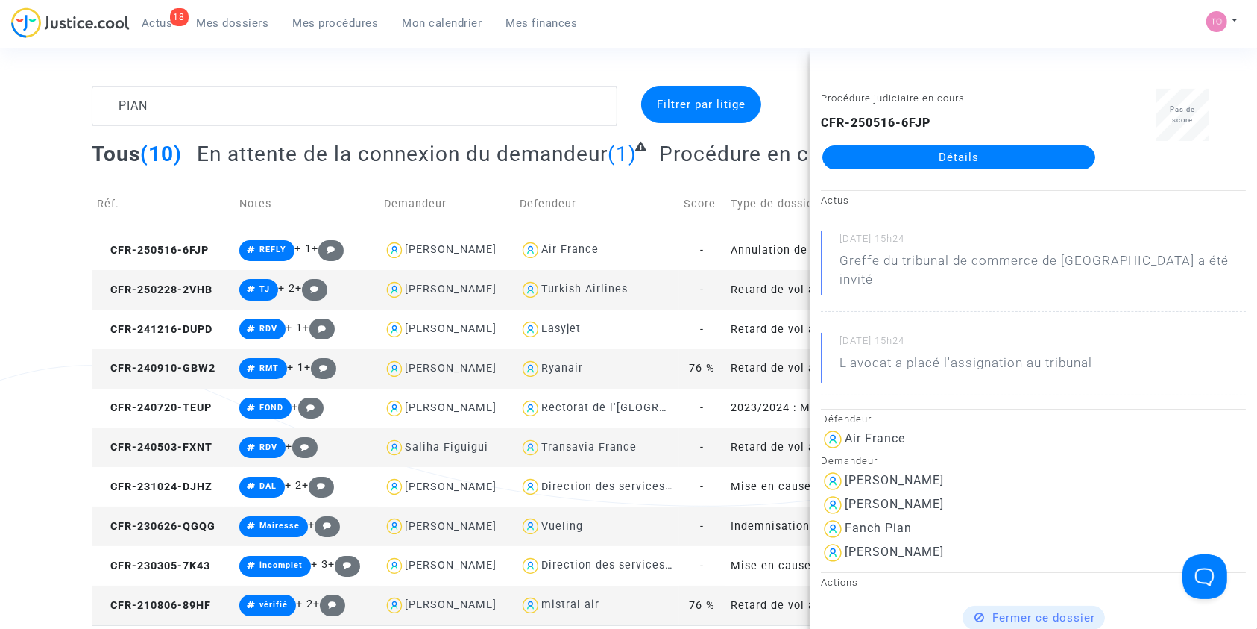
click at [909, 146] on link "Détails" at bounding box center [958, 157] width 273 height 24
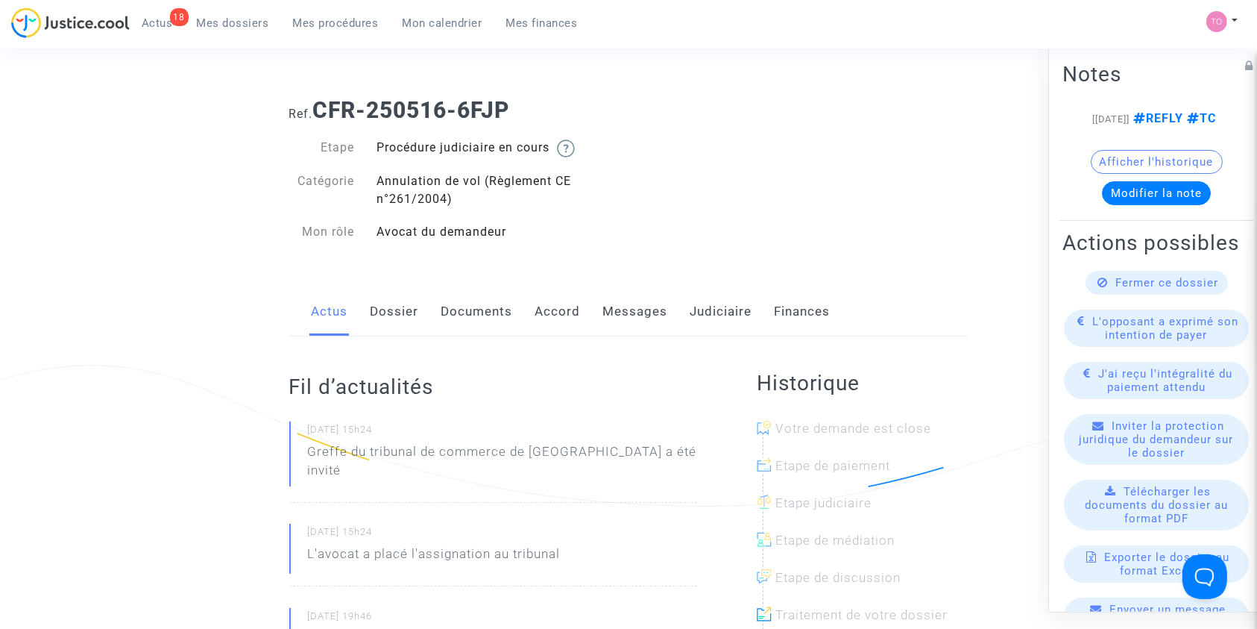
click at [398, 313] on link "Dossier" at bounding box center [395, 311] width 48 height 49
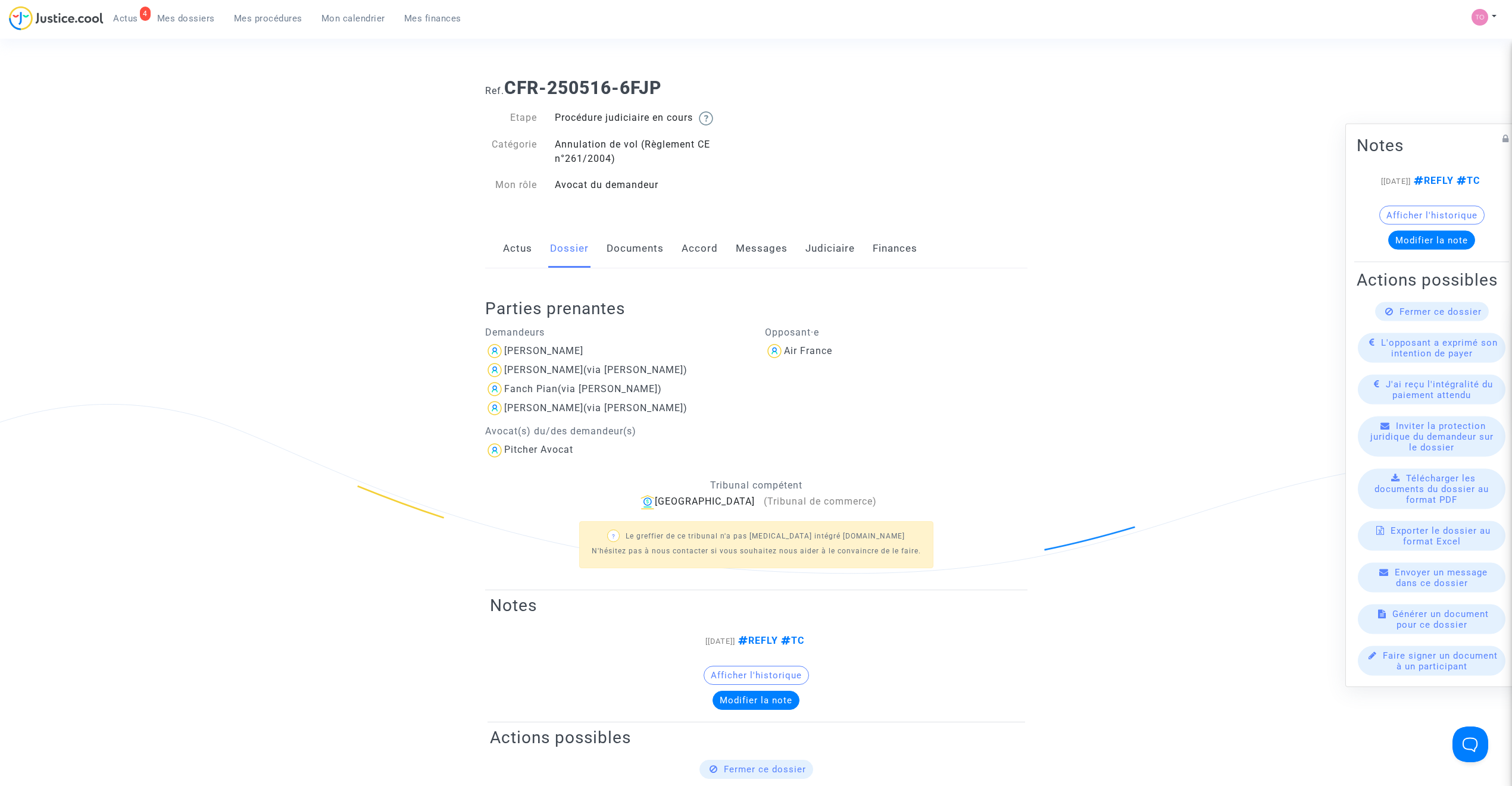
click at [371, 19] on span "Mon calendrier" at bounding box center [354, 18] width 64 height 10
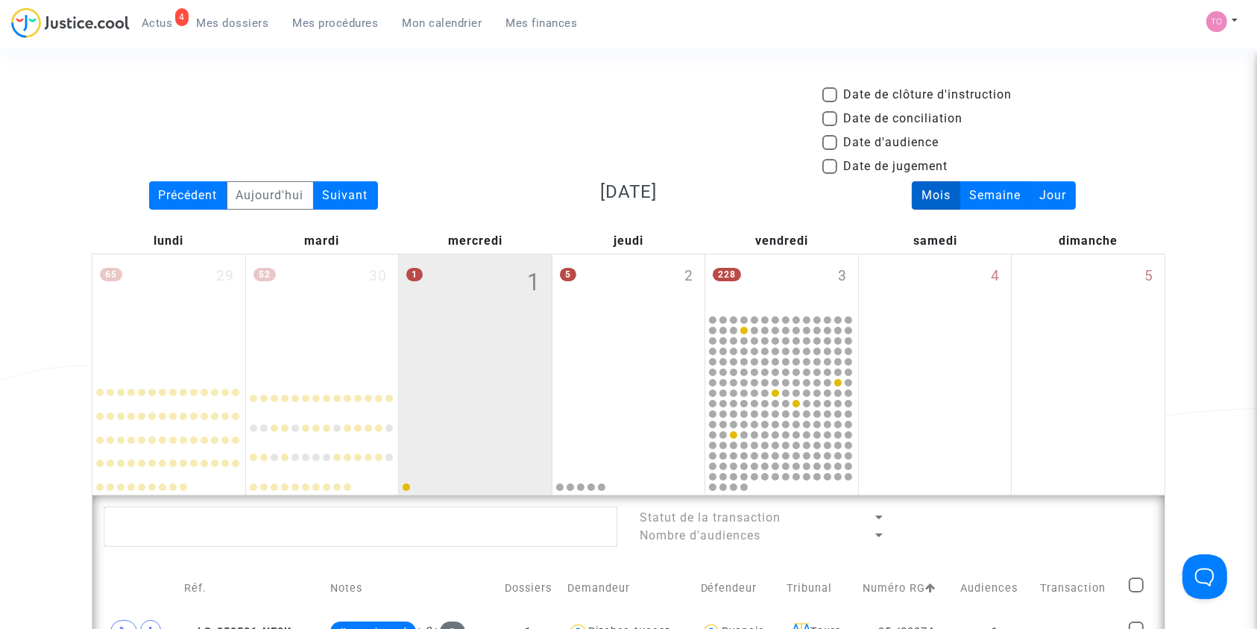
click at [831, 141] on span at bounding box center [829, 142] width 15 height 15
click at [830, 150] on input "Date d'audience" at bounding box center [829, 150] width 1 height 1
checkbox input "true"
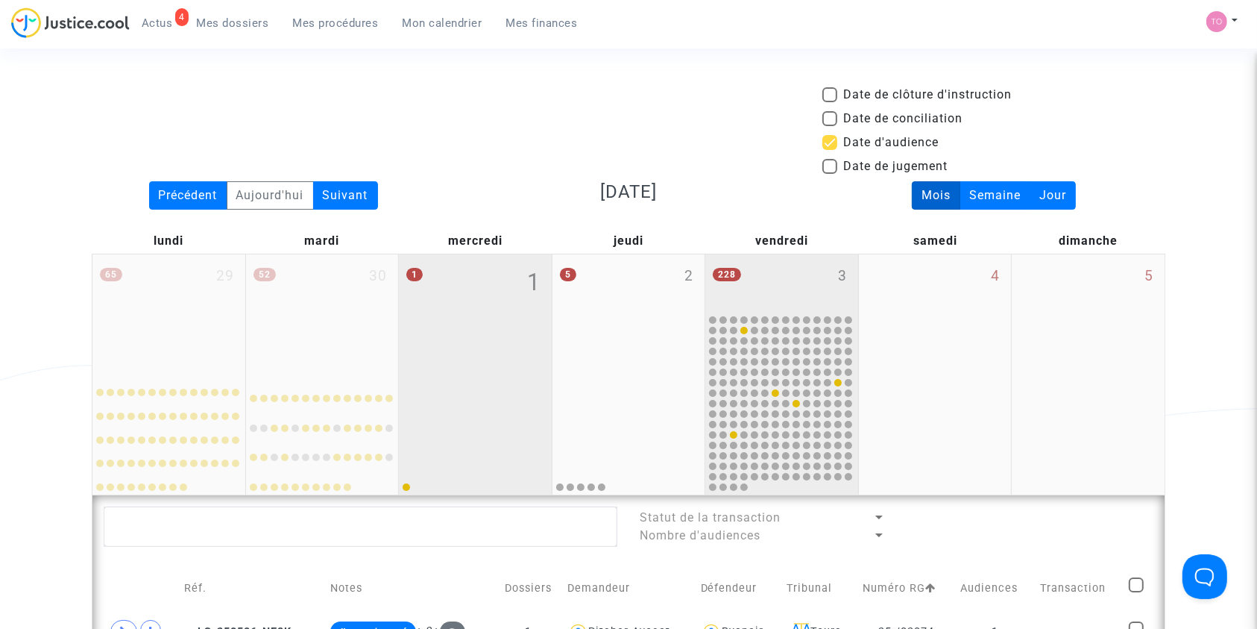
click at [785, 276] on div "228 3" at bounding box center [781, 283] width 153 height 58
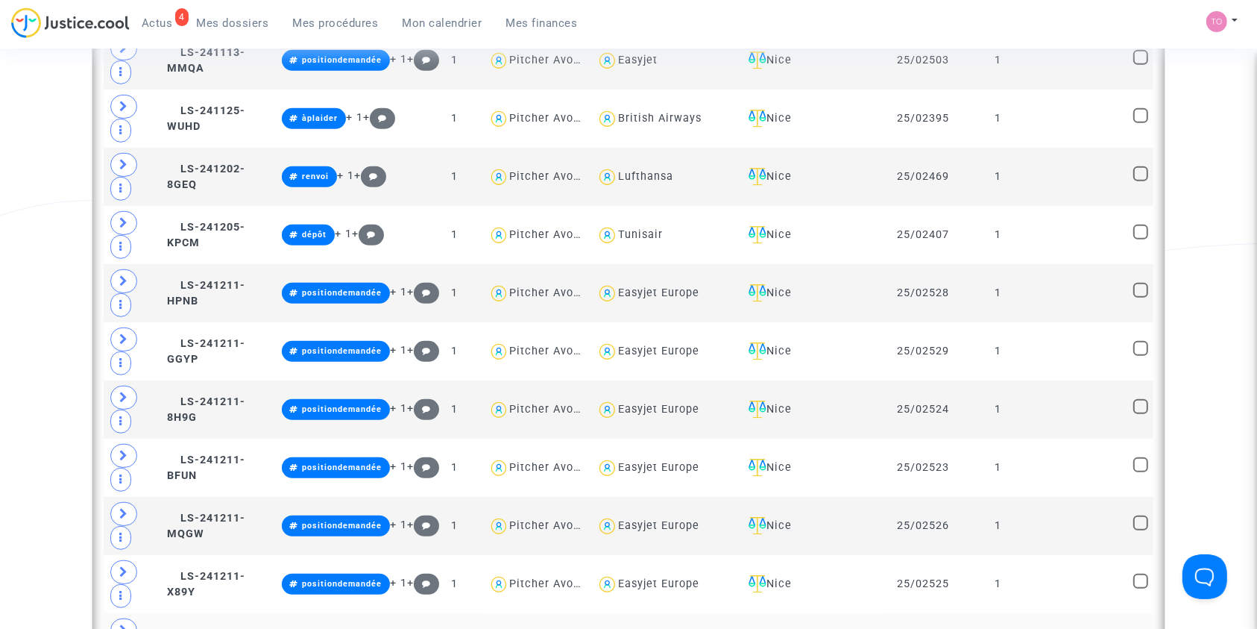
scroll to position [895, 0]
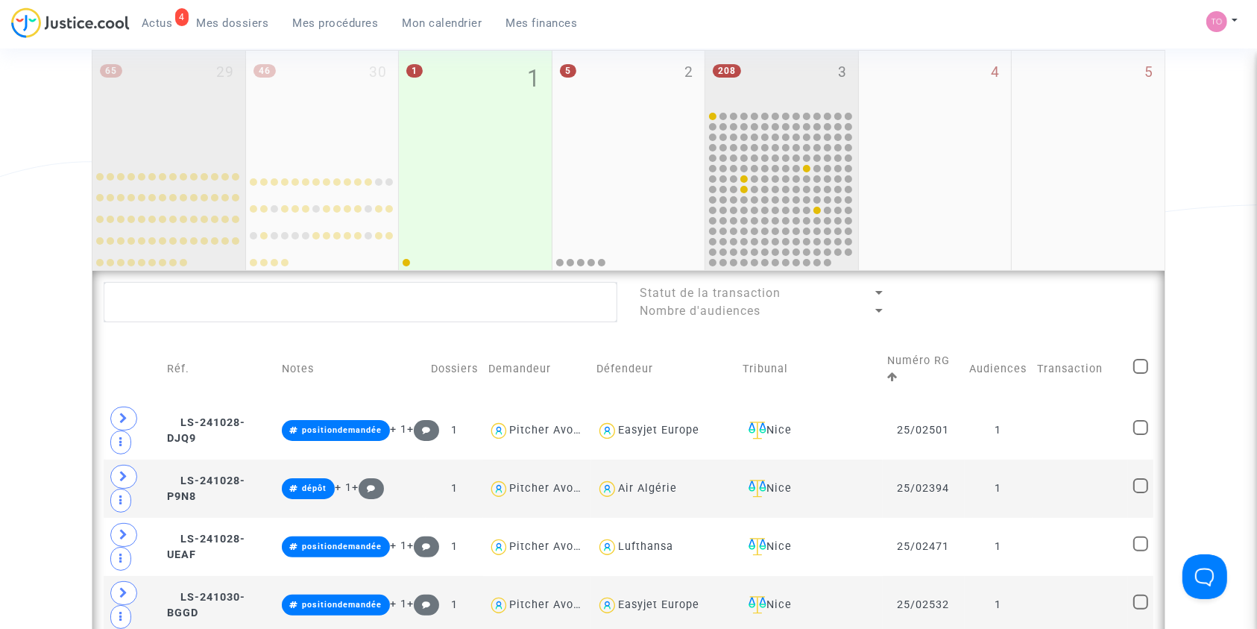
scroll to position [166, 0]
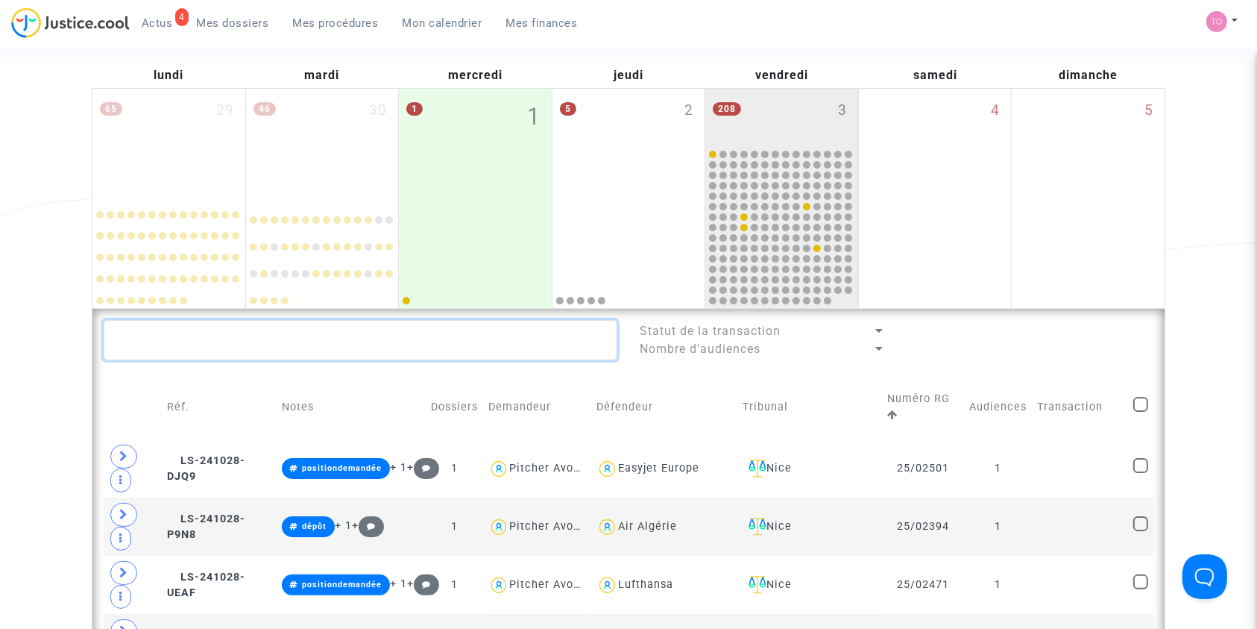
click at [195, 348] on textarea at bounding box center [361, 340] width 514 height 40
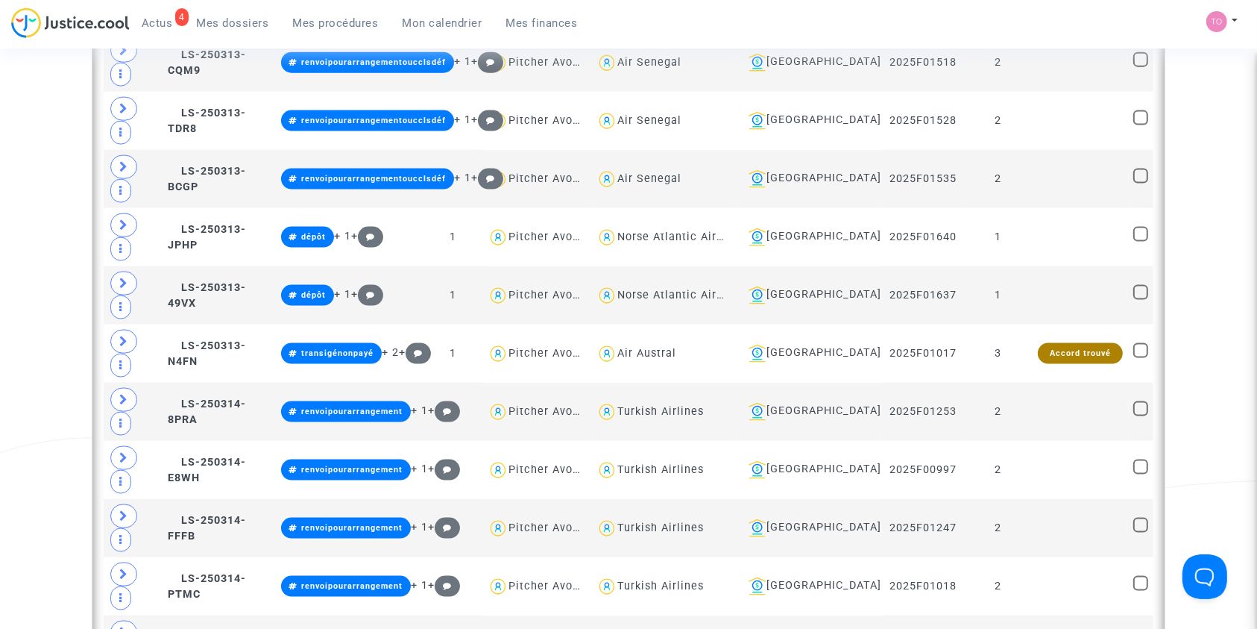
scroll to position [1955, 0]
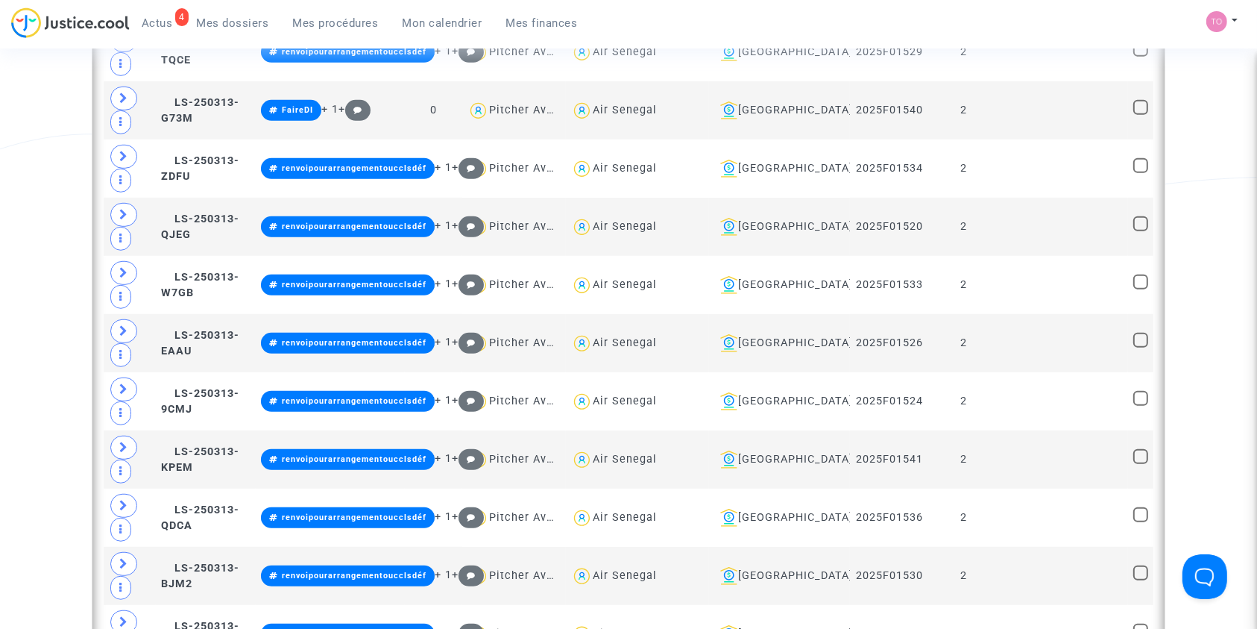
scroll to position [927, 0]
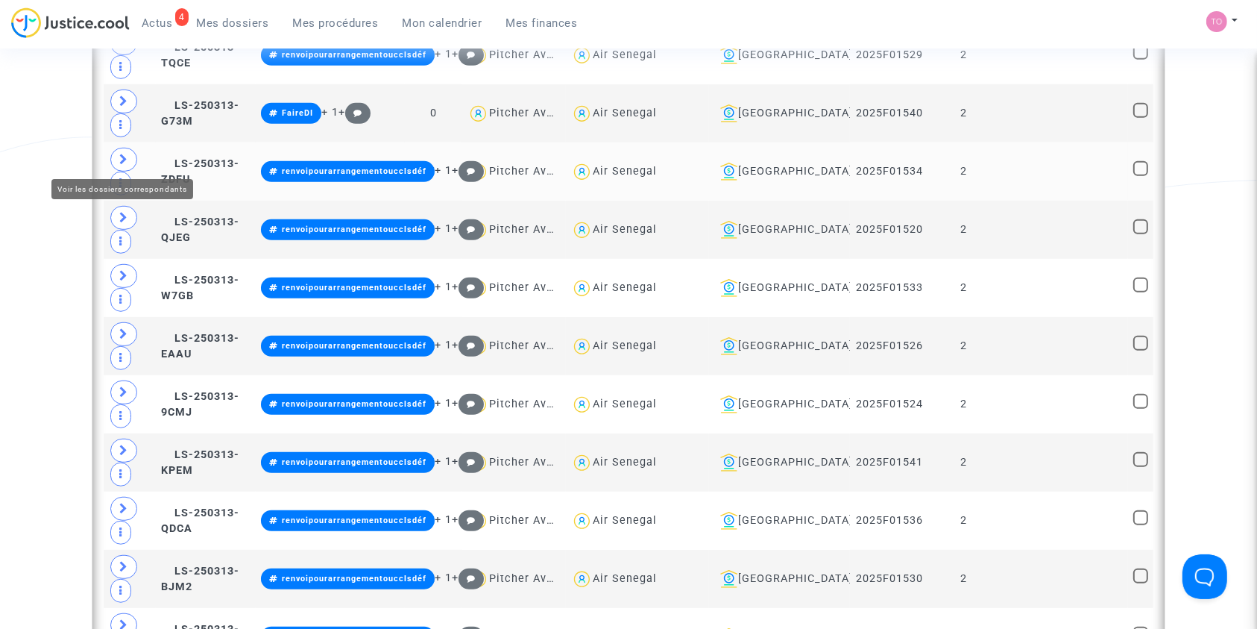
click at [121, 157] on icon at bounding box center [123, 159] width 9 height 11
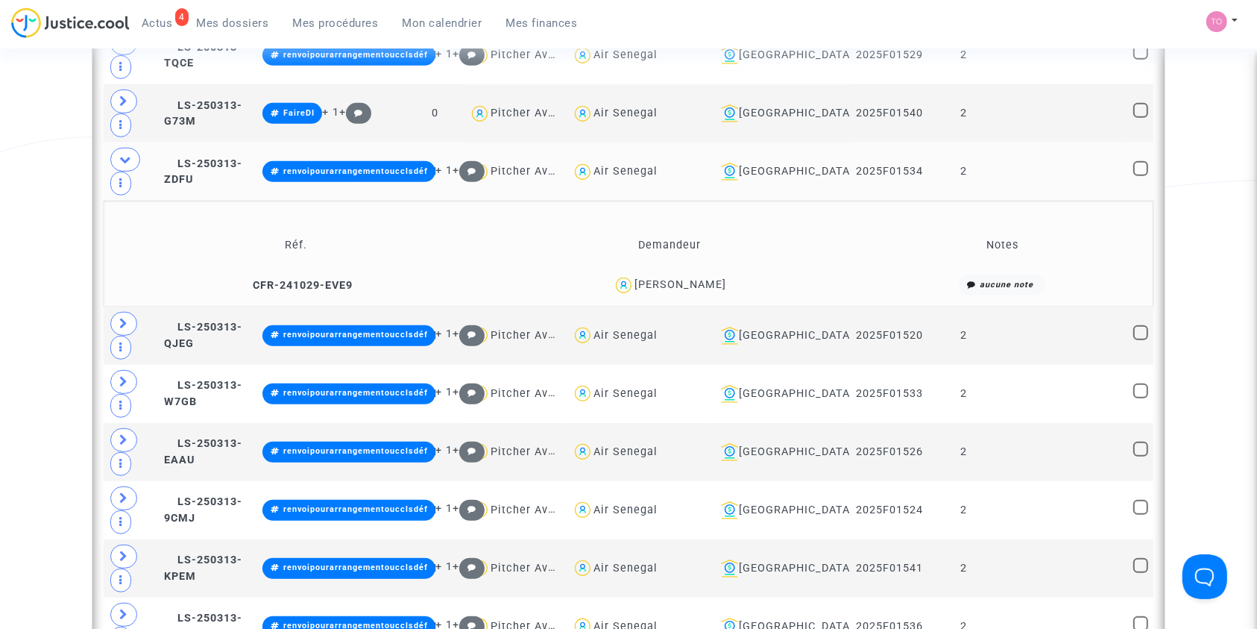
click at [716, 281] on div "Wenceslas Sanzay" at bounding box center [680, 284] width 92 height 13
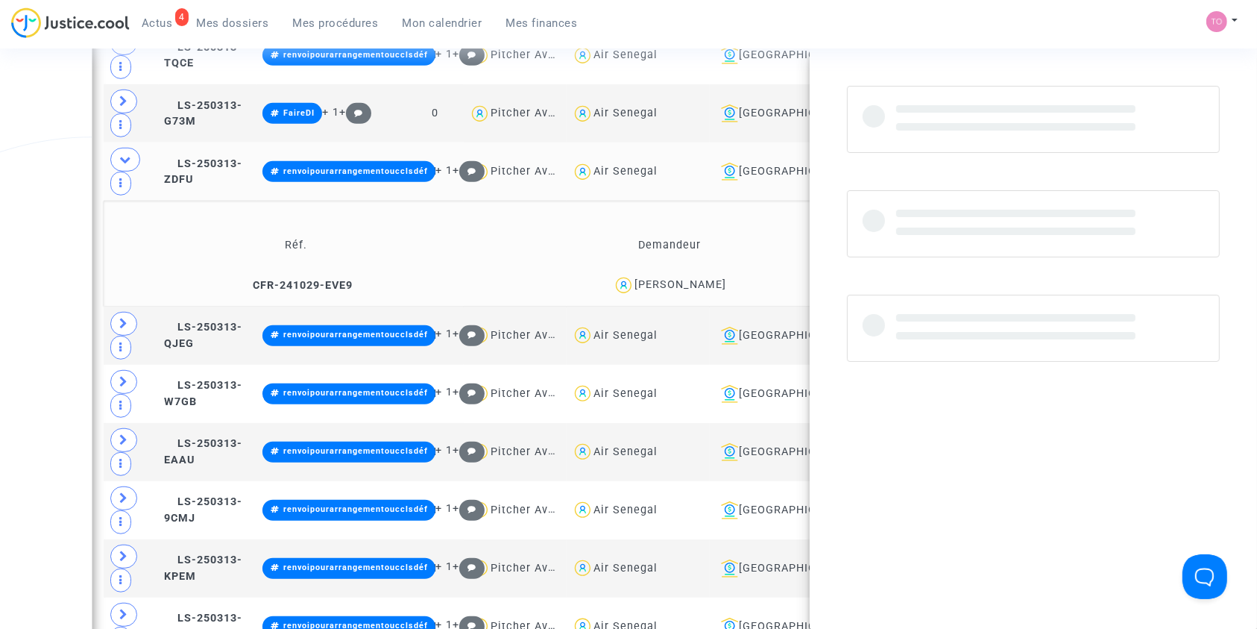
click at [716, 281] on div "Wenceslas Sanzay" at bounding box center [680, 284] width 92 height 13
copy div "Sanzay"
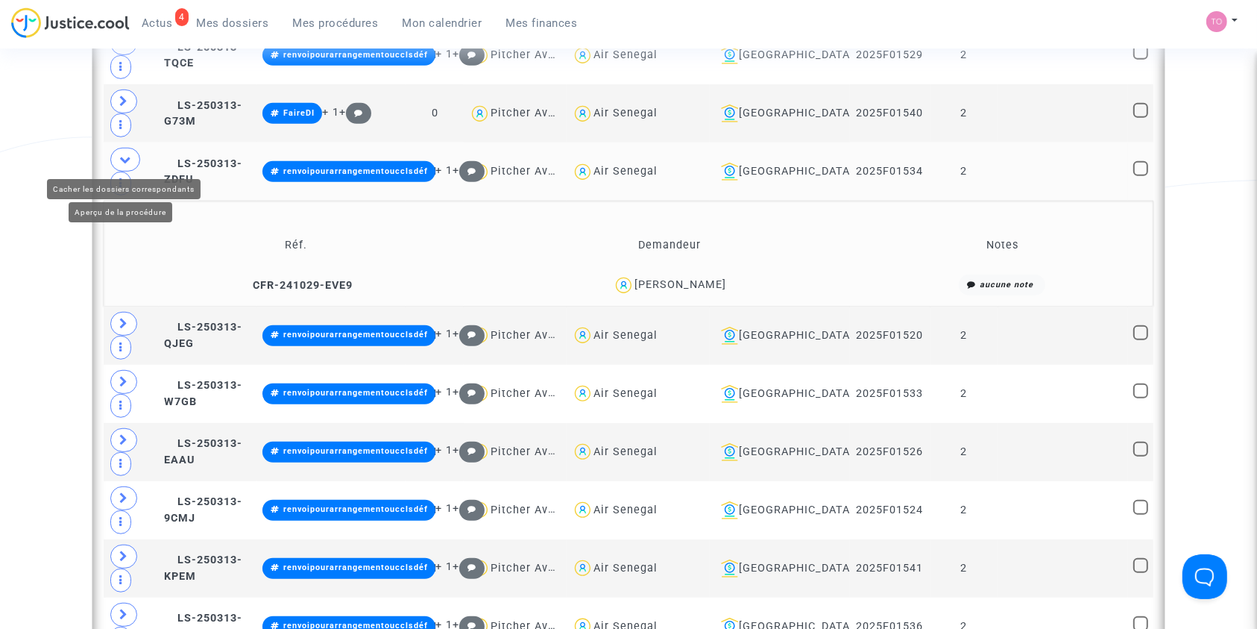
click at [123, 155] on icon at bounding box center [125, 159] width 12 height 11
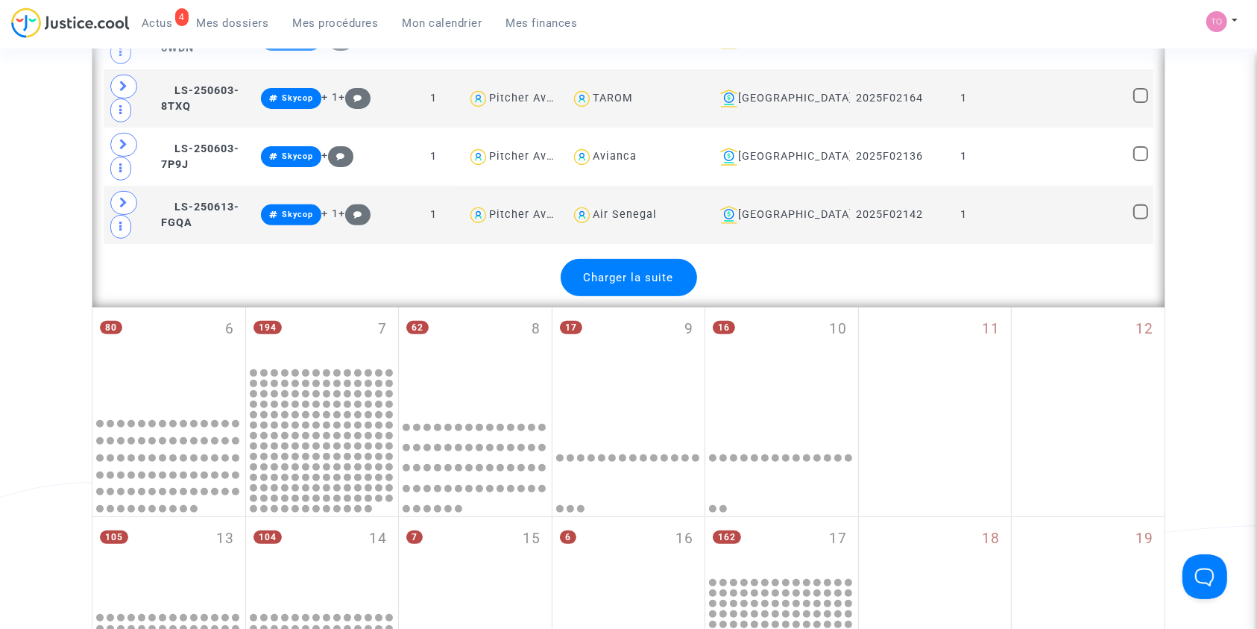
scroll to position [6130, 0]
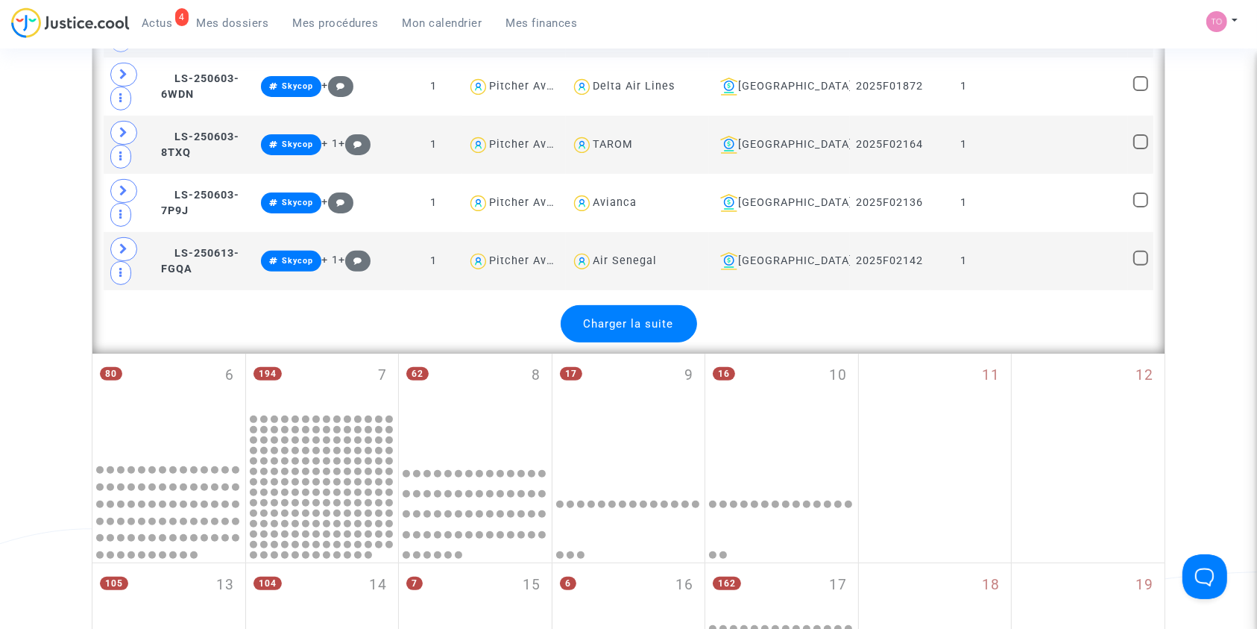
click at [657, 305] on div "Charger la suite" at bounding box center [629, 323] width 136 height 37
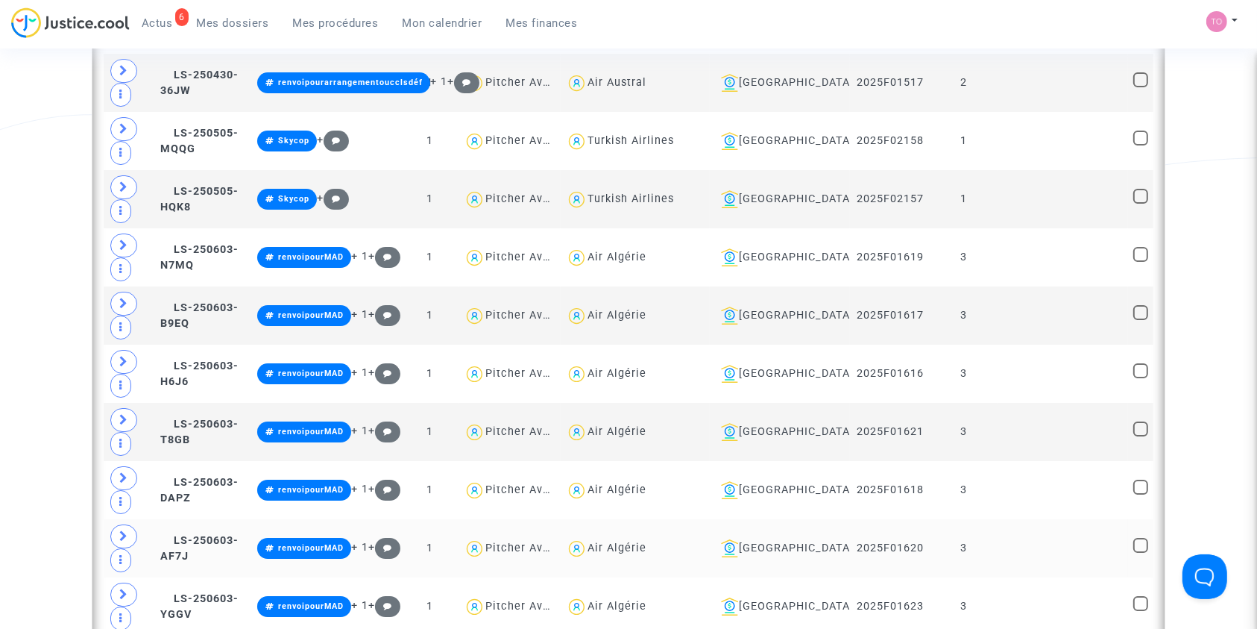
scroll to position [5401, 0]
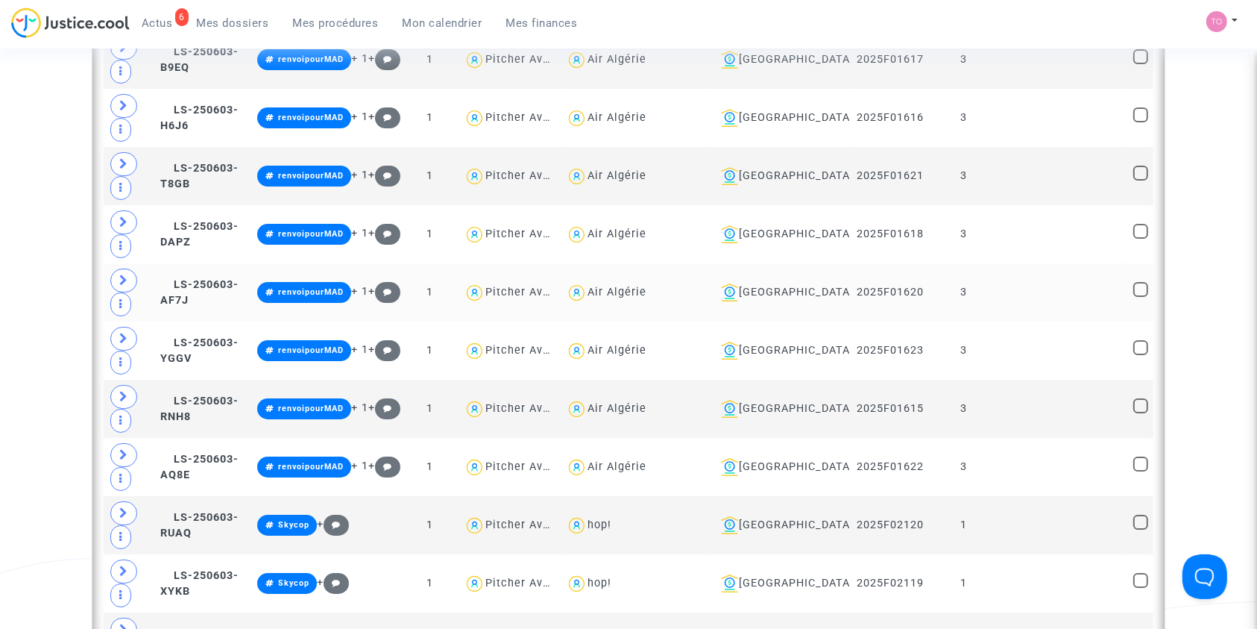
click at [646, 286] on div "Air Algérie" at bounding box center [617, 292] width 59 height 13
type textarea "#skycop @"Air Algérie""
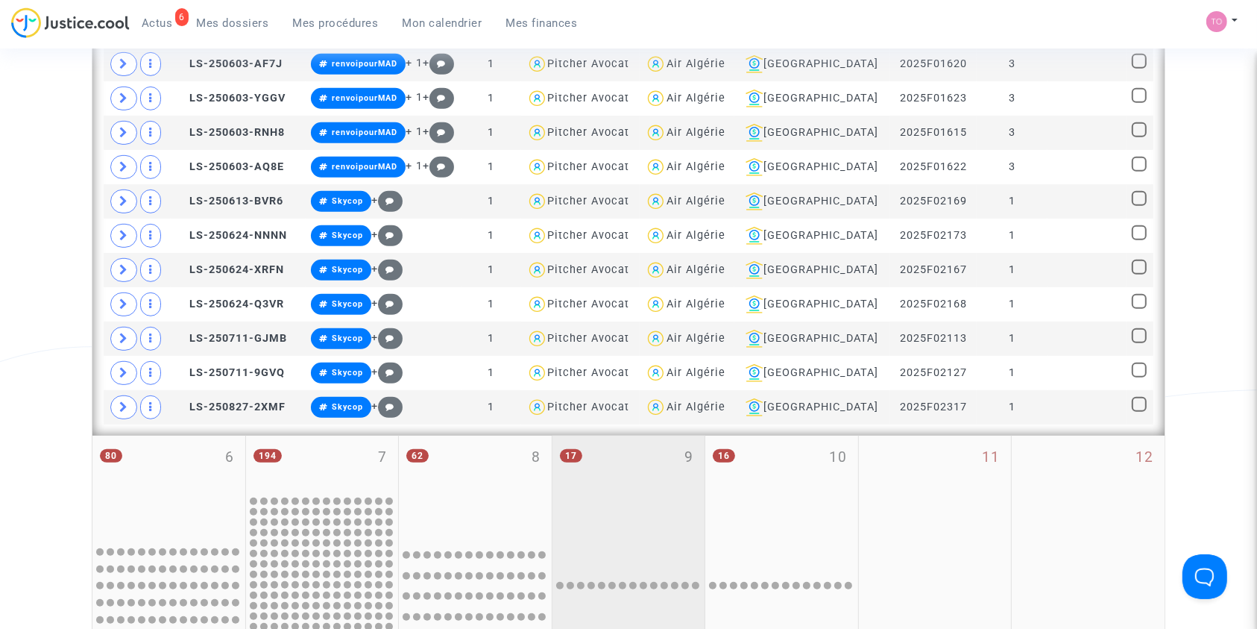
scroll to position [712, 0]
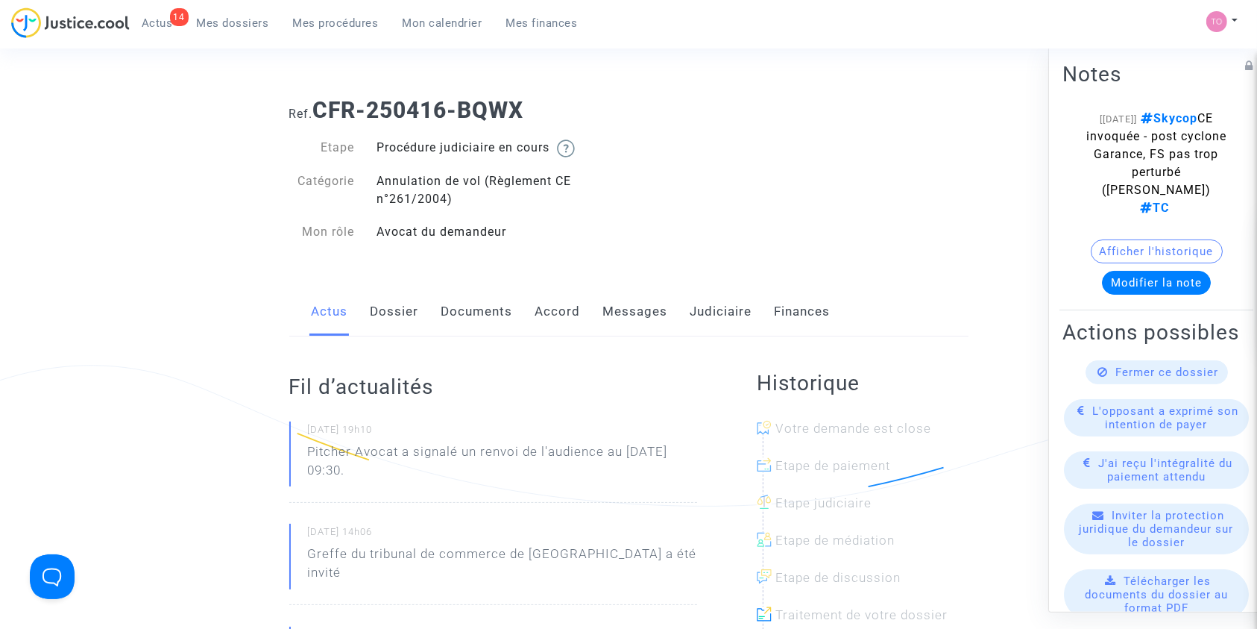
click at [400, 318] on link "Dossier" at bounding box center [395, 311] width 48 height 49
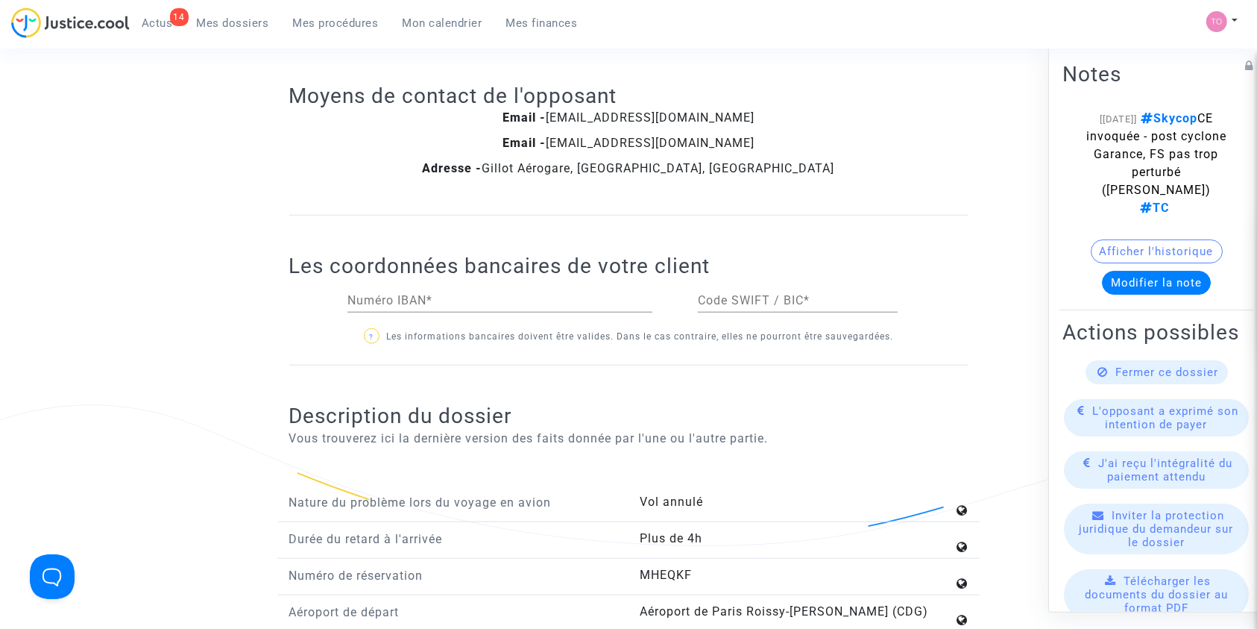
scroll to position [1723, 0]
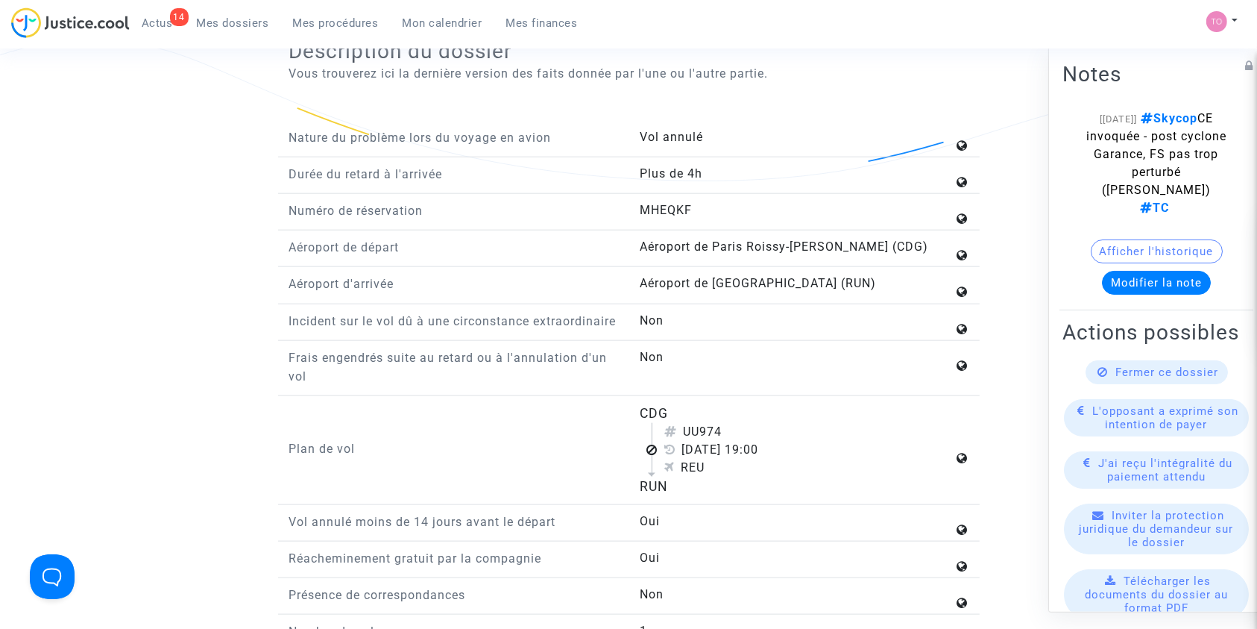
drag, startPoint x: 632, startPoint y: 421, endPoint x: 747, endPoint y: 504, distance: 141.5
click at [747, 497] on div "CDG UU974 [DATE] 19:00 REU RUN" at bounding box center [804, 449] width 351 height 93
copy flight-plan "CDG UU974 [DATE] 19:00 REU RUN"
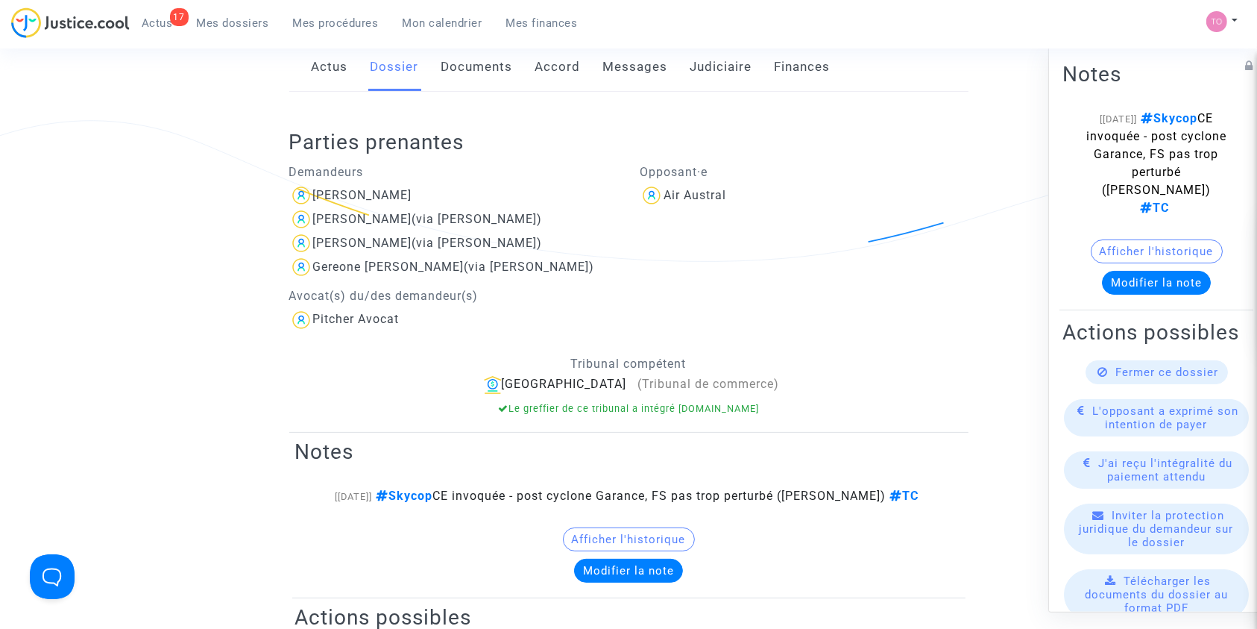
scroll to position [66, 0]
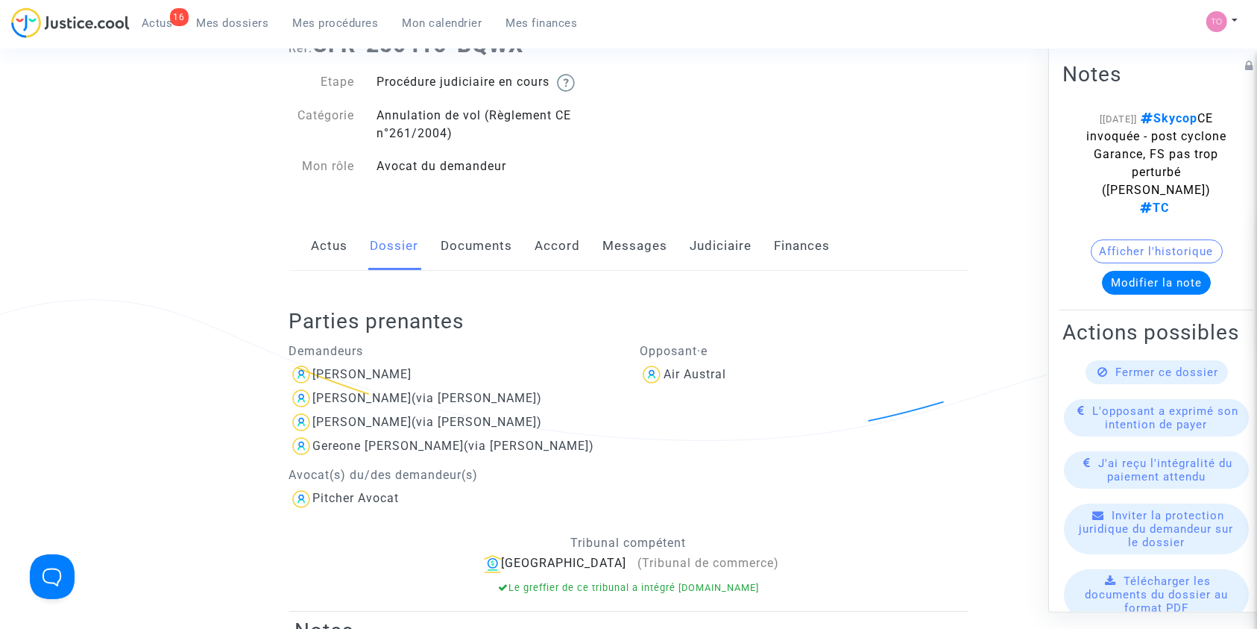
click at [617, 254] on link "Messages" at bounding box center [635, 245] width 65 height 49
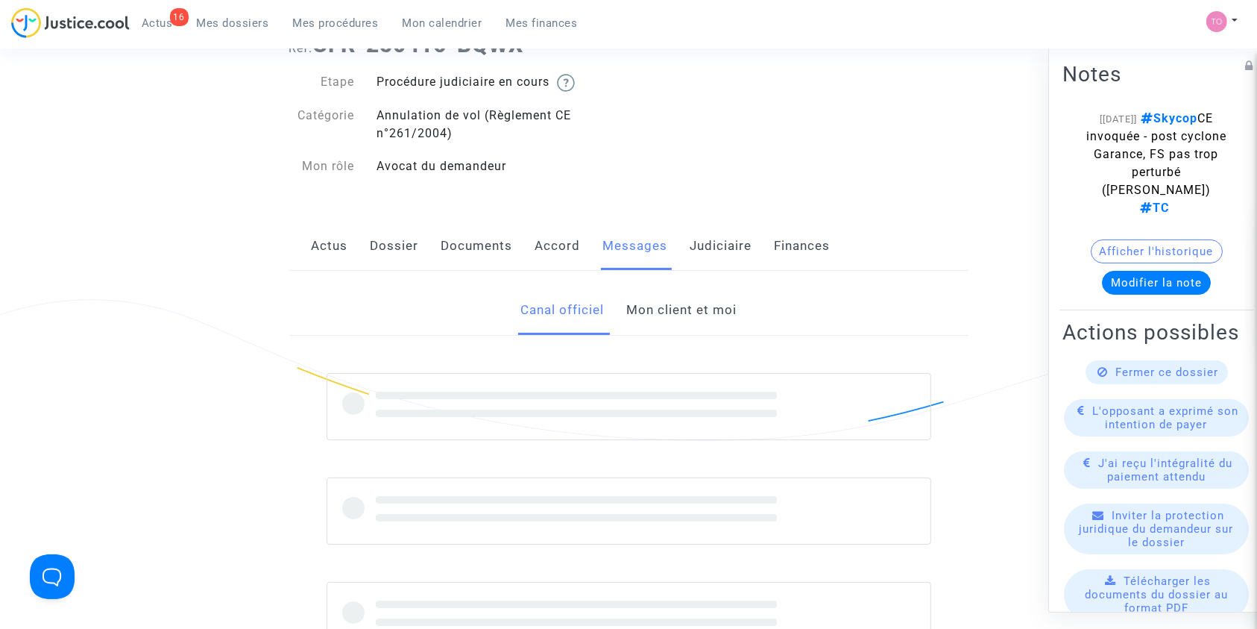
click at [649, 317] on link "Mon client et moi" at bounding box center [681, 310] width 110 height 49
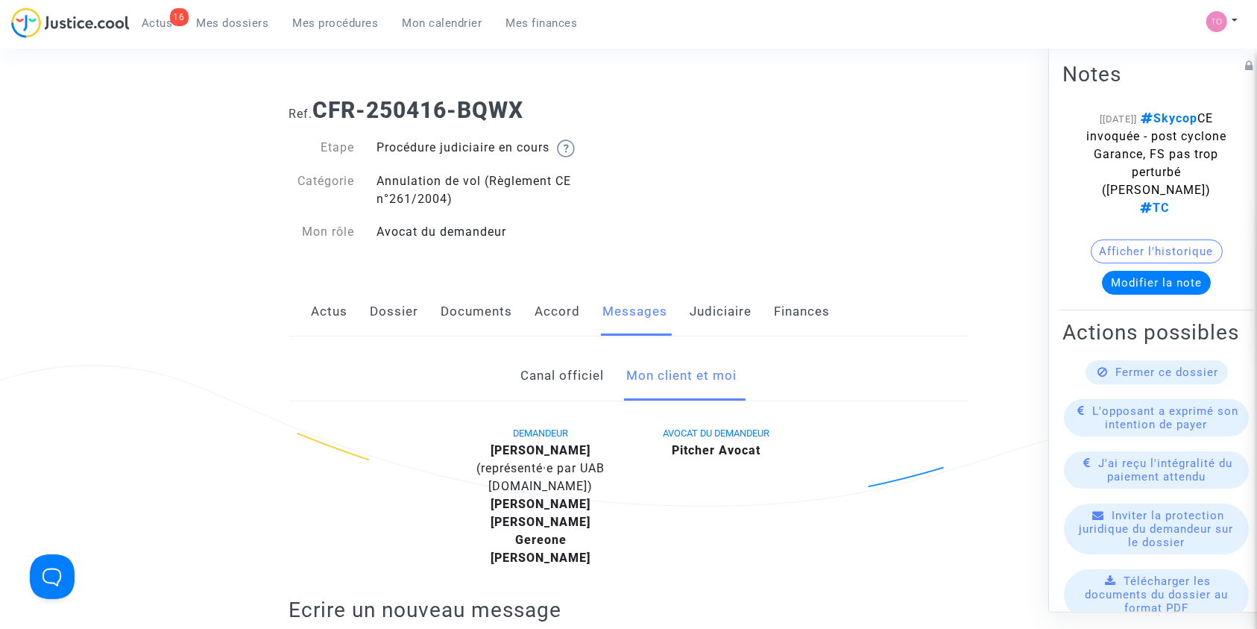
click at [410, 310] on link "Dossier" at bounding box center [395, 311] width 48 height 49
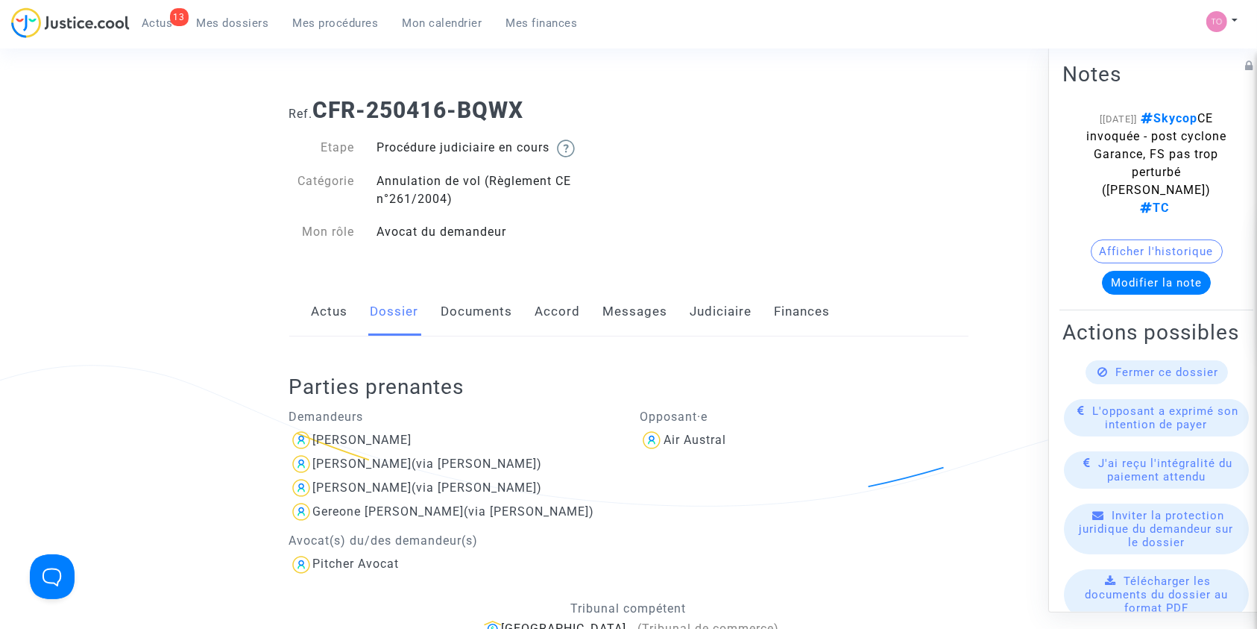
click at [484, 303] on link "Documents" at bounding box center [477, 311] width 72 height 49
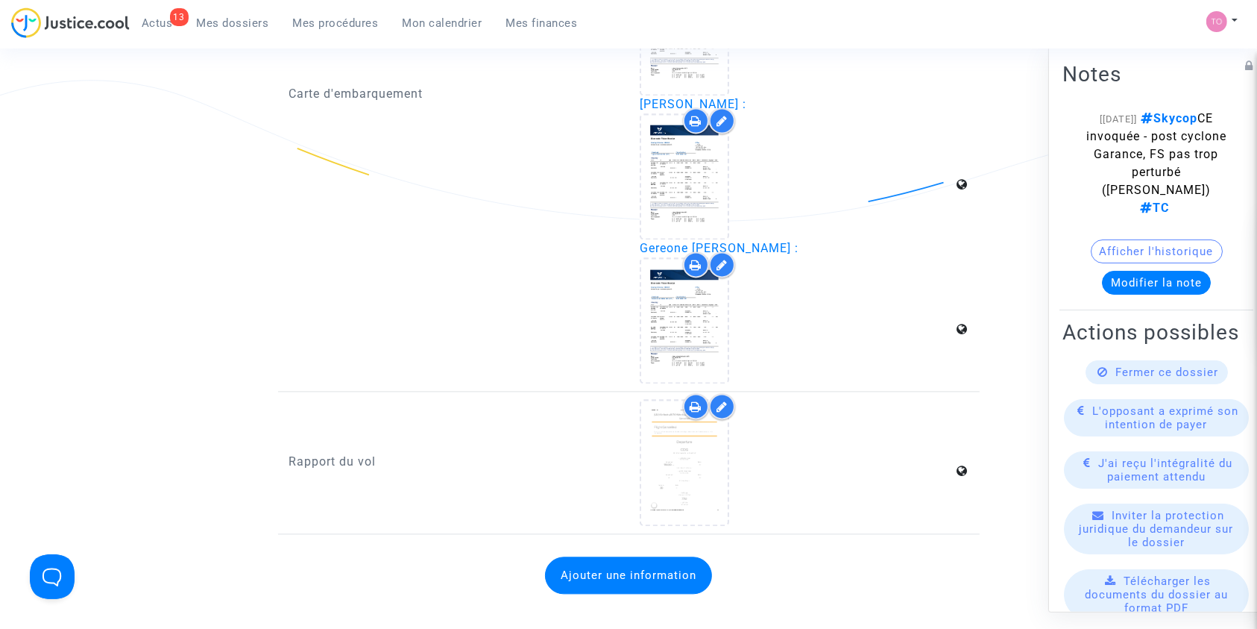
scroll to position [3114, 0]
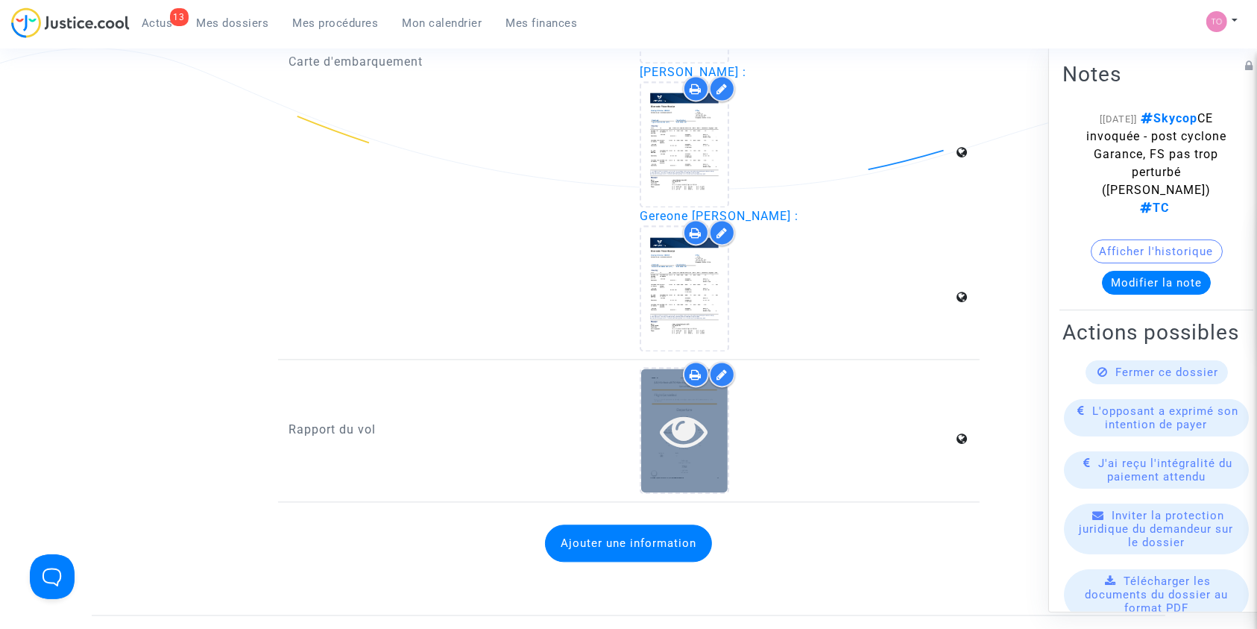
click at [659, 406] on div at bounding box center [684, 430] width 86 height 48
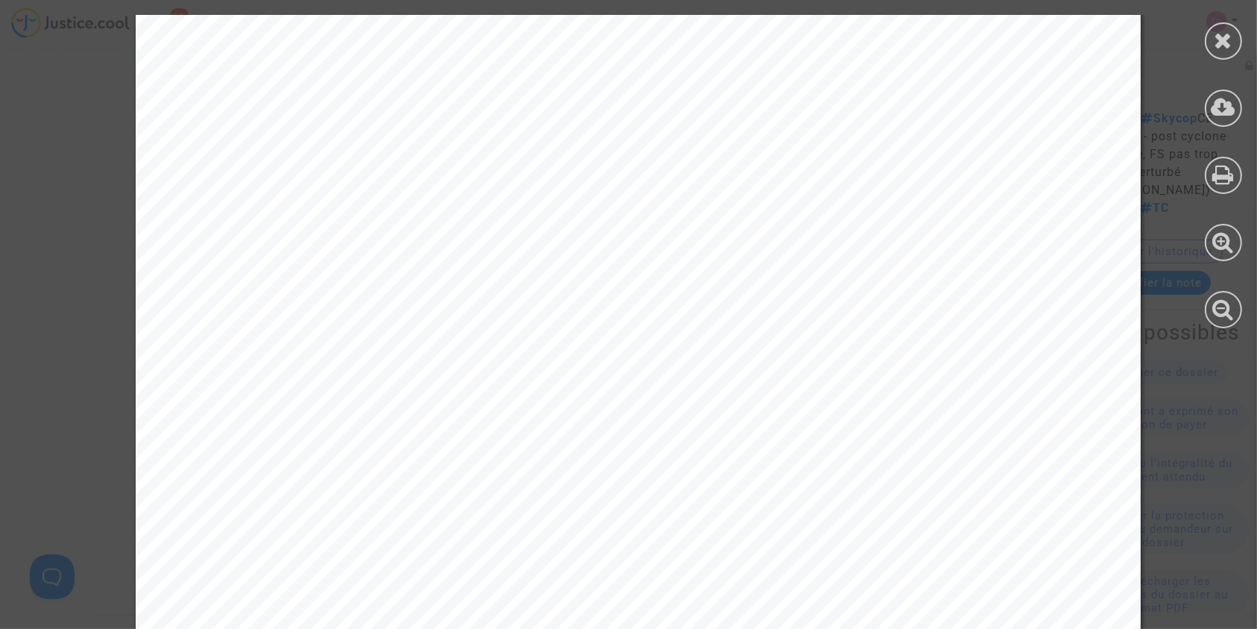
scroll to position [762, 0]
click at [1215, 37] on icon at bounding box center [1224, 40] width 19 height 22
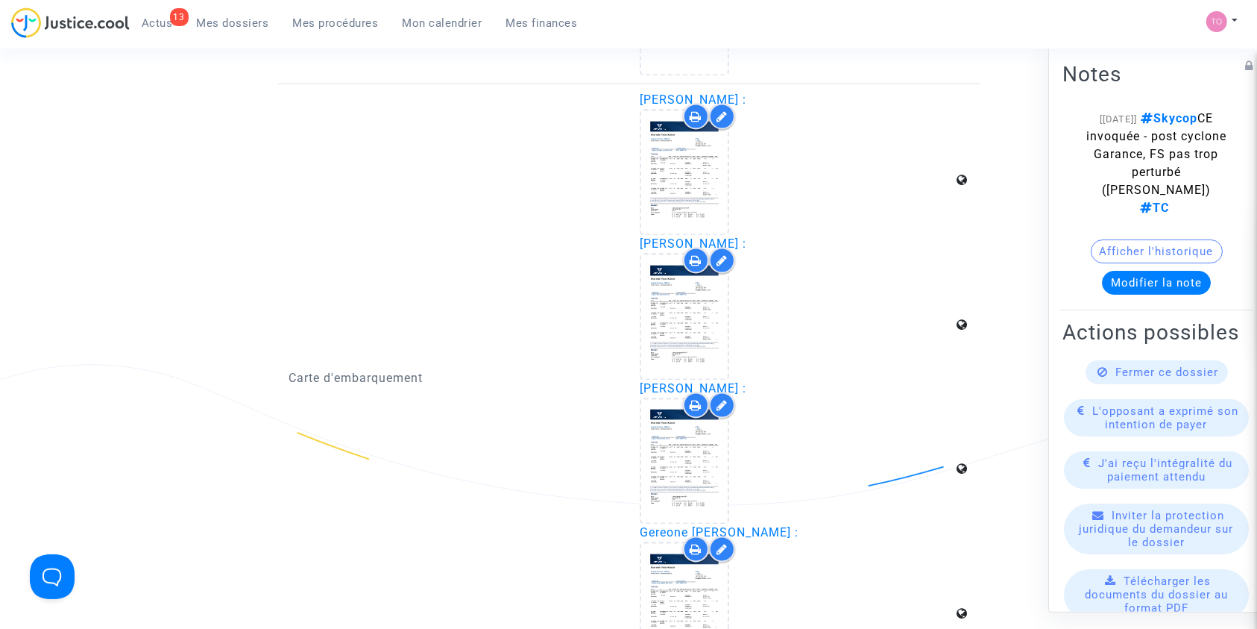
scroll to position [2684, 0]
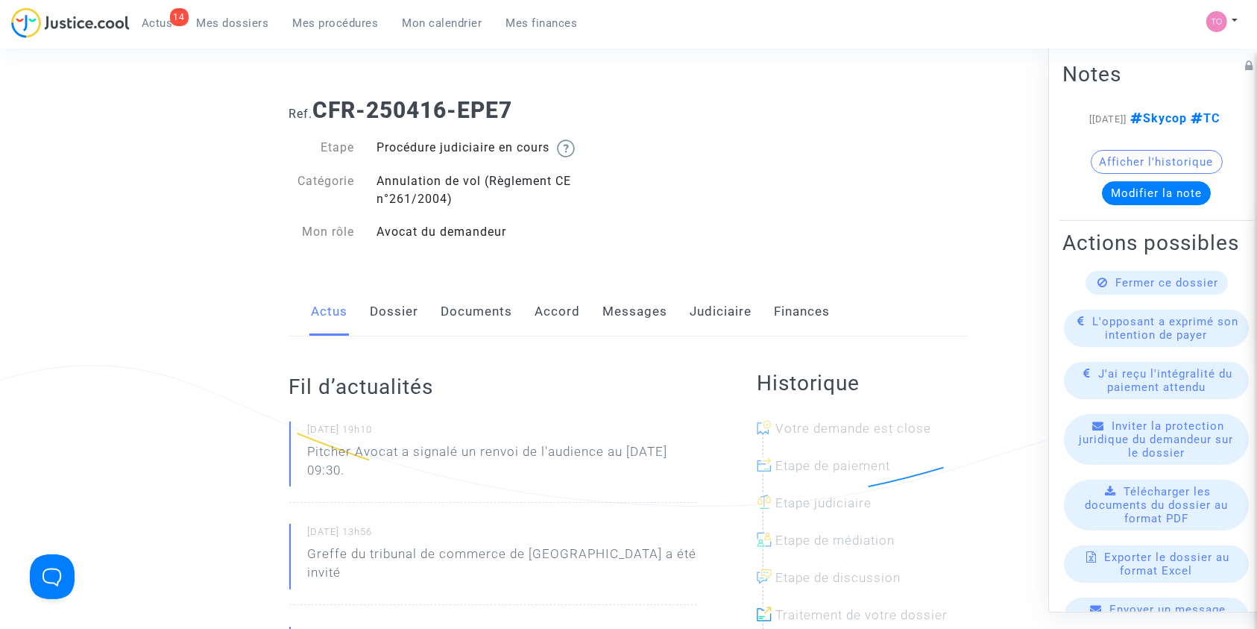
click at [405, 318] on link "Dossier" at bounding box center [395, 311] width 48 height 49
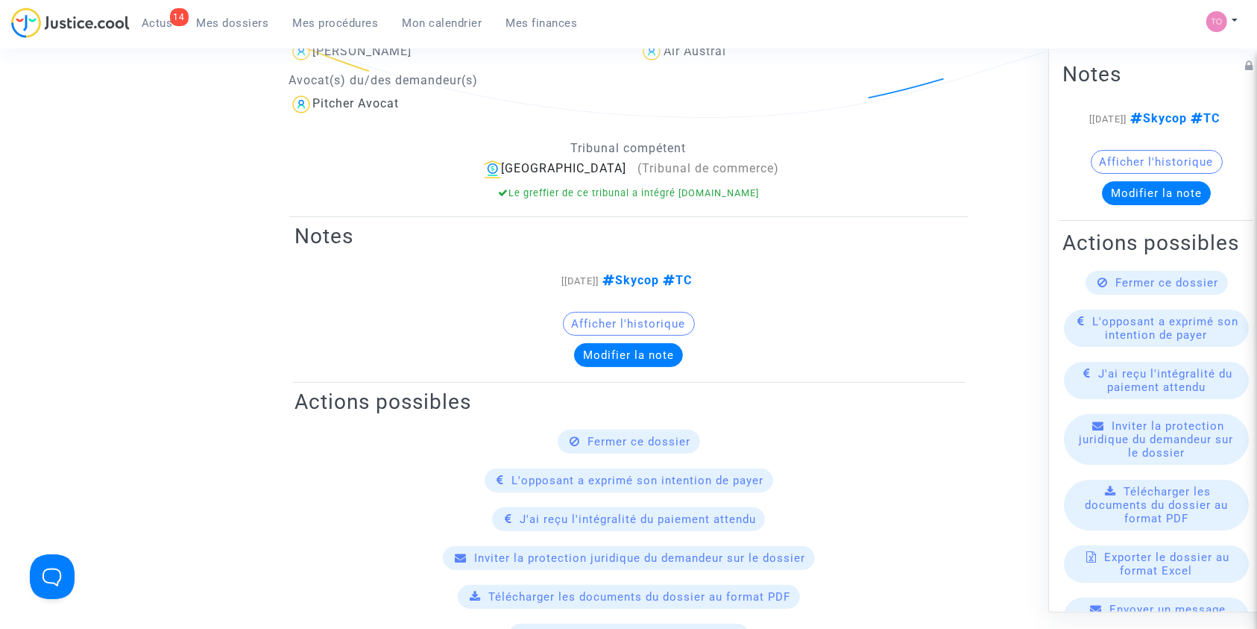
scroll to position [232, 0]
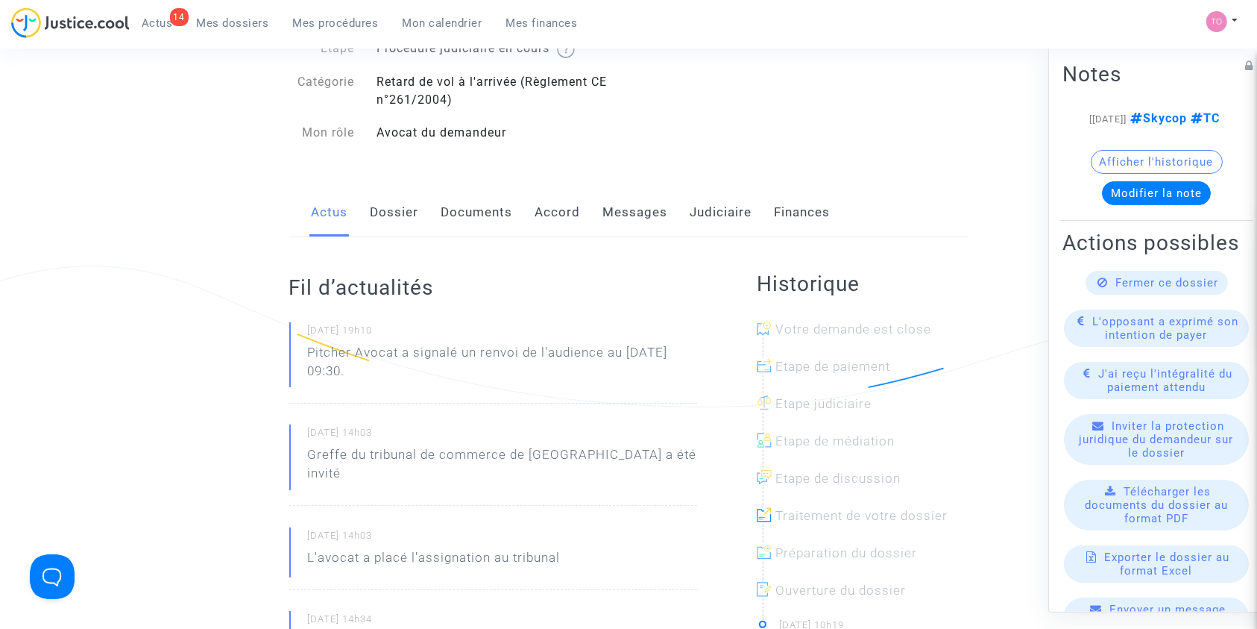
drag, startPoint x: 394, startPoint y: 206, endPoint x: 416, endPoint y: 218, distance: 24.7
click at [394, 206] on link "Dossier" at bounding box center [395, 212] width 48 height 49
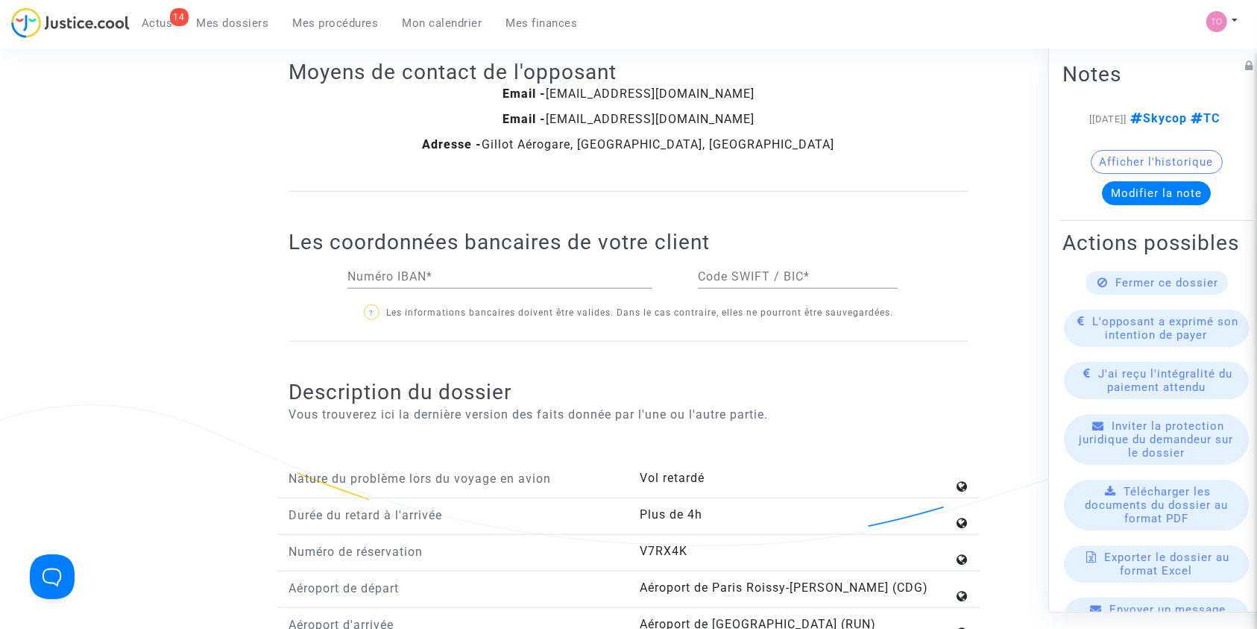
scroll to position [1657, 0]
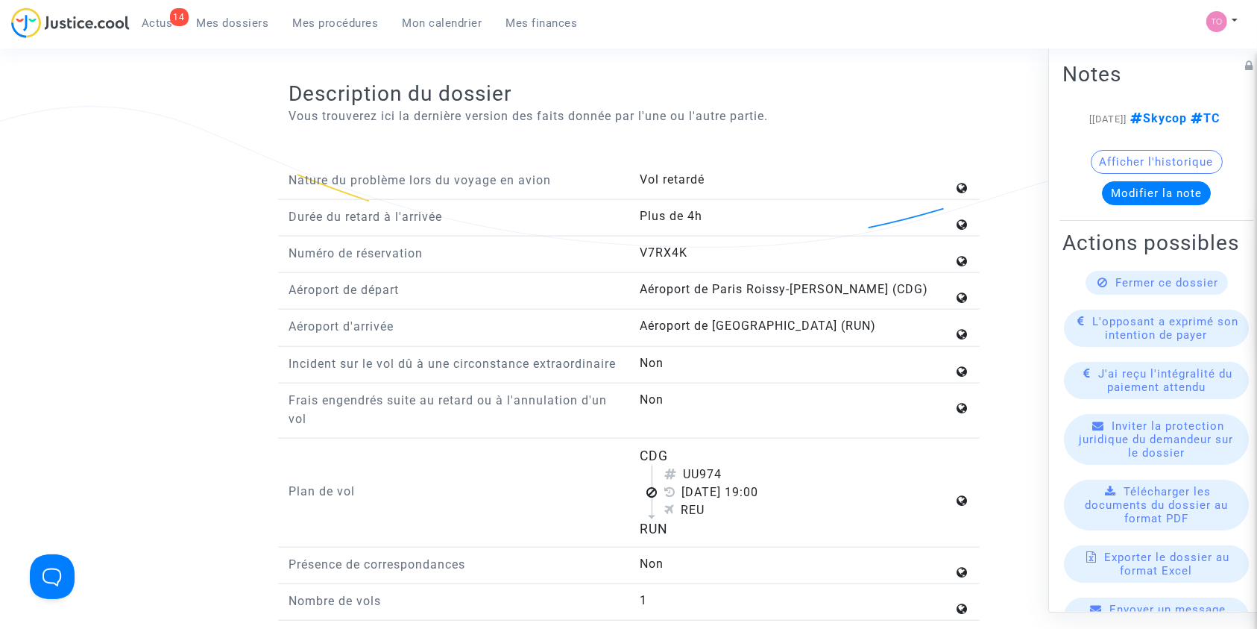
drag, startPoint x: 634, startPoint y: 463, endPoint x: 735, endPoint y: 541, distance: 127.6
click at [735, 539] on div "CDG UU974 [DATE] 19:00 REU RUN" at bounding box center [804, 492] width 351 height 93
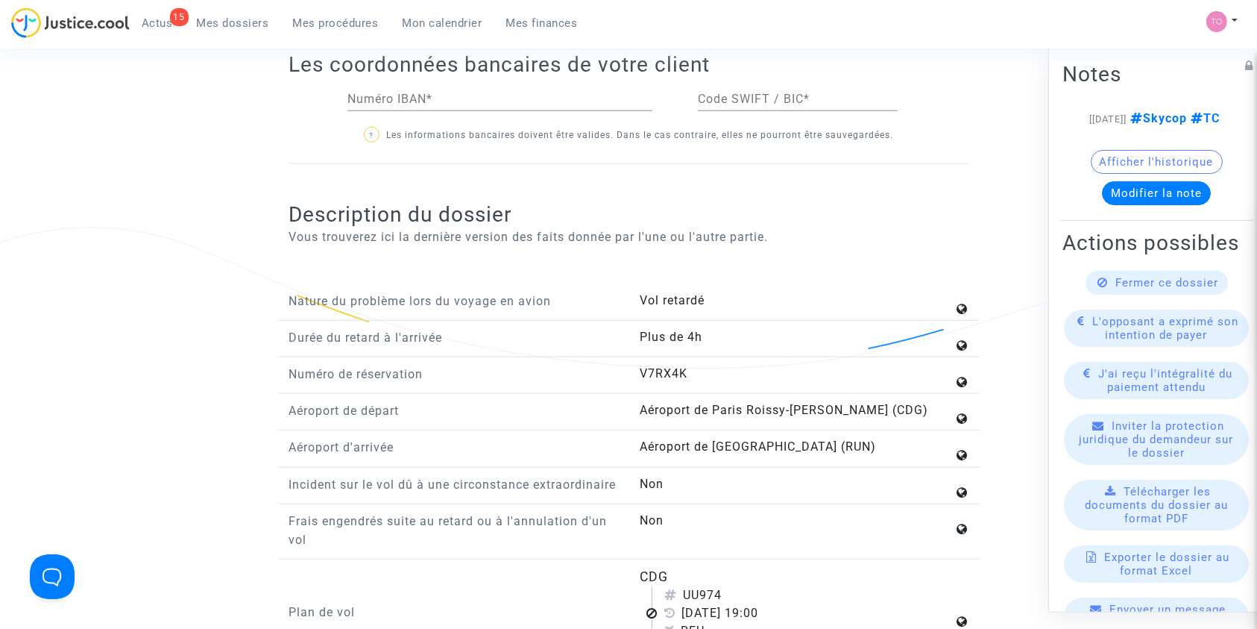
scroll to position [1557, 0]
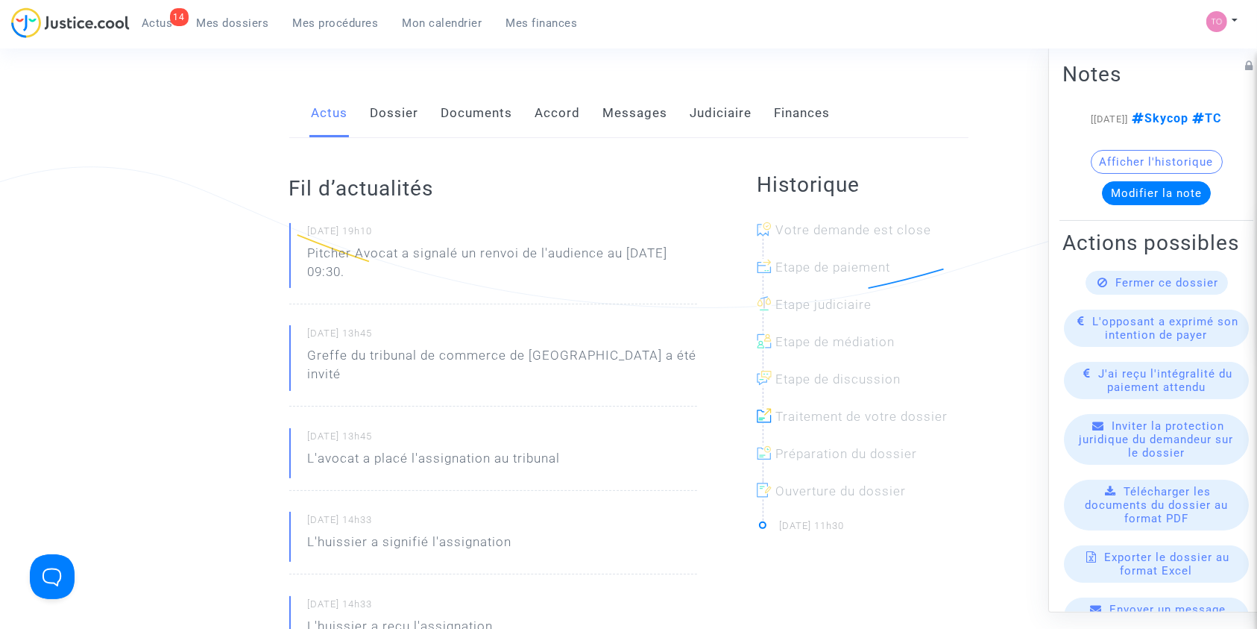
click at [404, 110] on link "Dossier" at bounding box center [395, 113] width 48 height 49
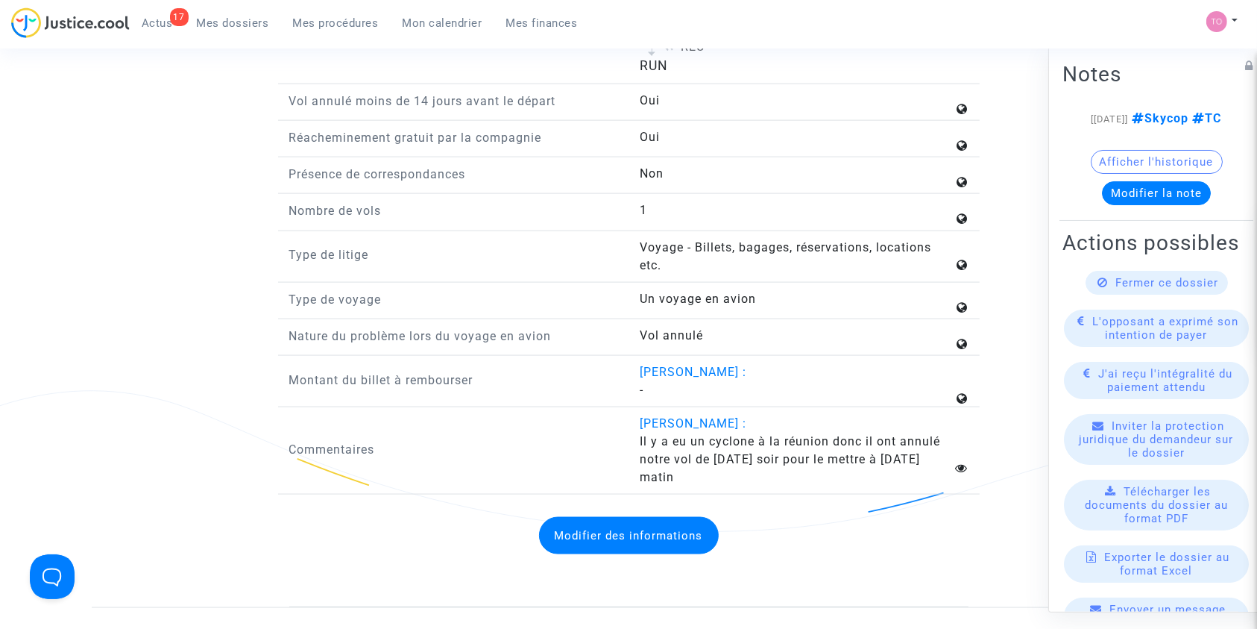
scroll to position [2054, 0]
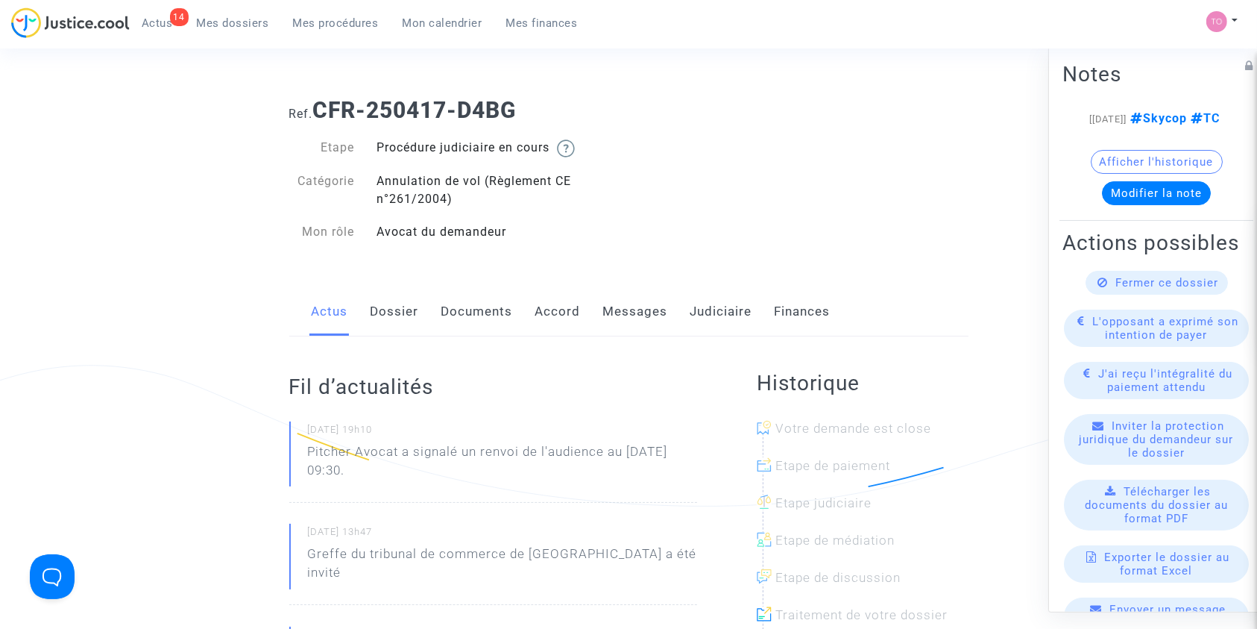
click at [392, 312] on link "Dossier" at bounding box center [395, 311] width 48 height 49
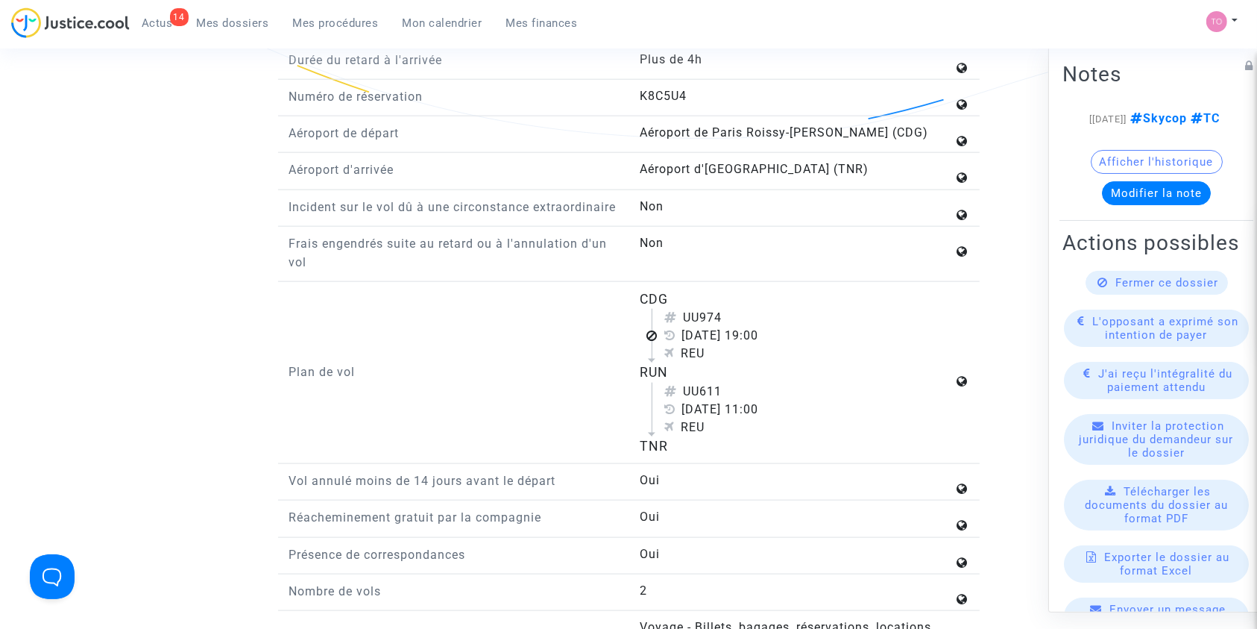
scroll to position [1789, 0]
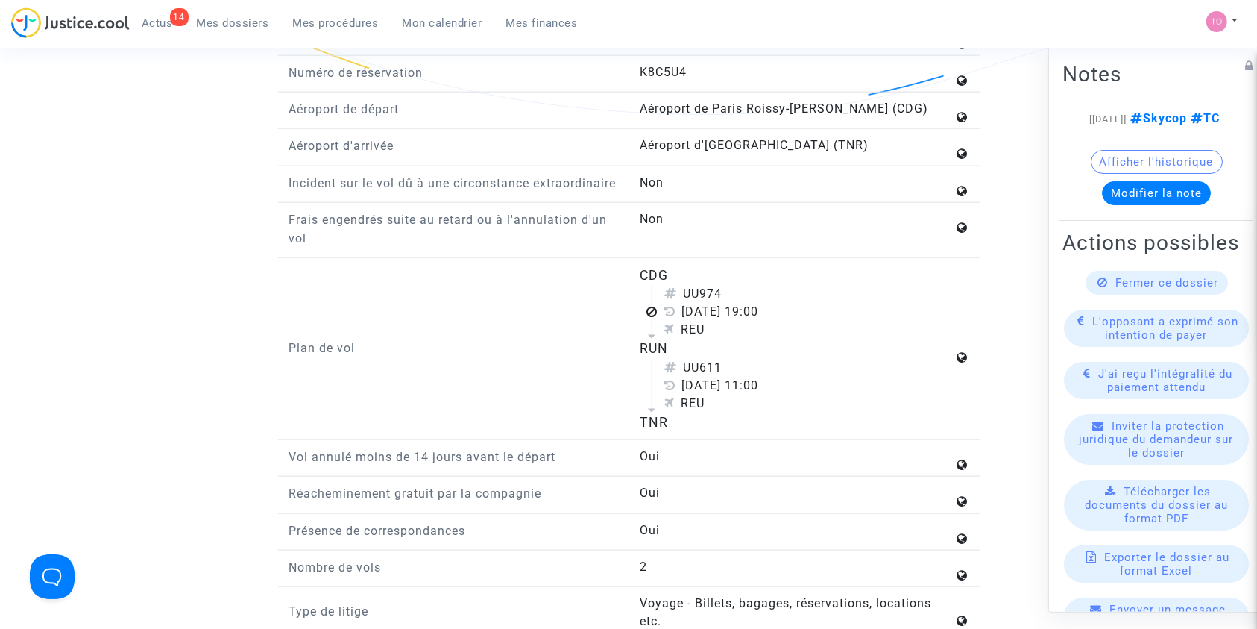
drag, startPoint x: 634, startPoint y: 282, endPoint x: 708, endPoint y: 363, distance: 109.3
click at [708, 363] on div "CDG UU974 [DATE] 19:00 REU RUN UU611 [DATE] 11:00 REU TNR" at bounding box center [804, 348] width 351 height 166
copy flight-plan "CDG UU974 [DATE] 19:00 REU RUN"
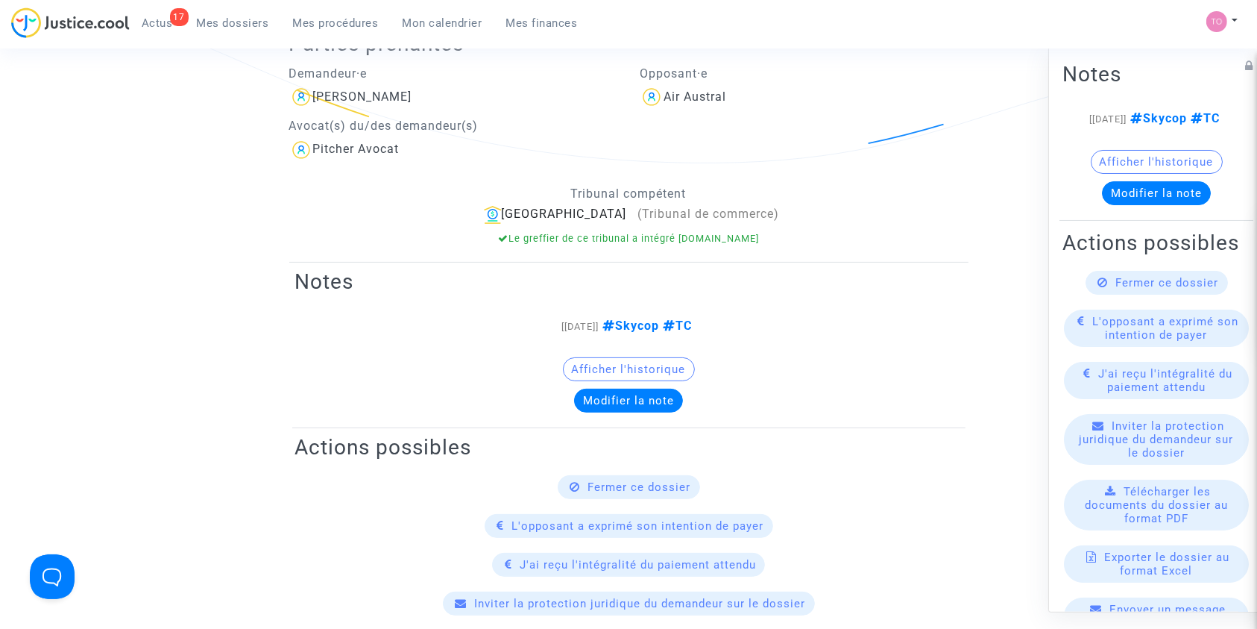
scroll to position [298, 0]
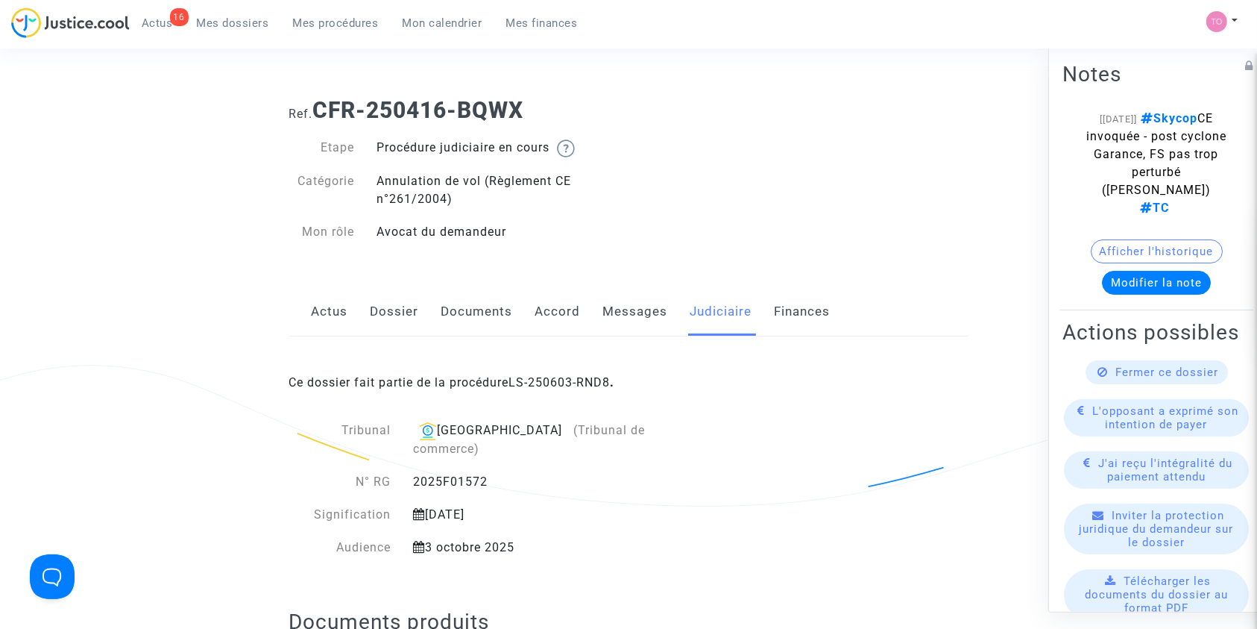
click at [1141, 239] on button "Afficher l'historique" at bounding box center [1157, 251] width 132 height 24
